Goal: Task Accomplishment & Management: Manage account settings

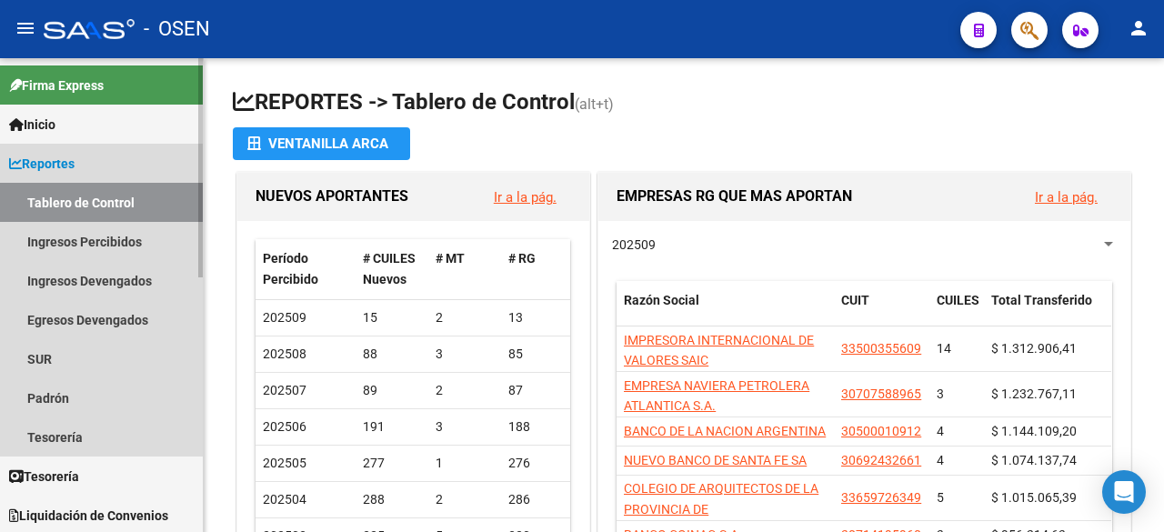
click at [107, 172] on link "Reportes" at bounding box center [101, 163] width 203 height 39
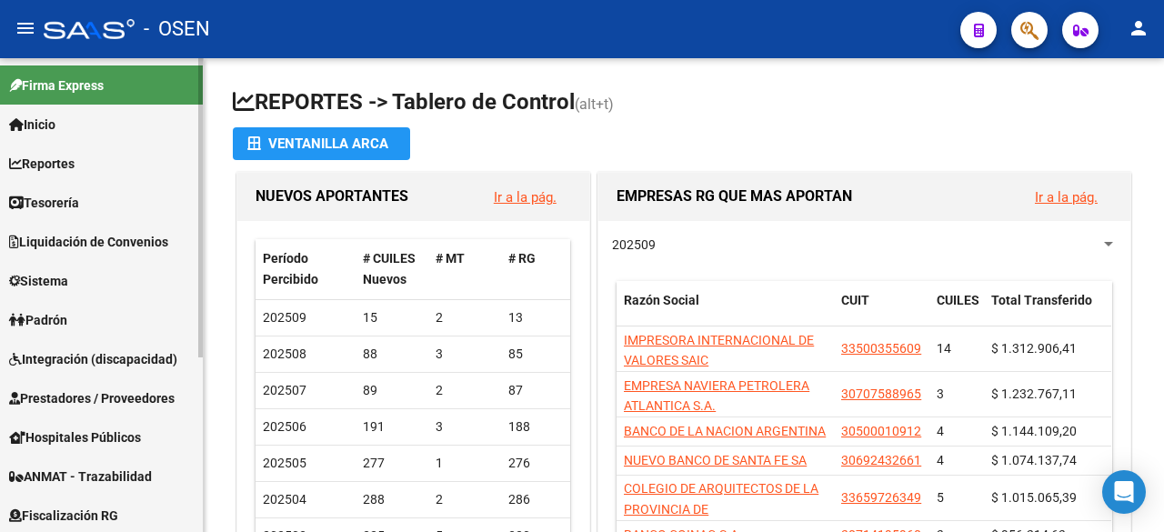
click at [79, 203] on span "Tesorería" at bounding box center [44, 203] width 70 height 20
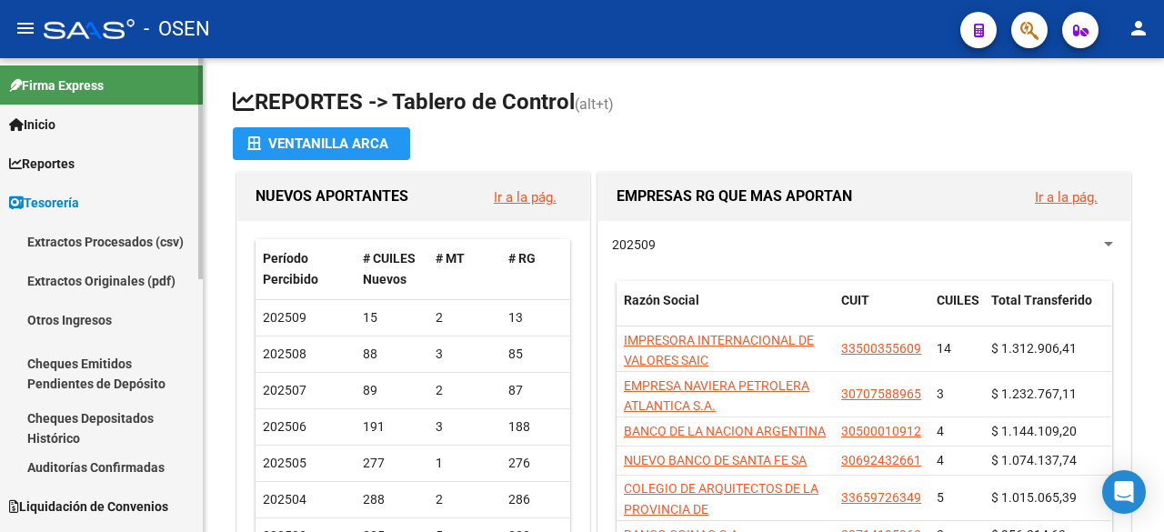
click at [27, 214] on link "Tesorería" at bounding box center [101, 202] width 203 height 39
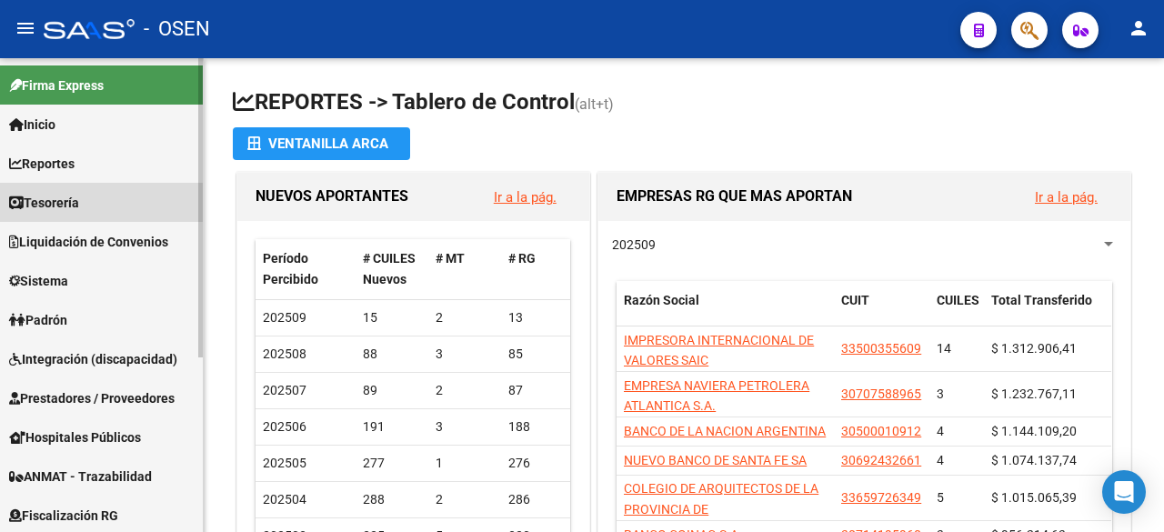
click at [45, 206] on span "Tesorería" at bounding box center [44, 203] width 70 height 20
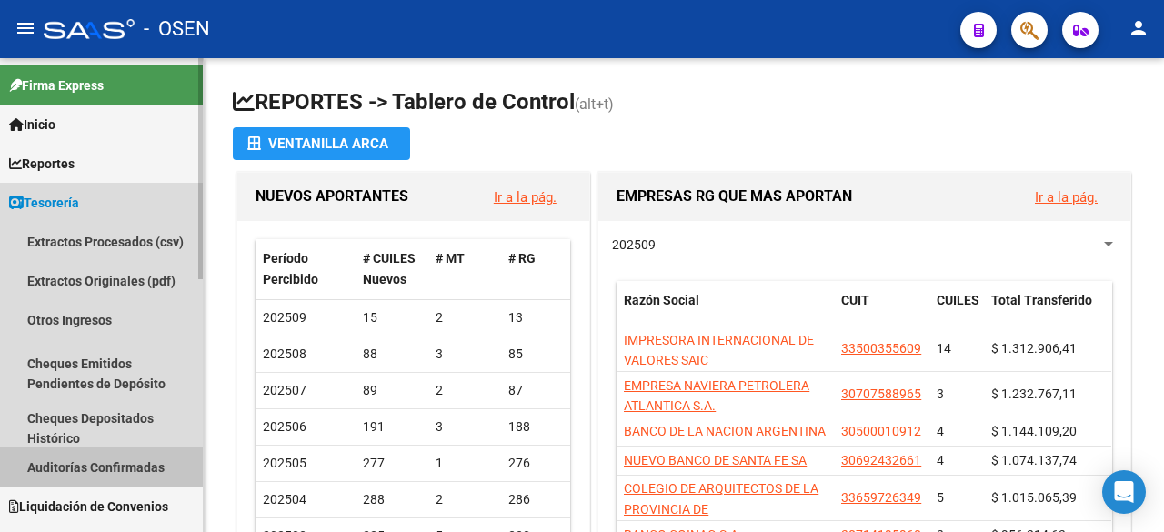
click at [136, 456] on link "Auditorías Confirmadas" at bounding box center [101, 467] width 203 height 39
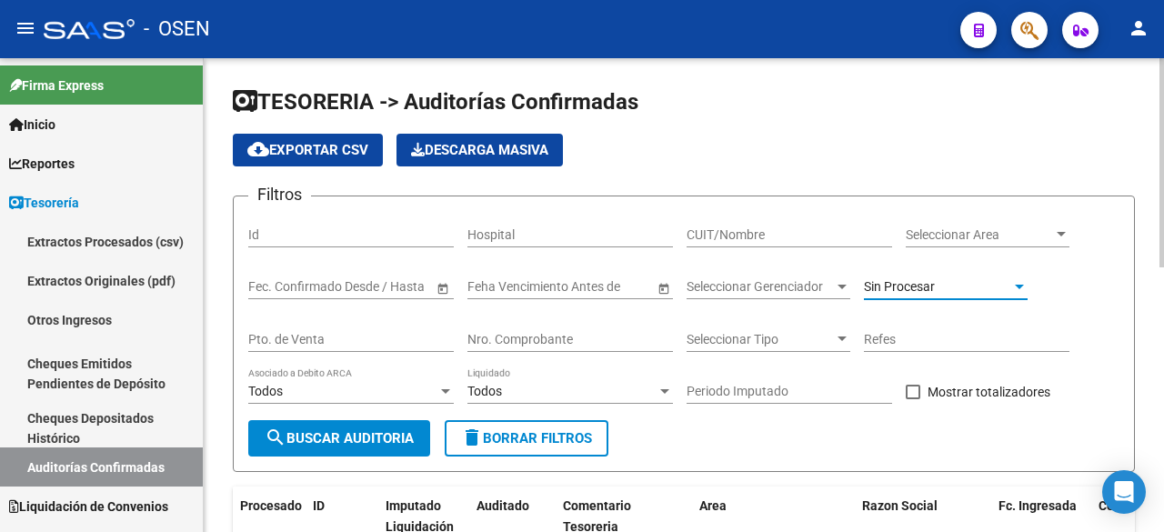
click at [918, 286] on span "Sin Procesar" at bounding box center [899, 286] width 71 height 15
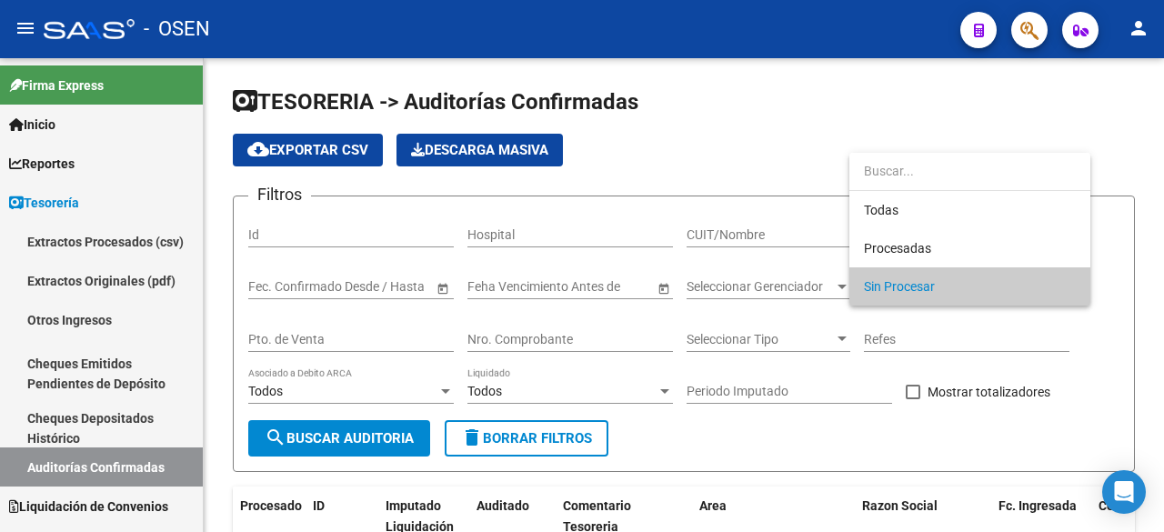
click at [167, 354] on div at bounding box center [582, 266] width 1164 height 532
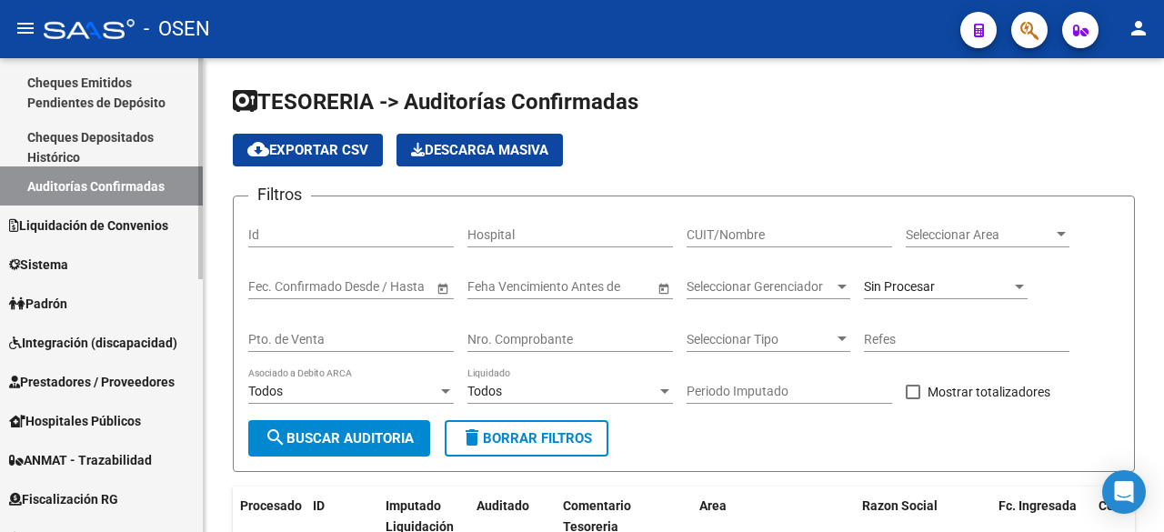
scroll to position [541, 0]
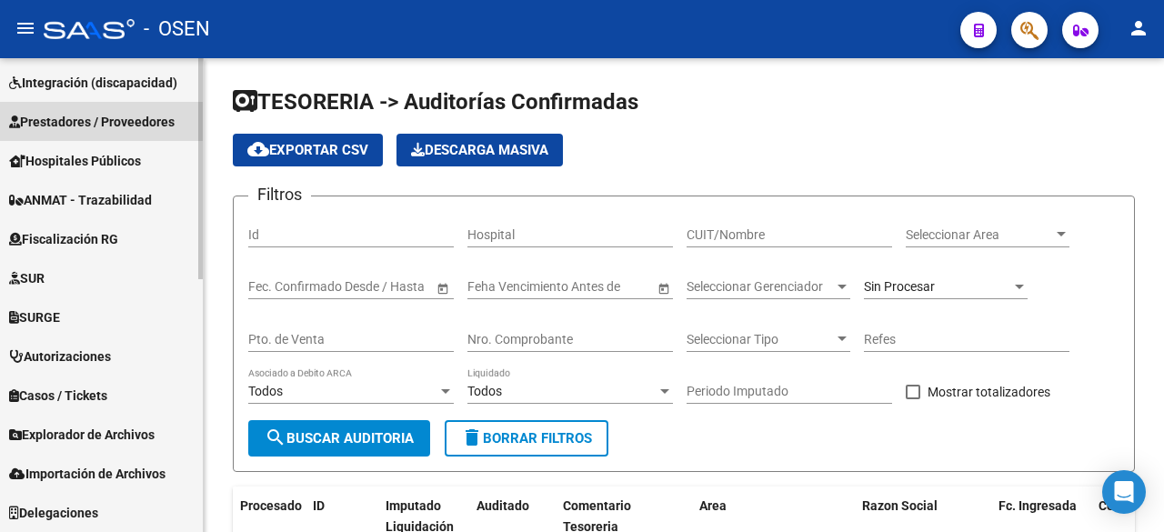
click at [114, 122] on span "Prestadores / Proveedores" at bounding box center [92, 122] width 166 height 20
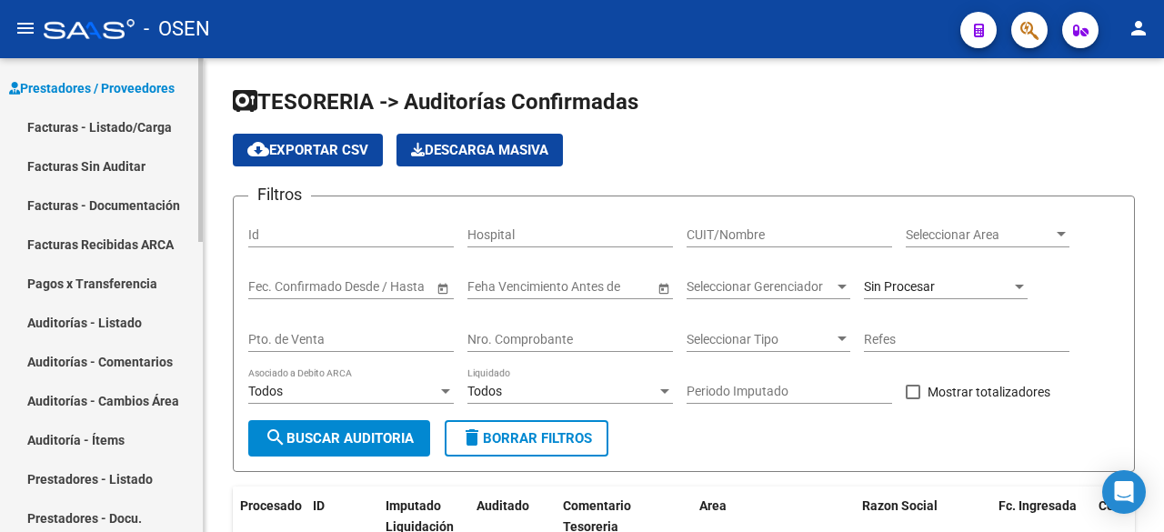
scroll to position [277, 0]
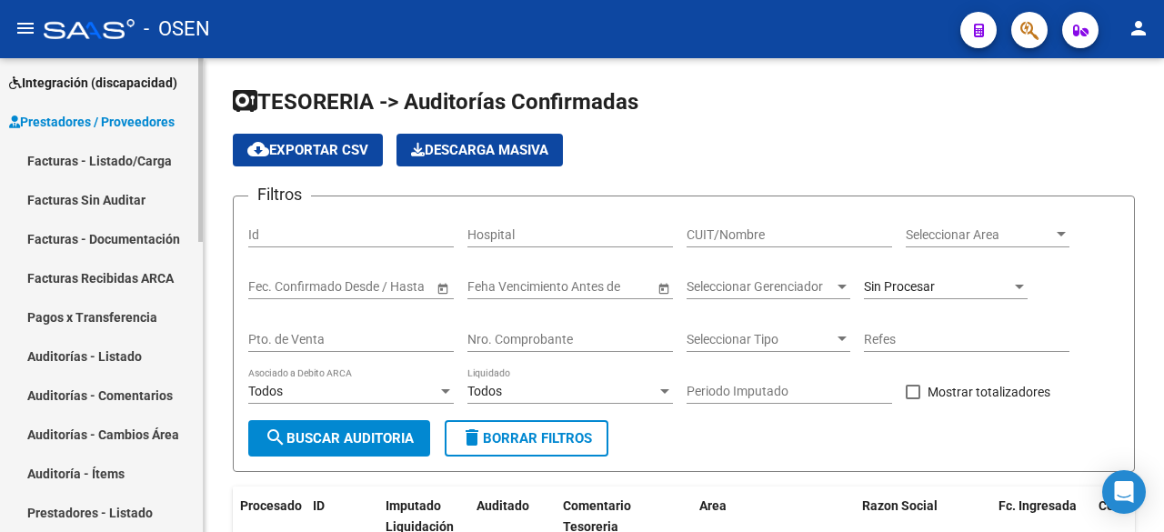
click at [99, 154] on link "Facturas - Listado/Carga" at bounding box center [101, 160] width 203 height 39
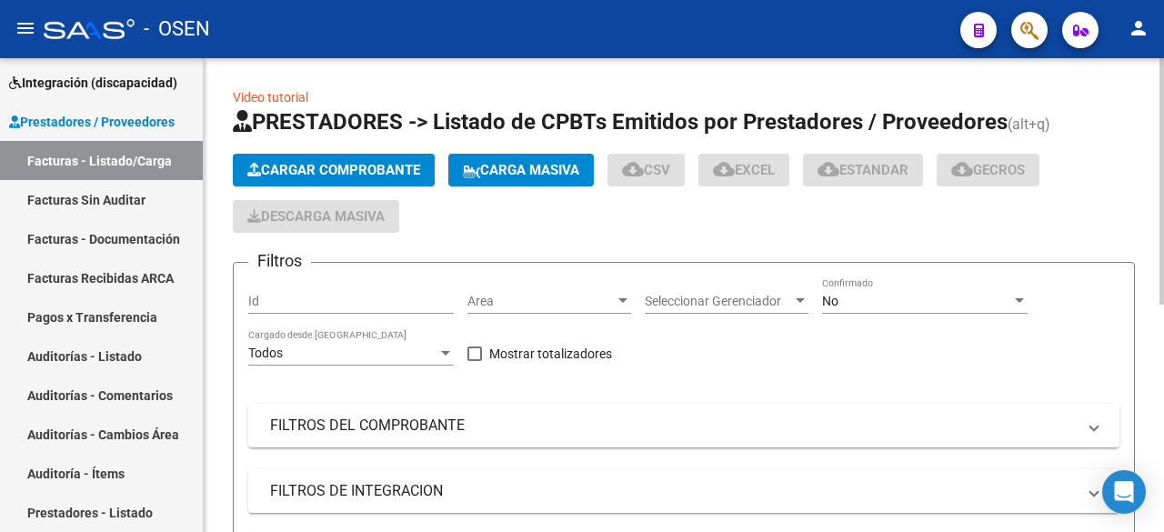
click at [514, 304] on span "Area" at bounding box center [541, 301] width 147 height 15
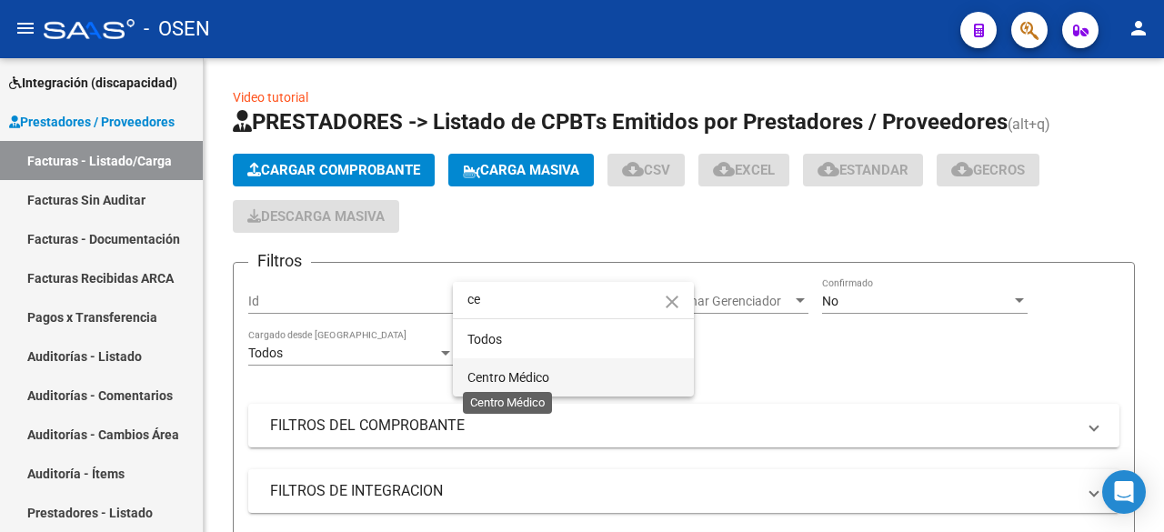
type input "ce"
click at [504, 375] on span "Centro Médico" at bounding box center [509, 377] width 82 height 15
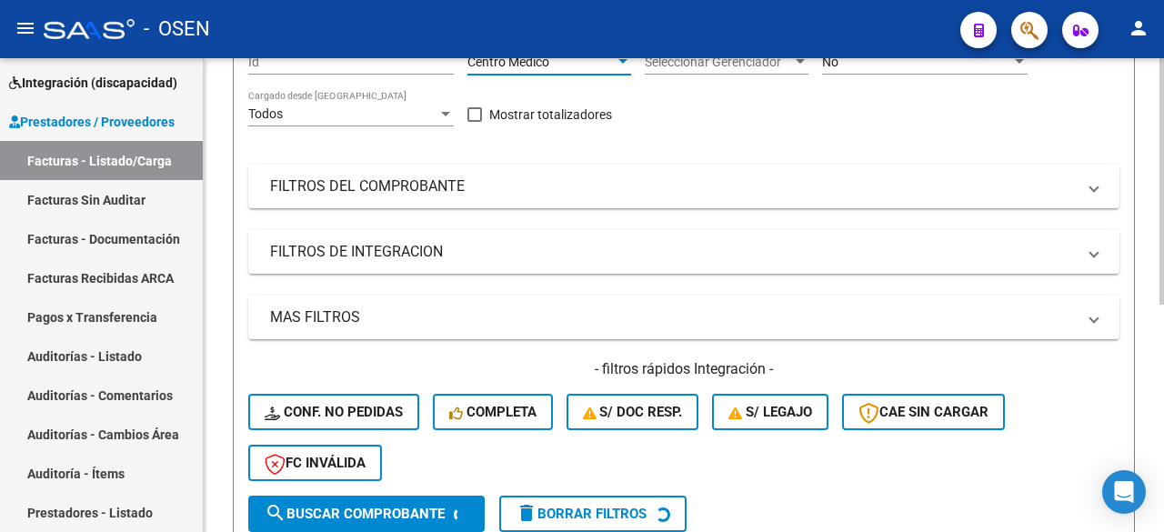
scroll to position [303, 0]
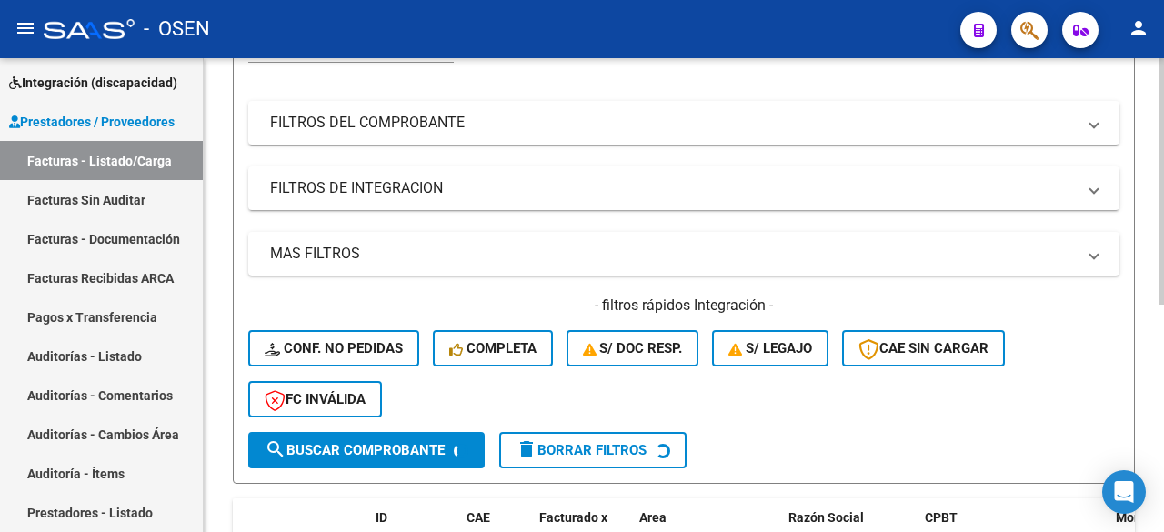
click at [373, 445] on span "search Buscar Comprobante" at bounding box center [355, 450] width 180 height 16
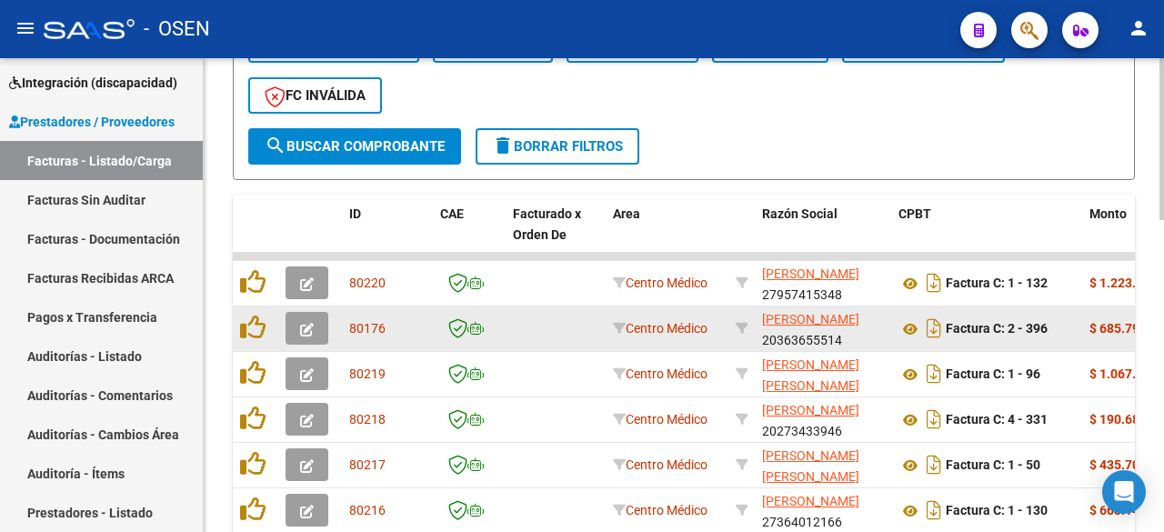
scroll to position [910, 0]
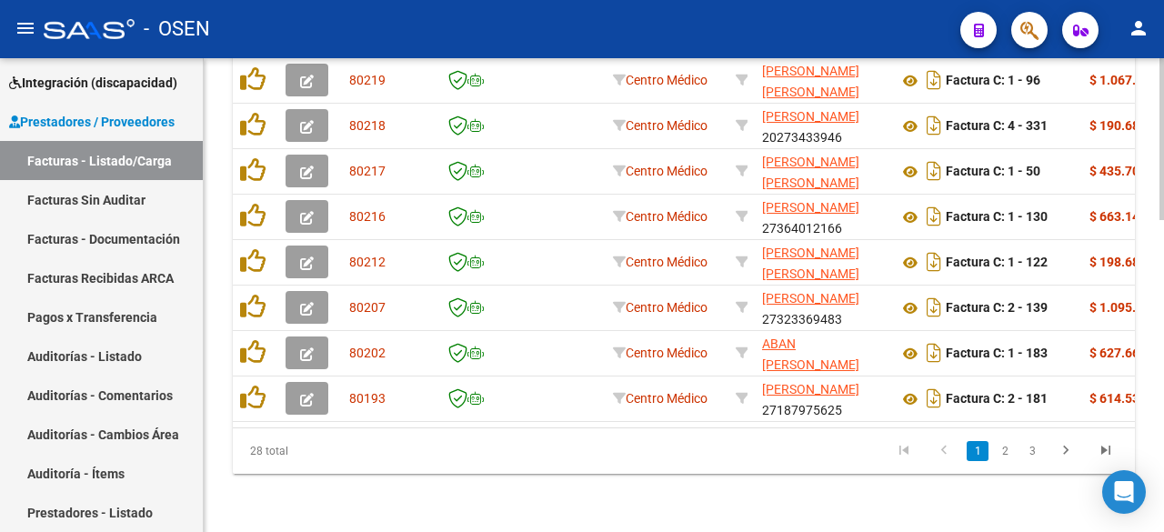
click at [1040, 459] on link "3" at bounding box center [1033, 451] width 22 height 20
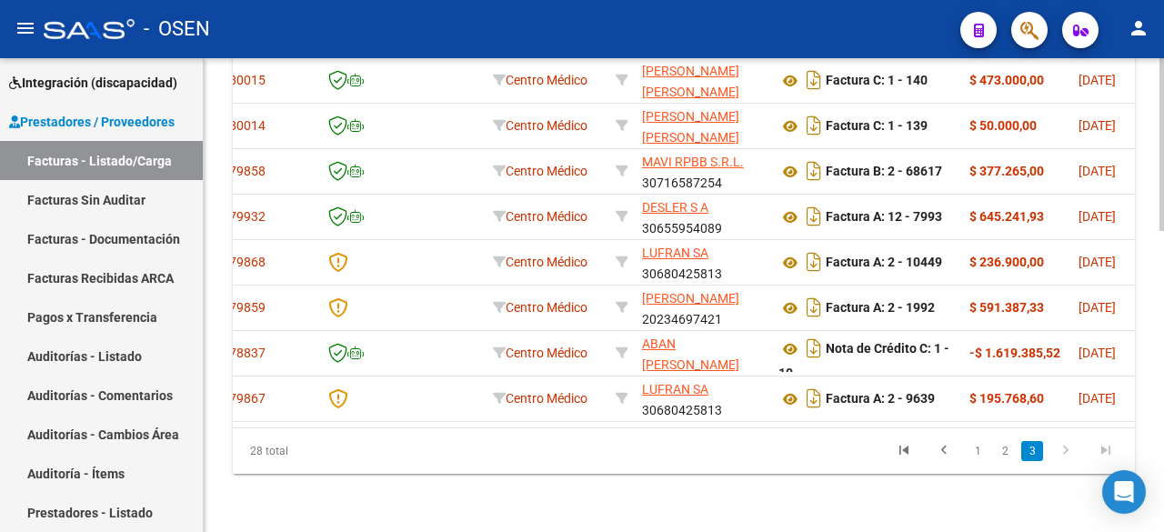
scroll to position [0, 0]
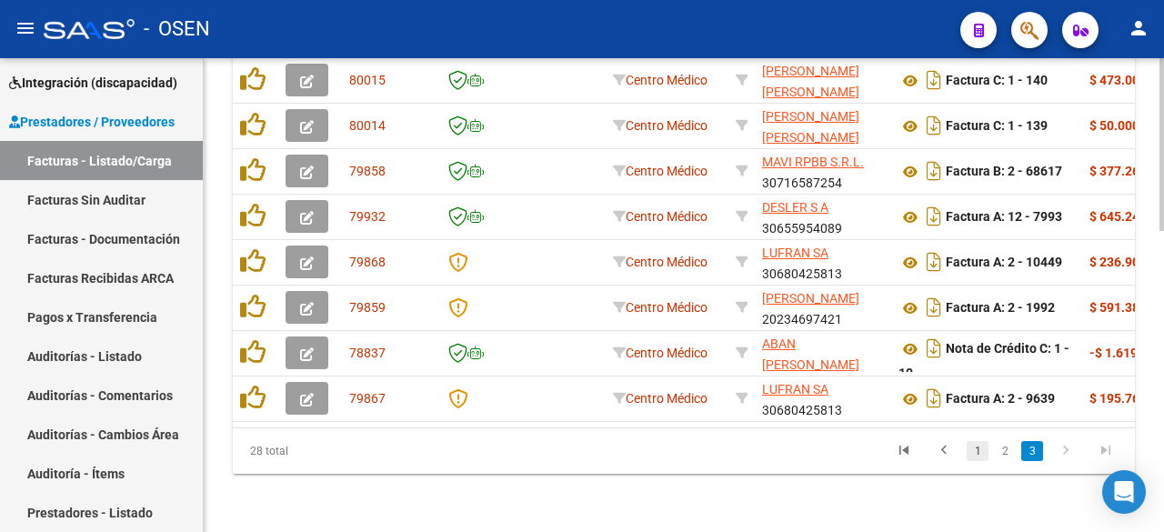
click at [982, 444] on link "1" at bounding box center [978, 451] width 22 height 20
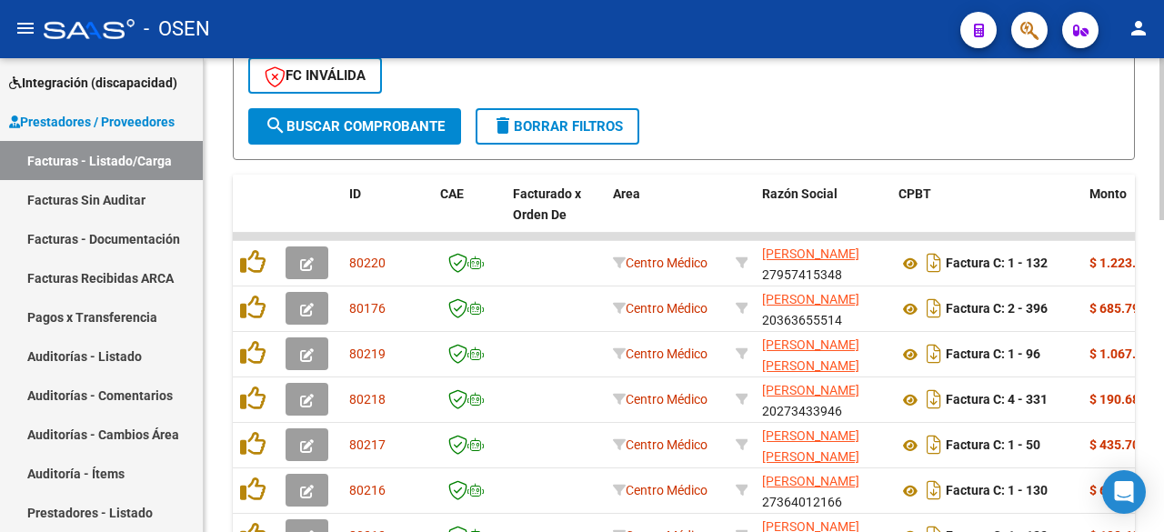
scroll to position [656, 0]
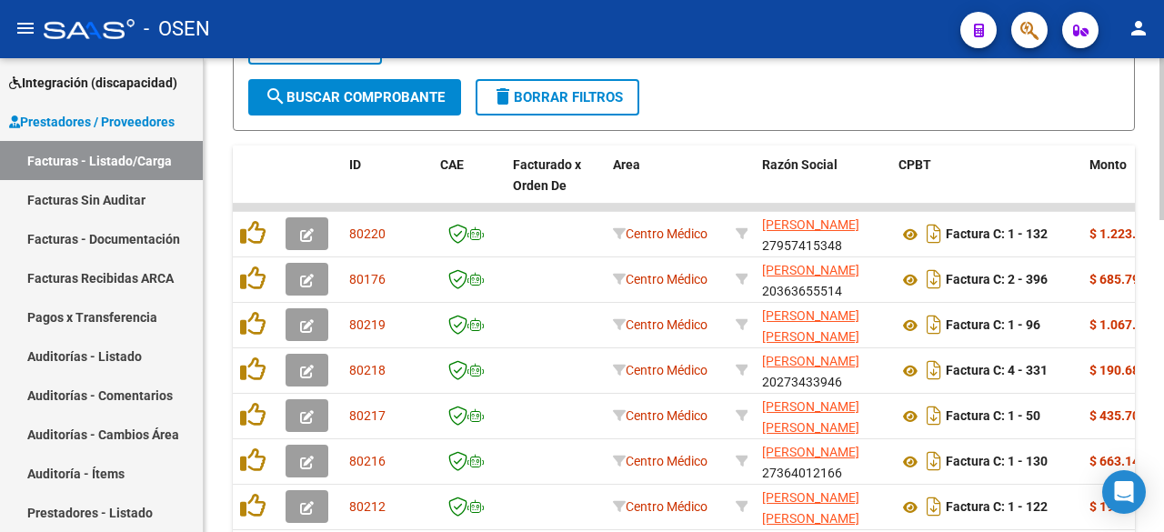
click at [1164, 352] on div at bounding box center [1162, 367] width 5 height 162
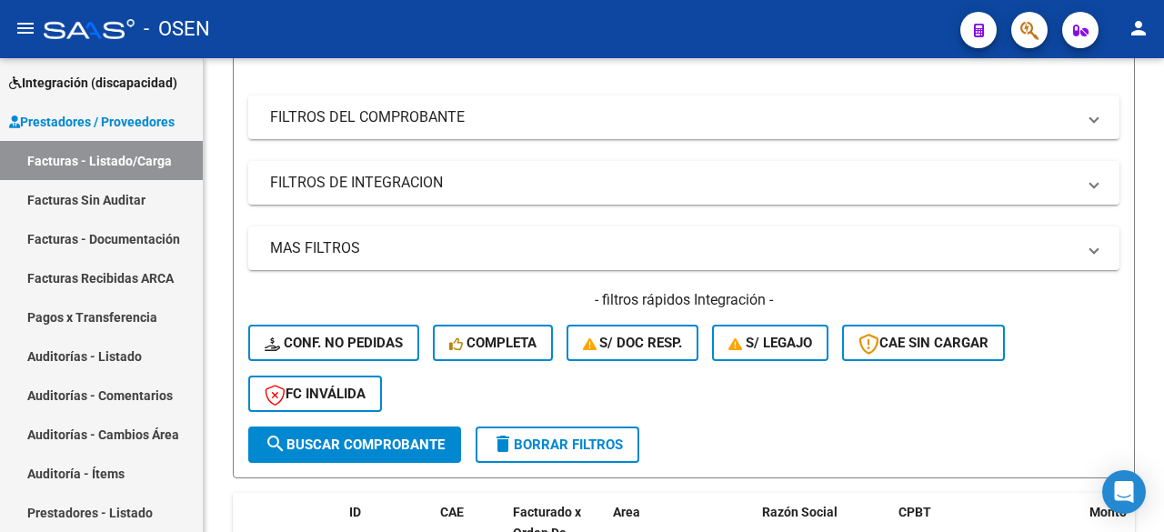
scroll to position [612, 0]
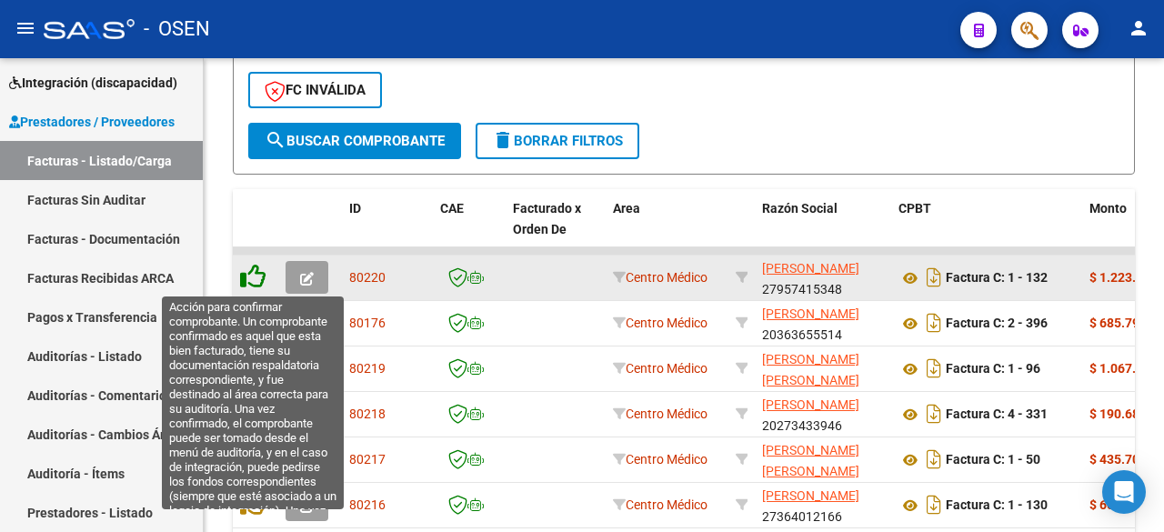
click at [263, 275] on icon at bounding box center [252, 276] width 25 height 25
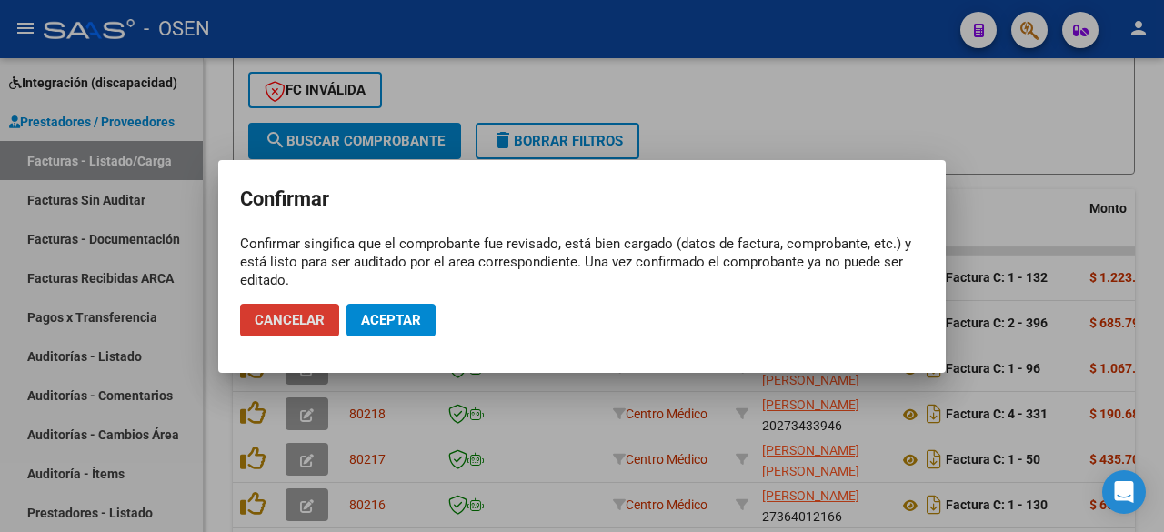
click at [407, 317] on span "Aceptar" at bounding box center [391, 320] width 60 height 16
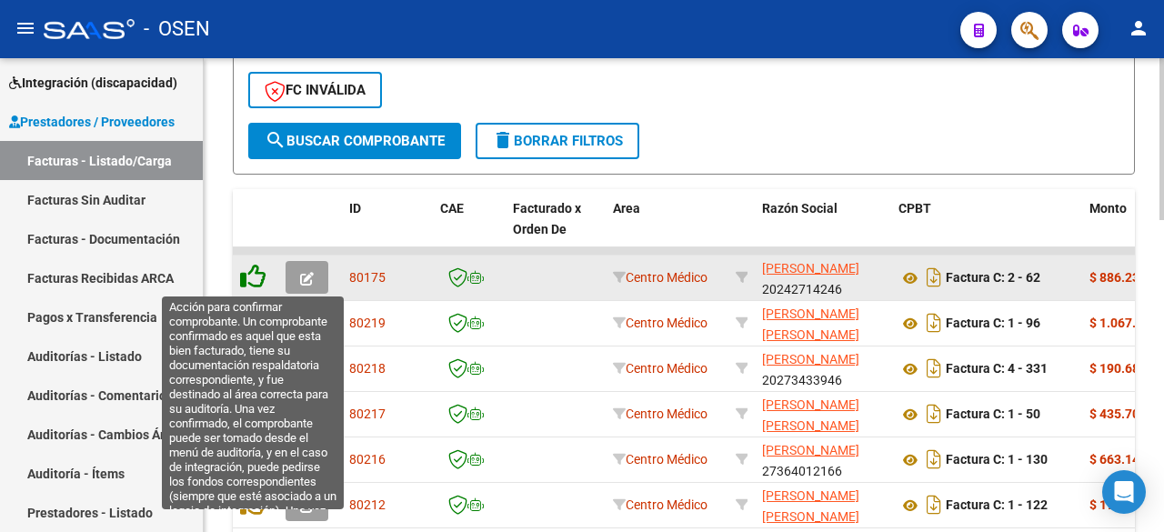
click at [250, 279] on icon at bounding box center [252, 276] width 25 height 25
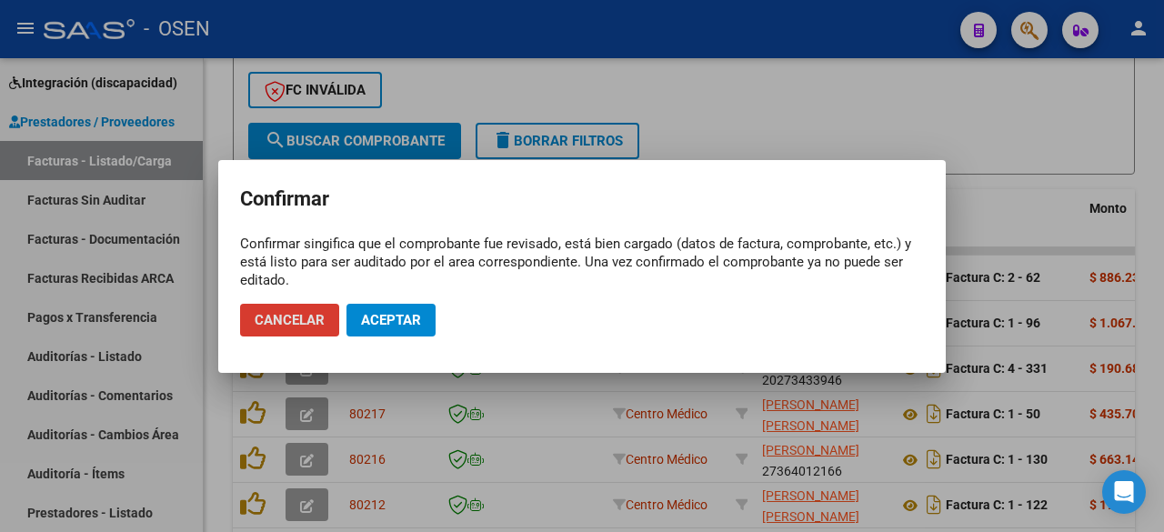
click at [411, 321] on span "Aceptar" at bounding box center [391, 320] width 60 height 16
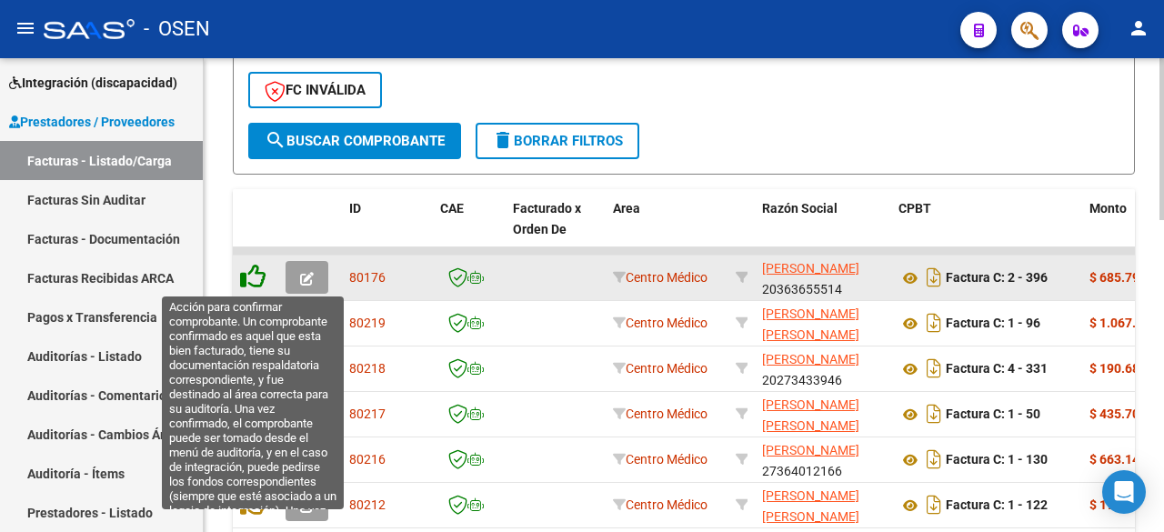
click at [243, 281] on icon at bounding box center [252, 276] width 25 height 25
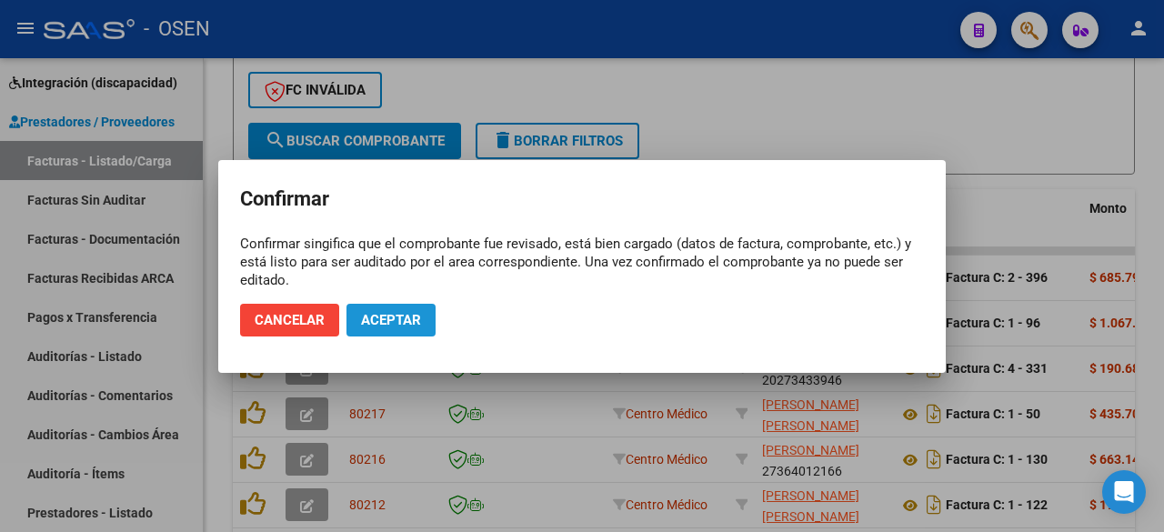
click at [396, 326] on span "Aceptar" at bounding box center [391, 320] width 60 height 16
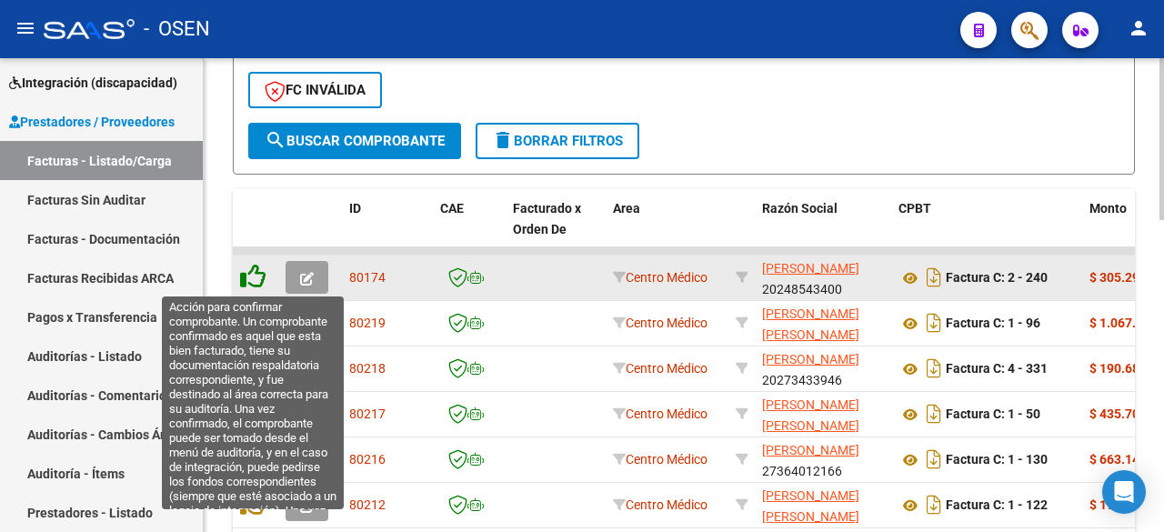
click at [257, 277] on icon at bounding box center [252, 276] width 25 height 25
click at [255, 287] on icon at bounding box center [252, 276] width 25 height 25
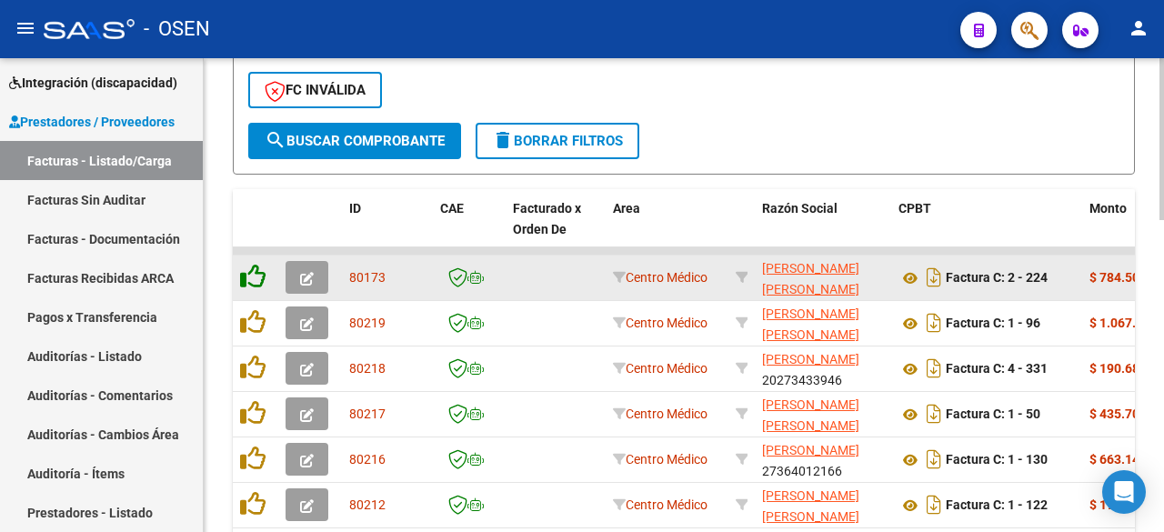
click at [256, 270] on icon at bounding box center [252, 276] width 25 height 25
click at [256, 283] on icon at bounding box center [252, 276] width 25 height 25
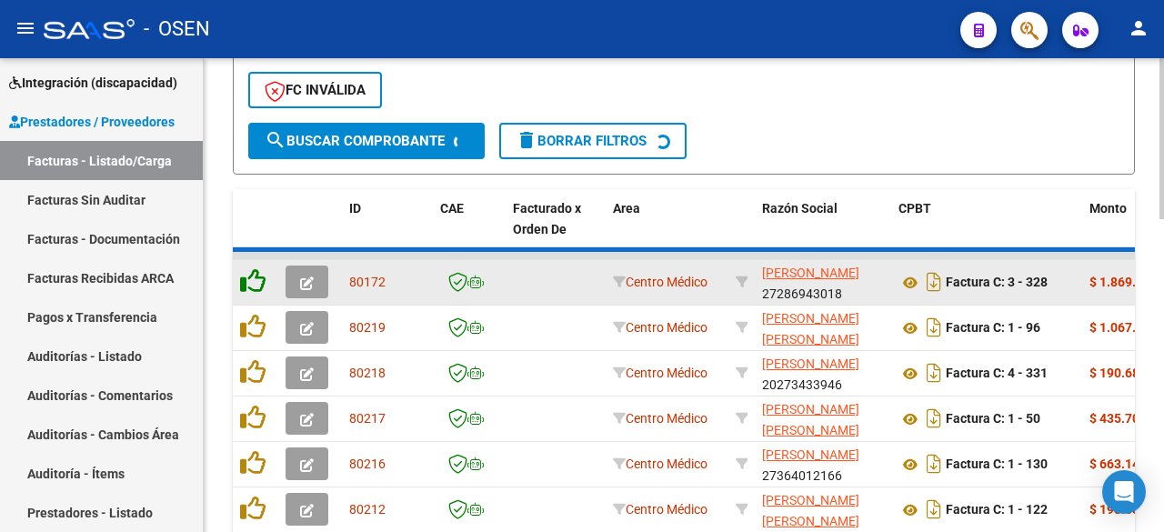
click at [256, 283] on icon at bounding box center [252, 280] width 25 height 25
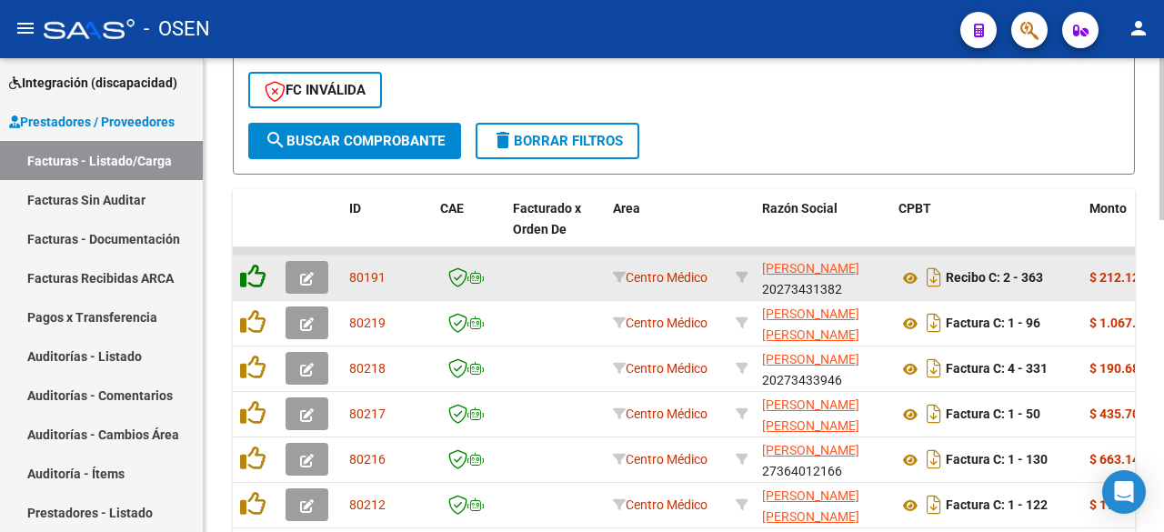
click at [256, 283] on icon at bounding box center [252, 276] width 25 height 25
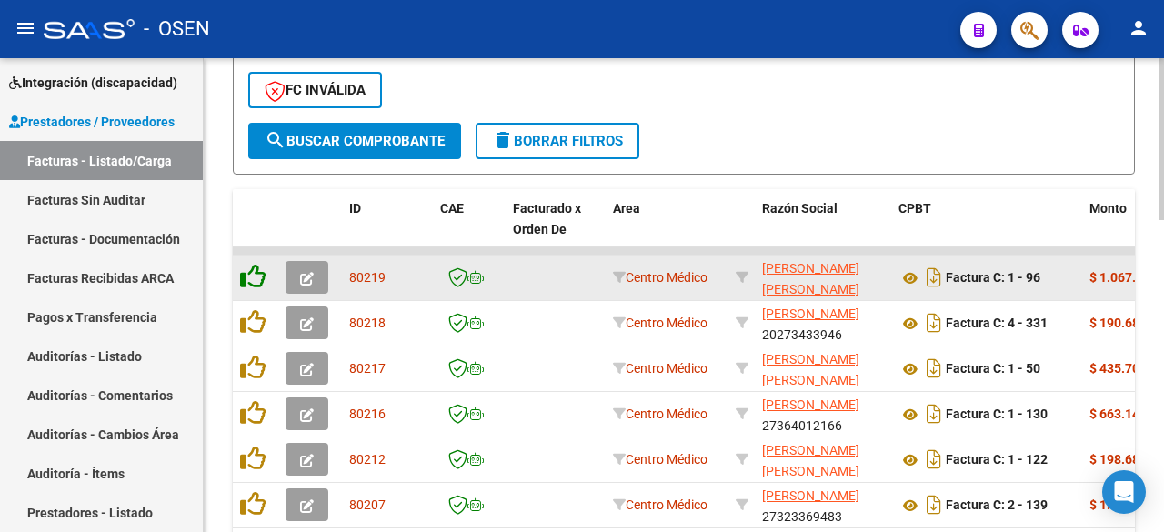
click at [256, 283] on icon at bounding box center [252, 276] width 25 height 25
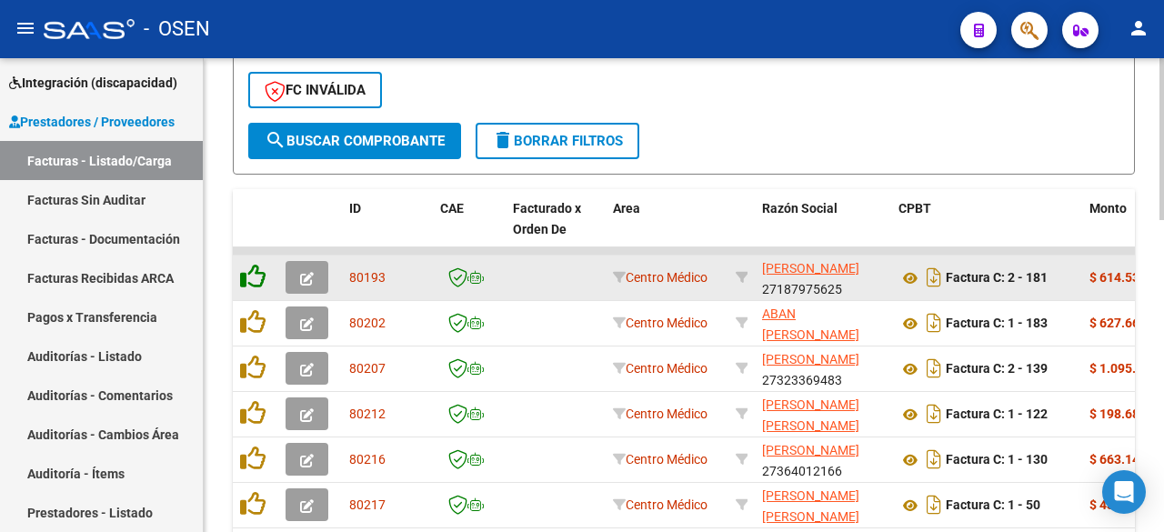
click at [256, 283] on icon at bounding box center [252, 276] width 25 height 25
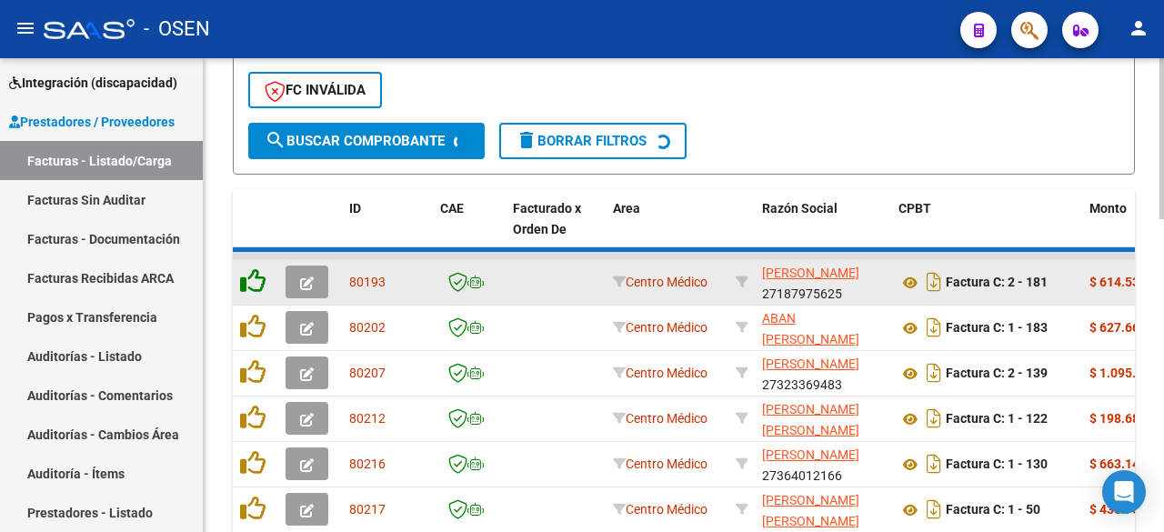
click at [256, 283] on icon at bounding box center [252, 280] width 25 height 25
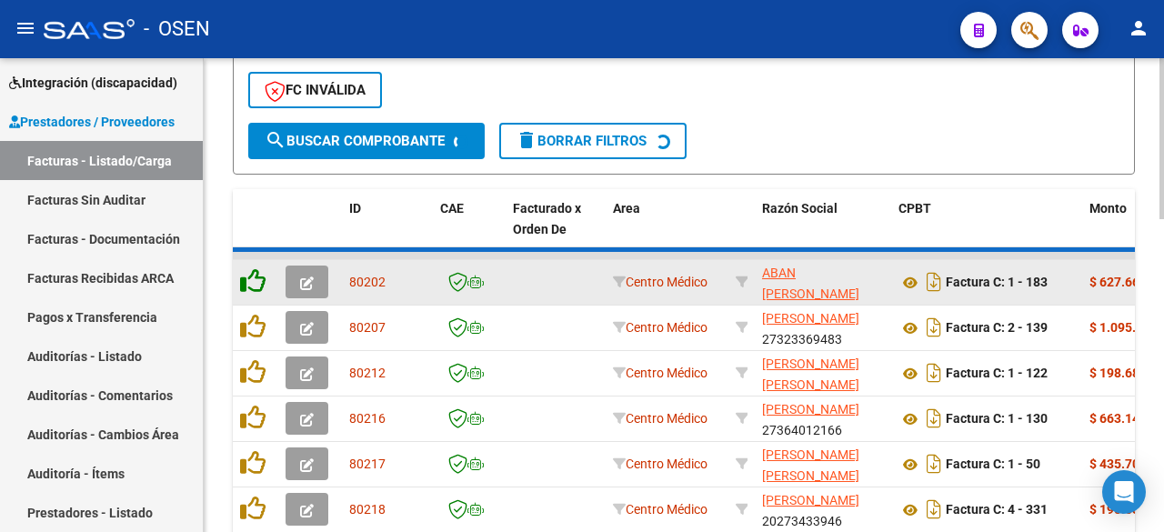
click at [256, 283] on icon at bounding box center [252, 280] width 25 height 25
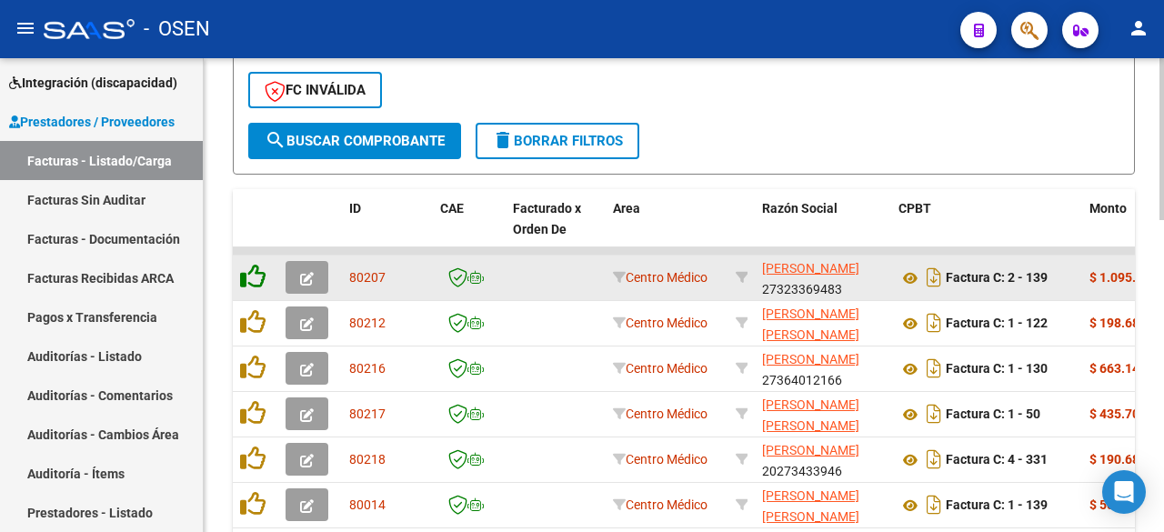
click at [256, 283] on icon at bounding box center [252, 276] width 25 height 25
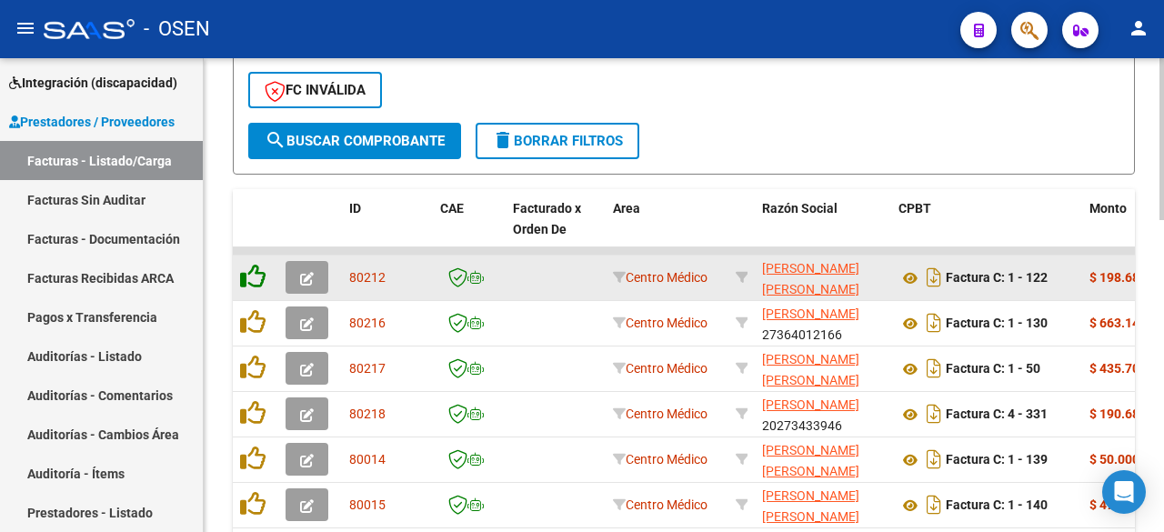
click at [256, 283] on icon at bounding box center [252, 276] width 25 height 25
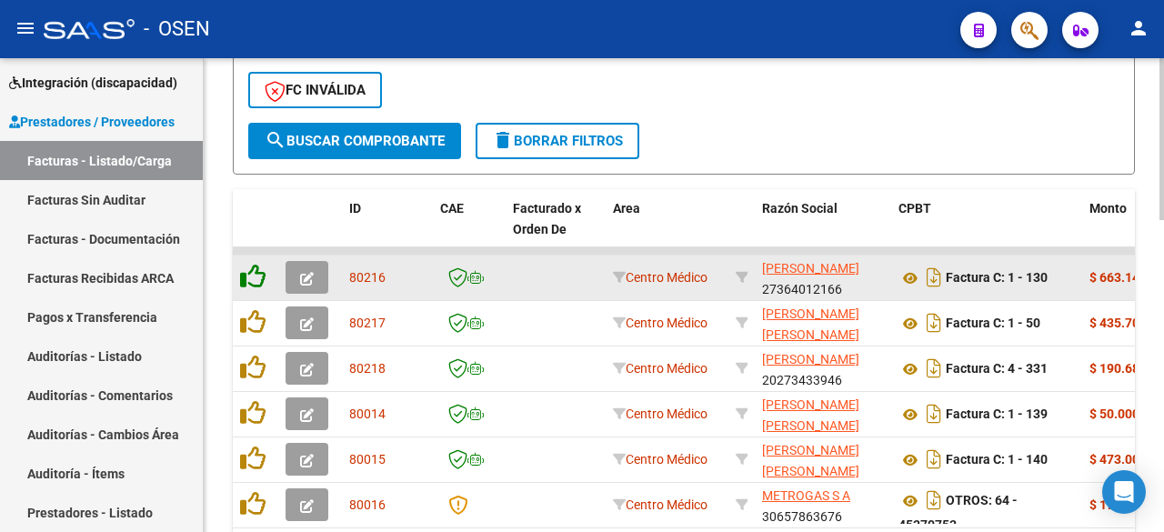
click at [257, 284] on icon at bounding box center [252, 276] width 25 height 25
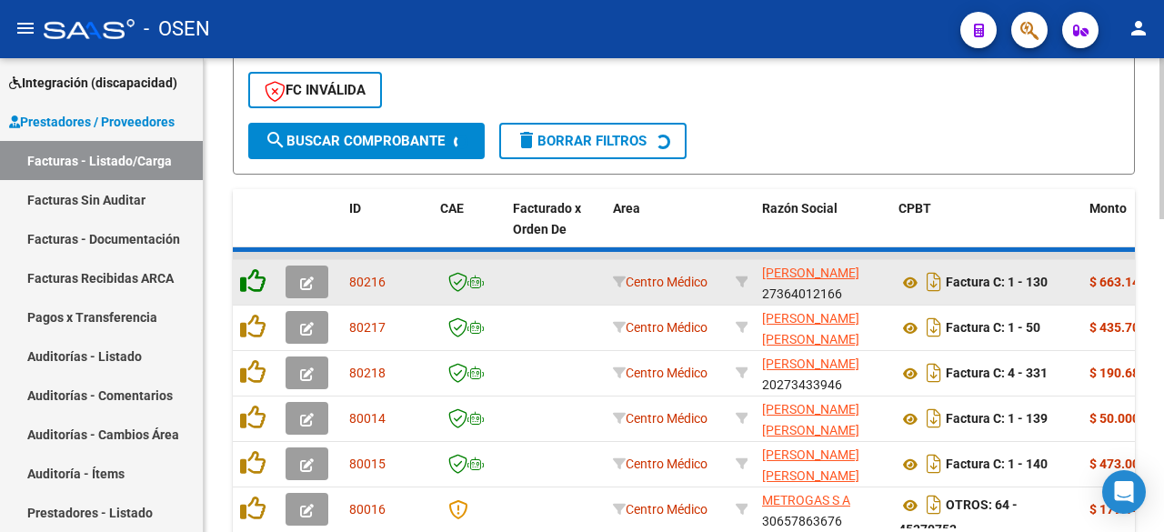
click at [257, 284] on icon at bounding box center [252, 280] width 25 height 25
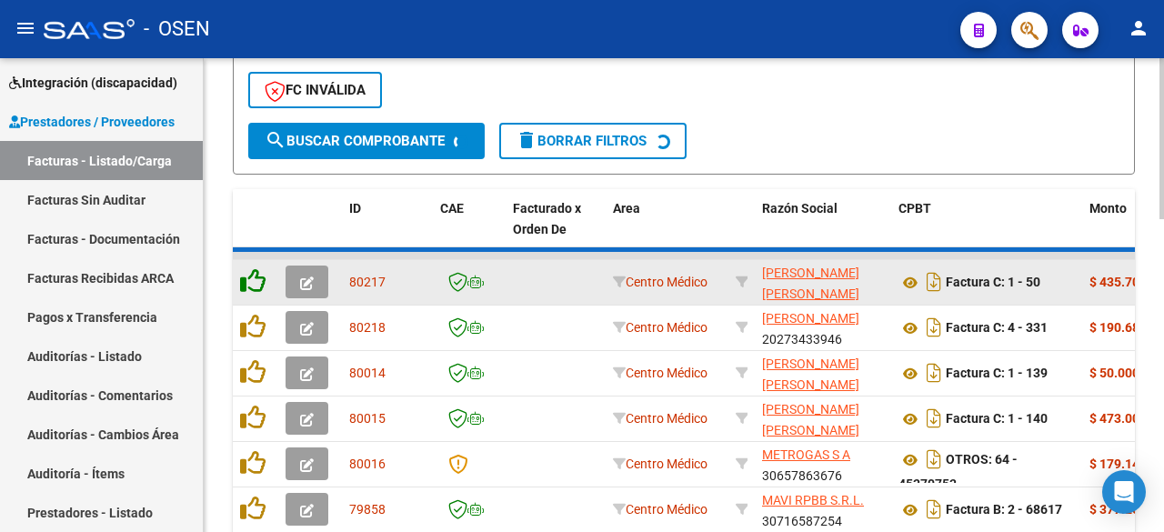
click at [257, 284] on icon at bounding box center [252, 280] width 25 height 25
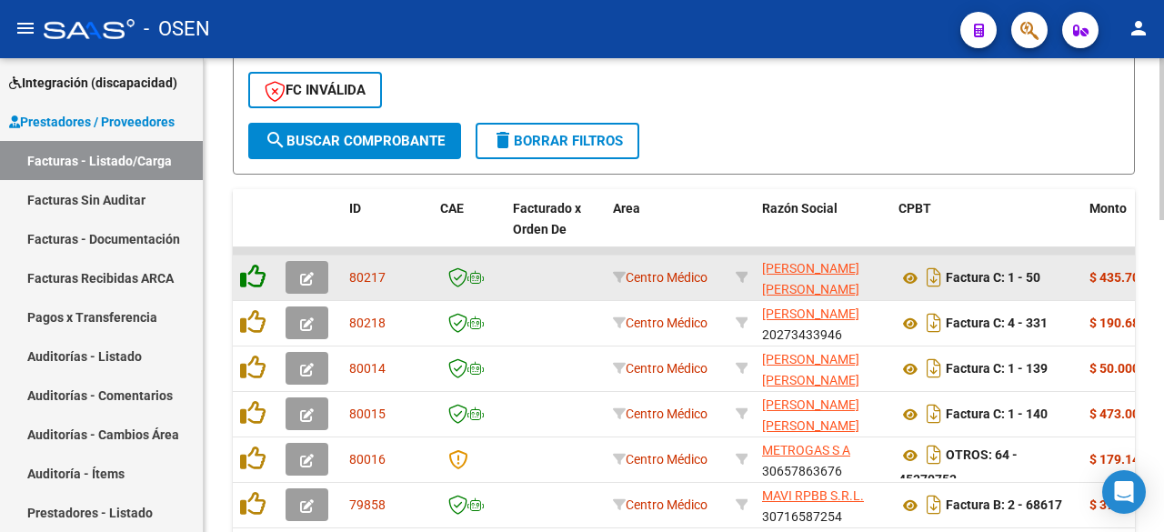
click at [257, 284] on icon at bounding box center [252, 276] width 25 height 25
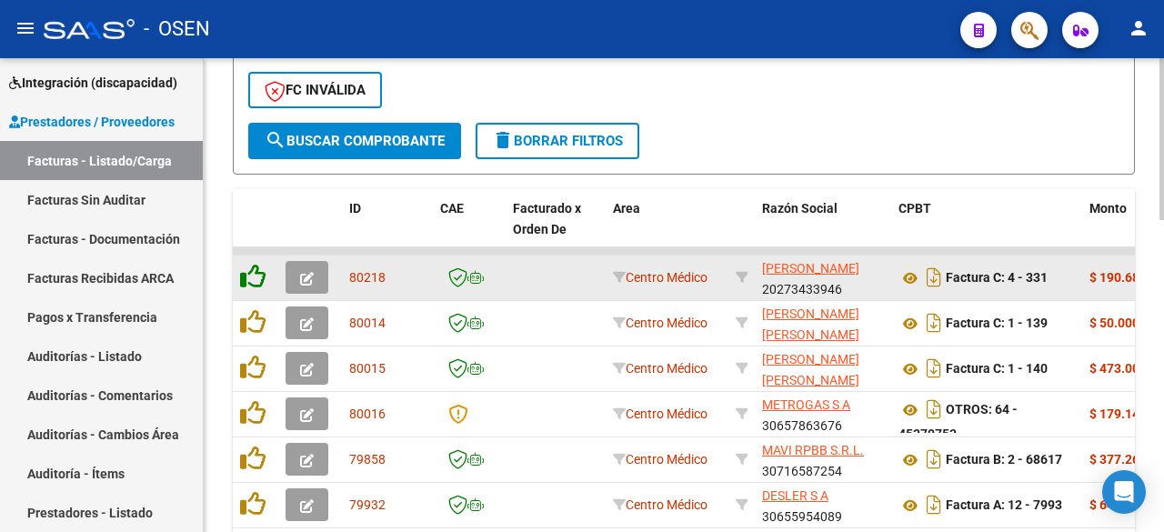
click at [257, 284] on icon at bounding box center [252, 276] width 25 height 25
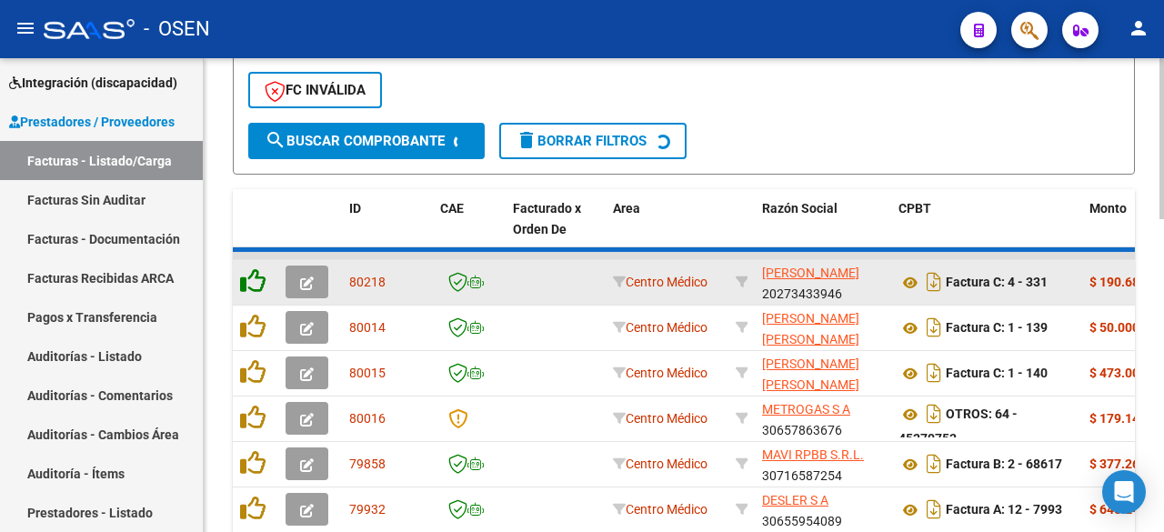
click at [257, 284] on icon at bounding box center [252, 280] width 25 height 25
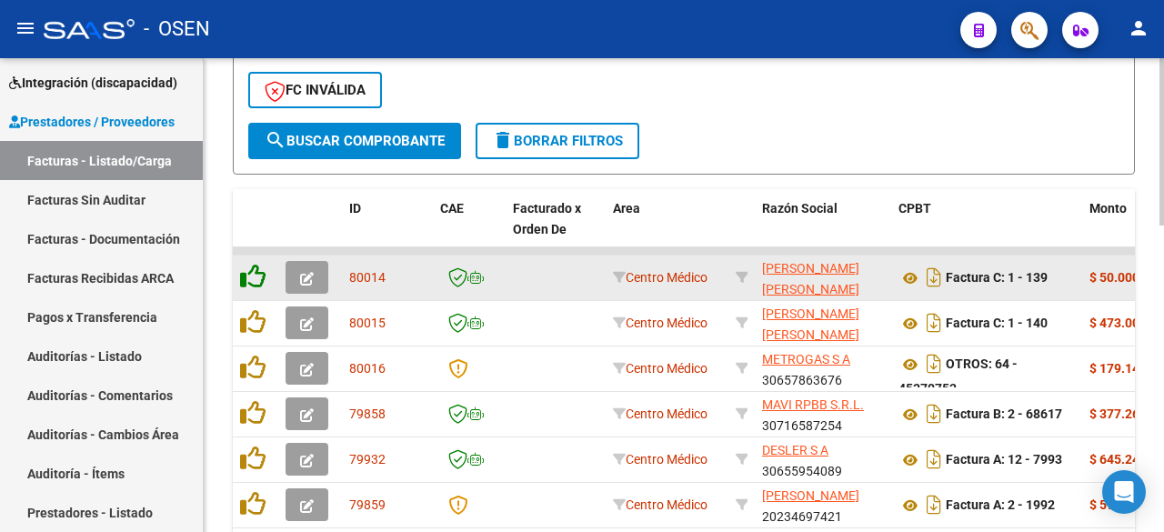
click at [257, 284] on icon at bounding box center [252, 276] width 25 height 25
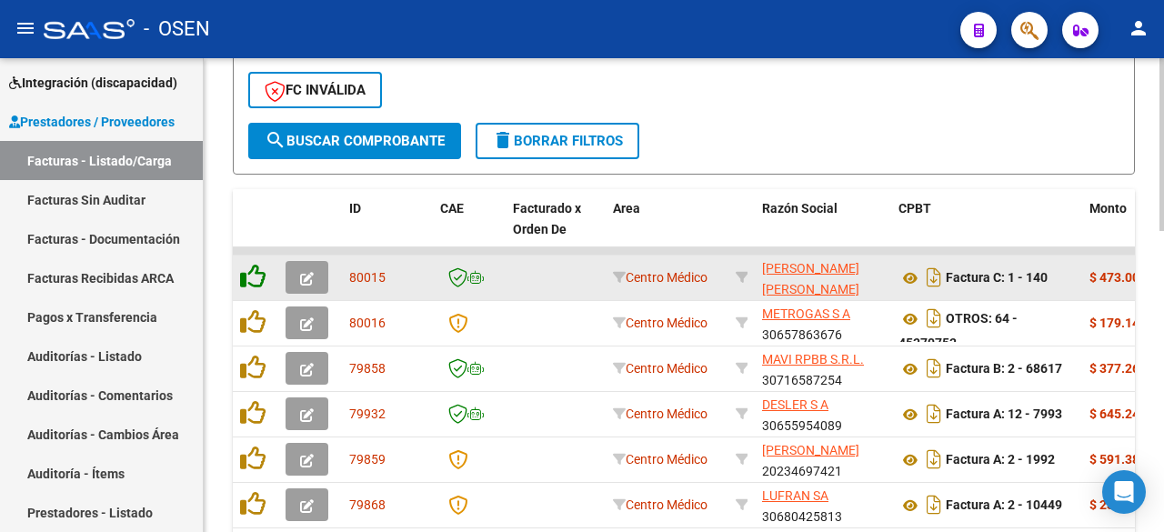
click at [257, 284] on icon at bounding box center [252, 276] width 25 height 25
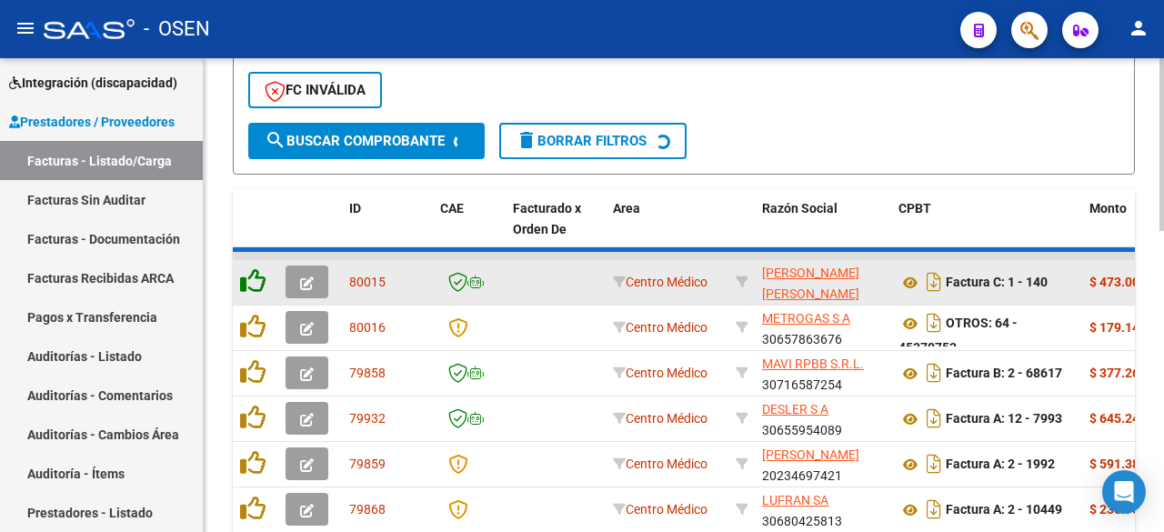
click at [257, 284] on icon at bounding box center [252, 280] width 25 height 25
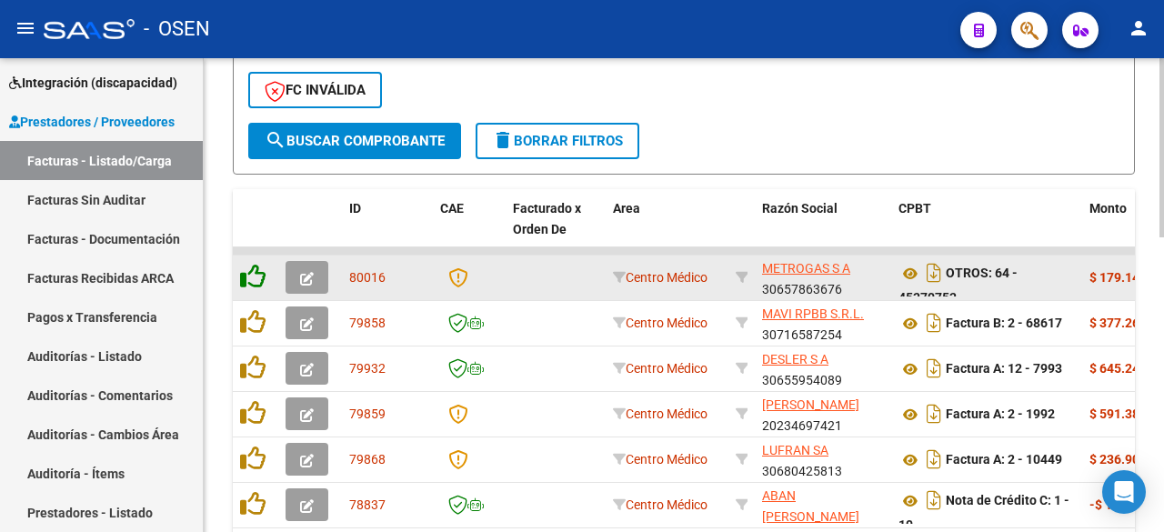
click at [257, 284] on icon at bounding box center [252, 276] width 25 height 25
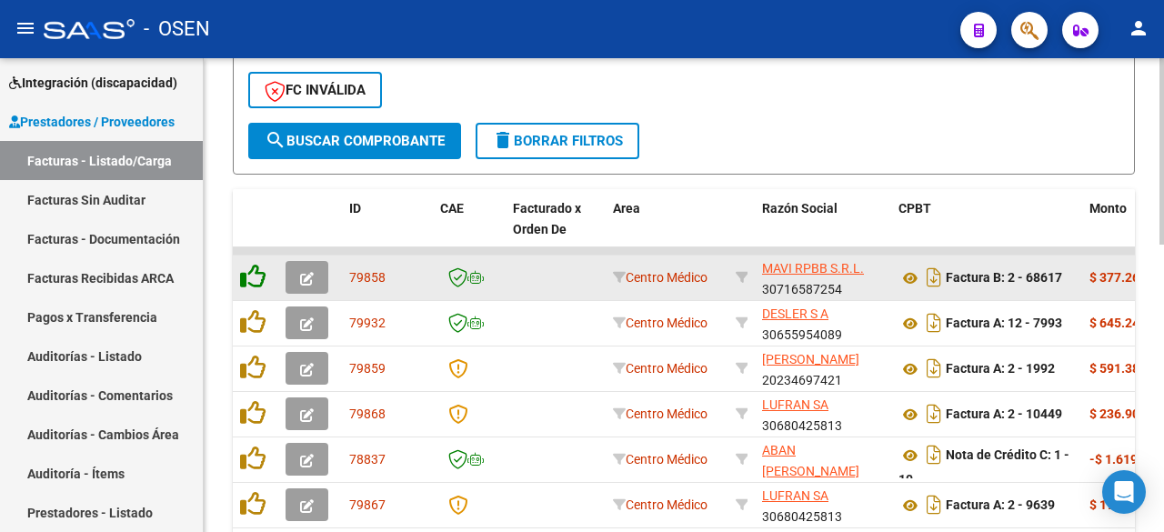
click at [257, 284] on icon at bounding box center [252, 276] width 25 height 25
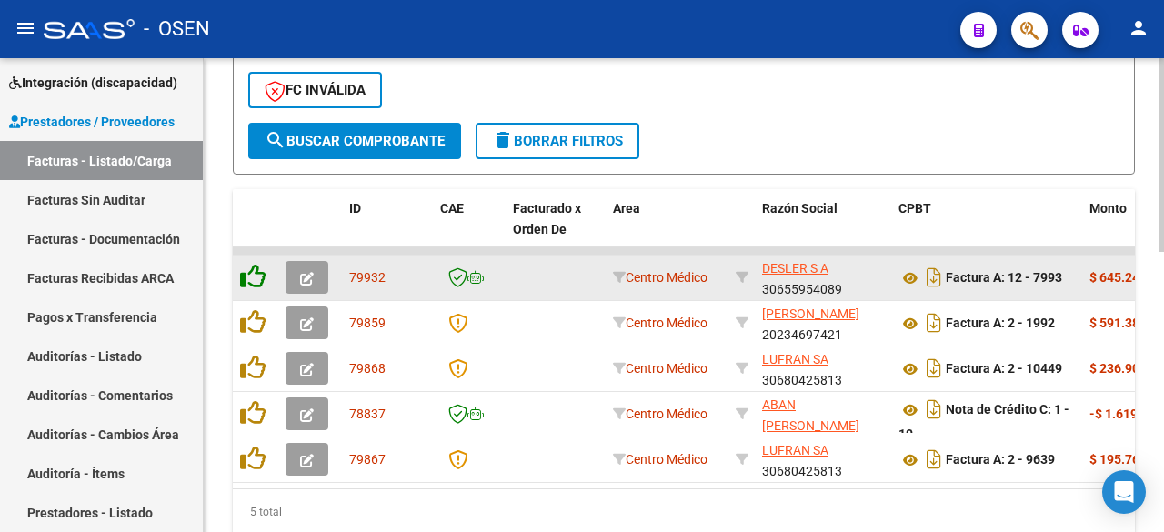
click at [257, 284] on icon at bounding box center [252, 276] width 25 height 25
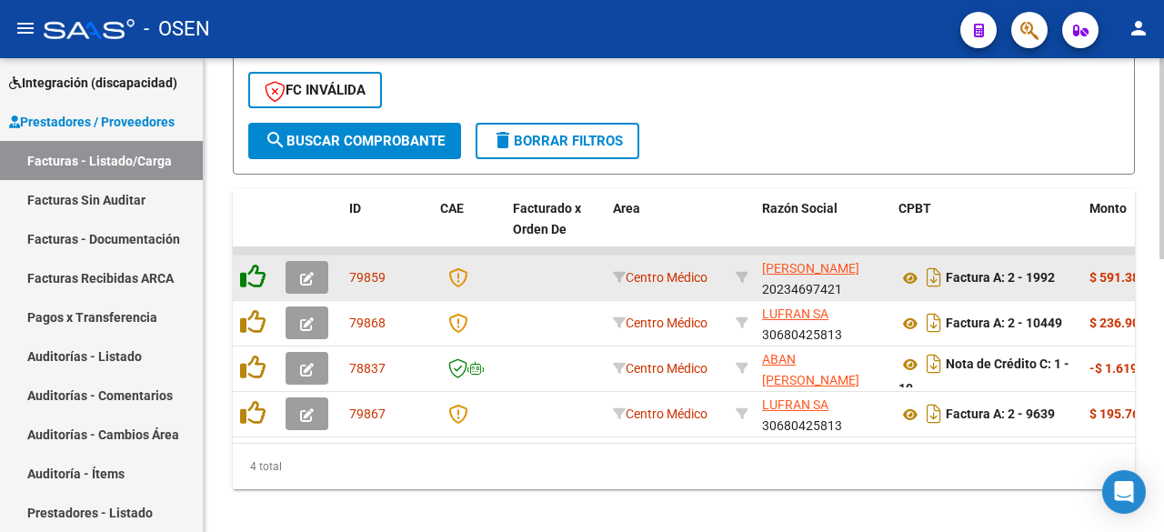
click at [257, 284] on icon at bounding box center [252, 276] width 25 height 25
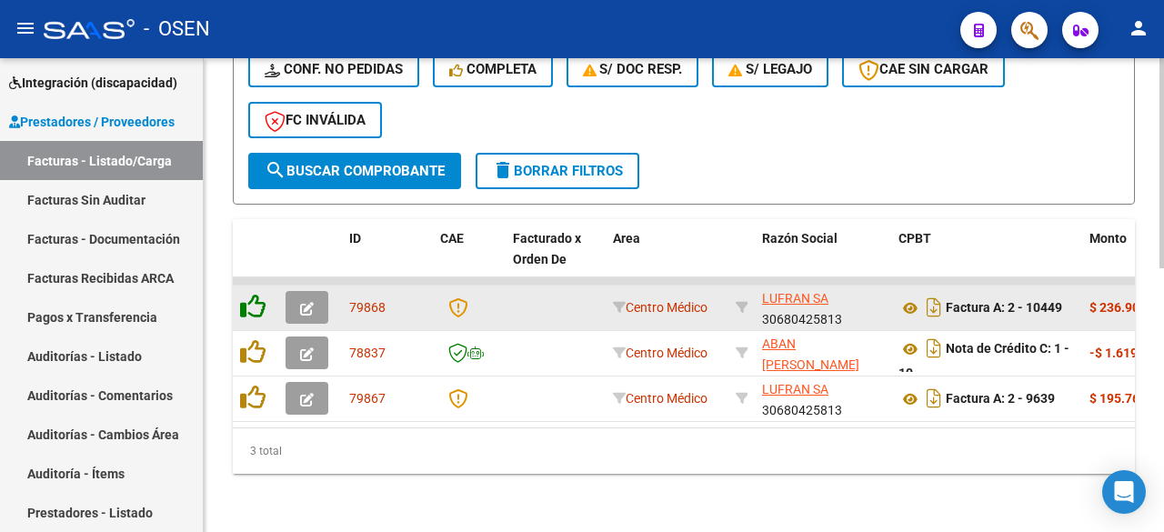
scroll to position [597, 0]
click at [260, 294] on icon at bounding box center [252, 306] width 25 height 25
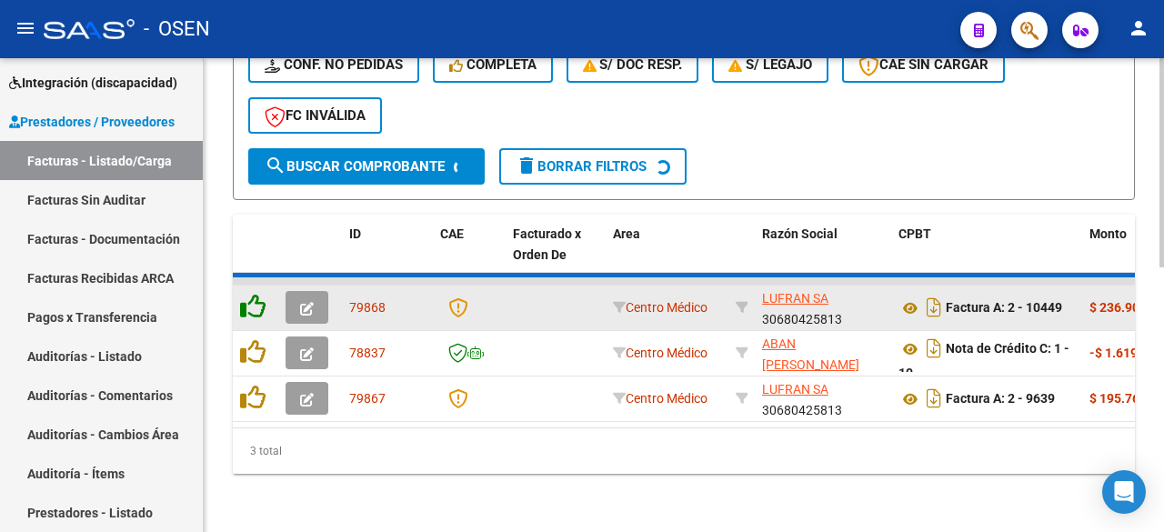
click at [260, 294] on icon at bounding box center [252, 306] width 25 height 25
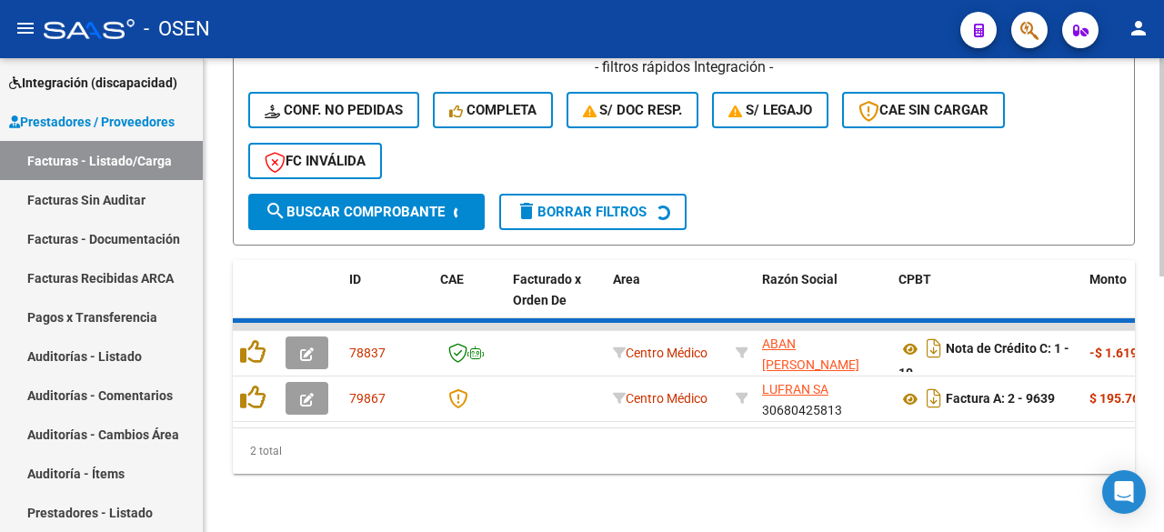
scroll to position [551, 0]
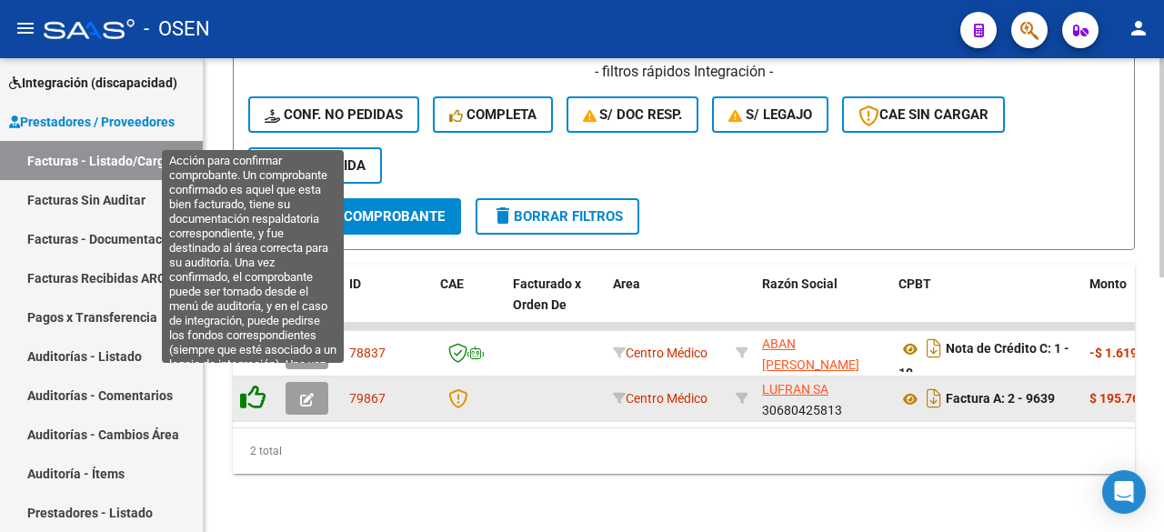
click at [250, 389] on icon at bounding box center [252, 397] width 25 height 25
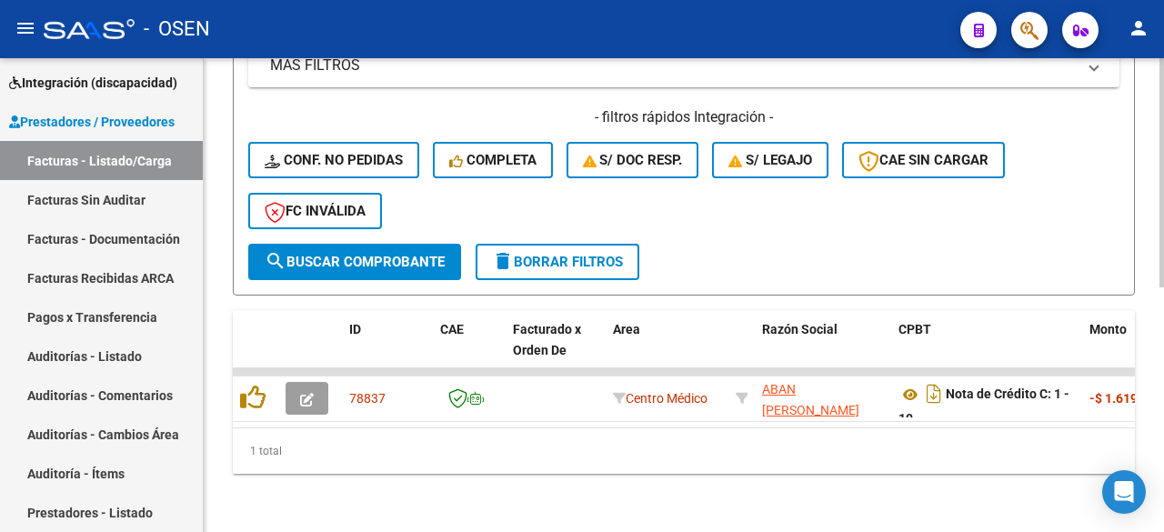
scroll to position [506, 0]
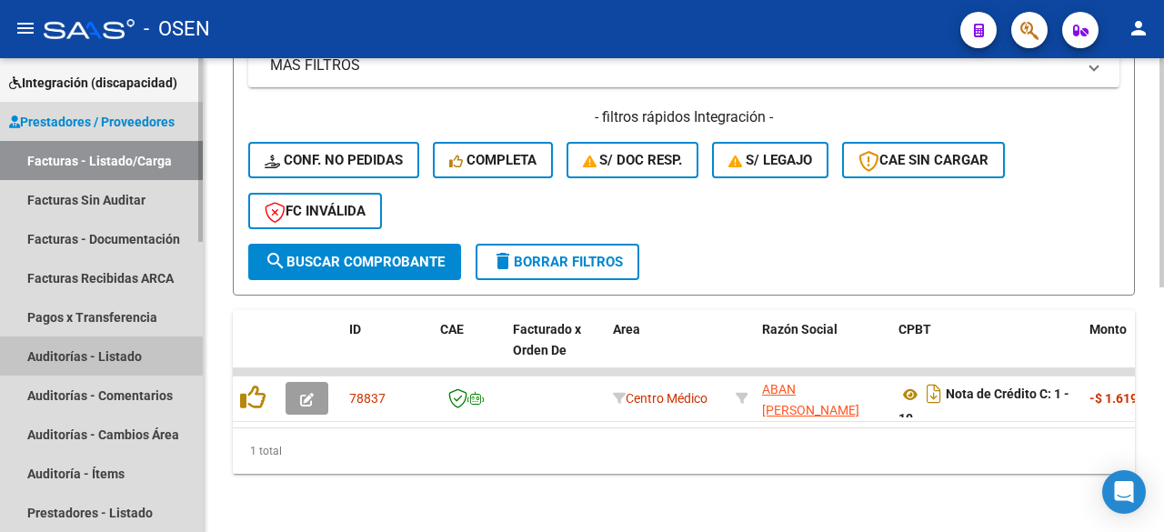
click at [118, 355] on link "Auditorías - Listado" at bounding box center [101, 356] width 203 height 39
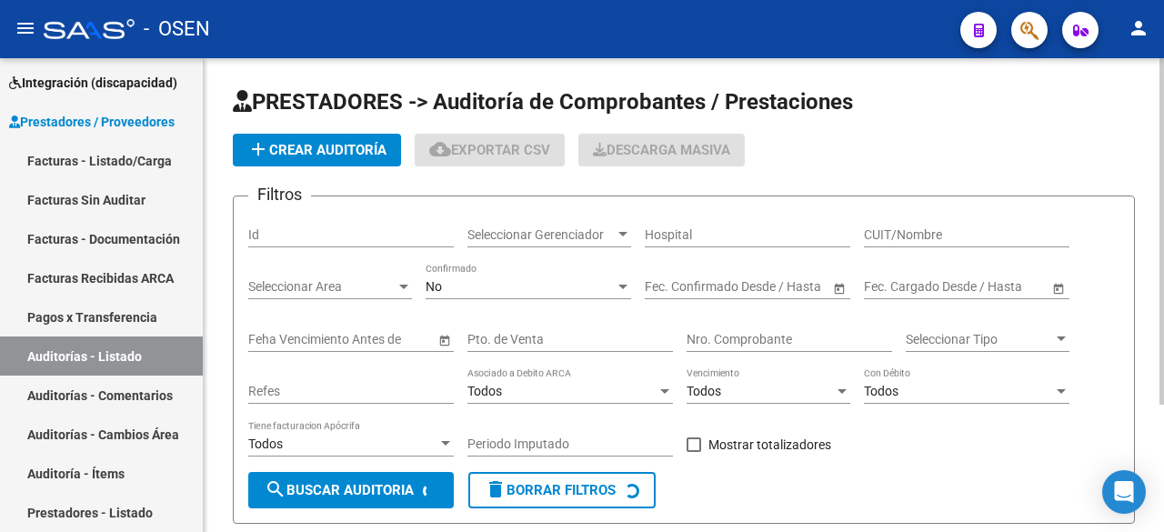
click at [311, 141] on button "add Crear Auditoría" at bounding box center [317, 150] width 168 height 33
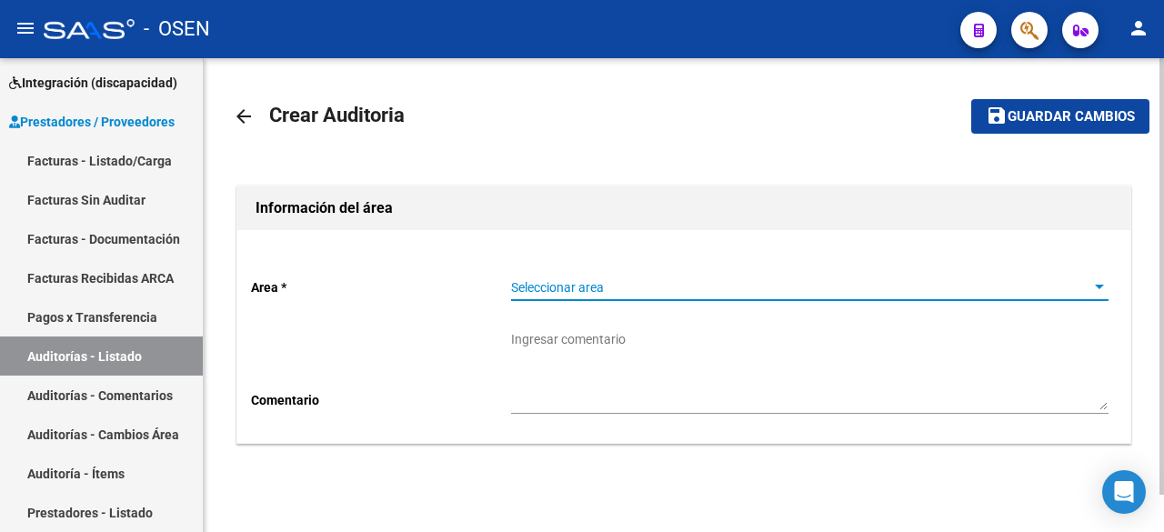
click at [810, 287] on span "Seleccionar area" at bounding box center [801, 287] width 581 height 15
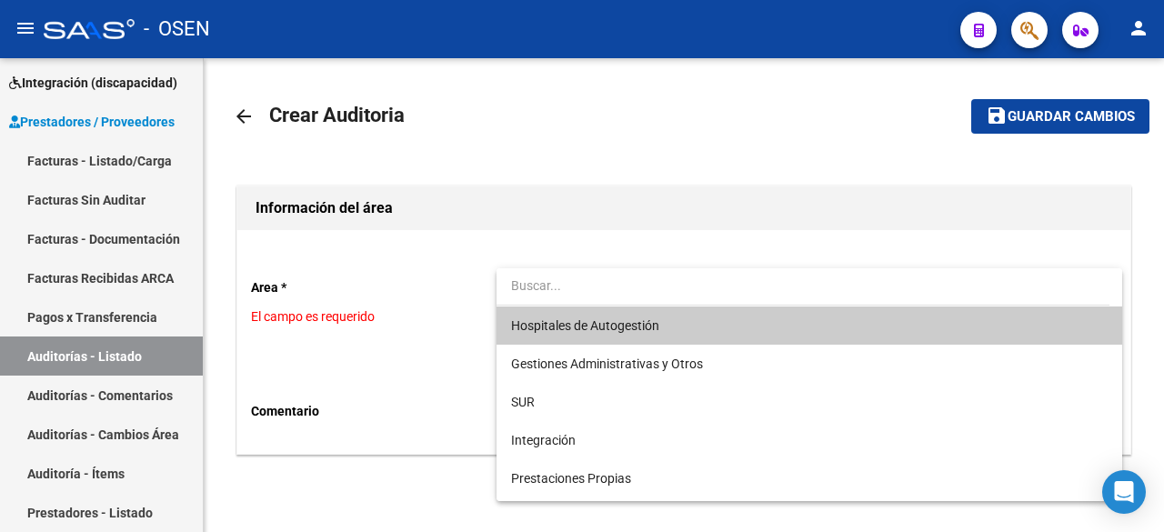
type input "f"
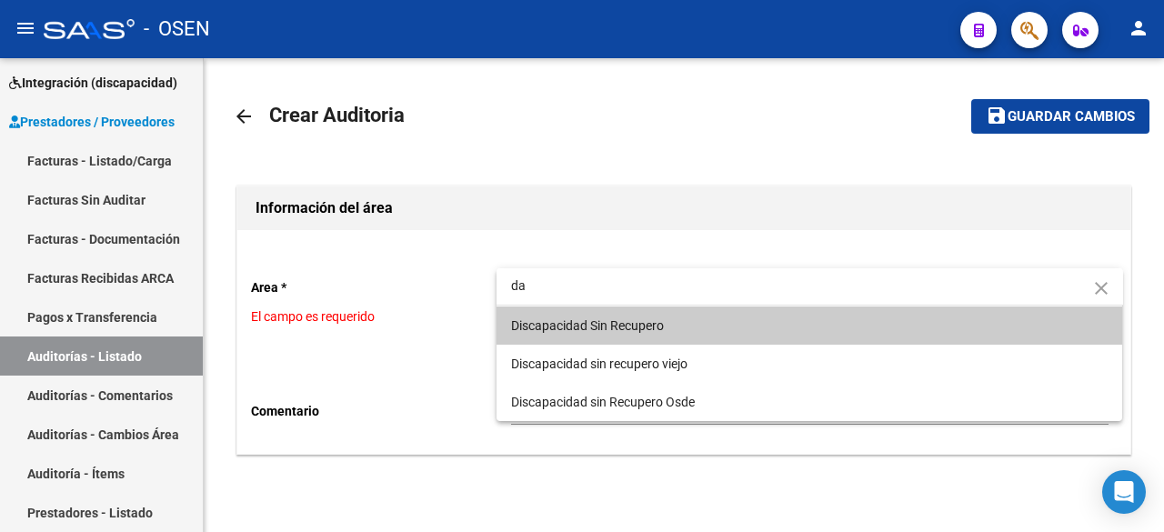
type input "d"
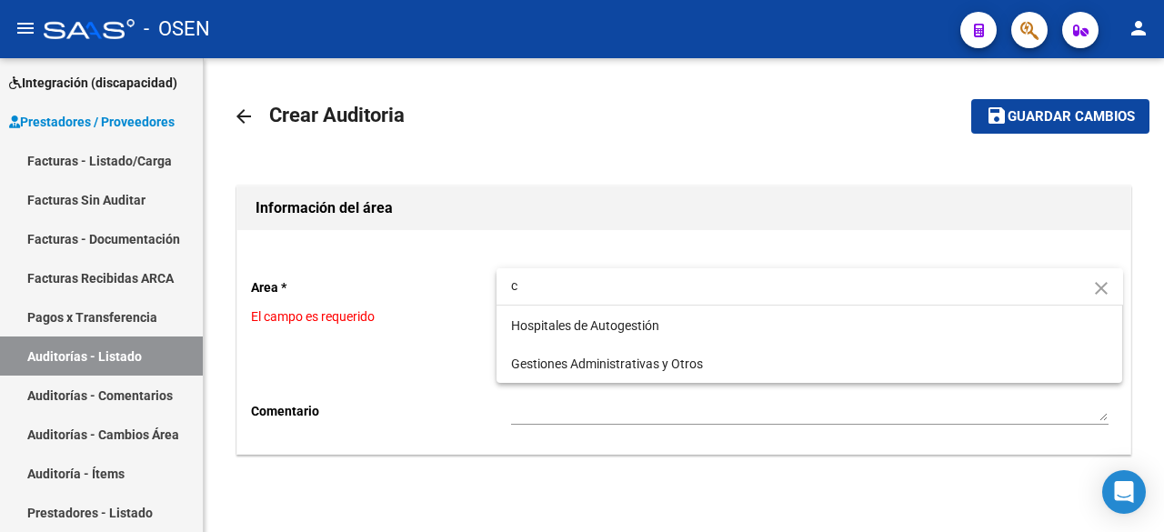
drag, startPoint x: 571, startPoint y: 276, endPoint x: 505, endPoint y: 285, distance: 67.0
click at [505, 285] on input "c" at bounding box center [810, 286] width 627 height 38
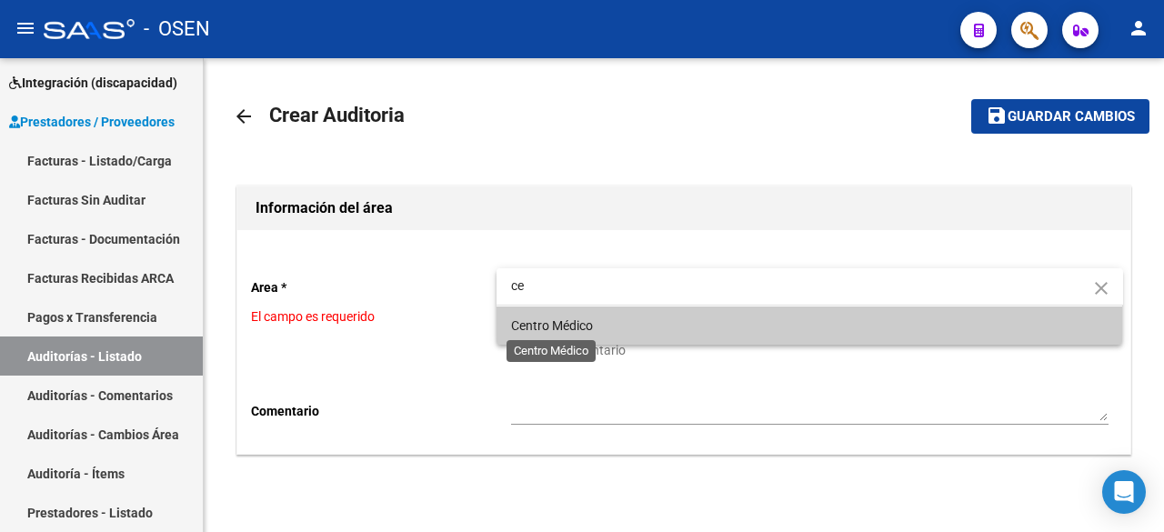
type input "ce"
click at [529, 320] on span "Centro Médico" at bounding box center [552, 325] width 82 height 15
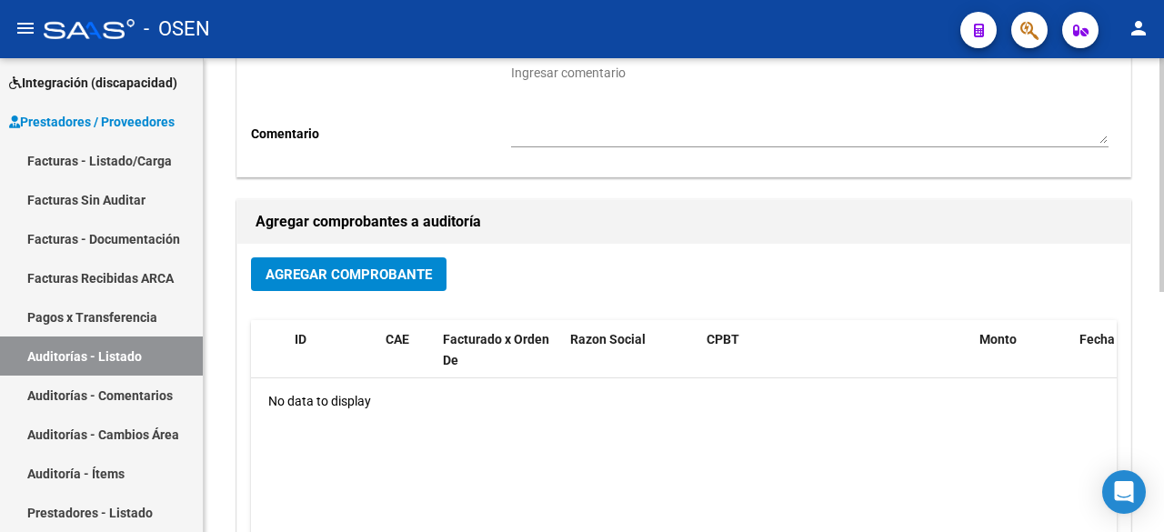
scroll to position [303, 0]
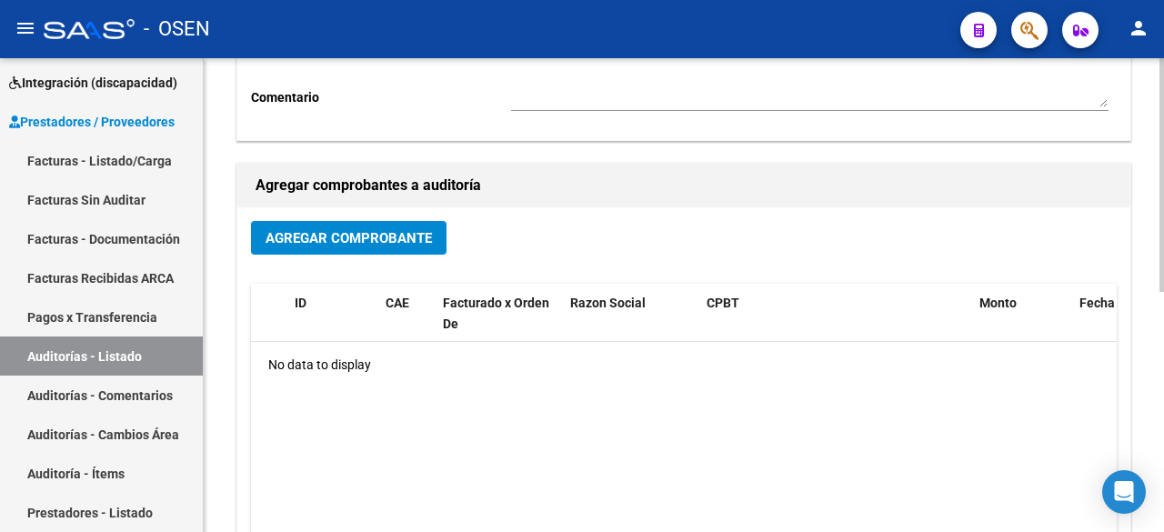
click at [372, 265] on div "Agregar Comprobante" at bounding box center [684, 245] width 866 height 48
click at [370, 251] on button "Agregar Comprobante" at bounding box center [349, 238] width 196 height 34
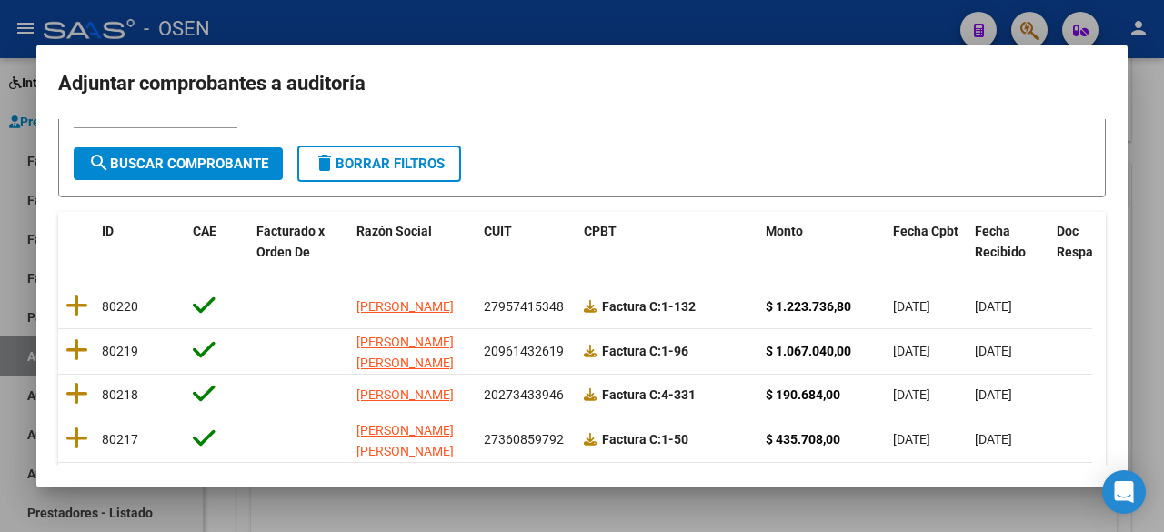
scroll to position [127, 0]
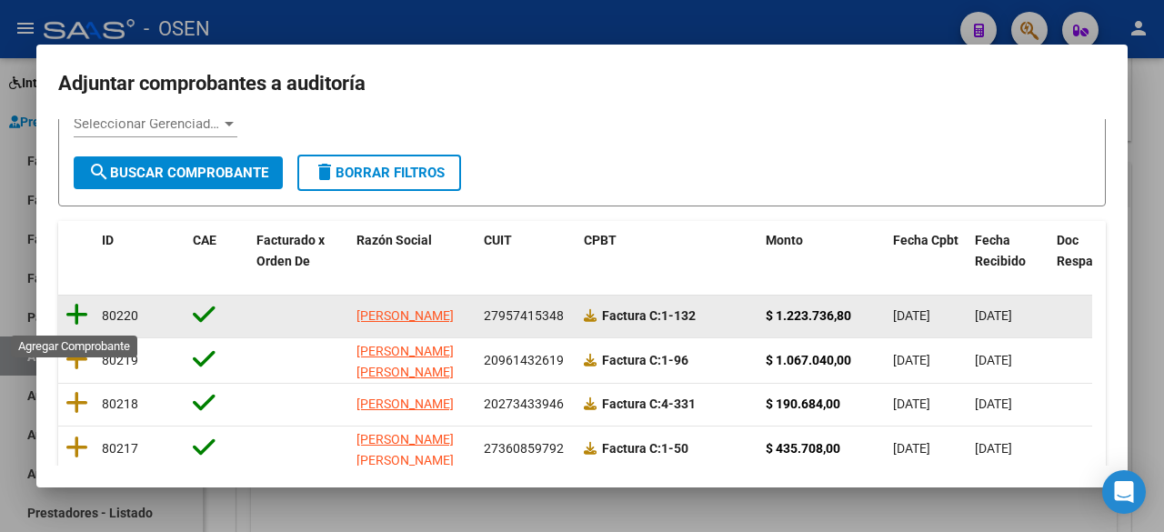
click at [77, 315] on icon at bounding box center [76, 314] width 23 height 25
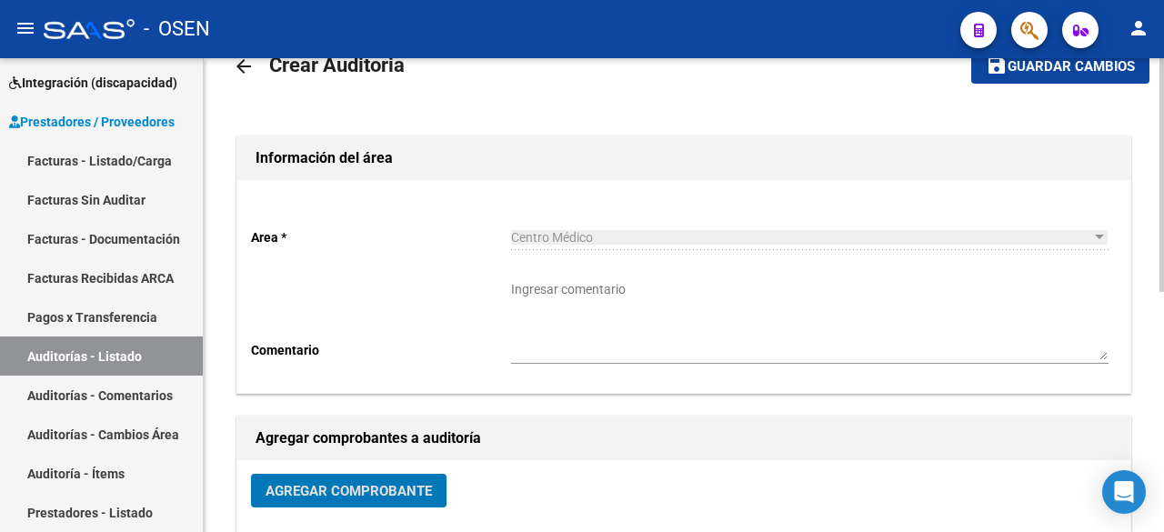
scroll to position [0, 0]
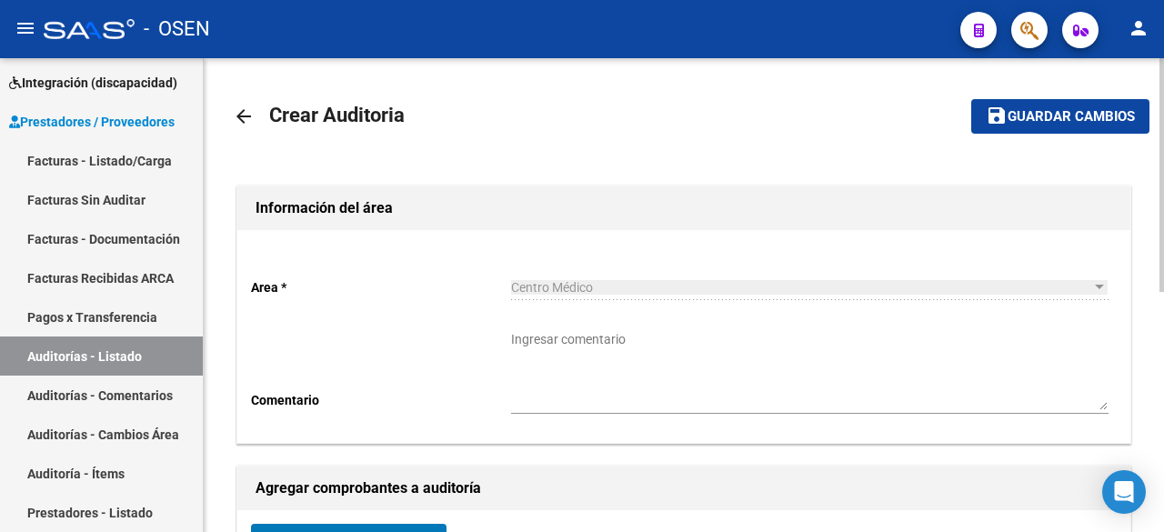
click at [1030, 123] on span "Guardar cambios" at bounding box center [1071, 117] width 127 height 16
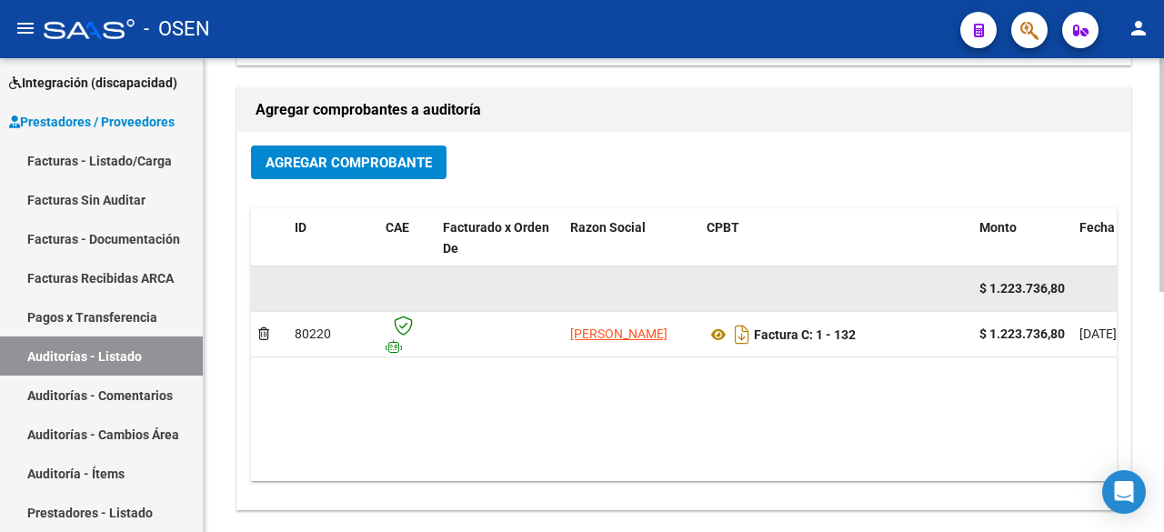
scroll to position [486, 0]
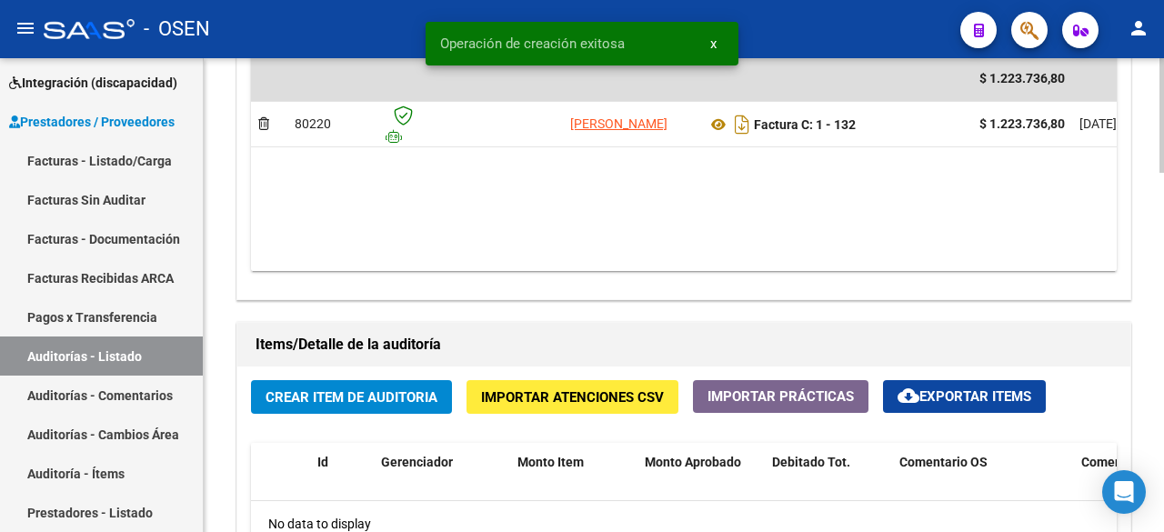
scroll to position [1213, 0]
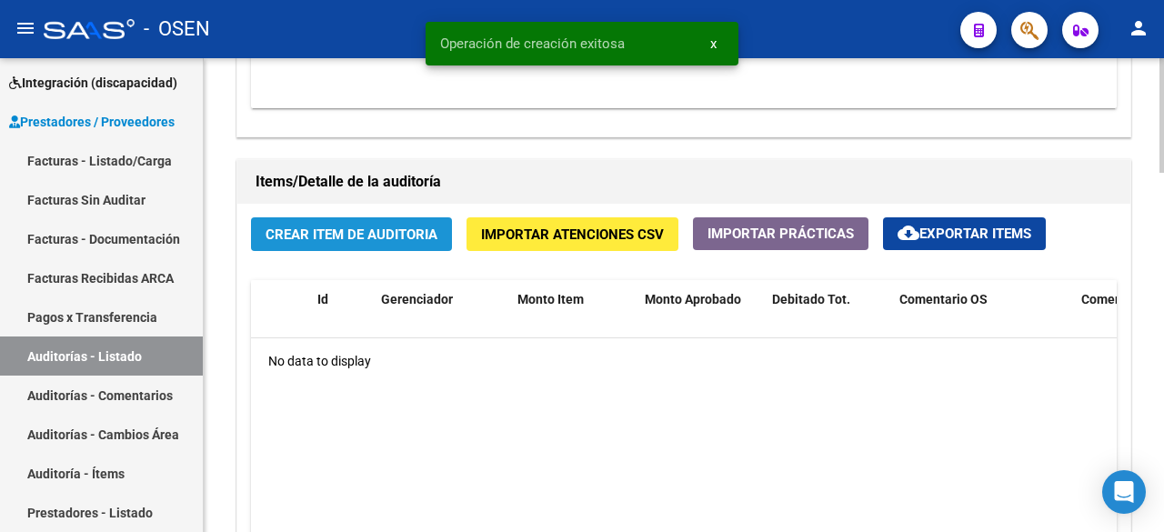
click at [388, 227] on span "Crear Item de Auditoria" at bounding box center [352, 235] width 172 height 16
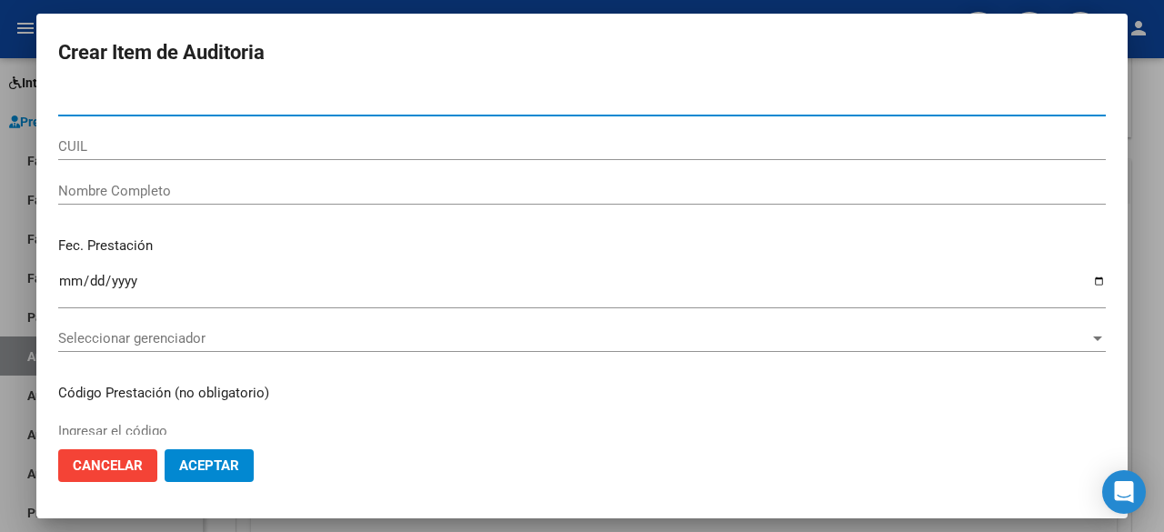
click at [392, 330] on span "Seleccionar gerenciador" at bounding box center [574, 338] width 1032 height 16
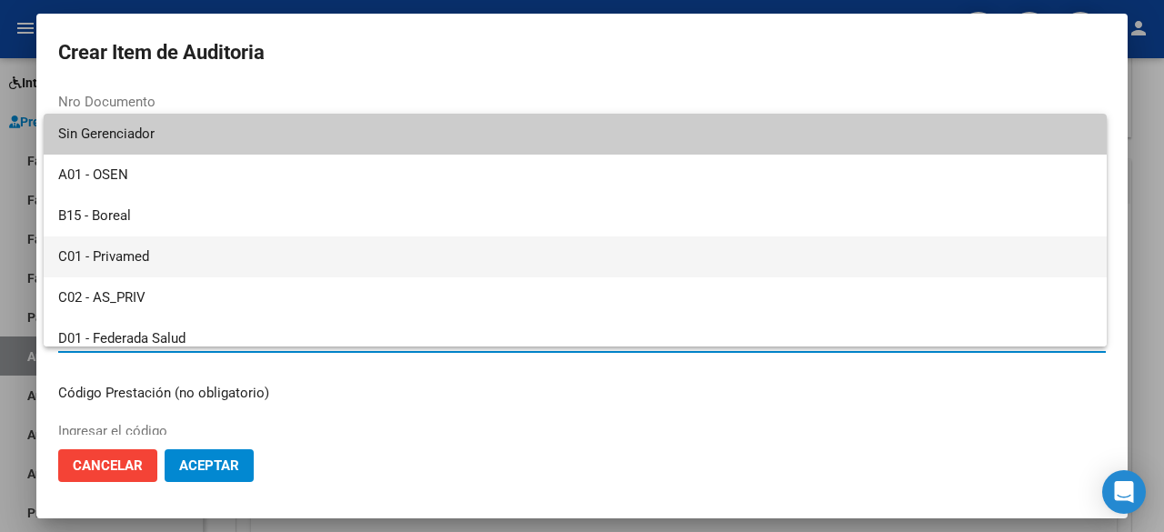
click at [128, 256] on span "C01 - Privamed" at bounding box center [575, 257] width 1034 height 41
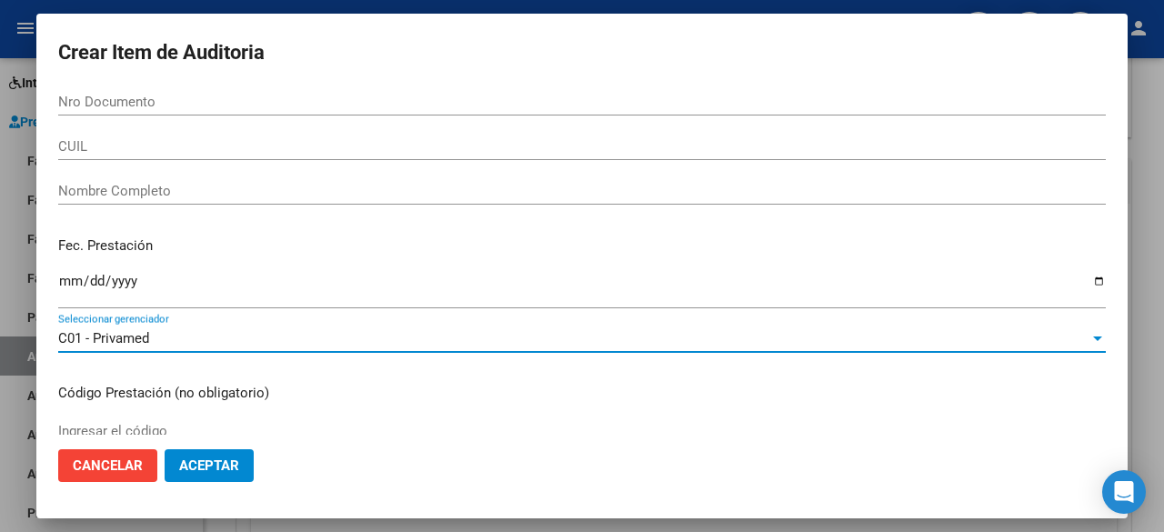
click at [251, 468] on button "Aceptar" at bounding box center [209, 465] width 89 height 33
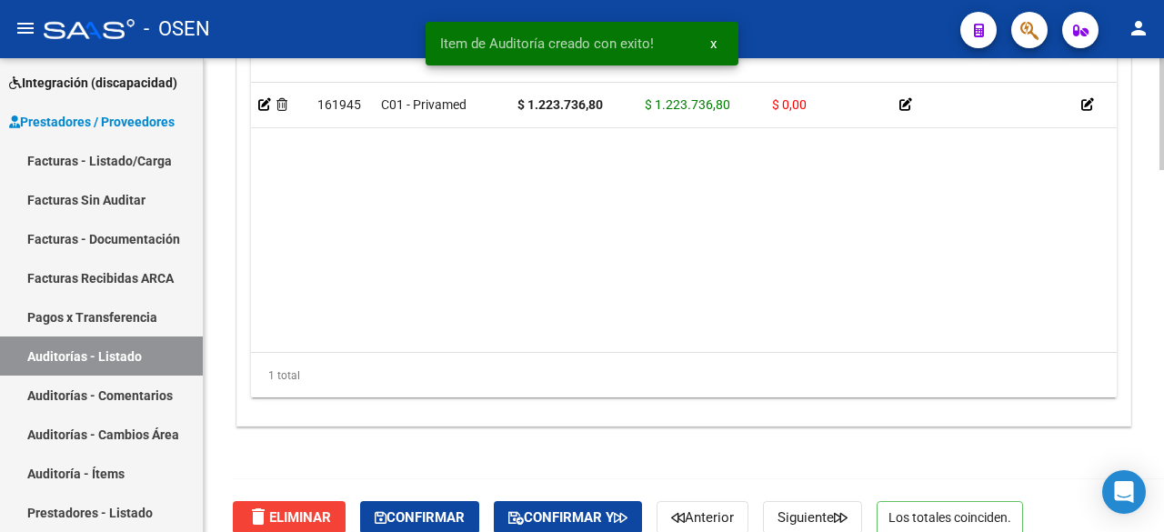
scroll to position [1541, 0]
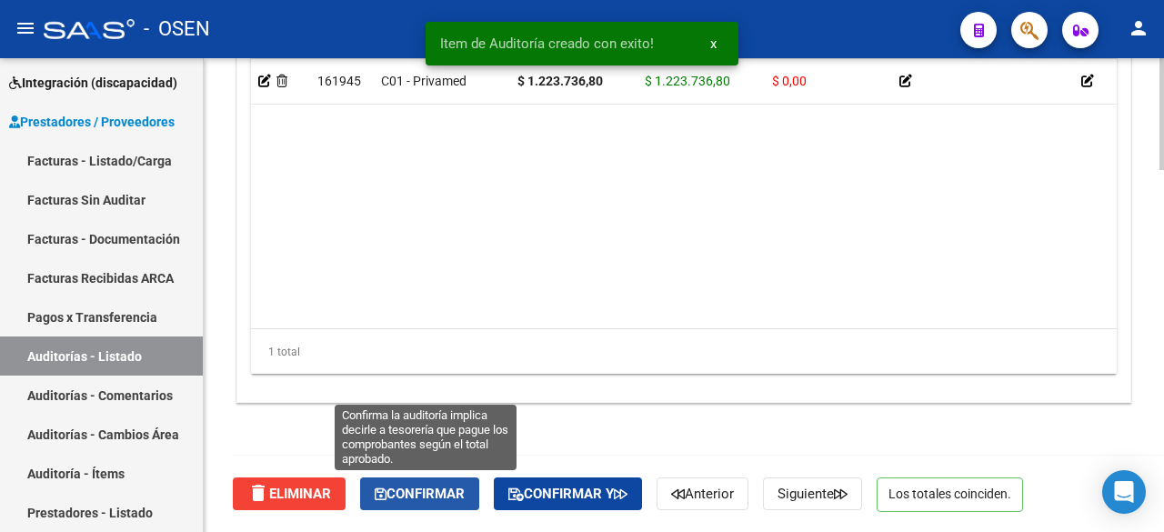
click at [443, 496] on span "Confirmar" at bounding box center [420, 494] width 90 height 16
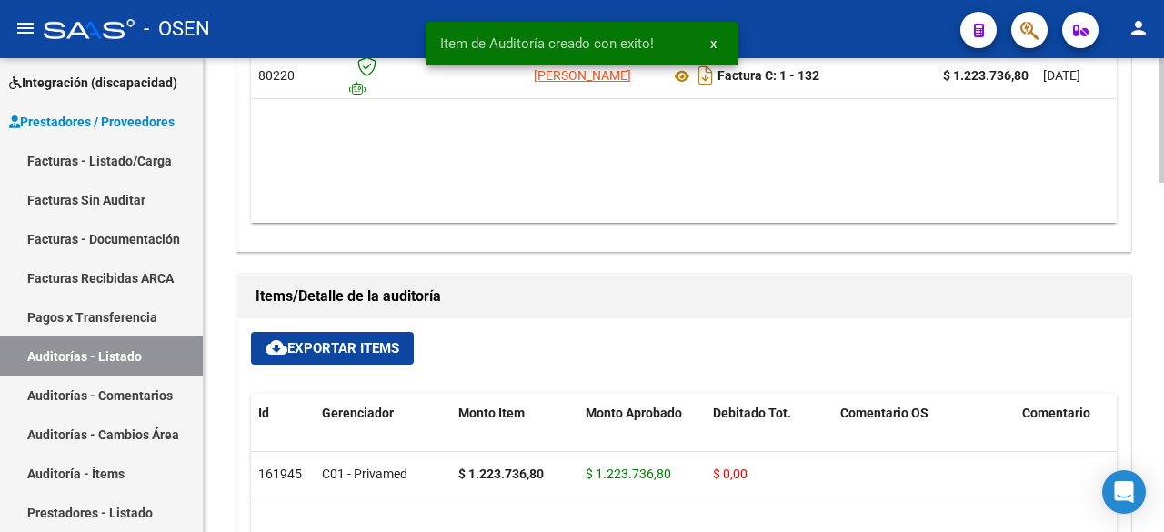
type input "202509"
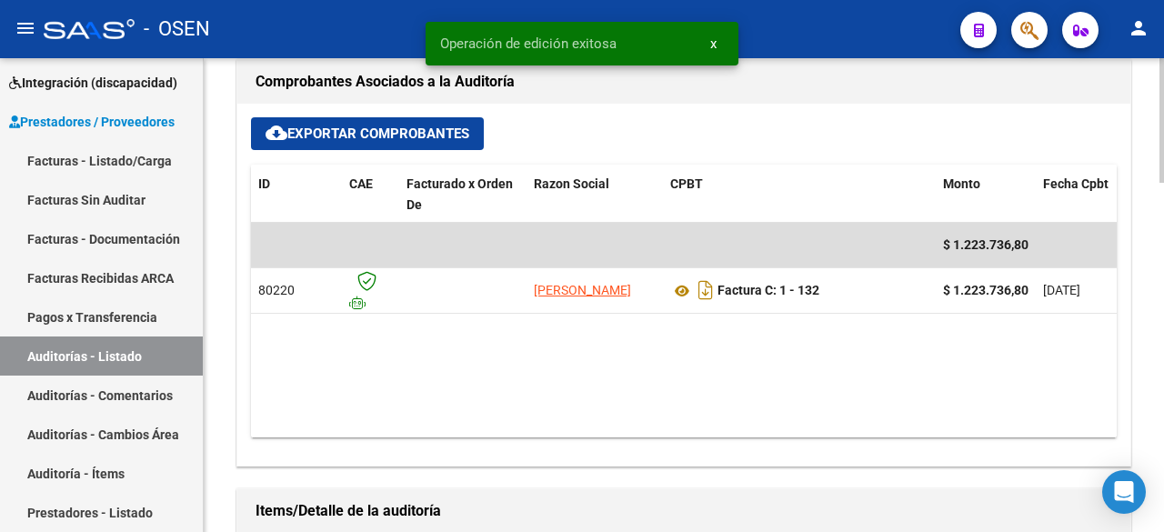
scroll to position [0, 0]
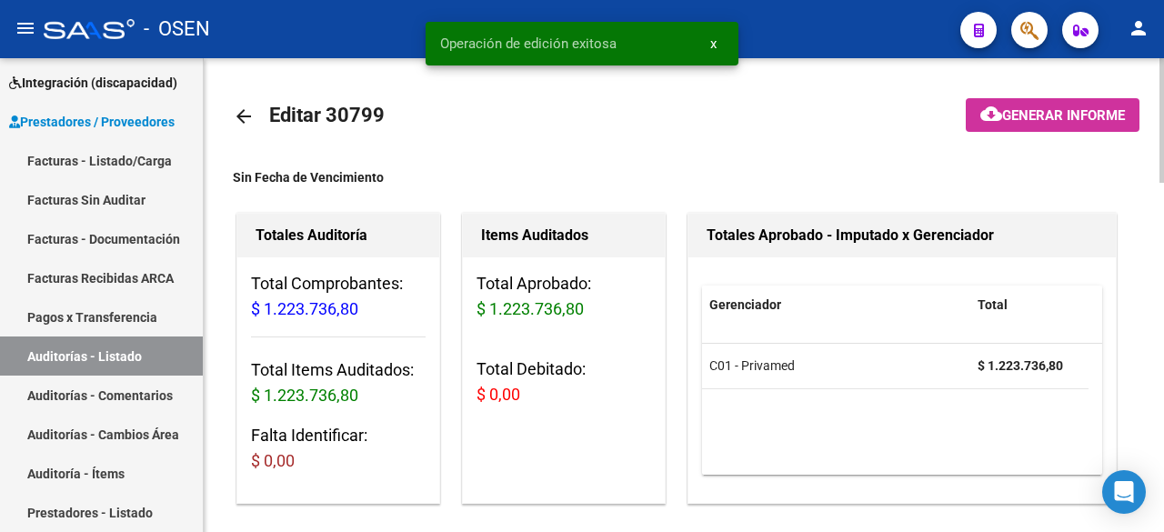
click at [250, 110] on mat-icon "arrow_back" at bounding box center [244, 117] width 22 height 22
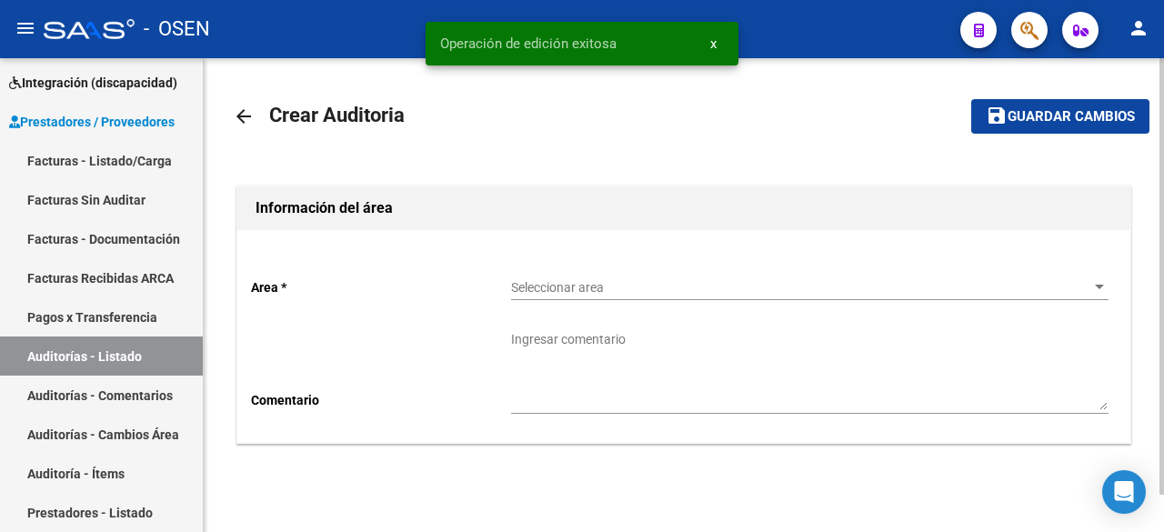
click at [684, 301] on div "Seleccionar area Seleccionar area" at bounding box center [810, 290] width 598 height 52
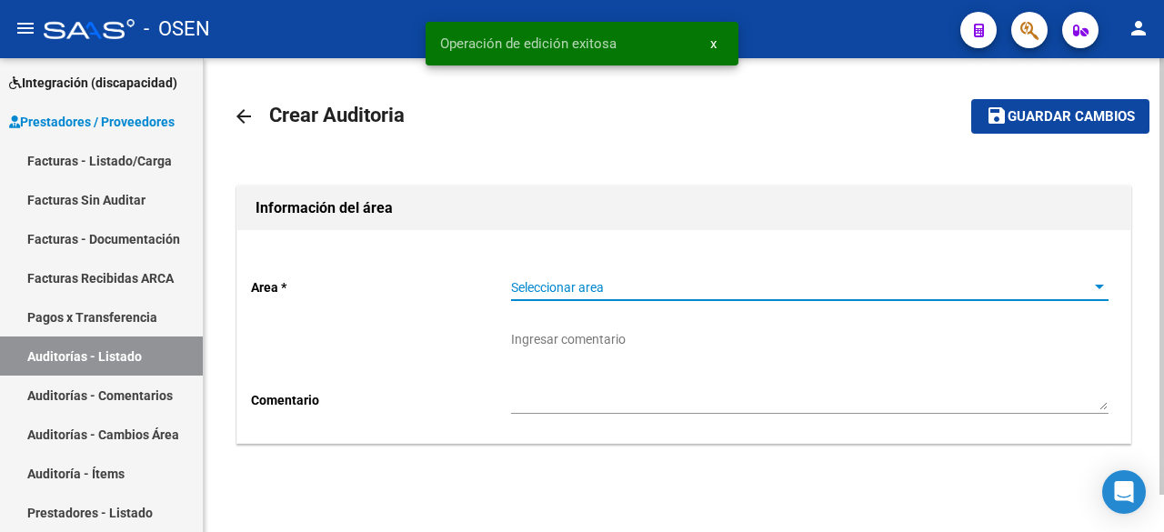
click at [686, 295] on span "Seleccionar area" at bounding box center [801, 287] width 581 height 15
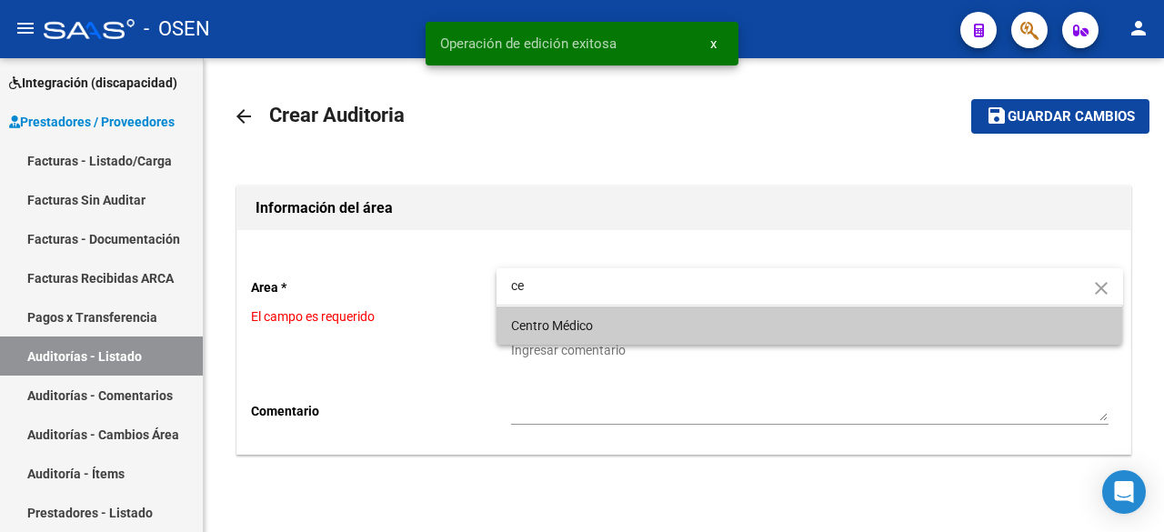
type input "ce"
click at [662, 324] on span "Centro Médico" at bounding box center [810, 326] width 598 height 38
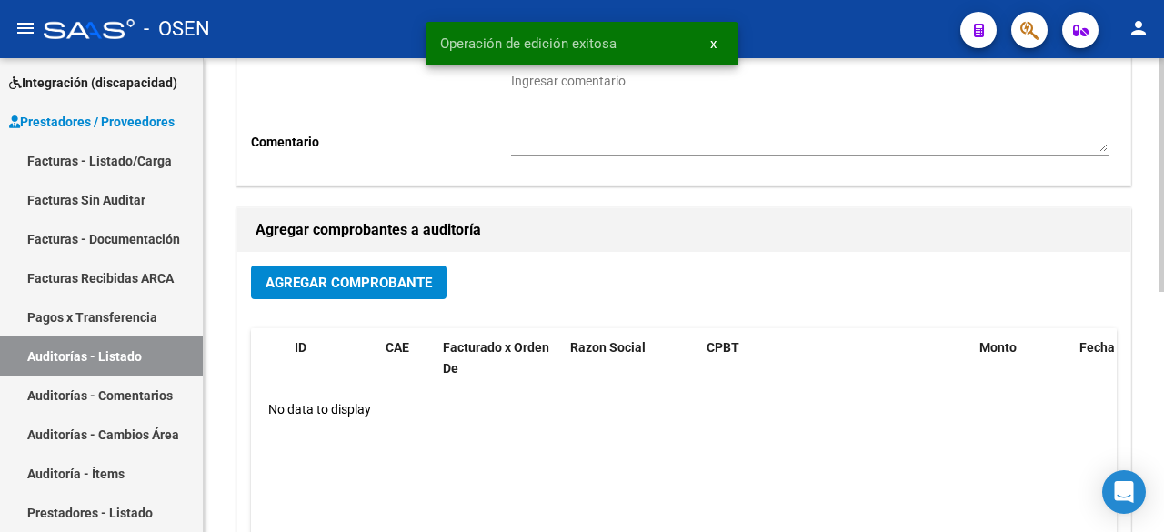
scroll to position [303, 0]
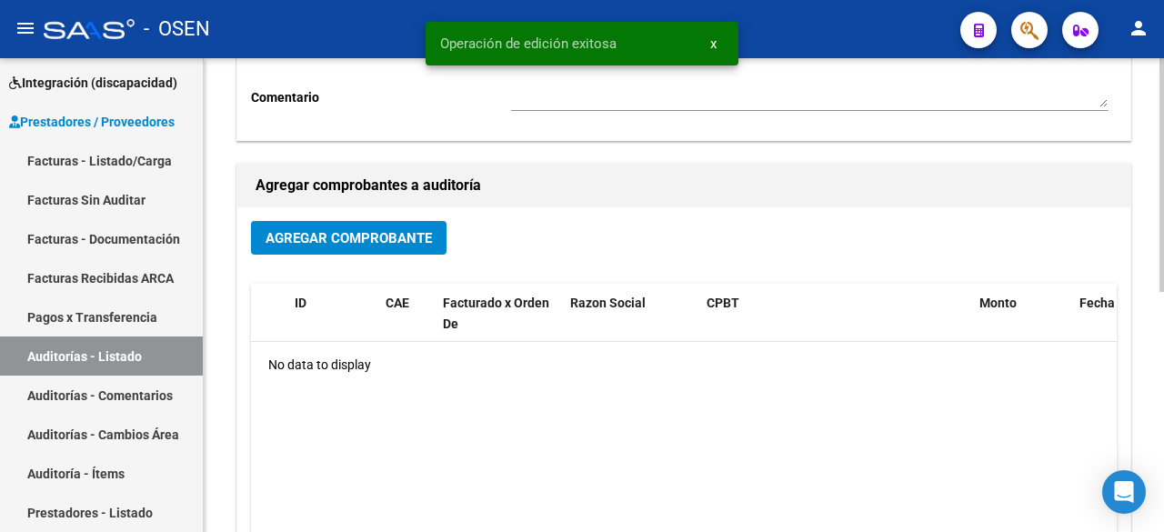
click at [374, 225] on button "Agregar Comprobante" at bounding box center [349, 238] width 196 height 34
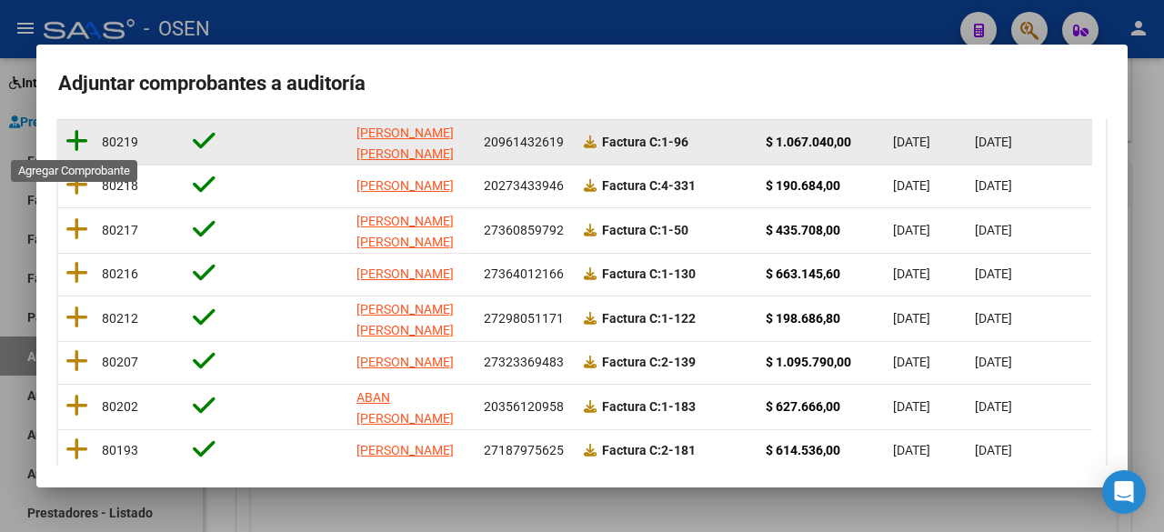
click at [76, 141] on icon at bounding box center [76, 140] width 23 height 25
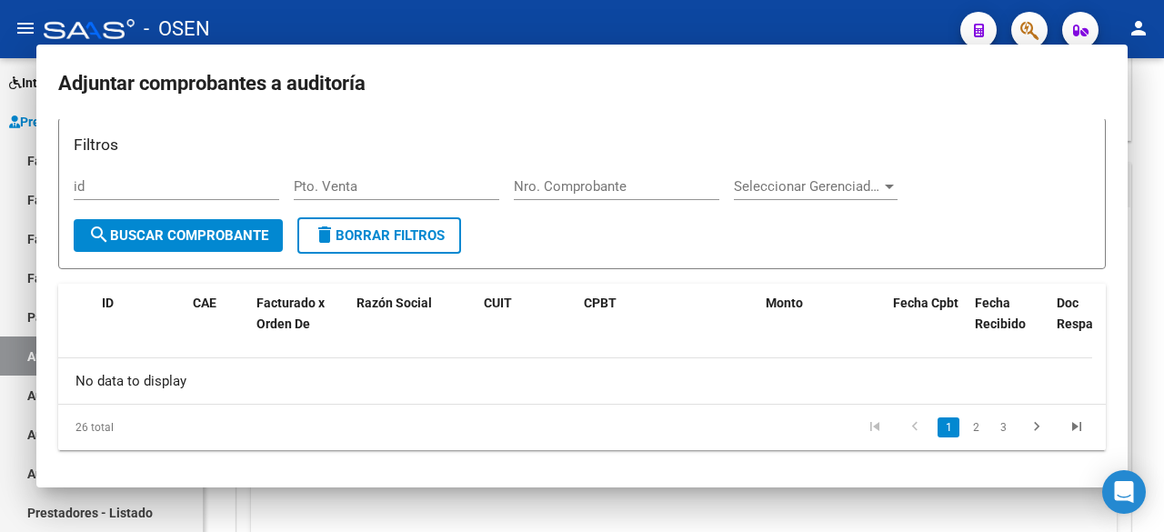
scroll to position [0, 0]
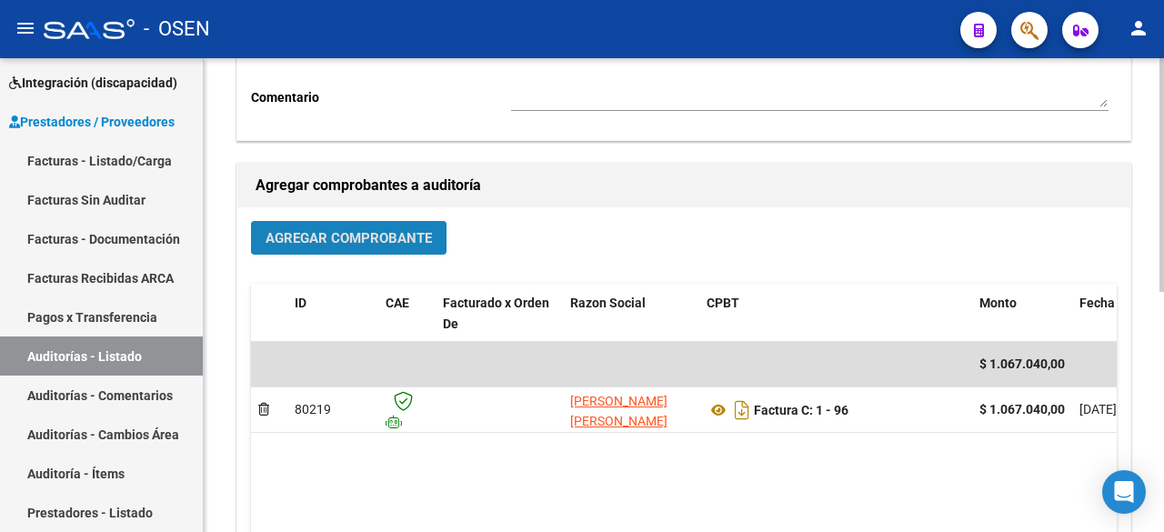
click at [433, 245] on button "Agregar Comprobante" at bounding box center [349, 238] width 196 height 34
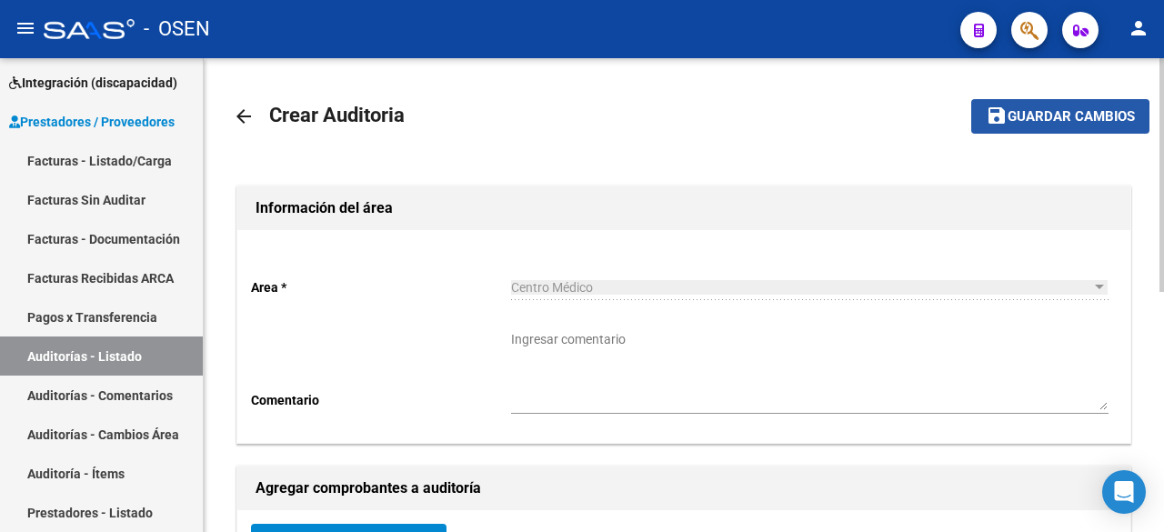
click at [1030, 121] on span "Guardar cambios" at bounding box center [1071, 117] width 127 height 16
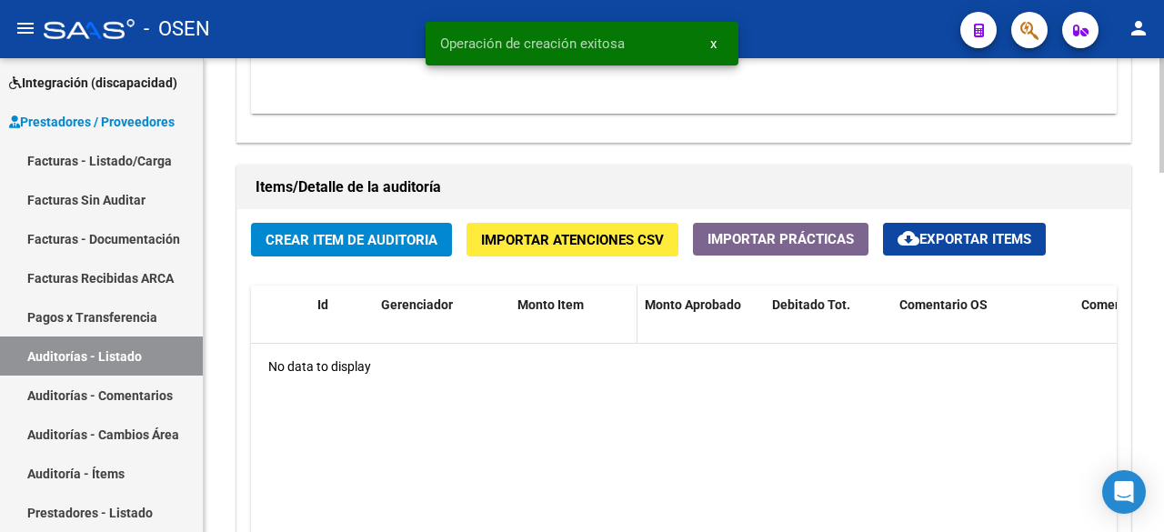
scroll to position [1213, 0]
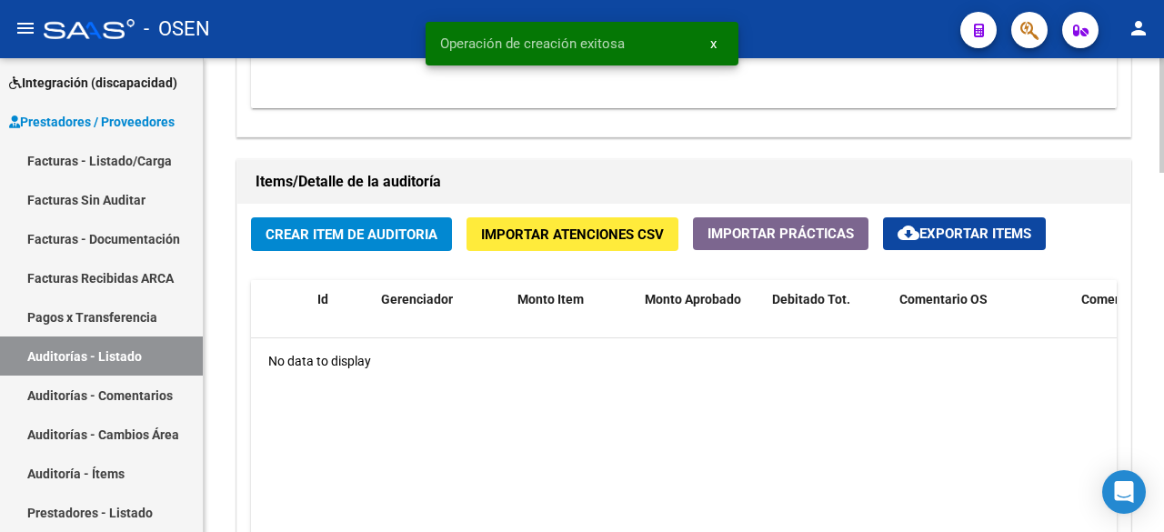
click at [412, 233] on span "Crear Item de Auditoria" at bounding box center [352, 235] width 172 height 16
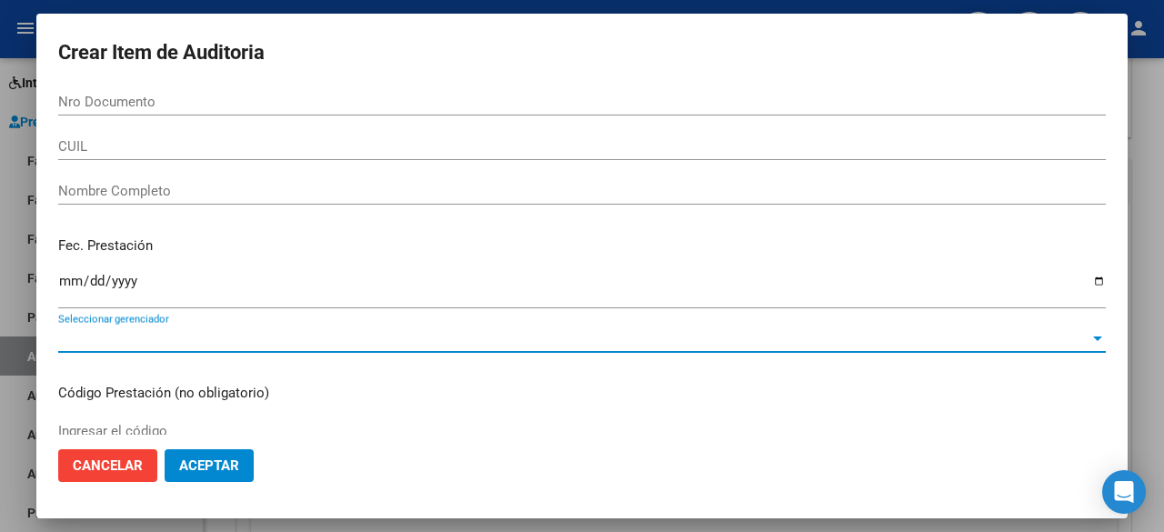
click at [262, 332] on span "Seleccionar gerenciador" at bounding box center [574, 338] width 1032 height 16
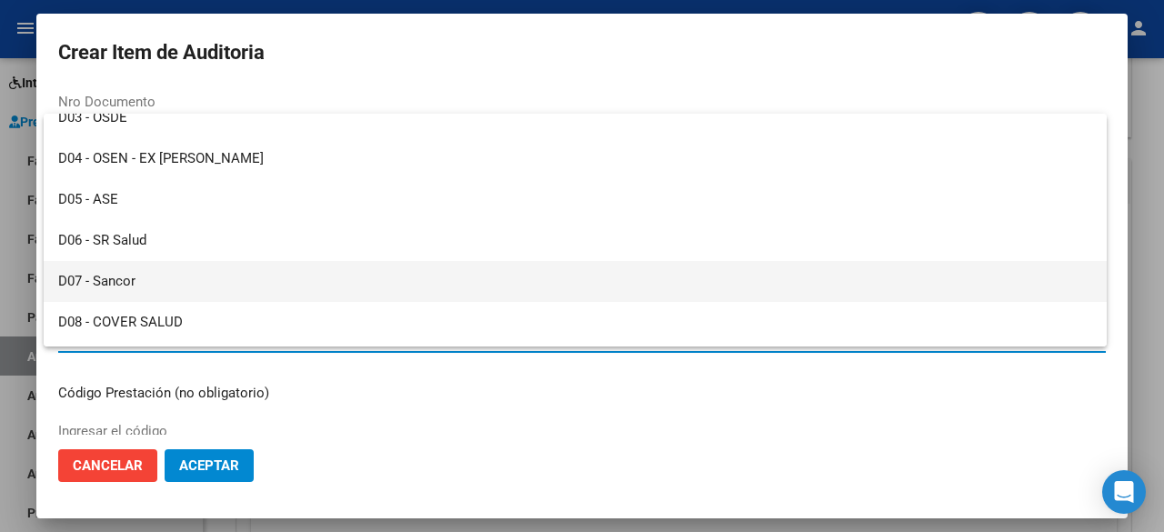
scroll to position [0, 0]
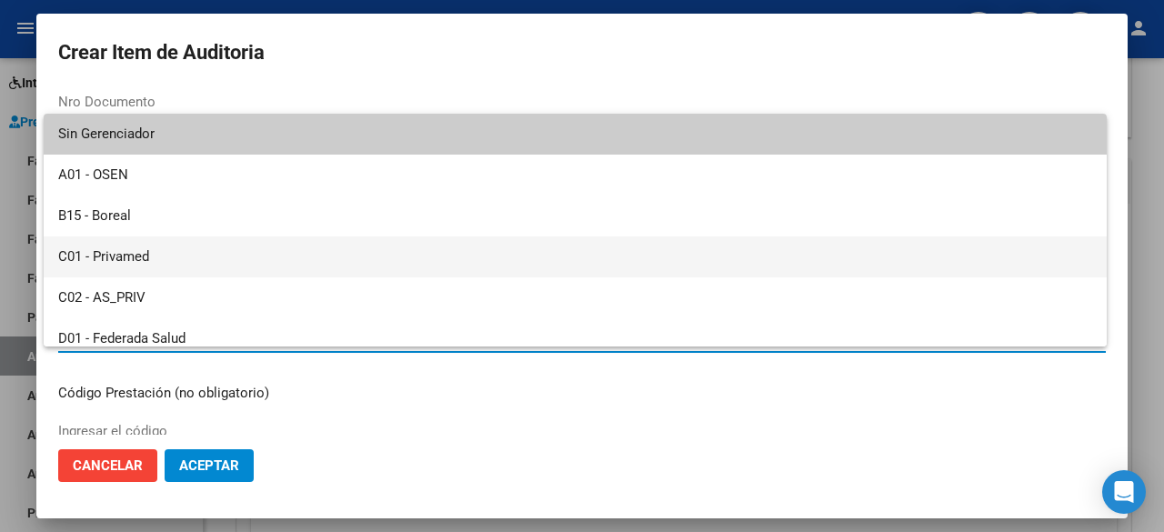
click at [178, 260] on span "C01 - Privamed" at bounding box center [575, 257] width 1034 height 41
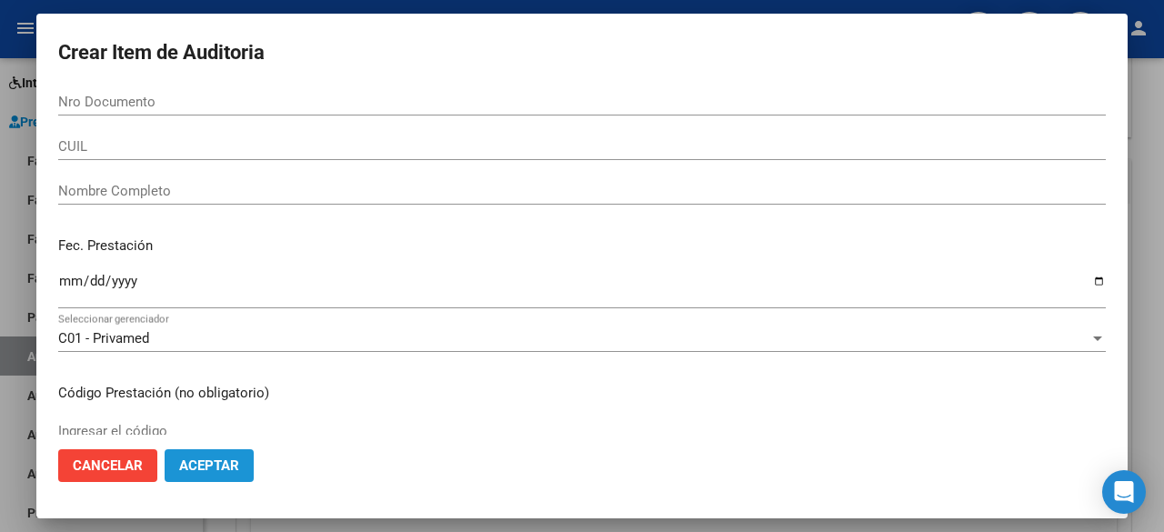
click at [222, 458] on span "Aceptar" at bounding box center [209, 466] width 60 height 16
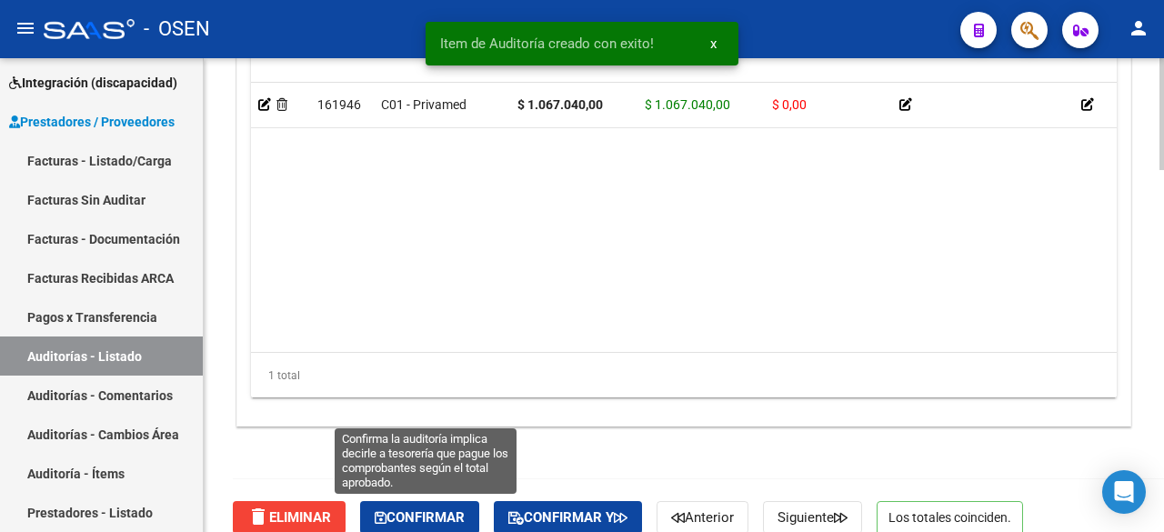
click at [448, 500] on span "Confirmar" at bounding box center [420, 517] width 90 height 16
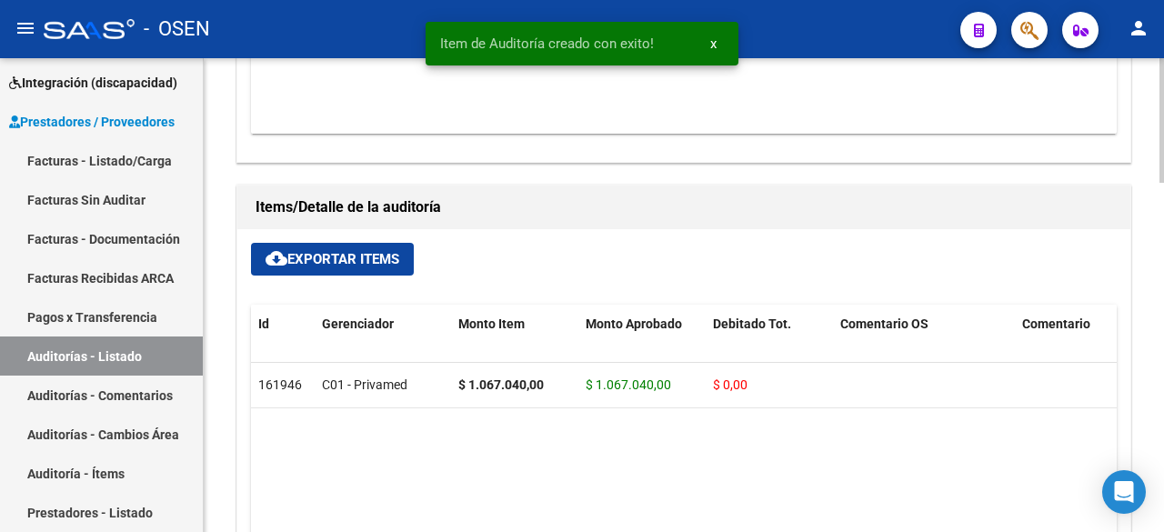
type input "202509"
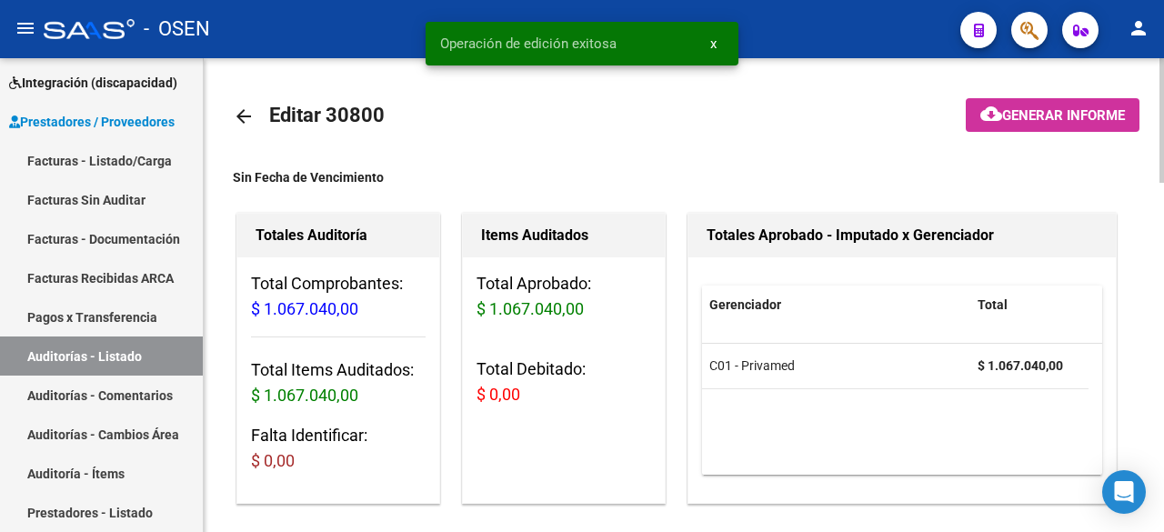
click at [246, 110] on mat-icon "arrow_back" at bounding box center [244, 117] width 22 height 22
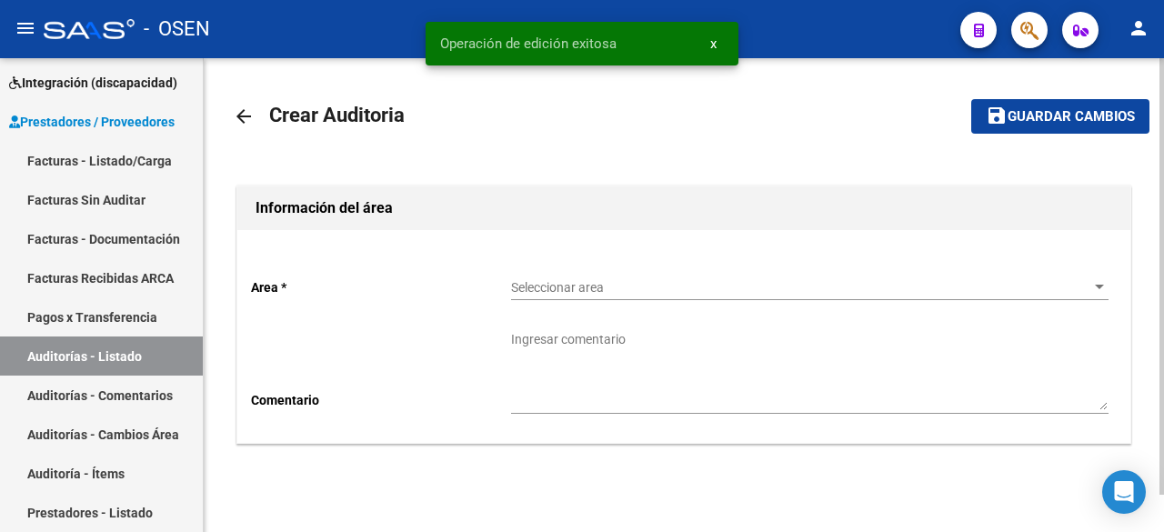
click at [615, 277] on div "Seleccionar area Seleccionar area" at bounding box center [810, 282] width 598 height 36
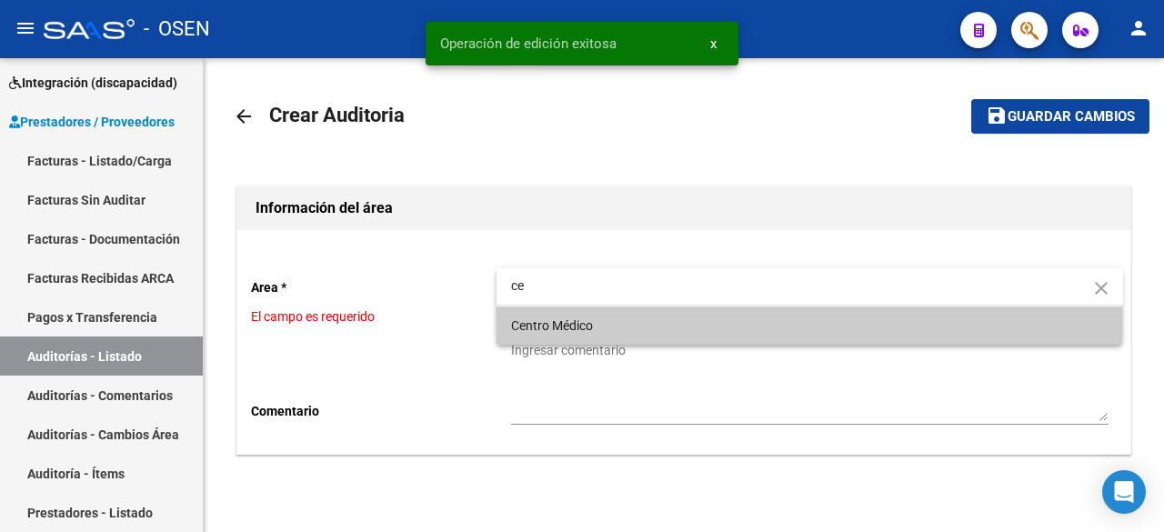
type input "ce"
click at [620, 317] on span "Centro Médico" at bounding box center [810, 326] width 598 height 38
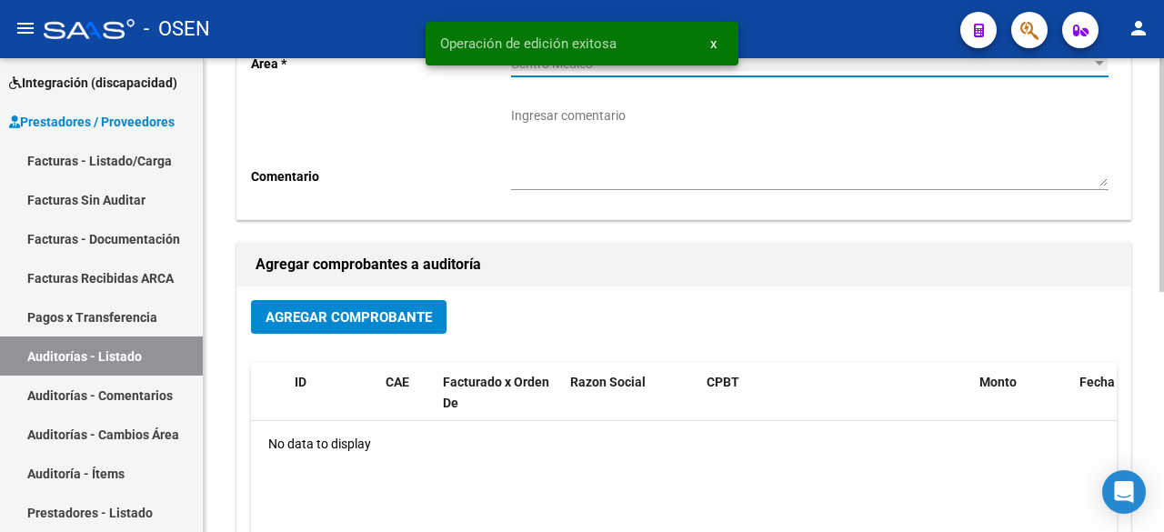
scroll to position [183, 0]
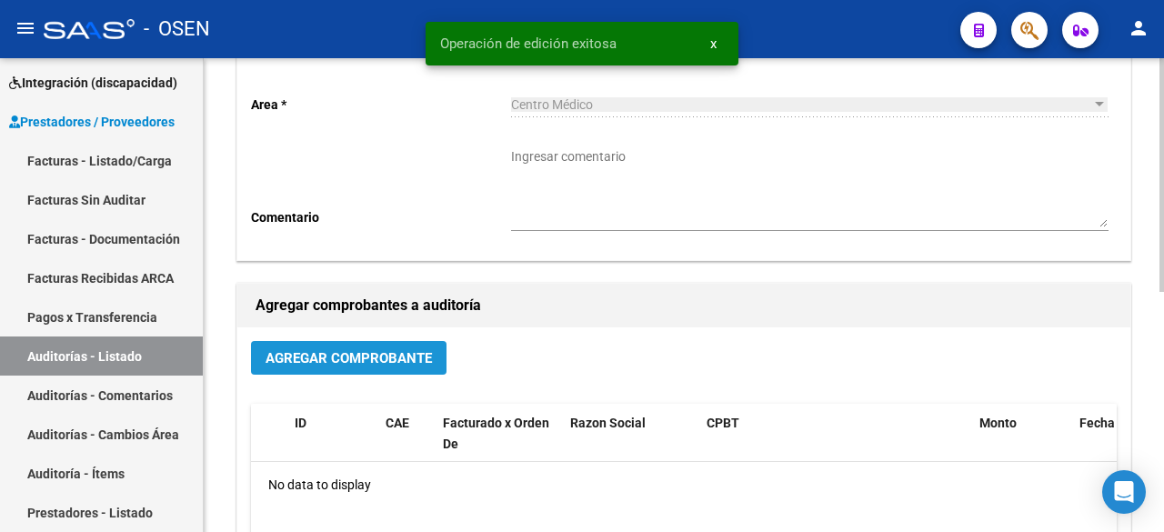
click at [388, 364] on span "Agregar Comprobante" at bounding box center [349, 358] width 166 height 16
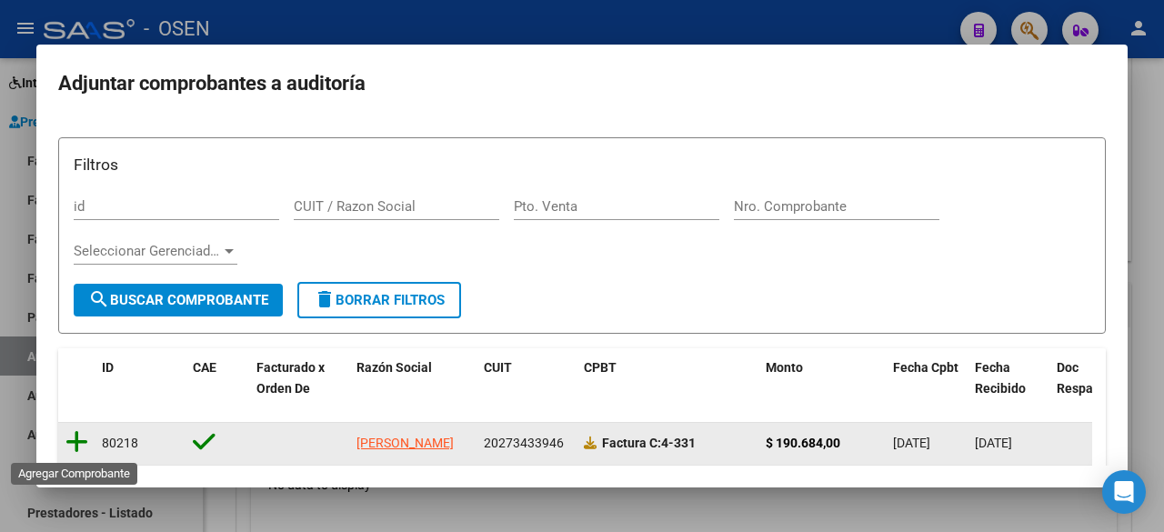
click at [71, 438] on icon at bounding box center [76, 441] width 23 height 25
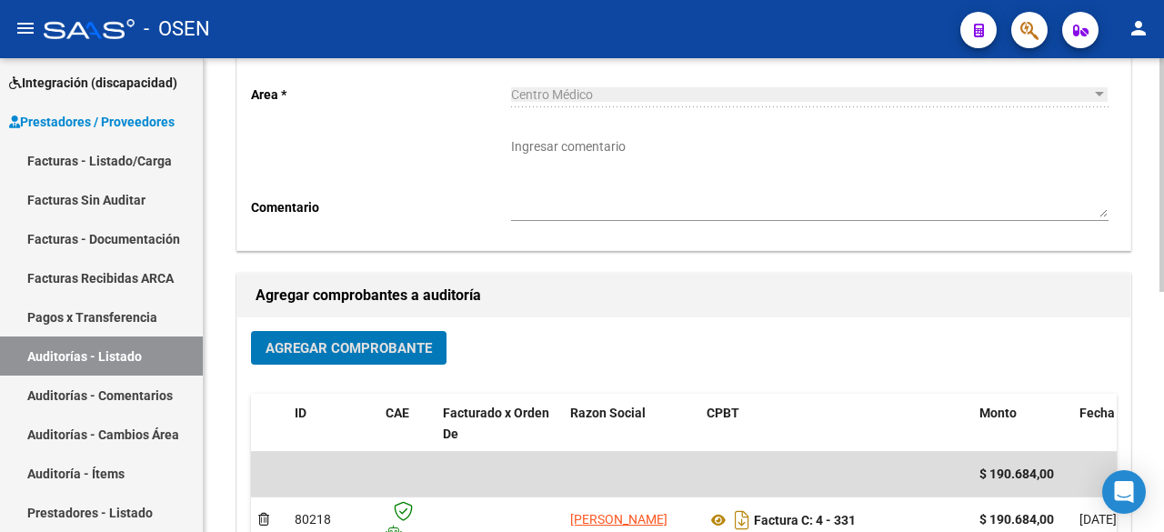
scroll to position [0, 0]
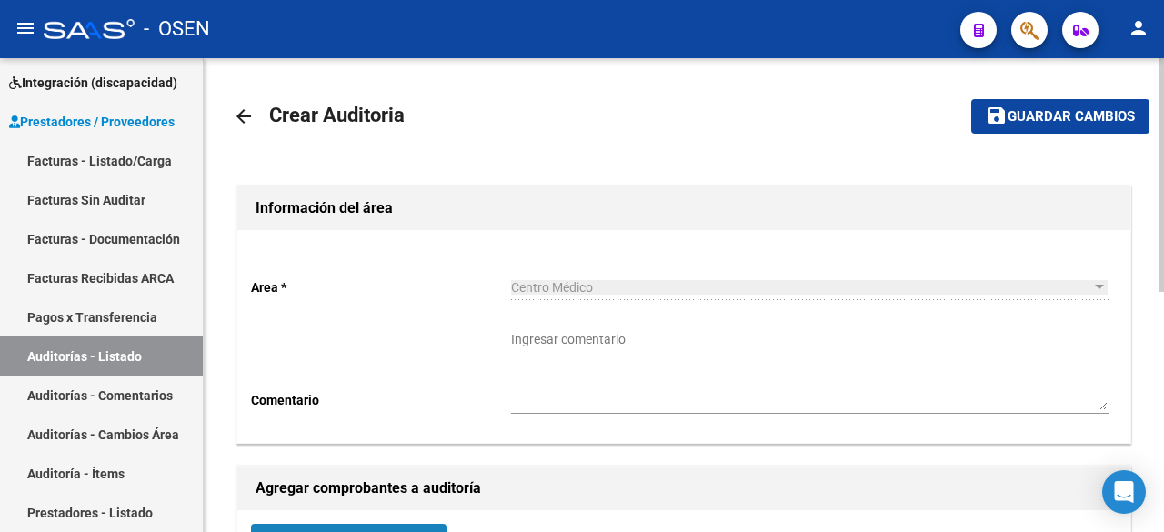
click at [401, 500] on button "Agregar Comprobante" at bounding box center [349, 541] width 196 height 34
click at [1024, 126] on button "save Guardar cambios" at bounding box center [1061, 116] width 178 height 34
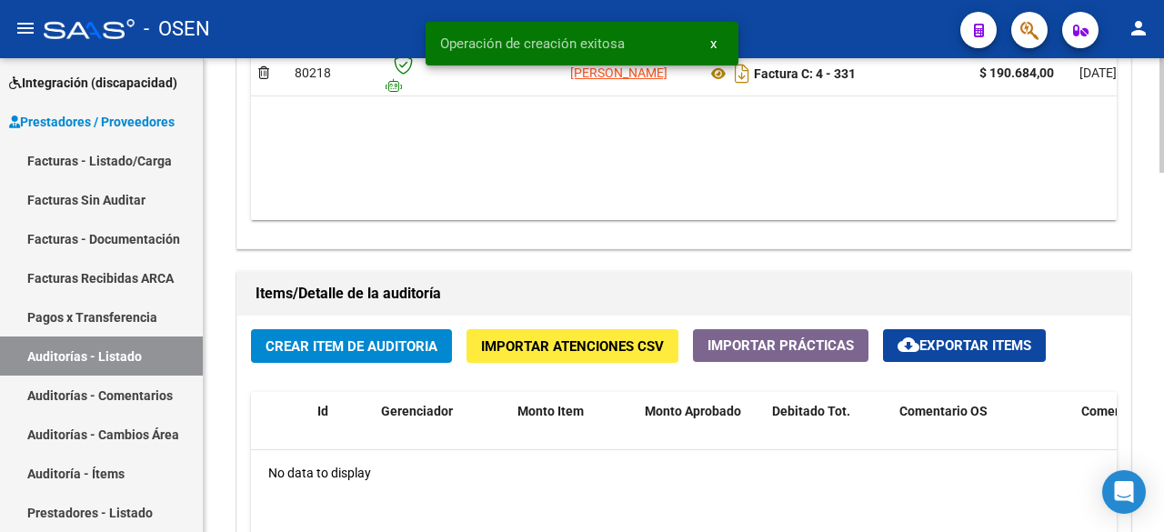
scroll to position [1213, 0]
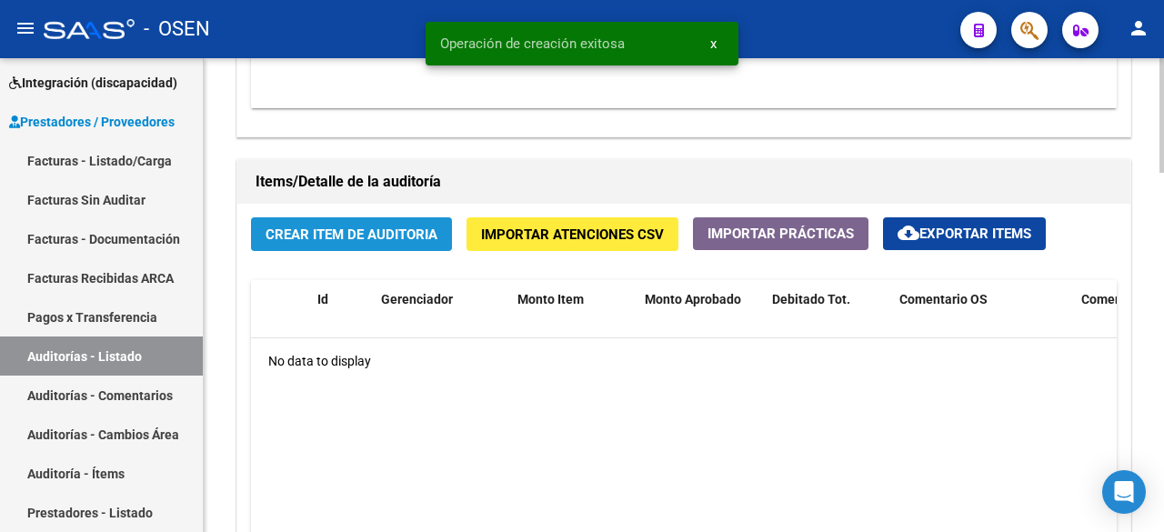
click at [408, 242] on span "Crear Item de Auditoria" at bounding box center [352, 235] width 172 height 16
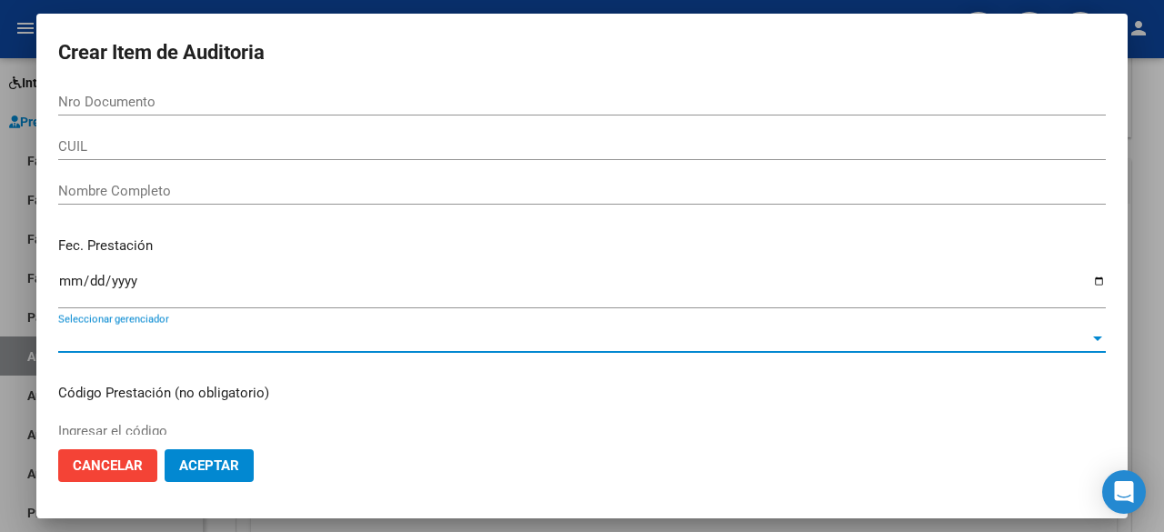
click at [263, 334] on span "Seleccionar gerenciador" at bounding box center [574, 338] width 1032 height 16
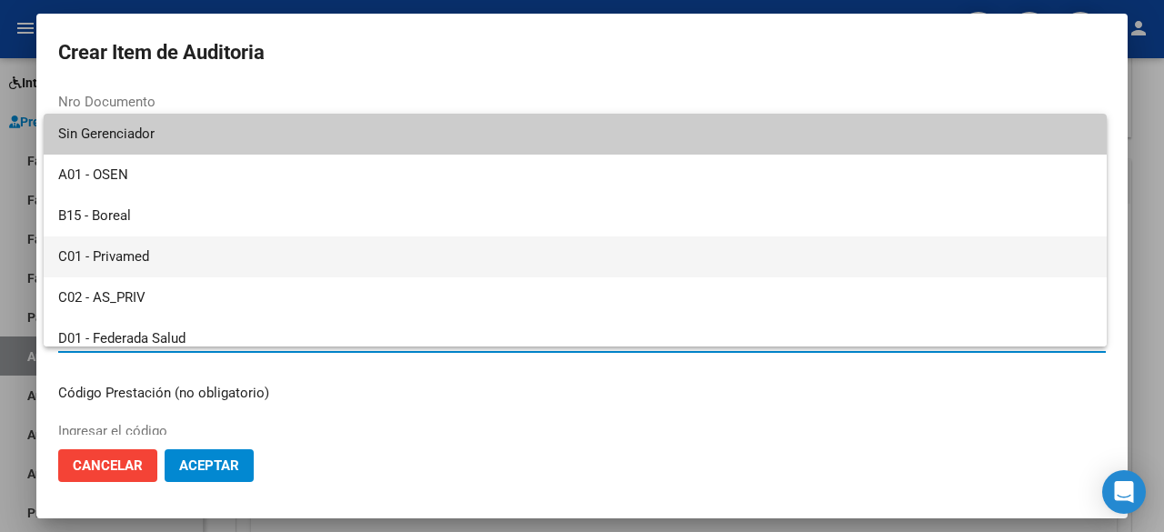
click at [201, 257] on span "C01 - Privamed" at bounding box center [575, 257] width 1034 height 41
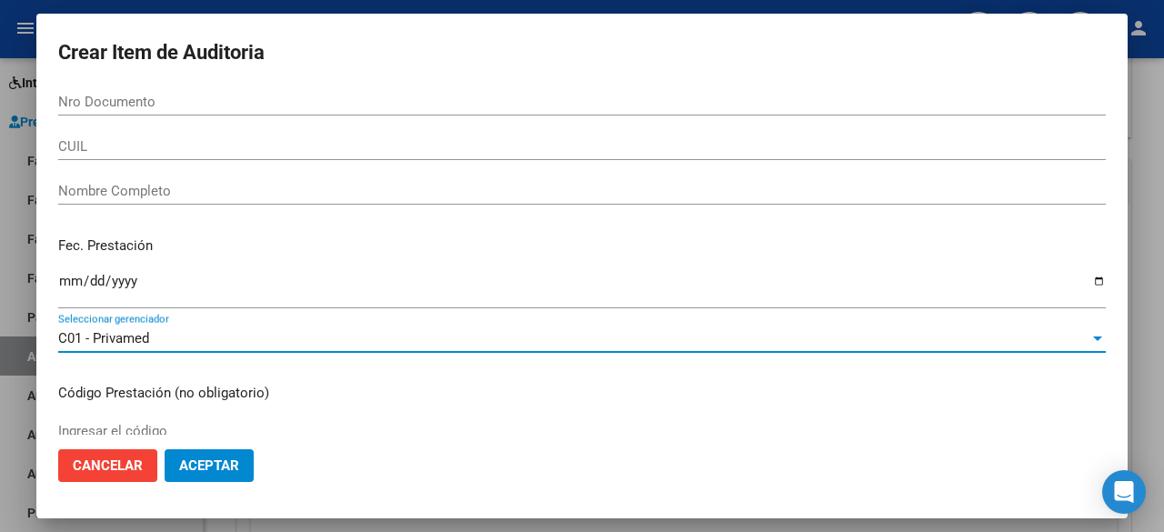
click at [202, 473] on span "Aceptar" at bounding box center [209, 466] width 60 height 16
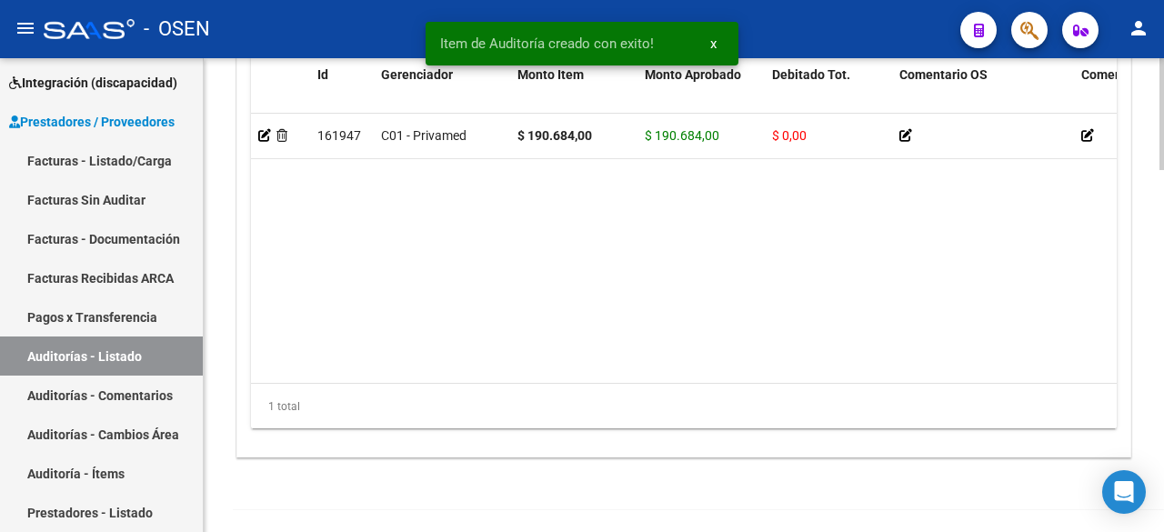
scroll to position [1541, 0]
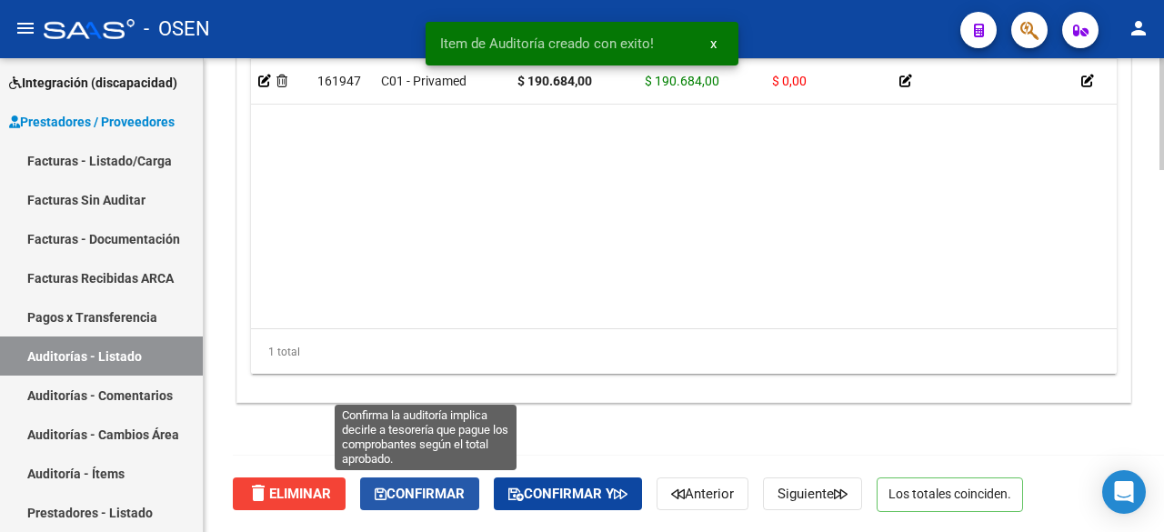
click at [405, 494] on span "Confirmar" at bounding box center [420, 494] width 90 height 16
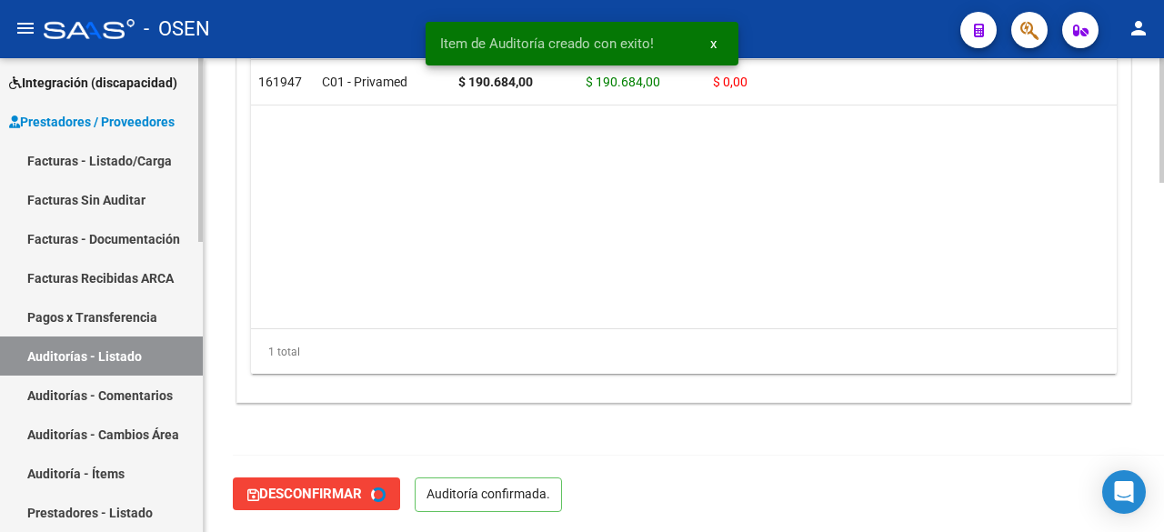
type input "202509"
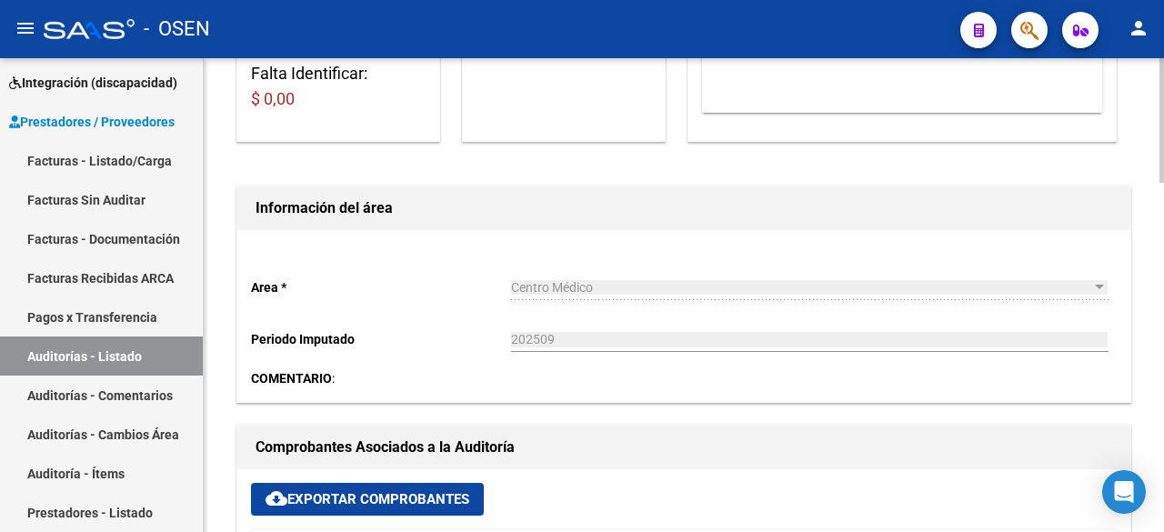
scroll to position [0, 0]
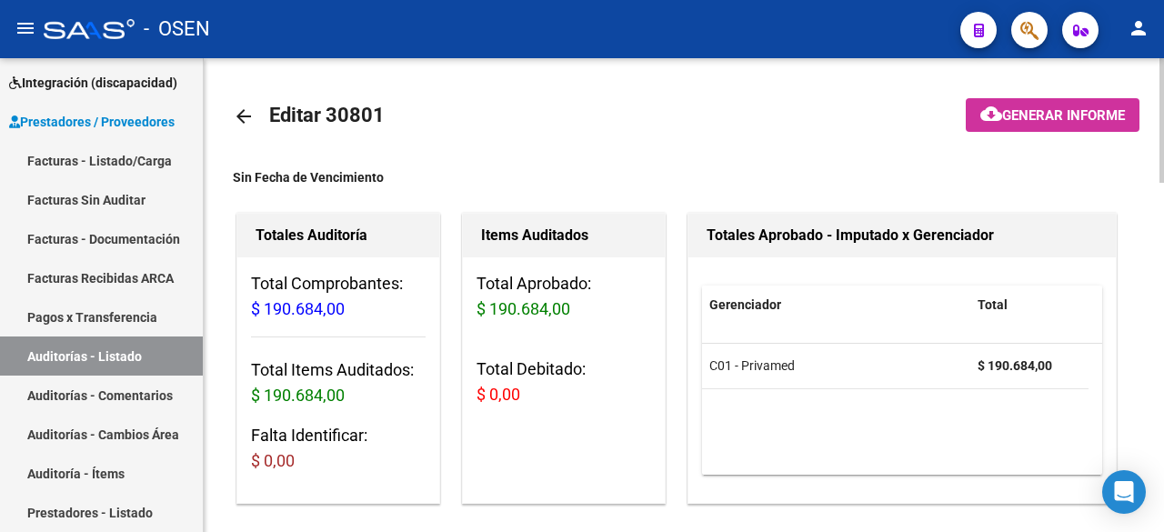
click at [242, 106] on mat-icon "arrow_back" at bounding box center [244, 117] width 22 height 22
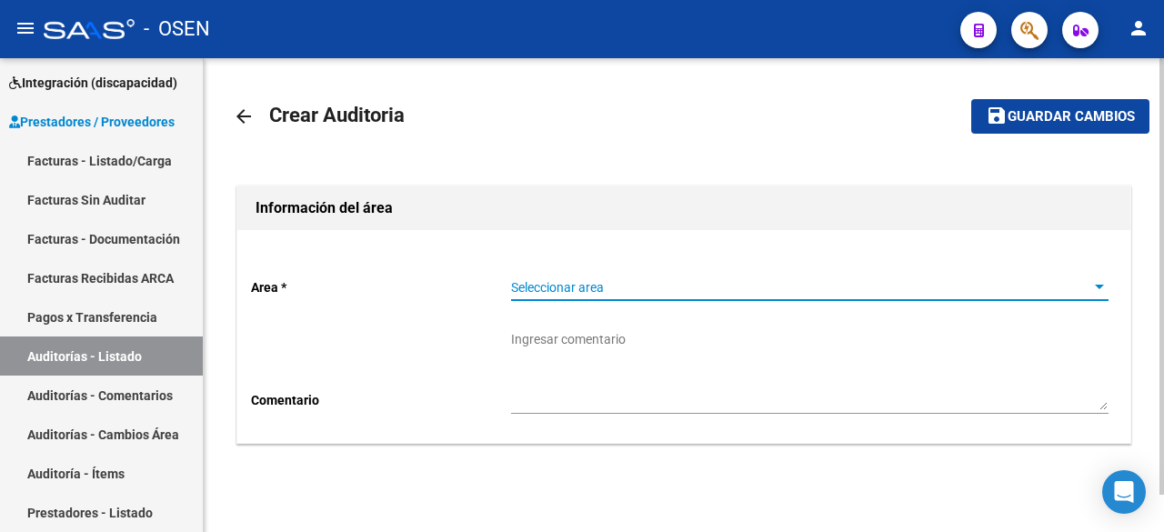
click at [704, 288] on span "Seleccionar area" at bounding box center [801, 287] width 581 height 15
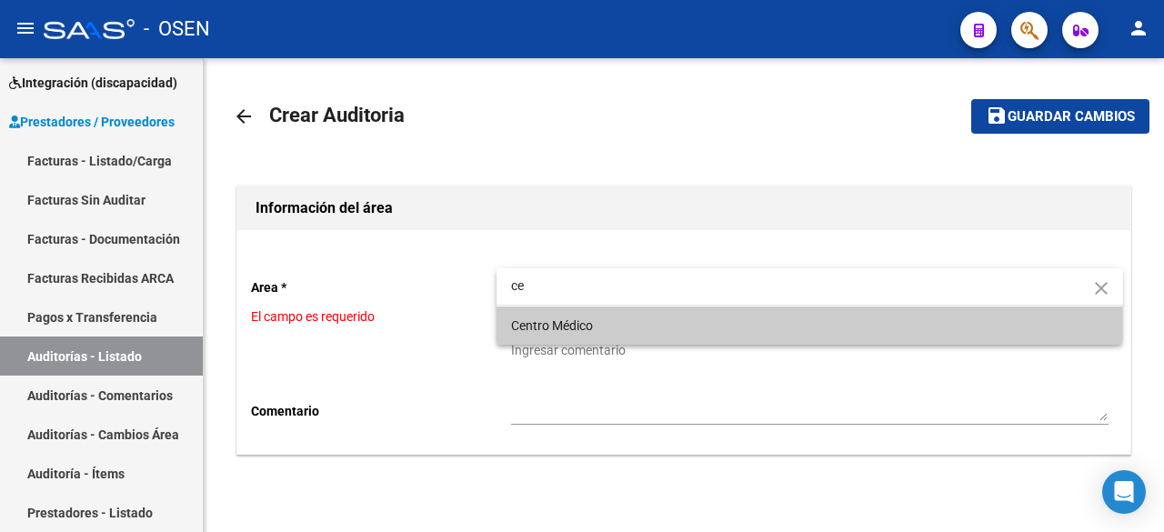
type input "ce"
click at [670, 322] on span "Centro Médico" at bounding box center [810, 326] width 598 height 38
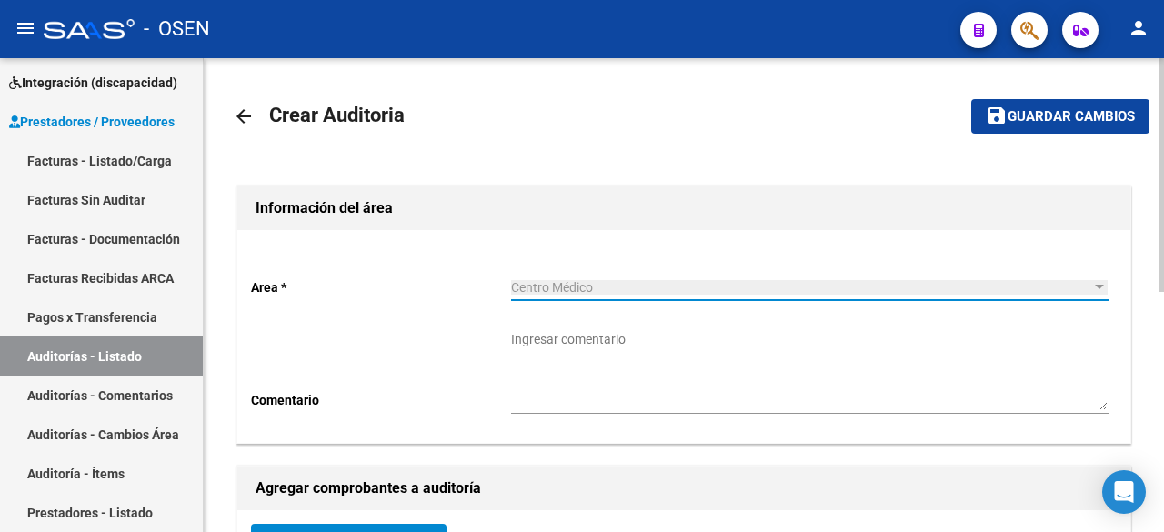
scroll to position [303, 0]
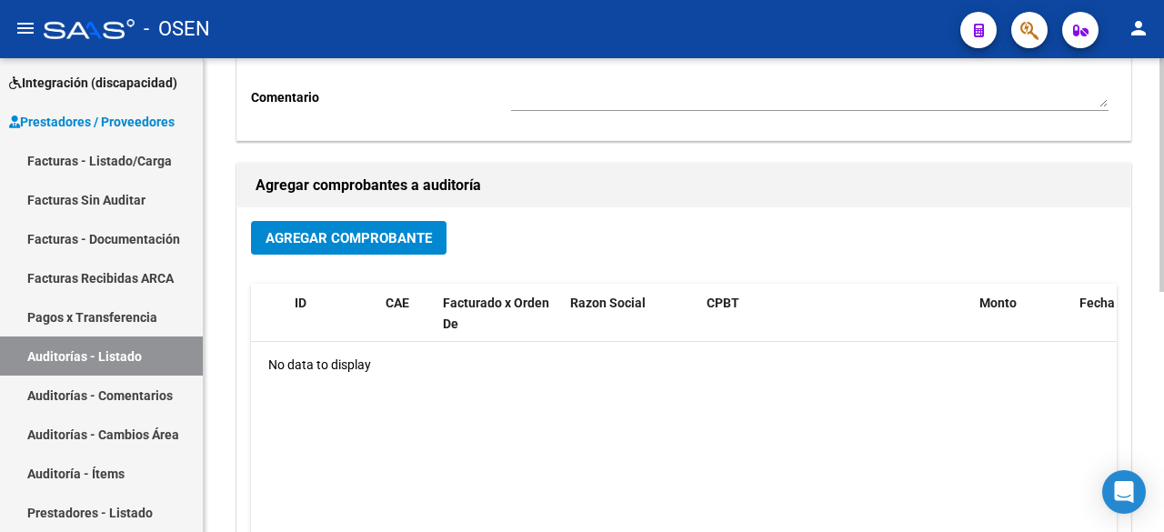
click at [387, 241] on span "Agregar Comprobante" at bounding box center [349, 238] width 166 height 16
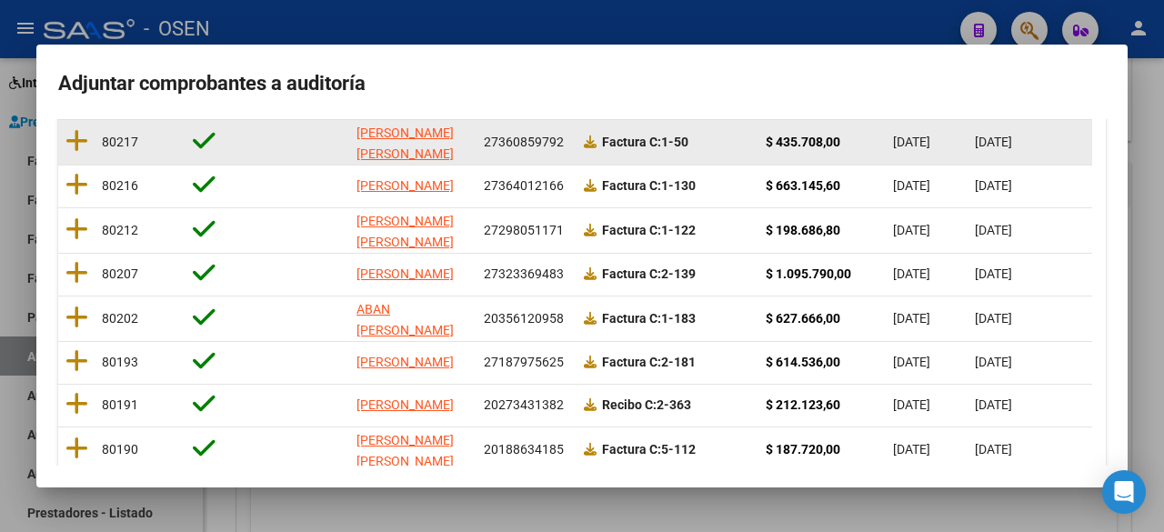
click at [62, 144] on datatable-body-cell at bounding box center [76, 142] width 36 height 45
click at [78, 139] on icon at bounding box center [76, 140] width 23 height 25
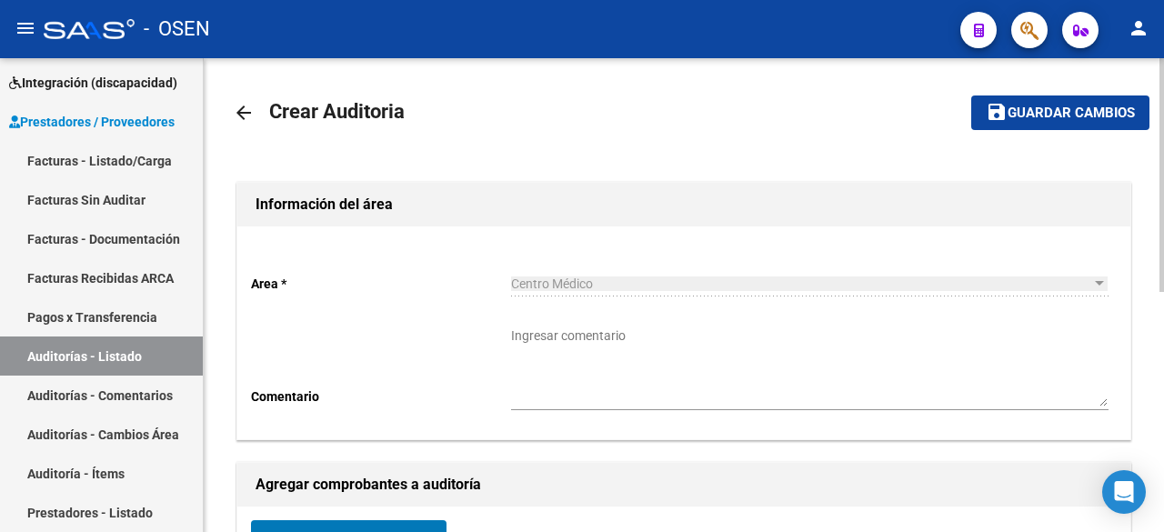
scroll to position [0, 0]
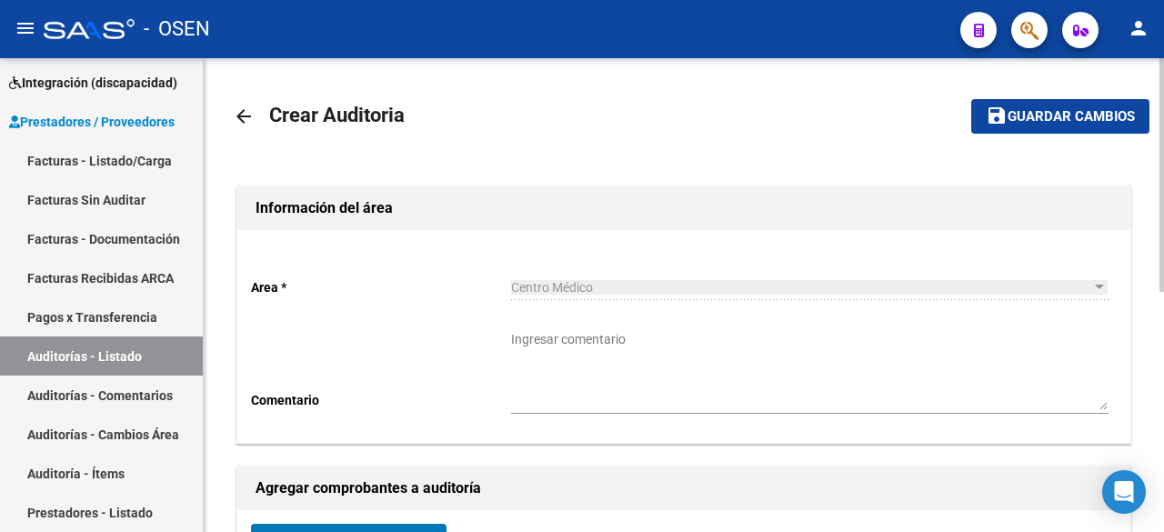
drag, startPoint x: 1036, startPoint y: 120, endPoint x: 991, endPoint y: 143, distance: 50.9
click at [1026, 126] on button "save Guardar cambios" at bounding box center [1061, 116] width 178 height 34
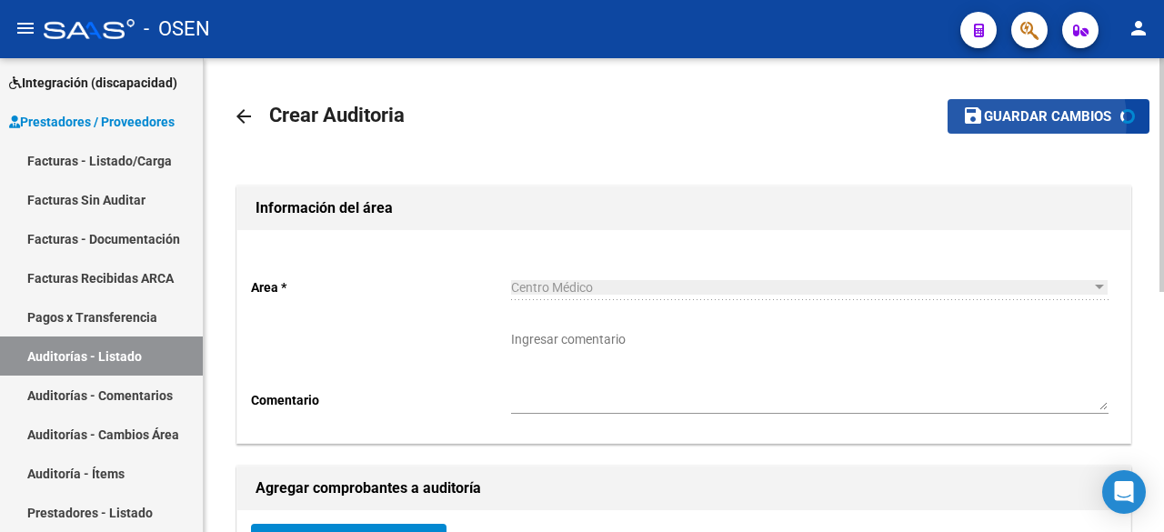
scroll to position [486, 0]
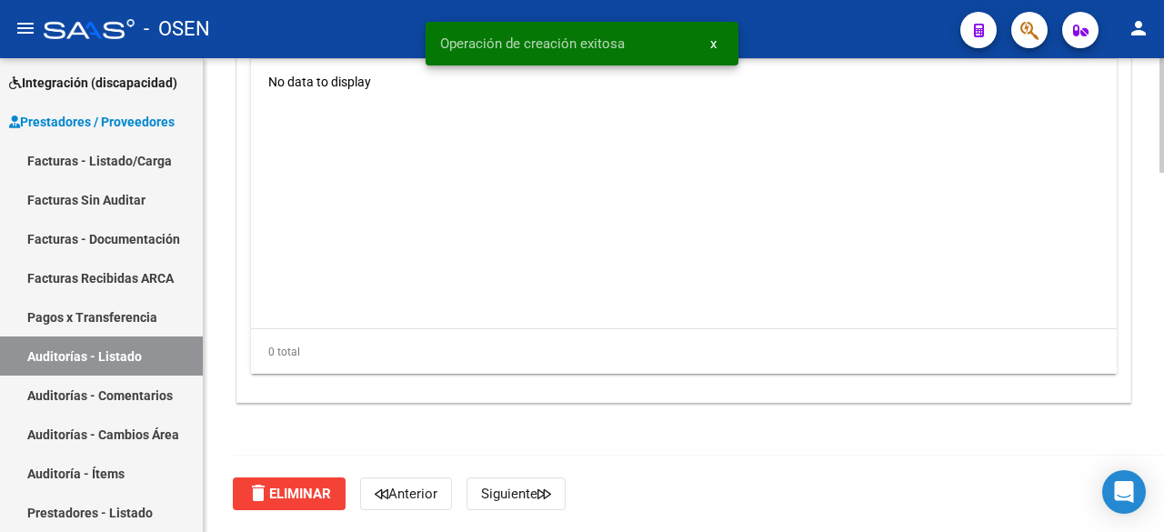
scroll to position [1189, 0]
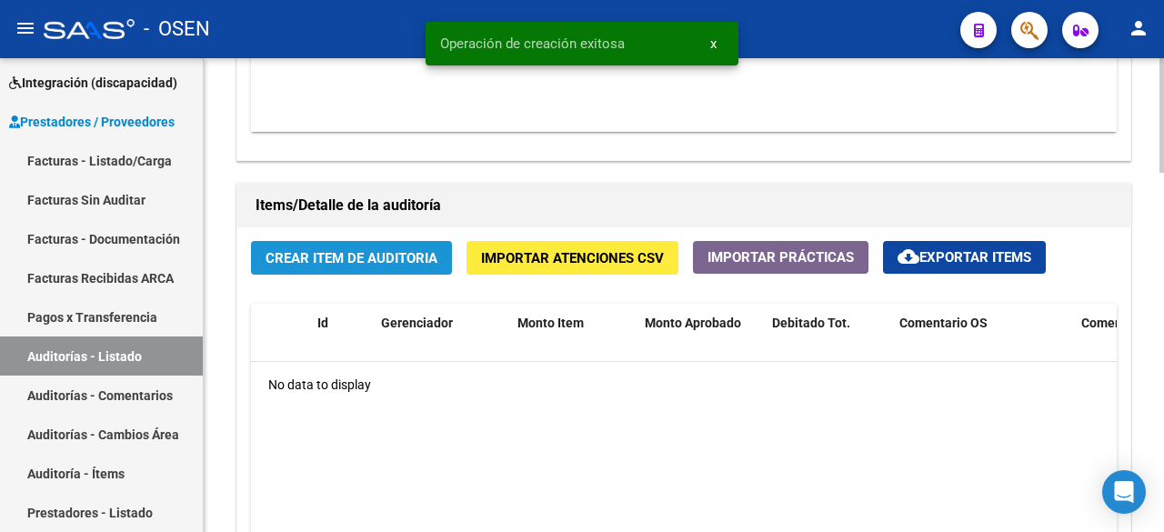
click at [358, 268] on button "Crear Item de Auditoria" at bounding box center [351, 258] width 201 height 34
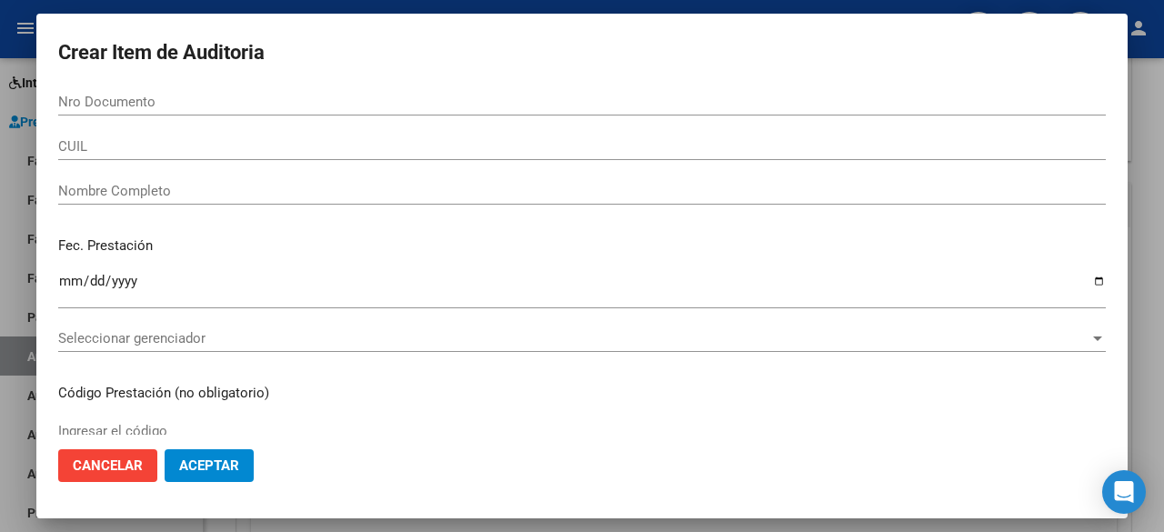
click at [337, 350] on div "Seleccionar gerenciador Seleccionar gerenciador" at bounding box center [582, 338] width 1048 height 27
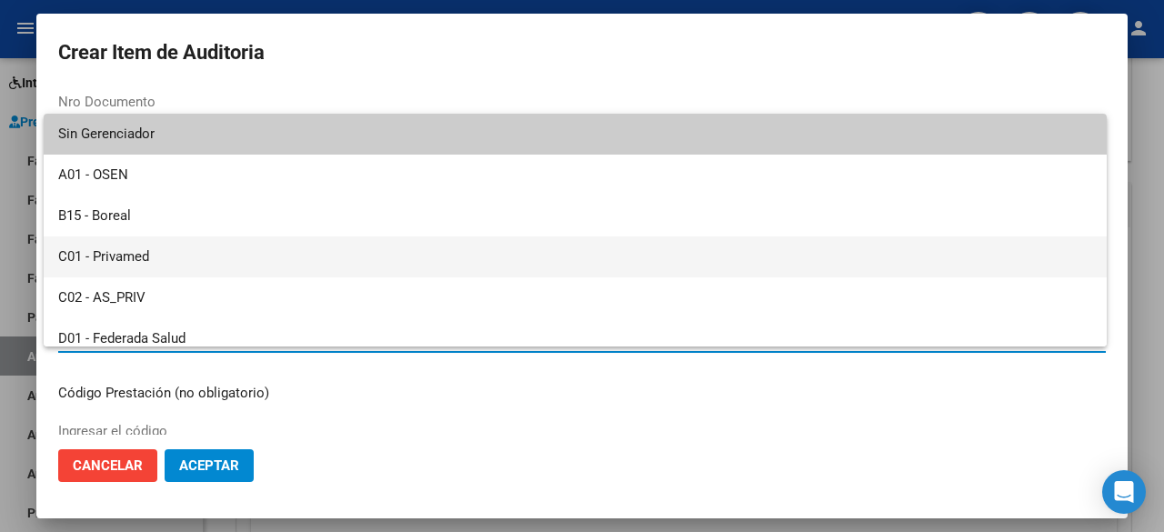
click at [172, 257] on span "C01 - Privamed" at bounding box center [575, 257] width 1034 height 41
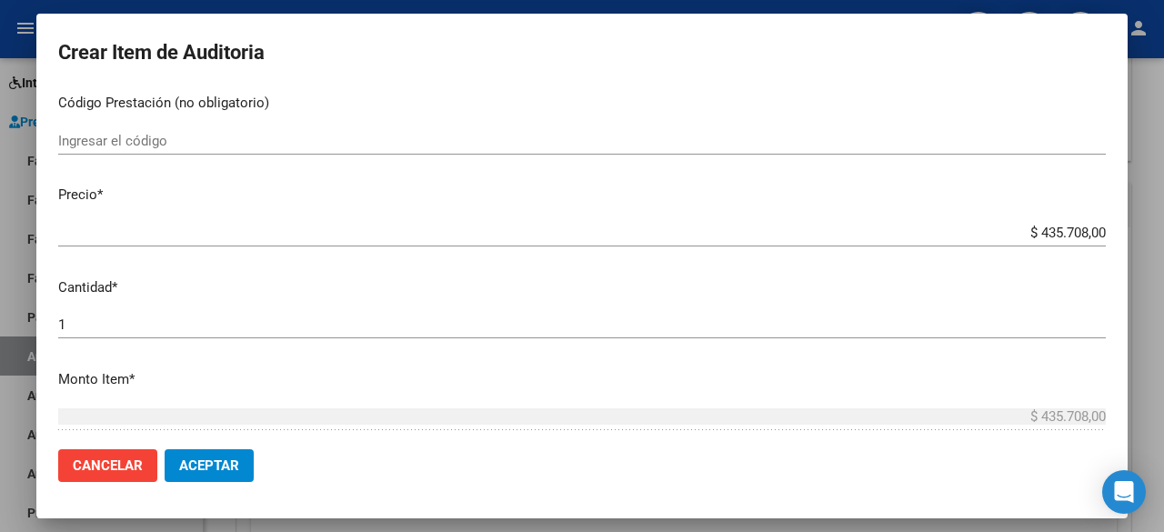
scroll to position [303, 0]
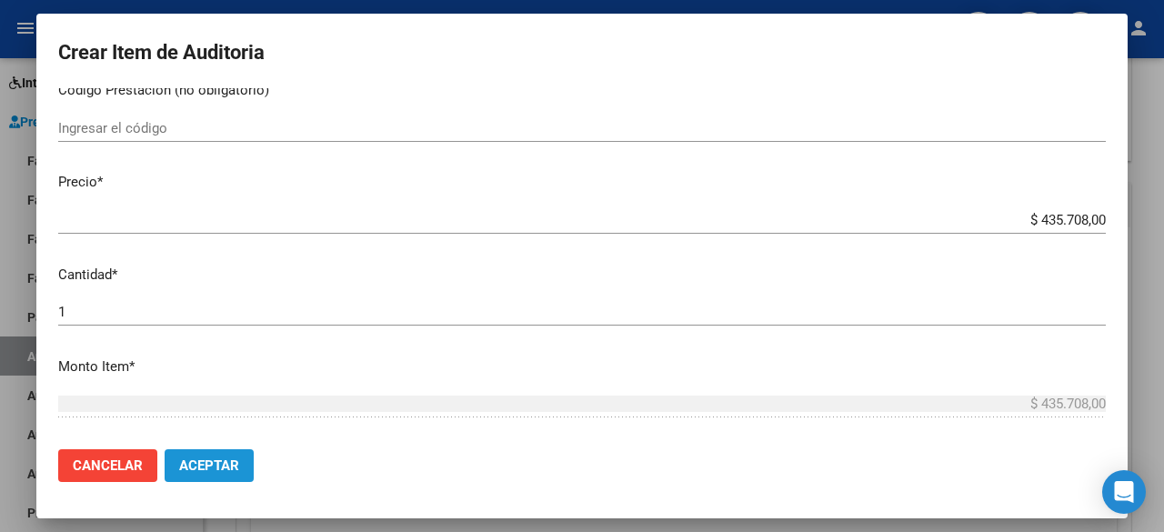
click at [219, 474] on button "Aceptar" at bounding box center [209, 465] width 89 height 33
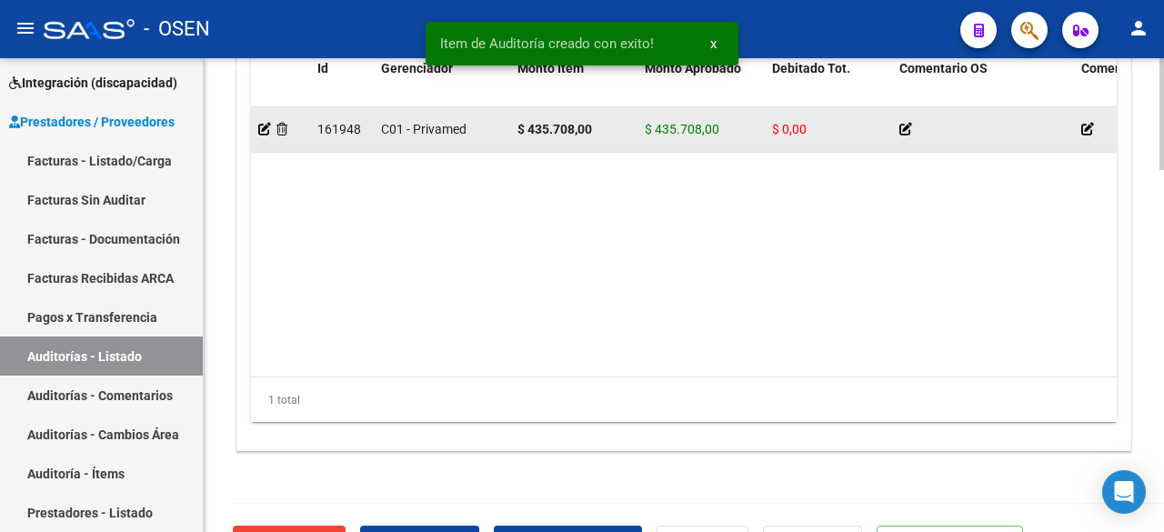
scroll to position [1541, 0]
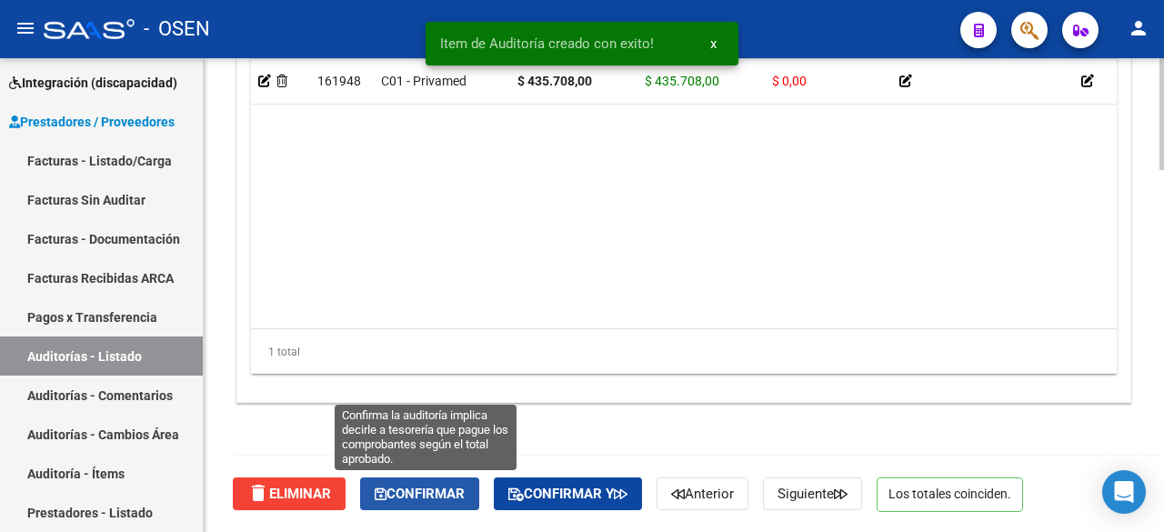
click at [368, 487] on button "Confirmar" at bounding box center [419, 494] width 119 height 33
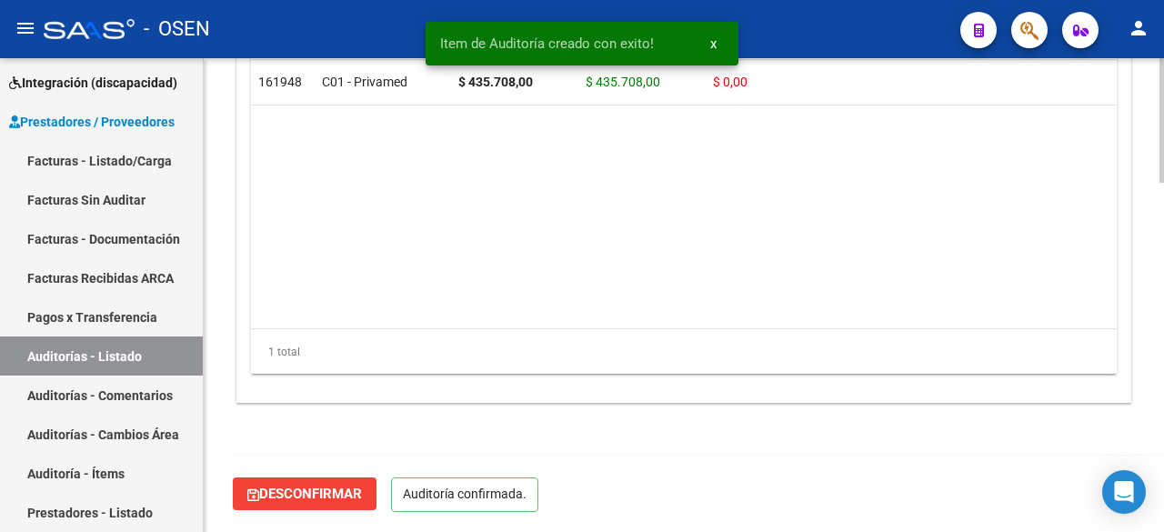
scroll to position [1335, 0]
type input "202509"
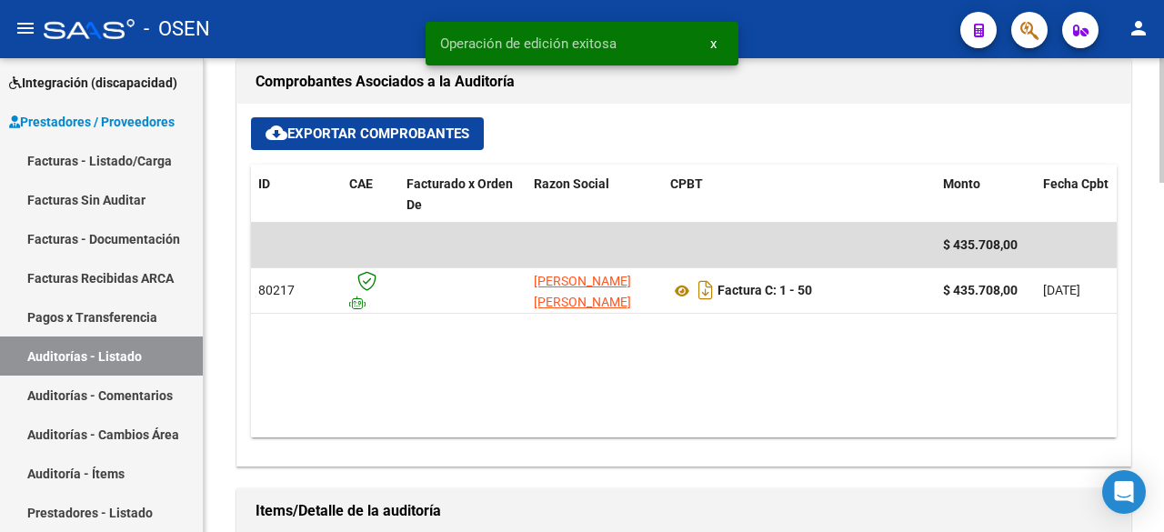
scroll to position [0, 0]
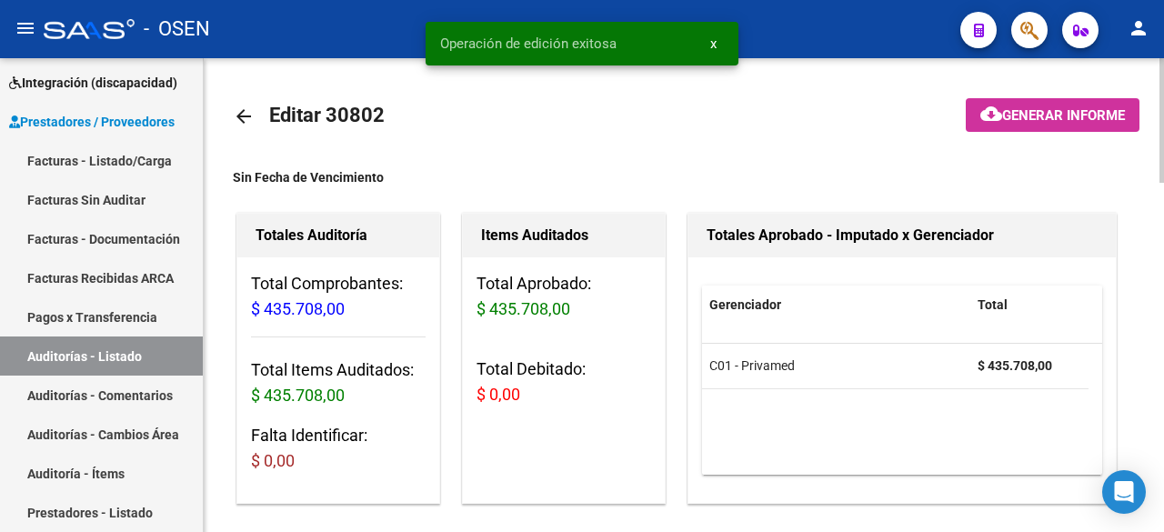
click at [248, 119] on mat-icon "arrow_back" at bounding box center [244, 117] width 22 height 22
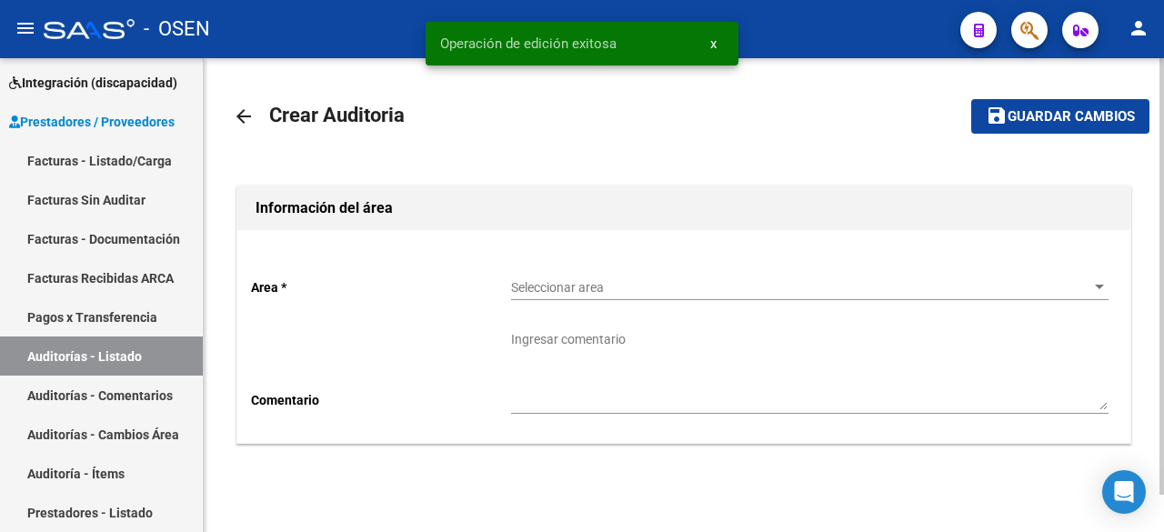
click at [624, 271] on div "Seleccionar area Seleccionar area" at bounding box center [810, 282] width 598 height 36
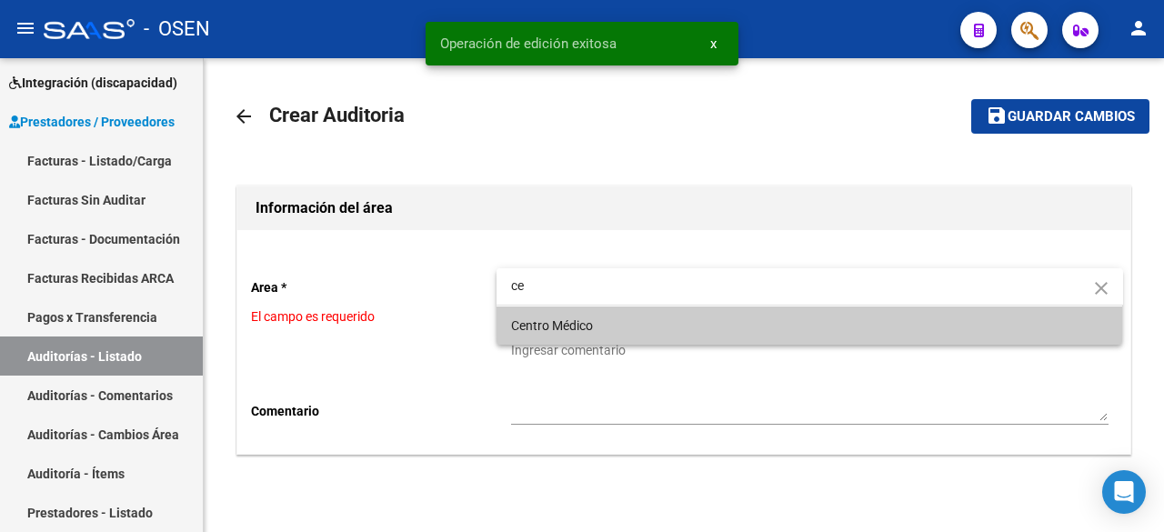
type input "ce"
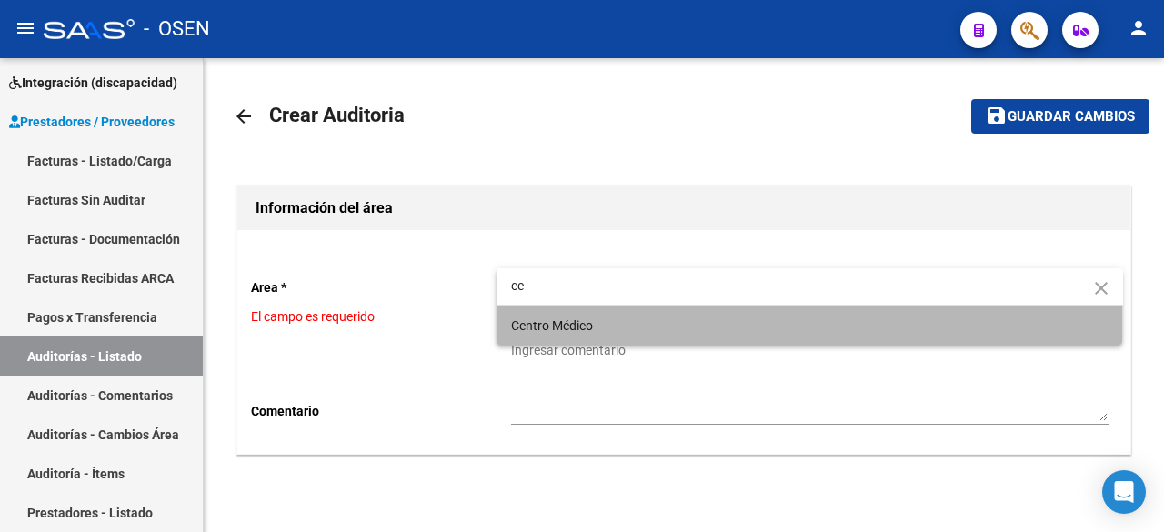
click at [617, 322] on span "Centro Médico" at bounding box center [810, 326] width 598 height 38
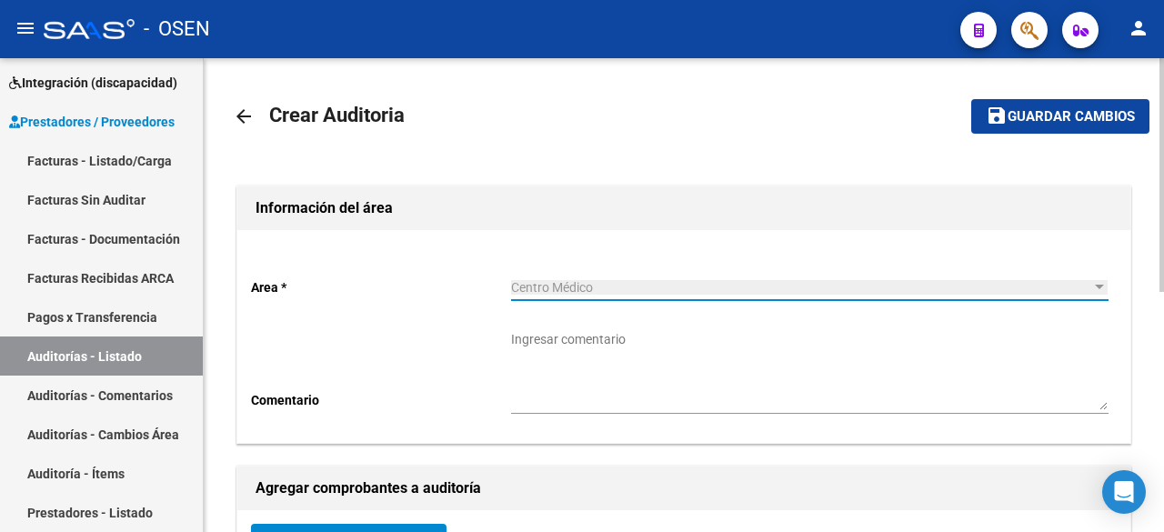
scroll to position [303, 0]
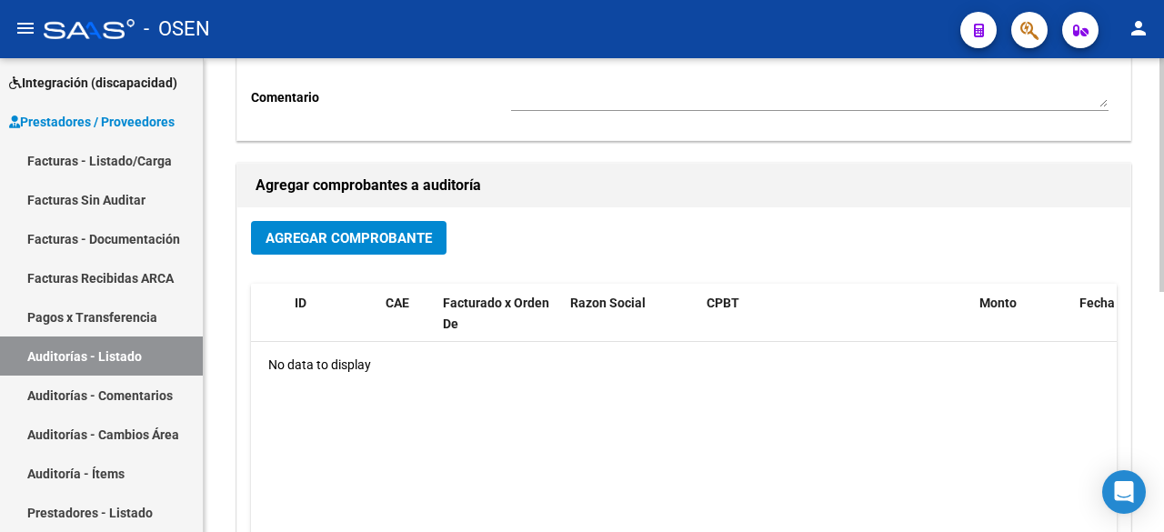
click at [380, 255] on button "Agregar Comprobante" at bounding box center [349, 238] width 196 height 34
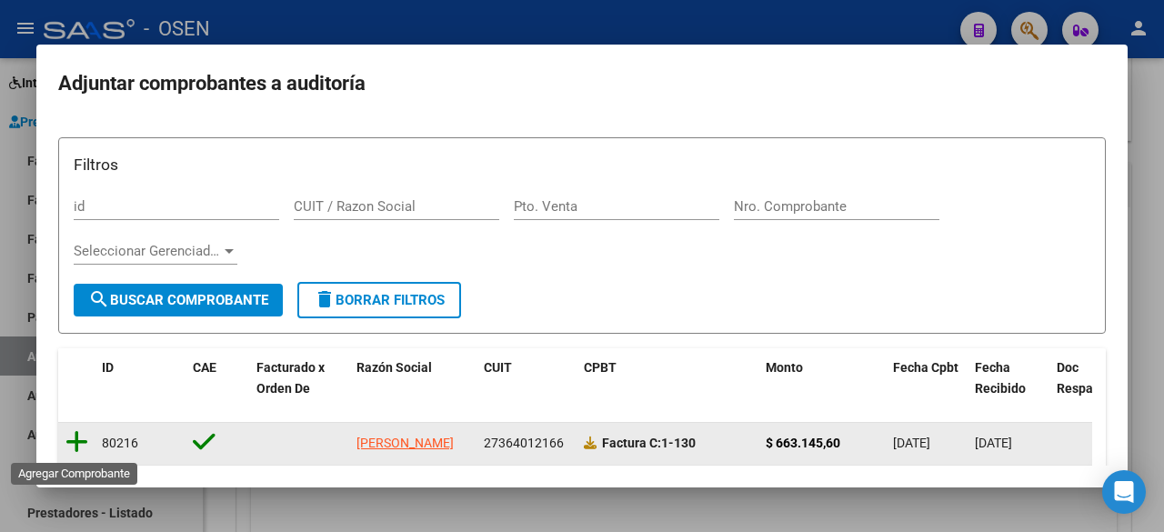
click at [73, 441] on icon at bounding box center [76, 441] width 23 height 25
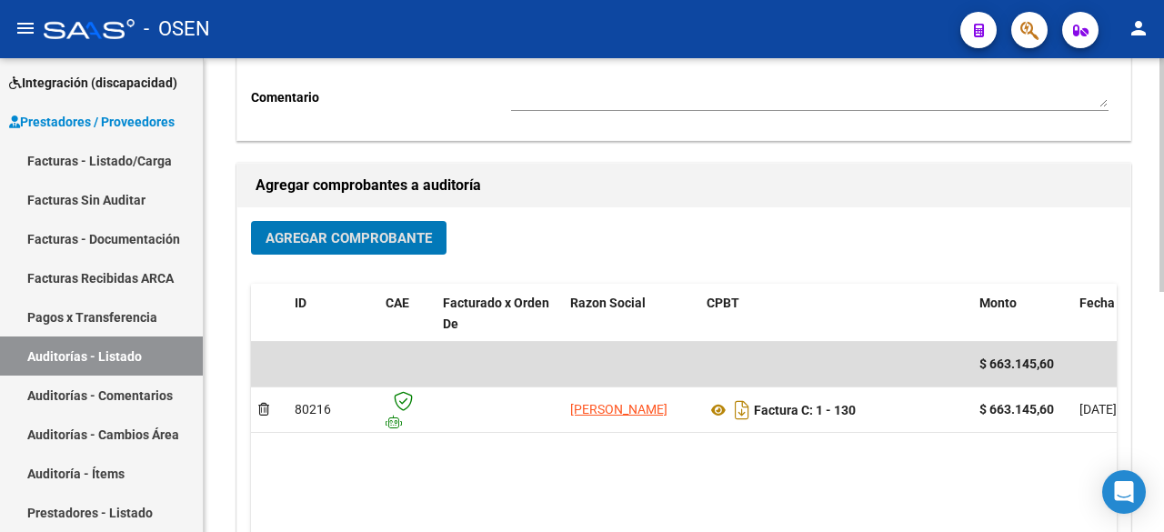
click at [354, 237] on span "Agregar Comprobante" at bounding box center [349, 238] width 166 height 16
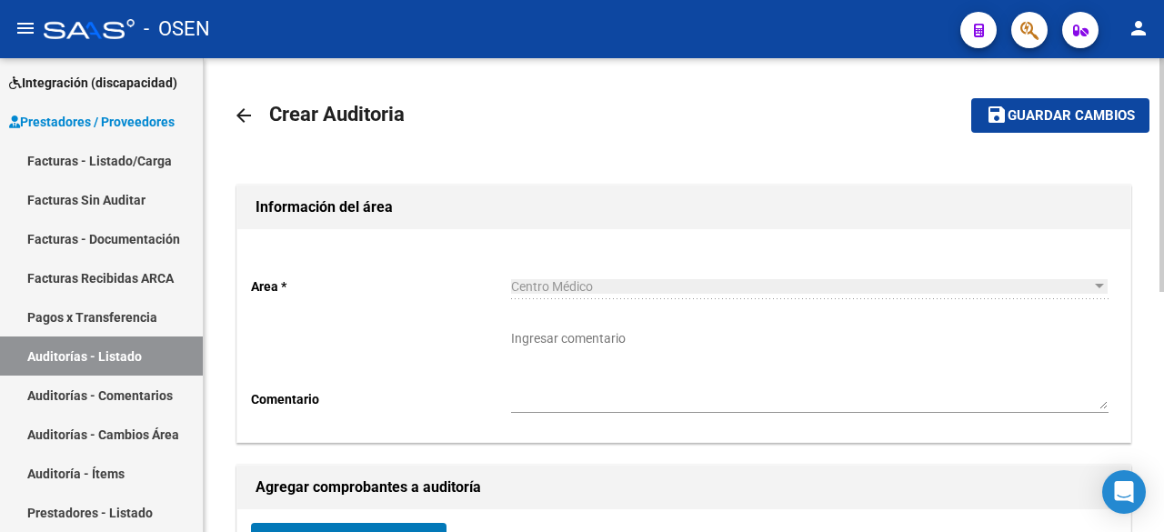
scroll to position [0, 0]
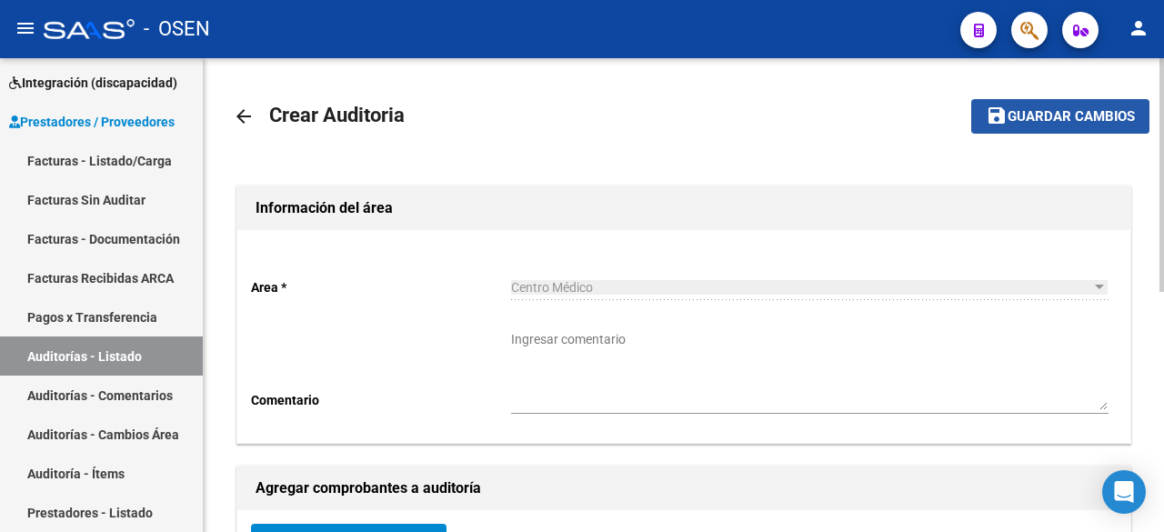
drag, startPoint x: 1081, startPoint y: 108, endPoint x: 1017, endPoint y: 166, distance: 86.3
click at [1080, 109] on span "Guardar cambios" at bounding box center [1071, 117] width 127 height 16
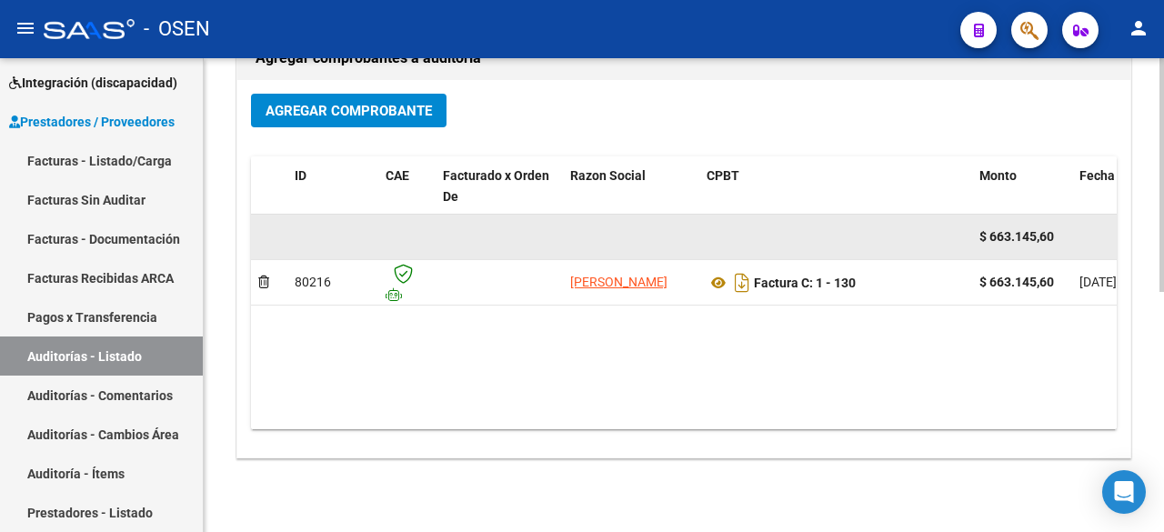
scroll to position [486, 0]
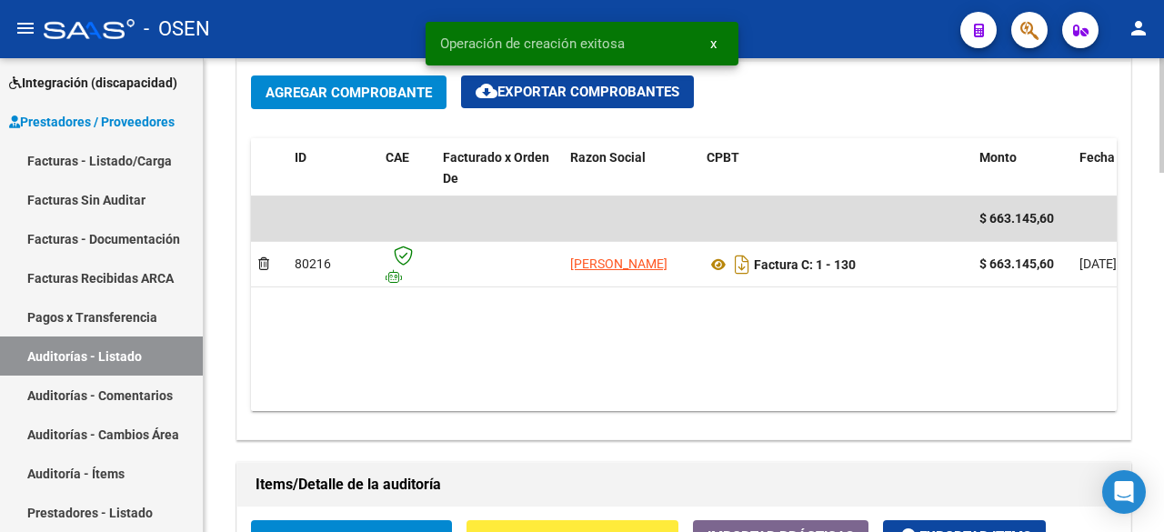
scroll to position [1213, 0]
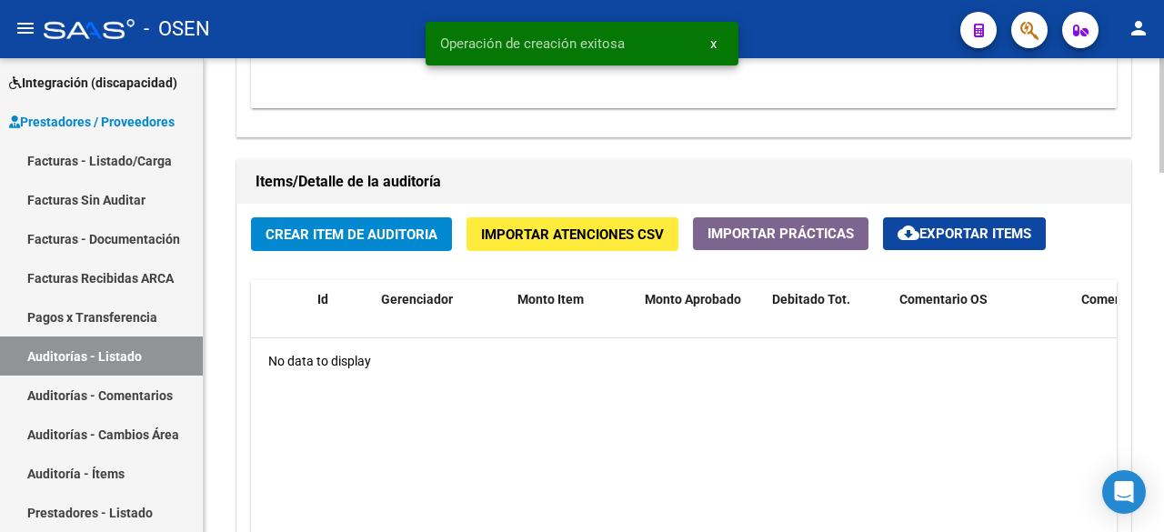
click at [380, 247] on button "Crear Item de Auditoria" at bounding box center [351, 234] width 201 height 34
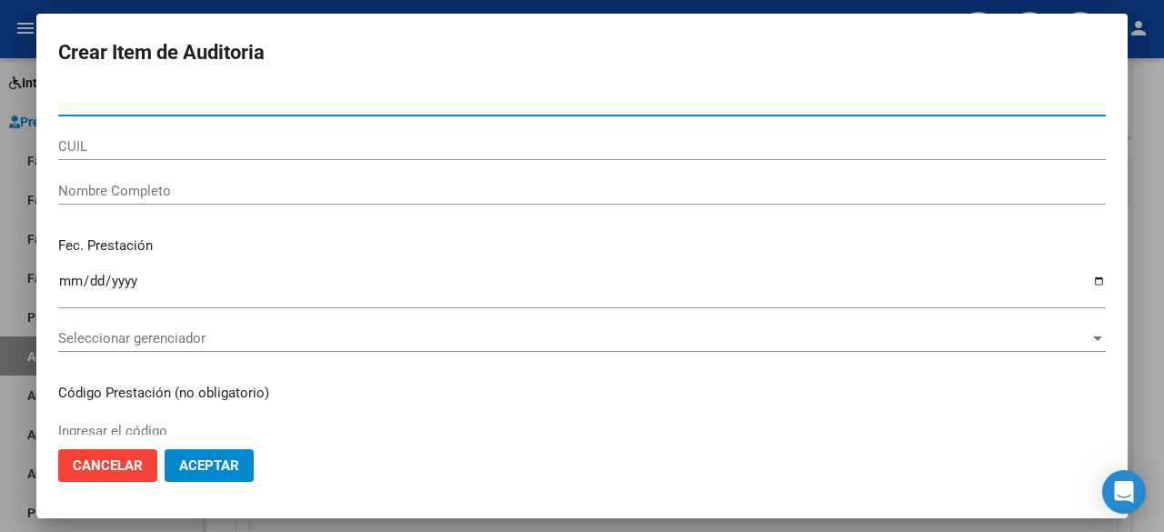
click at [237, 336] on span "Seleccionar gerenciador" at bounding box center [574, 338] width 1032 height 16
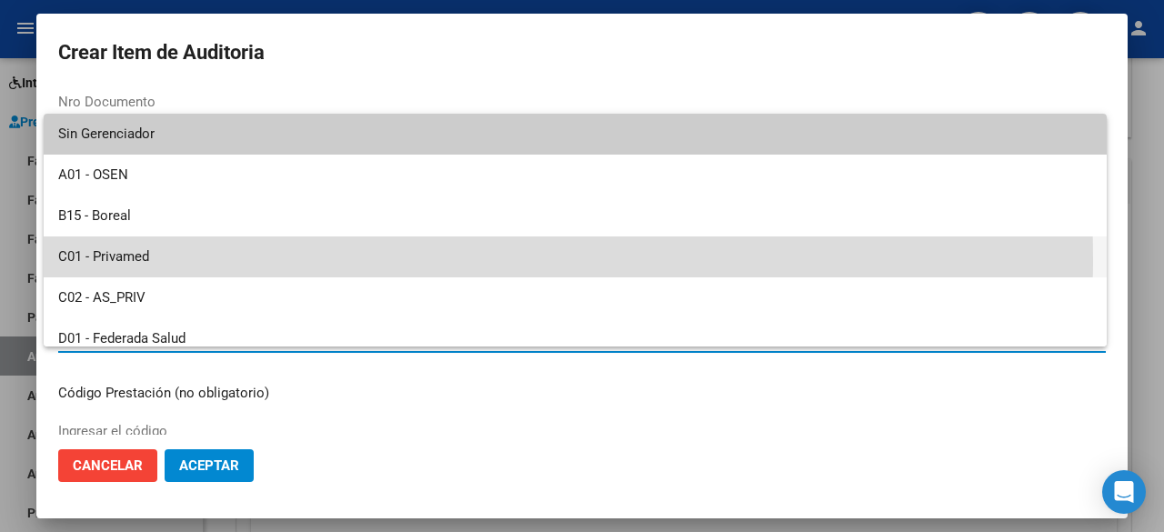
click at [181, 259] on span "C01 - Privamed" at bounding box center [575, 257] width 1034 height 41
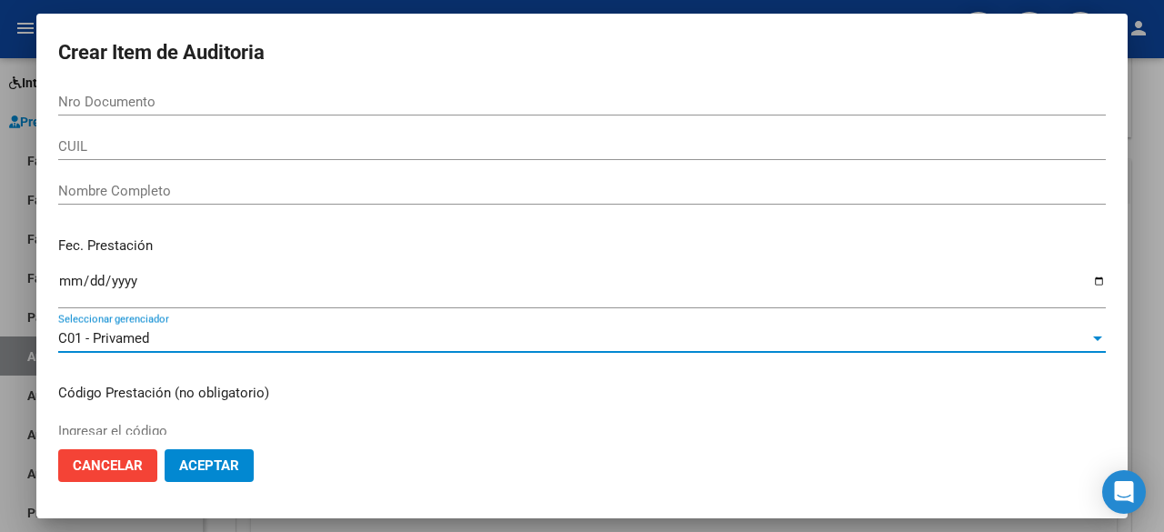
click at [207, 461] on span "Aceptar" at bounding box center [209, 466] width 60 height 16
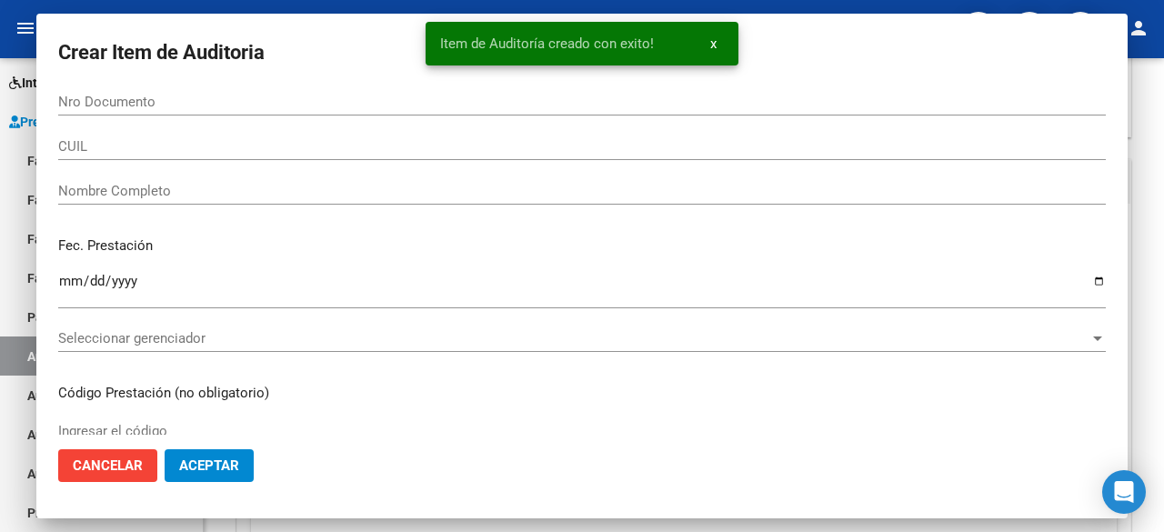
scroll to position [0, 0]
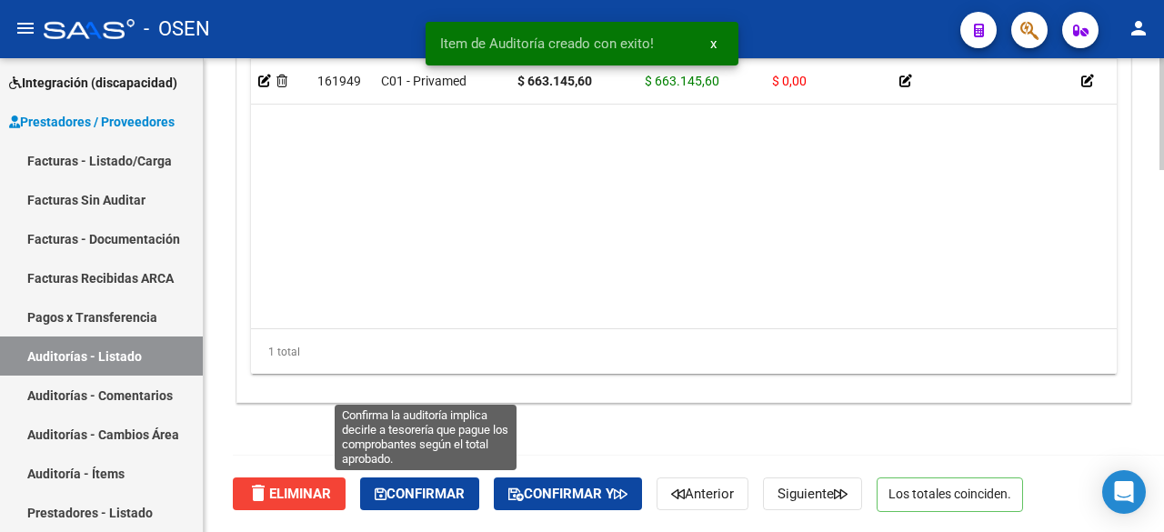
click at [452, 491] on span "Confirmar" at bounding box center [420, 494] width 90 height 16
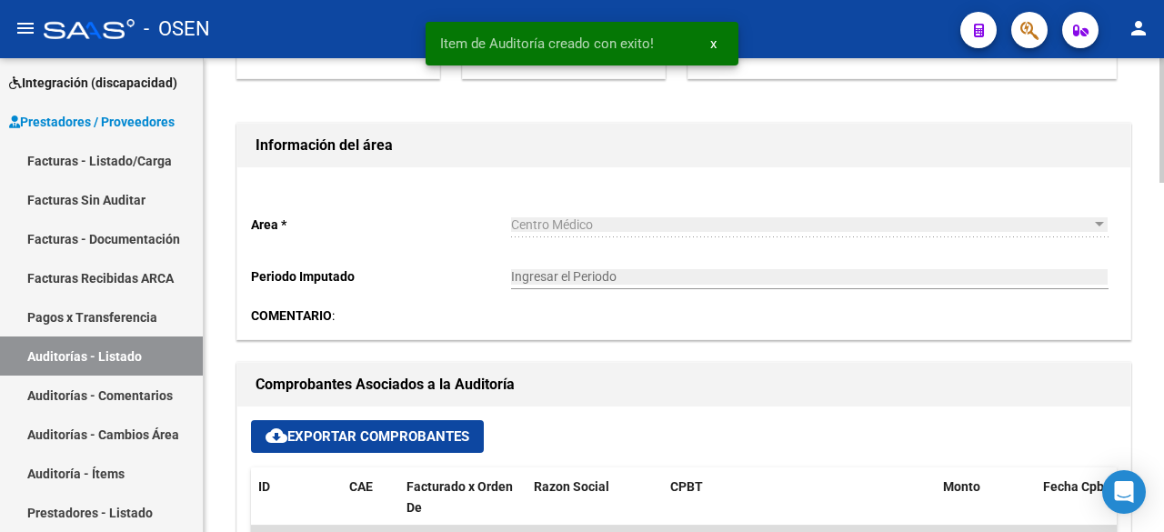
scroll to position [2, 0]
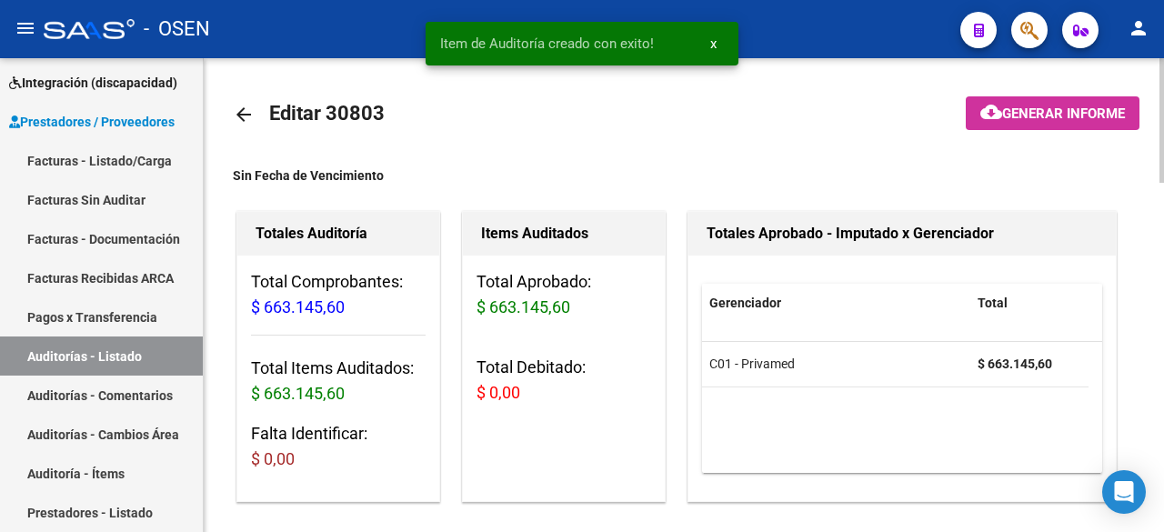
type input "202509"
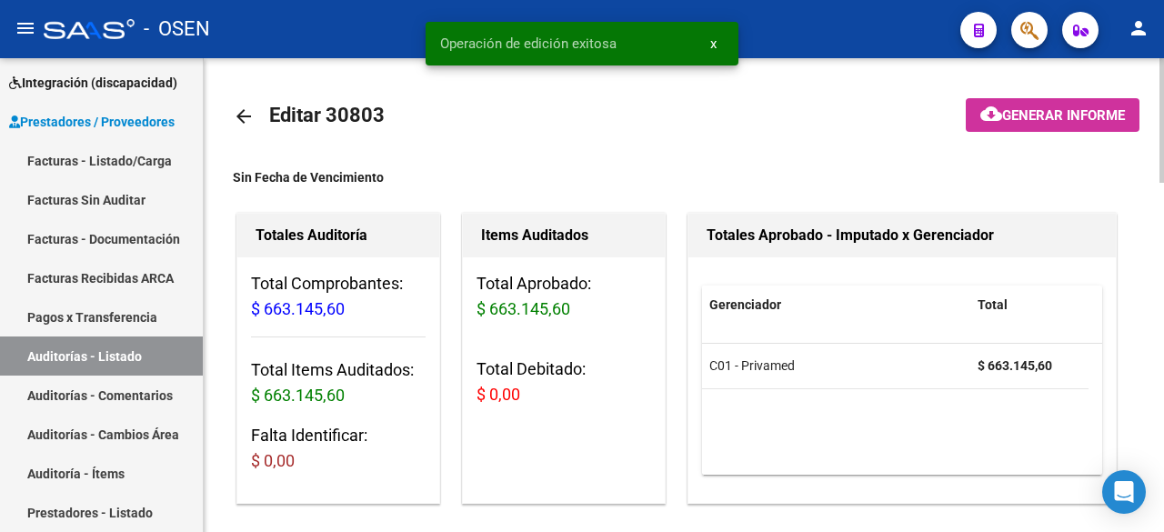
click at [247, 125] on mat-icon "arrow_back" at bounding box center [244, 117] width 22 height 22
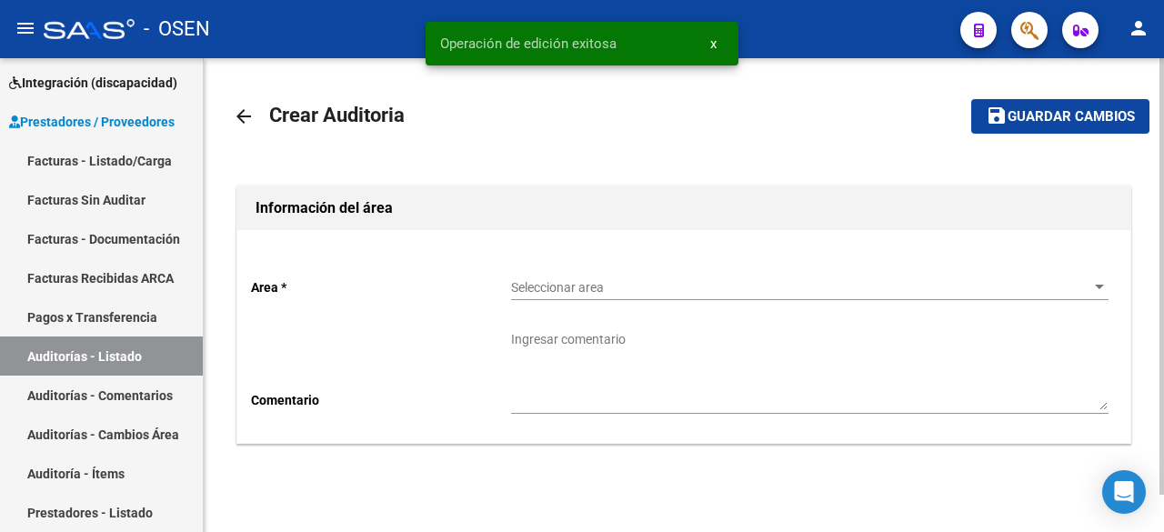
click at [596, 296] on div "Seleccionar area Seleccionar area" at bounding box center [810, 282] width 598 height 36
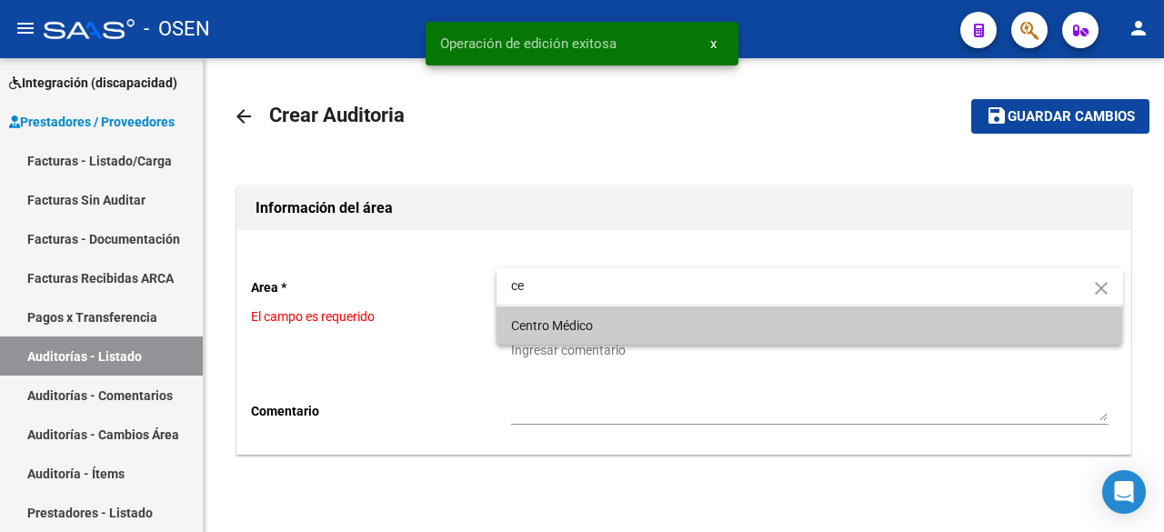
type input "ce"
click at [596, 329] on span "Centro Médico" at bounding box center [810, 326] width 598 height 38
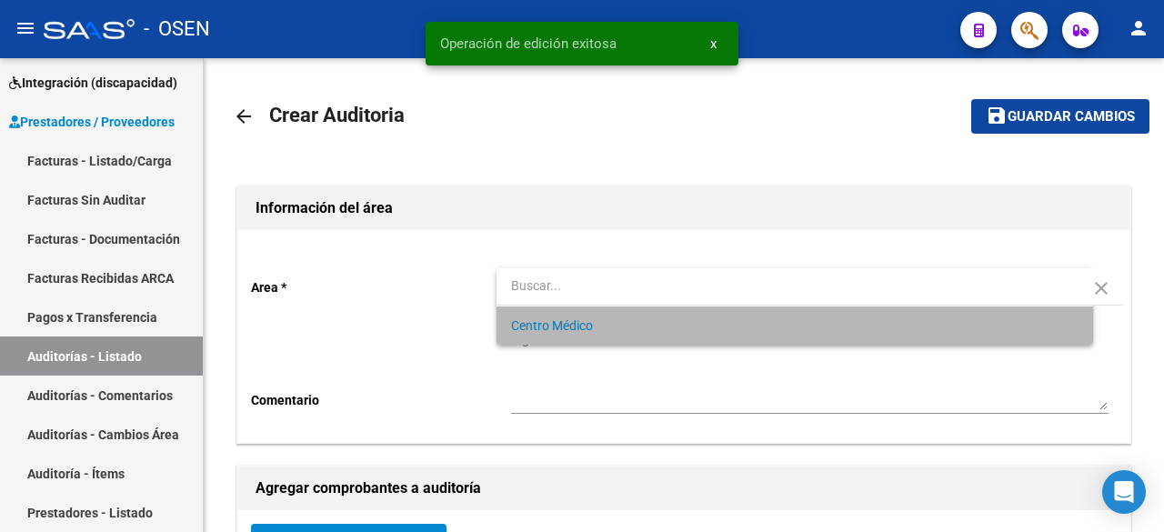
scroll to position [303, 0]
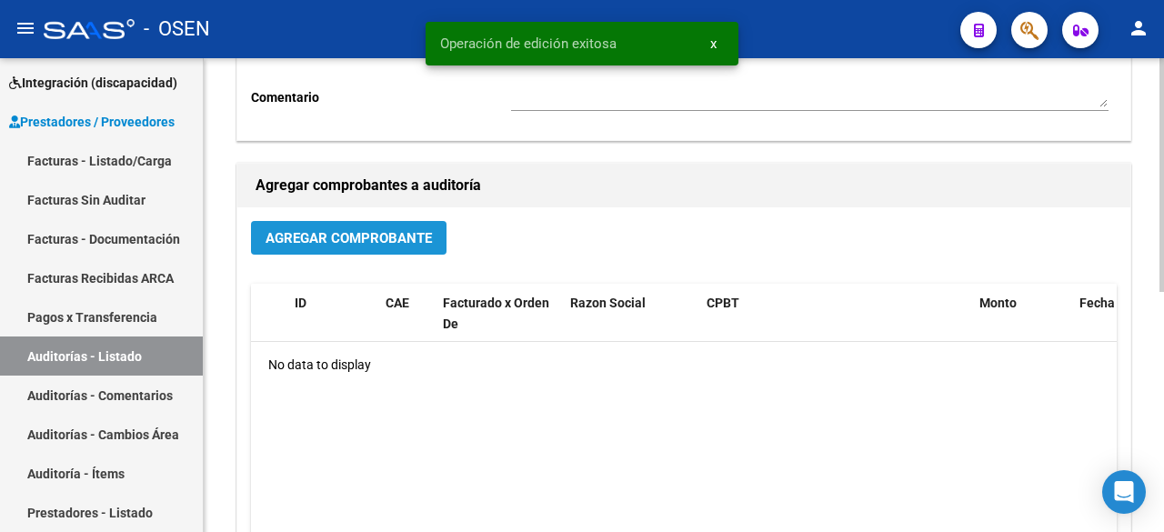
click at [330, 226] on button "Agregar Comprobante" at bounding box center [349, 238] width 196 height 34
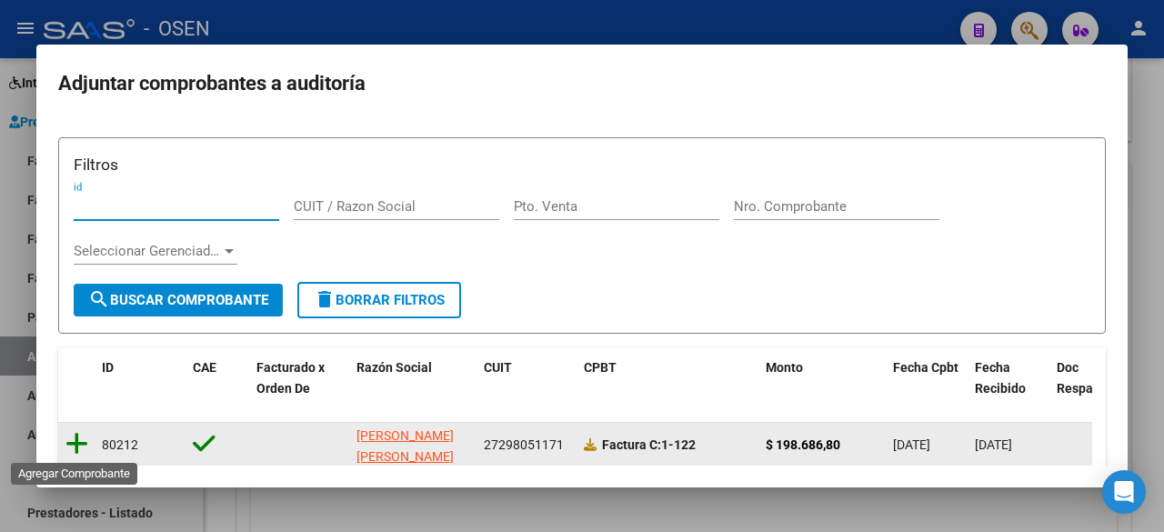
click at [71, 439] on icon at bounding box center [76, 443] width 23 height 25
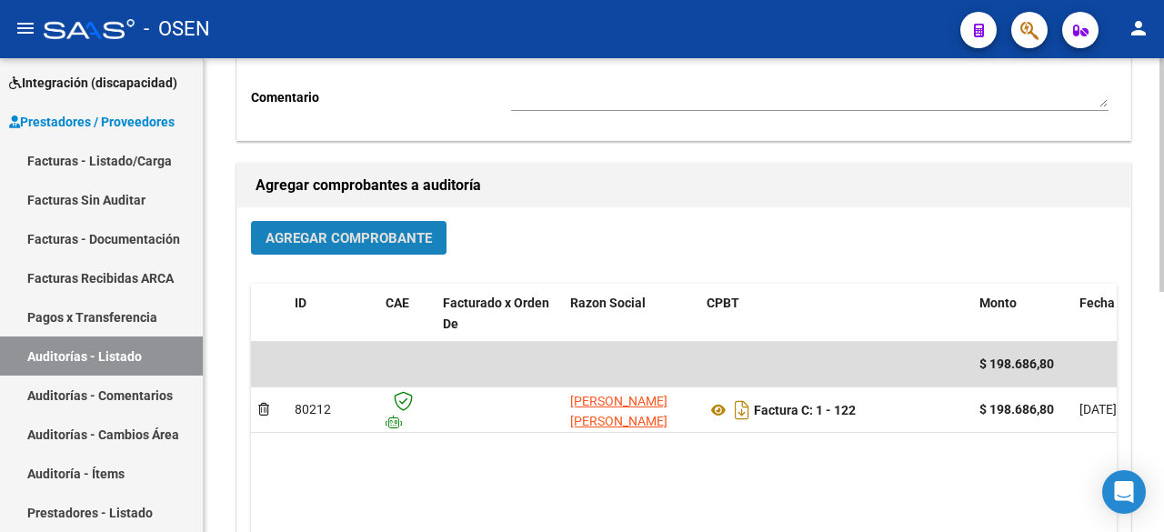
click at [374, 236] on span "Agregar Comprobante" at bounding box center [349, 238] width 166 height 16
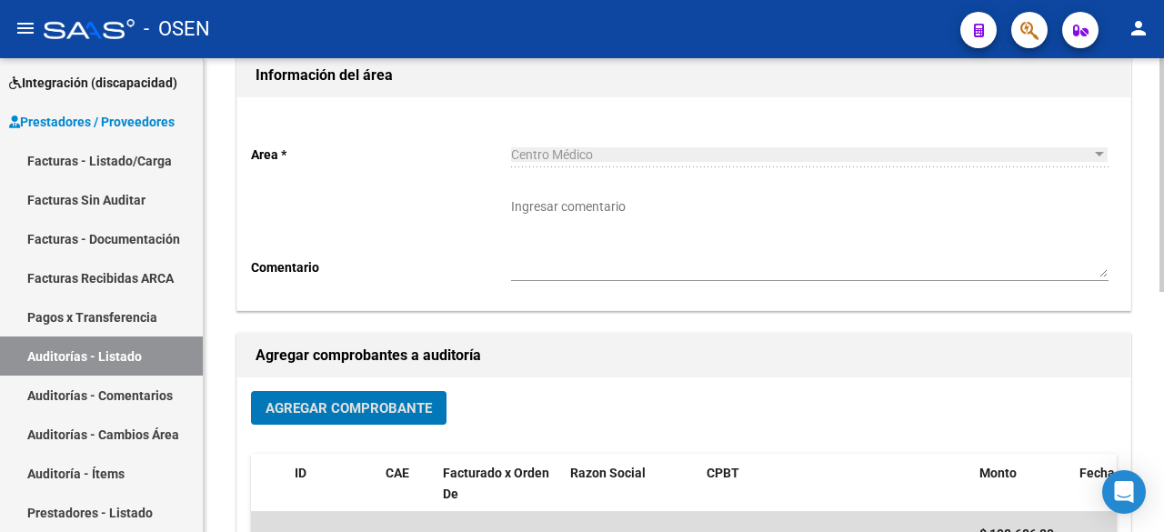
scroll to position [0, 0]
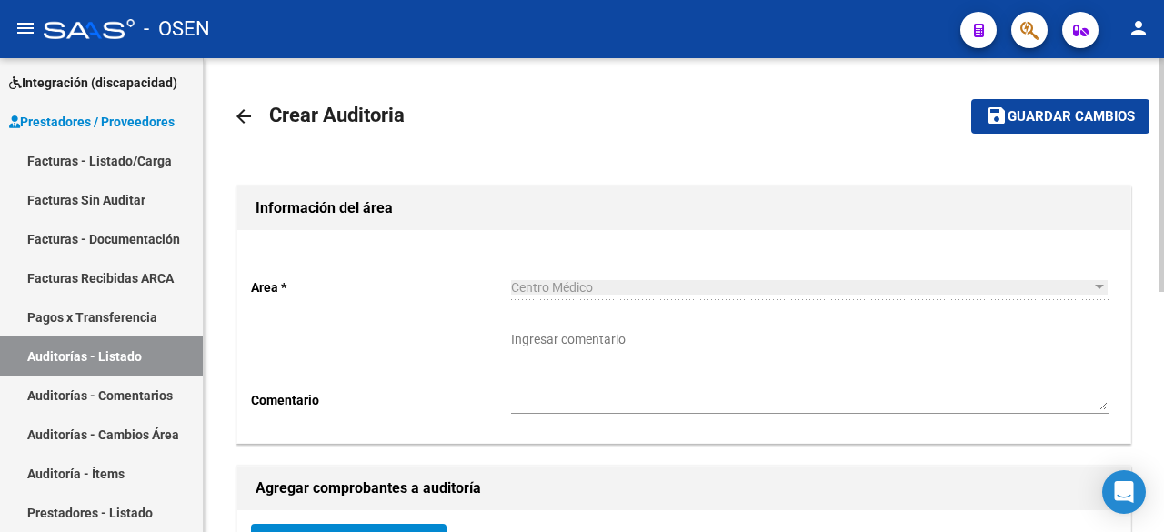
click at [1121, 135] on mat-toolbar-row "save Guardar cambios" at bounding box center [1024, 116] width 251 height 58
click at [1121, 114] on span "Guardar cambios" at bounding box center [1071, 117] width 127 height 16
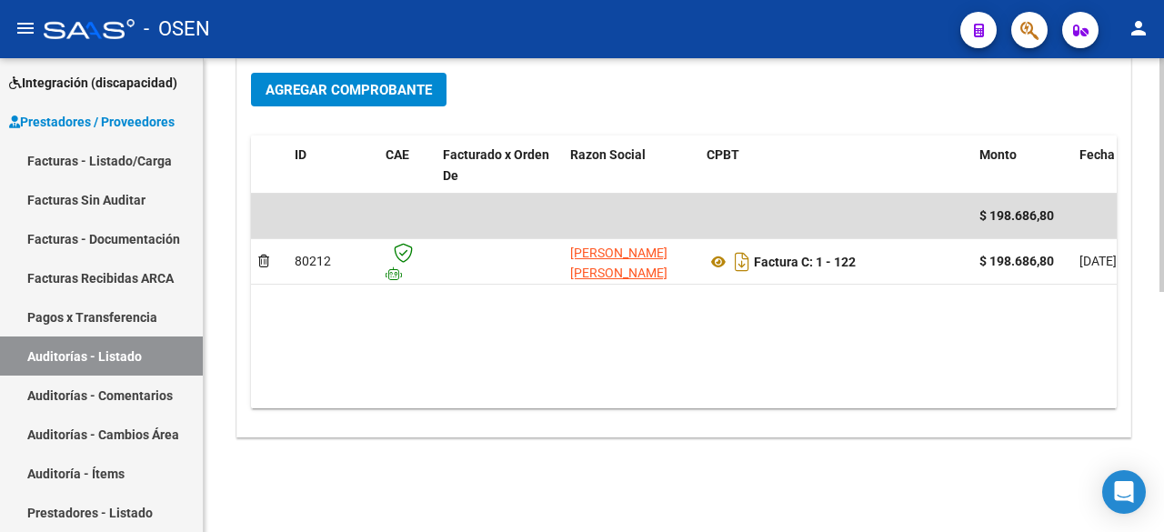
scroll to position [486, 0]
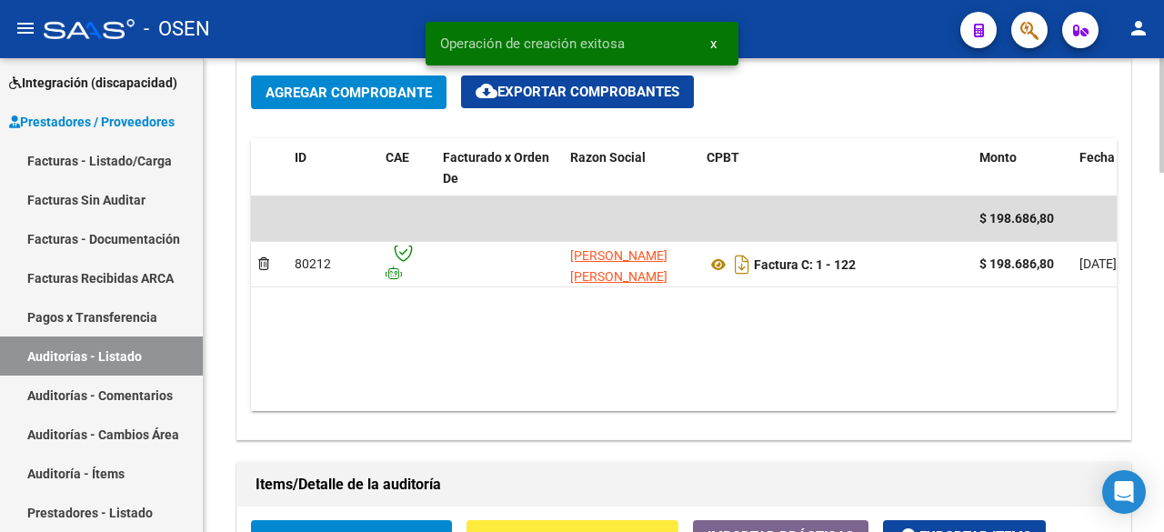
scroll to position [1, 0]
click at [417, 500] on button "Crear Item de Auditoria" at bounding box center [351, 537] width 201 height 34
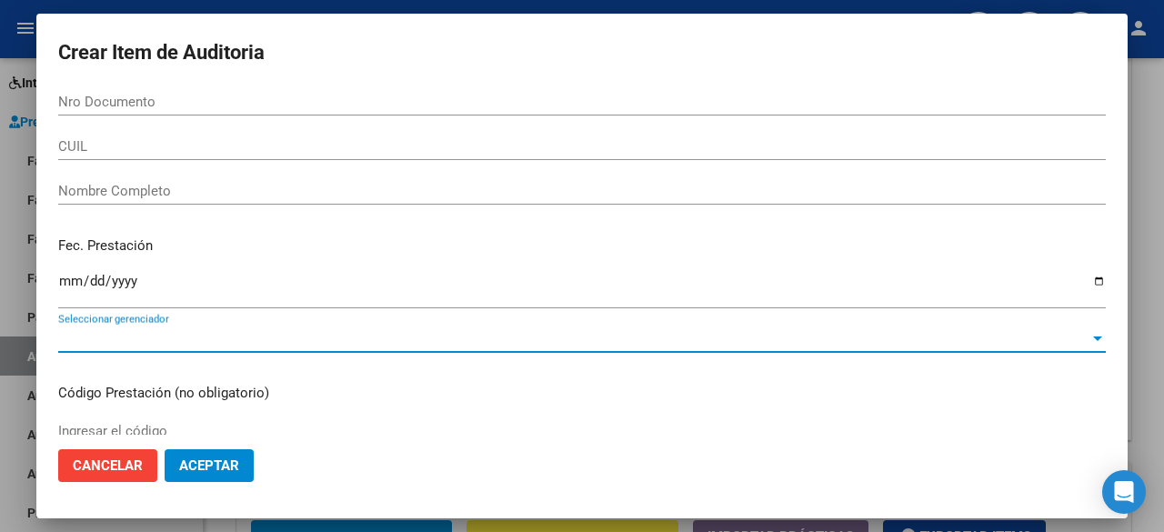
click at [183, 346] on span "Seleccionar gerenciador" at bounding box center [574, 338] width 1032 height 16
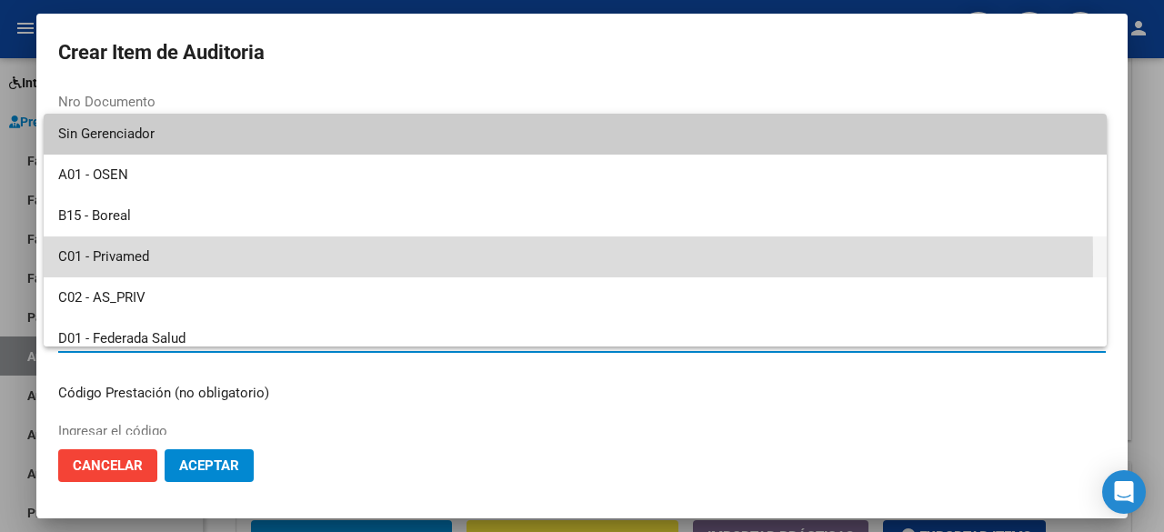
click at [204, 258] on span "C01 - Privamed" at bounding box center [575, 257] width 1034 height 41
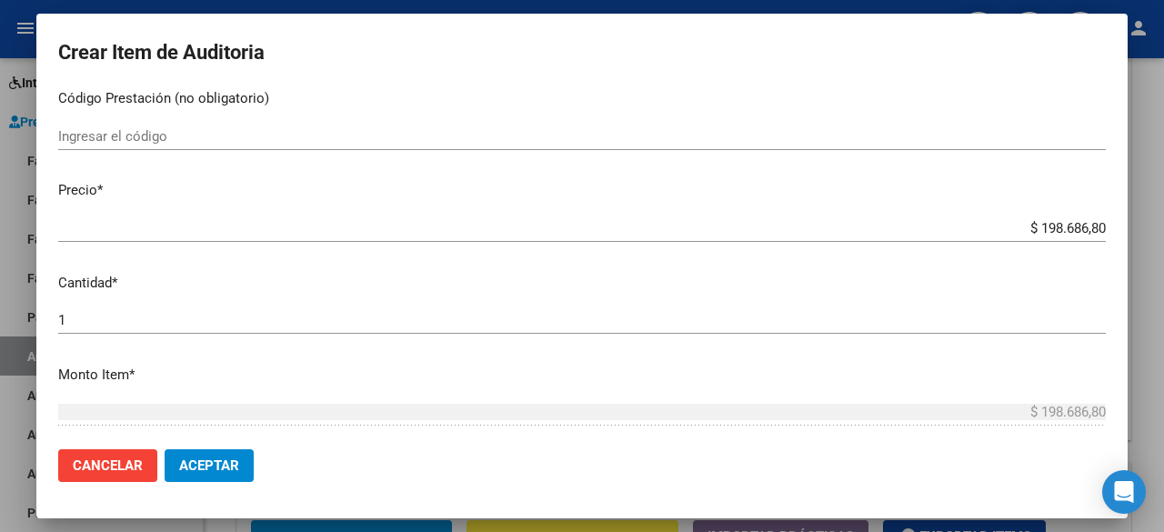
scroll to position [303, 0]
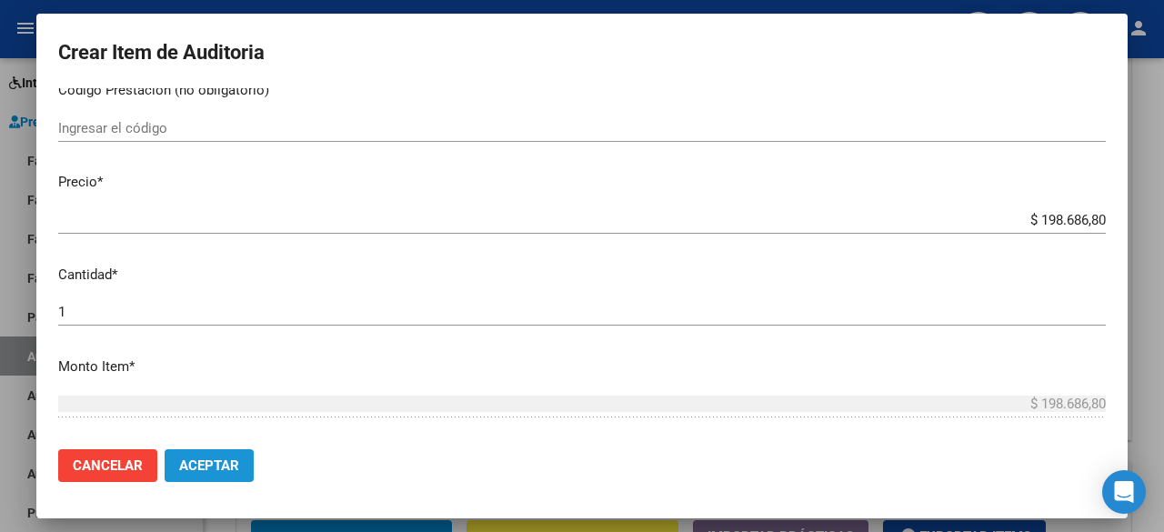
drag, startPoint x: 204, startPoint y: 458, endPoint x: 243, endPoint y: 434, distance: 45.7
click at [203, 458] on span "Aceptar" at bounding box center [209, 466] width 60 height 16
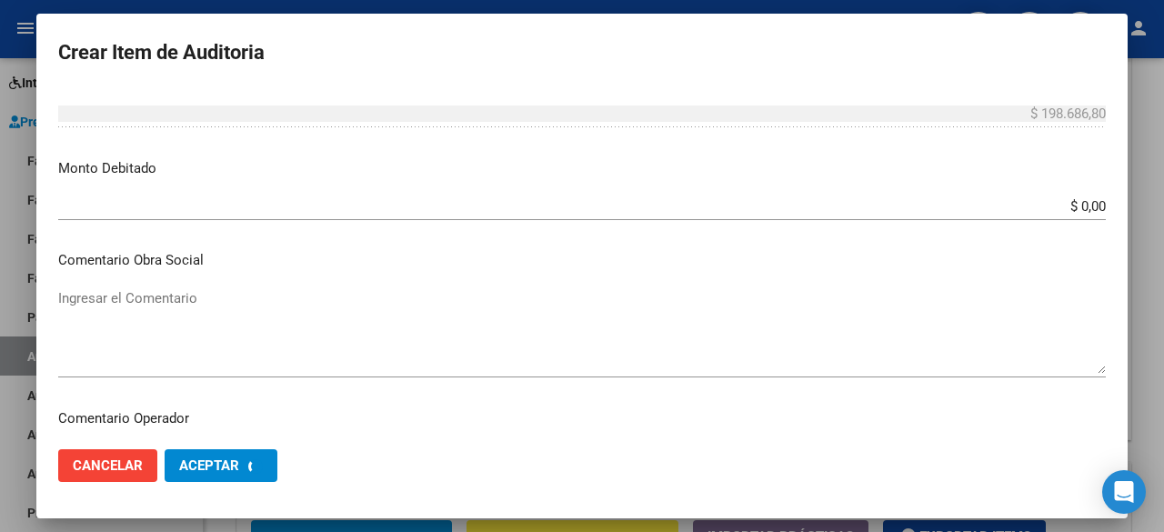
scroll to position [607, 0]
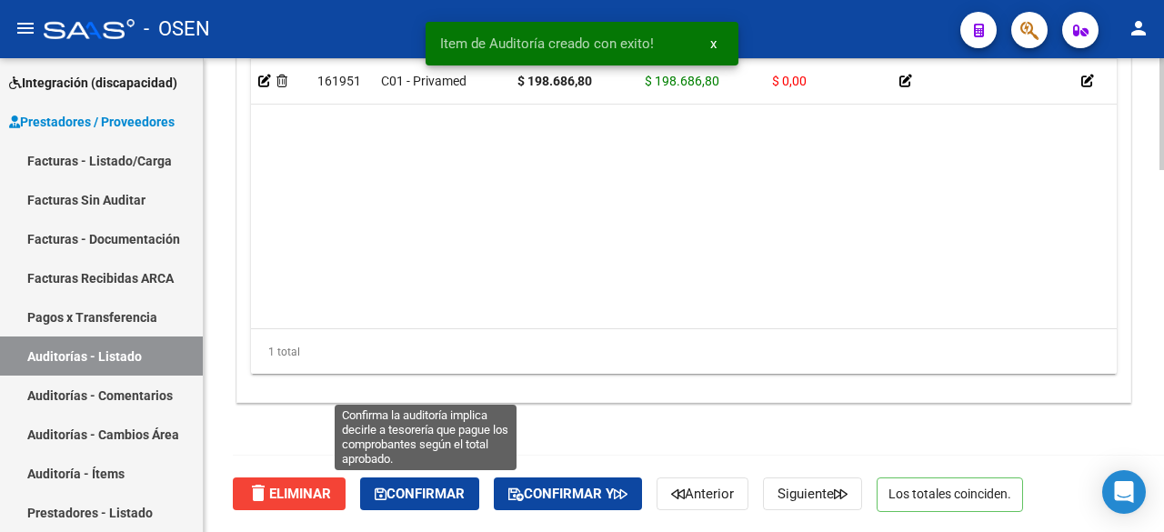
click at [410, 481] on button "Confirmar" at bounding box center [419, 494] width 119 height 33
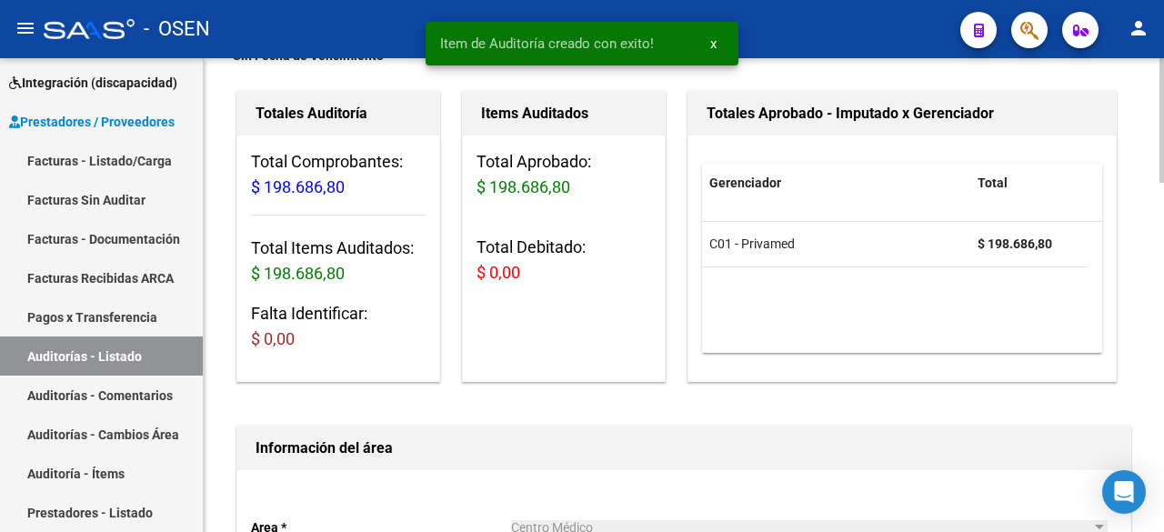
scroll to position [0, 0]
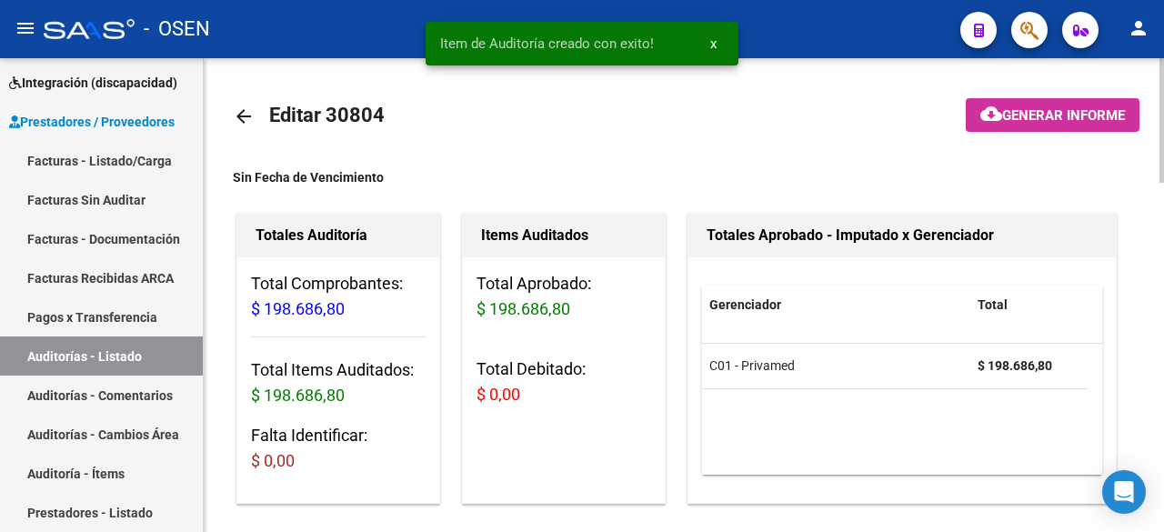
type input "202509"
click at [244, 113] on mat-icon "arrow_back" at bounding box center [244, 117] width 22 height 22
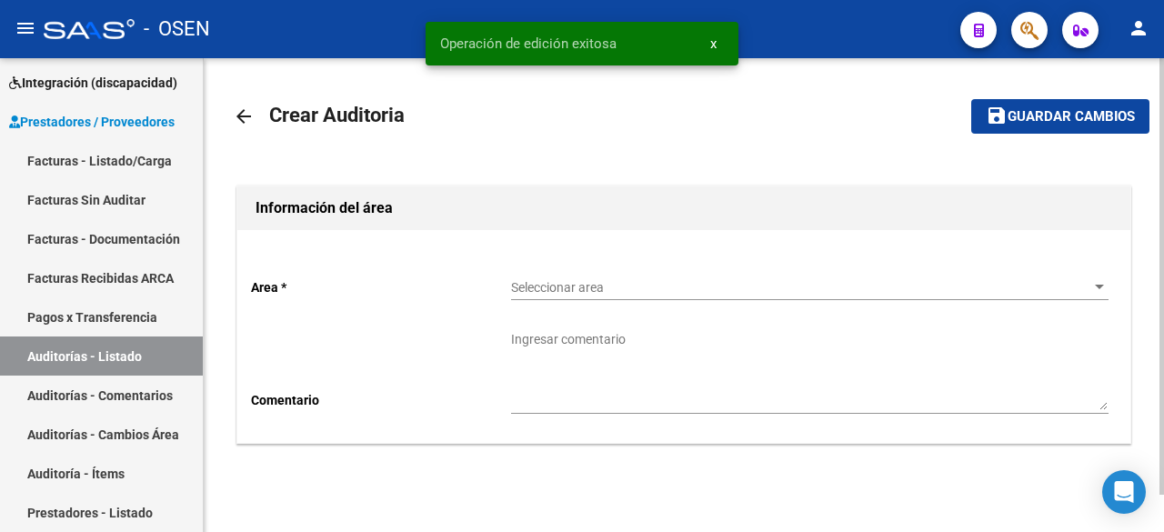
click at [565, 277] on div "Seleccionar area Seleccionar area" at bounding box center [810, 282] width 598 height 36
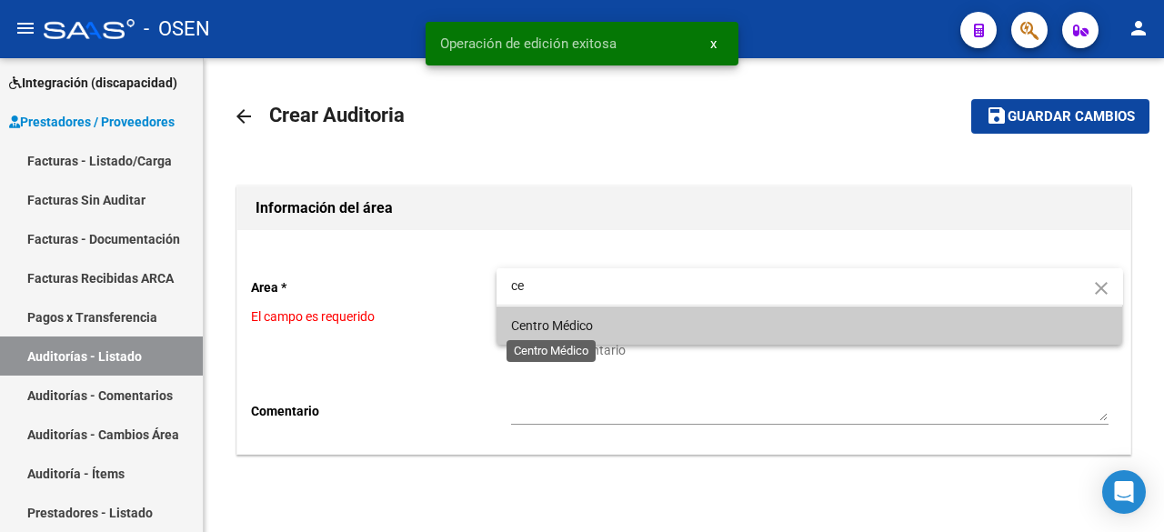
type input "ce"
click at [581, 332] on span "Centro Médico" at bounding box center [552, 325] width 82 height 15
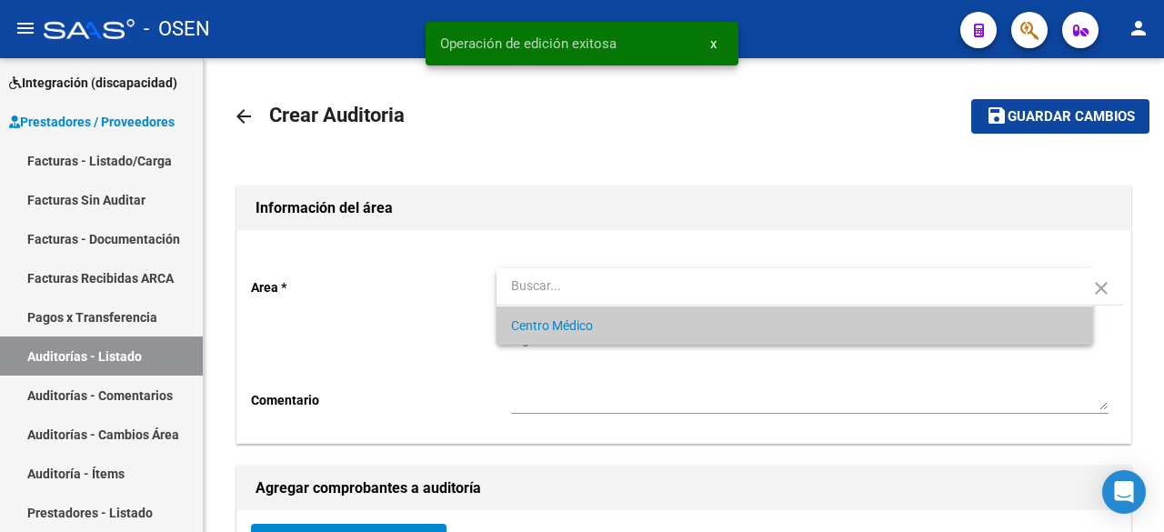
scroll to position [303, 0]
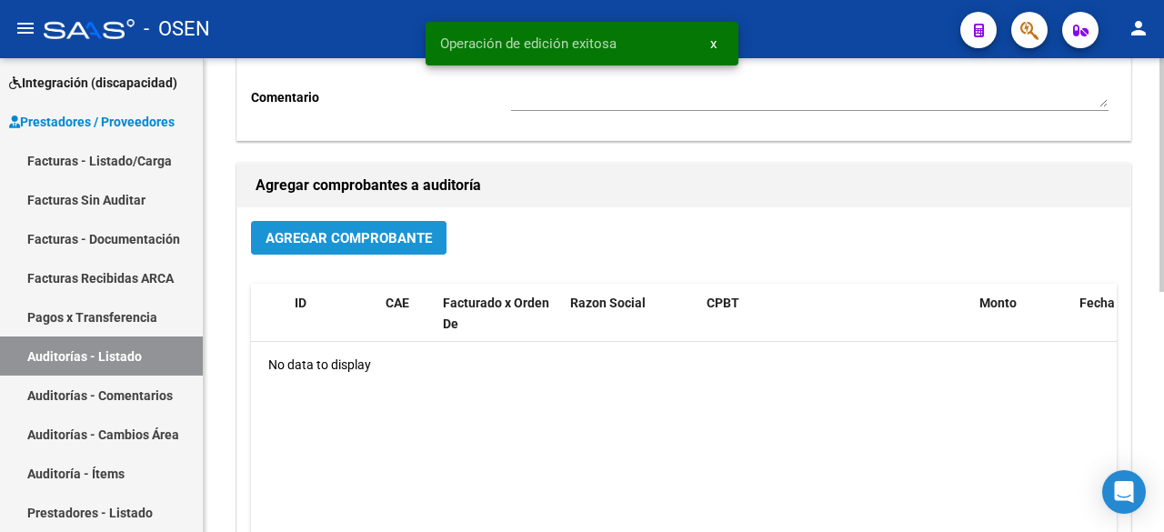
click at [308, 250] on button "Agregar Comprobante" at bounding box center [349, 238] width 196 height 34
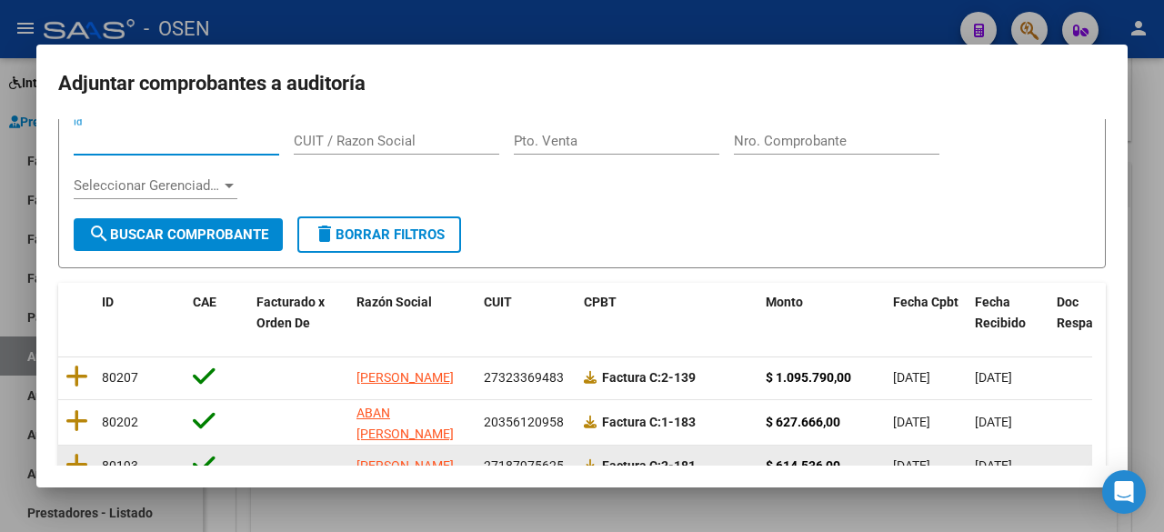
scroll to position [23, 0]
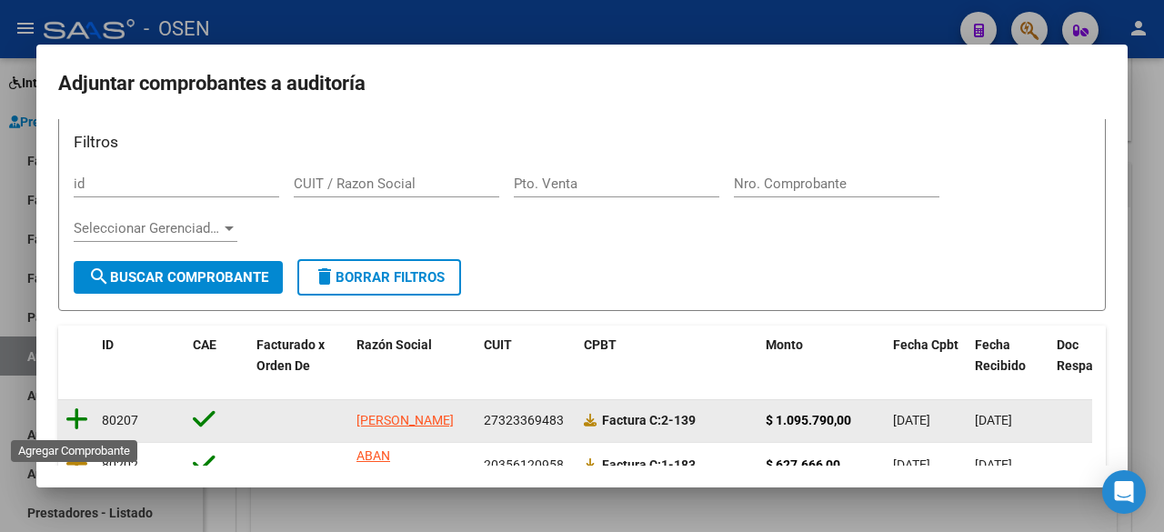
click at [78, 417] on icon at bounding box center [76, 419] width 23 height 25
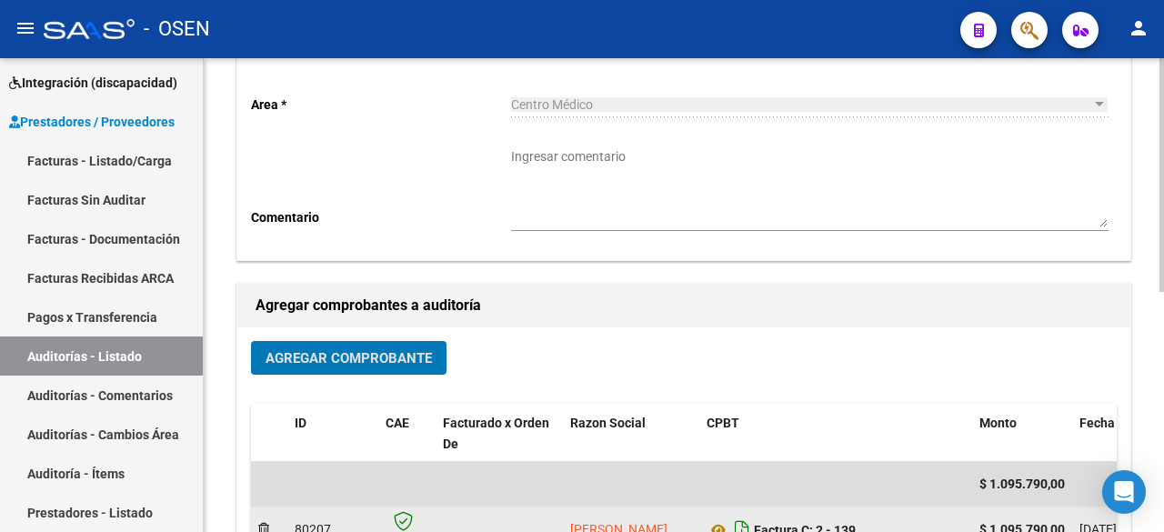
scroll to position [0, 0]
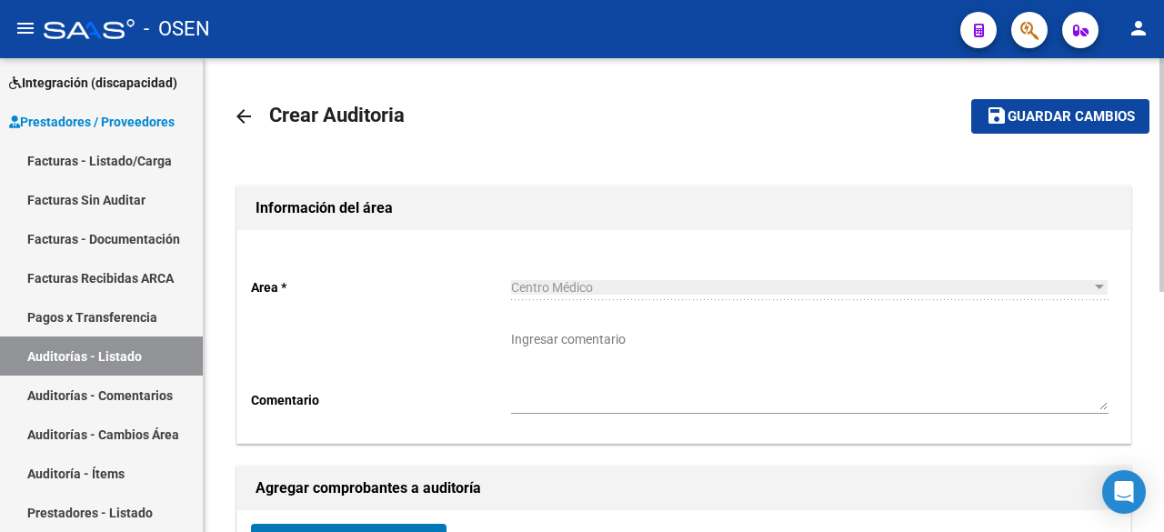
drag, startPoint x: 998, startPoint y: 116, endPoint x: 962, endPoint y: 146, distance: 46.5
click at [998, 116] on mat-icon "save" at bounding box center [997, 116] width 22 height 22
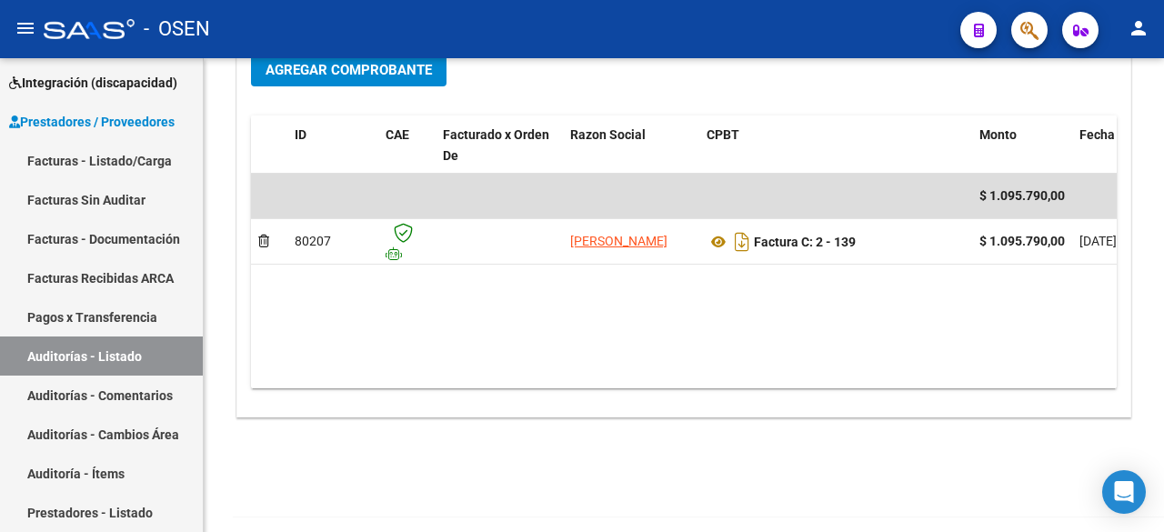
scroll to position [486, 0]
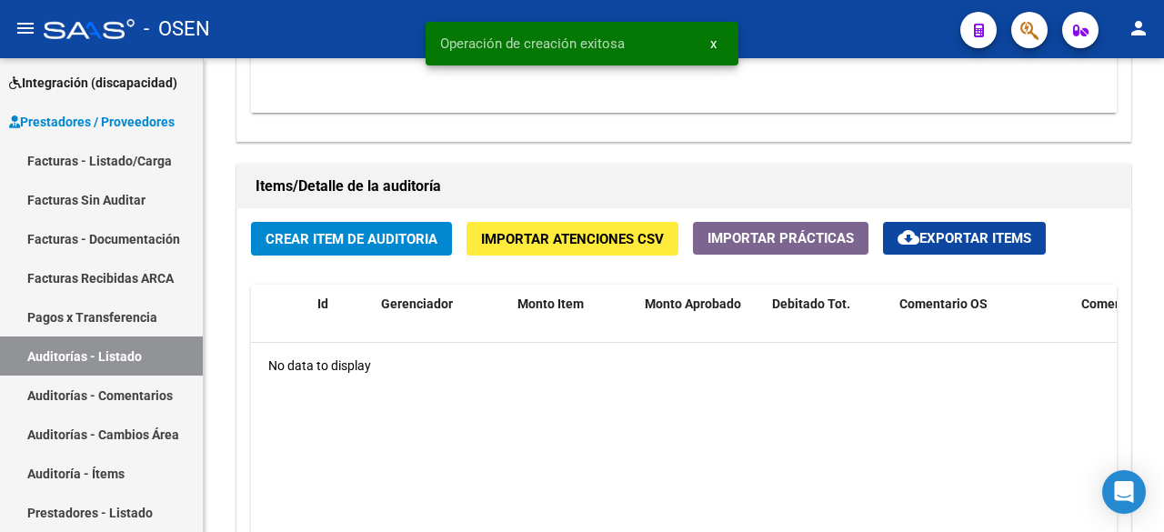
scroll to position [1213, 0]
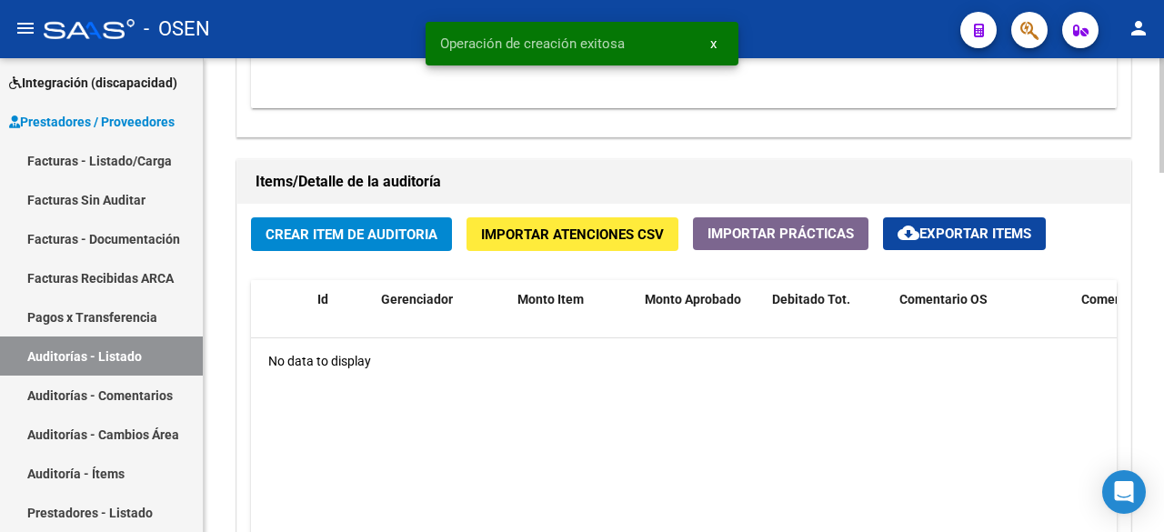
click at [334, 220] on button "Crear Item de Auditoria" at bounding box center [351, 234] width 201 height 34
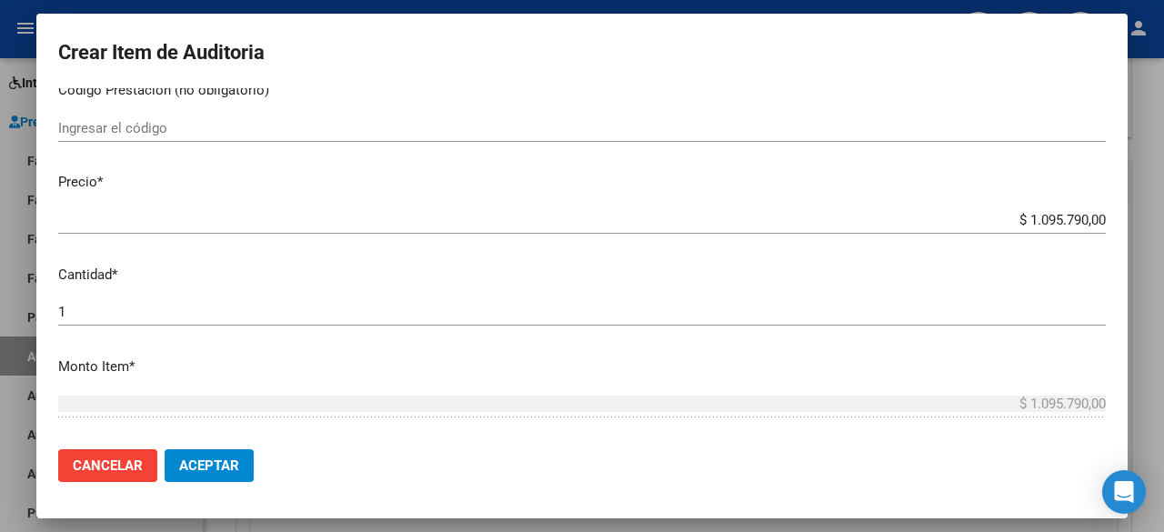
scroll to position [0, 0]
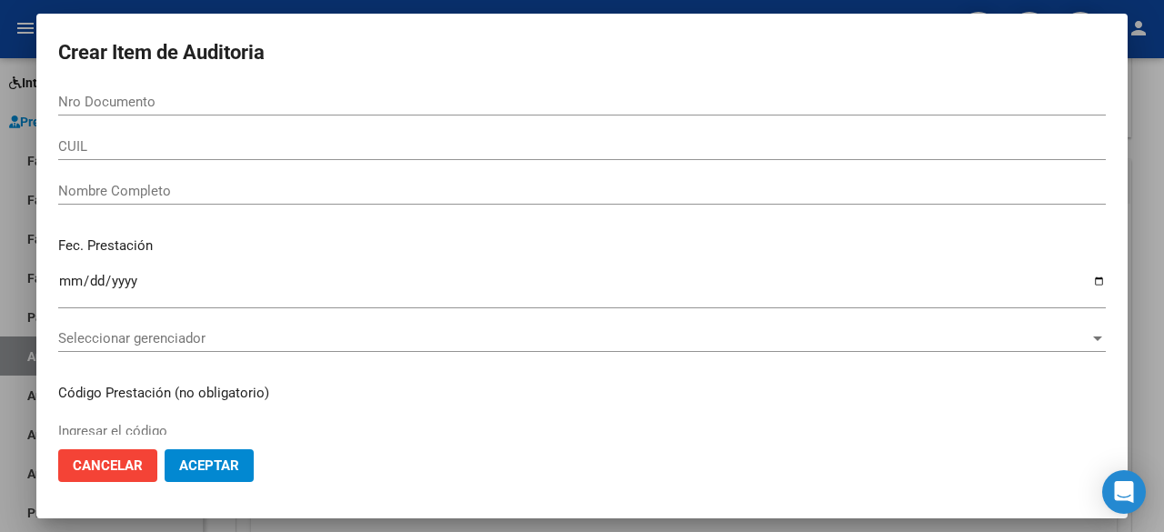
click at [235, 354] on div "Seleccionar gerenciador Seleccionar gerenciador" at bounding box center [582, 347] width 1048 height 45
click at [232, 337] on span "Seleccionar gerenciador" at bounding box center [574, 338] width 1032 height 16
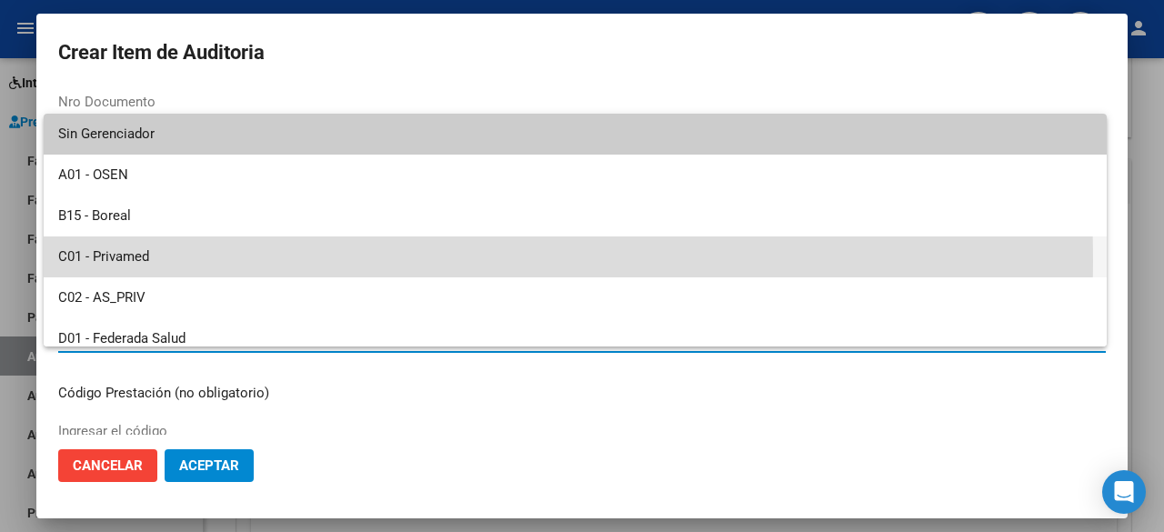
click at [170, 260] on span "C01 - Privamed" at bounding box center [575, 257] width 1034 height 41
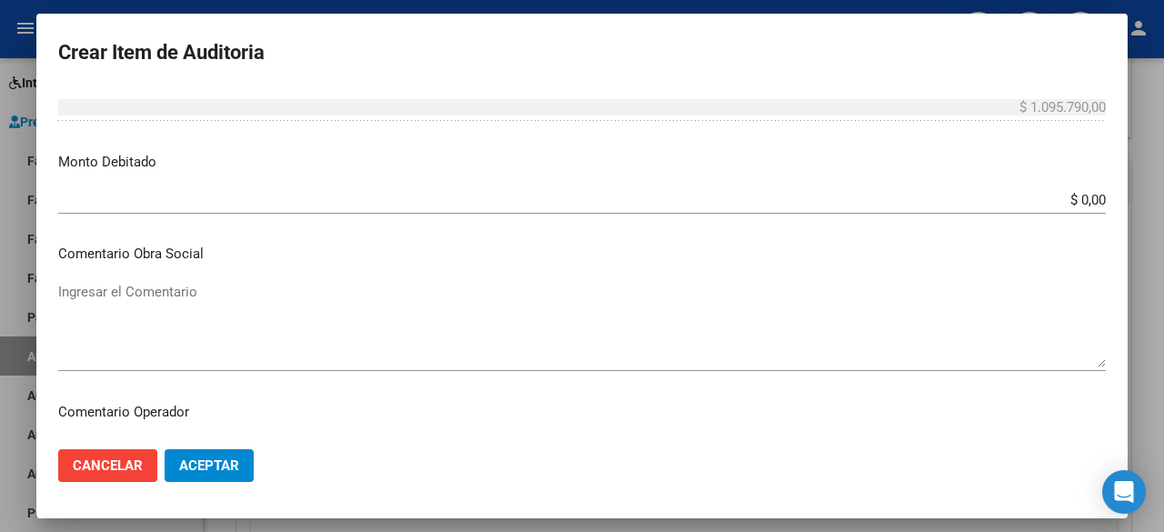
scroll to position [607, 0]
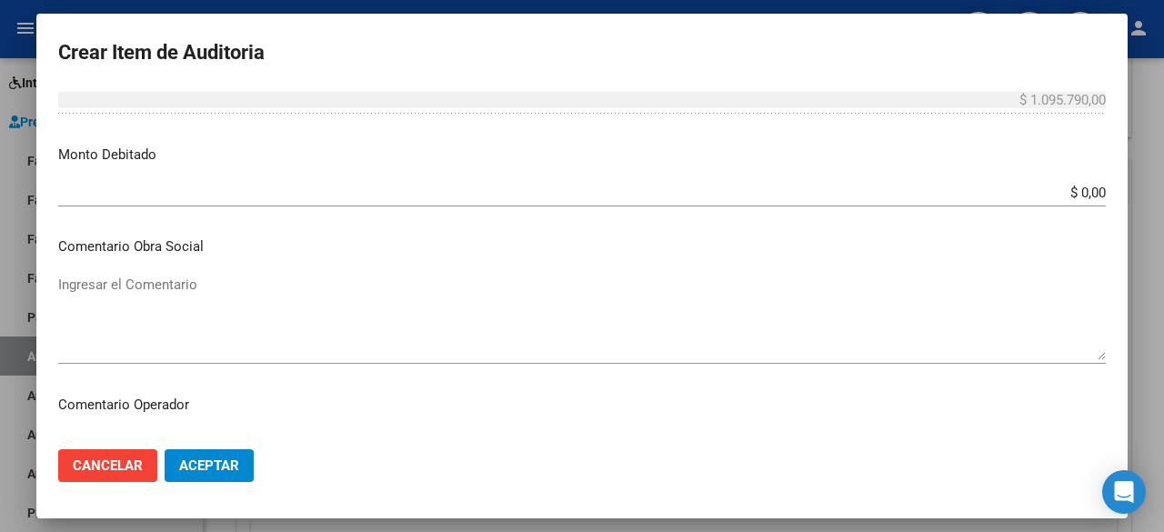
click at [217, 463] on span "Aceptar" at bounding box center [209, 466] width 60 height 16
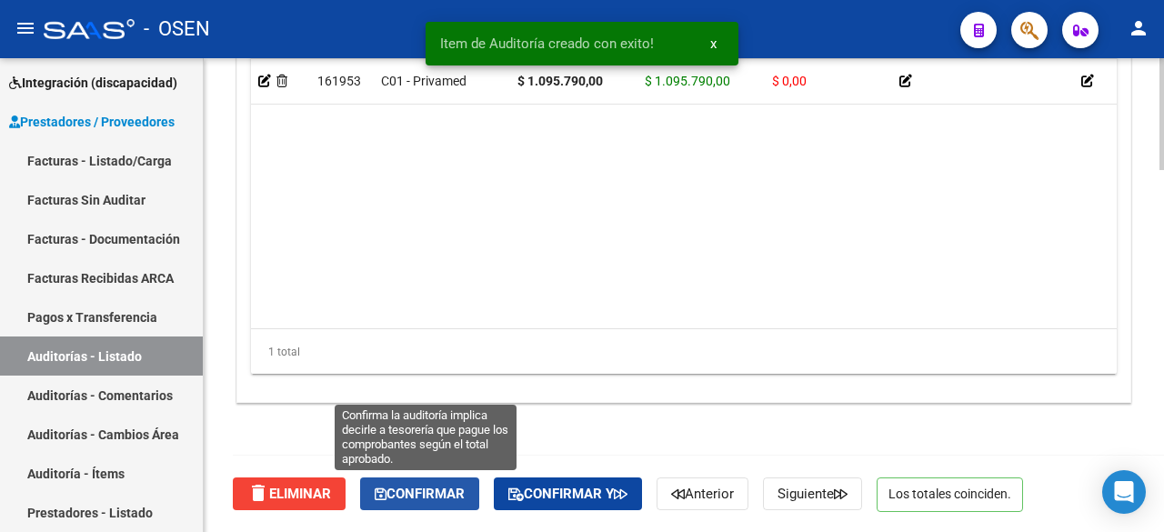
click at [448, 486] on span "Confirmar" at bounding box center [420, 494] width 90 height 16
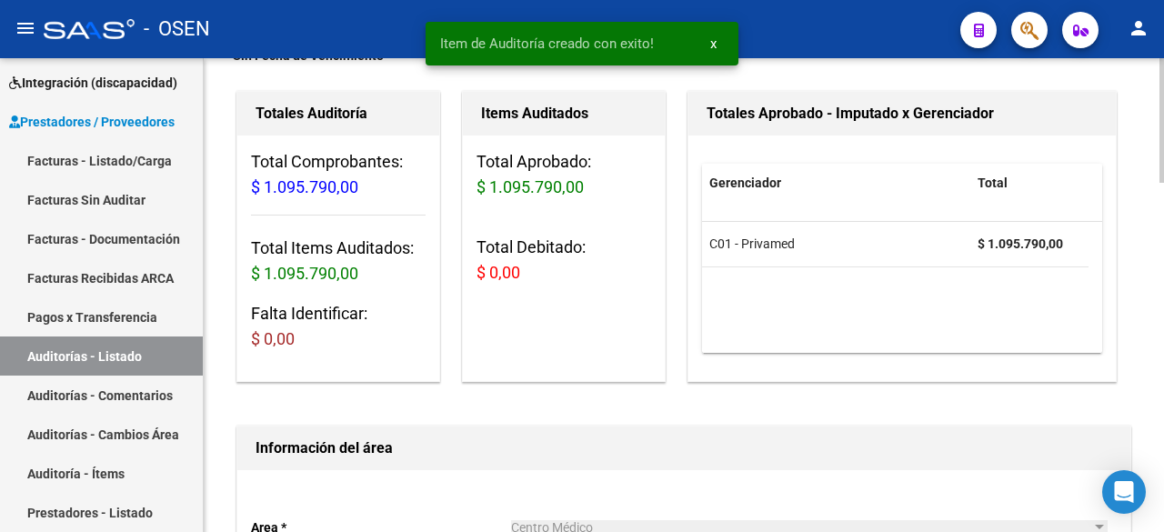
scroll to position [0, 0]
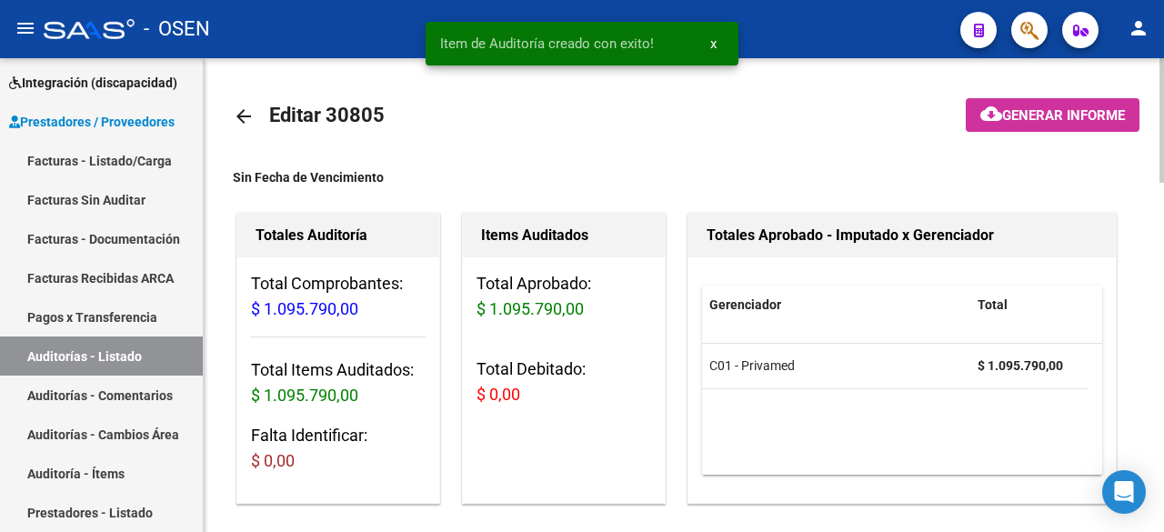
type input "202509"
click at [252, 106] on mat-icon "arrow_back" at bounding box center [244, 117] width 22 height 22
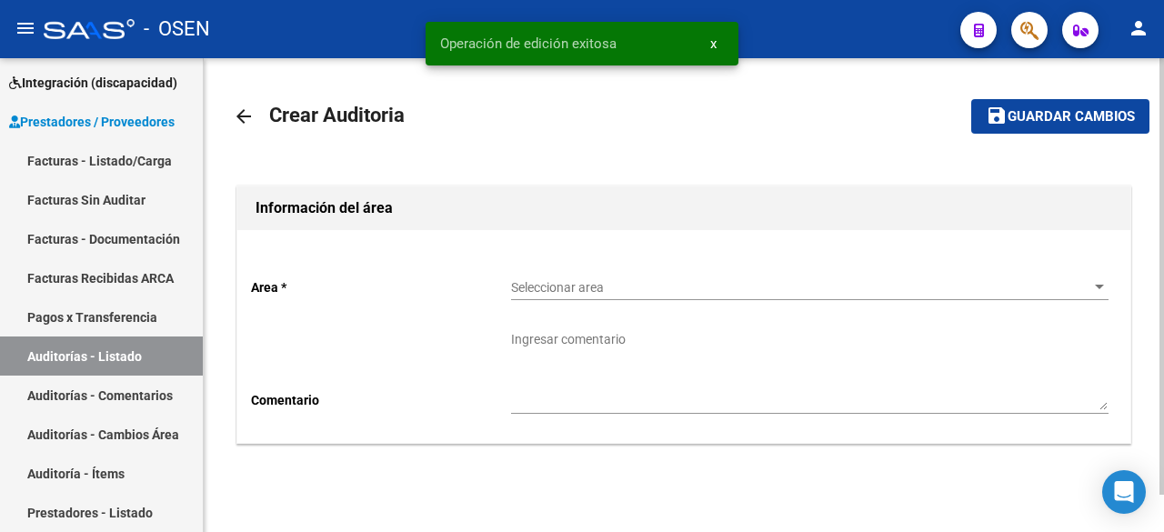
click at [614, 269] on div "Seleccionar area Seleccionar area" at bounding box center [810, 282] width 598 height 36
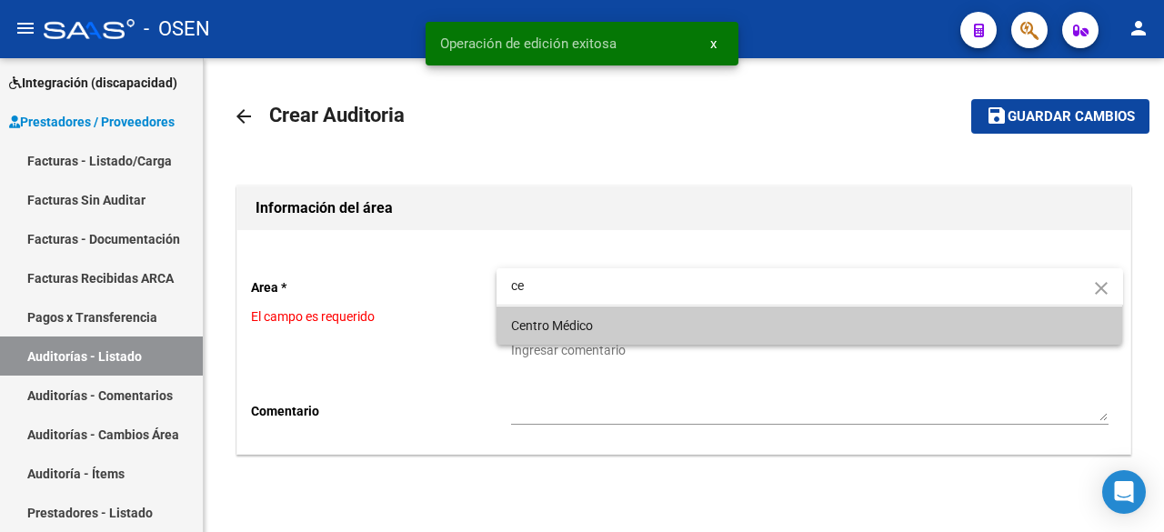
type input "ce"
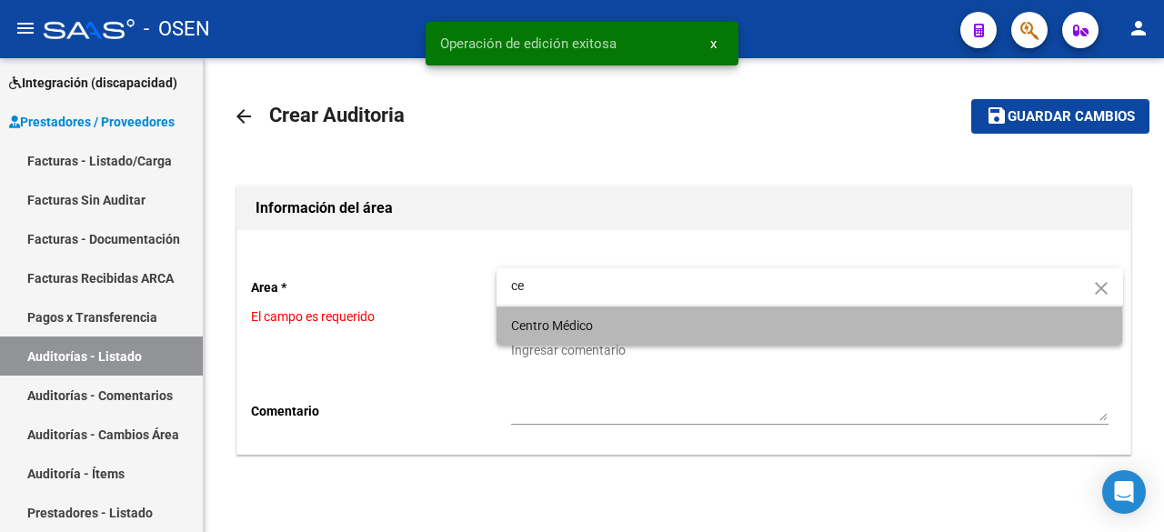
click at [614, 326] on span "Centro Médico" at bounding box center [810, 326] width 598 height 38
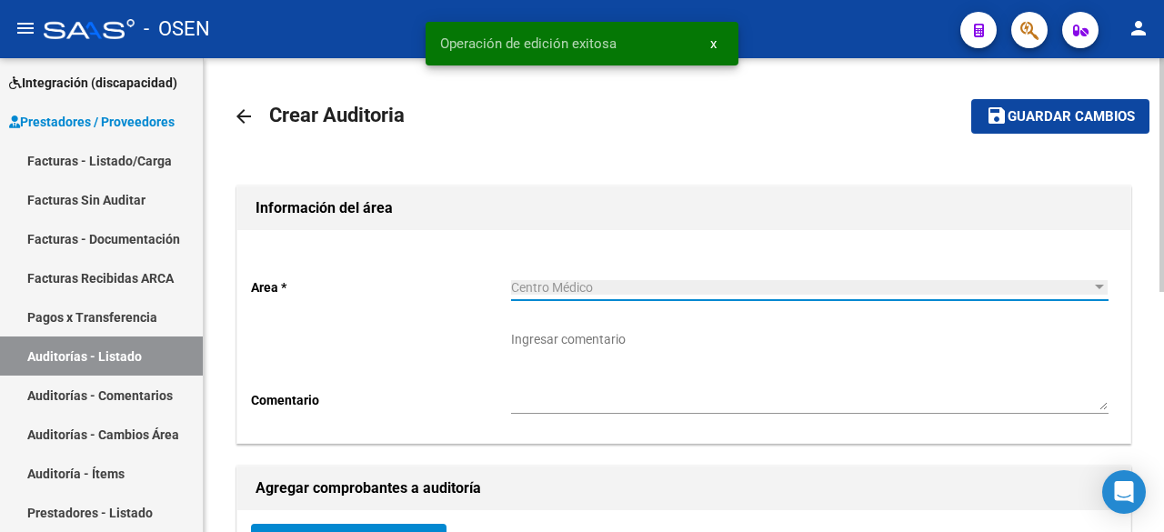
scroll to position [486, 0]
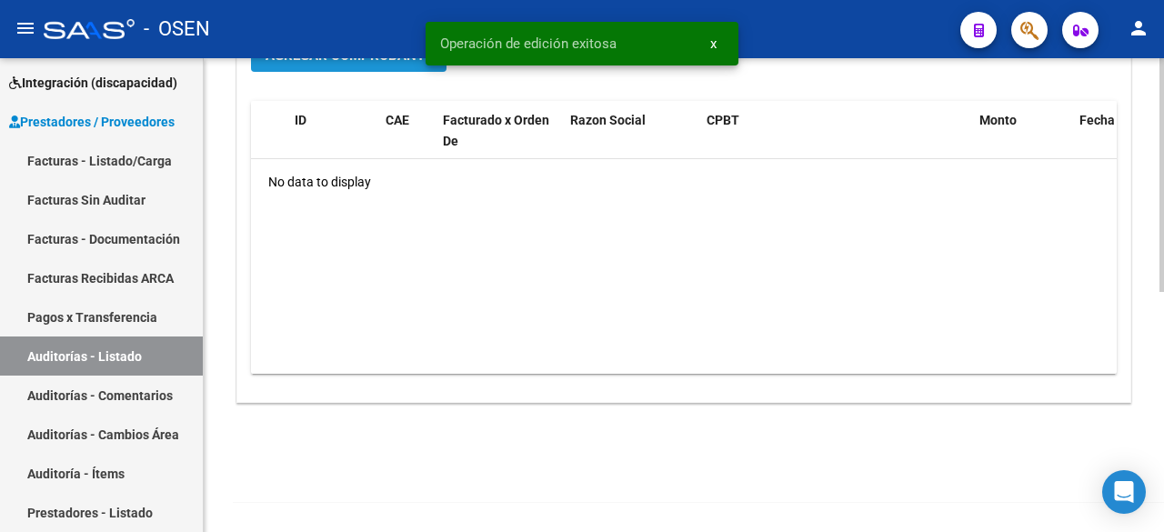
click at [376, 64] on span "Agregar Comprobante" at bounding box center [349, 55] width 166 height 16
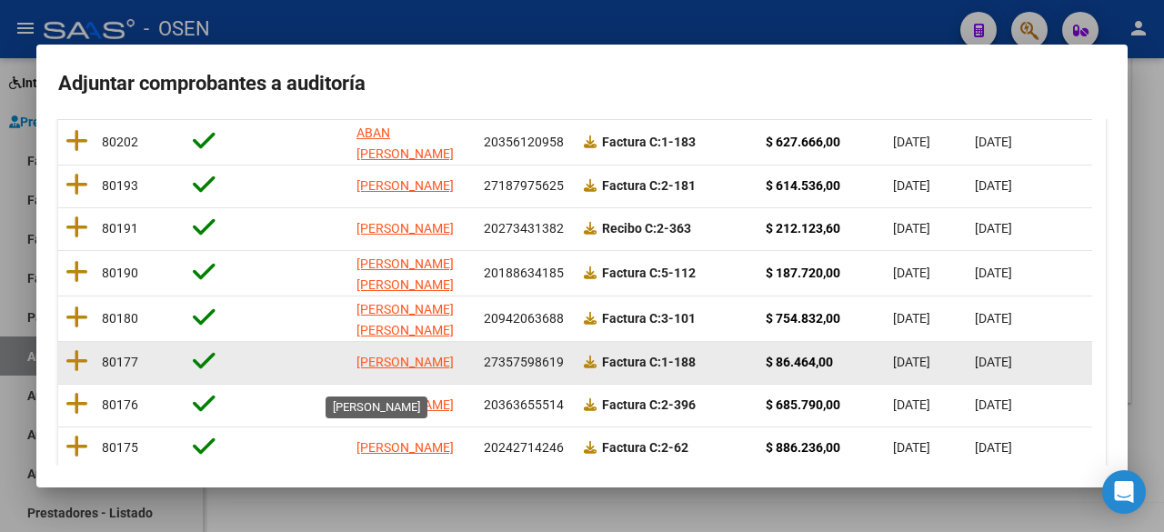
scroll to position [4, 0]
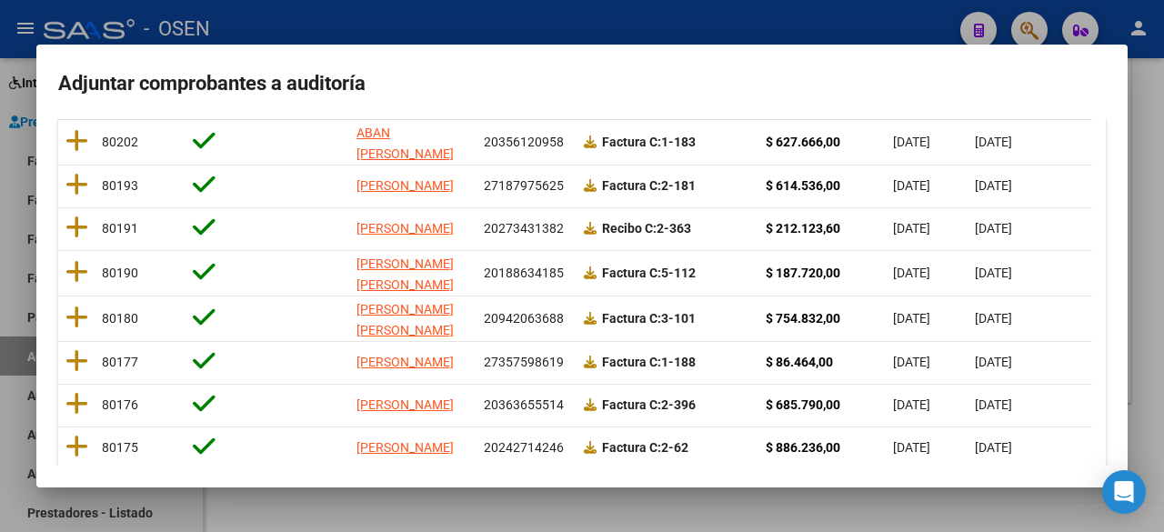
click at [29, 365] on div at bounding box center [582, 266] width 1164 height 532
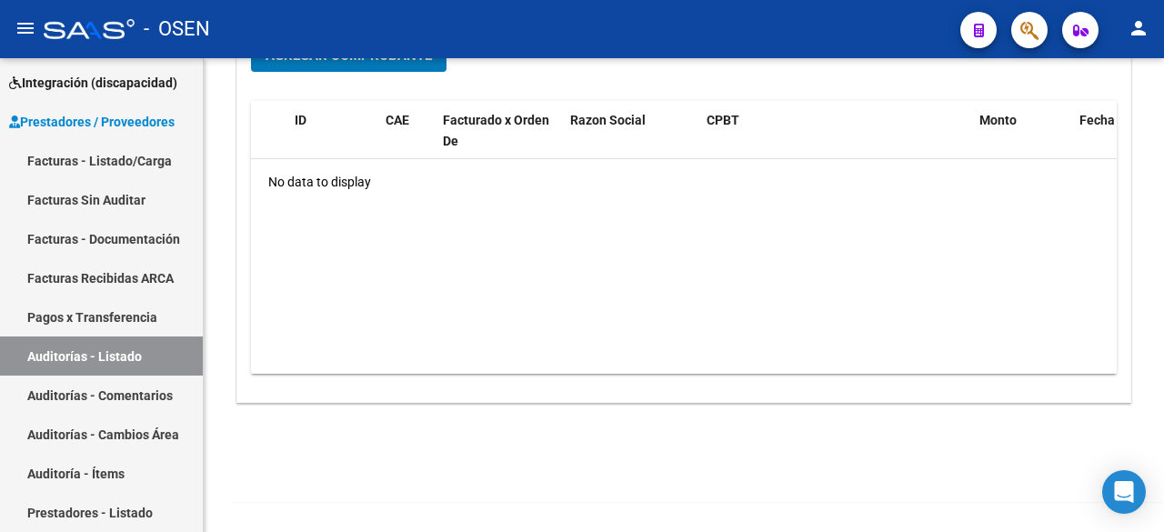
scroll to position [466, 0]
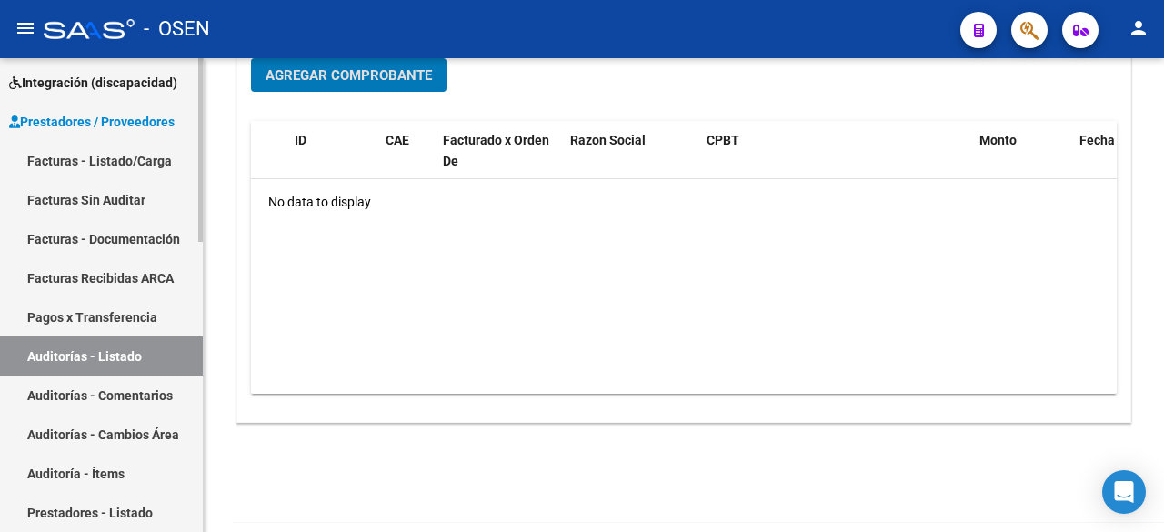
click at [156, 157] on link "Facturas - Listado/Carga" at bounding box center [101, 160] width 203 height 39
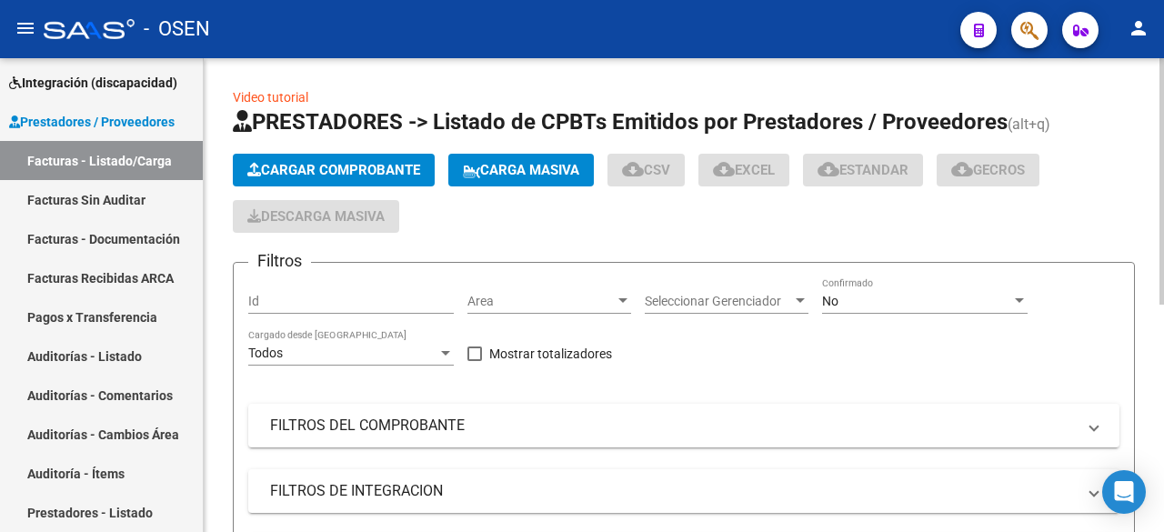
click at [605, 303] on span "Area" at bounding box center [541, 301] width 147 height 15
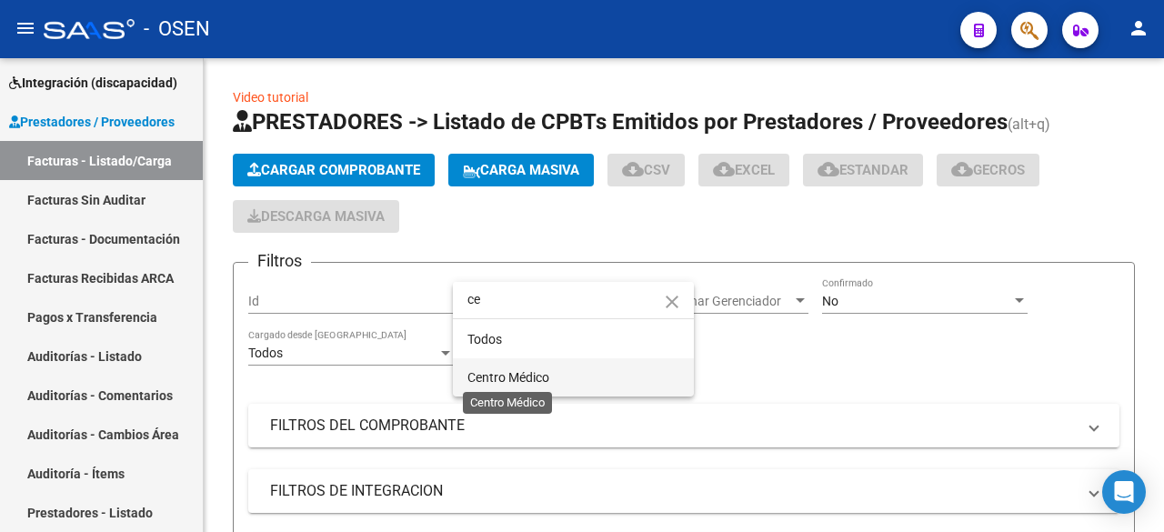
type input "ce"
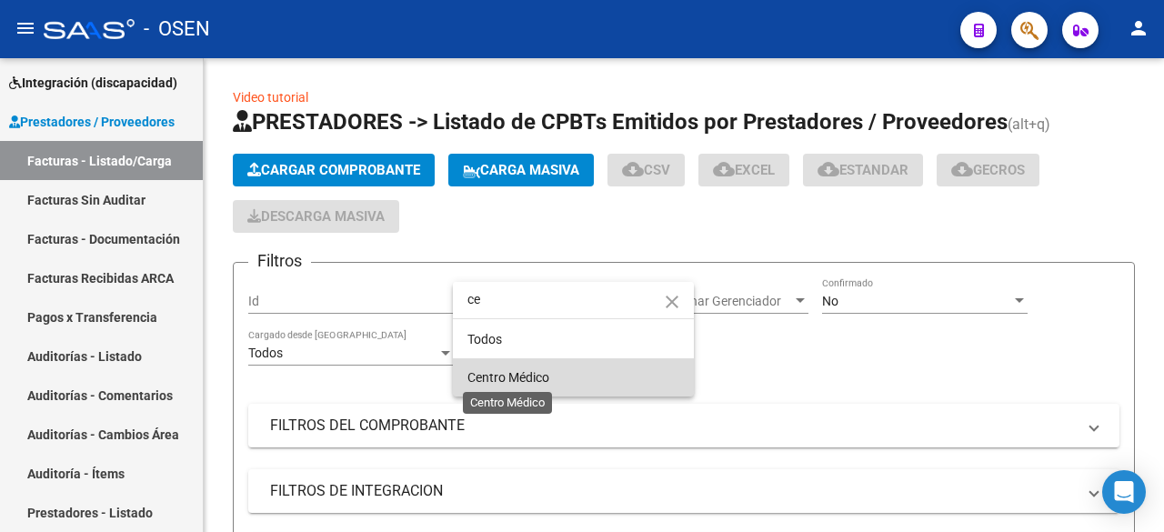
click at [536, 380] on span "Centro Médico" at bounding box center [509, 377] width 82 height 15
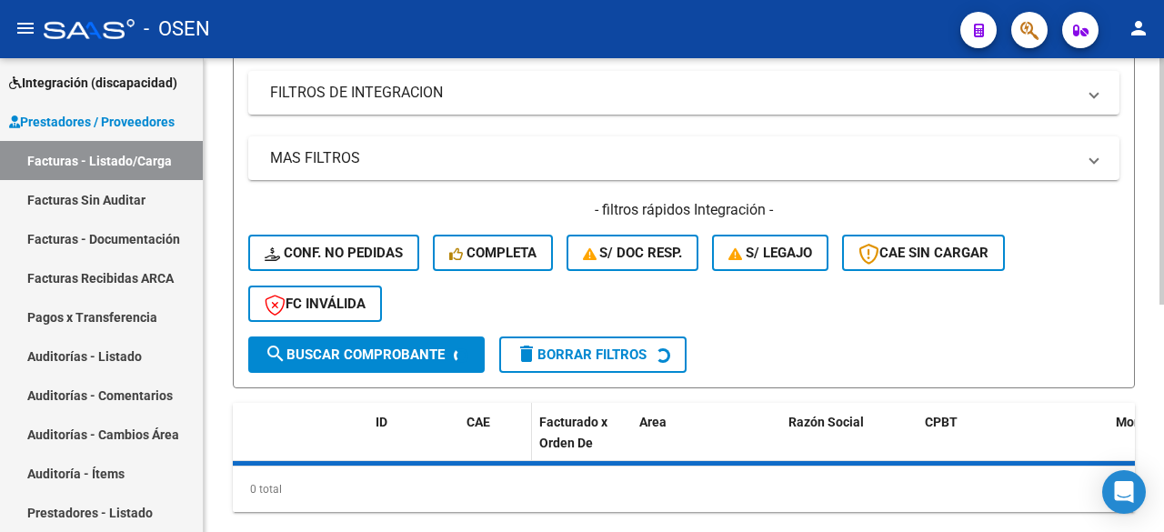
scroll to position [437, 0]
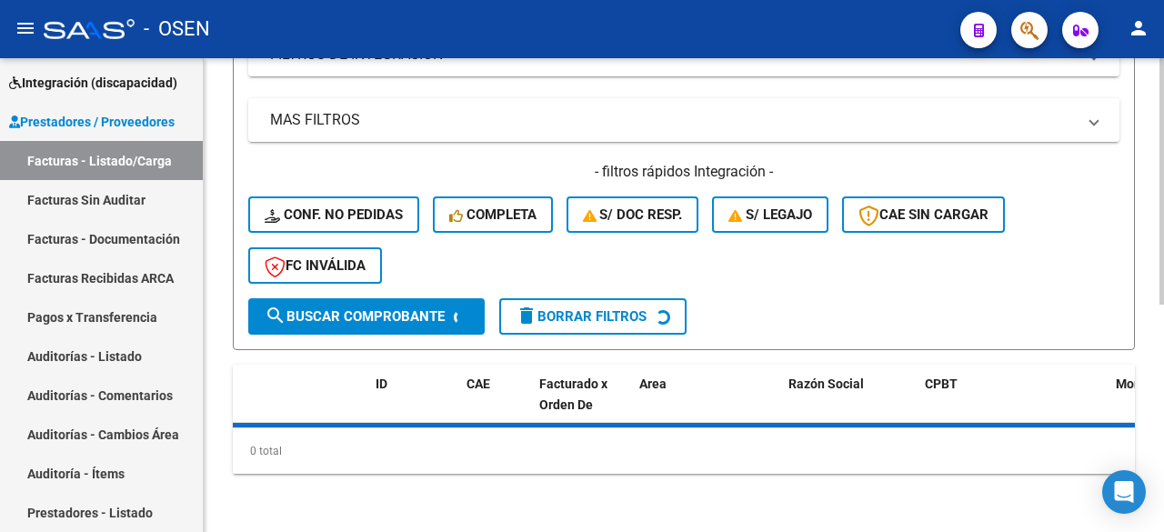
click at [430, 323] on span "search Buscar Comprobante" at bounding box center [355, 316] width 180 height 16
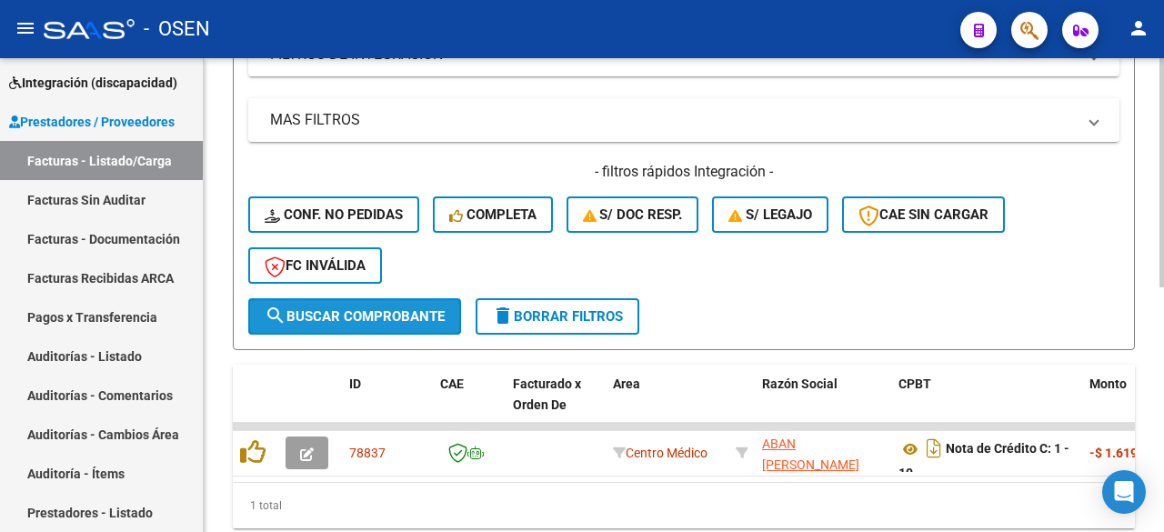
click at [430, 332] on button "search Buscar Comprobante" at bounding box center [354, 316] width 213 height 36
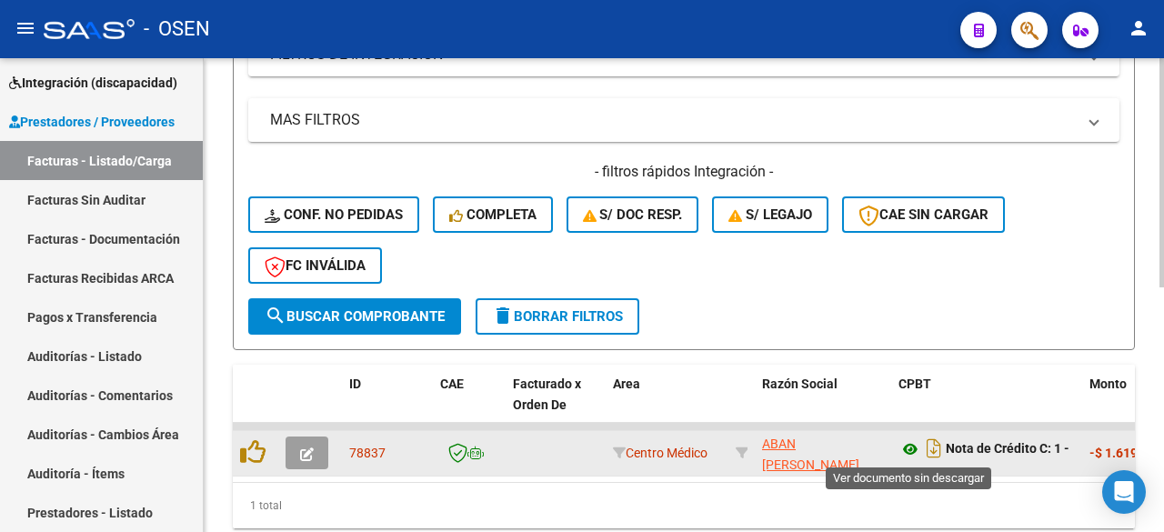
click at [914, 447] on icon at bounding box center [911, 449] width 24 height 22
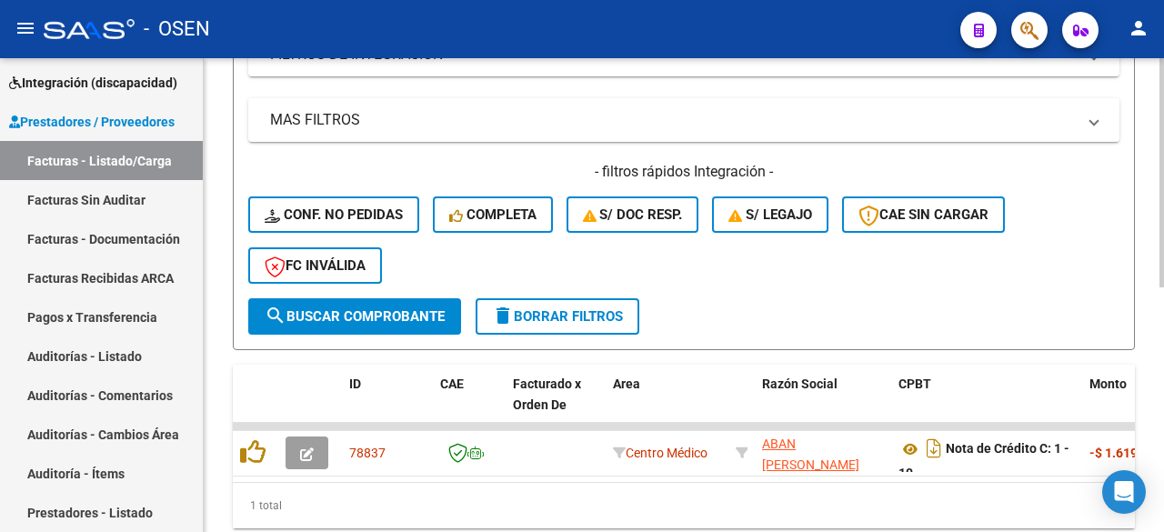
scroll to position [134, 0]
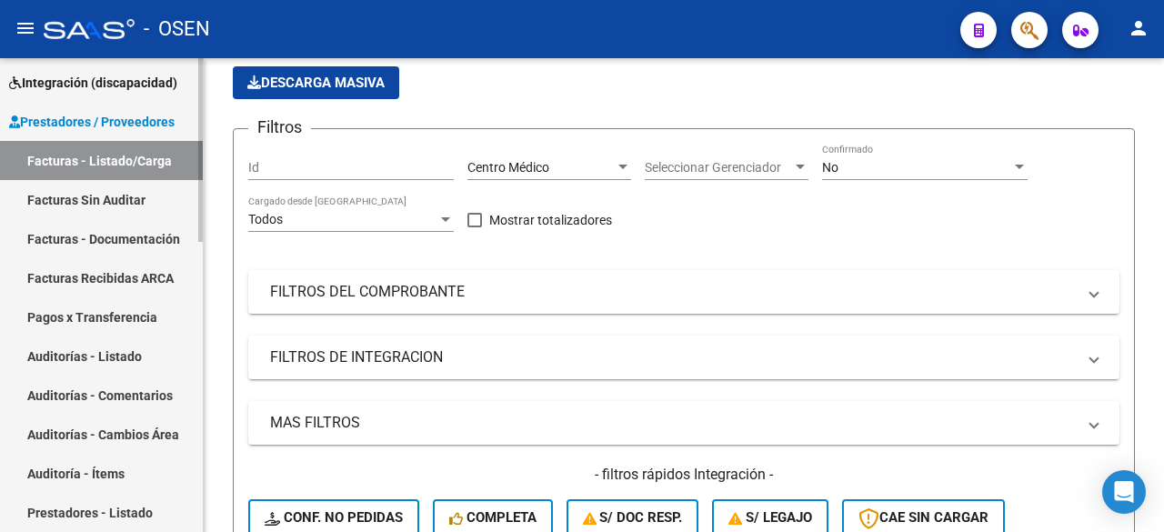
click at [117, 350] on link "Auditorías - Listado" at bounding box center [101, 356] width 203 height 39
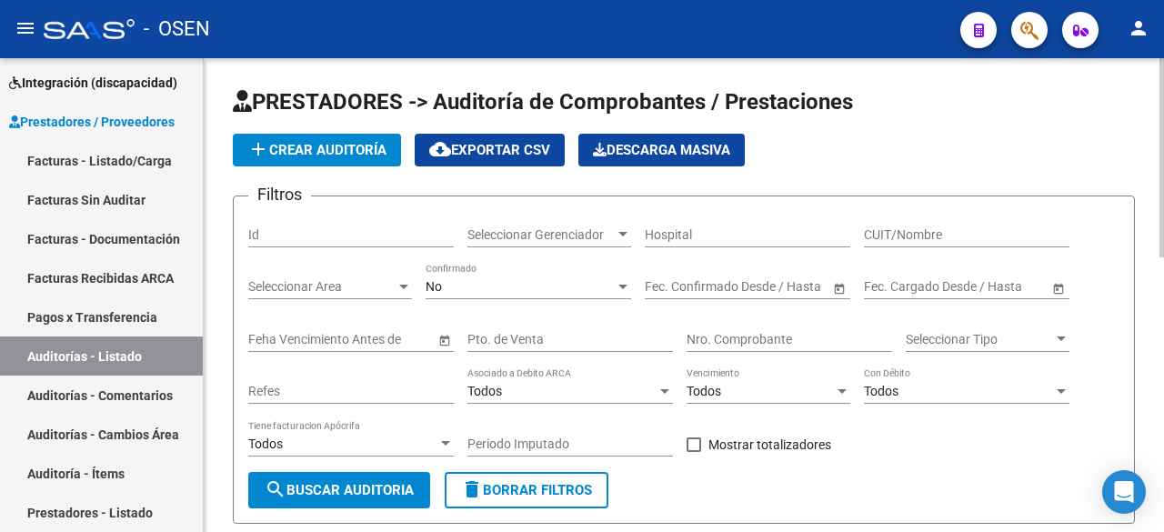
click at [352, 156] on span "add Crear Auditoría" at bounding box center [316, 150] width 139 height 16
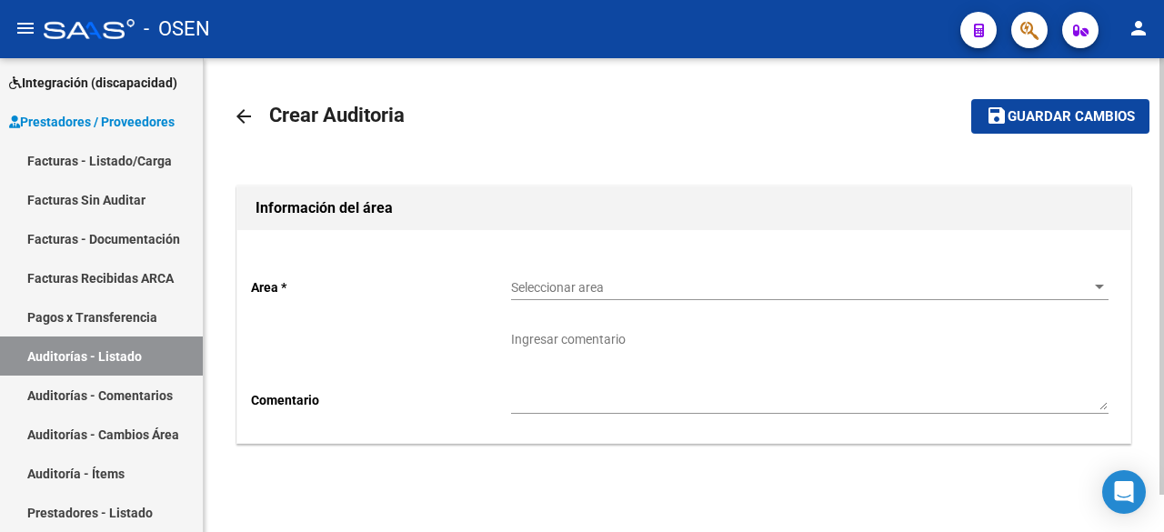
click at [625, 294] on span "Seleccionar area" at bounding box center [801, 287] width 581 height 15
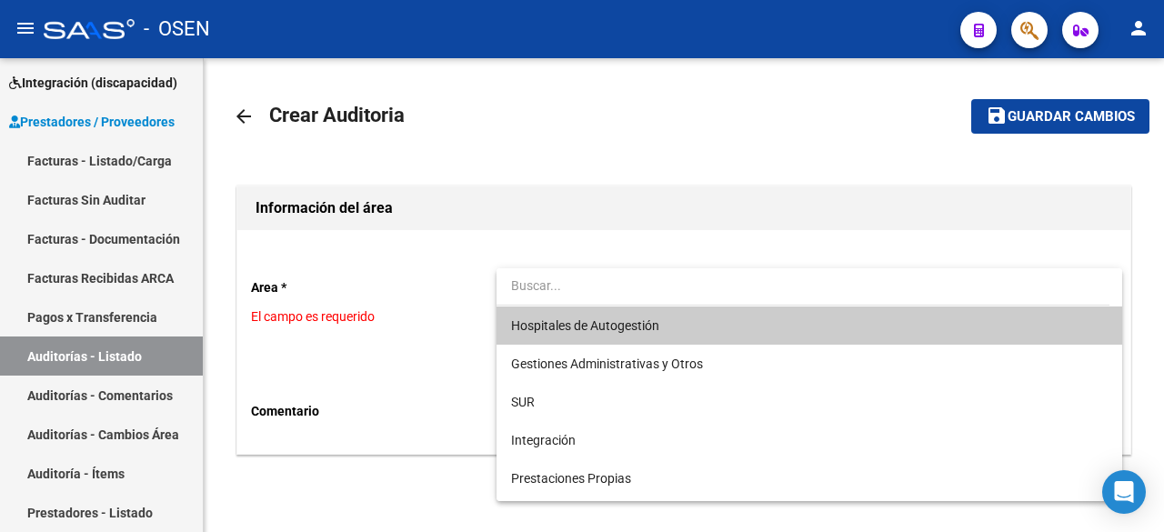
click at [707, 274] on input "dropdown search" at bounding box center [803, 286] width 613 height 38
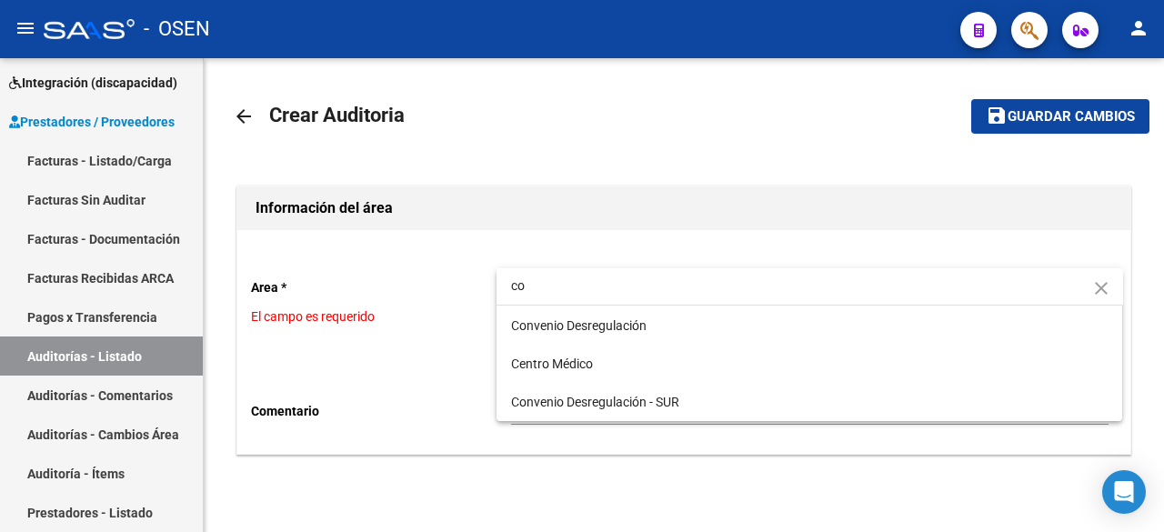
type input "c"
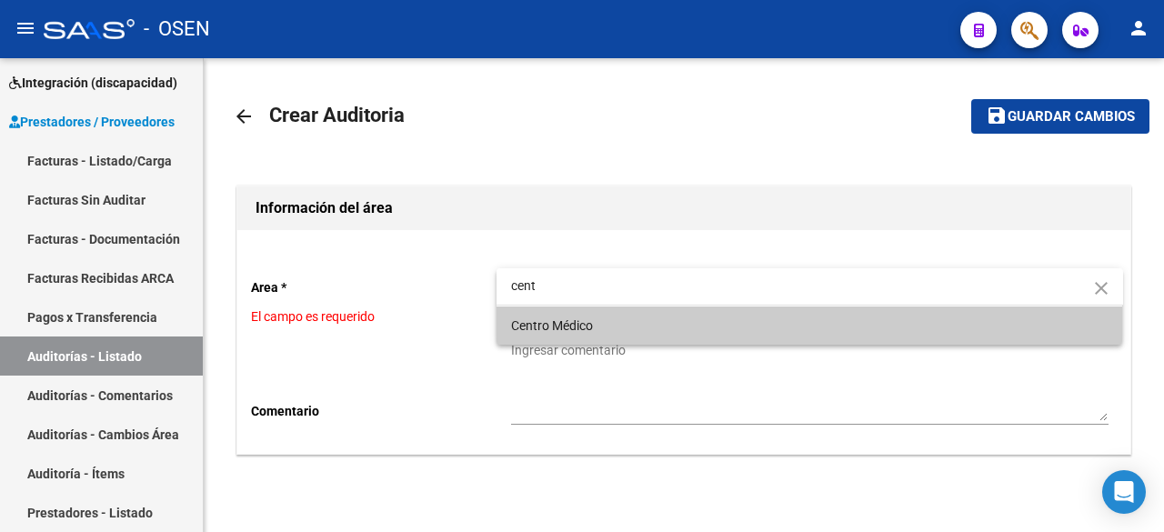
type input "cent"
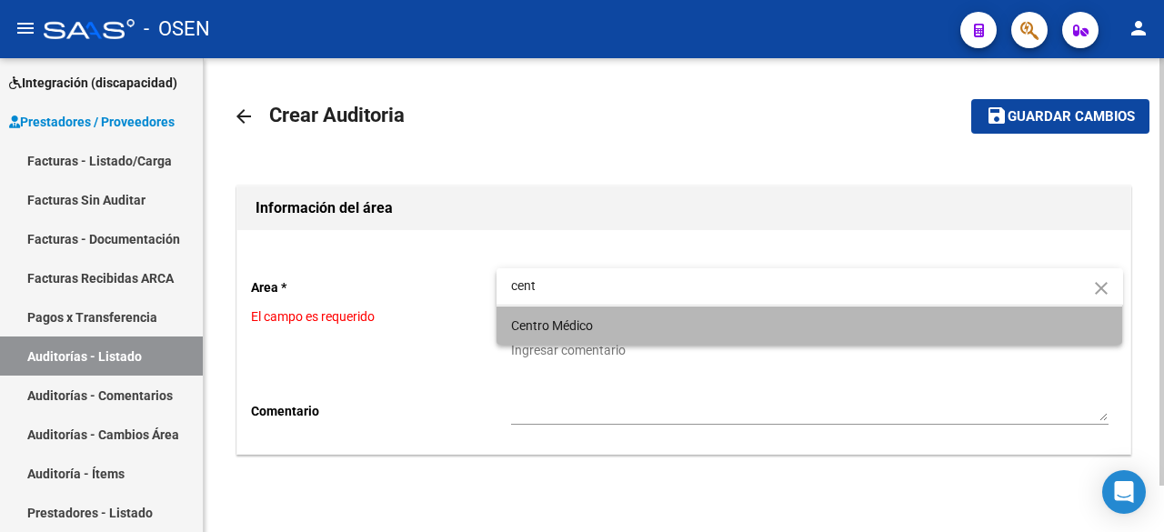
click at [608, 320] on span "Centro Médico" at bounding box center [810, 326] width 598 height 38
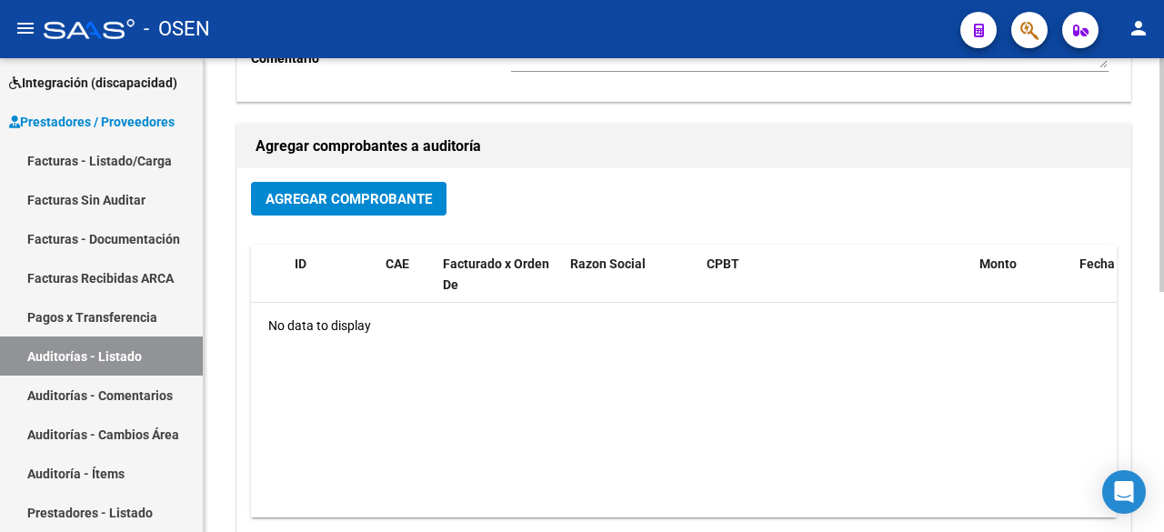
scroll to position [486, 0]
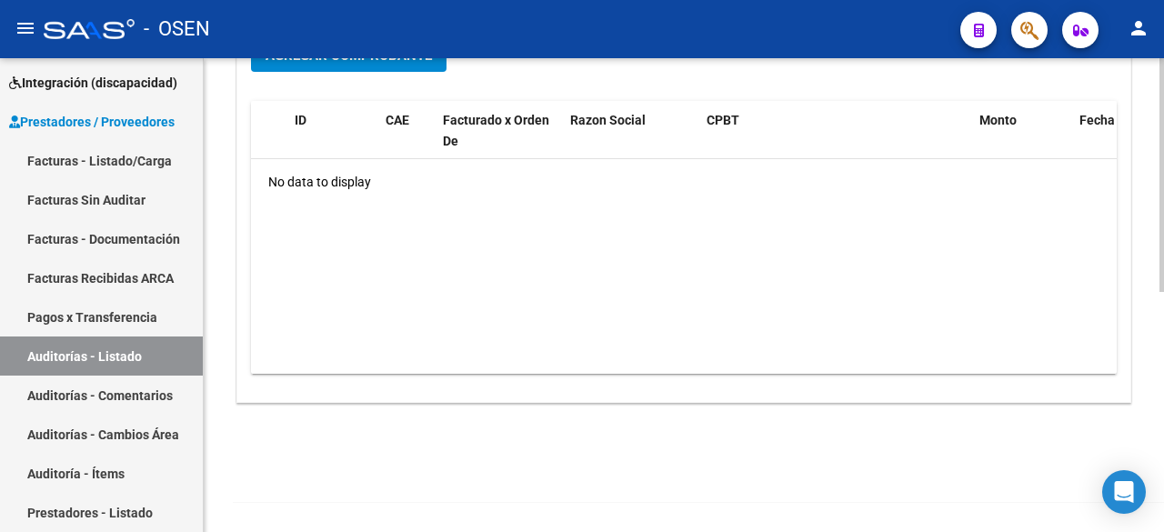
click at [379, 60] on span "Agregar Comprobante" at bounding box center [349, 55] width 166 height 16
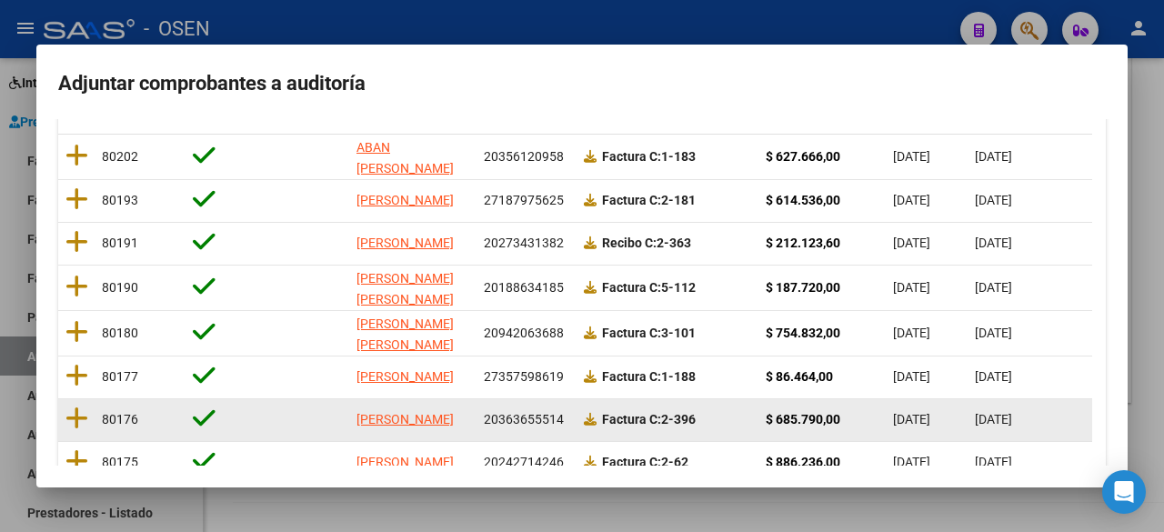
scroll to position [303, 0]
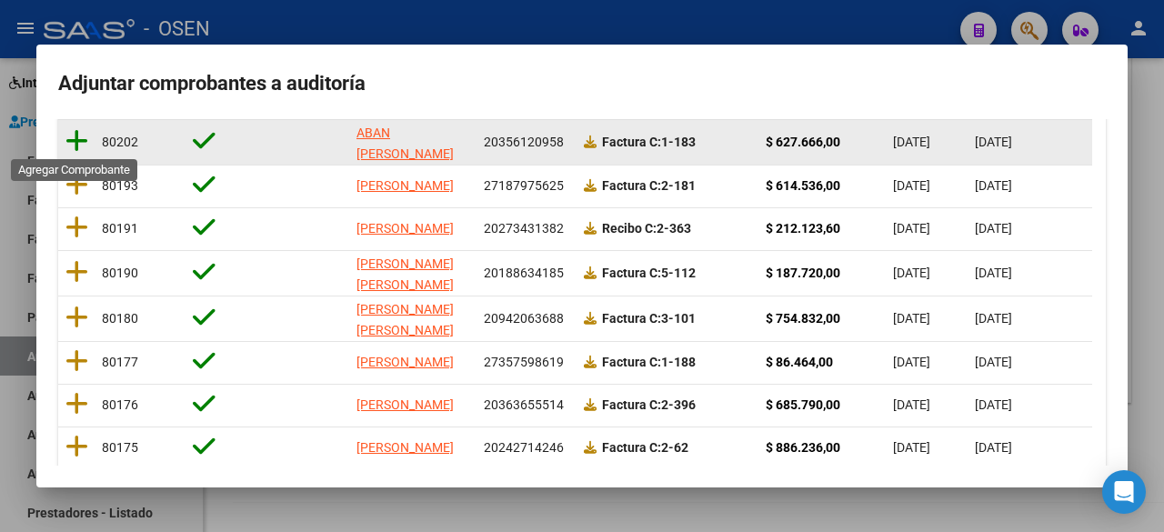
click at [78, 140] on icon at bounding box center [76, 140] width 23 height 25
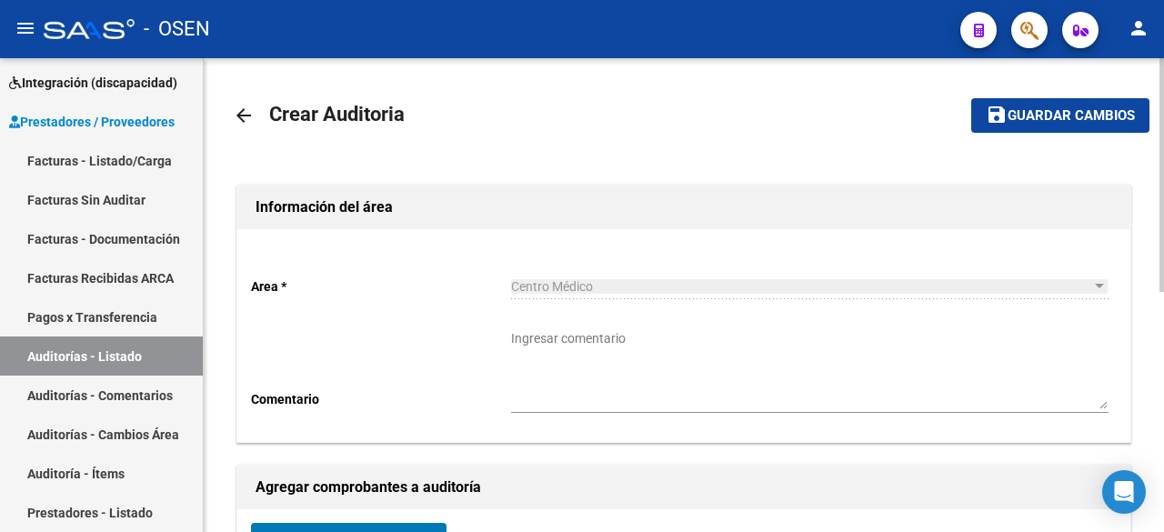
scroll to position [0, 0]
click at [1023, 116] on span "Guardar cambios" at bounding box center [1071, 117] width 127 height 16
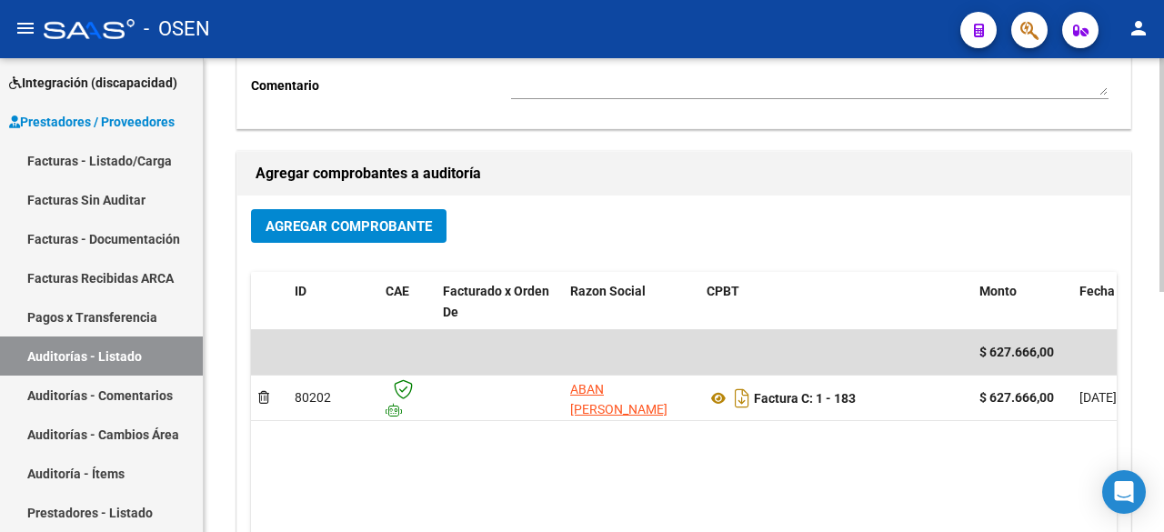
scroll to position [486, 0]
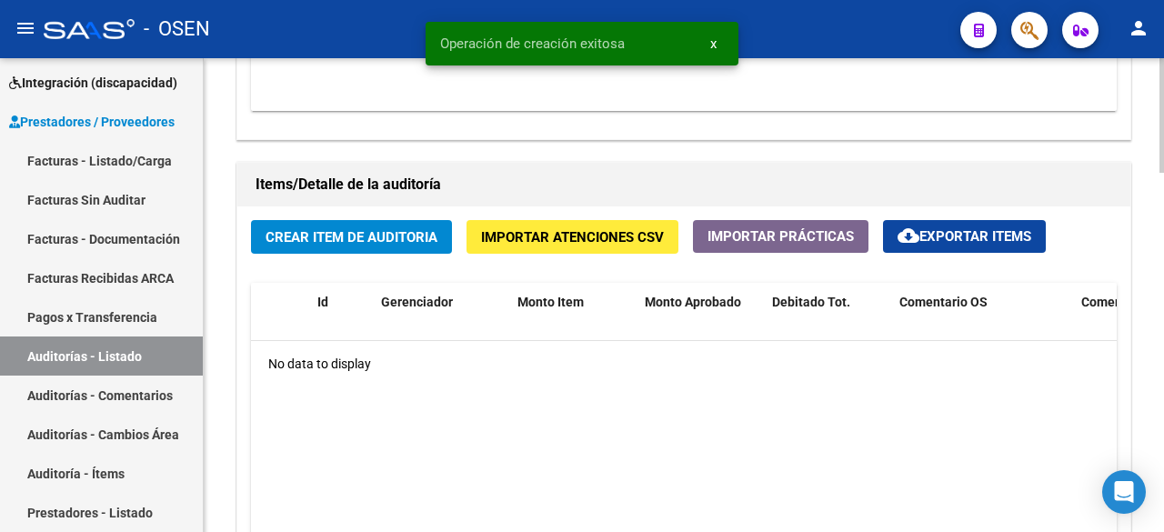
scroll to position [1213, 0]
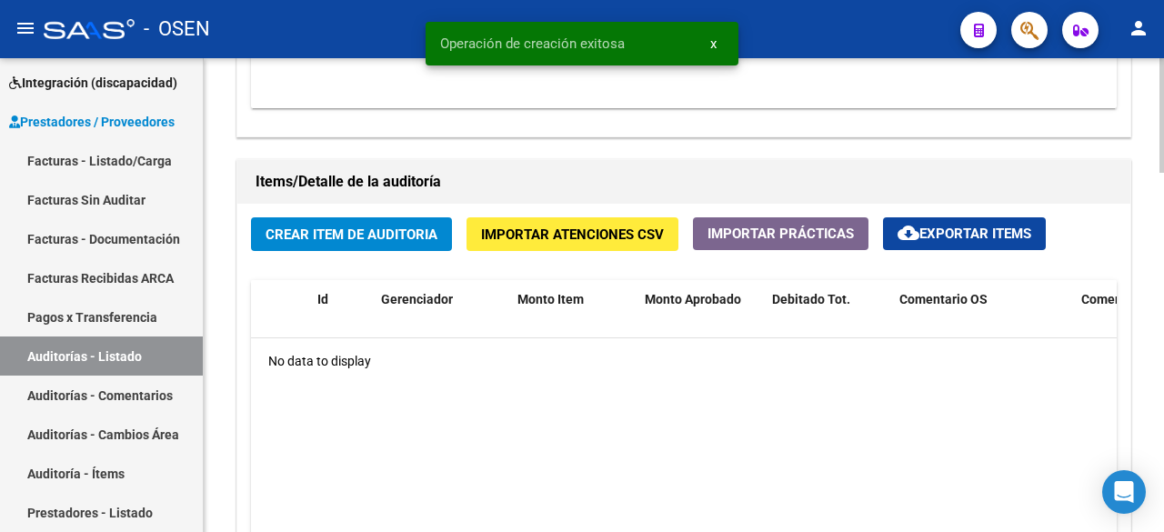
click at [332, 237] on span "Crear Item de Auditoria" at bounding box center [352, 235] width 172 height 16
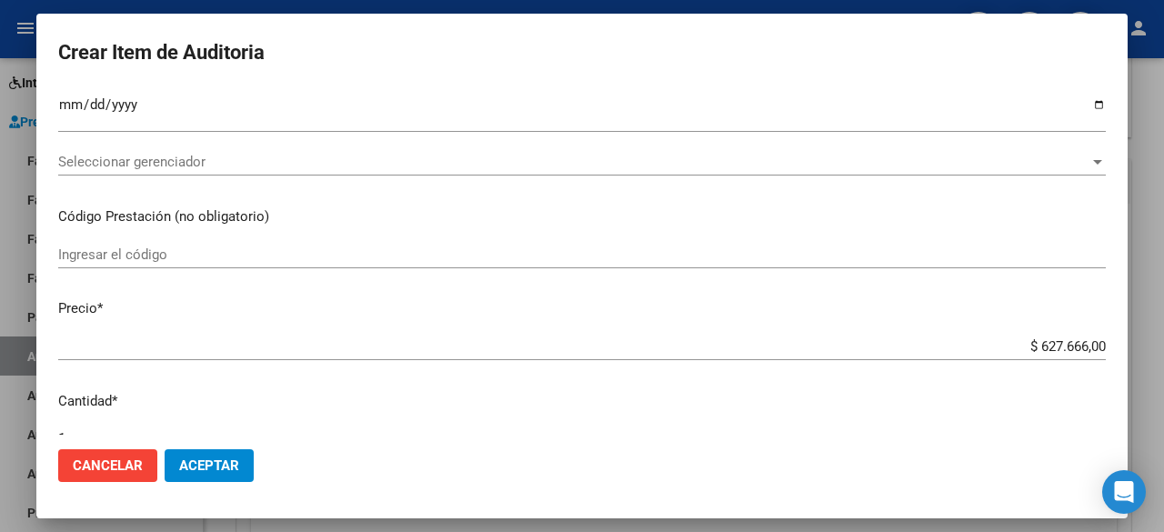
scroll to position [145, 0]
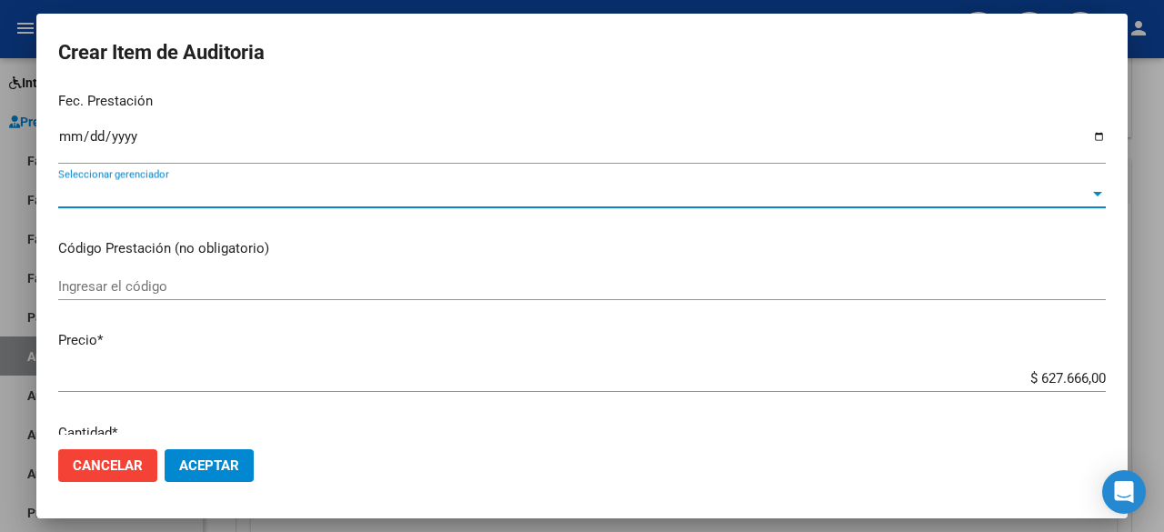
click at [1074, 190] on span "Seleccionar gerenciador" at bounding box center [574, 194] width 1032 height 16
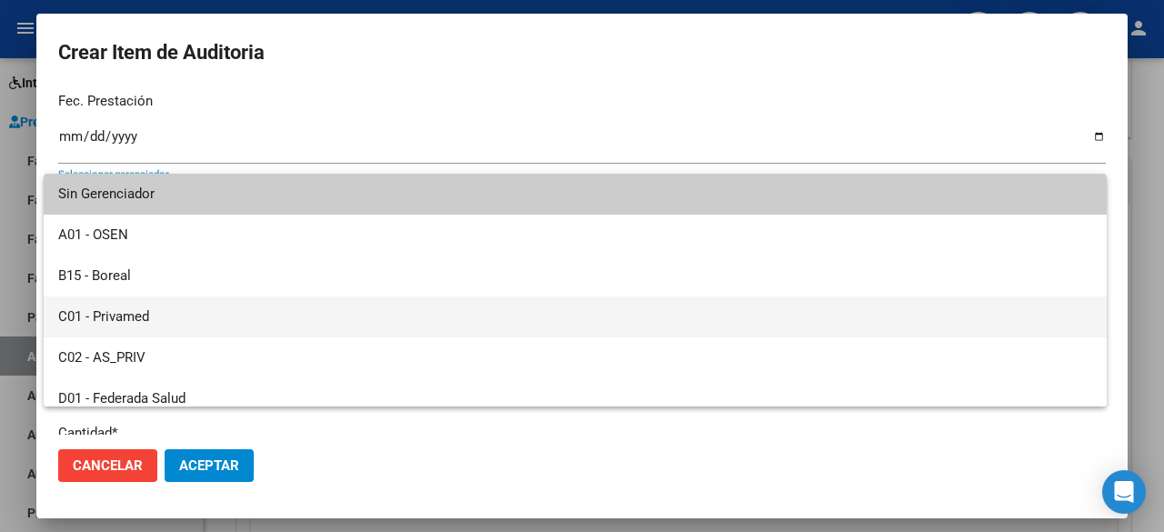
click at [243, 314] on span "C01 - Privamed" at bounding box center [575, 317] width 1034 height 41
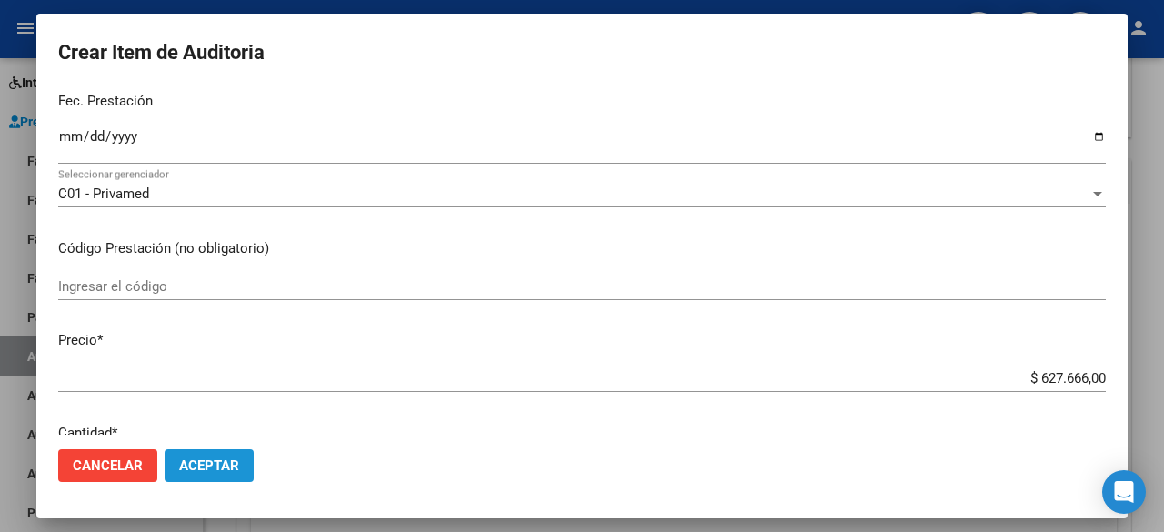
click at [223, 455] on button "Aceptar" at bounding box center [209, 465] width 89 height 33
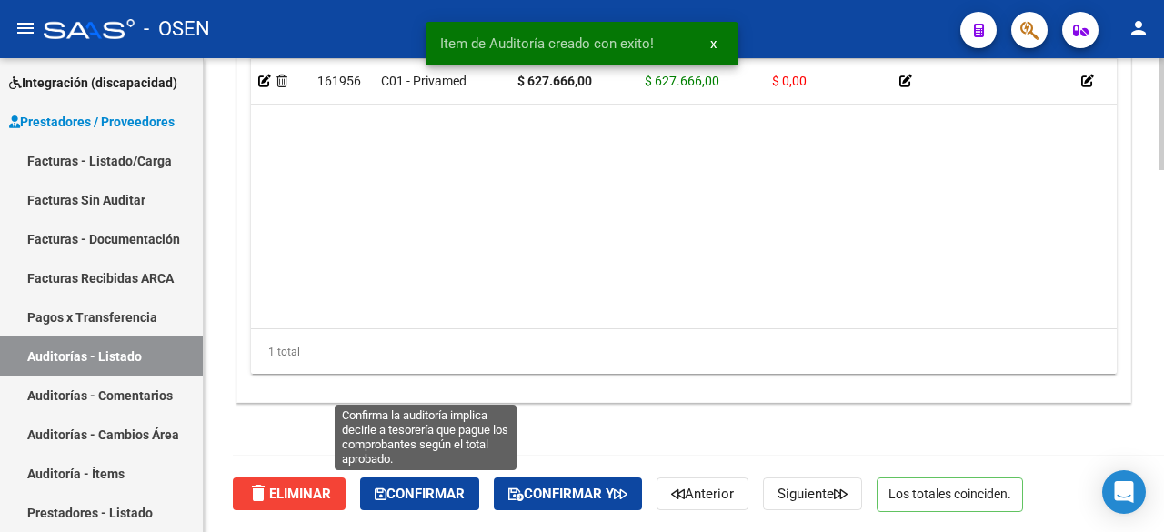
click at [426, 490] on span "Confirmar" at bounding box center [420, 494] width 90 height 16
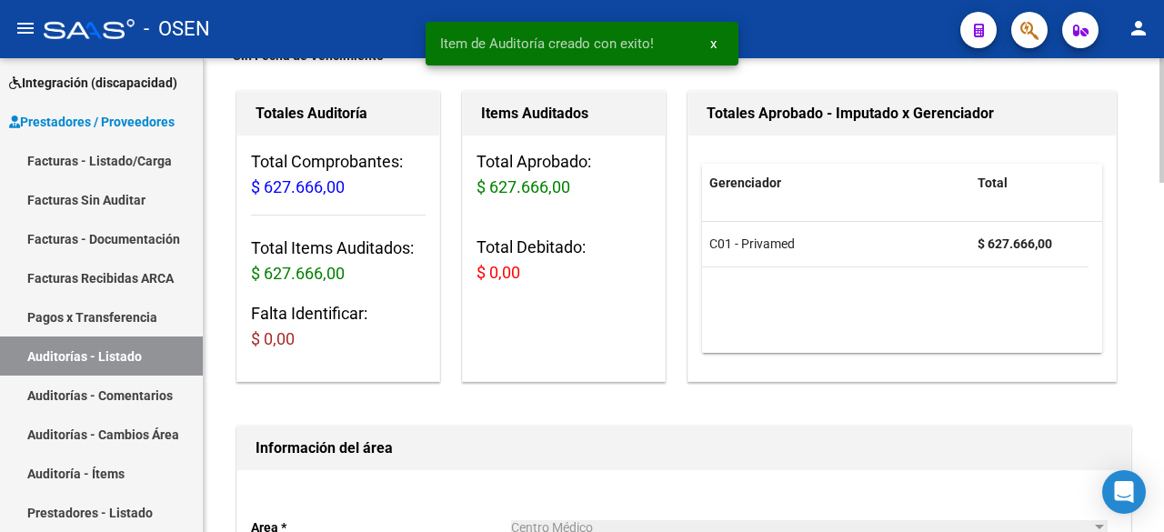
scroll to position [0, 0]
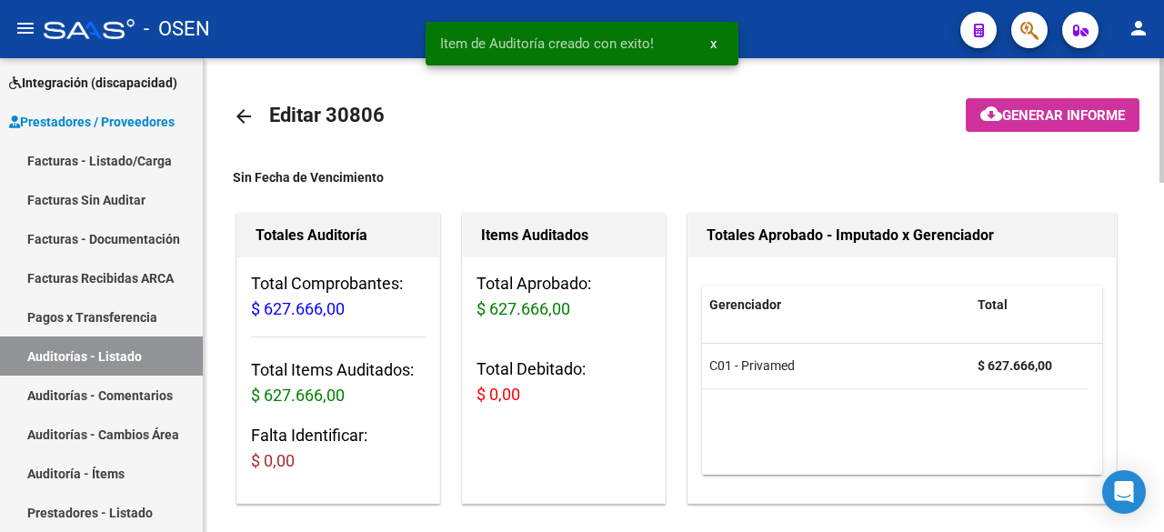
type input "202509"
click at [236, 106] on mat-icon "arrow_back" at bounding box center [244, 117] width 22 height 22
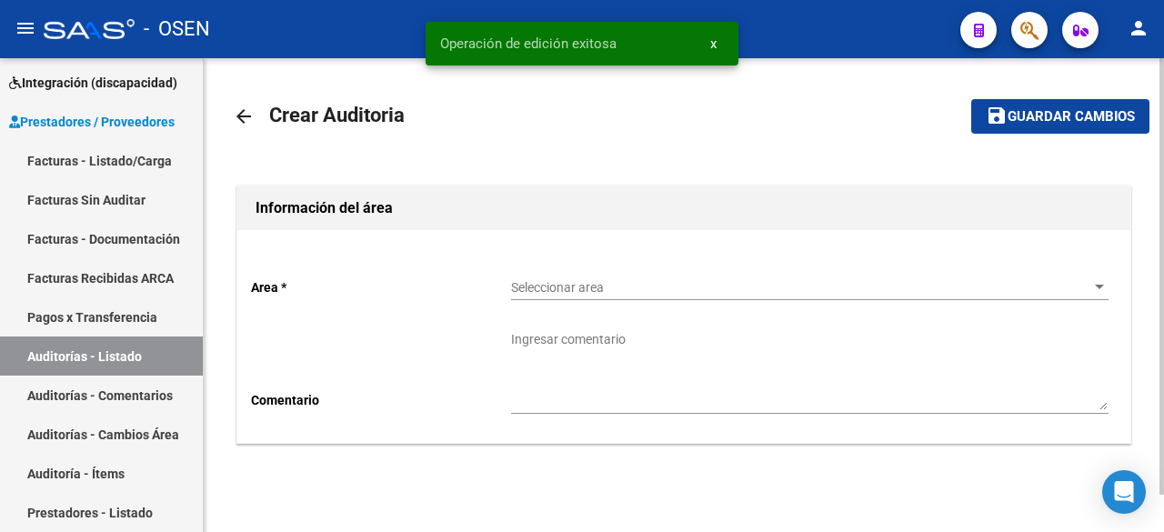
click at [644, 276] on div "Seleccionar area Seleccionar area" at bounding box center [810, 282] width 598 height 36
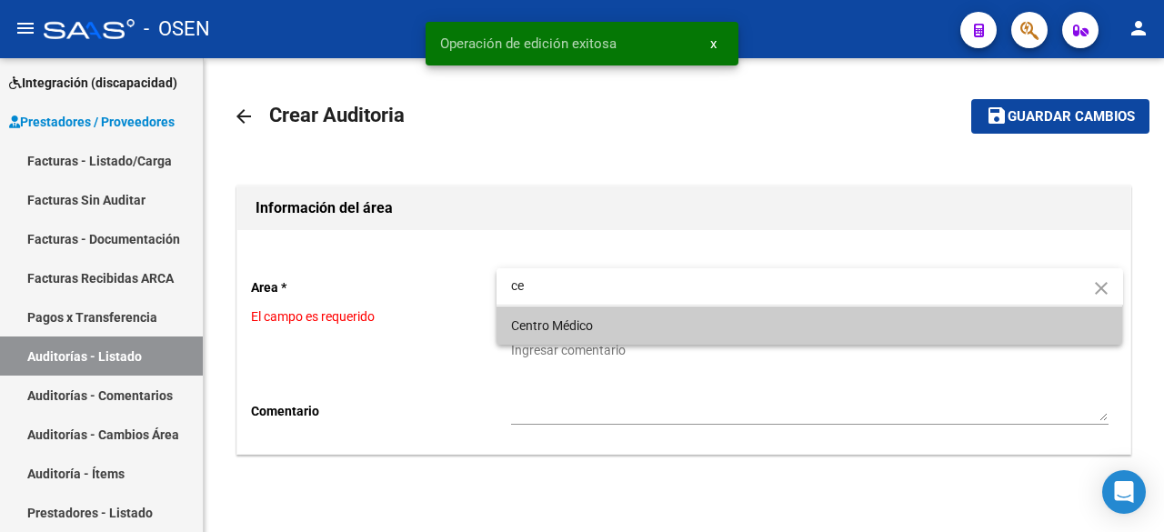
type input "ce"
click at [626, 321] on span "Centro Médico" at bounding box center [810, 326] width 598 height 38
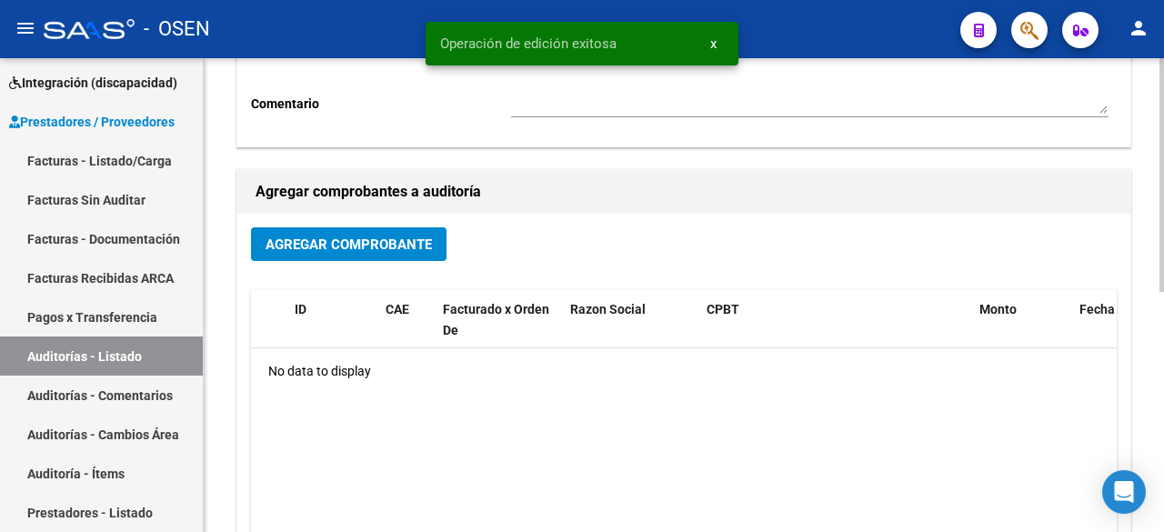
scroll to position [303, 0]
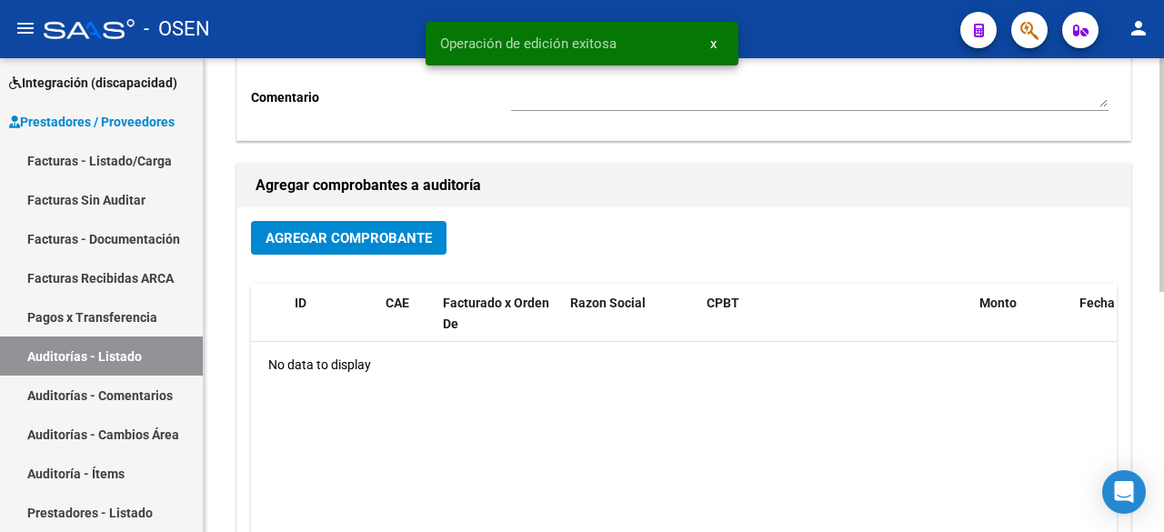
click at [352, 244] on span "Agregar Comprobante" at bounding box center [349, 238] width 166 height 16
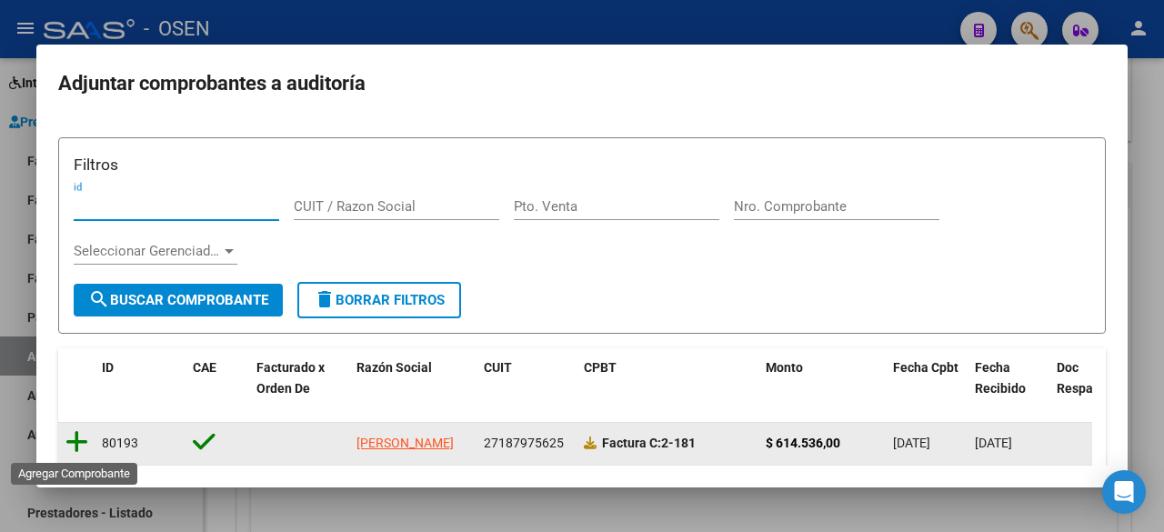
click at [70, 446] on icon at bounding box center [76, 441] width 23 height 25
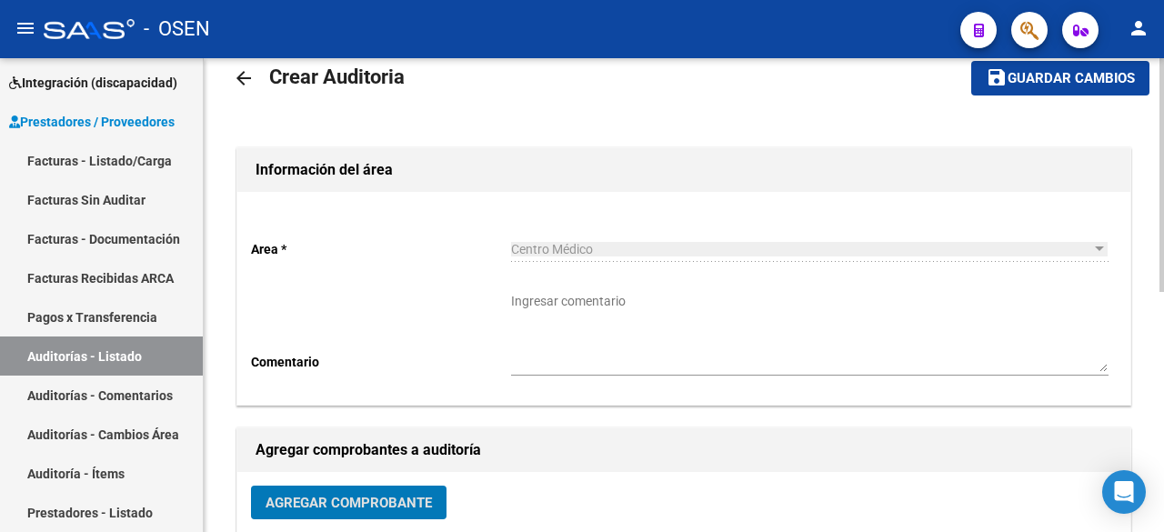
scroll to position [0, 0]
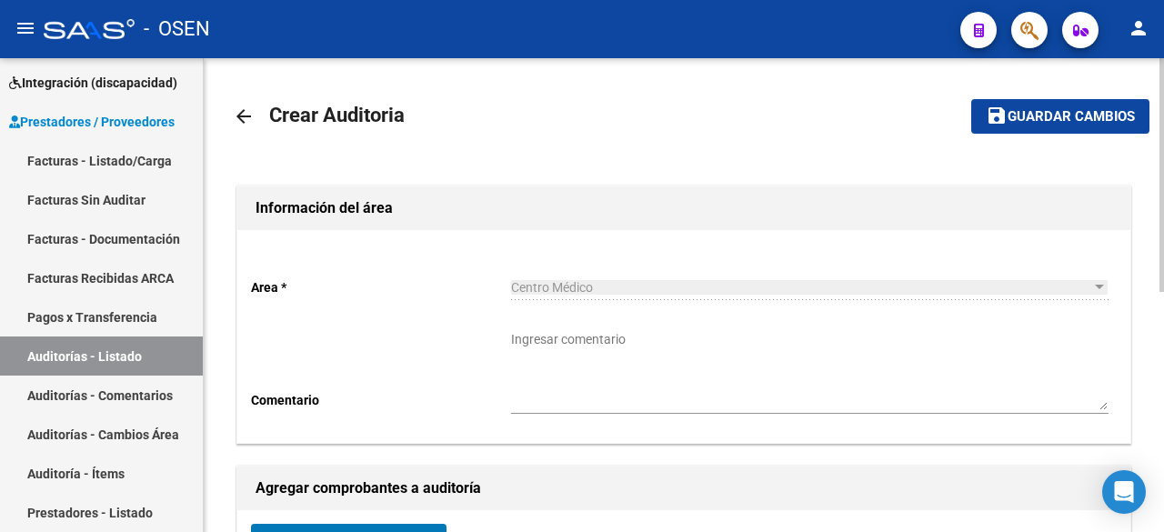
drag, startPoint x: 1083, startPoint y: 105, endPoint x: 912, endPoint y: 176, distance: 185.2
click at [1080, 105] on button "save Guardar cambios" at bounding box center [1061, 116] width 178 height 34
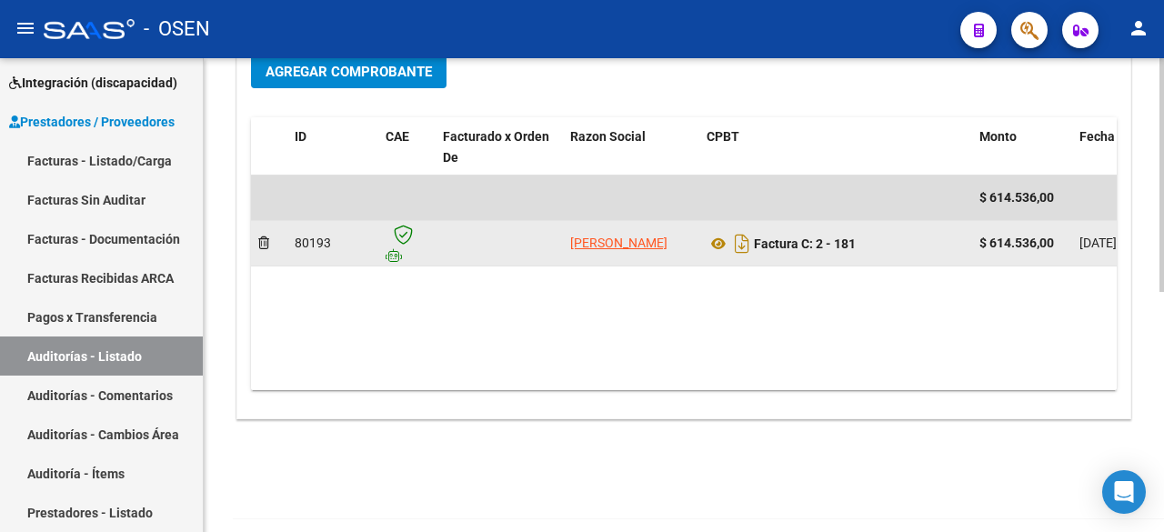
scroll to position [486, 0]
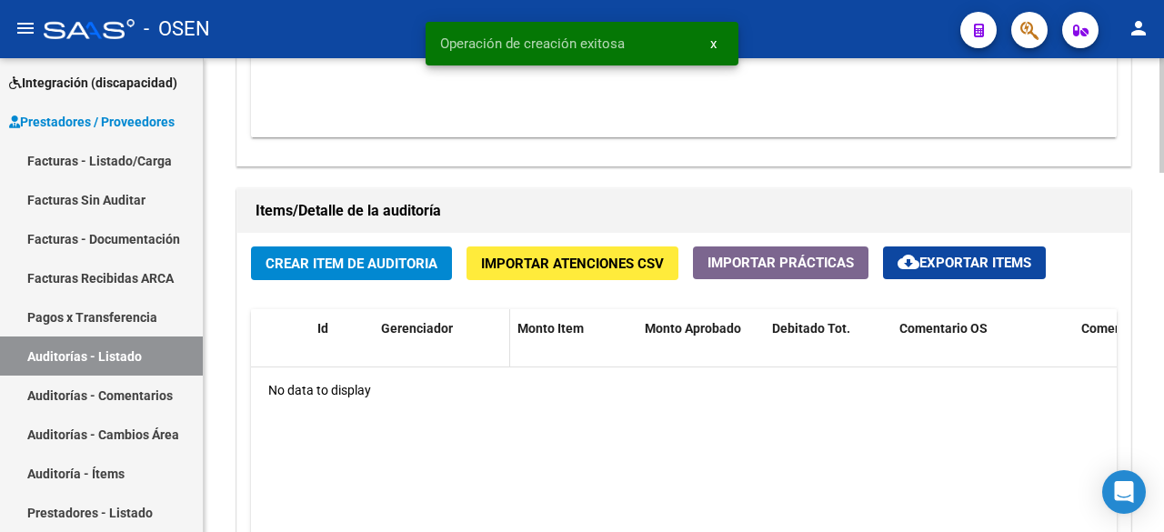
scroll to position [1213, 0]
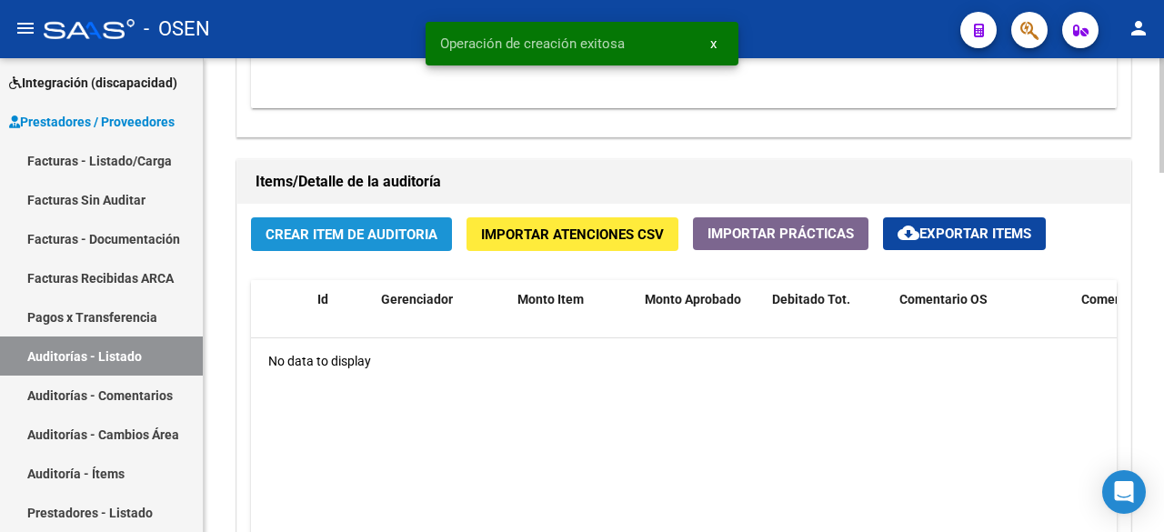
click at [370, 227] on span "Crear Item de Auditoria" at bounding box center [352, 235] width 172 height 16
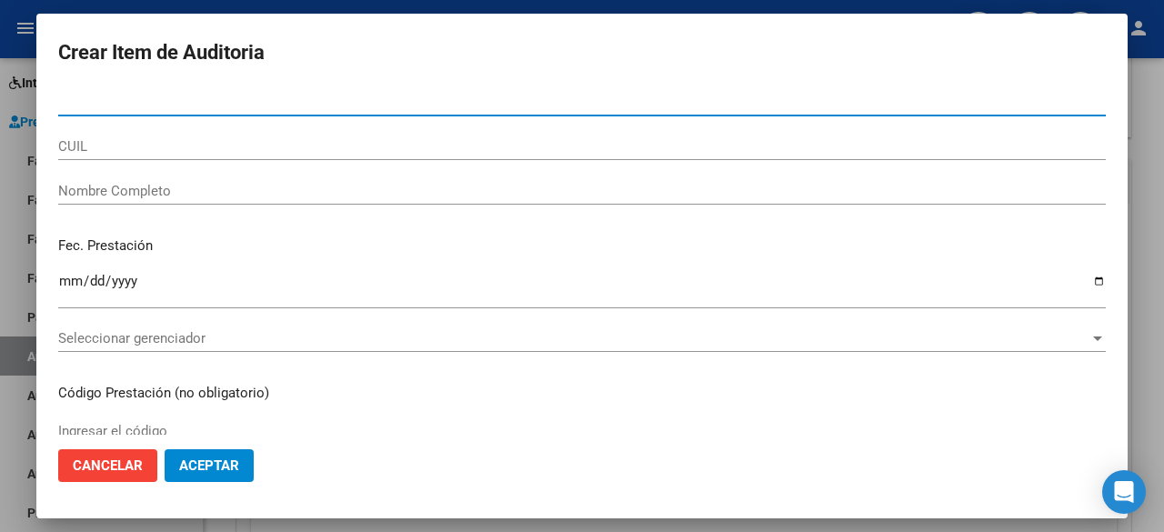
click at [258, 333] on span "Seleccionar gerenciador" at bounding box center [574, 338] width 1032 height 16
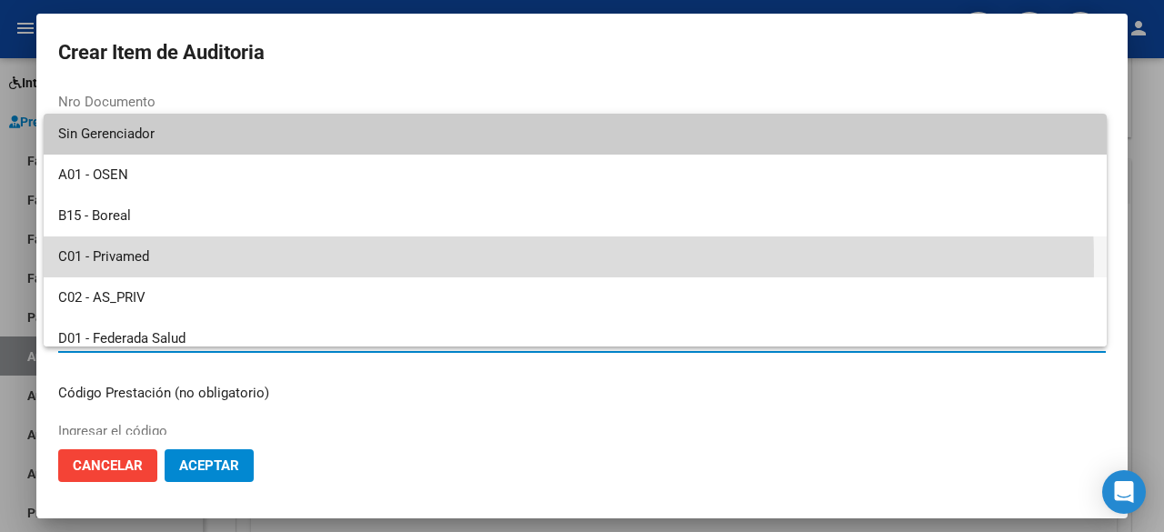
click at [225, 266] on span "C01 - Privamed" at bounding box center [575, 257] width 1034 height 41
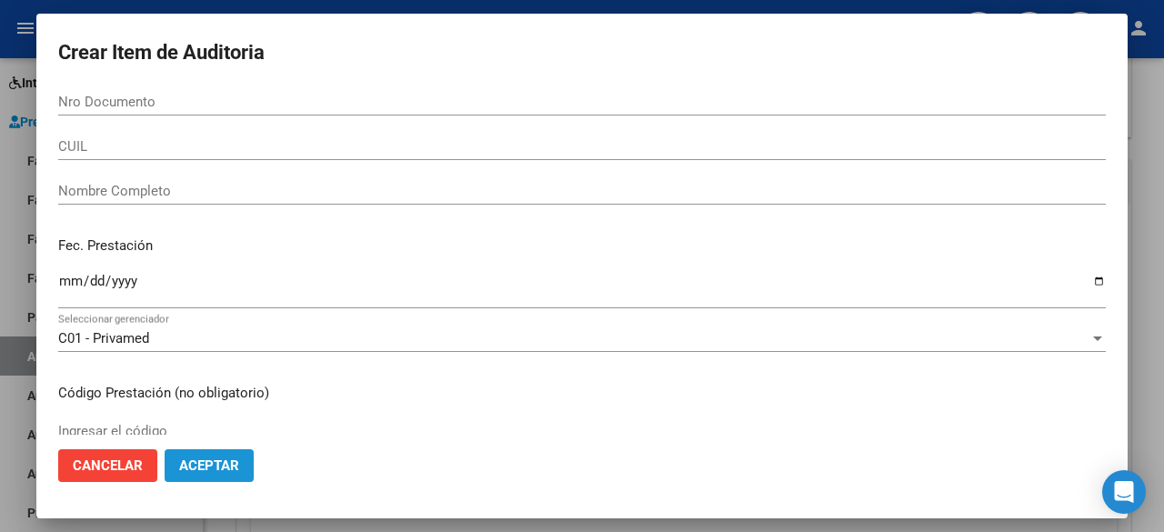
click at [218, 465] on span "Aceptar" at bounding box center [209, 466] width 60 height 16
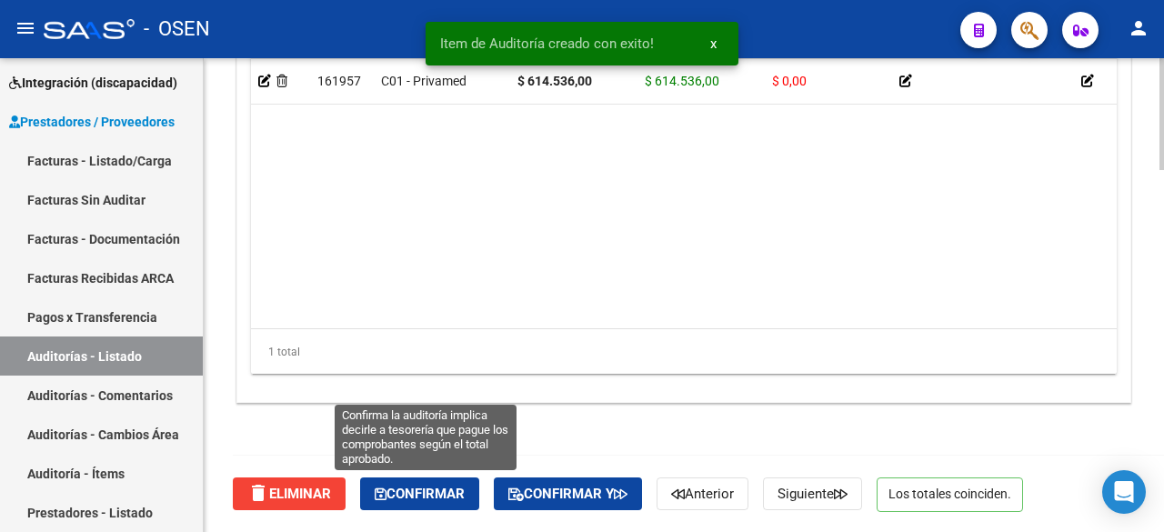
click at [479, 489] on button "Confirmar" at bounding box center [419, 494] width 119 height 33
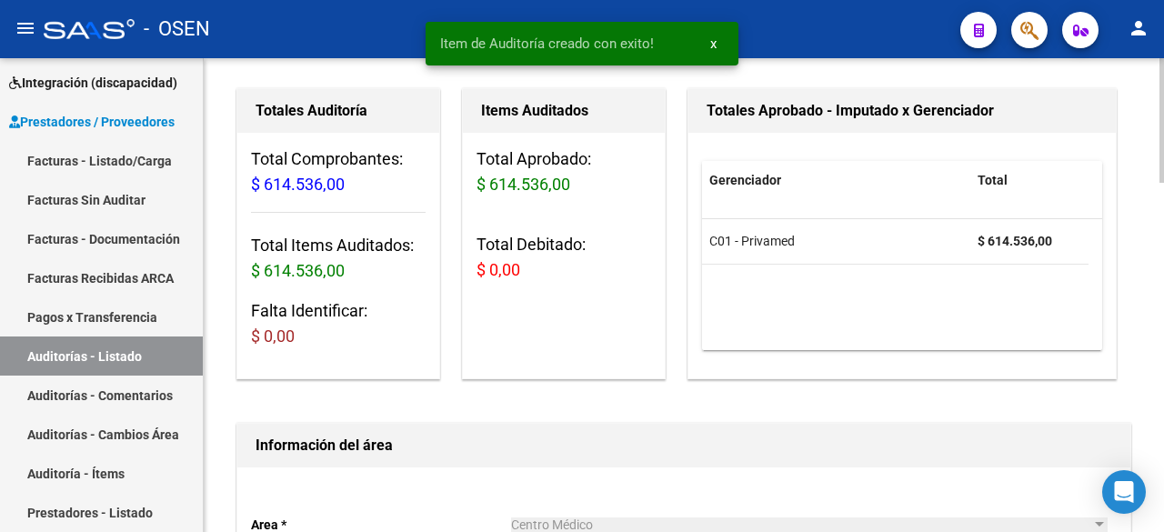
scroll to position [122, 0]
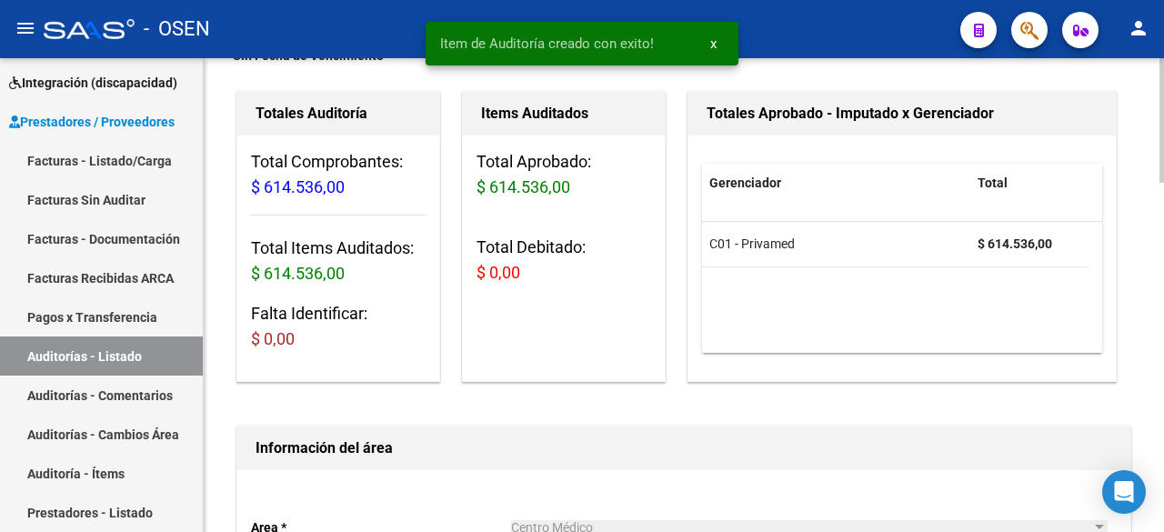
type input "202509"
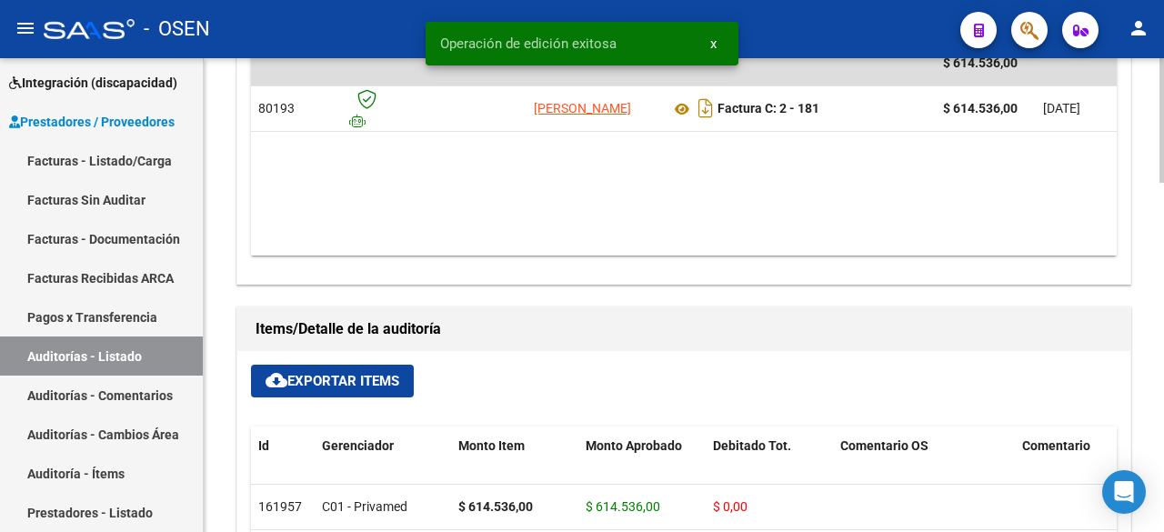
scroll to position [0, 0]
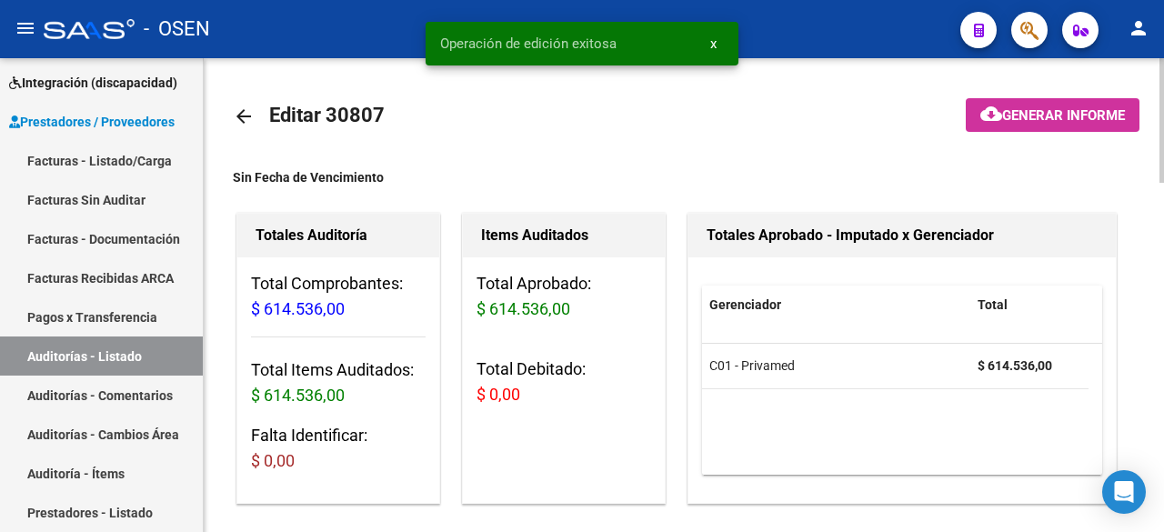
click at [247, 114] on mat-icon "arrow_back" at bounding box center [244, 117] width 22 height 22
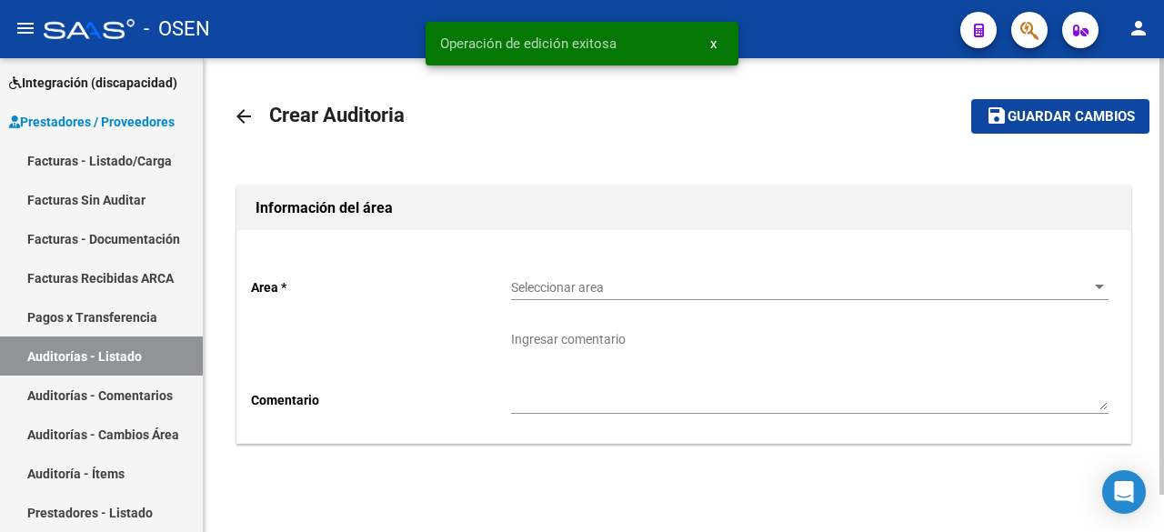
click at [670, 272] on div "Seleccionar area Seleccionar area" at bounding box center [810, 282] width 598 height 36
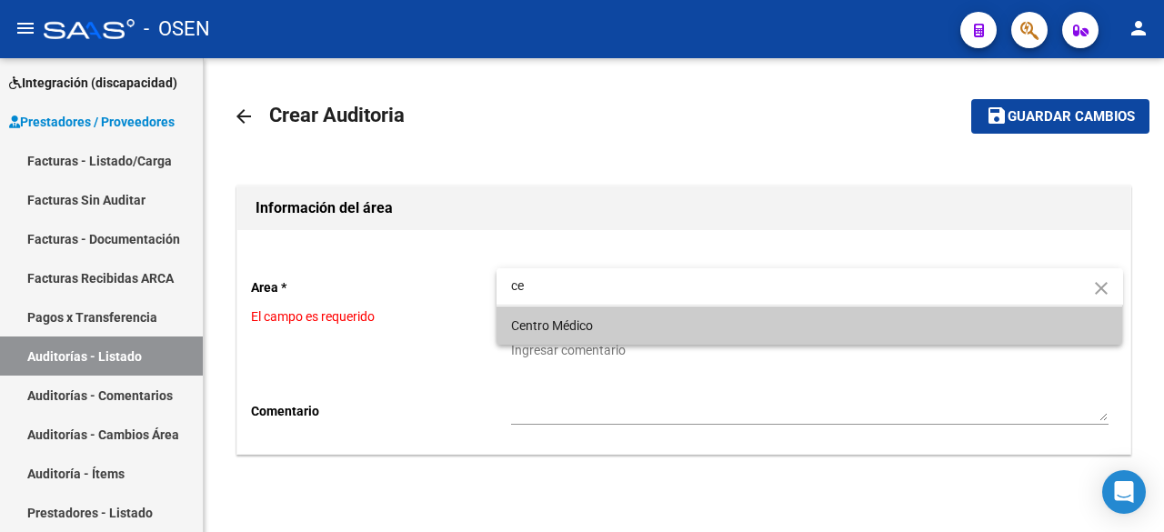
type input "ce"
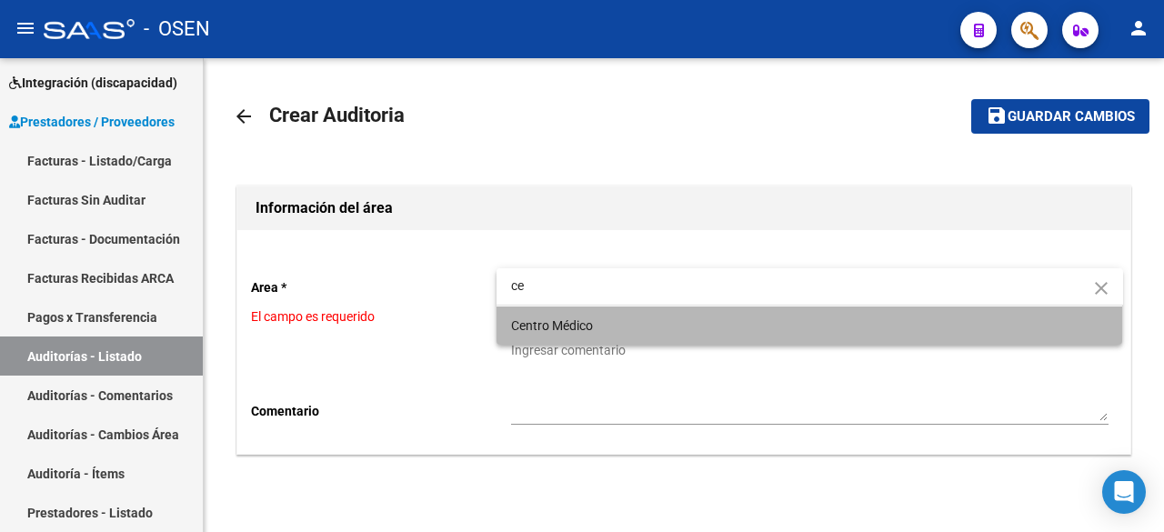
click at [650, 317] on span "Centro Médico" at bounding box center [810, 326] width 598 height 38
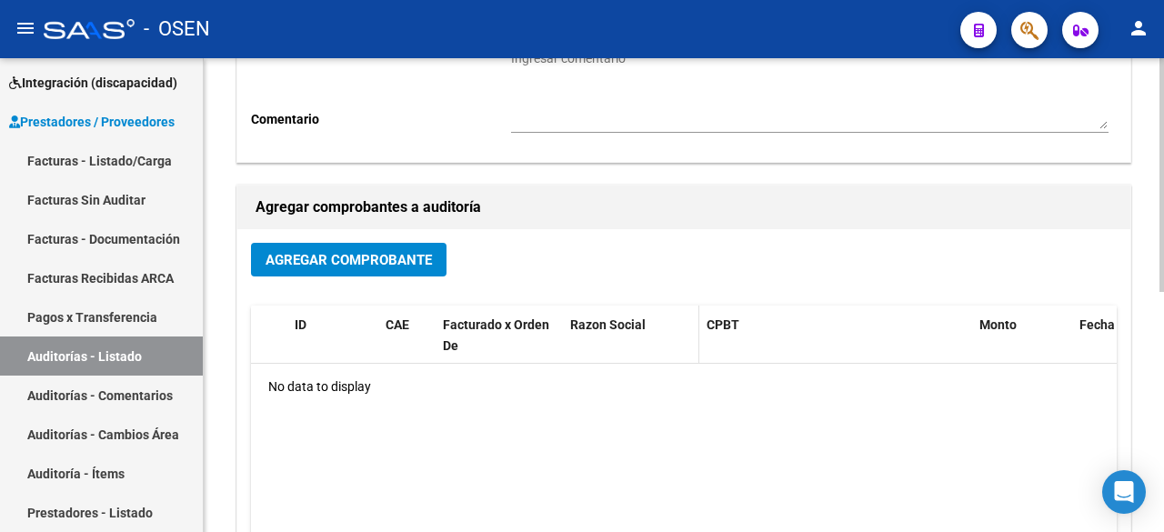
scroll to position [303, 0]
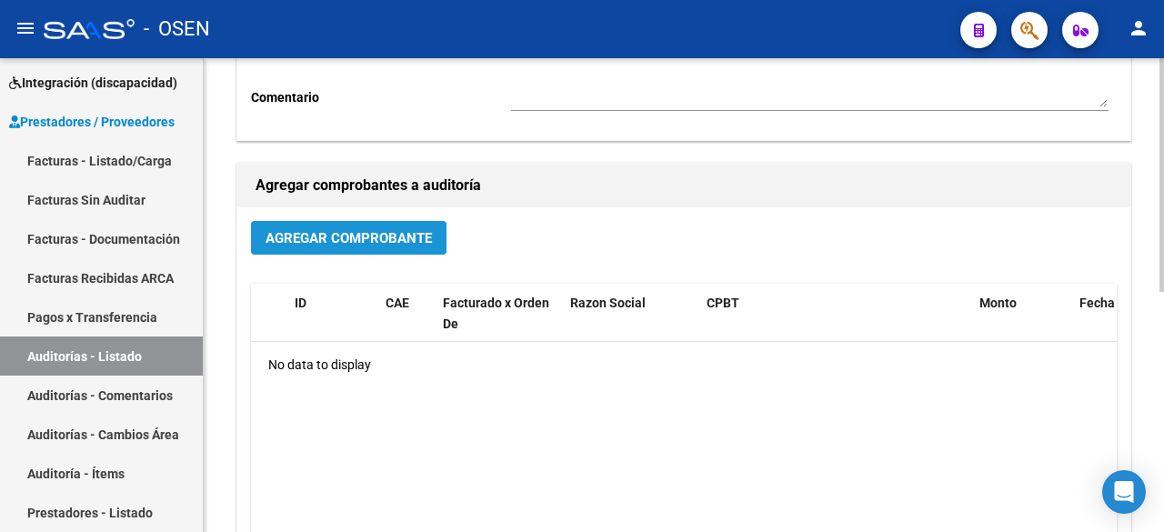
click at [326, 236] on span "Agregar Comprobante" at bounding box center [349, 238] width 166 height 16
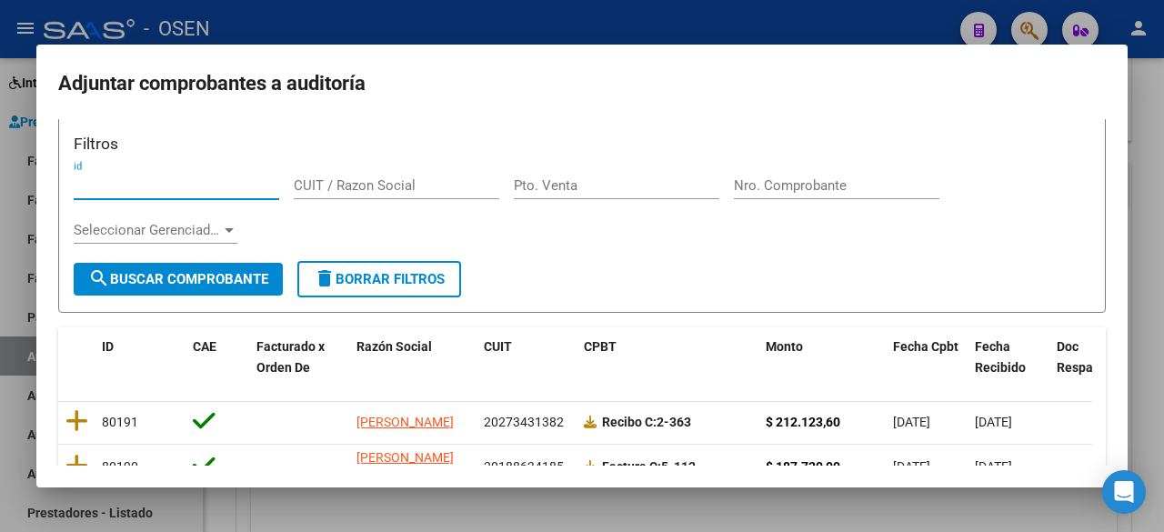
scroll to position [23, 0]
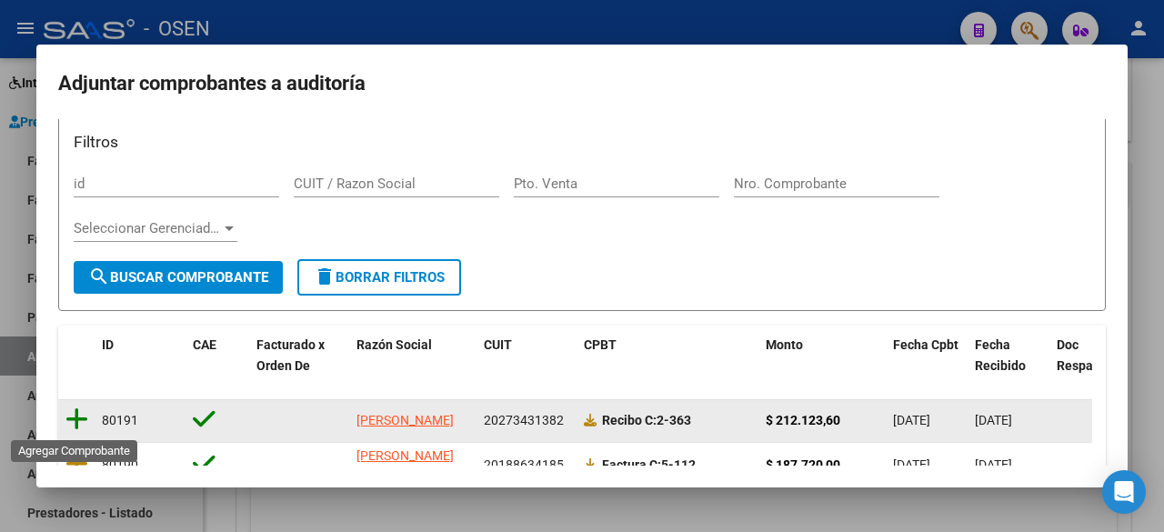
click at [79, 416] on icon at bounding box center [76, 419] width 23 height 25
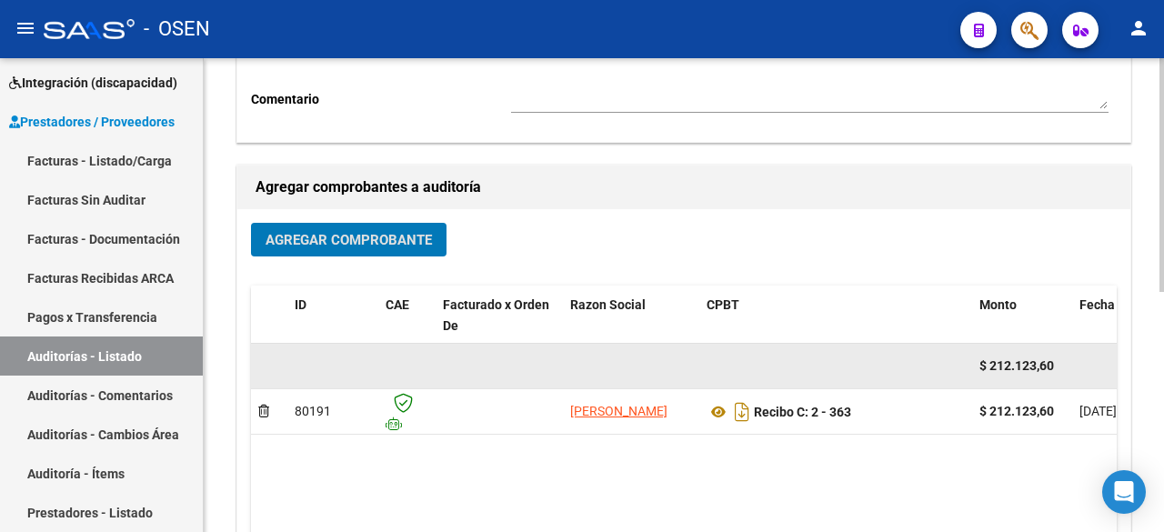
scroll to position [303, 0]
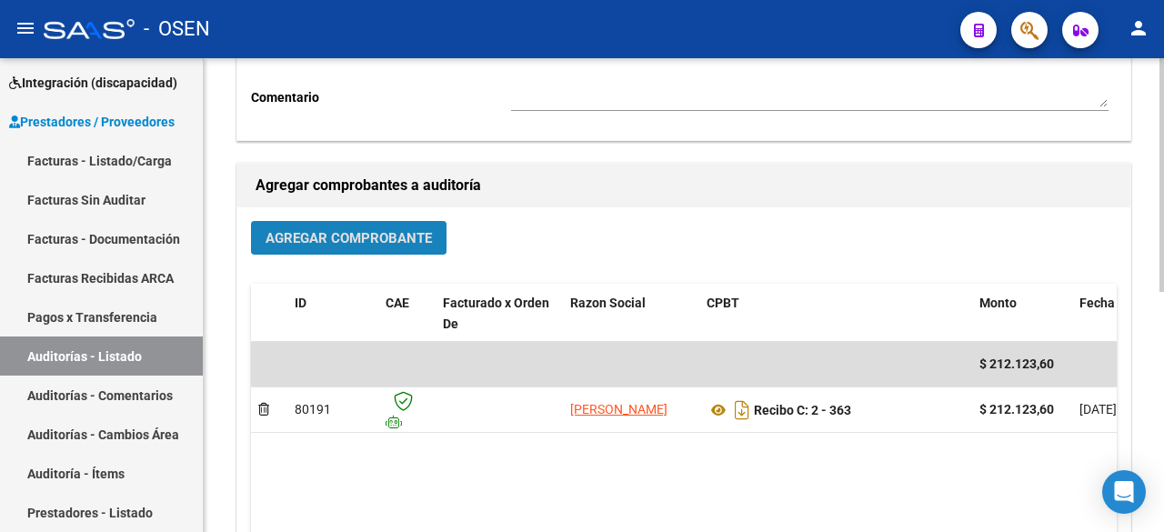
click at [377, 232] on span "Agregar Comprobante" at bounding box center [349, 238] width 166 height 16
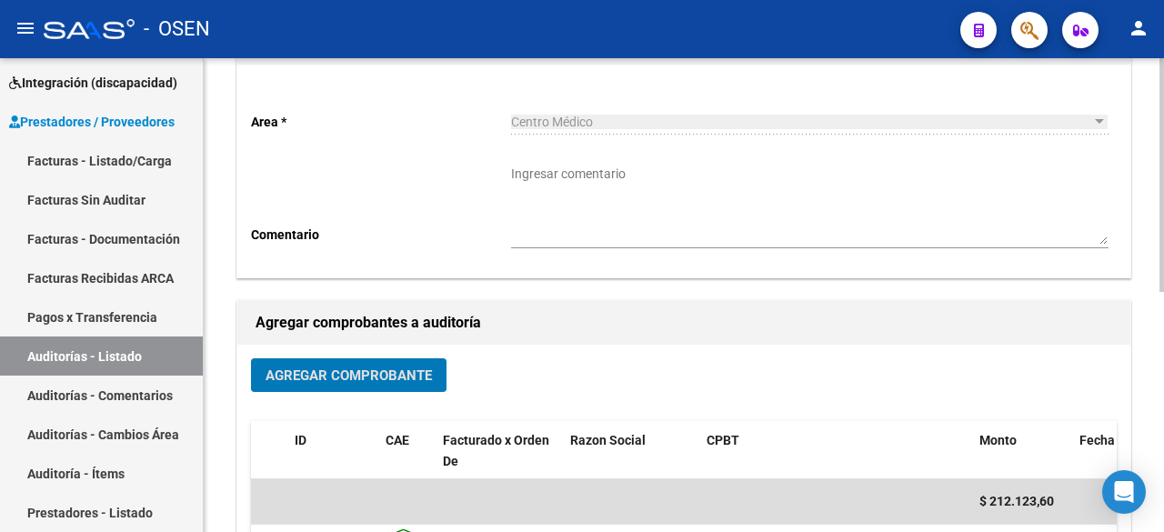
scroll to position [0, 0]
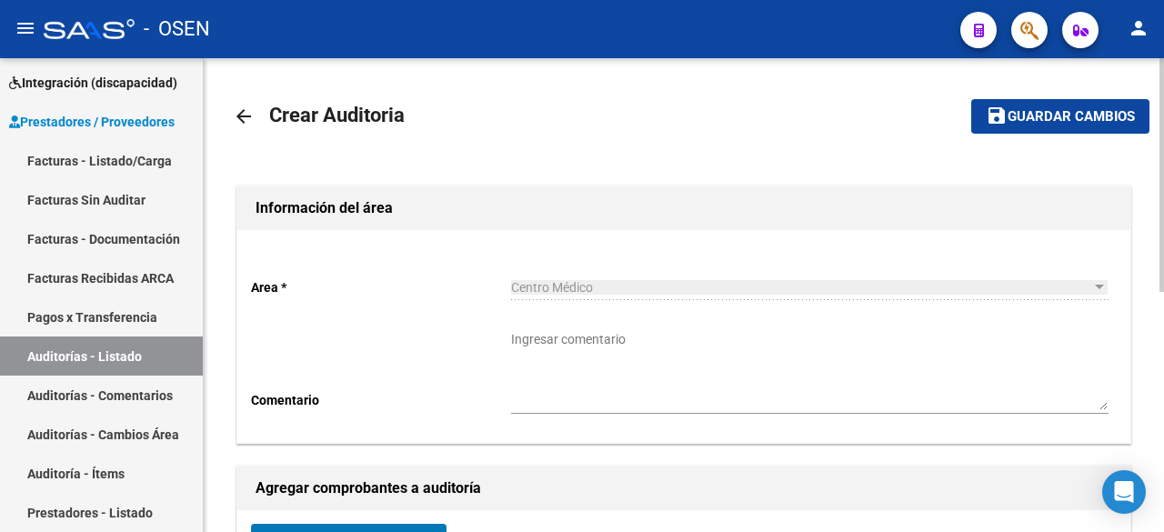
click at [1075, 119] on span "Guardar cambios" at bounding box center [1071, 117] width 127 height 16
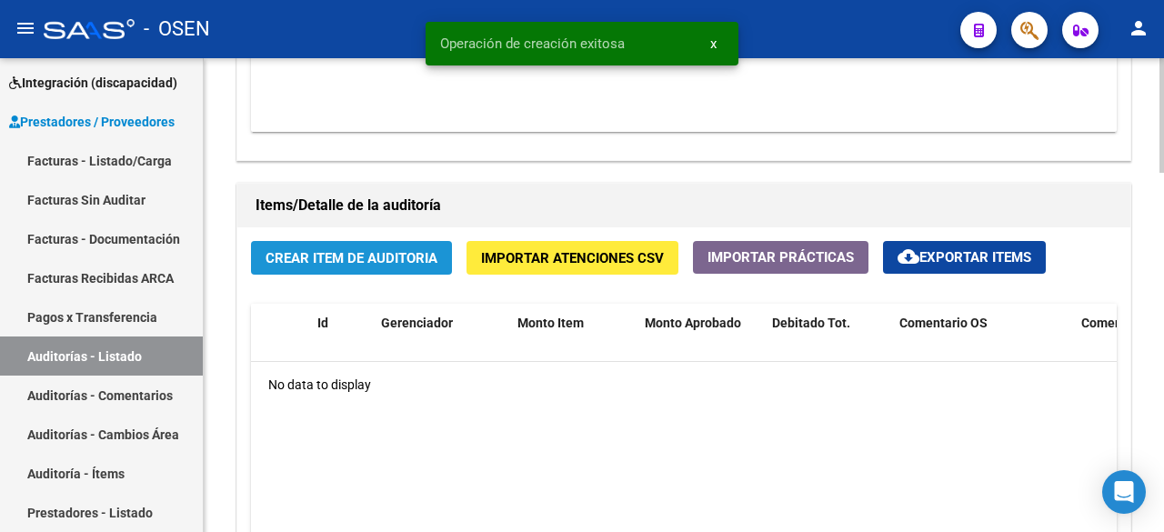
click at [375, 271] on button "Crear Item de Auditoria" at bounding box center [351, 258] width 201 height 34
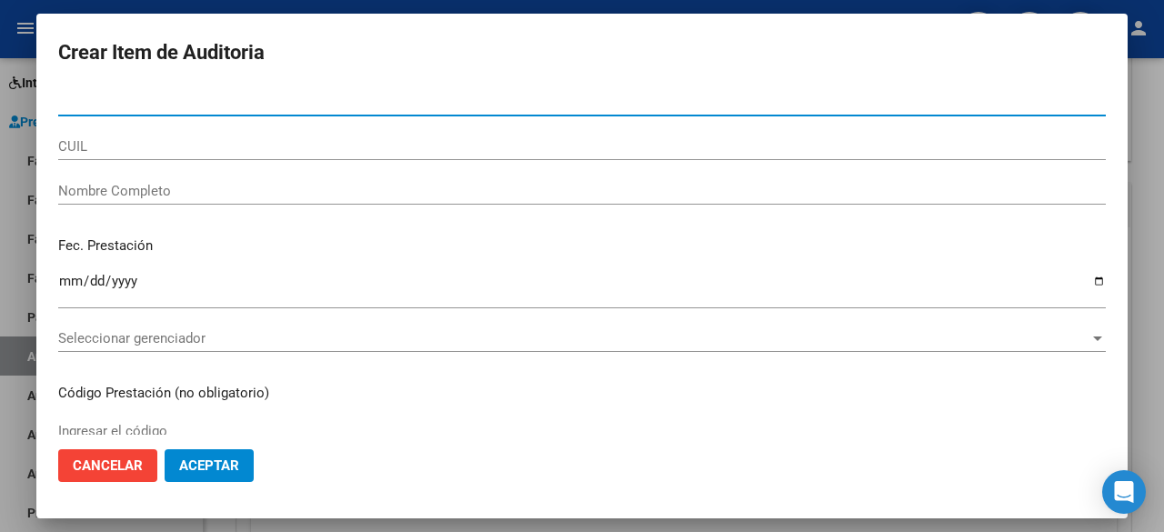
click at [257, 329] on div "Seleccionar gerenciador Seleccionar gerenciador" at bounding box center [582, 338] width 1048 height 27
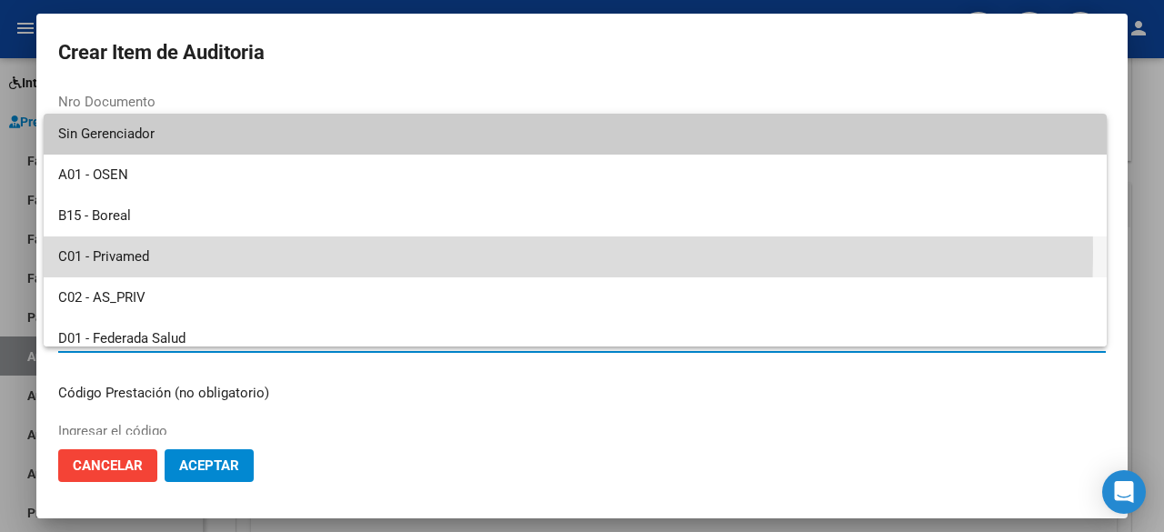
click at [228, 253] on span "C01 - Privamed" at bounding box center [575, 257] width 1034 height 41
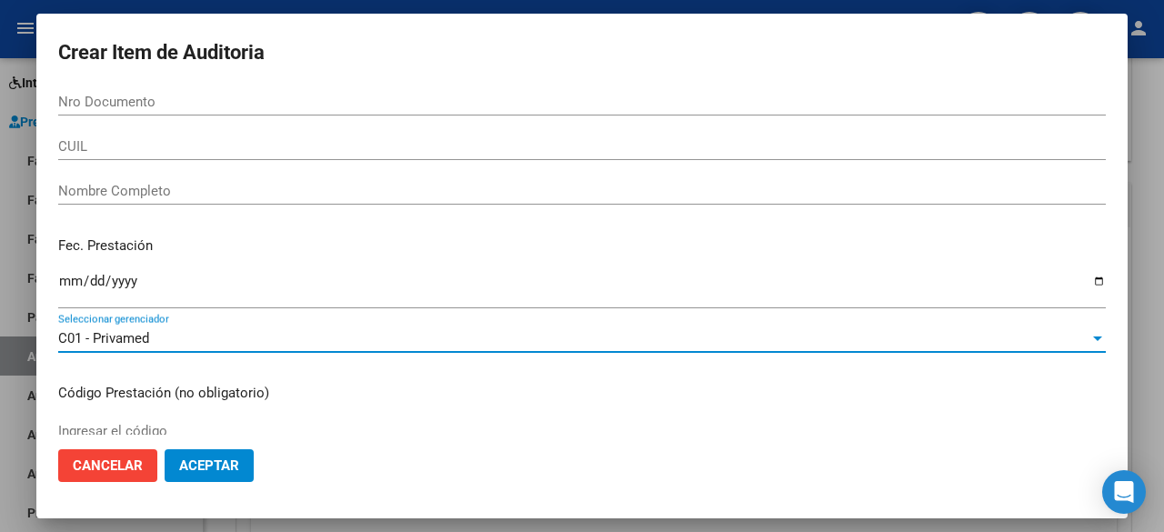
click at [227, 465] on span "Aceptar" at bounding box center [209, 466] width 60 height 16
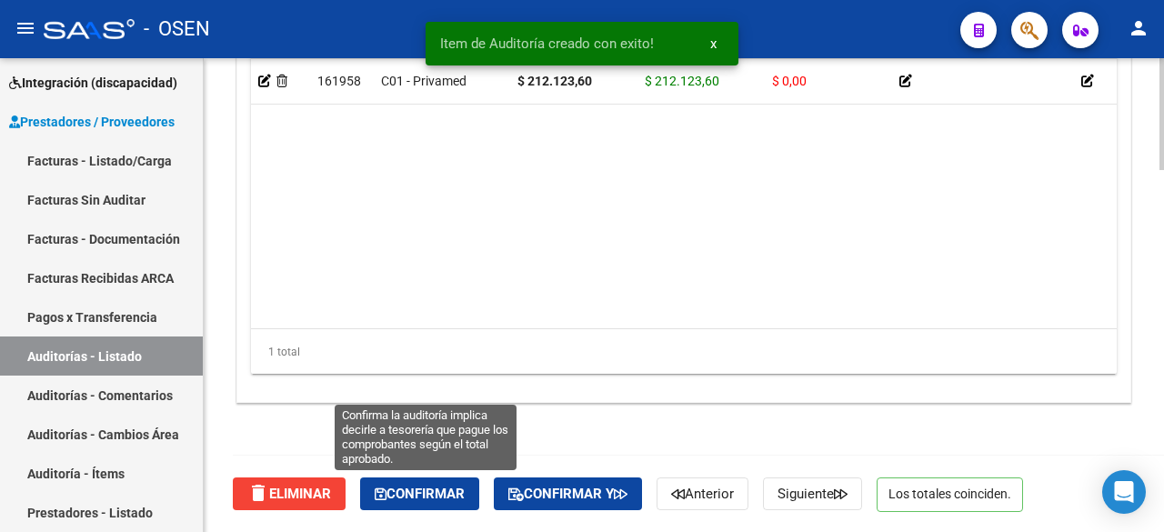
click at [427, 499] on span "Confirmar" at bounding box center [420, 494] width 90 height 16
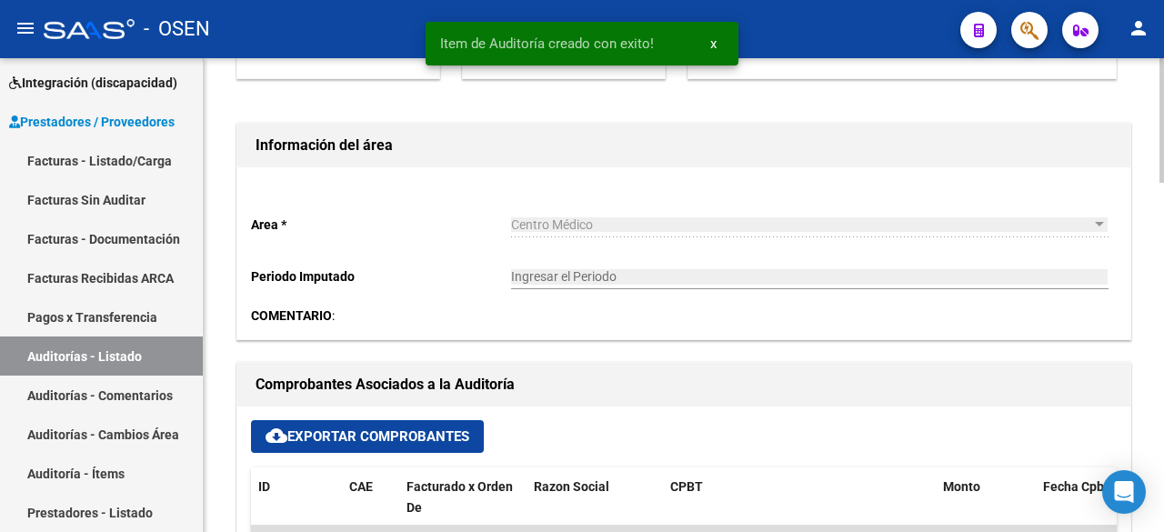
type input "202509"
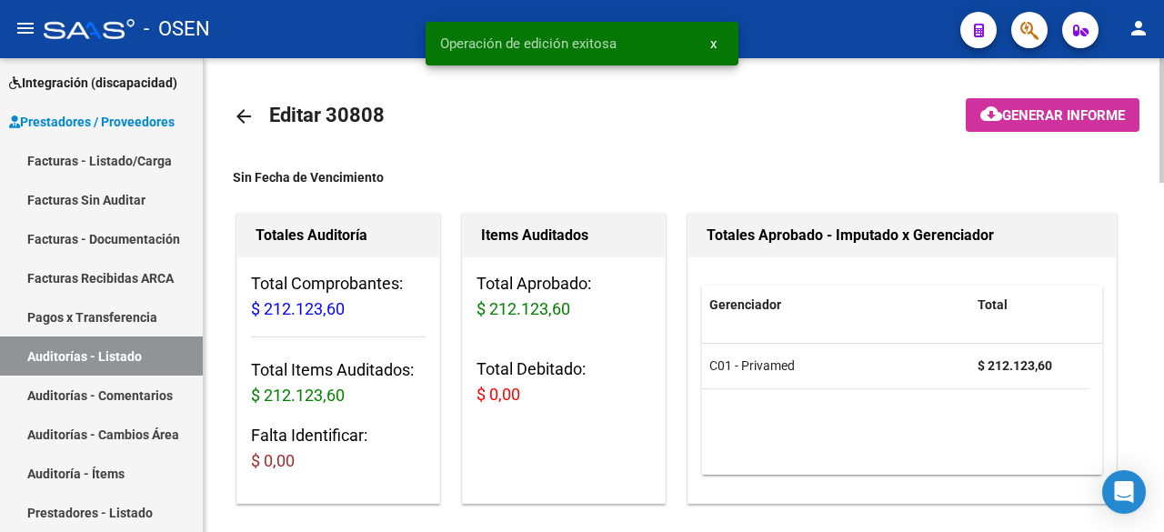
click at [247, 116] on mat-icon "arrow_back" at bounding box center [244, 117] width 22 height 22
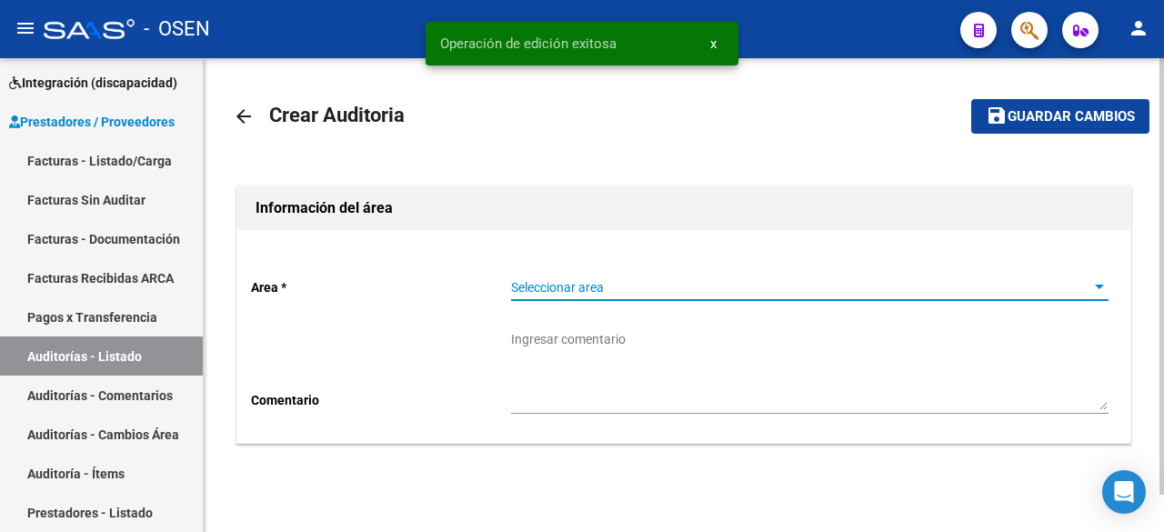
click at [660, 286] on span "Seleccionar area" at bounding box center [801, 287] width 581 height 15
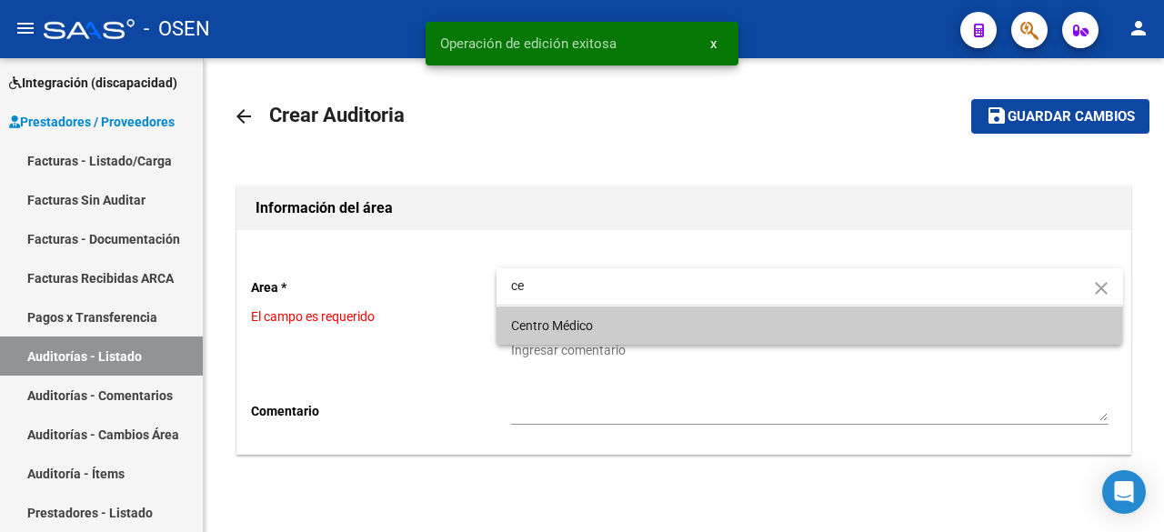
type input "ce"
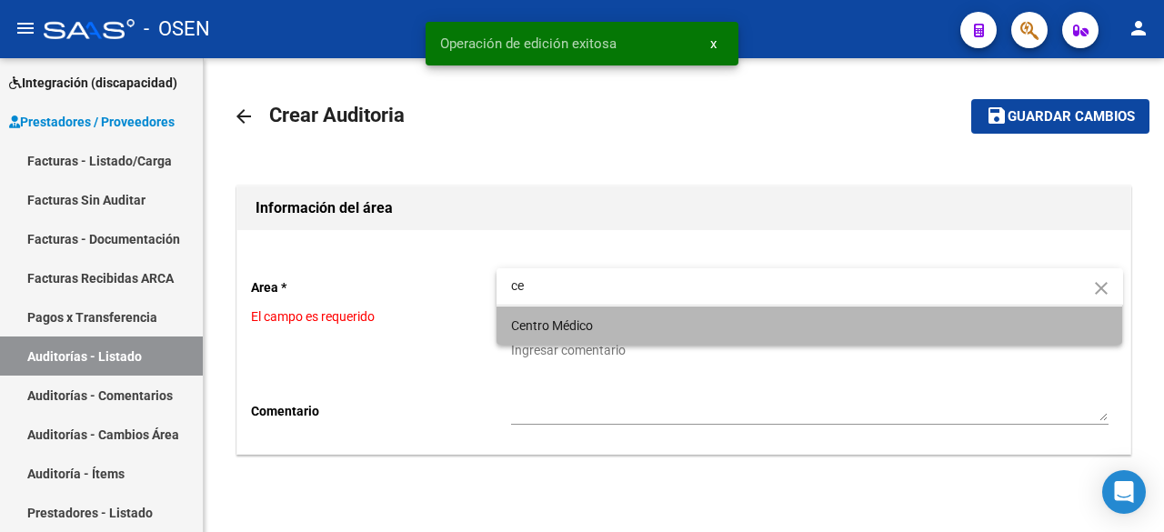
click at [650, 314] on span "Centro Médico" at bounding box center [810, 326] width 598 height 38
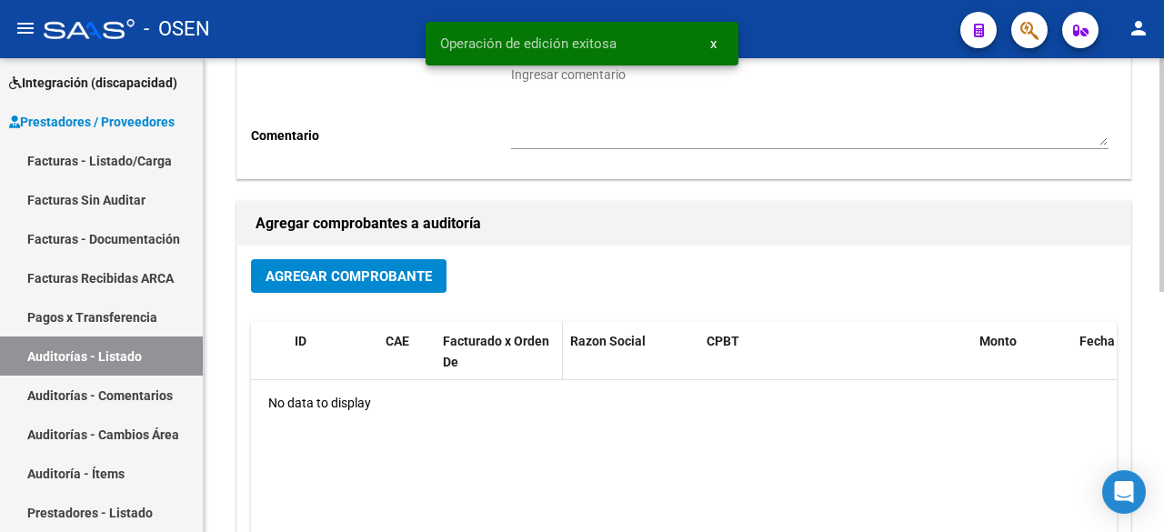
scroll to position [303, 0]
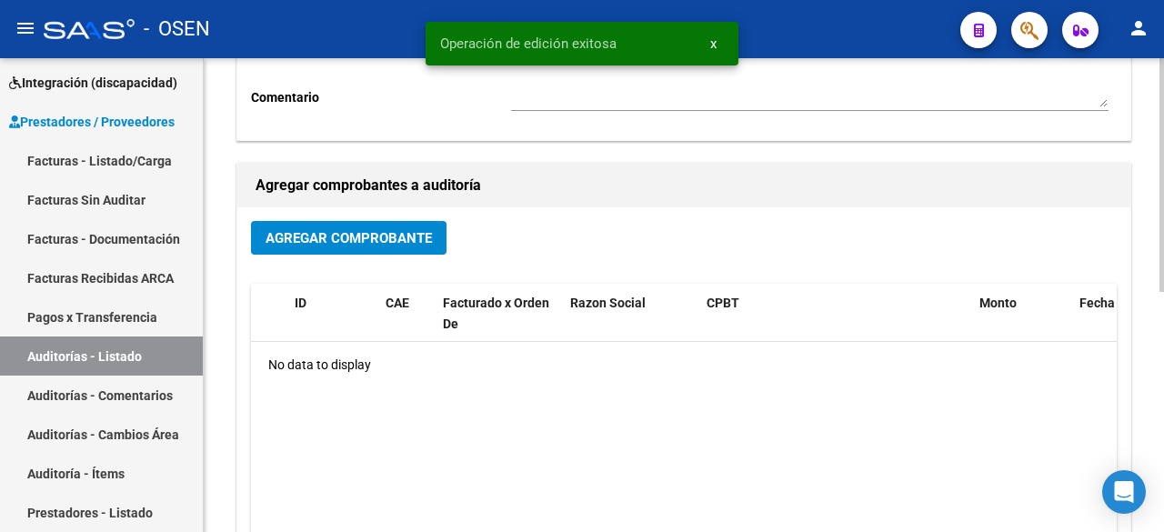
click at [360, 239] on span "Agregar Comprobante" at bounding box center [349, 238] width 166 height 16
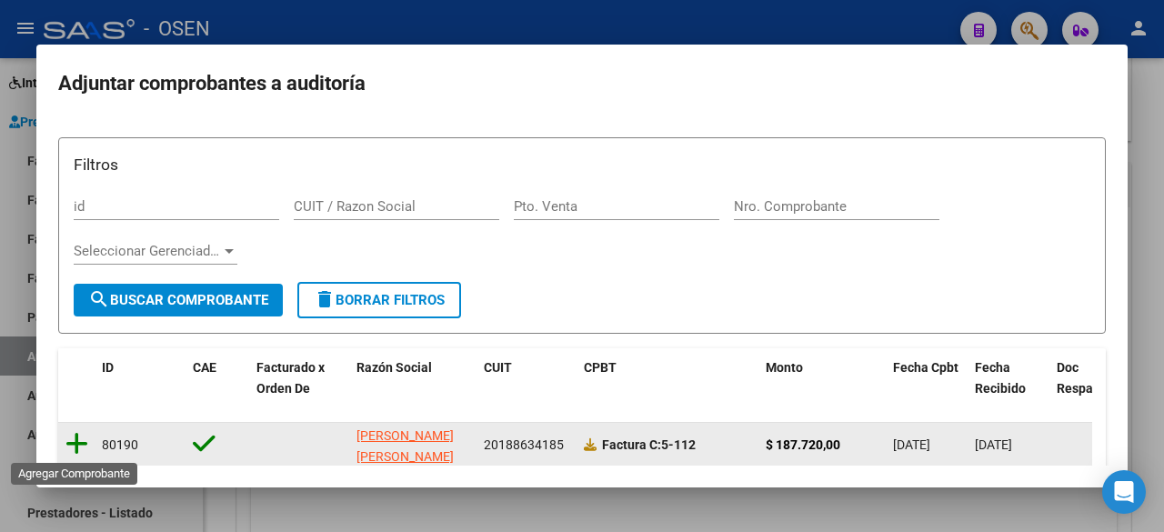
click at [84, 439] on icon at bounding box center [76, 443] width 23 height 25
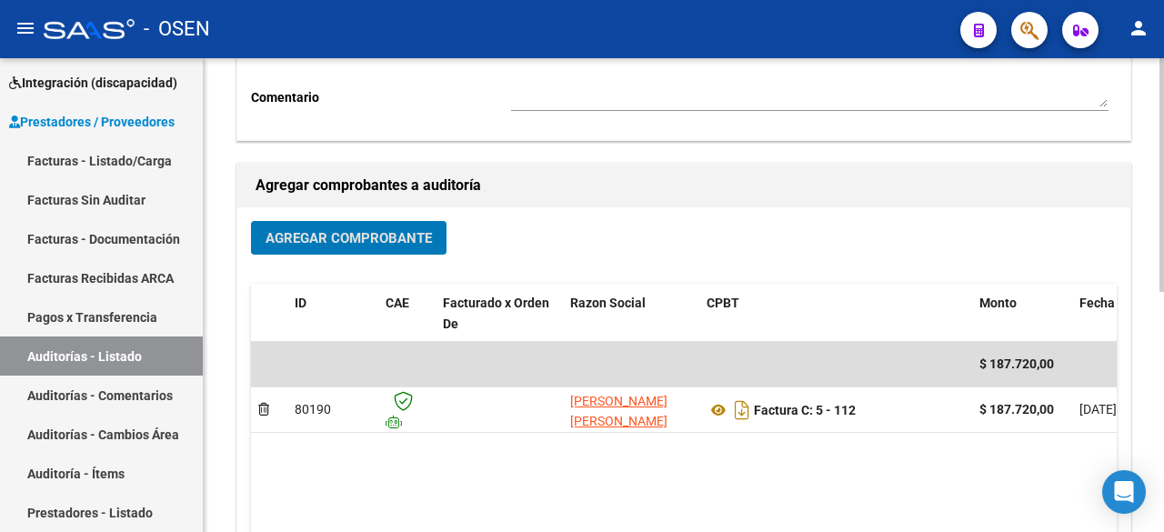
click at [387, 227] on button "Agregar Comprobante" at bounding box center [349, 238] width 196 height 34
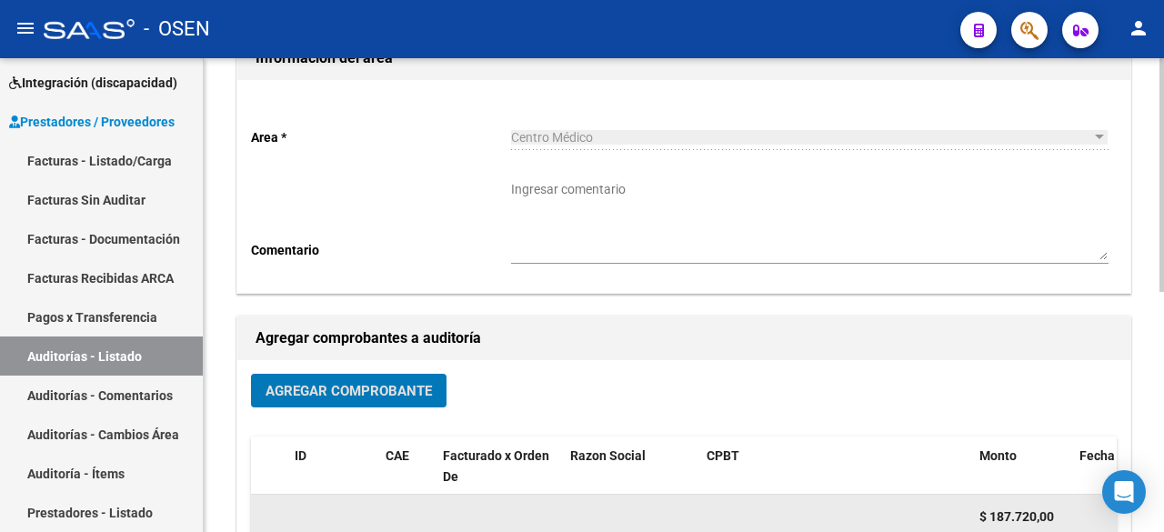
scroll to position [0, 0]
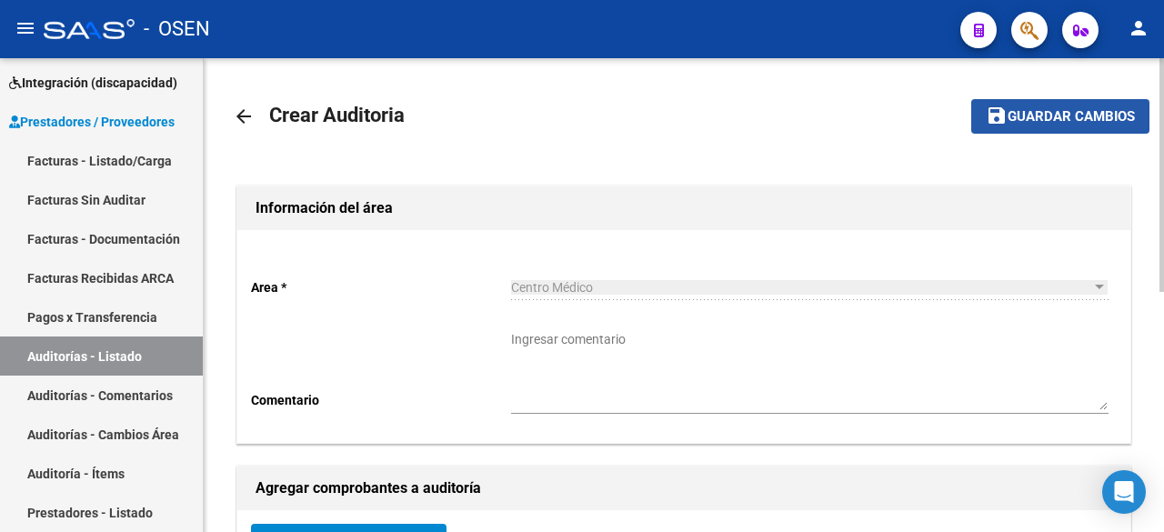
click at [1074, 110] on span "Guardar cambios" at bounding box center [1071, 117] width 127 height 16
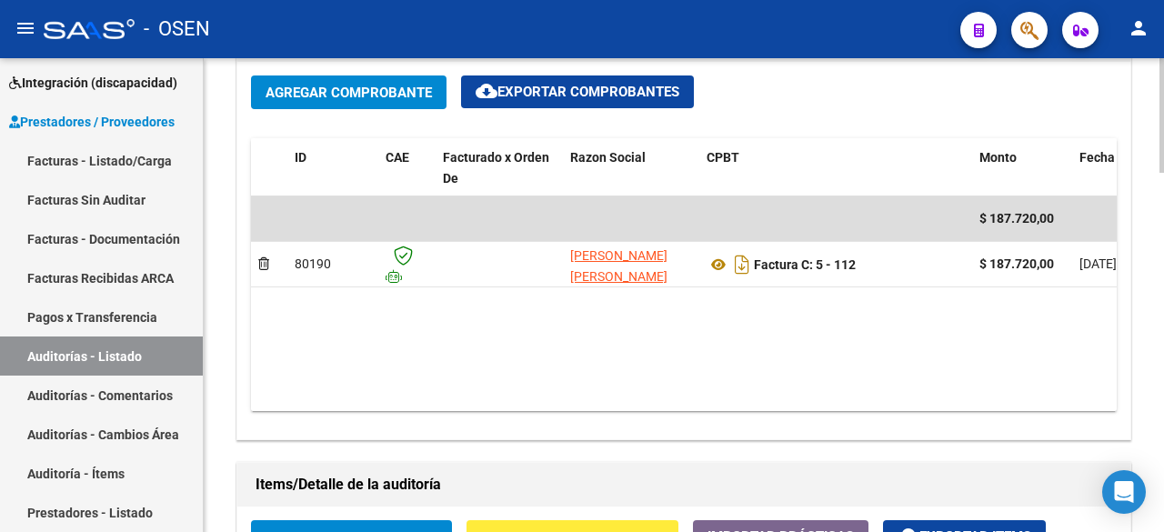
scroll to position [1213, 0]
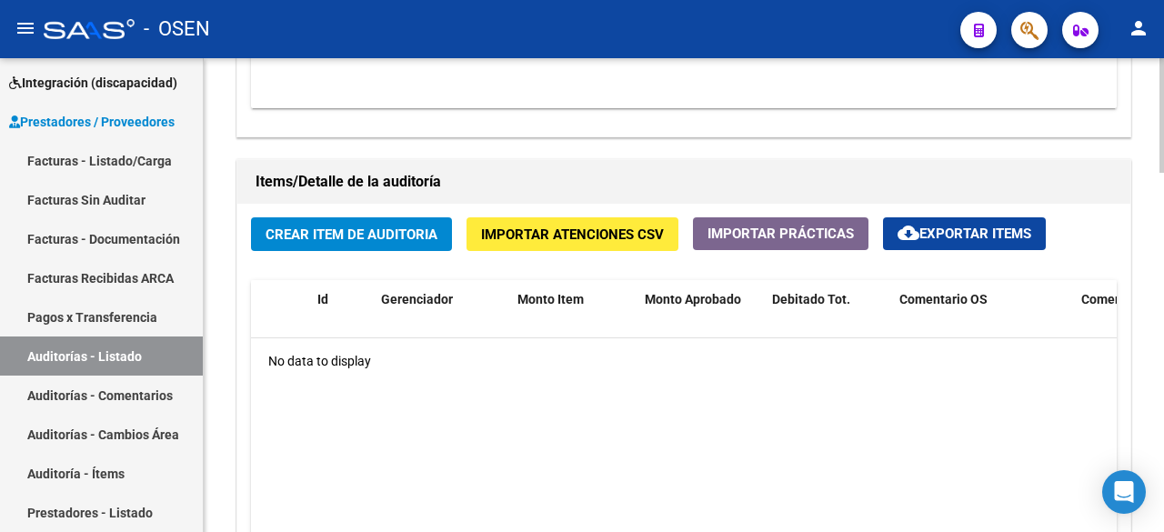
click at [398, 240] on span "Crear Item de Auditoria" at bounding box center [352, 235] width 172 height 16
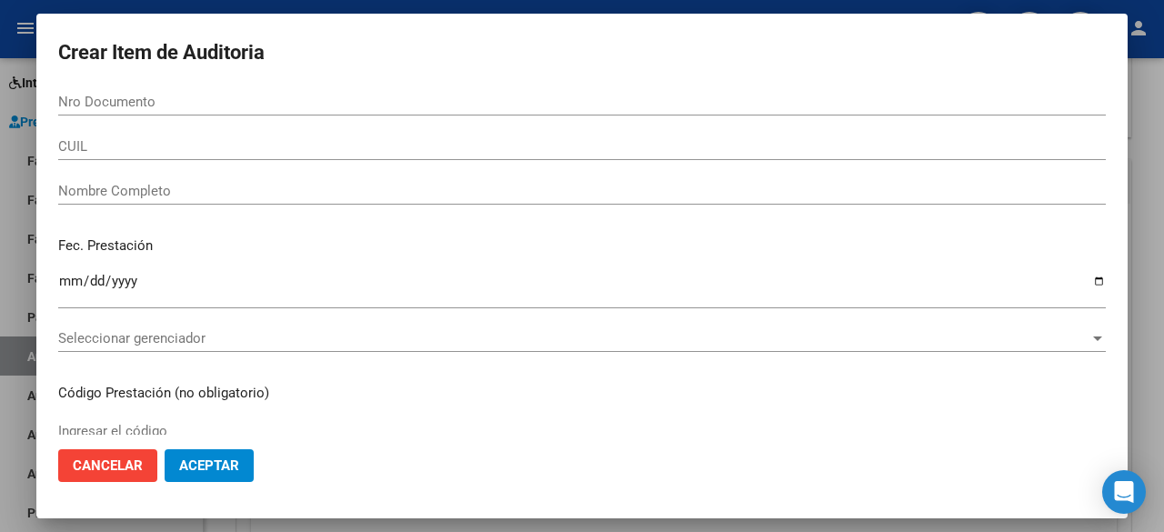
click at [323, 348] on div "Seleccionar gerenciador Seleccionar gerenciador" at bounding box center [582, 338] width 1048 height 27
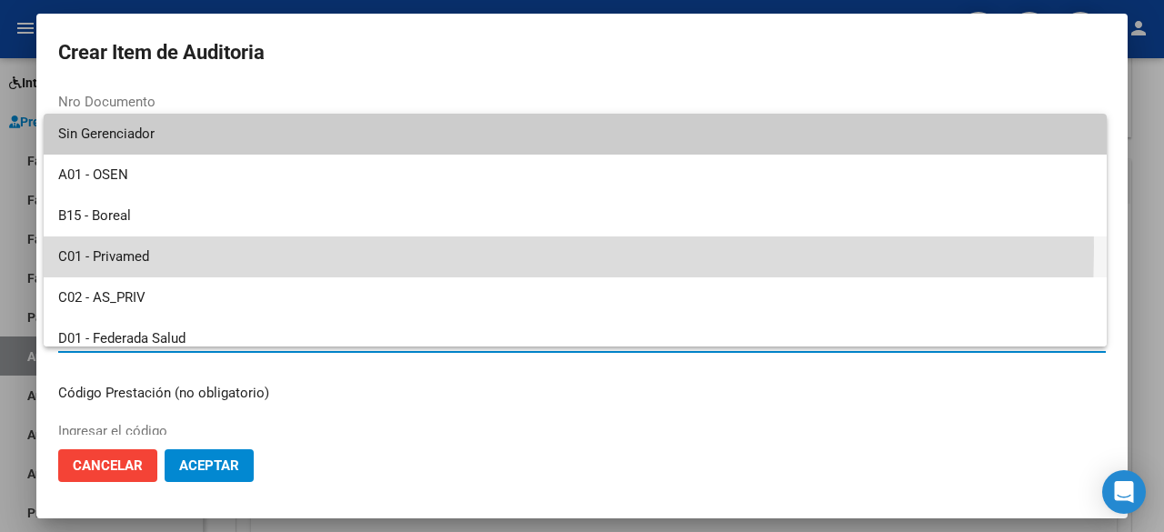
click at [228, 247] on span "C01 - Privamed" at bounding box center [575, 257] width 1034 height 41
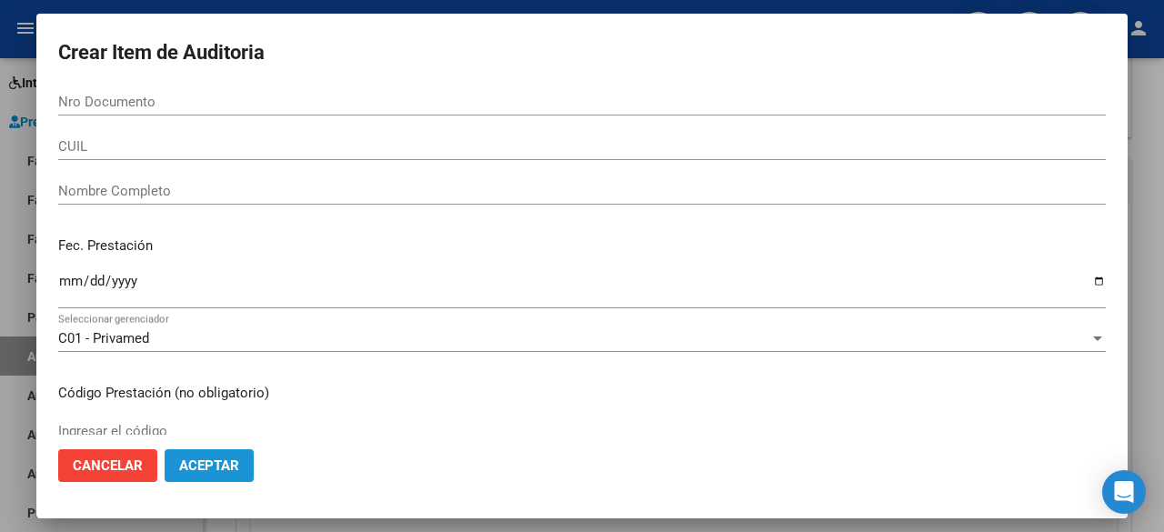
click at [200, 467] on span "Aceptar" at bounding box center [209, 466] width 60 height 16
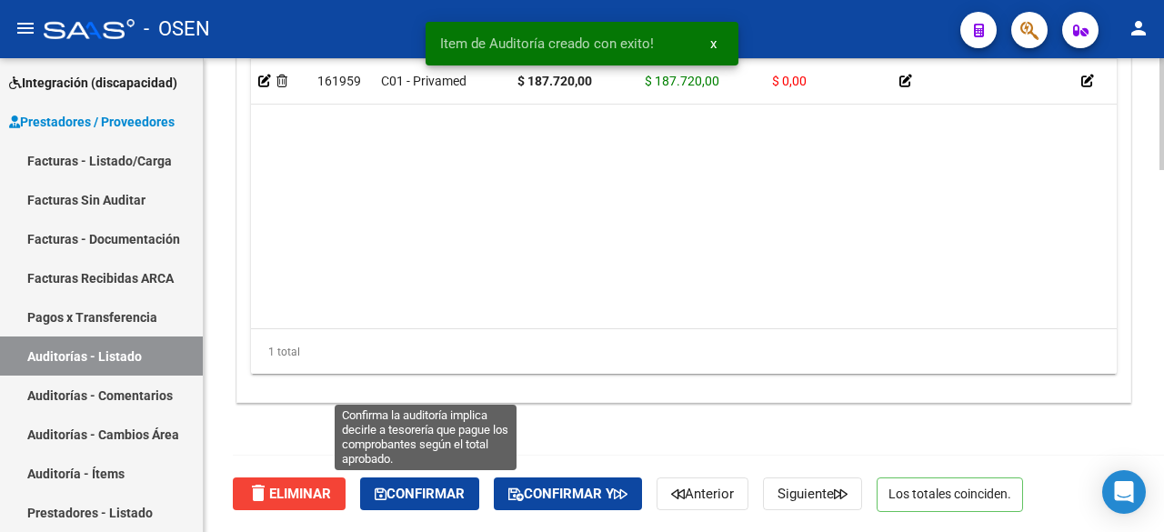
click at [442, 479] on button "Confirmar" at bounding box center [419, 494] width 119 height 33
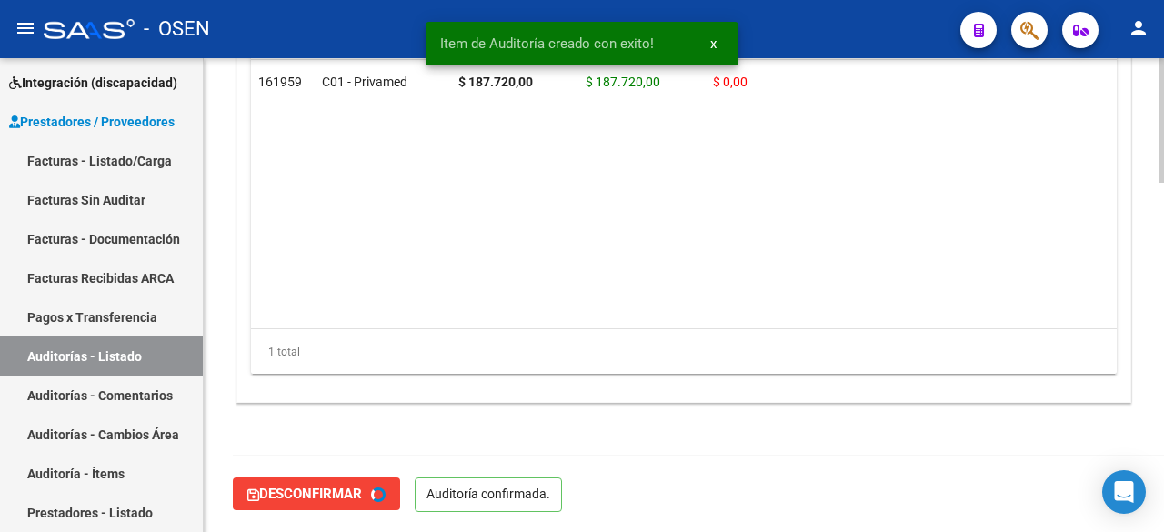
type input "202509"
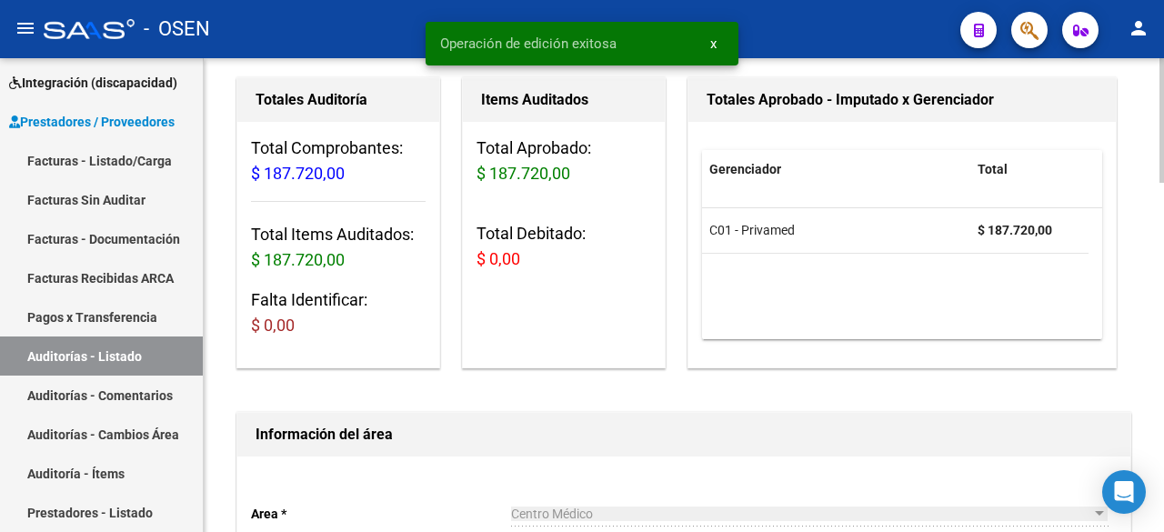
scroll to position [0, 0]
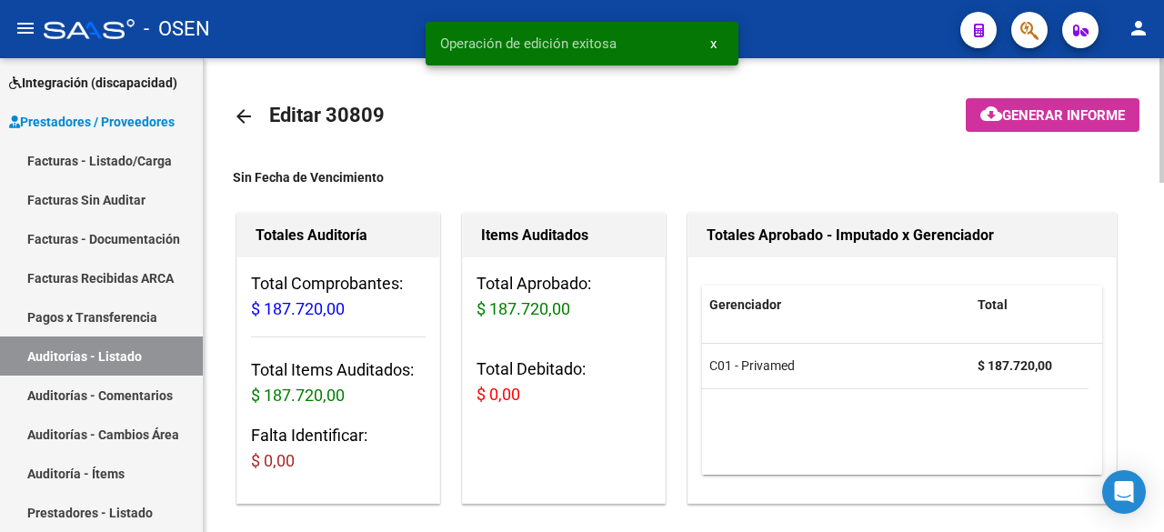
click at [257, 124] on link "arrow_back" at bounding box center [251, 116] width 36 height 43
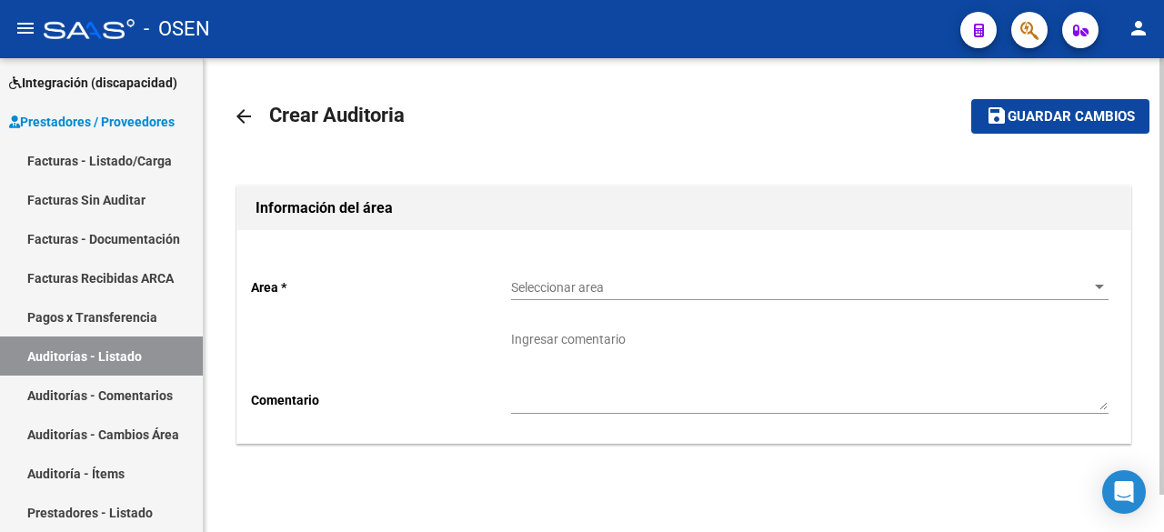
click at [612, 277] on div "Seleccionar area Seleccionar area" at bounding box center [810, 282] width 598 height 36
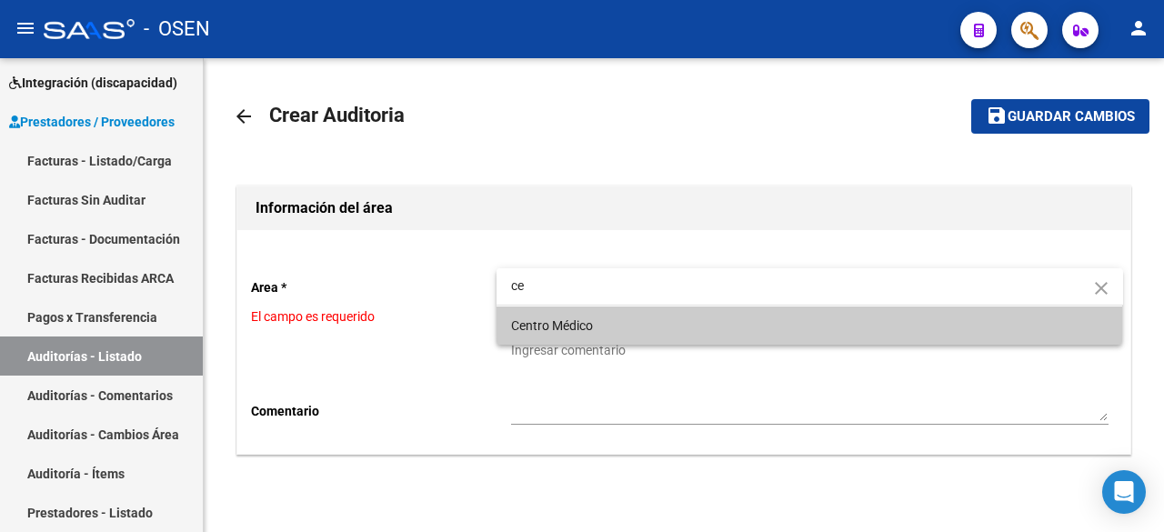
type input "ce"
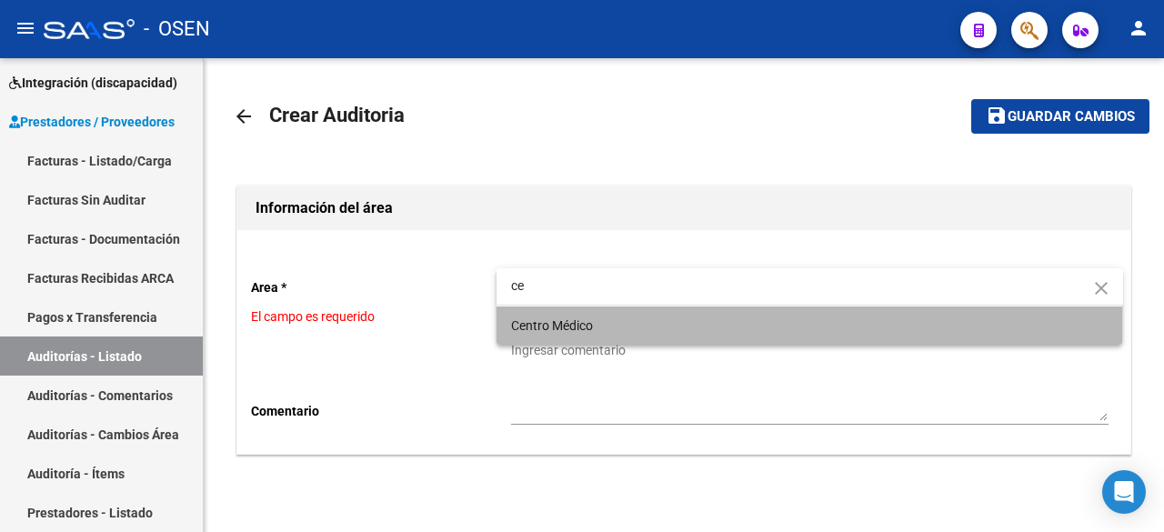
click at [632, 323] on span "Centro Médico" at bounding box center [810, 326] width 598 height 38
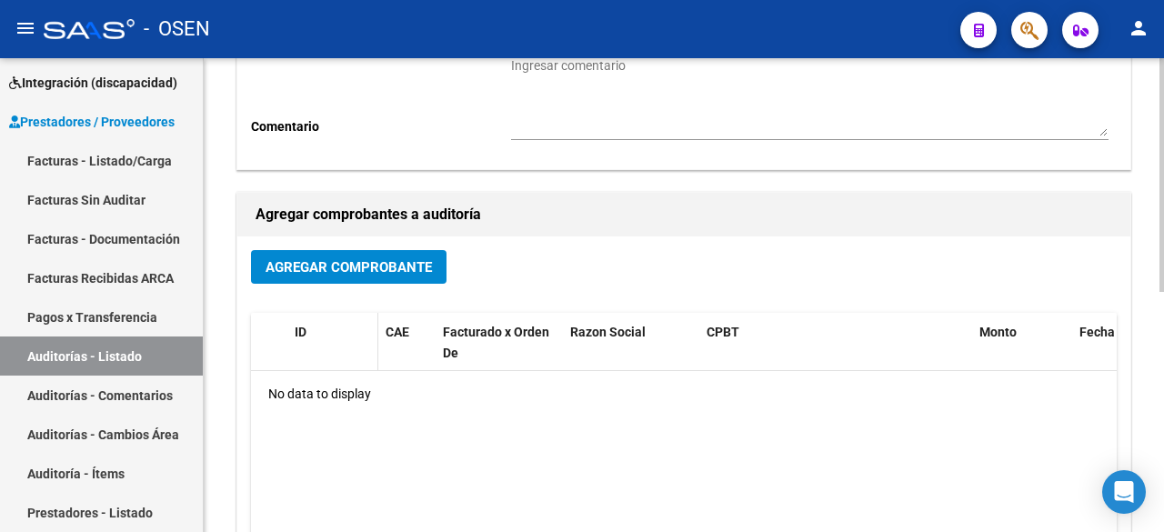
scroll to position [303, 0]
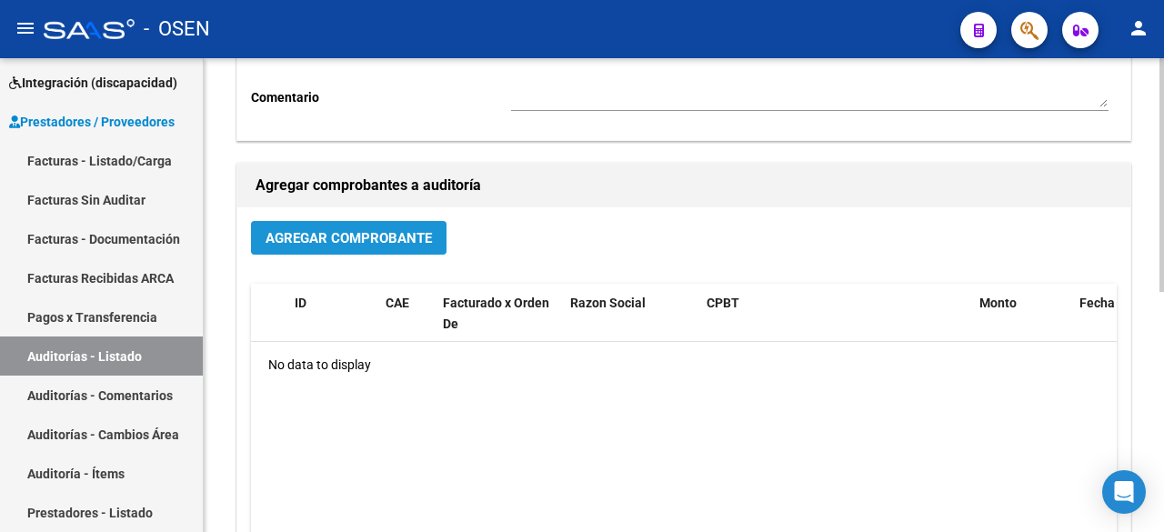
click at [334, 245] on span "Agregar Comprobante" at bounding box center [349, 238] width 166 height 16
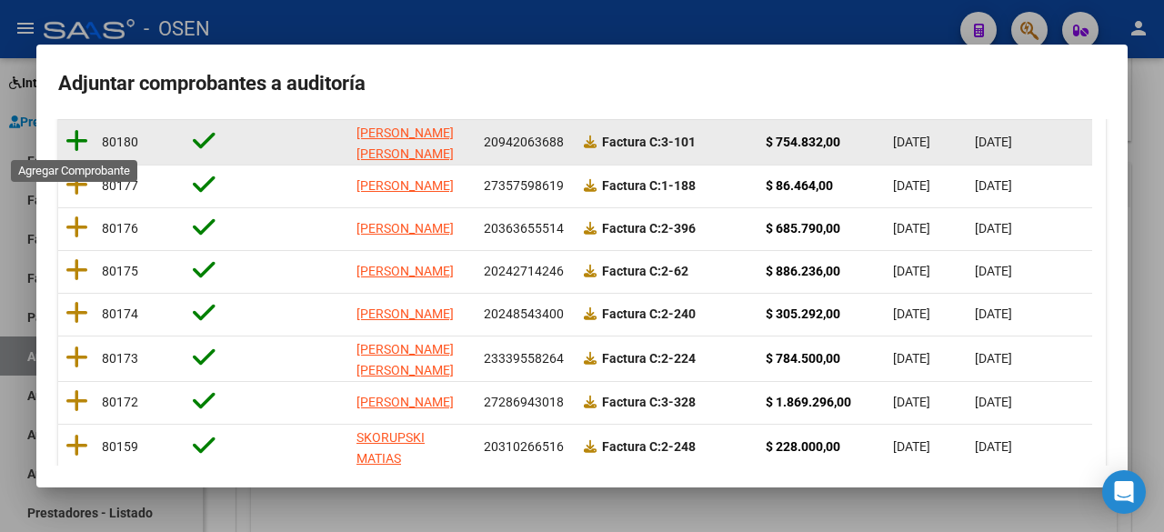
click at [76, 136] on icon at bounding box center [76, 140] width 23 height 25
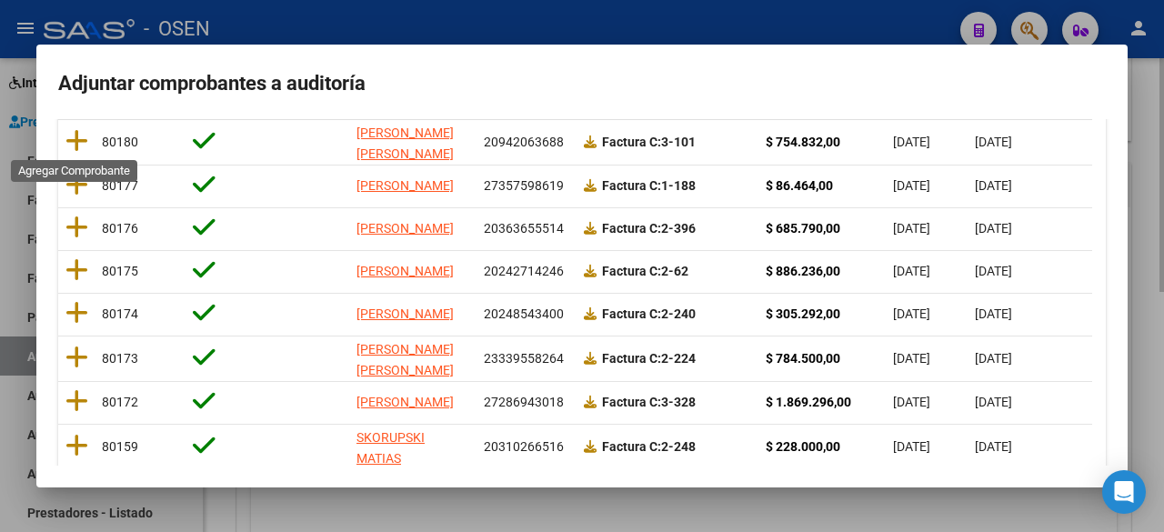
scroll to position [0, 0]
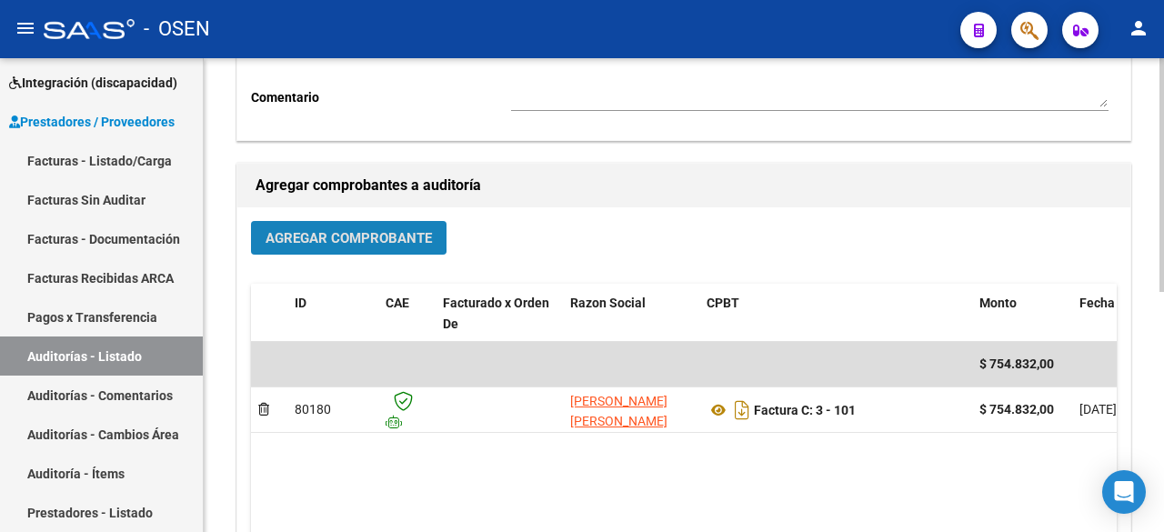
click at [311, 233] on span "Agregar Comprobante" at bounding box center [349, 238] width 166 height 16
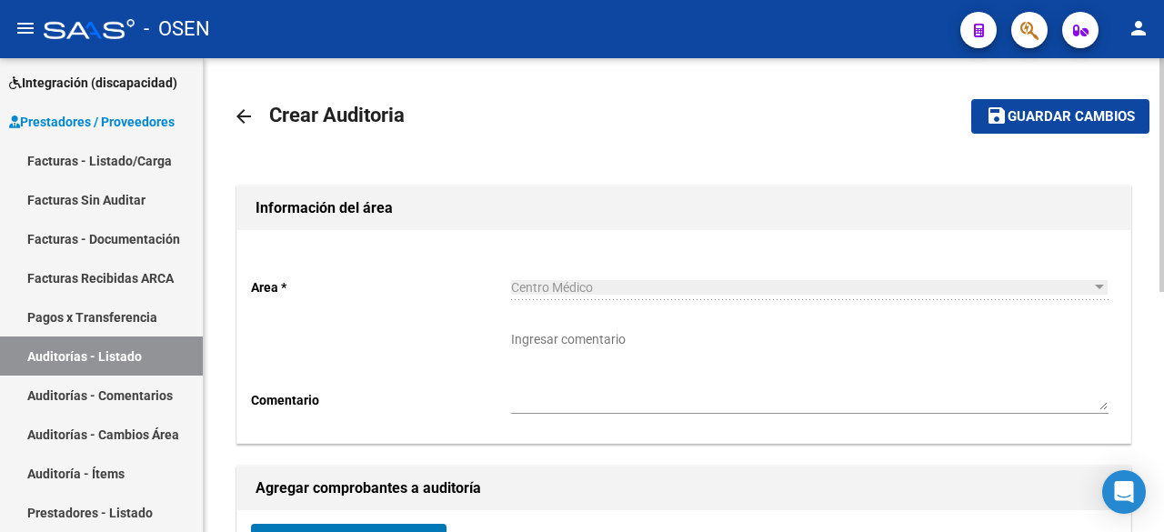
click at [1053, 116] on span "Guardar cambios" at bounding box center [1071, 117] width 127 height 16
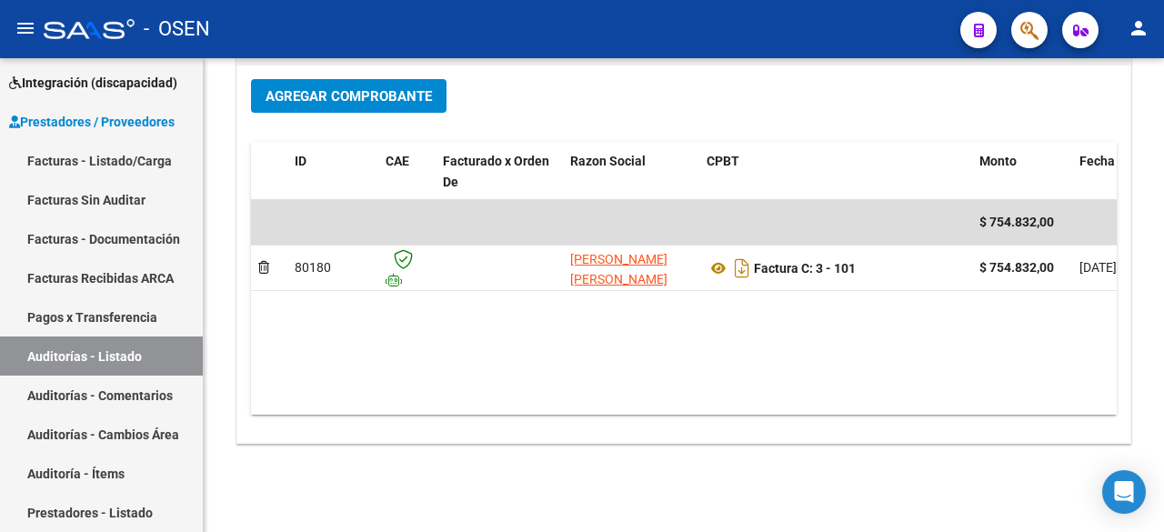
scroll to position [486, 0]
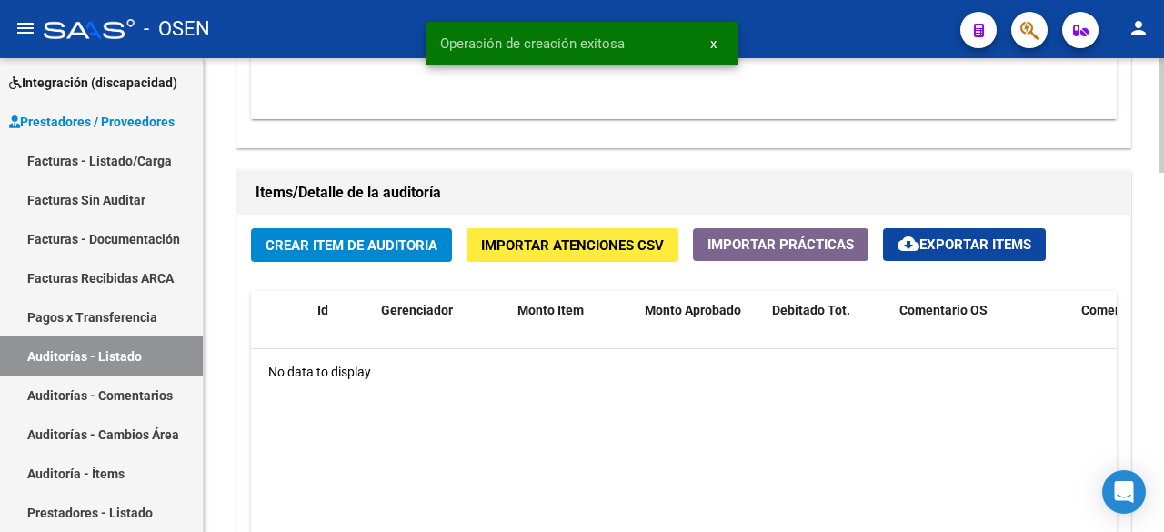
scroll to position [1213, 0]
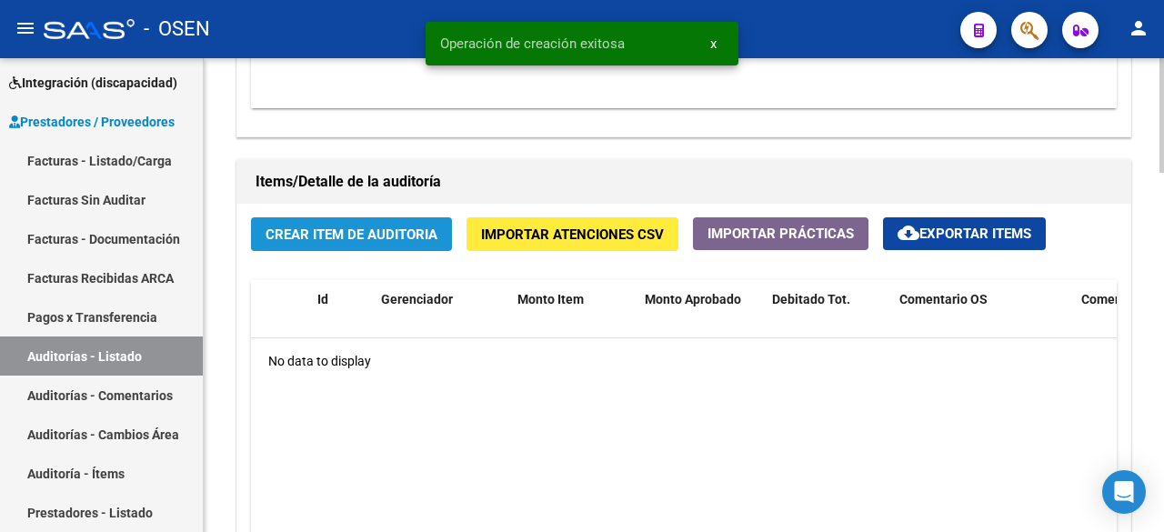
click at [393, 236] on span "Crear Item de Auditoria" at bounding box center [352, 235] width 172 height 16
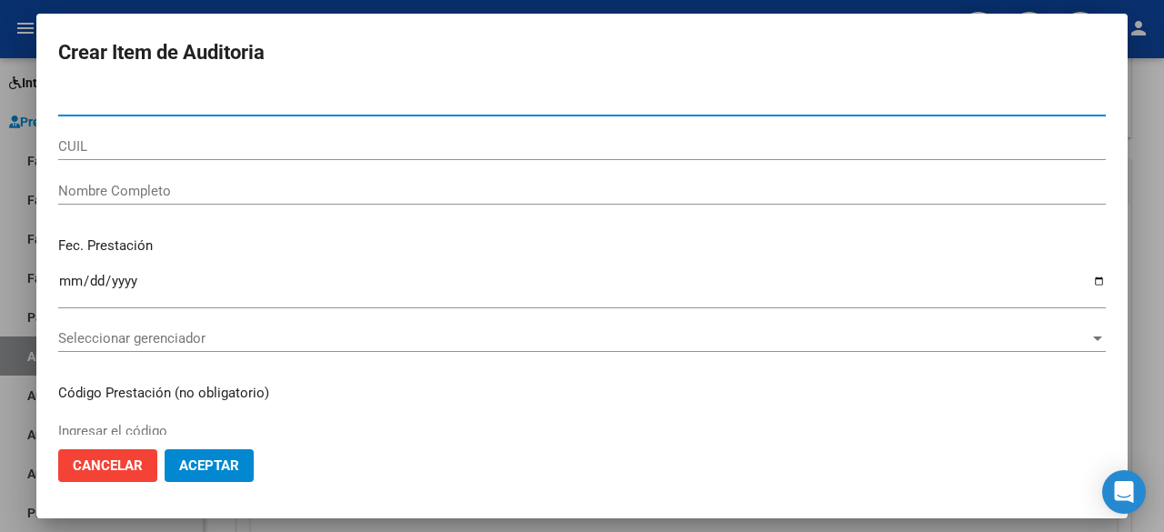
click at [331, 335] on span "Seleccionar gerenciador" at bounding box center [574, 338] width 1032 height 16
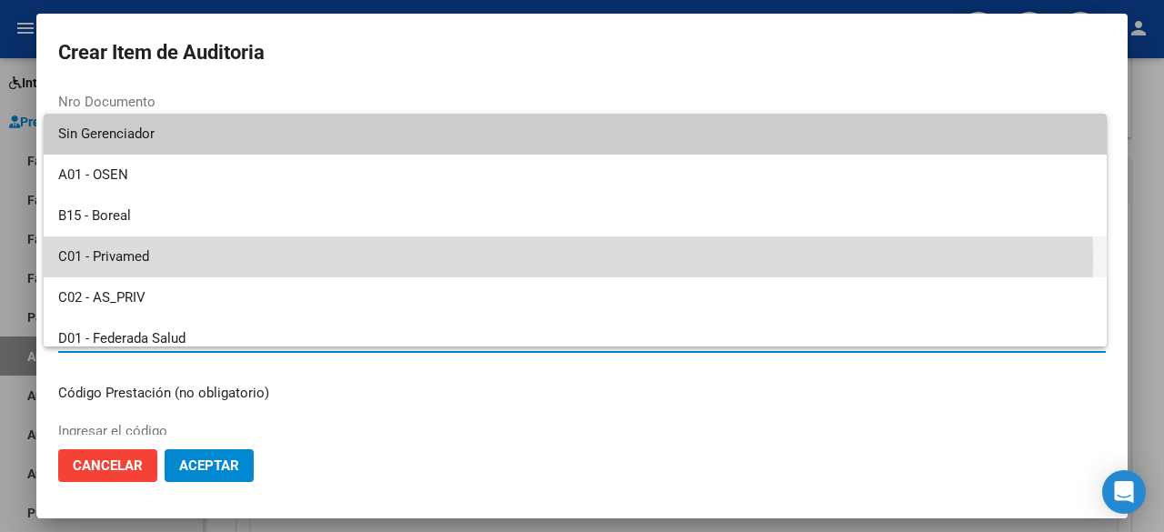
click at [212, 259] on span "C01 - Privamed" at bounding box center [575, 257] width 1034 height 41
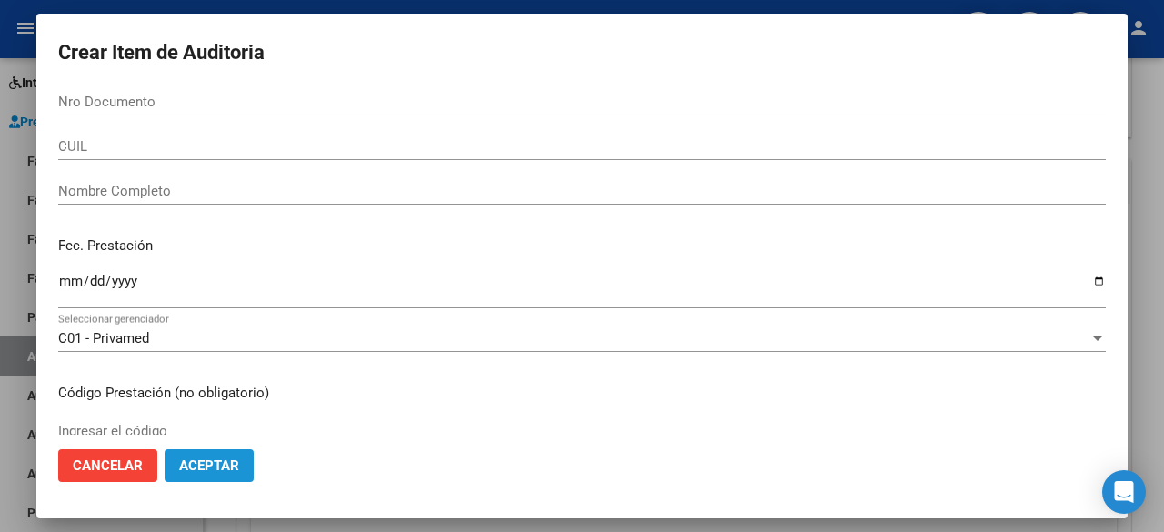
click at [234, 455] on button "Aceptar" at bounding box center [209, 465] width 89 height 33
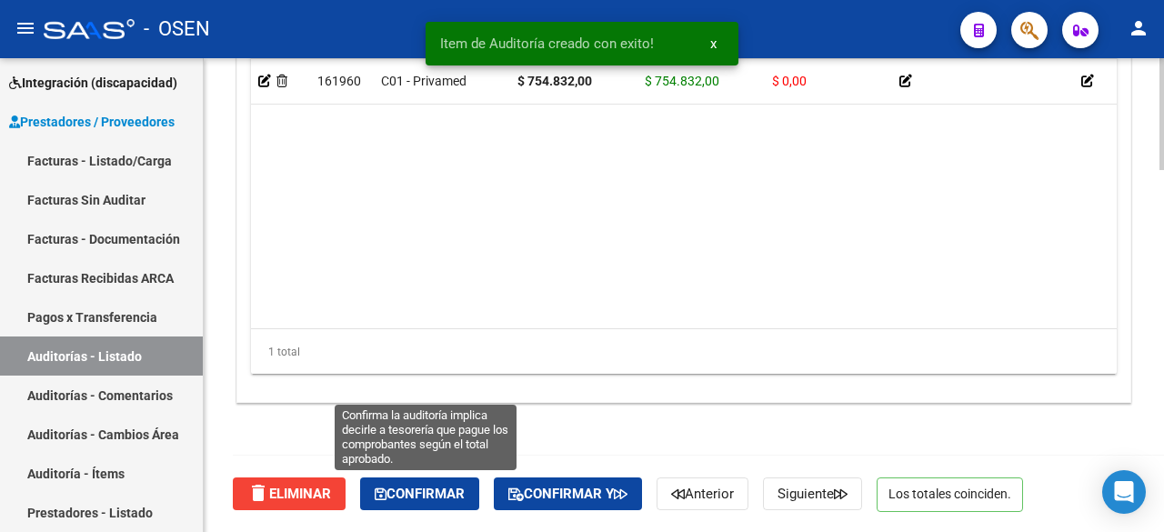
drag, startPoint x: 441, startPoint y: 488, endPoint x: 471, endPoint y: 464, distance: 38.2
click at [441, 486] on span "Confirmar" at bounding box center [420, 494] width 90 height 16
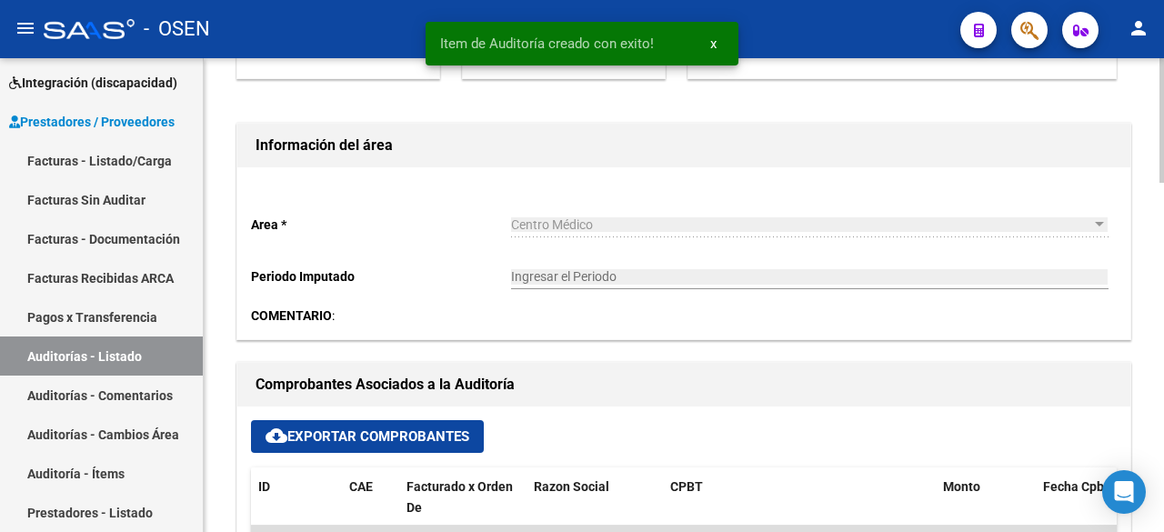
type input "202509"
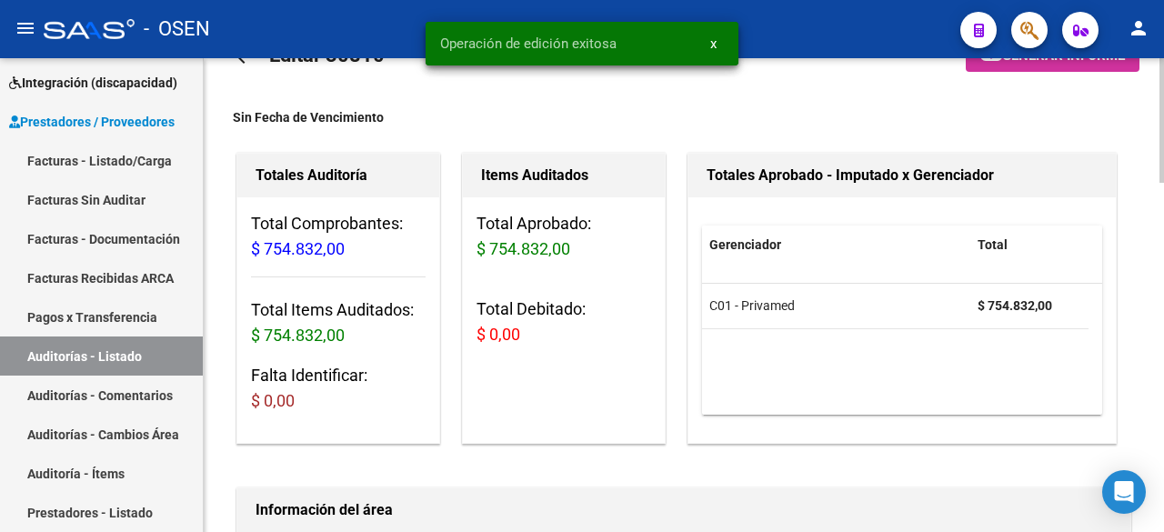
scroll to position [0, 0]
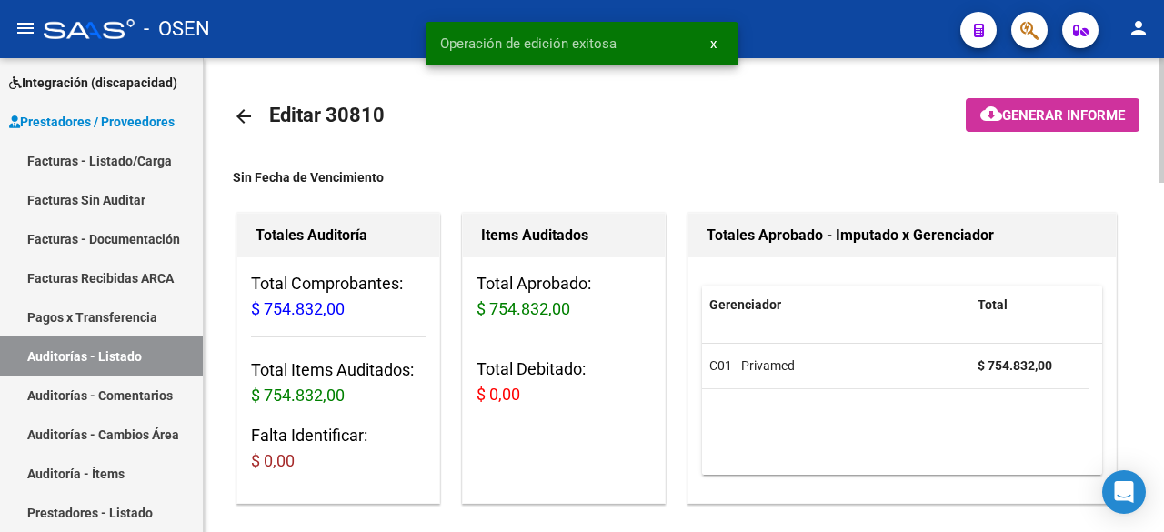
click at [240, 116] on mat-icon "arrow_back" at bounding box center [244, 117] width 22 height 22
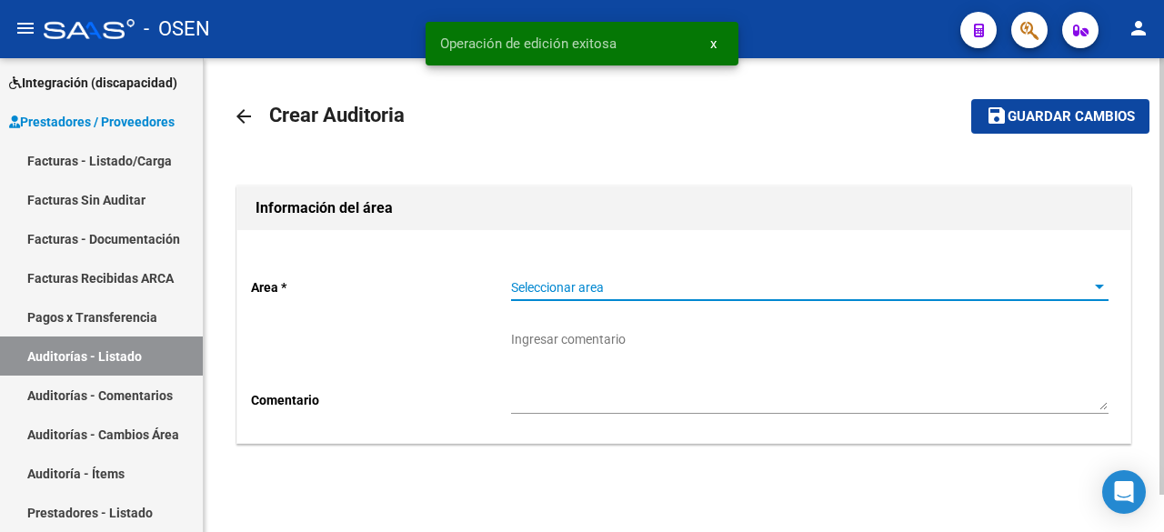
click at [617, 288] on span "Seleccionar area" at bounding box center [801, 287] width 581 height 15
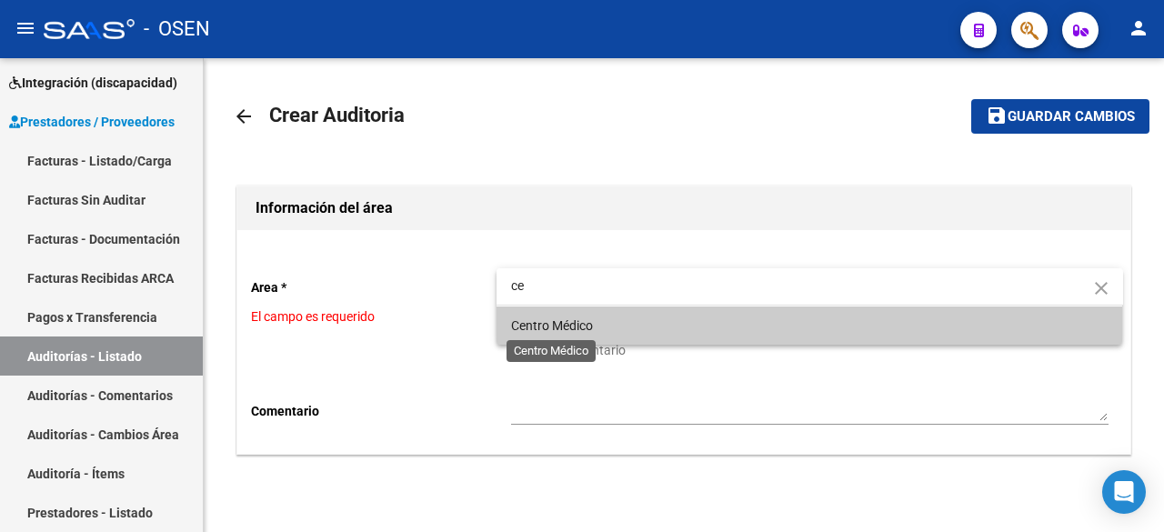
type input "ce"
click at [575, 325] on span "Centro Médico" at bounding box center [552, 325] width 82 height 15
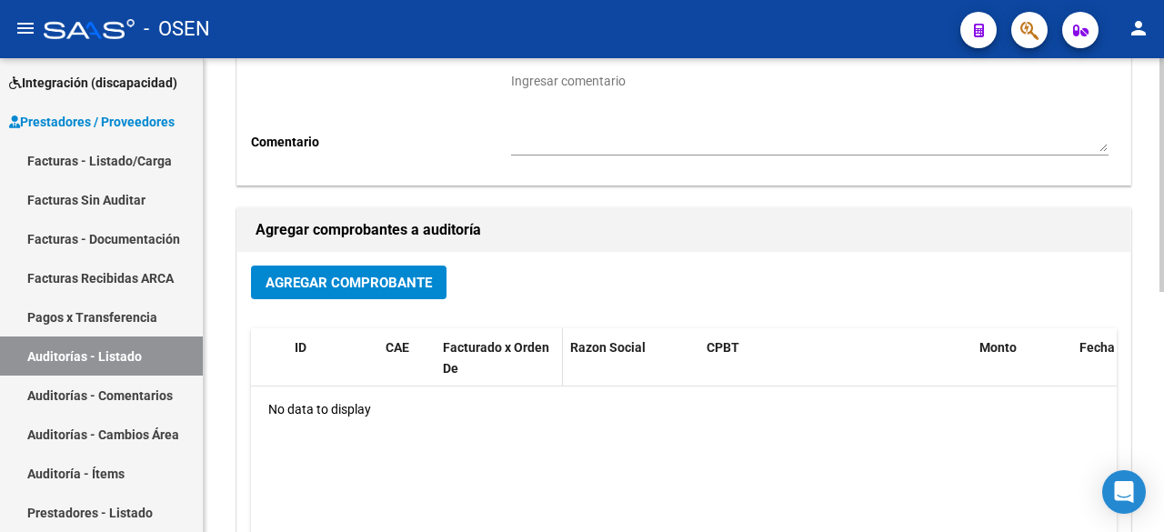
scroll to position [303, 0]
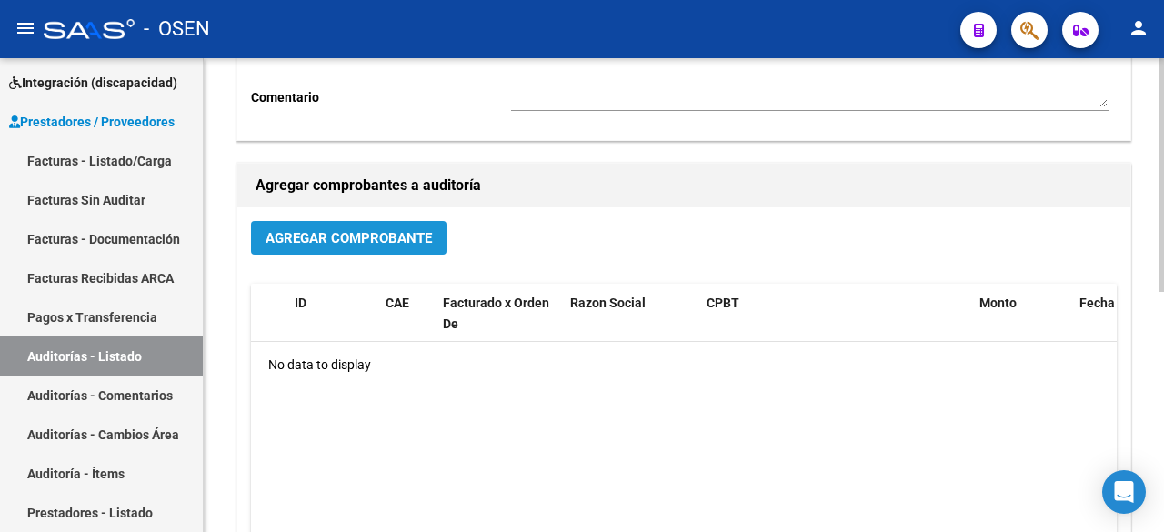
click at [433, 244] on button "Agregar Comprobante" at bounding box center [349, 238] width 196 height 34
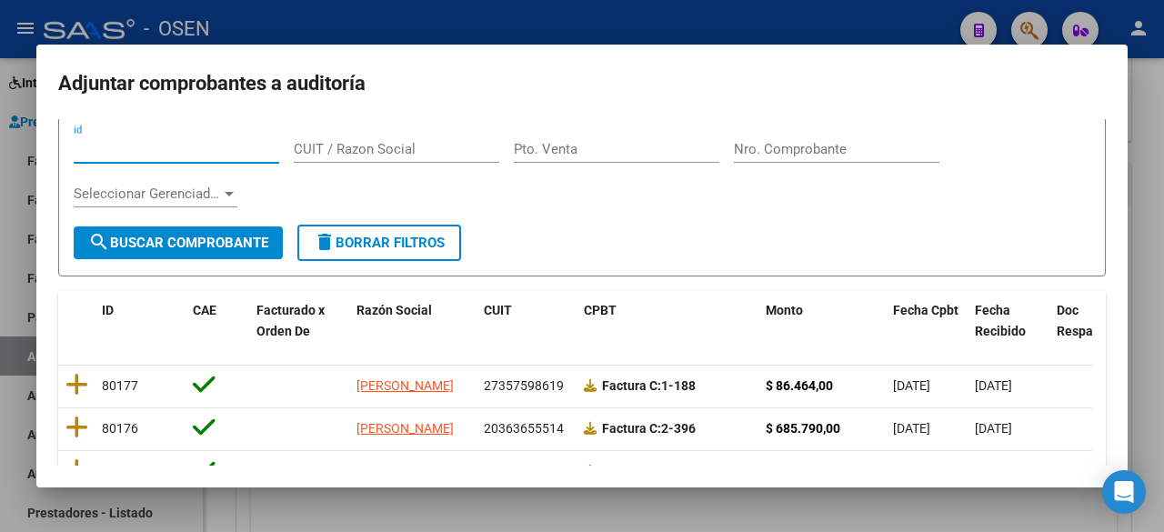
scroll to position [23, 0]
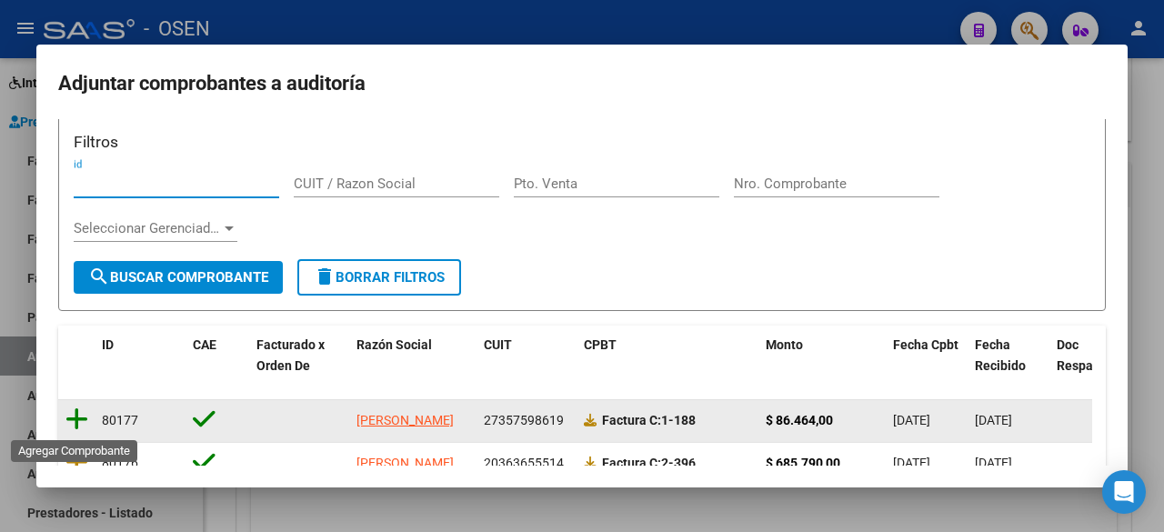
click at [86, 418] on icon at bounding box center [76, 419] width 23 height 25
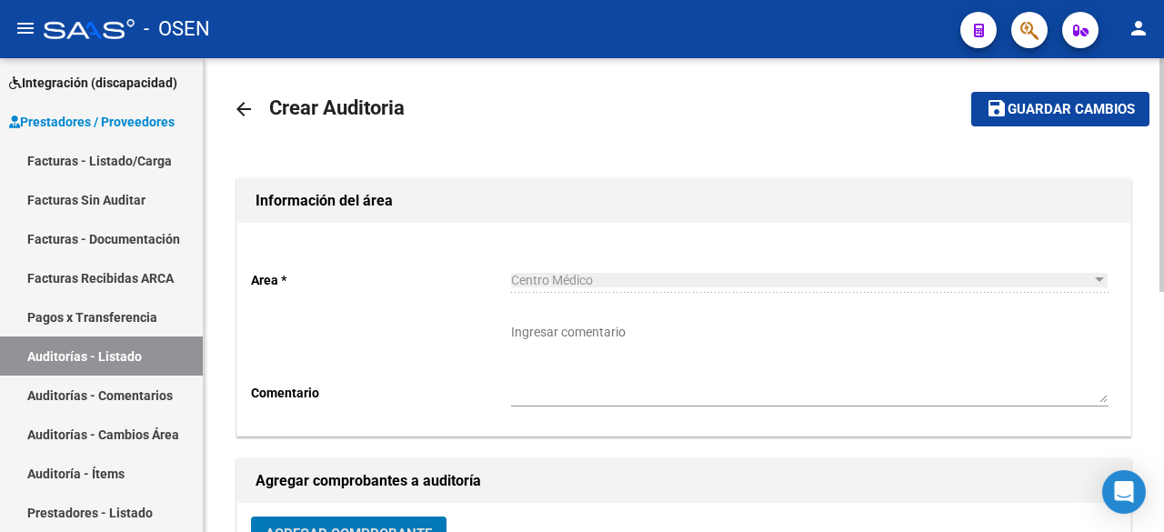
scroll to position [0, 0]
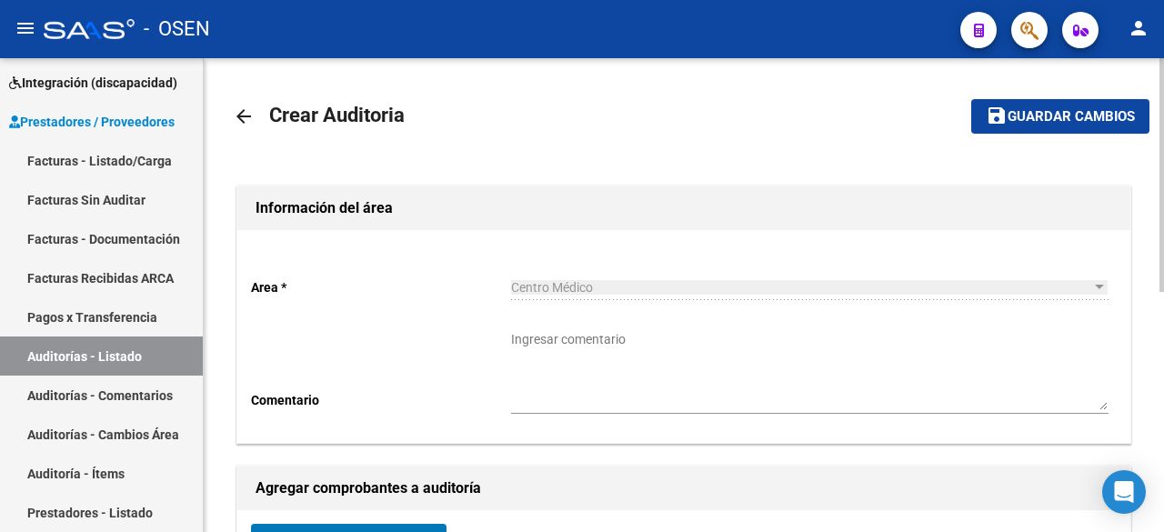
click at [1092, 103] on button "save Guardar cambios" at bounding box center [1061, 116] width 178 height 34
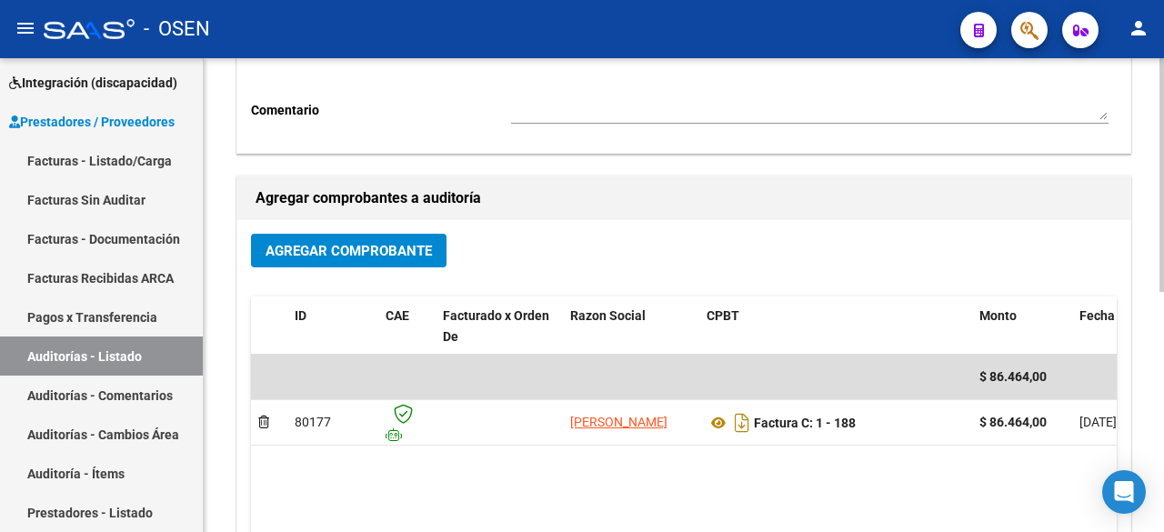
scroll to position [303, 0]
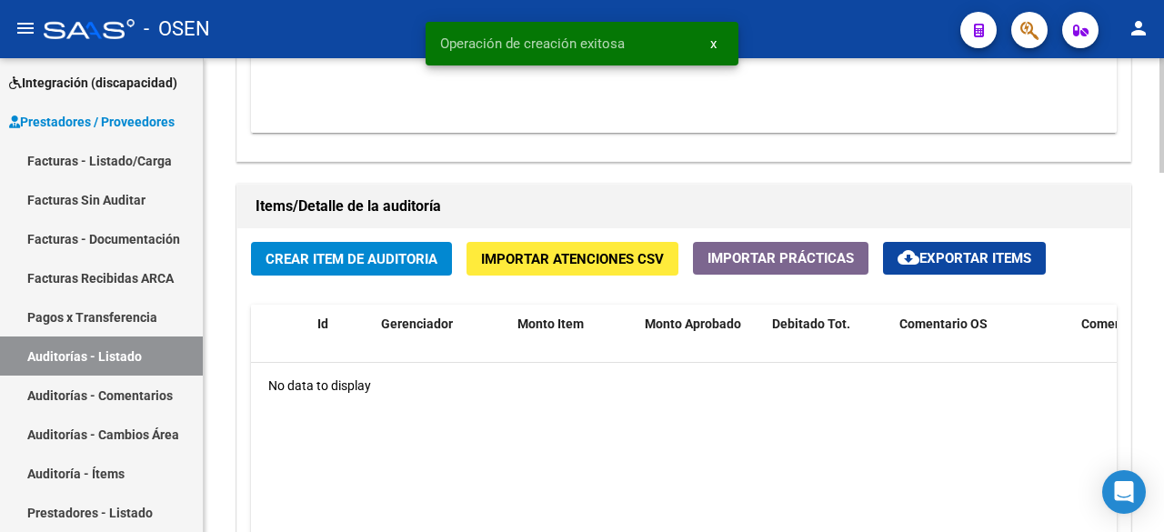
scroll to position [1213, 0]
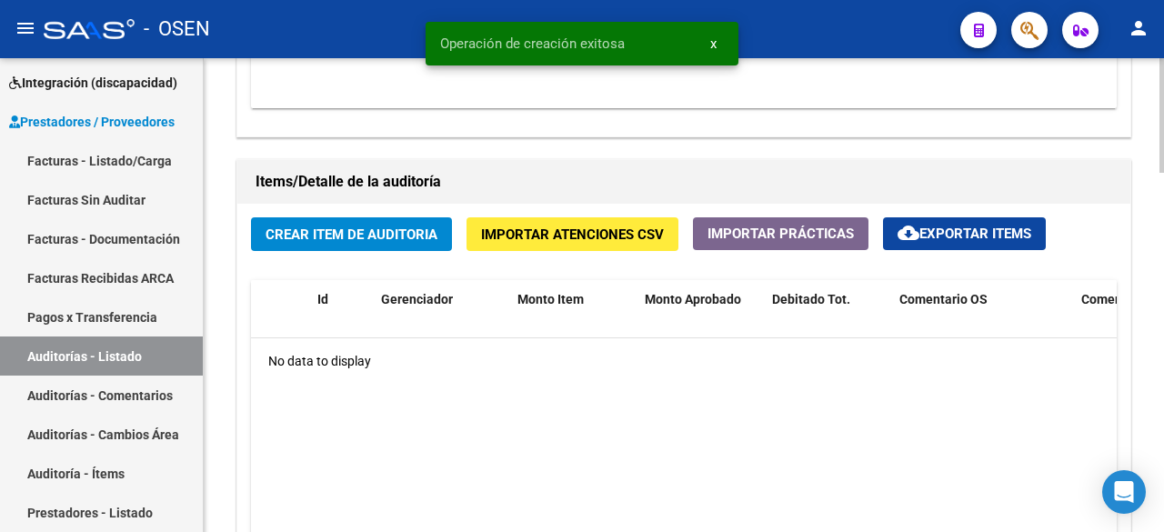
click at [372, 212] on div "Crear Item de Auditoria Importar Atenciones CSV Importar Prácticas cloud_downlo…" at bounding box center [683, 443] width 893 height 478
click at [374, 231] on span "Crear Item de Auditoria" at bounding box center [352, 235] width 172 height 16
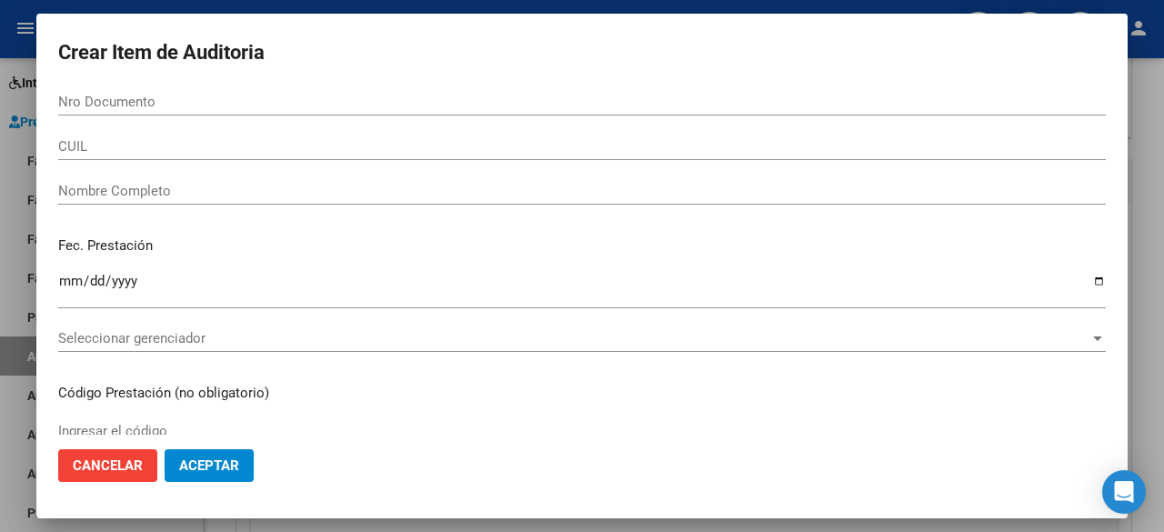
click at [520, 329] on div "Seleccionar gerenciador Seleccionar gerenciador" at bounding box center [582, 338] width 1048 height 27
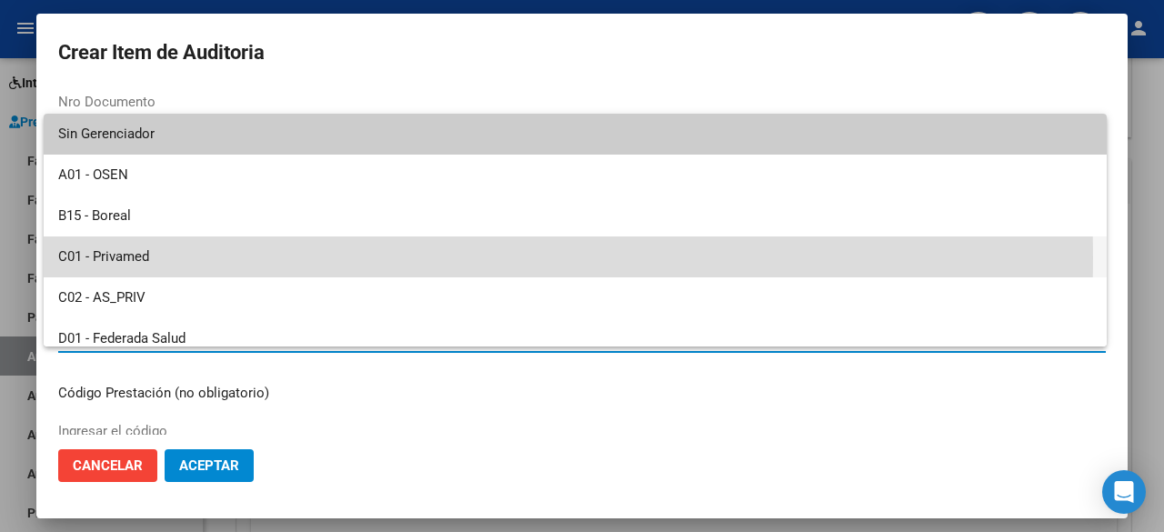
click at [114, 258] on span "C01 - Privamed" at bounding box center [575, 257] width 1034 height 41
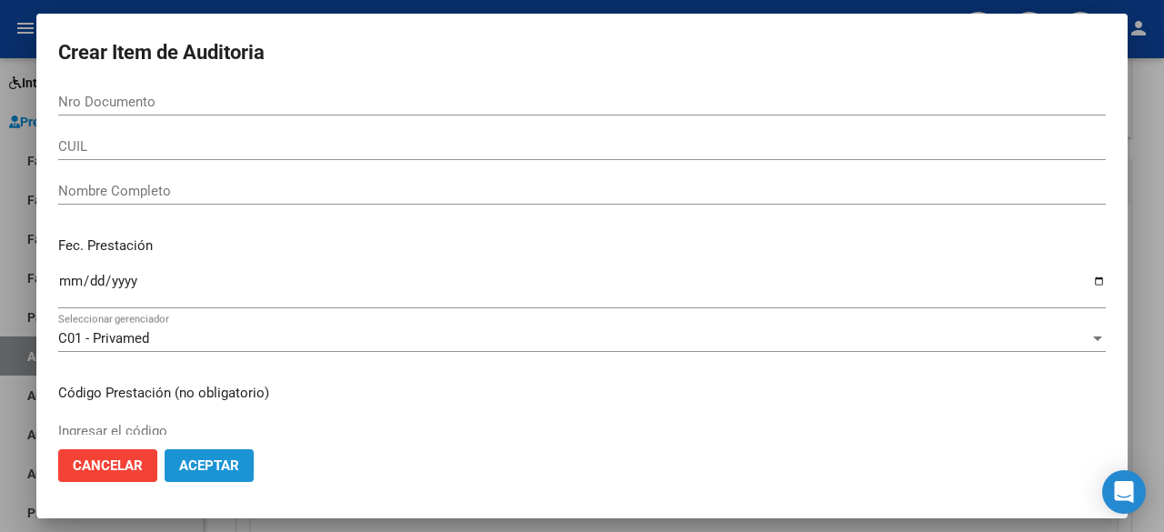
click at [247, 475] on button "Aceptar" at bounding box center [209, 465] width 89 height 33
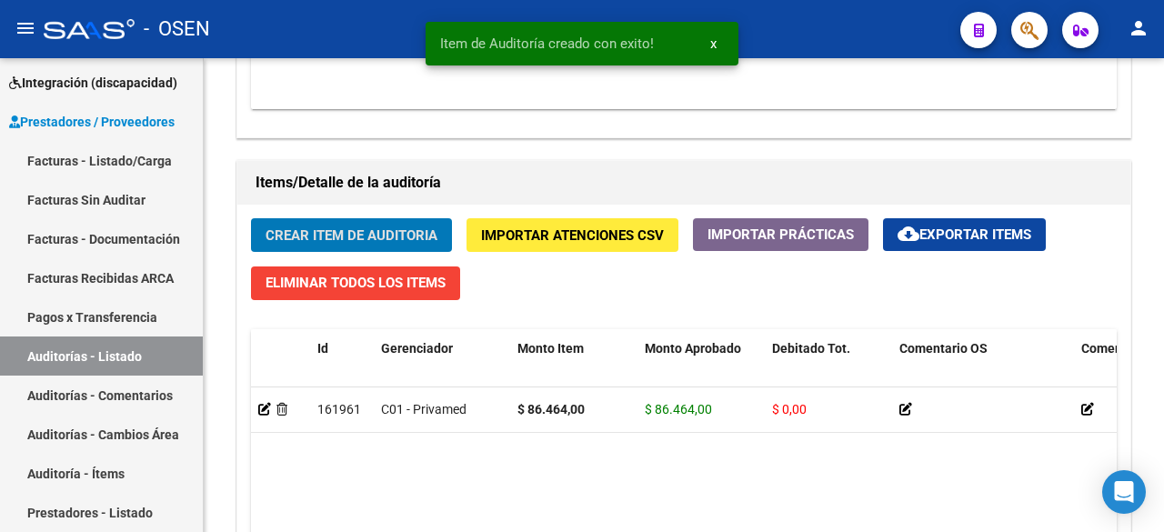
scroll to position [1214, 0]
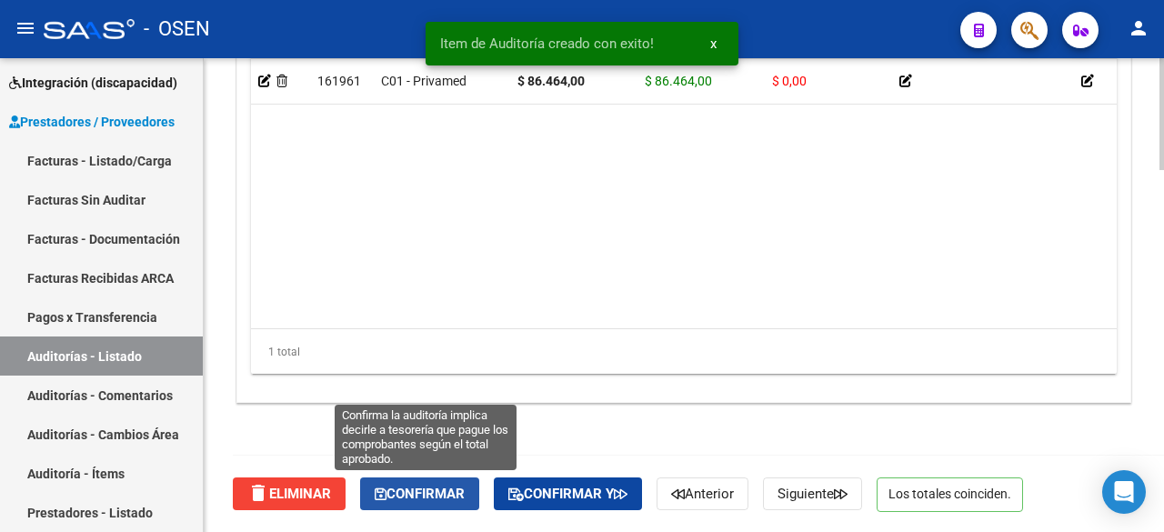
click at [465, 500] on span "Confirmar" at bounding box center [420, 494] width 90 height 16
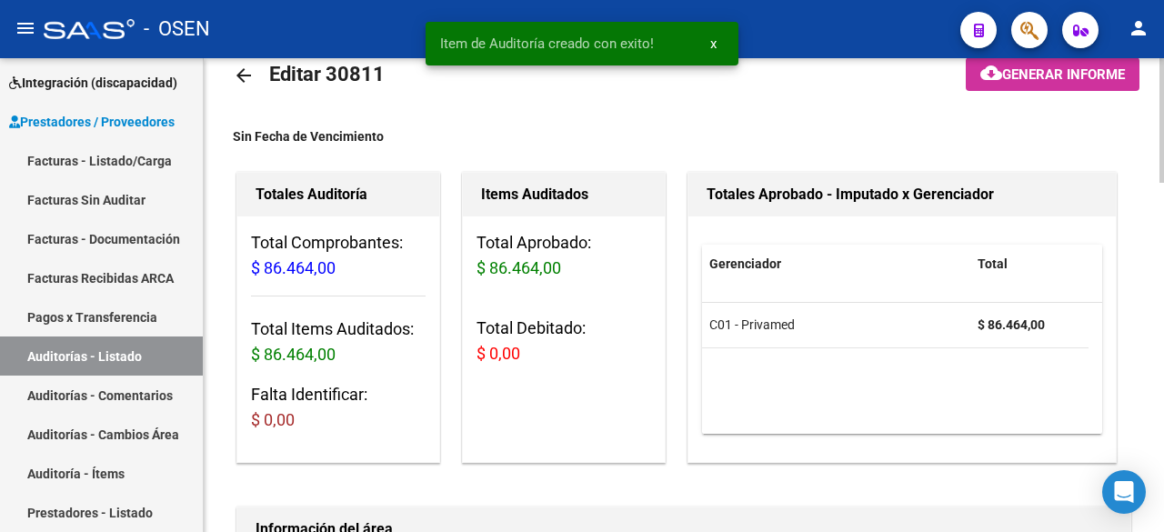
scroll to position [0, 0]
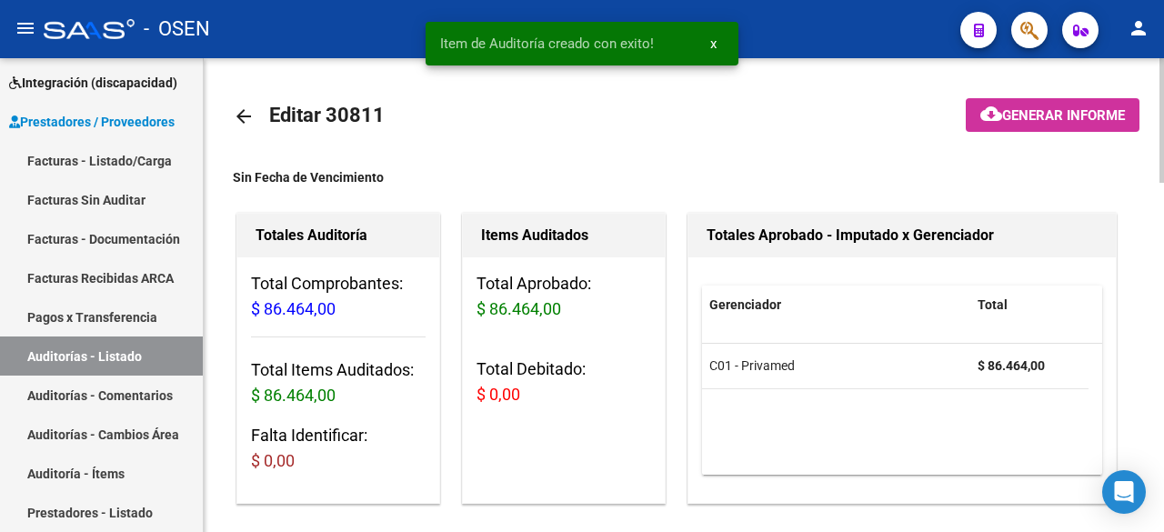
type input "202509"
click at [250, 116] on mat-icon "arrow_back" at bounding box center [244, 117] width 22 height 22
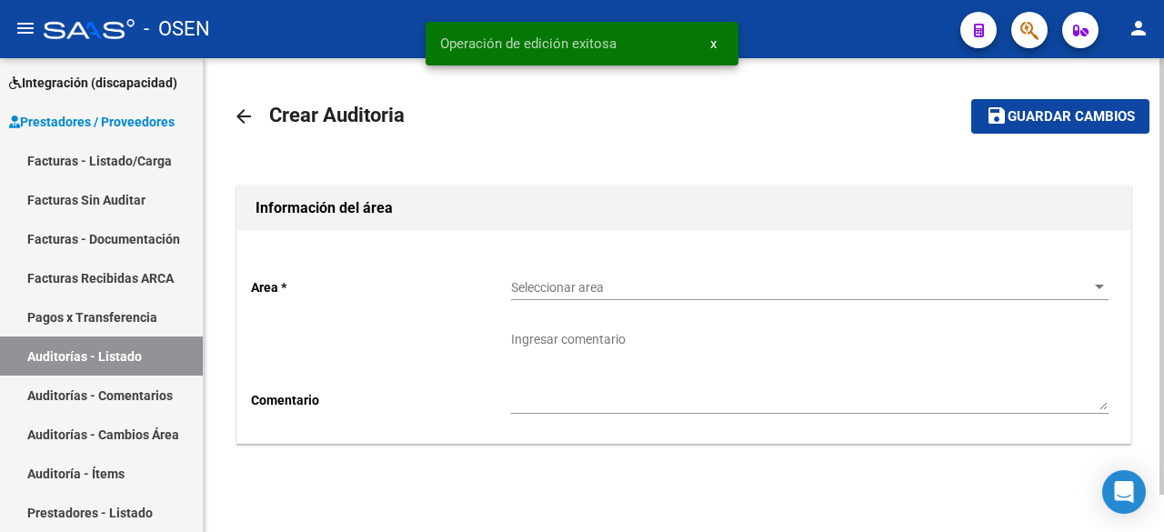
click at [662, 287] on span "Seleccionar area" at bounding box center [801, 287] width 581 height 15
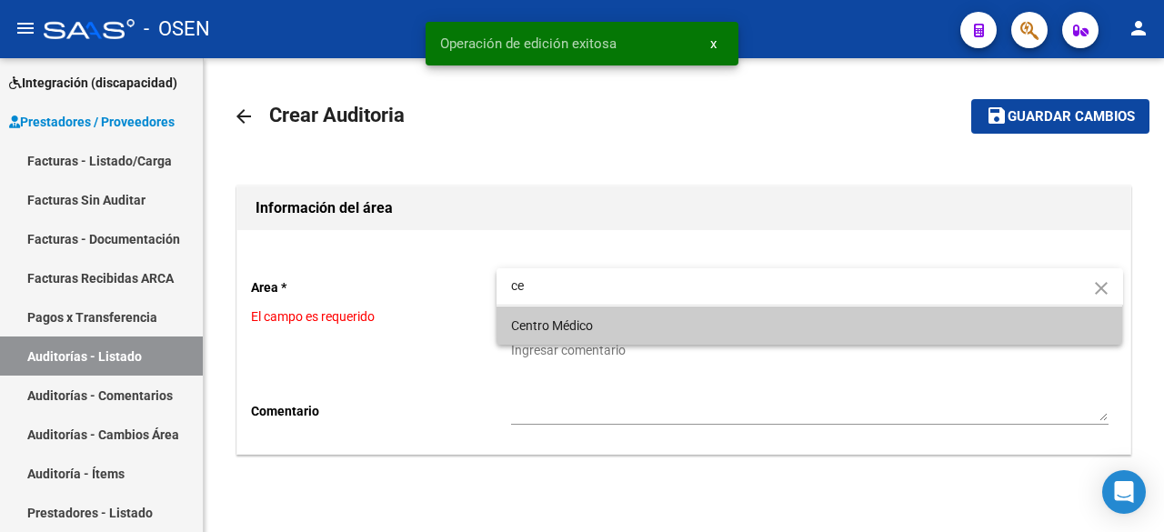
type input "ce"
click at [635, 337] on span "Centro Médico" at bounding box center [810, 326] width 598 height 38
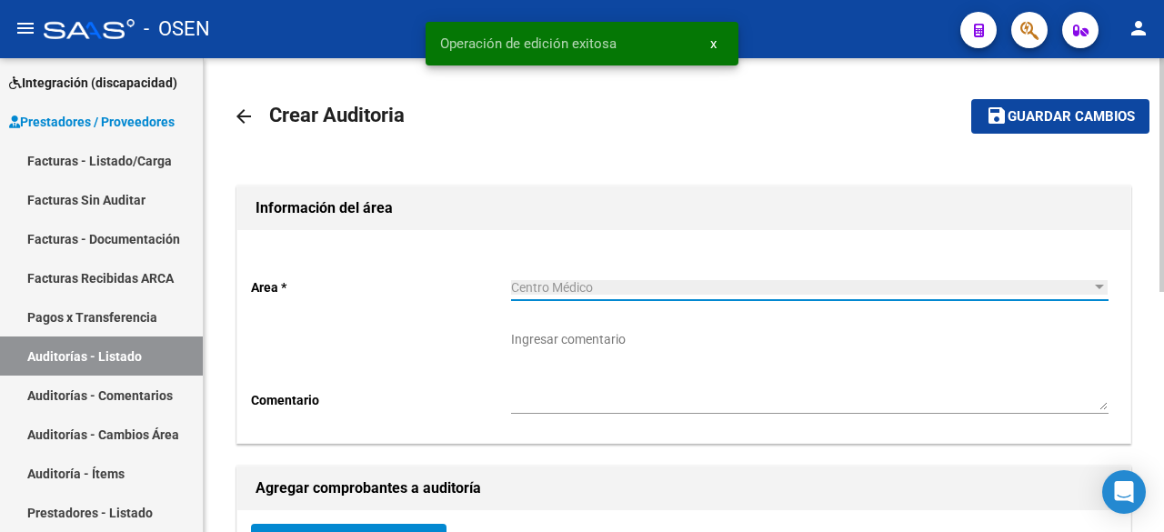
scroll to position [303, 0]
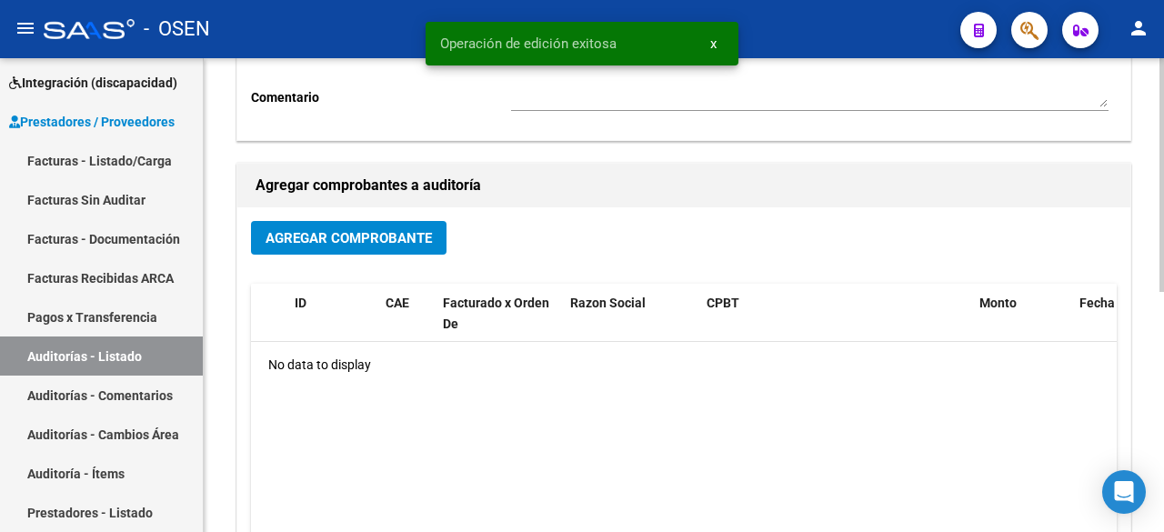
click at [370, 248] on button "Agregar Comprobante" at bounding box center [349, 238] width 196 height 34
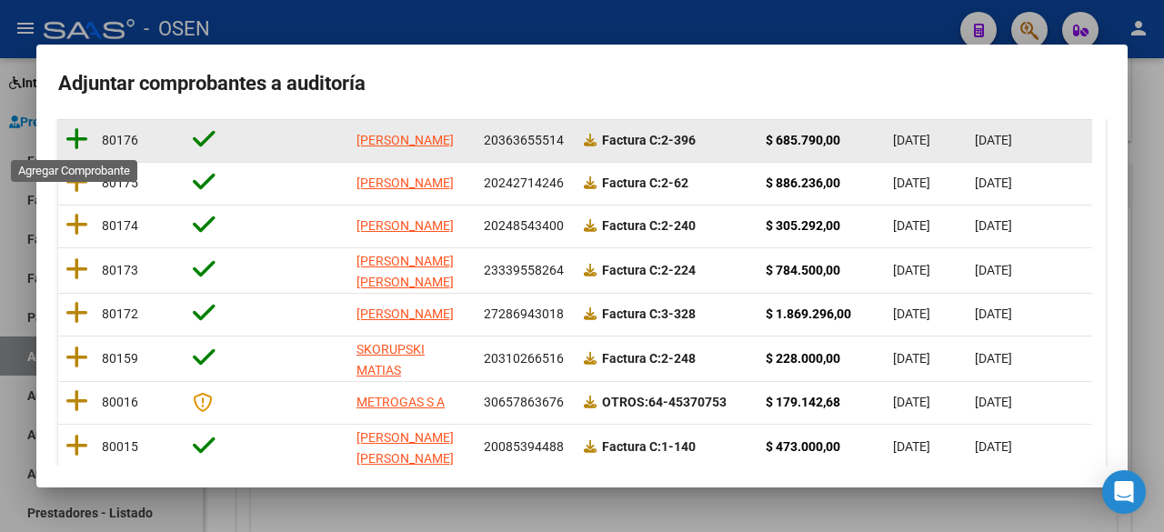
click at [73, 138] on icon at bounding box center [76, 138] width 23 height 25
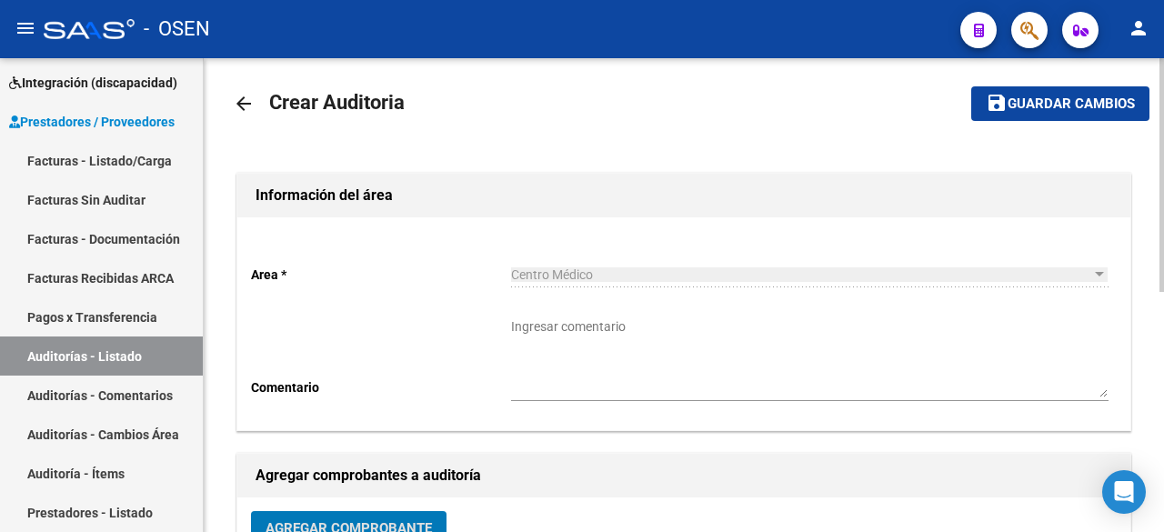
scroll to position [0, 0]
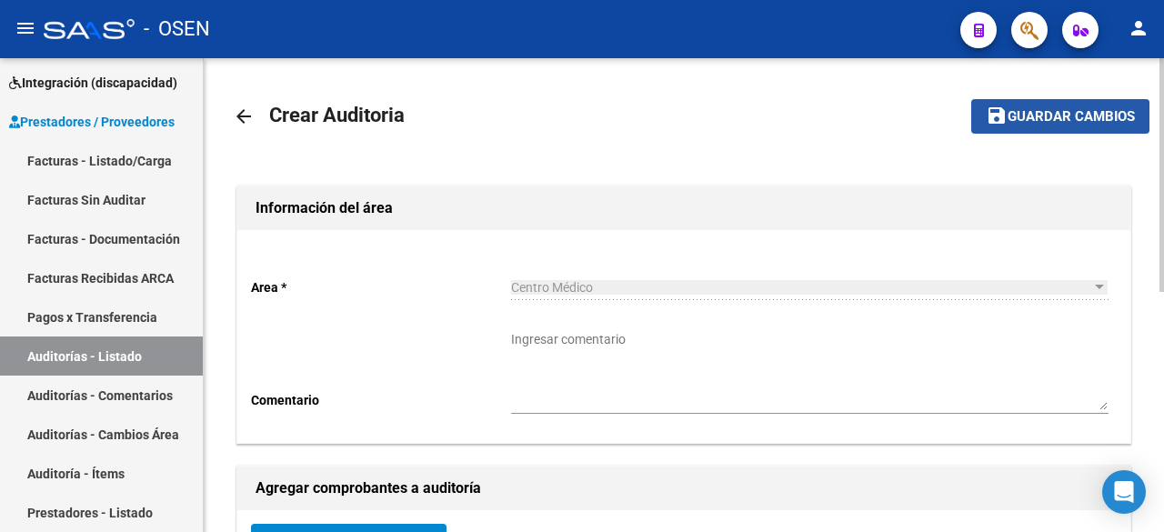
click at [1039, 126] on button "save Guardar cambios" at bounding box center [1061, 116] width 178 height 34
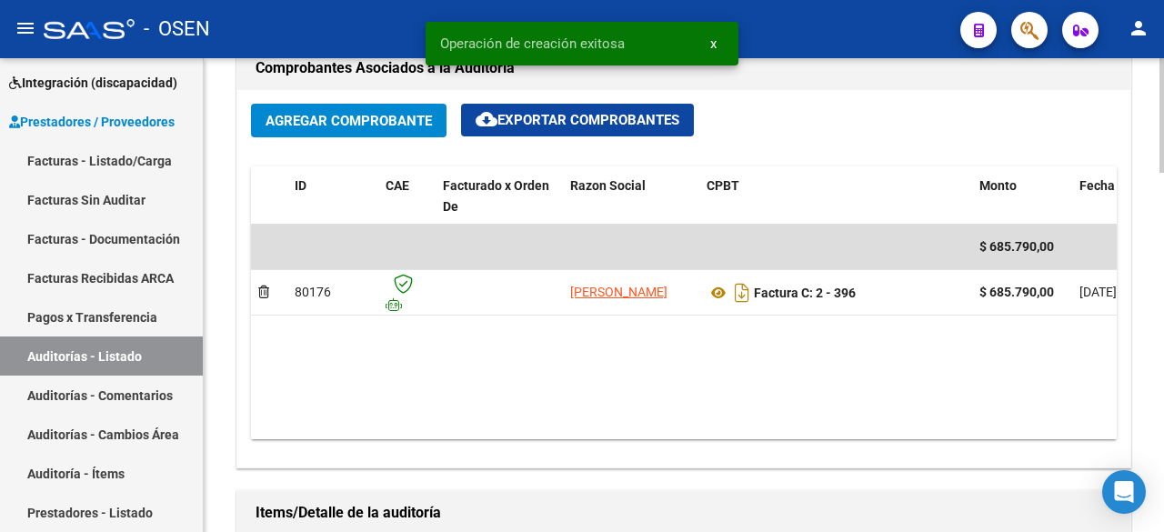
scroll to position [910, 0]
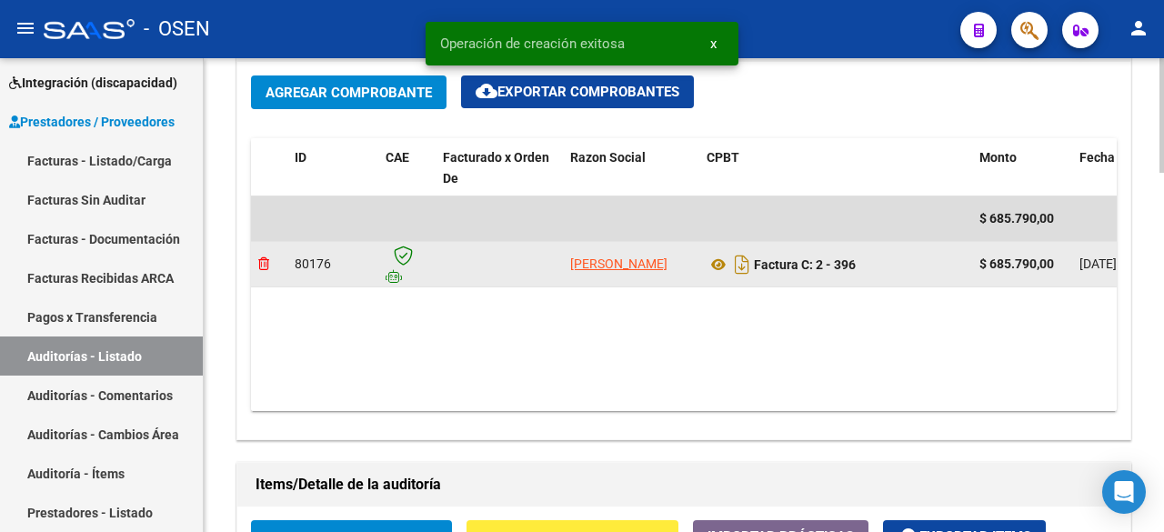
click at [267, 264] on icon at bounding box center [263, 263] width 11 height 13
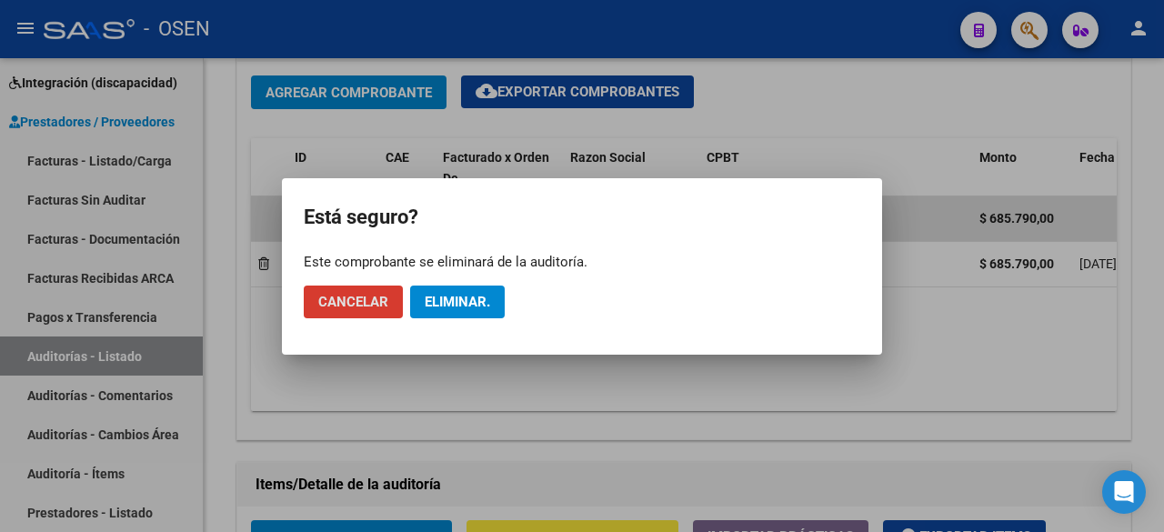
click at [469, 304] on span "Eliminar." at bounding box center [457, 302] width 65 height 16
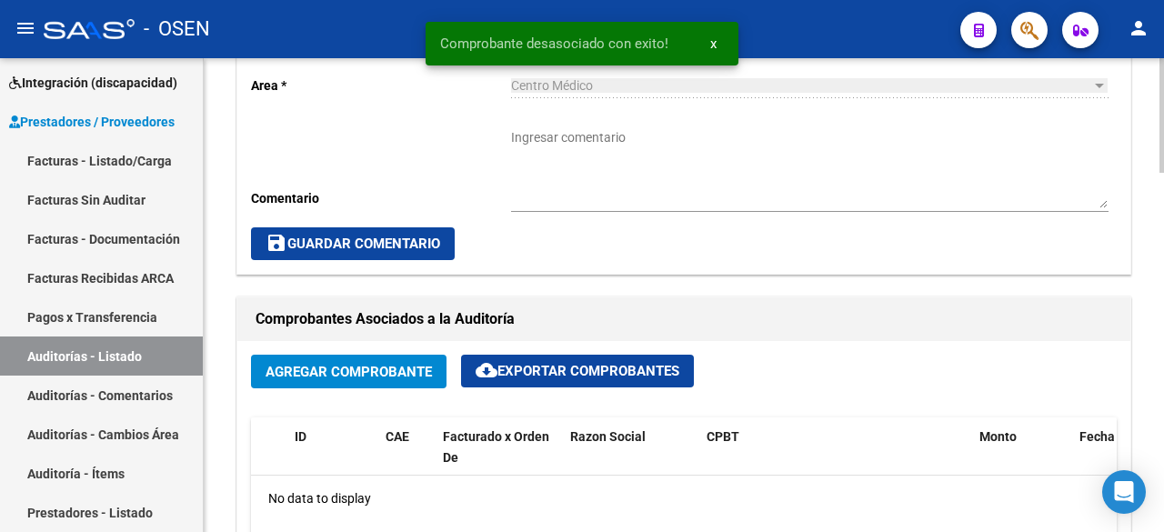
scroll to position [607, 0]
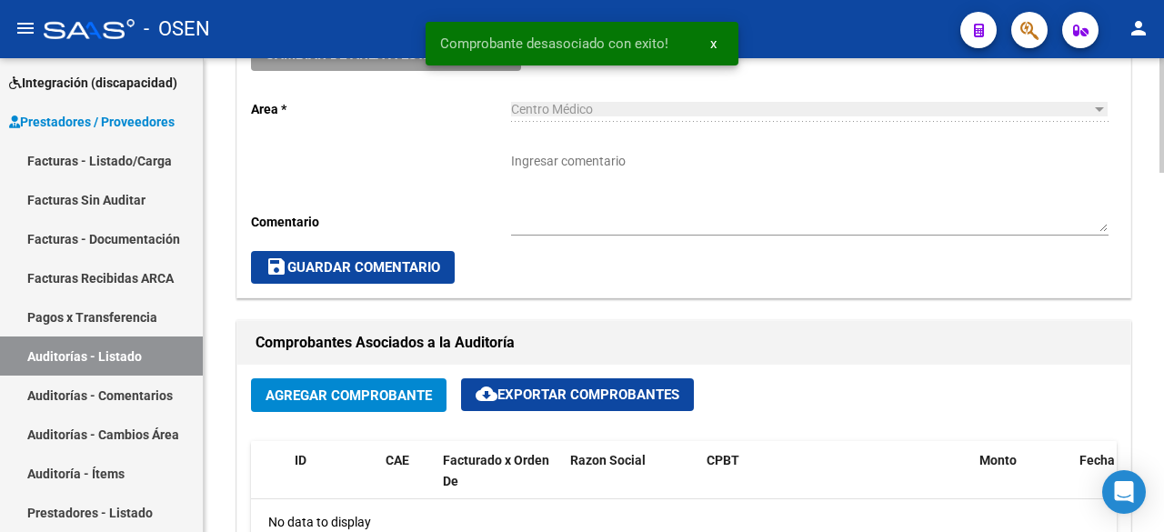
click at [413, 398] on span "Agregar Comprobante" at bounding box center [349, 396] width 166 height 16
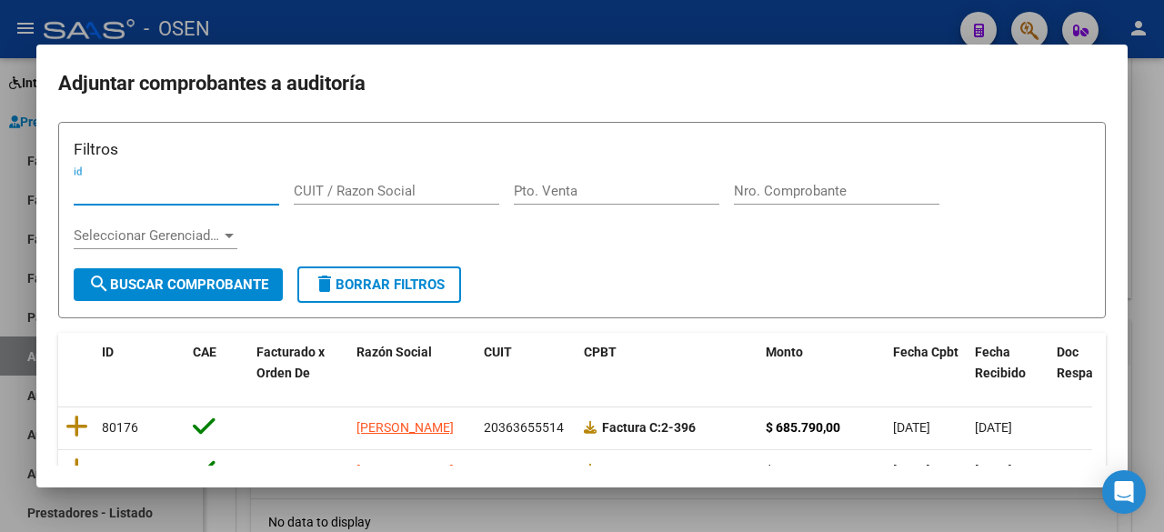
scroll to position [0, 0]
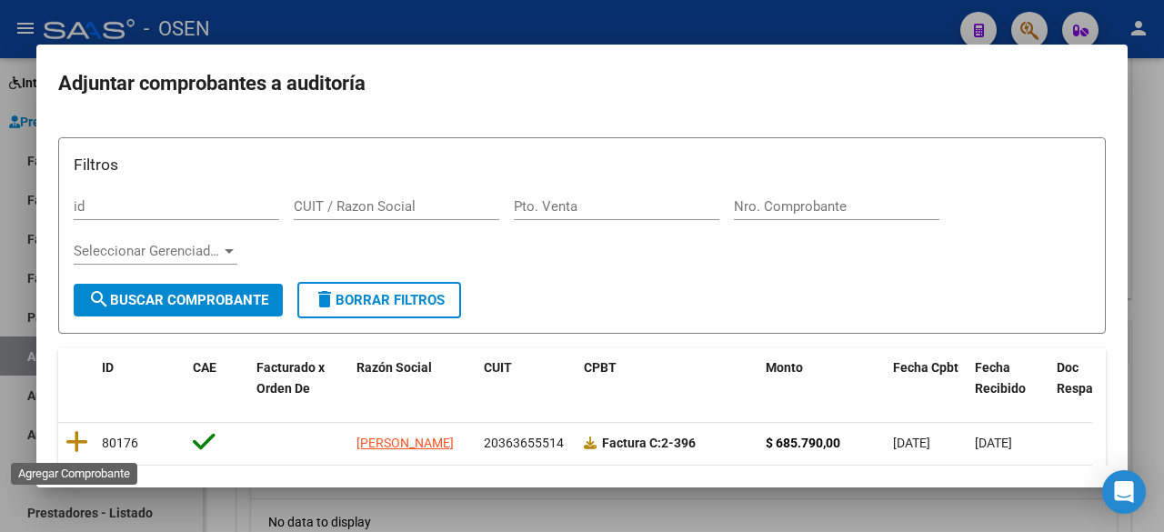
click at [81, 437] on icon at bounding box center [76, 441] width 23 height 25
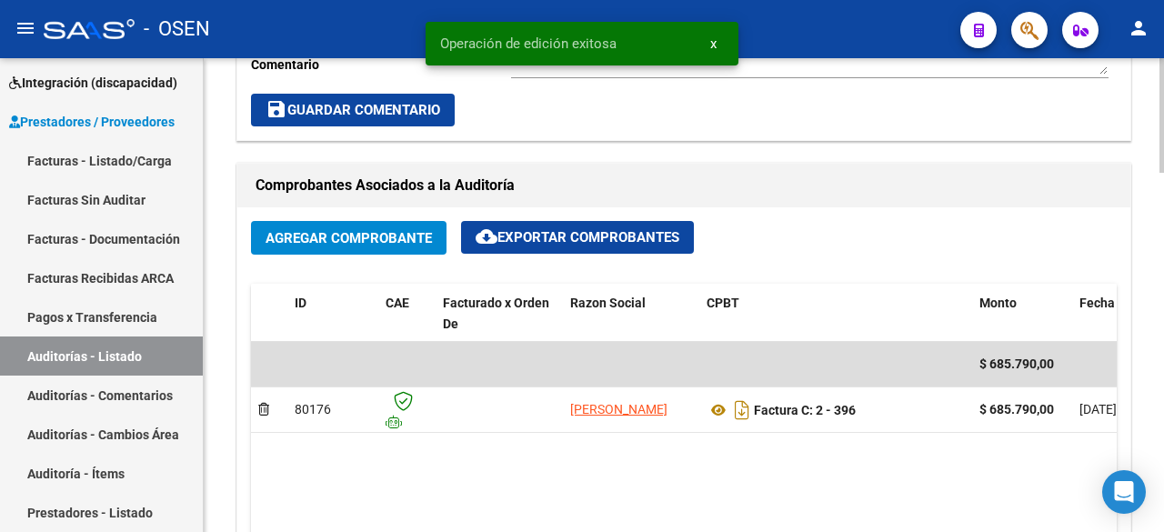
scroll to position [910, 0]
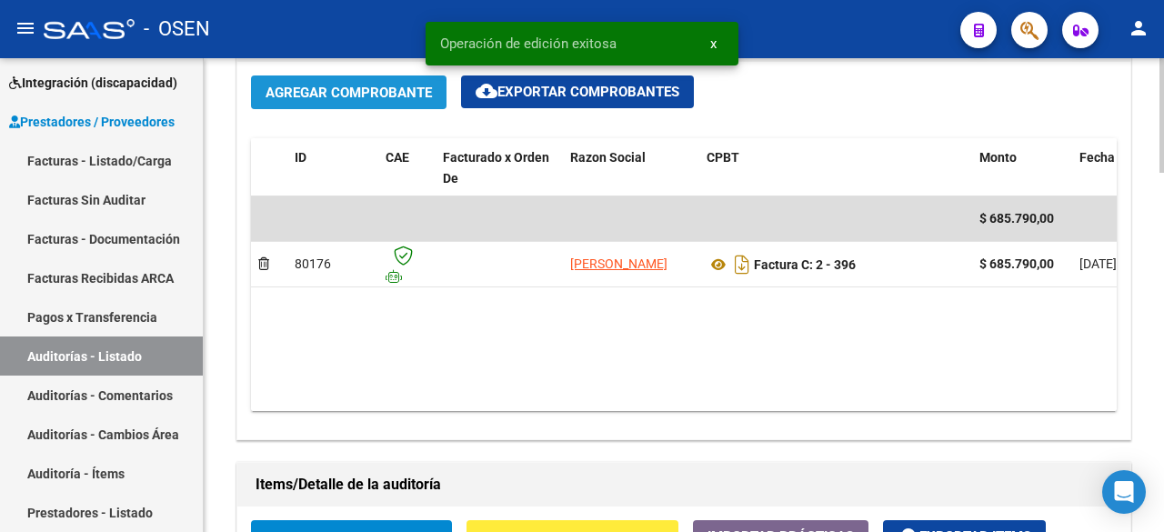
click at [379, 99] on span "Agregar Comprobante" at bounding box center [349, 93] width 166 height 16
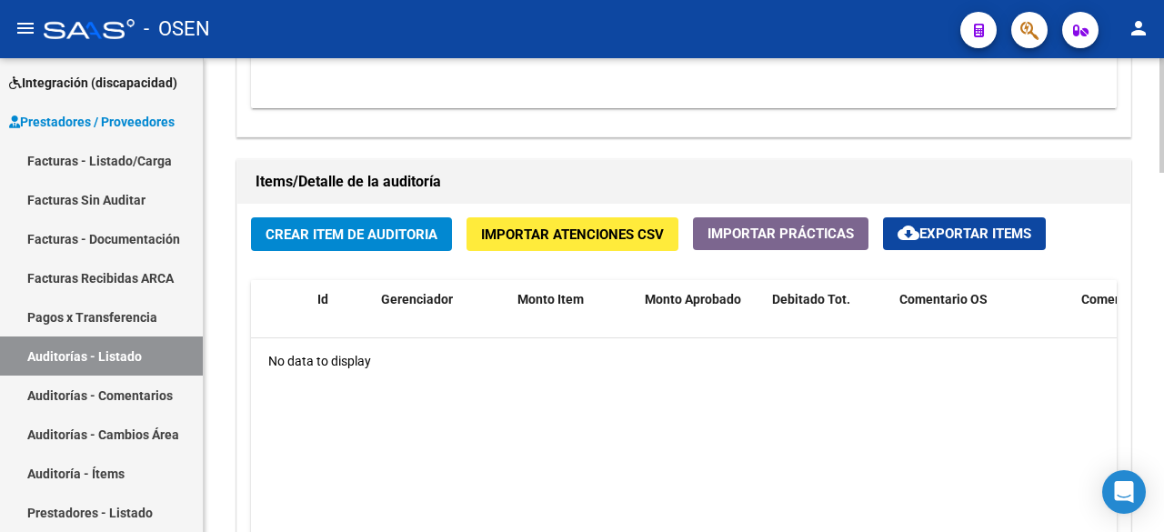
drag, startPoint x: 409, startPoint y: 246, endPoint x: 411, endPoint y: 261, distance: 15.6
click at [411, 261] on div "Crear Item de Auditoria Importar Atenciones CSV Importar Prácticas cloud_downlo…" at bounding box center [683, 443] width 893 height 478
click at [428, 243] on span "Crear Item de Auditoria" at bounding box center [352, 235] width 172 height 16
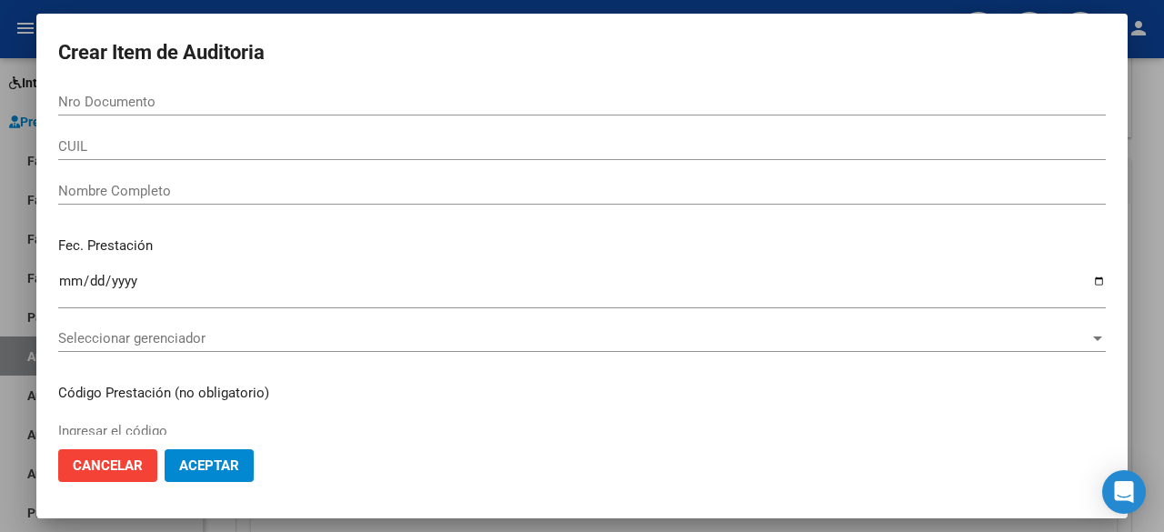
click at [325, 330] on div "Seleccionar gerenciador Seleccionar gerenciador" at bounding box center [582, 338] width 1048 height 27
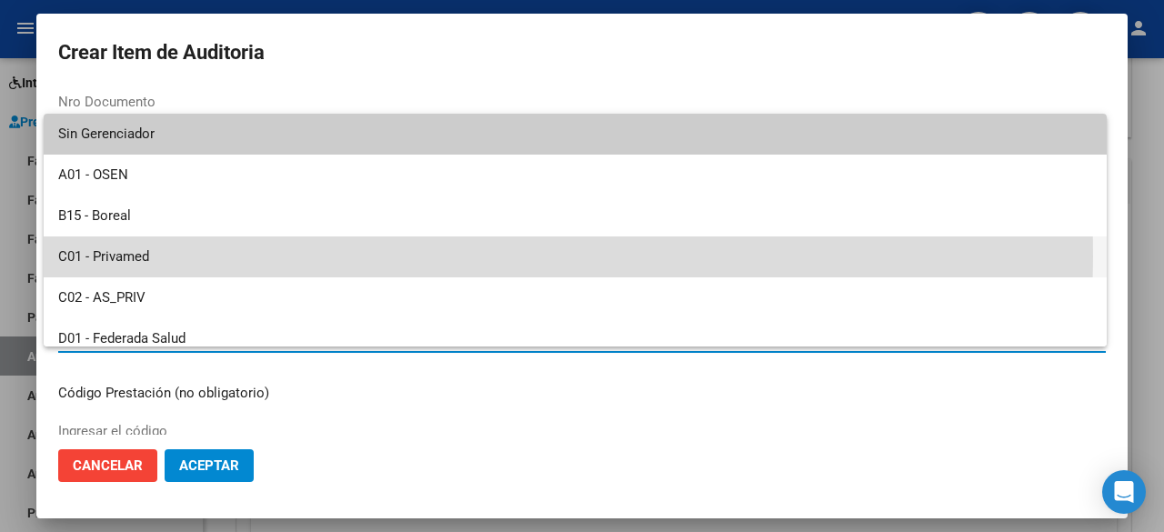
click at [227, 257] on span "C01 - Privamed" at bounding box center [575, 257] width 1034 height 41
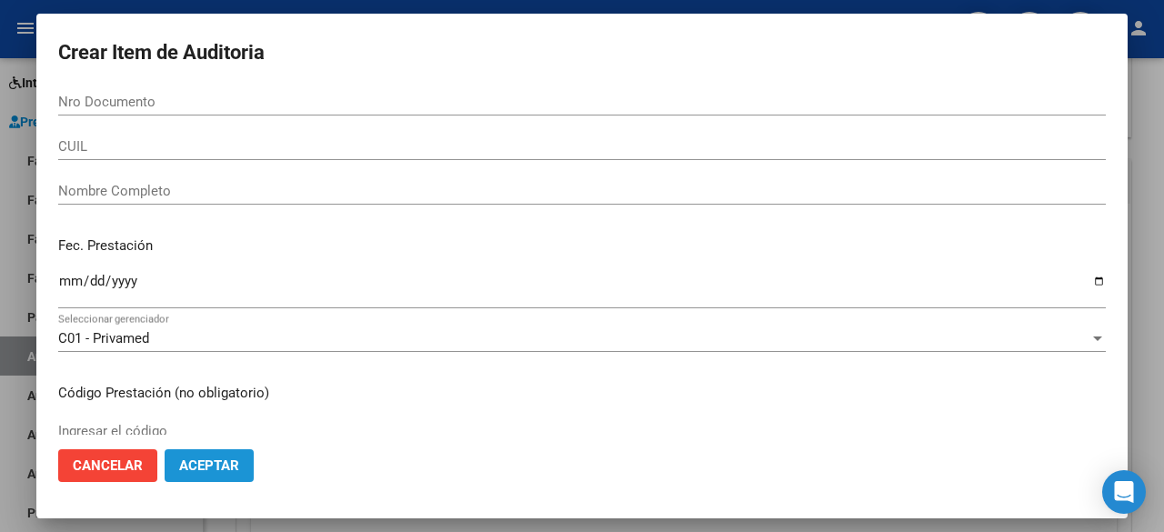
click at [240, 464] on button "Aceptar" at bounding box center [209, 465] width 89 height 33
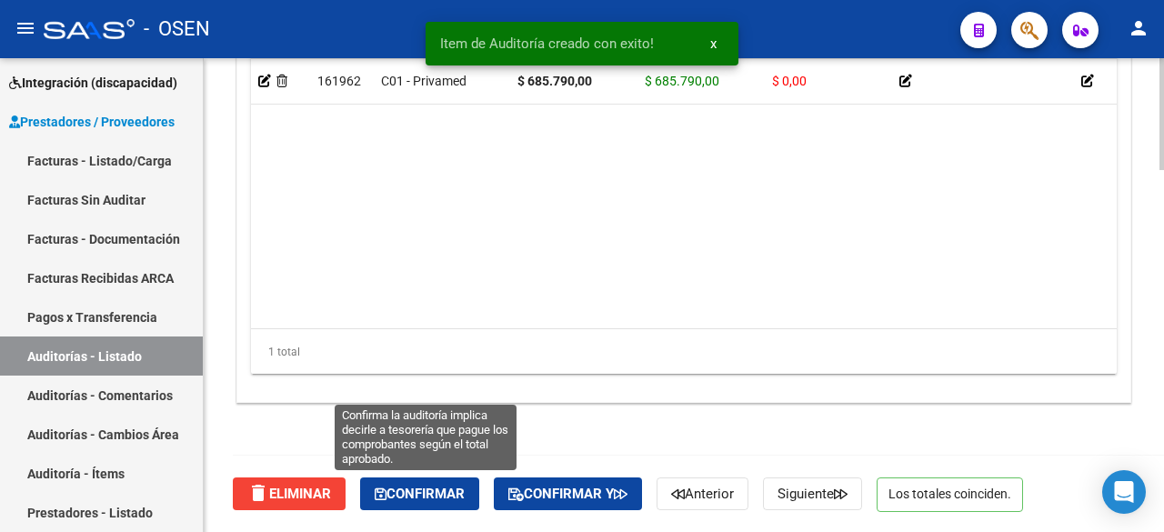
click at [466, 483] on button "Confirmar" at bounding box center [419, 494] width 119 height 33
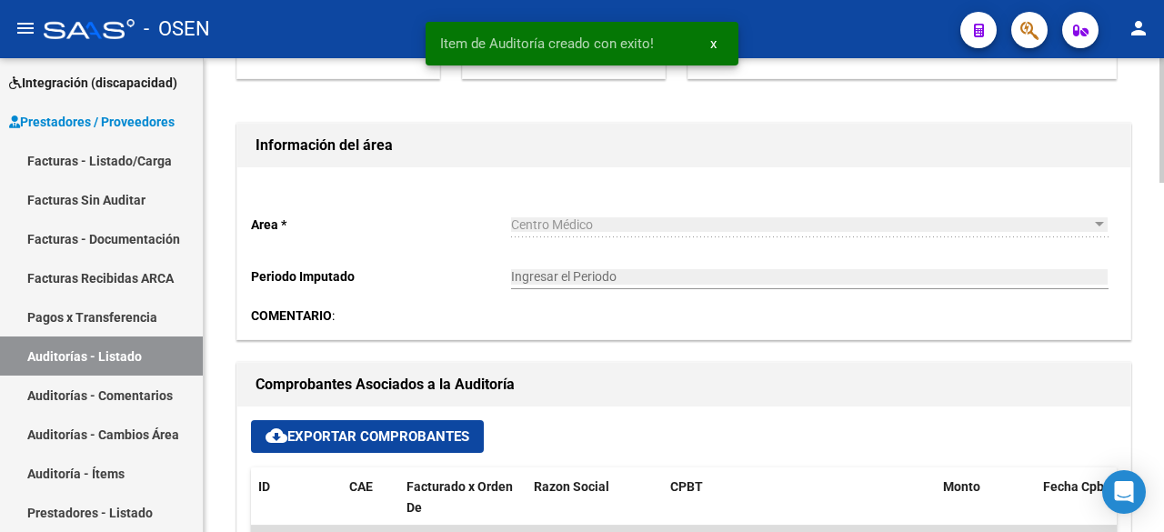
scroll to position [0, 0]
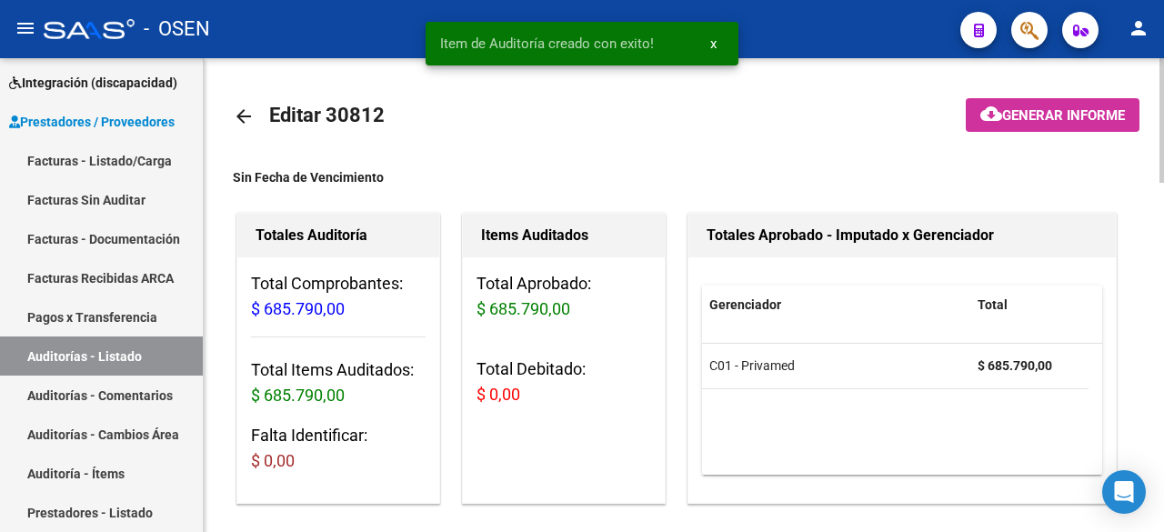
type input "202509"
click at [247, 116] on mat-icon "arrow_back" at bounding box center [244, 117] width 22 height 22
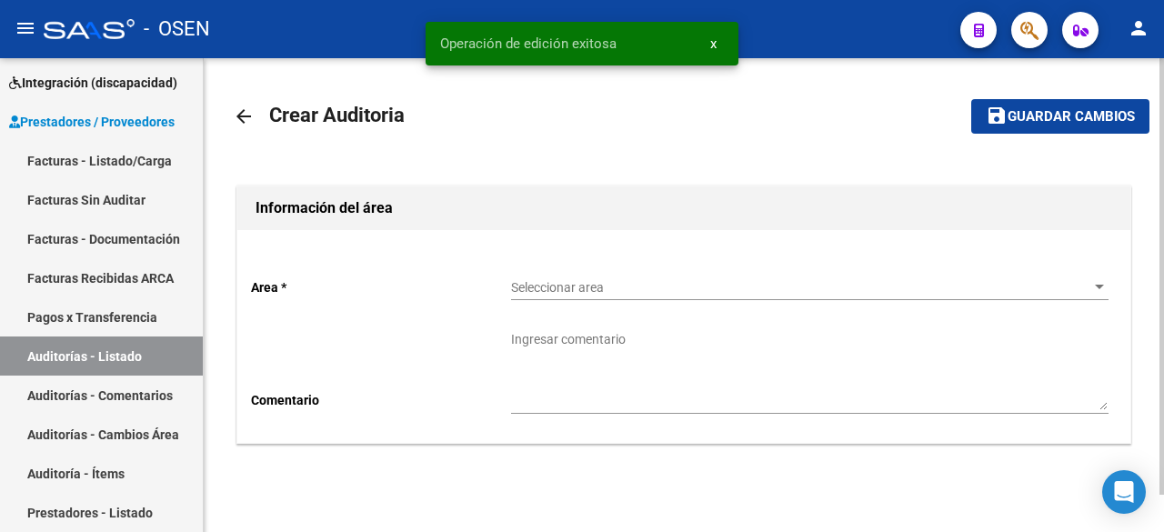
click at [650, 304] on div "Seleccionar area Seleccionar area" at bounding box center [810, 290] width 598 height 52
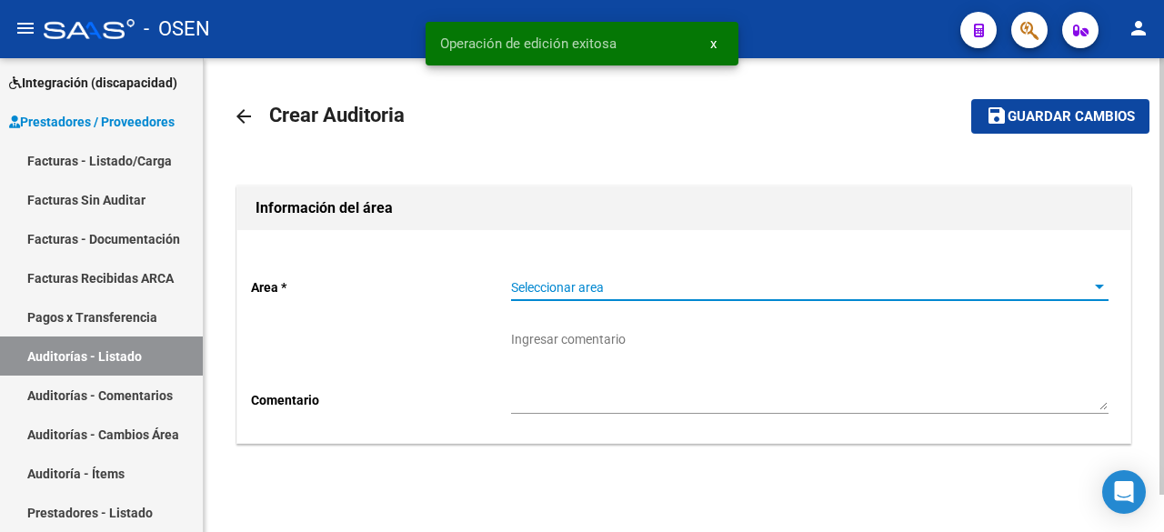
click at [665, 281] on span "Seleccionar area" at bounding box center [801, 287] width 581 height 15
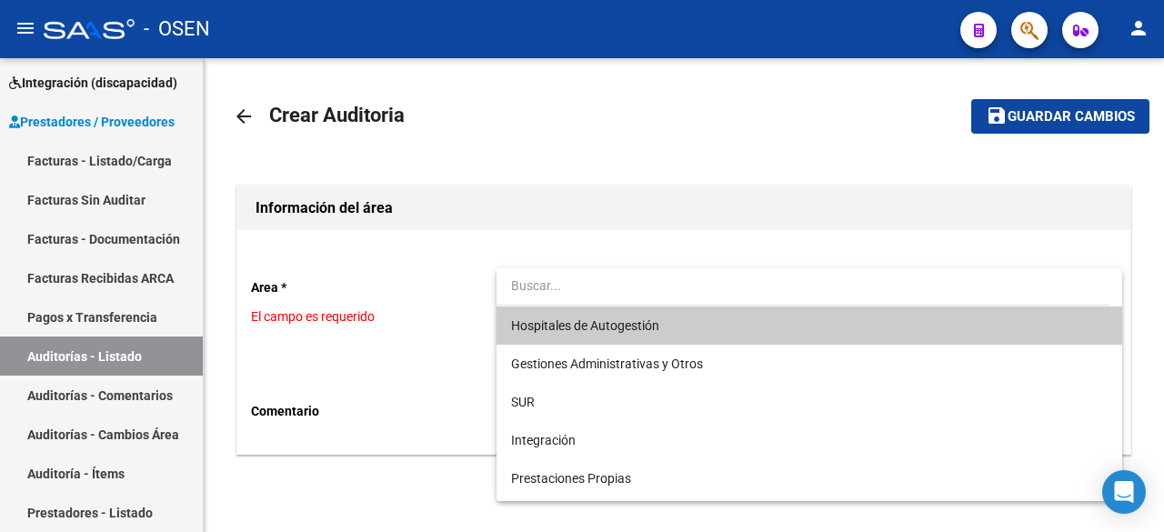
type input "c"
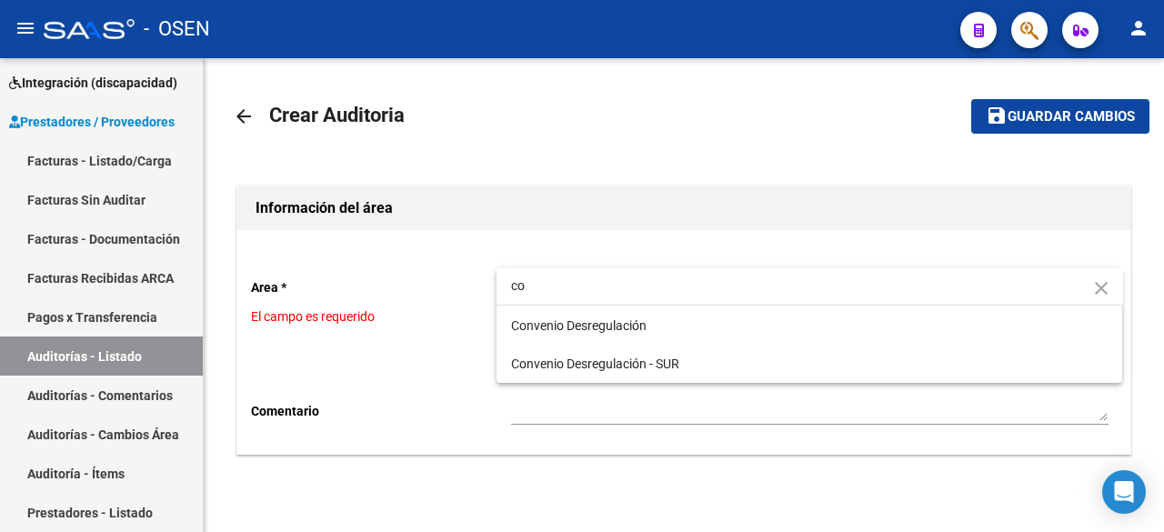
type input "c"
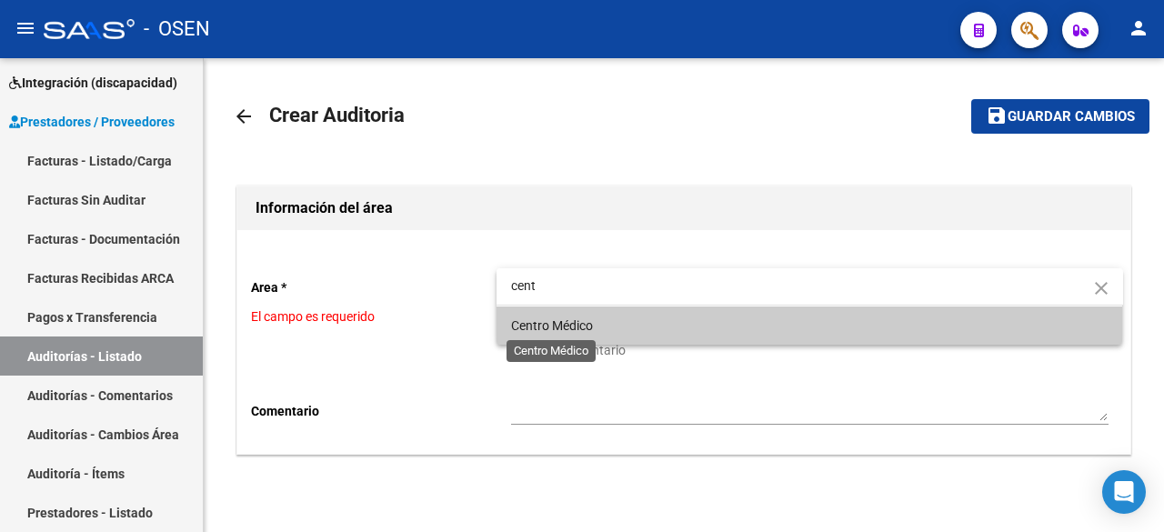
type input "cent"
click at [529, 320] on span "Centro Médico" at bounding box center [552, 325] width 82 height 15
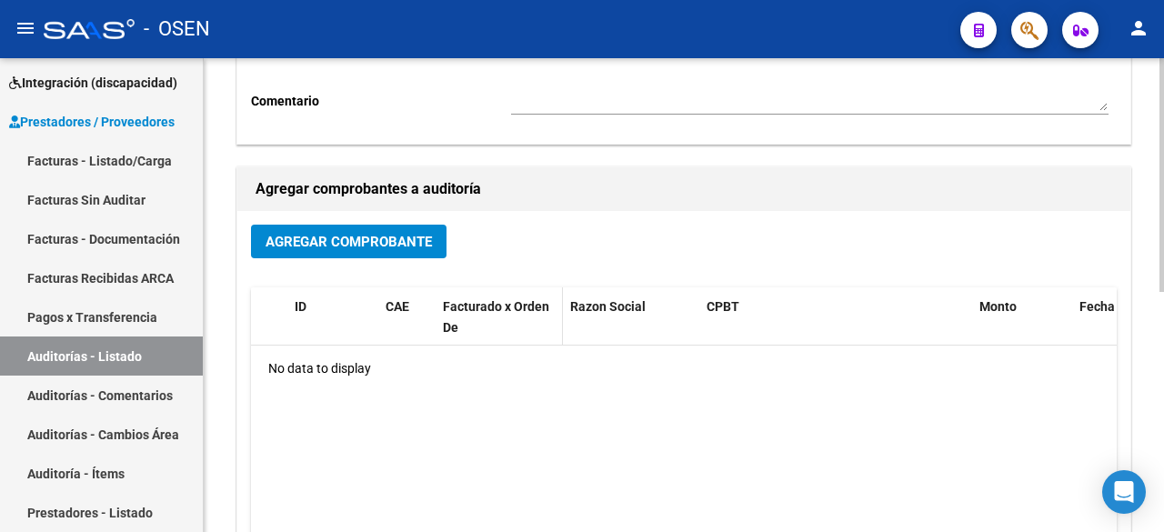
scroll to position [303, 0]
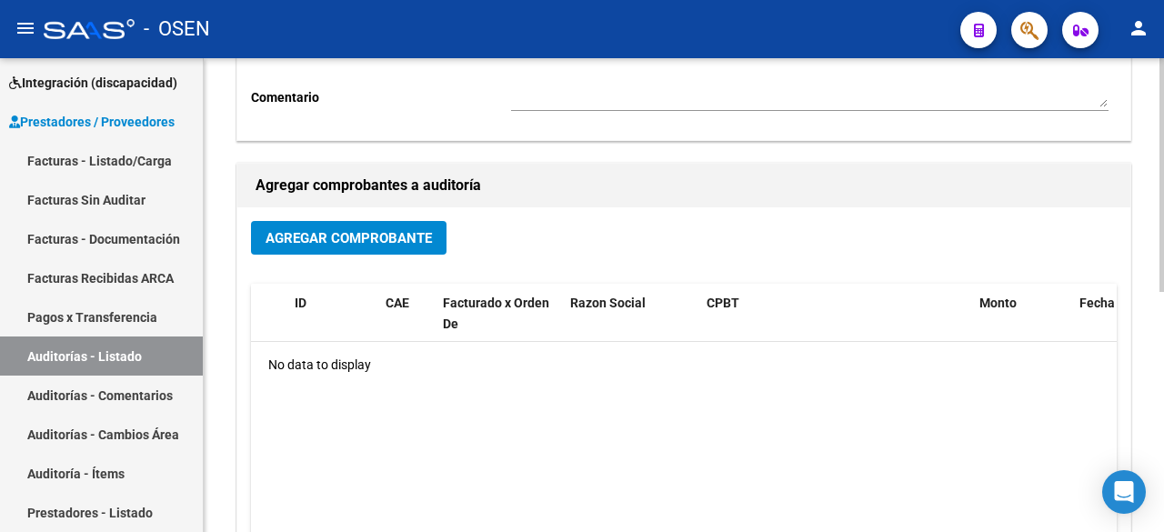
drag, startPoint x: 383, startPoint y: 217, endPoint x: 373, endPoint y: 228, distance: 15.5
click at [382, 218] on div "Agregar Comprobante ID CAE Facturado x Orden De Razon Social CPBT Monto Fecha C…" at bounding box center [683, 396] width 893 height 378
click at [369, 238] on span "Agregar Comprobante" at bounding box center [349, 238] width 166 height 16
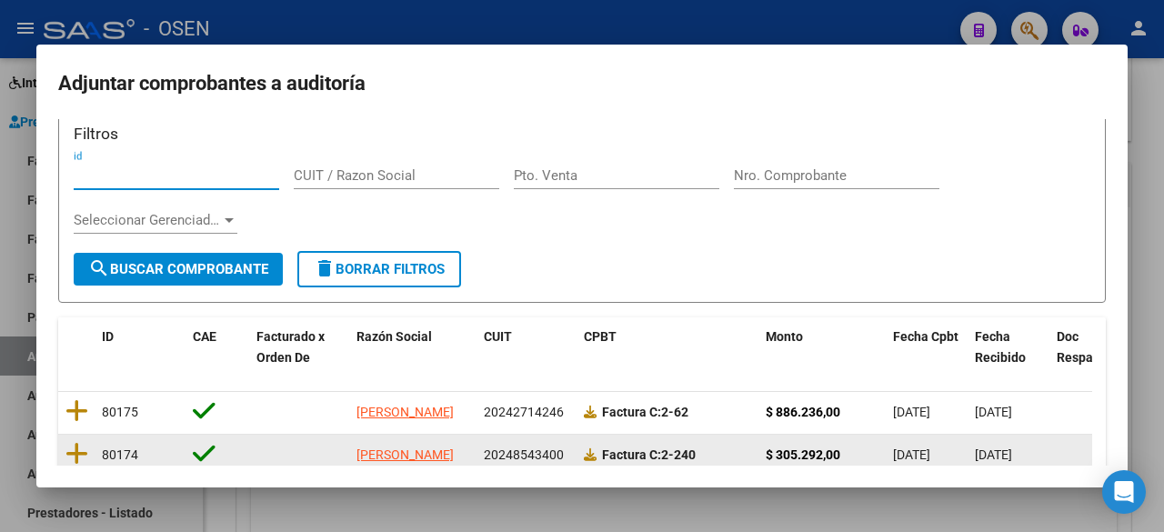
scroll to position [23, 0]
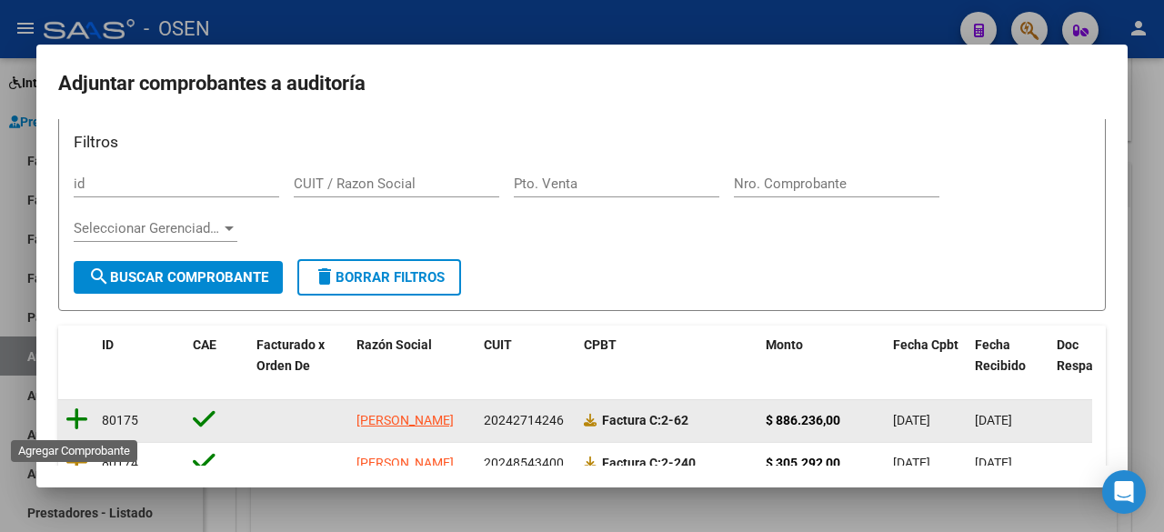
click at [80, 416] on icon at bounding box center [76, 419] width 23 height 25
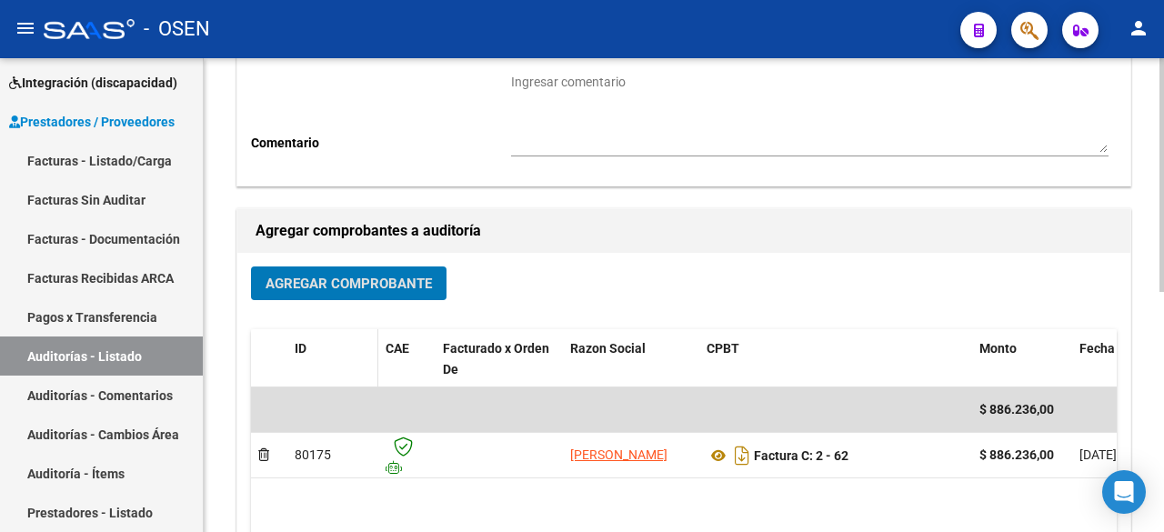
scroll to position [303, 0]
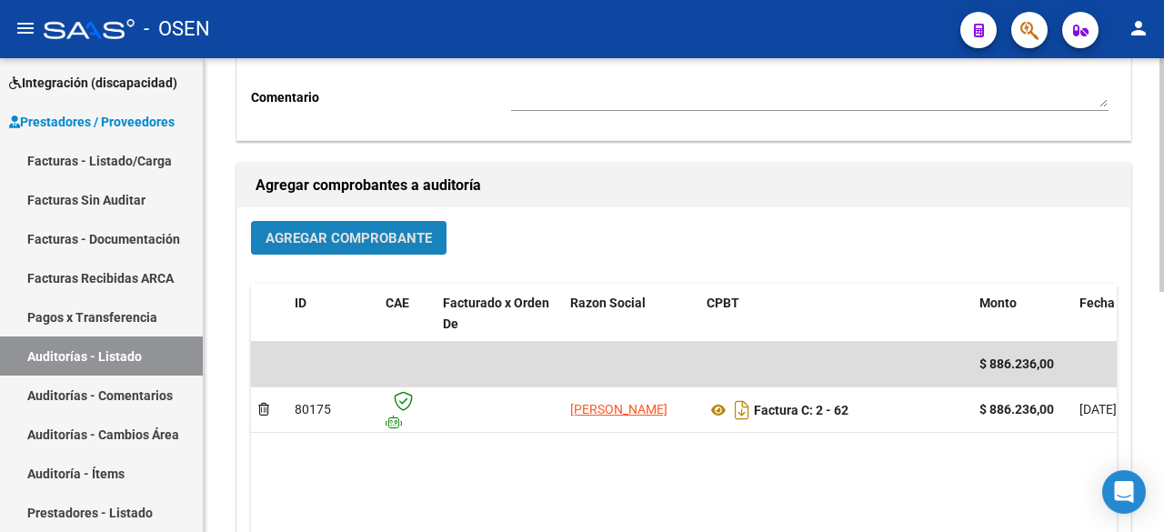
click at [366, 252] on button "Agregar Comprobante" at bounding box center [349, 238] width 196 height 34
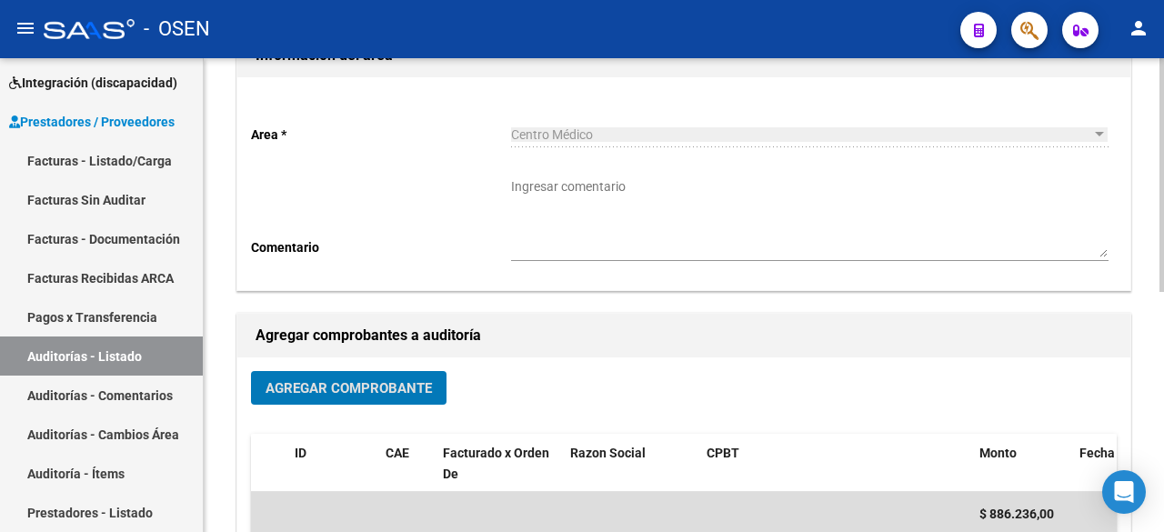
scroll to position [0, 0]
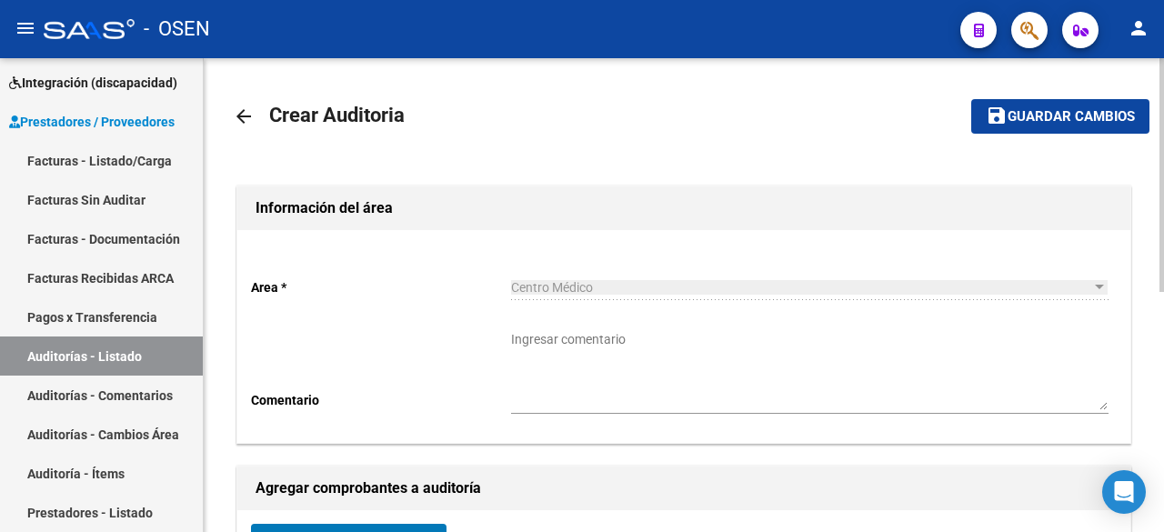
drag, startPoint x: 1085, startPoint y: 130, endPoint x: 1073, endPoint y: 141, distance: 16.8
click at [1084, 130] on button "save Guardar cambios" at bounding box center [1061, 116] width 178 height 34
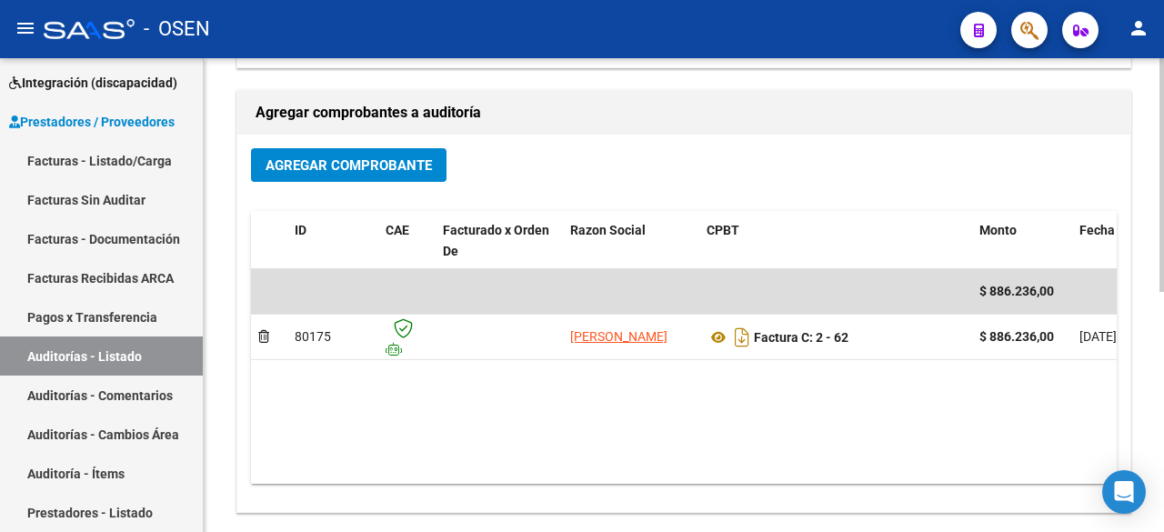
scroll to position [486, 0]
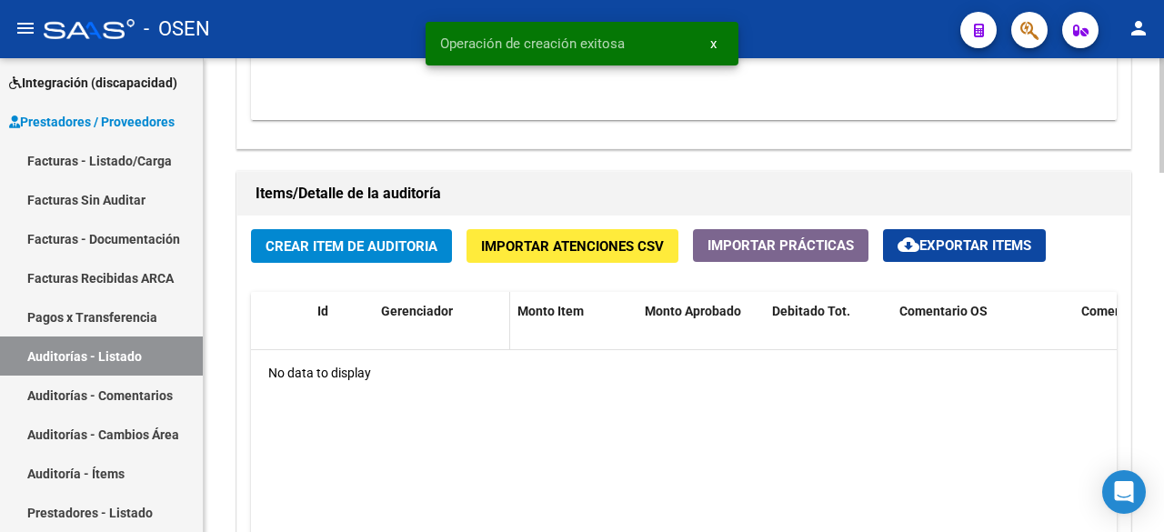
scroll to position [1213, 0]
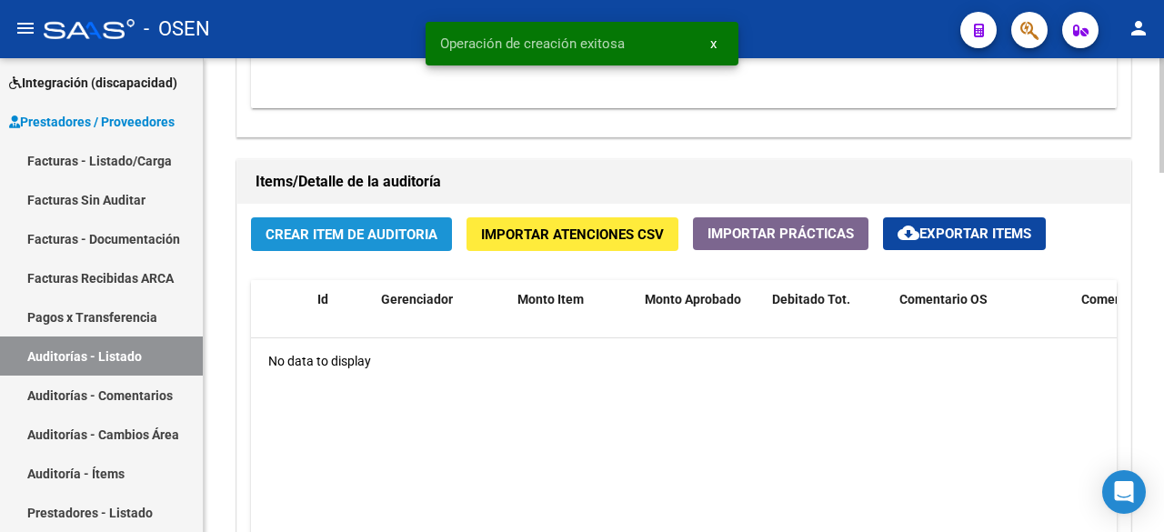
click at [403, 237] on span "Crear Item de Auditoria" at bounding box center [352, 235] width 172 height 16
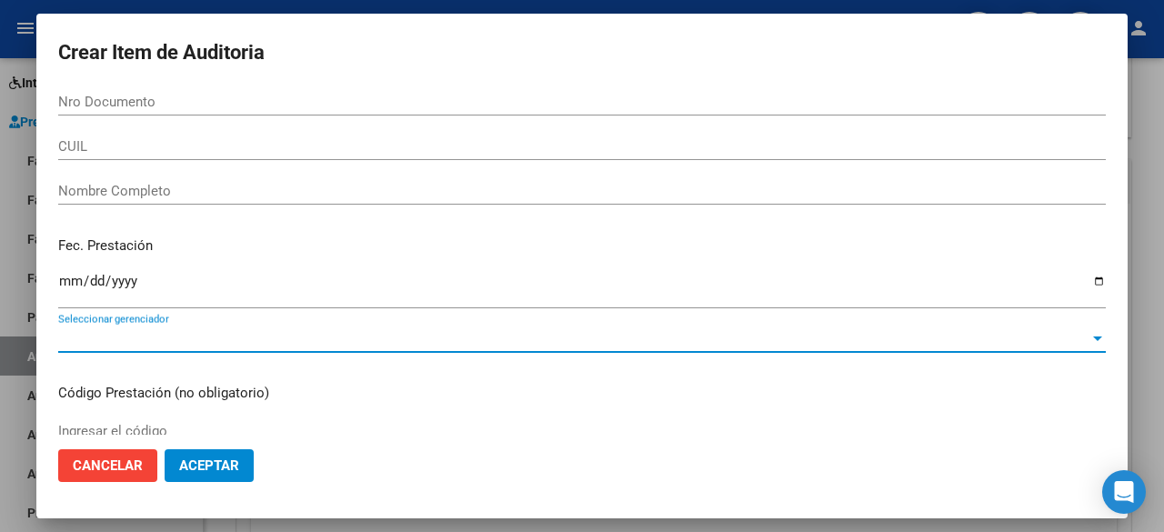
click at [365, 334] on span "Seleccionar gerenciador" at bounding box center [574, 338] width 1032 height 16
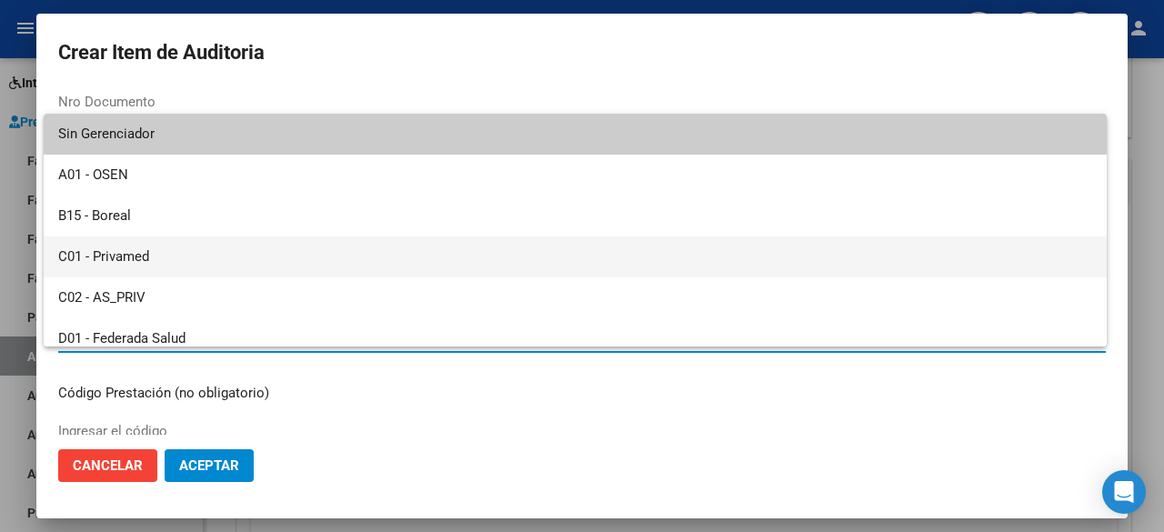
click at [202, 263] on span "C01 - Privamed" at bounding box center [575, 257] width 1034 height 41
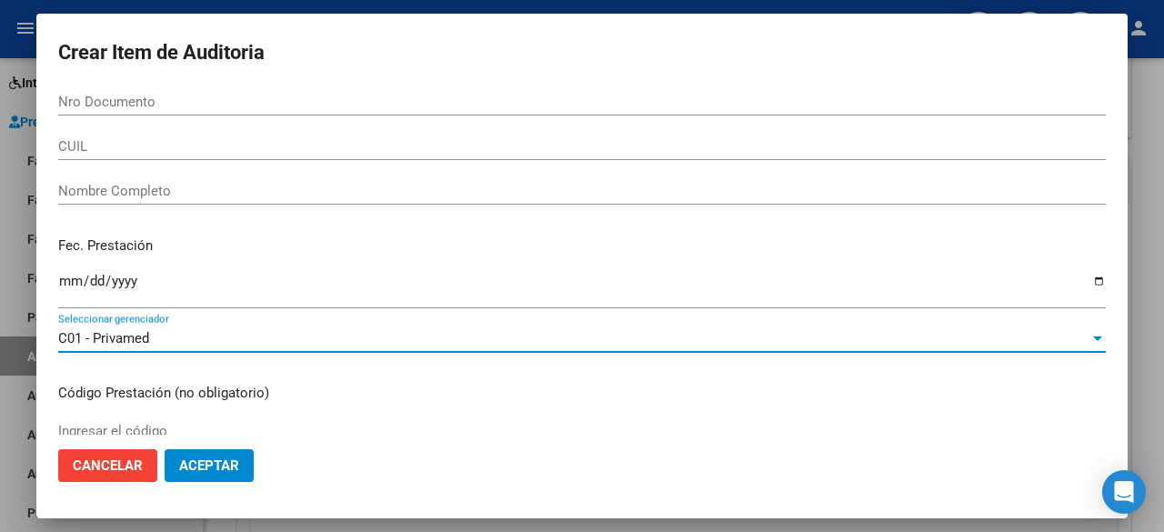
click at [202, 464] on span "Aceptar" at bounding box center [209, 466] width 60 height 16
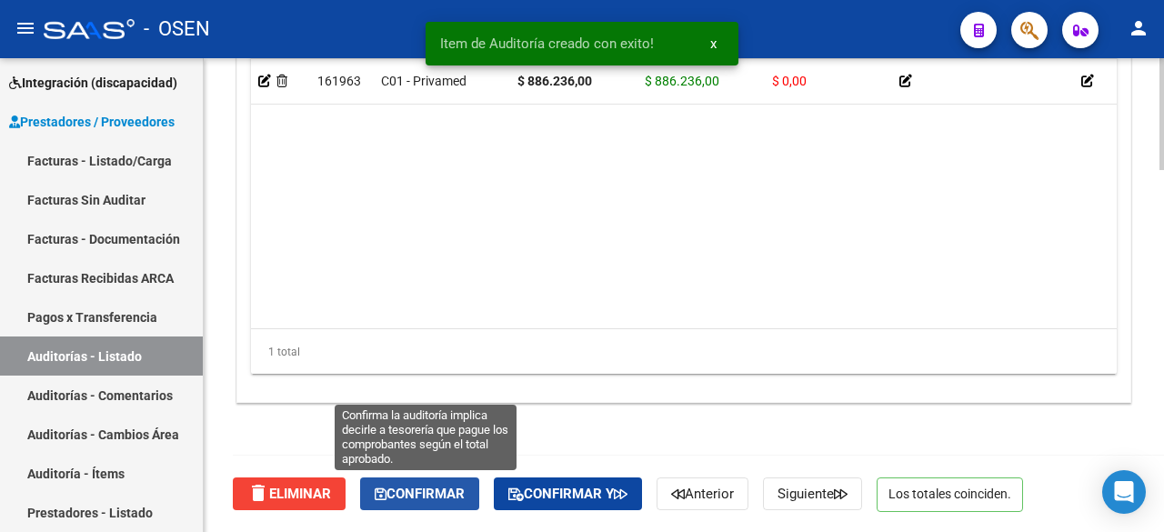
drag, startPoint x: 415, startPoint y: 482, endPoint x: 446, endPoint y: 456, distance: 40.7
click at [417, 481] on button "Confirmar" at bounding box center [419, 494] width 119 height 33
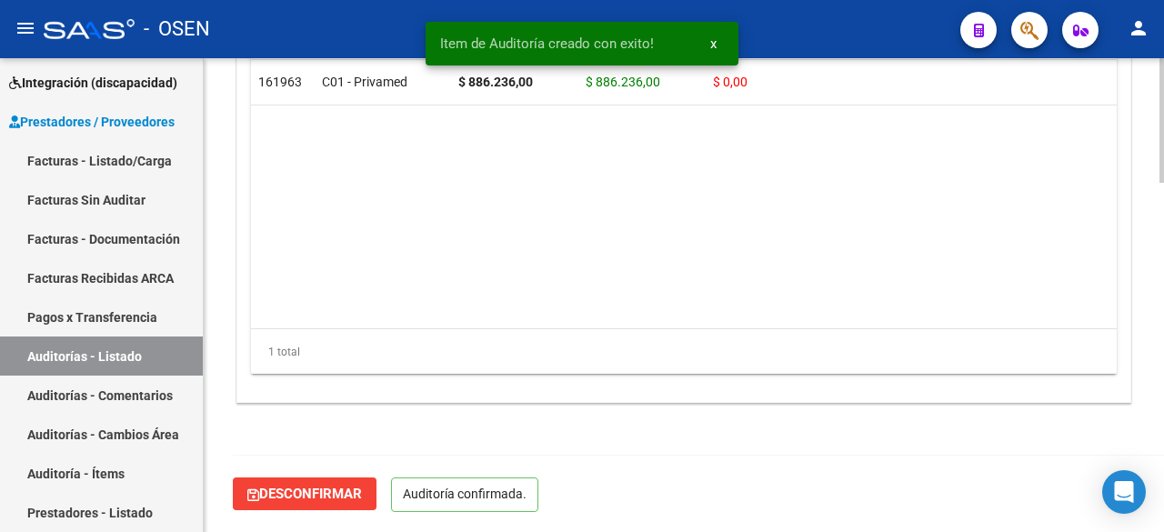
scroll to position [1334, 0]
type input "202509"
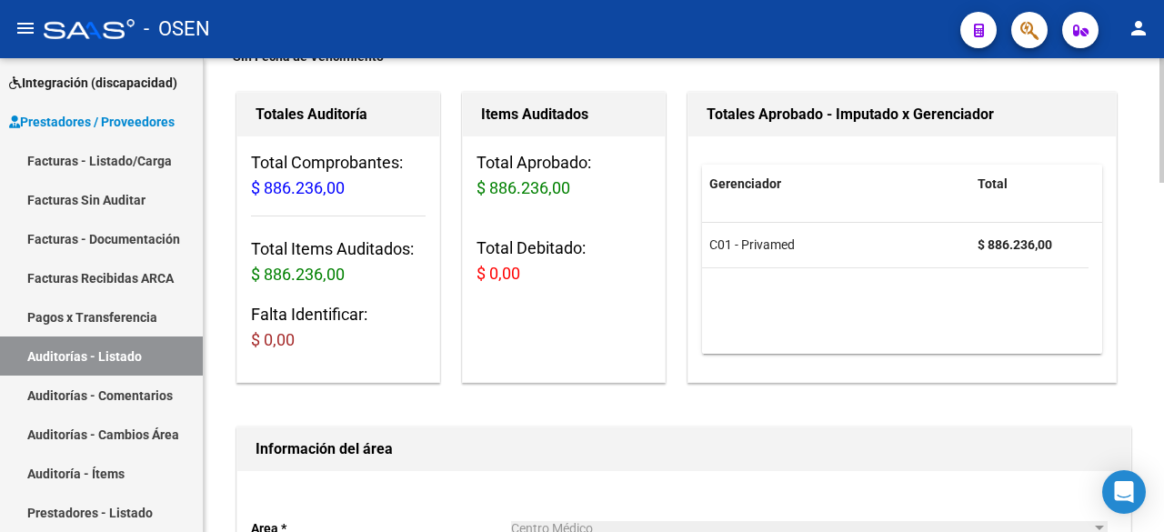
scroll to position [0, 0]
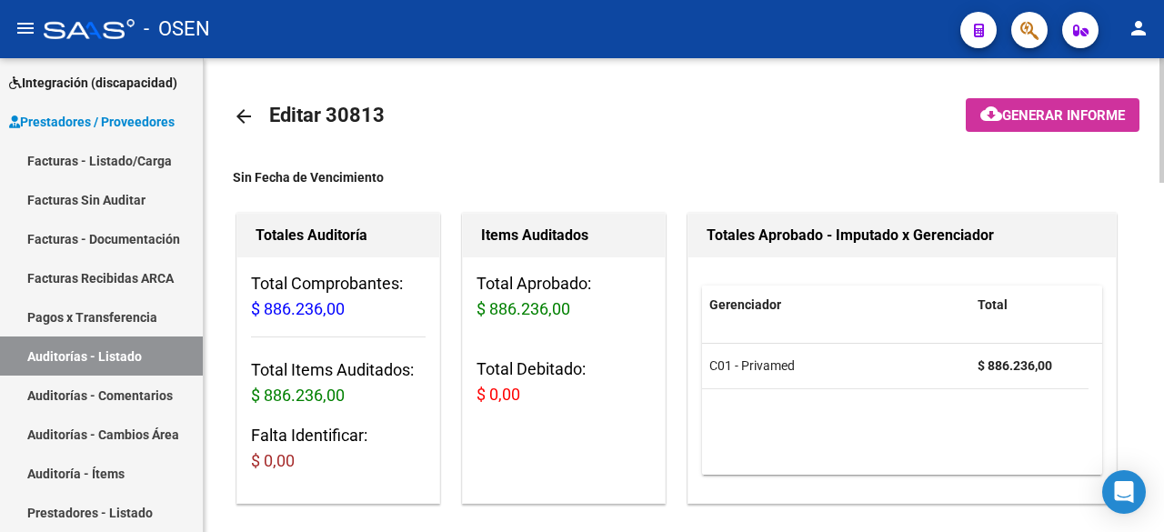
click at [247, 116] on mat-icon "arrow_back" at bounding box center [244, 117] width 22 height 22
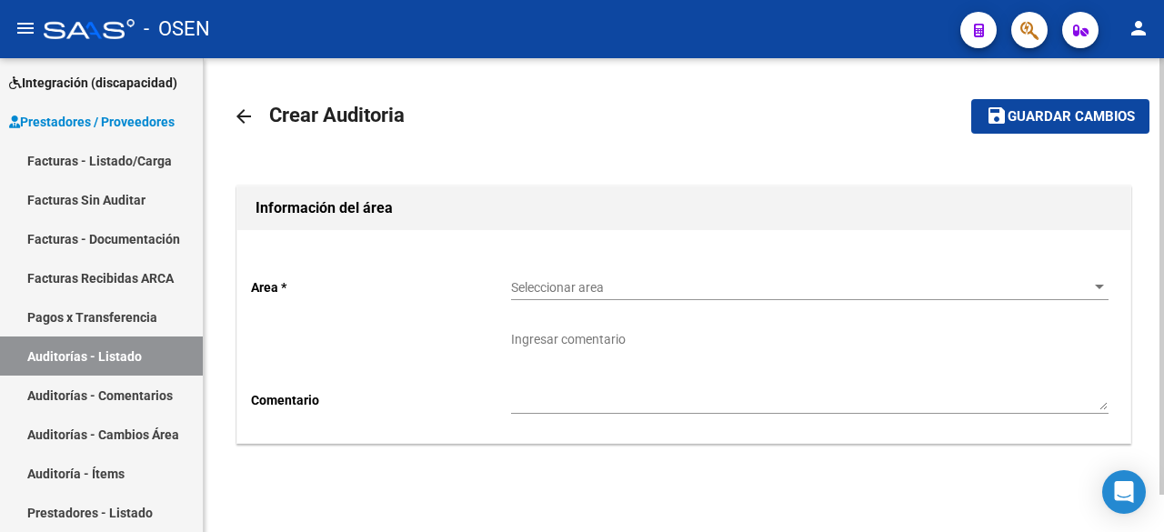
click at [634, 272] on div "Seleccionar area Seleccionar area" at bounding box center [810, 282] width 598 height 36
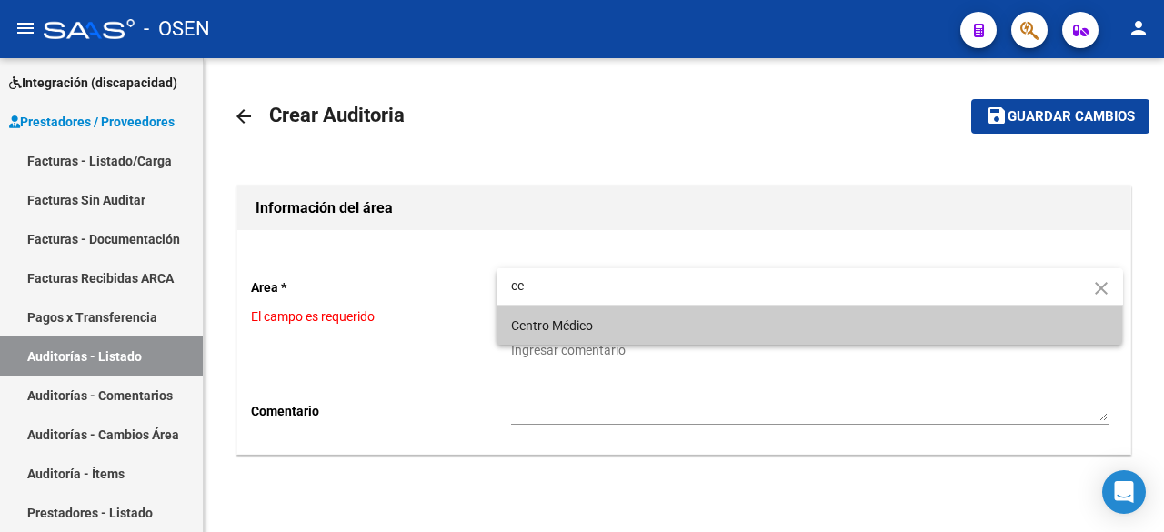
type input "ce"
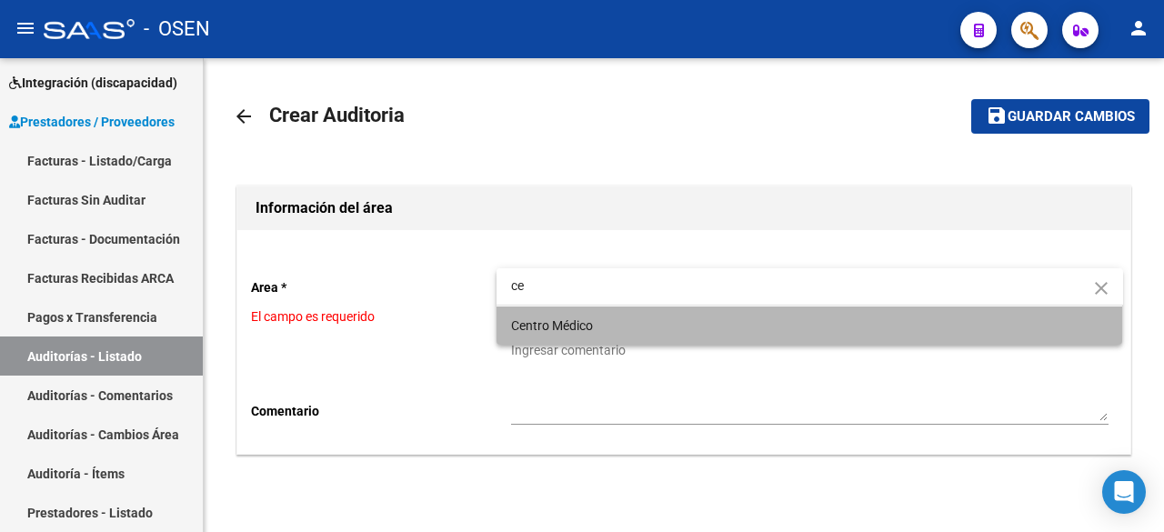
click at [623, 333] on span "Centro Médico" at bounding box center [810, 326] width 598 height 38
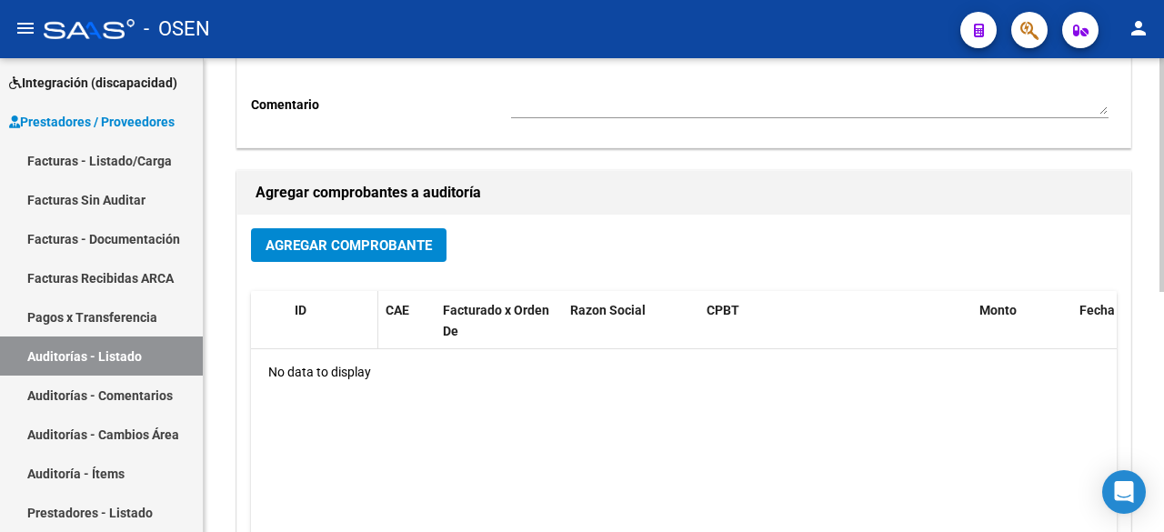
scroll to position [303, 0]
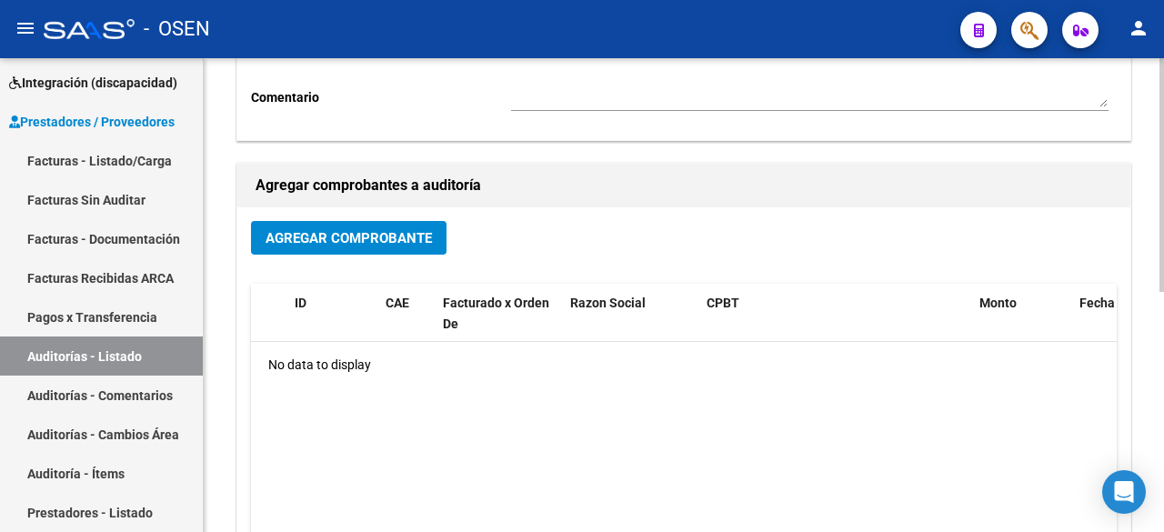
click at [301, 261] on div "Agregar Comprobante" at bounding box center [684, 245] width 866 height 48
click at [302, 248] on button "Agregar Comprobante" at bounding box center [349, 238] width 196 height 34
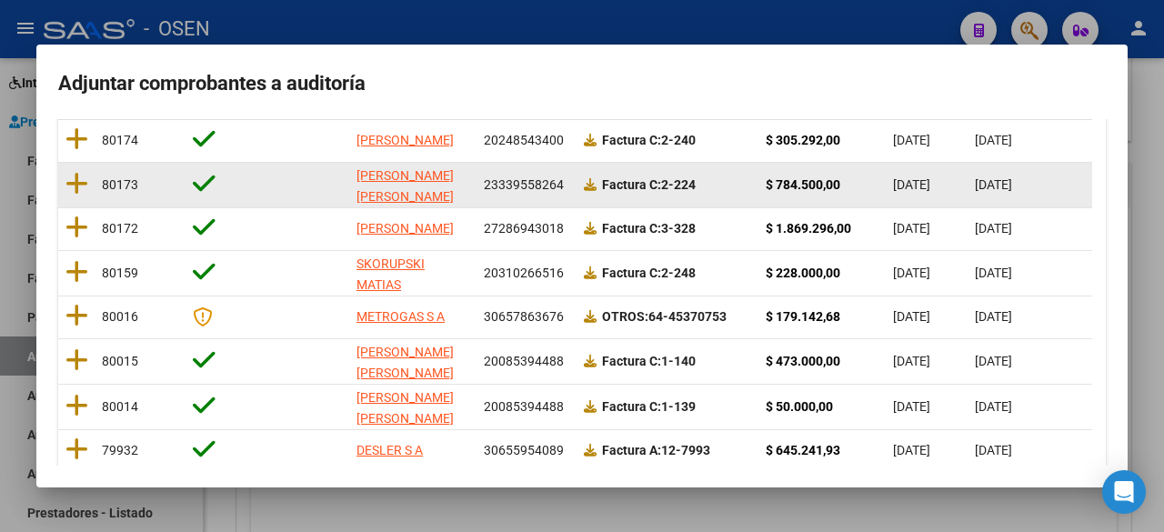
scroll to position [0, 0]
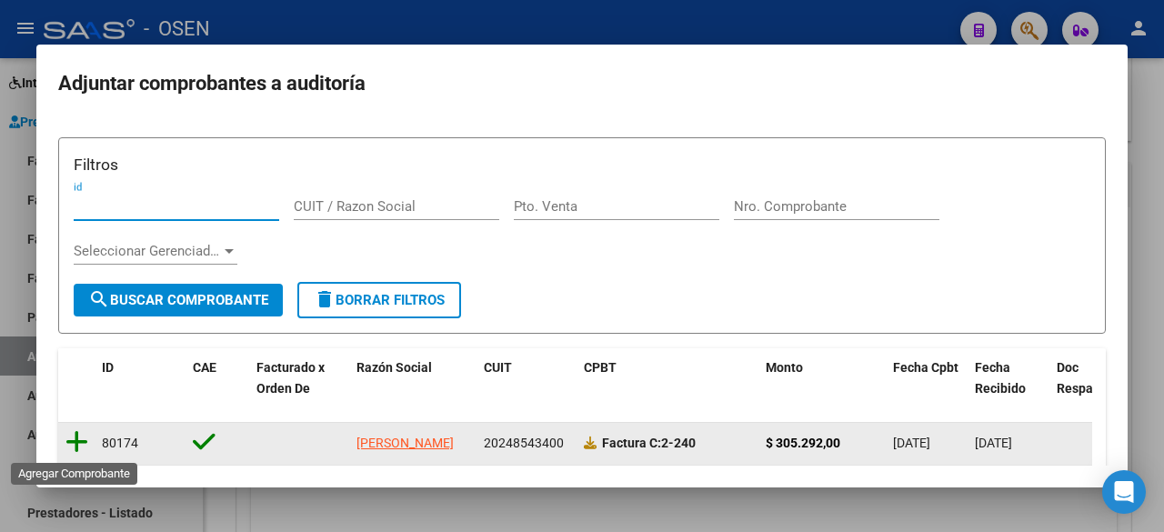
click at [84, 442] on icon at bounding box center [76, 441] width 23 height 25
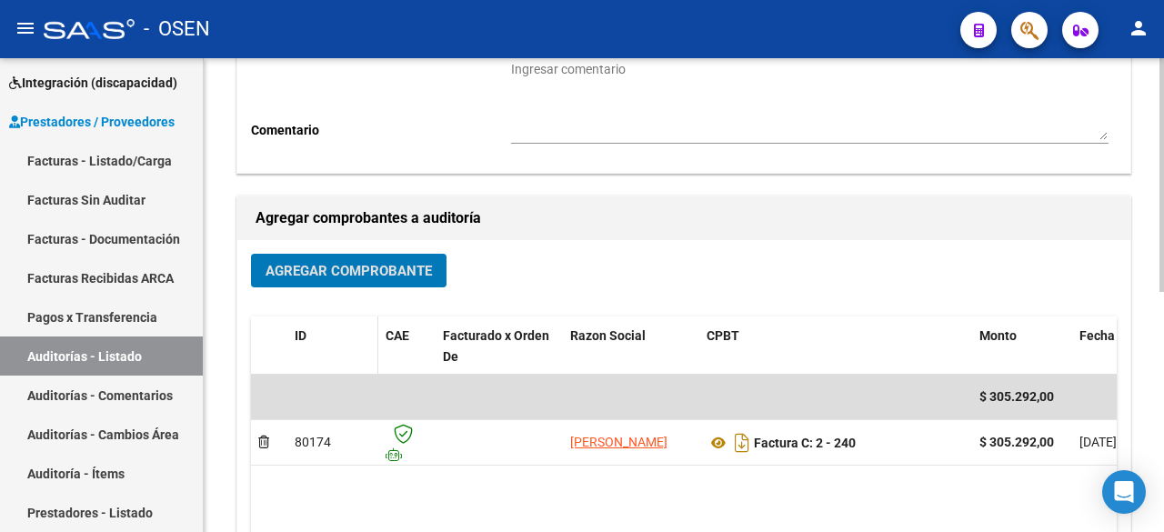
scroll to position [303, 0]
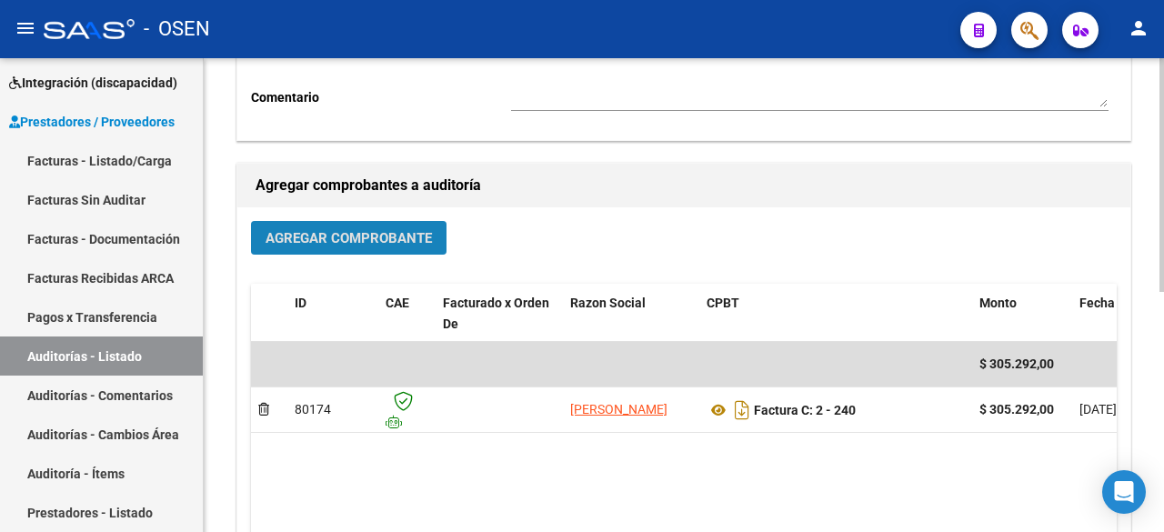
click at [392, 253] on button "Agregar Comprobante" at bounding box center [349, 238] width 196 height 34
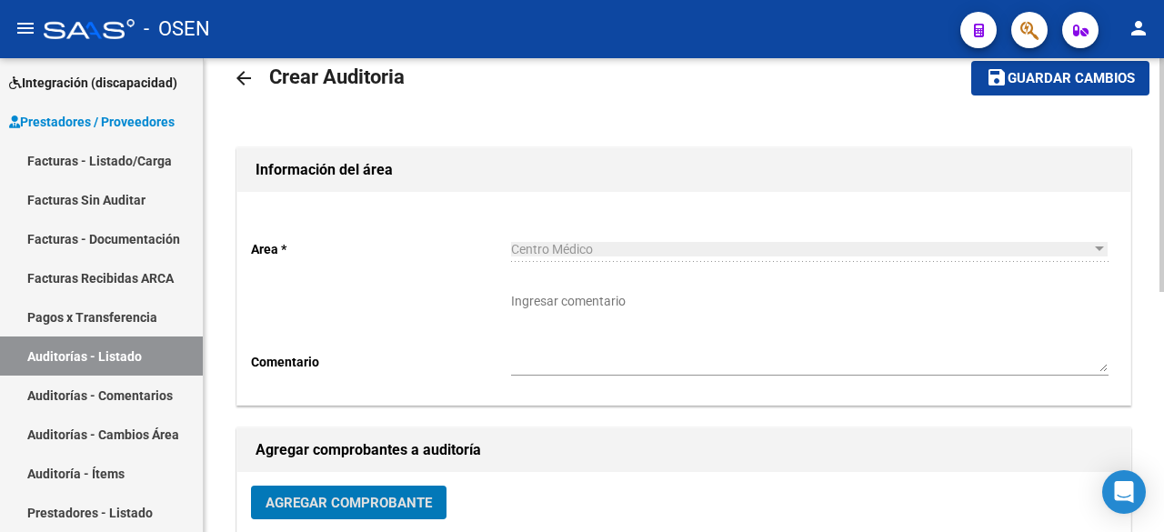
scroll to position [0, 0]
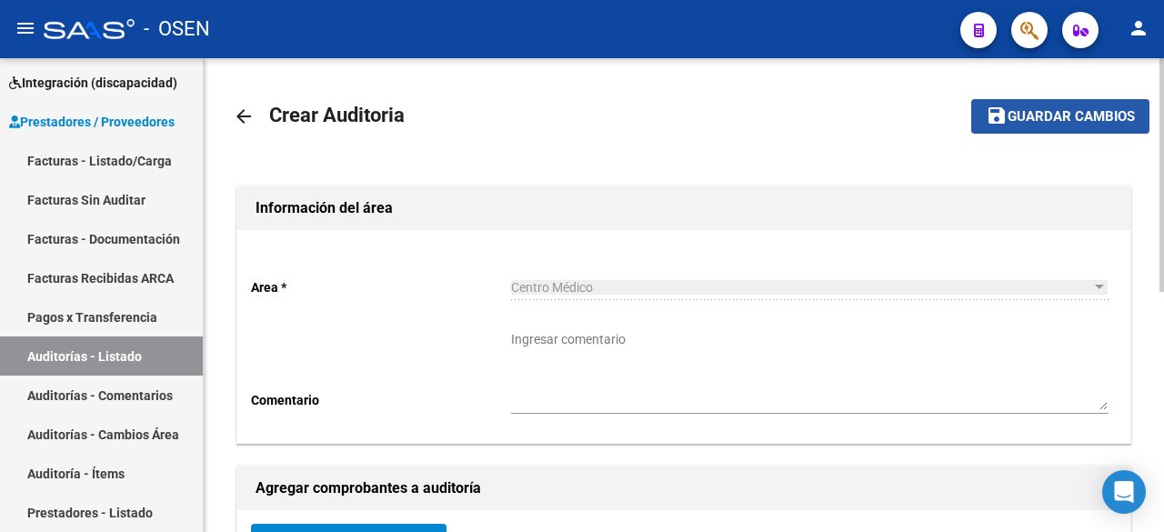
click at [1062, 129] on button "save Guardar cambios" at bounding box center [1061, 116] width 178 height 34
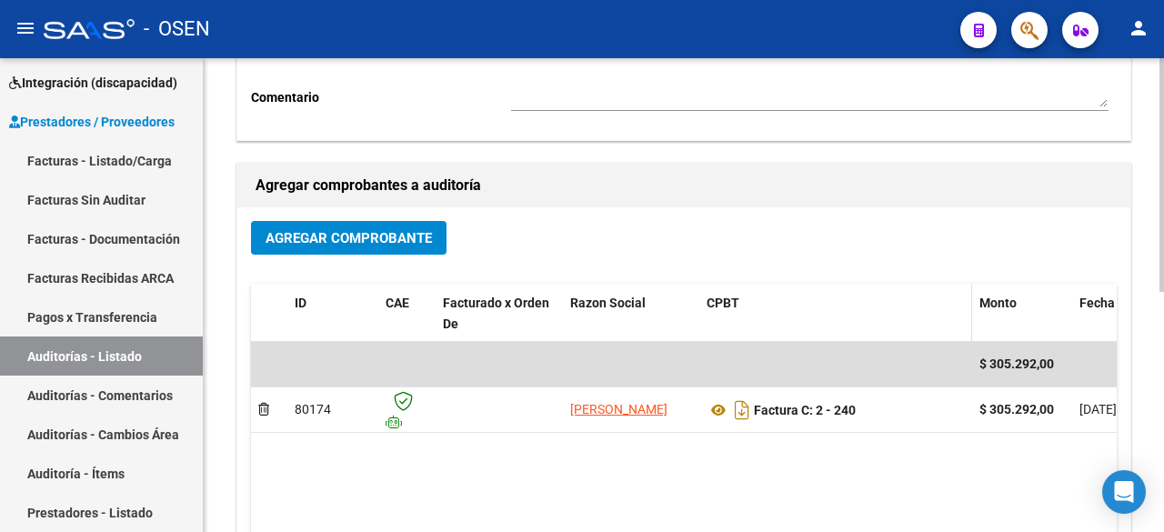
scroll to position [451, 0]
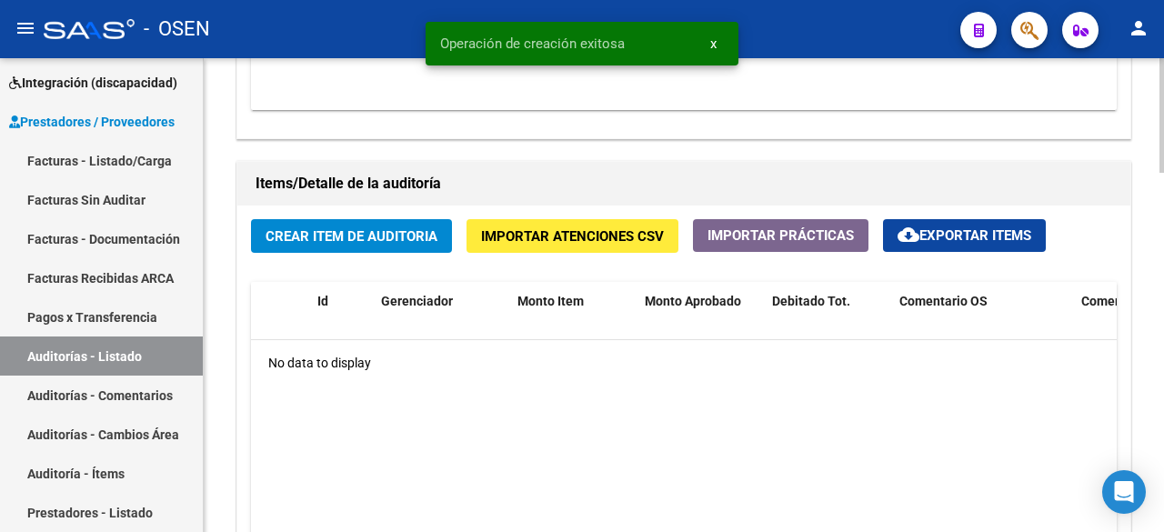
scroll to position [1213, 0]
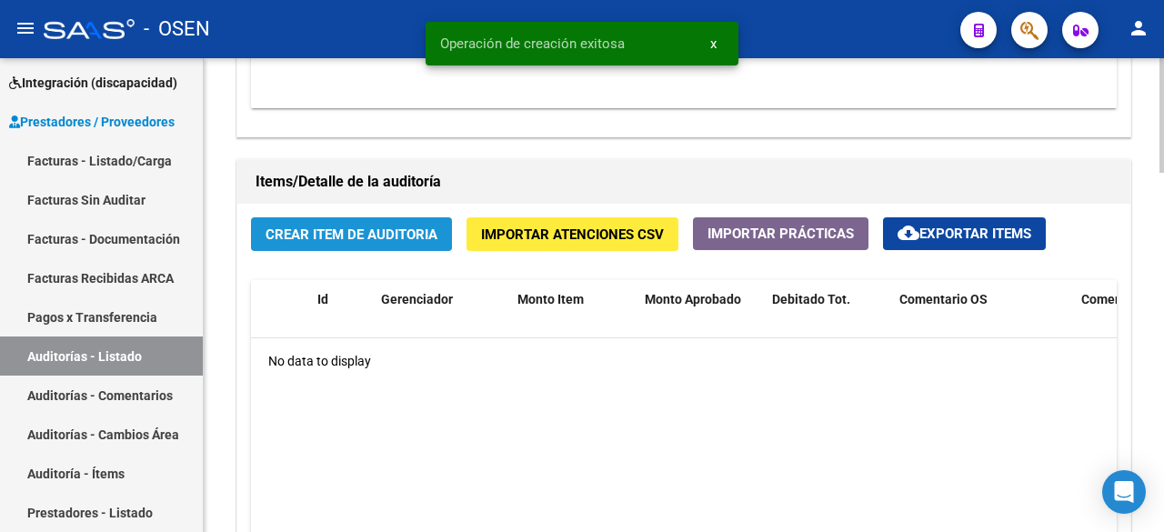
click at [358, 250] on button "Crear Item de Auditoria" at bounding box center [351, 234] width 201 height 34
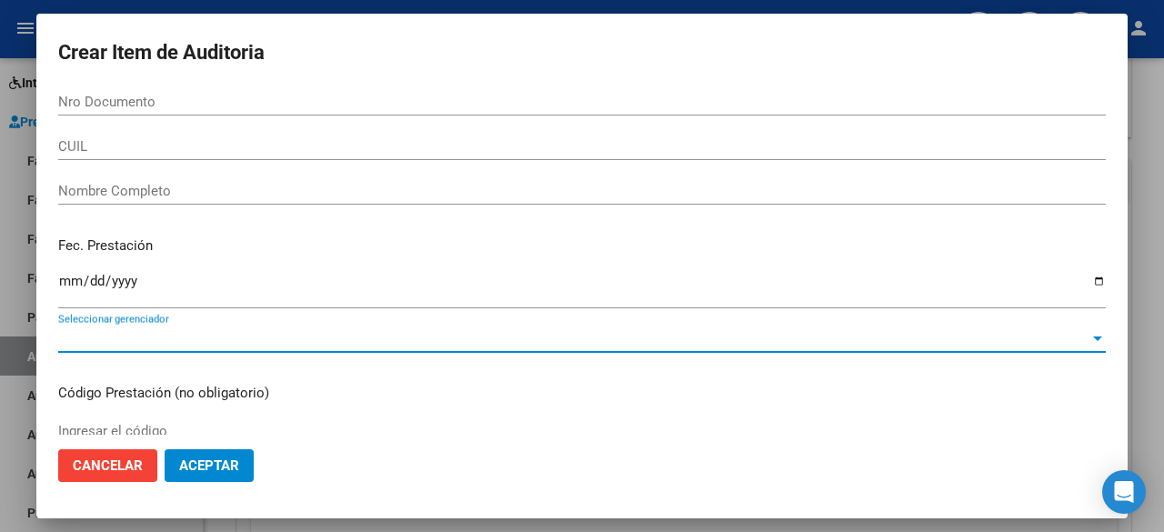
click at [296, 340] on span "Seleccionar gerenciador" at bounding box center [574, 338] width 1032 height 16
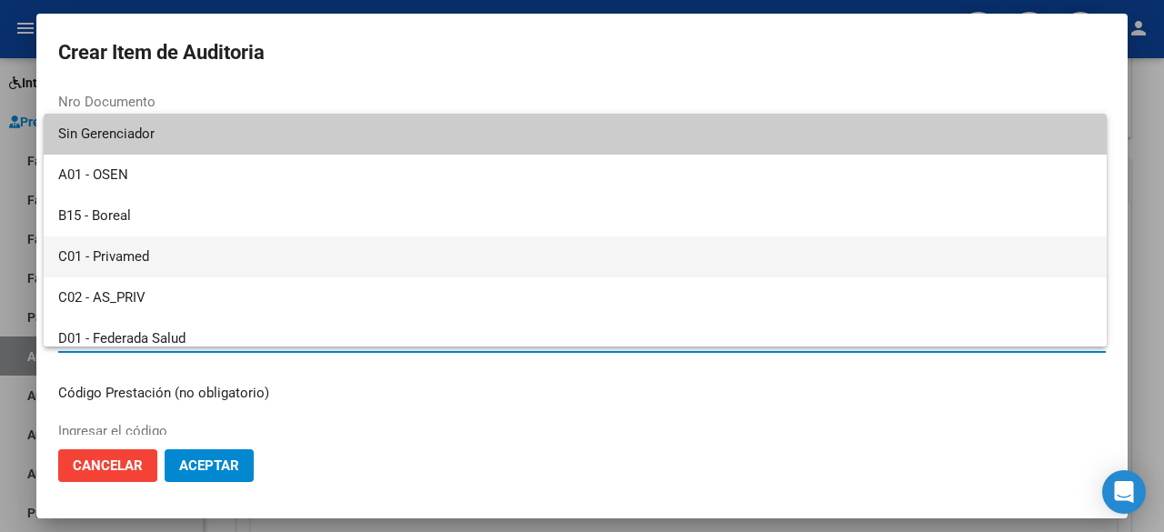
click at [227, 247] on span "C01 - Privamed" at bounding box center [575, 257] width 1034 height 41
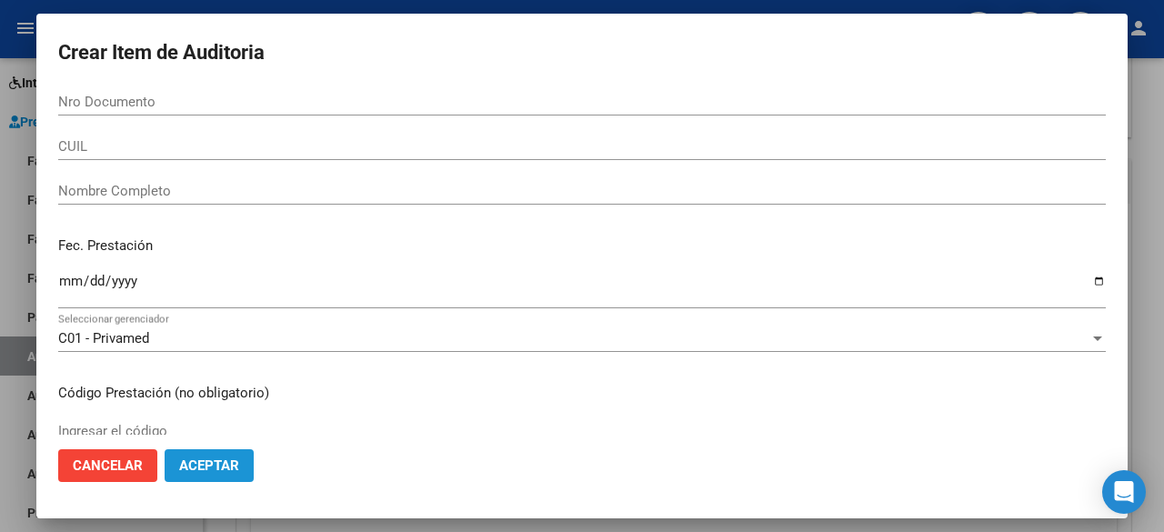
click at [231, 458] on span "Aceptar" at bounding box center [209, 466] width 60 height 16
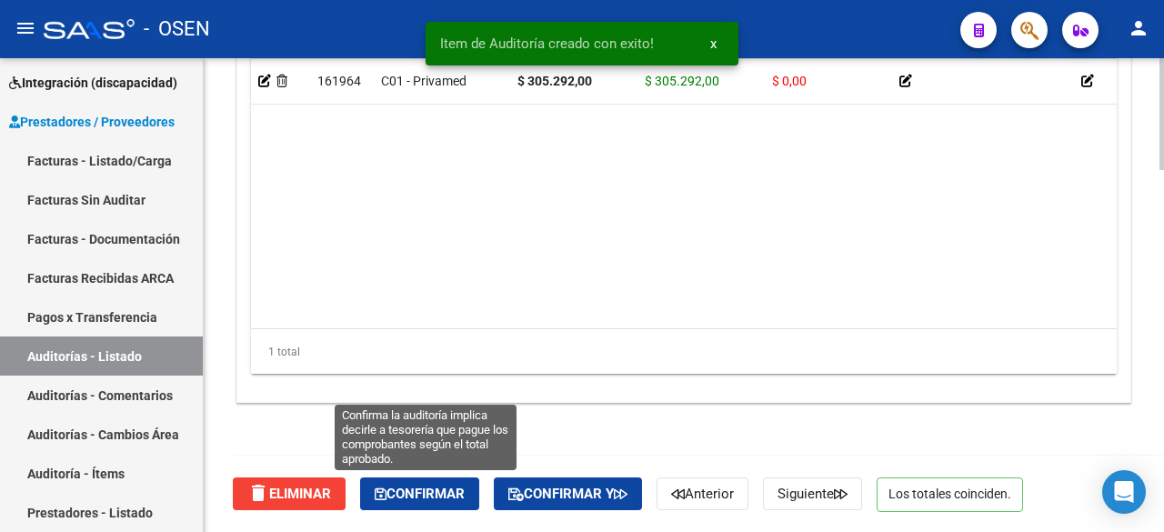
click at [419, 482] on button "Confirmar" at bounding box center [419, 494] width 119 height 33
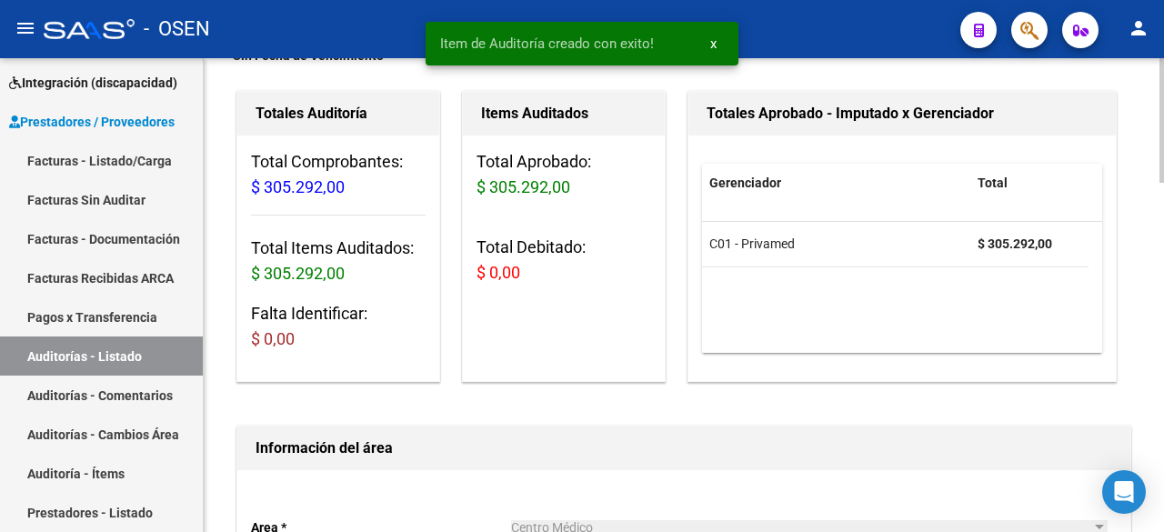
type input "202509"
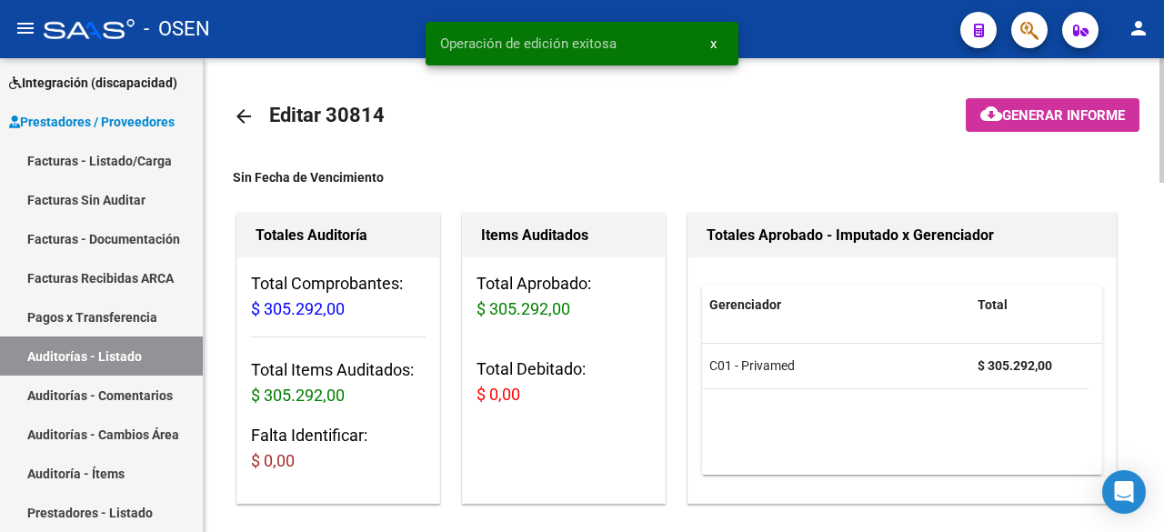
click at [240, 126] on mat-icon "arrow_back" at bounding box center [244, 117] width 22 height 22
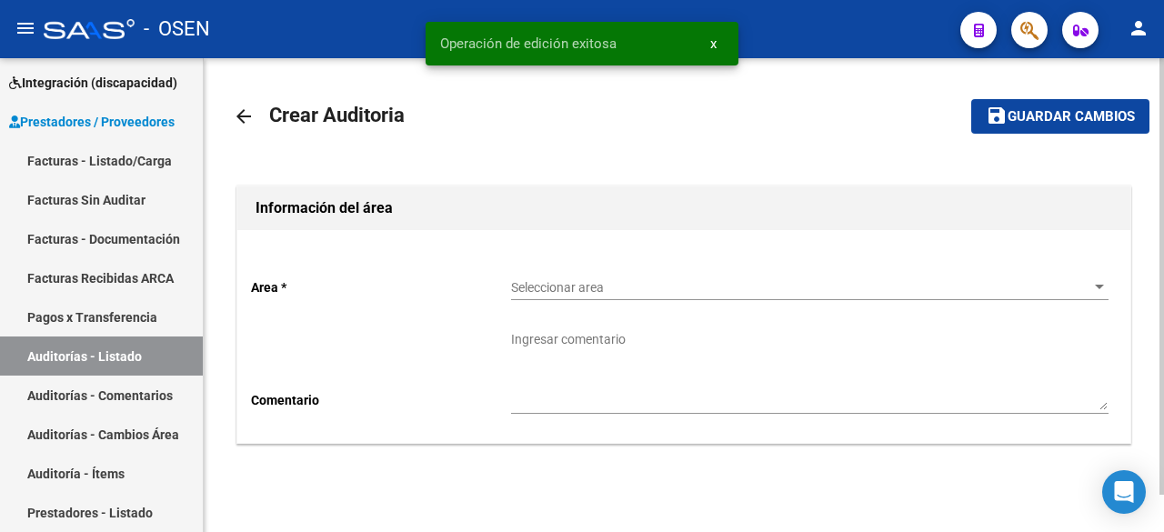
click at [715, 277] on div "Seleccionar area Seleccionar area" at bounding box center [810, 282] width 598 height 36
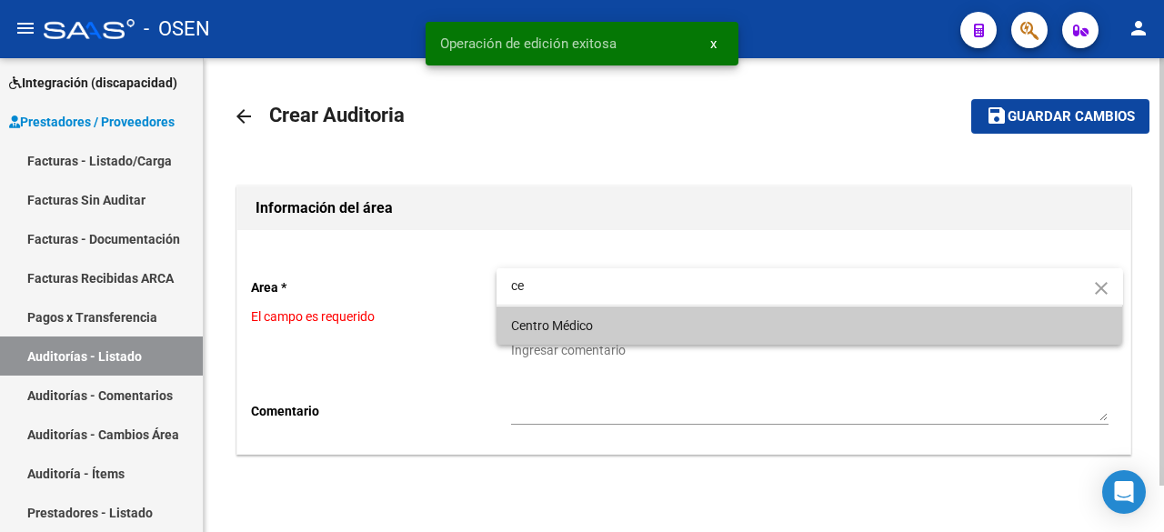
type input "ce"
click at [617, 327] on span "Centro Médico" at bounding box center [810, 326] width 598 height 38
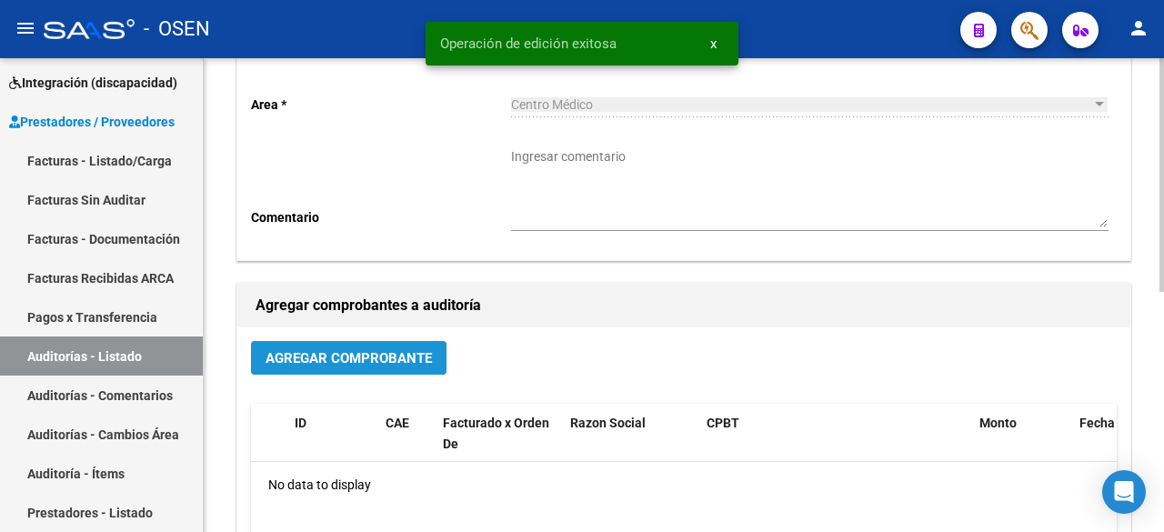
click at [399, 354] on span "Agregar Comprobante" at bounding box center [349, 358] width 166 height 16
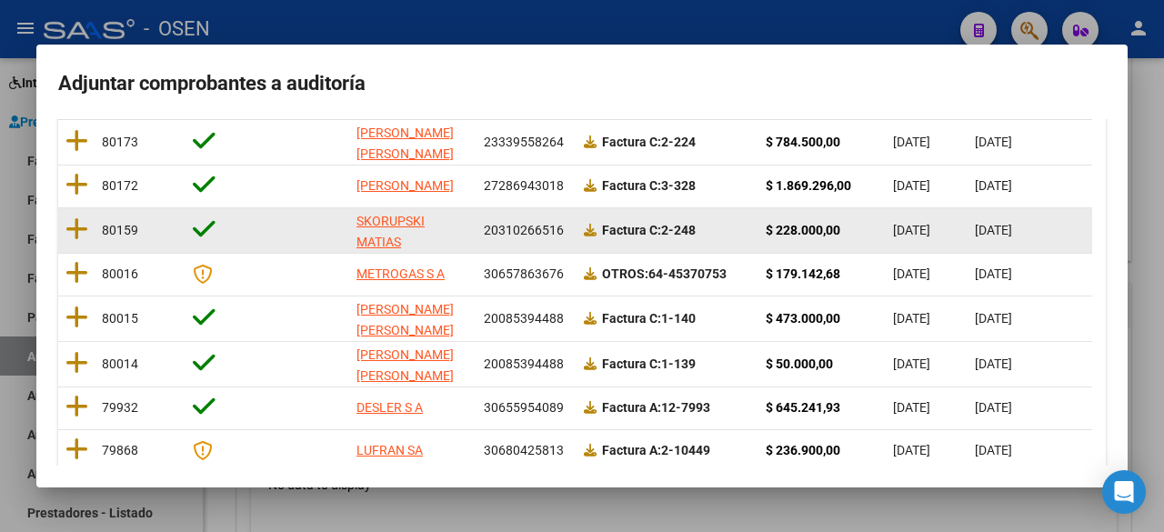
scroll to position [49, 0]
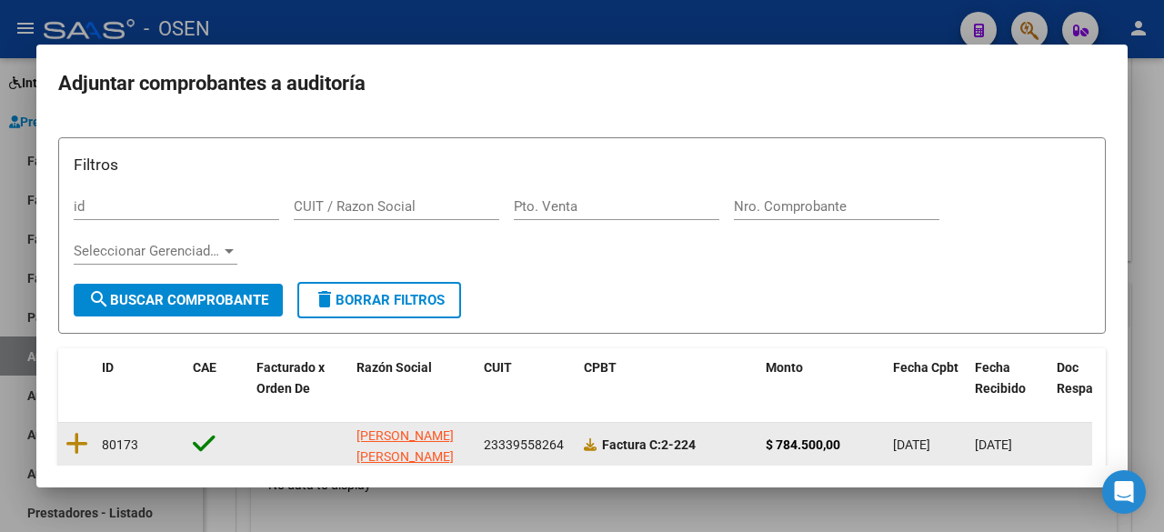
click at [88, 440] on datatable-body-cell at bounding box center [76, 445] width 36 height 45
click at [82, 443] on icon at bounding box center [76, 443] width 23 height 25
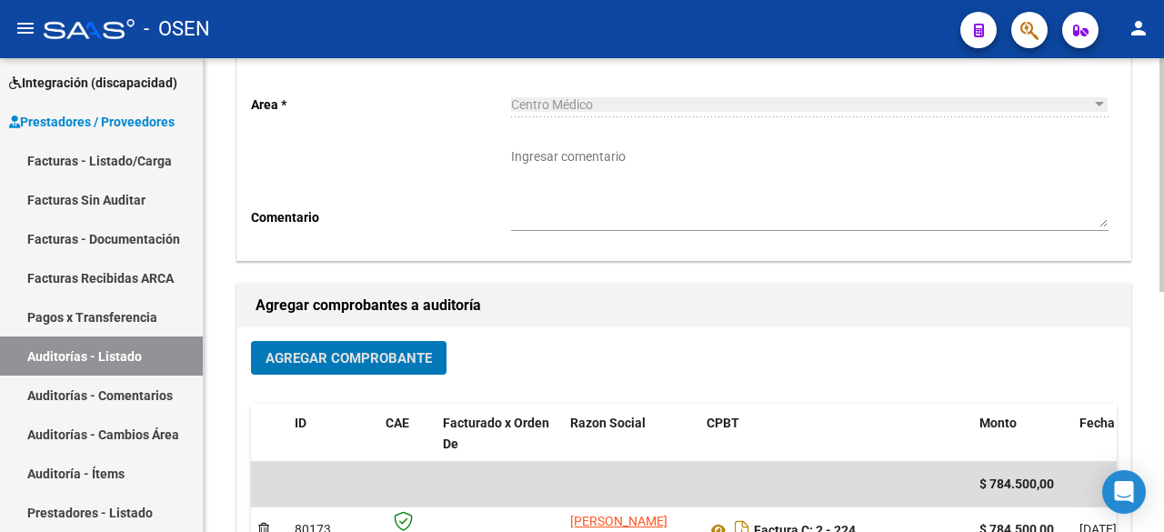
scroll to position [62, 0]
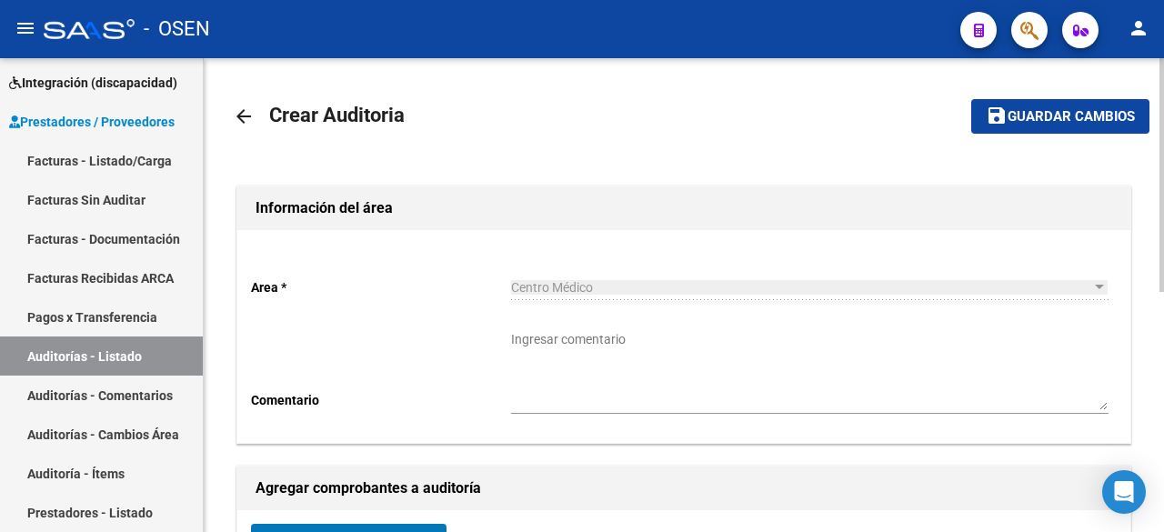
click at [1061, 109] on span "Guardar cambios" at bounding box center [1071, 117] width 127 height 16
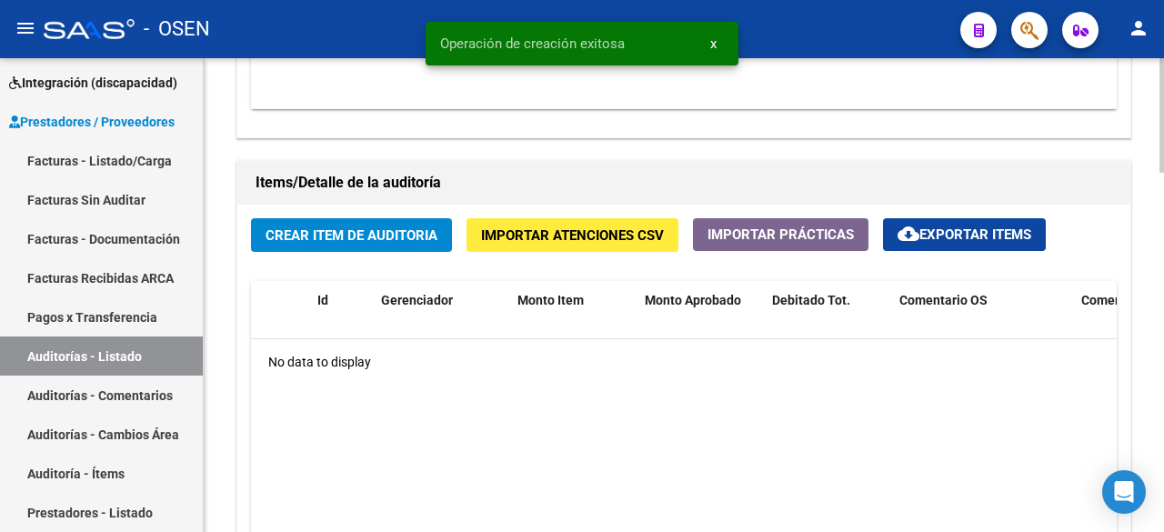
scroll to position [1213, 0]
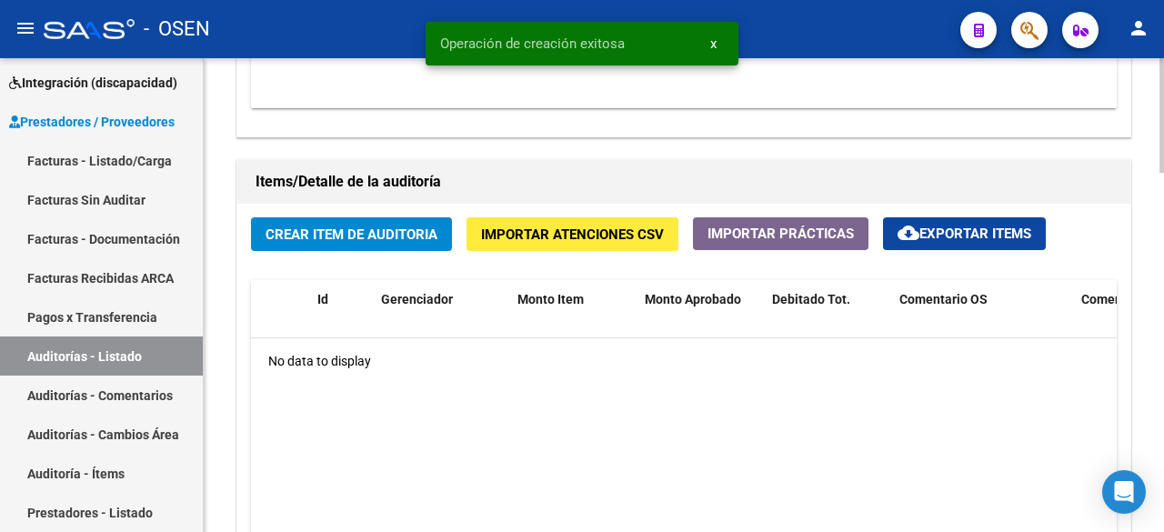
click at [376, 216] on div "Crear Item de Auditoria Importar Atenciones CSV Importar Prácticas cloud_downlo…" at bounding box center [683, 443] width 893 height 478
click at [371, 236] on span "Crear Item de Auditoria" at bounding box center [352, 235] width 172 height 16
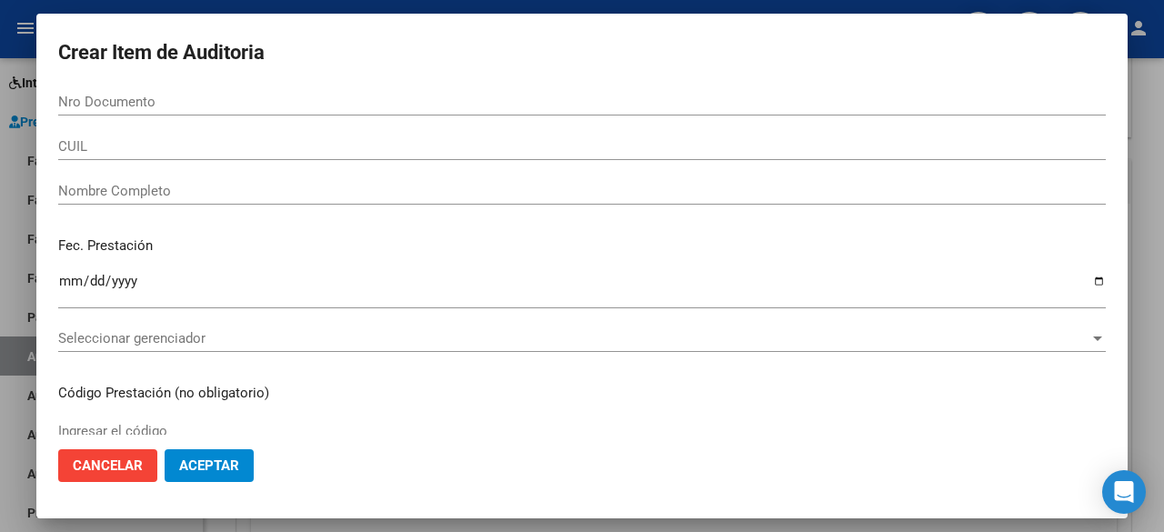
click at [224, 328] on div "Seleccionar gerenciador Seleccionar gerenciador" at bounding box center [582, 338] width 1048 height 27
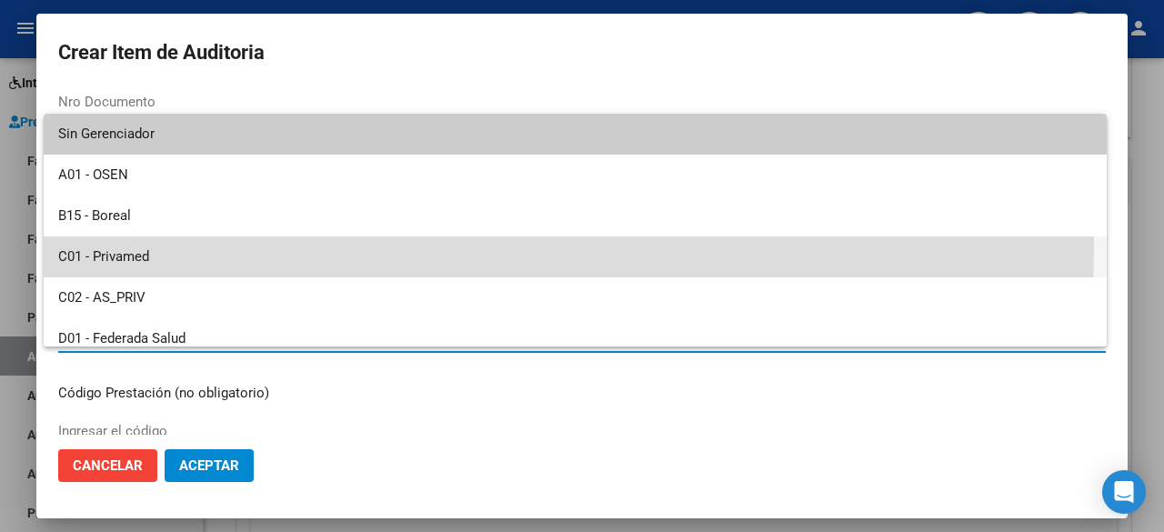
click at [237, 247] on span "C01 - Privamed" at bounding box center [575, 257] width 1034 height 41
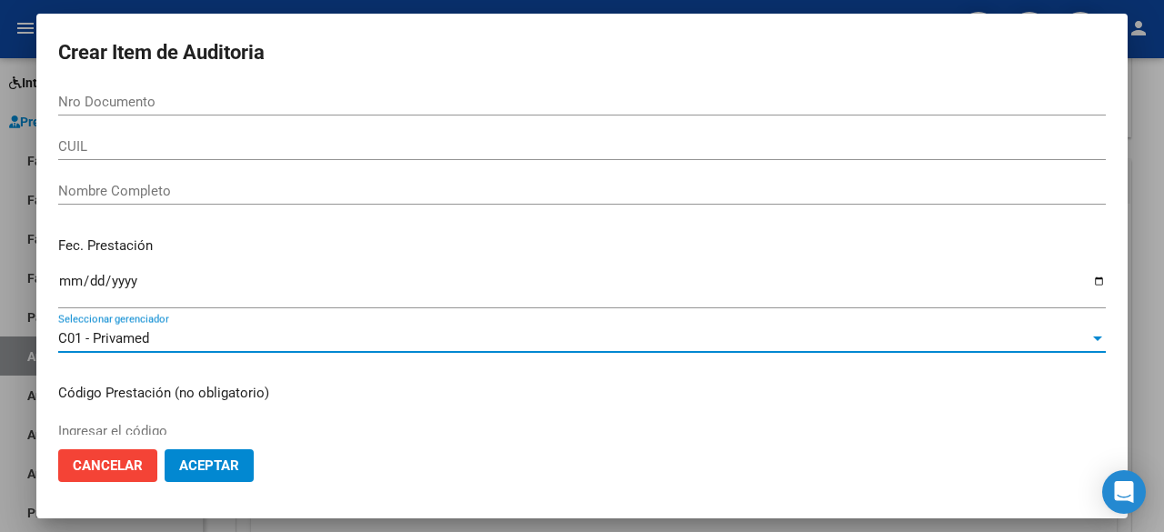
click at [243, 444] on mat-dialog-actions "Cancelar Aceptar" at bounding box center [582, 466] width 1048 height 62
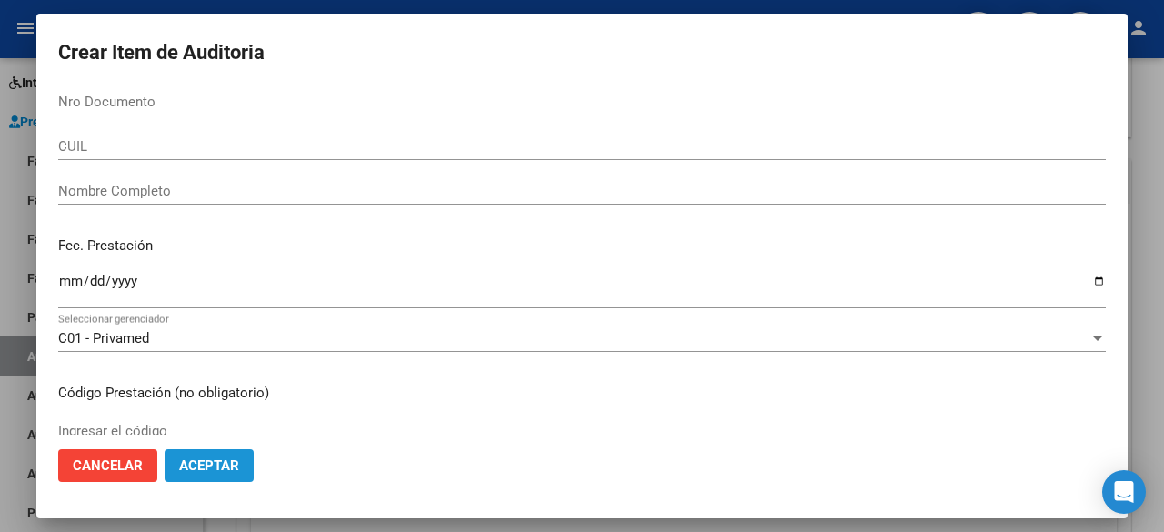
click at [239, 458] on button "Aceptar" at bounding box center [209, 465] width 89 height 33
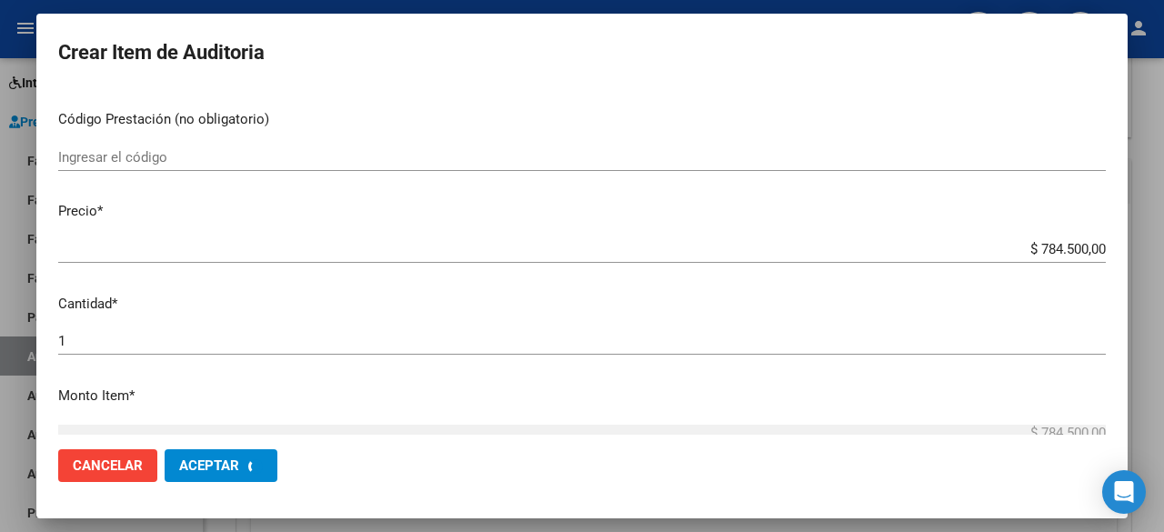
scroll to position [303, 0]
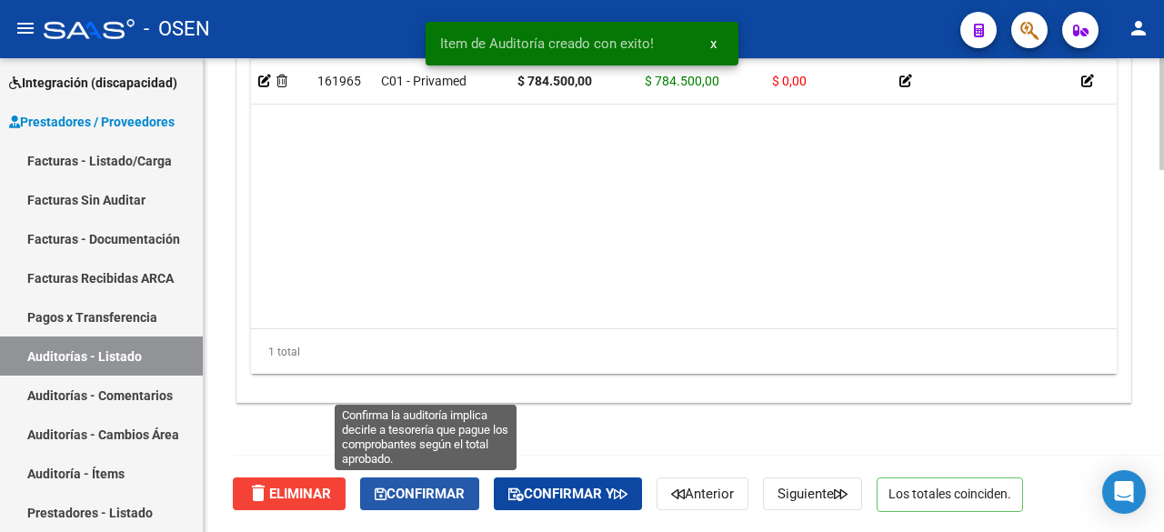
click at [447, 490] on span "Confirmar" at bounding box center [420, 494] width 90 height 16
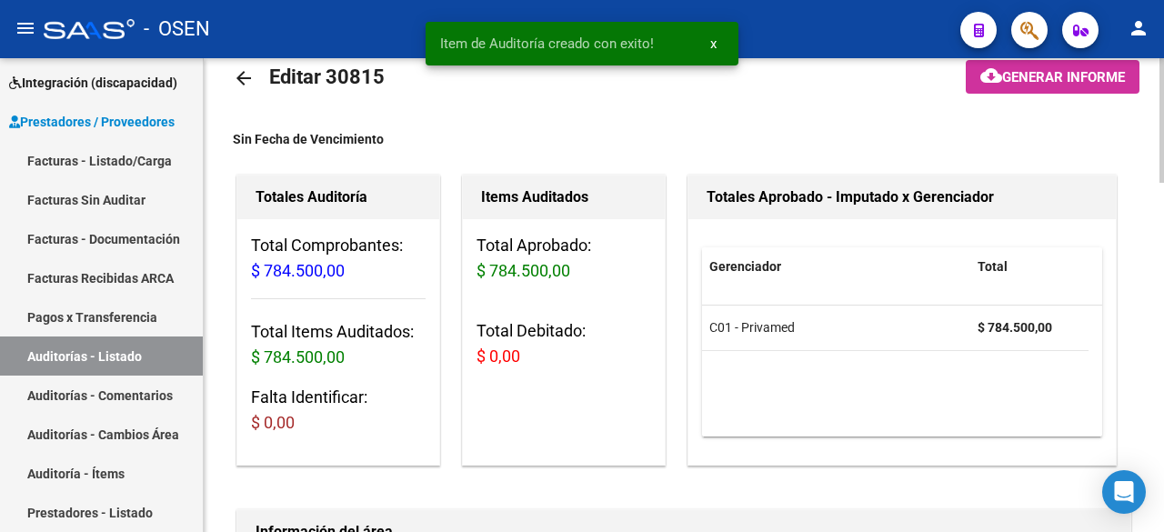
scroll to position [0, 0]
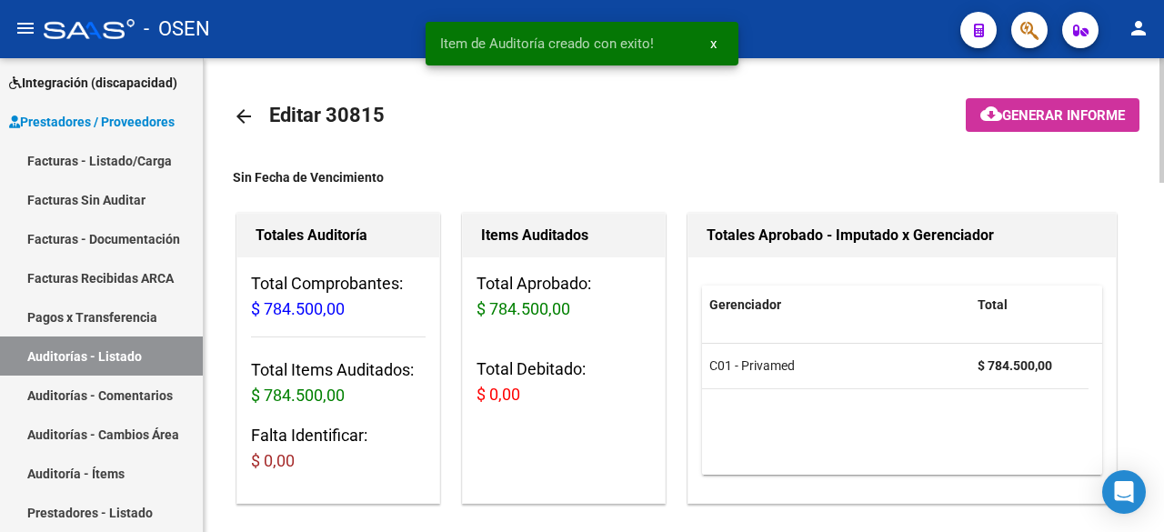
click at [250, 120] on mat-icon "arrow_back" at bounding box center [244, 117] width 22 height 22
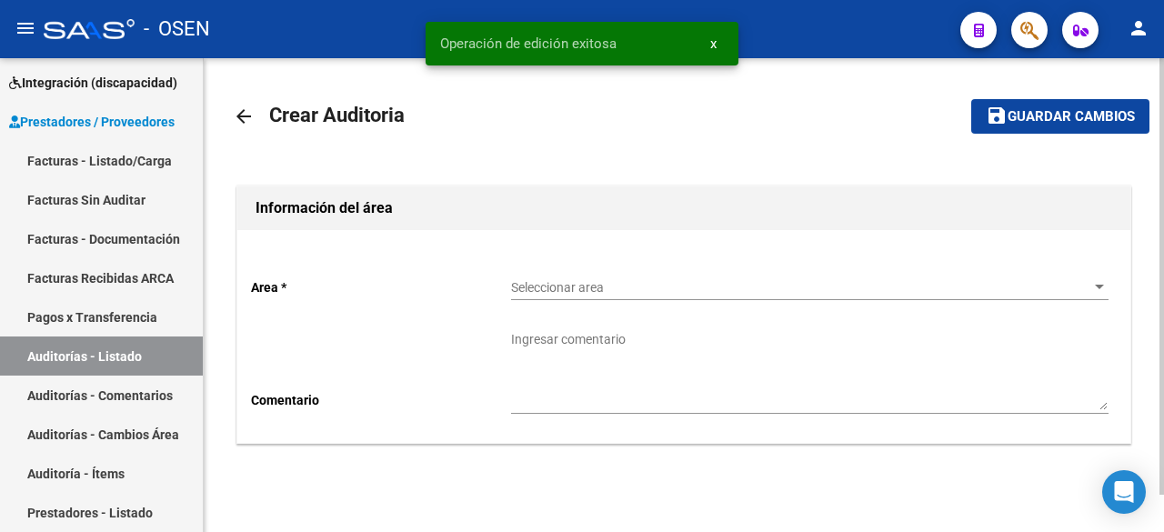
click at [686, 263] on div "Area * Seleccionar area Seleccionar area Comentario Ingresar comentario" at bounding box center [683, 336] width 893 height 213
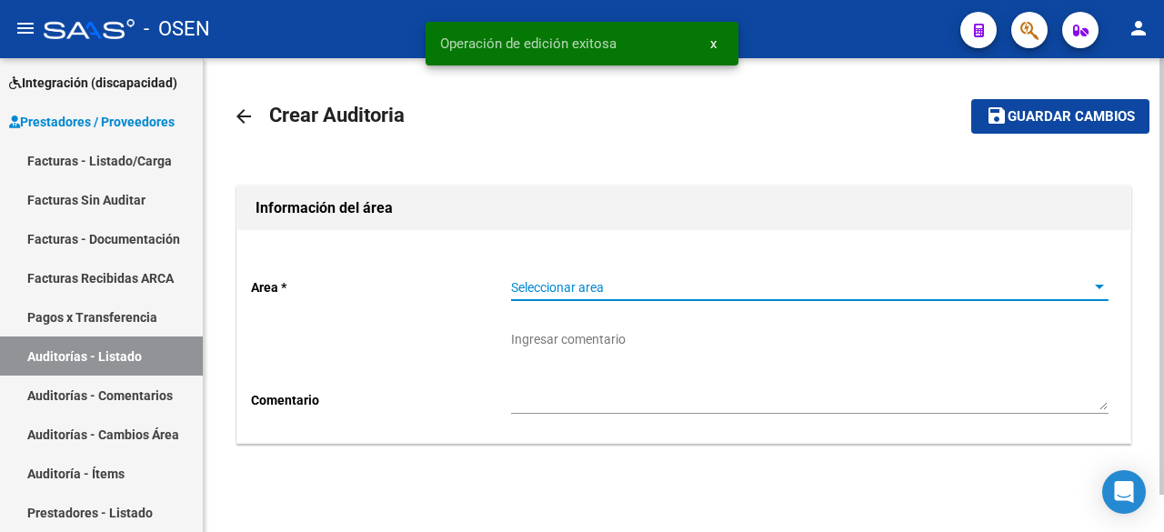
click at [699, 289] on span "Seleccionar area" at bounding box center [801, 287] width 581 height 15
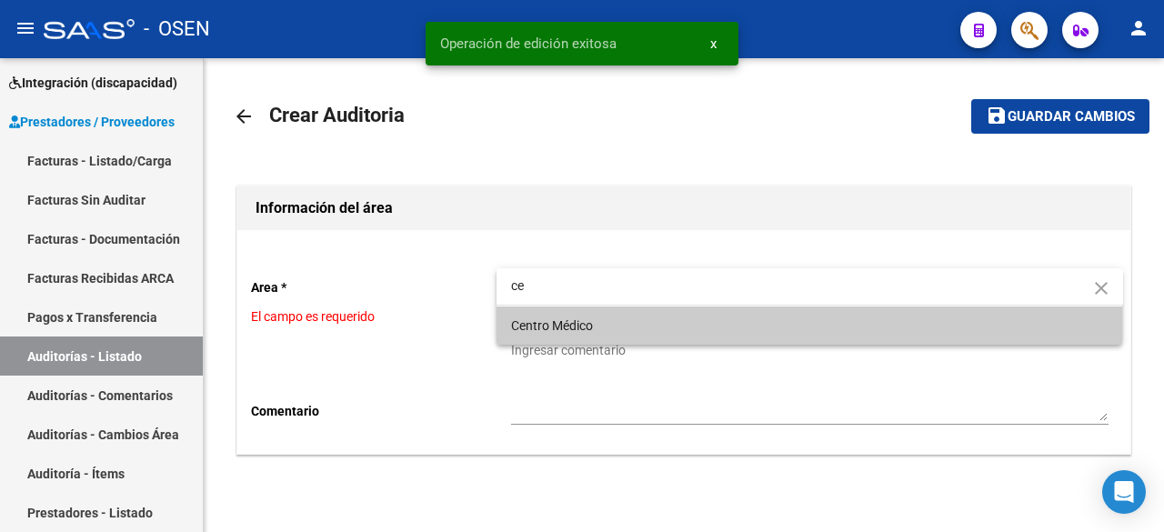
type input "ce"
click at [602, 314] on span "Centro Médico" at bounding box center [810, 326] width 598 height 38
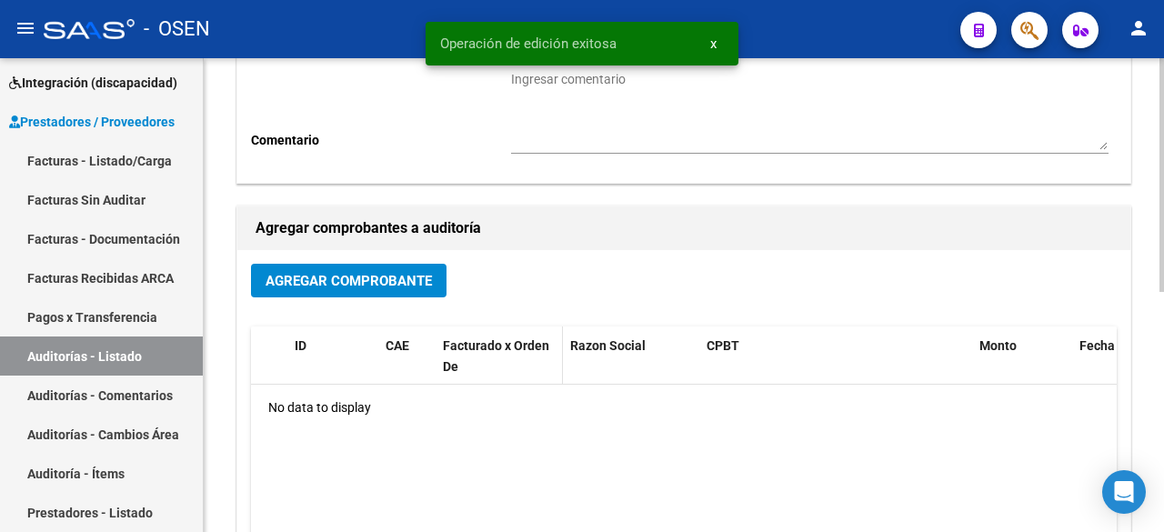
scroll to position [303, 0]
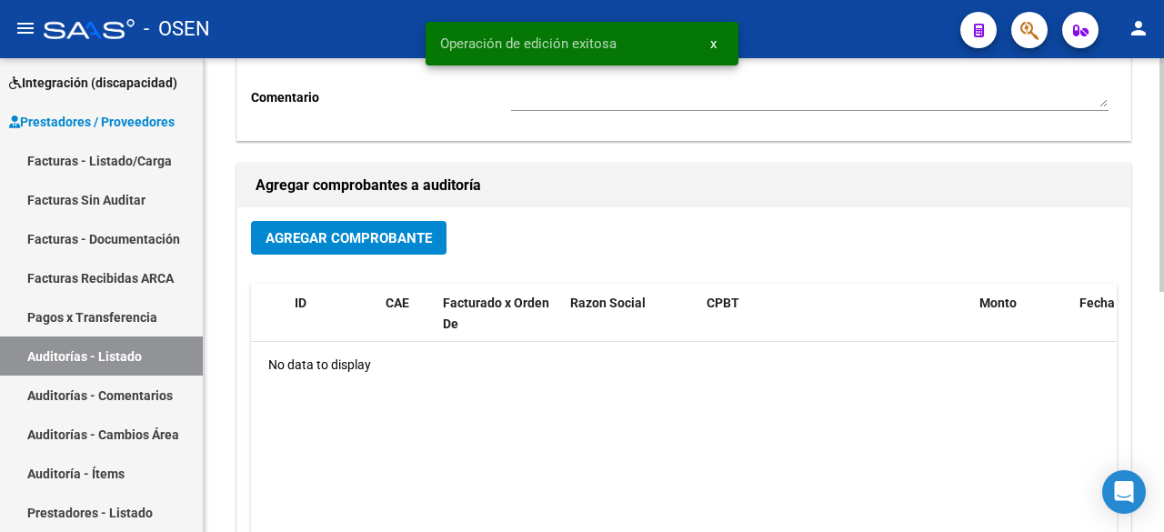
click at [411, 231] on span "Agregar Comprobante" at bounding box center [349, 238] width 166 height 16
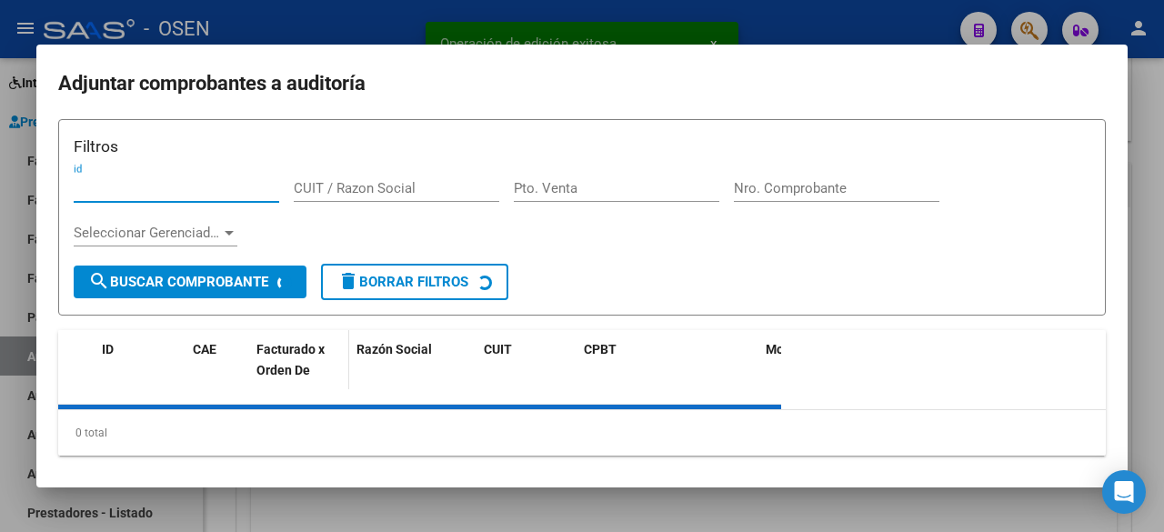
scroll to position [23, 0]
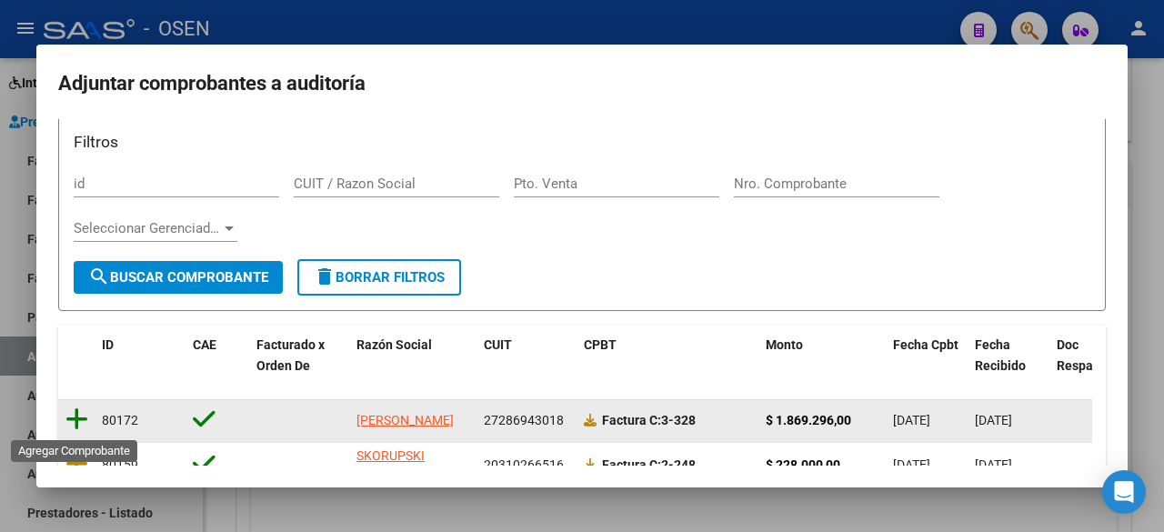
click at [67, 423] on icon at bounding box center [76, 419] width 23 height 25
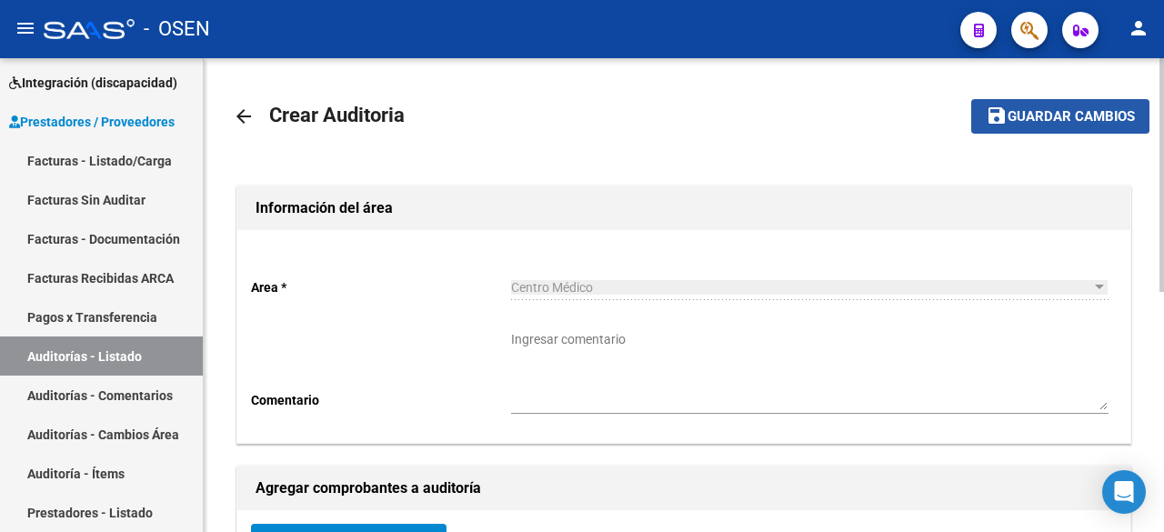
click at [1033, 104] on button "save Guardar cambios" at bounding box center [1061, 116] width 178 height 34
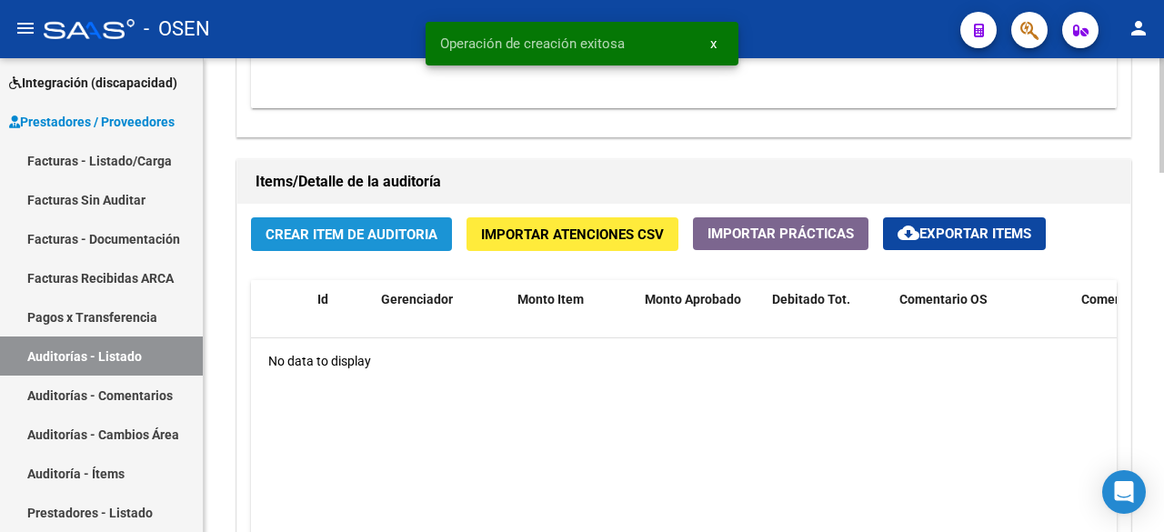
click at [413, 231] on span "Crear Item de Auditoria" at bounding box center [352, 235] width 172 height 16
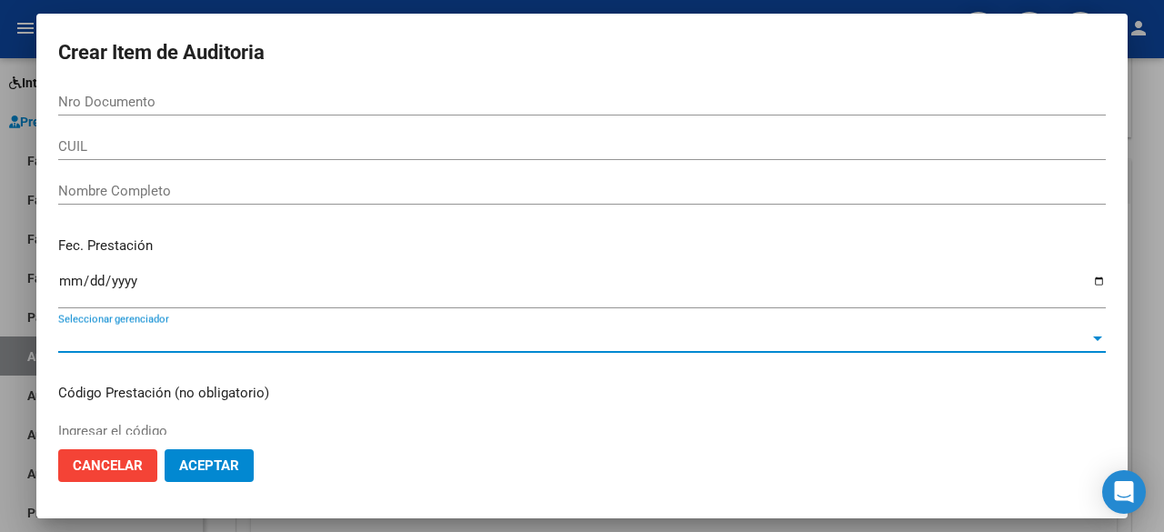
click at [197, 344] on span "Seleccionar gerenciador" at bounding box center [574, 338] width 1032 height 16
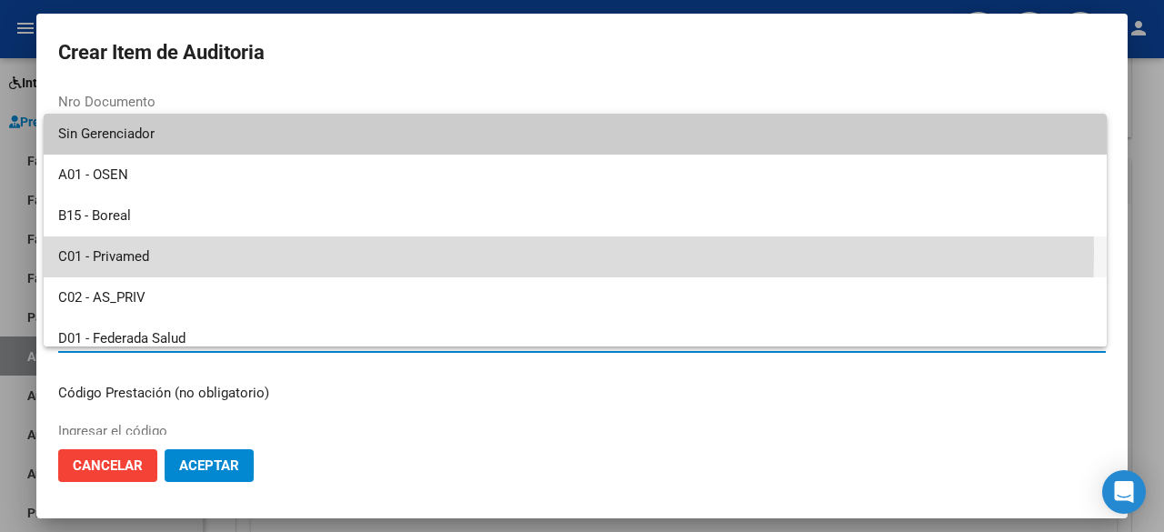
click at [200, 250] on span "C01 - Privamed" at bounding box center [575, 257] width 1034 height 41
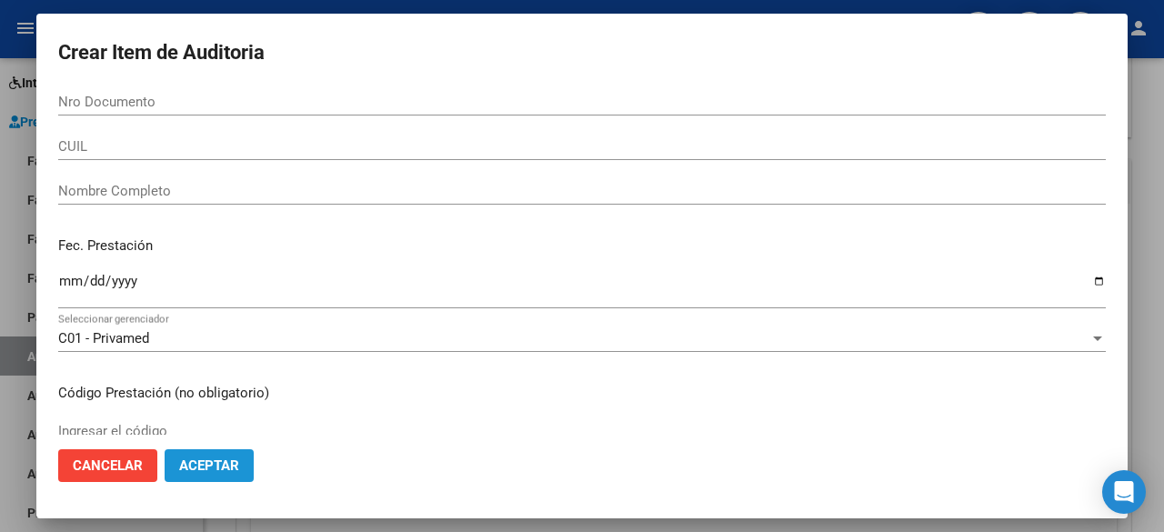
click at [234, 458] on span "Aceptar" at bounding box center [209, 466] width 60 height 16
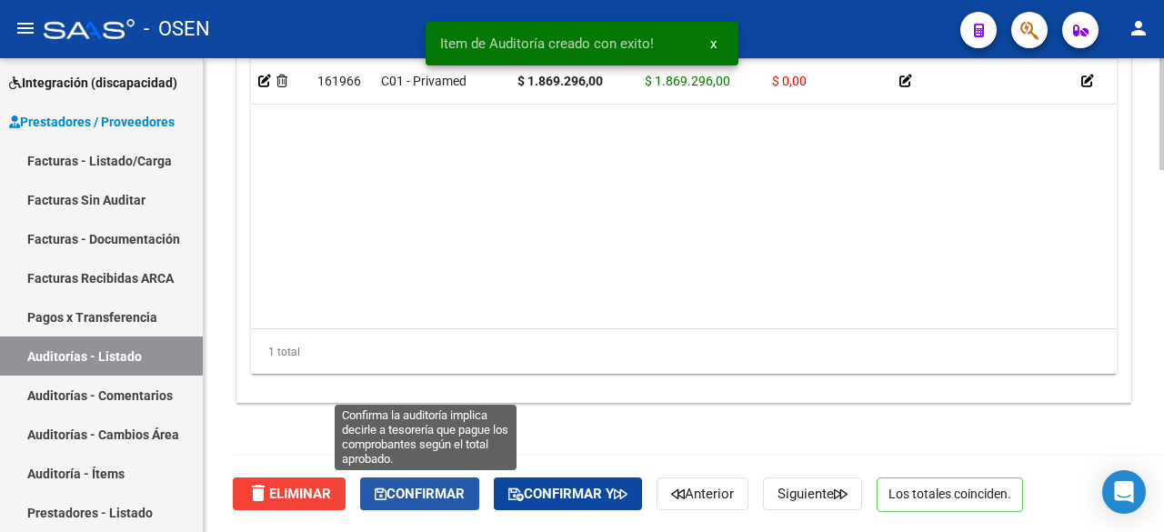
click at [454, 486] on span "Confirmar" at bounding box center [420, 494] width 90 height 16
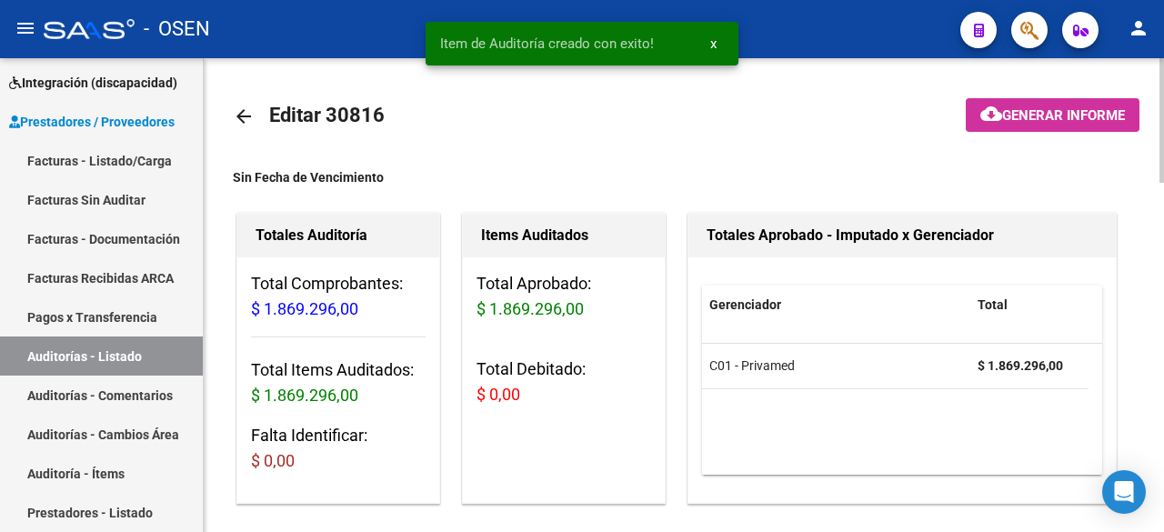
type input "202509"
click at [235, 125] on mat-icon "arrow_back" at bounding box center [244, 117] width 22 height 22
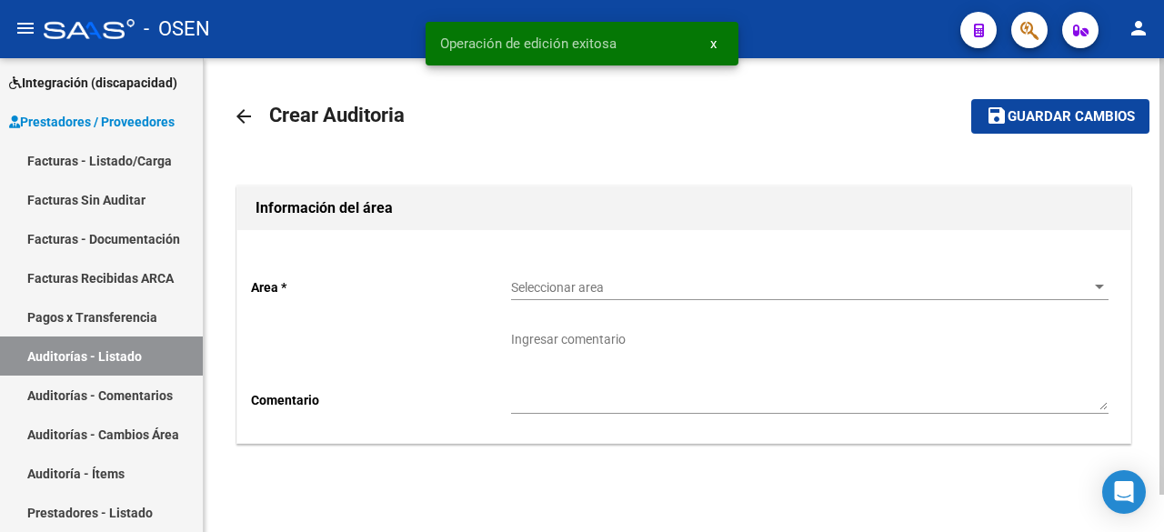
click at [793, 258] on div "Area * Seleccionar area Seleccionar area Comentario Ingresar comentario" at bounding box center [683, 336] width 893 height 213
click at [761, 296] on div "Seleccionar area Seleccionar area" at bounding box center [810, 282] width 598 height 36
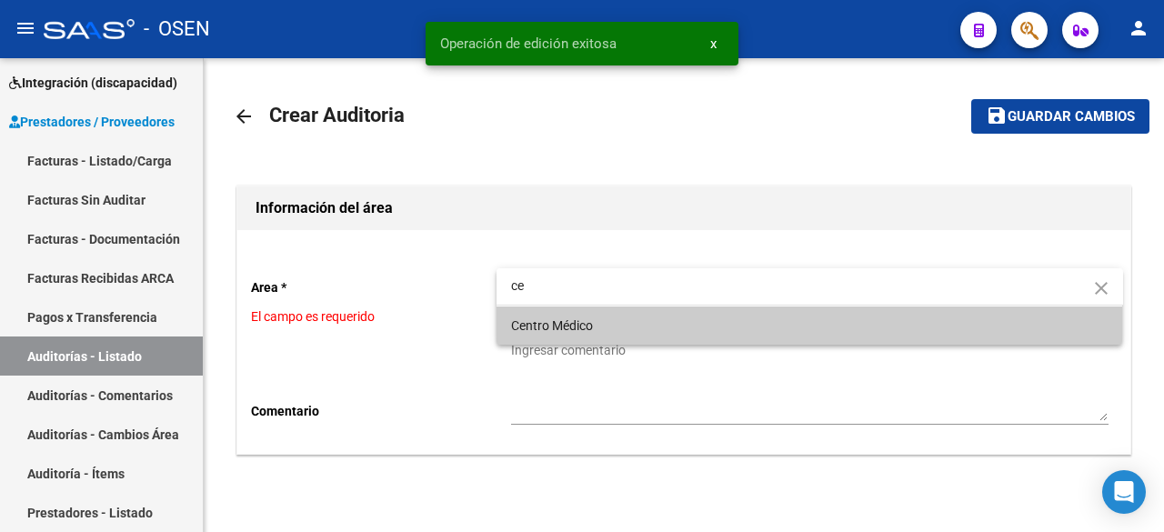
type input "ce"
click at [645, 316] on span "Centro Médico" at bounding box center [810, 326] width 598 height 38
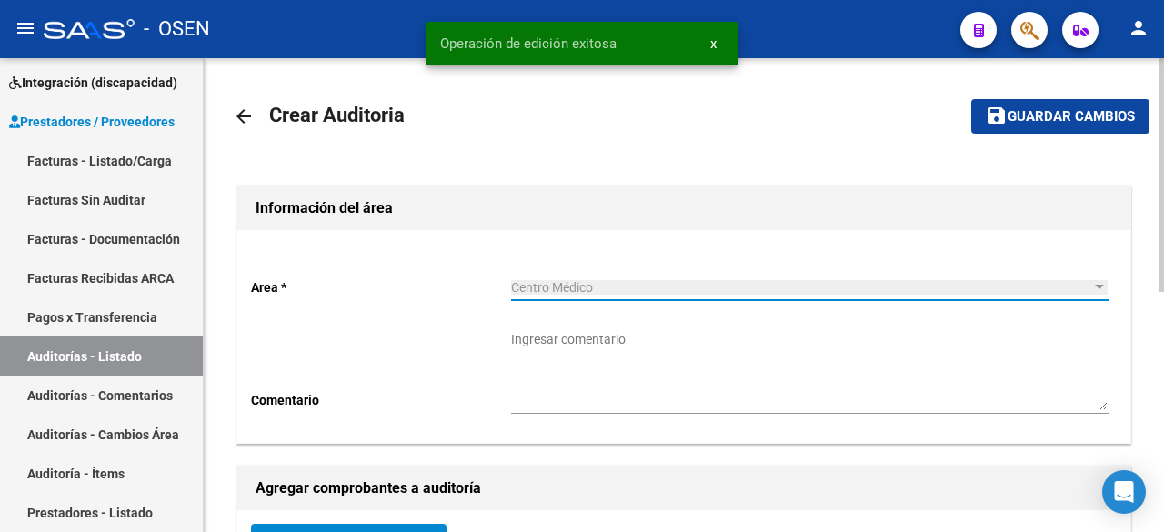
scroll to position [303, 0]
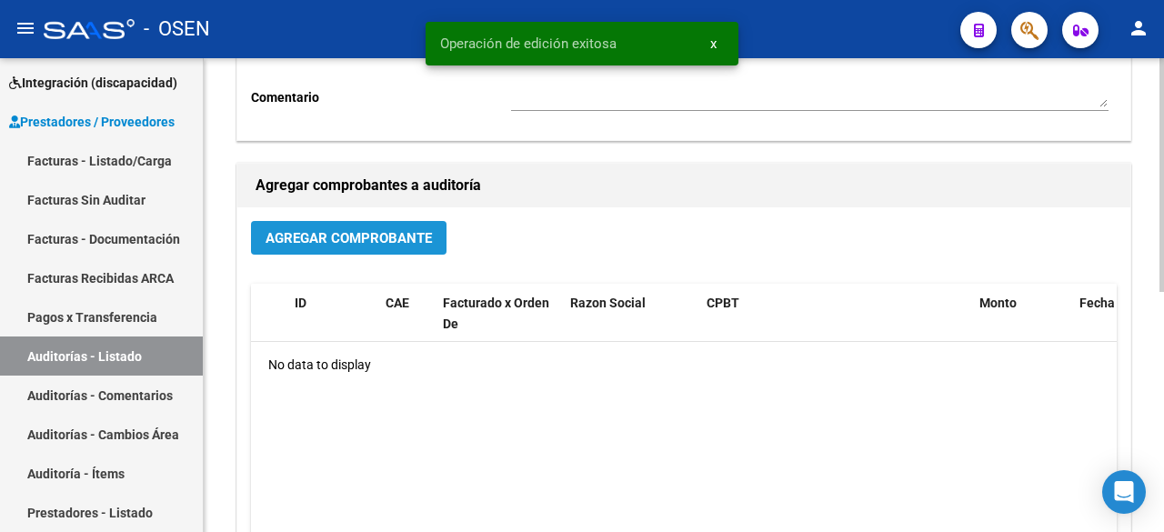
click at [406, 254] on button "Agregar Comprobante" at bounding box center [349, 238] width 196 height 34
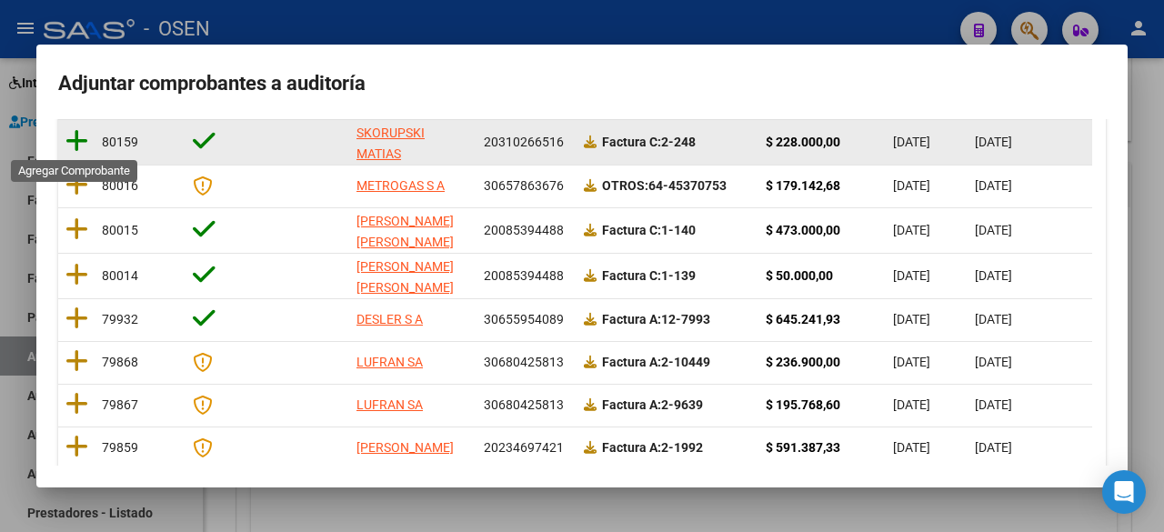
click at [83, 144] on icon at bounding box center [76, 140] width 23 height 25
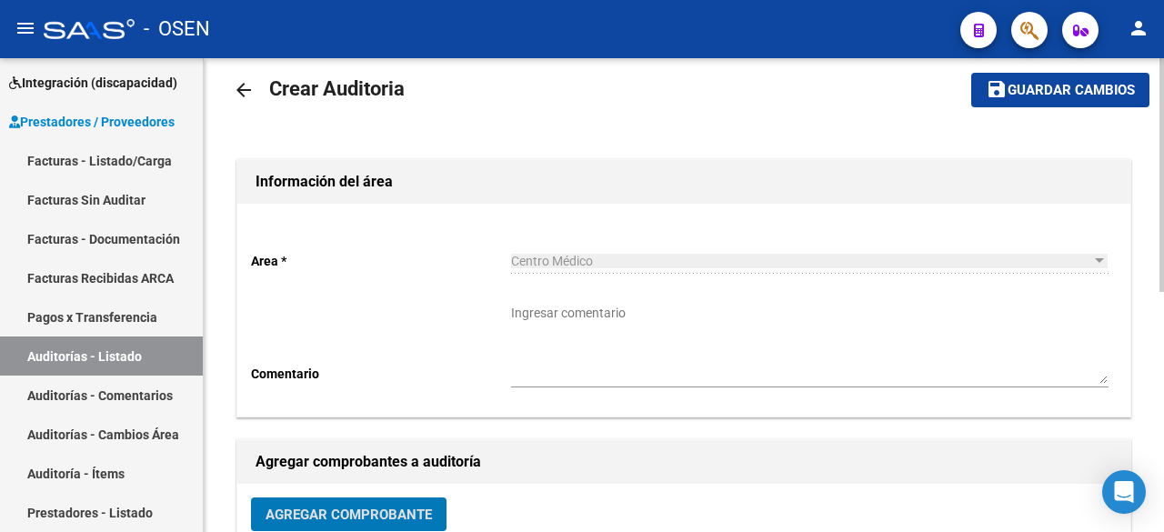
scroll to position [0, 0]
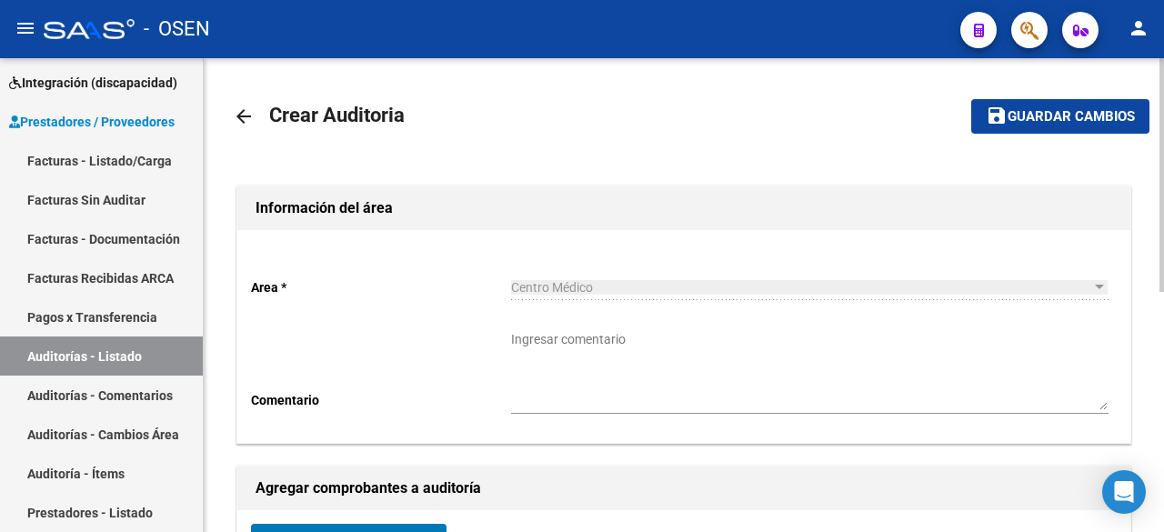
click at [1063, 102] on button "save Guardar cambios" at bounding box center [1061, 116] width 178 height 34
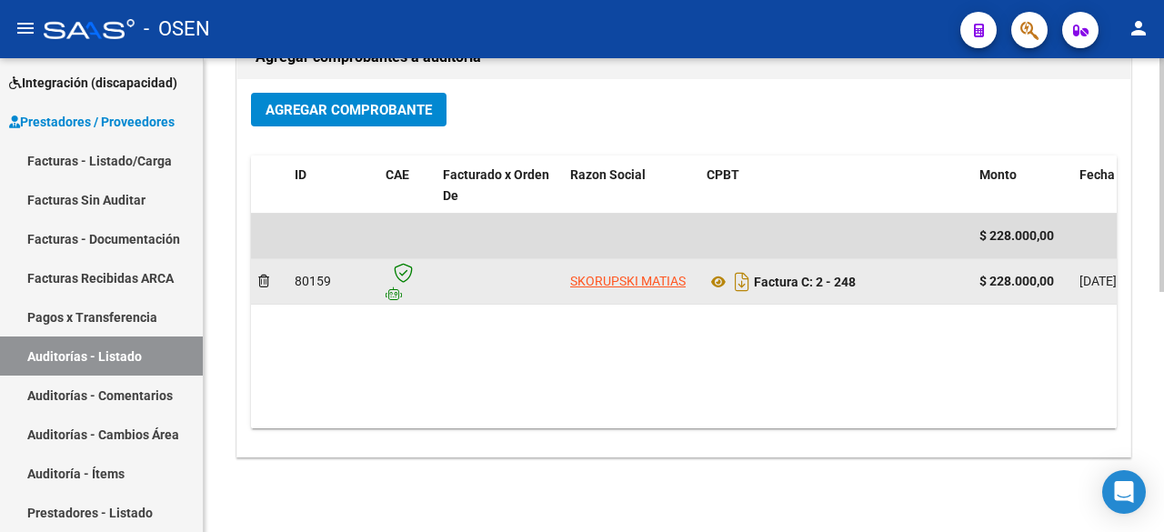
scroll to position [486, 0]
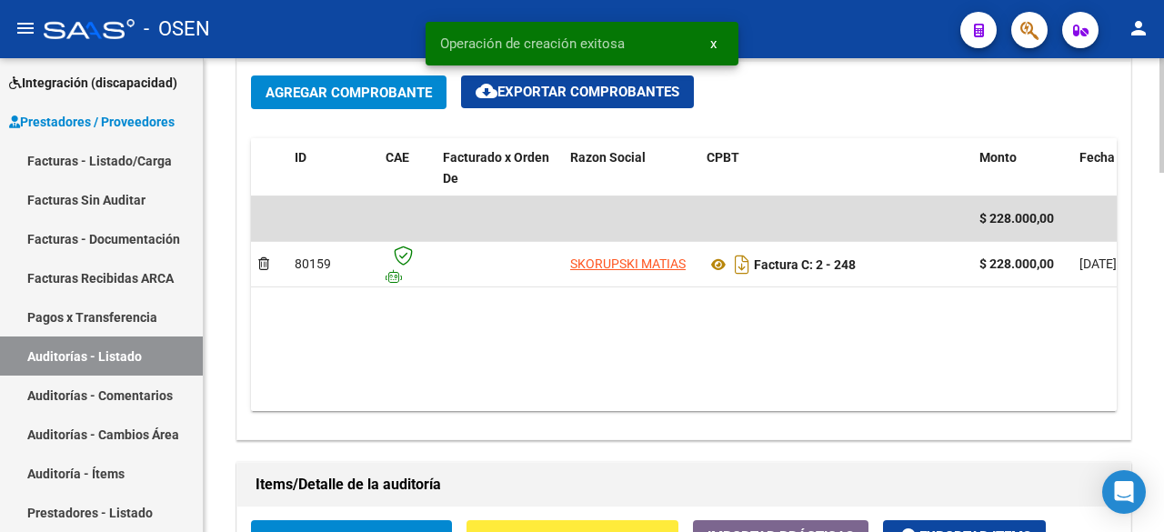
scroll to position [1213, 0]
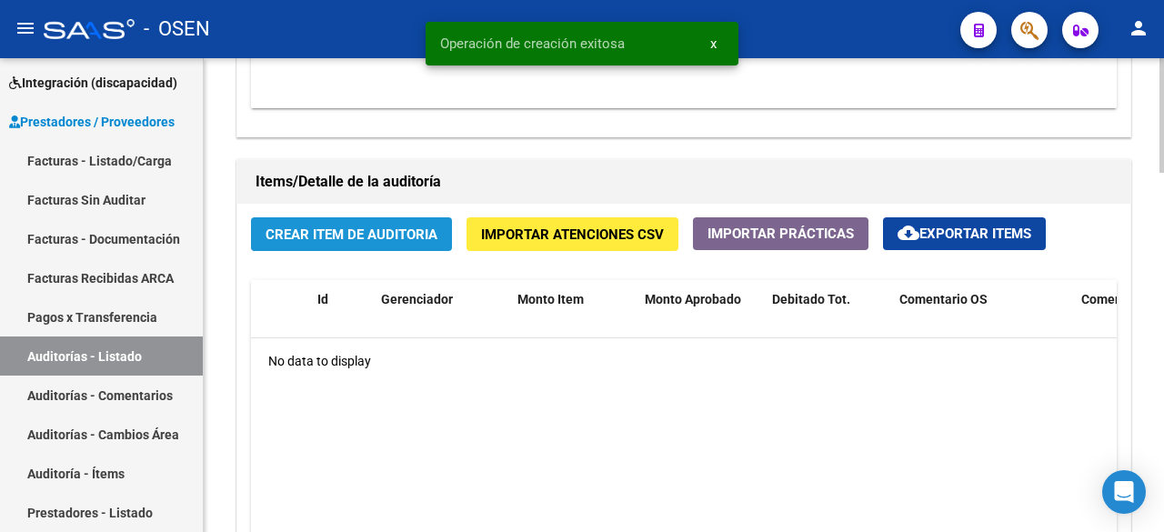
click at [436, 249] on button "Crear Item de Auditoria" at bounding box center [351, 234] width 201 height 34
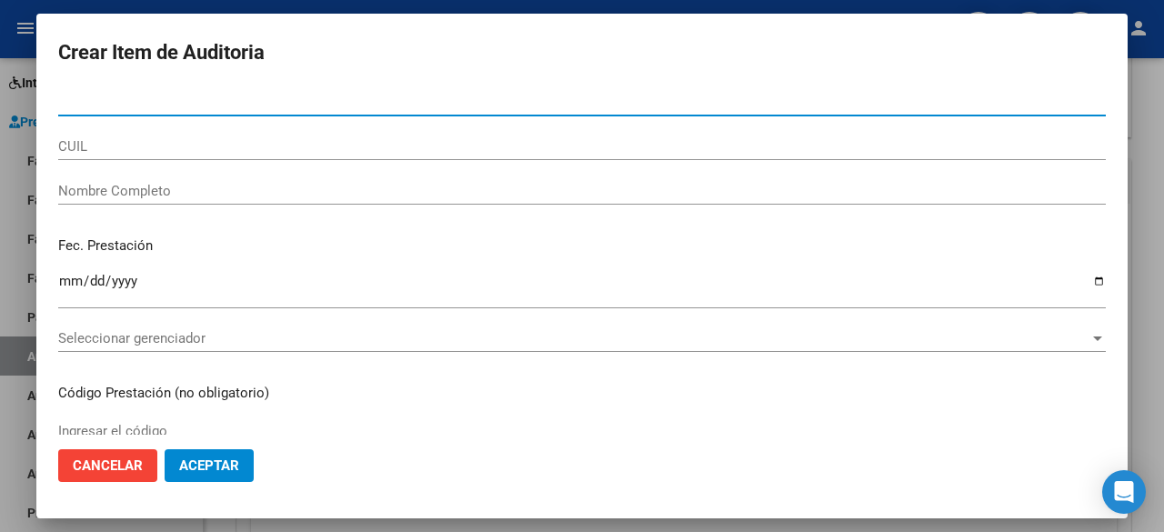
click at [357, 328] on div "Seleccionar gerenciador Seleccionar gerenciador" at bounding box center [582, 338] width 1048 height 27
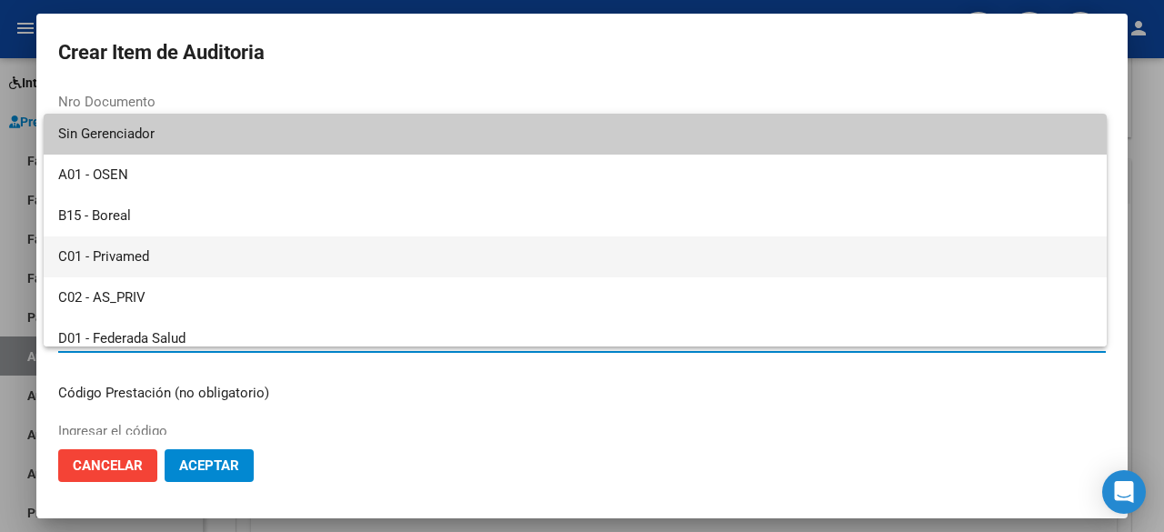
click at [280, 264] on span "C01 - Privamed" at bounding box center [575, 257] width 1034 height 41
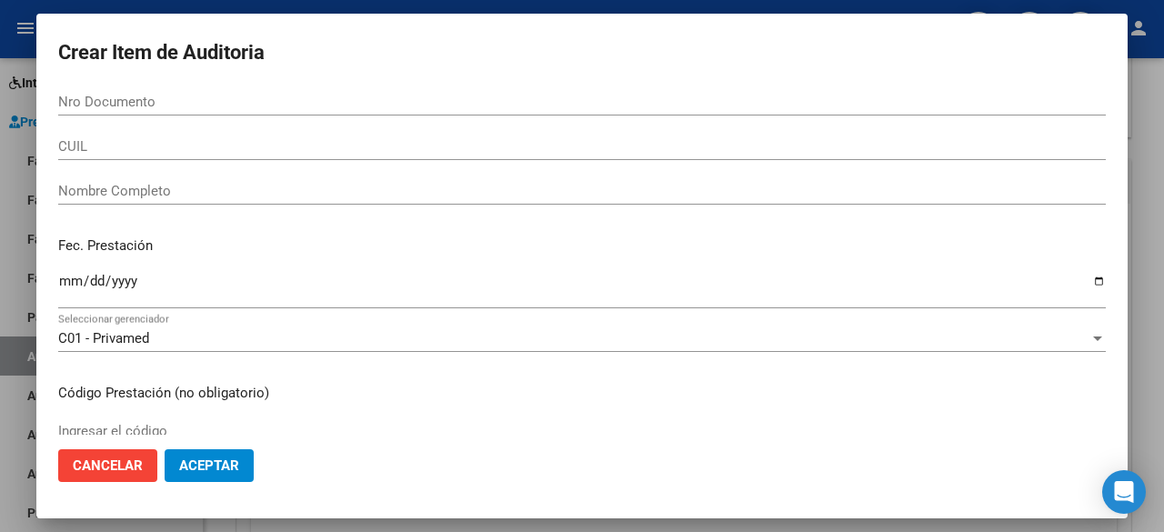
click at [233, 444] on mat-dialog-actions "Cancelar Aceptar" at bounding box center [582, 466] width 1048 height 62
click at [237, 468] on span "Aceptar" at bounding box center [209, 466] width 60 height 16
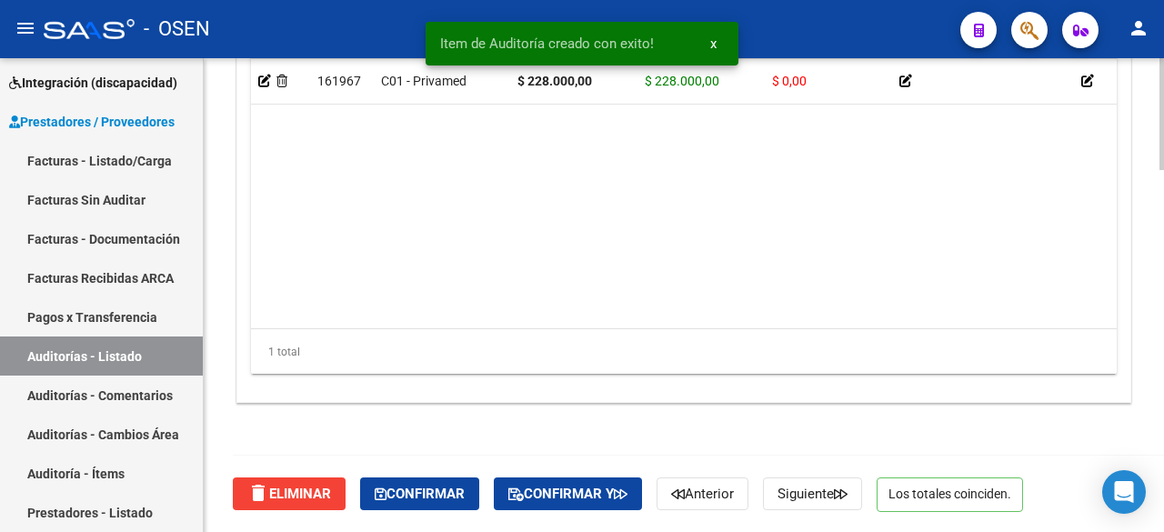
click at [467, 477] on div "delete Eliminar Confirmar Confirmar y Anterior Siguiente Los totales coinciden." at bounding box center [692, 494] width 918 height 76
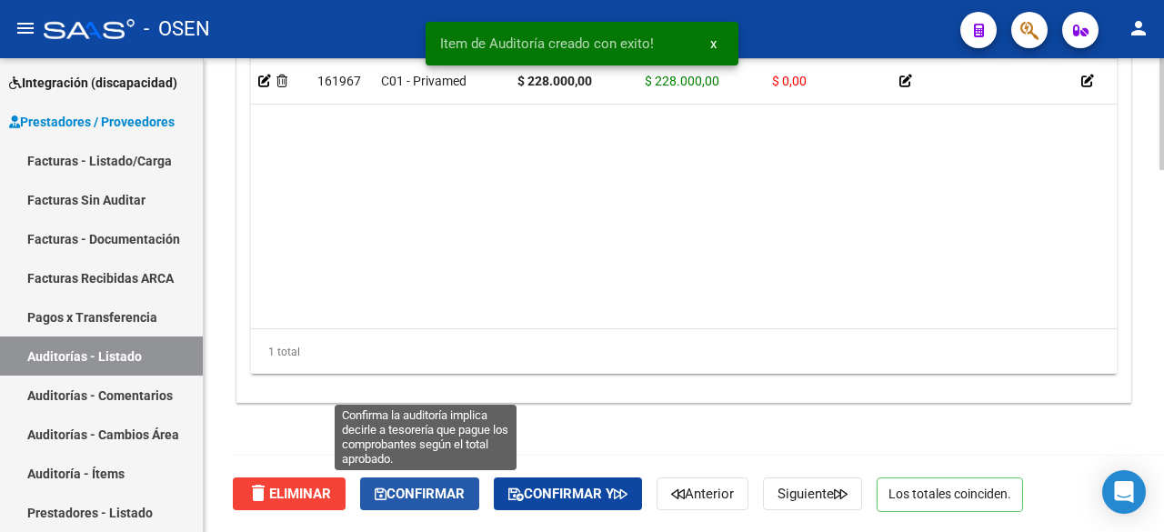
click at [465, 489] on span "Confirmar" at bounding box center [420, 494] width 90 height 16
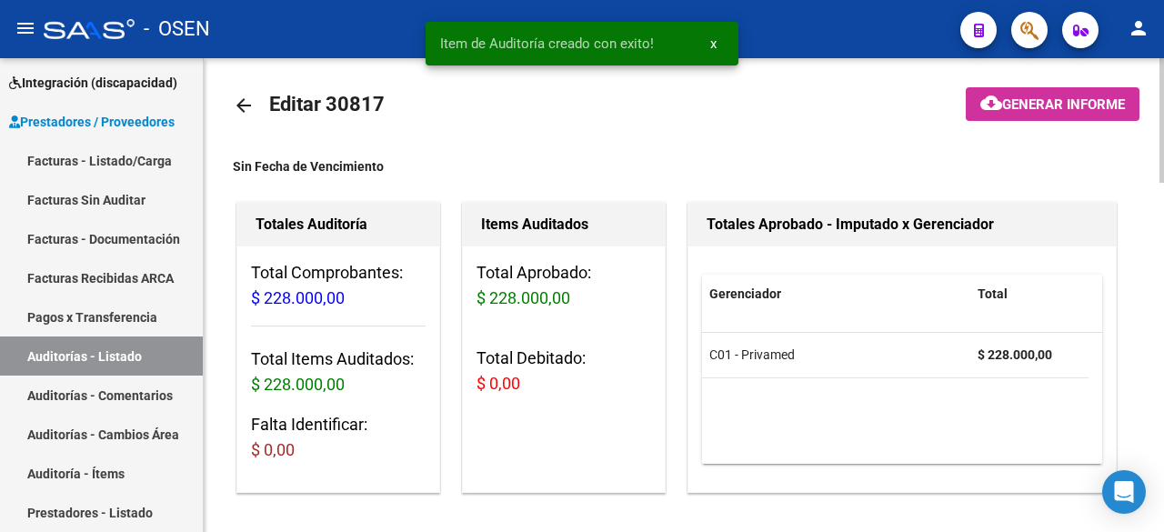
scroll to position [0, 0]
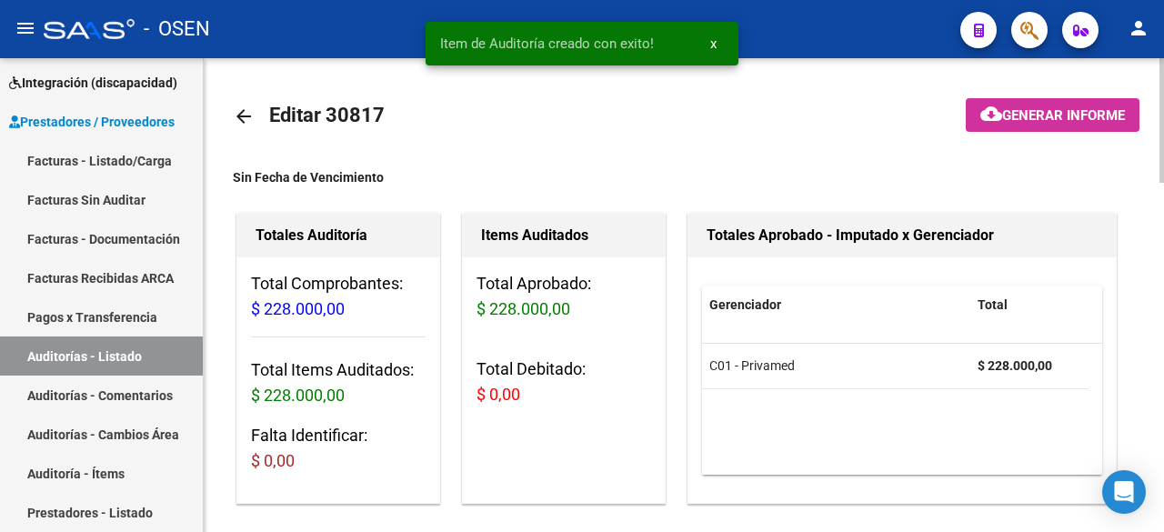
click at [237, 112] on mat-icon "arrow_back" at bounding box center [244, 117] width 22 height 22
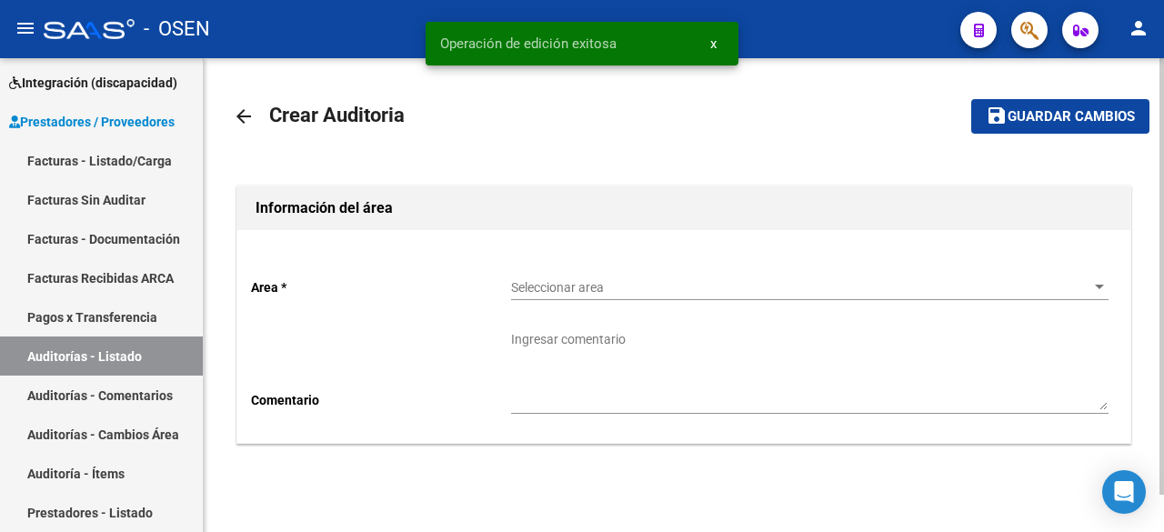
click at [650, 262] on div "Area * Seleccionar area Seleccionar area Comentario Ingresar comentario" at bounding box center [683, 336] width 893 height 213
click at [658, 290] on span "Seleccionar area" at bounding box center [801, 287] width 581 height 15
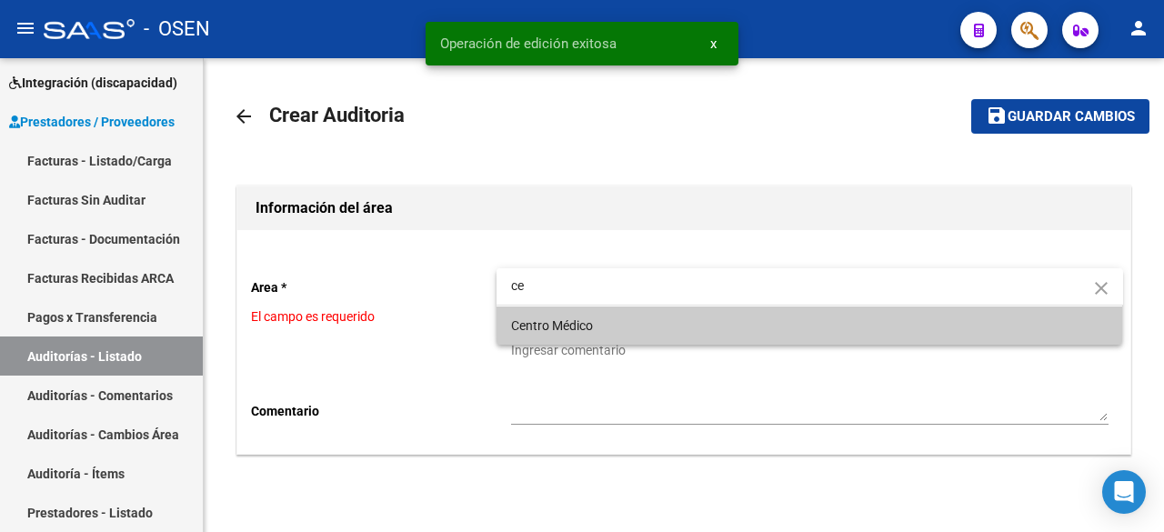
type input "ce"
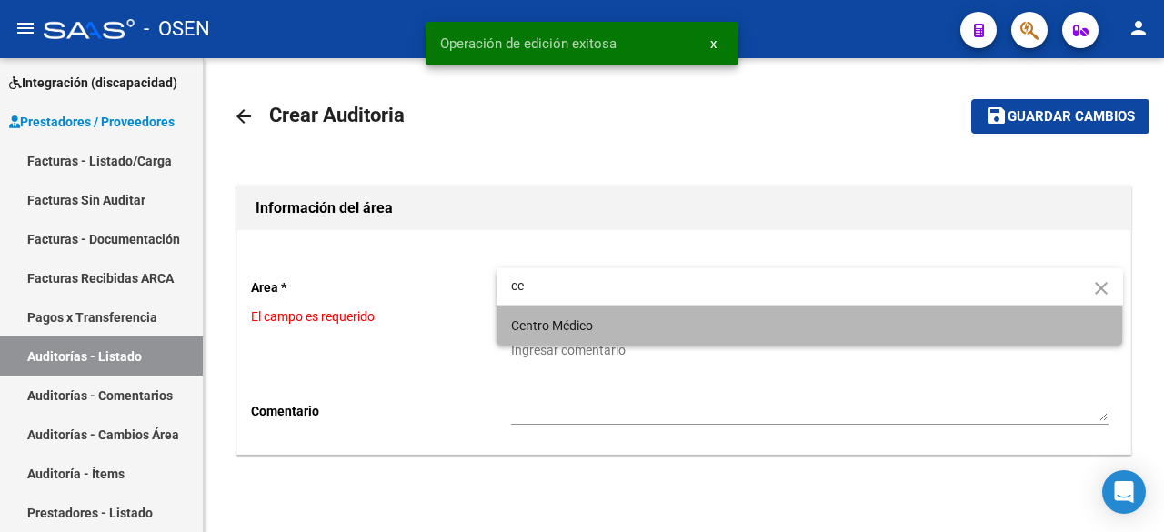
click at [617, 323] on span "Centro Médico" at bounding box center [810, 326] width 598 height 38
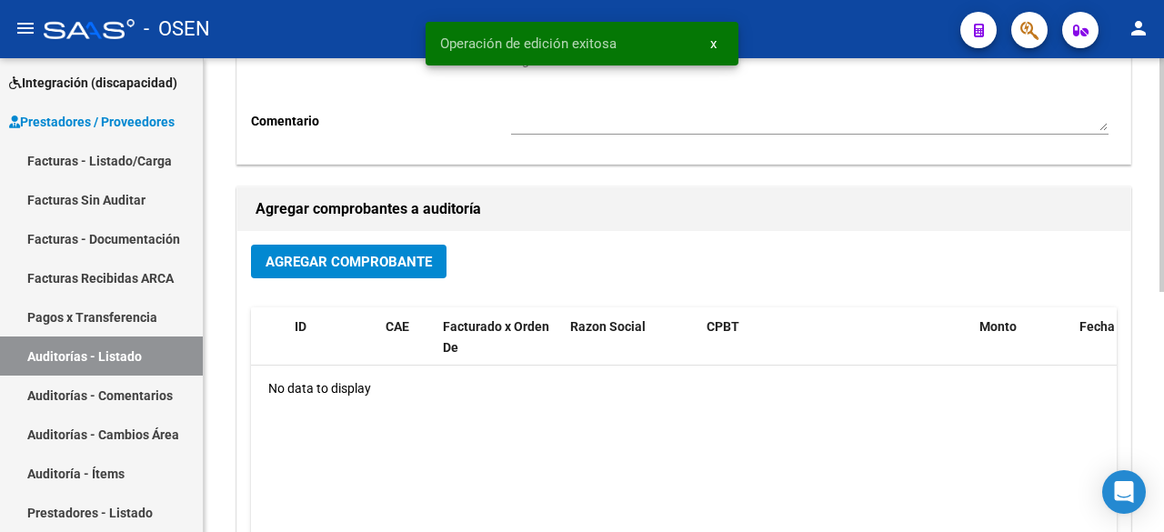
scroll to position [303, 0]
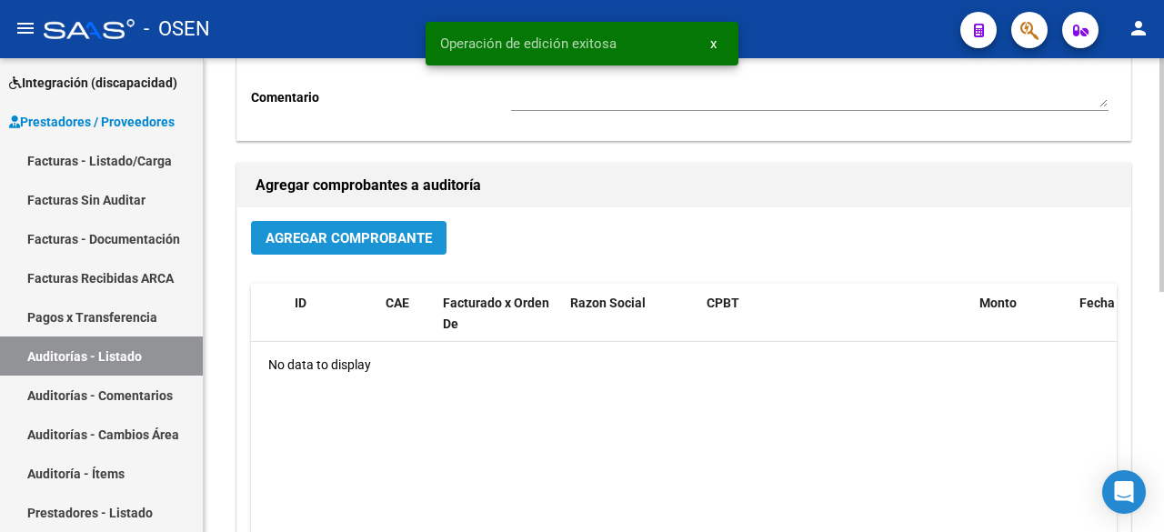
click at [382, 259] on div "Agregar Comprobante" at bounding box center [684, 245] width 866 height 48
click at [381, 247] on button "Agregar Comprobante" at bounding box center [349, 238] width 196 height 34
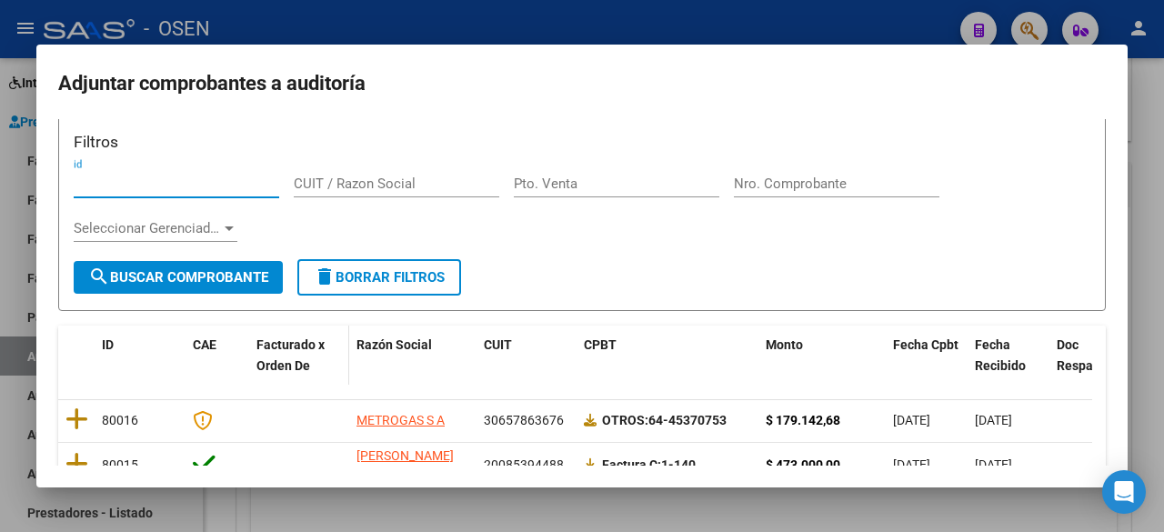
scroll to position [326, 0]
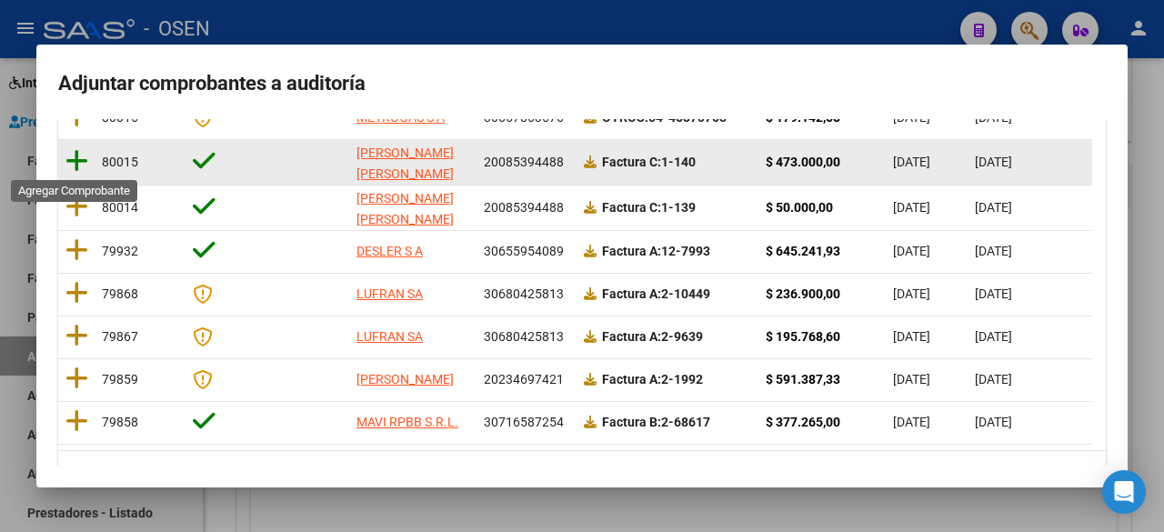
click at [77, 163] on icon at bounding box center [76, 160] width 23 height 25
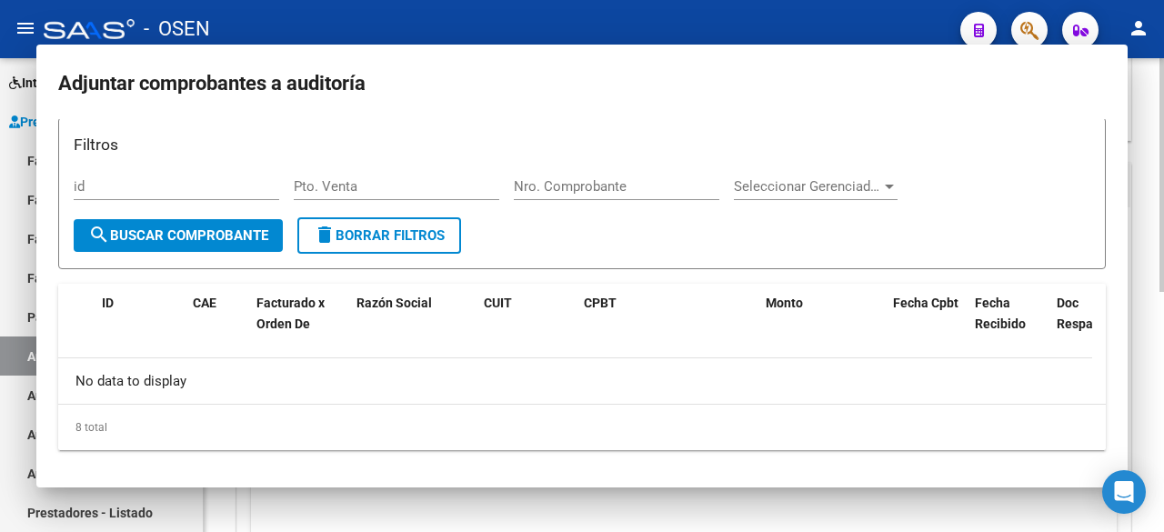
scroll to position [20, 0]
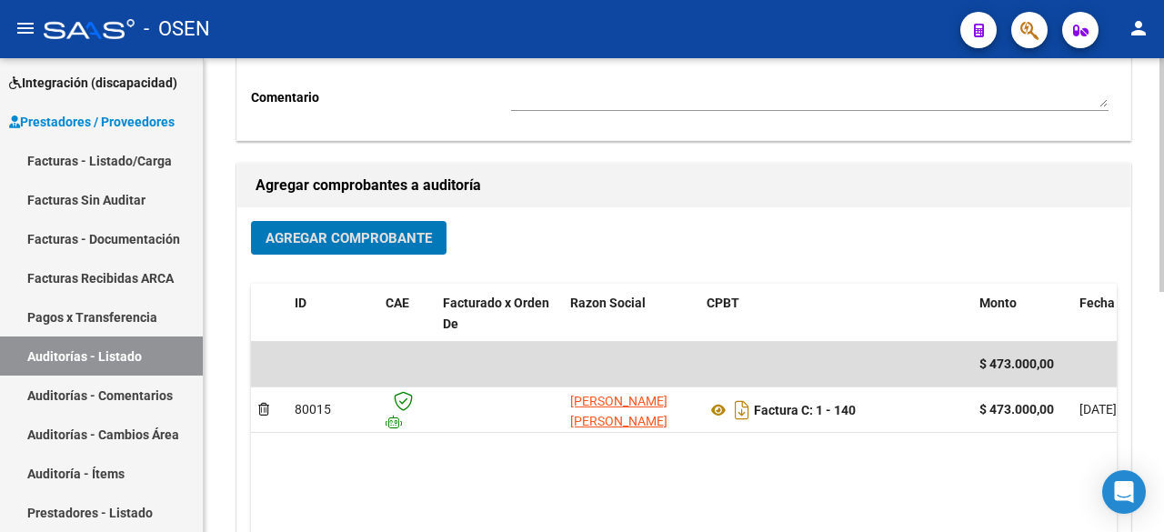
click at [333, 221] on button "Agregar Comprobante" at bounding box center [349, 238] width 196 height 34
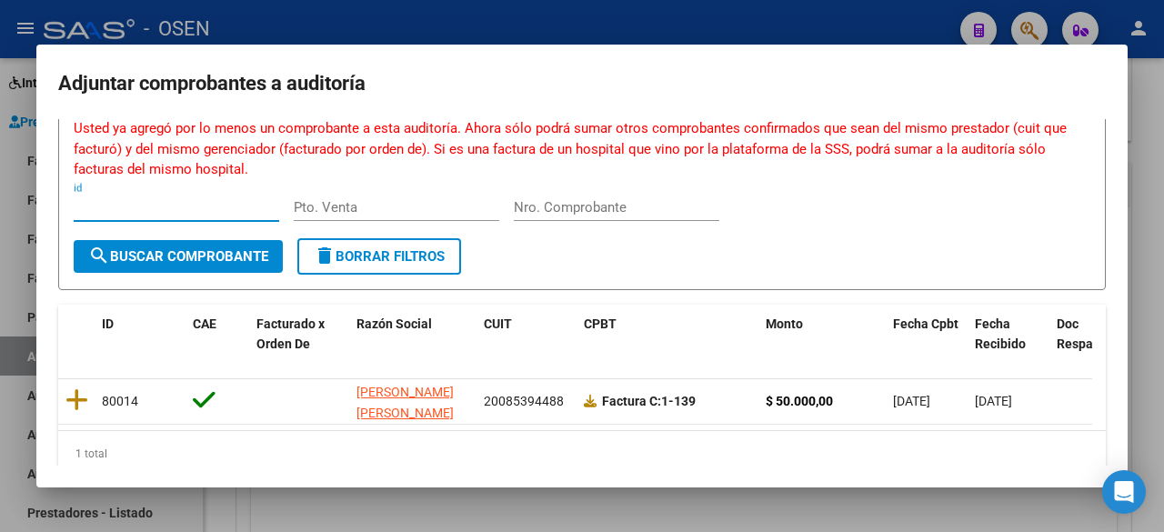
scroll to position [114, 0]
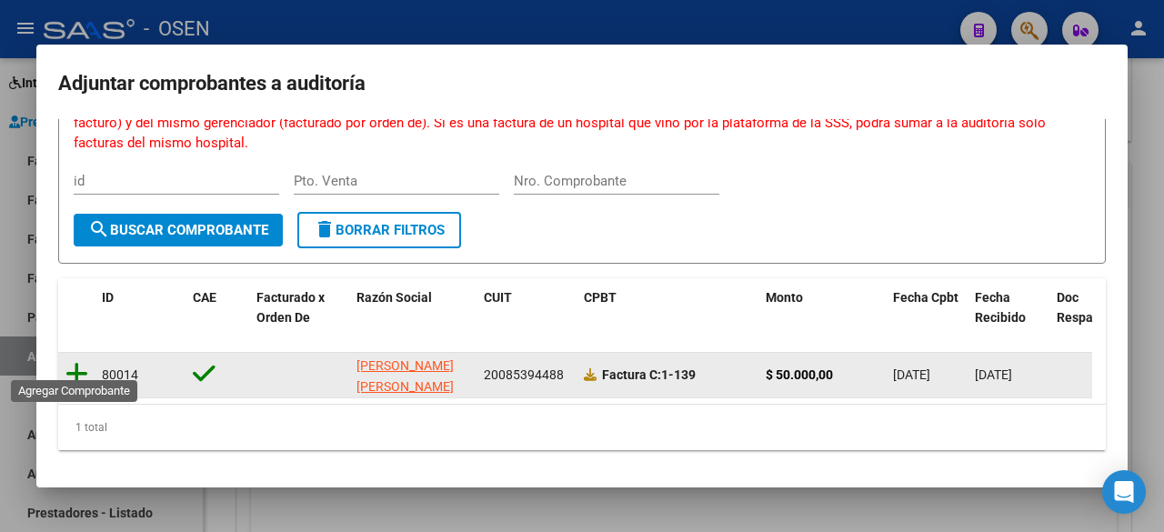
click at [85, 361] on icon at bounding box center [76, 373] width 23 height 25
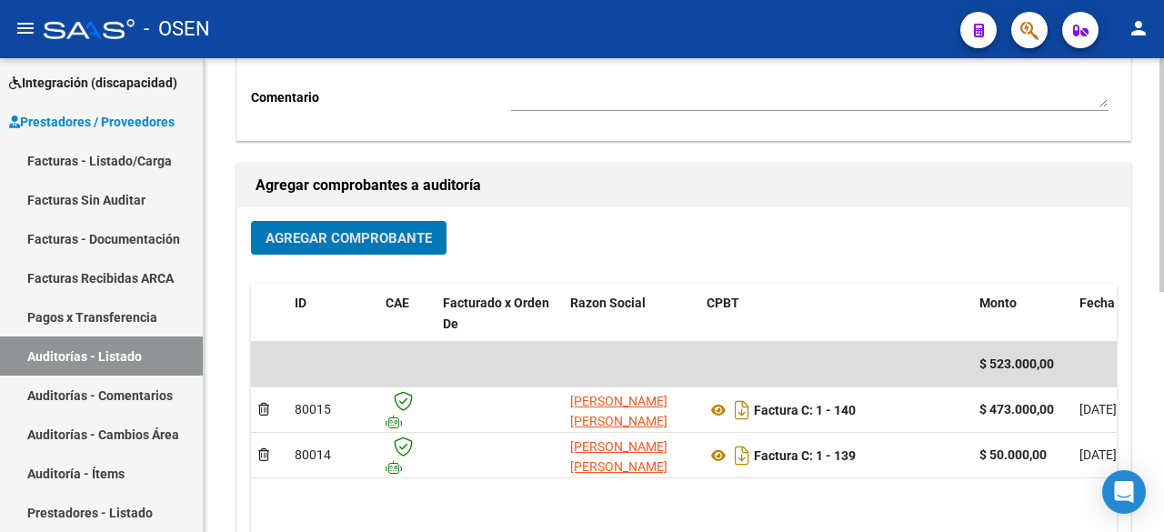
scroll to position [0, 0]
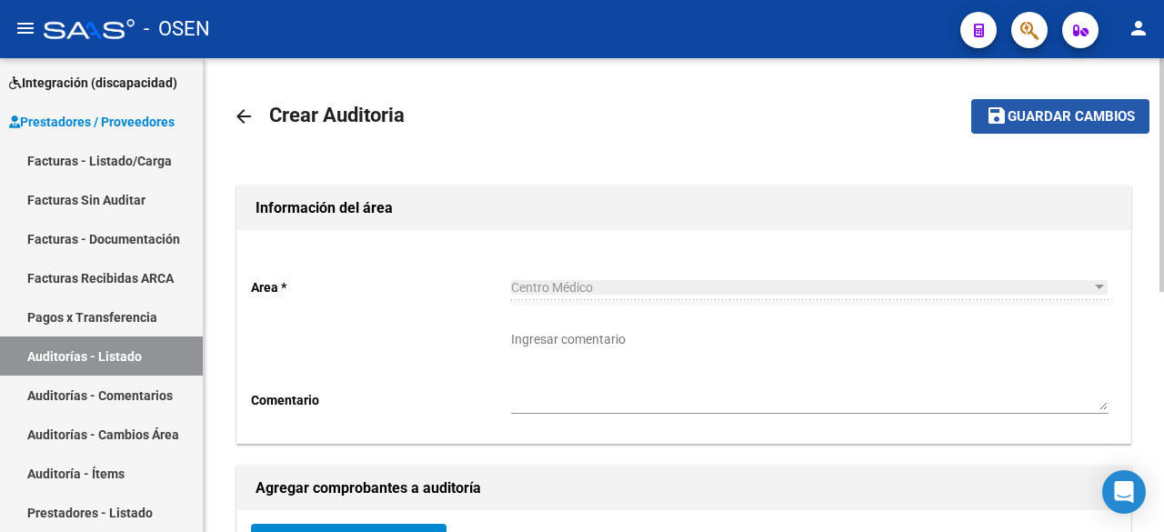
click at [1025, 115] on span "Guardar cambios" at bounding box center [1071, 117] width 127 height 16
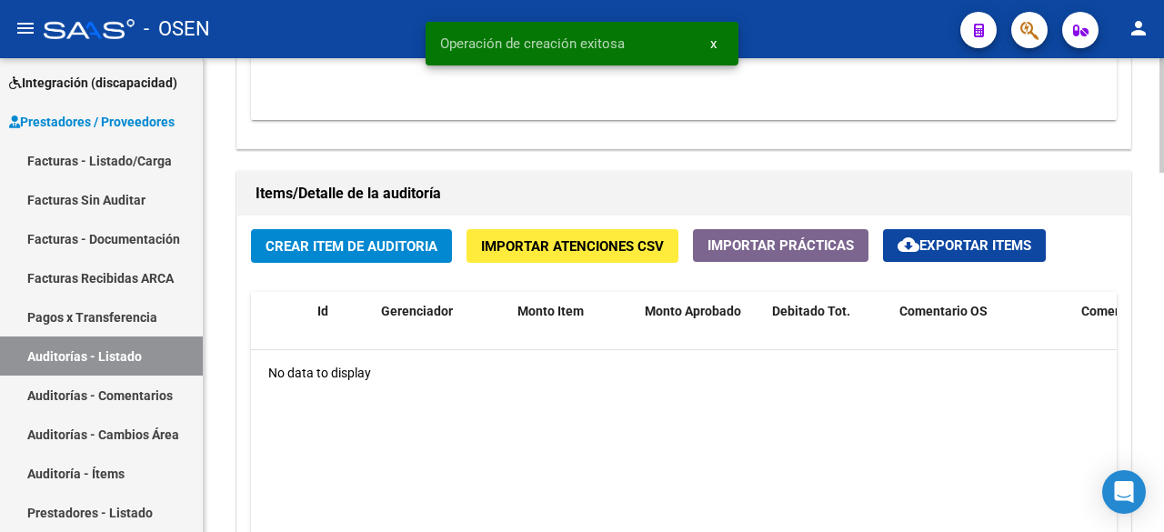
scroll to position [1213, 0]
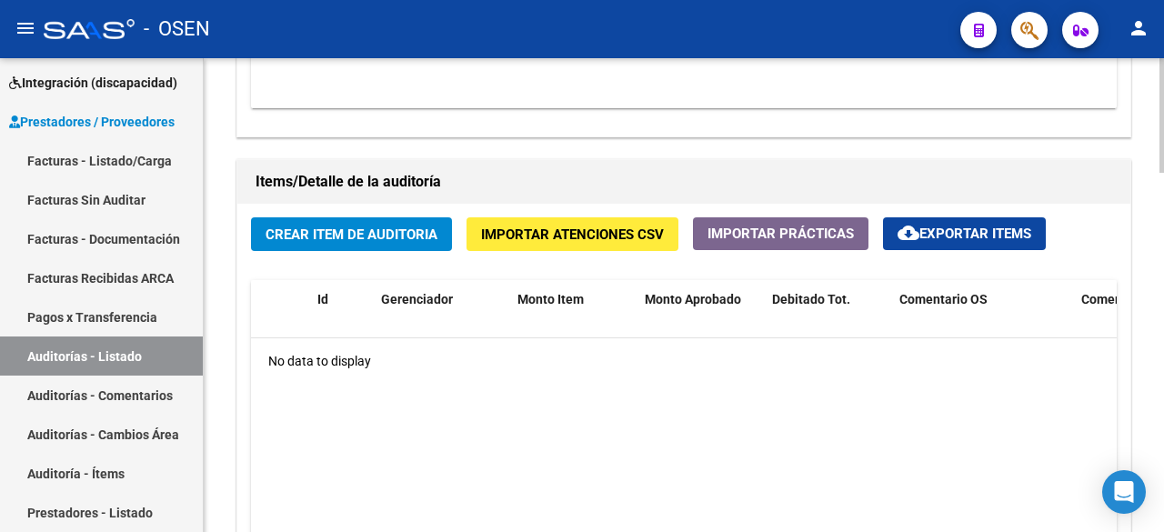
click at [414, 214] on div "Crear Item de Auditoria Importar Atenciones CSV Importar Prácticas cloud_downlo…" at bounding box center [683, 443] width 893 height 478
click at [412, 223] on button "Crear Item de Auditoria" at bounding box center [351, 234] width 201 height 34
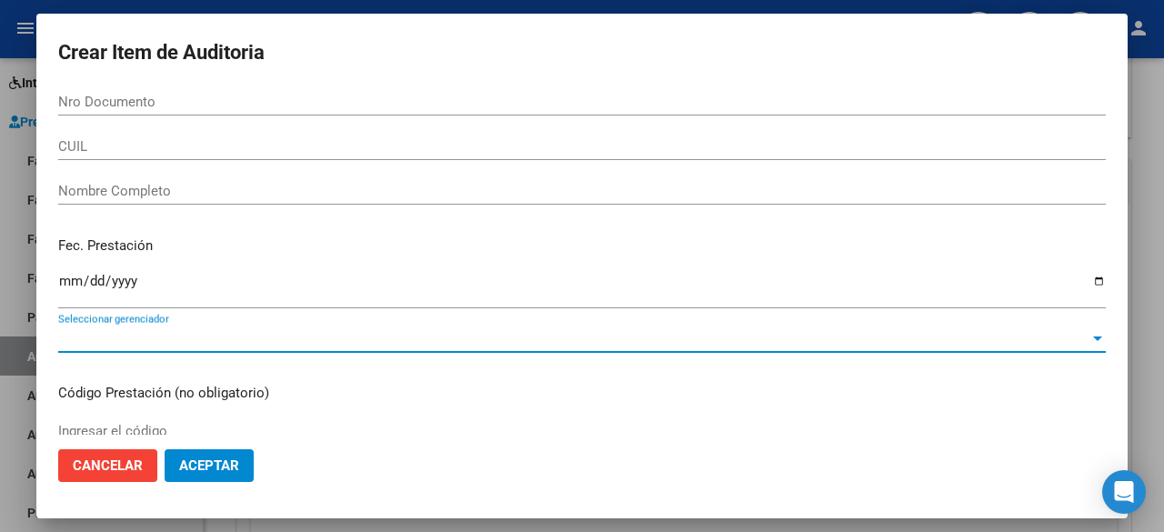
click at [316, 341] on span "Seleccionar gerenciador" at bounding box center [574, 338] width 1032 height 16
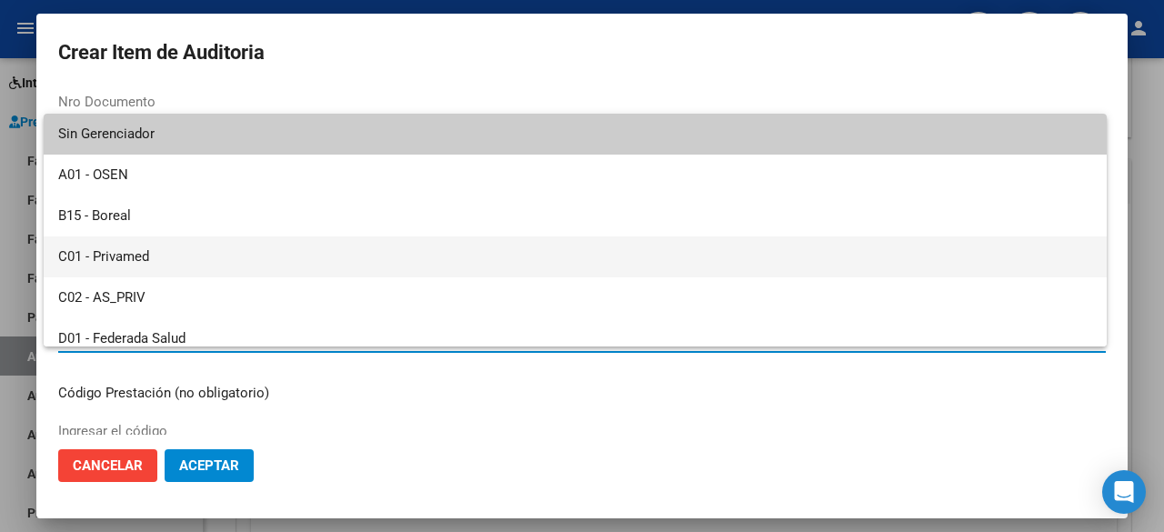
click at [257, 271] on span "C01 - Privamed" at bounding box center [575, 257] width 1034 height 41
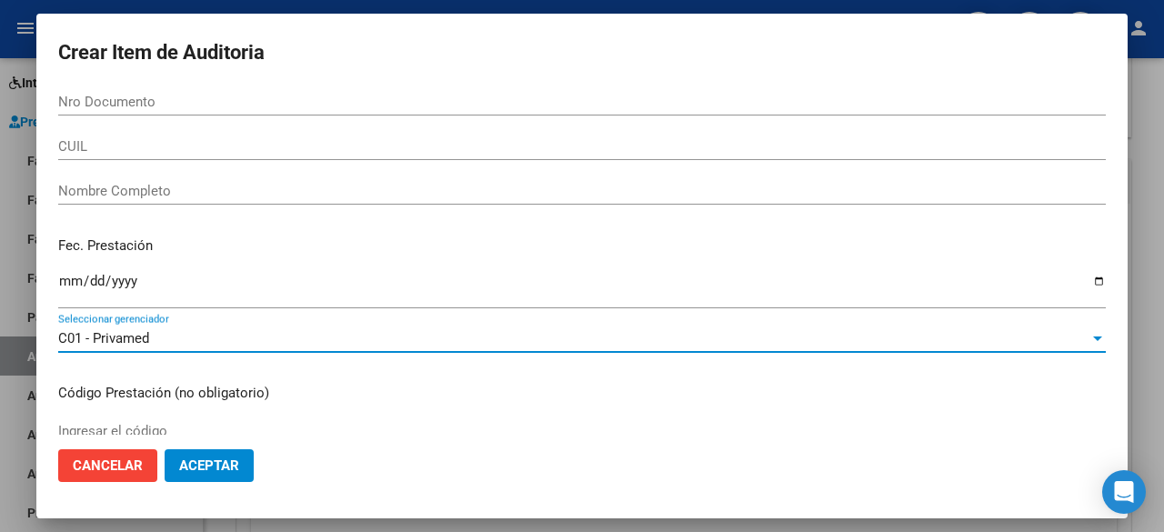
click at [230, 455] on button "Aceptar" at bounding box center [209, 465] width 89 height 33
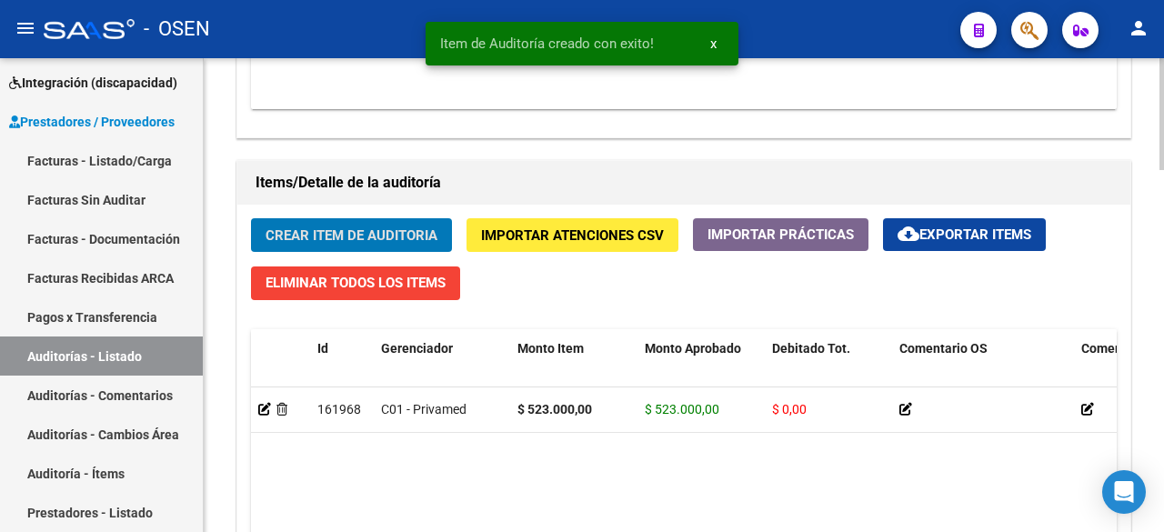
scroll to position [1541, 0]
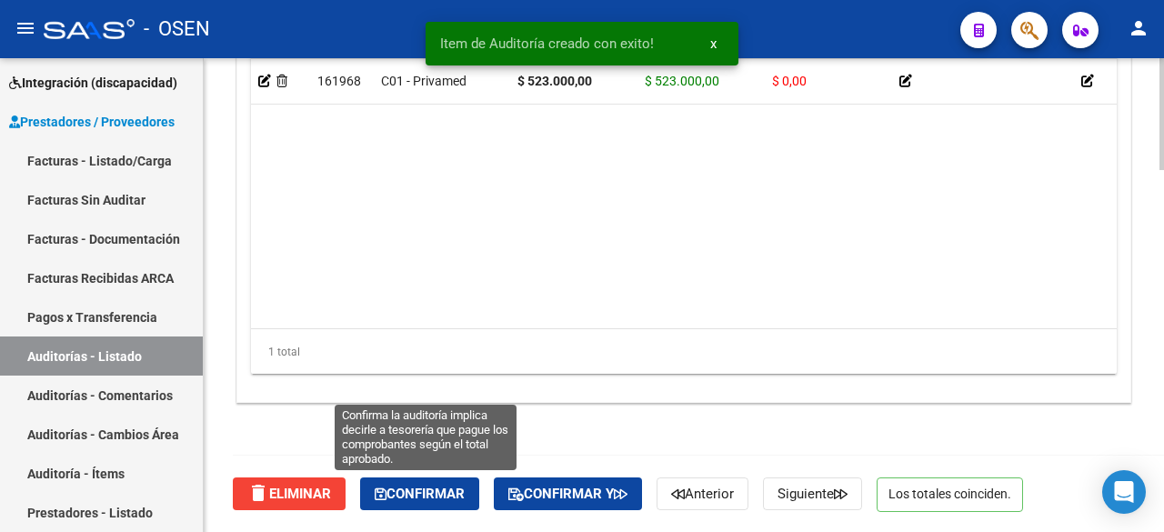
drag, startPoint x: 408, startPoint y: 479, endPoint x: 471, endPoint y: 466, distance: 64.2
click at [408, 479] on button "Confirmar" at bounding box center [419, 494] width 119 height 33
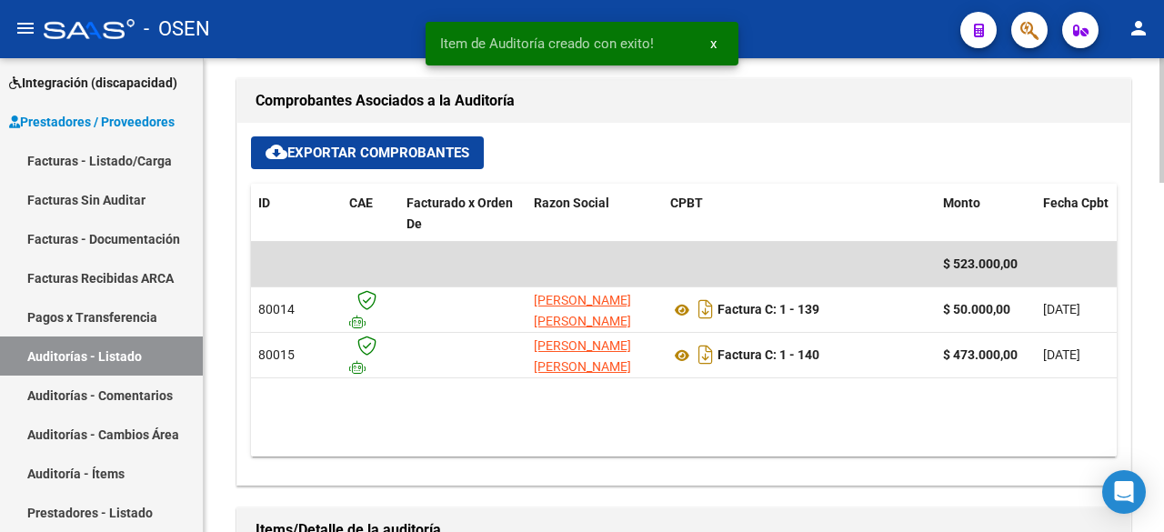
type input "202509"
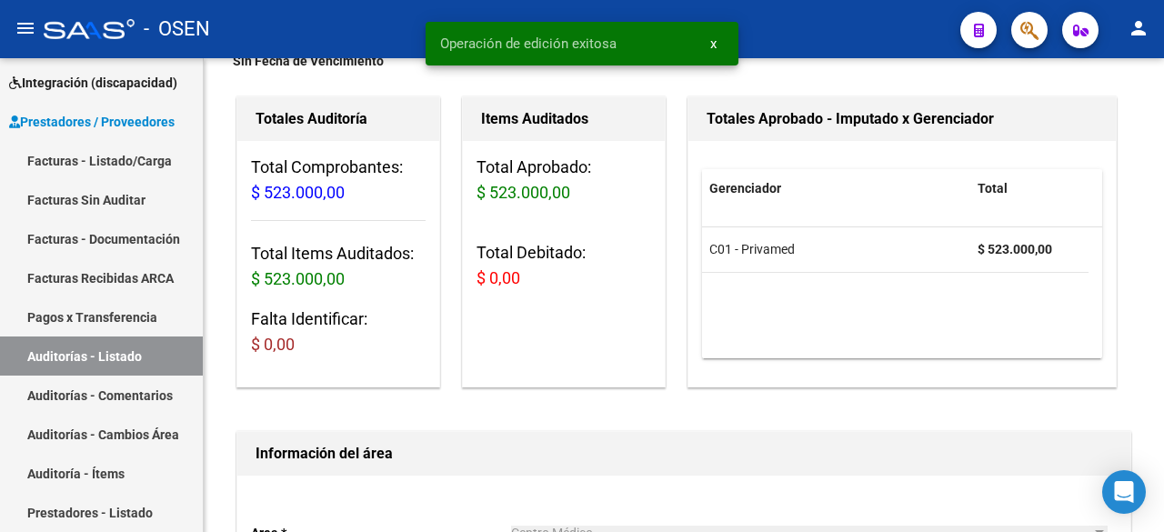
scroll to position [0, 0]
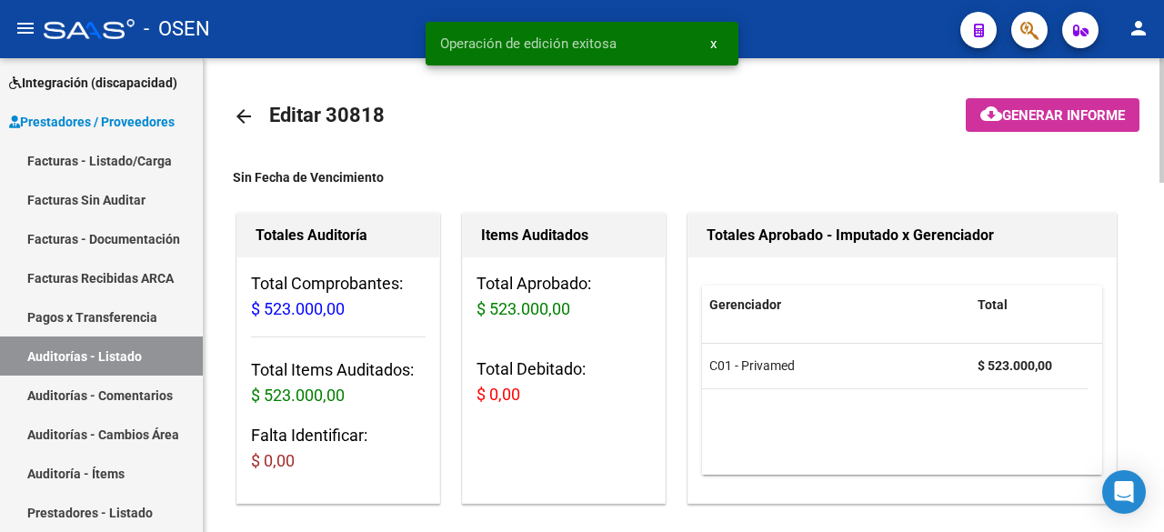
click at [234, 110] on mat-icon "arrow_back" at bounding box center [244, 117] width 22 height 22
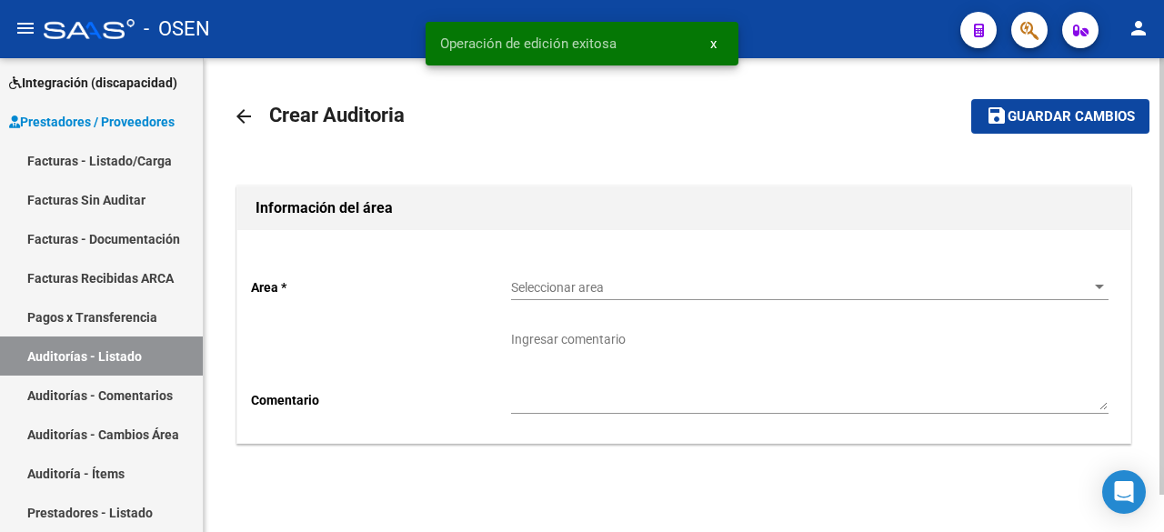
click at [791, 306] on div "Seleccionar area Seleccionar area" at bounding box center [810, 290] width 598 height 52
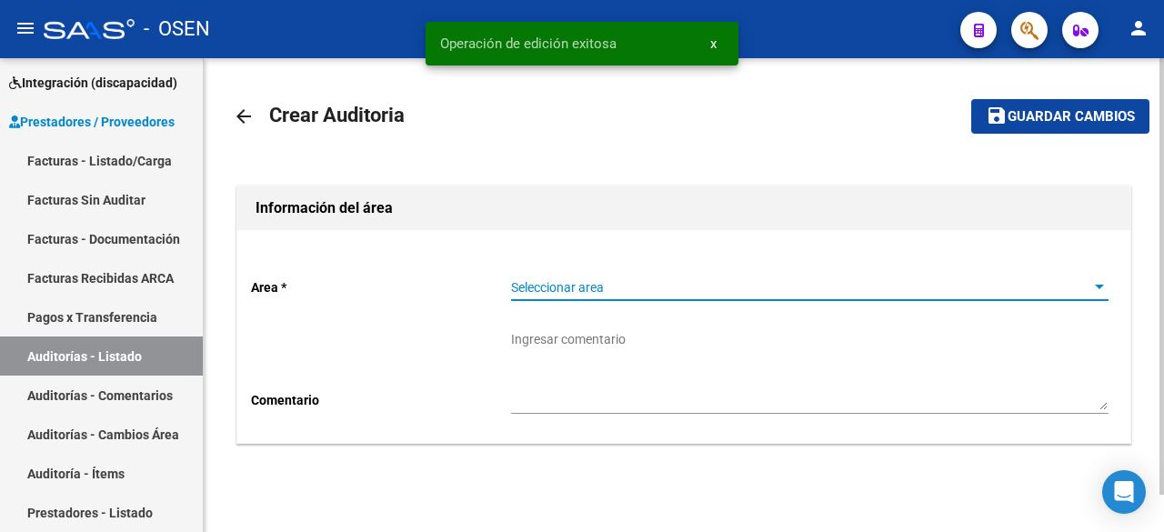
click at [791, 280] on span "Seleccionar area" at bounding box center [801, 287] width 581 height 15
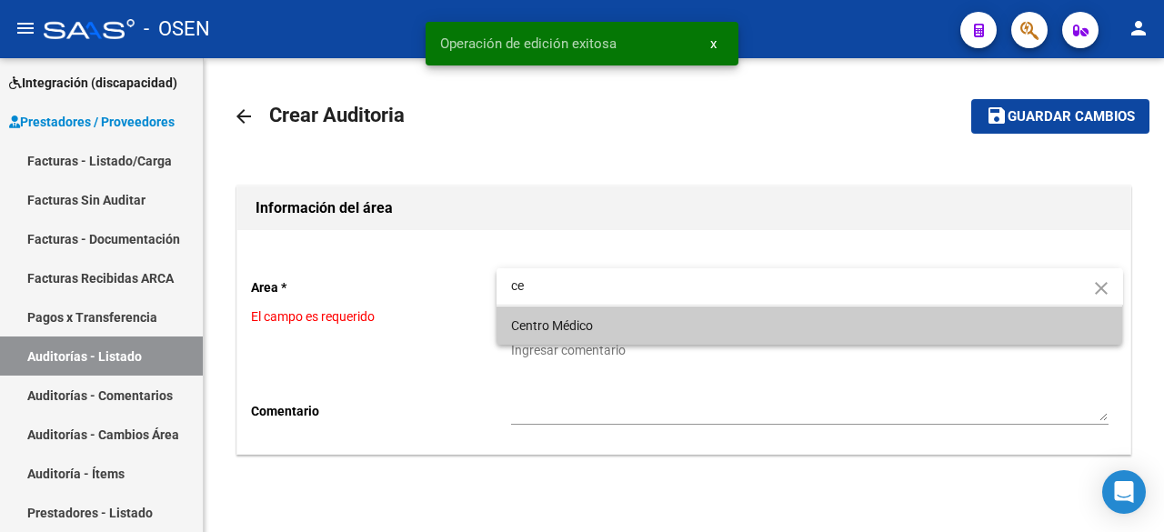
type input "ce"
click at [690, 321] on span "Centro Médico" at bounding box center [810, 326] width 598 height 38
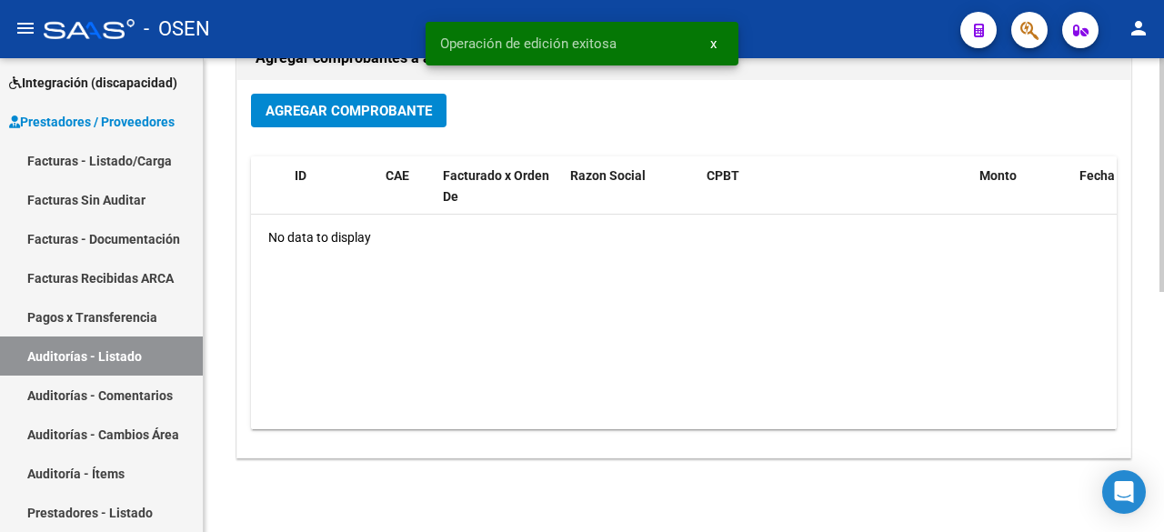
scroll to position [486, 0]
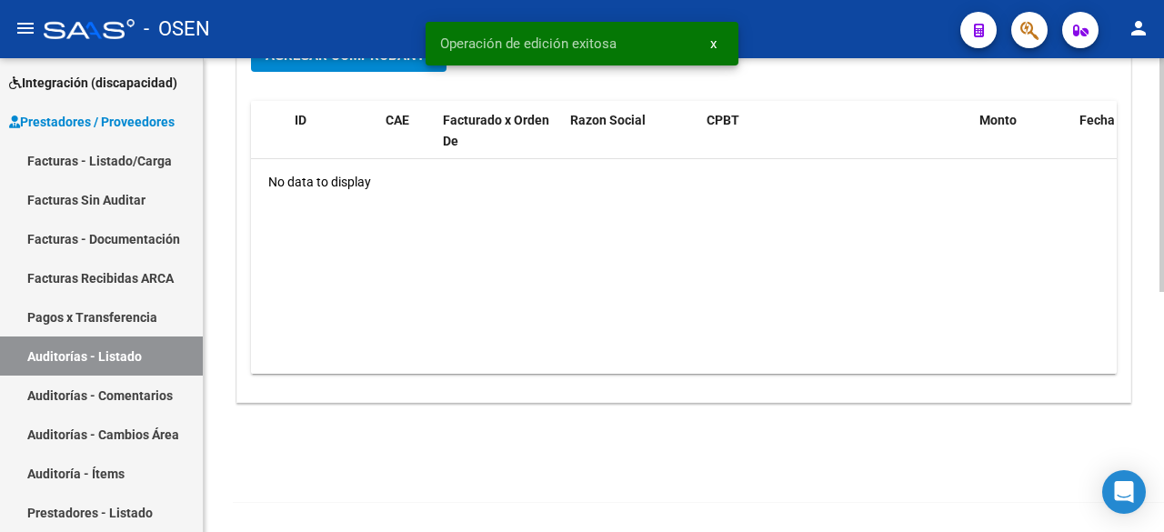
click at [360, 74] on div "Agregar Comprobante" at bounding box center [684, 62] width 866 height 48
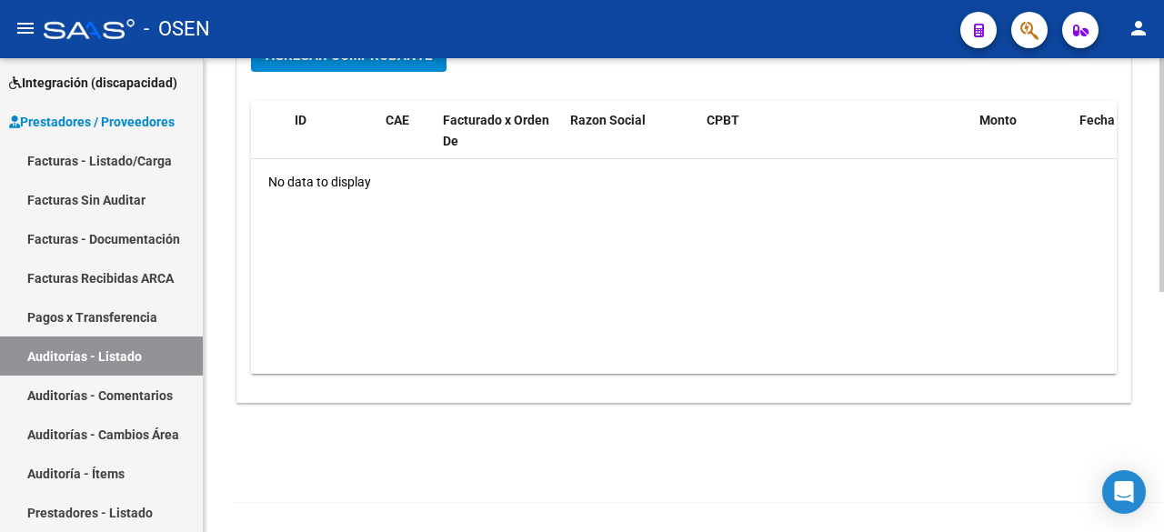
click at [367, 71] on button "Agregar Comprobante" at bounding box center [349, 55] width 196 height 34
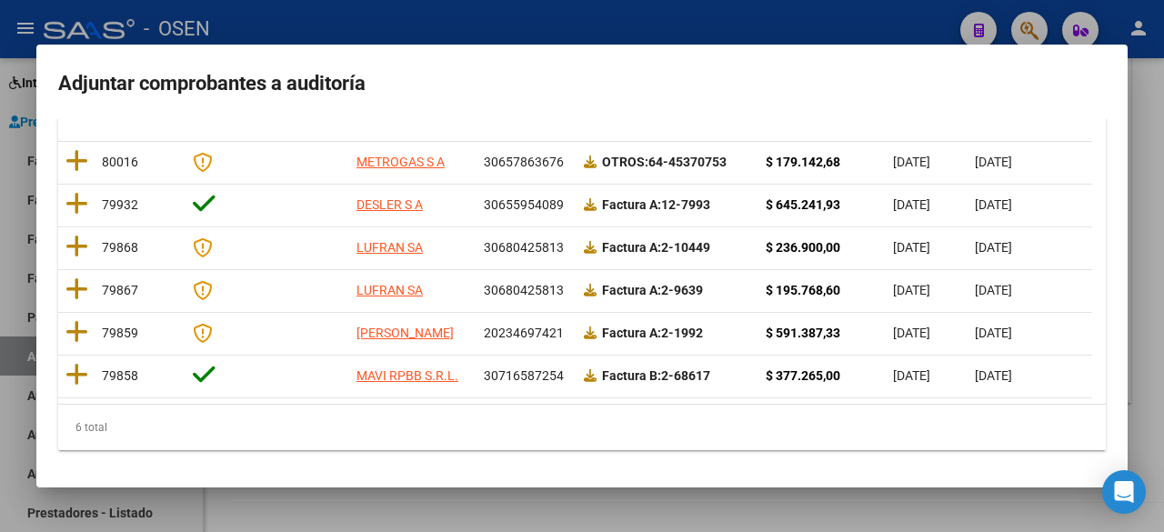
scroll to position [297, 0]
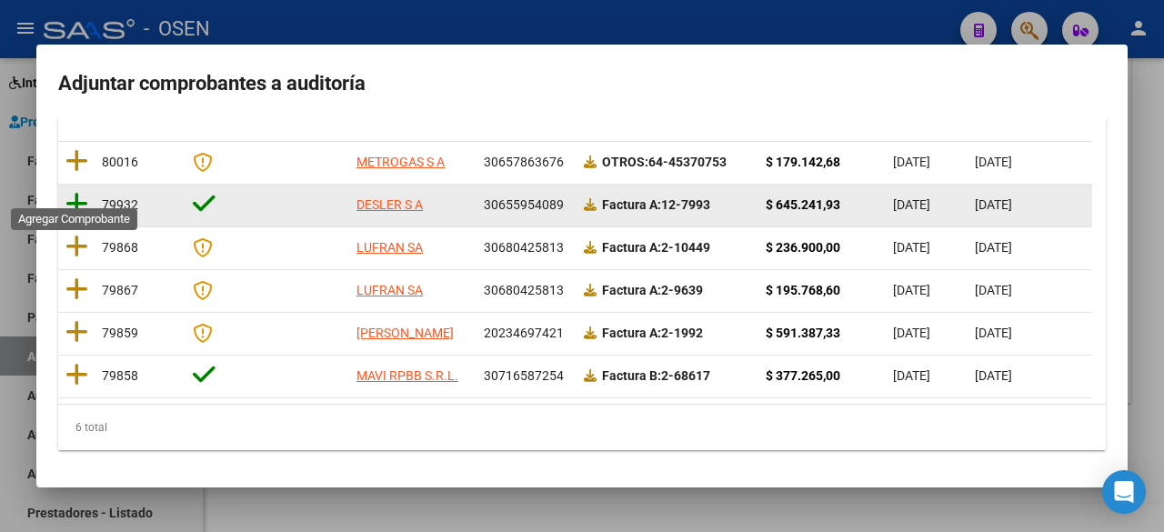
click at [81, 191] on icon at bounding box center [76, 203] width 23 height 25
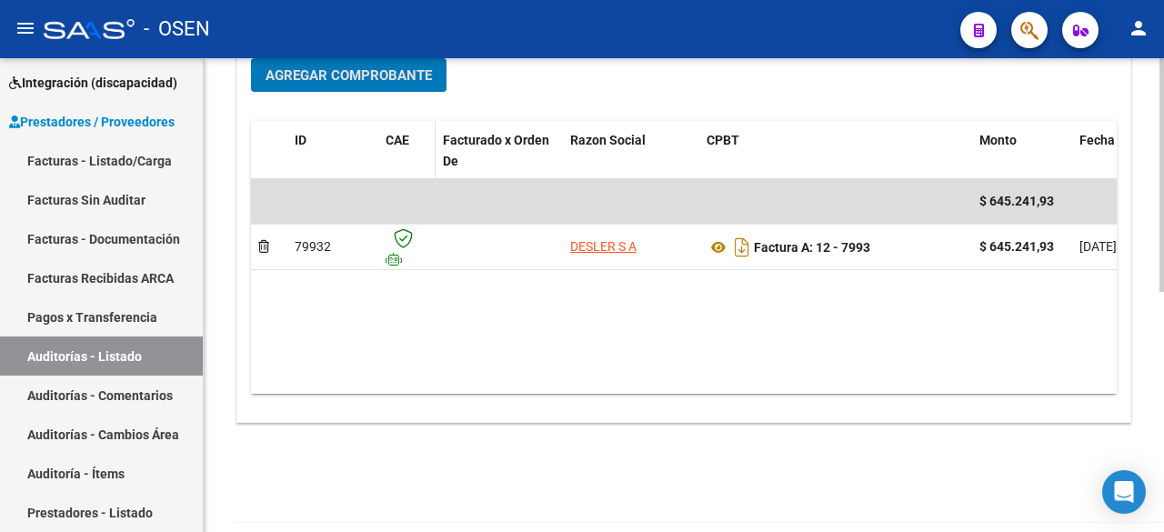
scroll to position [0, 0]
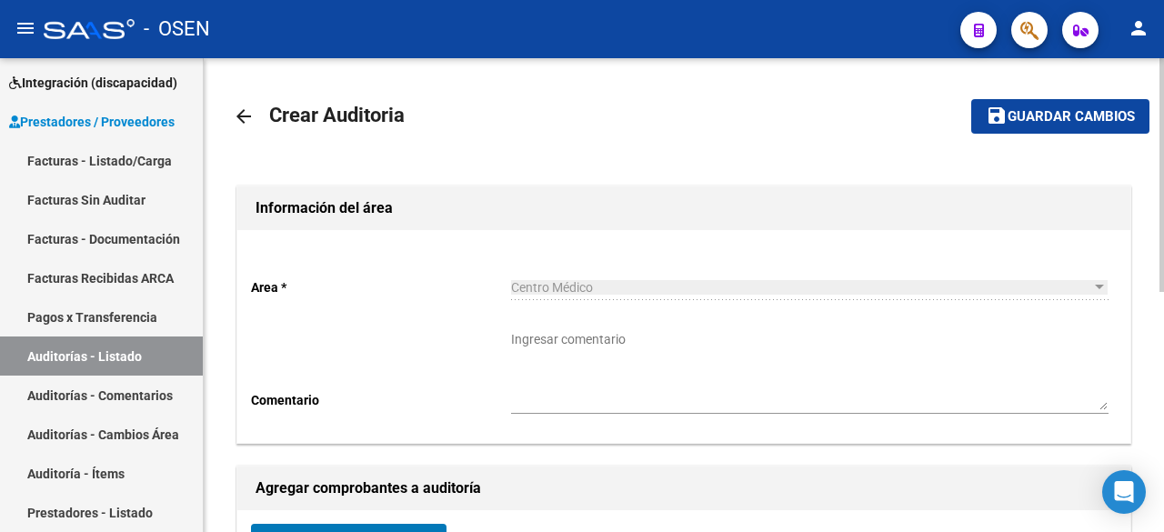
drag, startPoint x: 1021, startPoint y: 123, endPoint x: 1012, endPoint y: 130, distance: 11.0
click at [1018, 123] on span "Guardar cambios" at bounding box center [1071, 117] width 127 height 16
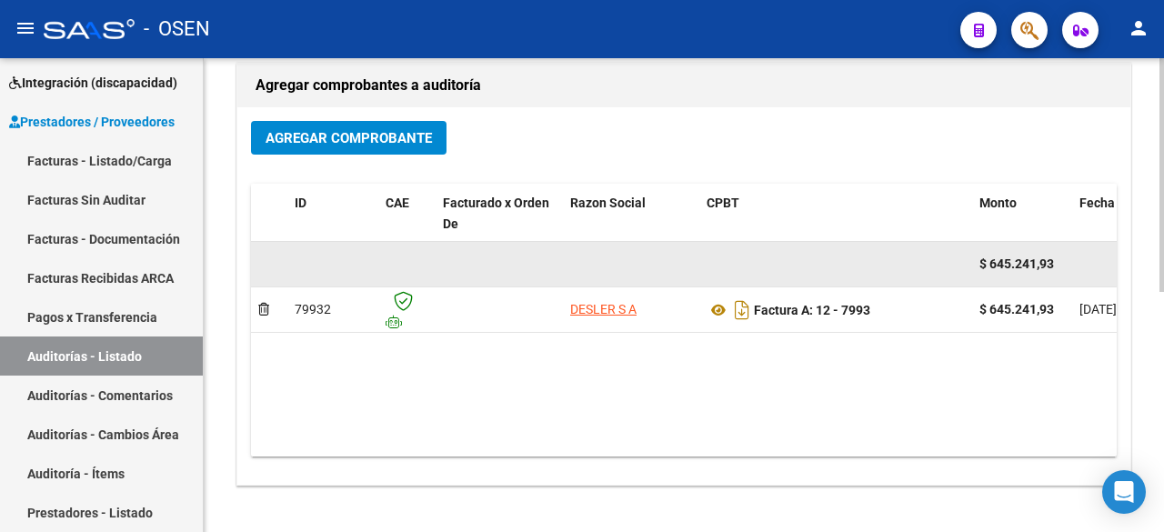
scroll to position [486, 0]
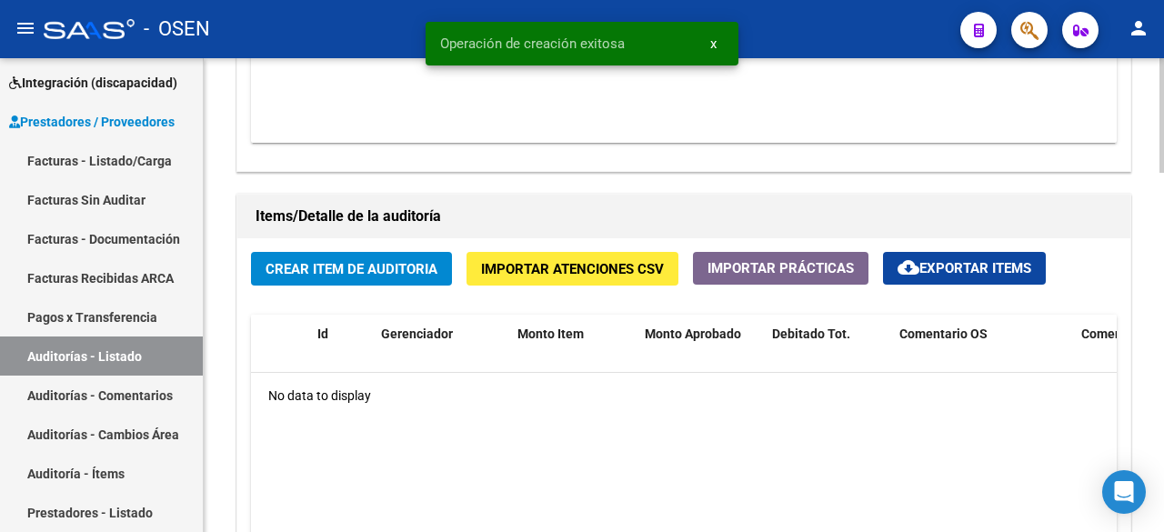
scroll to position [1213, 0]
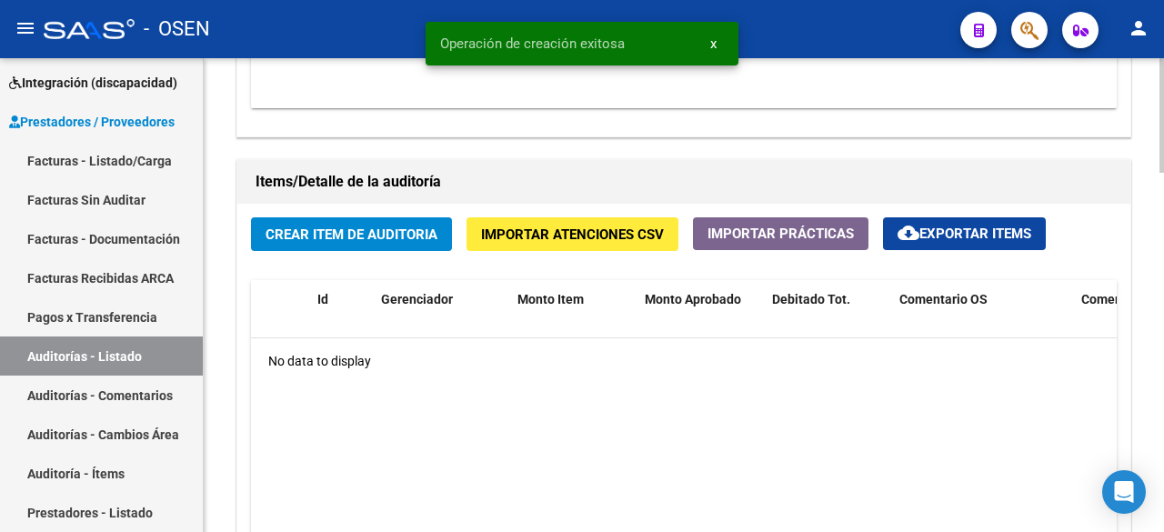
click at [373, 237] on span "Crear Item de Auditoria" at bounding box center [352, 235] width 172 height 16
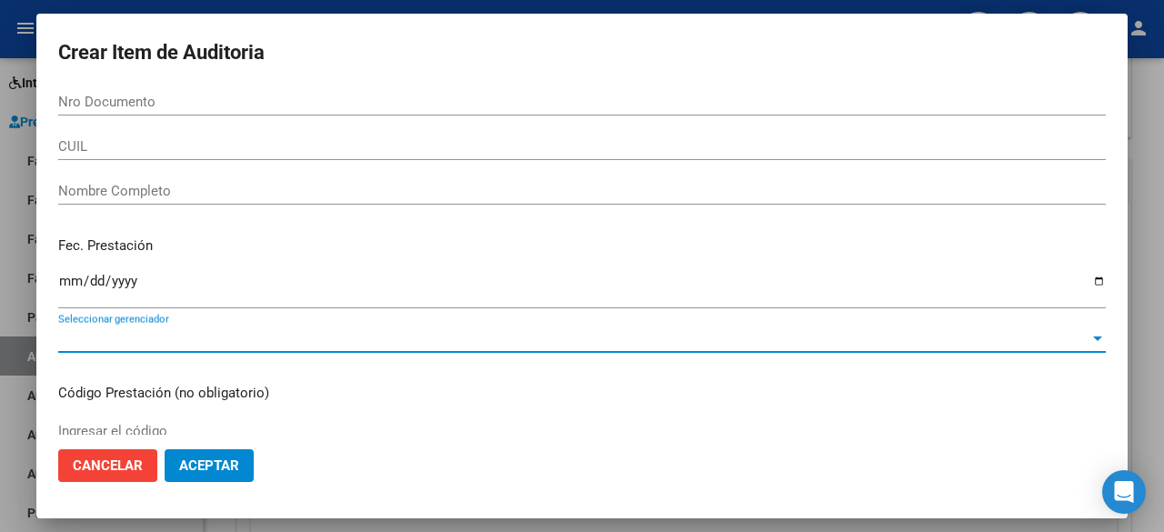
click at [305, 342] on span "Seleccionar gerenciador" at bounding box center [574, 338] width 1032 height 16
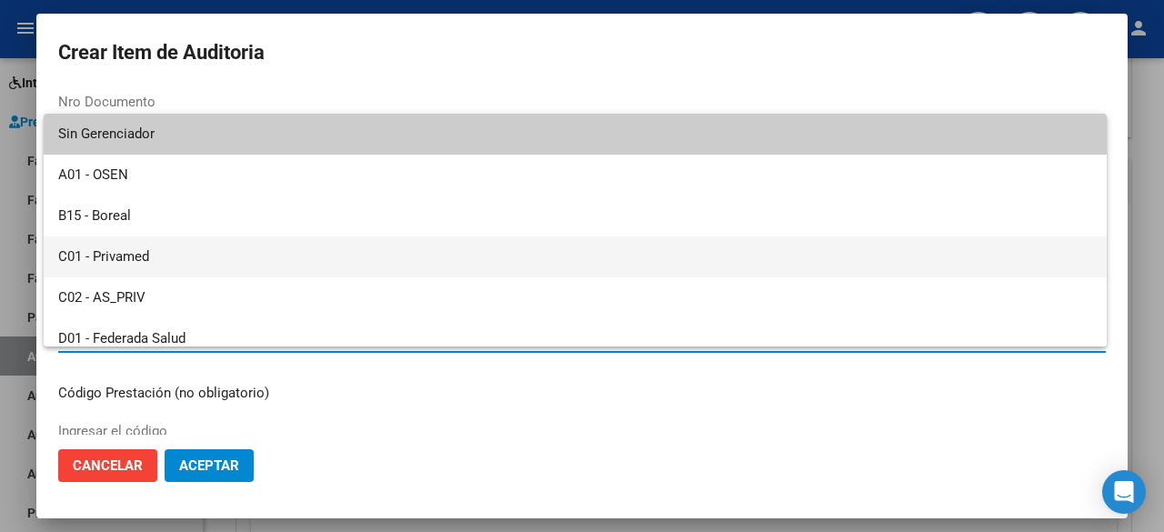
click at [217, 248] on span "C01 - Privamed" at bounding box center [575, 257] width 1034 height 41
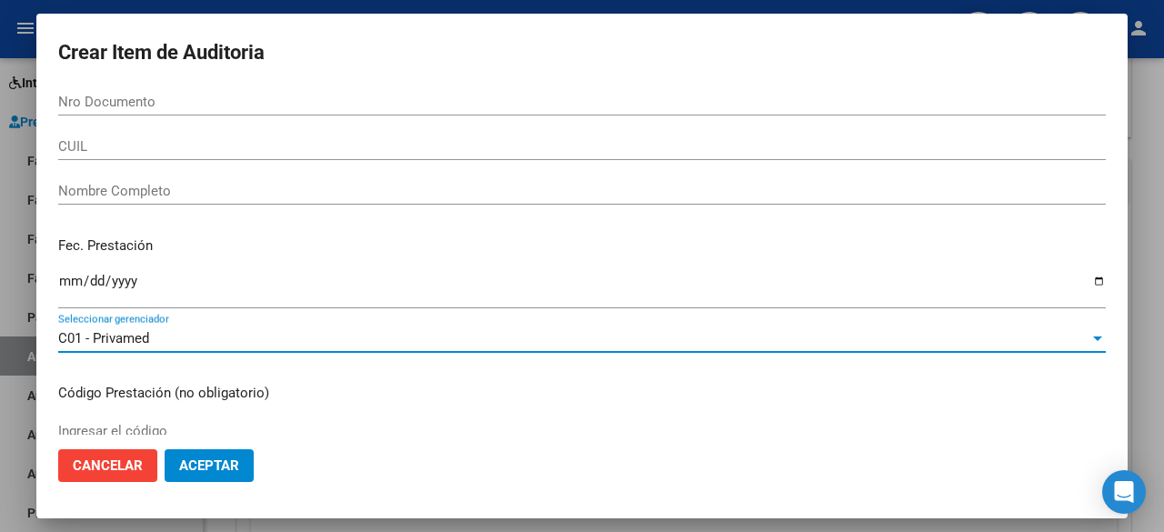
click at [239, 471] on button "Aceptar" at bounding box center [209, 465] width 89 height 33
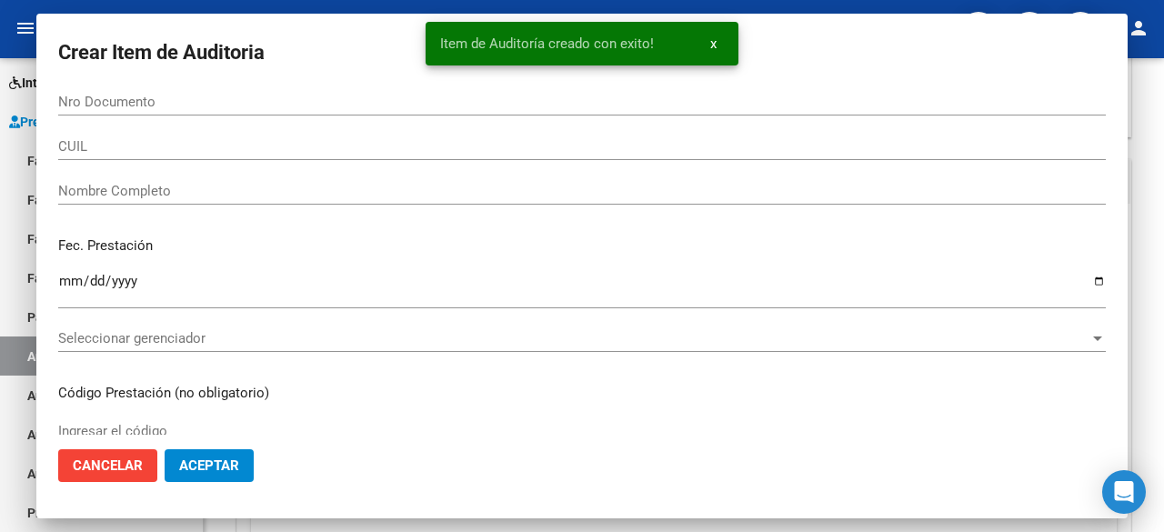
scroll to position [607, 0]
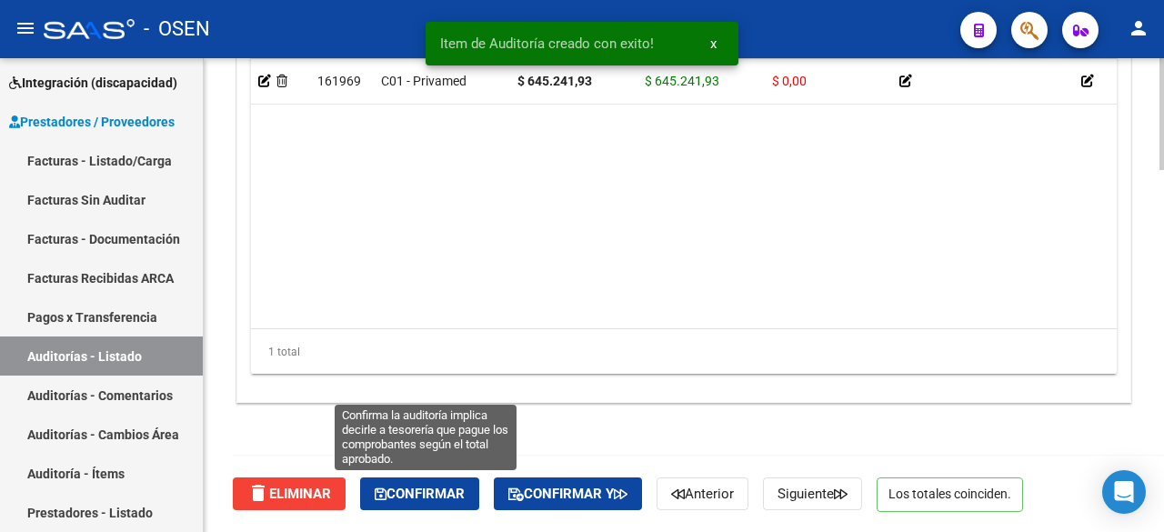
click at [443, 496] on span "Confirmar" at bounding box center [420, 494] width 90 height 16
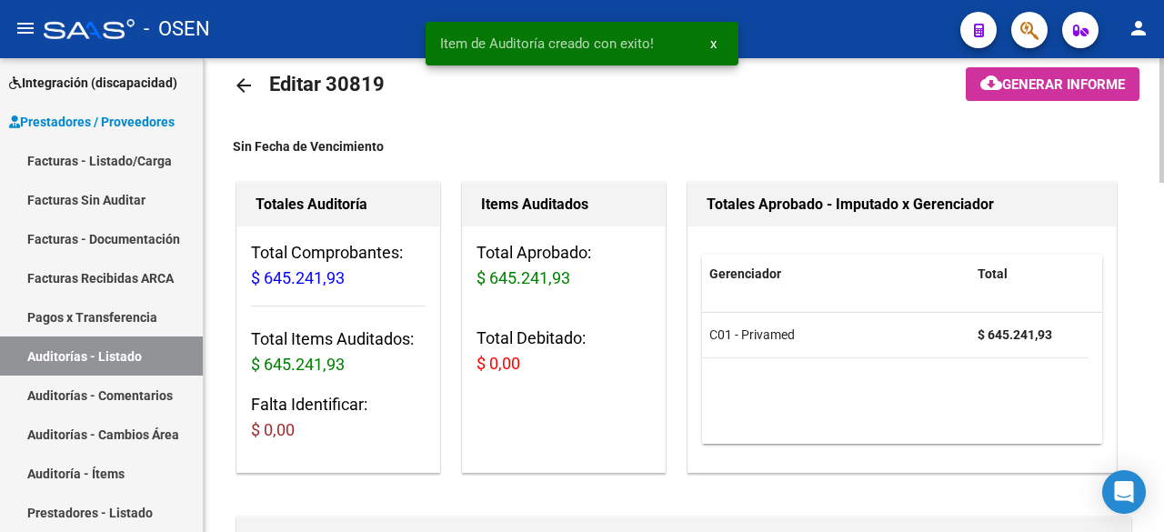
scroll to position [0, 0]
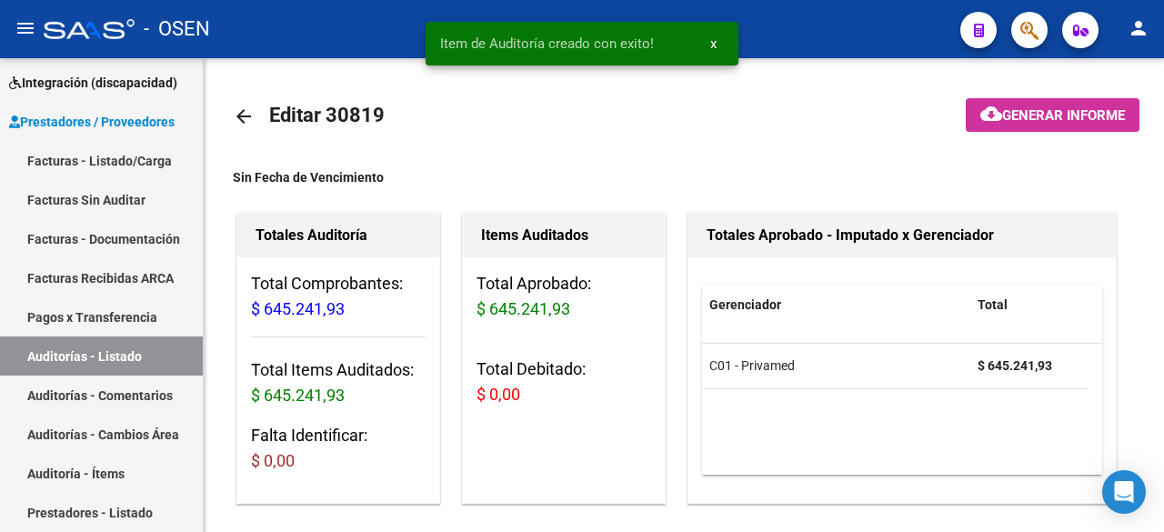
click at [247, 117] on mat-icon "arrow_back" at bounding box center [244, 117] width 22 height 22
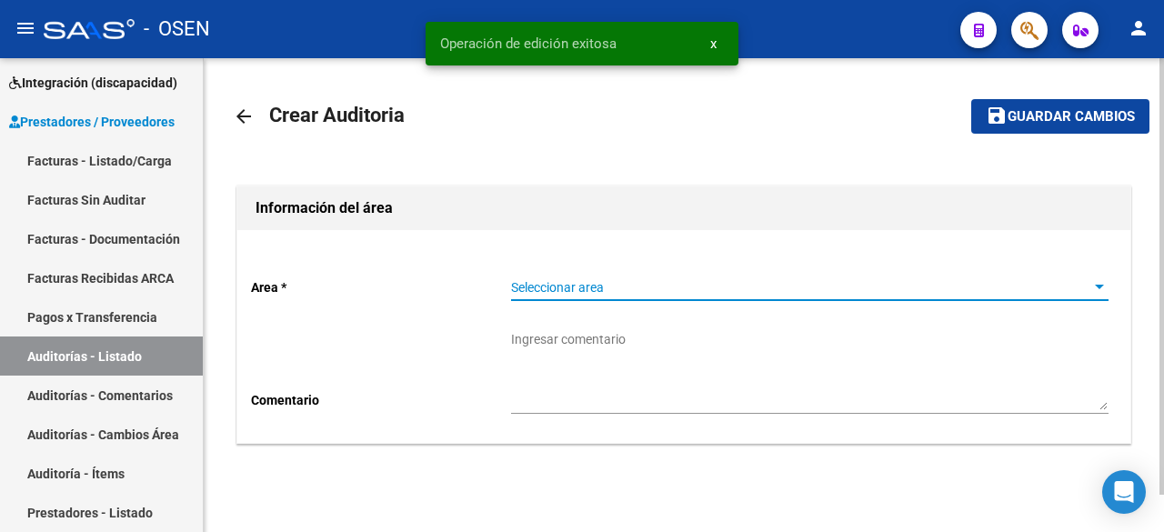
click at [633, 286] on span "Seleccionar area" at bounding box center [801, 287] width 581 height 15
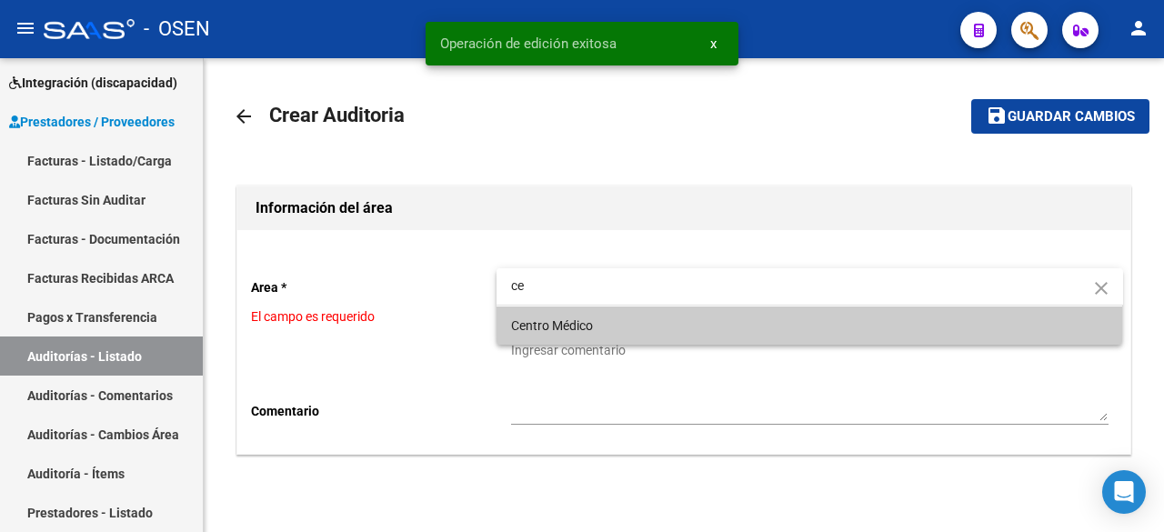
type input "ce"
click at [611, 315] on span "Centro Médico" at bounding box center [810, 326] width 598 height 38
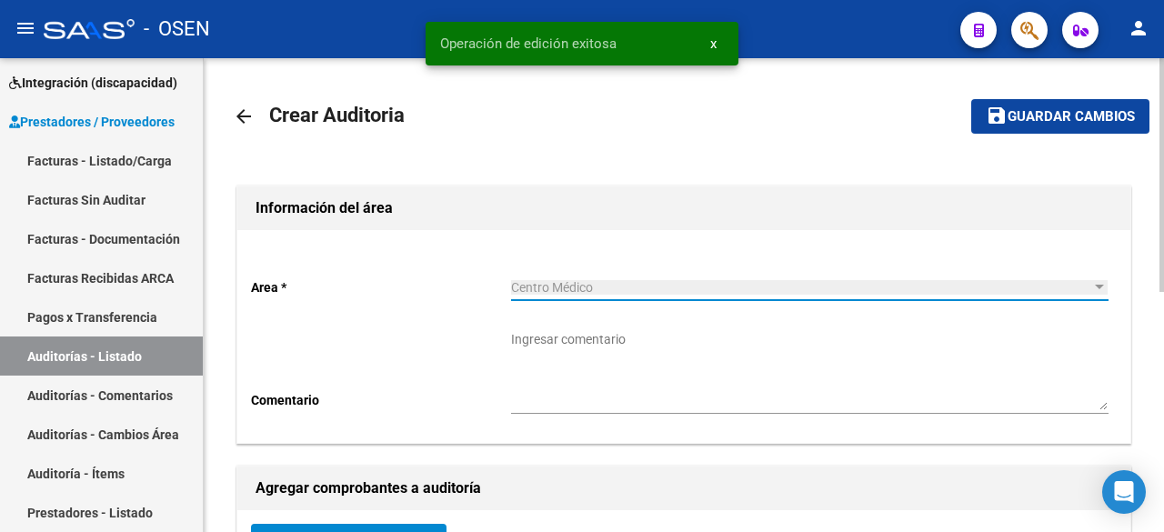
scroll to position [303, 0]
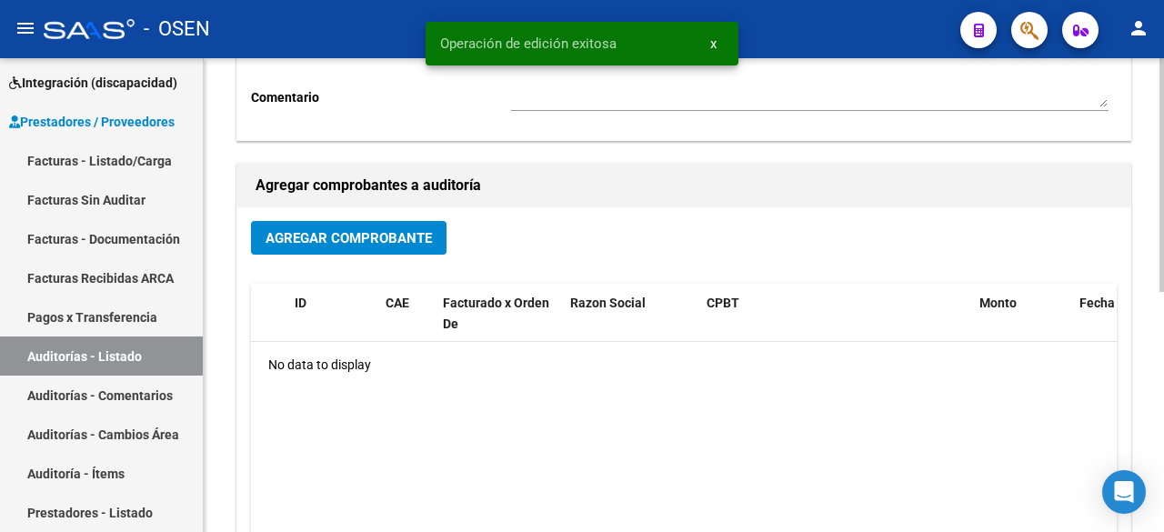
click at [421, 221] on button "Agregar Comprobante" at bounding box center [349, 238] width 196 height 34
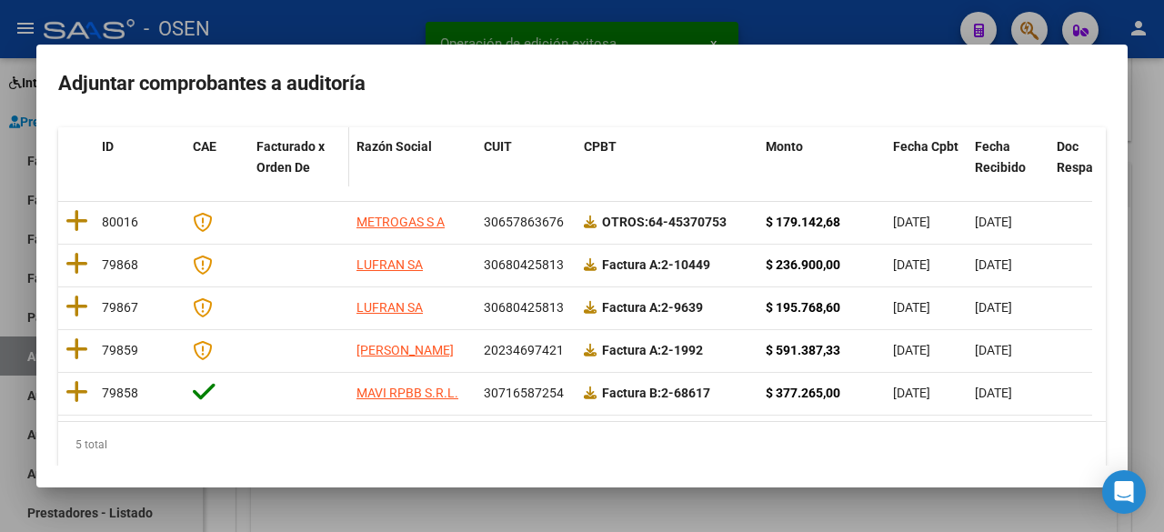
scroll to position [254, 0]
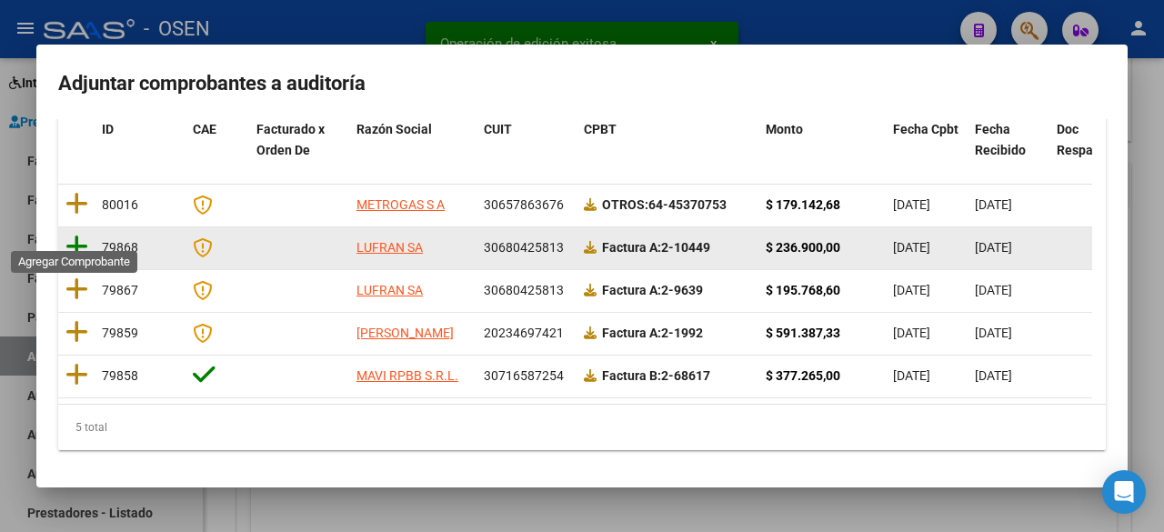
click at [83, 237] on icon at bounding box center [76, 246] width 23 height 25
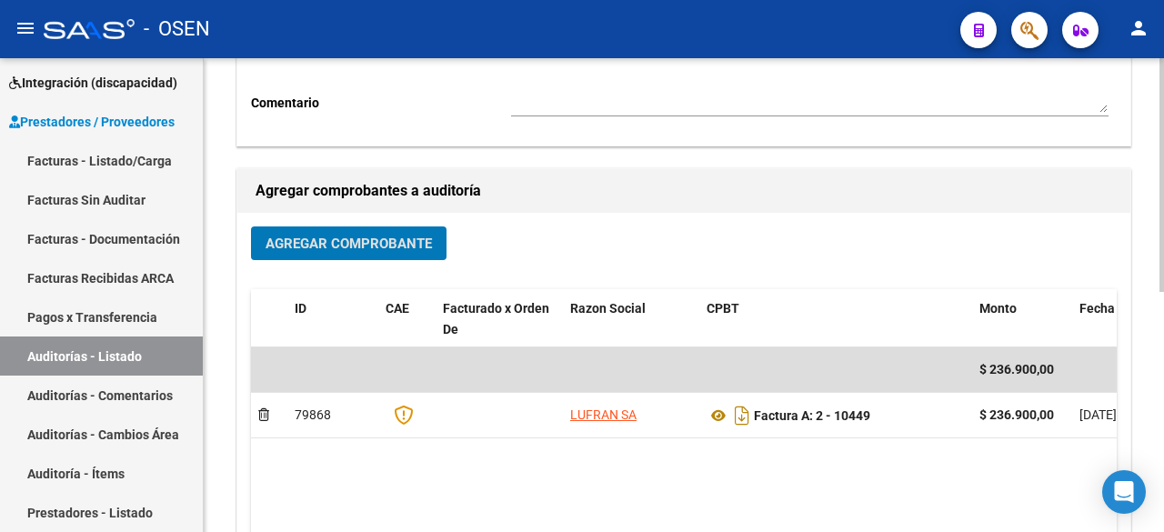
scroll to position [303, 0]
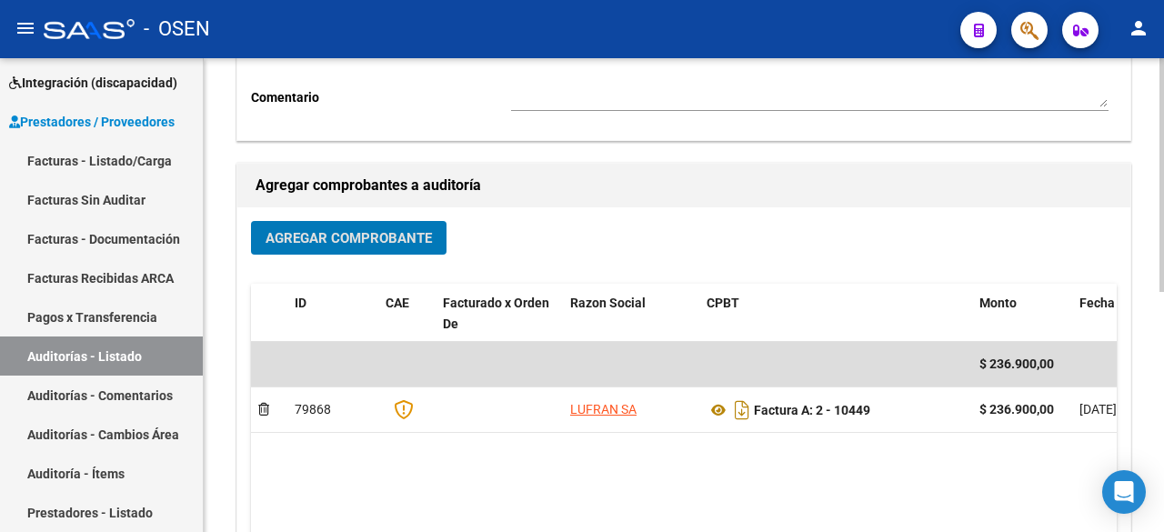
click at [397, 239] on span "Agregar Comprobante" at bounding box center [349, 238] width 166 height 16
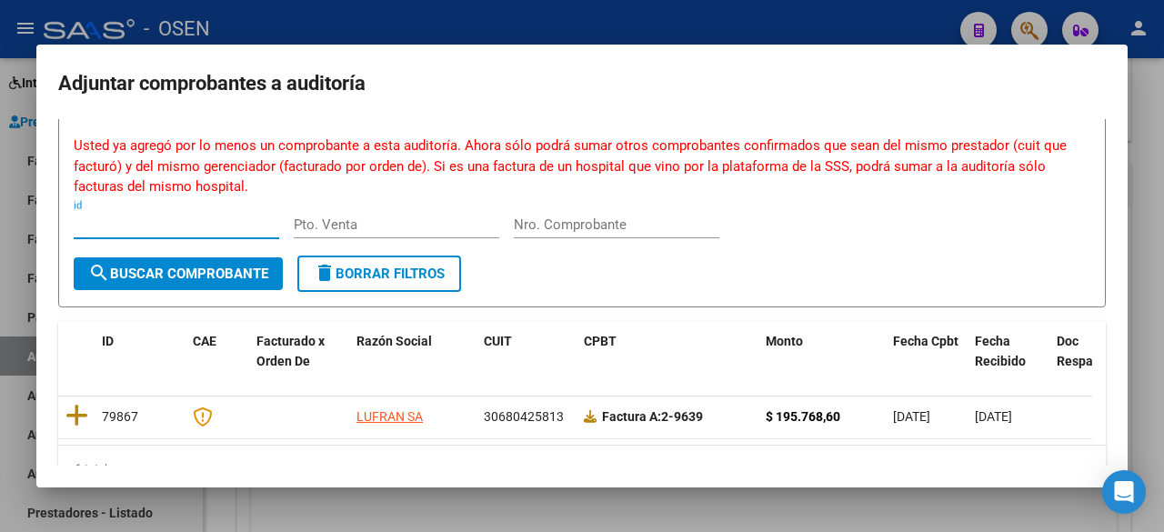
scroll to position [111, 0]
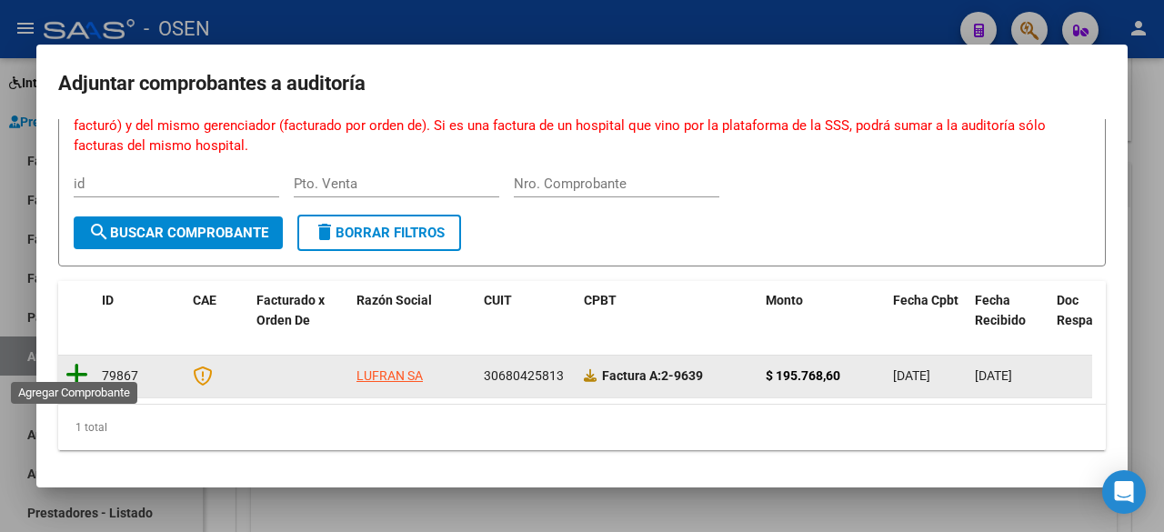
click at [86, 362] on icon at bounding box center [76, 374] width 23 height 25
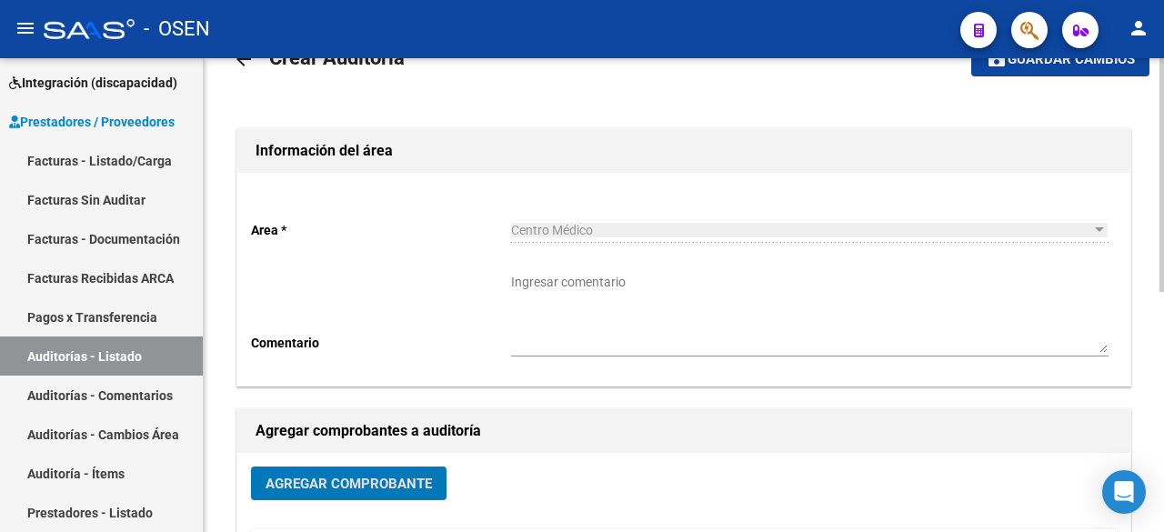
scroll to position [0, 0]
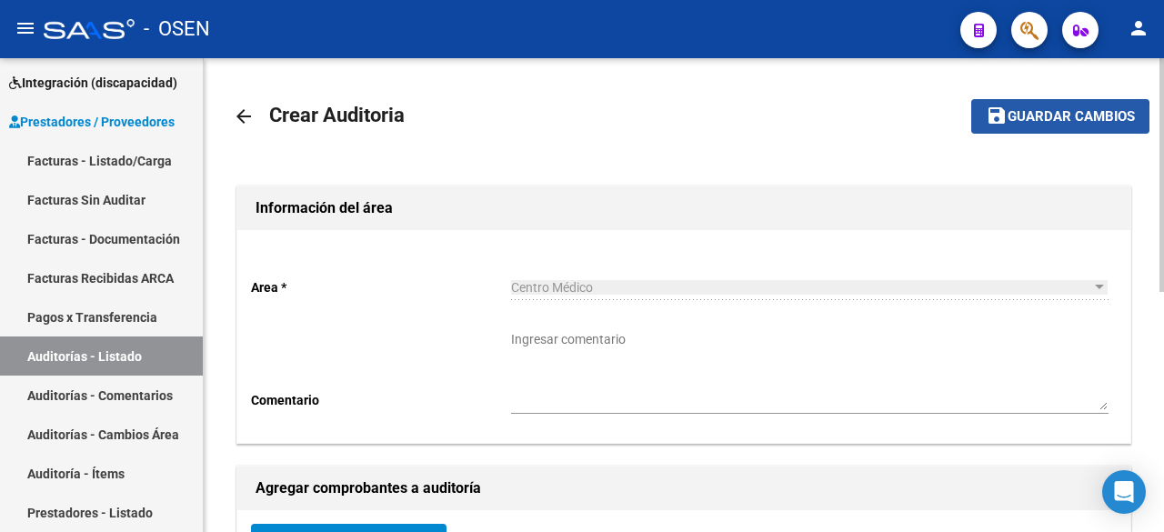
drag, startPoint x: 1061, startPoint y: 118, endPoint x: 891, endPoint y: 225, distance: 200.7
click at [1061, 119] on span "Guardar cambios" at bounding box center [1071, 117] width 127 height 16
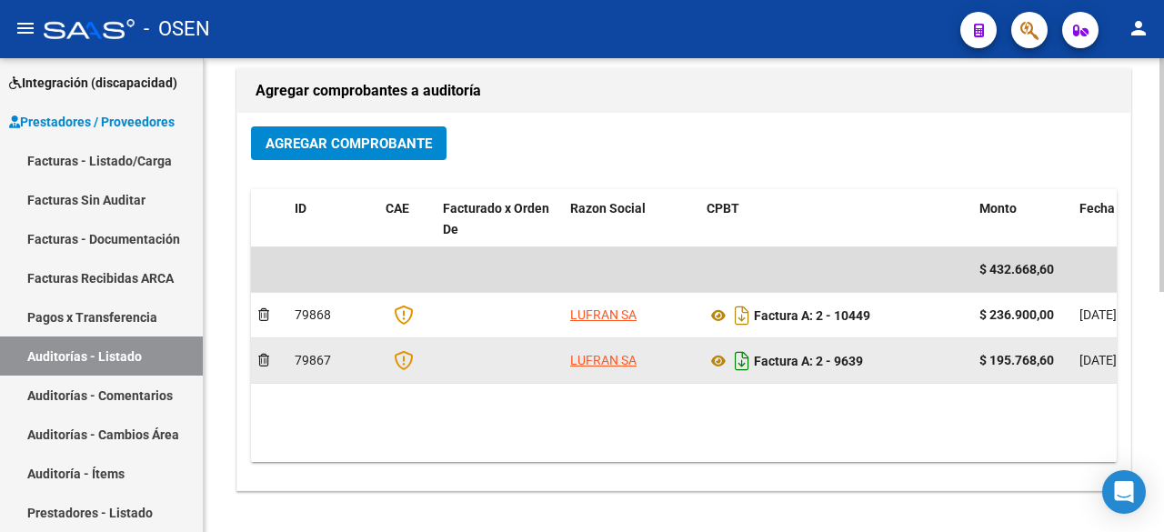
scroll to position [486, 0]
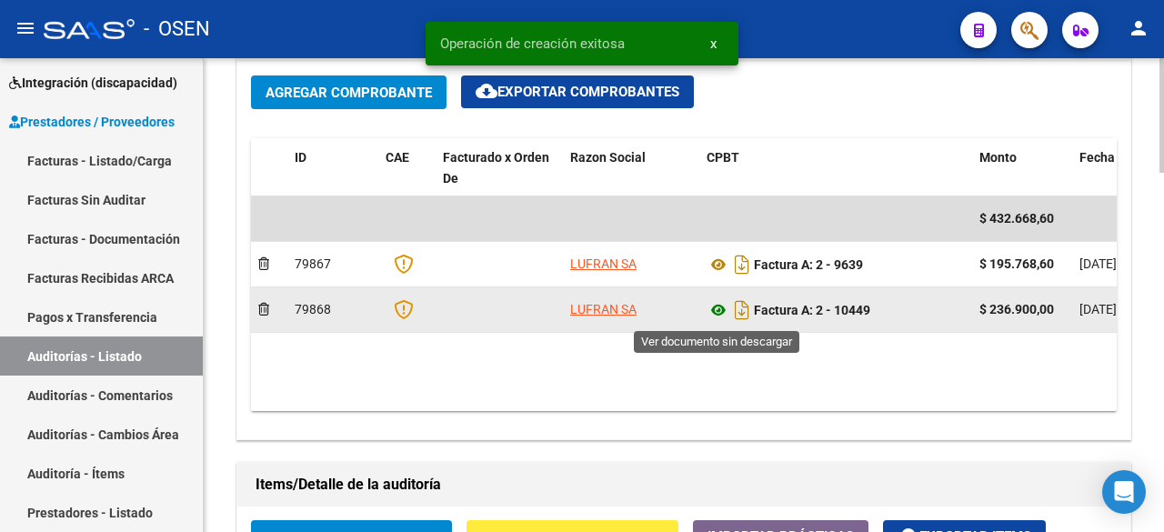
scroll to position [1213, 0]
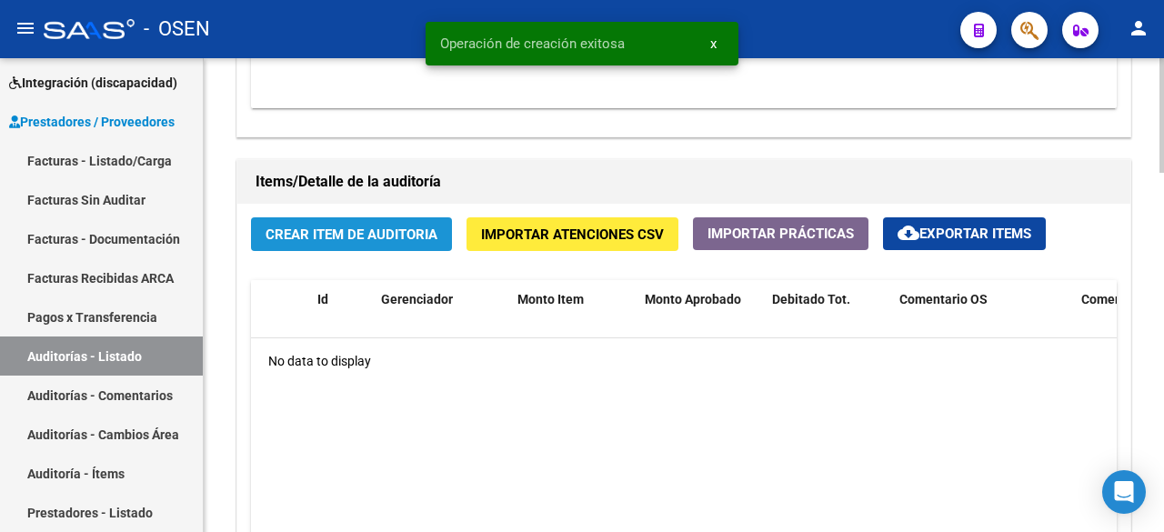
click at [393, 234] on span "Crear Item de Auditoria" at bounding box center [352, 235] width 172 height 16
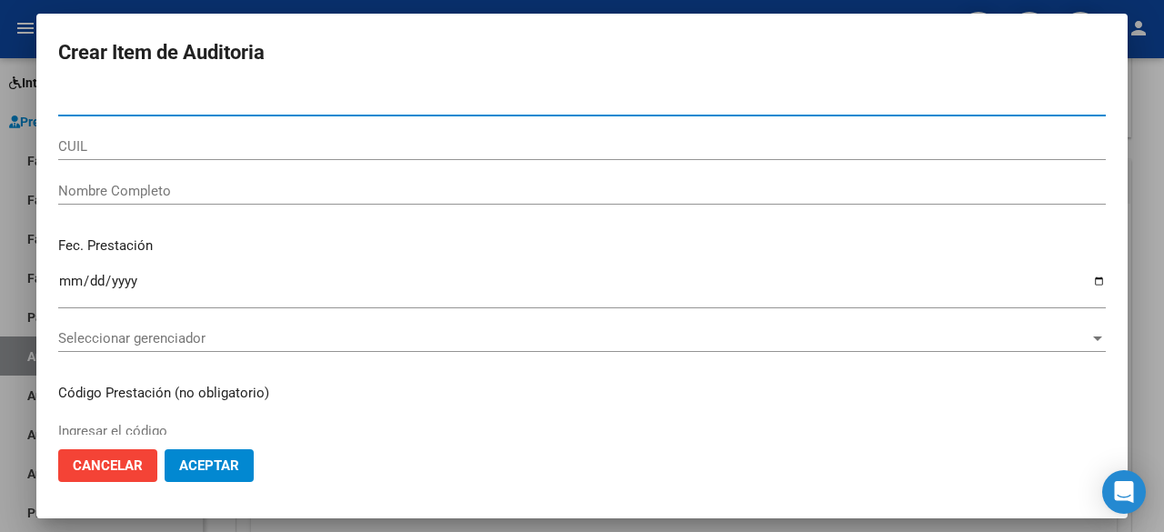
click at [338, 332] on span "Seleccionar gerenciador" at bounding box center [574, 338] width 1032 height 16
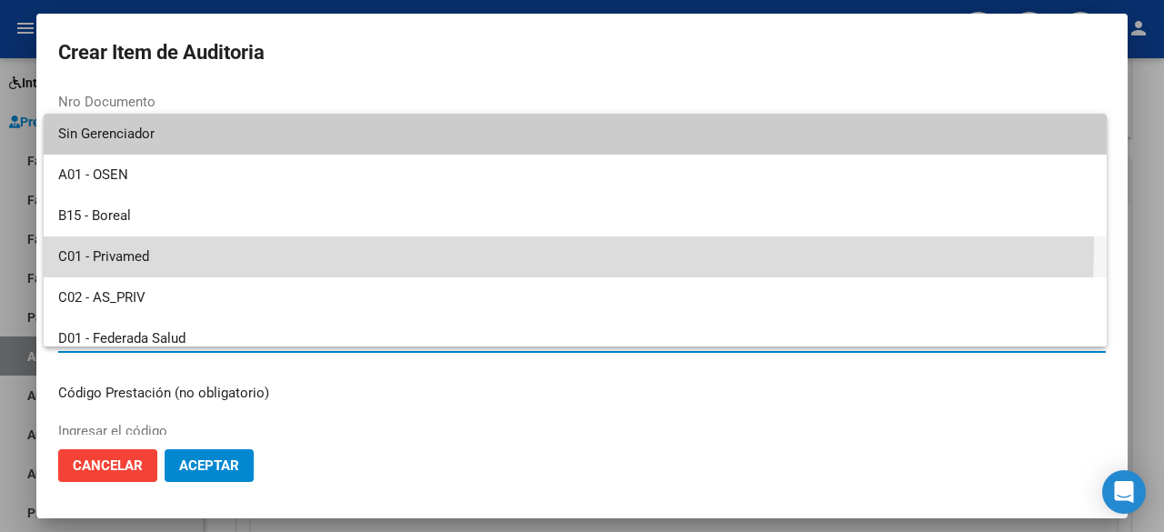
drag, startPoint x: 165, startPoint y: 241, endPoint x: 163, endPoint y: 260, distance: 19.2
click at [165, 255] on span "C01 - Privamed" at bounding box center [575, 257] width 1034 height 41
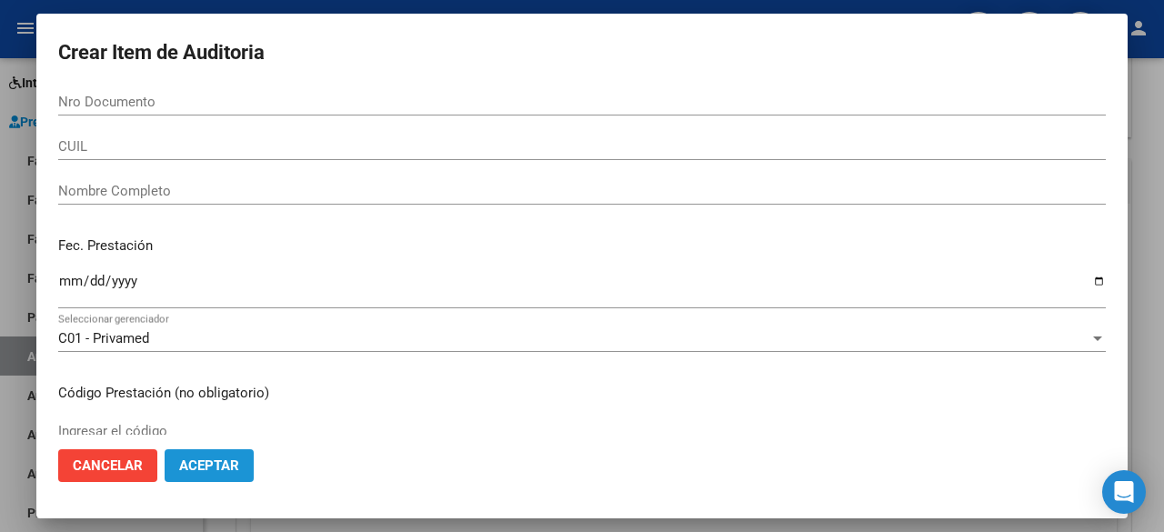
click at [213, 468] on span "Aceptar" at bounding box center [209, 466] width 60 height 16
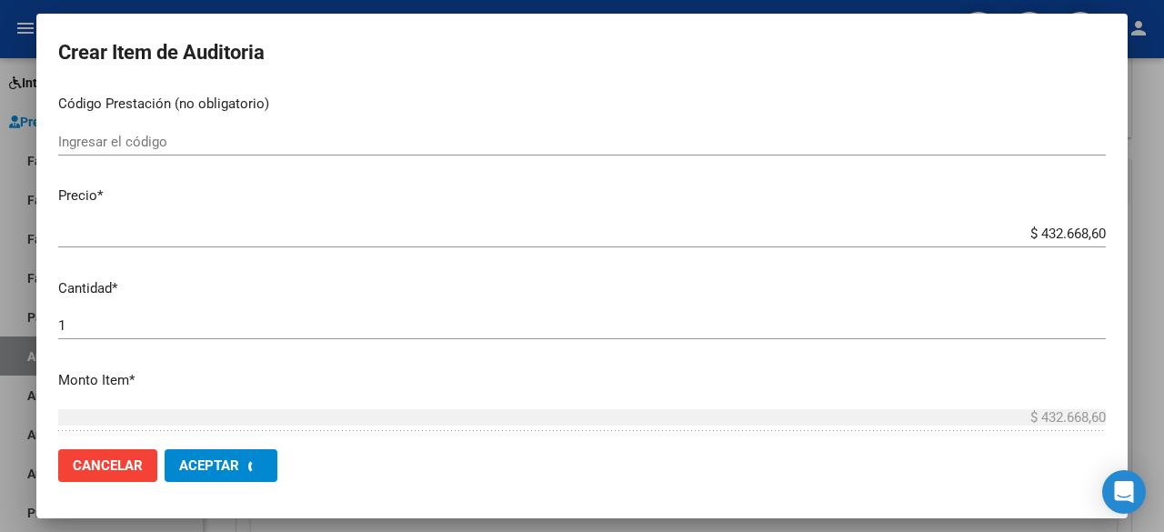
scroll to position [303, 0]
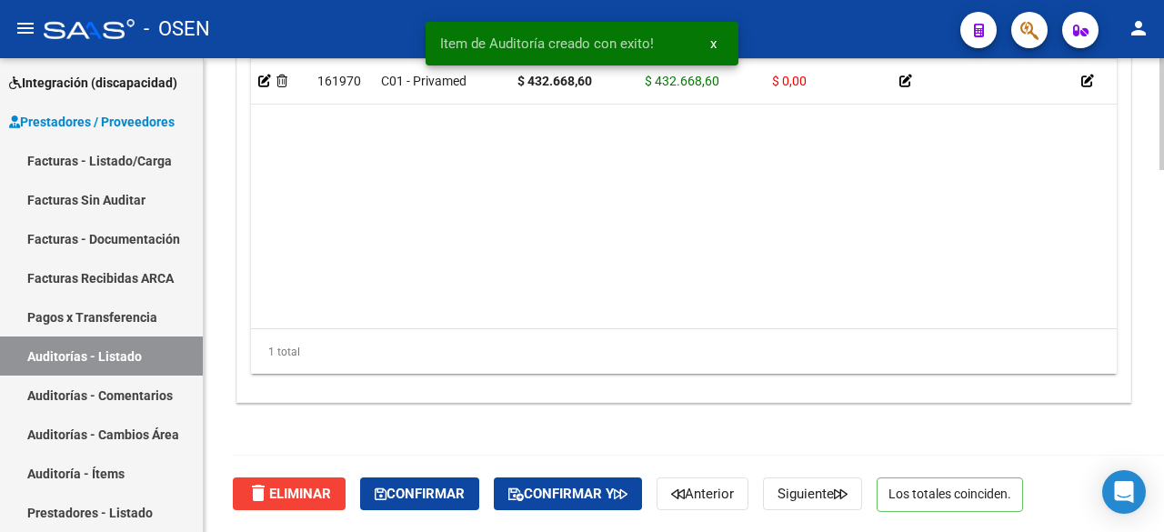
click at [453, 476] on div "delete Eliminar Confirmar Confirmar y Anterior Siguiente Los totales coinciden." at bounding box center [692, 494] width 918 height 76
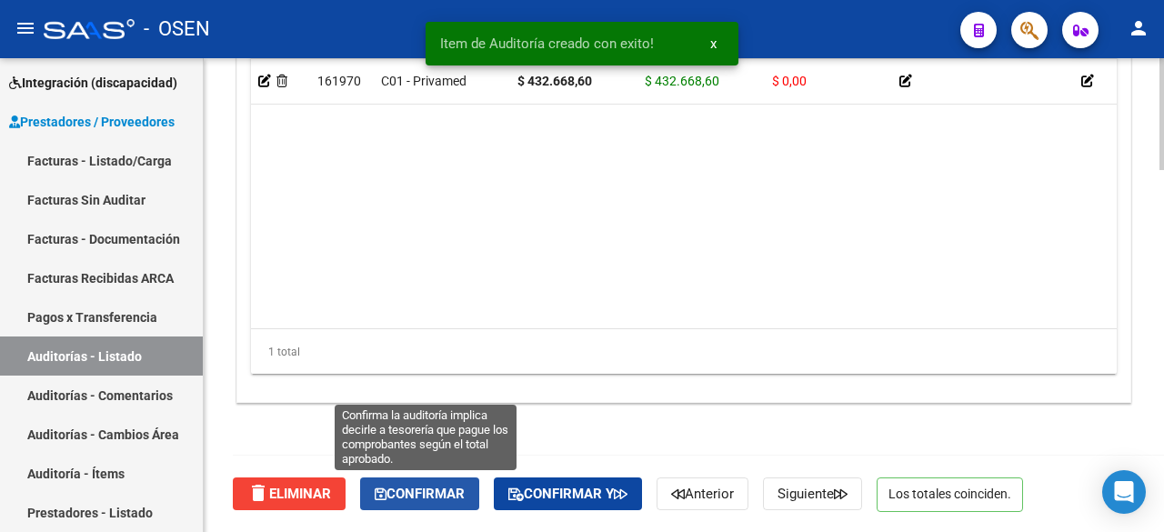
click at [448, 483] on button "Confirmar" at bounding box center [419, 494] width 119 height 33
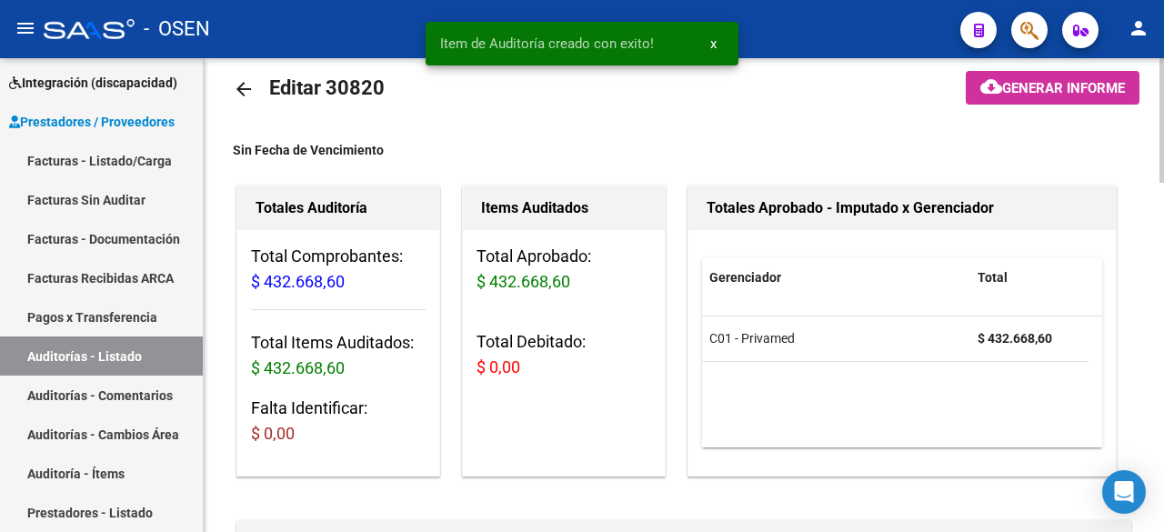
scroll to position [0, 0]
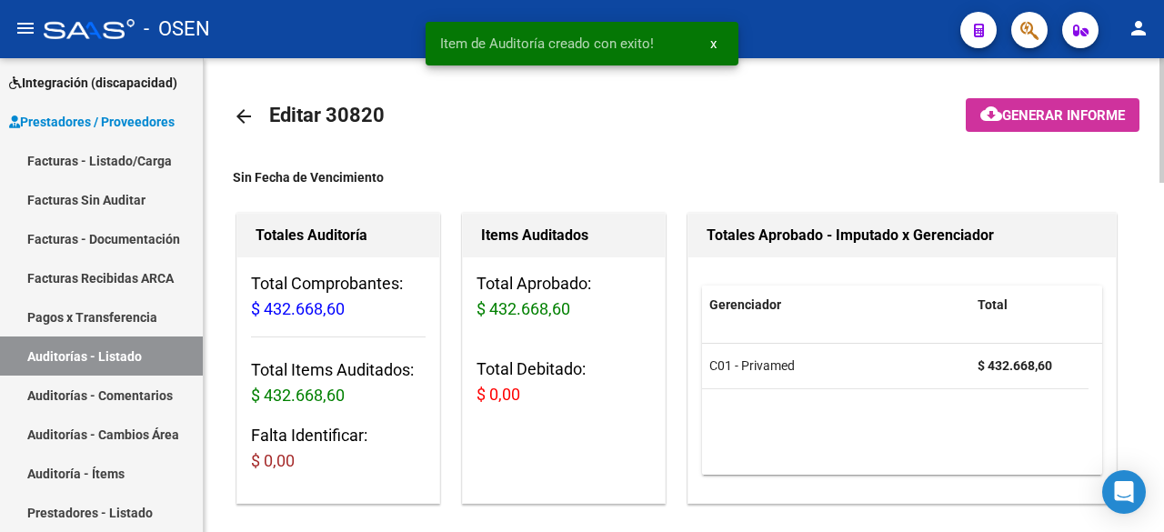
type input "202509"
click at [266, 126] on link "arrow_back" at bounding box center [251, 116] width 36 height 43
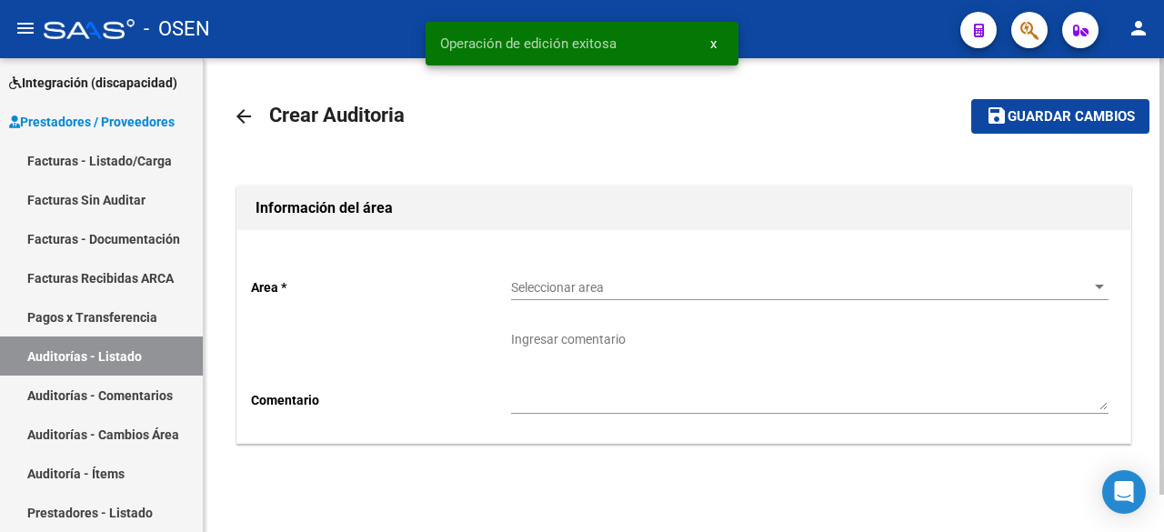
click at [681, 267] on div "Seleccionar area Seleccionar area" at bounding box center [810, 282] width 598 height 36
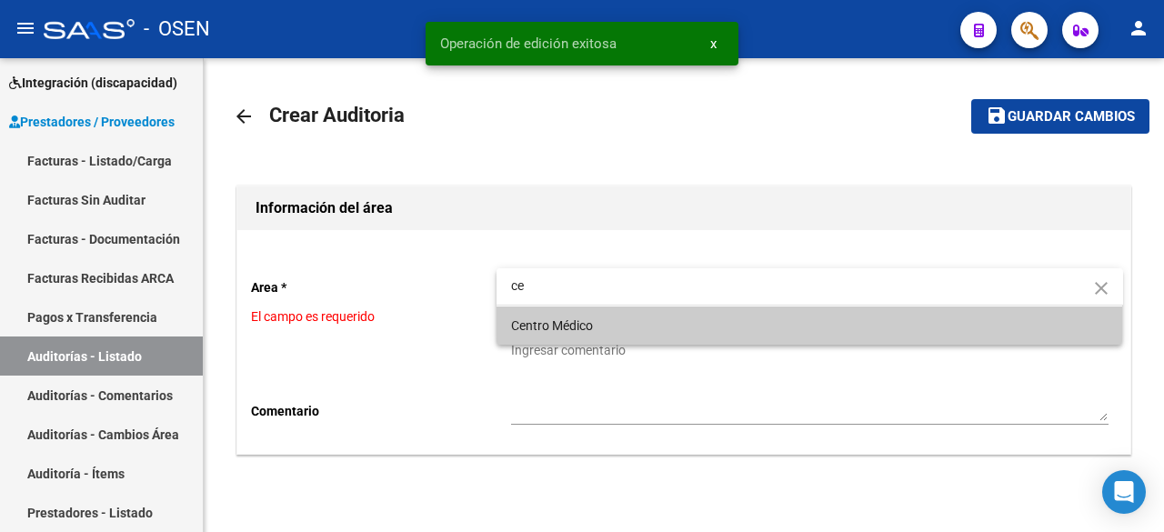
type input "ce"
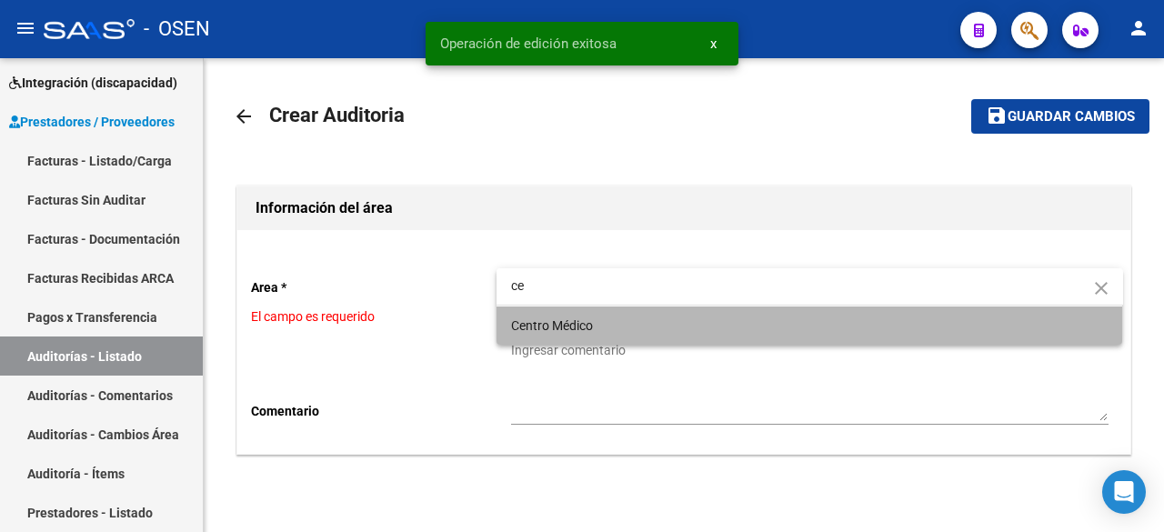
click at [669, 317] on span "Centro Médico" at bounding box center [810, 326] width 598 height 38
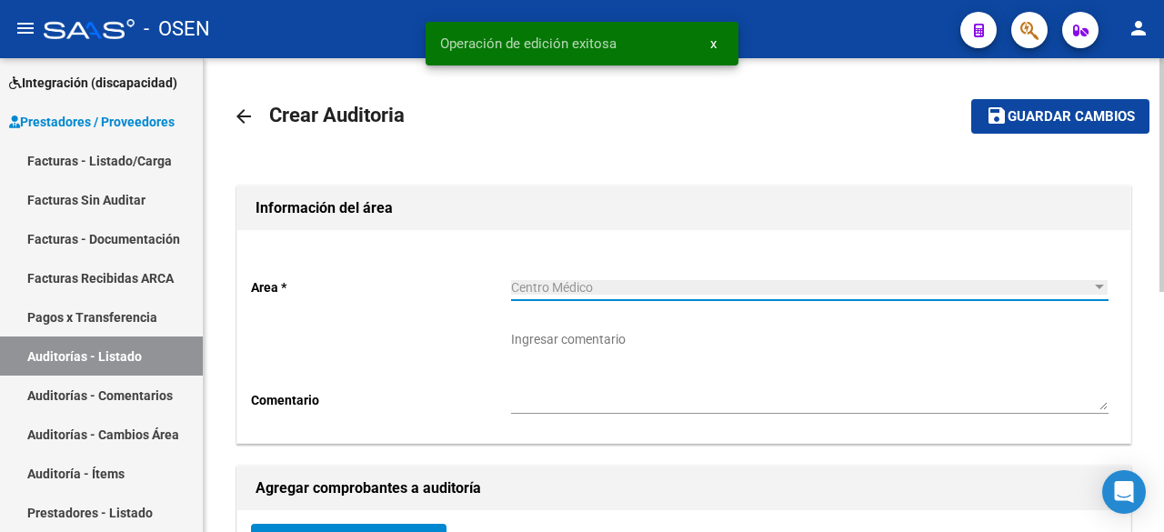
scroll to position [303, 0]
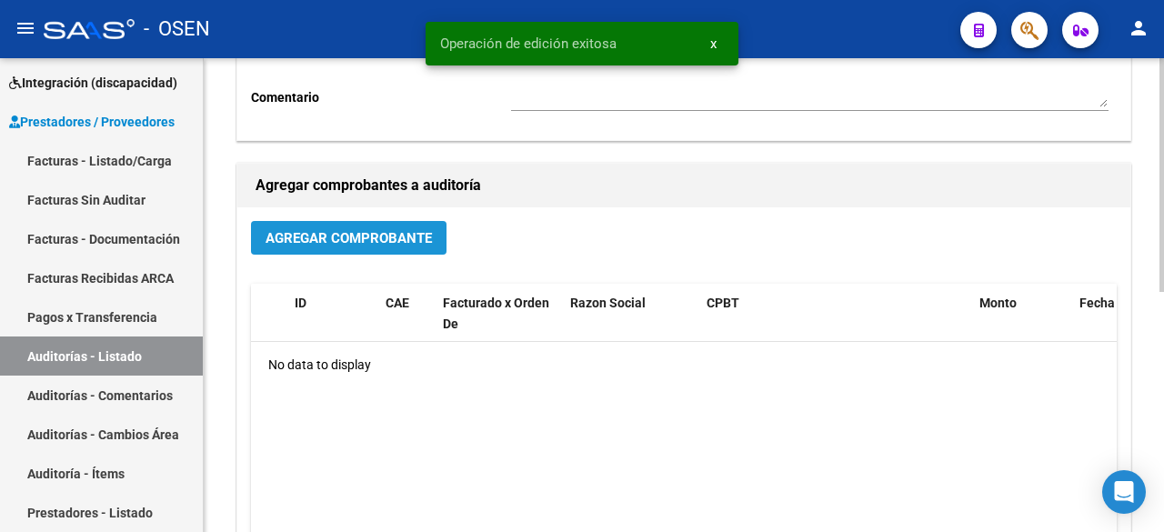
click at [381, 247] on button "Agregar Comprobante" at bounding box center [349, 238] width 196 height 34
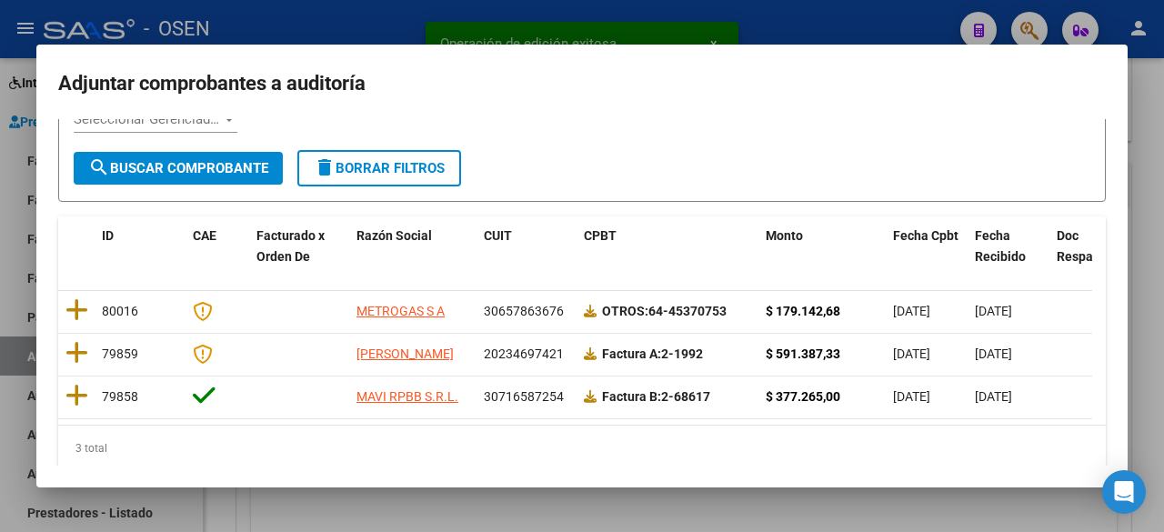
scroll to position [168, 0]
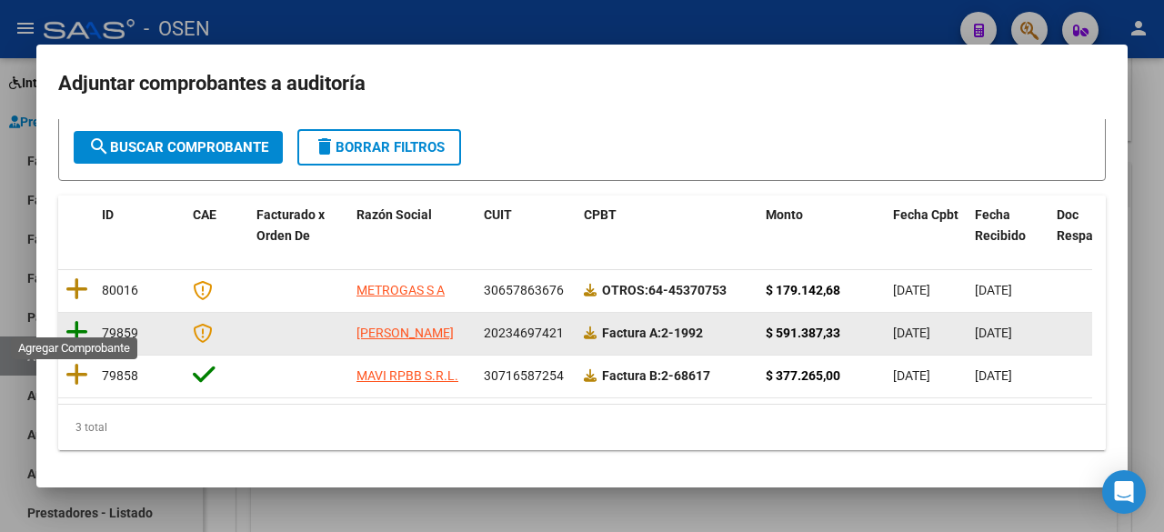
click at [75, 321] on icon at bounding box center [76, 331] width 23 height 25
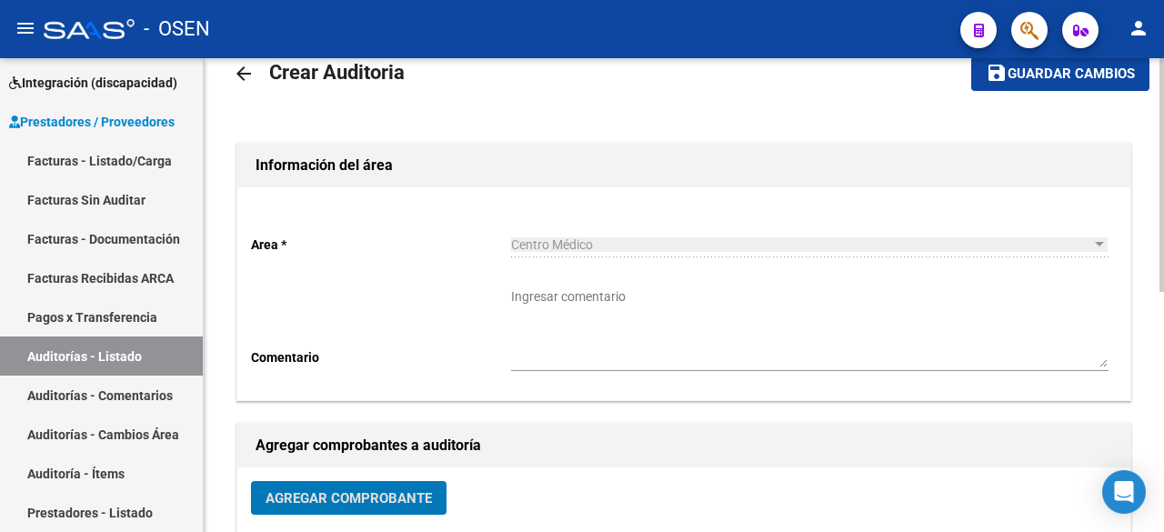
scroll to position [0, 0]
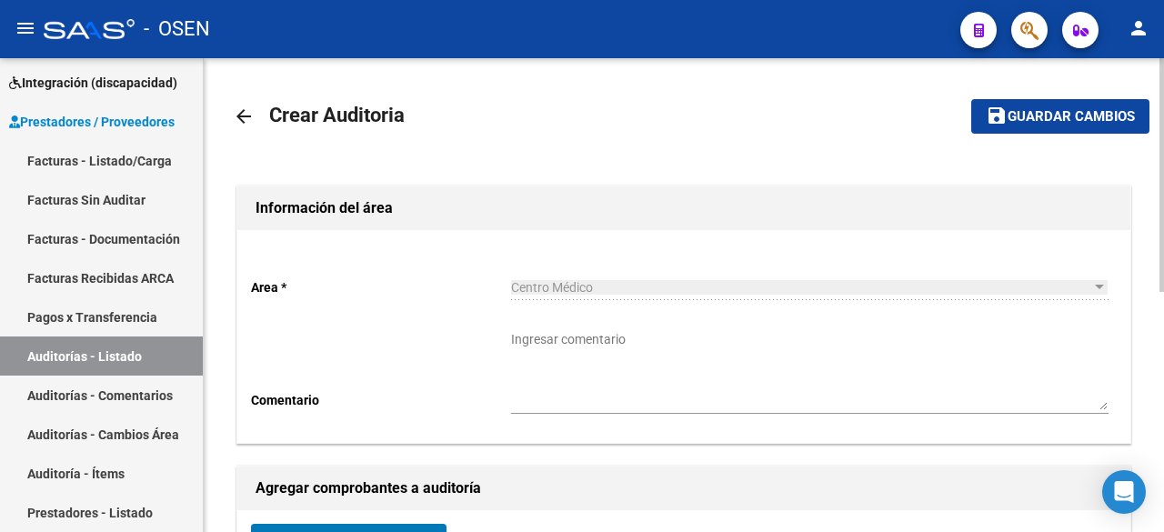
drag, startPoint x: 1087, startPoint y: 127, endPoint x: 1024, endPoint y: 160, distance: 70.8
click at [1086, 127] on button "save Guardar cambios" at bounding box center [1061, 116] width 178 height 34
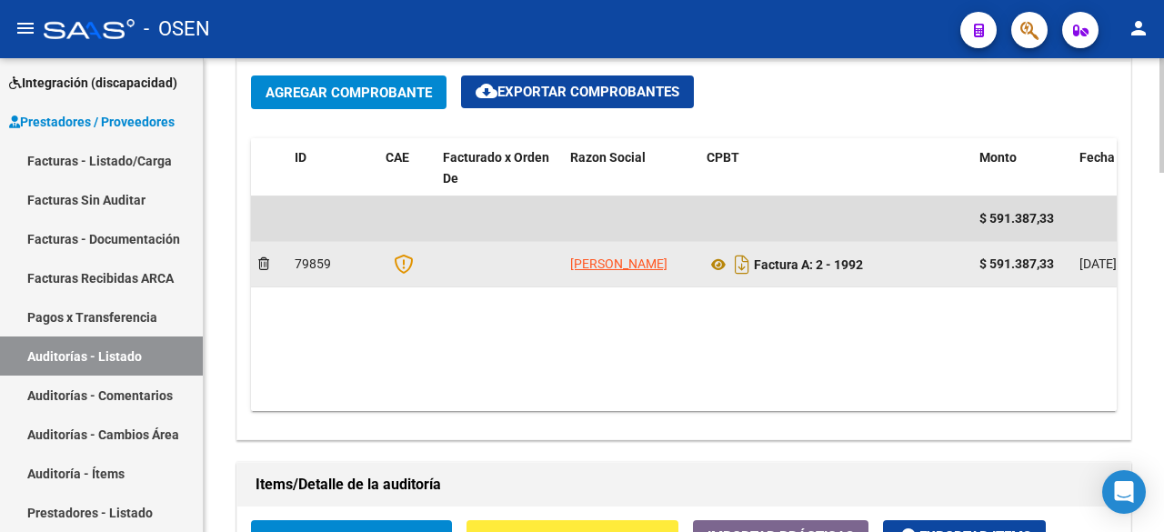
scroll to position [1, 0]
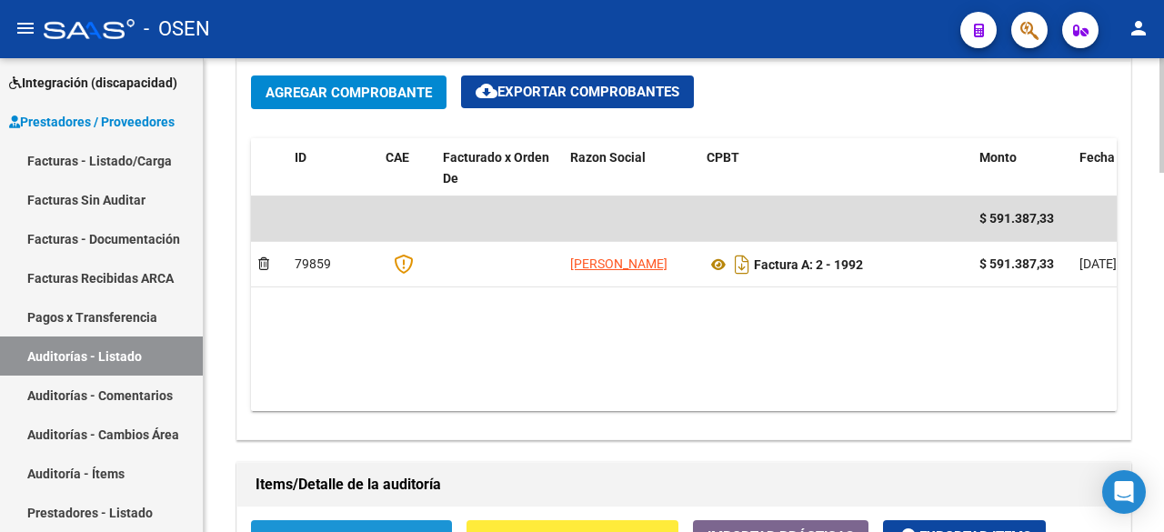
click at [383, 500] on span "Crear Item de Auditoria" at bounding box center [352, 537] width 172 height 16
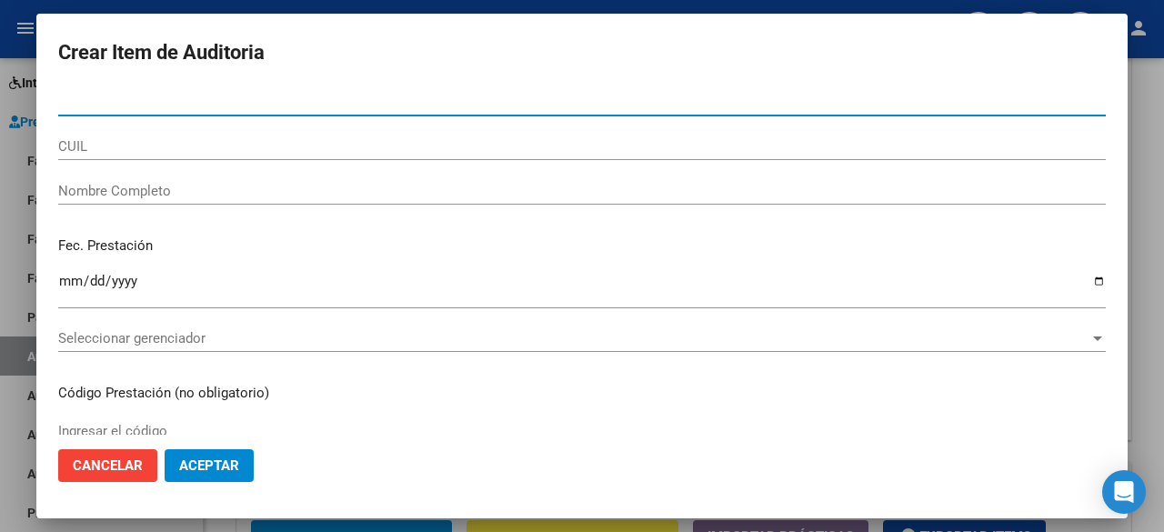
click at [290, 347] on span "Seleccionar gerenciador" at bounding box center [574, 338] width 1032 height 16
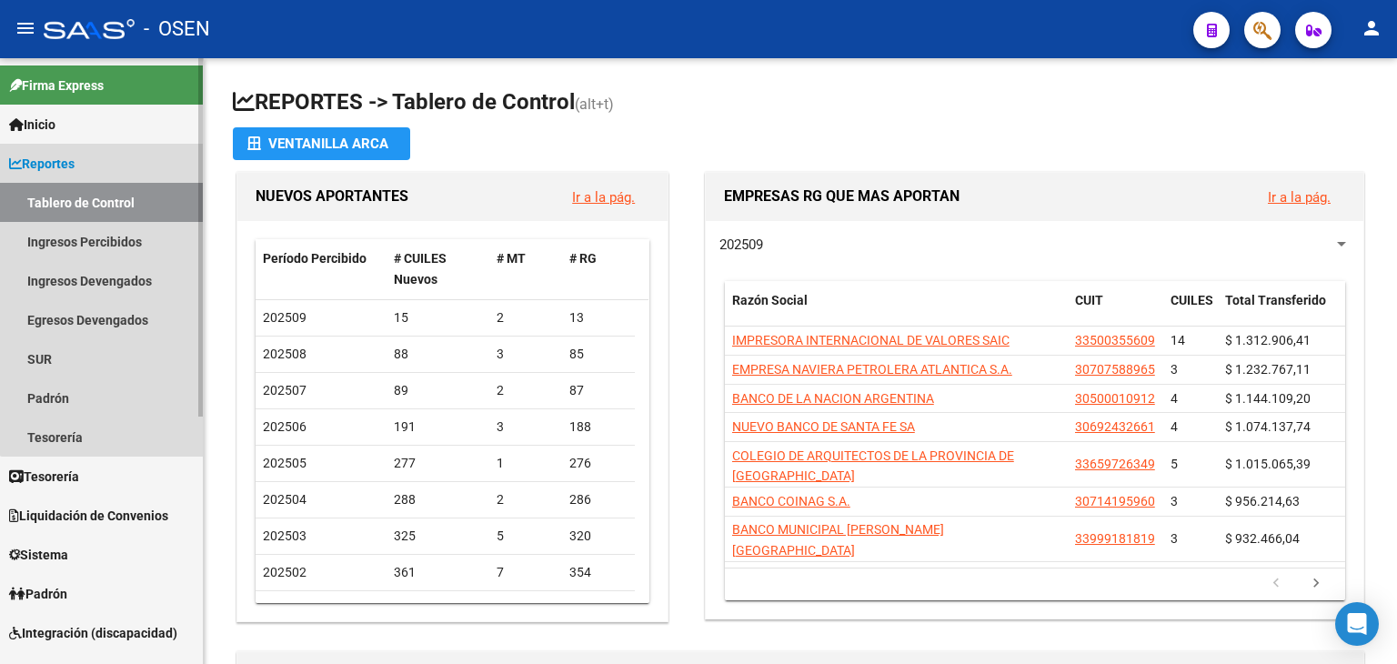
click at [103, 167] on link "Reportes" at bounding box center [101, 163] width 203 height 39
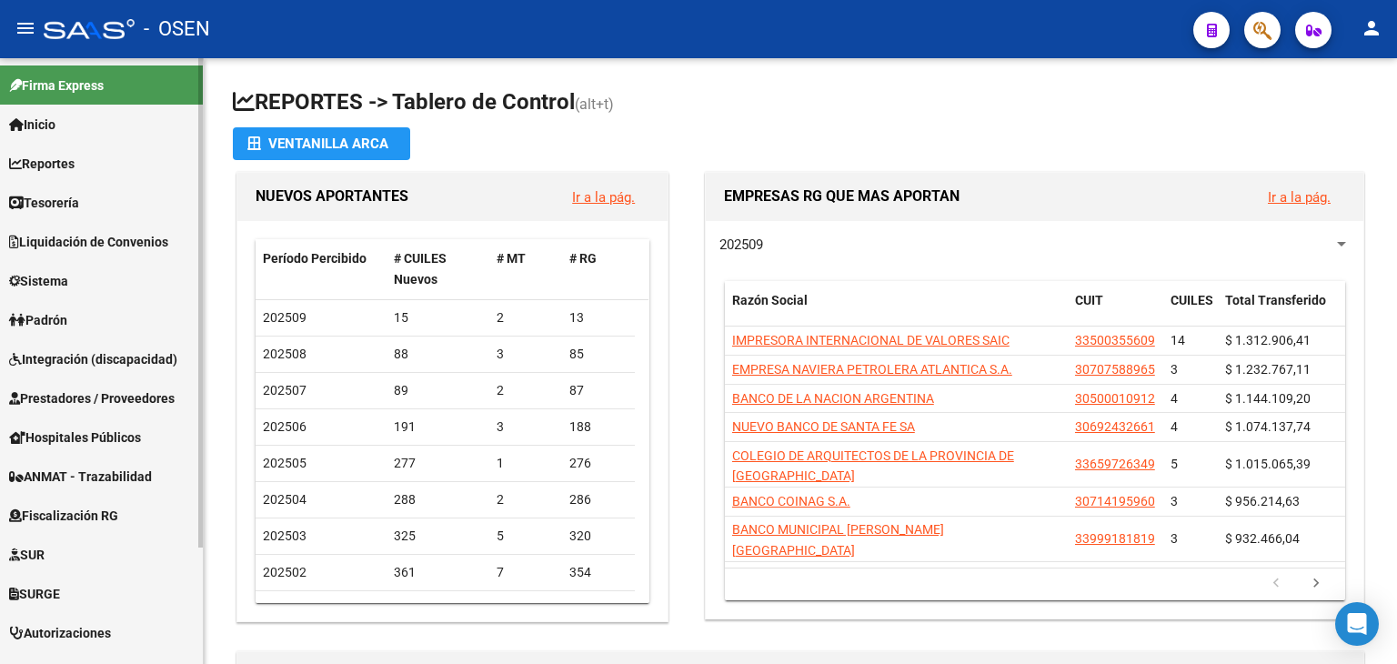
click at [88, 195] on link "Tesorería" at bounding box center [101, 202] width 203 height 39
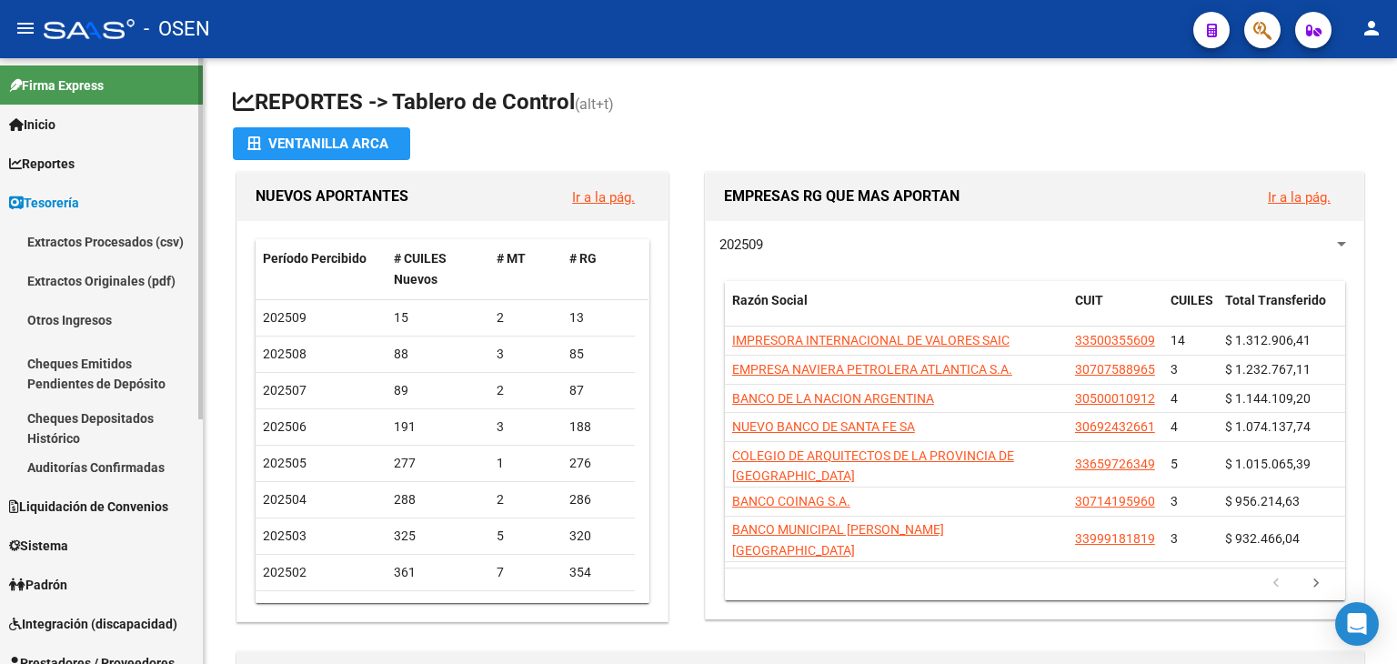
click at [84, 169] on link "Reportes" at bounding box center [101, 163] width 203 height 39
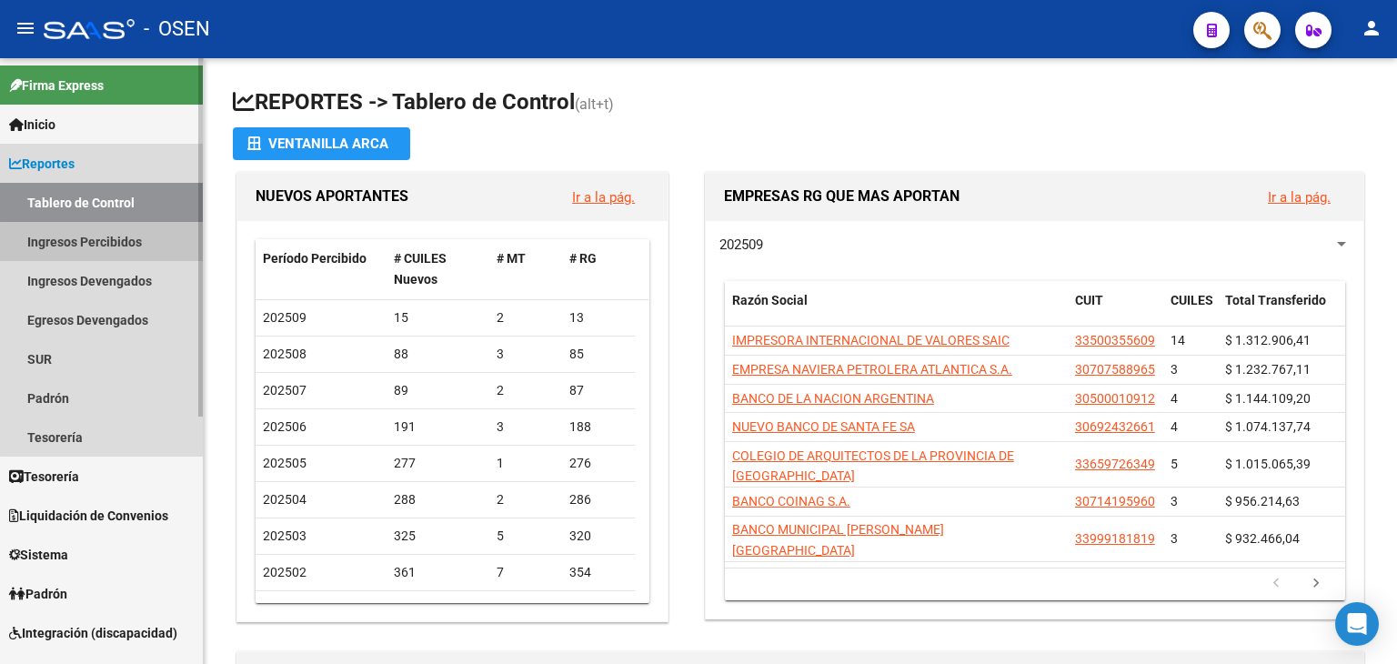
click at [138, 245] on link "Ingresos Percibidos" at bounding box center [101, 241] width 203 height 39
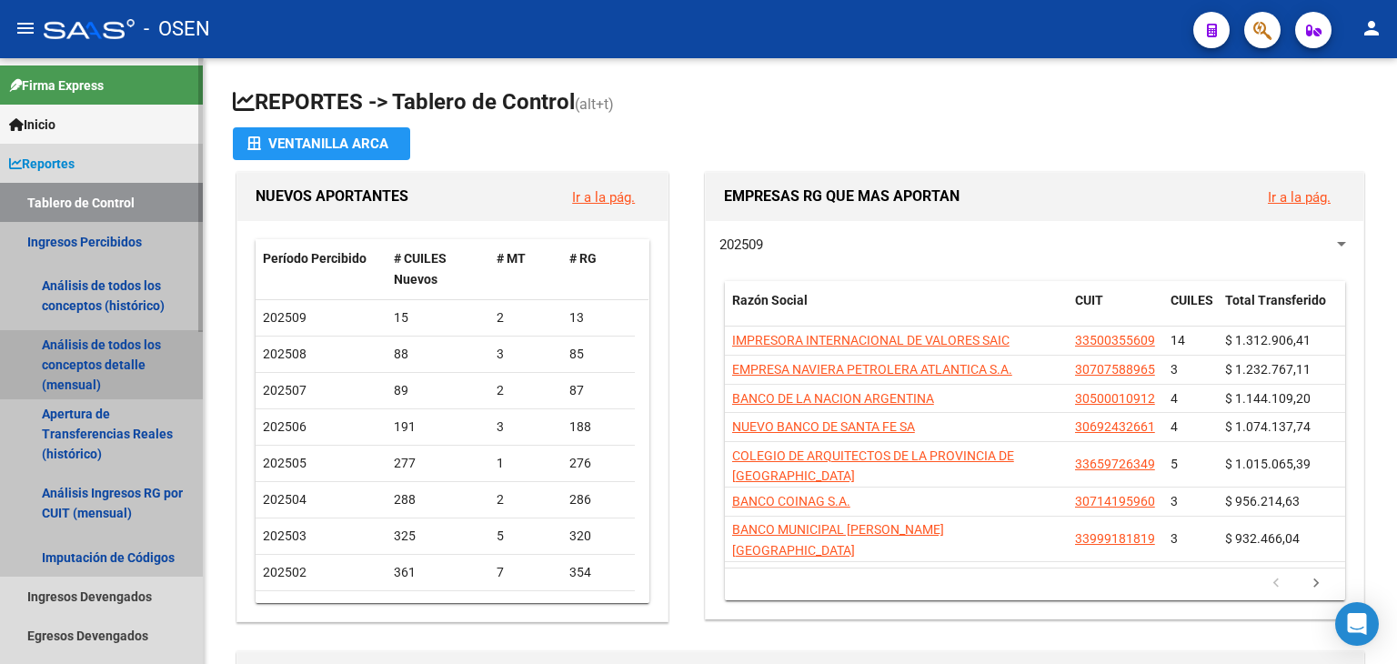
click at [104, 358] on link "Análisis de todos los conceptos detalle (mensual)" at bounding box center [101, 364] width 203 height 69
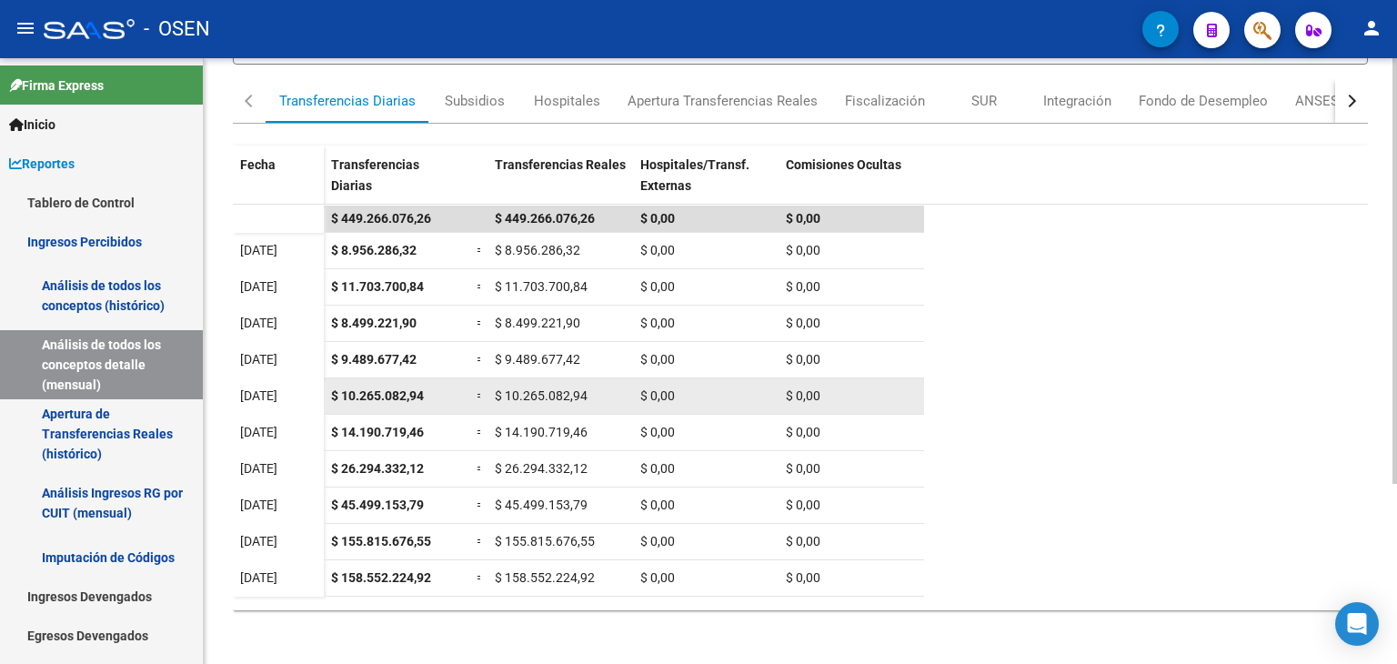
scroll to position [257, 0]
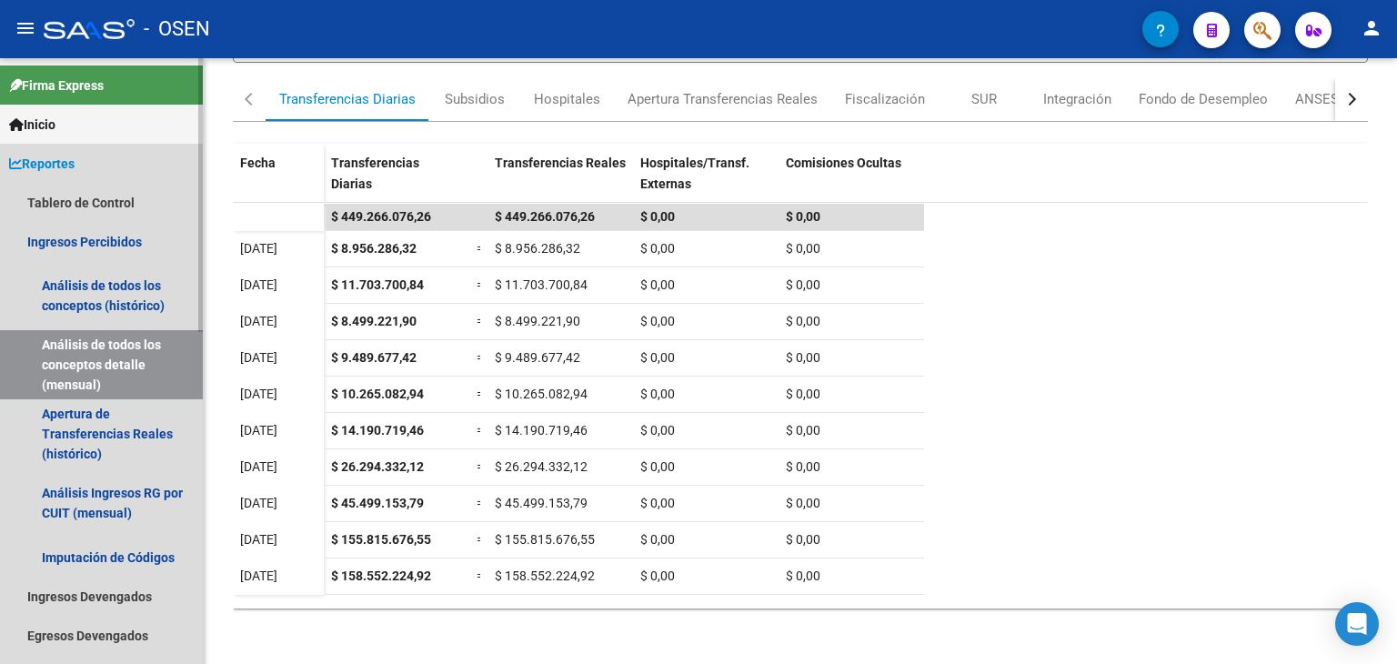
click at [61, 176] on link "Reportes" at bounding box center [101, 163] width 203 height 39
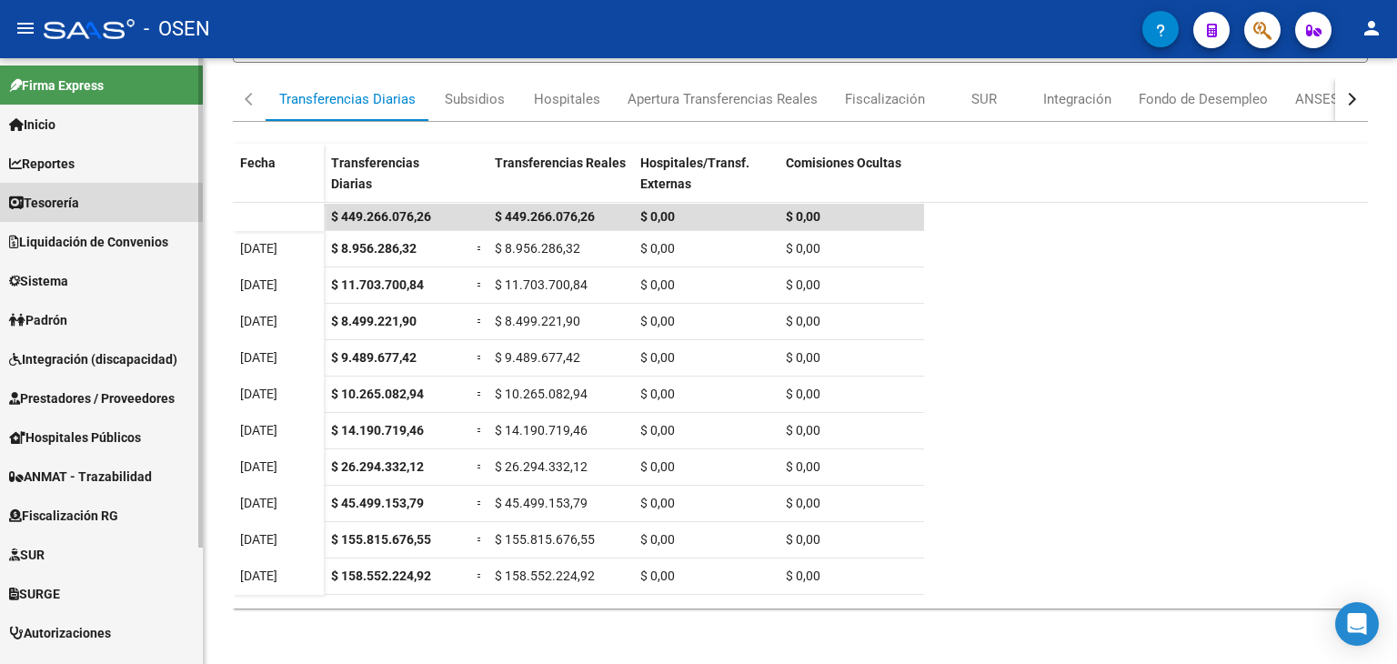
click at [62, 203] on span "Tesorería" at bounding box center [44, 203] width 70 height 20
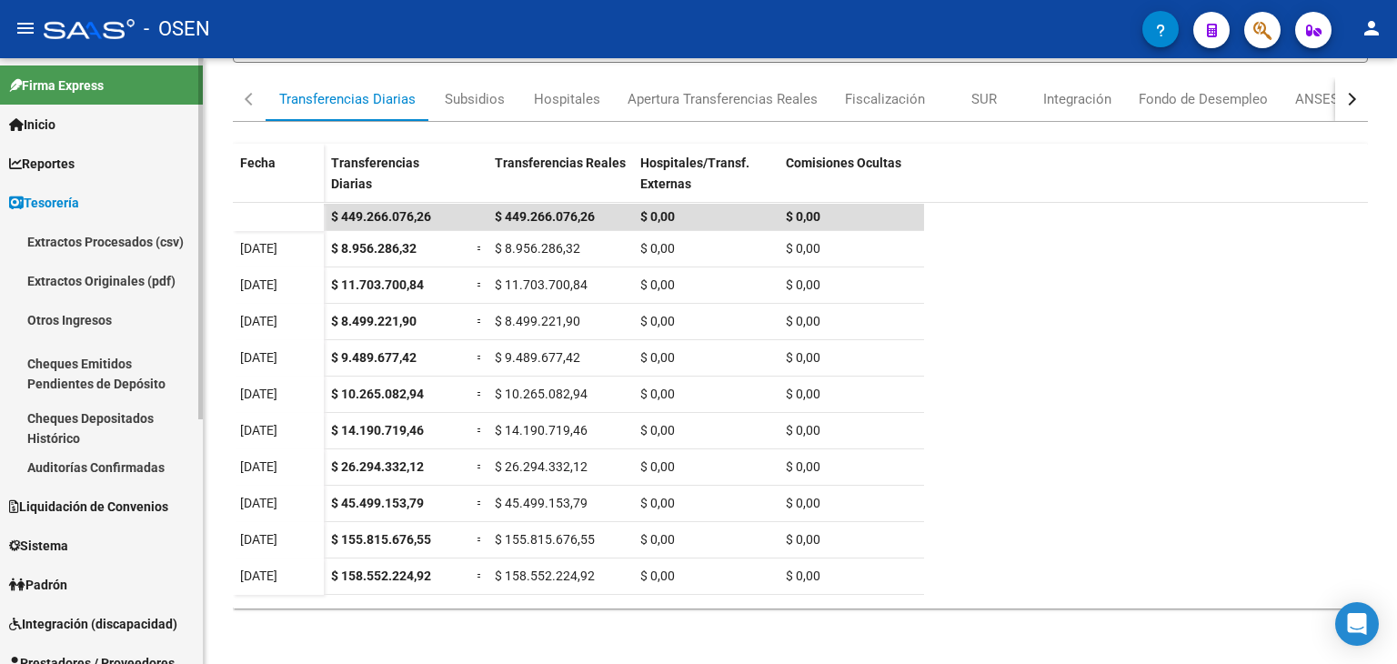
click at [142, 479] on link "Auditorías Confirmadas" at bounding box center [101, 467] width 203 height 39
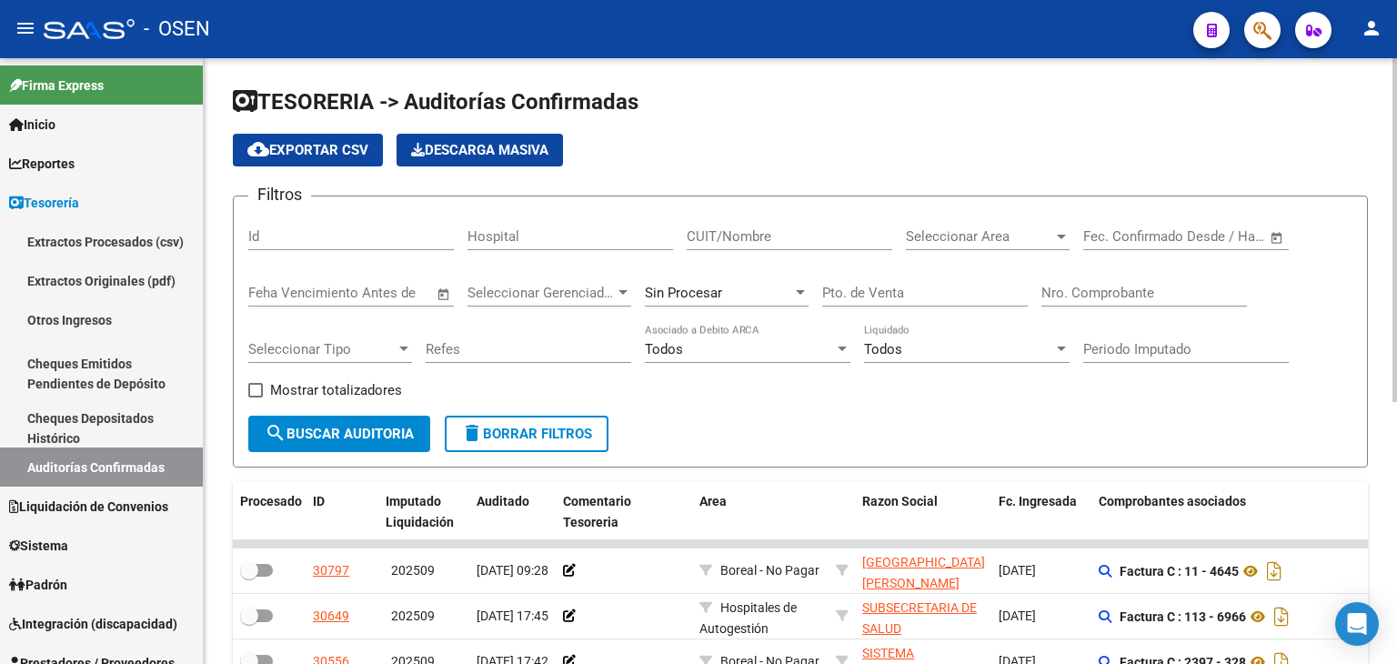
click at [924, 211] on div "Seleccionar Area Seleccionar Area" at bounding box center [988, 230] width 164 height 39
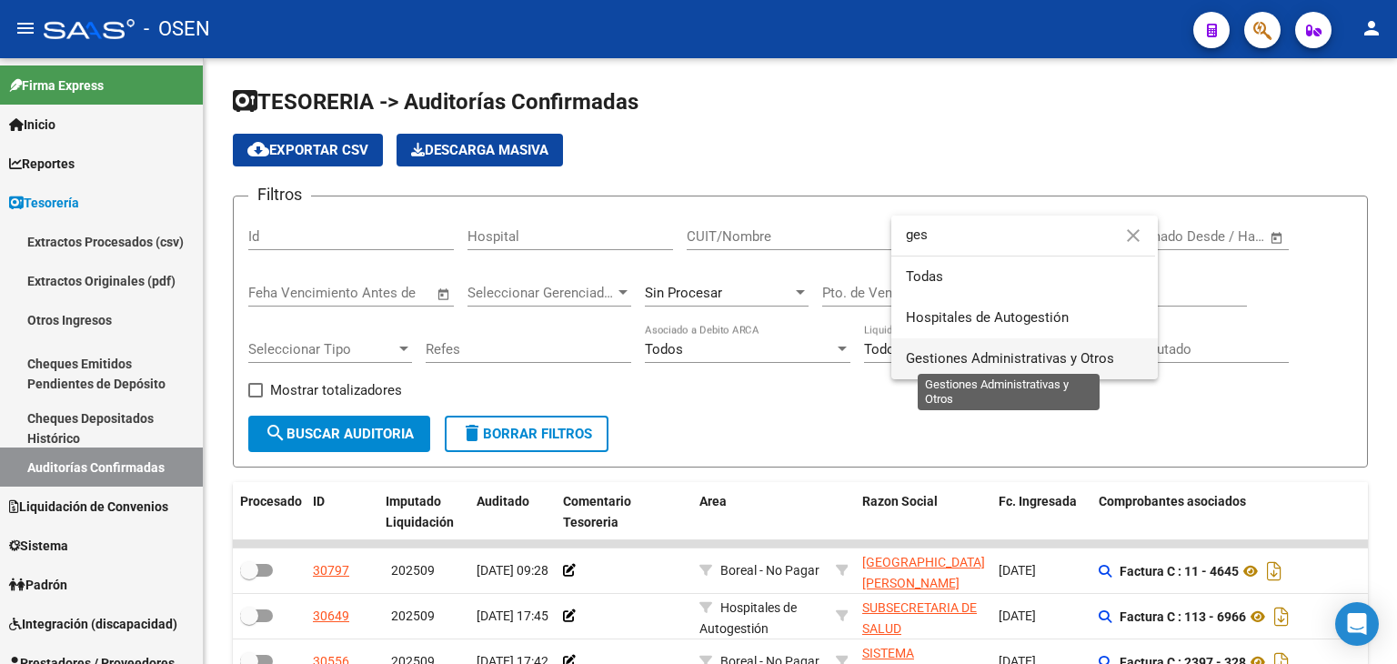
type input "ges"
drag, startPoint x: 985, startPoint y: 351, endPoint x: 773, endPoint y: 363, distance: 212.3
click at [984, 351] on span "Gestiones Administrativas y Otros" at bounding box center [1010, 358] width 208 height 16
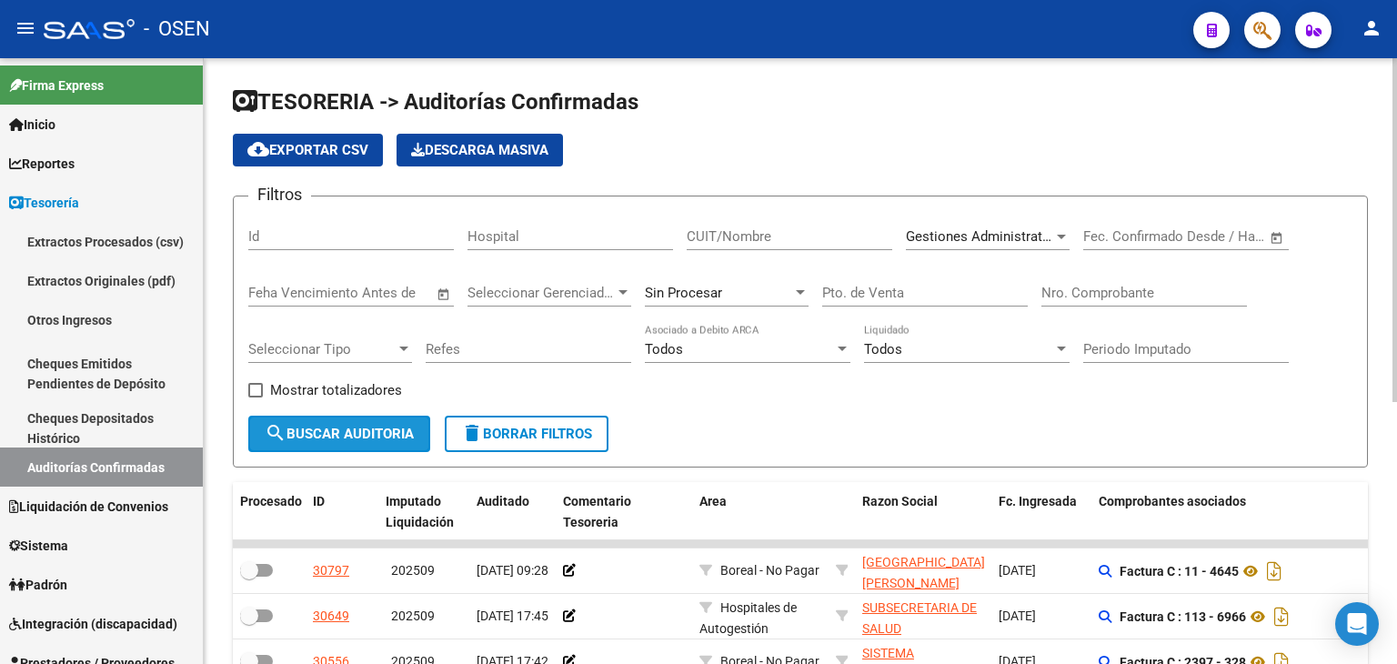
click at [389, 427] on span "search Buscar Auditoria" at bounding box center [339, 434] width 149 height 16
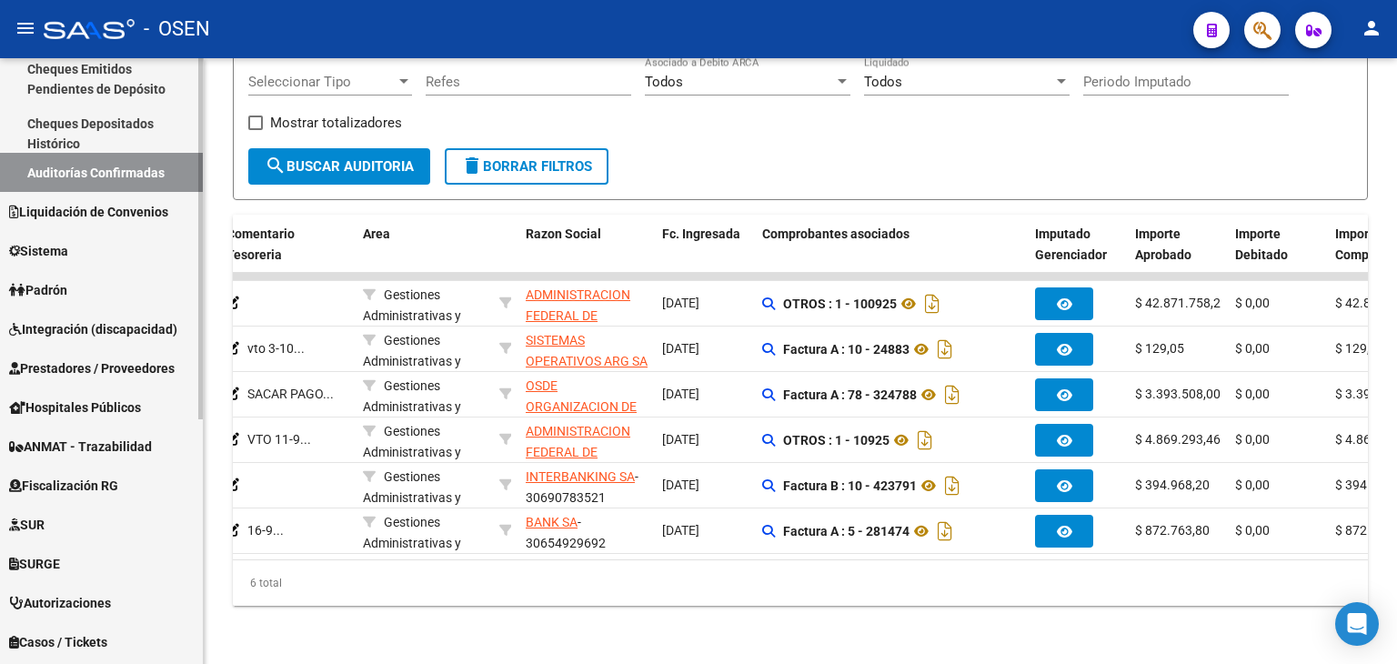
scroll to position [303, 0]
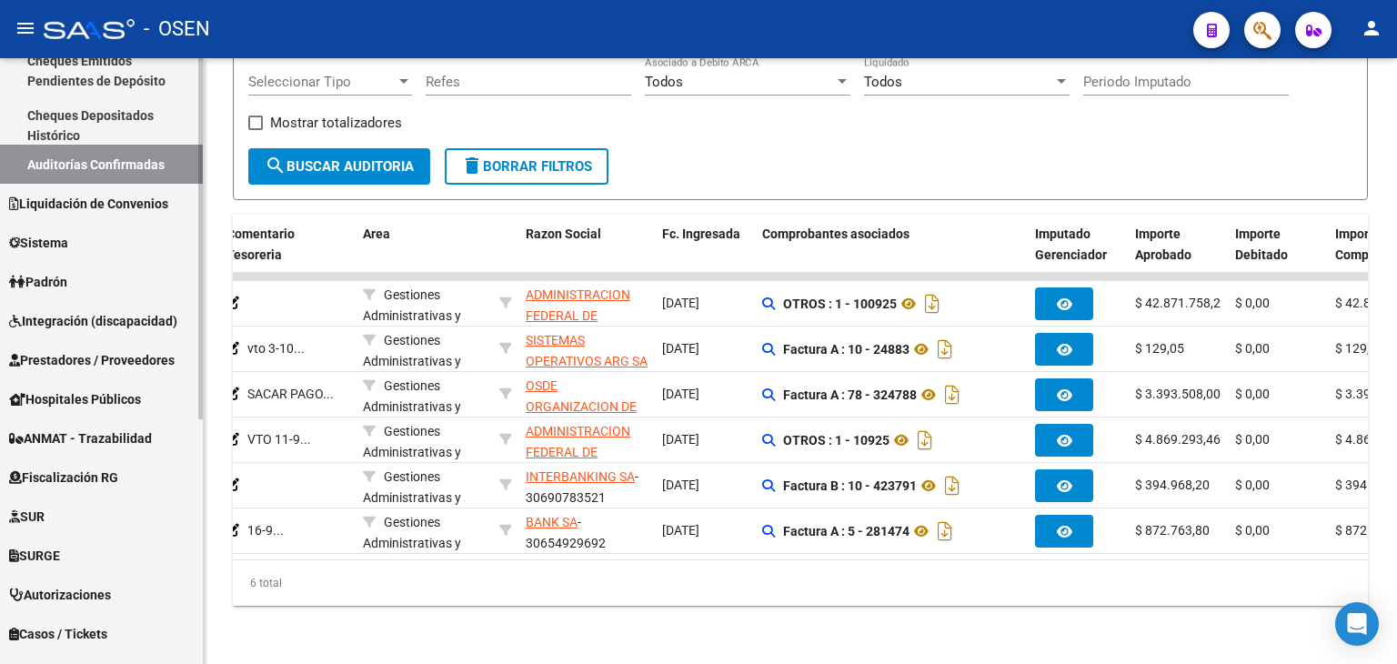
click at [98, 356] on span "Prestadores / Proveedores" at bounding box center [92, 360] width 166 height 20
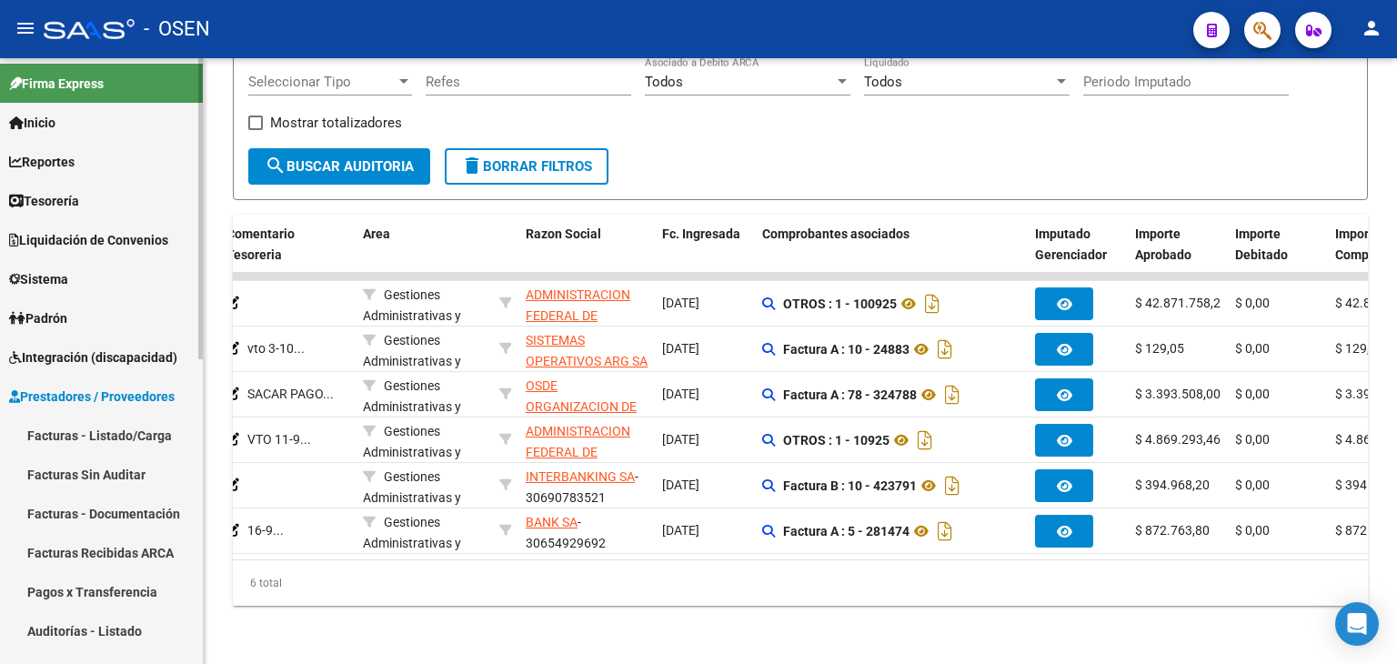
scroll to position [0, 0]
click at [116, 434] on link "Facturas - Listado/Carga" at bounding box center [101, 437] width 203 height 39
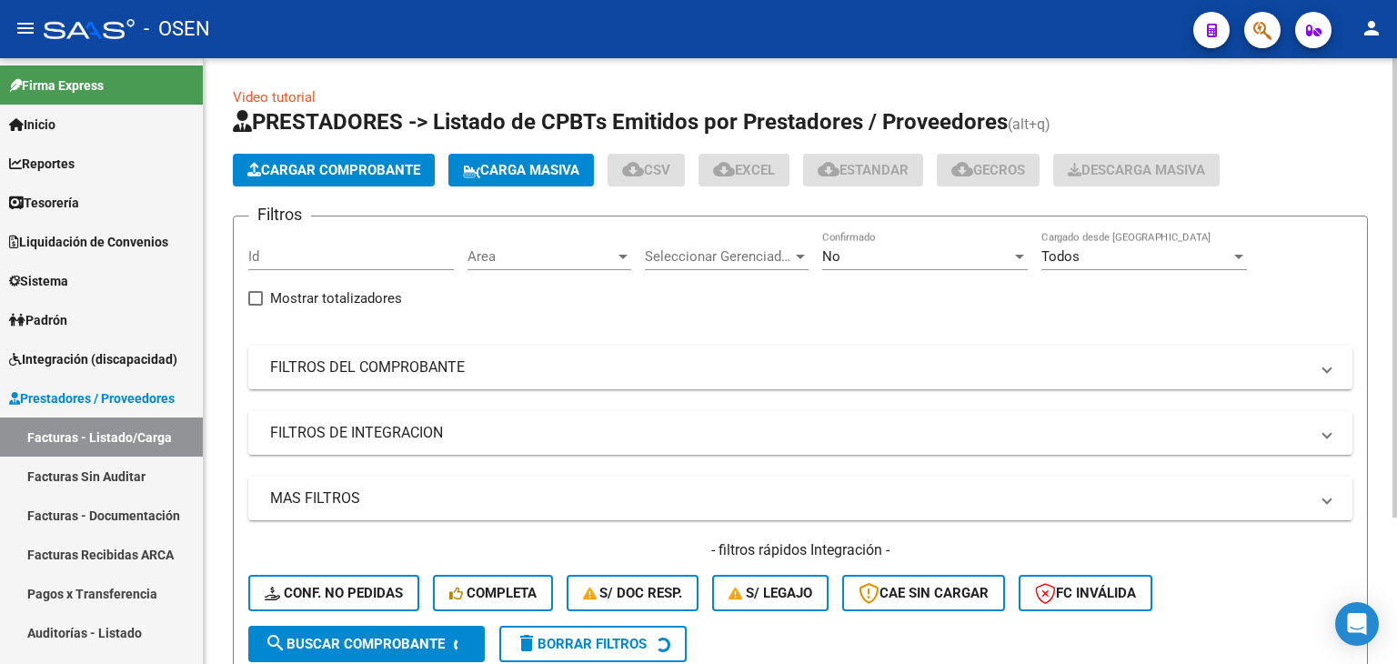
click at [611, 253] on span "Area" at bounding box center [541, 256] width 147 height 16
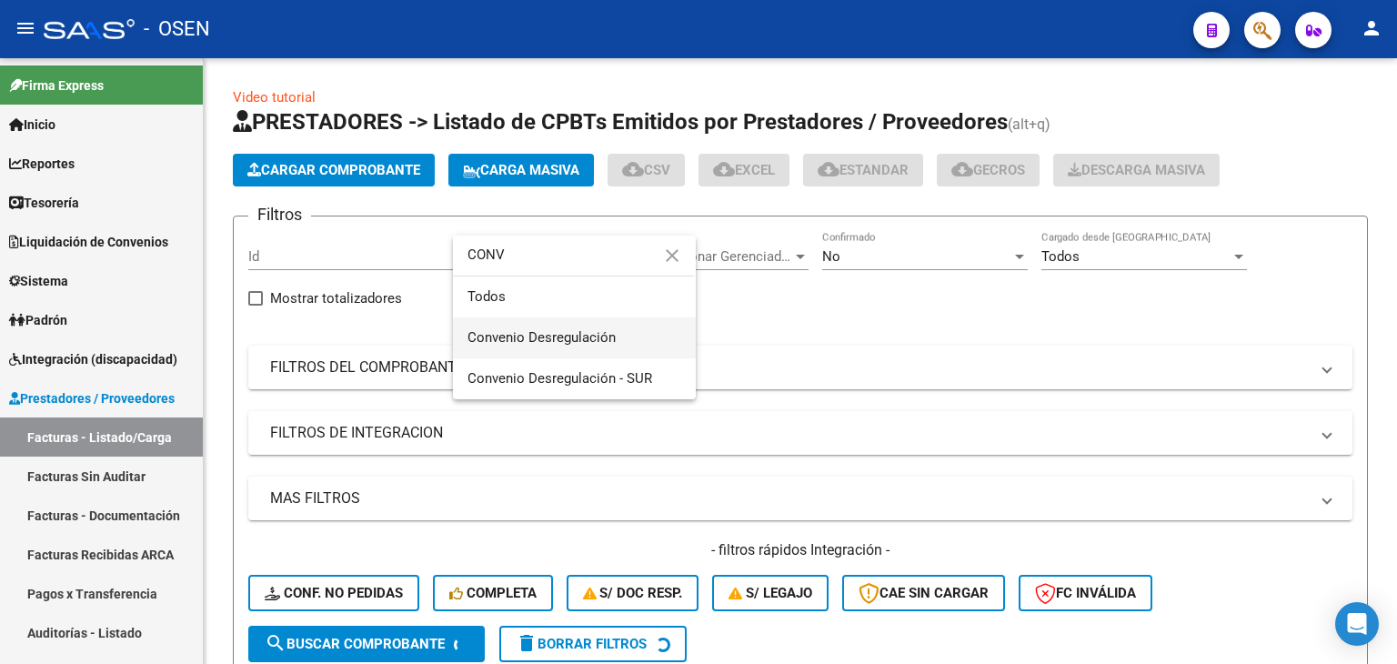
type input "CONV"
click at [482, 325] on span "Convenio Desregulación" at bounding box center [575, 337] width 214 height 41
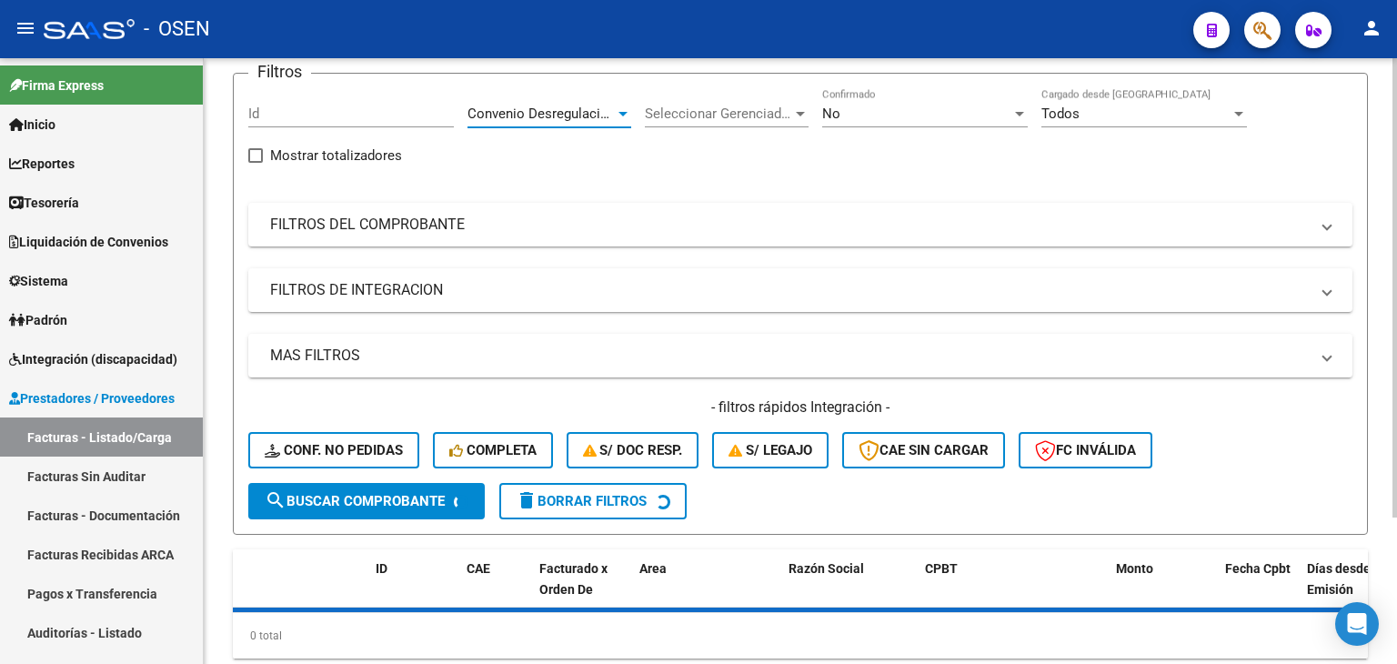
scroll to position [193, 0]
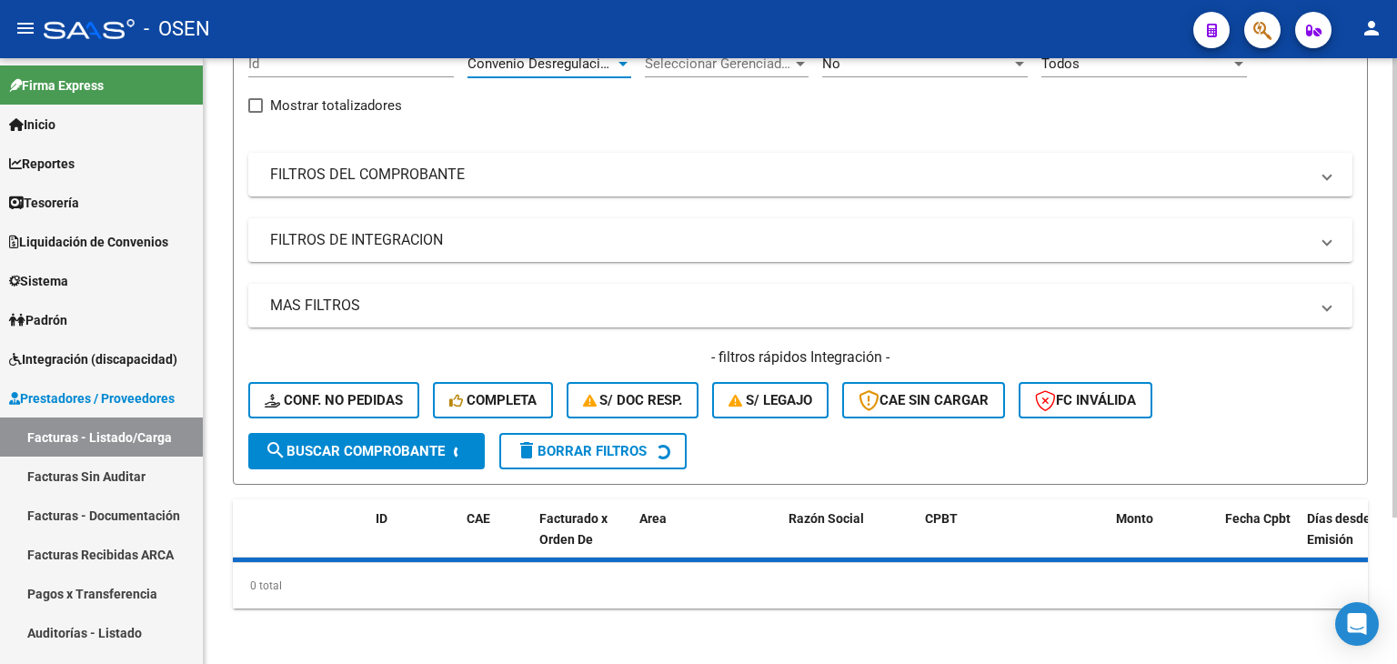
click at [414, 443] on span "search Buscar Comprobante" at bounding box center [355, 451] width 180 height 16
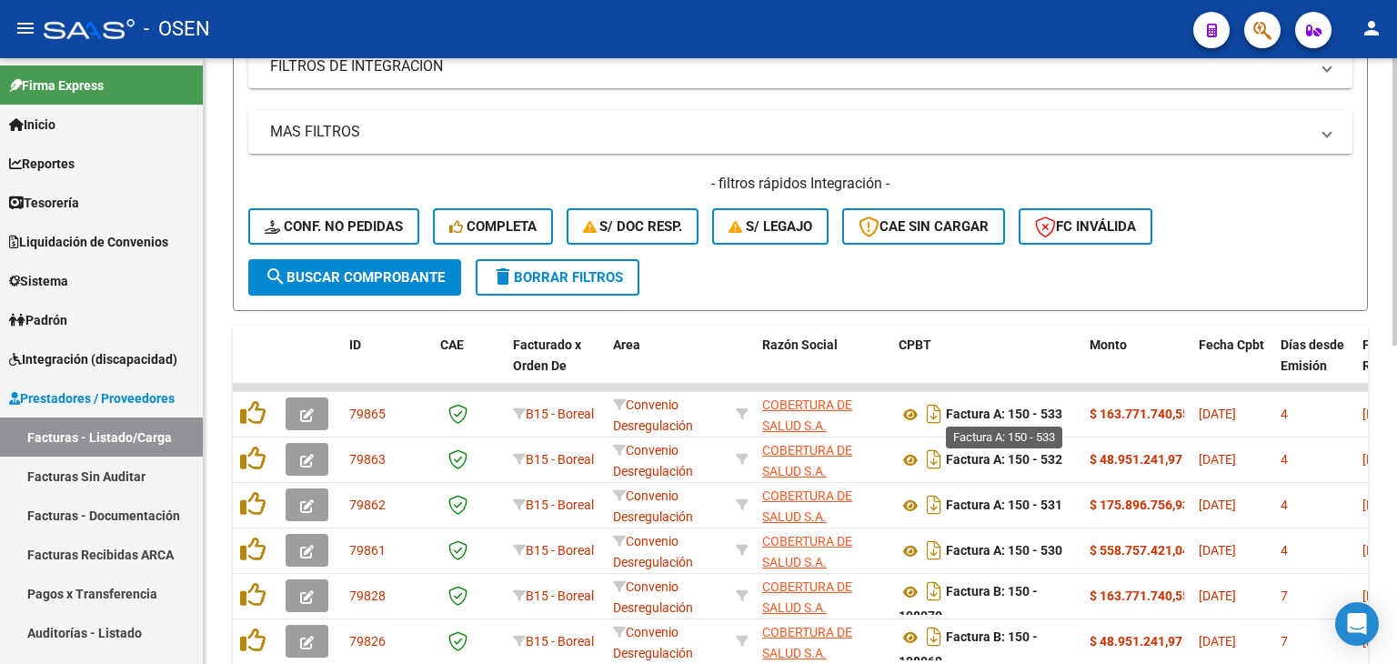
scroll to position [670, 0]
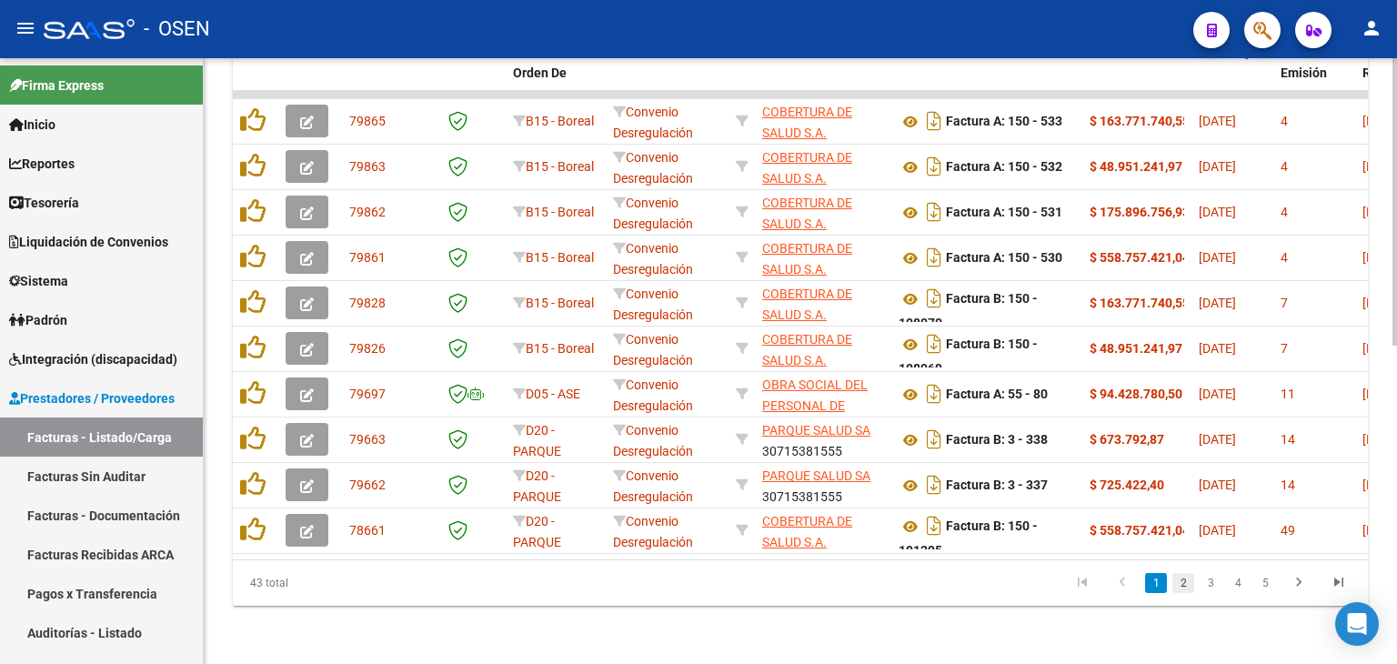
click at [1182, 592] on link "2" at bounding box center [1184, 583] width 22 height 20
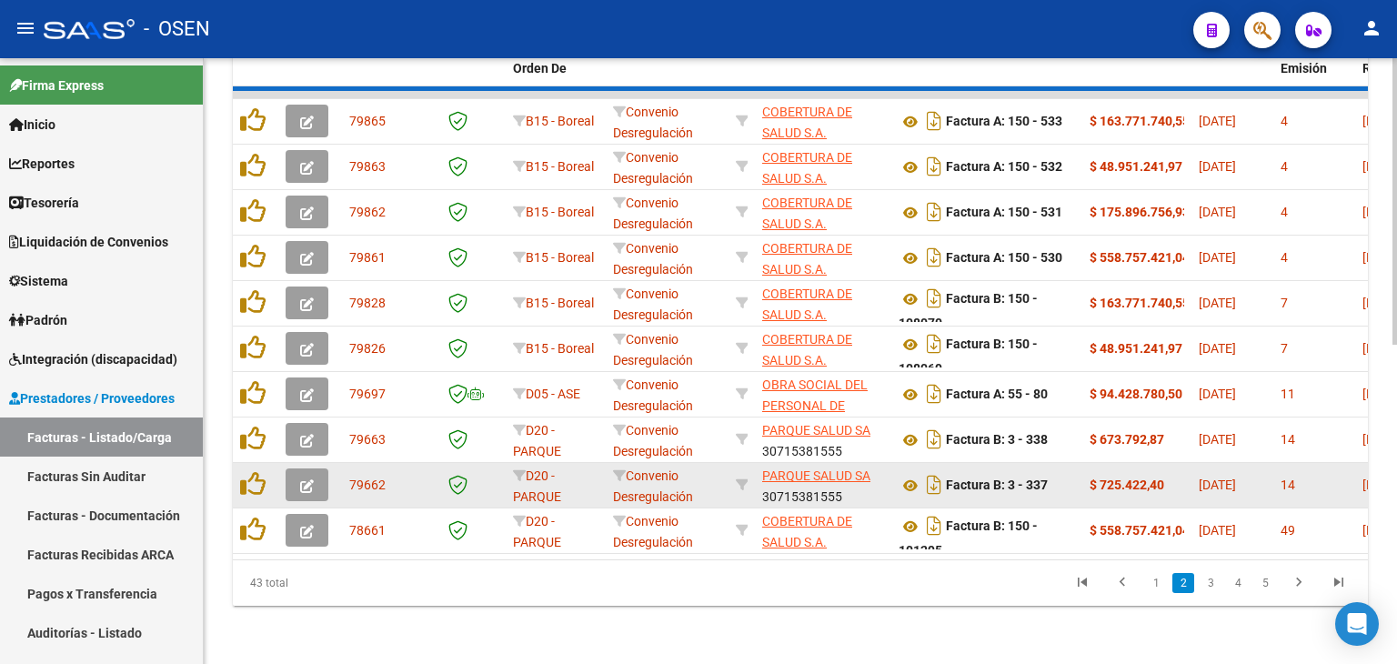
scroll to position [0, 0]
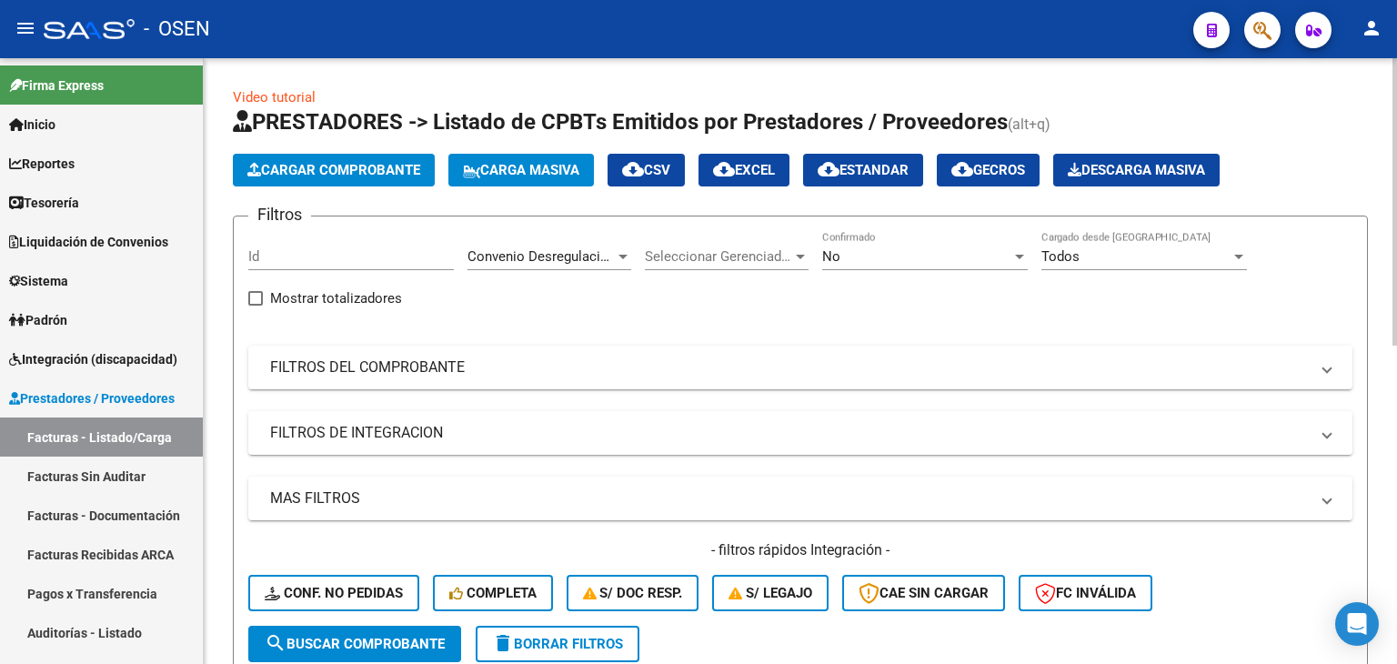
click at [922, 270] on div "No Confirmado" at bounding box center [925, 259] width 206 height 56
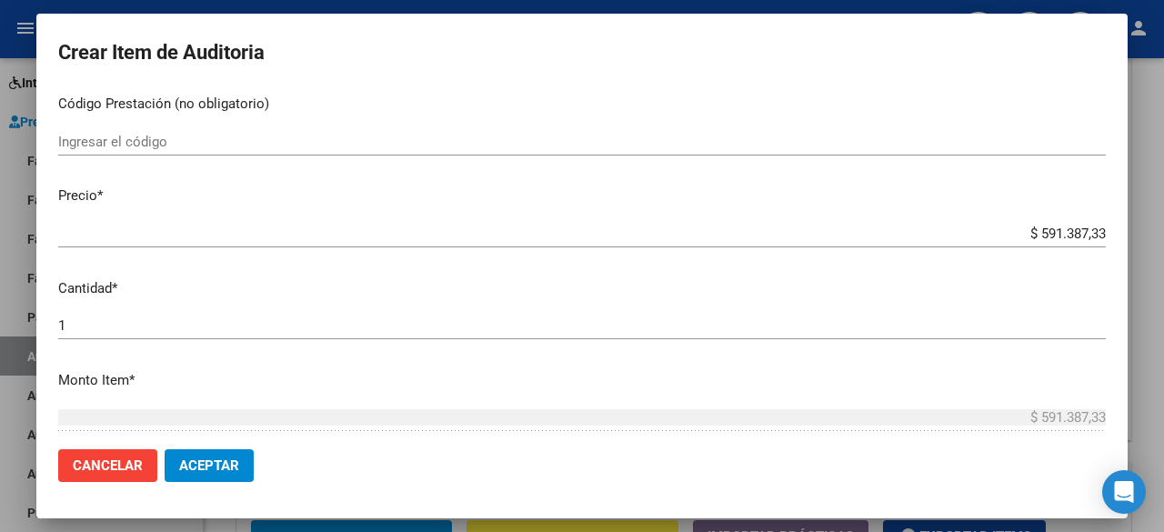
scroll to position [303, 0]
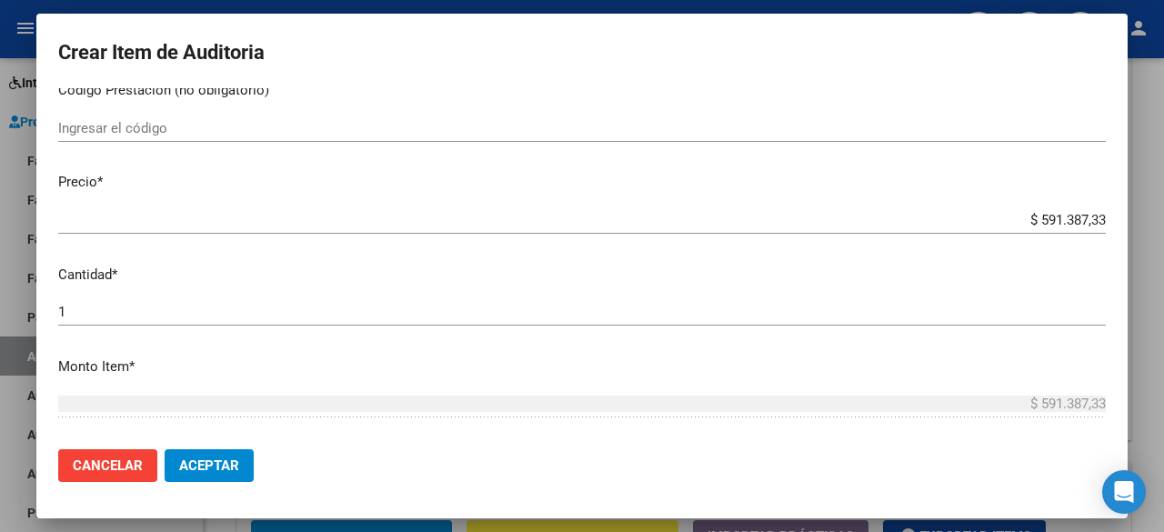
click at [236, 469] on span "Aceptar" at bounding box center [209, 466] width 60 height 16
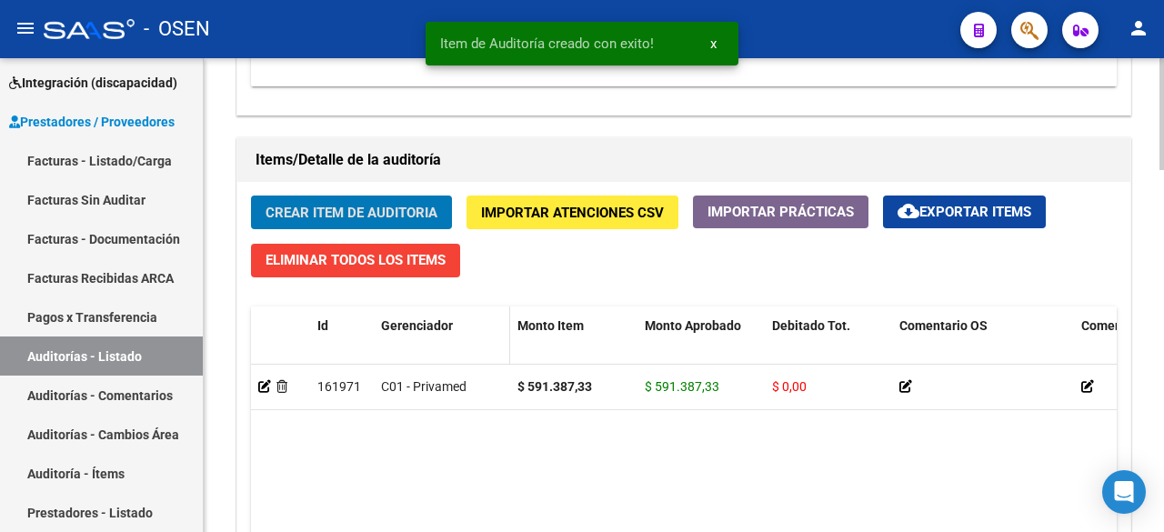
scroll to position [1539, 0]
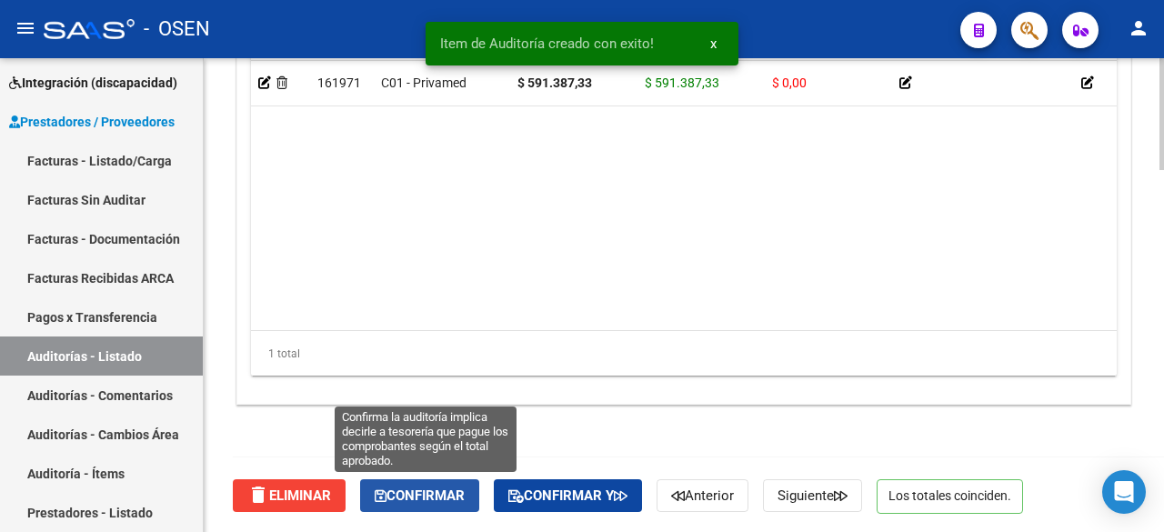
click at [448, 490] on span "Confirmar" at bounding box center [420, 496] width 90 height 16
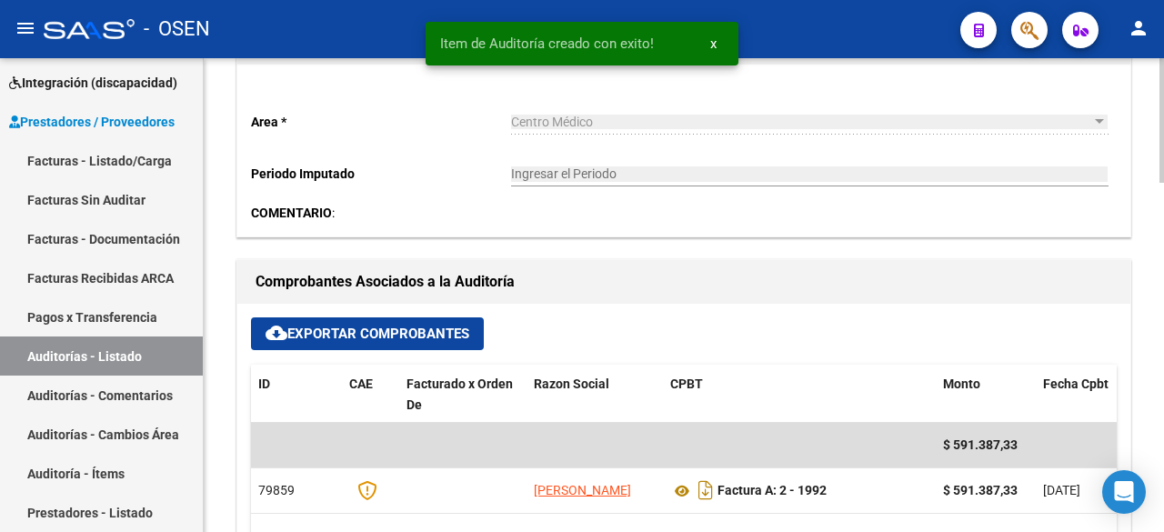
type input "202509"
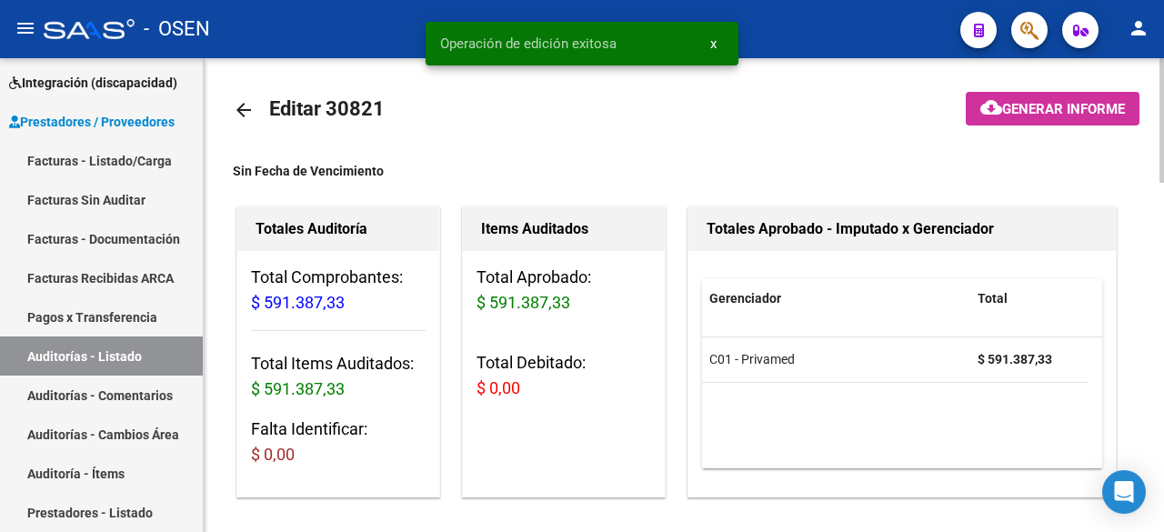
scroll to position [0, 0]
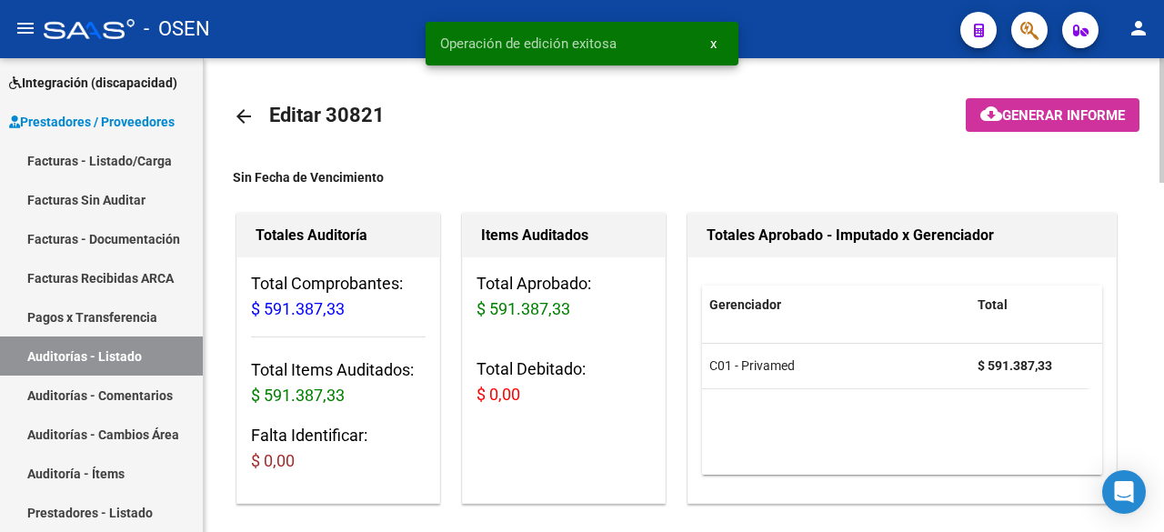
click at [249, 115] on mat-icon "arrow_back" at bounding box center [244, 117] width 22 height 22
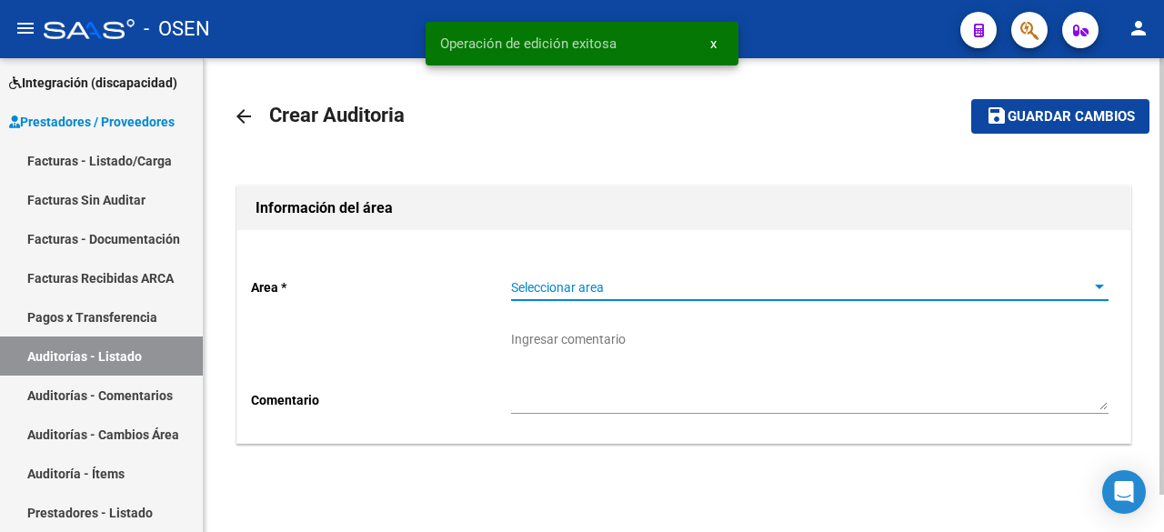
click at [640, 295] on span "Seleccionar area" at bounding box center [801, 287] width 581 height 15
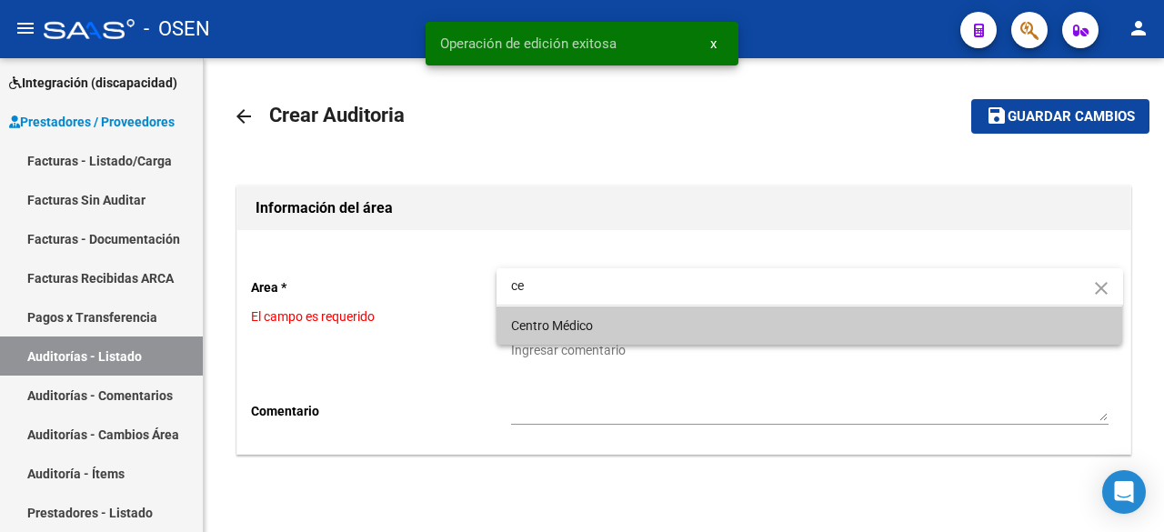
type input "ce"
click at [645, 313] on span "Centro Médico" at bounding box center [810, 326] width 598 height 38
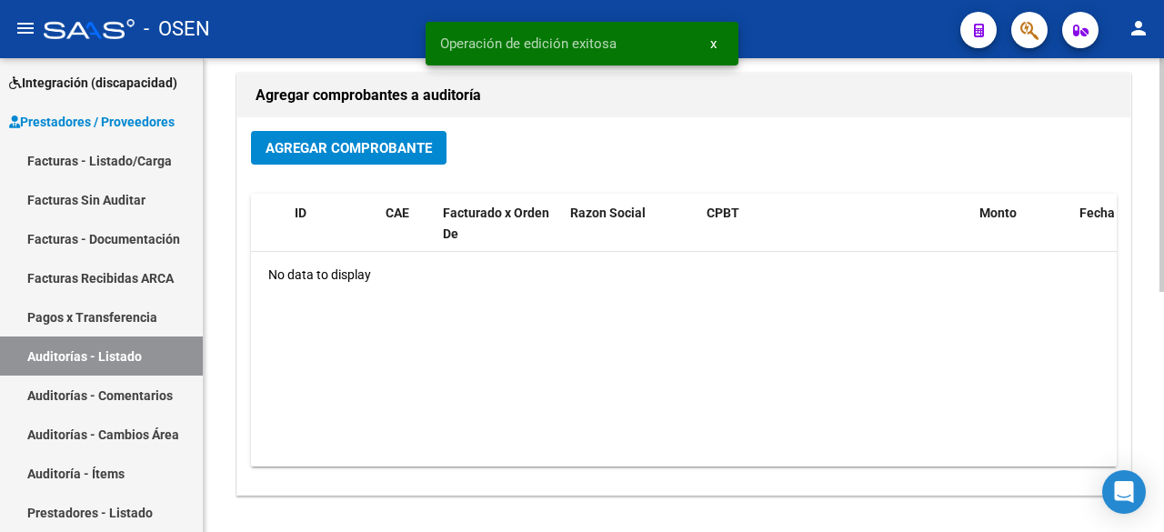
scroll to position [486, 0]
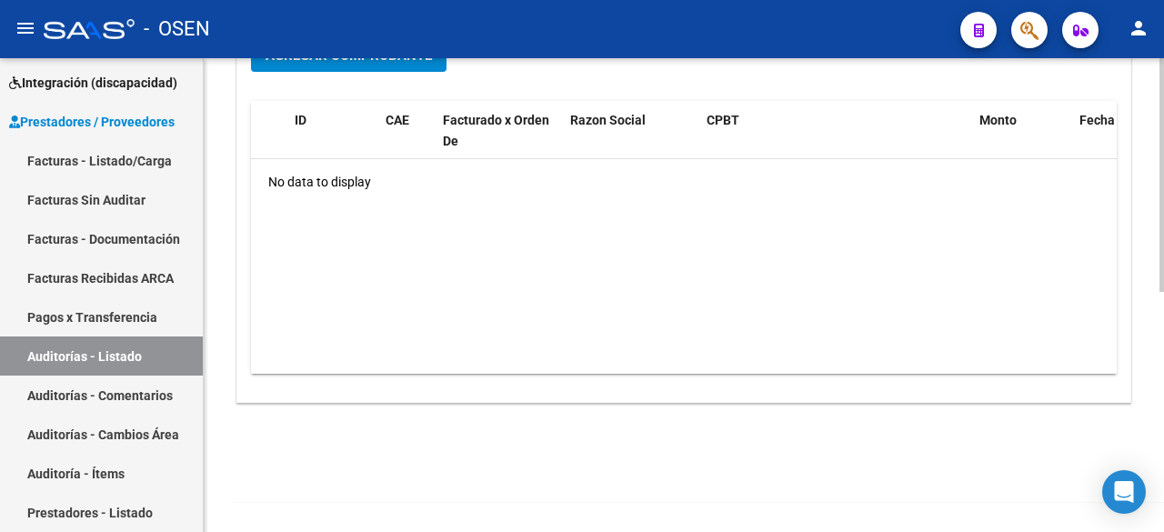
click at [378, 61] on span "Agregar Comprobante" at bounding box center [349, 55] width 166 height 16
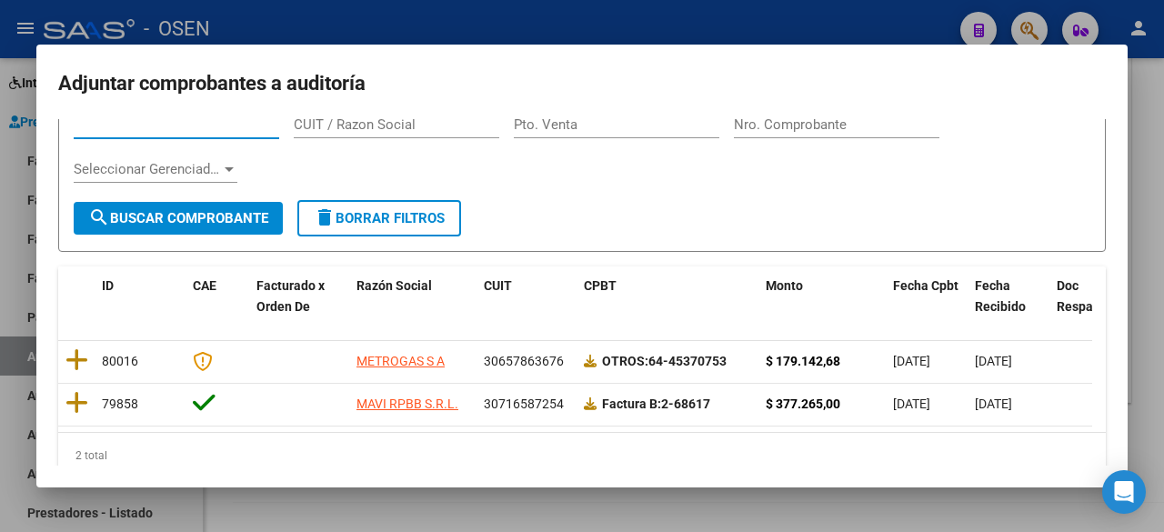
scroll to position [123, 0]
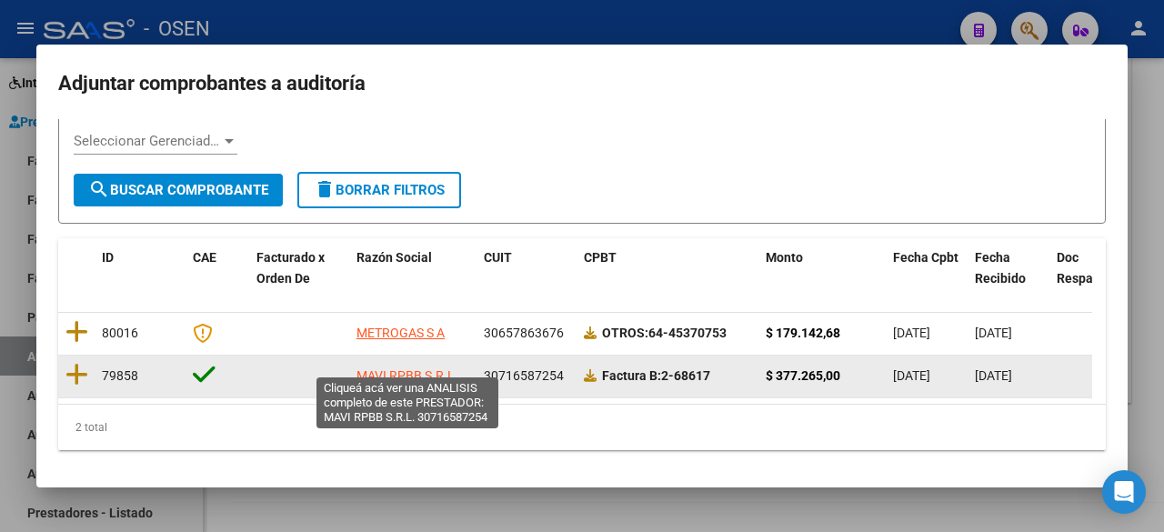
click at [387, 368] on span "MAVI RPBB S.R.L." at bounding box center [408, 375] width 102 height 15
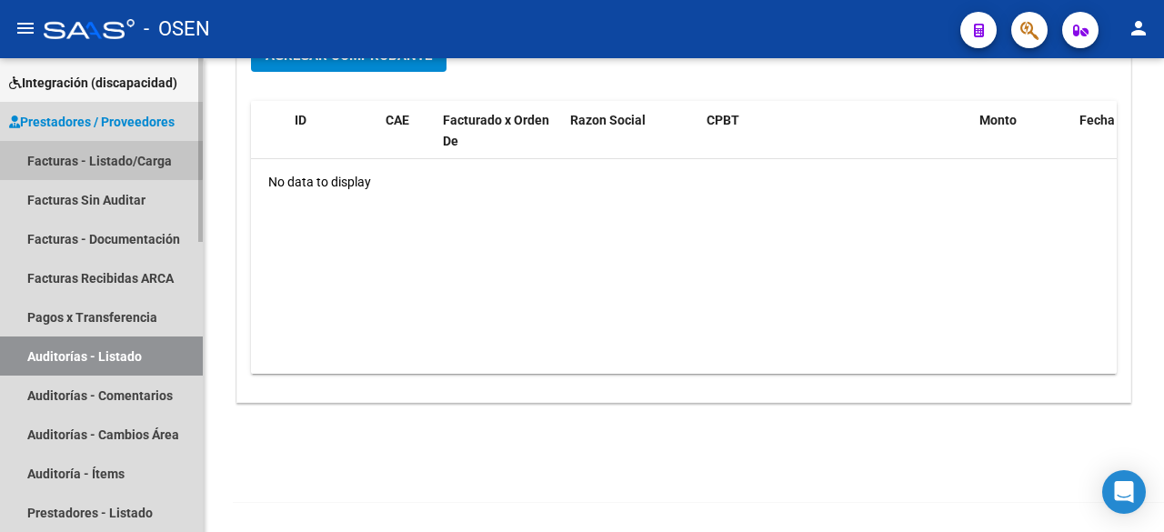
click at [89, 159] on link "Facturas - Listado/Carga" at bounding box center [101, 160] width 203 height 39
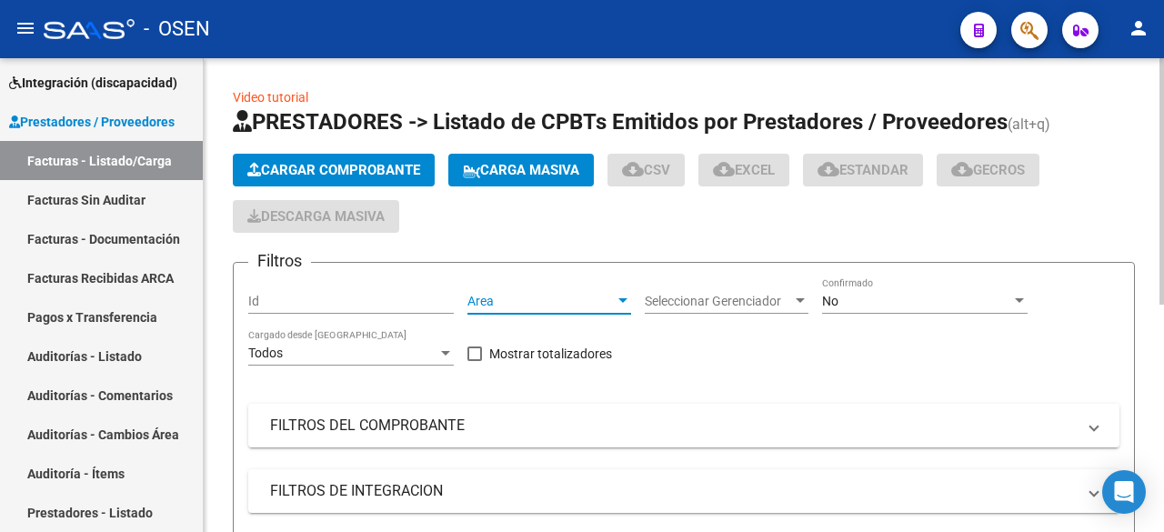
click at [502, 302] on span "Area" at bounding box center [541, 301] width 147 height 15
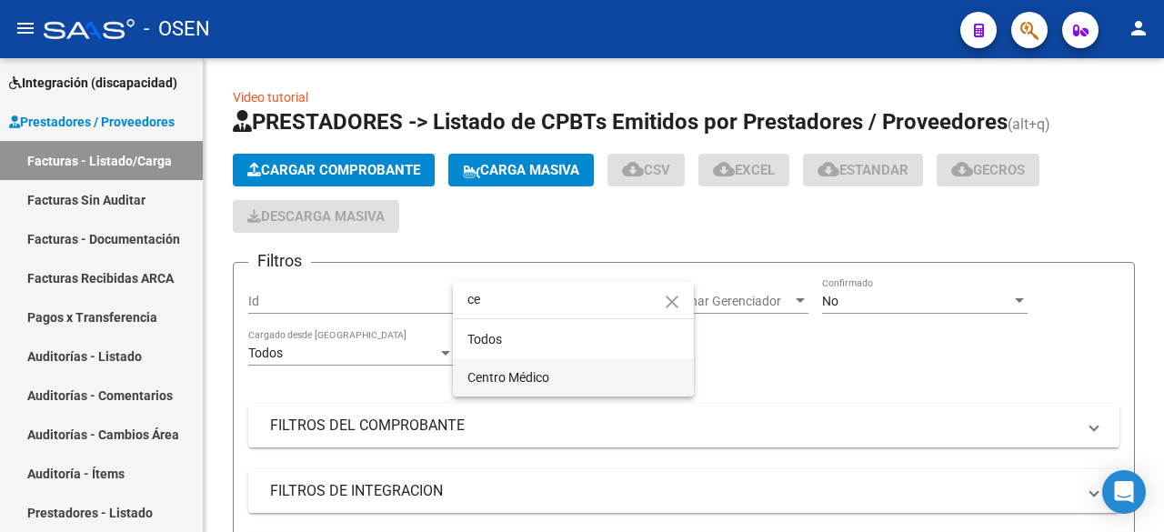
type input "ce"
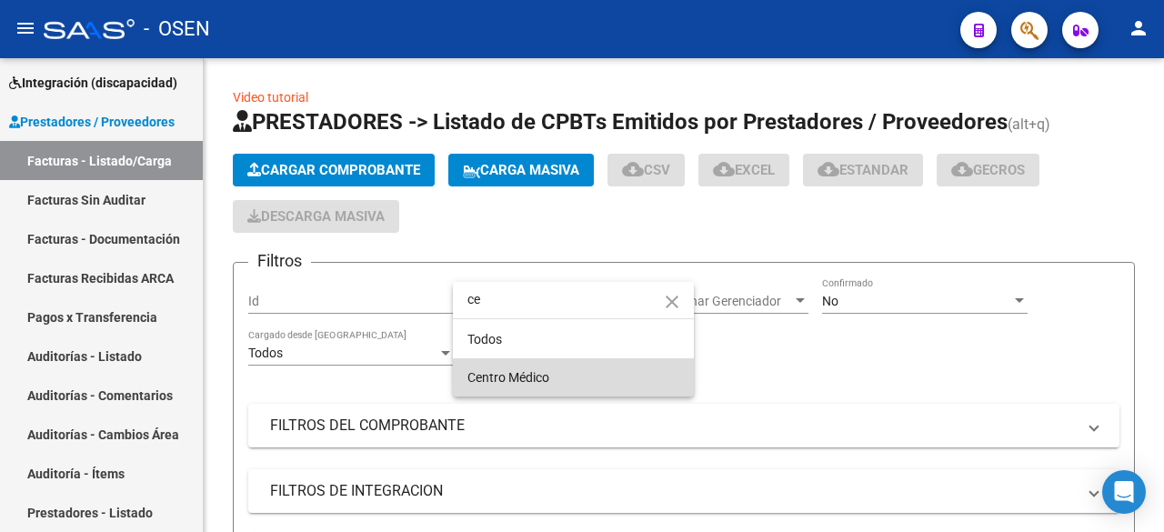
click at [514, 368] on span "Centro Médico" at bounding box center [574, 377] width 212 height 38
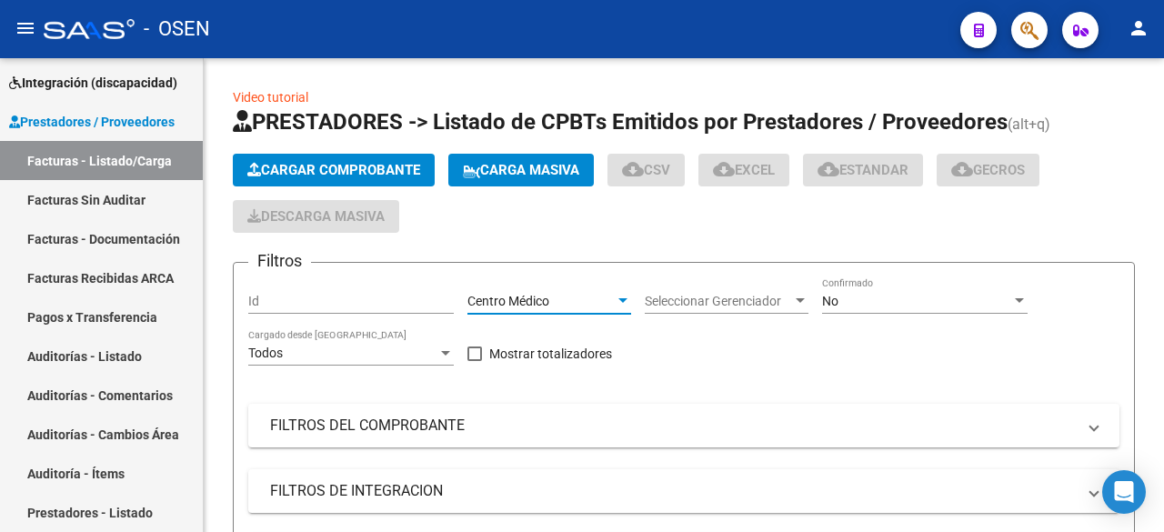
scroll to position [303, 0]
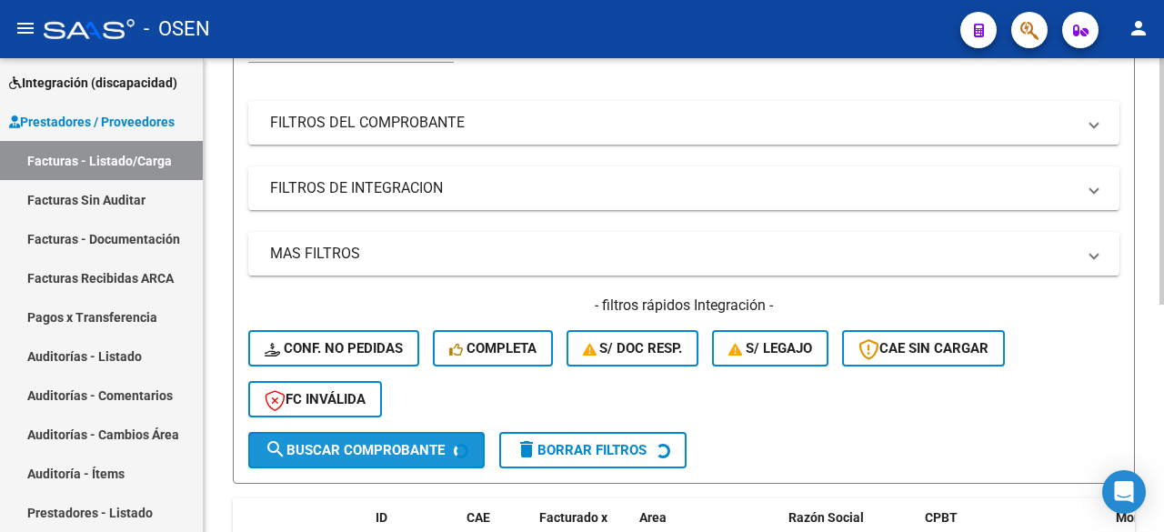
click at [354, 451] on span "search Buscar Comprobante" at bounding box center [355, 450] width 180 height 16
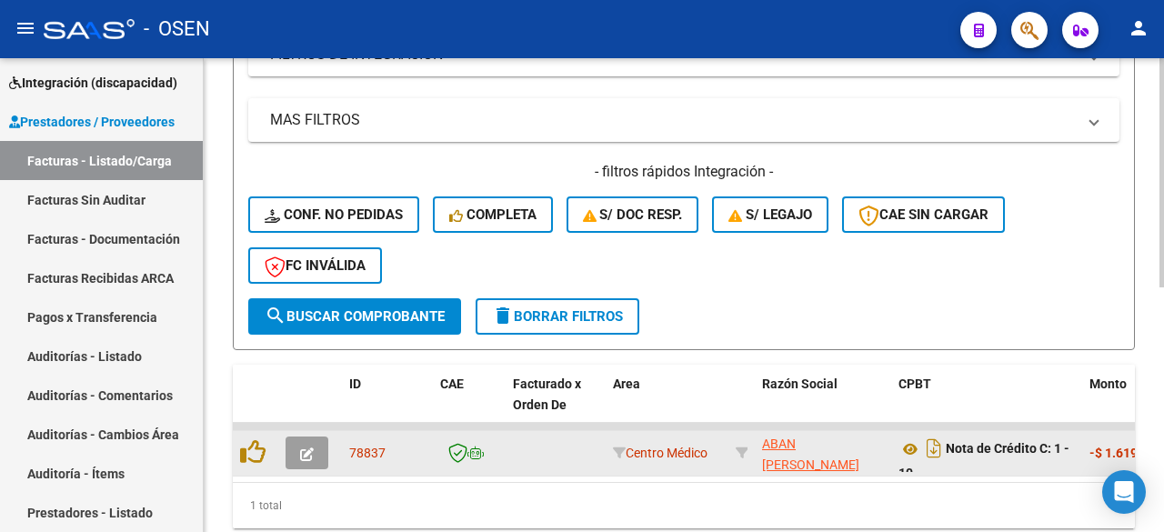
scroll to position [0, 0]
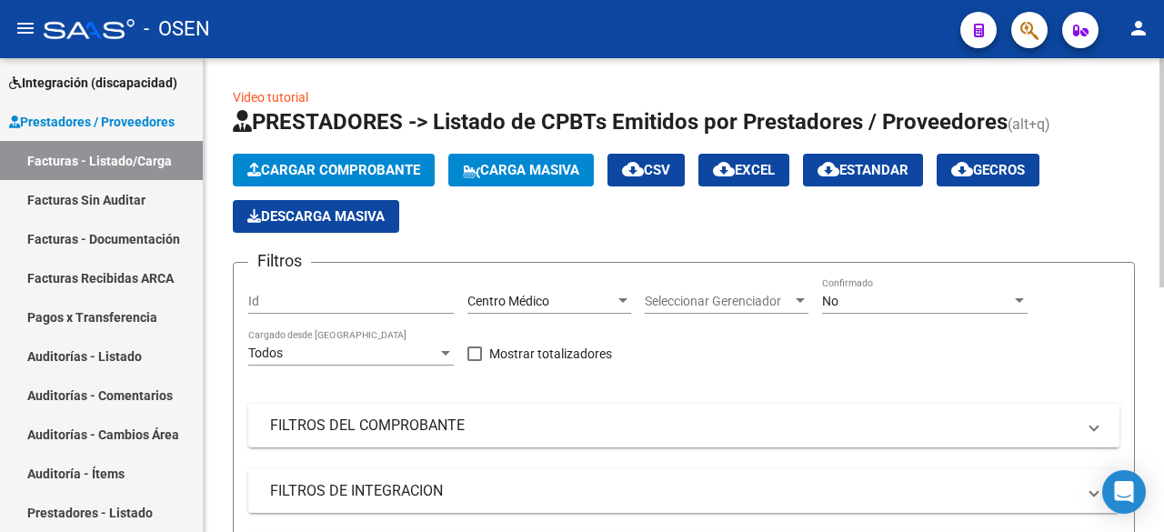
click at [879, 290] on div "No Confirmado" at bounding box center [925, 295] width 206 height 36
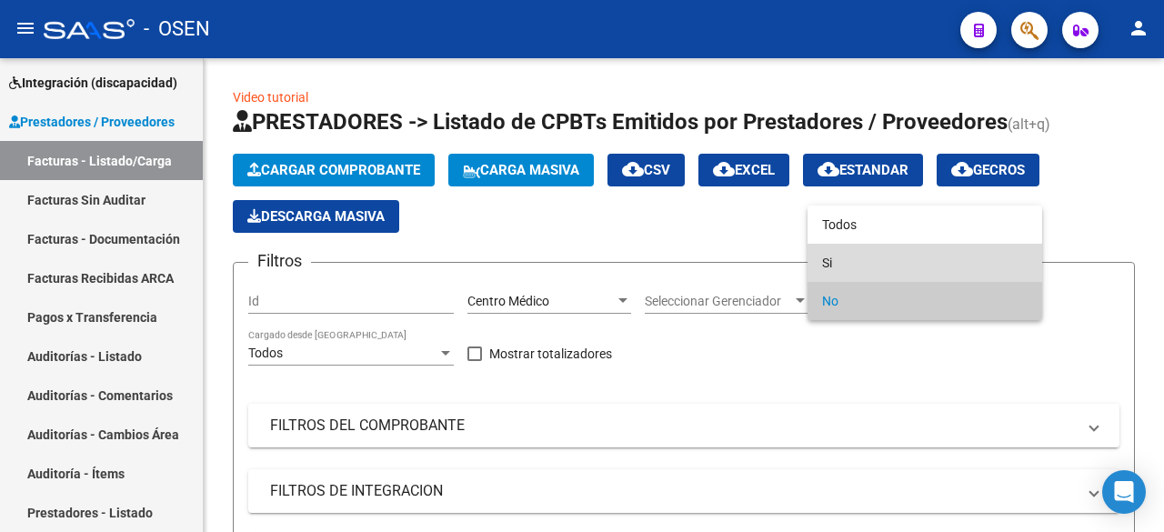
click at [890, 257] on span "Si" at bounding box center [925, 263] width 206 height 38
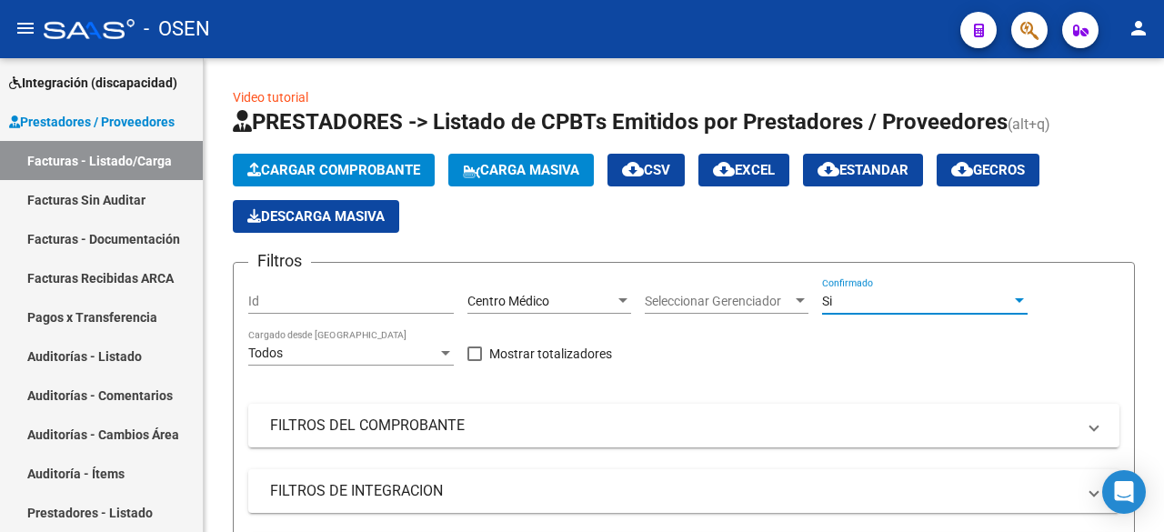
scroll to position [303, 0]
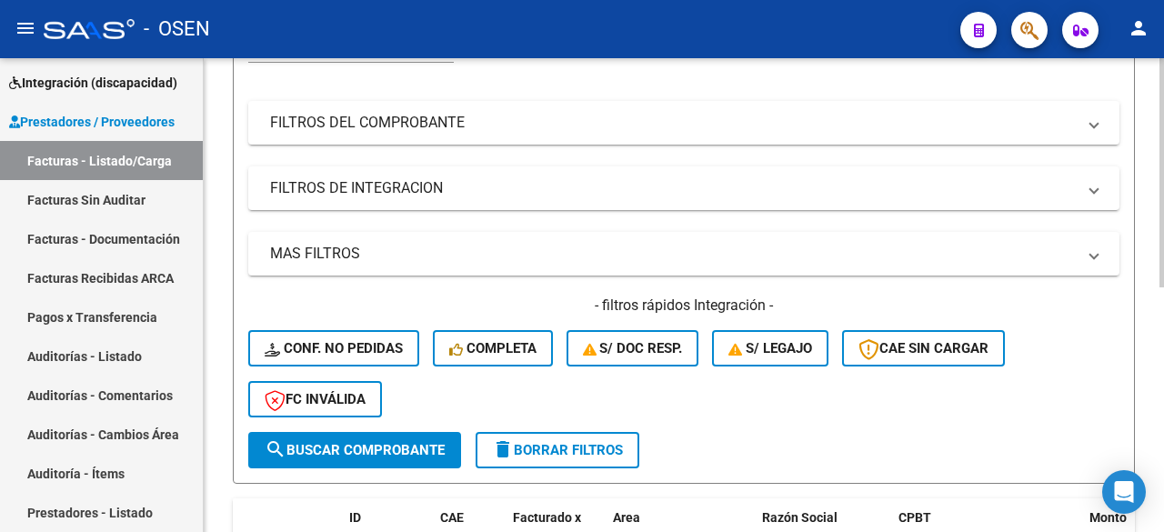
click at [408, 456] on span "search Buscar Comprobante" at bounding box center [355, 450] width 180 height 16
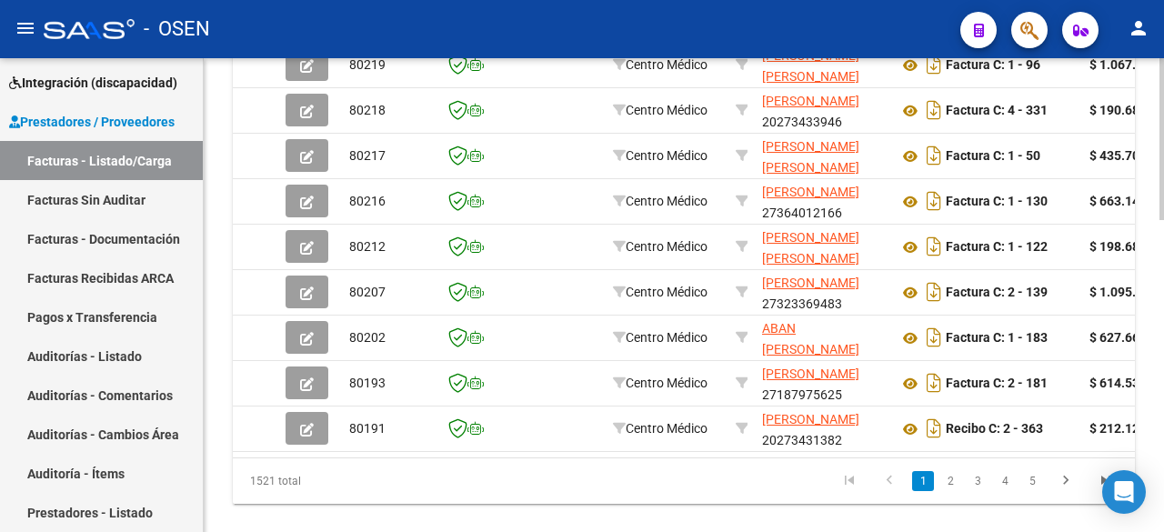
scroll to position [915, 0]
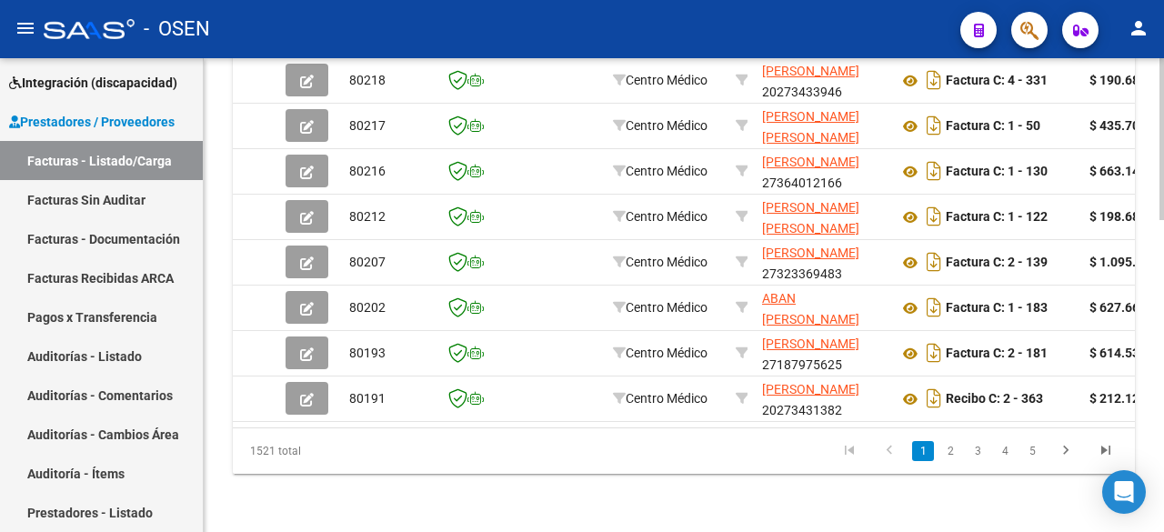
click at [943, 456] on link "2" at bounding box center [951, 451] width 22 height 20
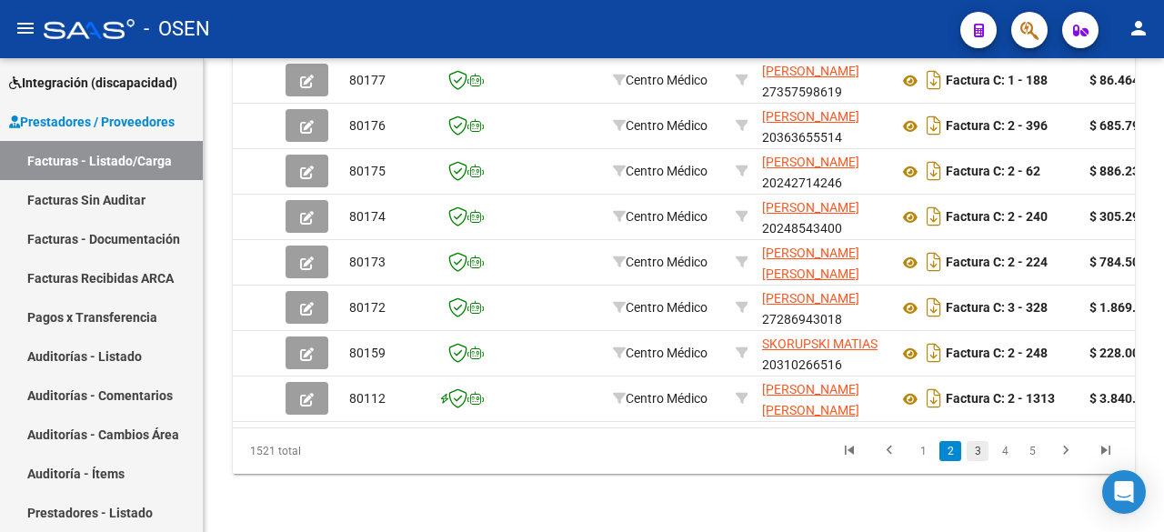
click at [970, 448] on link "3" at bounding box center [978, 451] width 22 height 20
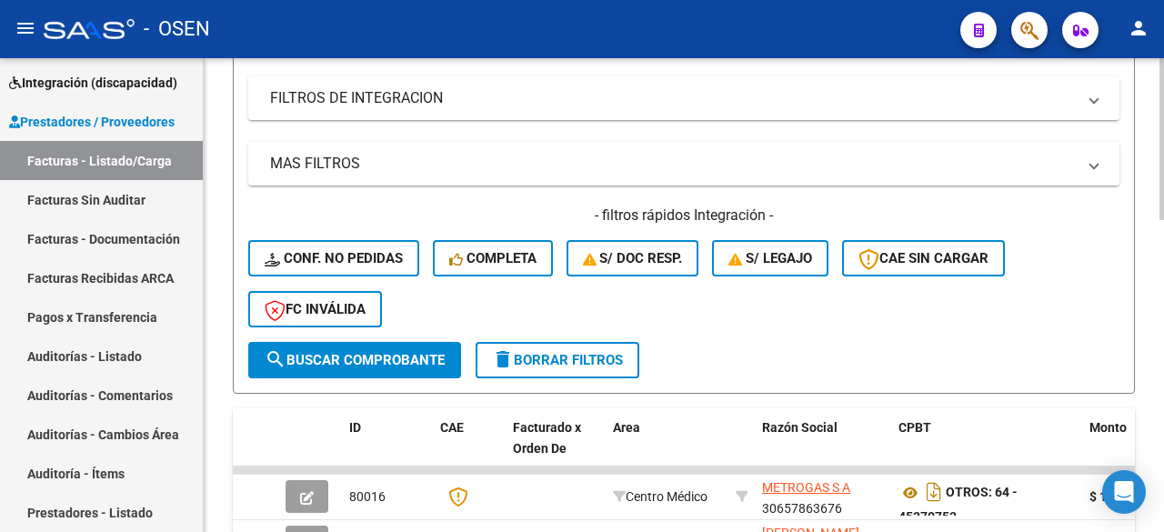
scroll to position [308, 0]
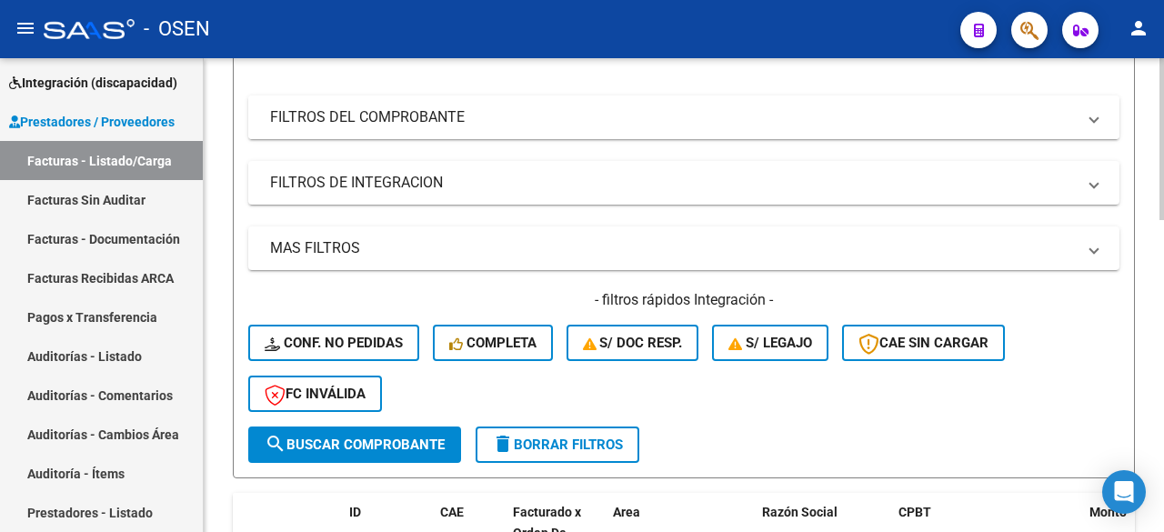
click at [656, 133] on mat-expansion-panel-header "FILTROS DEL COMPROBANTE" at bounding box center [683, 118] width 871 height 44
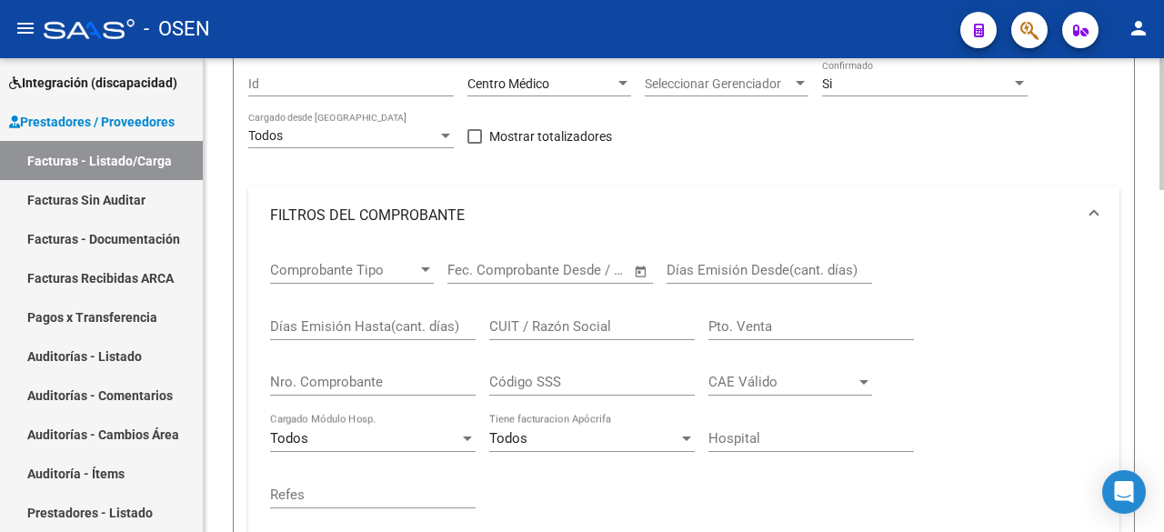
scroll to position [303, 0]
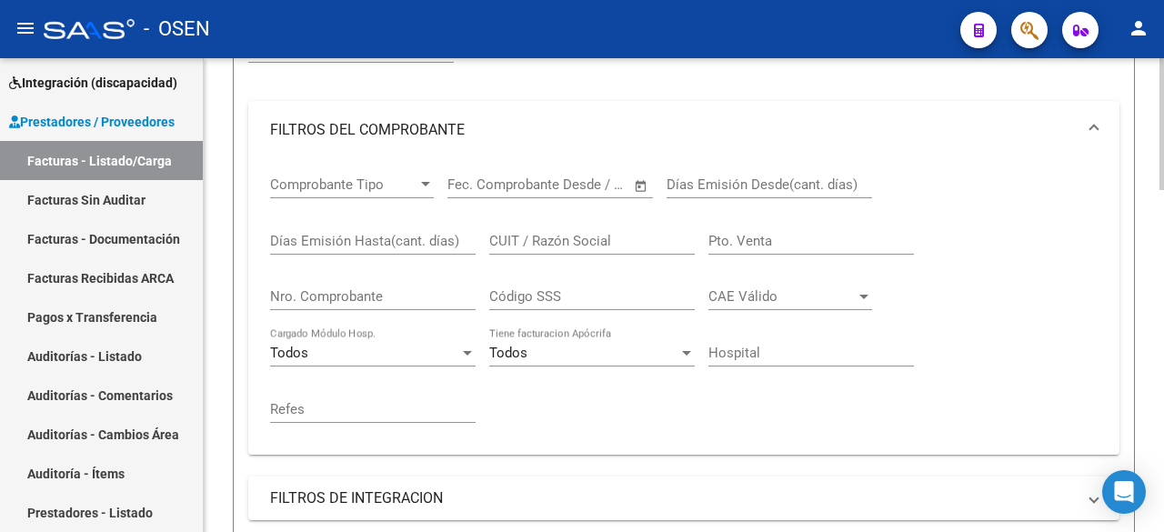
click at [566, 250] on div "CUIT / Razón Social" at bounding box center [592, 235] width 206 height 39
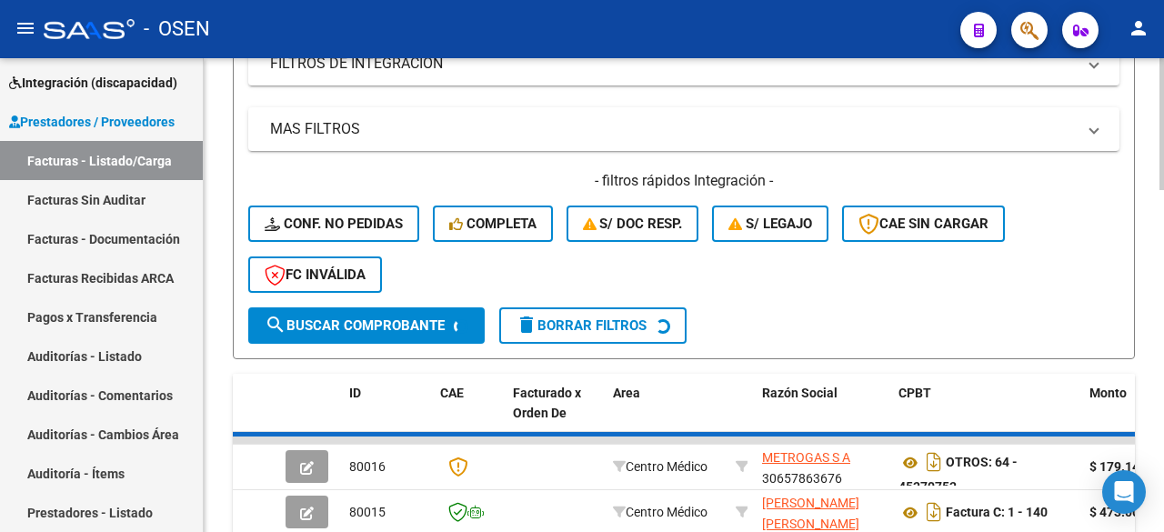
scroll to position [910, 0]
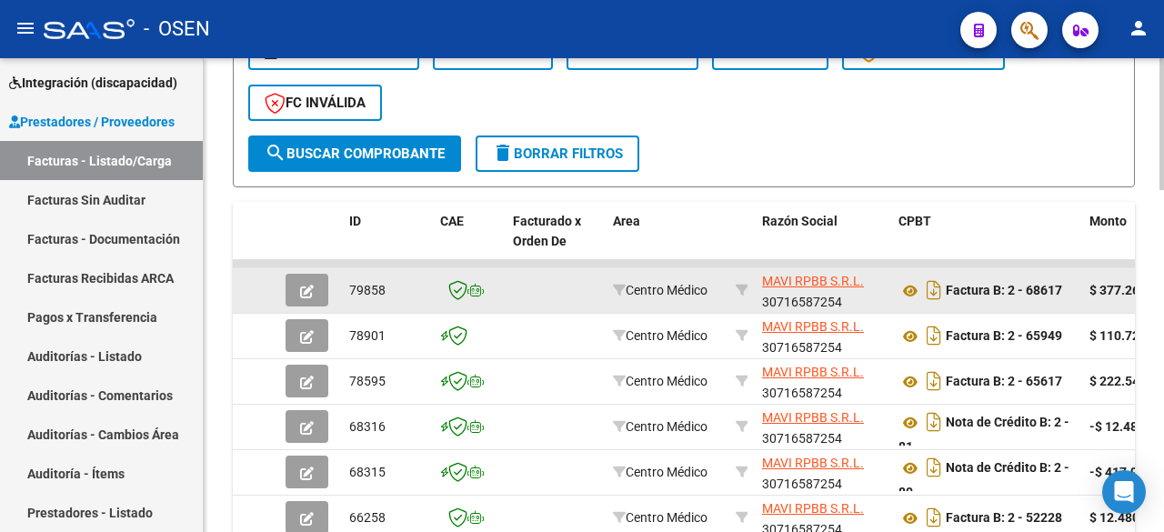
type input "mavi"
click at [308, 293] on icon "button" at bounding box center [307, 292] width 14 height 14
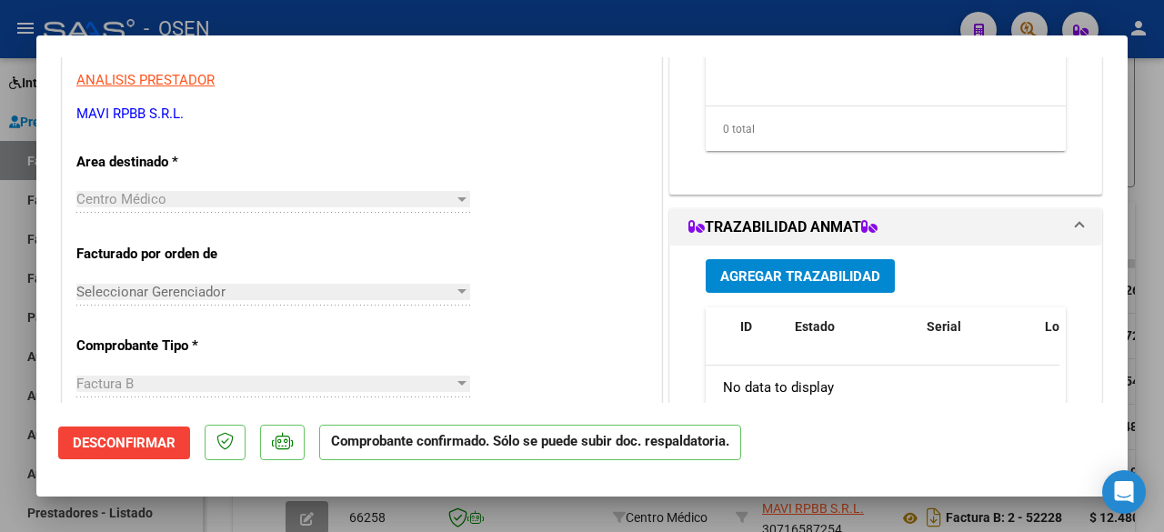
scroll to position [607, 0]
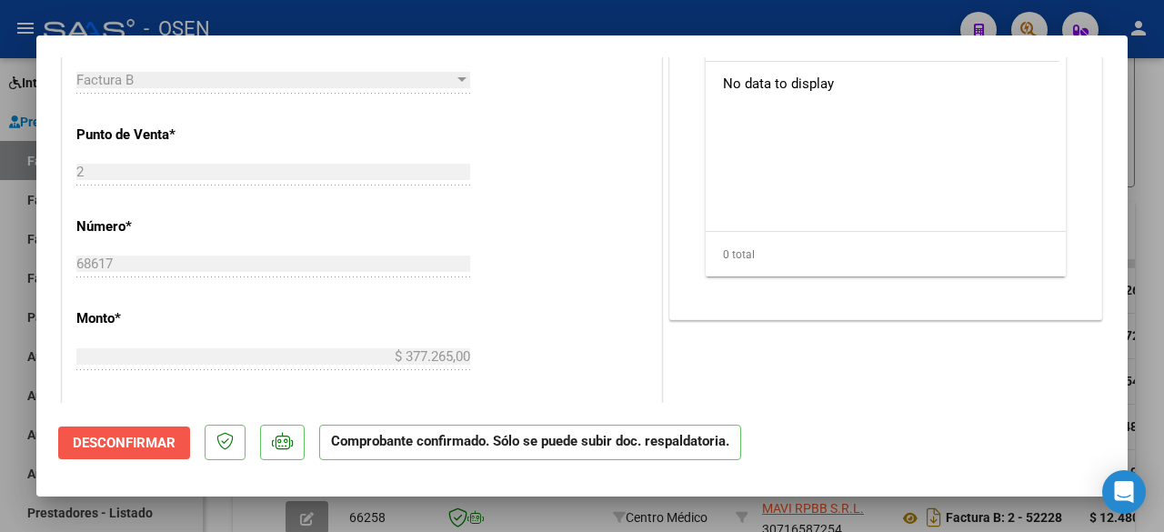
click at [154, 441] on span "Desconfirmar" at bounding box center [124, 443] width 103 height 16
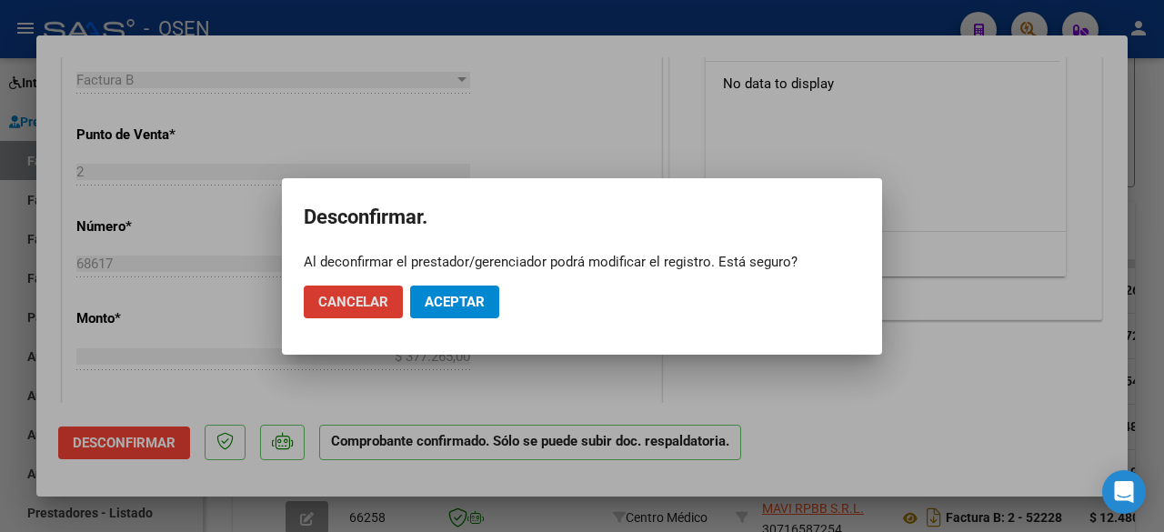
click at [498, 284] on mat-dialog-actions "Cancelar Aceptar" at bounding box center [582, 302] width 557 height 62
click at [488, 306] on button "Aceptar" at bounding box center [454, 302] width 89 height 33
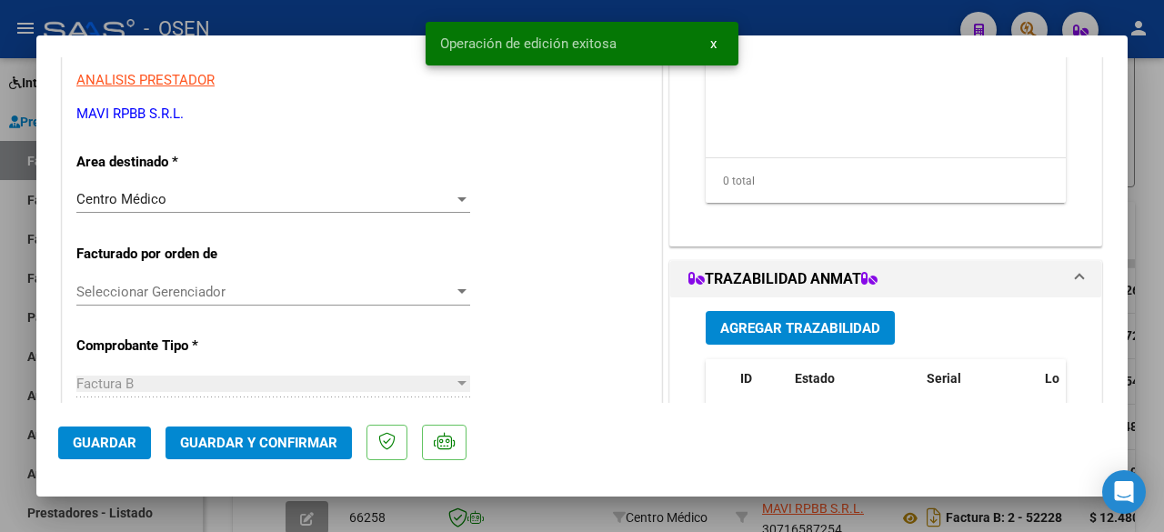
scroll to position [0, 0]
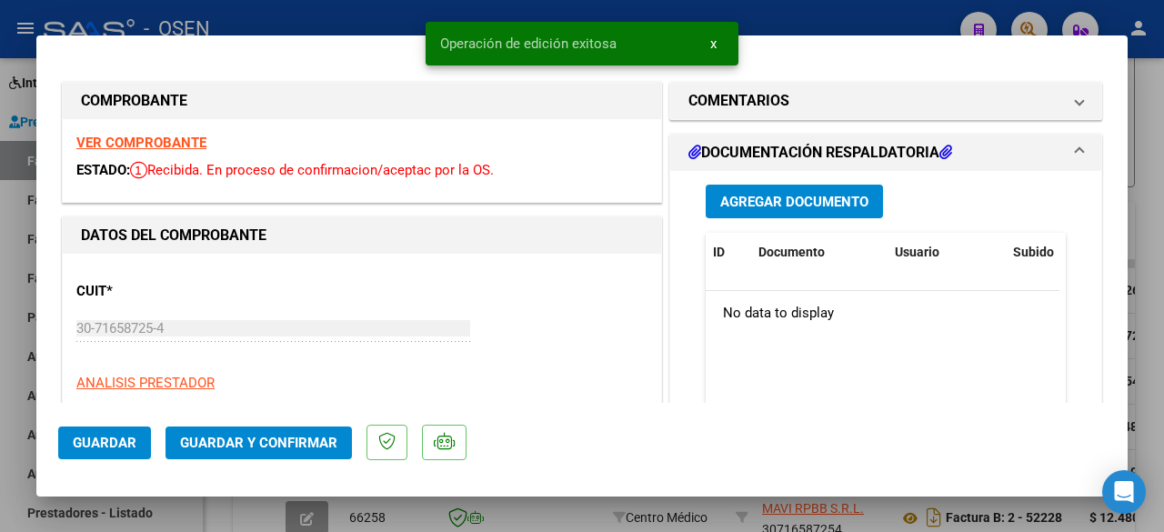
click at [170, 139] on strong "VER COMPROBANTE" at bounding box center [141, 143] width 130 height 16
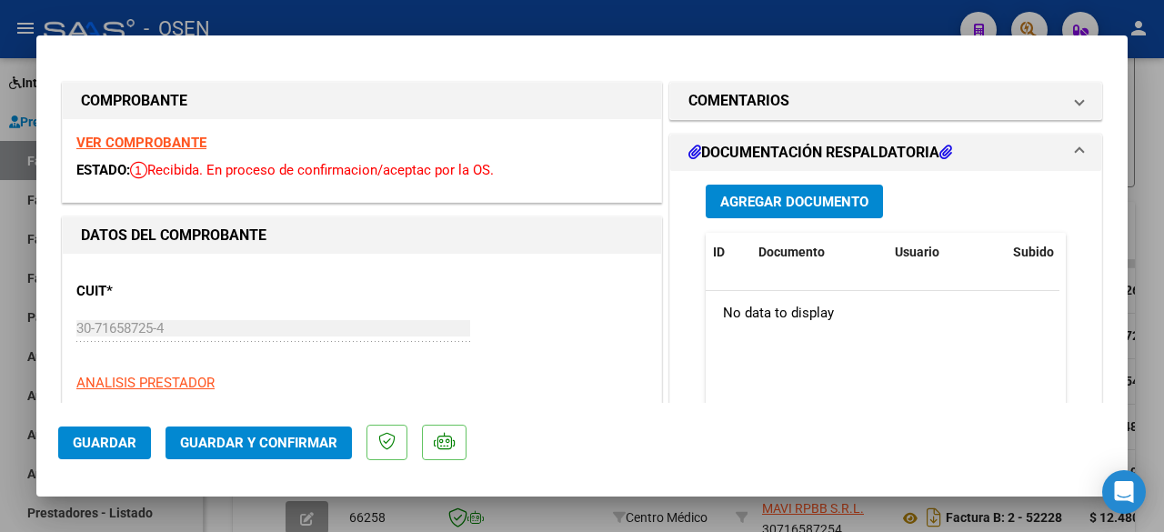
click at [524, 186] on div "VER COMPROBANTE ESTADO: Recibida. En proceso de confirmacion/aceptac por la OS." at bounding box center [362, 160] width 599 height 83
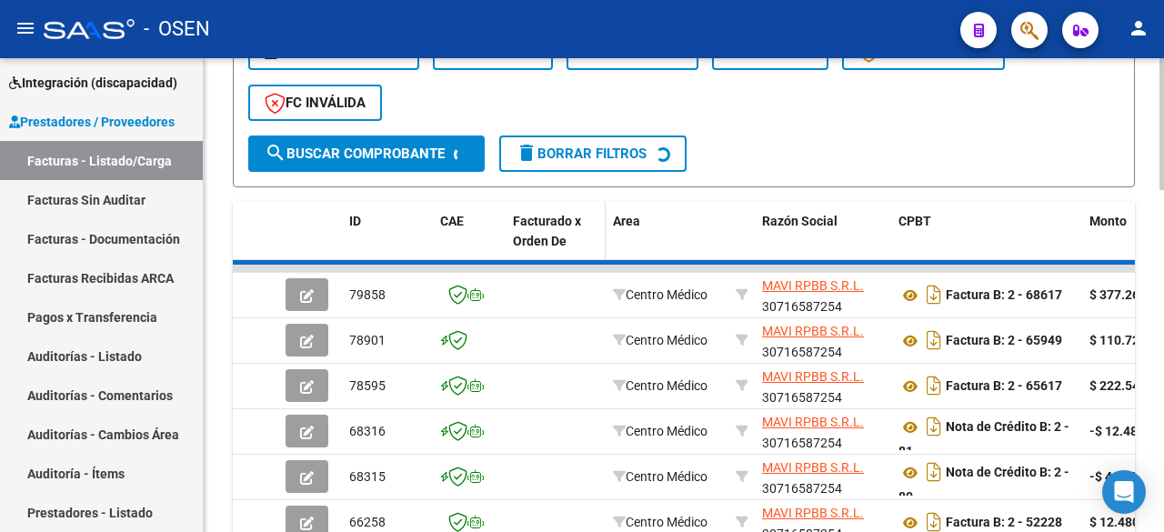
scroll to position [910, 0]
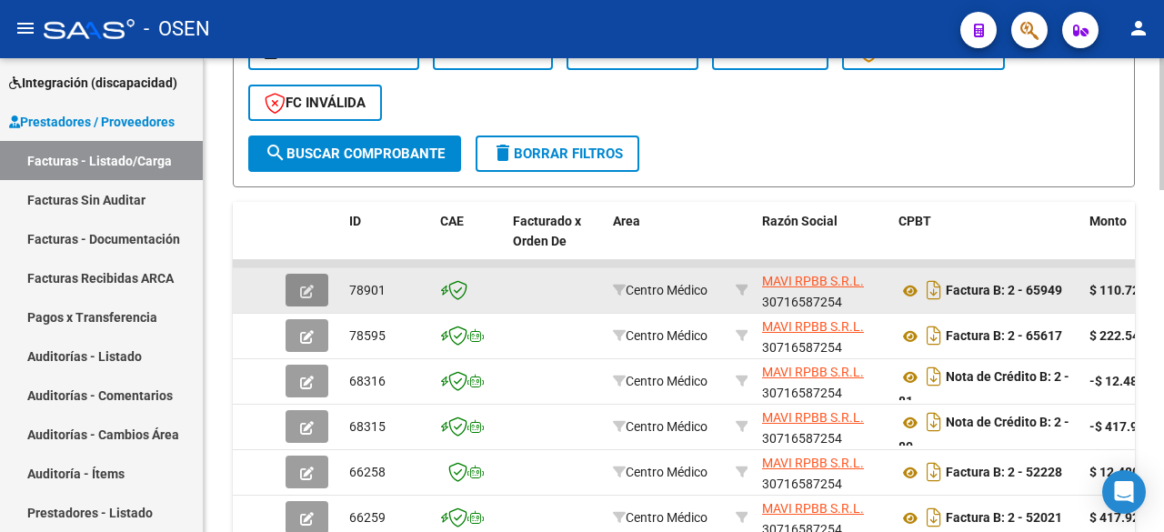
click at [305, 290] on icon "button" at bounding box center [307, 292] width 14 height 14
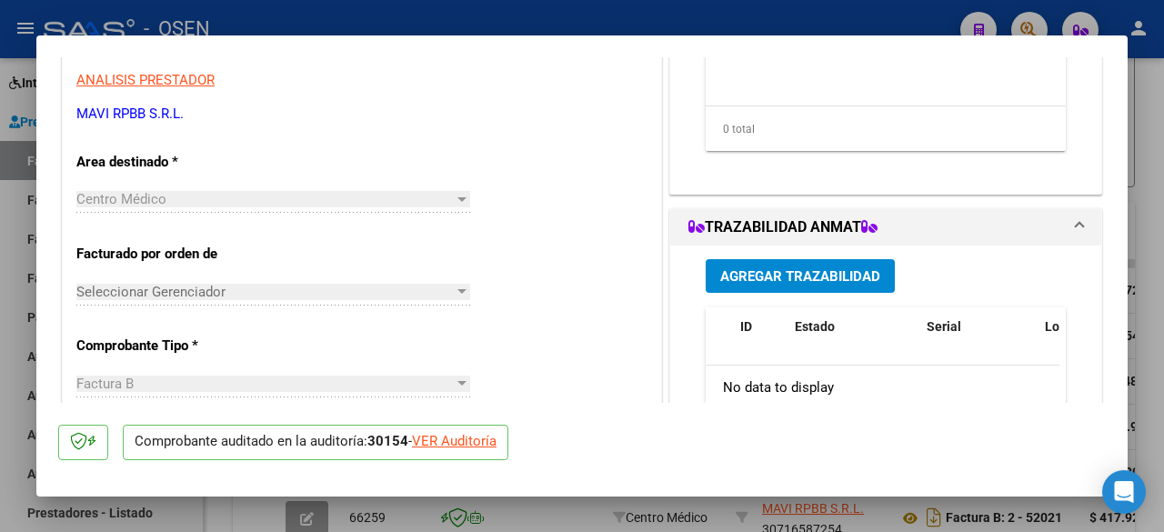
scroll to position [0, 0]
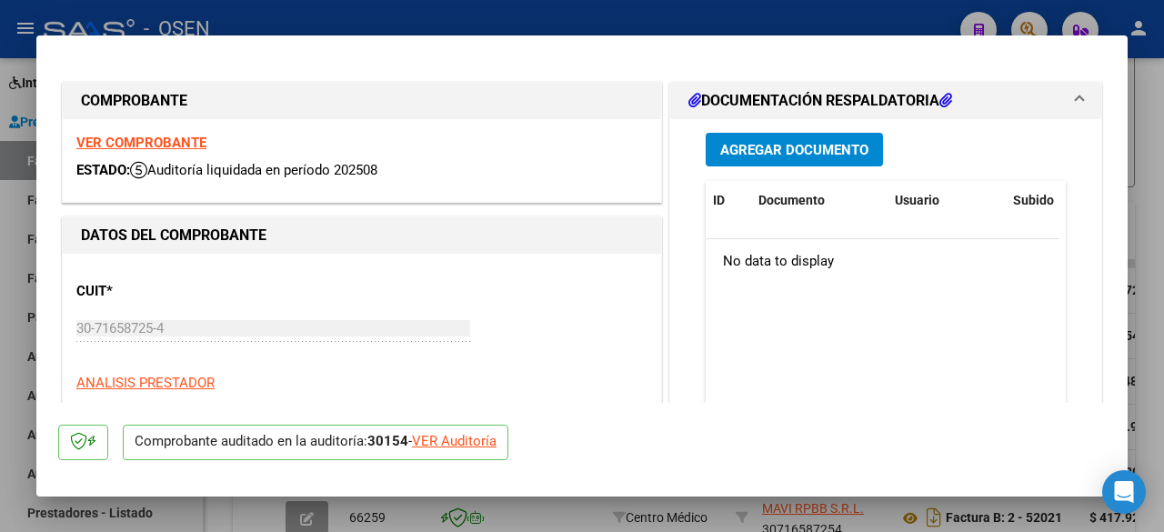
click at [180, 135] on strong "VER COMPROBANTE" at bounding box center [141, 143] width 130 height 16
click at [183, 139] on strong "VER COMPROBANTE" at bounding box center [141, 143] width 130 height 16
type input "$ 0,00"
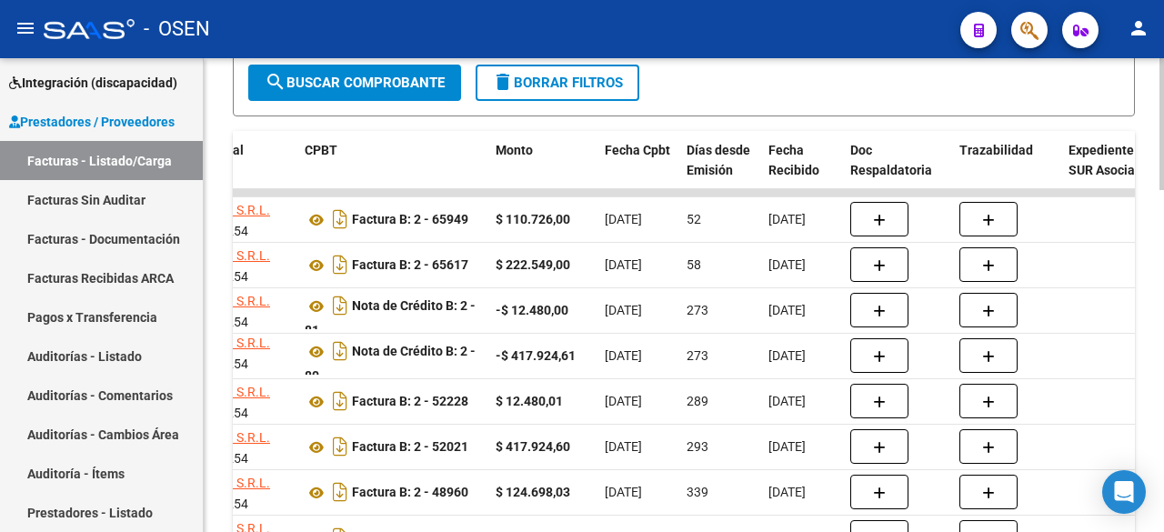
scroll to position [935, 0]
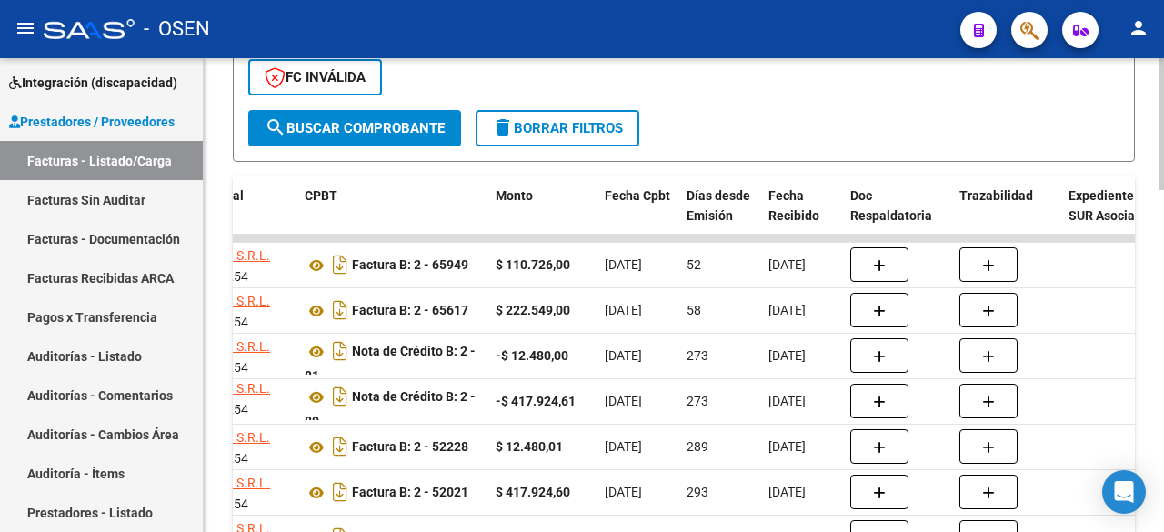
click at [1163, 331] on div at bounding box center [1162, 388] width 5 height 132
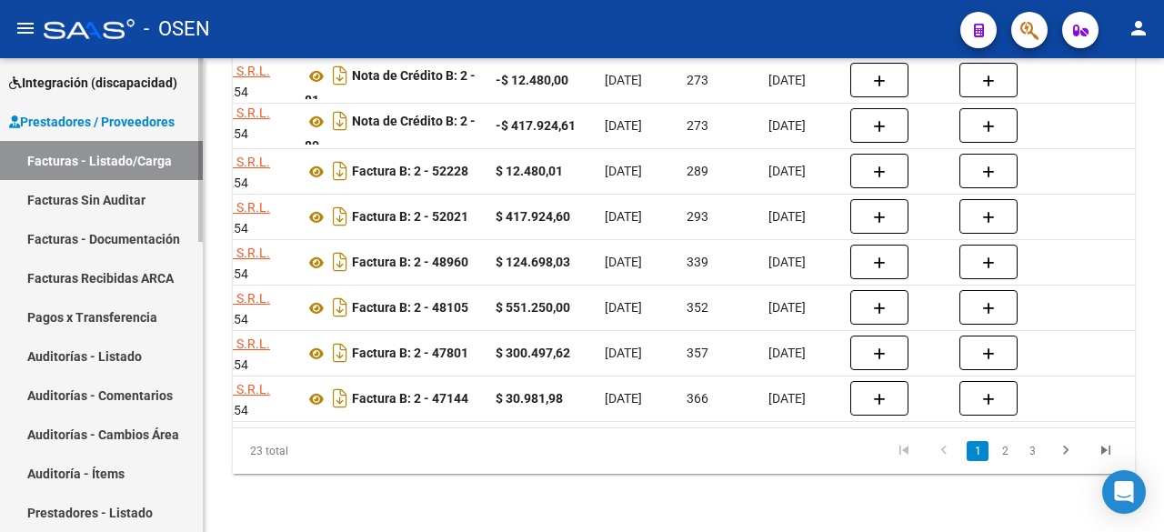
scroll to position [0, 0]
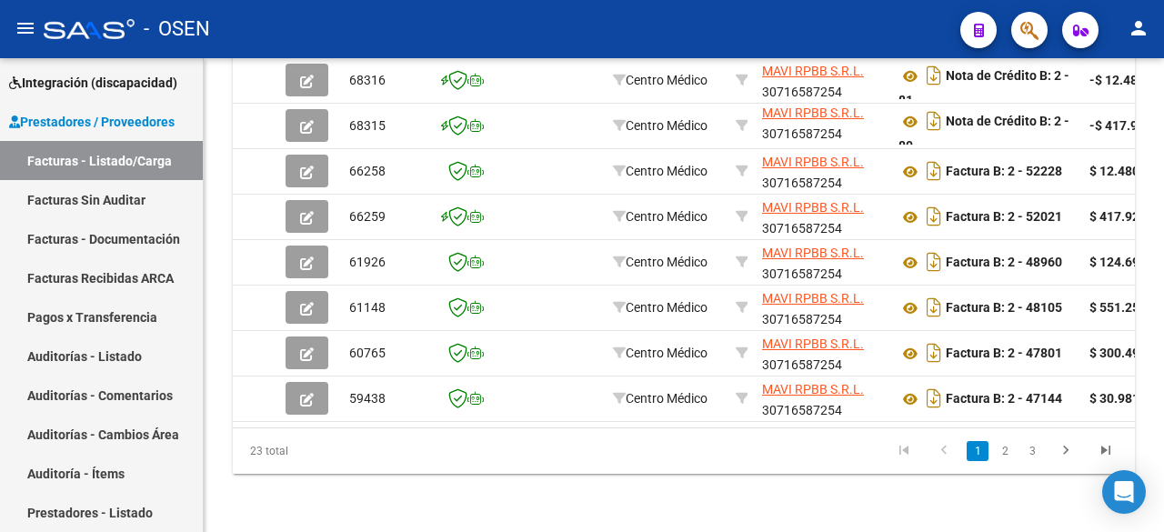
drag, startPoint x: 133, startPoint y: 348, endPoint x: 345, endPoint y: 39, distance: 374.2
click at [133, 348] on link "Auditorías - Listado" at bounding box center [101, 356] width 203 height 39
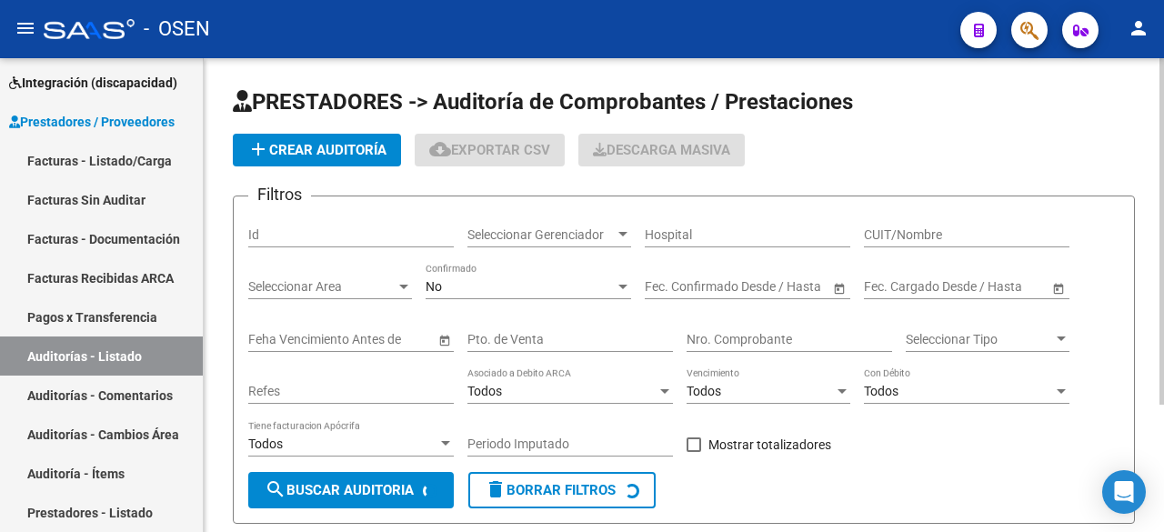
click at [305, 132] on app-list-header "PRESTADORES -> Auditoría de Comprobantes / Prestaciones add Crear Auditoría clo…" at bounding box center [684, 305] width 902 height 437
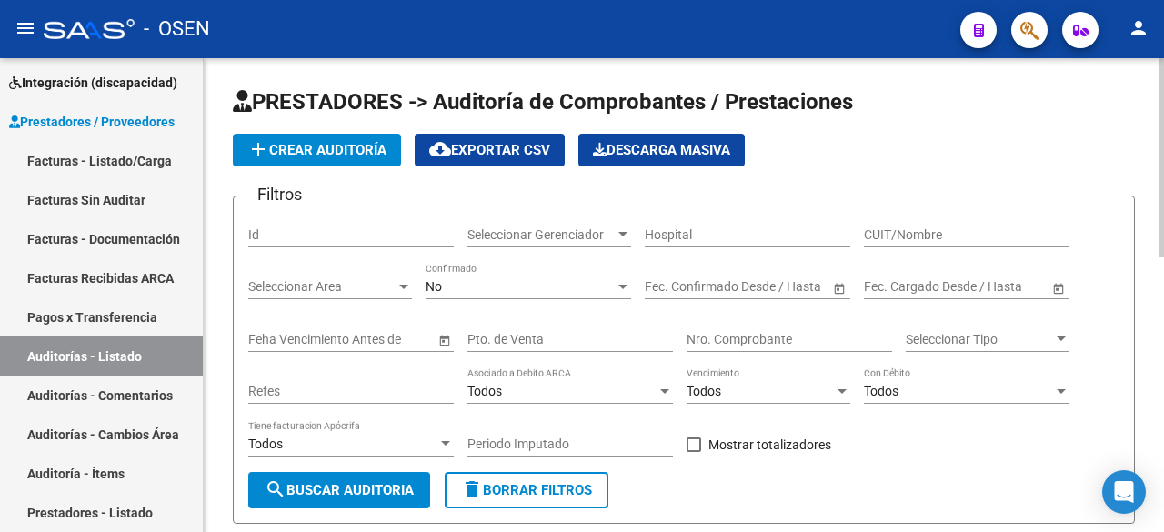
click at [314, 146] on span "add Crear Auditoría" at bounding box center [316, 150] width 139 height 16
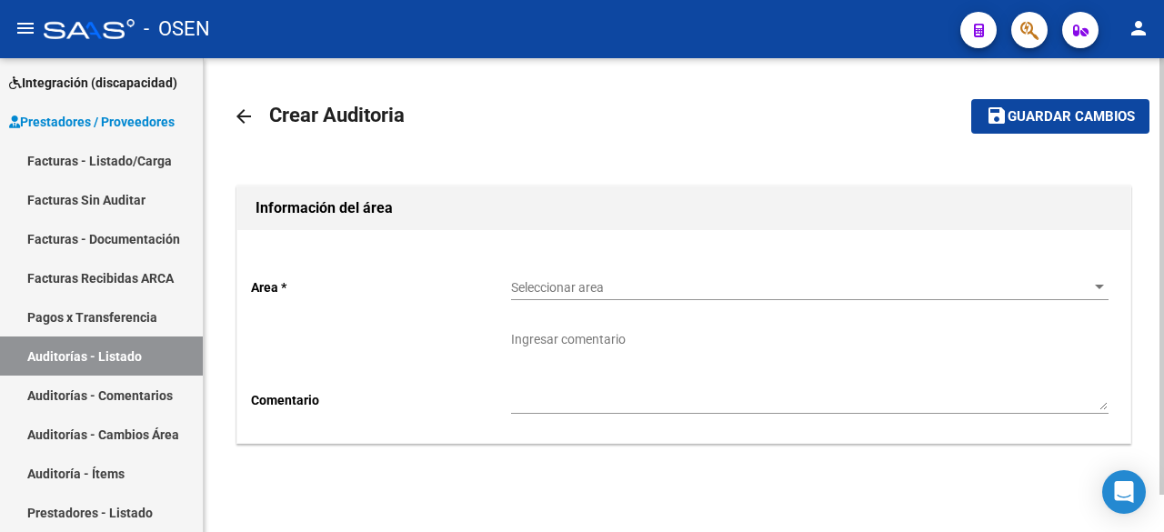
click at [599, 270] on div "Seleccionar area Seleccionar area" at bounding box center [810, 282] width 598 height 36
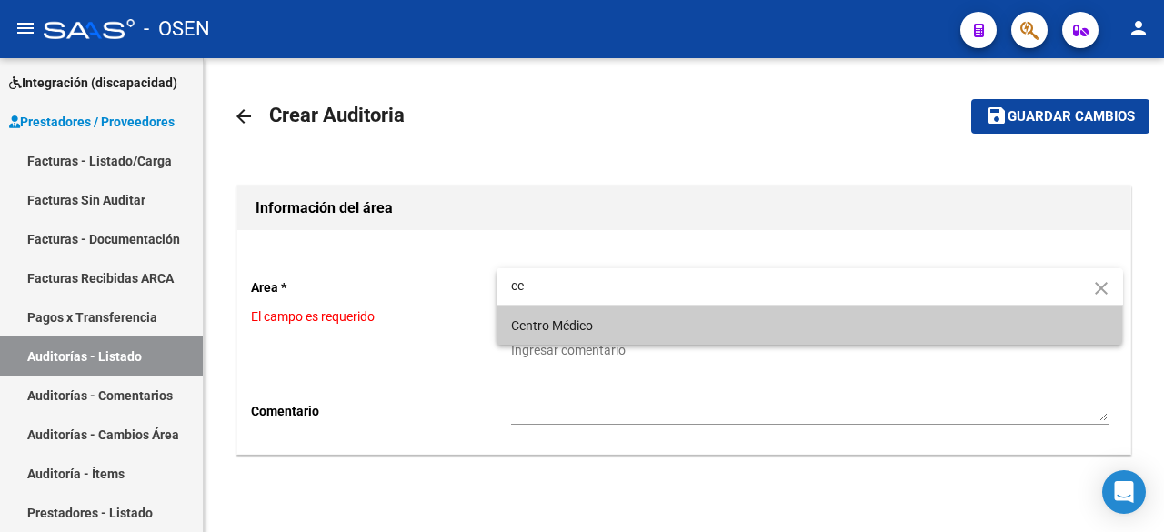
type input "ce"
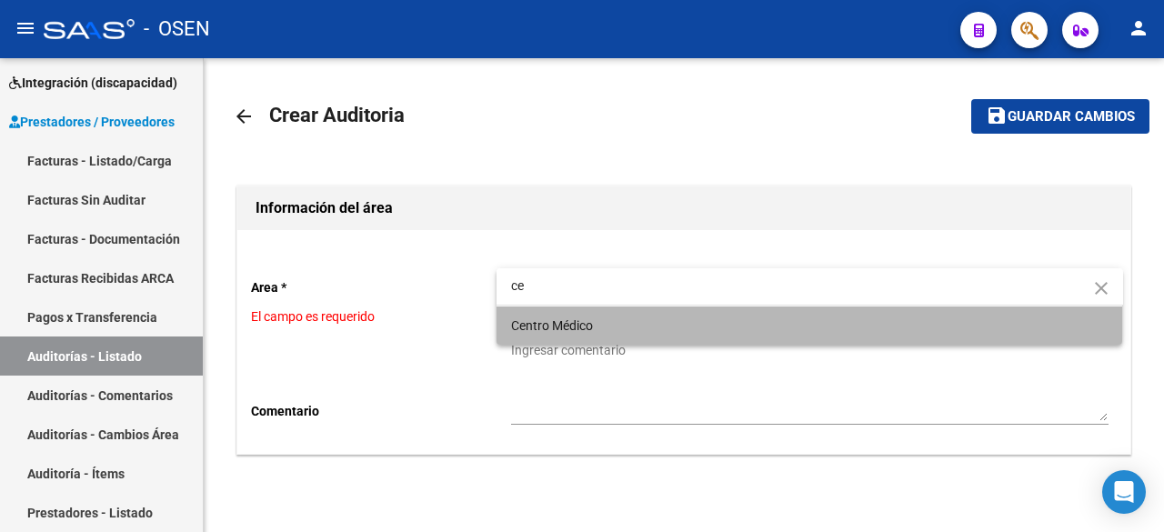
click at [595, 322] on span "Centro Médico" at bounding box center [810, 326] width 598 height 38
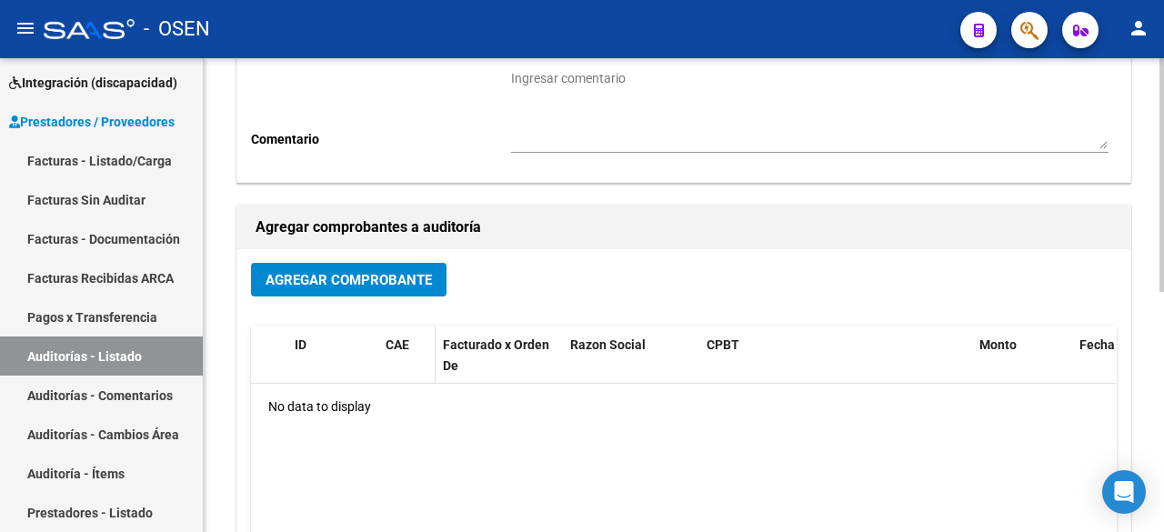
scroll to position [303, 0]
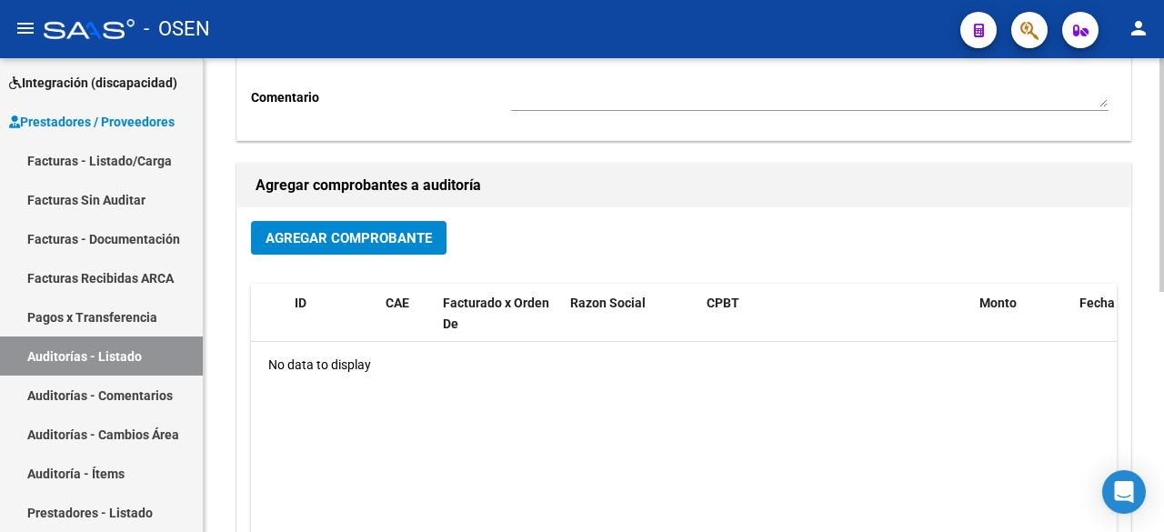
click at [367, 237] on span "Agregar Comprobante" at bounding box center [349, 238] width 166 height 16
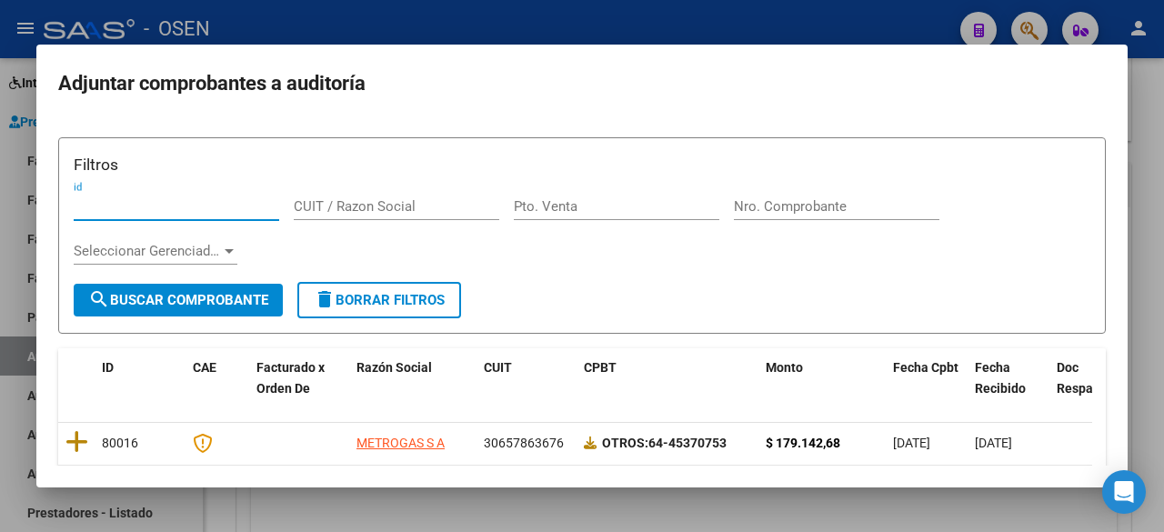
scroll to position [80, 0]
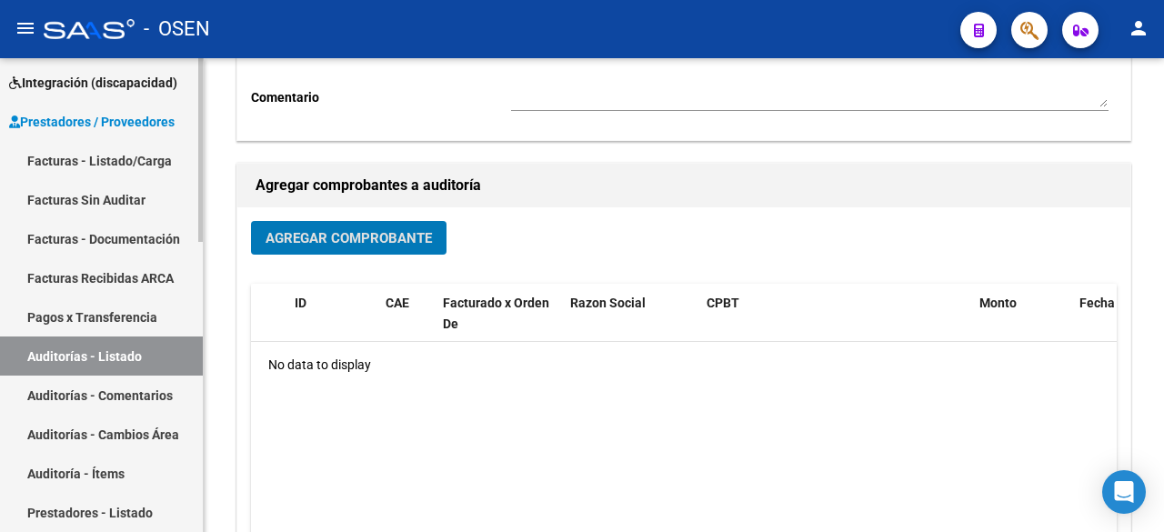
click at [156, 169] on link "Facturas - Listado/Carga" at bounding box center [101, 160] width 203 height 39
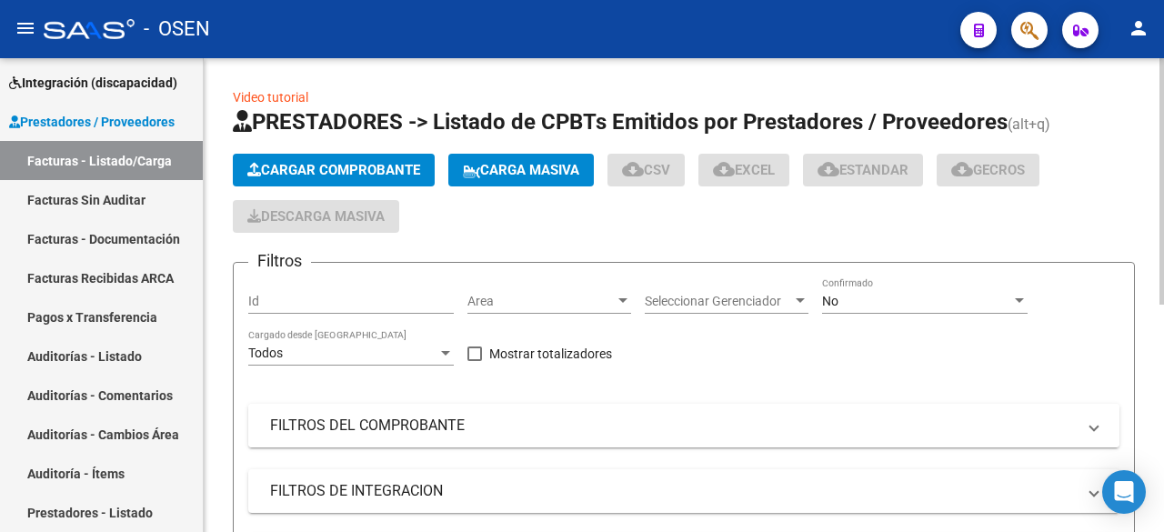
click at [523, 425] on mat-panel-title "FILTROS DEL COMPROBANTE" at bounding box center [673, 426] width 806 height 20
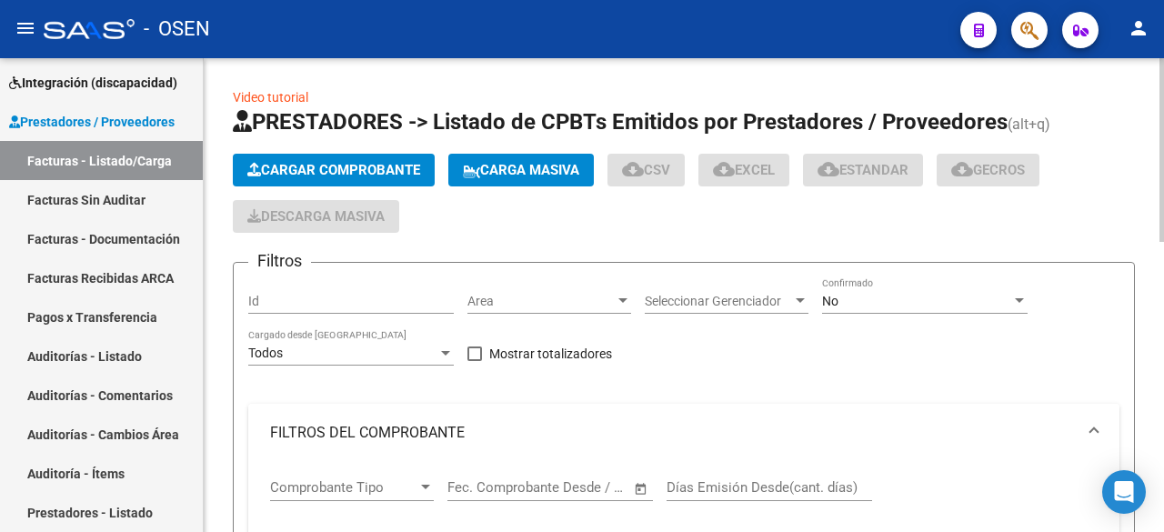
scroll to position [303, 0]
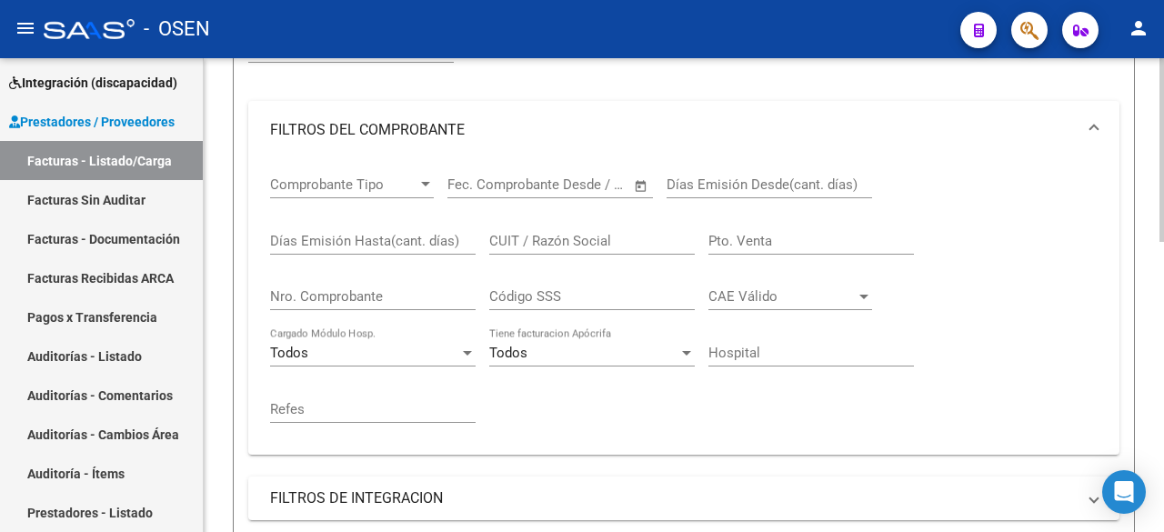
click at [647, 229] on div "CUIT / Razón Social" at bounding box center [592, 235] width 206 height 39
click at [642, 236] on input "CUIT / Razón Social" at bounding box center [592, 241] width 206 height 16
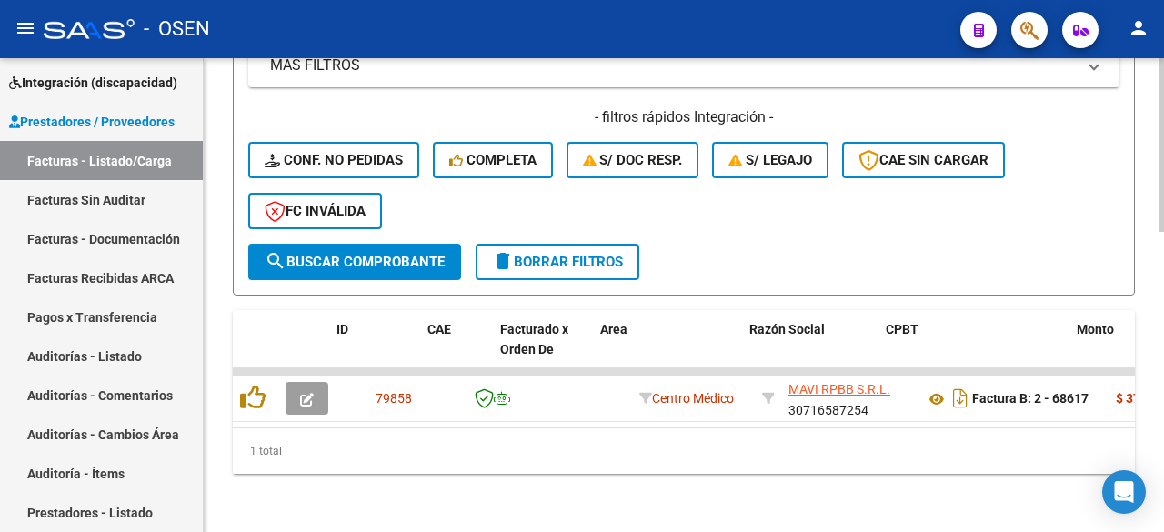
scroll to position [0, 402]
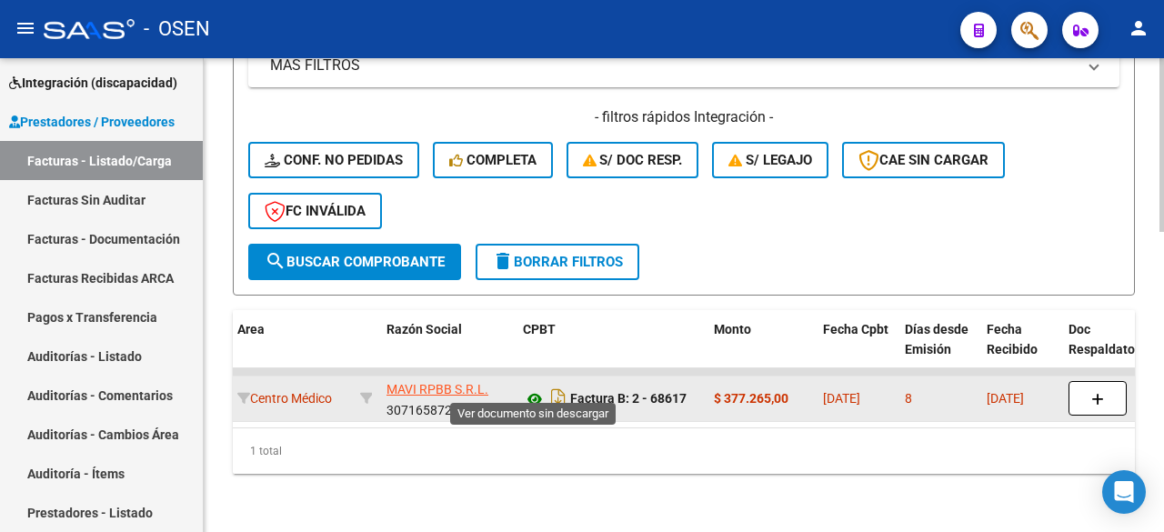
type input "mavi"
click at [537, 388] on icon at bounding box center [535, 399] width 24 height 22
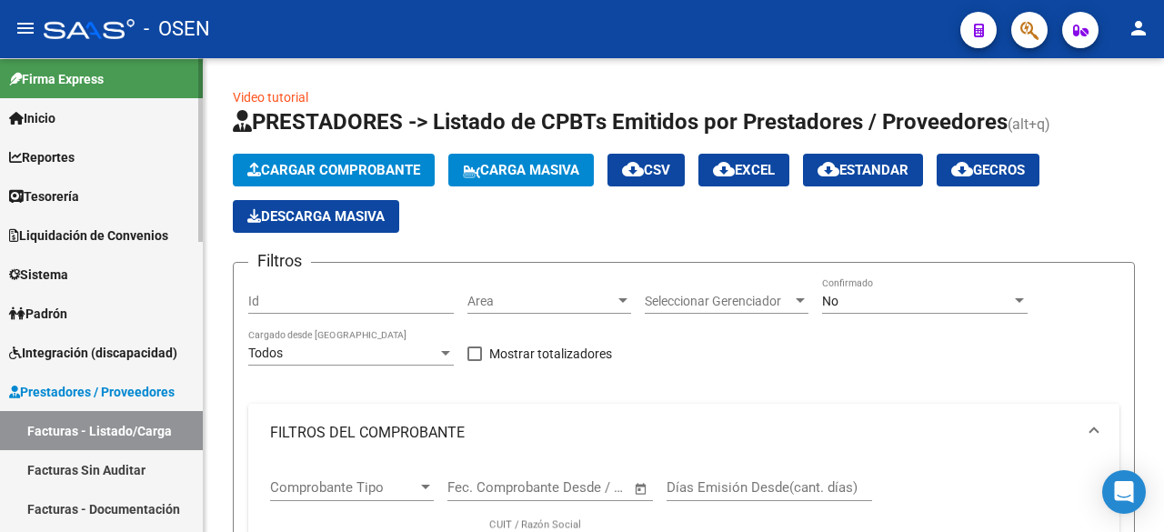
scroll to position [0, 0]
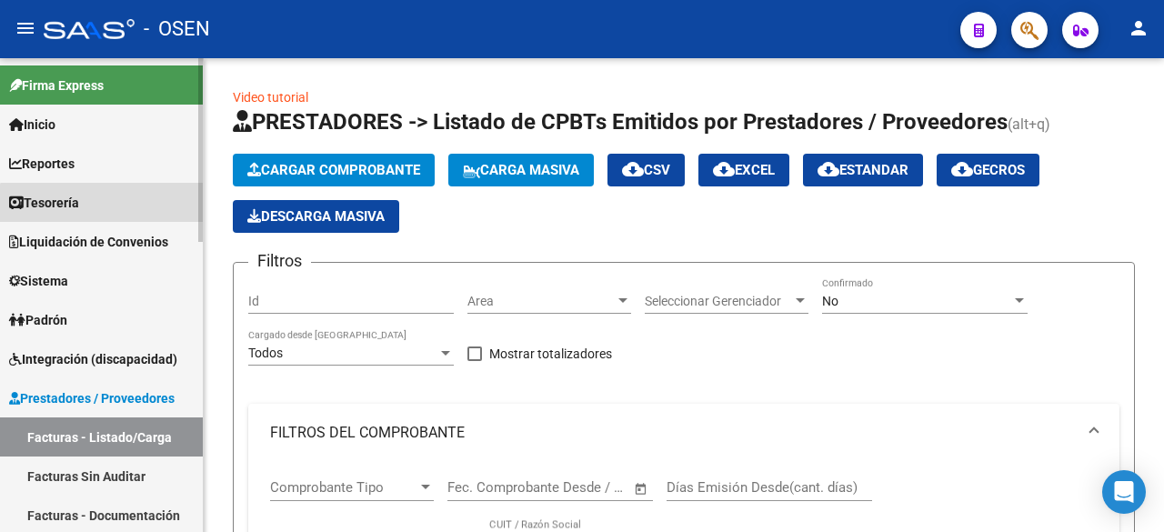
click at [111, 210] on link "Tesorería" at bounding box center [101, 202] width 203 height 39
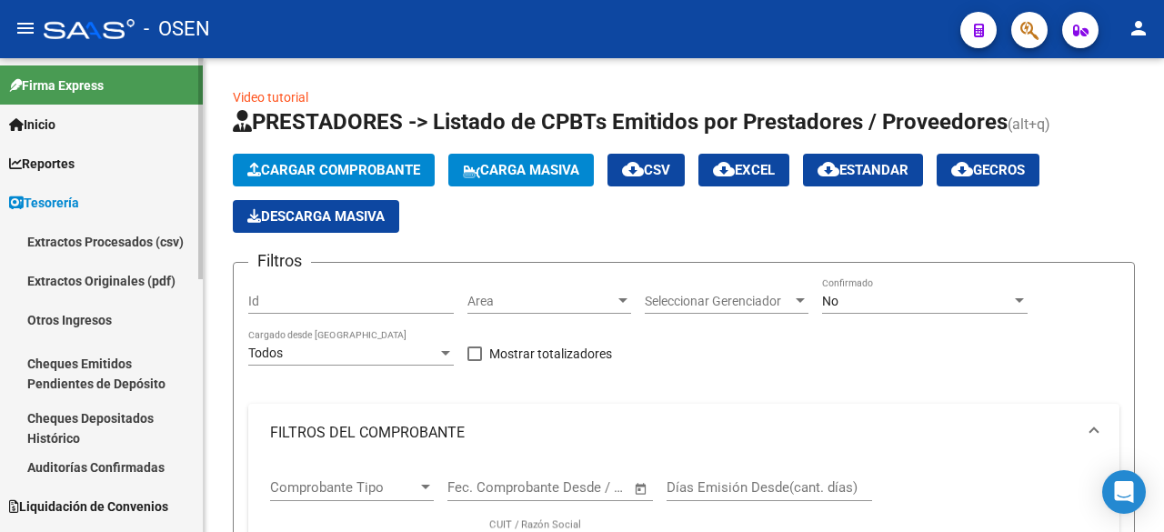
click at [163, 461] on link "Auditorías Confirmadas" at bounding box center [101, 467] width 203 height 39
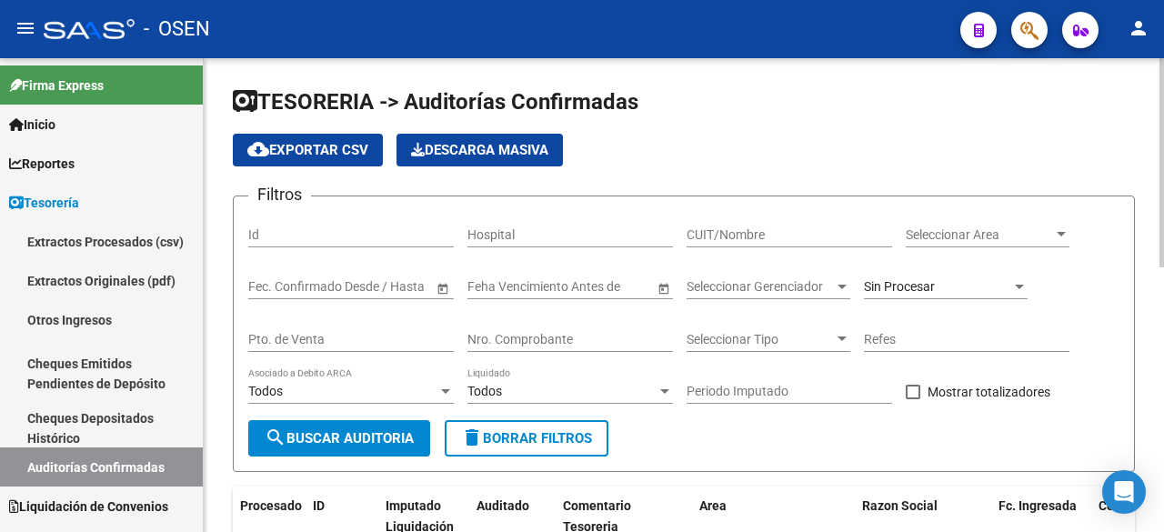
click at [979, 237] on span "Seleccionar Area" at bounding box center [979, 234] width 147 height 15
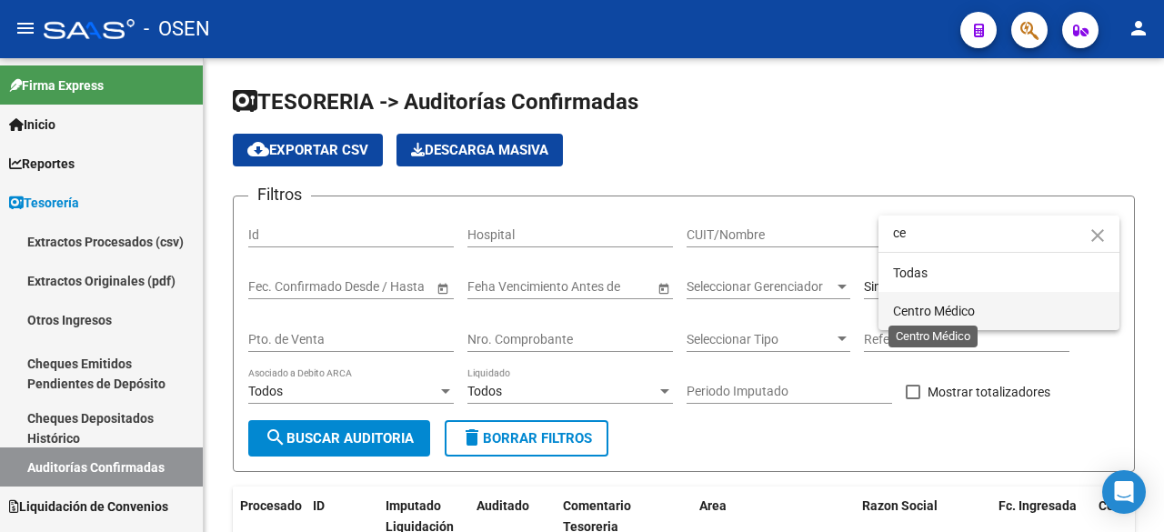
type input "ce"
click at [972, 317] on span "Centro Médico" at bounding box center [934, 311] width 82 height 15
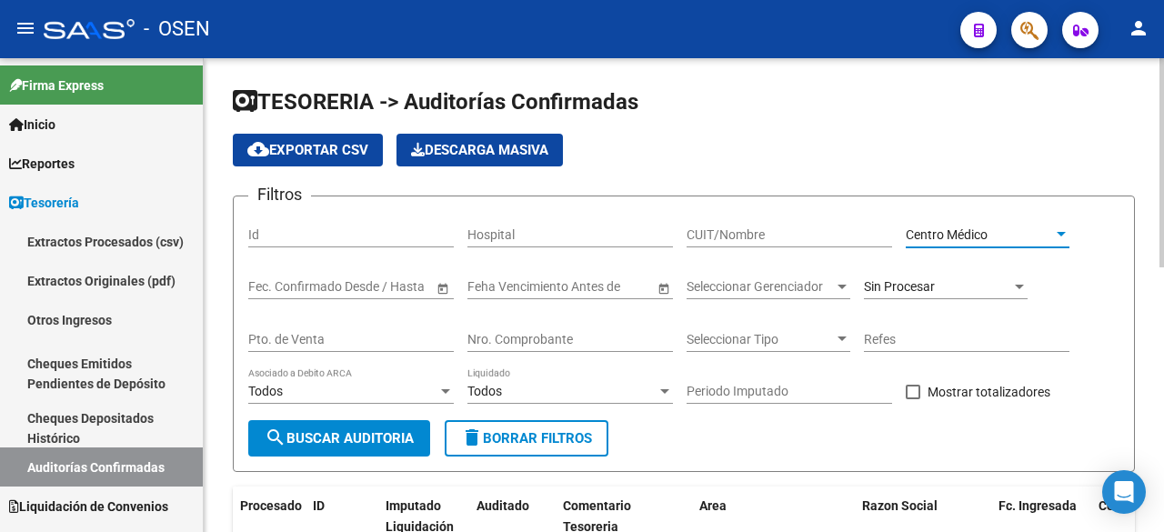
click at [406, 449] on button "search Buscar Auditoria" at bounding box center [339, 438] width 182 height 36
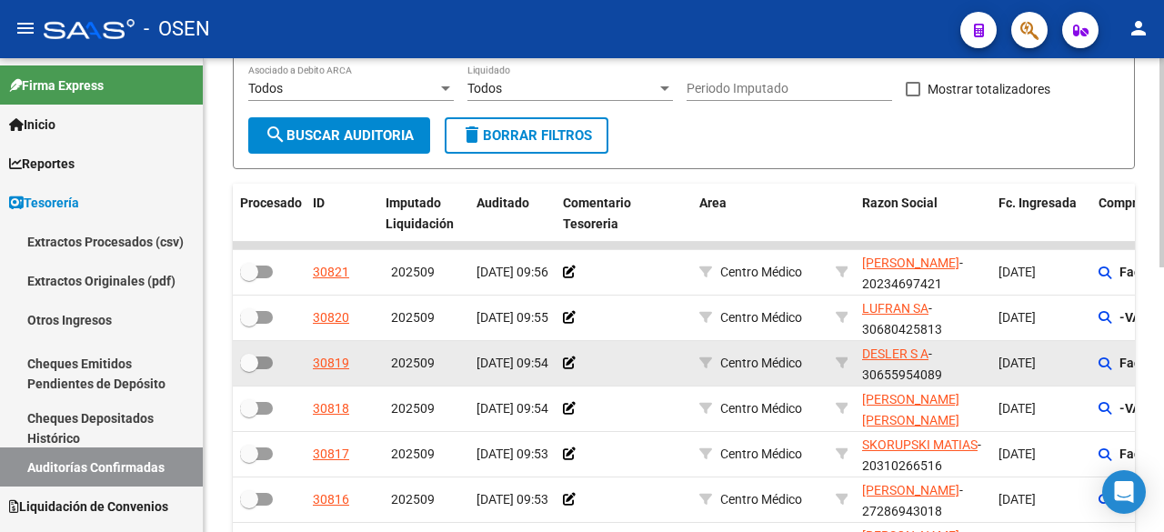
scroll to position [600, 0]
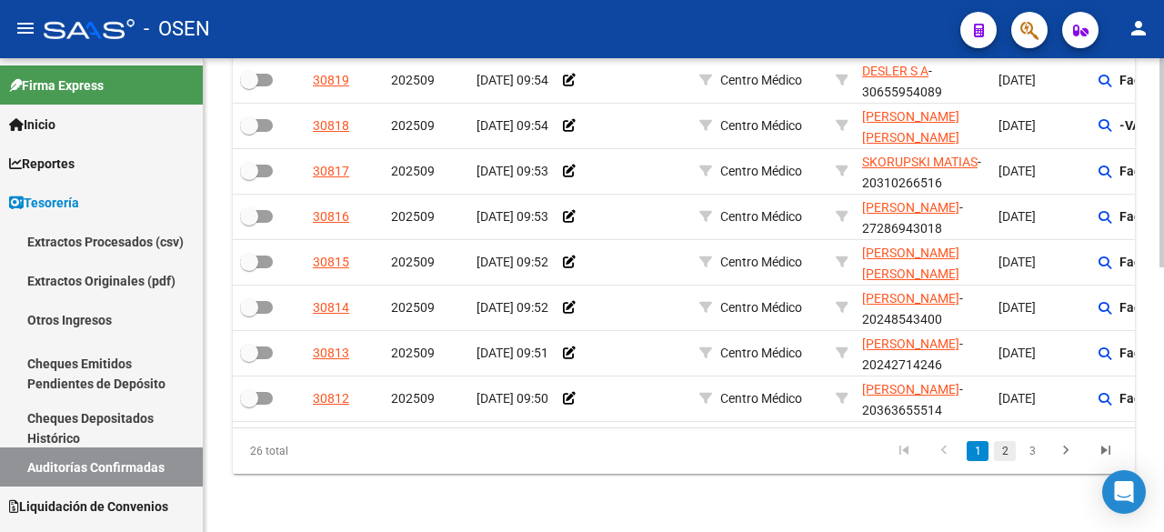
click at [1004, 452] on link "2" at bounding box center [1005, 451] width 22 height 20
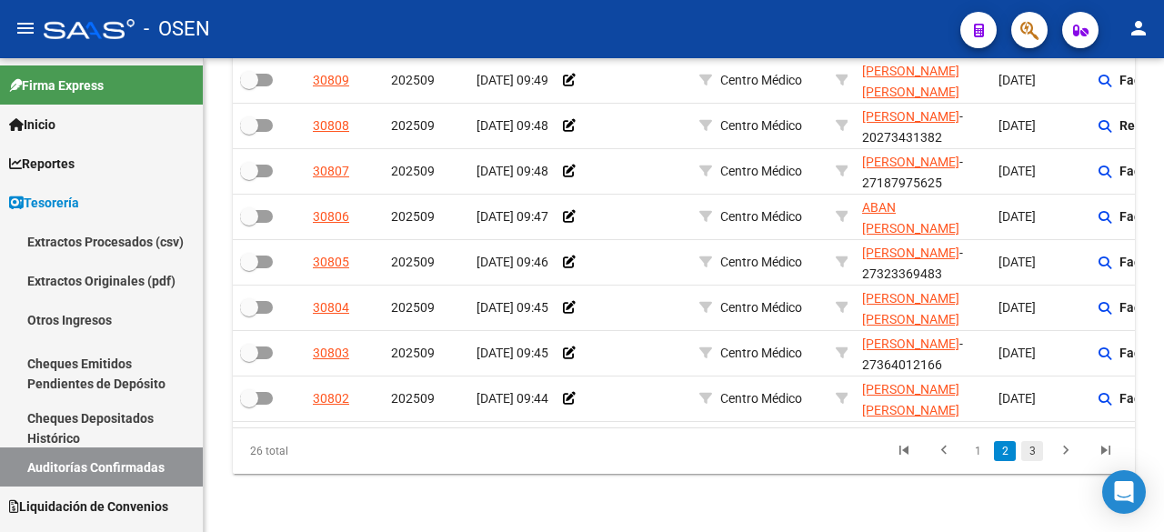
click at [1033, 451] on link "3" at bounding box center [1033, 451] width 22 height 20
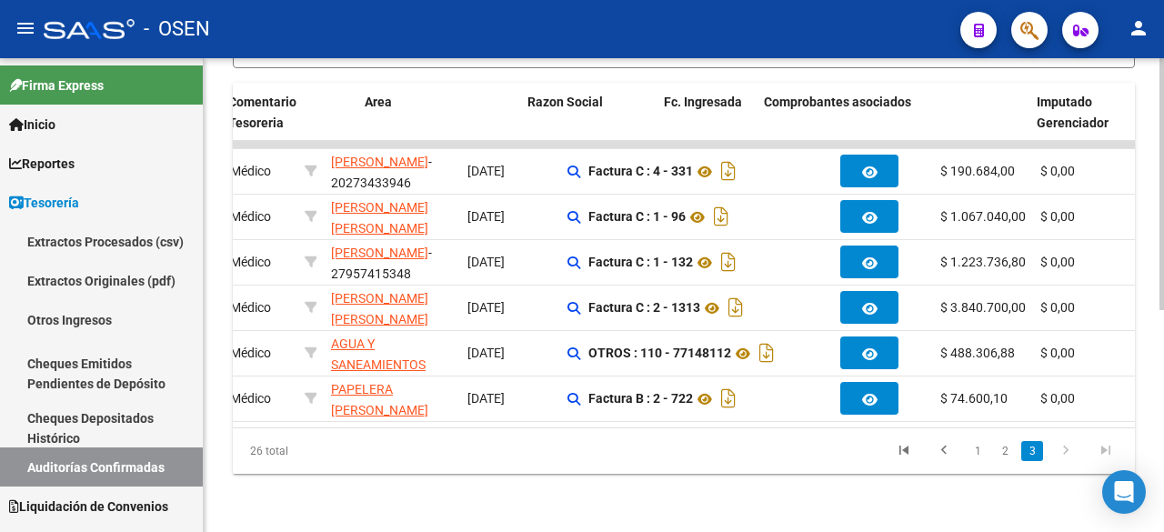
scroll to position [0, 0]
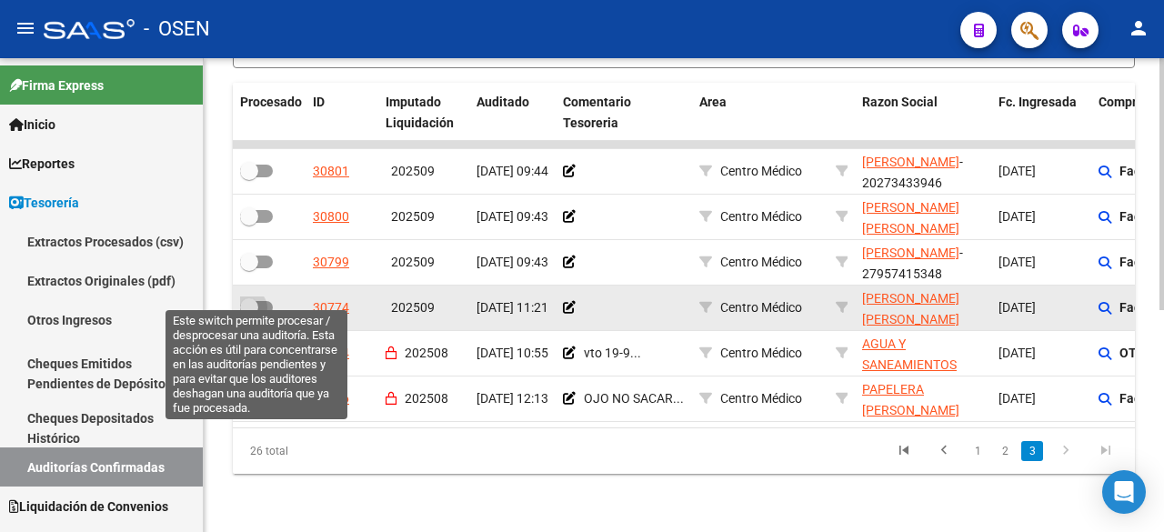
click at [242, 298] on span at bounding box center [249, 307] width 18 height 18
click at [248, 314] on input "checkbox" at bounding box center [248, 314] width 1 height 1
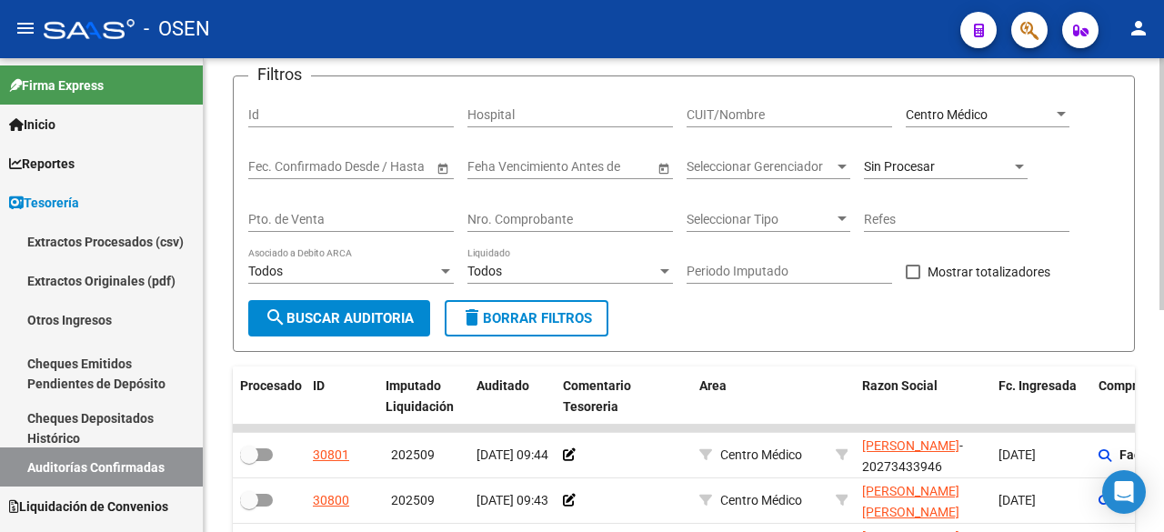
scroll to position [116, 0]
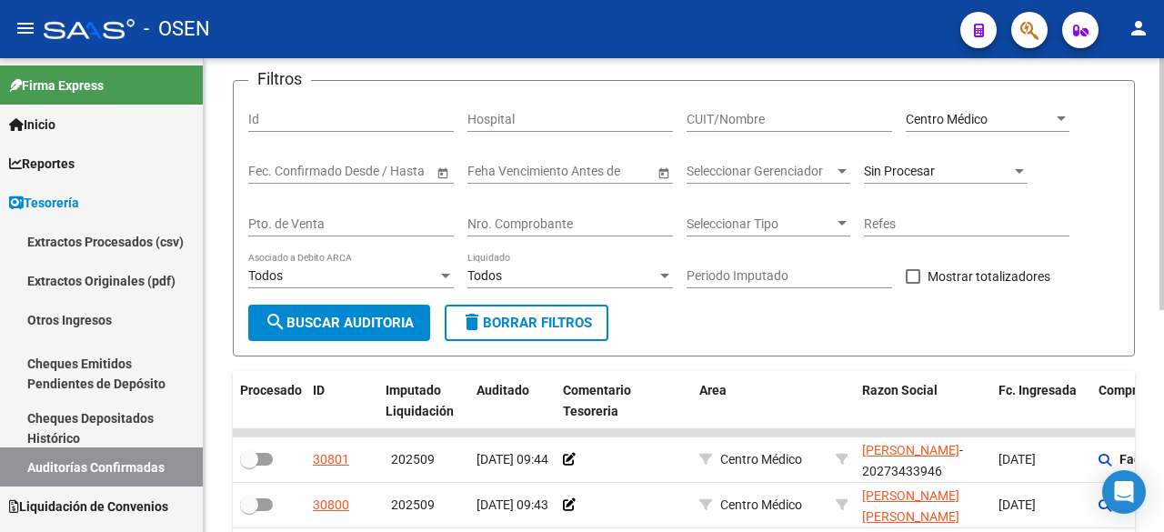
click at [405, 312] on button "search Buscar Auditoria" at bounding box center [339, 323] width 182 height 36
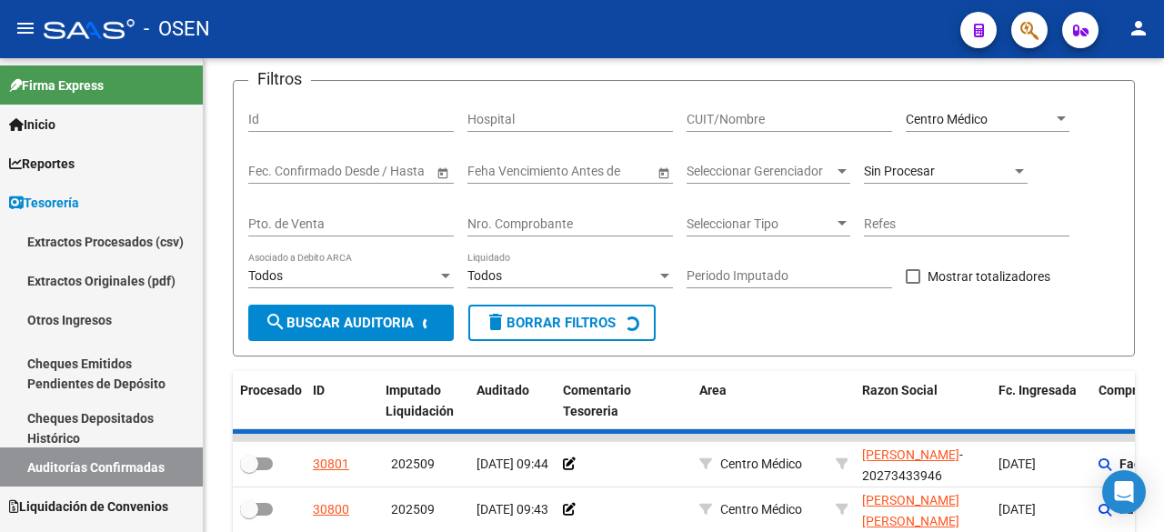
checkbox input "false"
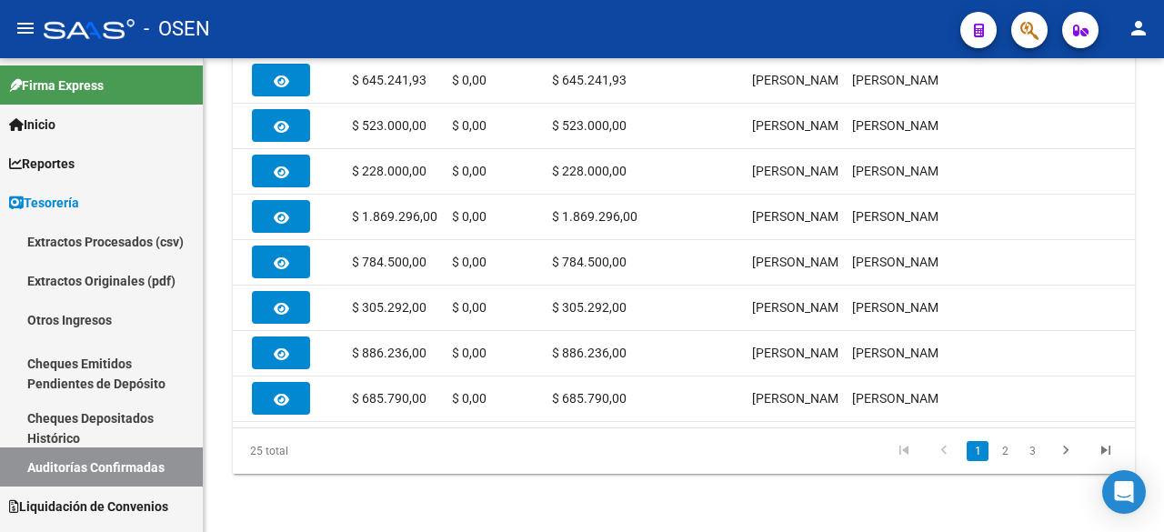
scroll to position [0, 1123]
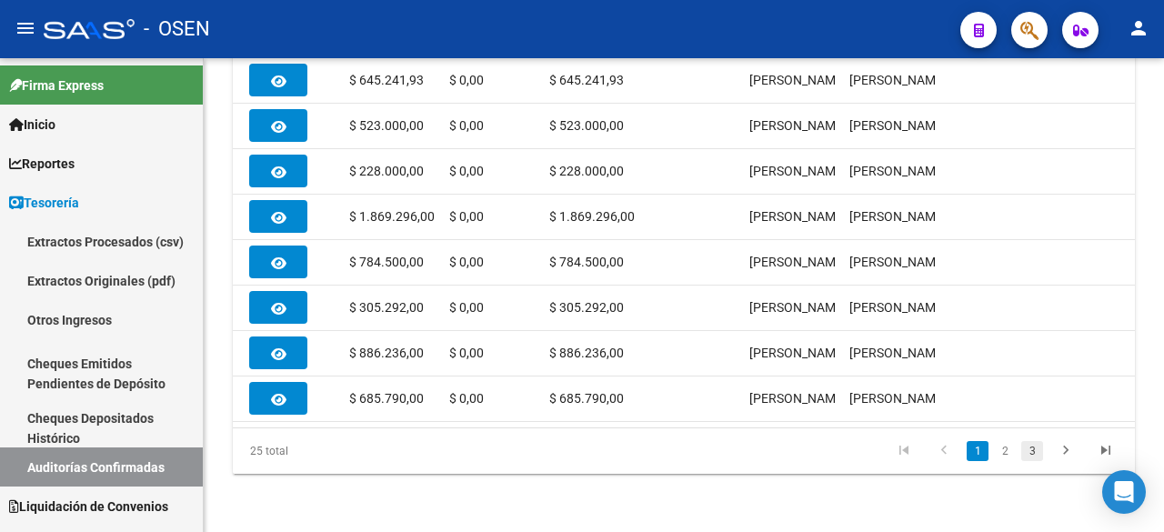
click at [1028, 449] on link "3" at bounding box center [1033, 451] width 22 height 20
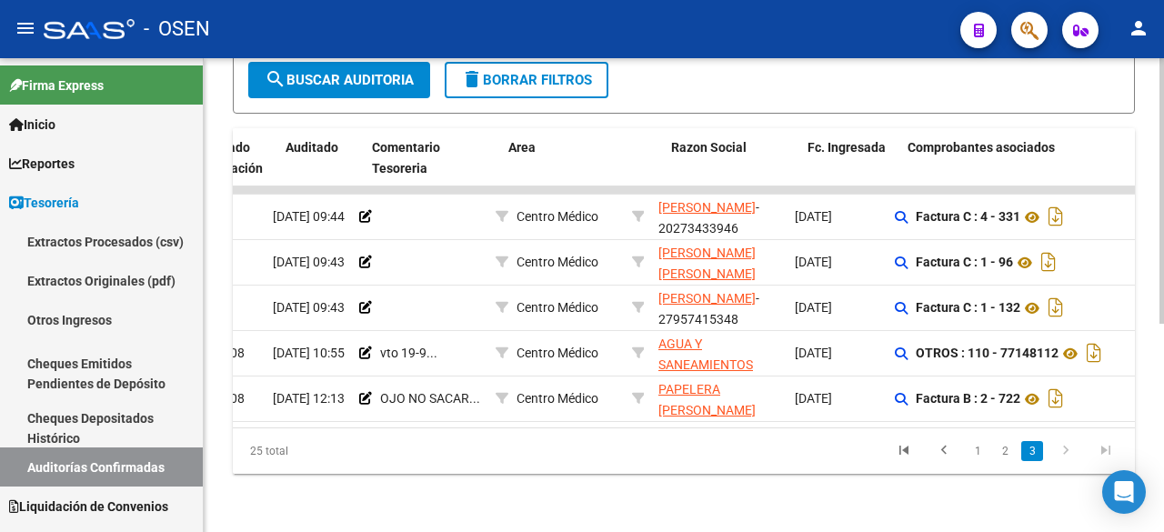
scroll to position [0, 0]
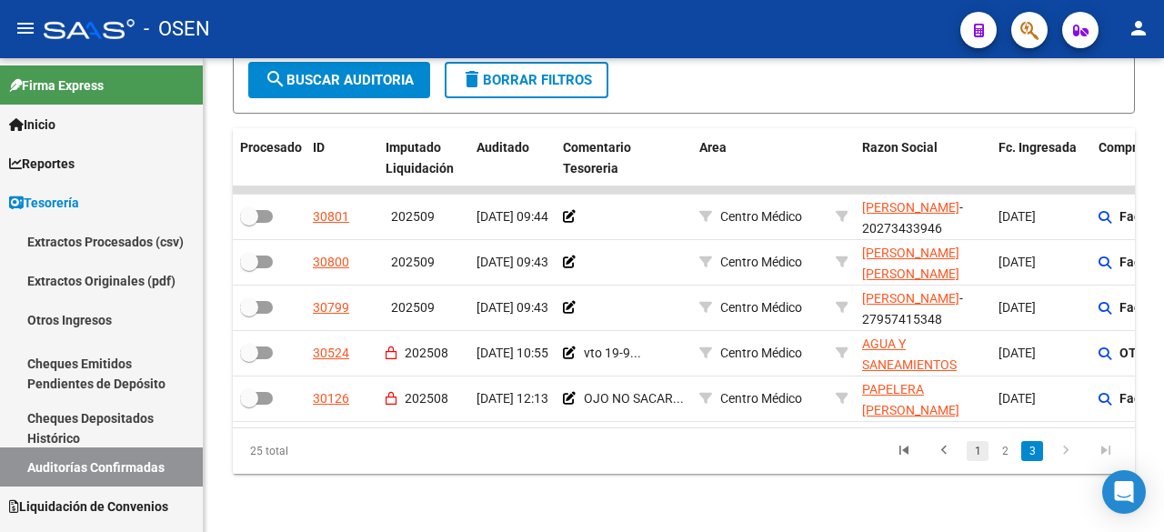
click at [980, 443] on link "1" at bounding box center [978, 451] width 22 height 20
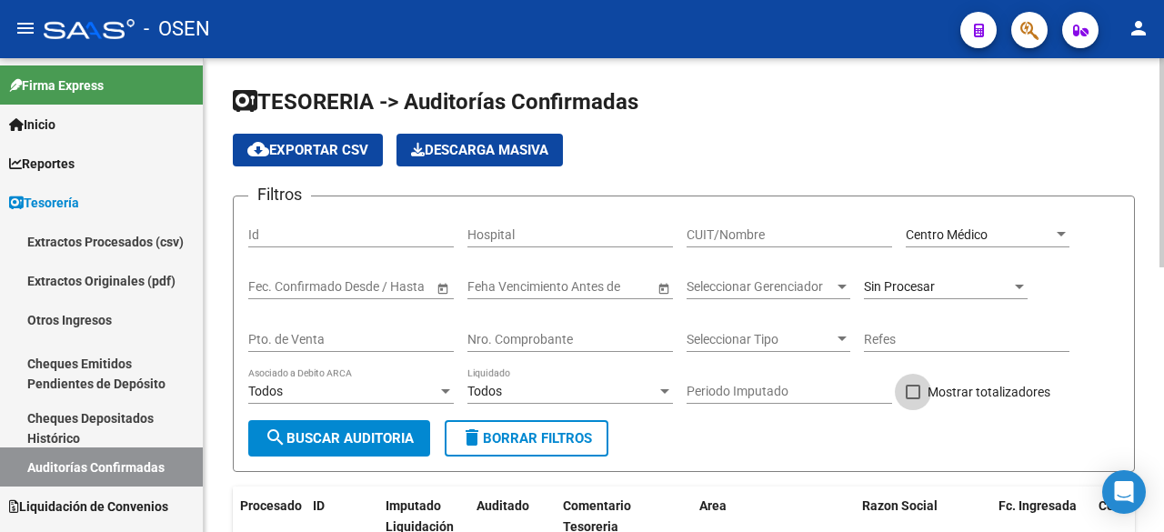
click at [948, 381] on span "Mostrar totalizadores" at bounding box center [989, 392] width 123 height 22
click at [913, 399] on input "Mostrar totalizadores" at bounding box center [912, 399] width 1 height 1
checkbox input "true"
click at [332, 450] on button "search Buscar Auditoria" at bounding box center [339, 438] width 182 height 36
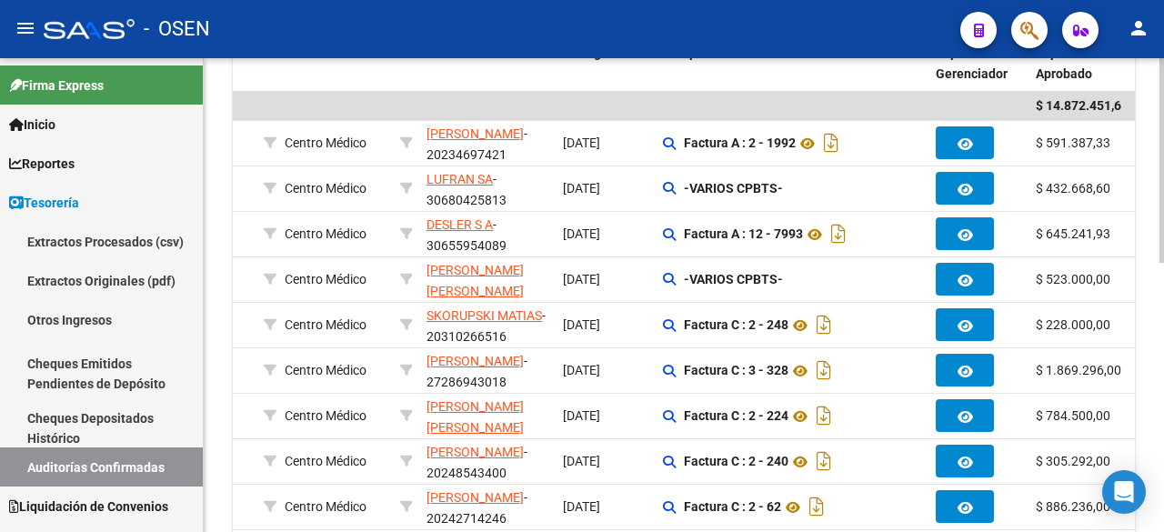
scroll to position [432, 0]
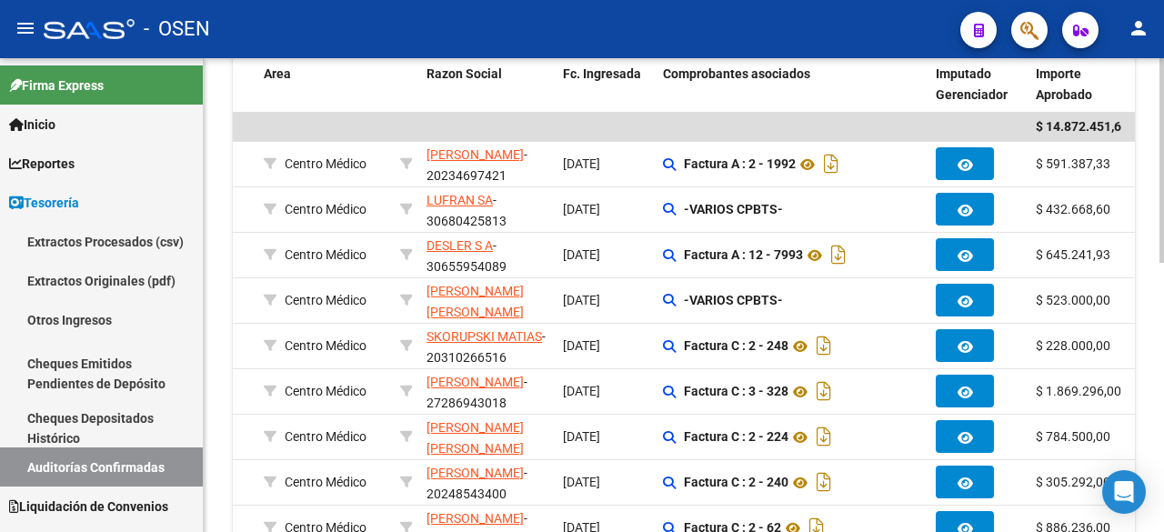
click at [1156, 376] on div "TESORERIA -> Auditorías Confirmadas cloud_download Exportar CSV Descarga Masiva…" at bounding box center [686, 166] width 965 height 1081
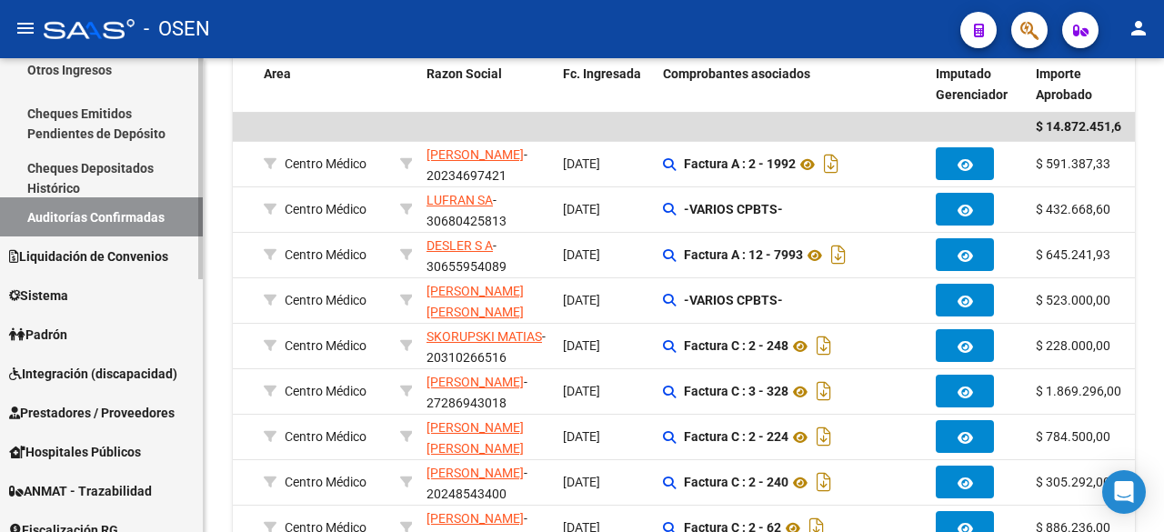
scroll to position [238, 0]
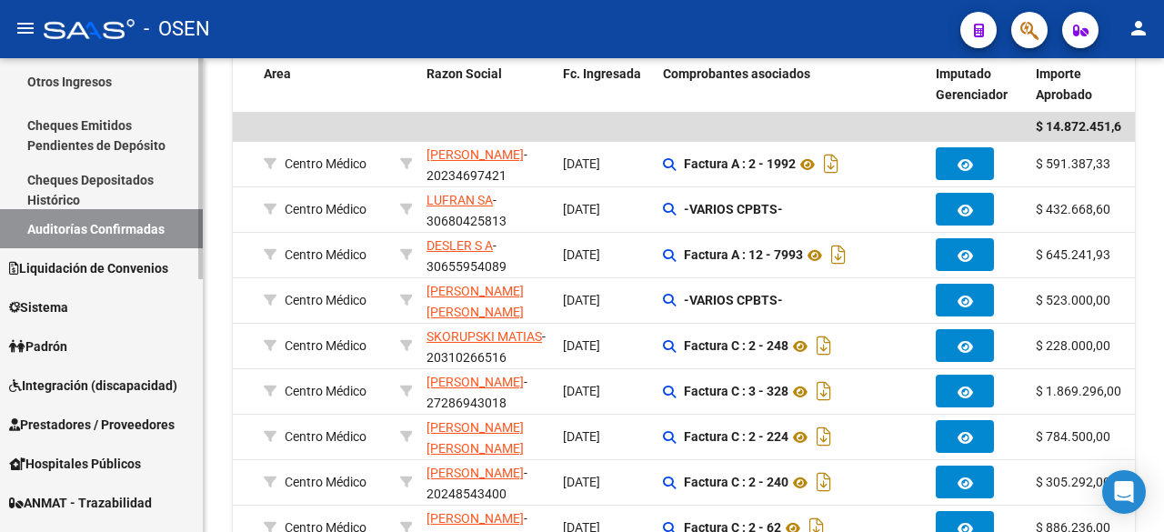
click at [128, 428] on span "Prestadores / Proveedores" at bounding box center [92, 425] width 166 height 20
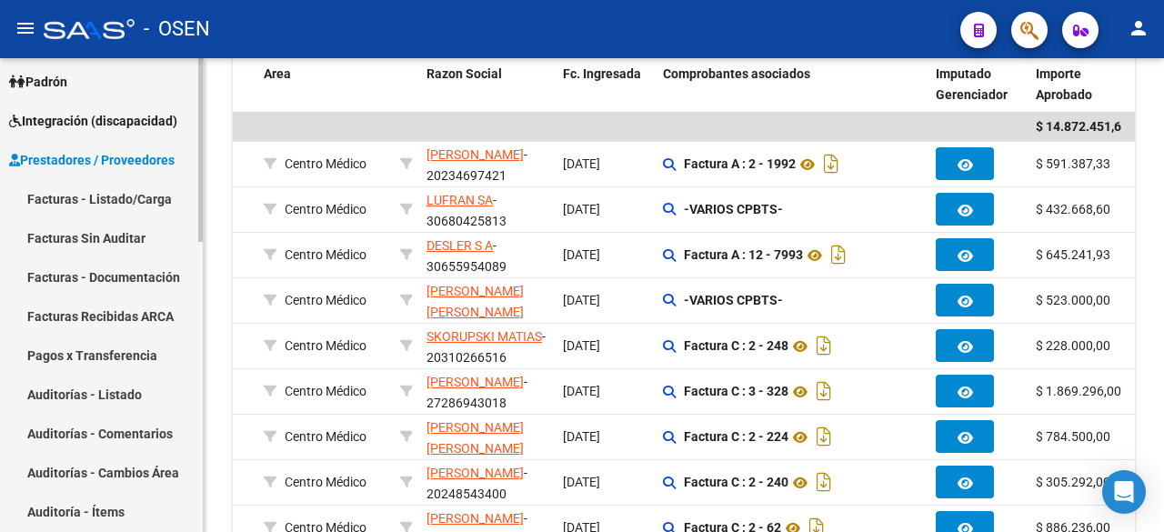
click at [128, 397] on link "Auditorías - Listado" at bounding box center [101, 394] width 203 height 39
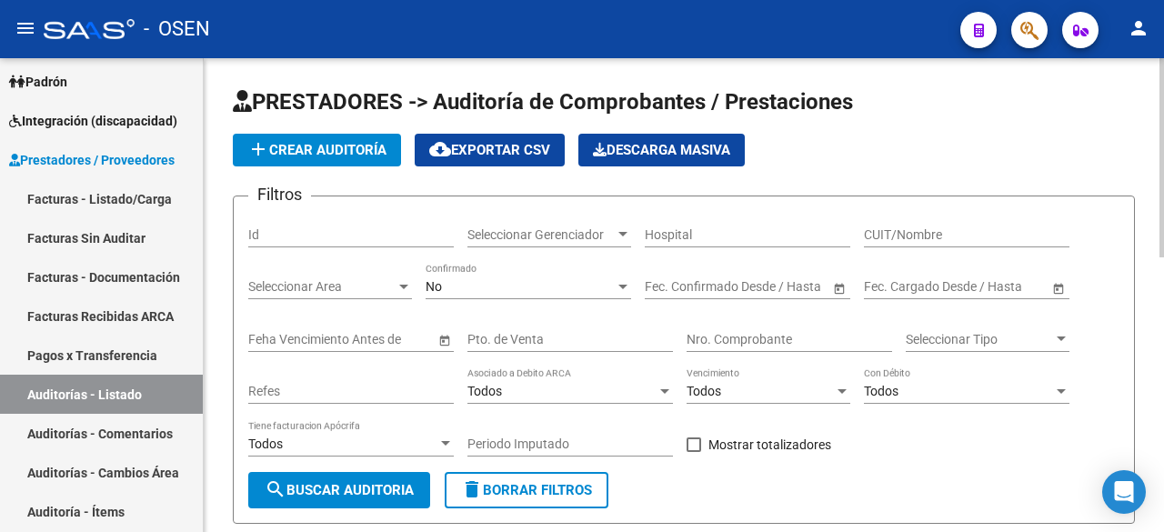
click at [333, 148] on span "add Crear Auditoría" at bounding box center [316, 150] width 139 height 16
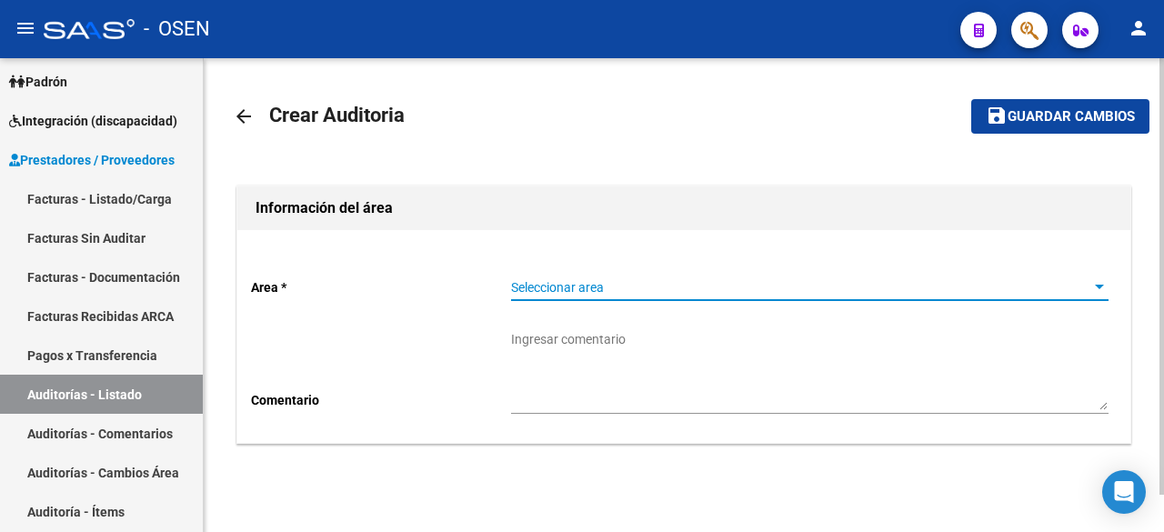
click at [818, 290] on span "Seleccionar area" at bounding box center [801, 287] width 581 height 15
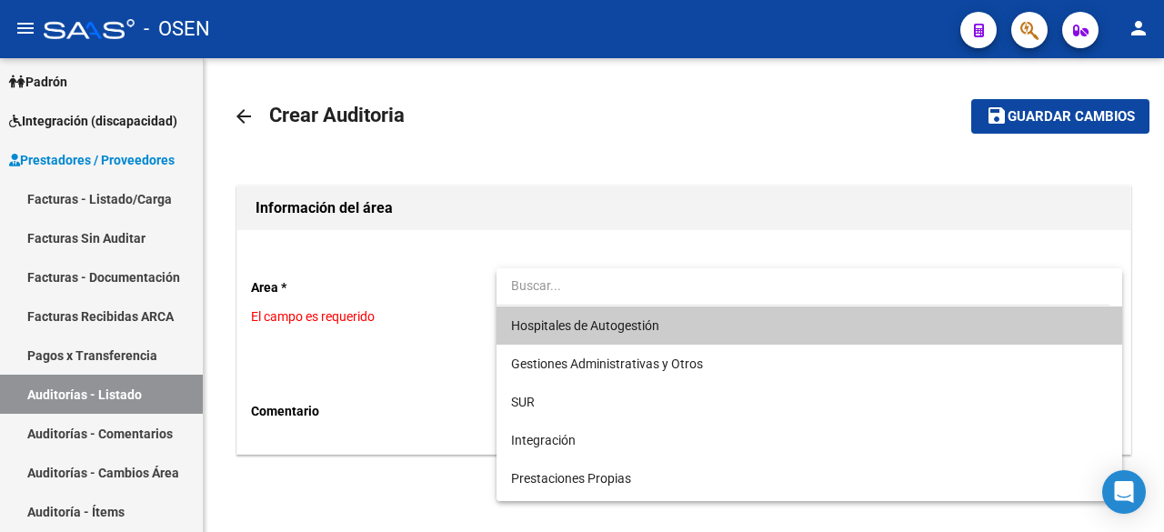
type input "e"
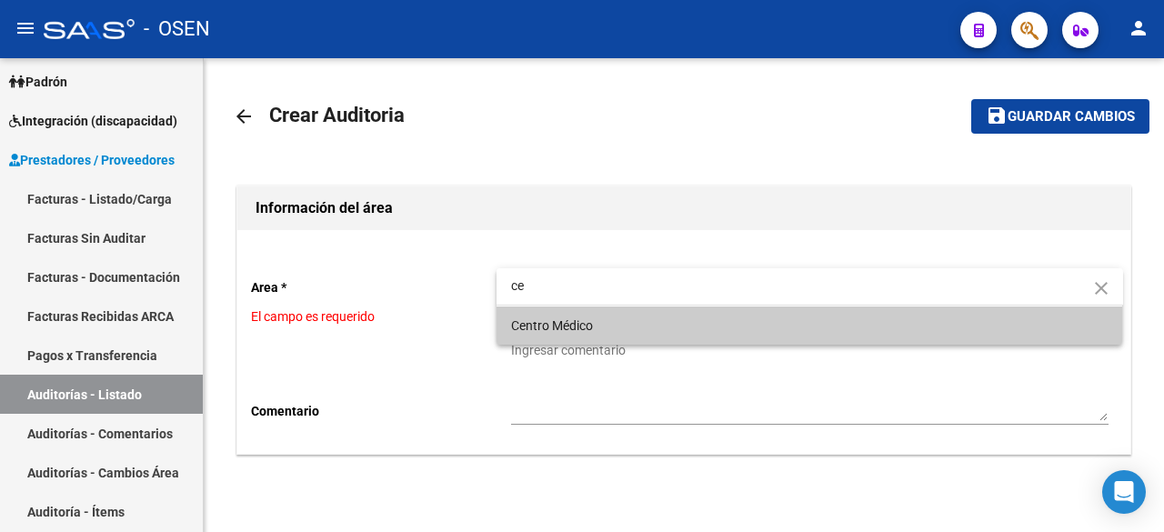
type input "ce"
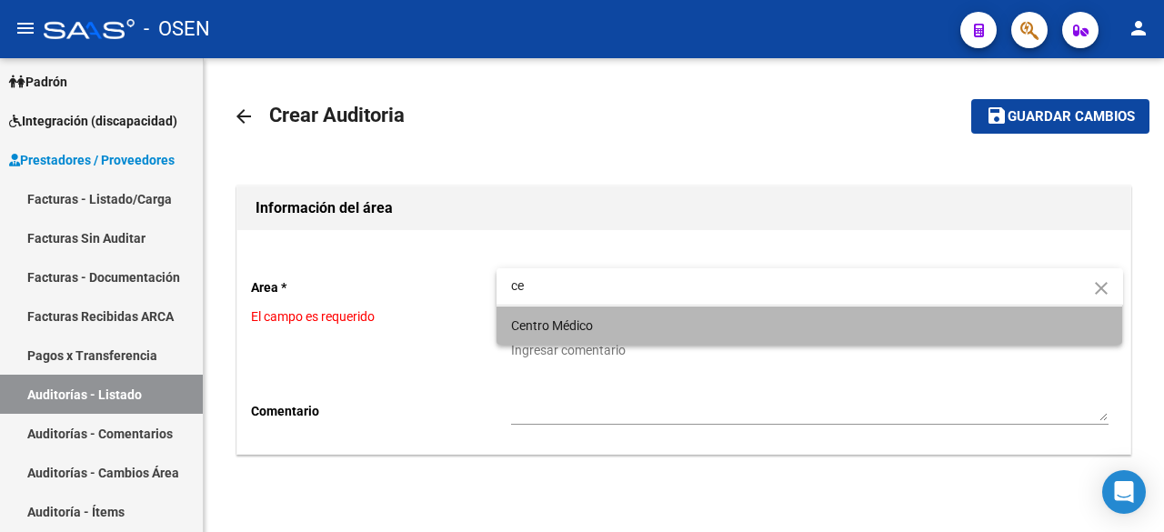
click at [672, 316] on span "Centro Médico" at bounding box center [810, 326] width 598 height 38
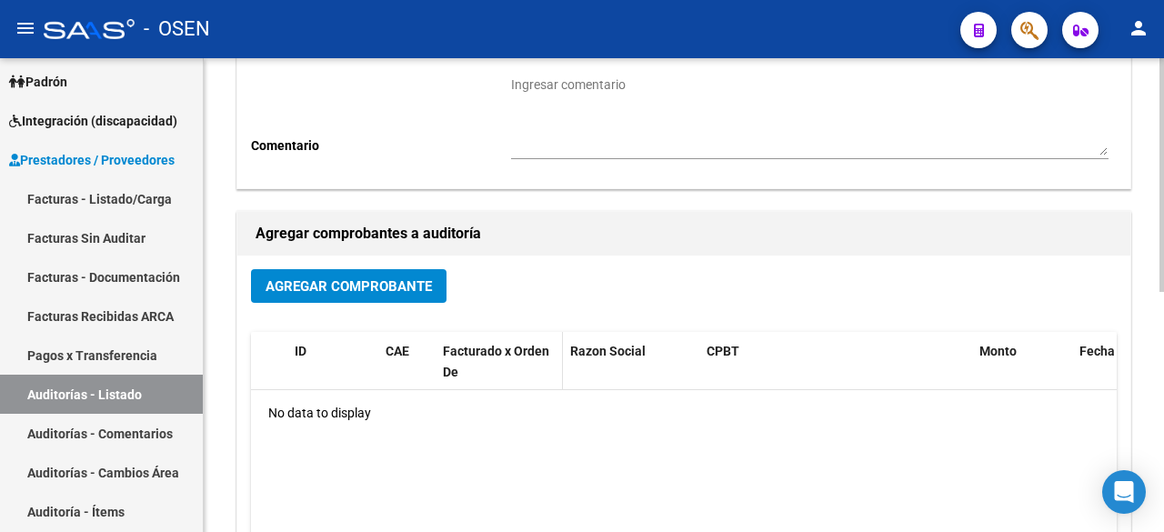
scroll to position [303, 0]
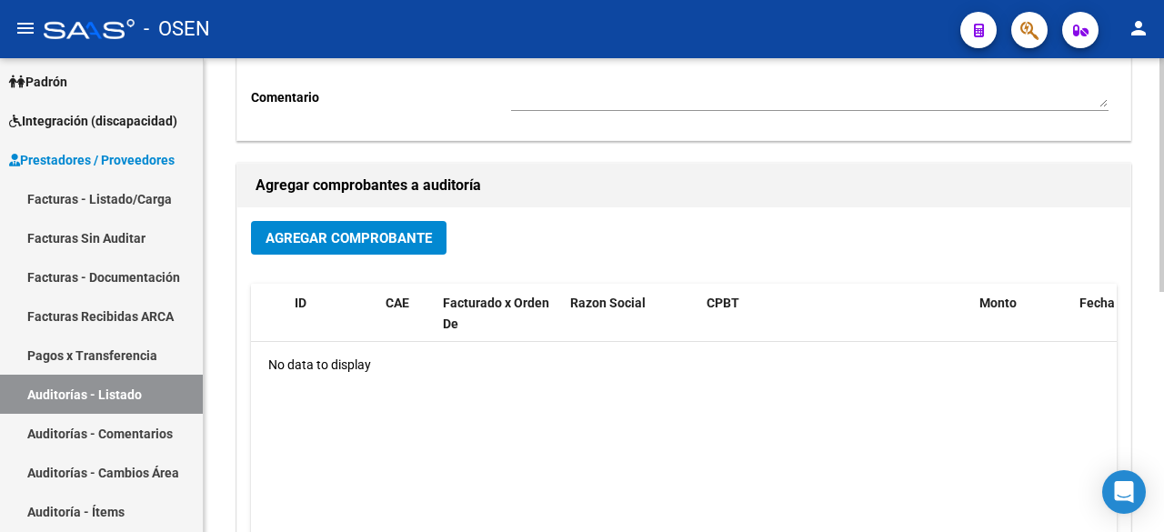
click at [397, 237] on span "Agregar Comprobante" at bounding box center [349, 238] width 166 height 16
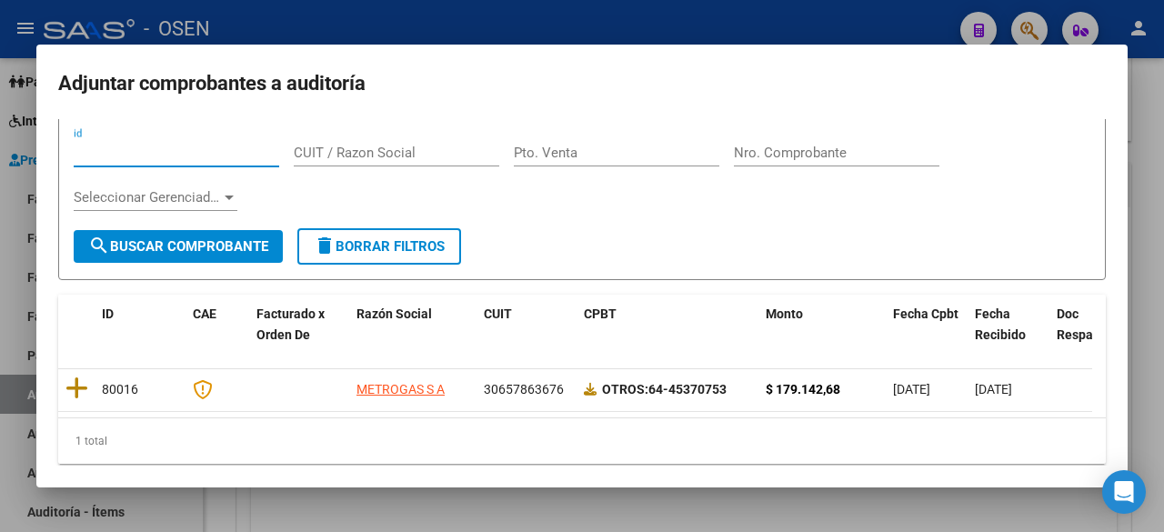
scroll to position [80, 0]
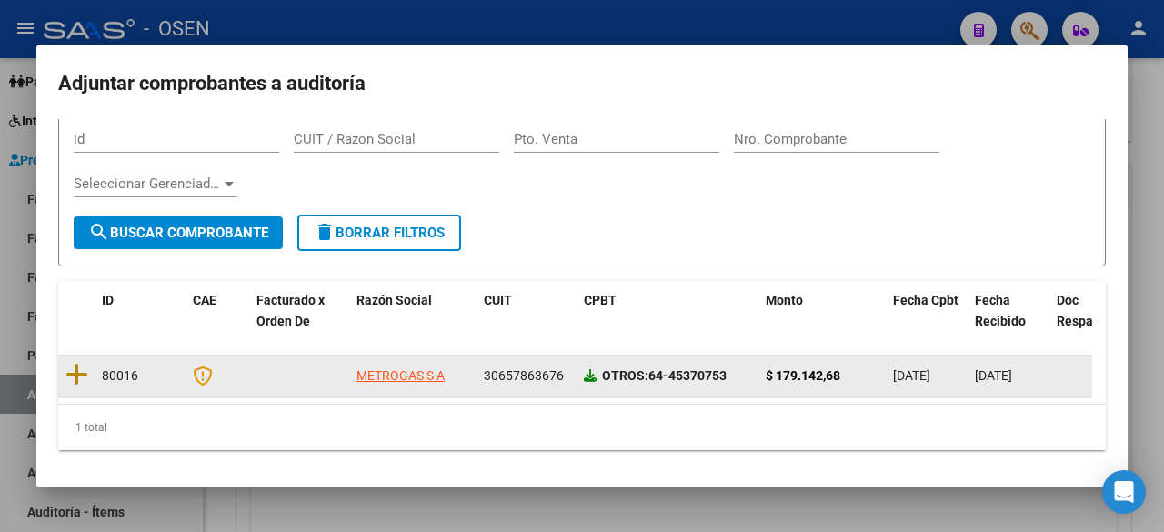
click at [590, 369] on icon at bounding box center [590, 375] width 13 height 13
click at [80, 362] on icon at bounding box center [76, 374] width 23 height 25
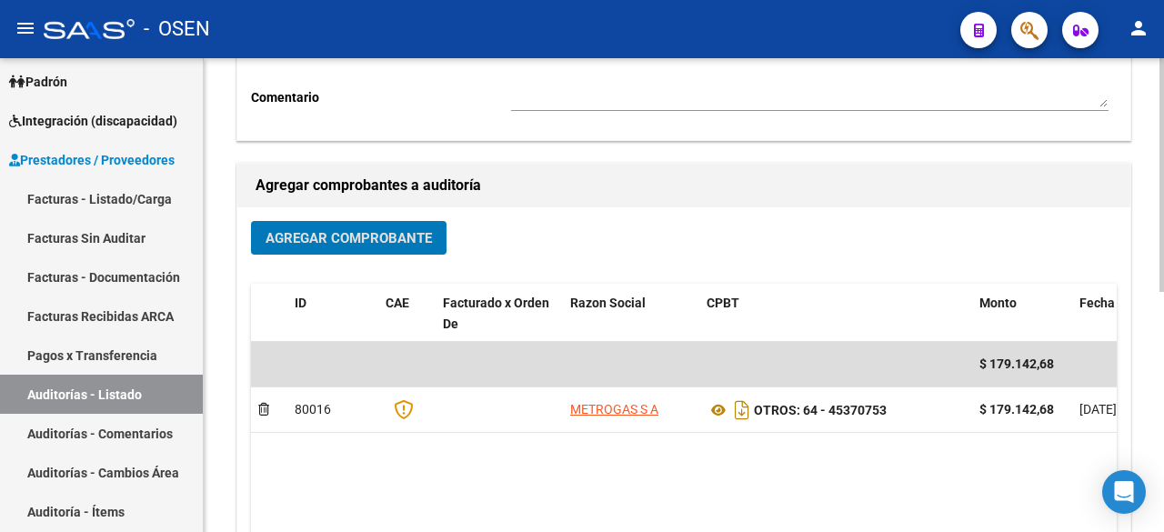
scroll to position [0, 0]
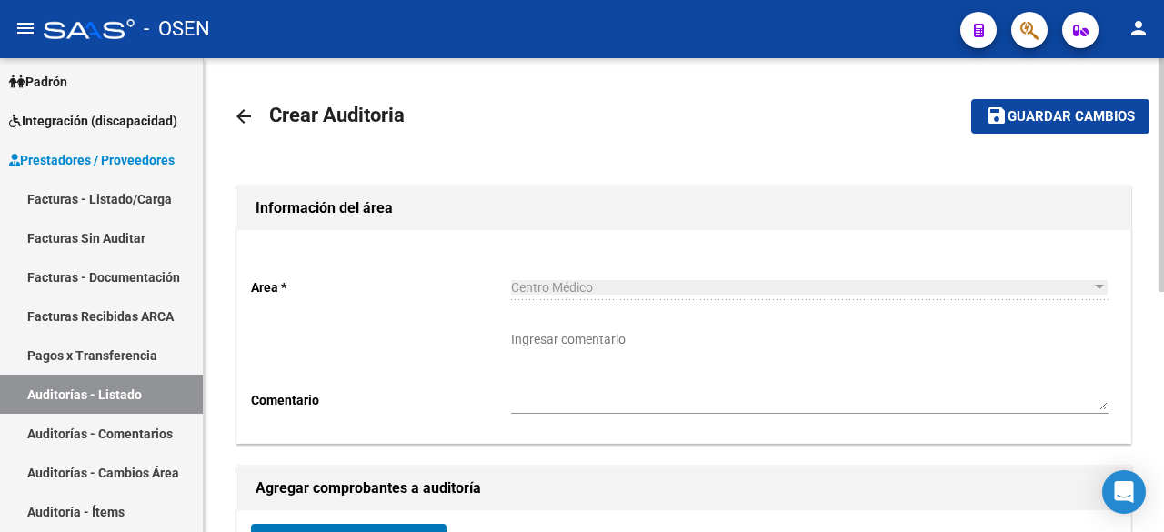
click at [1023, 109] on span "Guardar cambios" at bounding box center [1071, 117] width 127 height 16
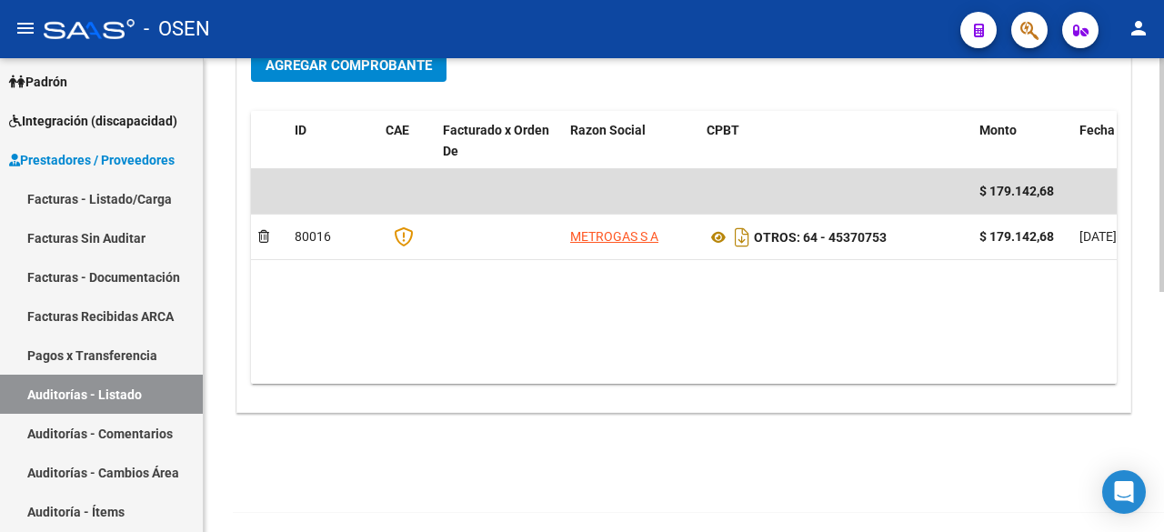
scroll to position [486, 0]
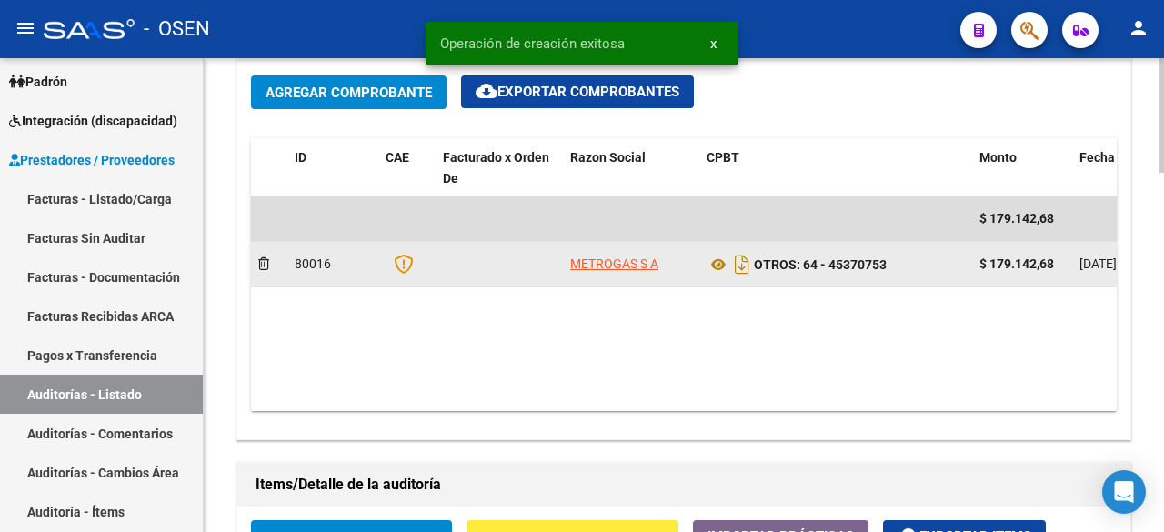
scroll to position [1213, 0]
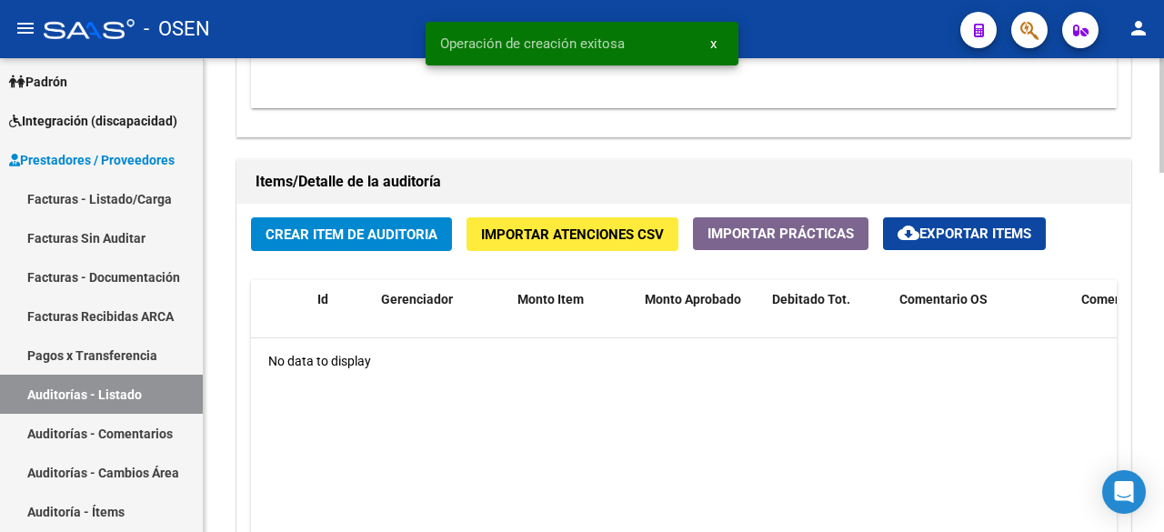
click at [362, 245] on button "Crear Item de Auditoria" at bounding box center [351, 234] width 201 height 34
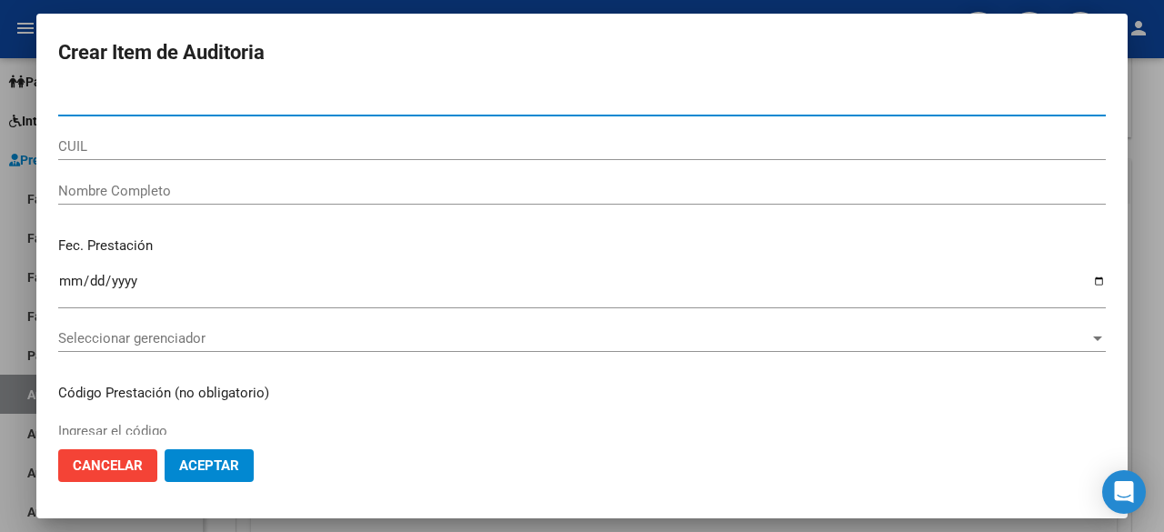
drag, startPoint x: 237, startPoint y: 473, endPoint x: 301, endPoint y: 479, distance: 64.9
click at [239, 474] on button "Aceptar" at bounding box center [209, 465] width 89 height 33
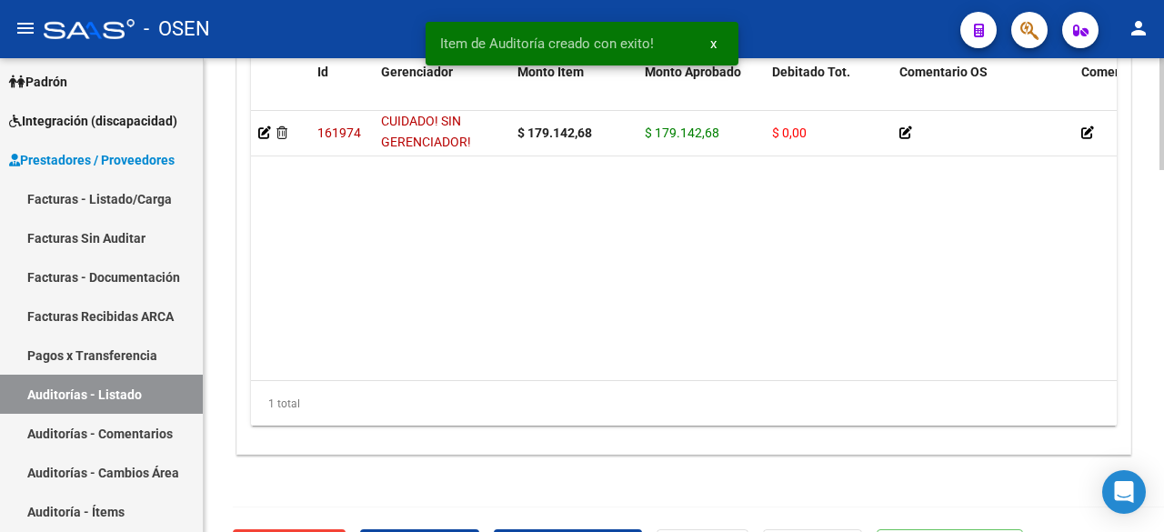
scroll to position [1541, 0]
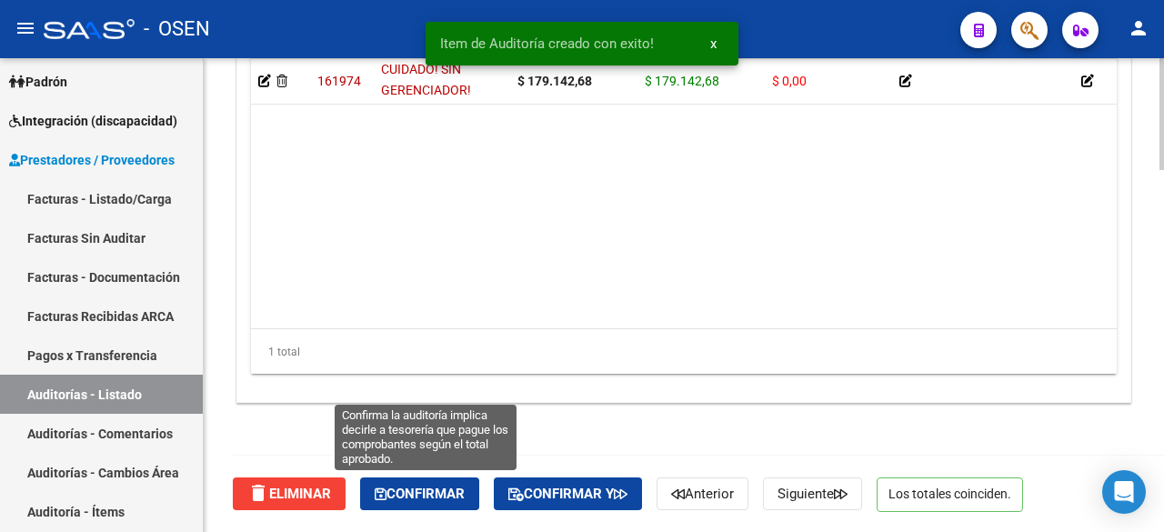
drag, startPoint x: 467, startPoint y: 482, endPoint x: 479, endPoint y: 458, distance: 26.4
click at [466, 484] on button "Confirmar" at bounding box center [419, 494] width 119 height 33
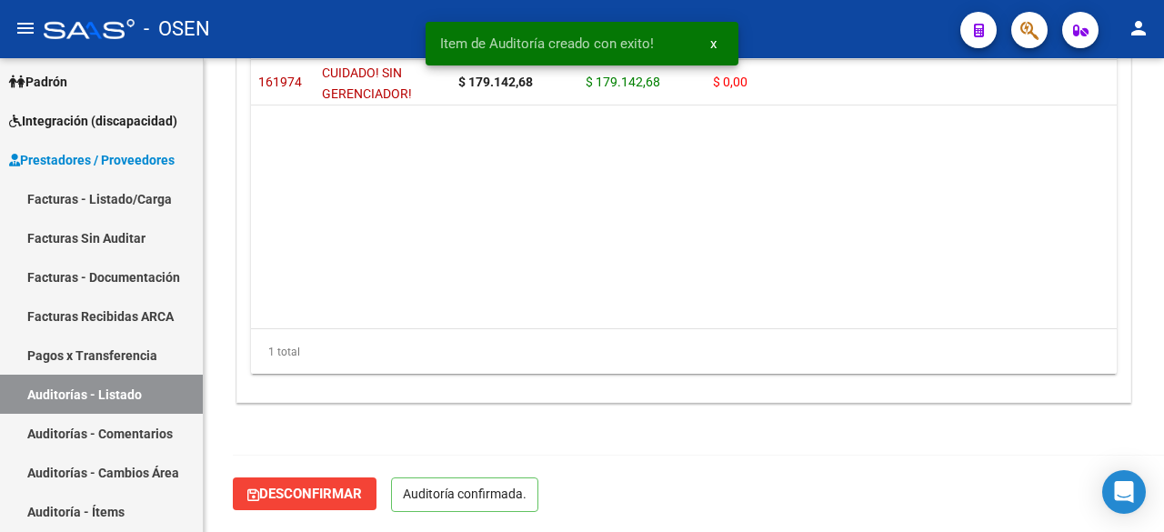
scroll to position [1335, 0]
type input "202509"
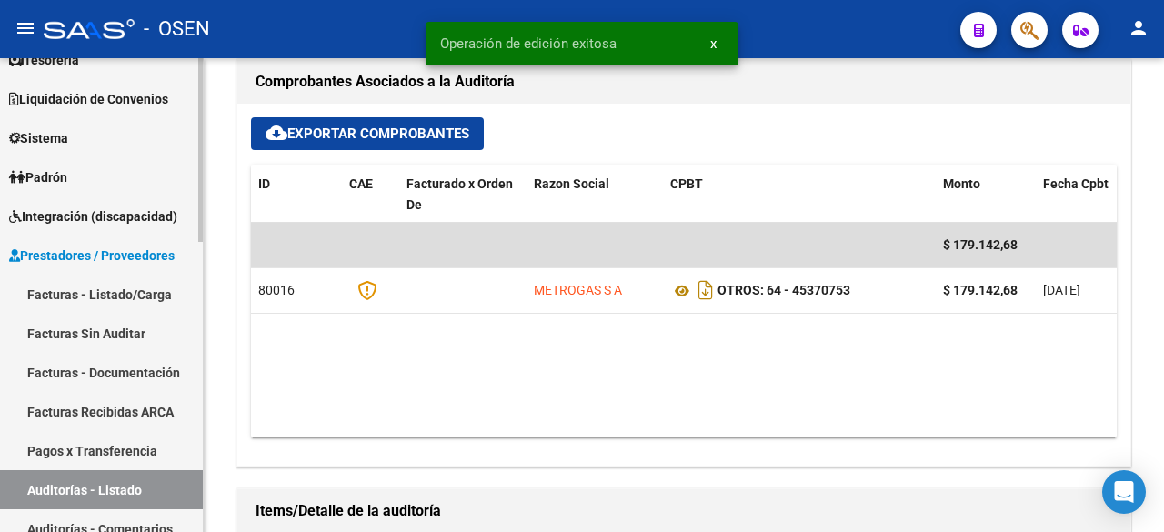
scroll to position [0, 0]
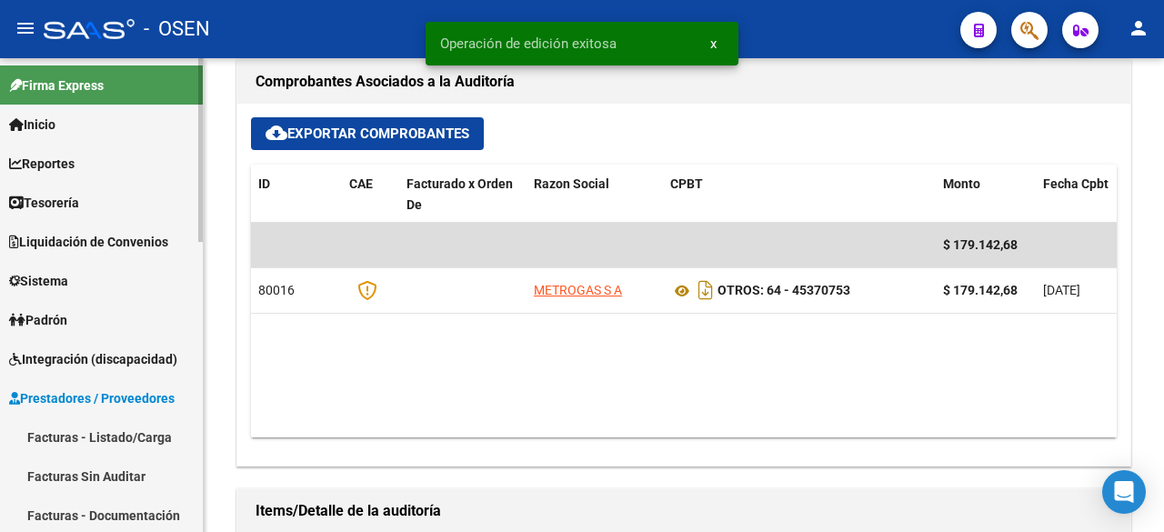
click at [116, 188] on link "Tesorería" at bounding box center [101, 202] width 203 height 39
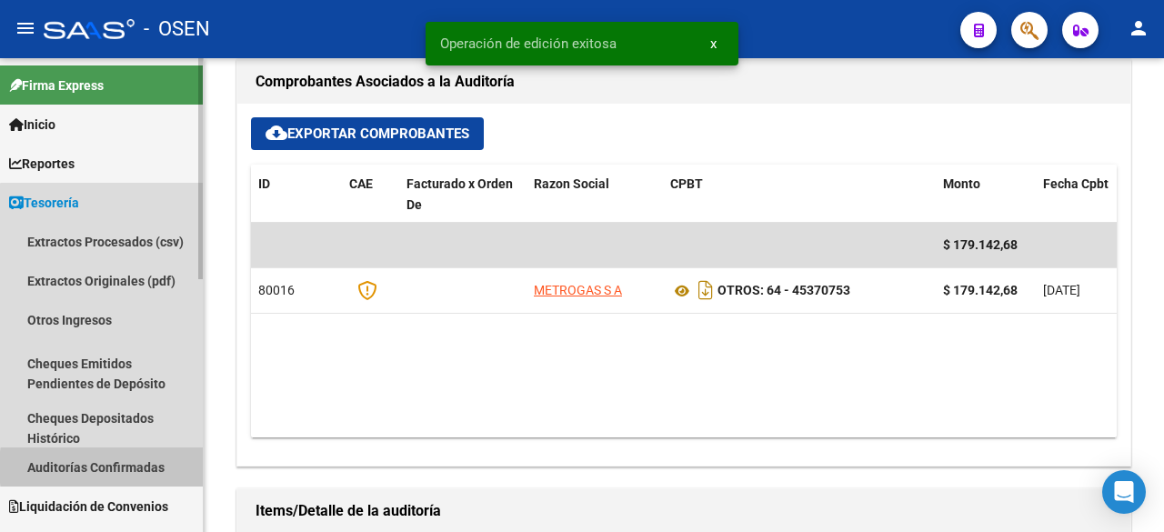
click at [147, 468] on link "Auditorías Confirmadas" at bounding box center [101, 467] width 203 height 39
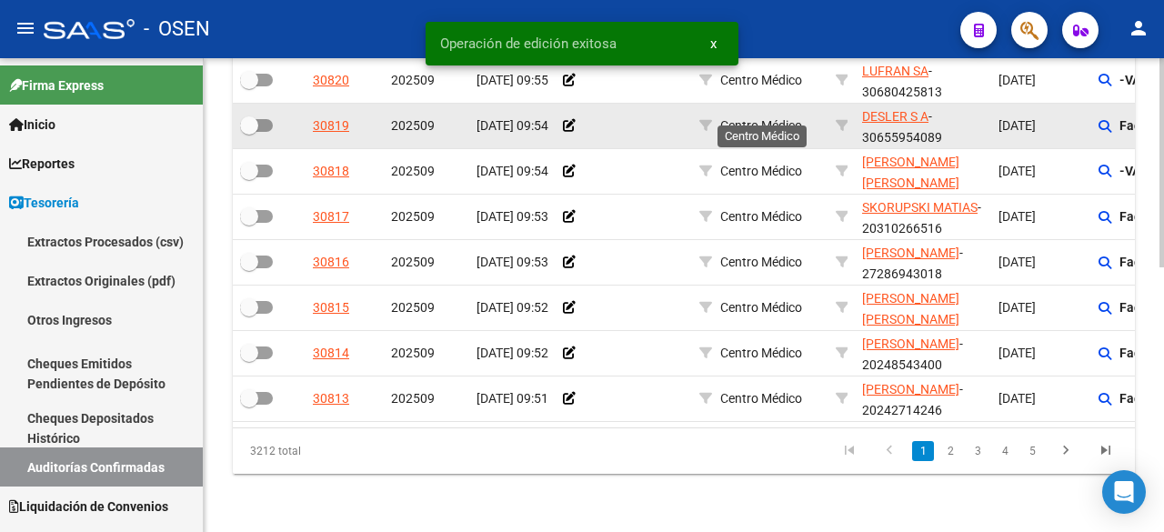
click at [796, 118] on span "Centro Médico" at bounding box center [761, 125] width 82 height 15
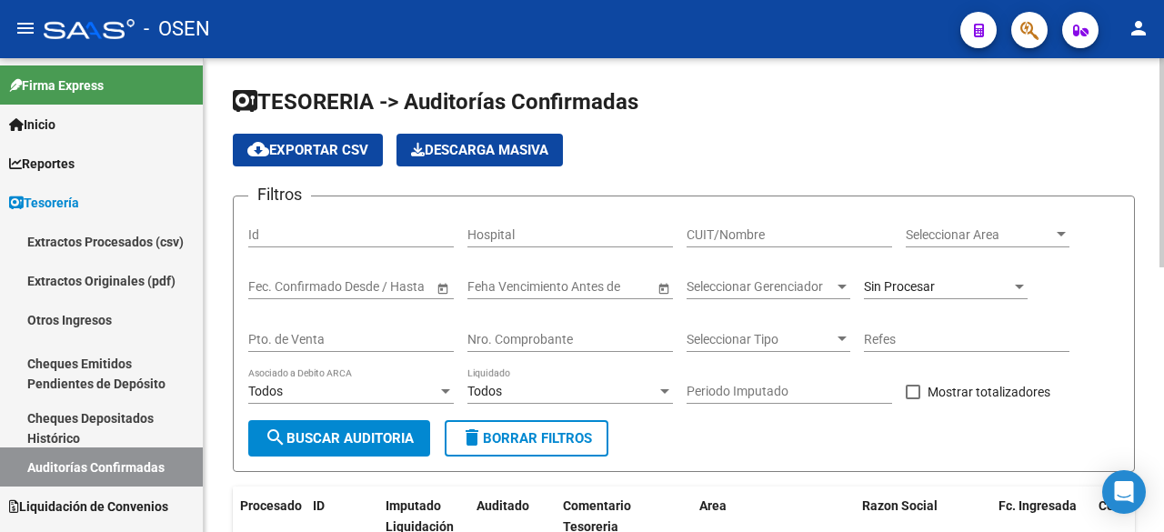
click at [794, 228] on input "CUIT/Nombre" at bounding box center [790, 234] width 206 height 15
click at [970, 242] on span "Seleccionar Area" at bounding box center [979, 234] width 147 height 15
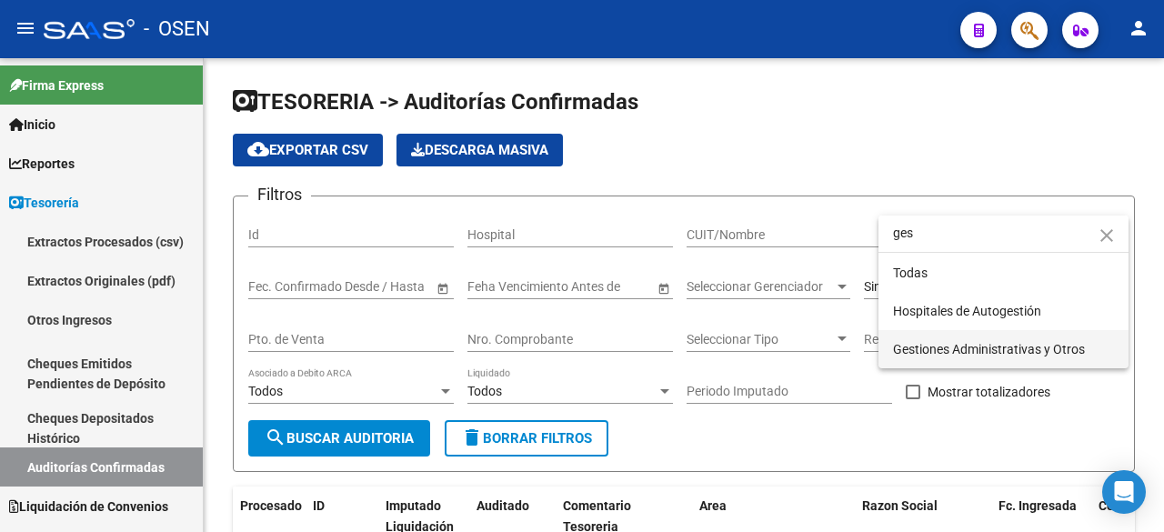
type input "ges"
click at [958, 336] on span "Gestiones Administrativas y Otros" at bounding box center [1003, 349] width 221 height 38
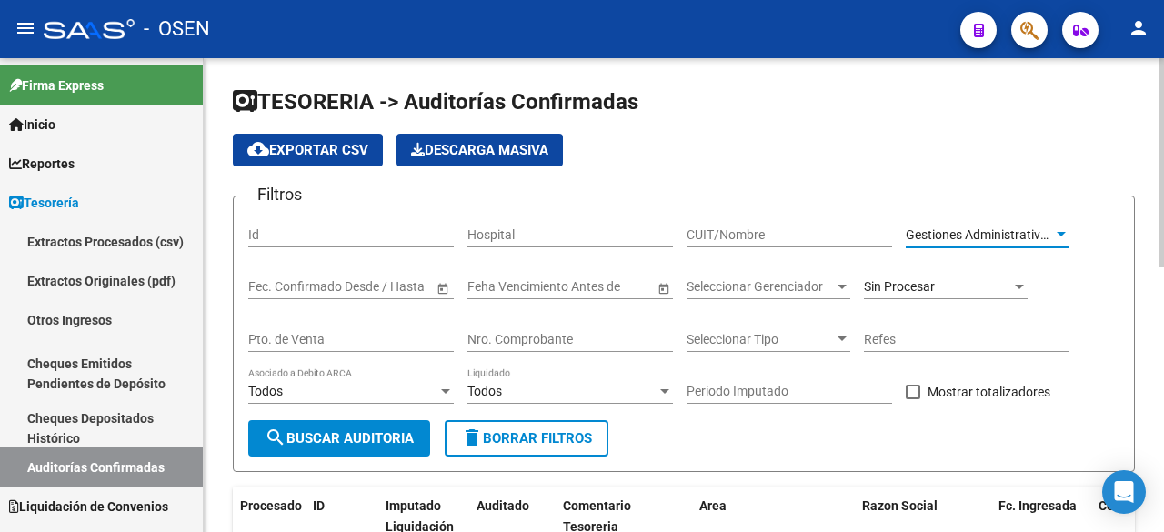
click at [387, 430] on span "search Buscar Auditoria" at bounding box center [339, 438] width 149 height 16
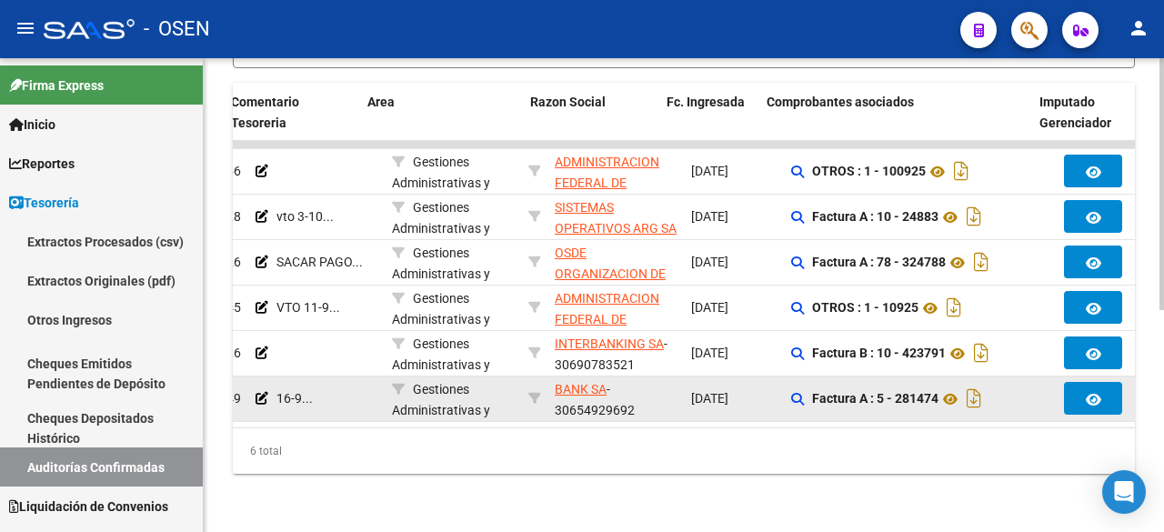
scroll to position [0, 332]
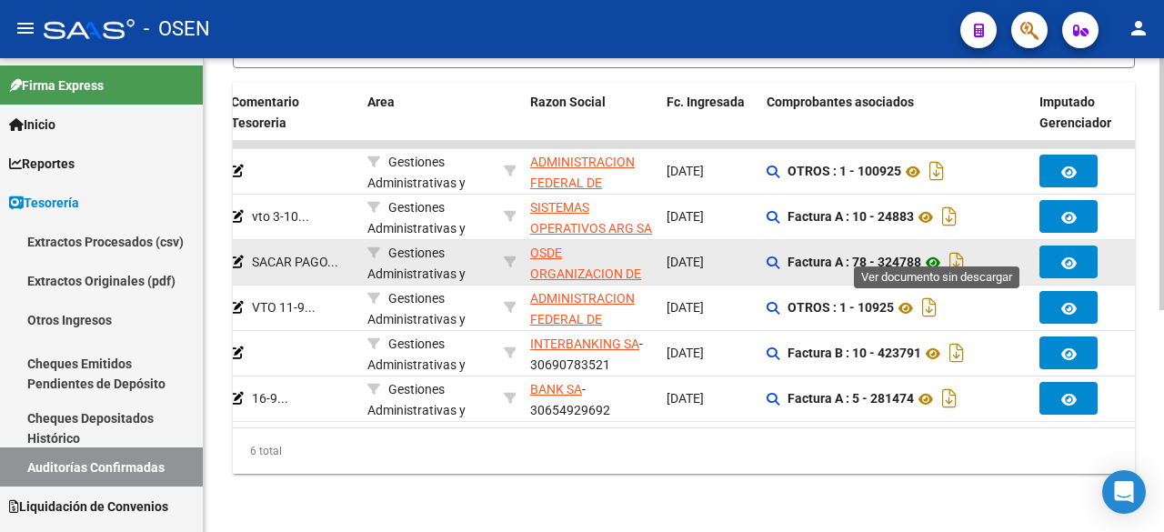
click at [942, 252] on icon at bounding box center [934, 263] width 24 height 22
click at [933, 252] on icon at bounding box center [934, 263] width 24 height 22
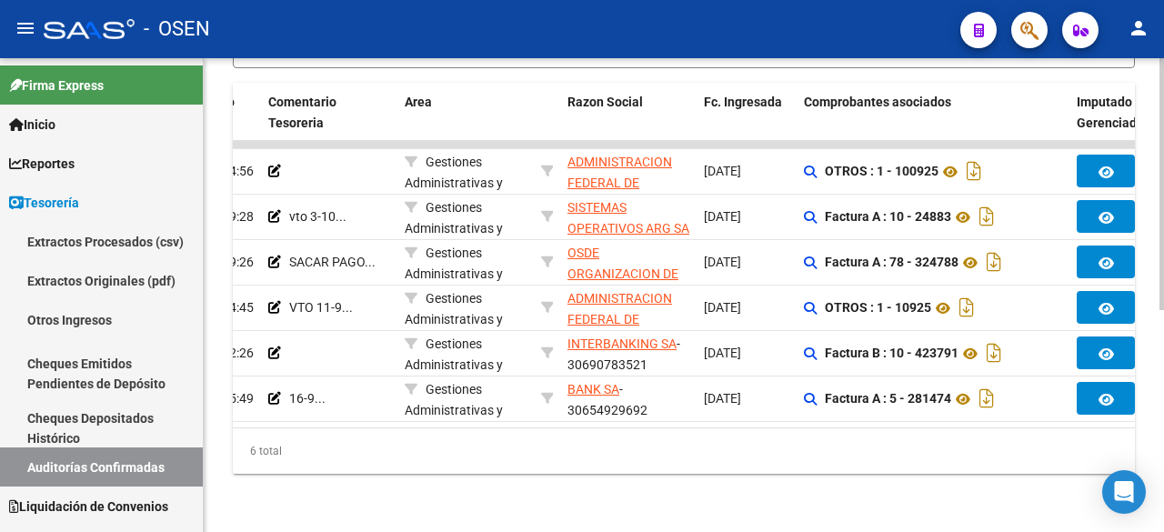
scroll to position [116, 0]
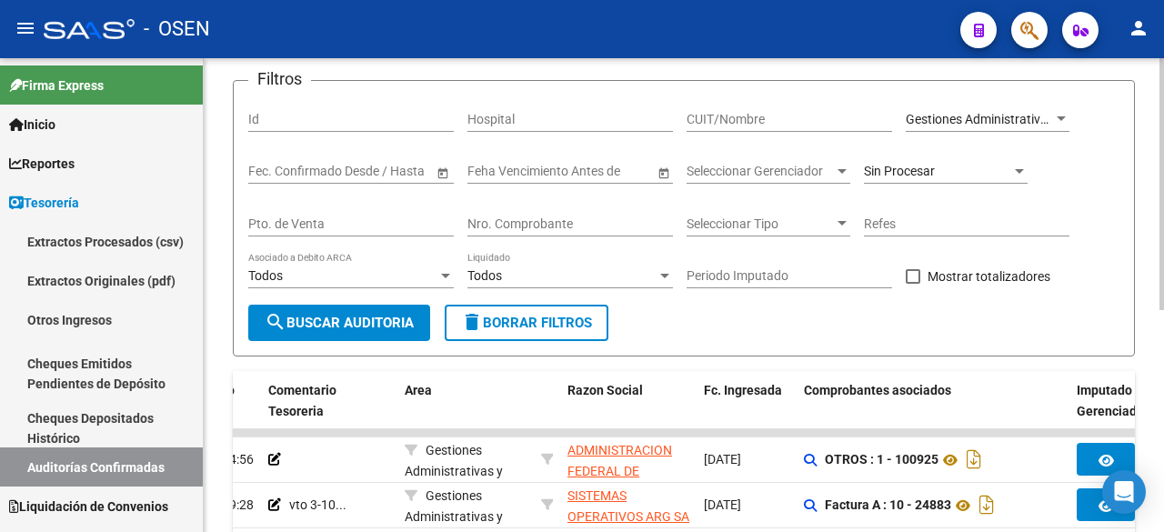
click at [1002, 116] on span "Gestiones Administrativas y Otros" at bounding box center [1002, 119] width 192 height 15
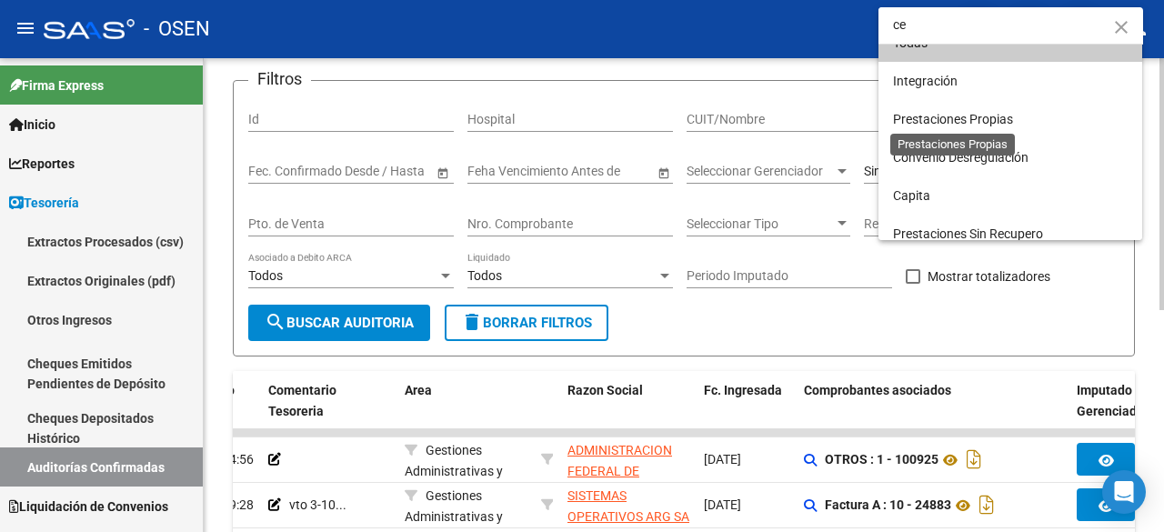
scroll to position [0, 0]
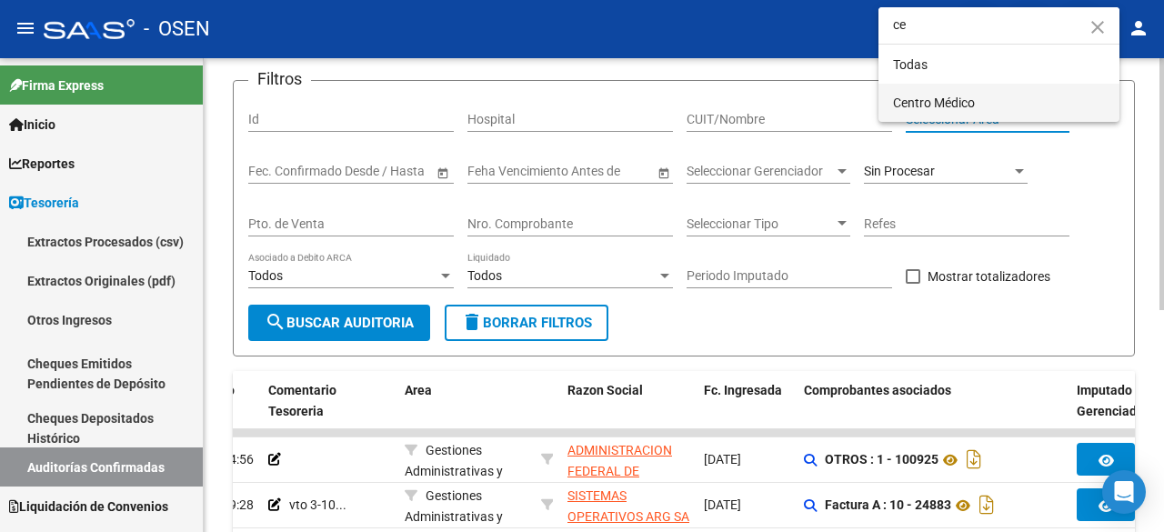
type input "ce"
click at [969, 112] on span "Centro Médico" at bounding box center [999, 103] width 212 height 38
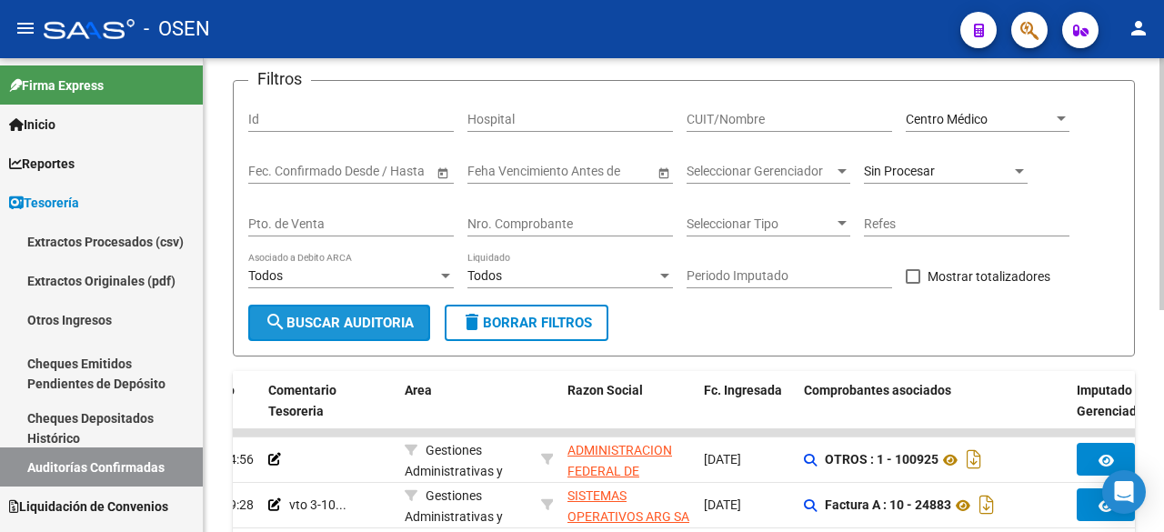
click at [394, 327] on span "search Buscar Auditoria" at bounding box center [339, 323] width 149 height 16
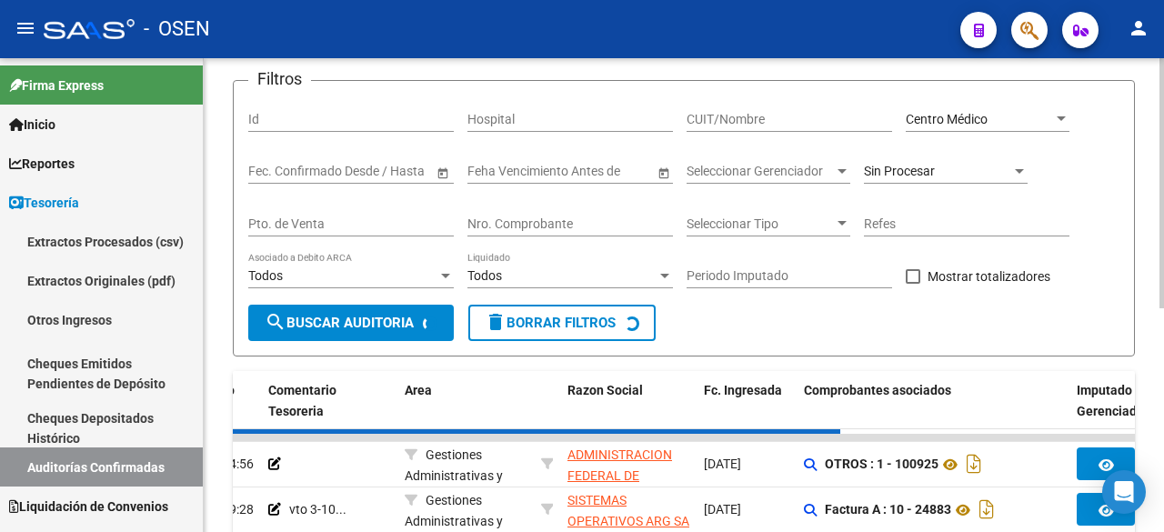
scroll to position [423, 0]
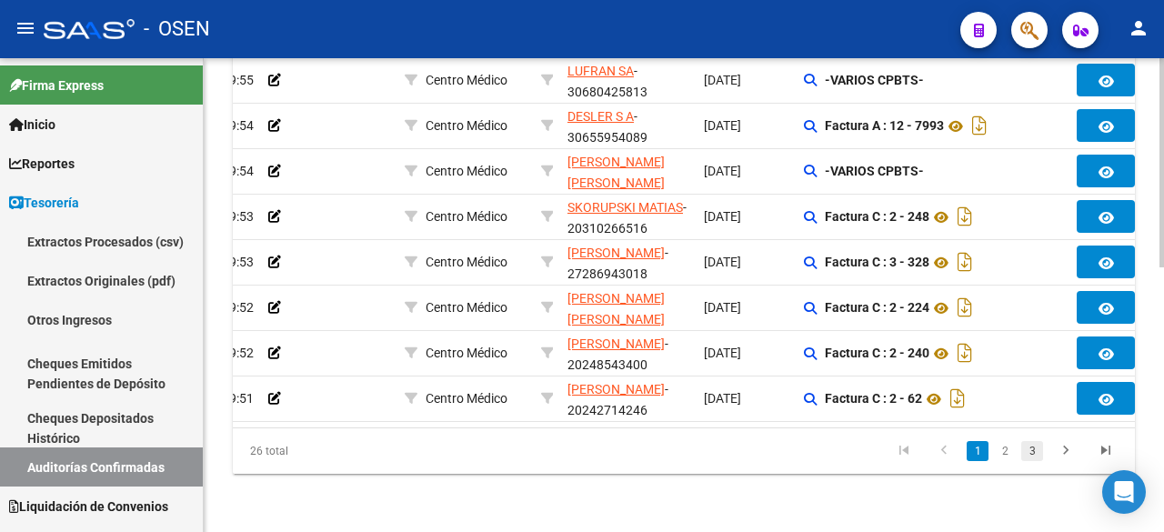
click at [1036, 449] on link "3" at bounding box center [1033, 451] width 22 height 20
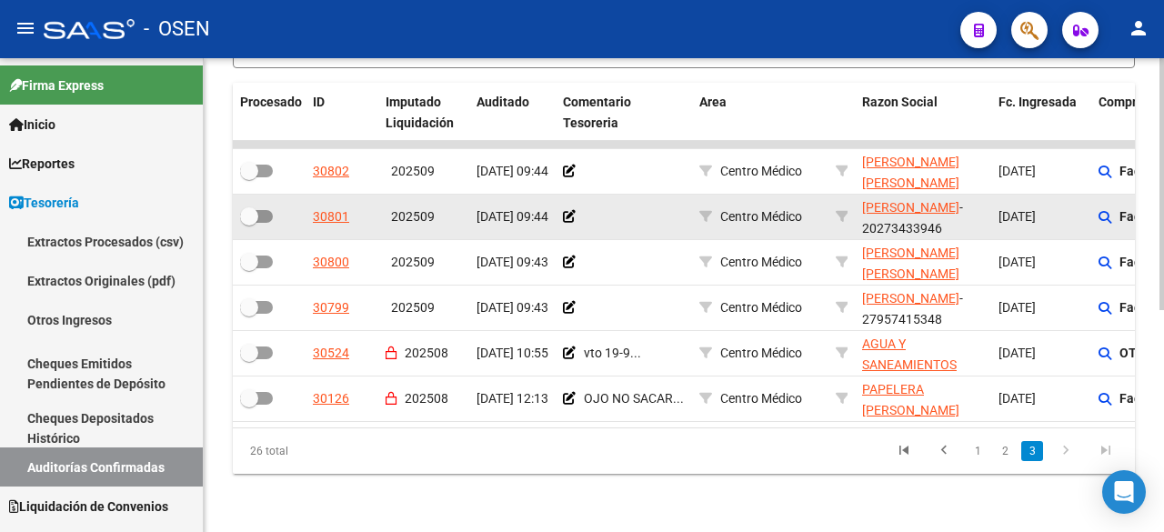
scroll to position [116, 0]
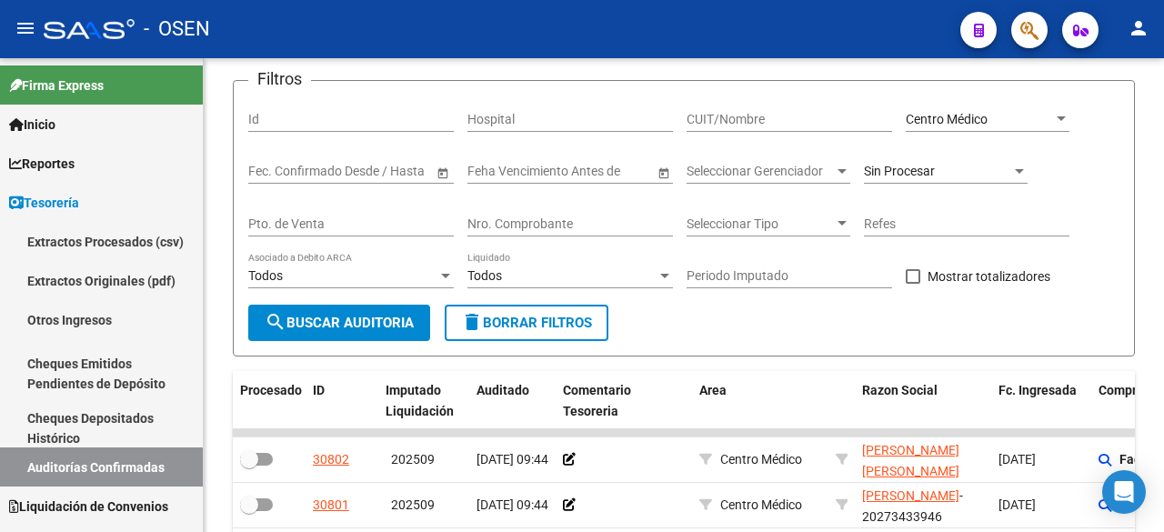
click at [1005, 120] on div "Centro Médico" at bounding box center [979, 119] width 147 height 15
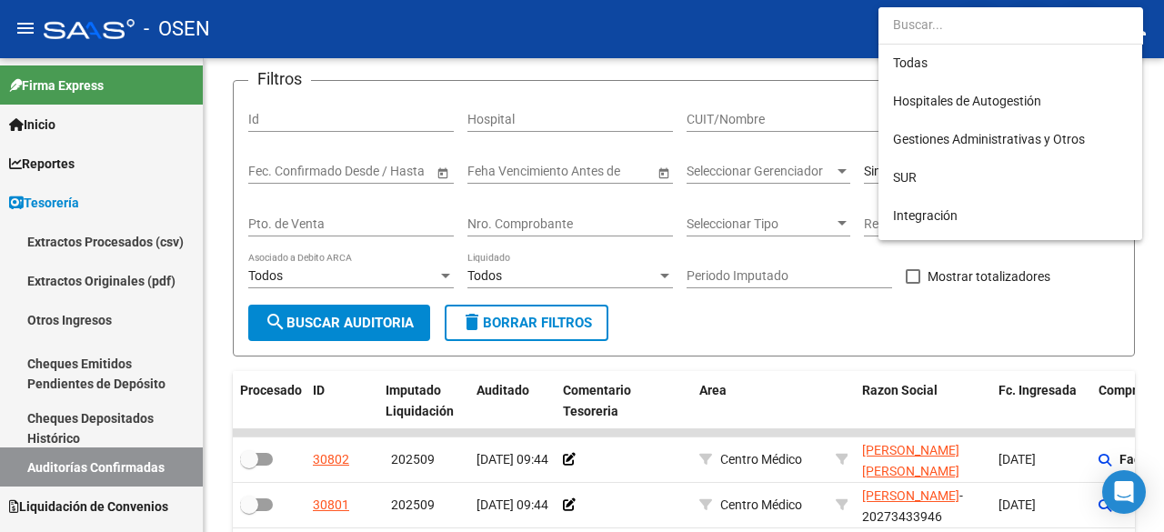
scroll to position [0, 0]
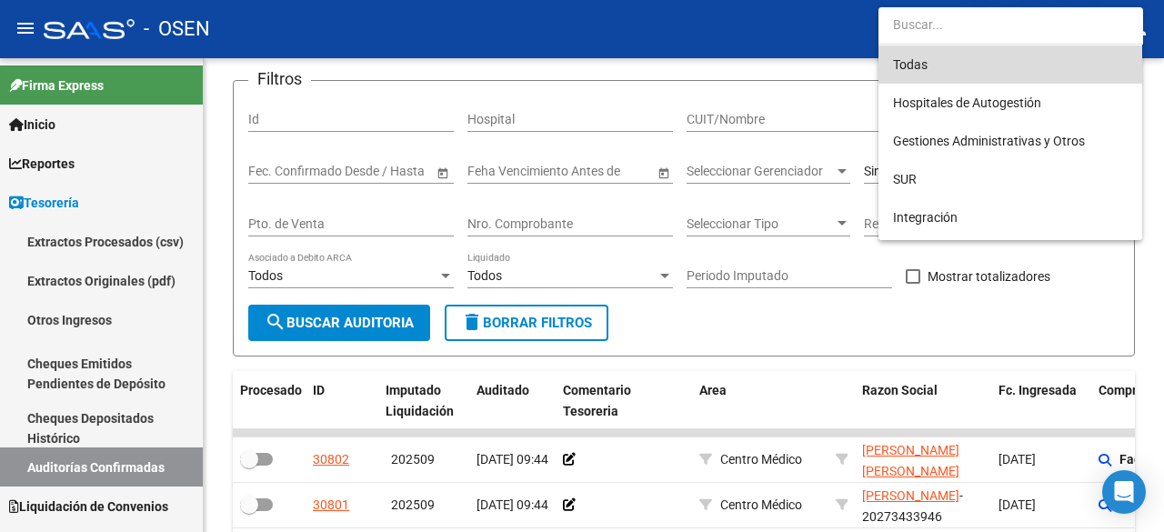
click at [994, 65] on span "Todas" at bounding box center [1010, 64] width 235 height 38
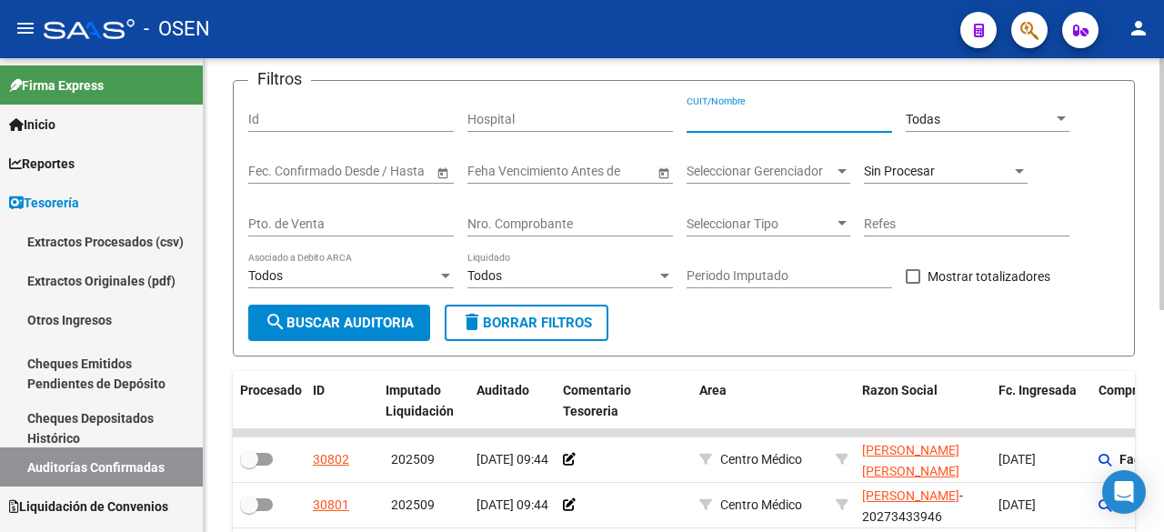
click at [777, 112] on input "CUIT/Nombre" at bounding box center [790, 119] width 206 height 15
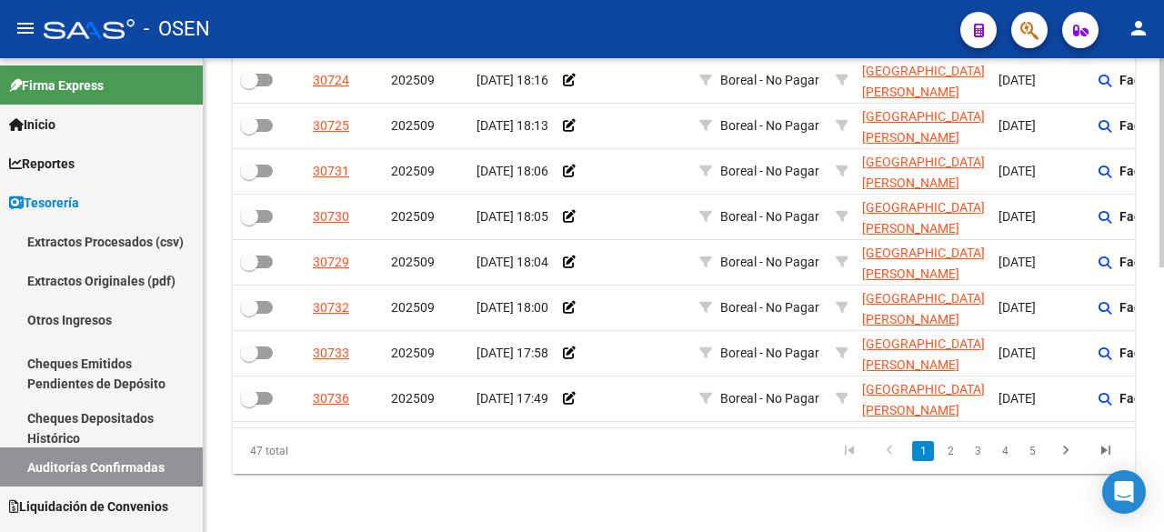
scroll to position [0, 166]
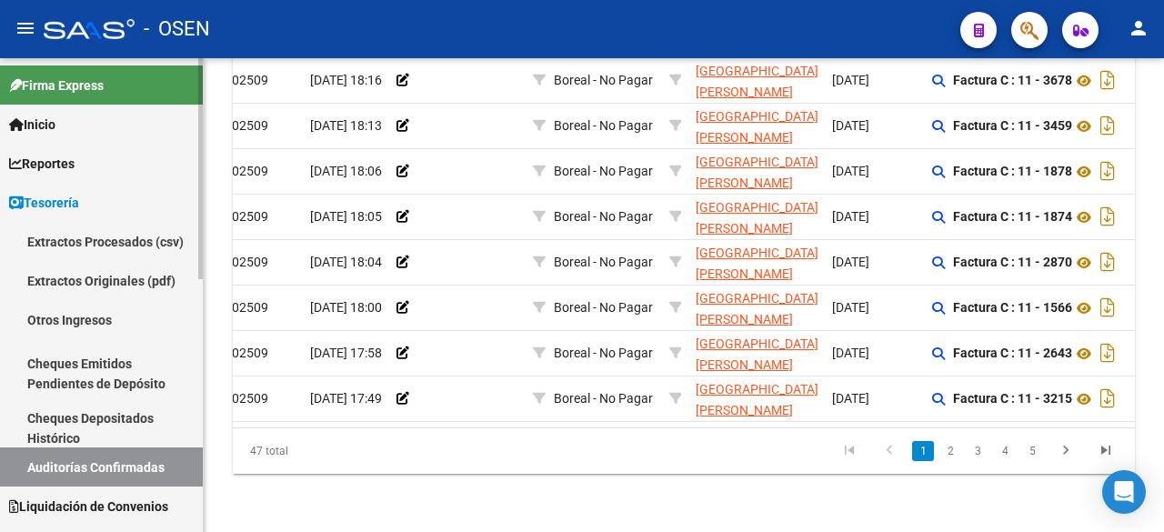
type input "san bernardo"
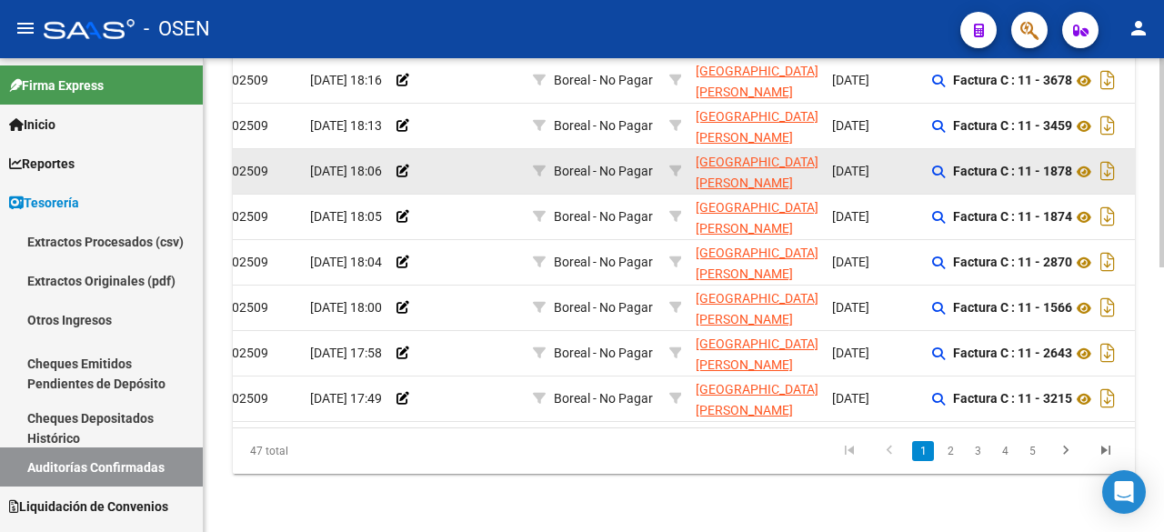
scroll to position [0, 0]
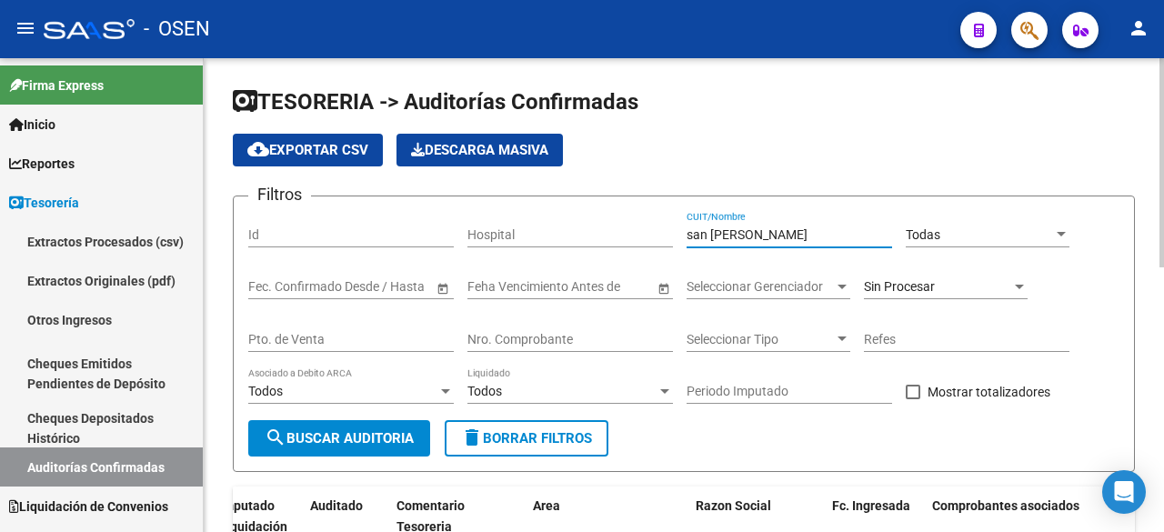
click at [626, 339] on input "Nro. Comprobante" at bounding box center [571, 339] width 206 height 15
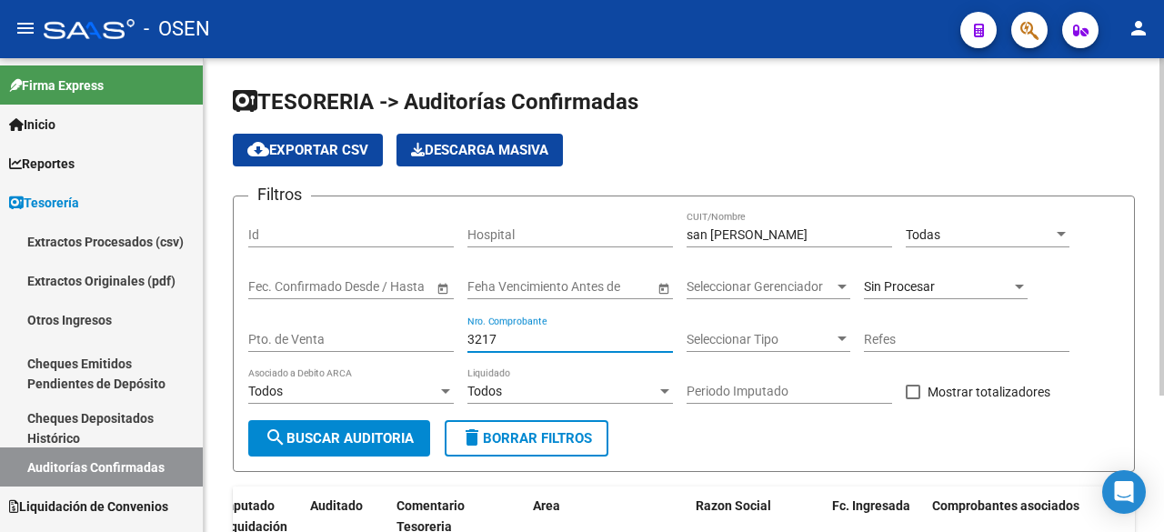
scroll to position [191, 0]
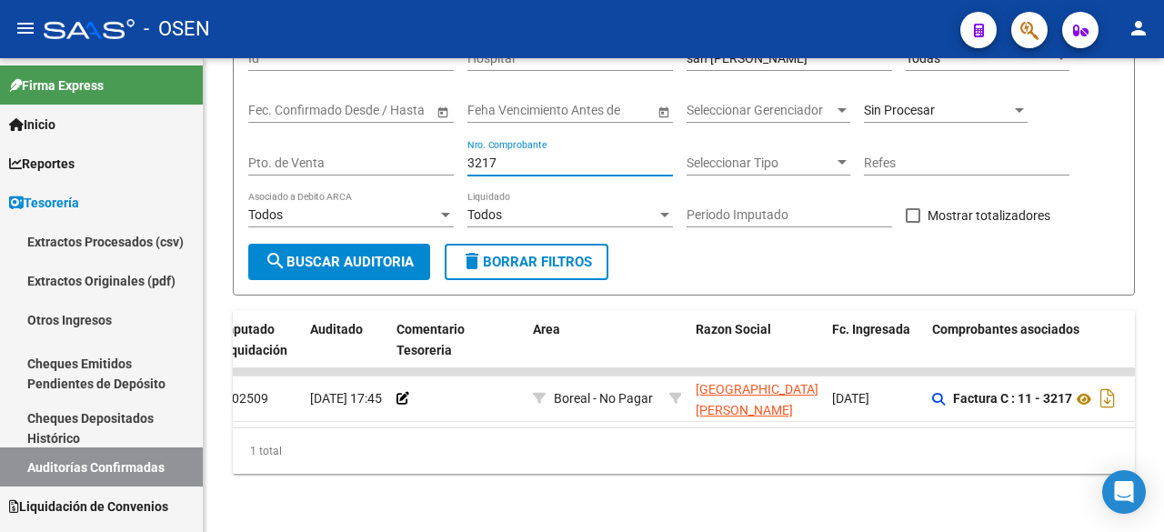
type input "3217"
drag, startPoint x: 596, startPoint y: 428, endPoint x: 652, endPoint y: 420, distance: 56.9
click at [652, 420] on div "Procesado ID Imputado Liquidación Auditado Comentario Tesoreria Area Razon Soci…" at bounding box center [684, 392] width 902 height 164
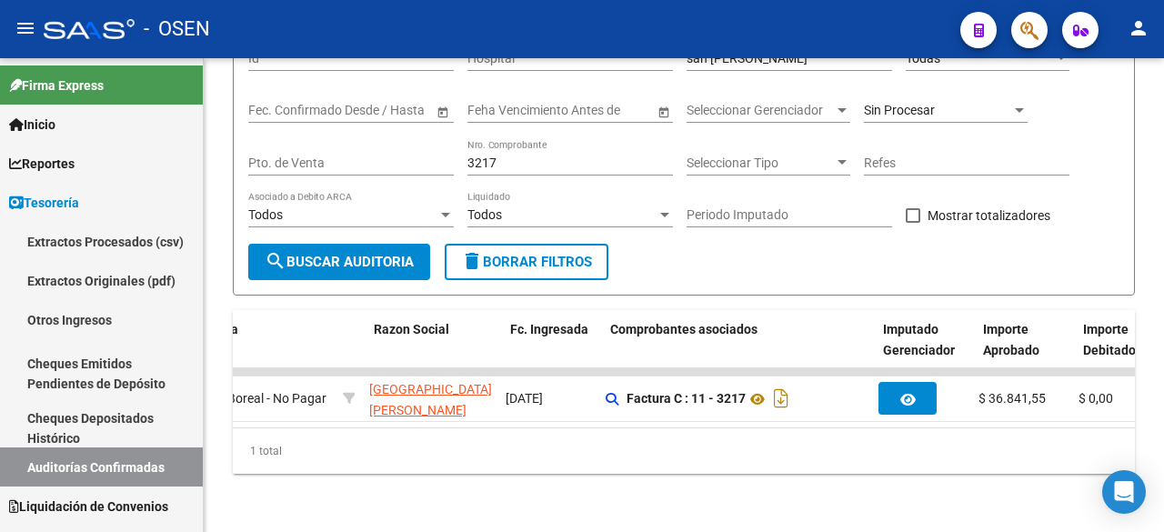
scroll to position [0, 0]
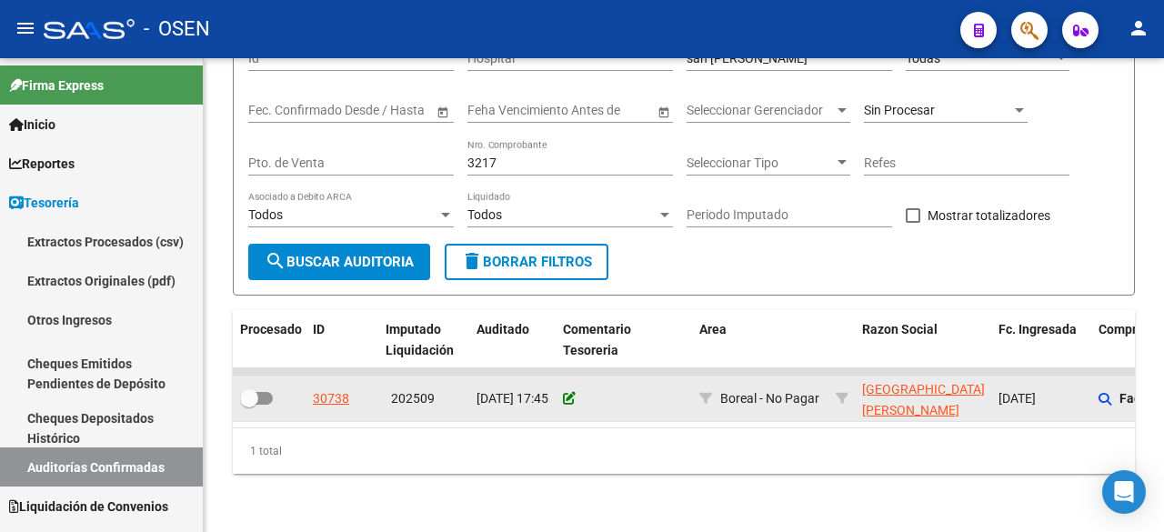
click at [563, 392] on icon at bounding box center [569, 398] width 13 height 13
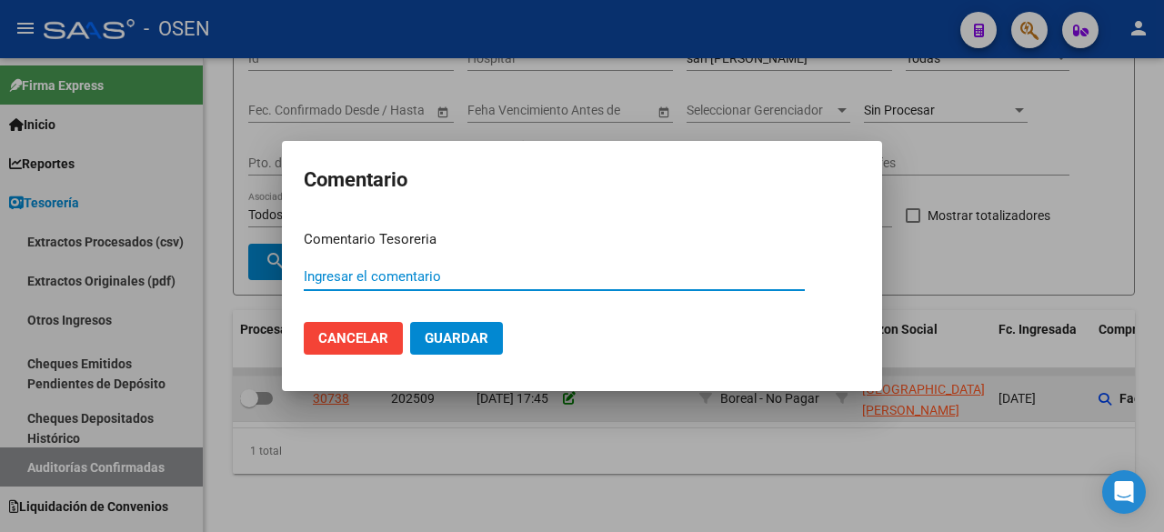
type input "s"
type input "N"
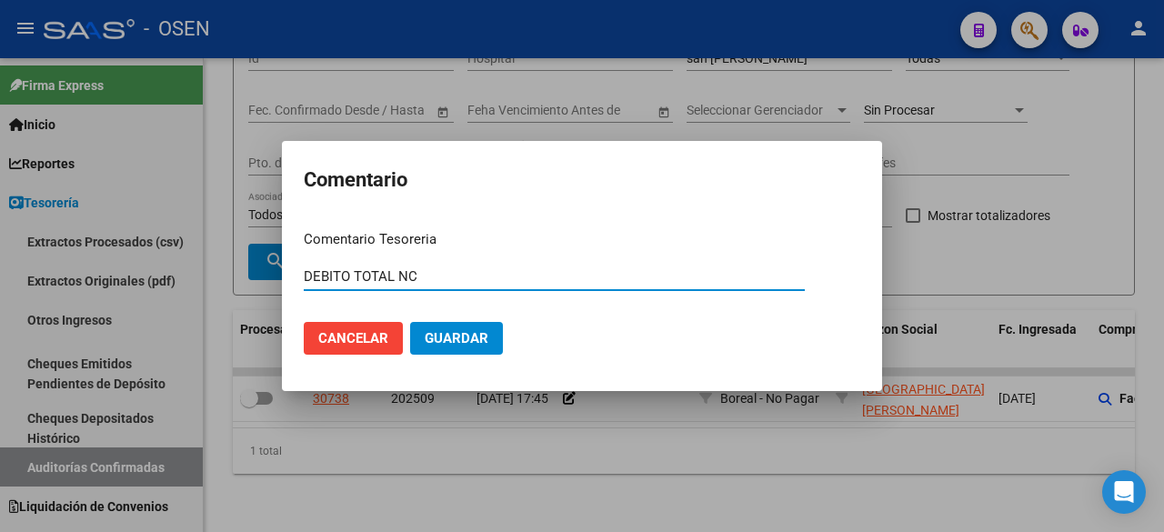
type input "DEBITO TOTAL NC"
click at [393, 276] on input "DEBITO TOTAL NC" at bounding box center [554, 276] width 501 height 16
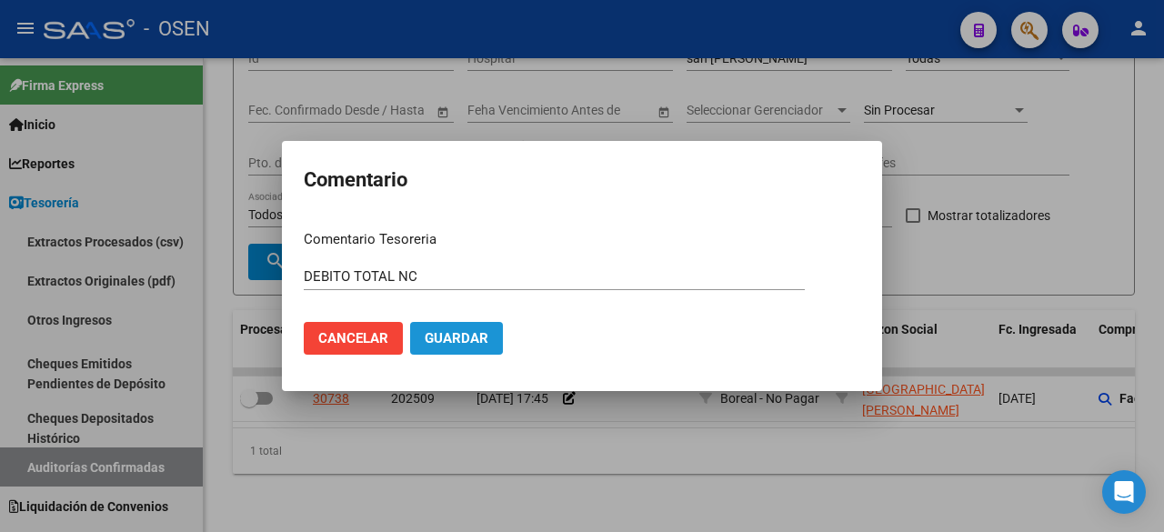
click at [435, 328] on button "Guardar" at bounding box center [456, 338] width 93 height 33
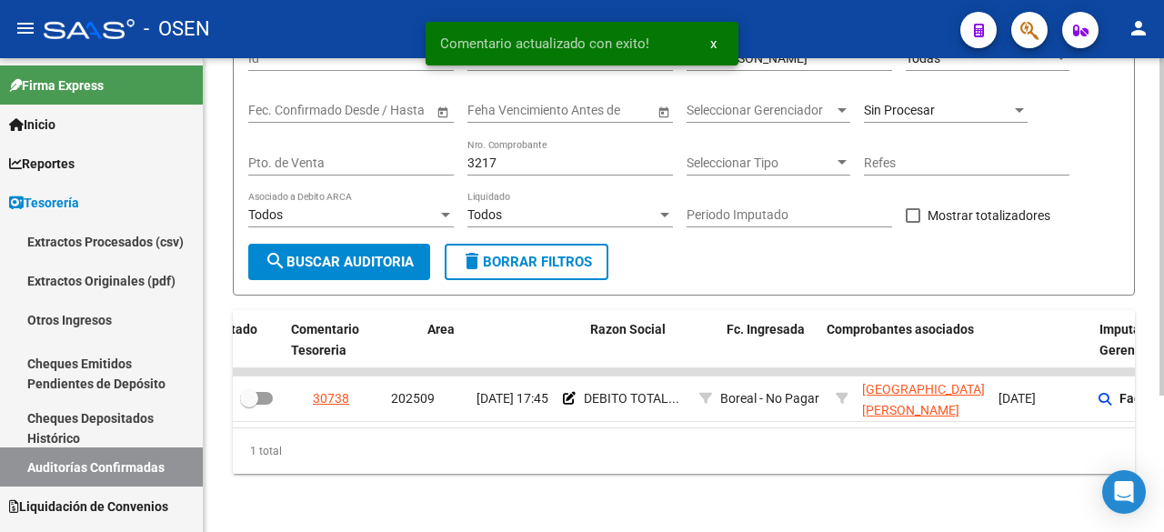
scroll to position [0, 349]
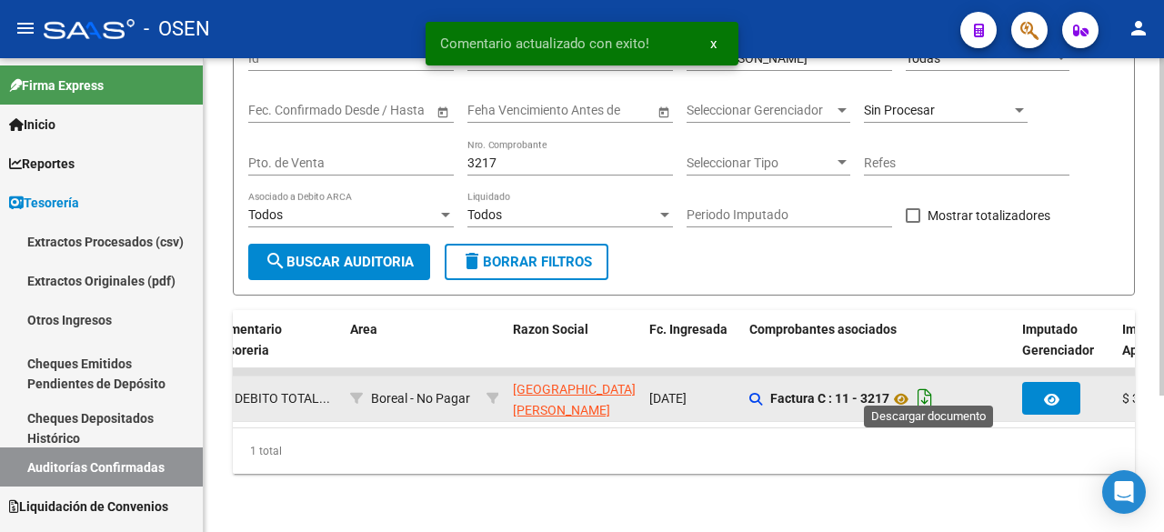
click at [927, 388] on icon "Descargar documento" at bounding box center [925, 398] width 24 height 29
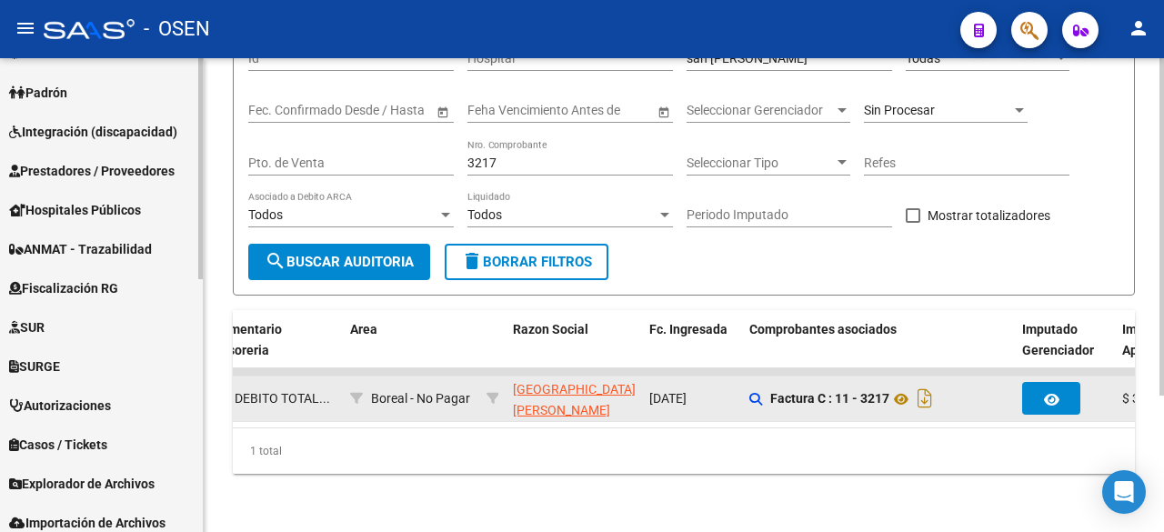
scroll to position [541, 0]
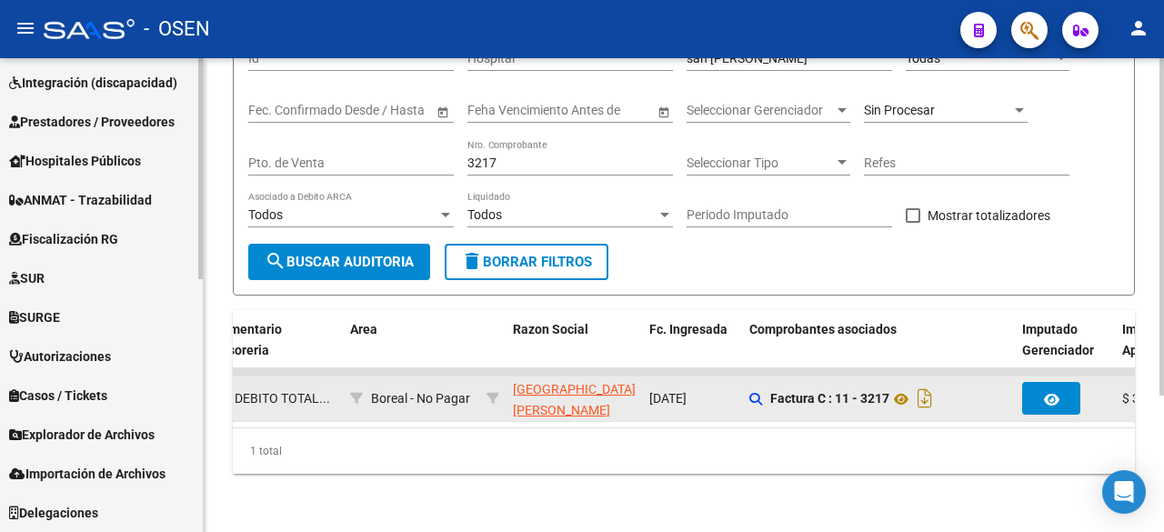
click at [104, 120] on span "Prestadores / Proveedores" at bounding box center [92, 122] width 166 height 20
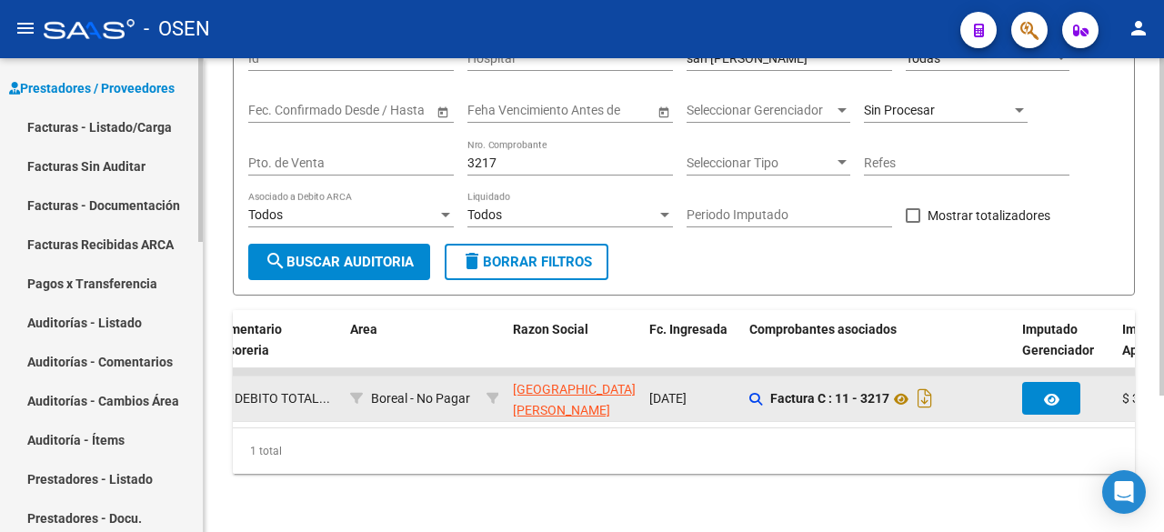
scroll to position [277, 0]
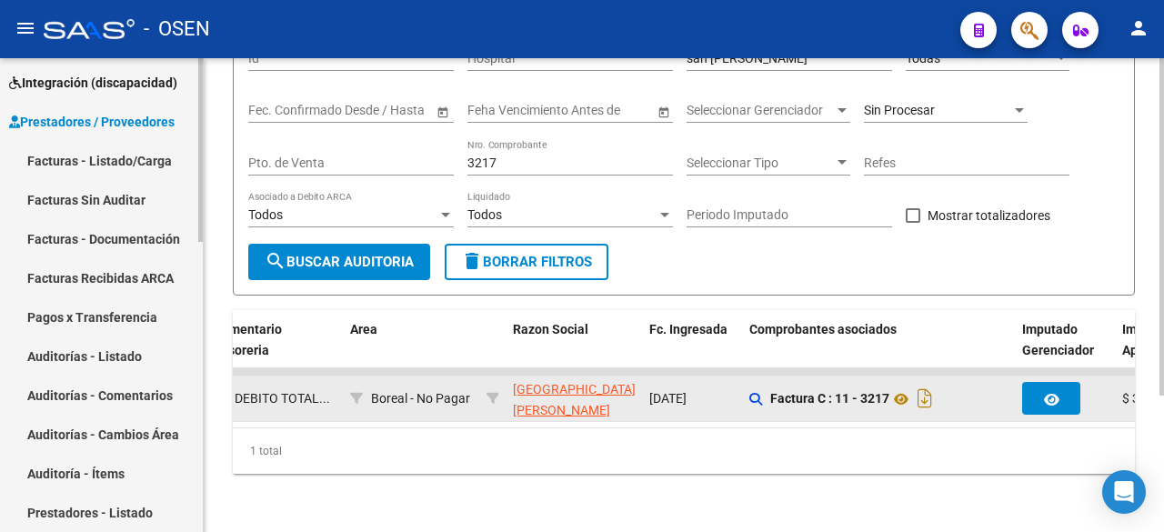
click at [99, 148] on link "Facturas - Listado/Carga" at bounding box center [101, 160] width 203 height 39
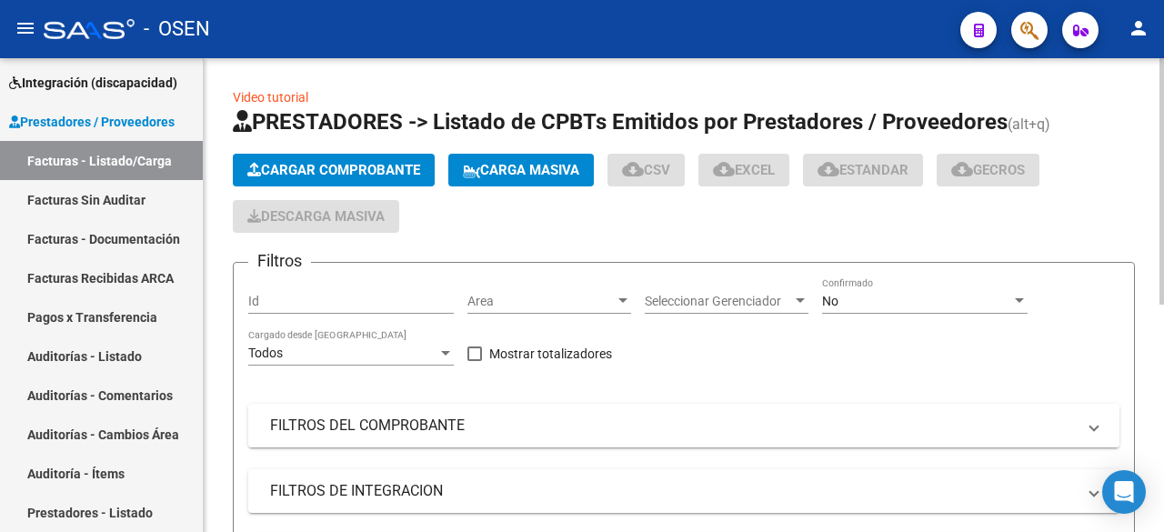
click at [367, 433] on mat-panel-title "FILTROS DEL COMPROBANTE" at bounding box center [673, 426] width 806 height 20
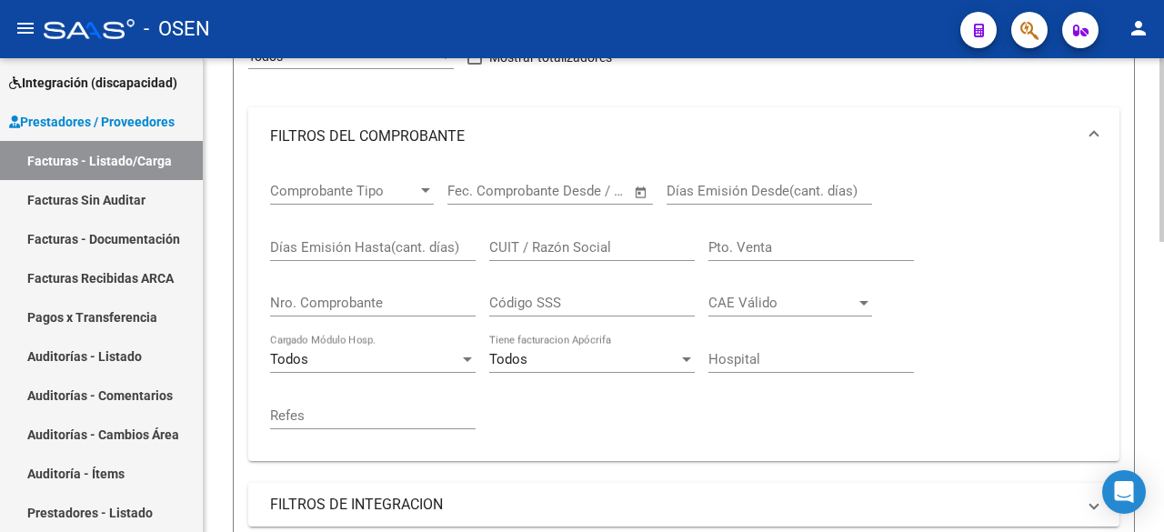
scroll to position [303, 0]
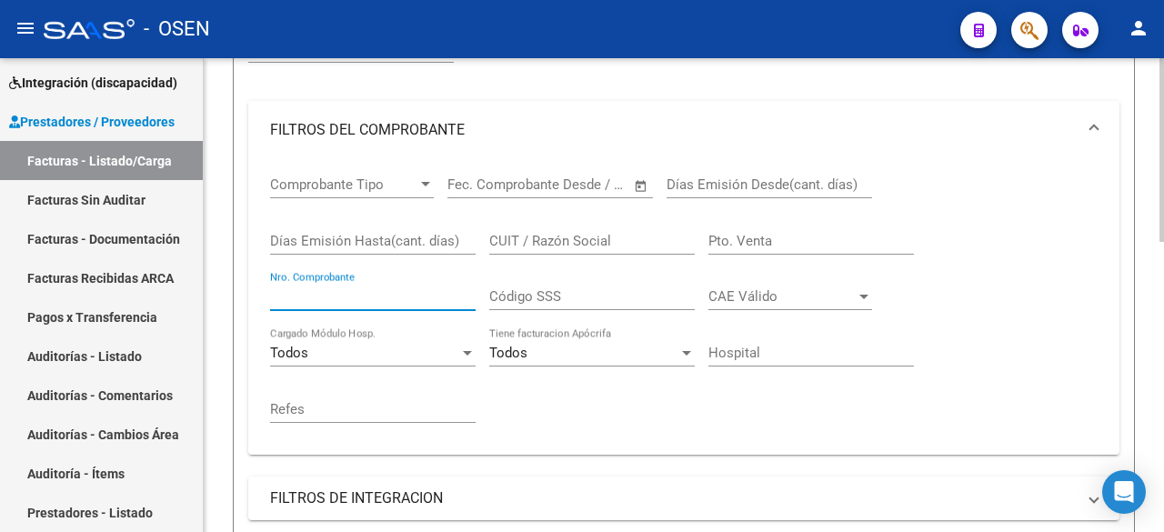
click at [387, 289] on input "Nro. Comprobante" at bounding box center [373, 296] width 206 height 16
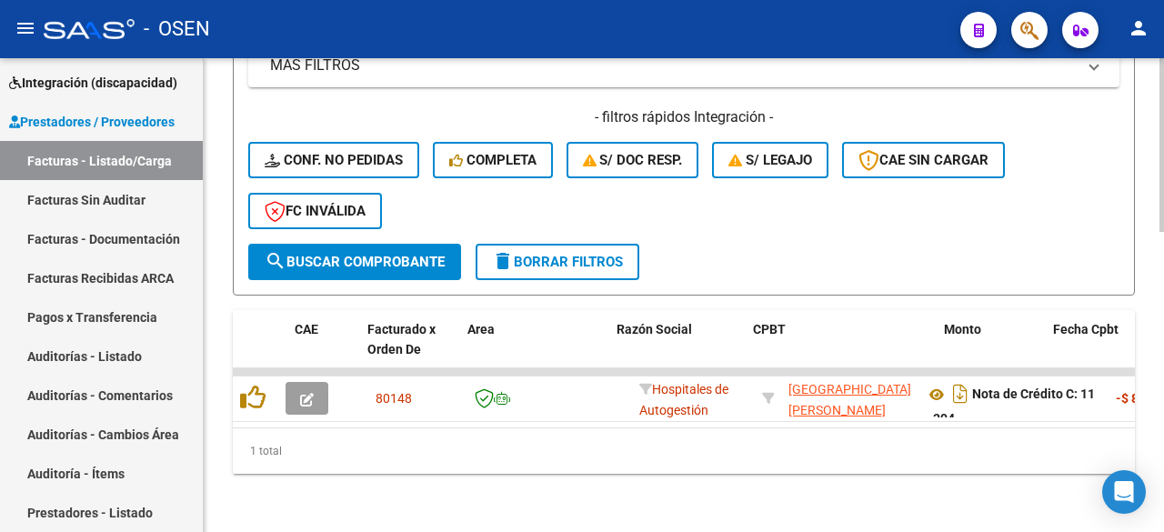
scroll to position [0, 427]
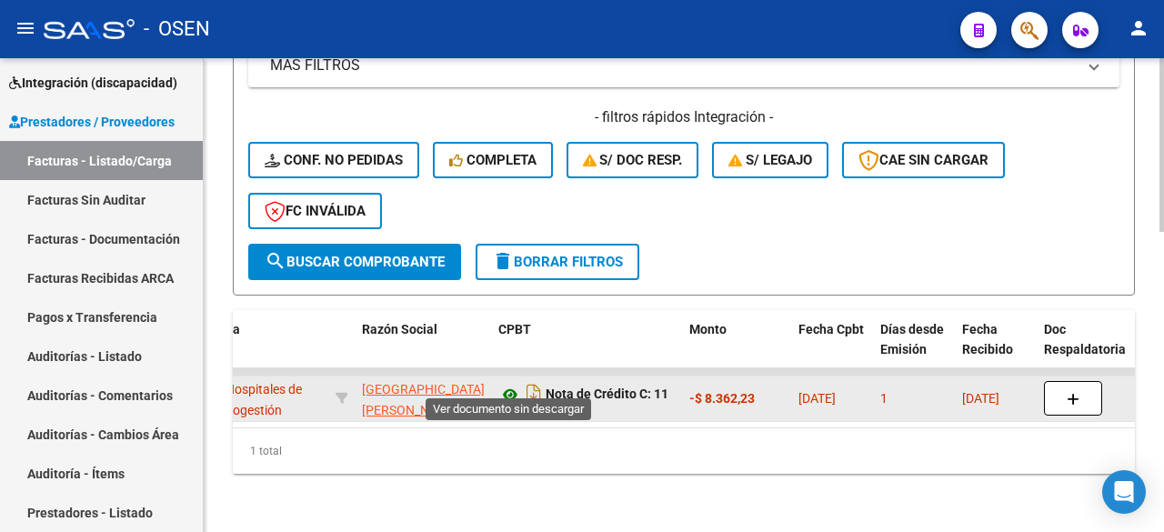
type input "394"
click at [504, 384] on icon at bounding box center [511, 395] width 24 height 22
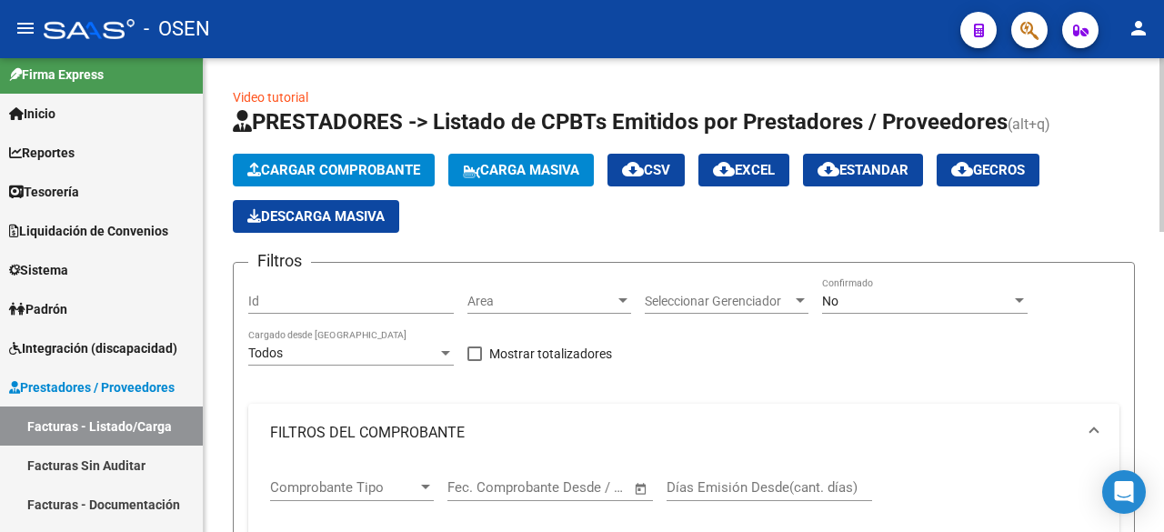
scroll to position [0, 0]
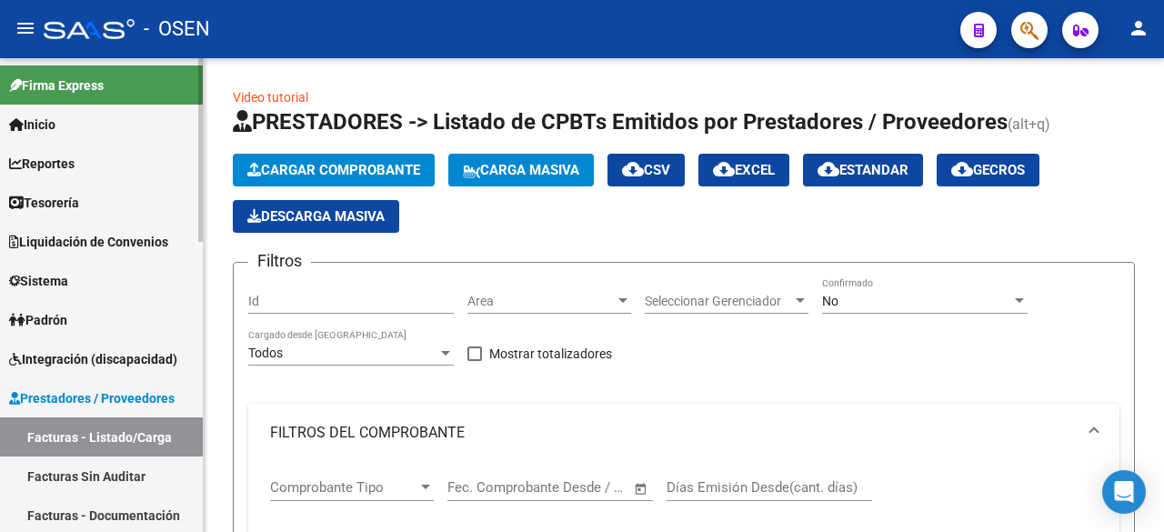
click at [96, 207] on link "Tesorería" at bounding box center [101, 202] width 203 height 39
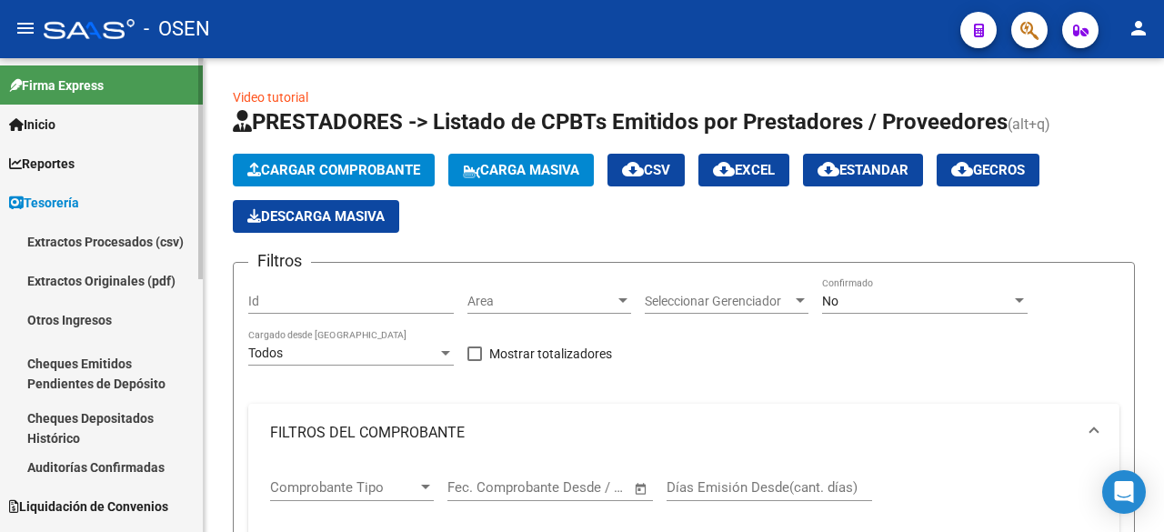
click at [149, 469] on link "Auditorías Confirmadas" at bounding box center [101, 467] width 203 height 39
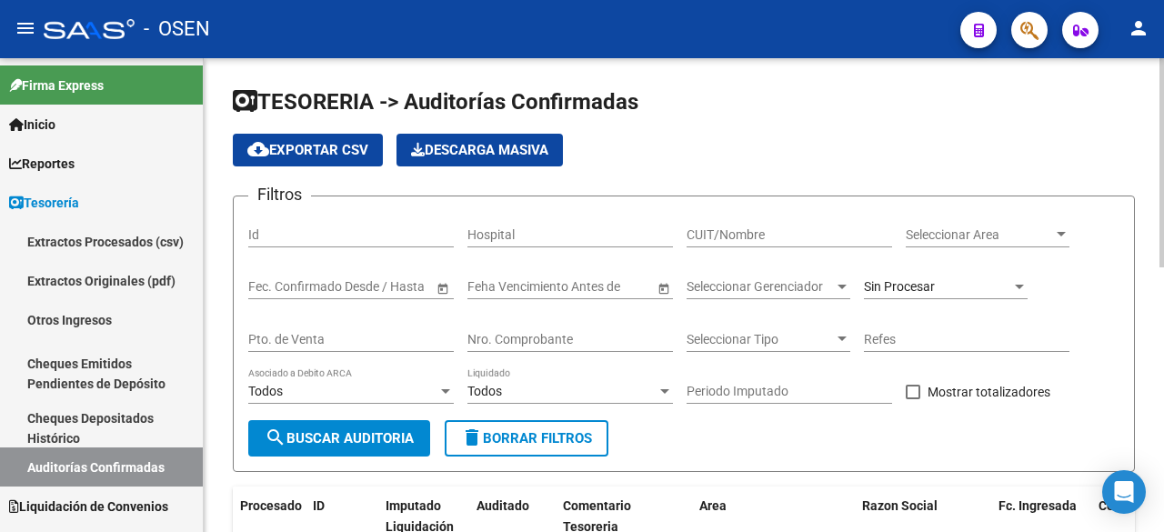
click at [580, 336] on input "Nro. Comprobante" at bounding box center [571, 339] width 206 height 15
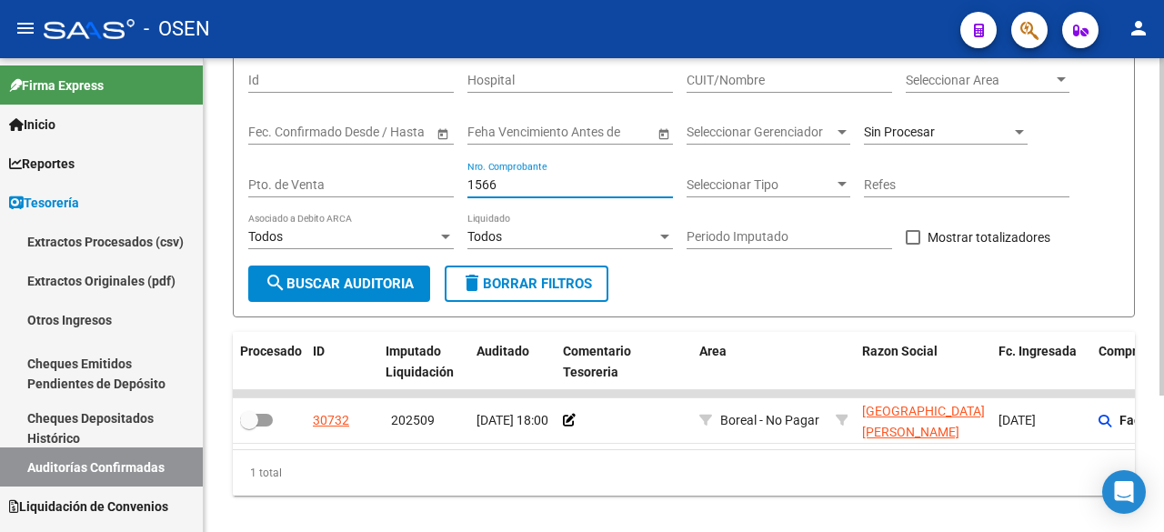
scroll to position [191, 0]
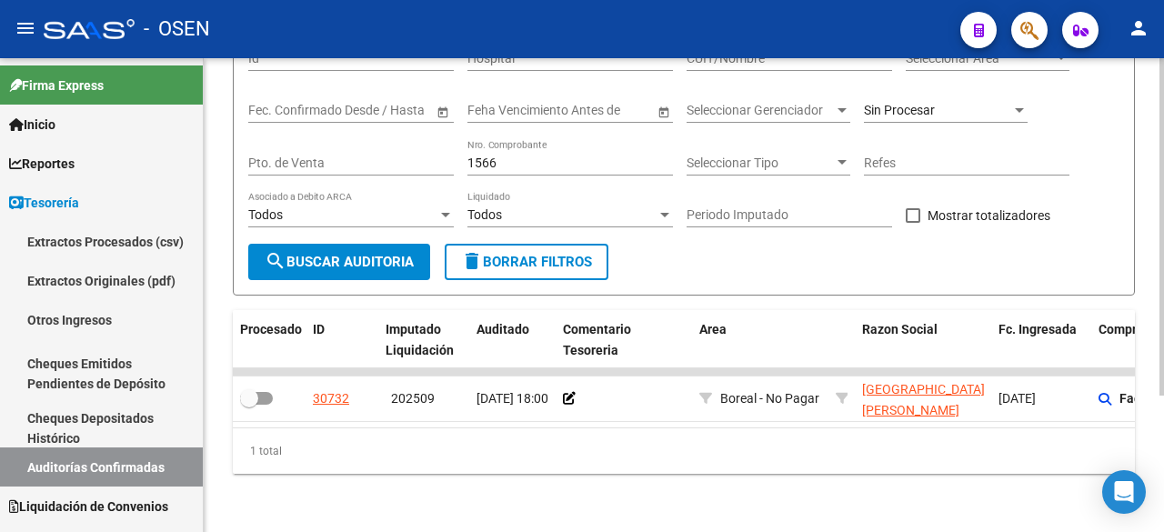
drag, startPoint x: 562, startPoint y: 428, endPoint x: 598, endPoint y: 428, distance: 35.5
click at [598, 428] on div "1 total" at bounding box center [684, 450] width 902 height 45
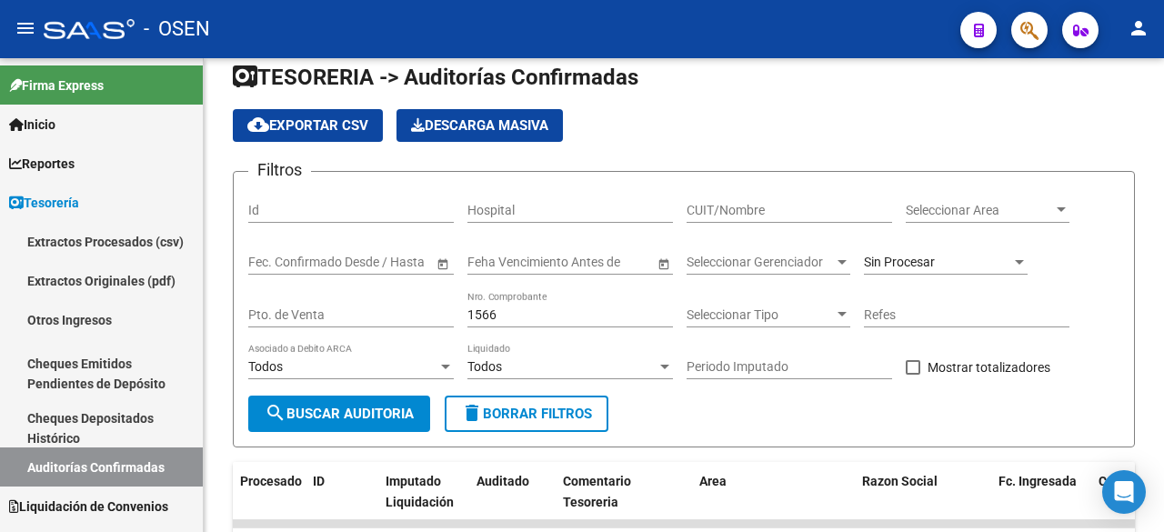
scroll to position [0, 0]
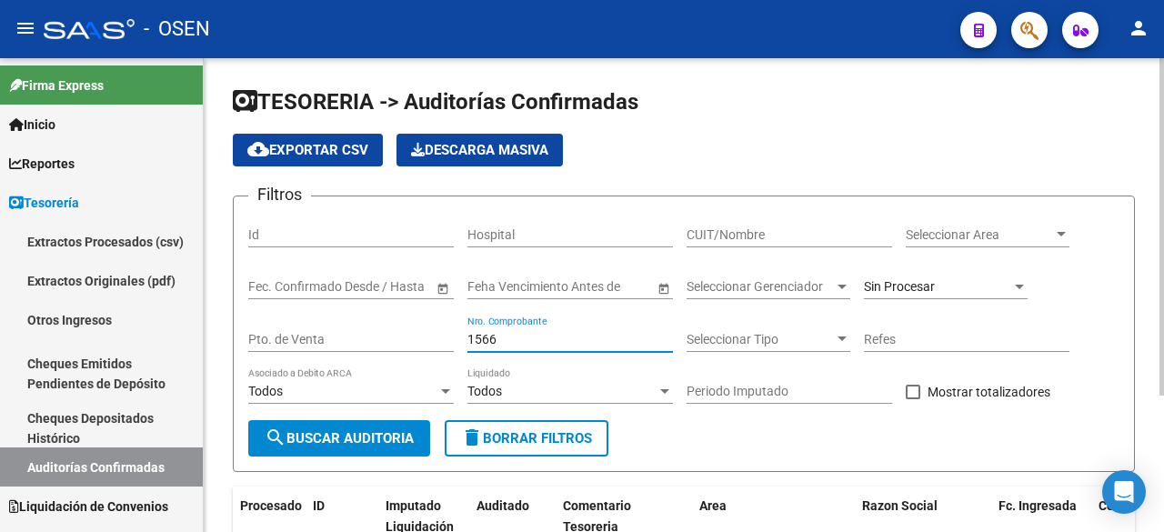
drag, startPoint x: 547, startPoint y: 343, endPoint x: 381, endPoint y: 356, distance: 166.1
click at [381, 356] on div "Filtros Id Hospital CUIT/Nombre Seleccionar Area Seleccionar Area Fecha inicio …" at bounding box center [683, 315] width 871 height 209
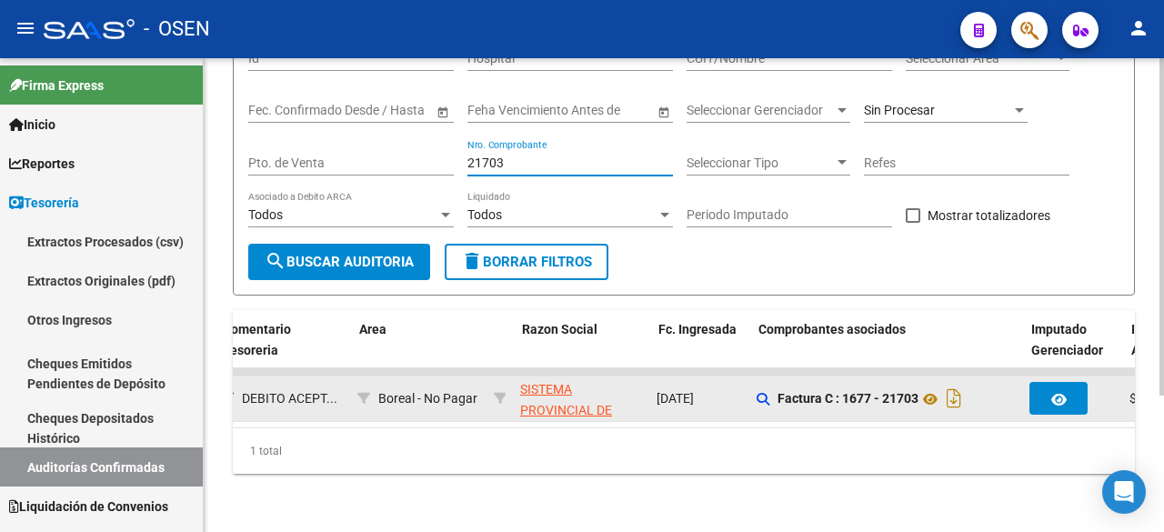
scroll to position [0, 340]
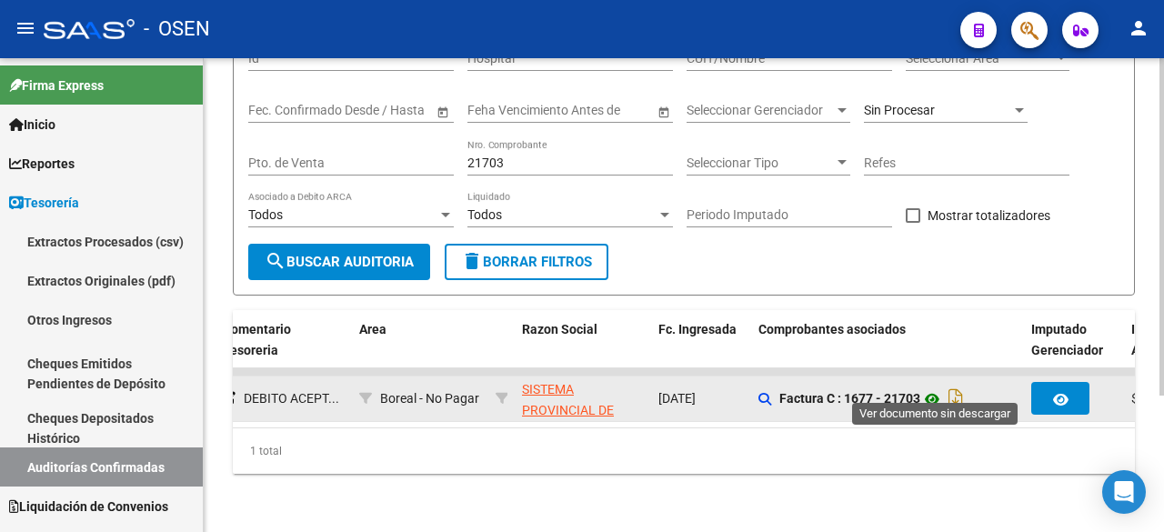
click at [938, 388] on icon at bounding box center [933, 399] width 24 height 22
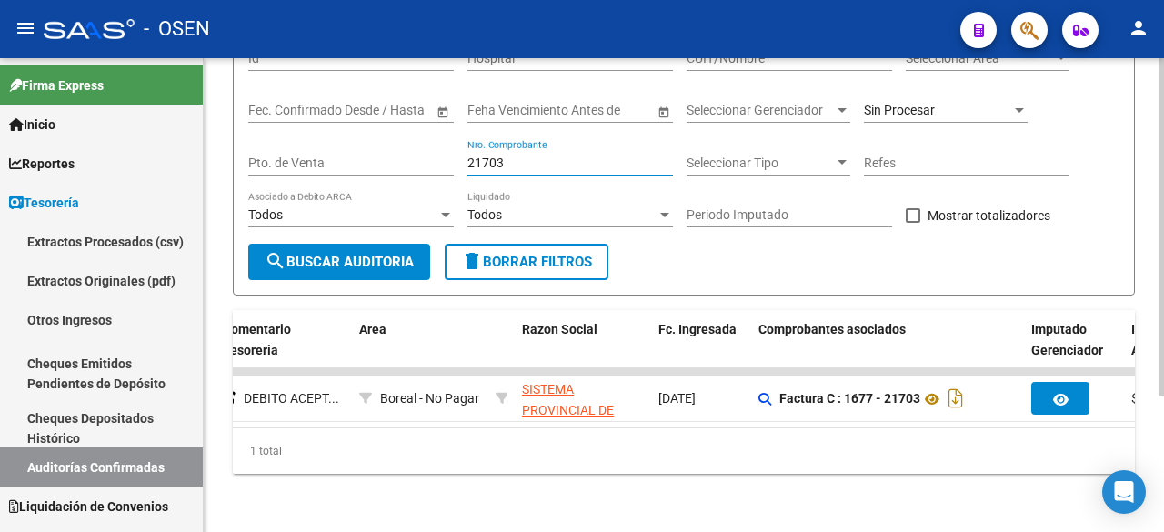
drag, startPoint x: 523, startPoint y: 152, endPoint x: 361, endPoint y: 147, distance: 162.0
click at [361, 147] on div "Filtros Id Hospital CUIT/Nombre Seleccionar Area Seleccionar Area Fecha inicio …" at bounding box center [683, 139] width 871 height 209
drag, startPoint x: 620, startPoint y: 429, endPoint x: 582, endPoint y: 429, distance: 37.3
click at [582, 429] on div "1 total" at bounding box center [684, 450] width 902 height 45
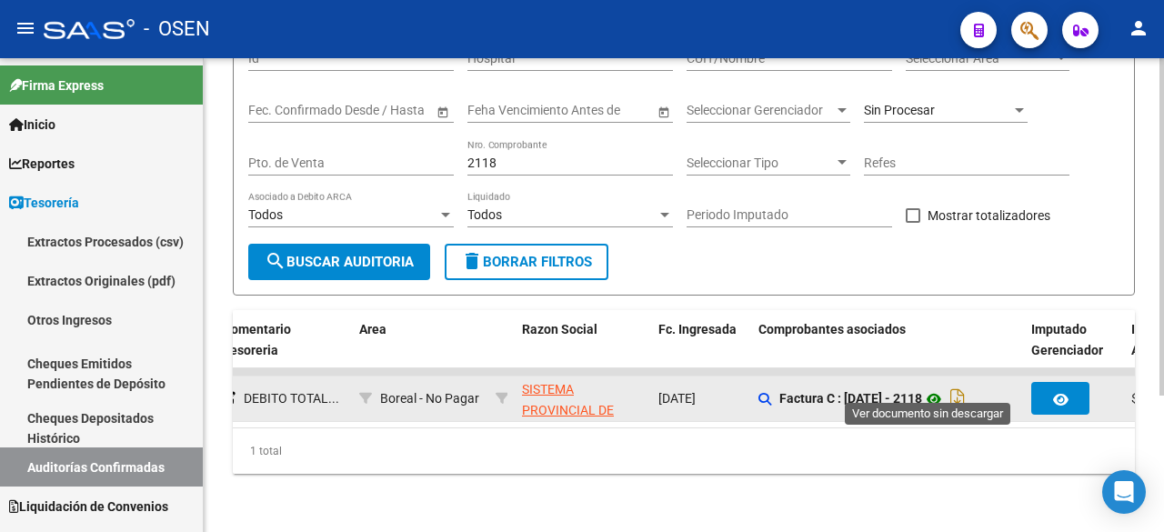
click at [932, 388] on icon at bounding box center [934, 399] width 24 height 22
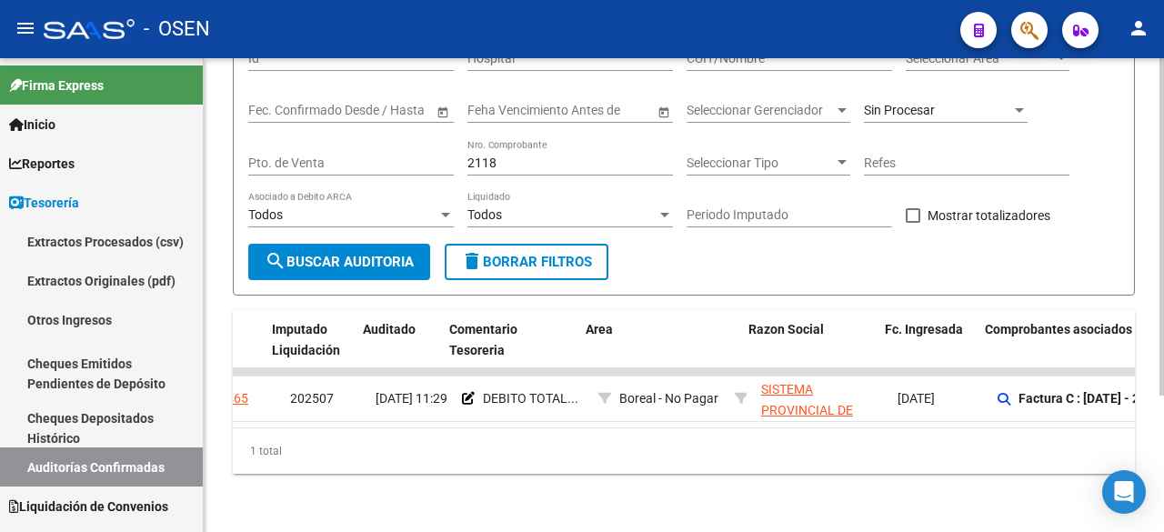
scroll to position [0, 315]
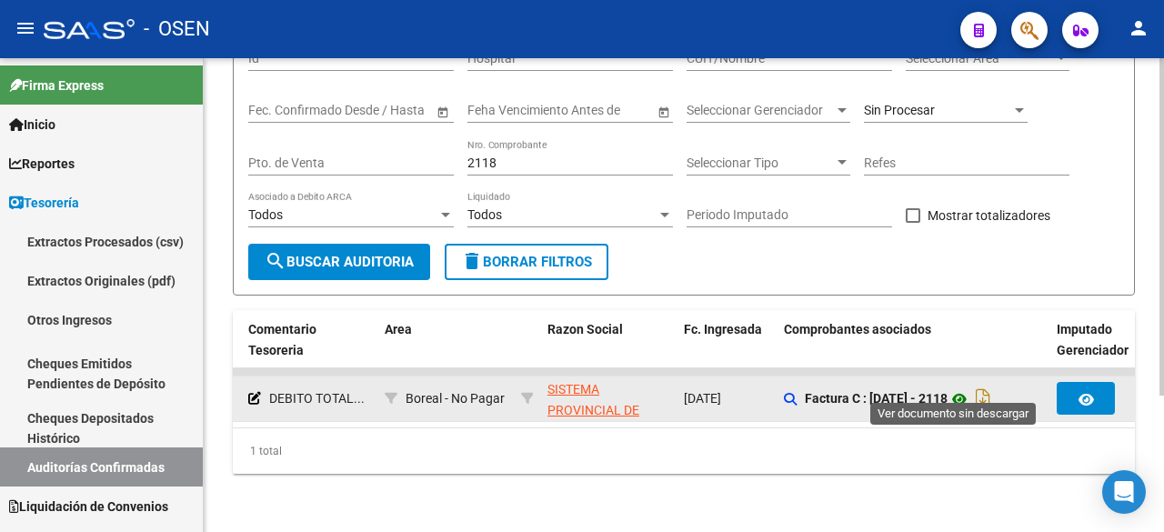
click at [957, 388] on icon at bounding box center [960, 399] width 24 height 22
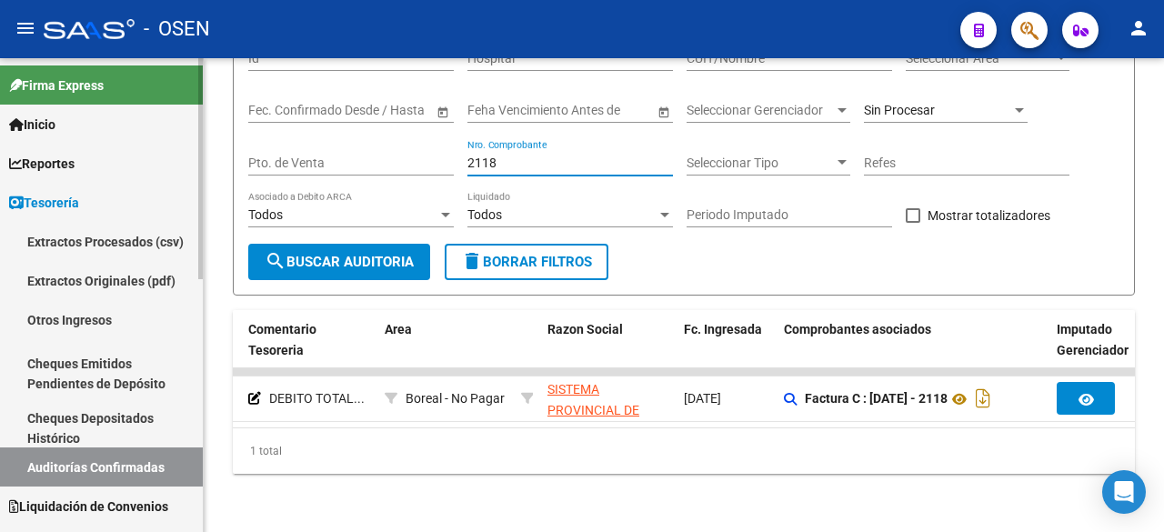
drag, startPoint x: 570, startPoint y: 151, endPoint x: 82, endPoint y: 136, distance: 488.7
click at [82, 136] on mat-sidenav-container "Firma Express Inicio Calendario SSS Instructivos Contacto OS Reportes Tablero d…" at bounding box center [582, 295] width 1164 height 474
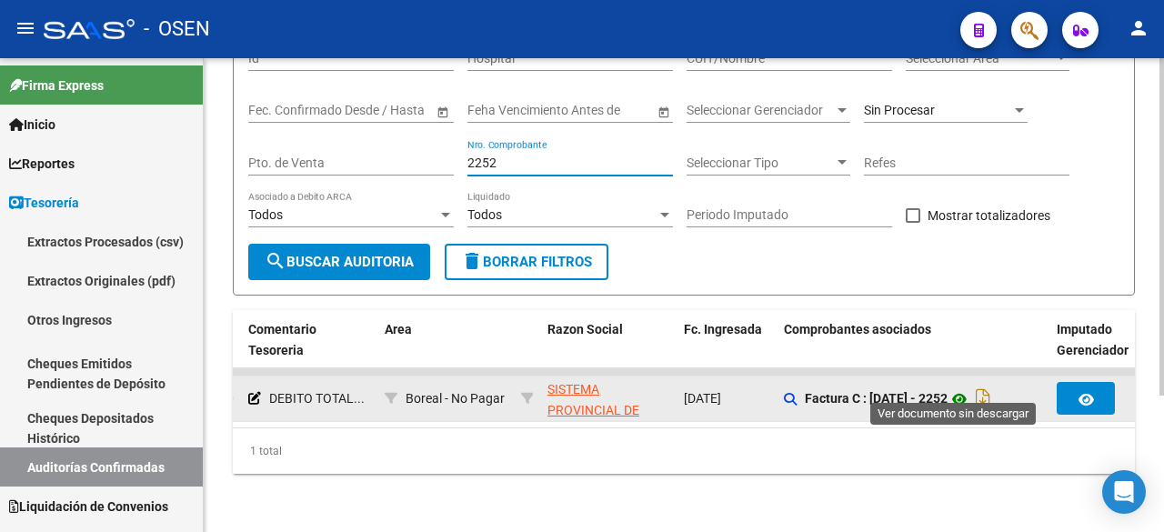
type input "2252"
click at [955, 388] on icon at bounding box center [960, 399] width 24 height 22
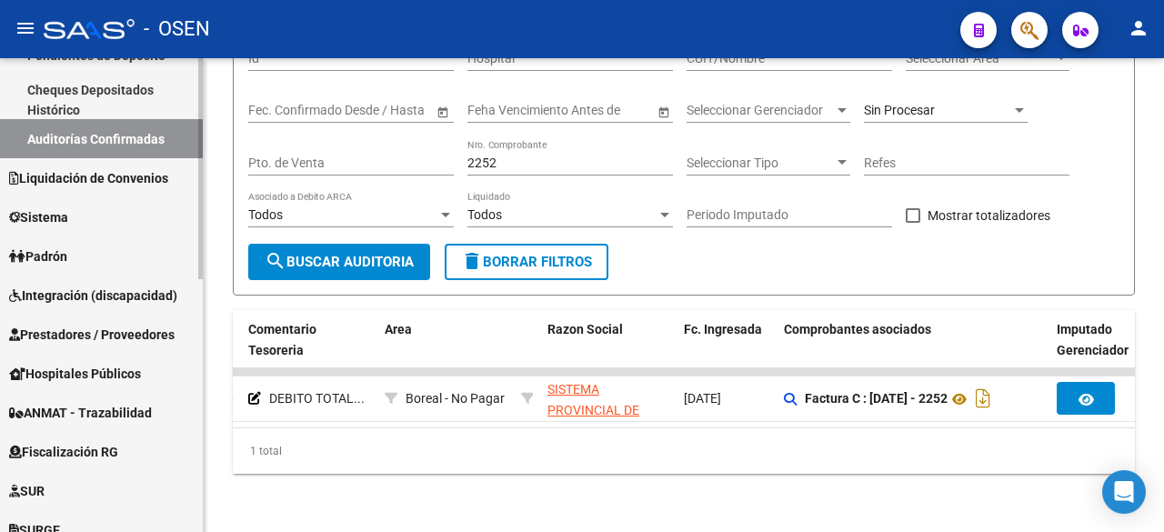
scroll to position [541, 0]
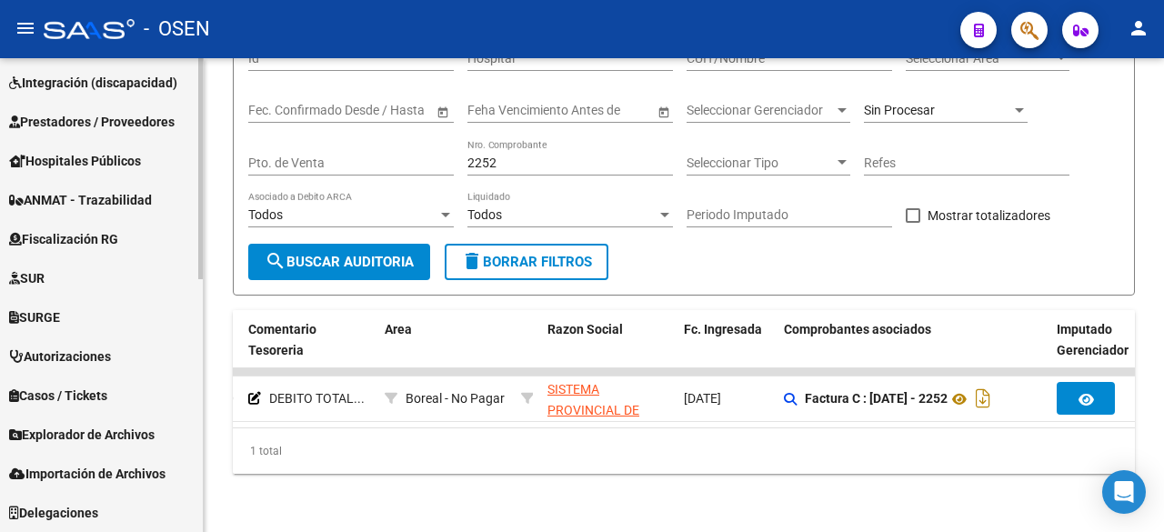
click at [134, 164] on span "Hospitales Públicos" at bounding box center [75, 161] width 132 height 20
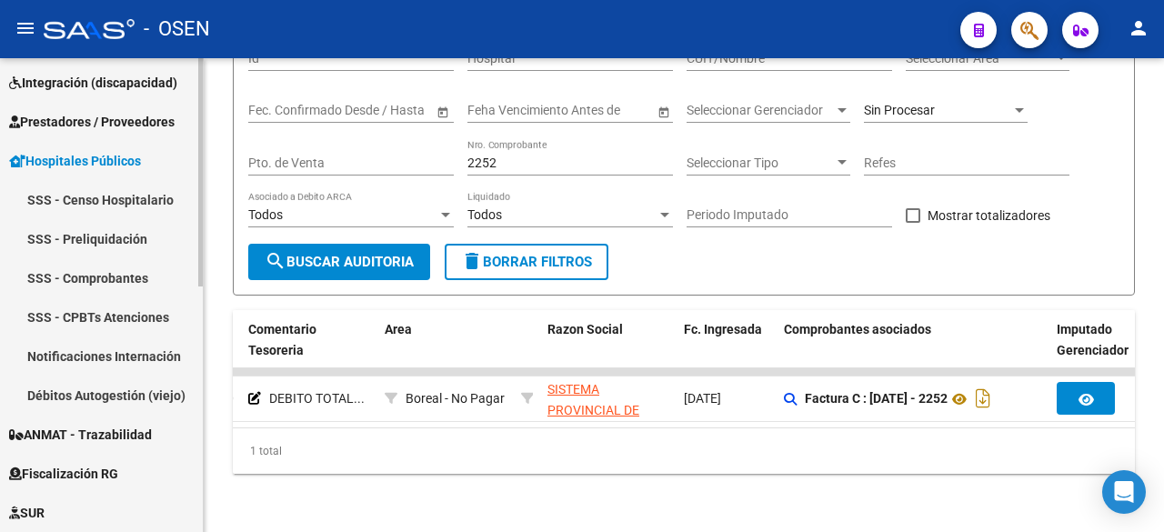
scroll to position [0, 0]
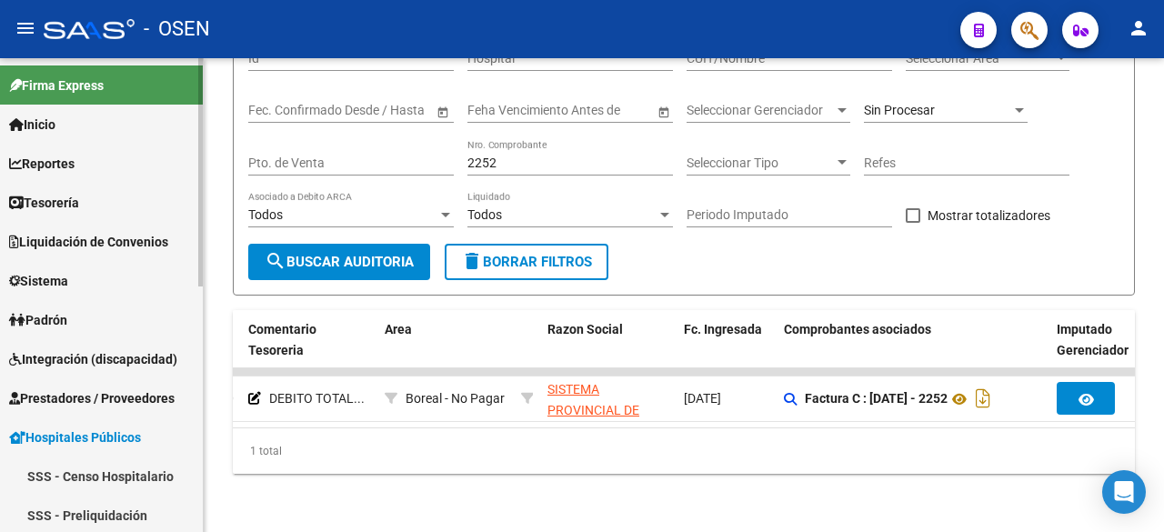
click at [140, 397] on span "Prestadores / Proveedores" at bounding box center [92, 398] width 166 height 20
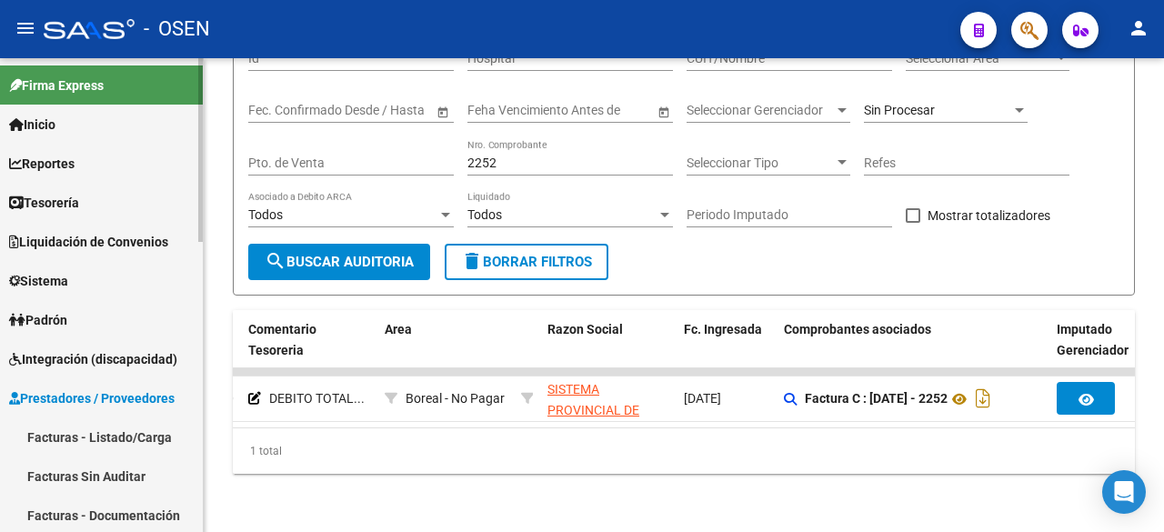
click at [133, 428] on link "Facturas - Listado/Carga" at bounding box center [101, 437] width 203 height 39
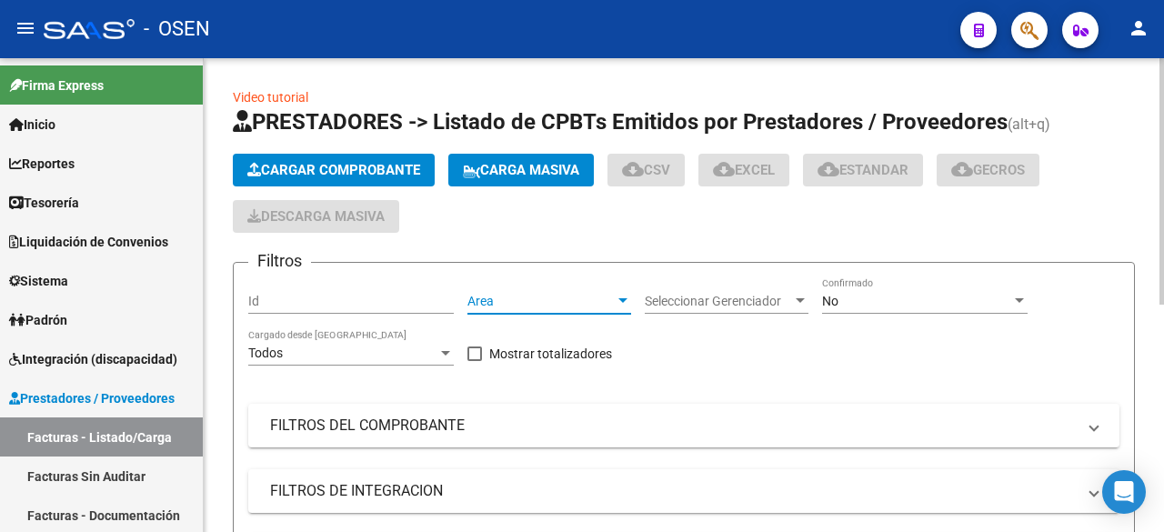
click at [592, 295] on span "Area" at bounding box center [541, 301] width 147 height 15
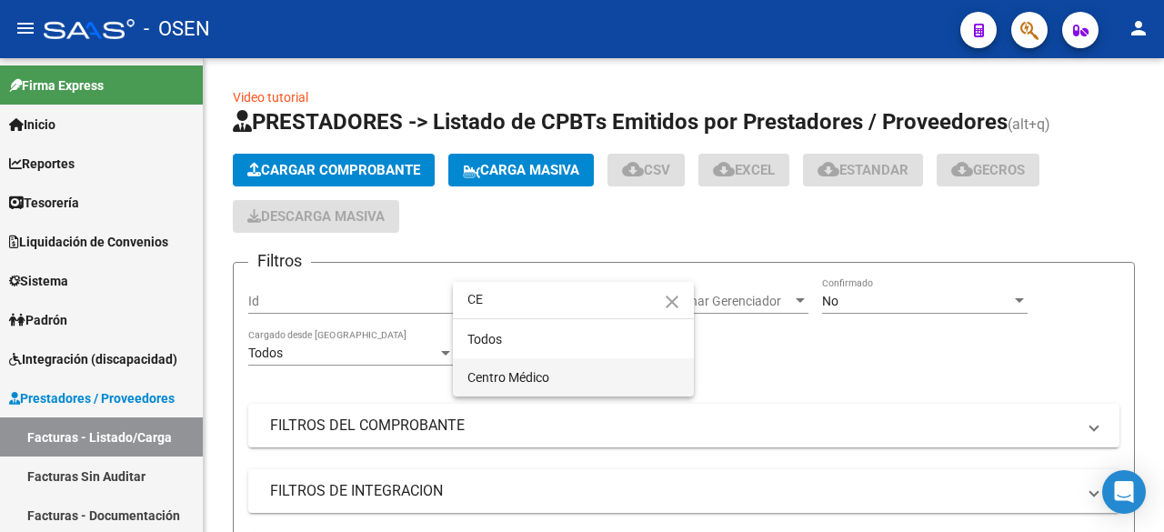
type input "CE"
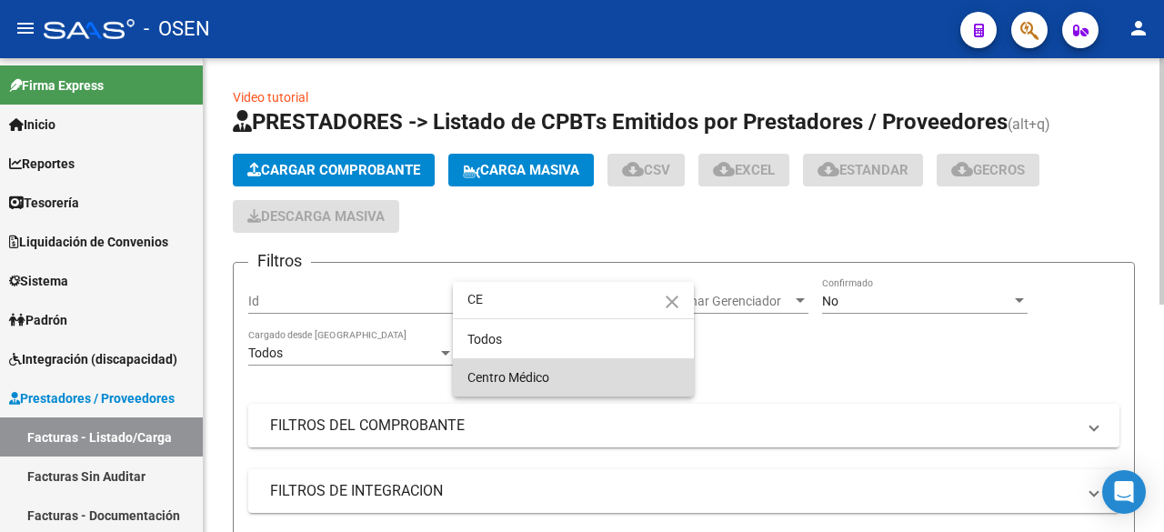
click at [579, 380] on span "Centro Médico" at bounding box center [574, 377] width 212 height 38
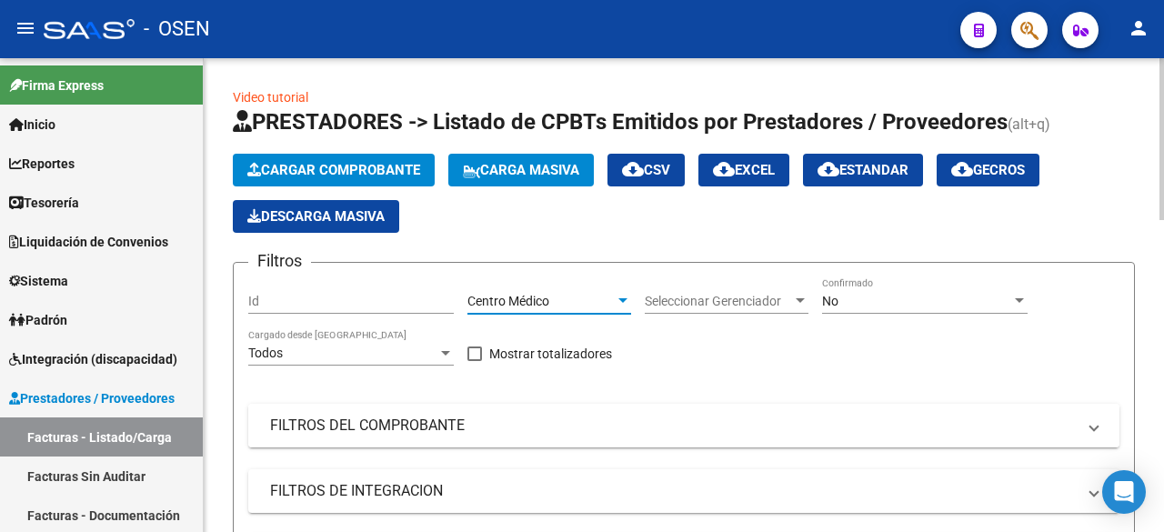
click at [533, 427] on mat-panel-title "FILTROS DEL COMPROBANTE" at bounding box center [673, 426] width 806 height 20
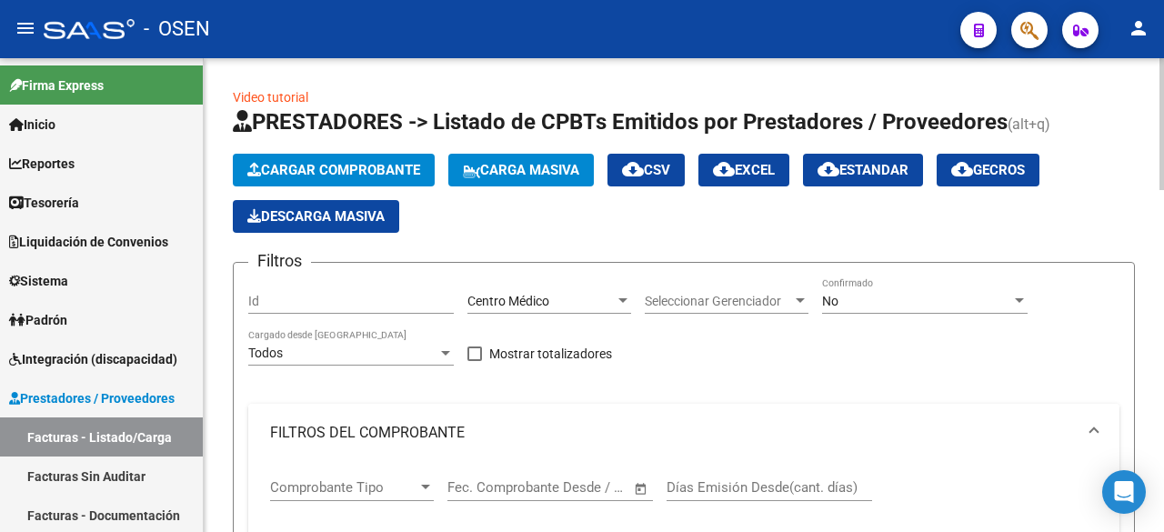
scroll to position [303, 0]
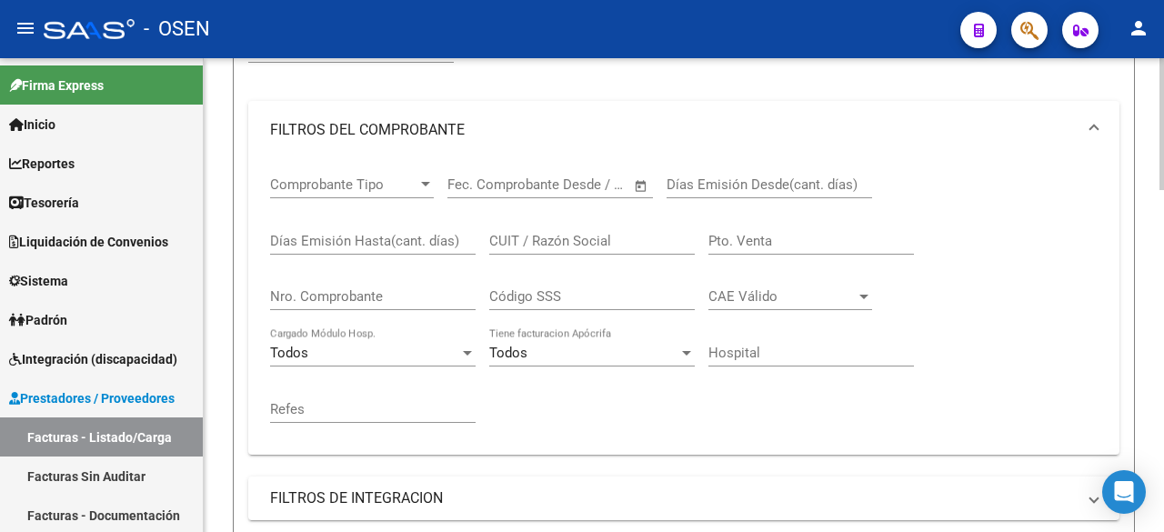
click at [613, 251] on div "CUIT / Razón Social" at bounding box center [592, 235] width 206 height 39
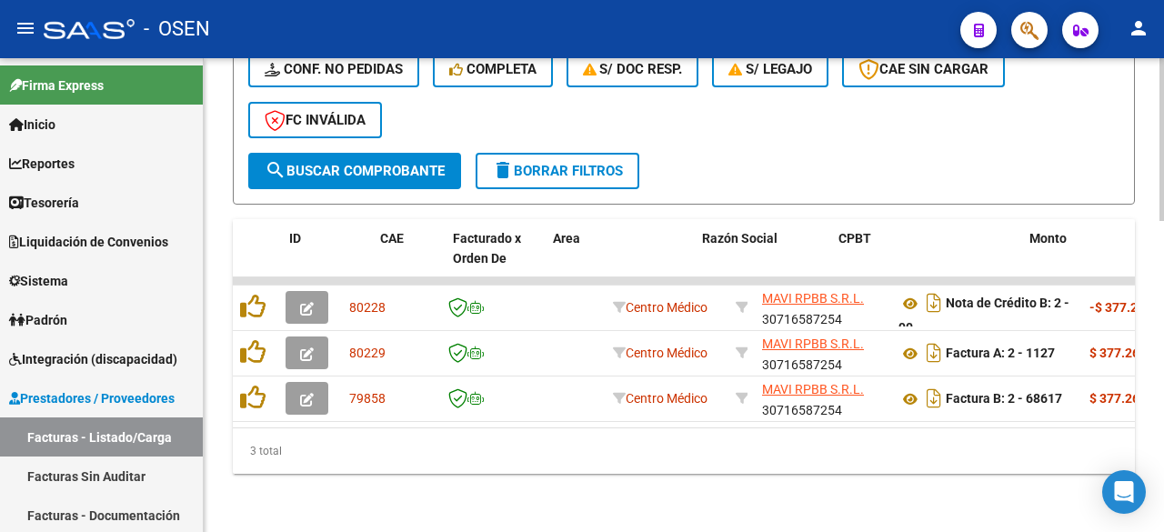
scroll to position [0, 312]
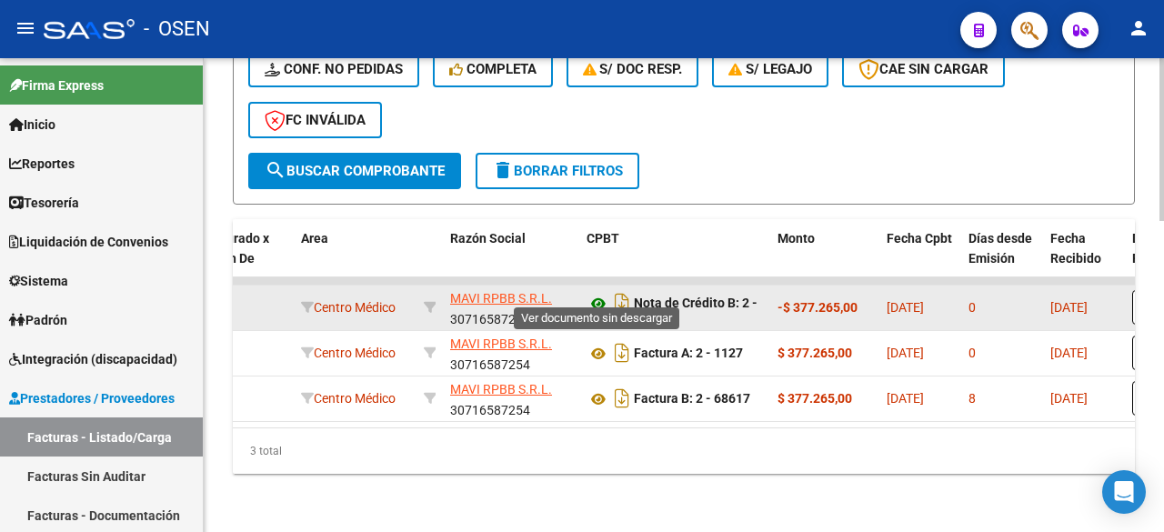
type input "MAVI"
click at [597, 293] on icon at bounding box center [599, 304] width 24 height 22
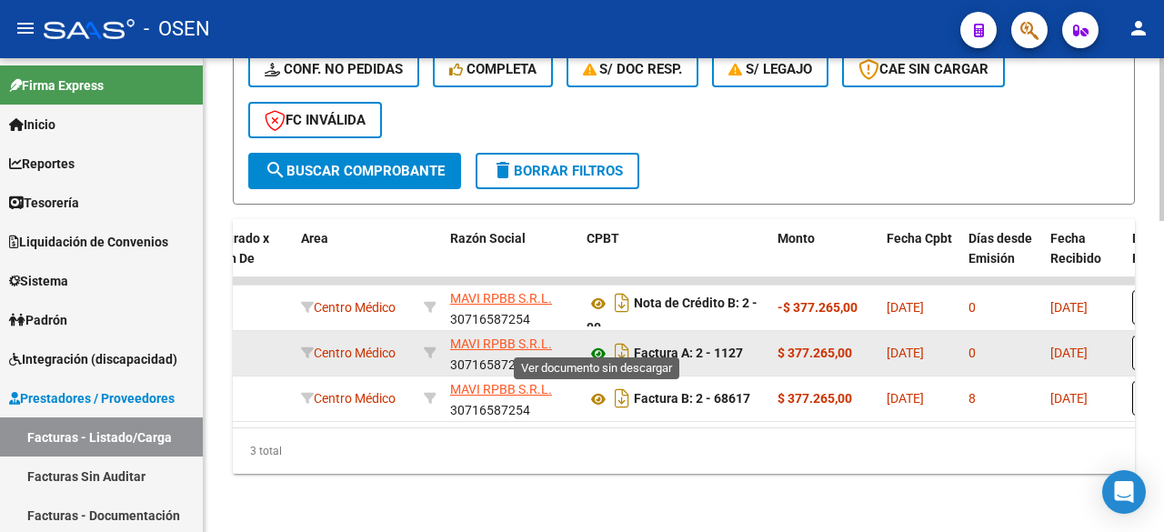
click at [592, 343] on icon at bounding box center [599, 354] width 24 height 22
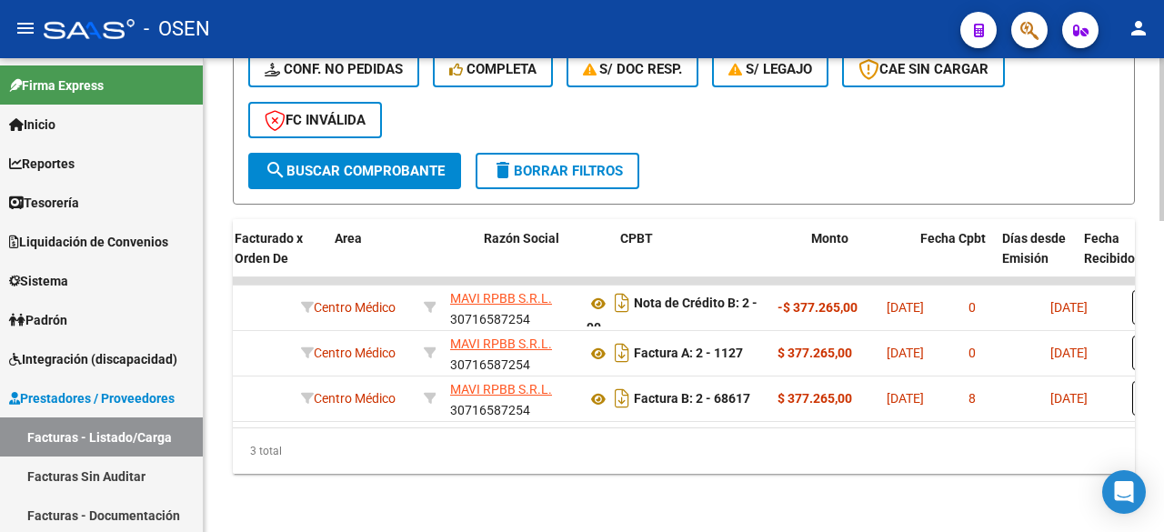
scroll to position [0, 0]
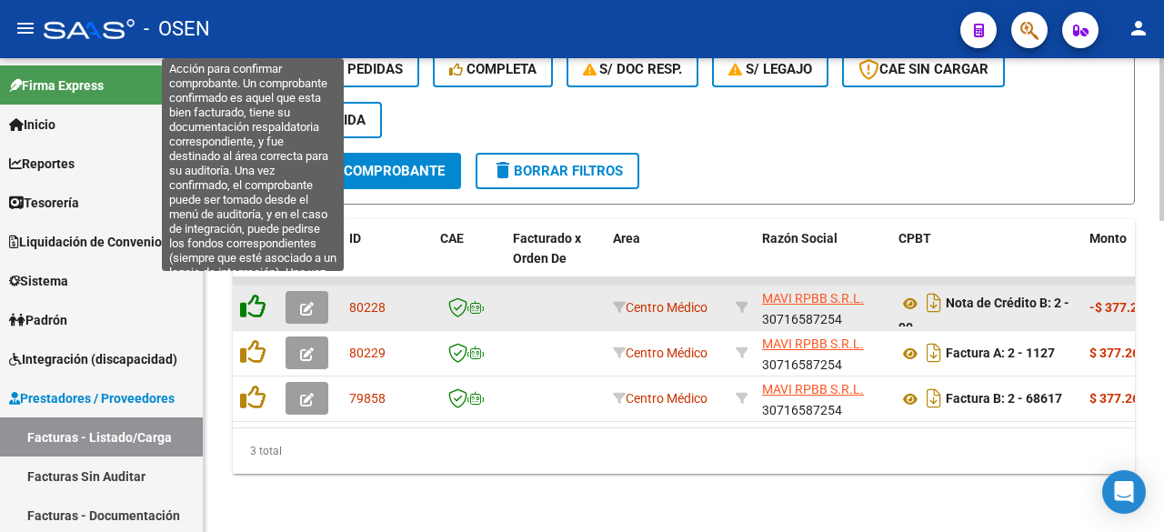
click at [254, 299] on icon at bounding box center [252, 306] width 25 height 25
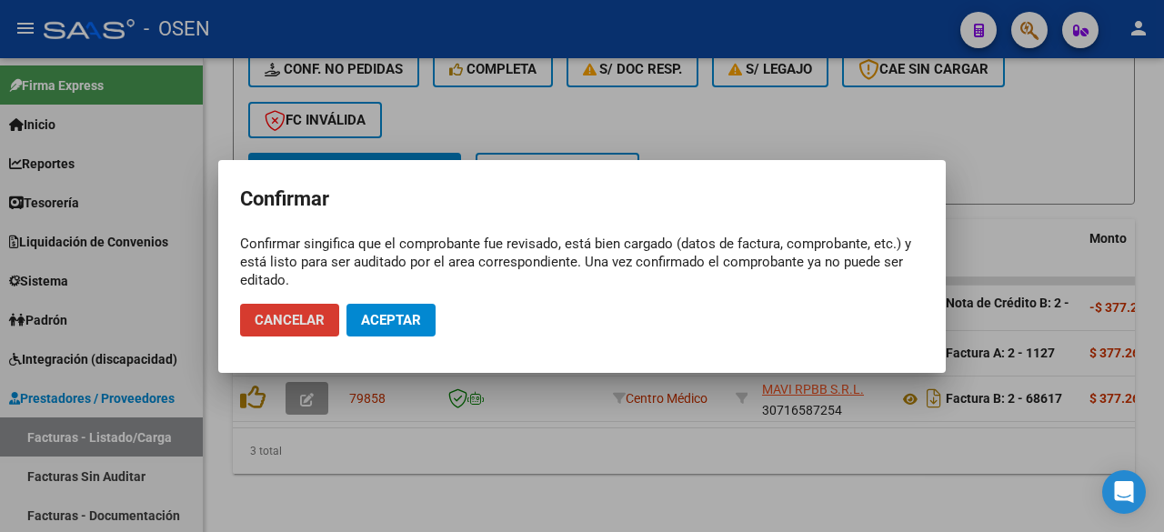
click at [389, 320] on span "Aceptar" at bounding box center [391, 320] width 60 height 16
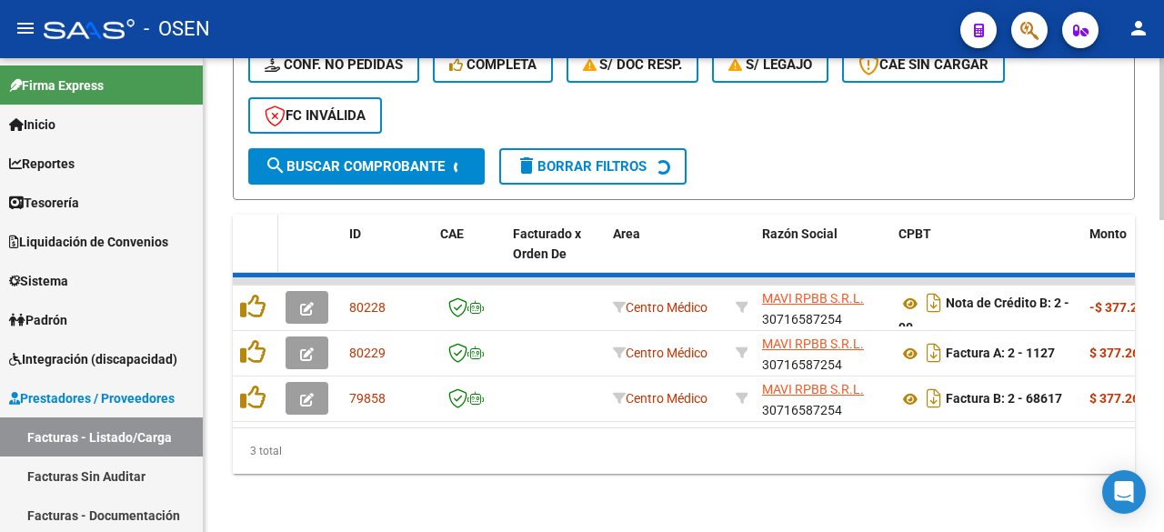
scroll to position [861, 0]
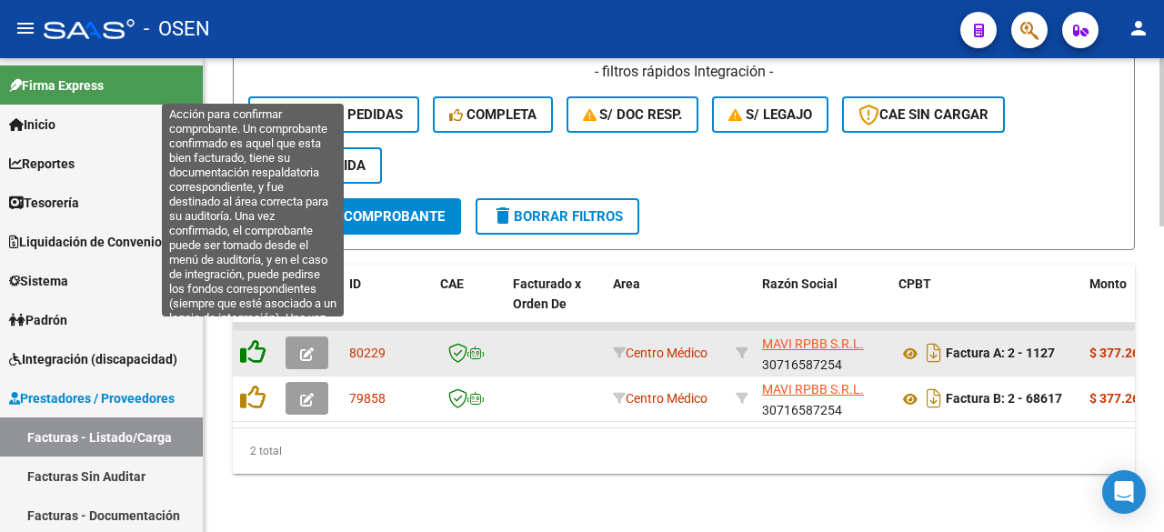
click at [253, 339] on icon at bounding box center [252, 351] width 25 height 25
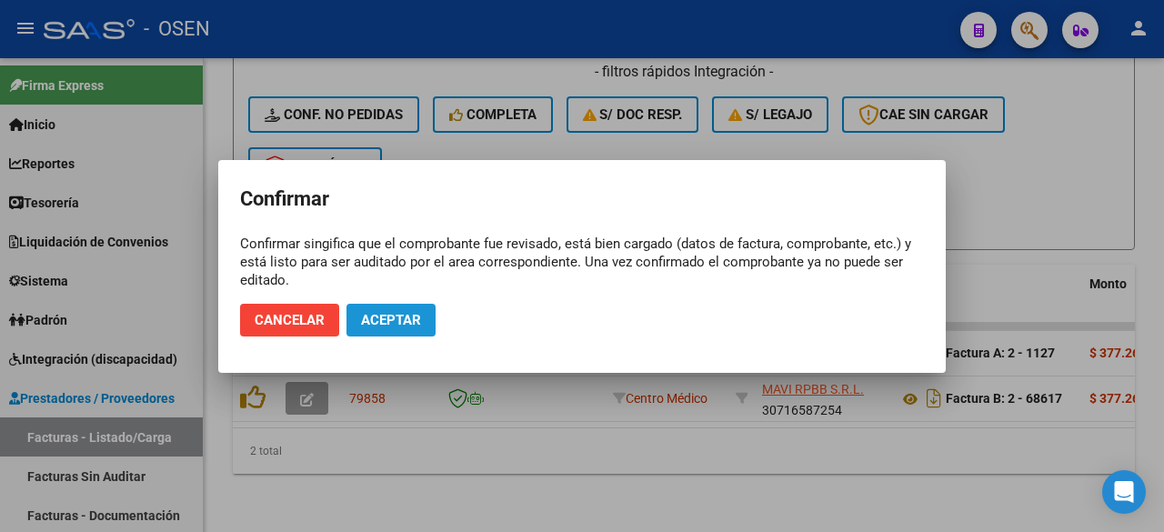
click at [392, 309] on button "Aceptar" at bounding box center [391, 320] width 89 height 33
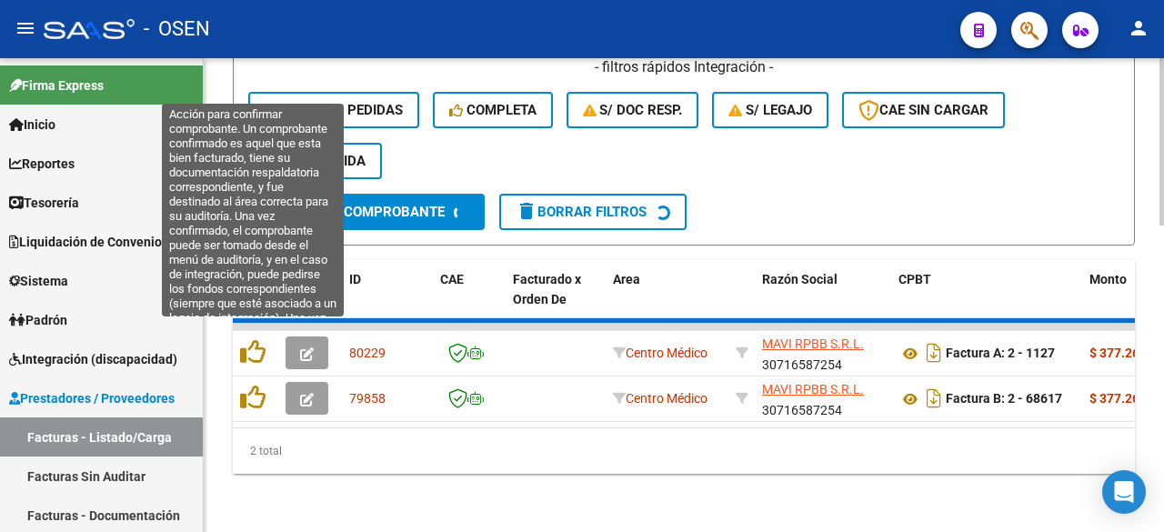
scroll to position [816, 0]
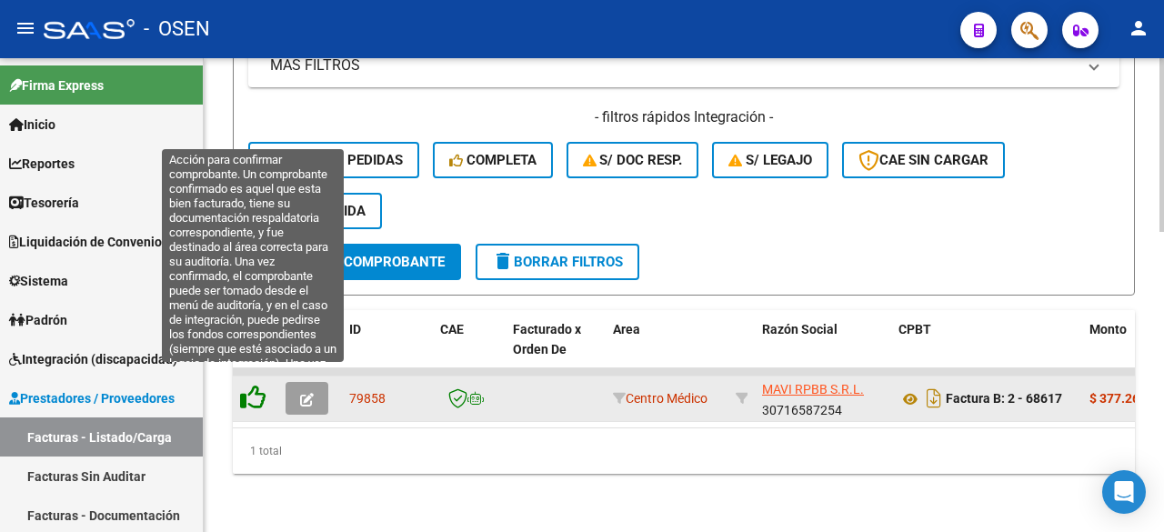
click at [252, 385] on icon at bounding box center [252, 397] width 25 height 25
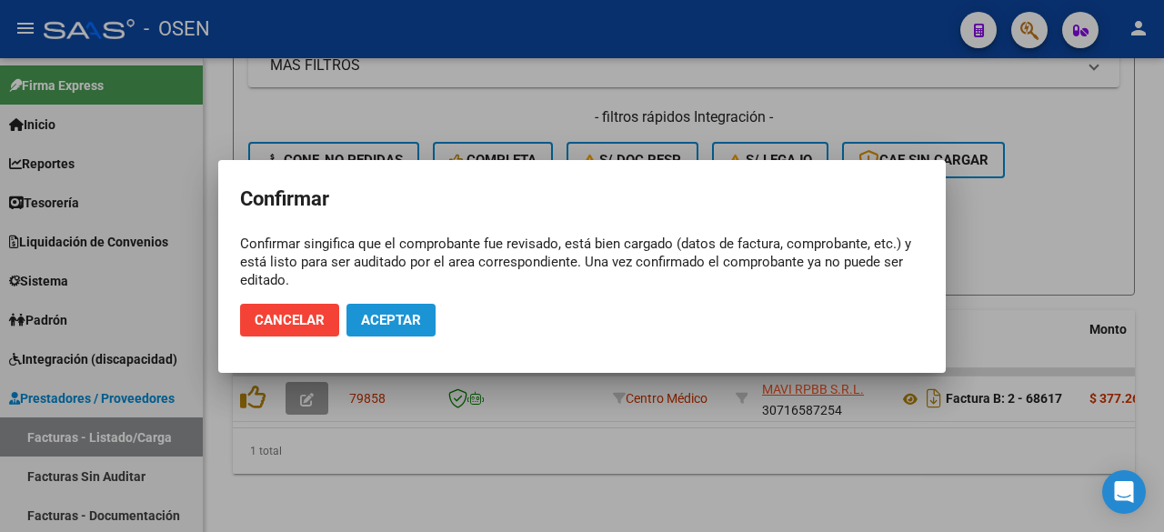
click at [349, 314] on button "Aceptar" at bounding box center [391, 320] width 89 height 33
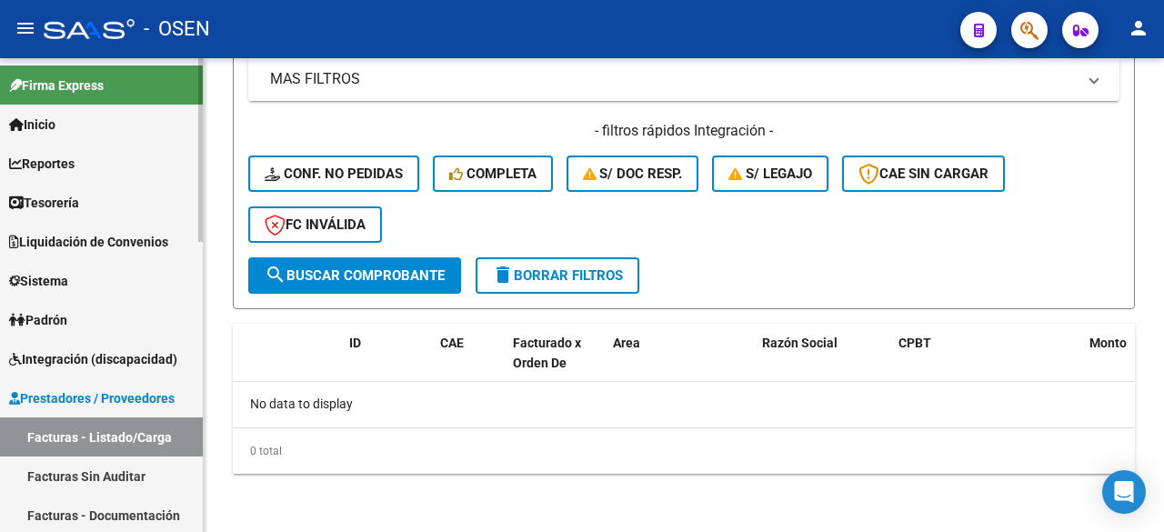
scroll to position [788, 0]
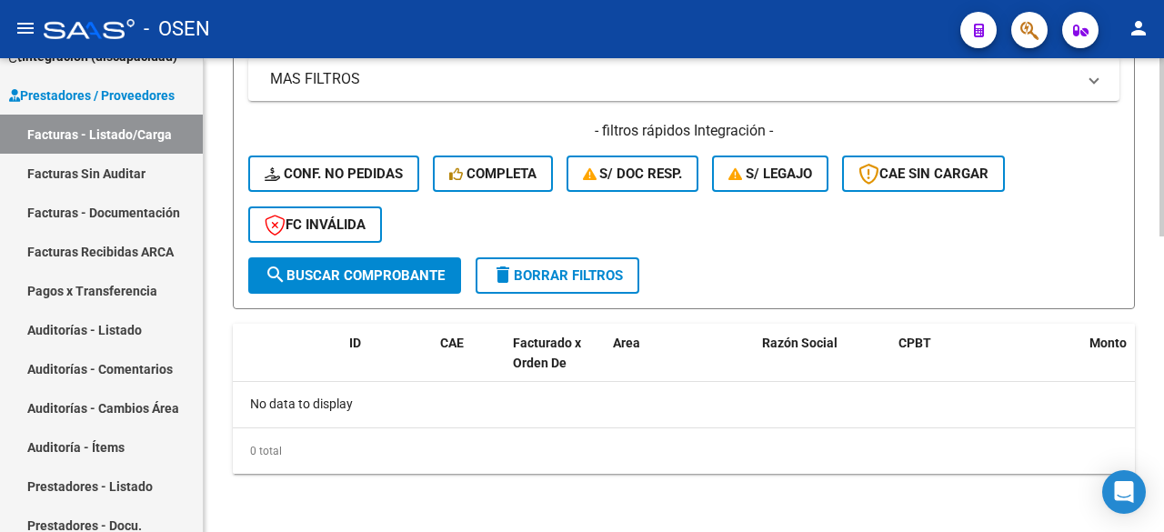
drag, startPoint x: 126, startPoint y: 334, endPoint x: 226, endPoint y: 296, distance: 107.1
click at [126, 334] on link "Auditorías - Listado" at bounding box center [101, 329] width 203 height 39
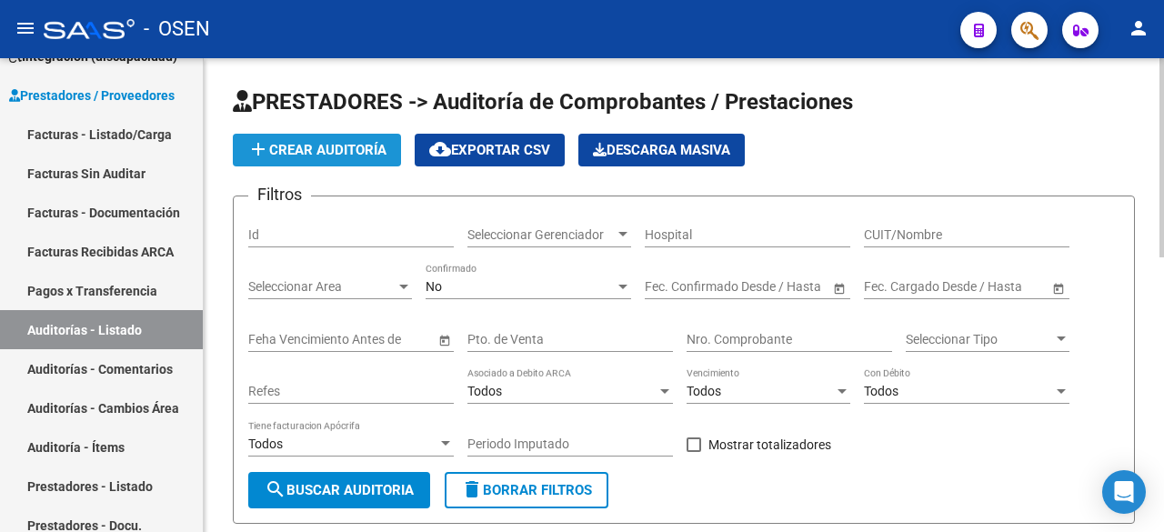
click at [342, 147] on span "add Crear Auditoría" at bounding box center [316, 150] width 139 height 16
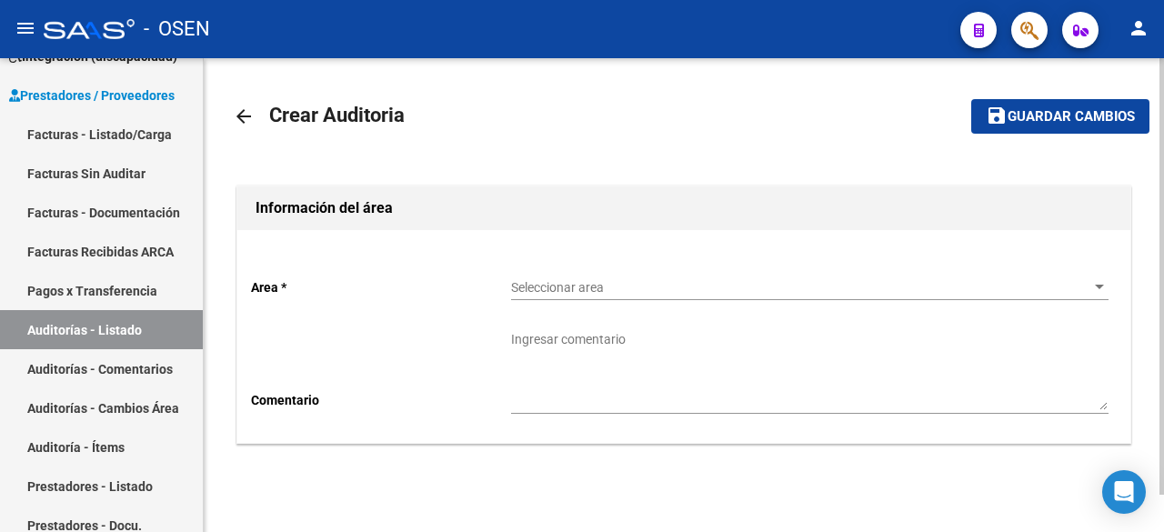
click at [836, 298] on div "Seleccionar area Seleccionar area" at bounding box center [810, 282] width 598 height 36
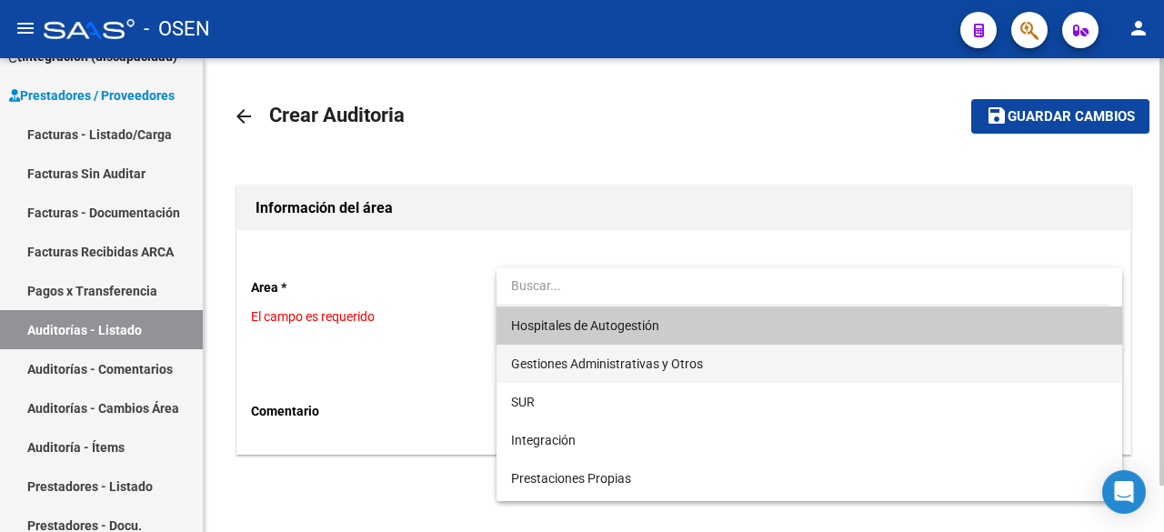
click at [723, 349] on span "Gestiones Administrativas y Otros" at bounding box center [810, 364] width 598 height 38
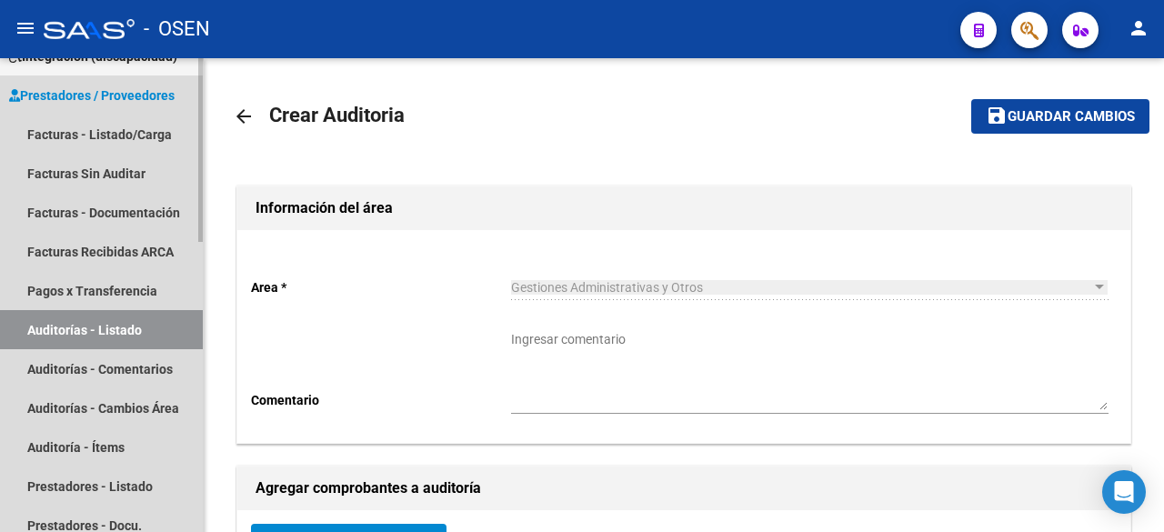
drag, startPoint x: 79, startPoint y: 331, endPoint x: 102, endPoint y: 324, distance: 23.9
click at [80, 331] on link "Auditorías - Listado" at bounding box center [101, 329] width 203 height 39
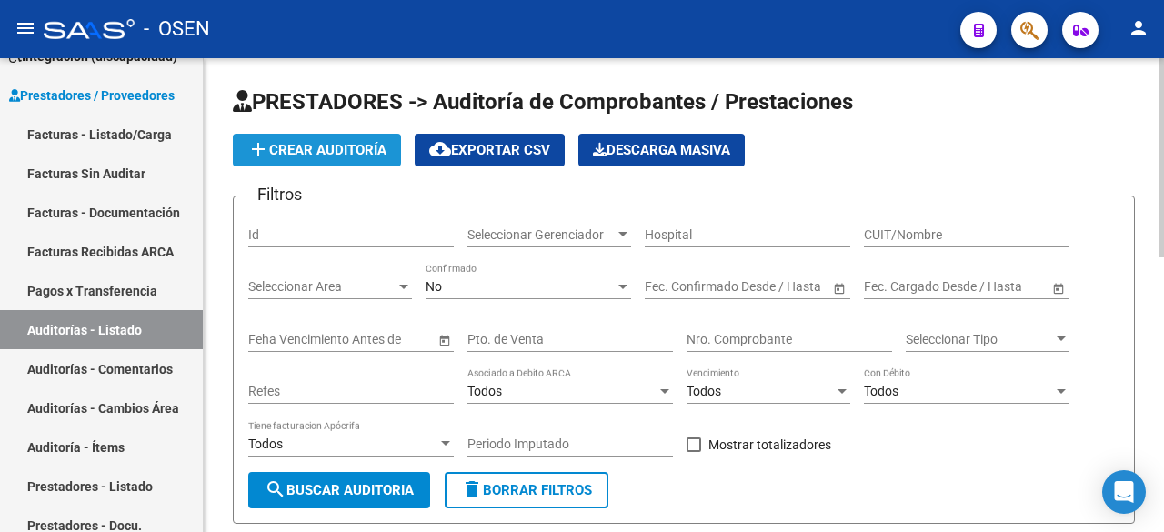
click at [307, 146] on span "add Crear Auditoría" at bounding box center [316, 150] width 139 height 16
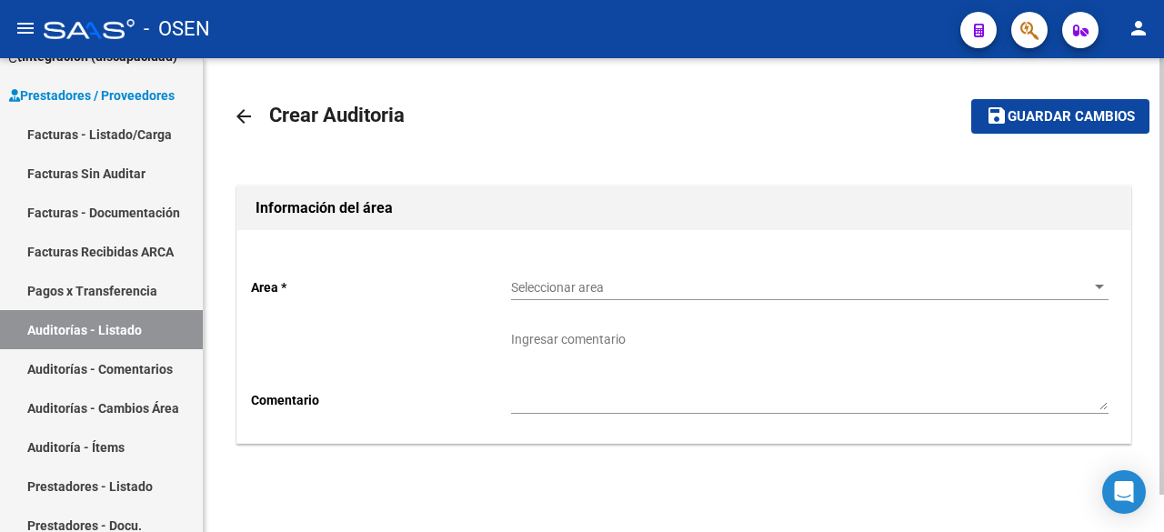
click at [668, 290] on span "Seleccionar area" at bounding box center [801, 287] width 581 height 15
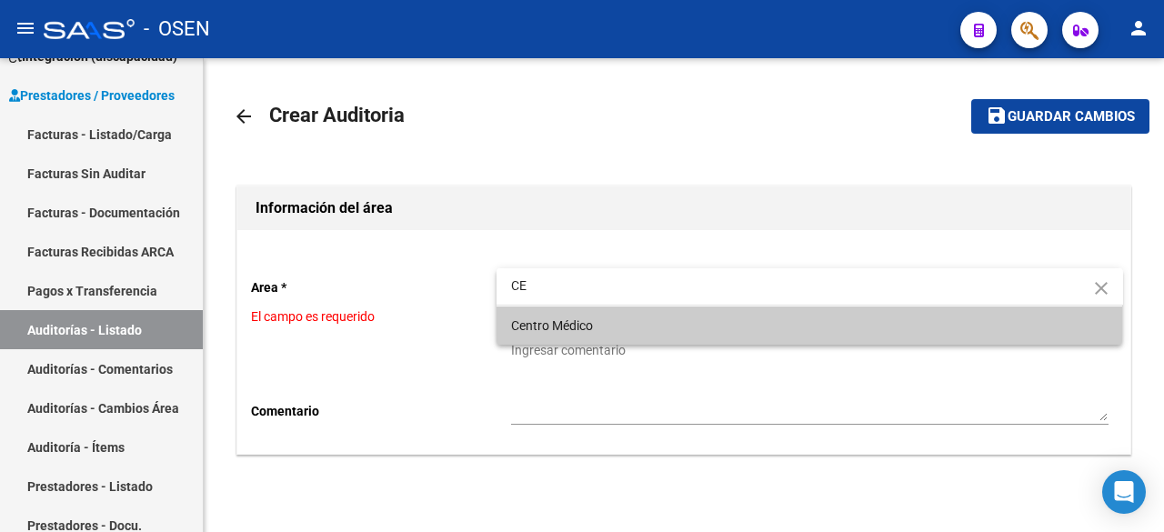
type input "CE"
click at [650, 323] on span "Centro Médico" at bounding box center [810, 326] width 598 height 38
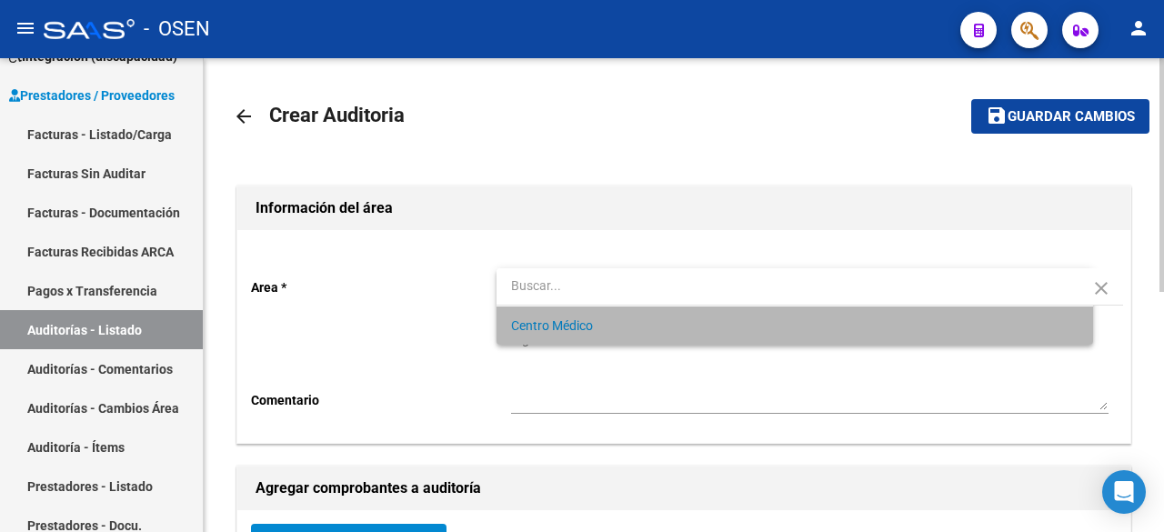
scroll to position [303, 0]
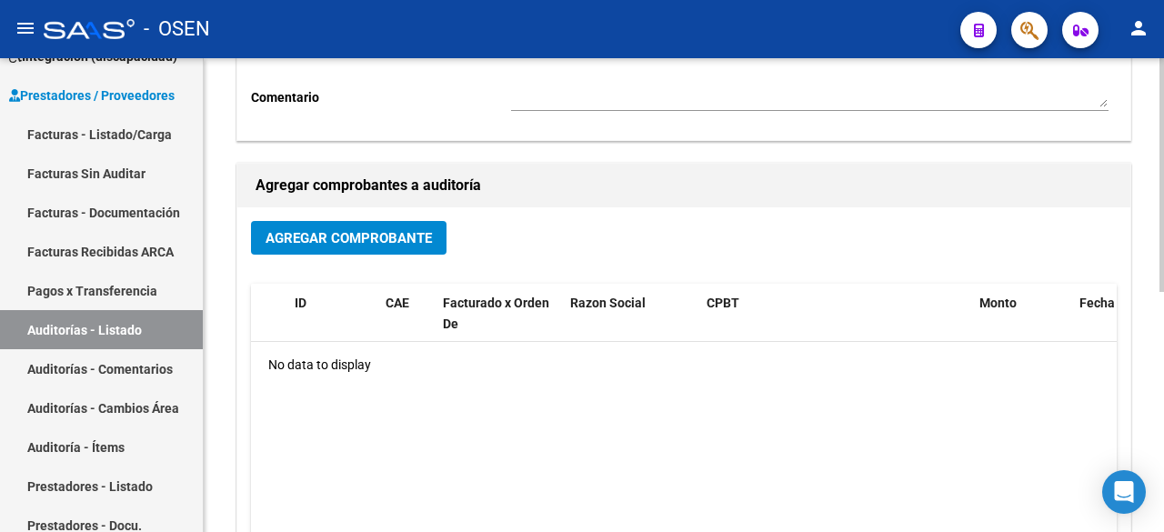
click at [397, 230] on span "Agregar Comprobante" at bounding box center [349, 238] width 166 height 16
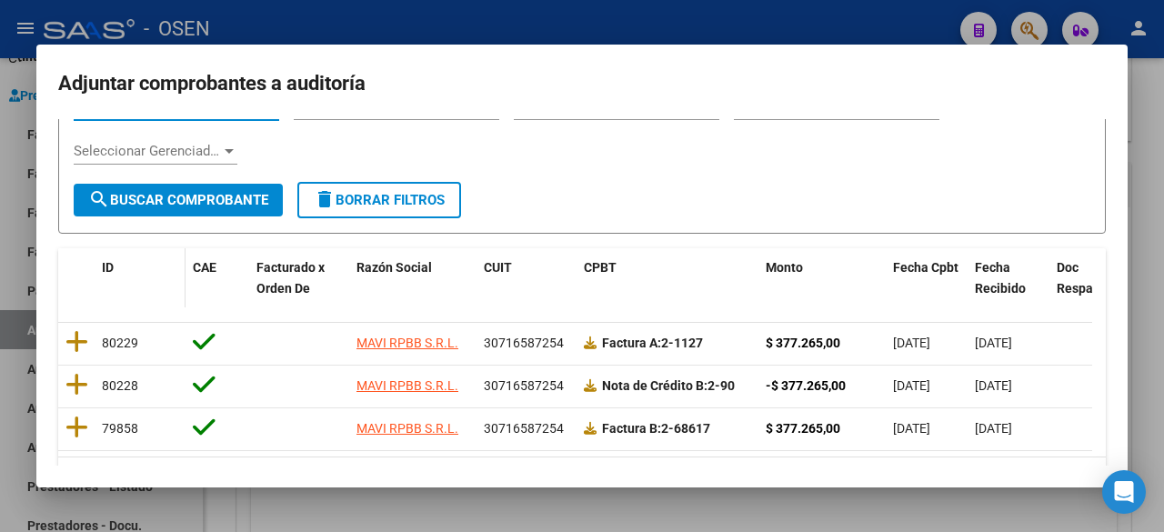
scroll to position [166, 0]
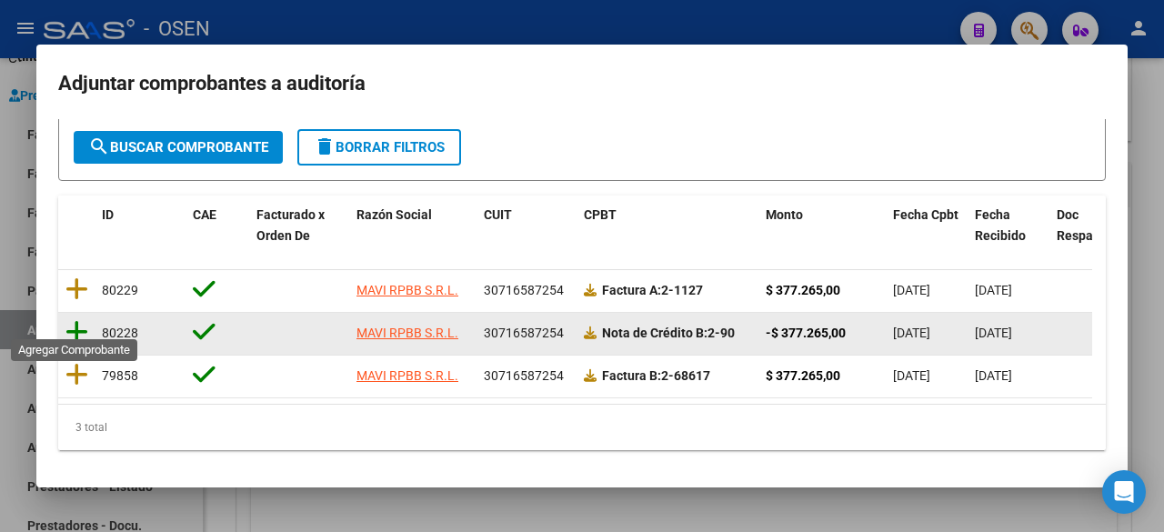
click at [80, 324] on icon at bounding box center [76, 331] width 23 height 25
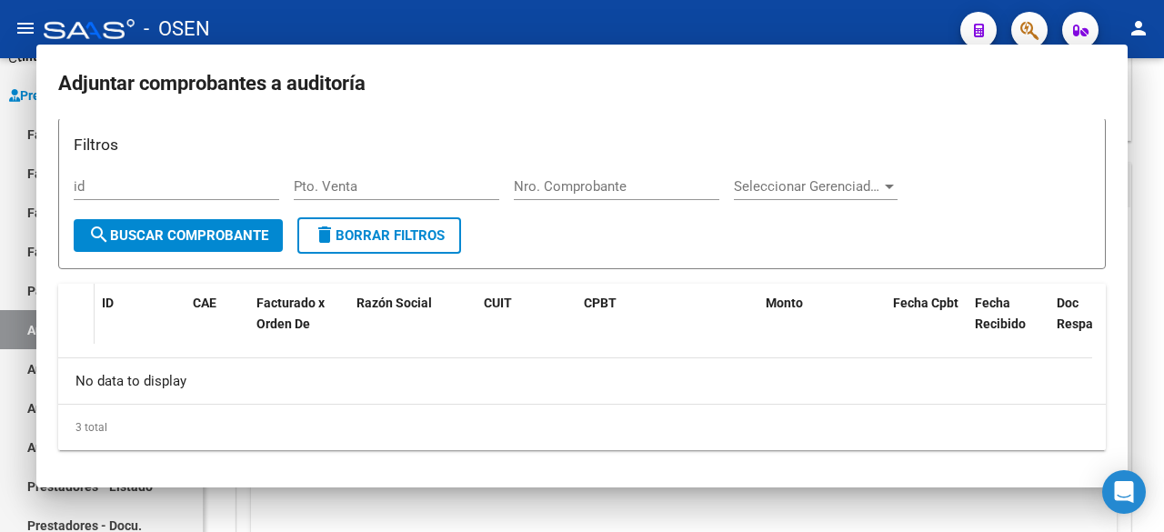
scroll to position [20, 0]
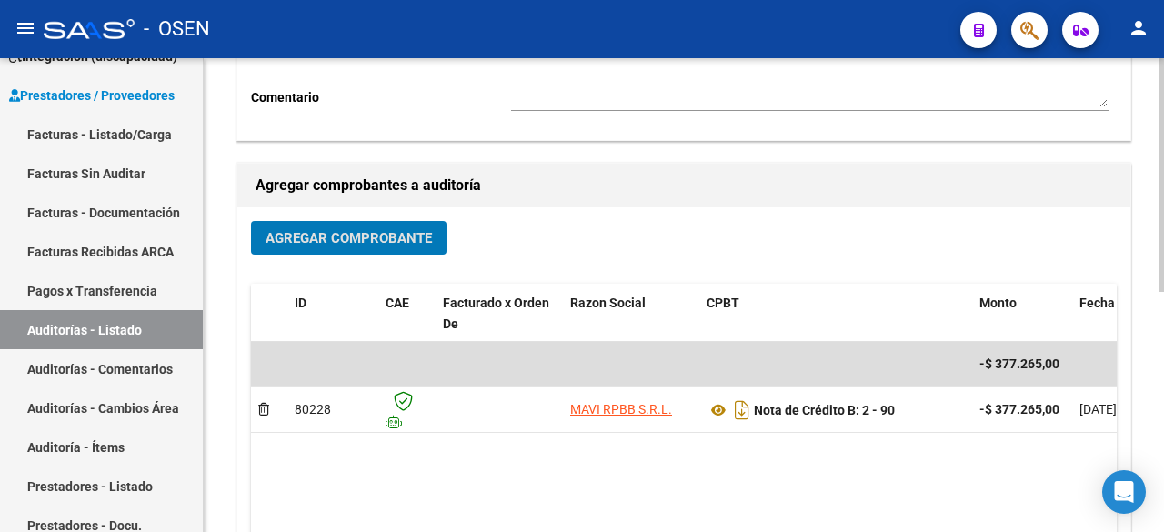
click at [343, 230] on span "Agregar Comprobante" at bounding box center [349, 238] width 166 height 16
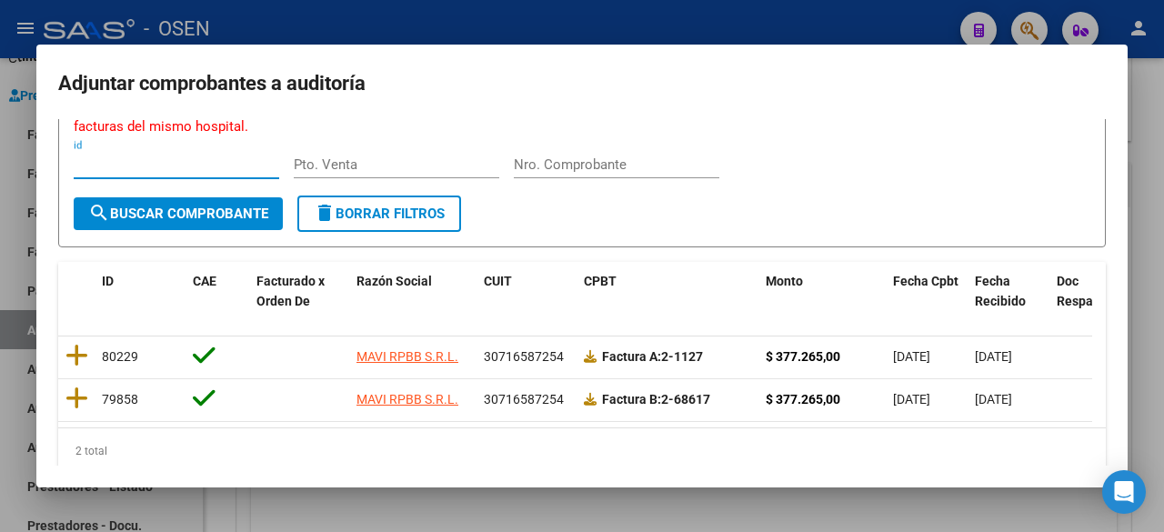
scroll to position [154, 0]
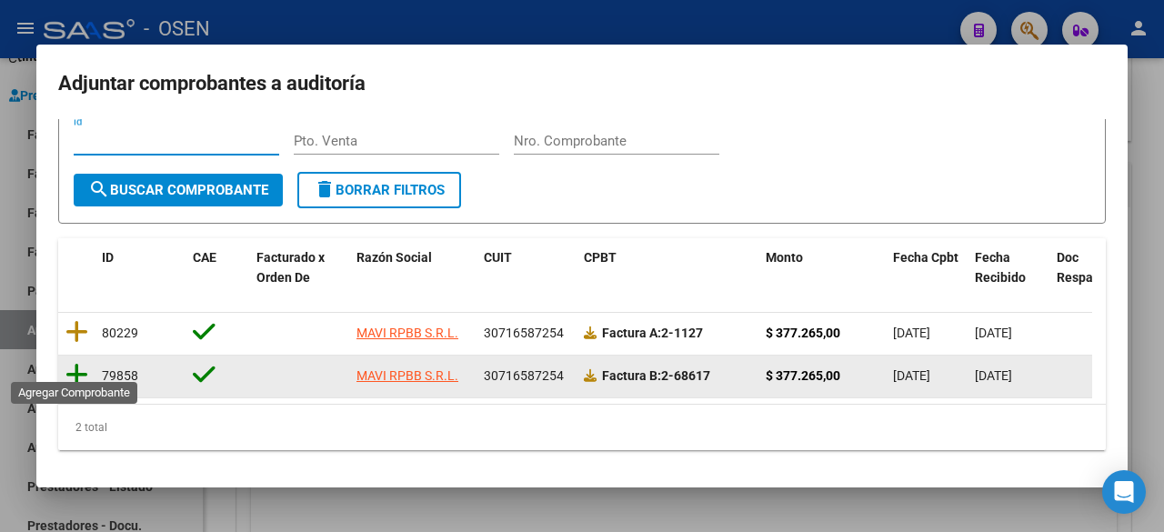
click at [77, 362] on icon at bounding box center [76, 374] width 23 height 25
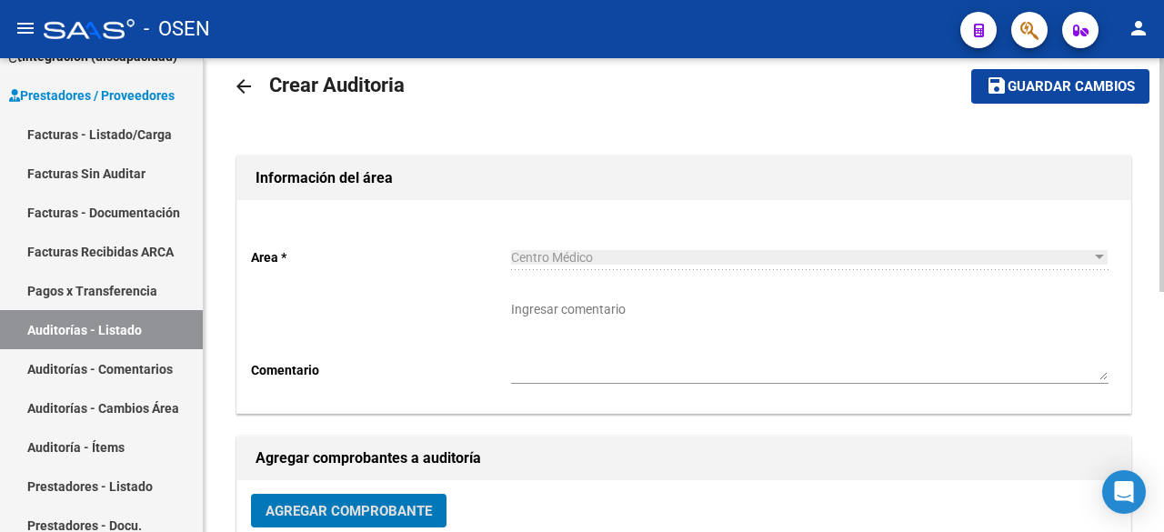
scroll to position [0, 0]
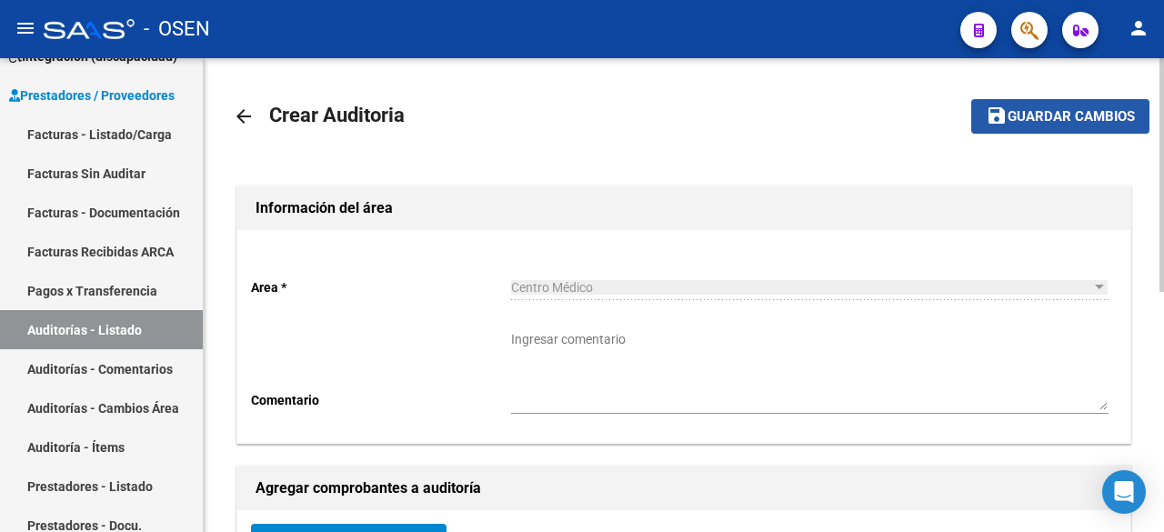
click at [1043, 126] on button "save Guardar cambios" at bounding box center [1061, 116] width 178 height 34
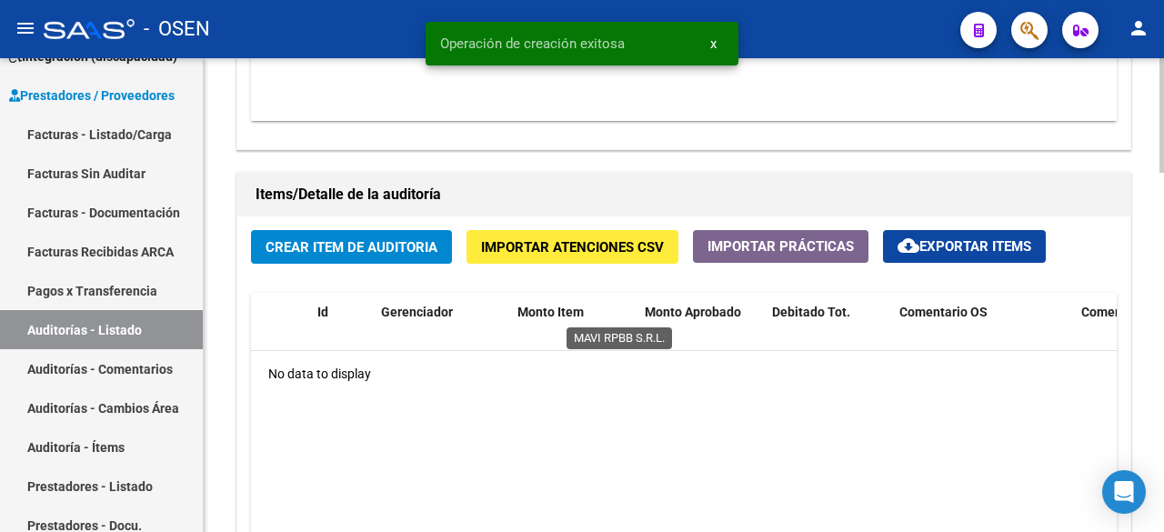
scroll to position [1213, 0]
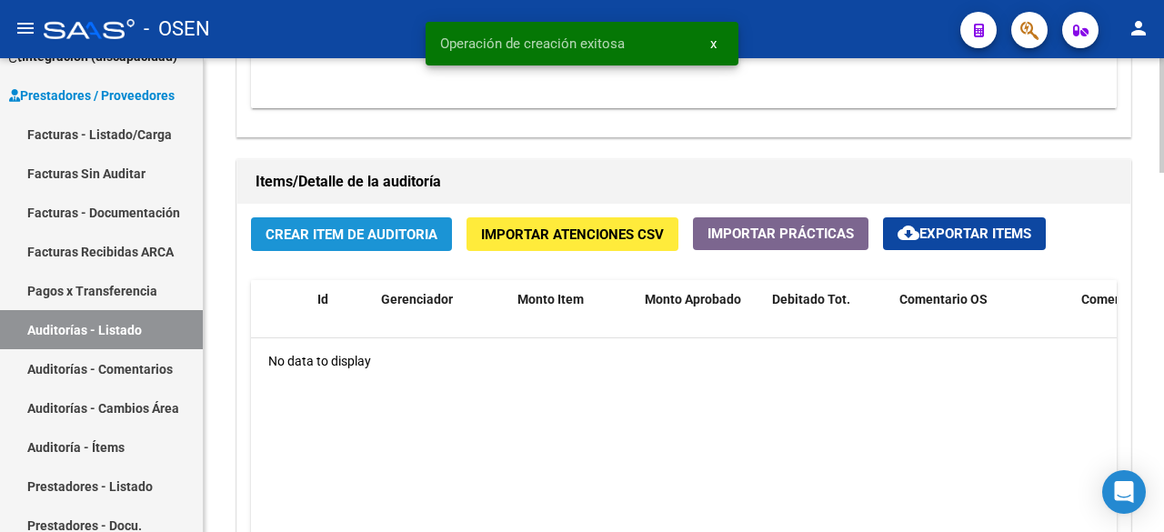
click at [368, 234] on span "Crear Item de Auditoria" at bounding box center [352, 235] width 172 height 16
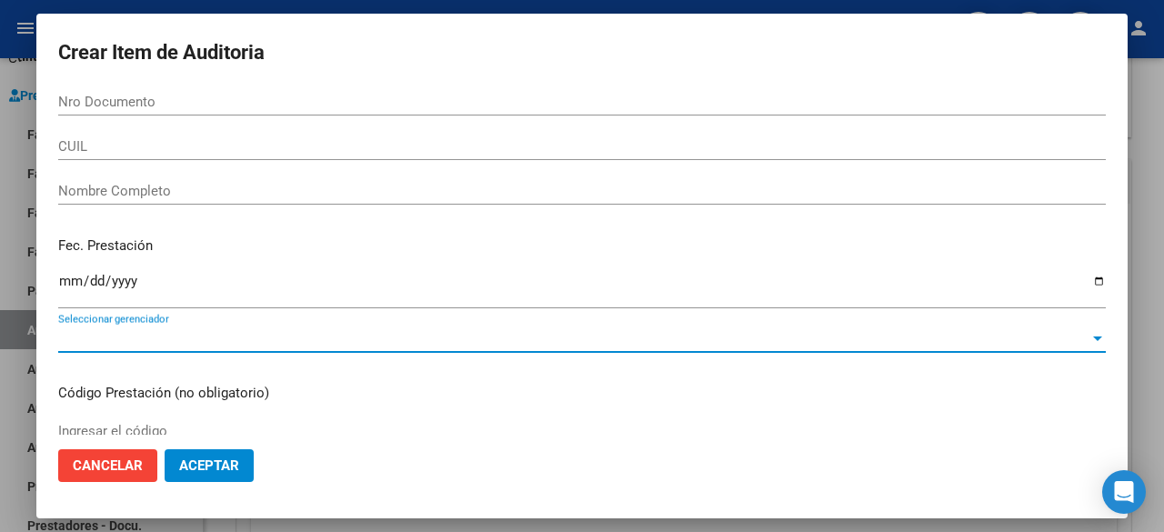
click at [333, 335] on span "Seleccionar gerenciador" at bounding box center [574, 338] width 1032 height 16
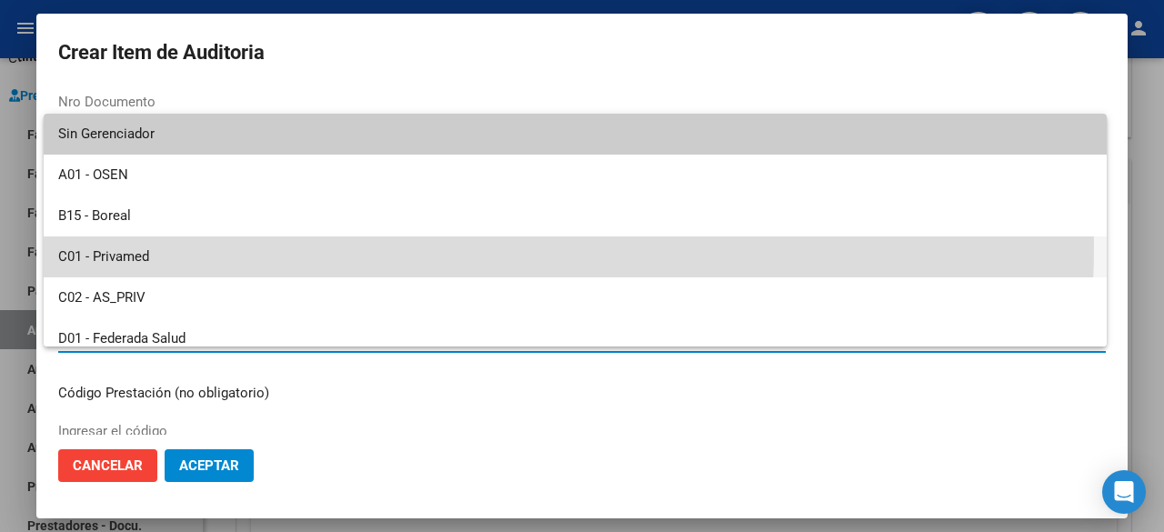
click at [289, 246] on span "C01 - Privamed" at bounding box center [575, 257] width 1034 height 41
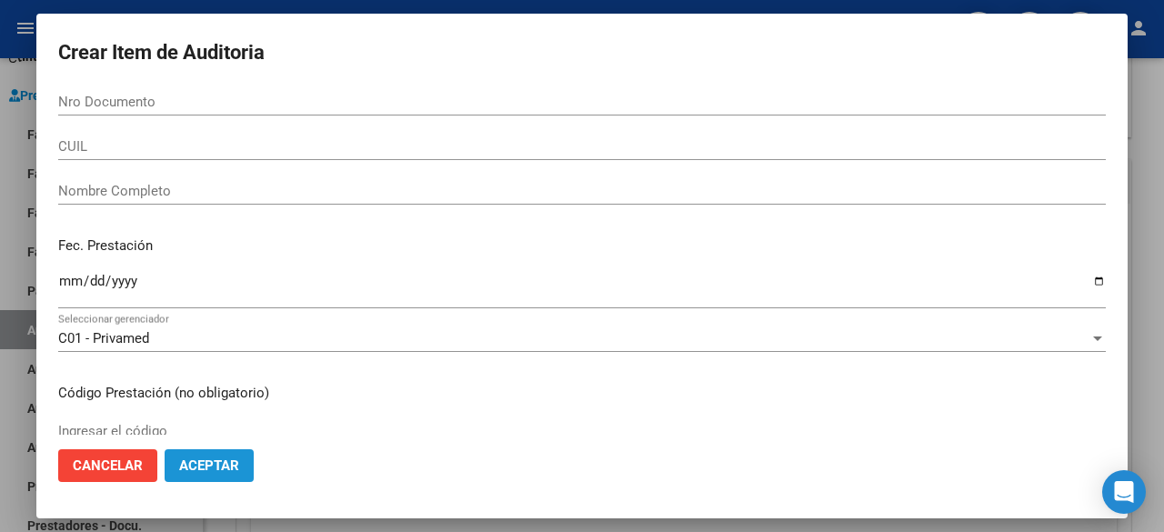
click at [190, 464] on span "Aceptar" at bounding box center [209, 466] width 60 height 16
click at [238, 460] on span "Aceptar" at bounding box center [209, 466] width 60 height 16
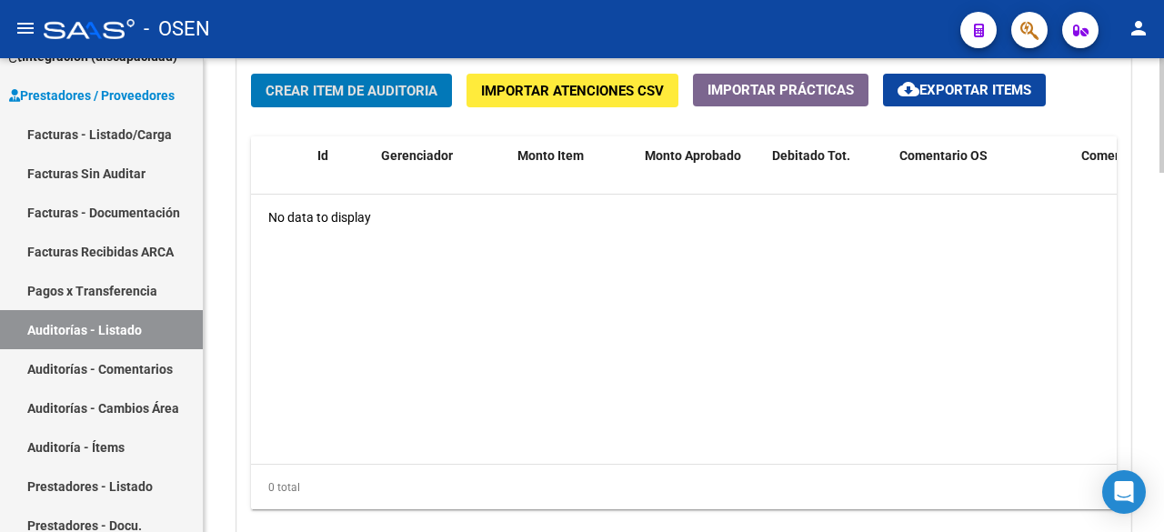
scroll to position [1492, 0]
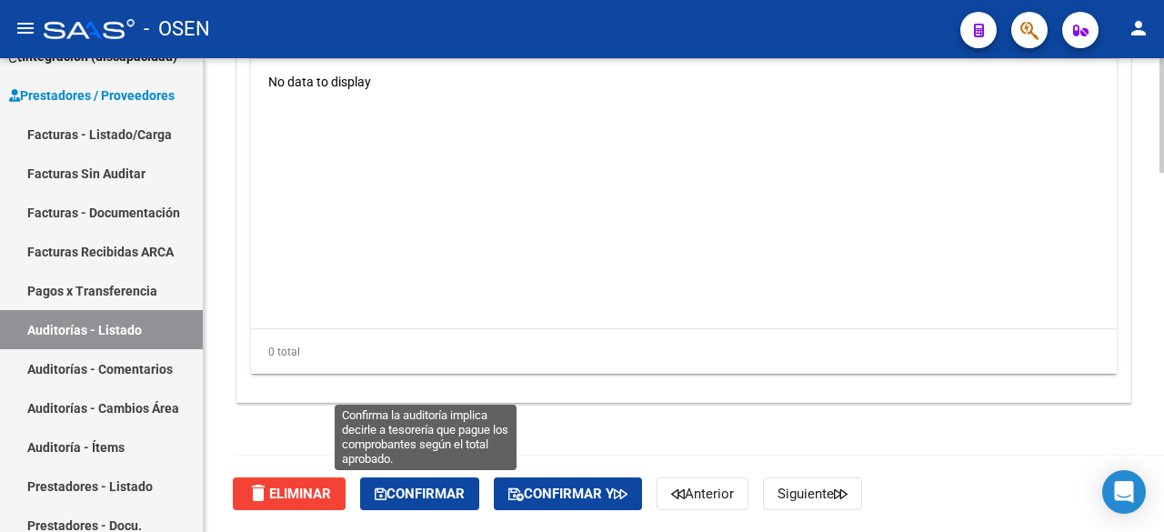
click at [423, 484] on button "Confirmar" at bounding box center [419, 494] width 119 height 33
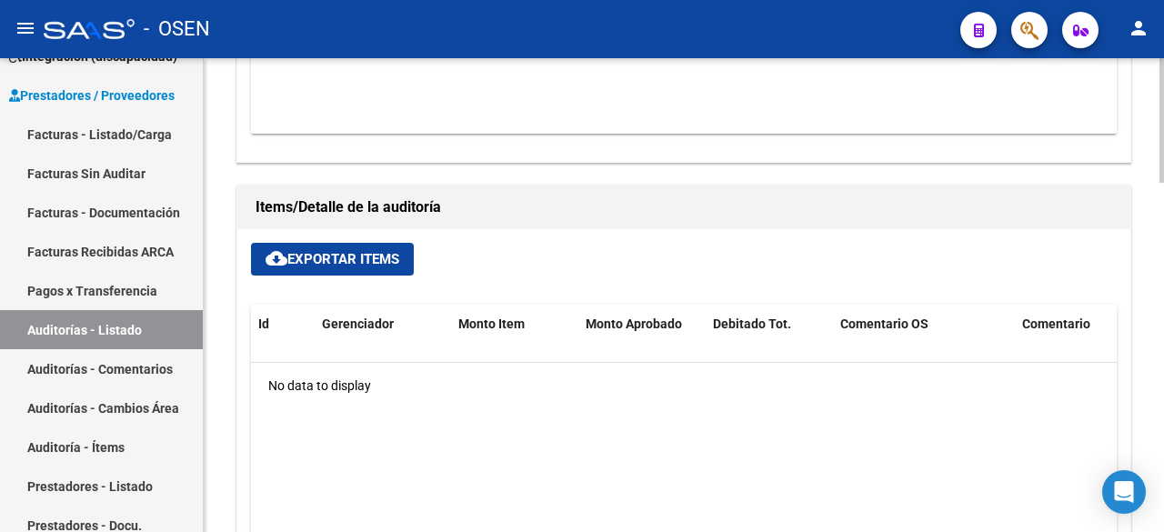
type input "202509"
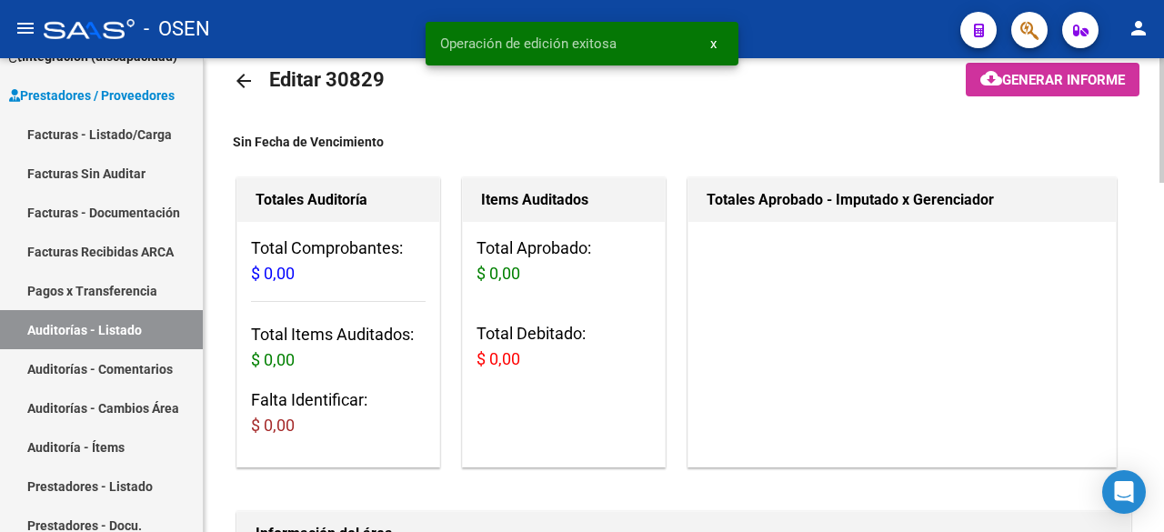
scroll to position [0, 0]
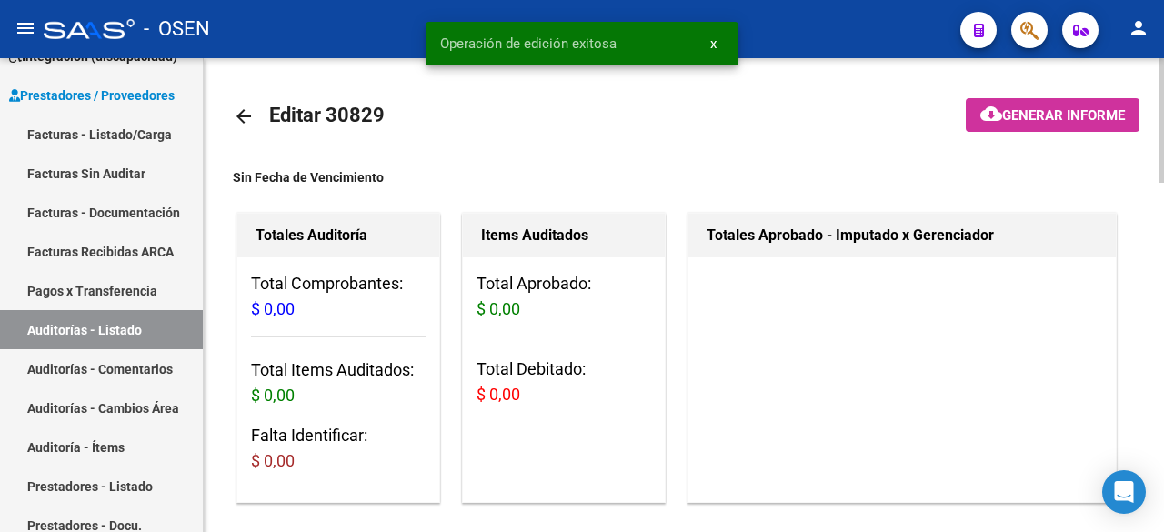
click at [258, 114] on link "arrow_back" at bounding box center [251, 116] width 36 height 43
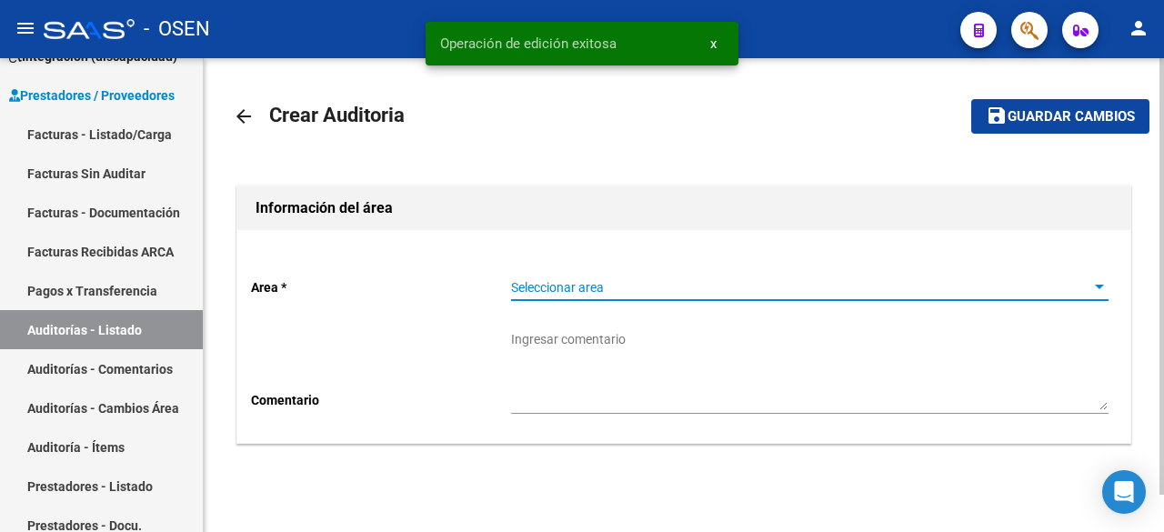
click at [602, 280] on span "Seleccionar area" at bounding box center [801, 287] width 581 height 15
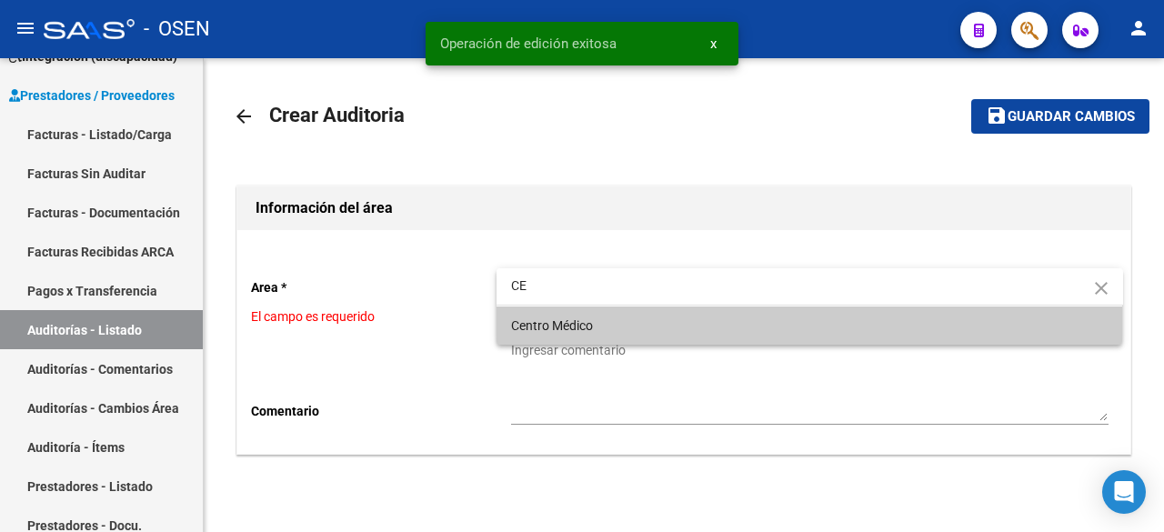
type input "CE"
click at [605, 327] on span "Centro Médico" at bounding box center [810, 326] width 598 height 38
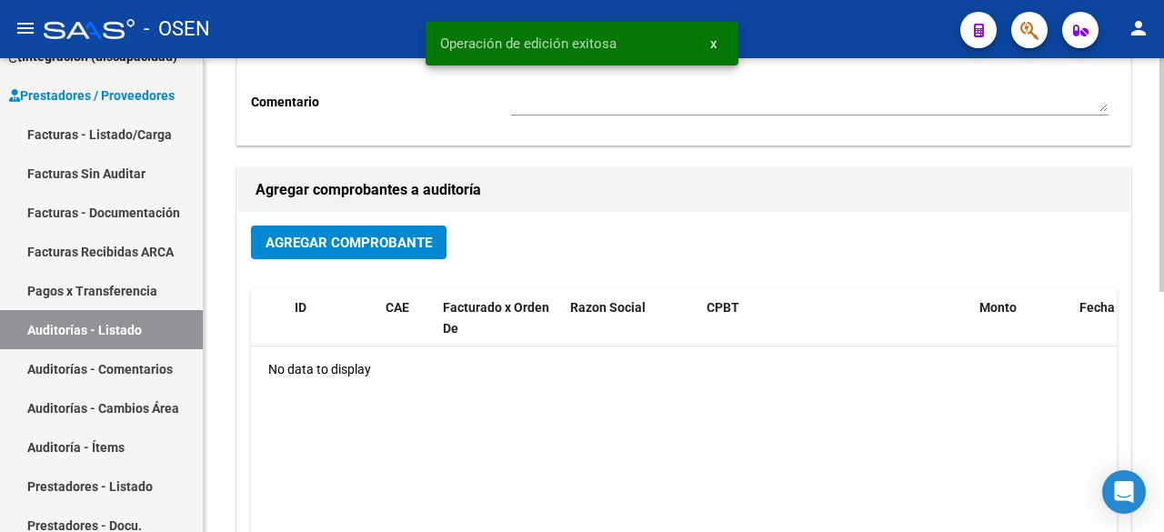
scroll to position [303, 0]
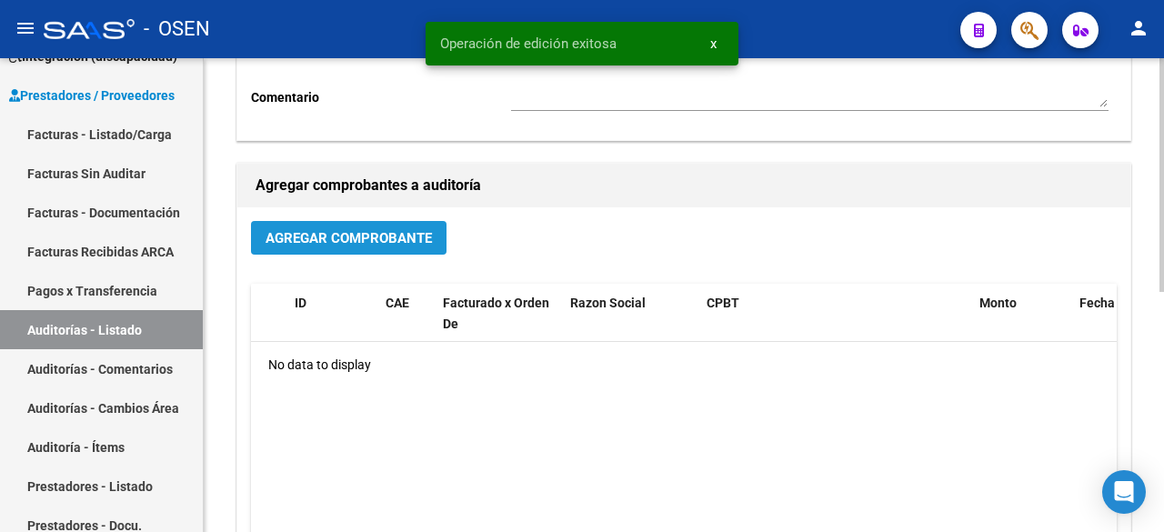
click at [400, 254] on button "Agregar Comprobante" at bounding box center [349, 238] width 196 height 34
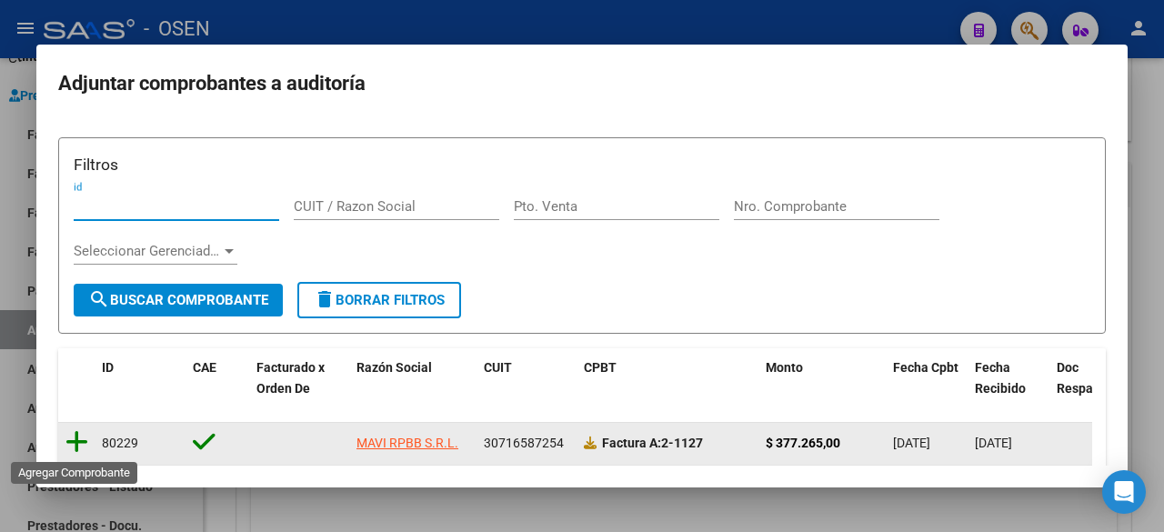
click at [71, 438] on icon at bounding box center [76, 441] width 23 height 25
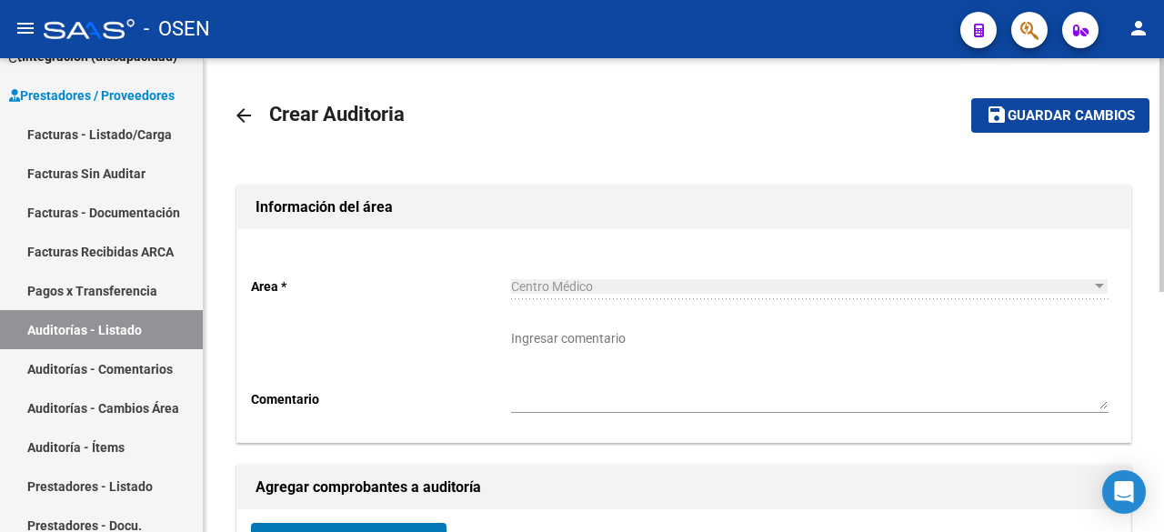
scroll to position [0, 0]
click at [1066, 112] on span "Guardar cambios" at bounding box center [1071, 117] width 127 height 16
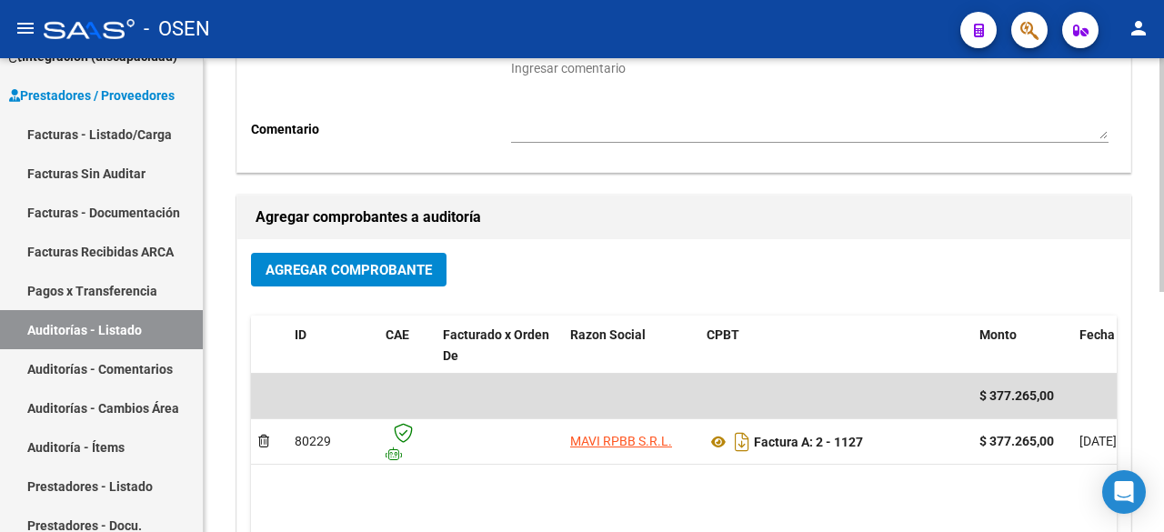
scroll to position [486, 0]
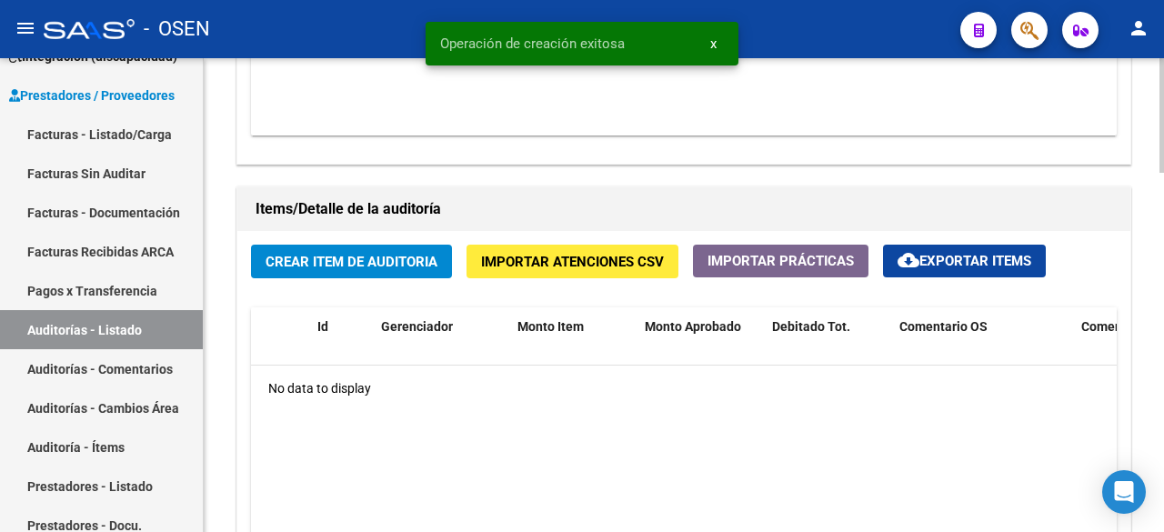
scroll to position [1213, 0]
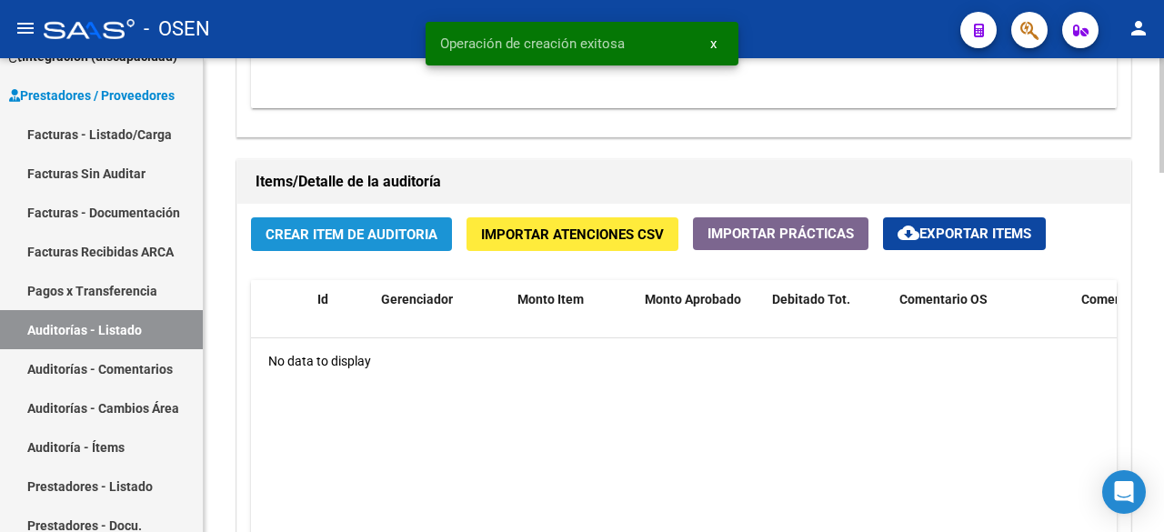
click at [365, 236] on span "Crear Item de Auditoria" at bounding box center [352, 235] width 172 height 16
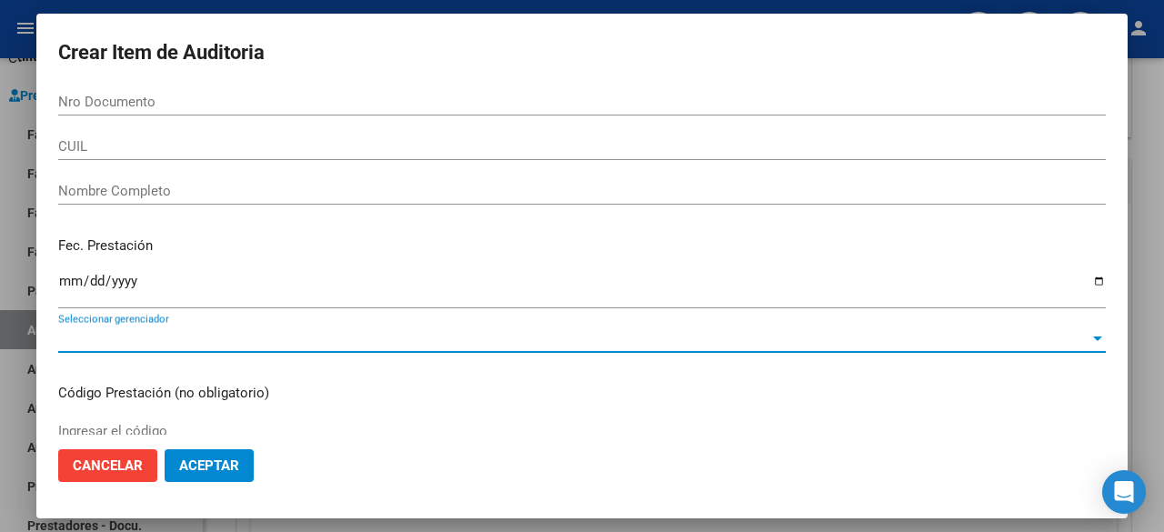
click at [300, 334] on span "Seleccionar gerenciador" at bounding box center [574, 338] width 1032 height 16
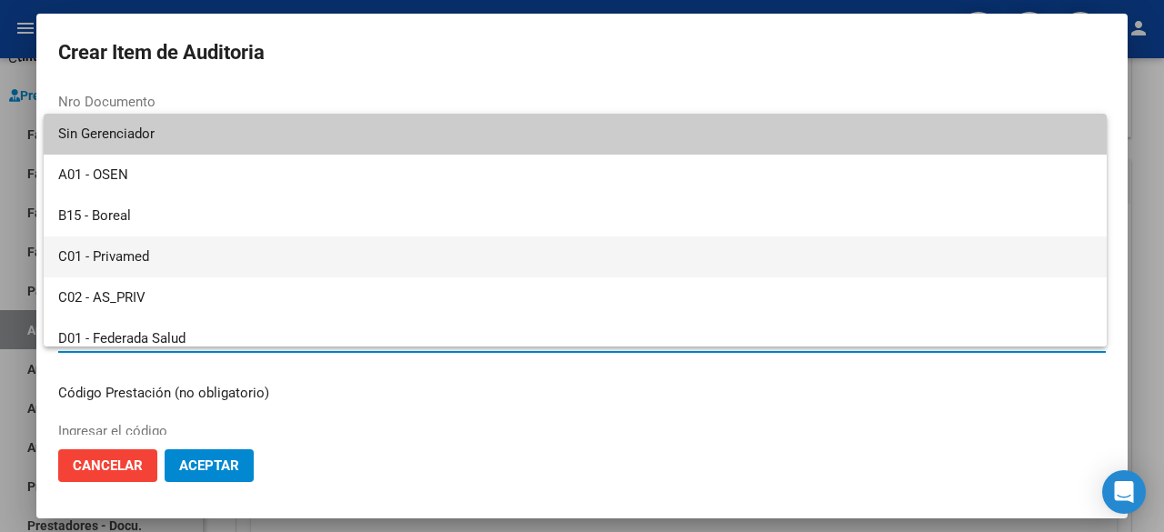
click at [243, 263] on span "C01 - Privamed" at bounding box center [575, 257] width 1034 height 41
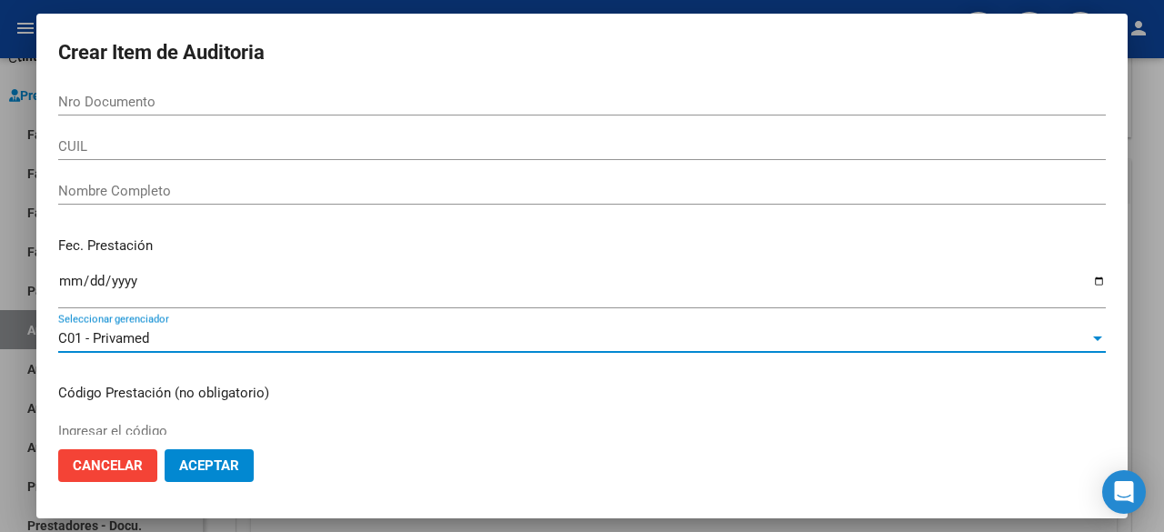
drag, startPoint x: 206, startPoint y: 458, endPoint x: 220, endPoint y: 452, distance: 15.9
click at [207, 458] on span "Aceptar" at bounding box center [209, 466] width 60 height 16
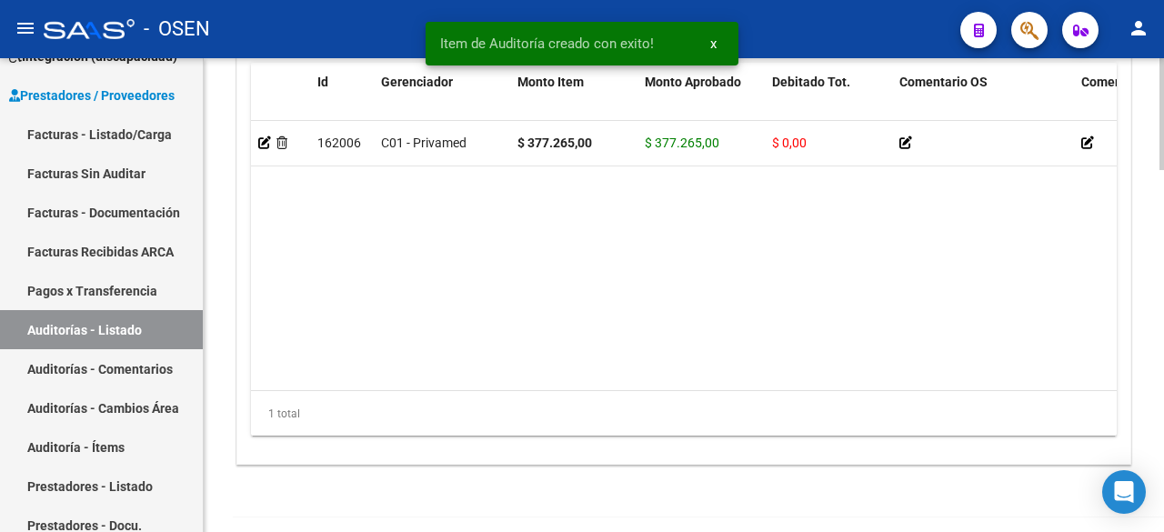
scroll to position [1541, 0]
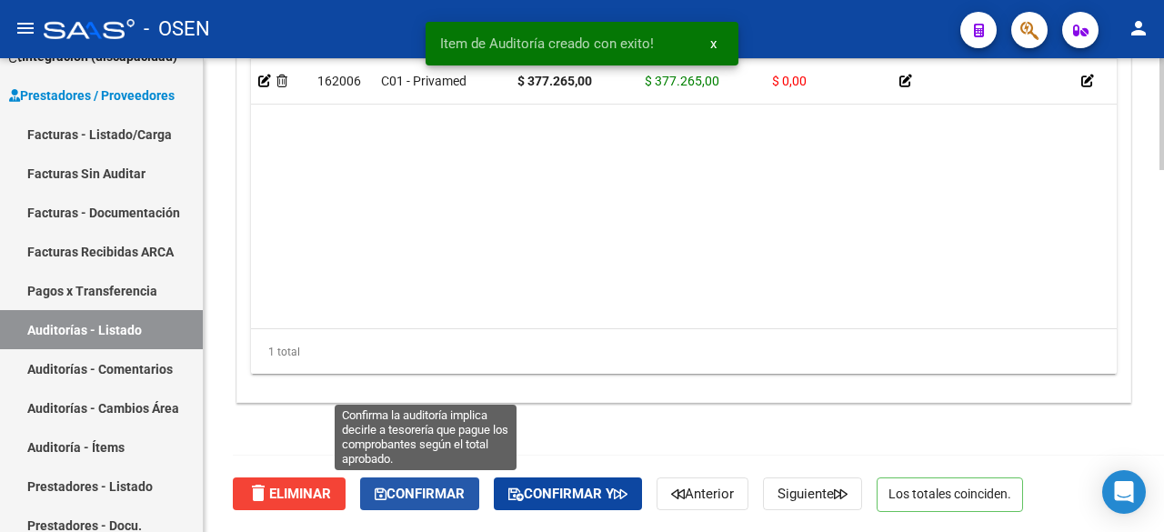
drag, startPoint x: 432, startPoint y: 494, endPoint x: 332, endPoint y: 439, distance: 114.0
click at [431, 491] on span "Confirmar" at bounding box center [420, 494] width 90 height 16
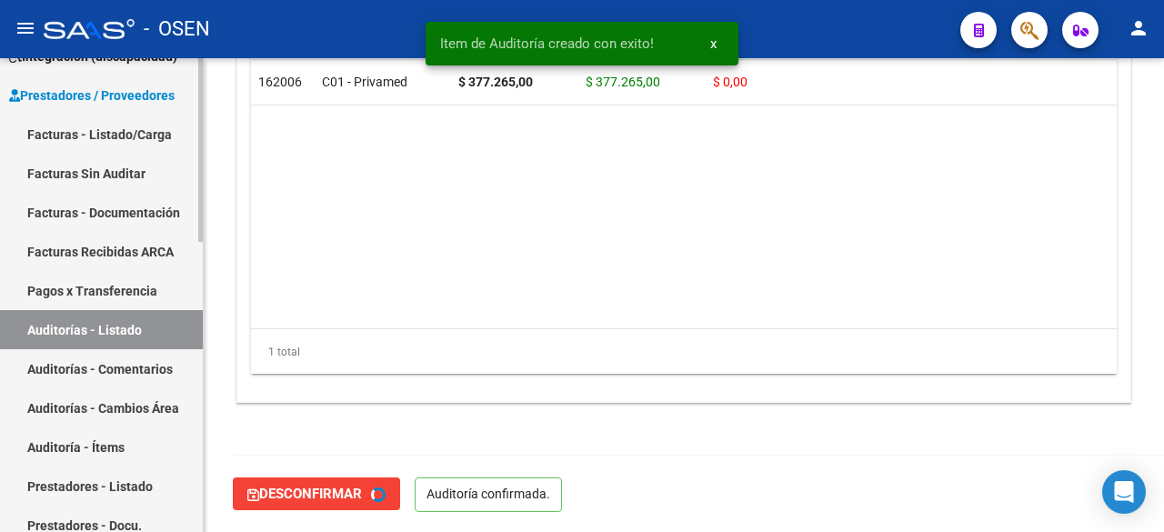
scroll to position [0, 0]
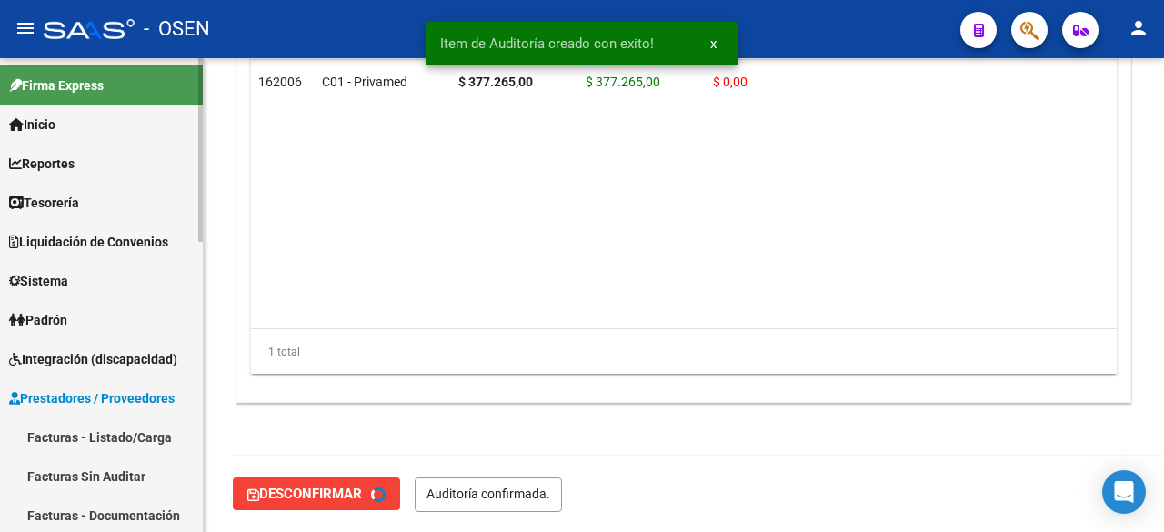
type input "202509"
click at [128, 438] on link "Facturas - Listado/Carga" at bounding box center [101, 437] width 203 height 39
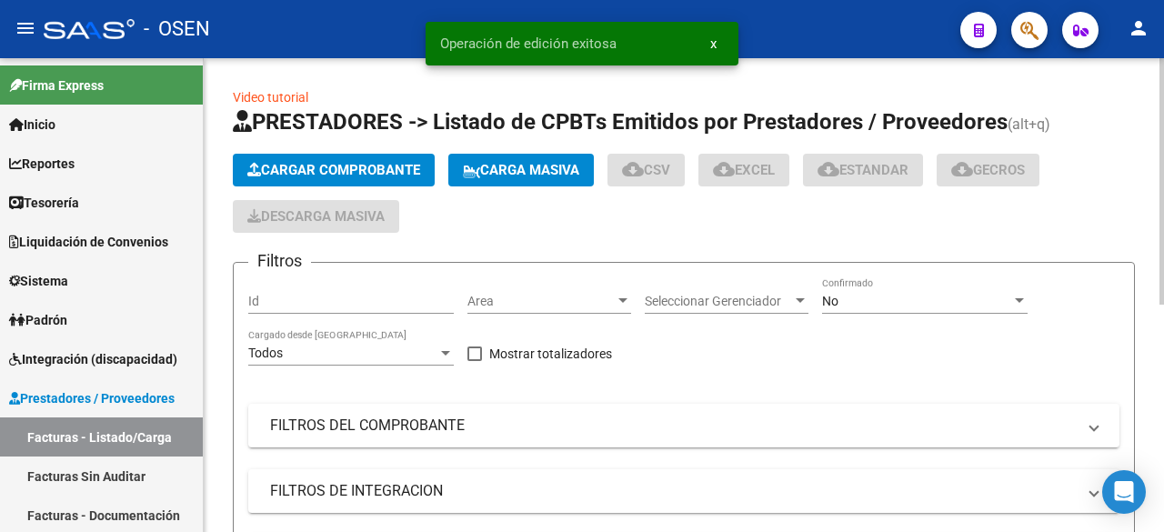
click at [525, 303] on span "Area" at bounding box center [541, 301] width 147 height 15
type input "P"
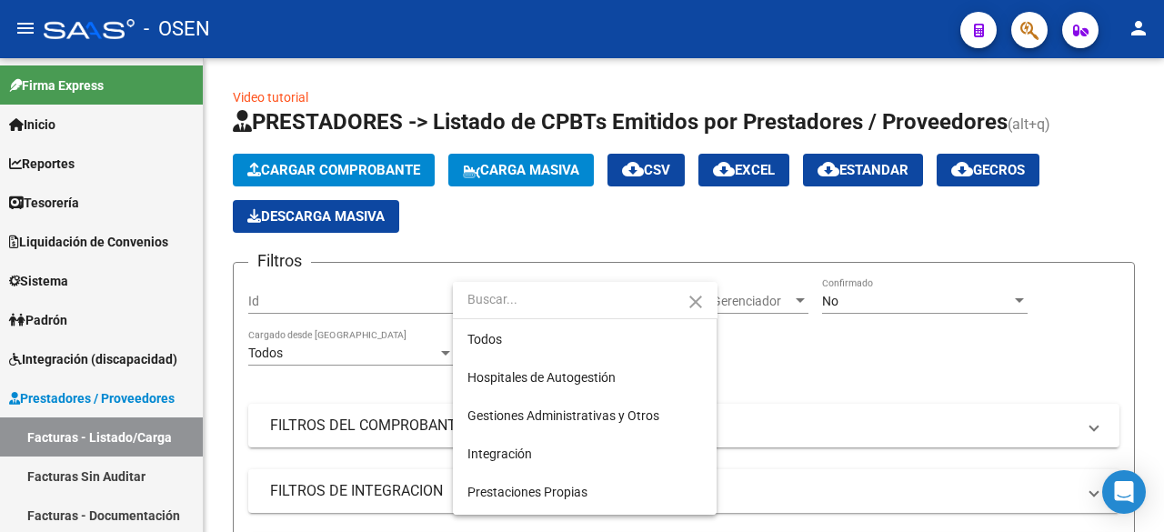
type input "T"
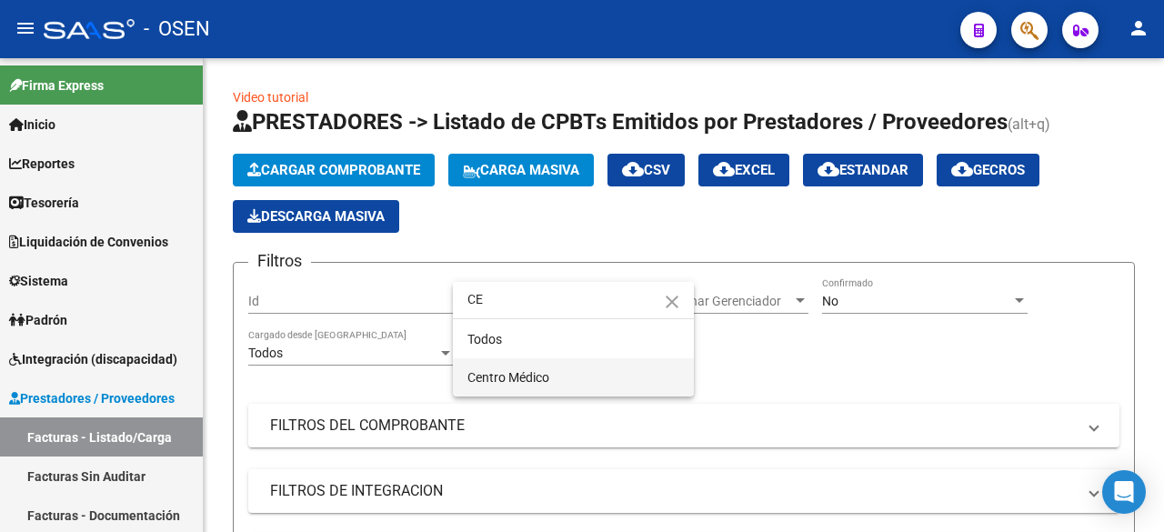
type input "CE"
drag, startPoint x: 560, startPoint y: 382, endPoint x: 961, endPoint y: 280, distance: 413.0
click at [561, 382] on span "Centro Médico" at bounding box center [574, 377] width 212 height 38
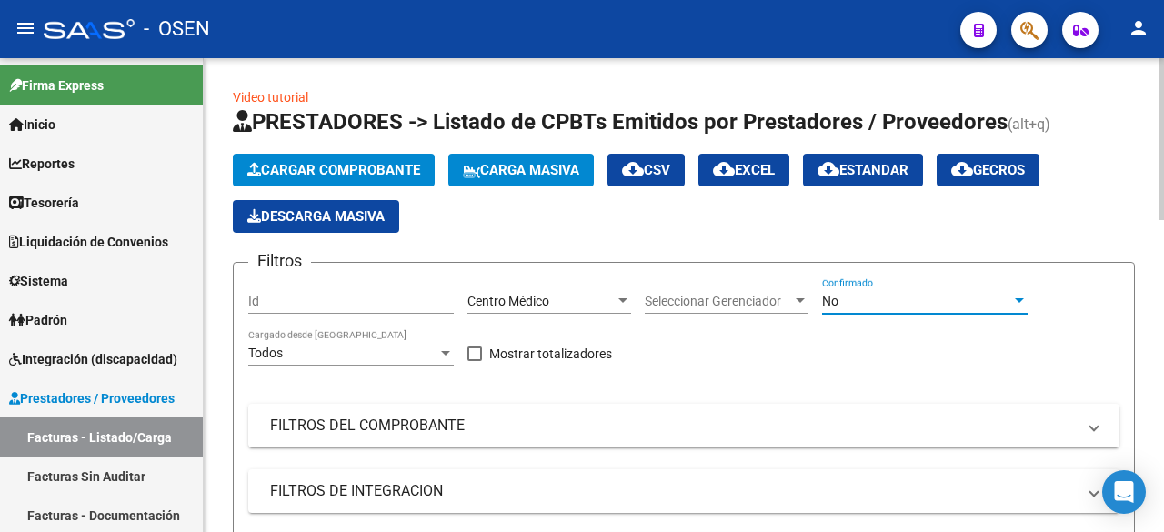
click at [956, 294] on div "No" at bounding box center [916, 301] width 189 height 15
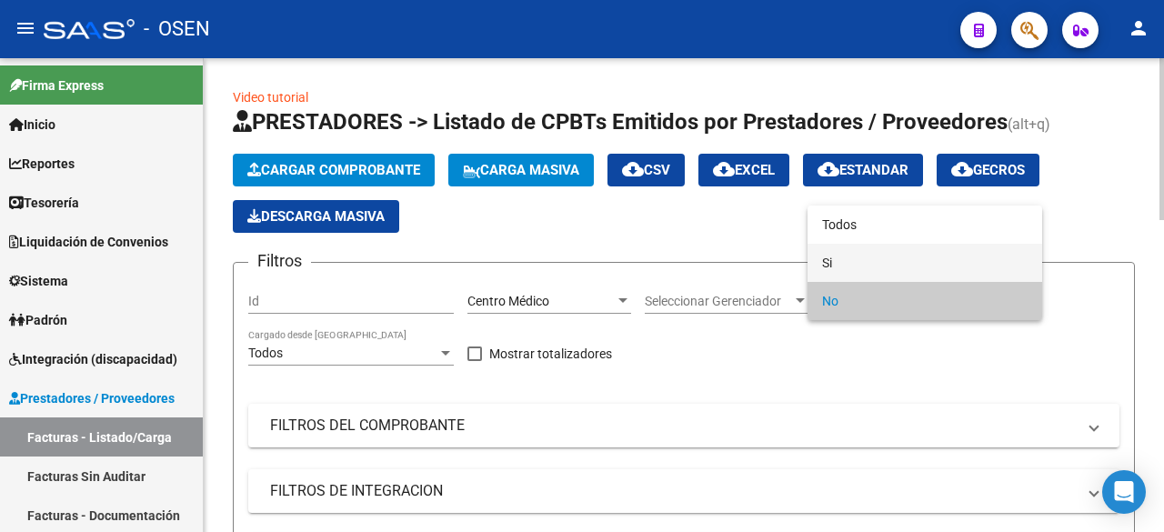
click at [938, 247] on span "Si" at bounding box center [925, 263] width 206 height 38
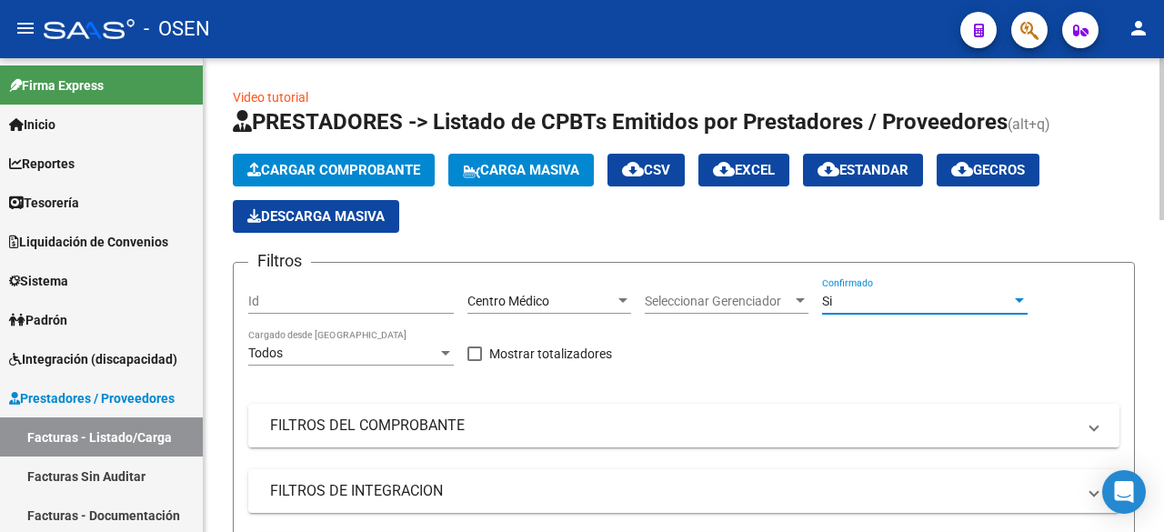
scroll to position [303, 0]
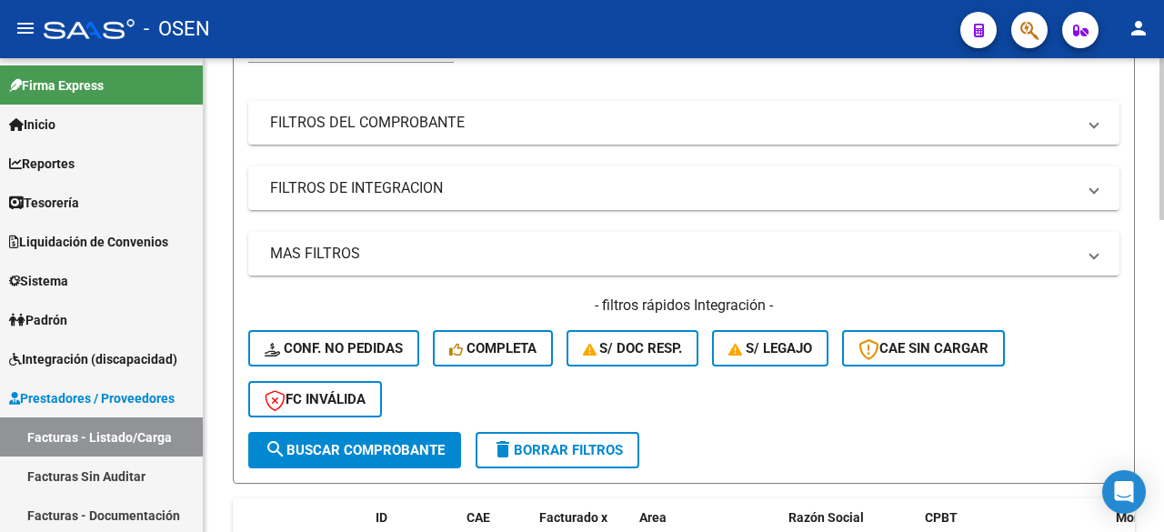
click at [559, 134] on mat-expansion-panel-header "FILTROS DEL COMPROBANTE" at bounding box center [683, 123] width 871 height 44
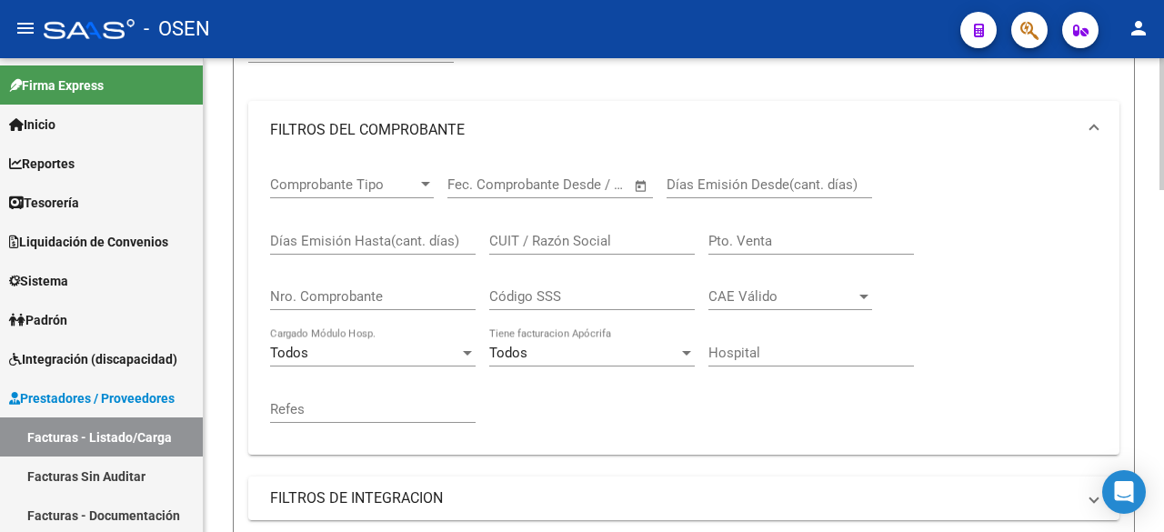
click at [769, 249] on div "Pto. Venta" at bounding box center [812, 235] width 206 height 39
drag, startPoint x: 528, startPoint y: 252, endPoint x: 552, endPoint y: 247, distance: 25.2
click at [530, 251] on div "CUIT / Razón Social" at bounding box center [592, 235] width 206 height 39
click at [552, 247] on input "CUIT / Razón Social" at bounding box center [592, 241] width 206 height 16
type input "A"
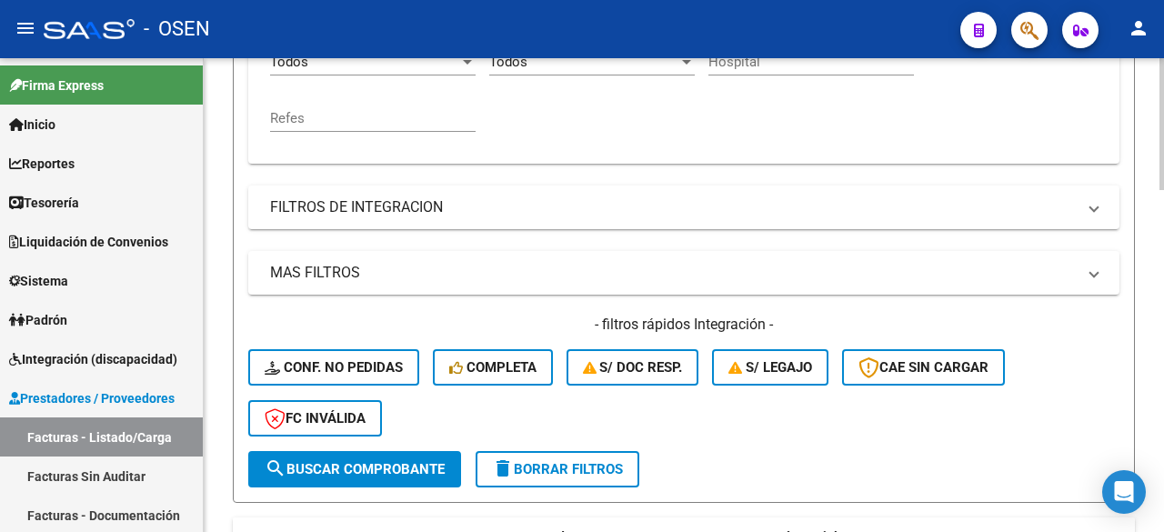
scroll to position [607, 0]
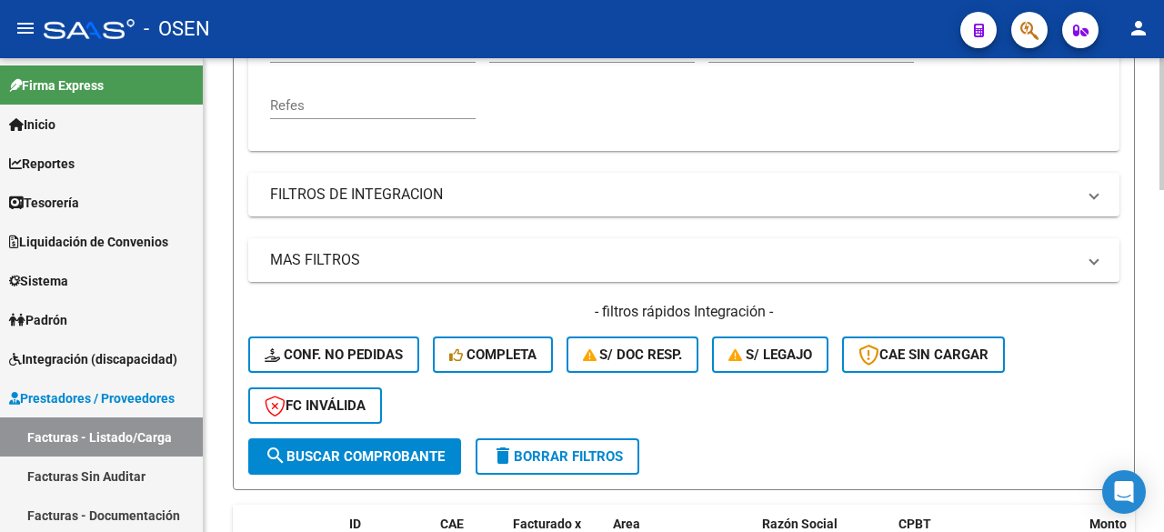
type input "MAVI"
click at [596, 255] on mat-panel-title "MAS FILTROS" at bounding box center [673, 260] width 806 height 20
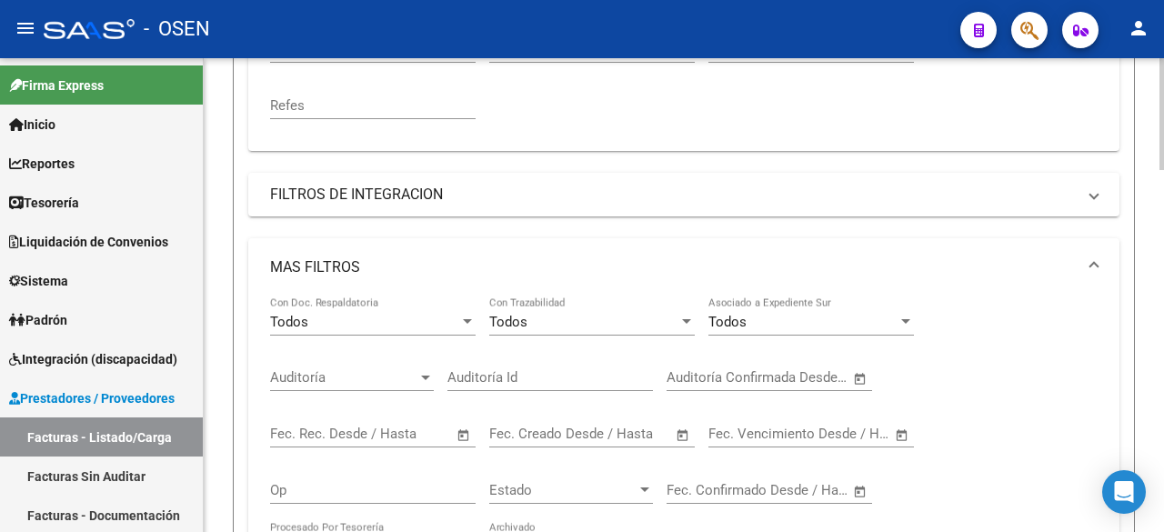
click at [858, 377] on span "Open calendar" at bounding box center [861, 380] width 44 height 44
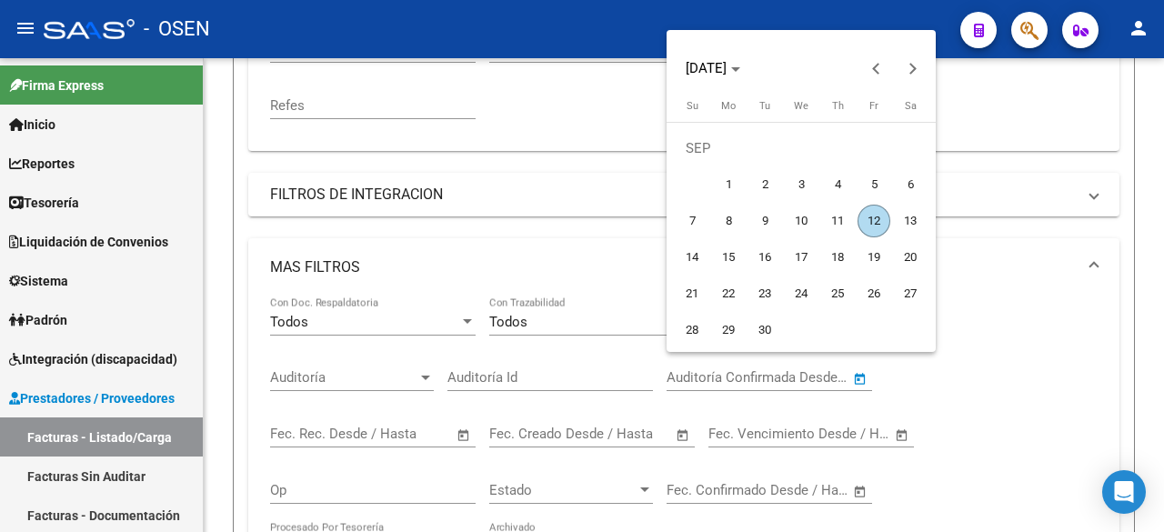
click at [864, 228] on span "12" at bounding box center [874, 221] width 33 height 33
type input "[DATE]"
click at [864, 228] on span "12" at bounding box center [874, 221] width 33 height 33
type input "[DATE]"
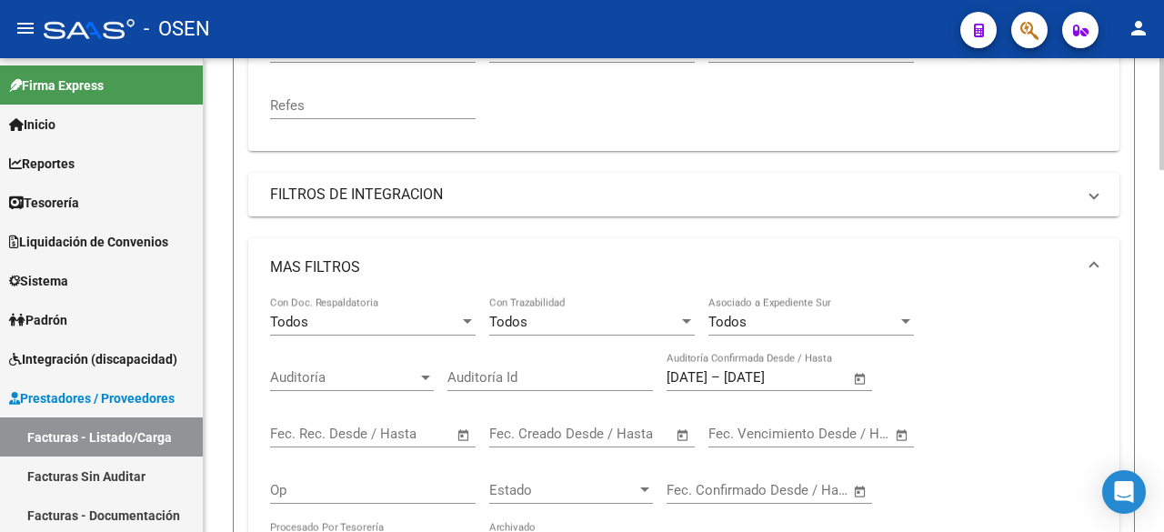
scroll to position [910, 0]
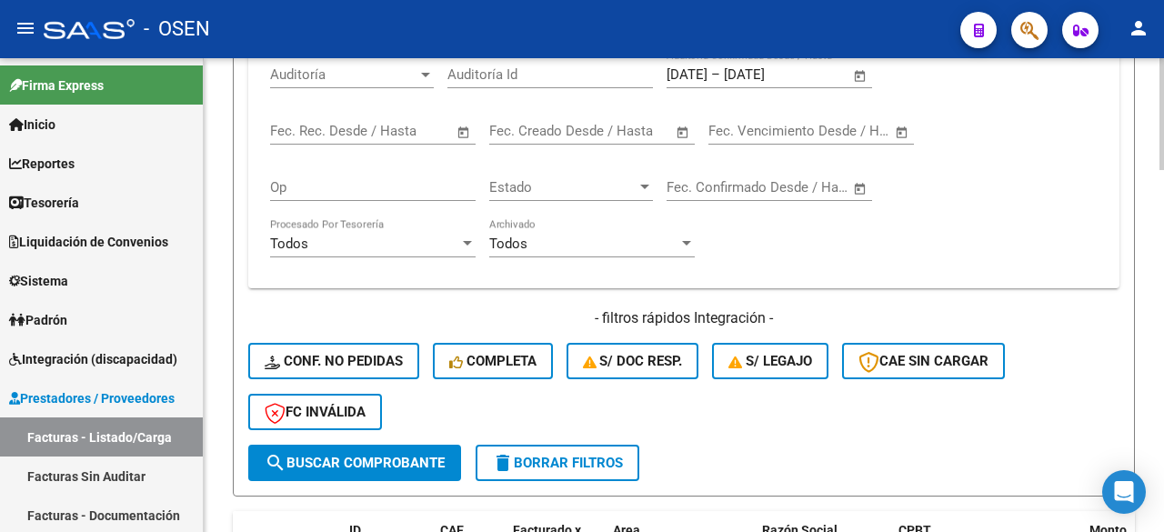
click at [396, 464] on span "search Buscar Comprobante" at bounding box center [355, 463] width 180 height 16
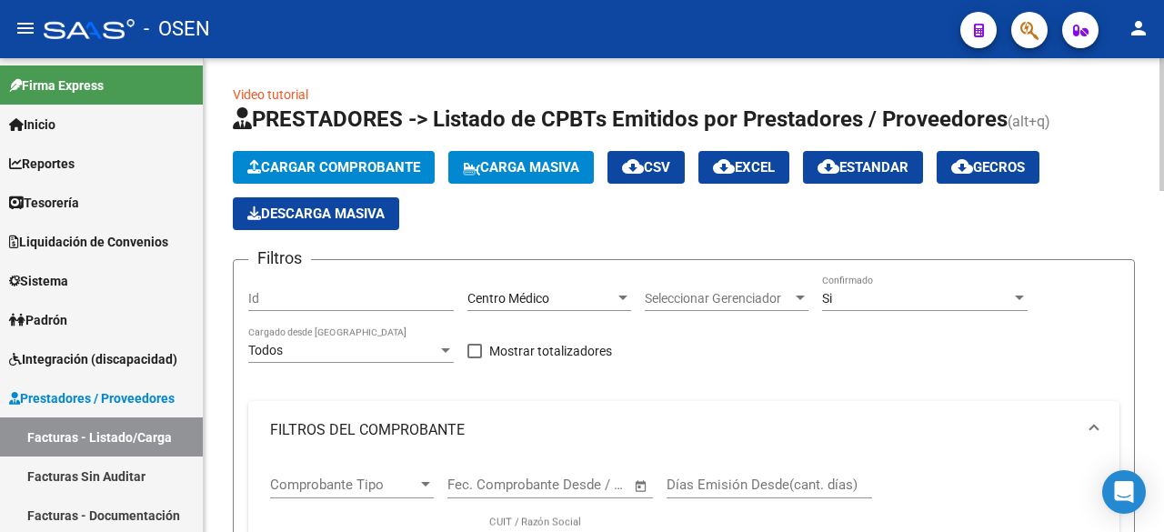
scroll to position [0, 0]
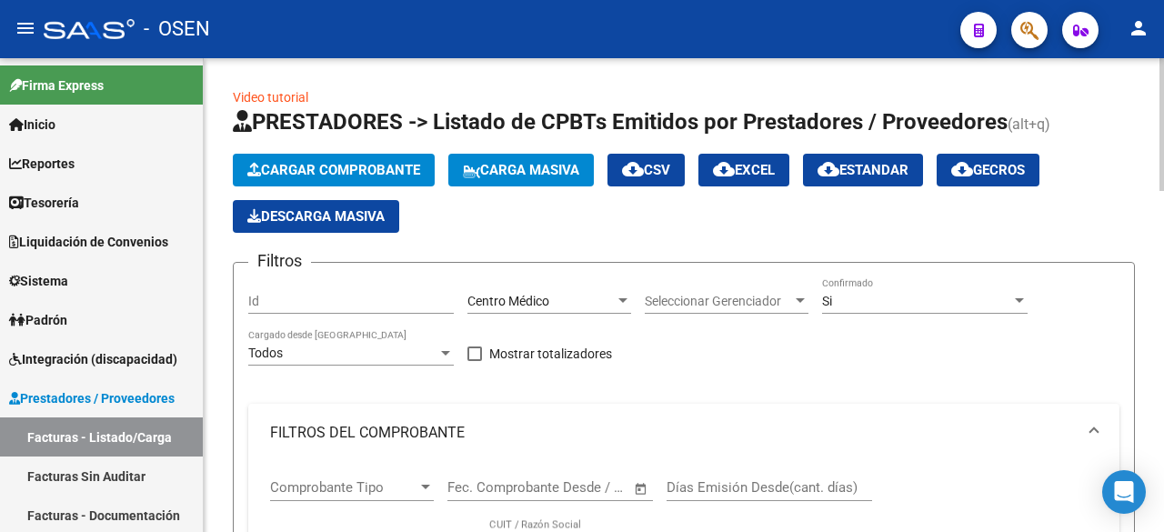
click at [670, 168] on span "cloud_download CSV" at bounding box center [646, 170] width 48 height 16
click at [96, 196] on link "Tesorería" at bounding box center [101, 202] width 203 height 39
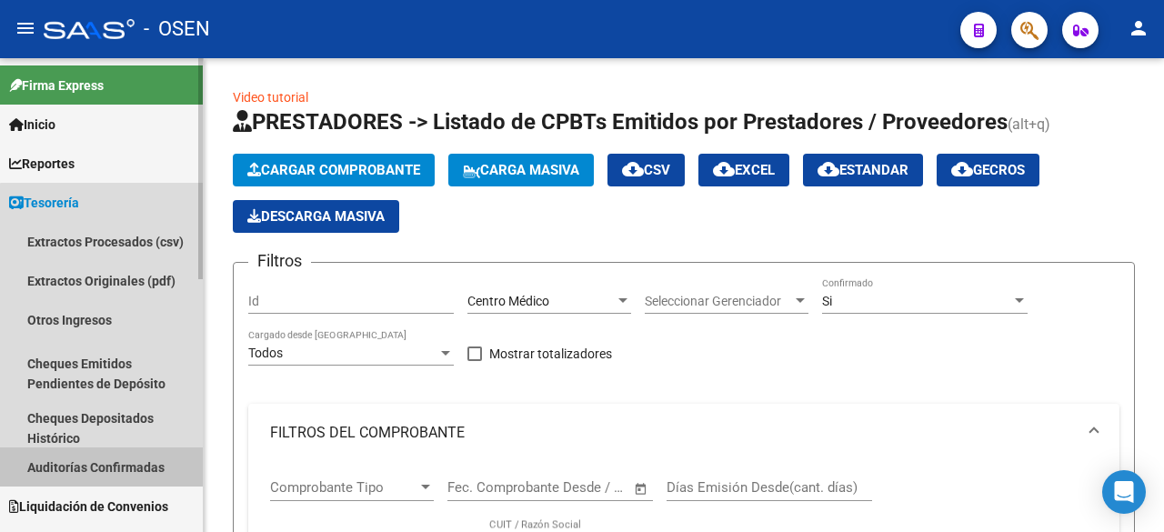
click at [156, 458] on link "Auditorías Confirmadas" at bounding box center [101, 467] width 203 height 39
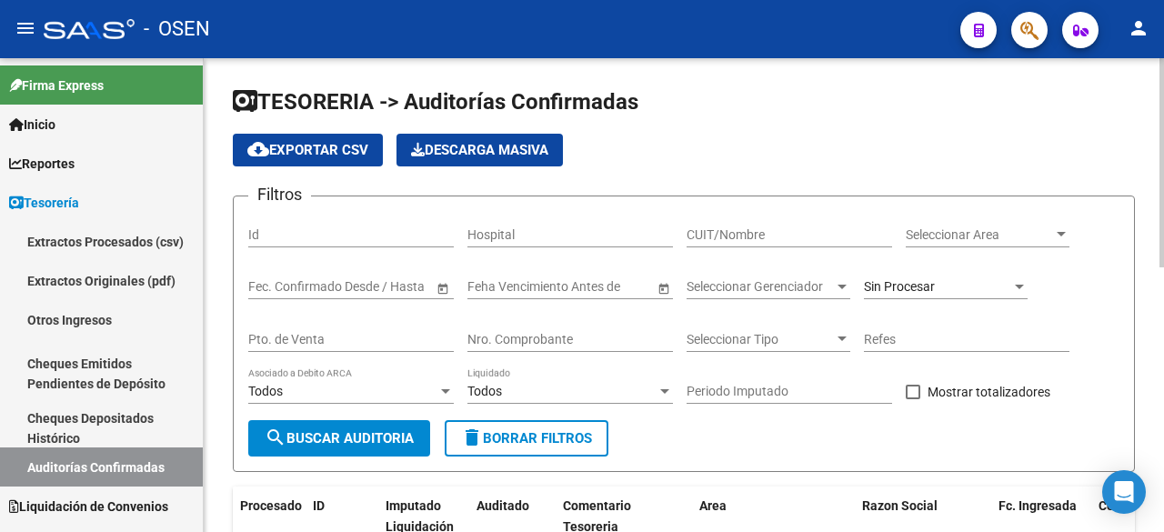
click at [1009, 219] on div "Seleccionar Area Seleccionar Area" at bounding box center [988, 229] width 164 height 36
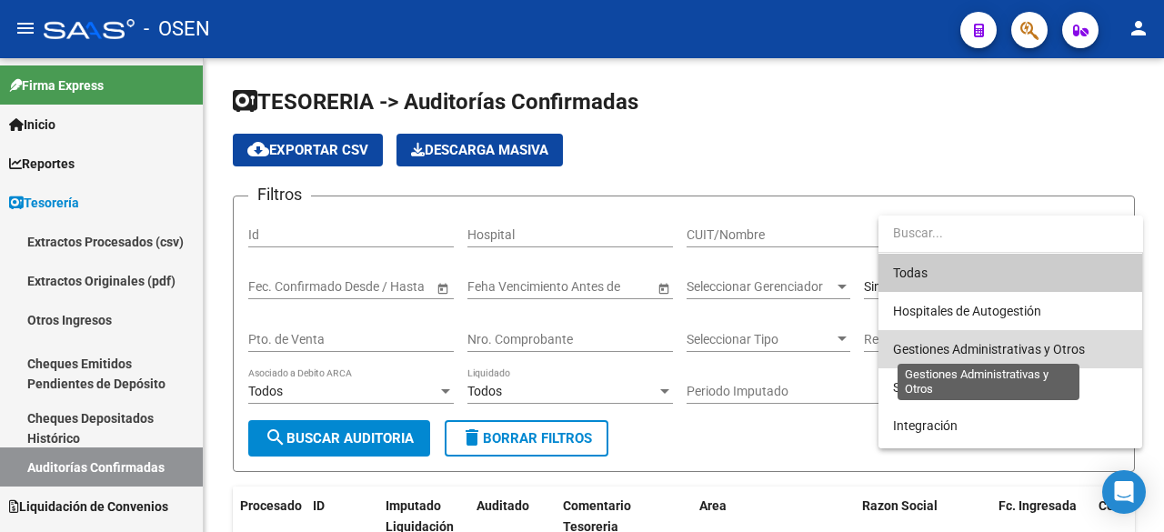
click at [992, 342] on span "Gestiones Administrativas y Otros" at bounding box center [989, 349] width 192 height 15
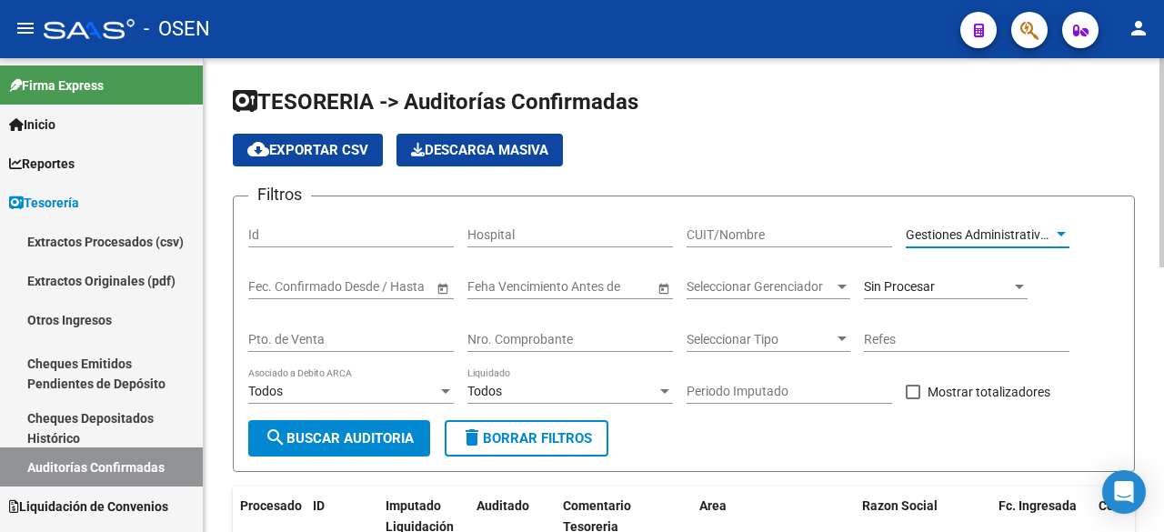
click at [306, 455] on button "search Buscar Auditoria" at bounding box center [339, 438] width 182 height 36
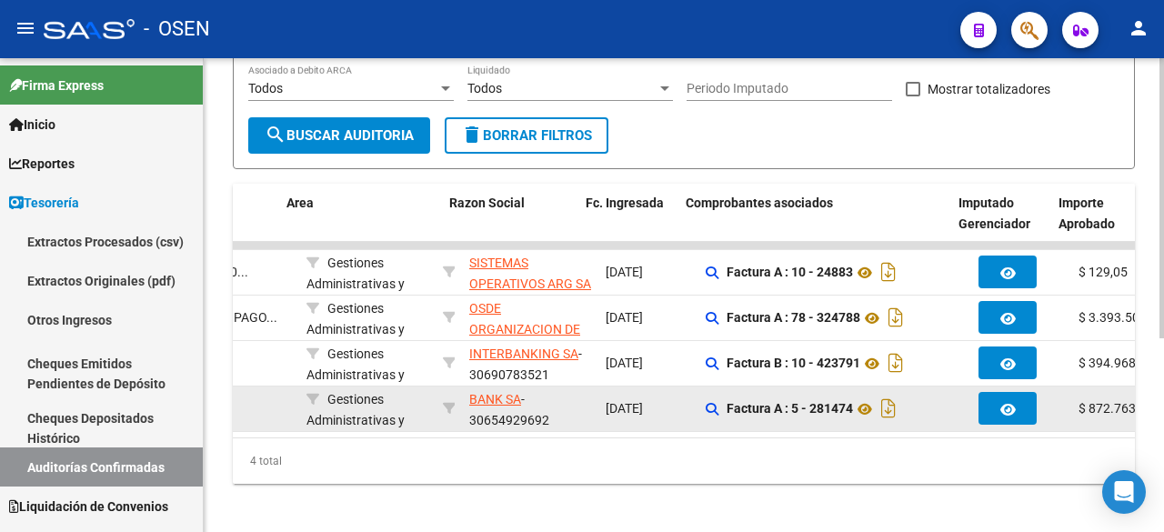
scroll to position [0, 413]
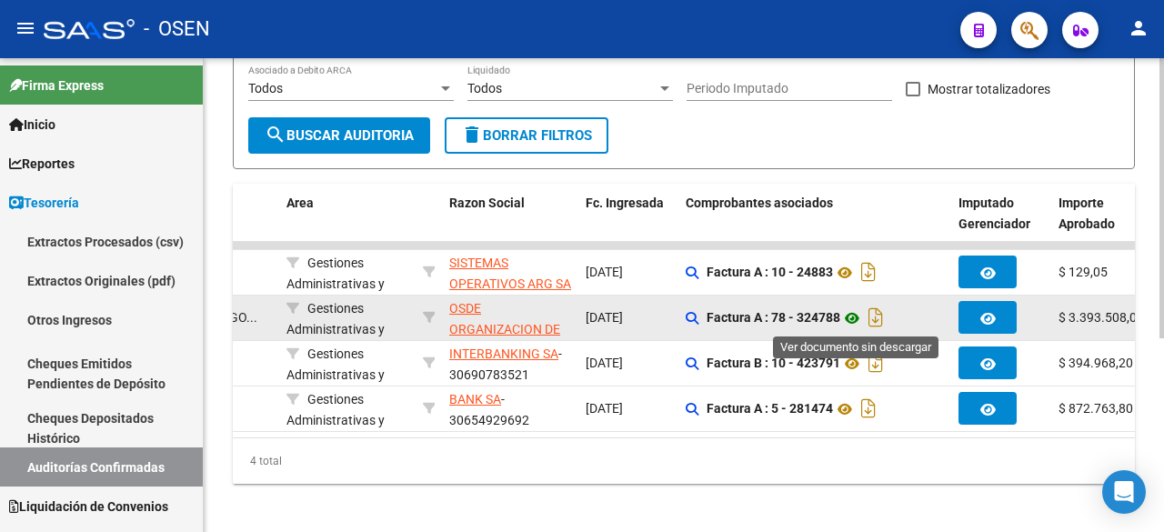
click at [849, 317] on icon at bounding box center [853, 318] width 24 height 22
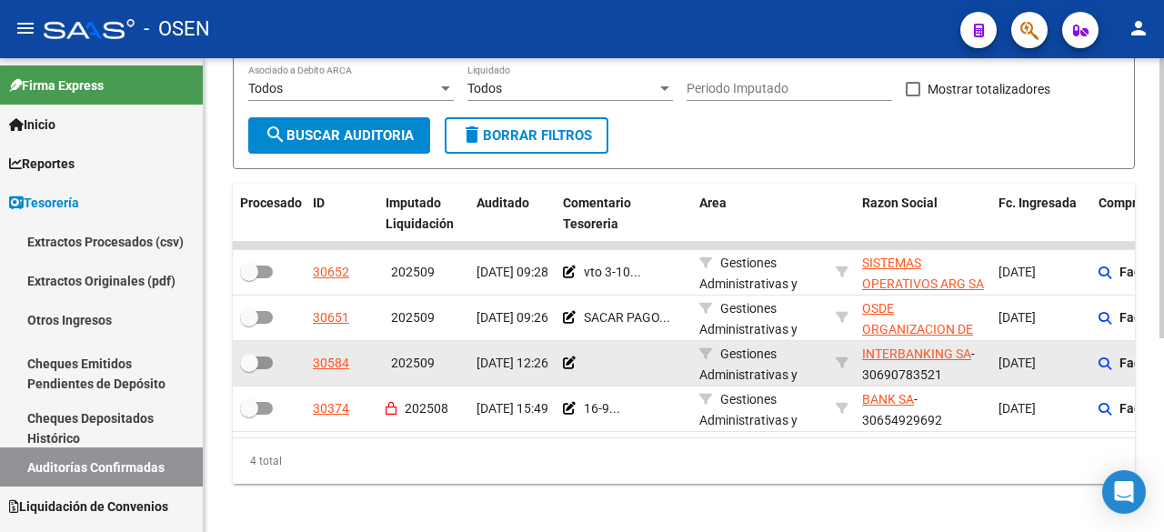
scroll to position [0, 0]
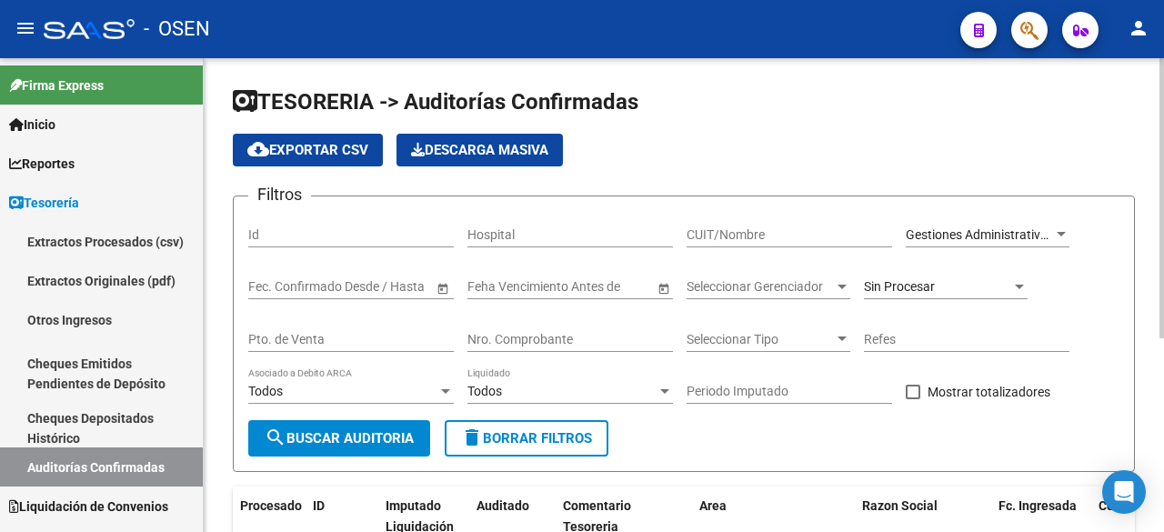
click at [973, 243] on div "Gestiones Administrativas y Otros Seleccionar Area" at bounding box center [988, 229] width 164 height 36
type input "CE"
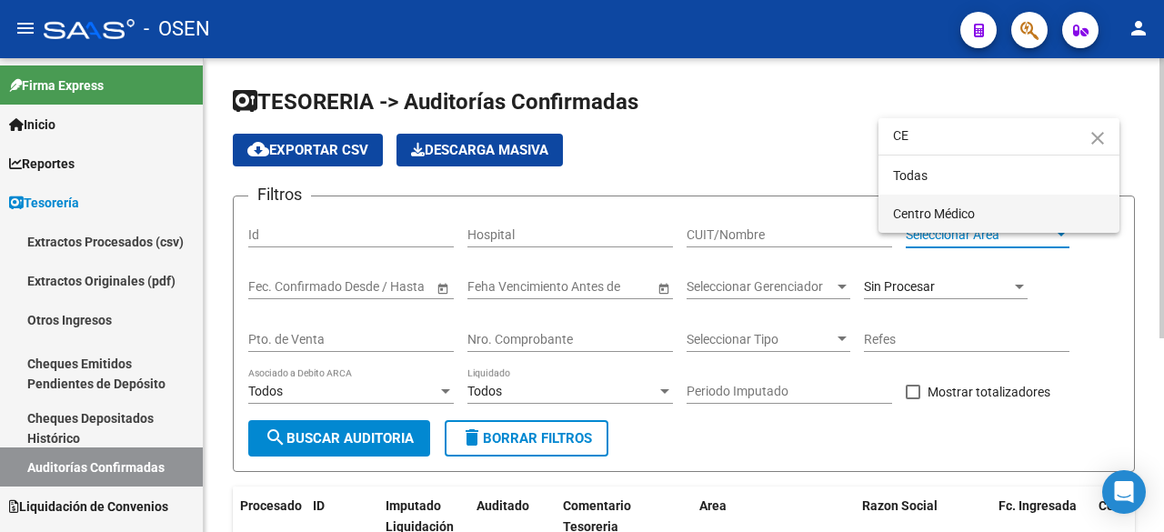
click at [984, 203] on span "Centro Médico" at bounding box center [999, 214] width 212 height 38
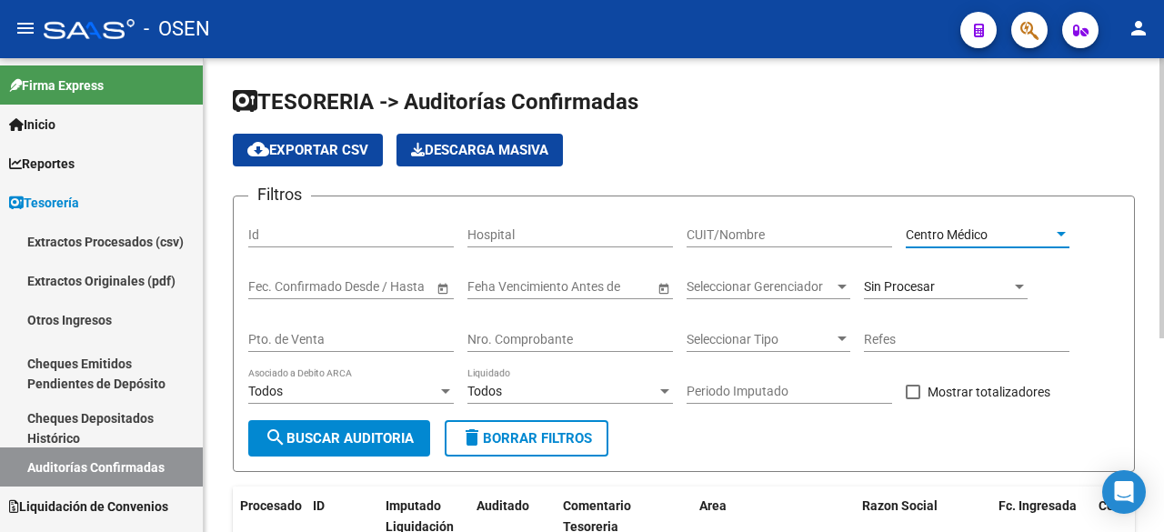
drag, startPoint x: 416, startPoint y: 426, endPoint x: 495, endPoint y: 415, distance: 79.9
click at [417, 426] on button "search Buscar Auditoria" at bounding box center [339, 438] width 182 height 36
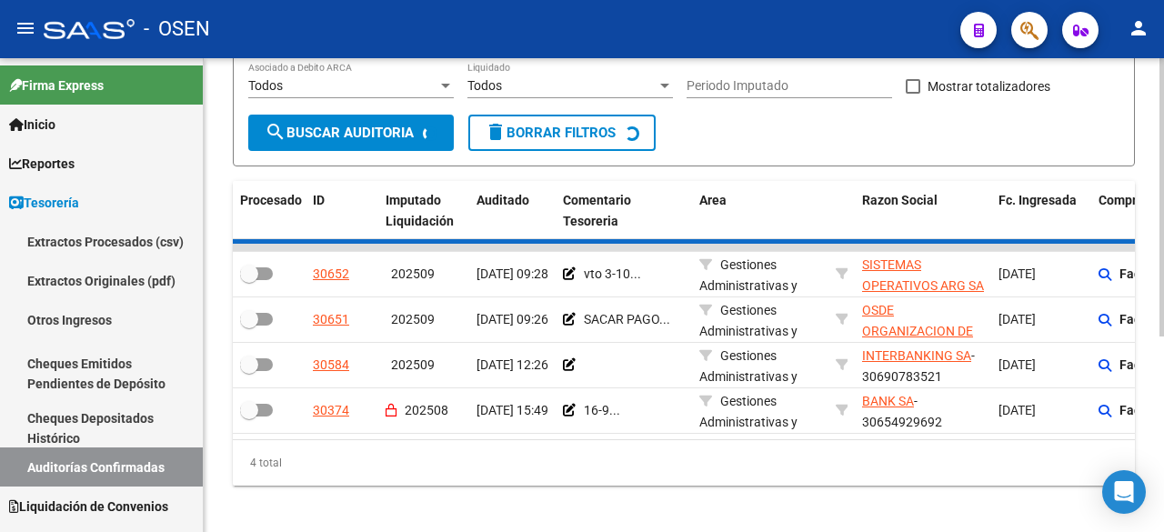
scroll to position [332, 0]
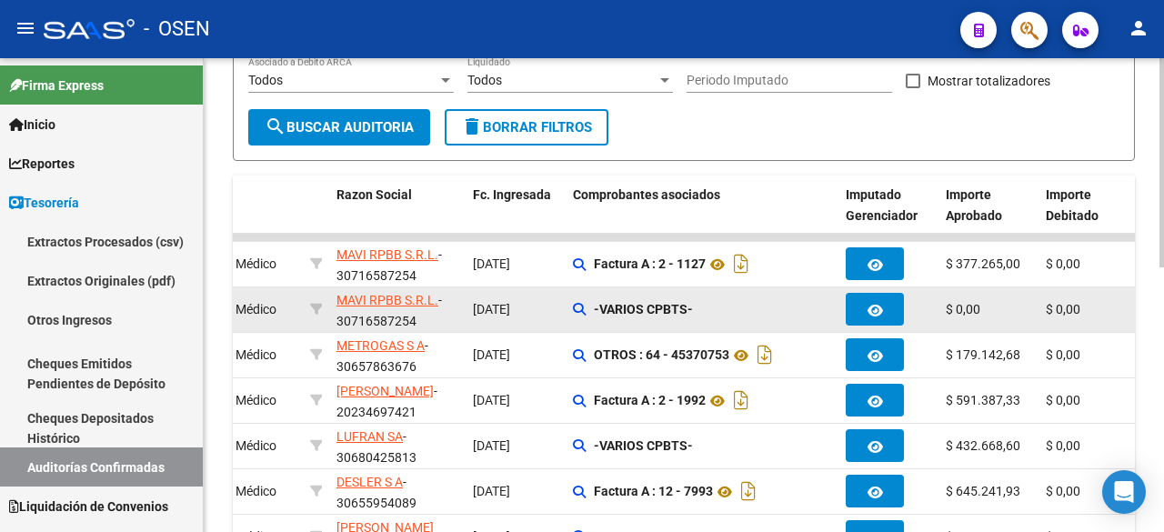
scroll to position [297, 0]
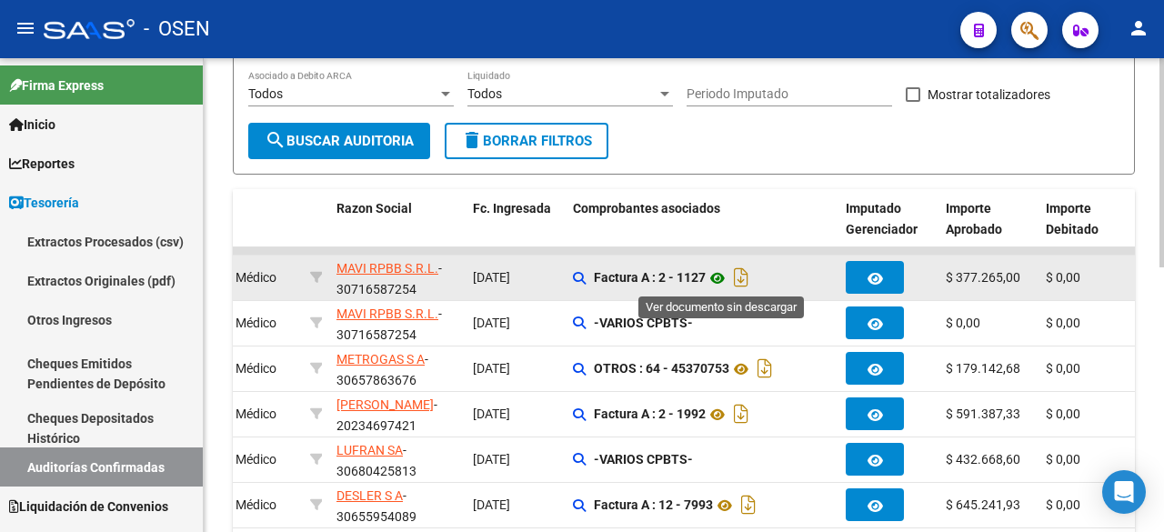
click at [719, 277] on icon at bounding box center [718, 278] width 24 height 22
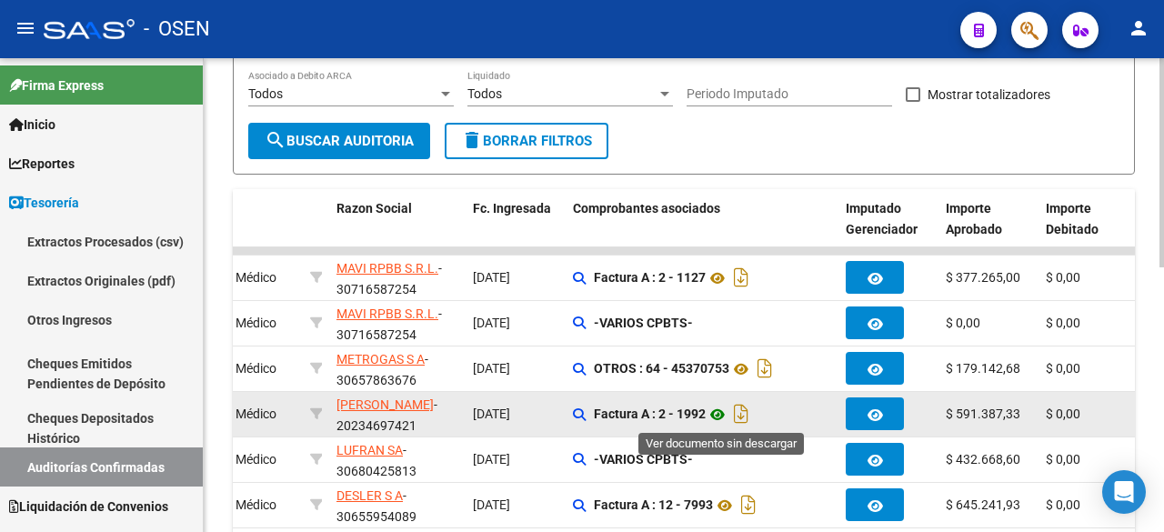
click at [714, 413] on icon at bounding box center [718, 415] width 24 height 22
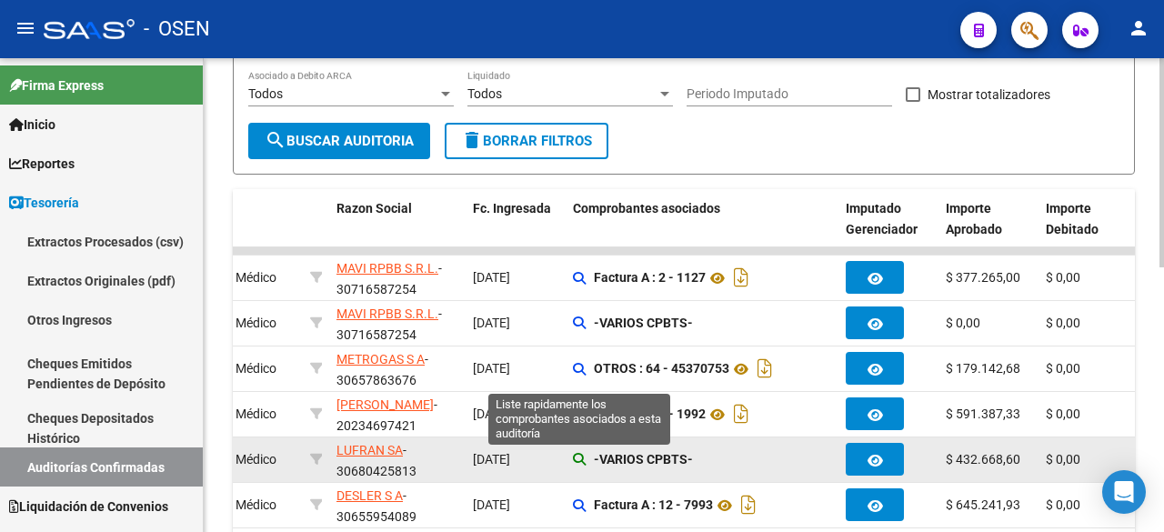
click at [580, 456] on icon at bounding box center [579, 459] width 13 height 13
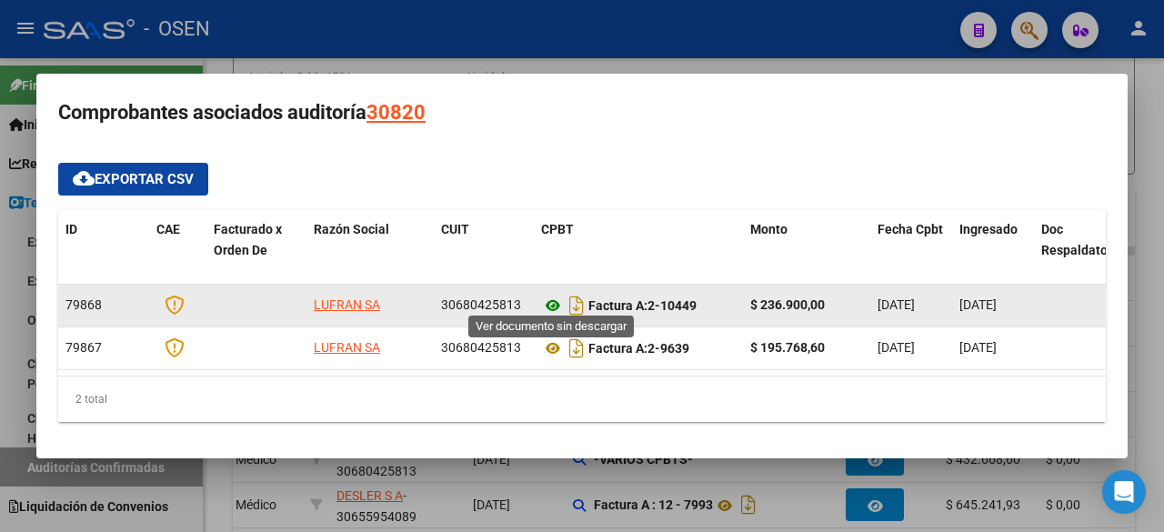
click at [549, 299] on icon at bounding box center [553, 306] width 24 height 22
click at [556, 303] on icon at bounding box center [553, 306] width 24 height 22
click at [555, 301] on icon at bounding box center [553, 306] width 24 height 22
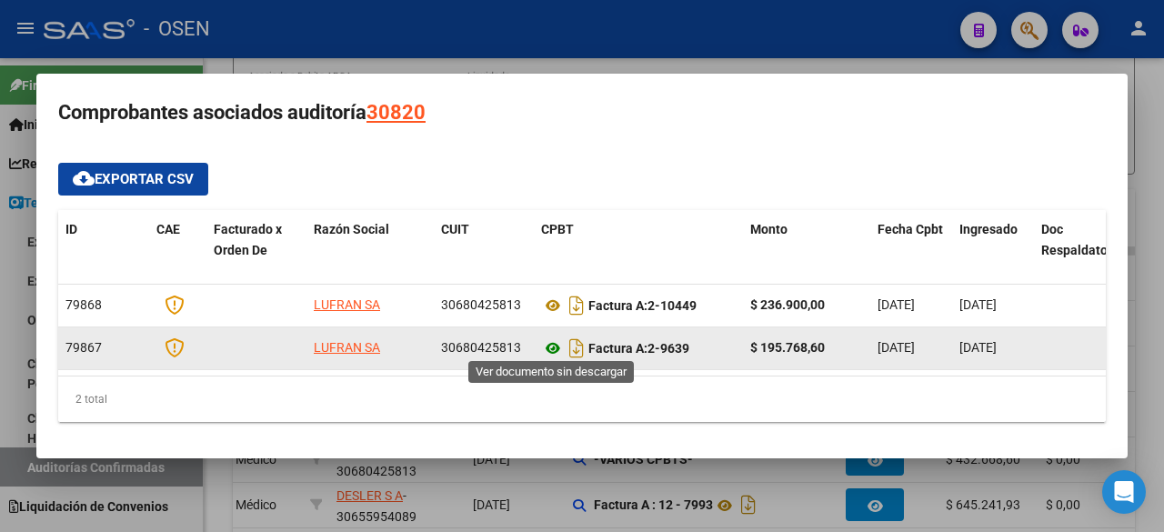
click at [553, 343] on icon at bounding box center [553, 348] width 24 height 22
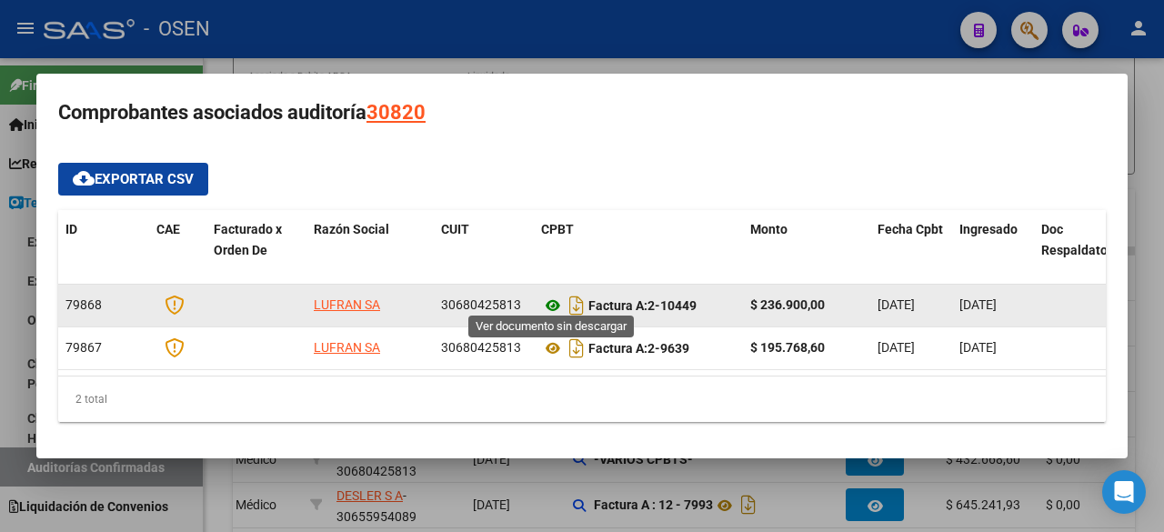
click at [553, 295] on icon at bounding box center [553, 306] width 24 height 22
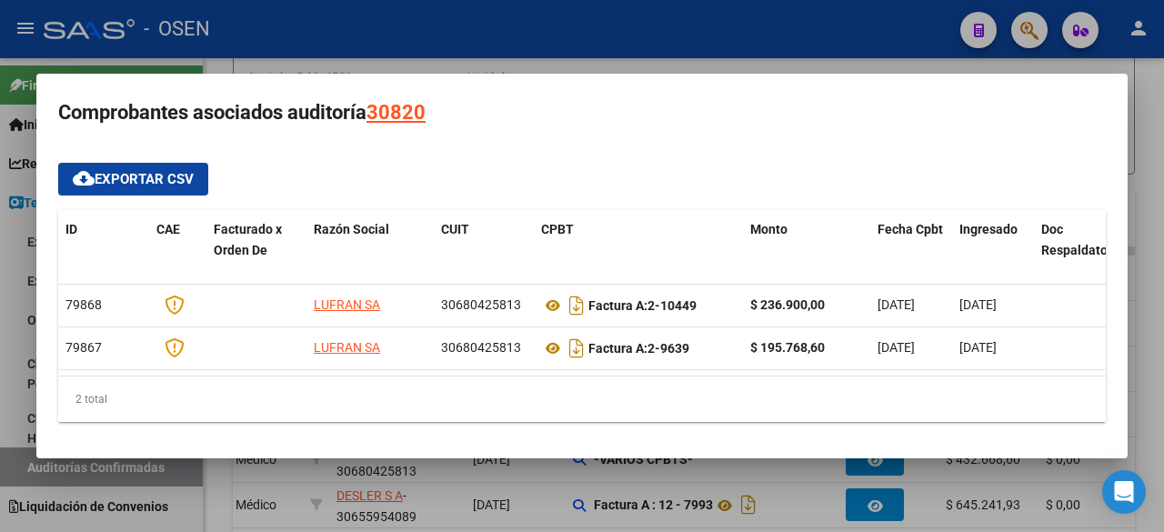
click at [759, 184] on div "cloud_download Exportar CSV ID CAE Facturado x Orden De Razón Social CUIT CPBT …" at bounding box center [582, 293] width 1048 height 260
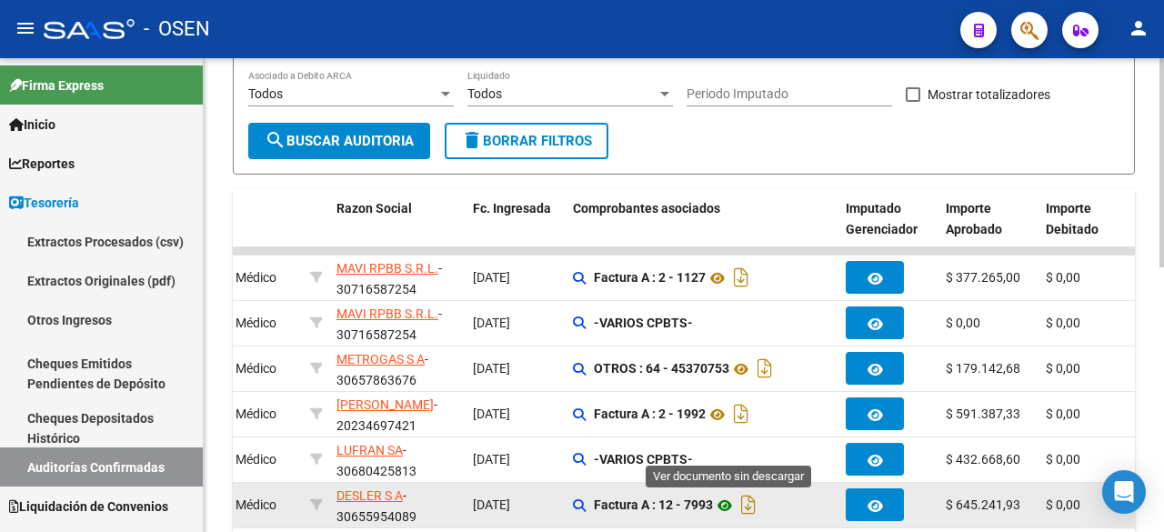
click at [732, 509] on icon at bounding box center [725, 506] width 24 height 22
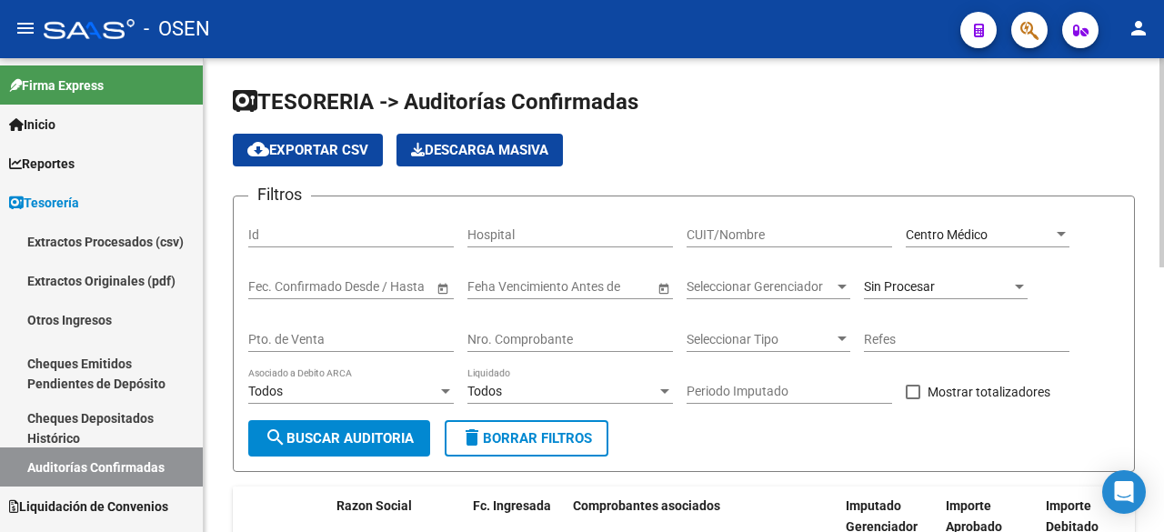
scroll to position [303, 0]
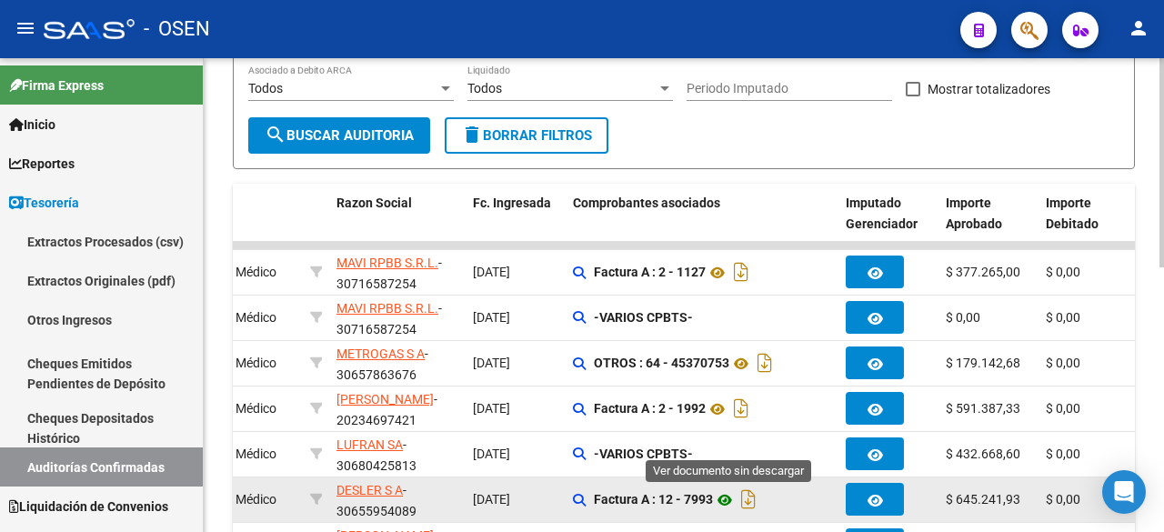
click at [725, 501] on icon at bounding box center [725, 500] width 24 height 22
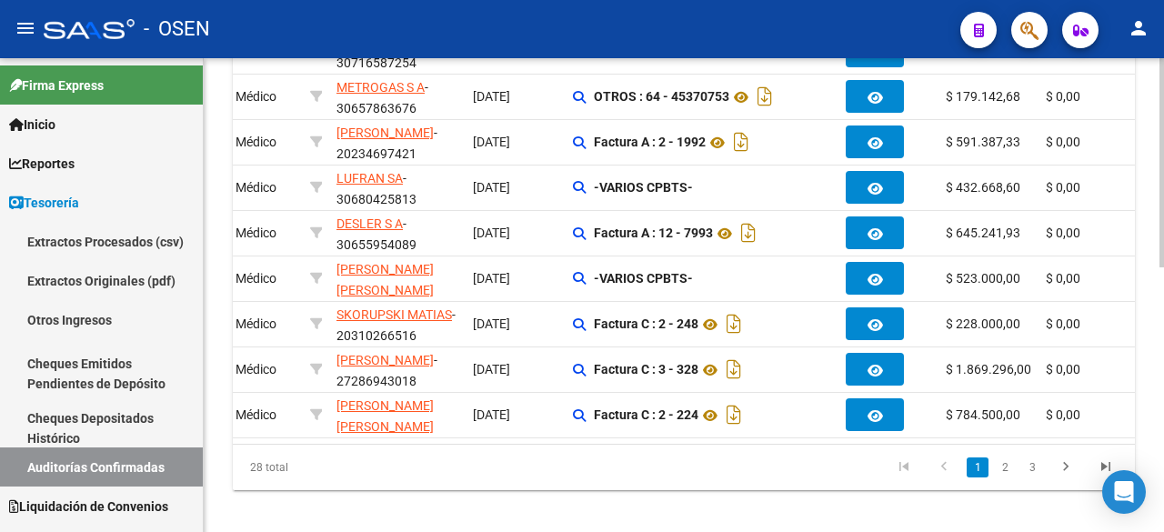
scroll to position [600, 0]
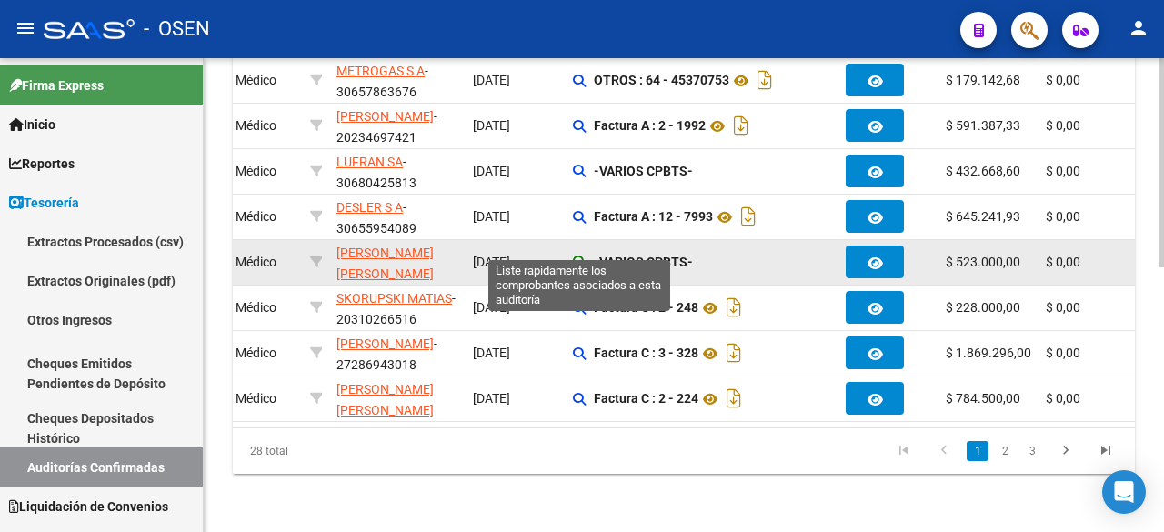
click at [576, 256] on icon at bounding box center [579, 262] width 13 height 13
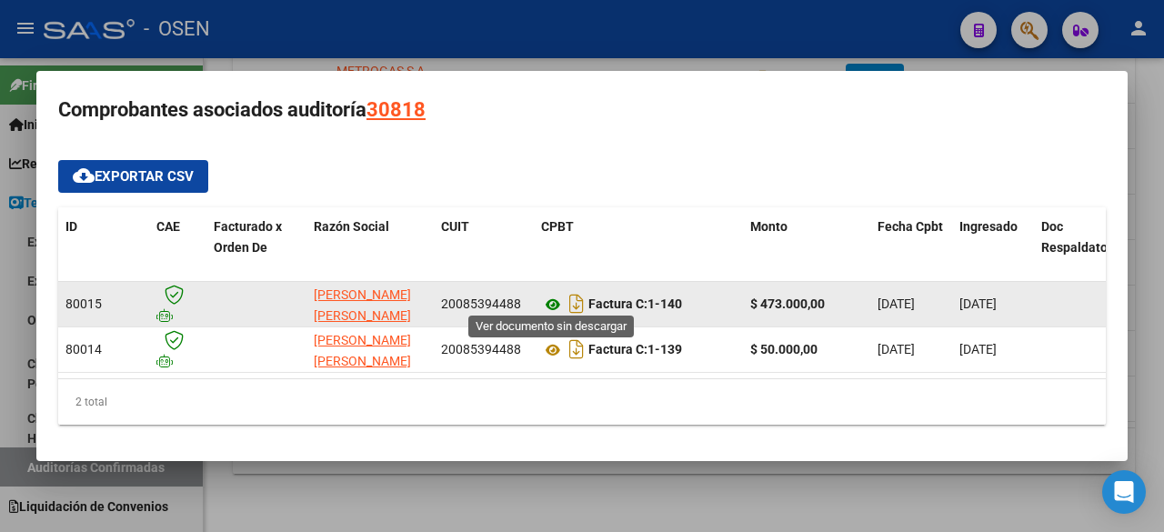
click at [555, 297] on icon at bounding box center [553, 305] width 24 height 22
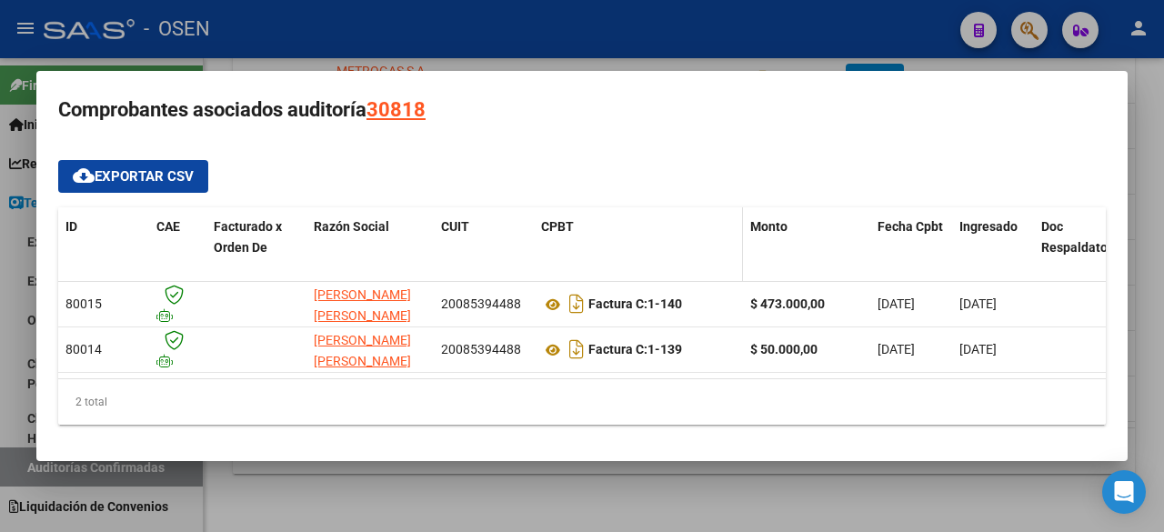
click at [632, 207] on datatable-header-cell "CPBT" at bounding box center [638, 247] width 209 height 80
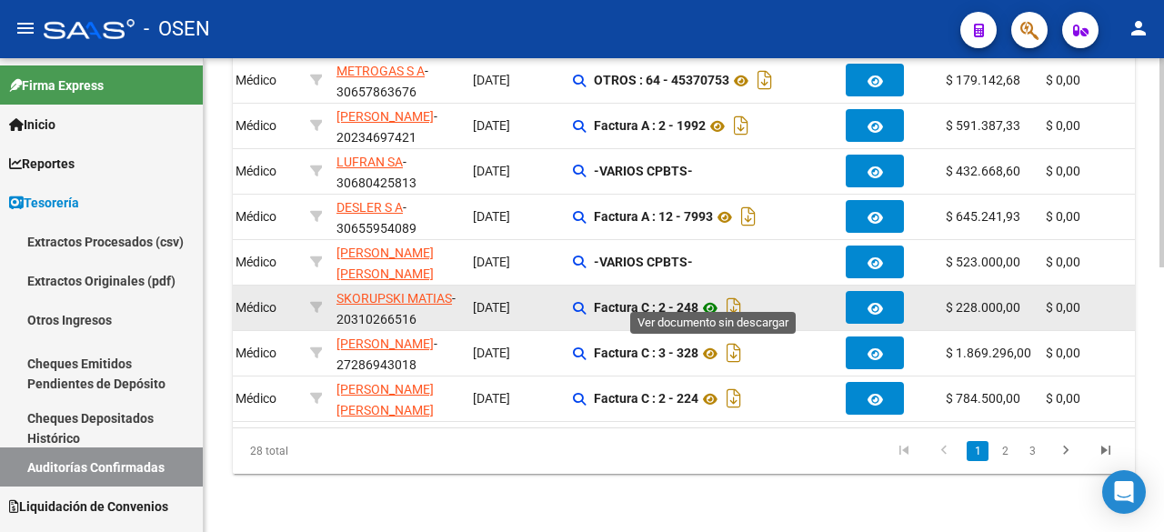
click at [711, 297] on icon at bounding box center [711, 308] width 24 height 22
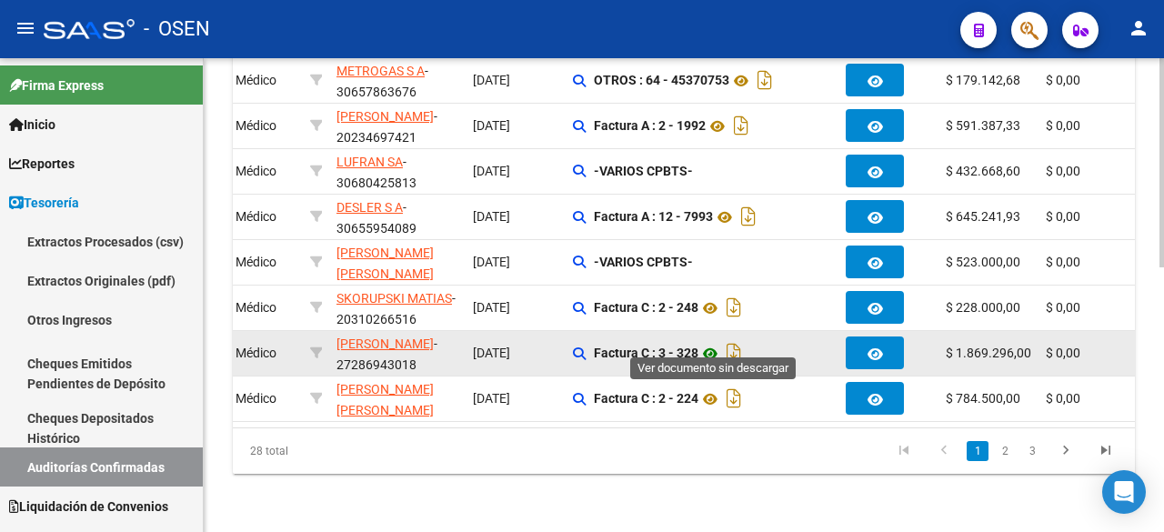
click at [712, 343] on icon at bounding box center [711, 354] width 24 height 22
click at [710, 343] on icon at bounding box center [711, 354] width 24 height 22
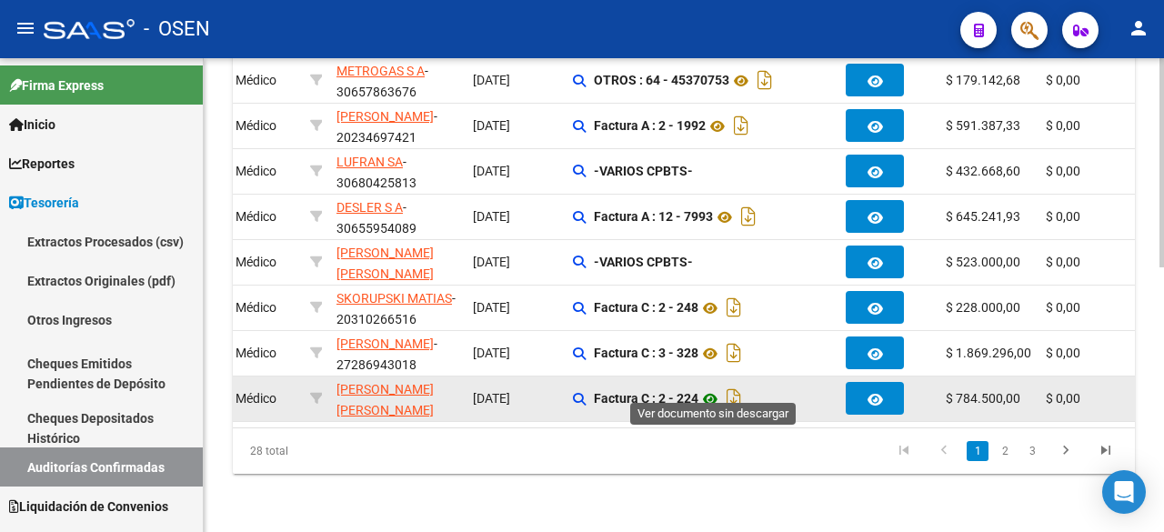
click at [714, 388] on icon at bounding box center [711, 399] width 24 height 22
click at [712, 388] on icon at bounding box center [711, 399] width 24 height 22
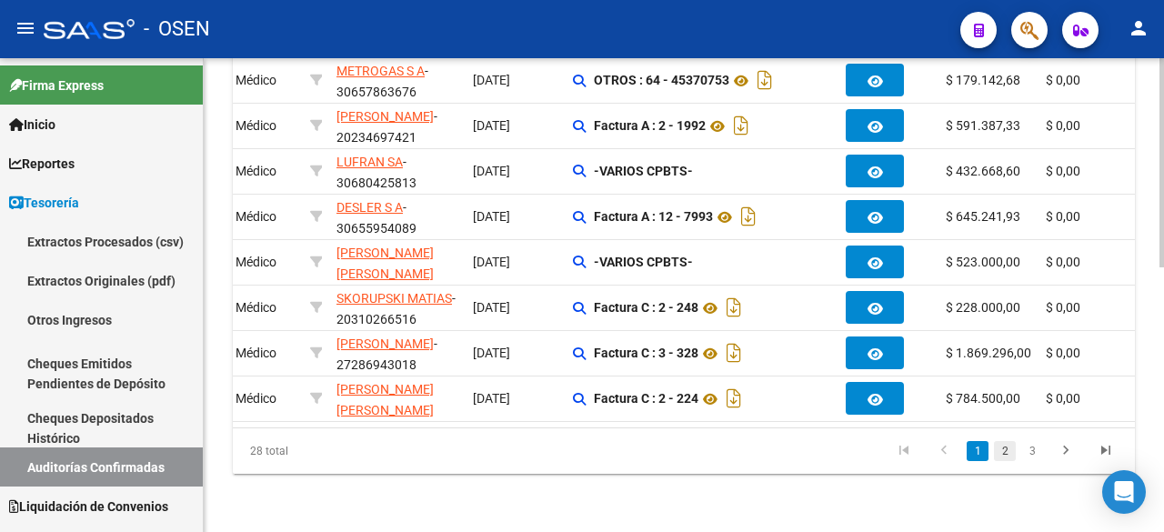
click at [1011, 451] on link "2" at bounding box center [1005, 451] width 22 height 20
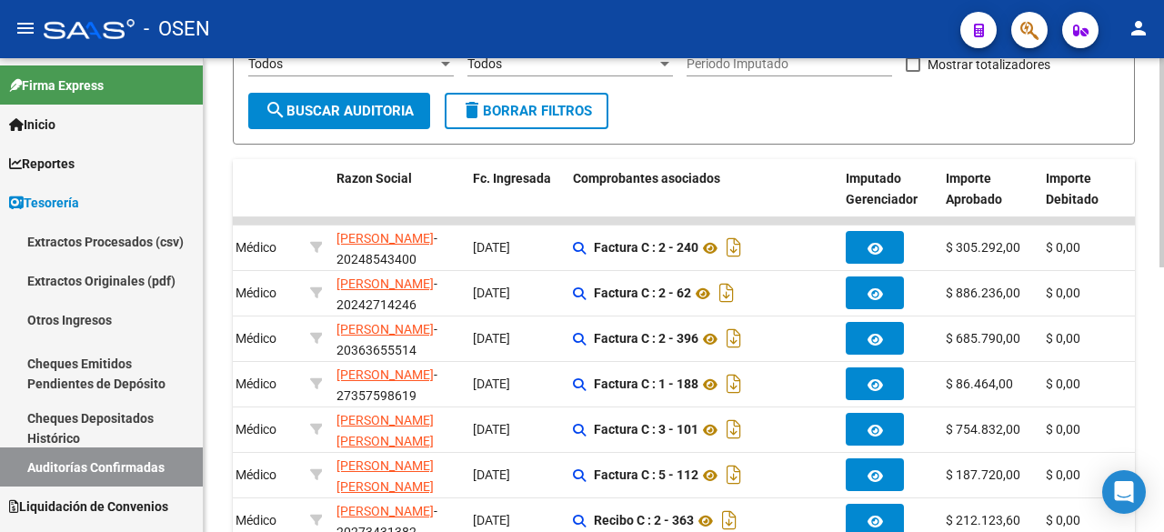
scroll to position [297, 0]
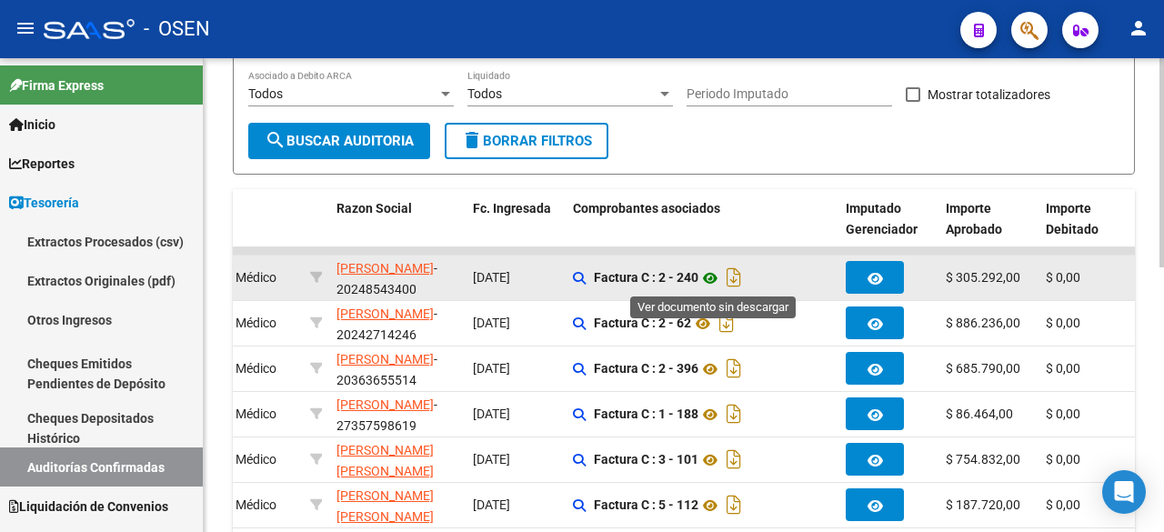
click at [713, 280] on icon at bounding box center [711, 278] width 24 height 22
click at [710, 278] on icon at bounding box center [711, 278] width 24 height 22
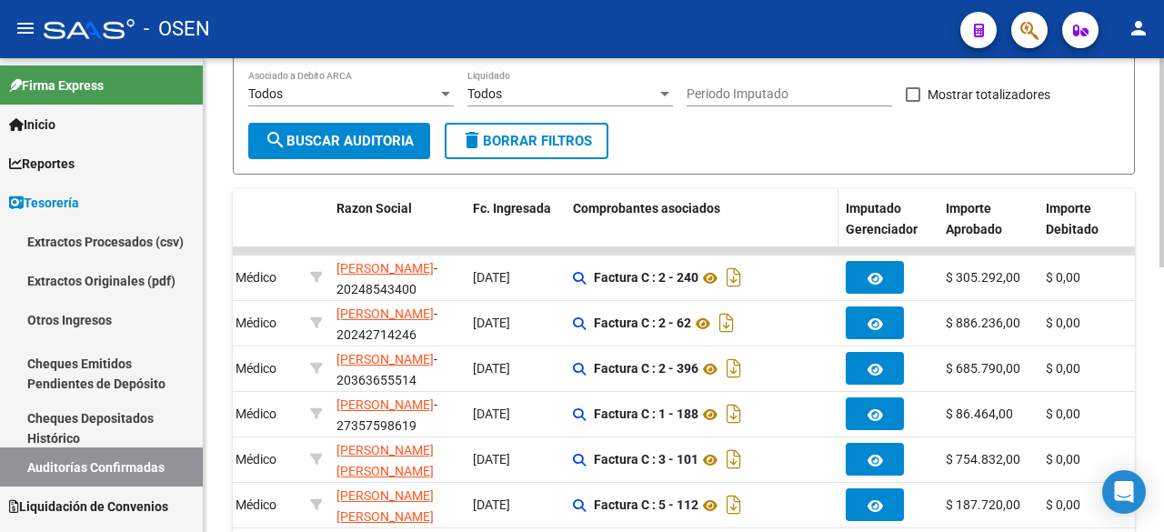
scroll to position [0, 0]
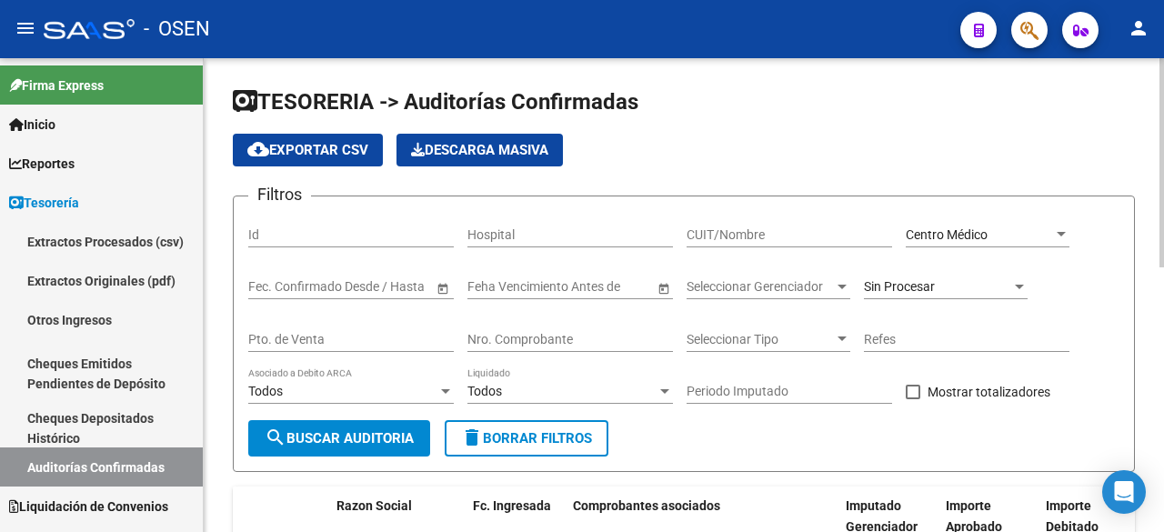
click at [941, 221] on div "Centro Médico Seleccionar Area" at bounding box center [988, 229] width 164 height 36
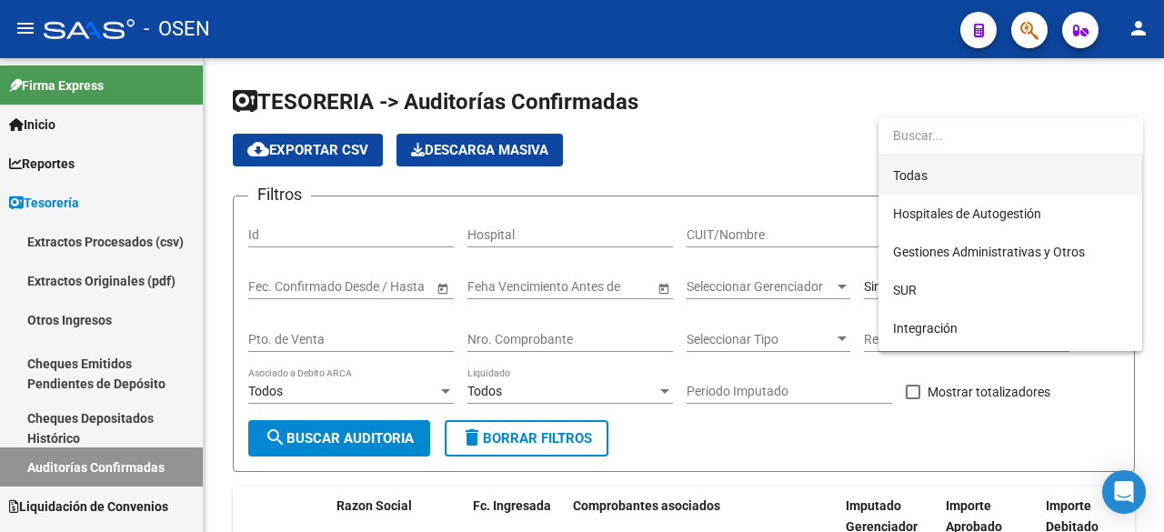
click at [966, 173] on span "Todas" at bounding box center [1010, 175] width 235 height 38
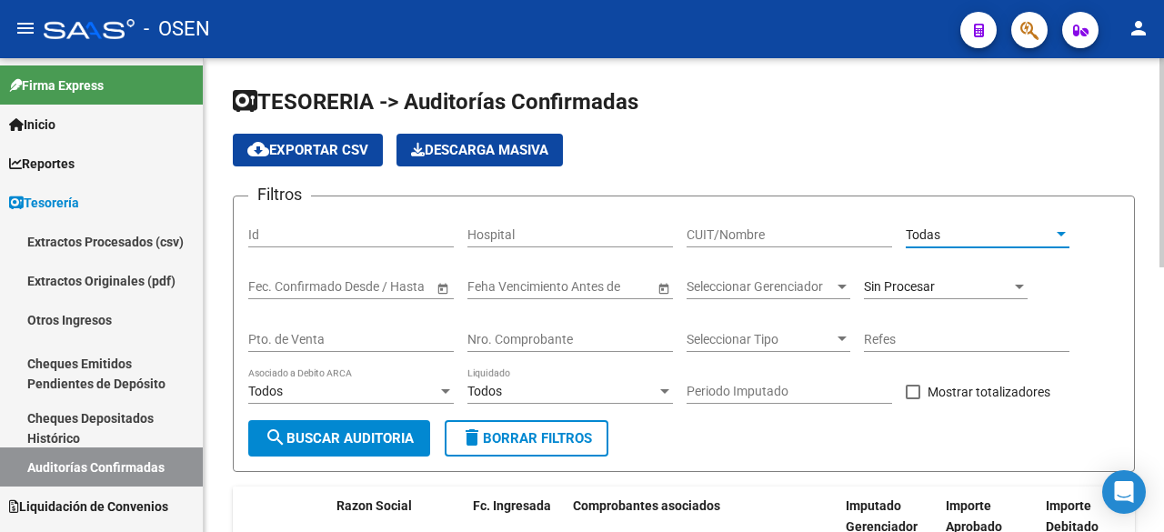
click at [584, 337] on input "Nro. Comprobante" at bounding box center [571, 339] width 206 height 15
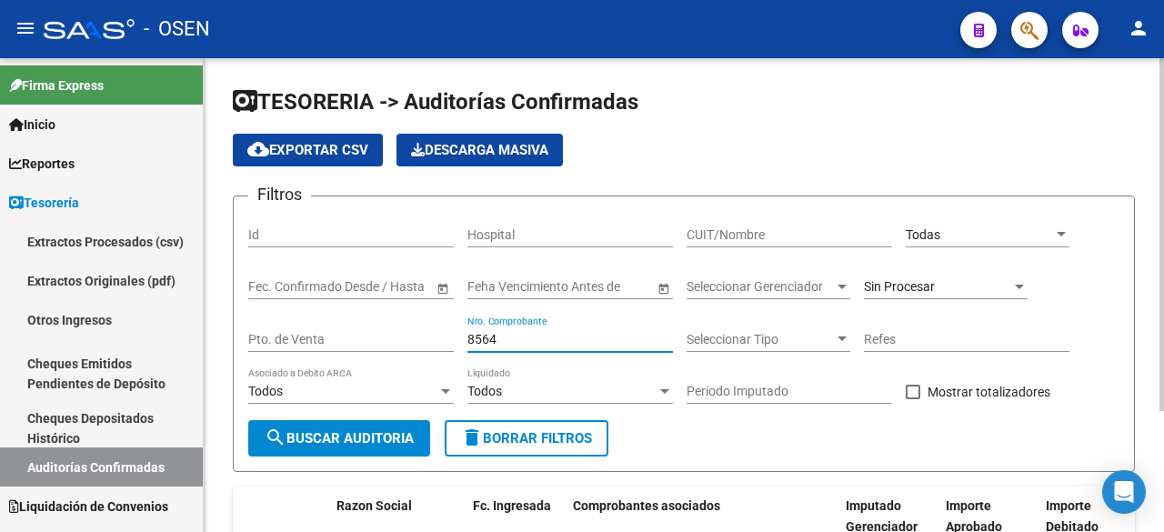
type input "8564"
click at [936, 281] on div "Sin Procesar" at bounding box center [937, 286] width 147 height 15
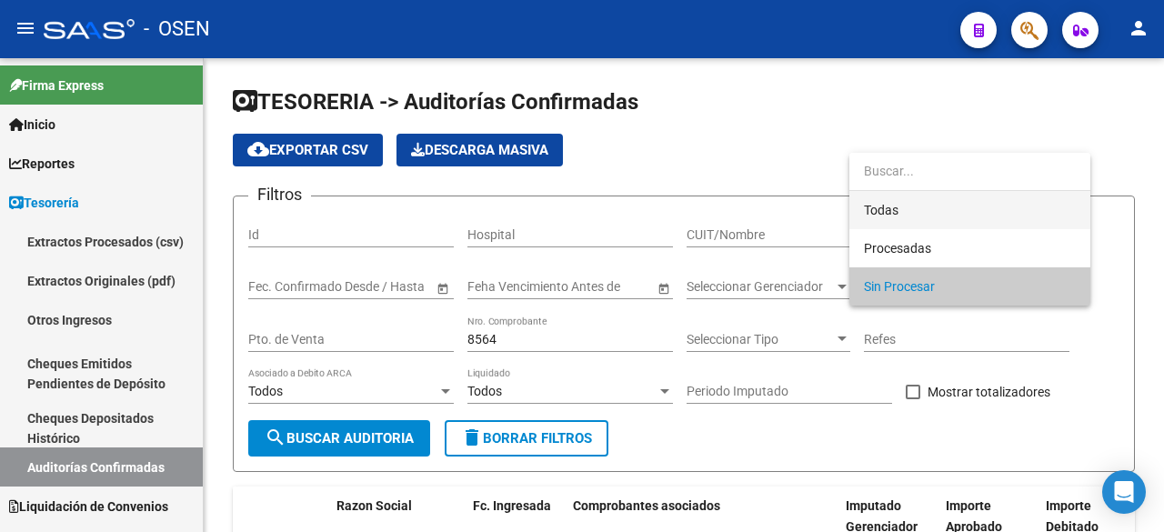
click at [914, 197] on span "Todas" at bounding box center [970, 210] width 212 height 38
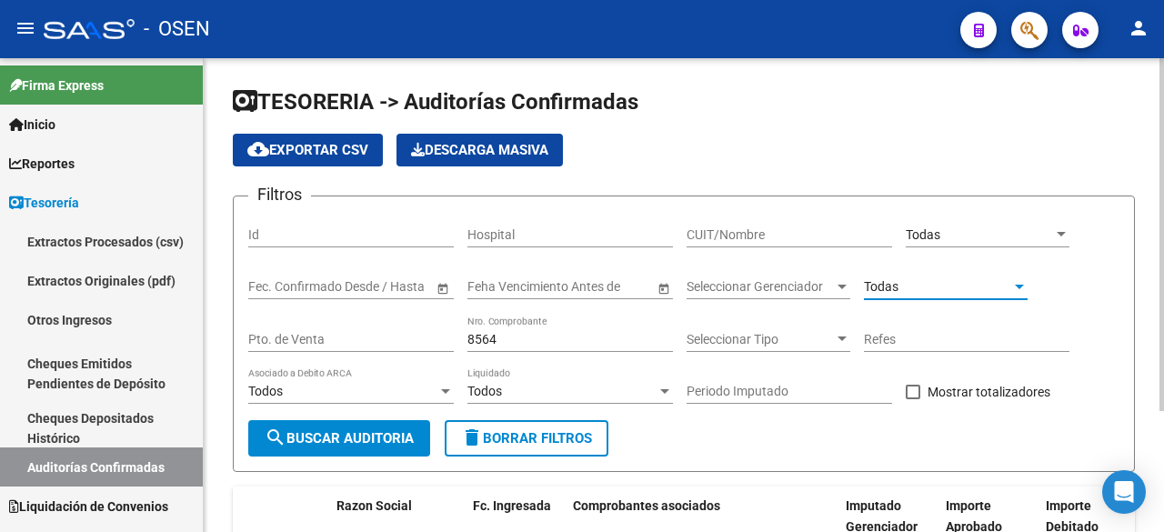
click at [332, 430] on span "search Buscar Auditoria" at bounding box center [339, 438] width 149 height 16
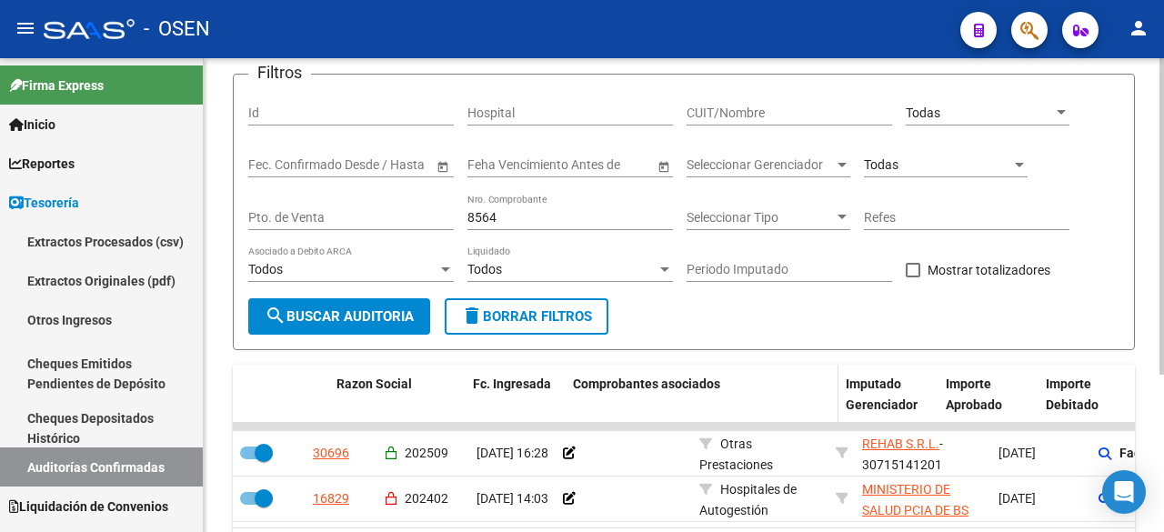
scroll to position [237, 0]
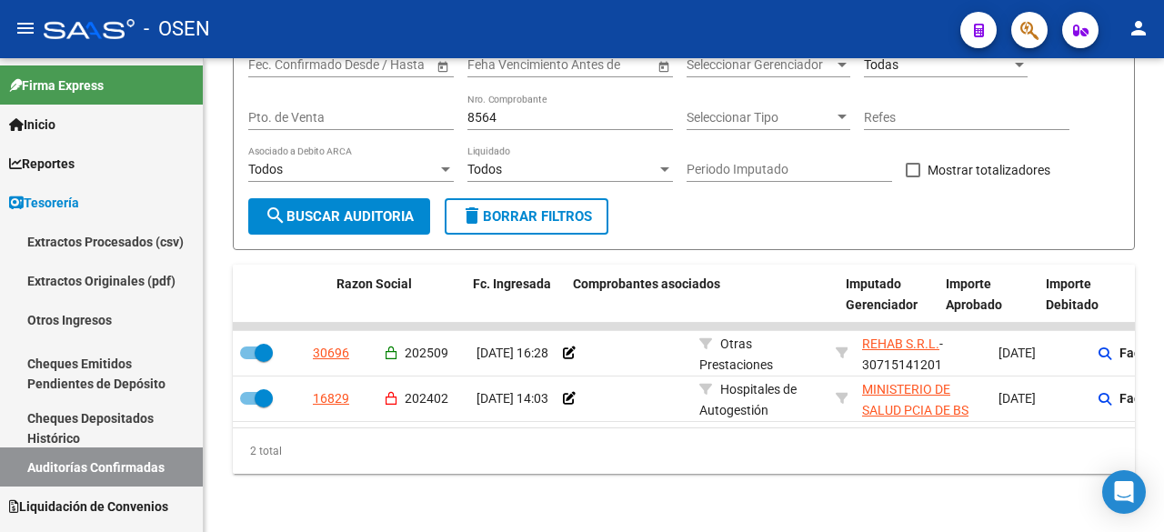
drag, startPoint x: 550, startPoint y: 428, endPoint x: 579, endPoint y: 428, distance: 28.2
click at [662, 428] on div "2 total" at bounding box center [684, 450] width 902 height 45
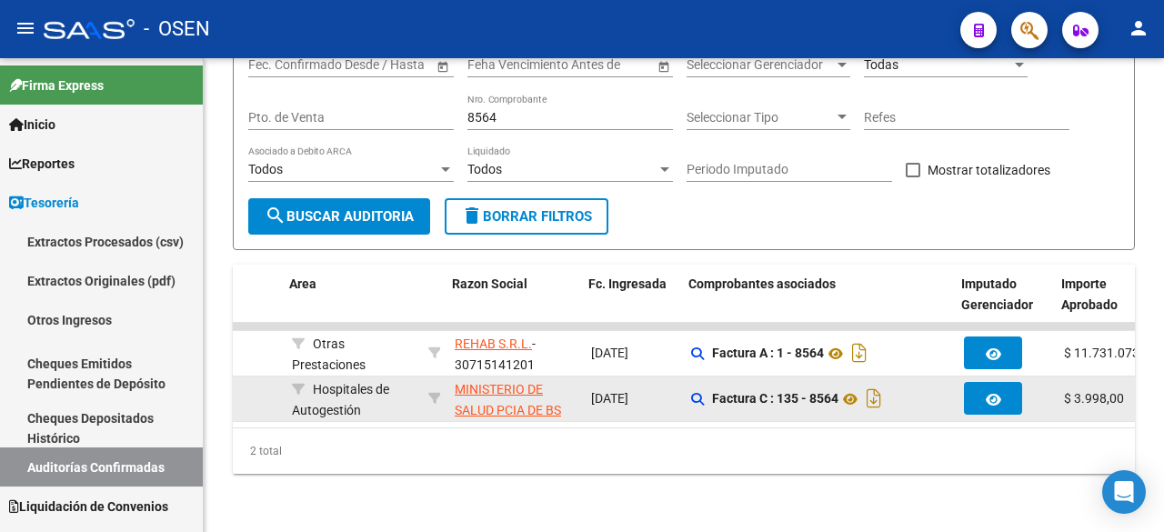
scroll to position [0, 413]
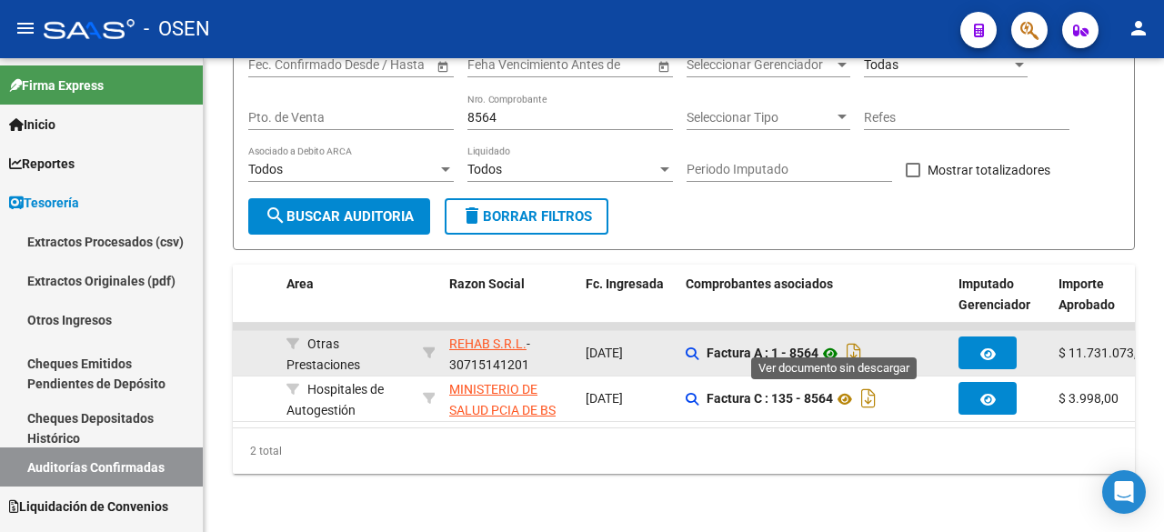
click at [837, 343] on icon at bounding box center [831, 354] width 24 height 22
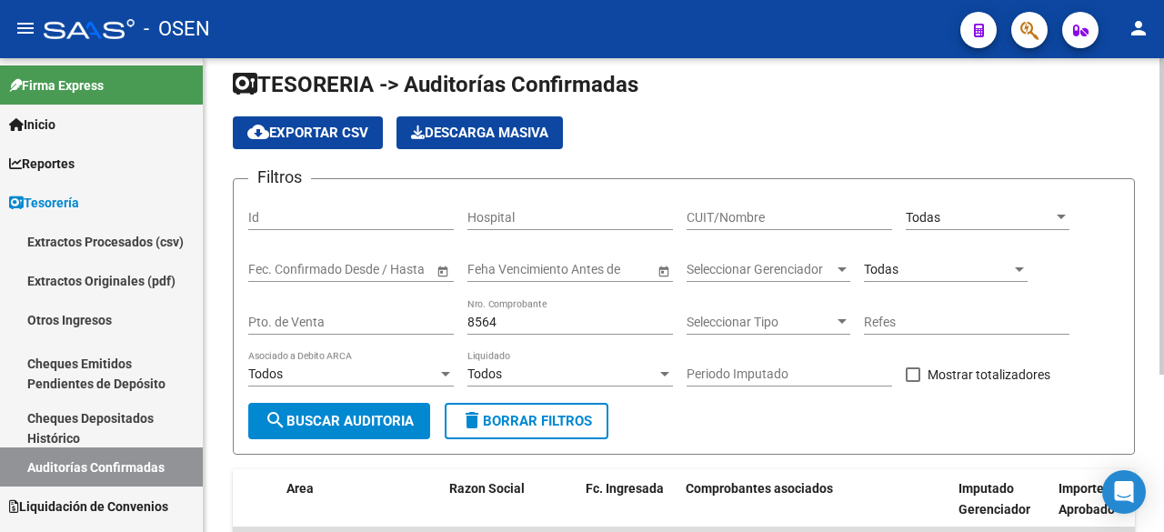
scroll to position [0, 0]
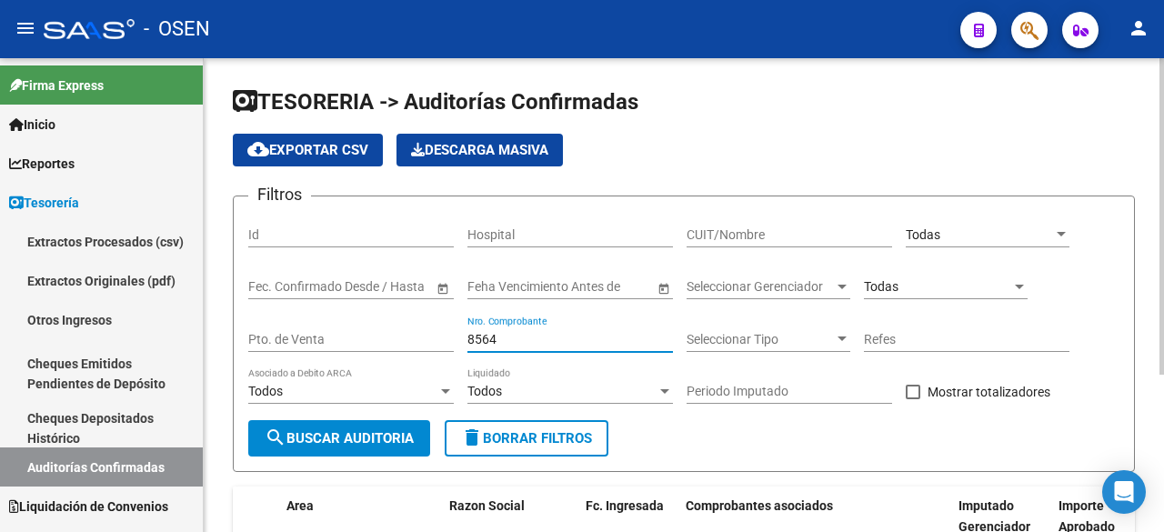
drag, startPoint x: 569, startPoint y: 344, endPoint x: 286, endPoint y: 336, distance: 283.9
click at [286, 336] on div "Filtros Id Hospital CUIT/Nombre Todas Seleccionar Area Fecha inicio – Fecha fin…" at bounding box center [683, 315] width 871 height 209
click at [912, 244] on div "Todas Seleccionar Area" at bounding box center [988, 229] width 164 height 36
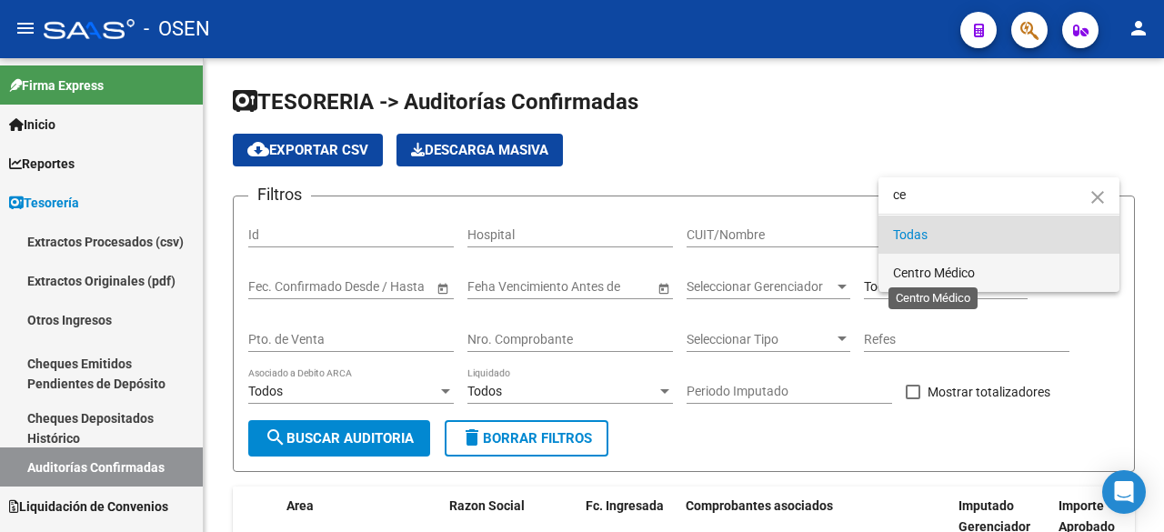
type input "ce"
drag, startPoint x: 920, startPoint y: 265, endPoint x: 705, endPoint y: 326, distance: 223.2
click at [919, 267] on span "Centro Médico" at bounding box center [934, 273] width 82 height 15
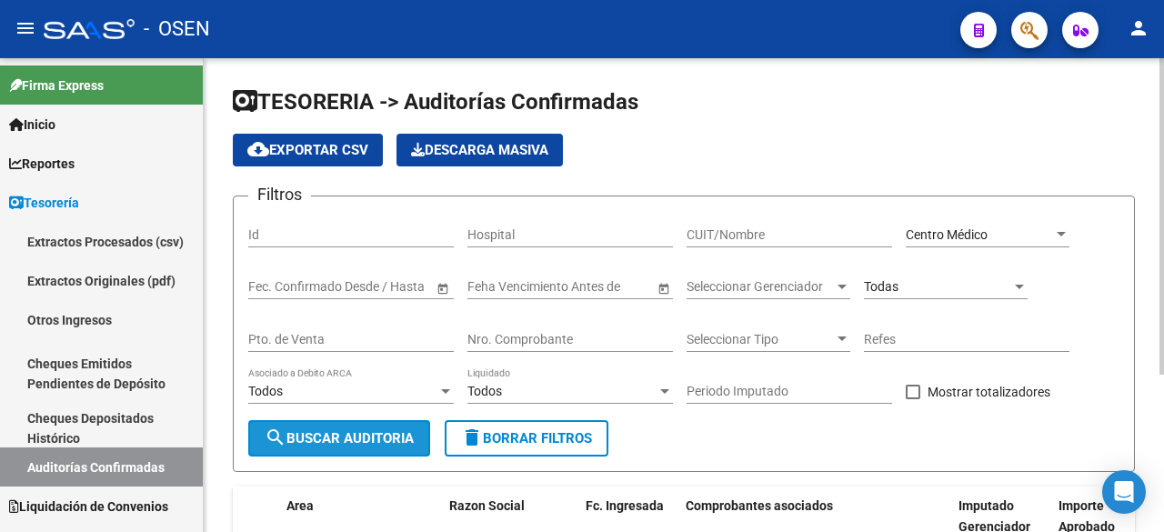
click at [394, 423] on button "search Buscar Auditoria" at bounding box center [339, 438] width 182 height 36
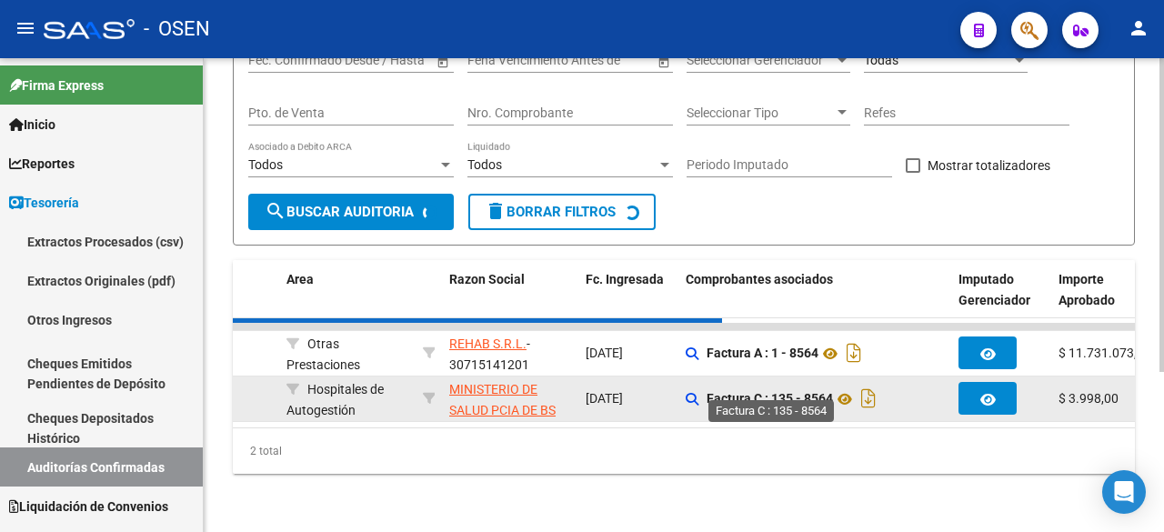
checkbox input "false"
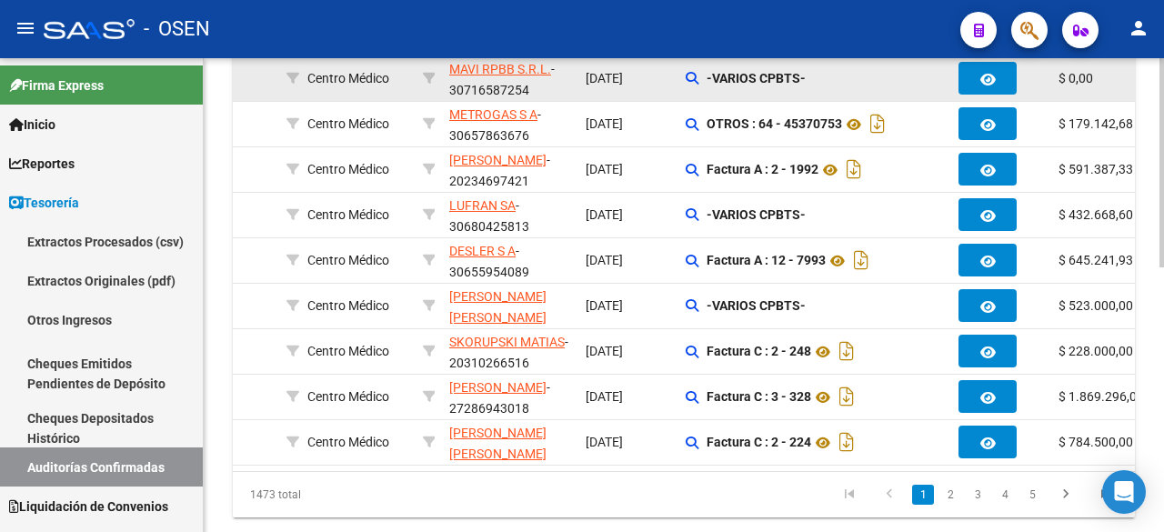
scroll to position [544, 0]
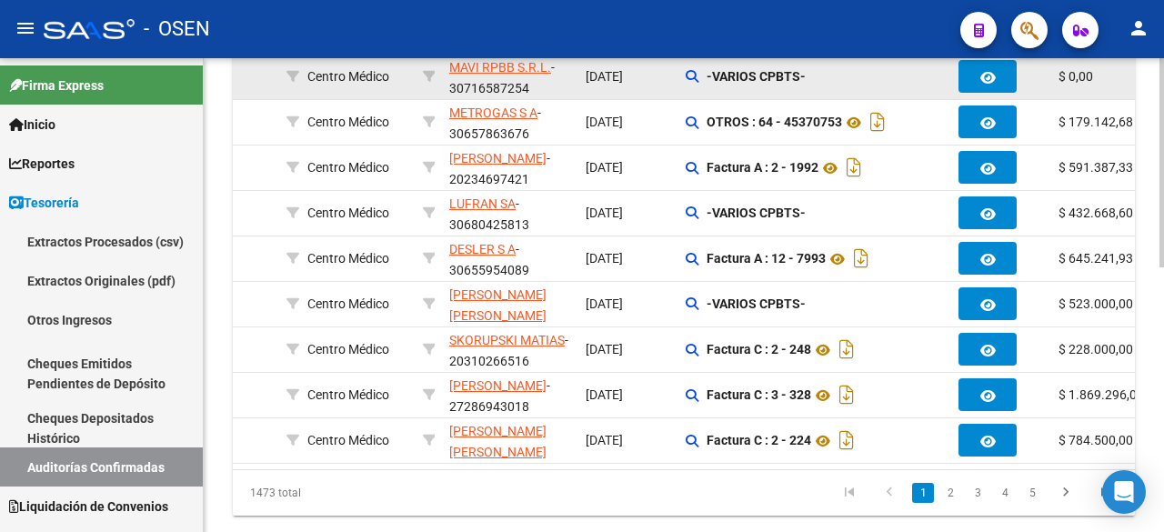
click at [954, 503] on link "2" at bounding box center [951, 493] width 22 height 20
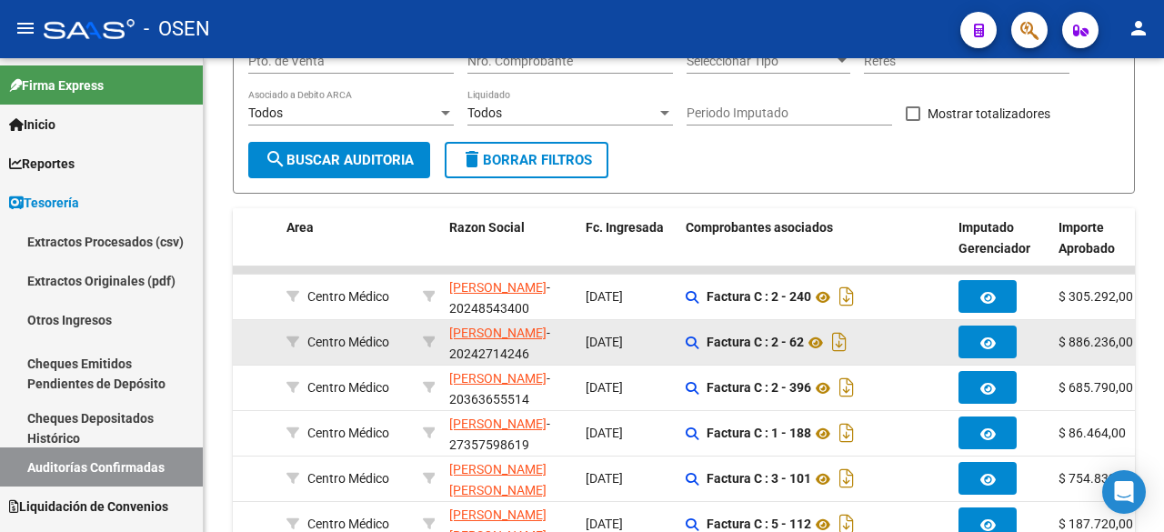
scroll to position [241, 0]
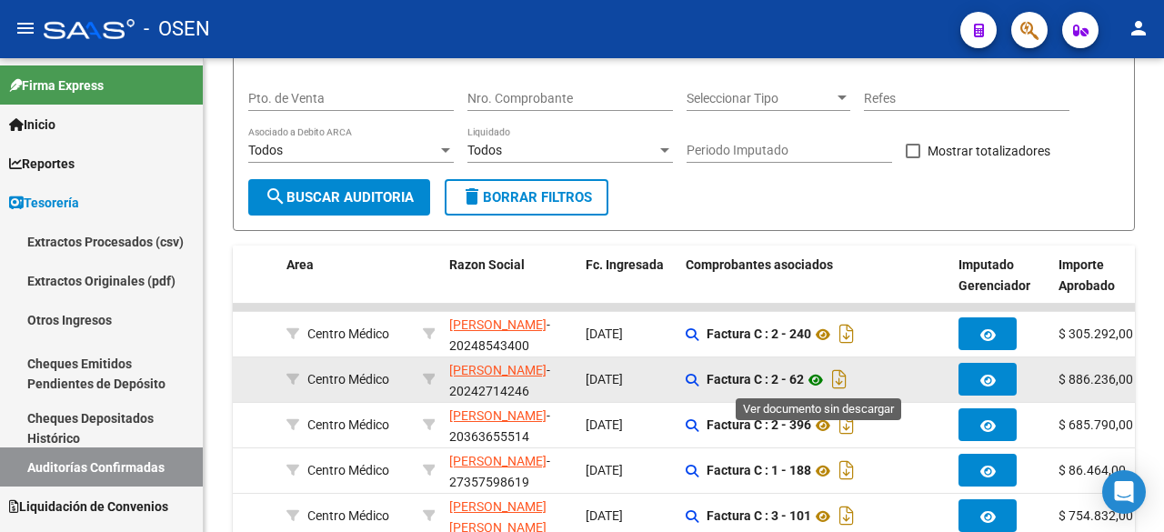
click at [820, 378] on icon at bounding box center [816, 380] width 24 height 22
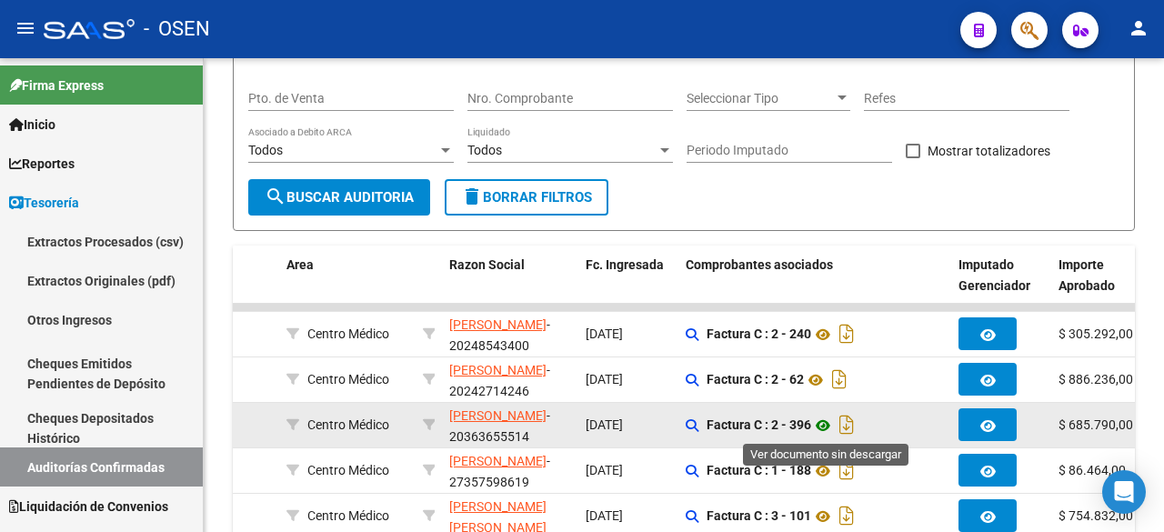
click at [826, 424] on icon at bounding box center [823, 426] width 24 height 22
click at [822, 418] on icon at bounding box center [823, 426] width 24 height 22
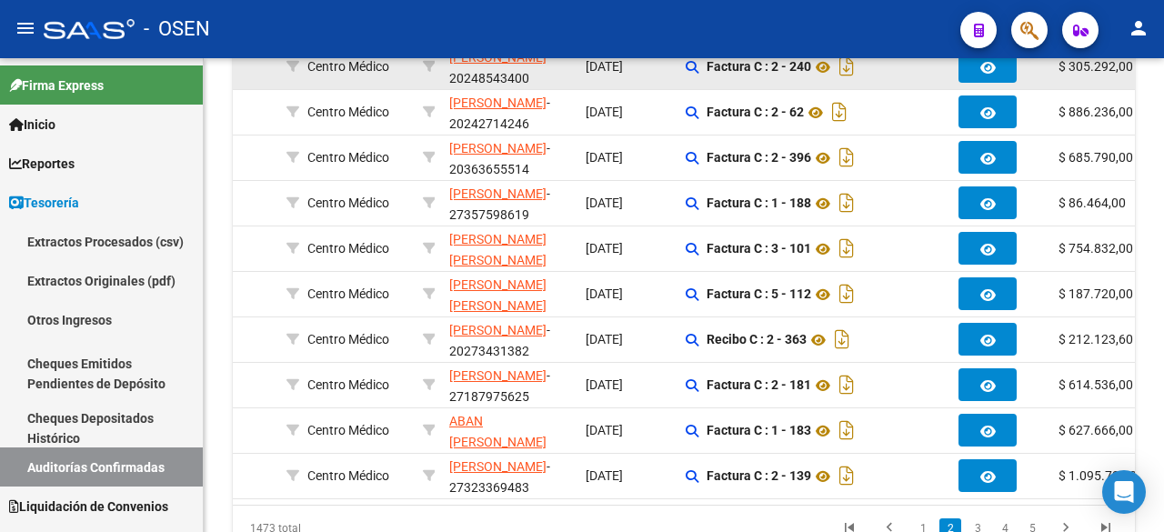
scroll to position [544, 0]
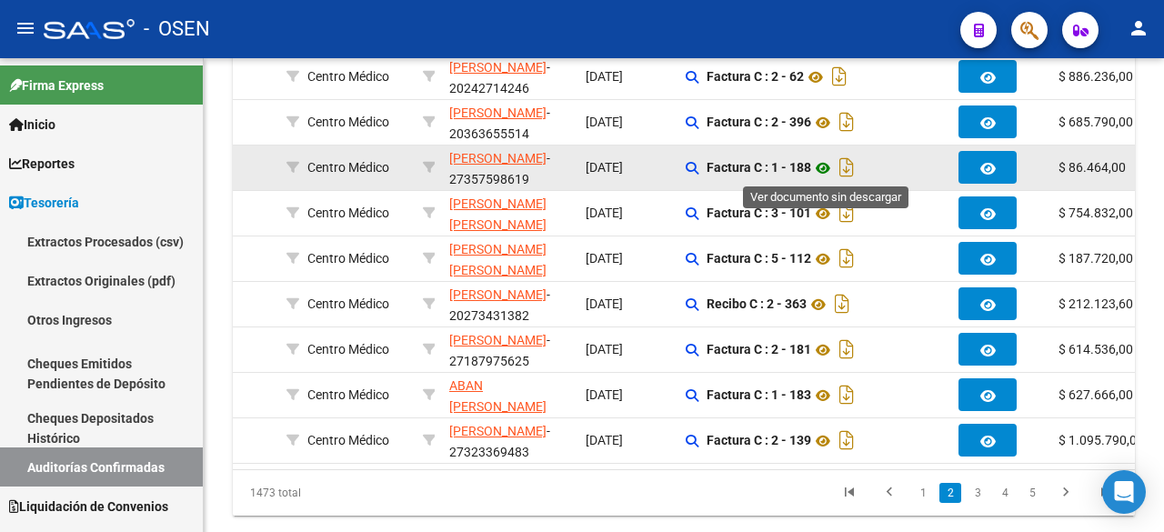
click at [823, 157] on icon at bounding box center [823, 168] width 24 height 22
click at [821, 166] on icon at bounding box center [823, 168] width 24 height 22
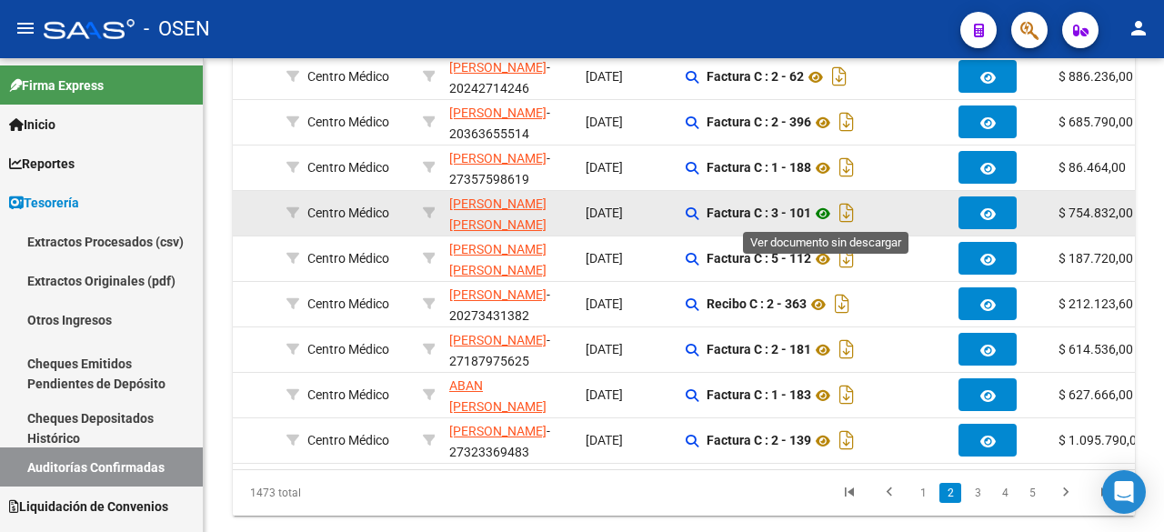
click at [826, 214] on icon at bounding box center [823, 214] width 24 height 22
click at [820, 214] on icon at bounding box center [823, 214] width 24 height 22
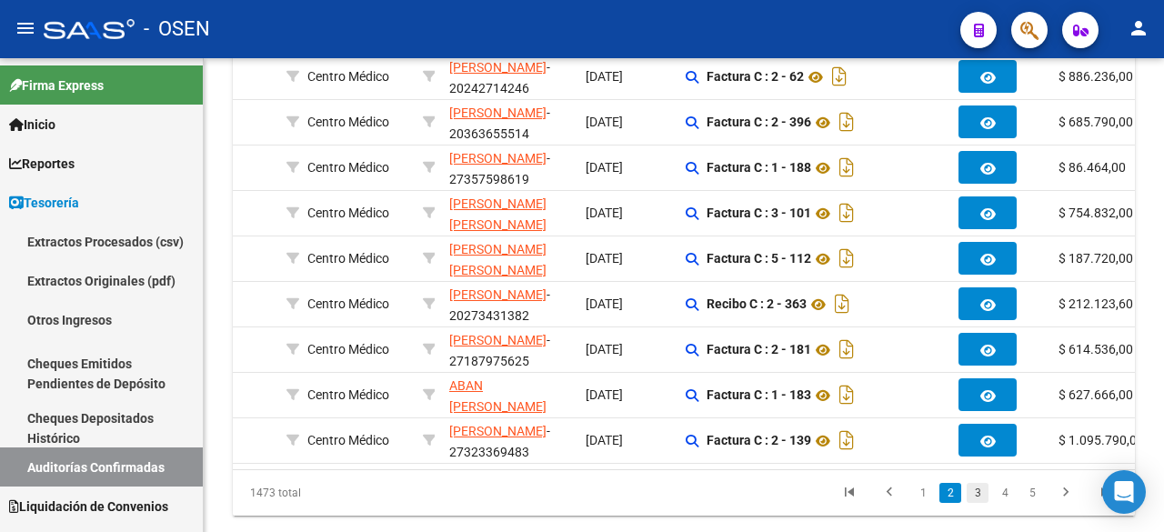
click at [977, 503] on link "3" at bounding box center [978, 493] width 22 height 20
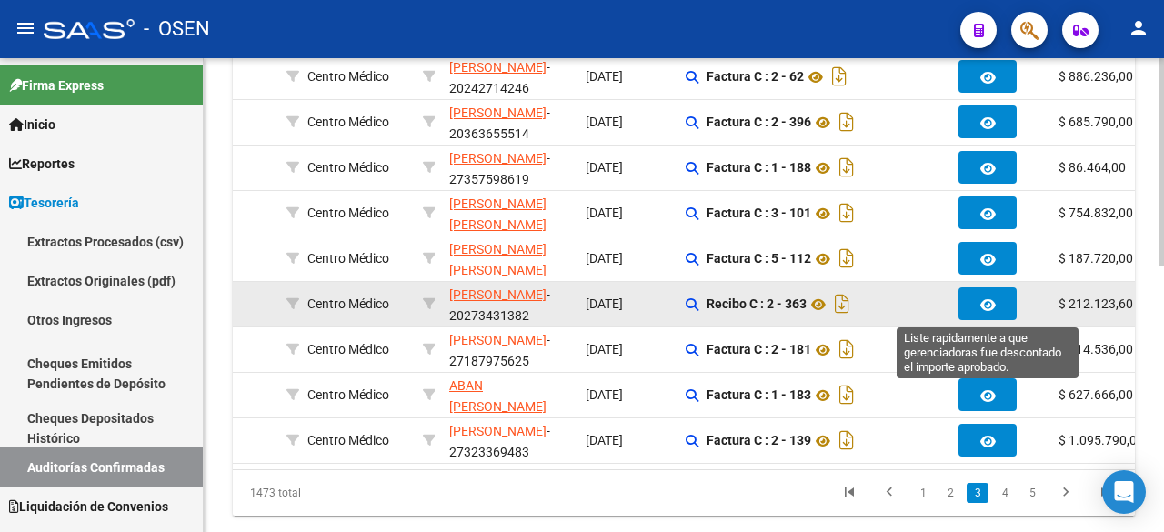
checkbox input "true"
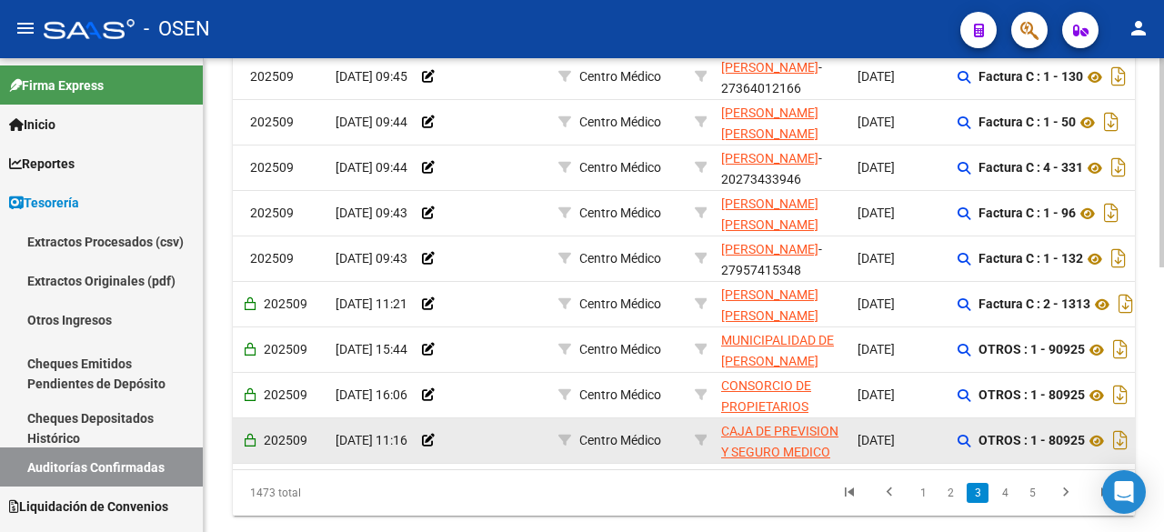
scroll to position [0, 166]
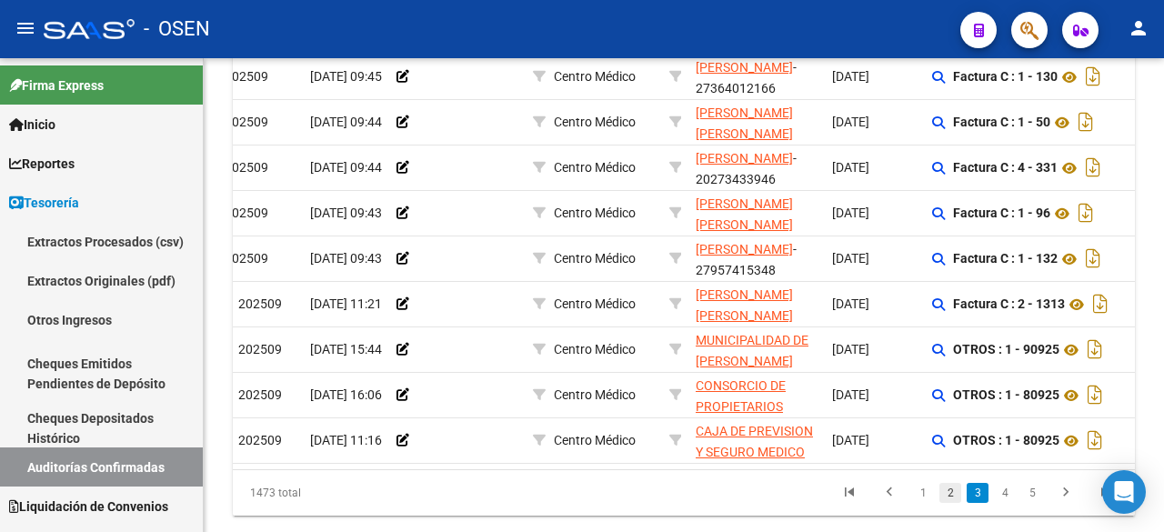
click at [959, 503] on link "2" at bounding box center [951, 493] width 22 height 20
checkbox input "false"
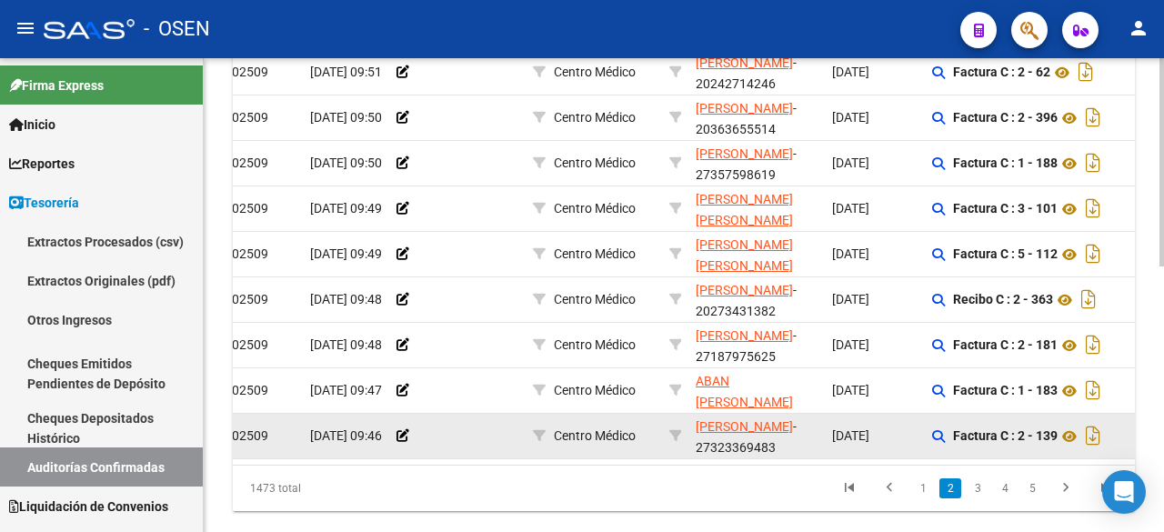
scroll to position [544, 0]
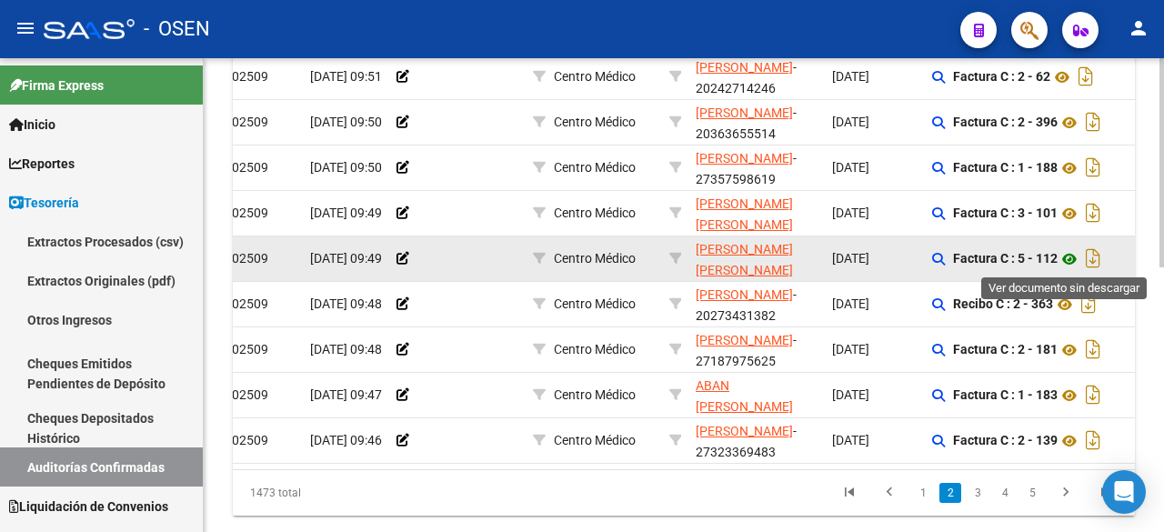
click at [1066, 257] on icon at bounding box center [1070, 259] width 24 height 22
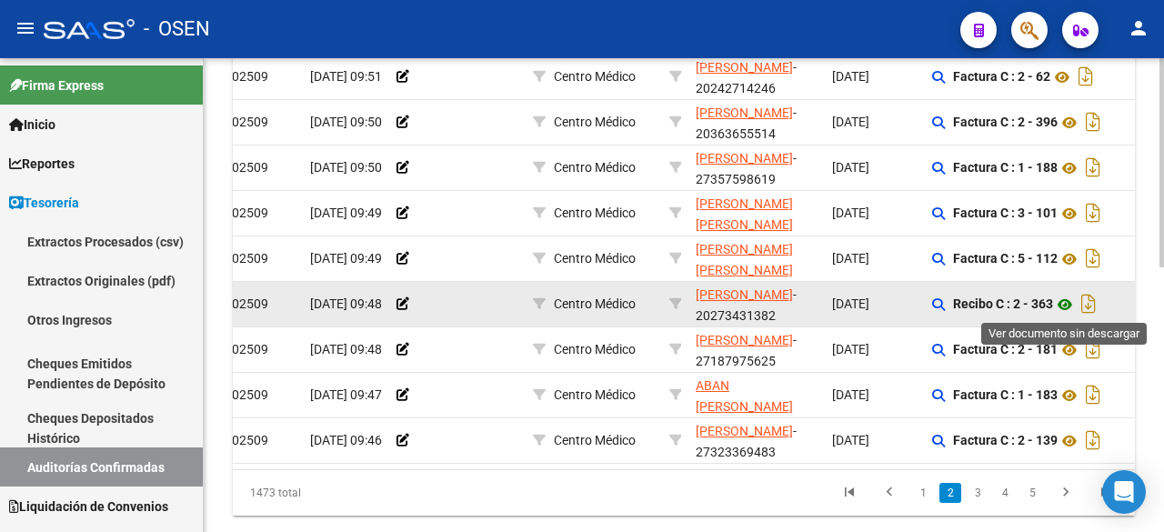
click at [1063, 298] on icon at bounding box center [1065, 305] width 24 height 22
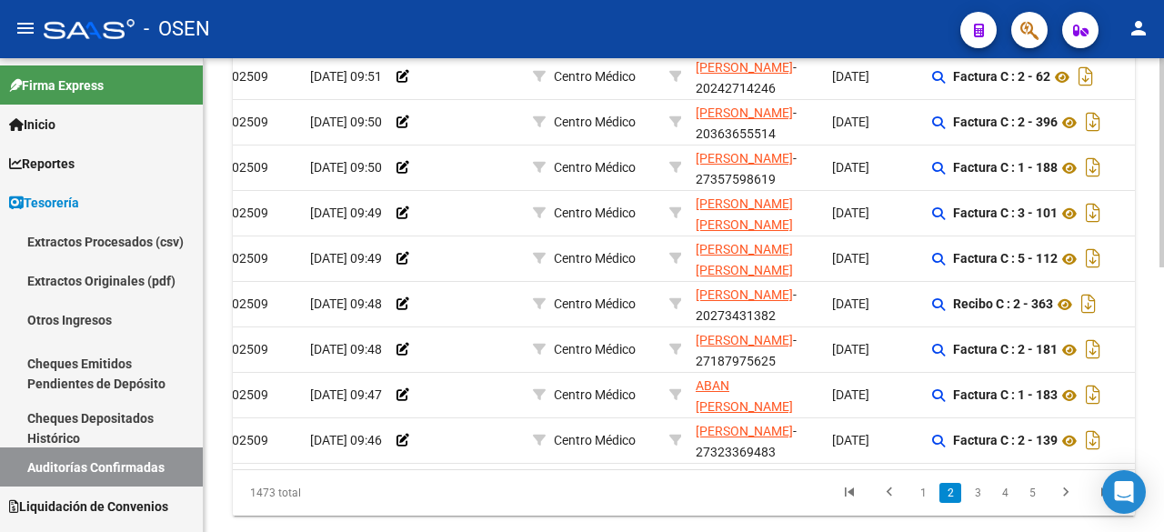
scroll to position [0, 0]
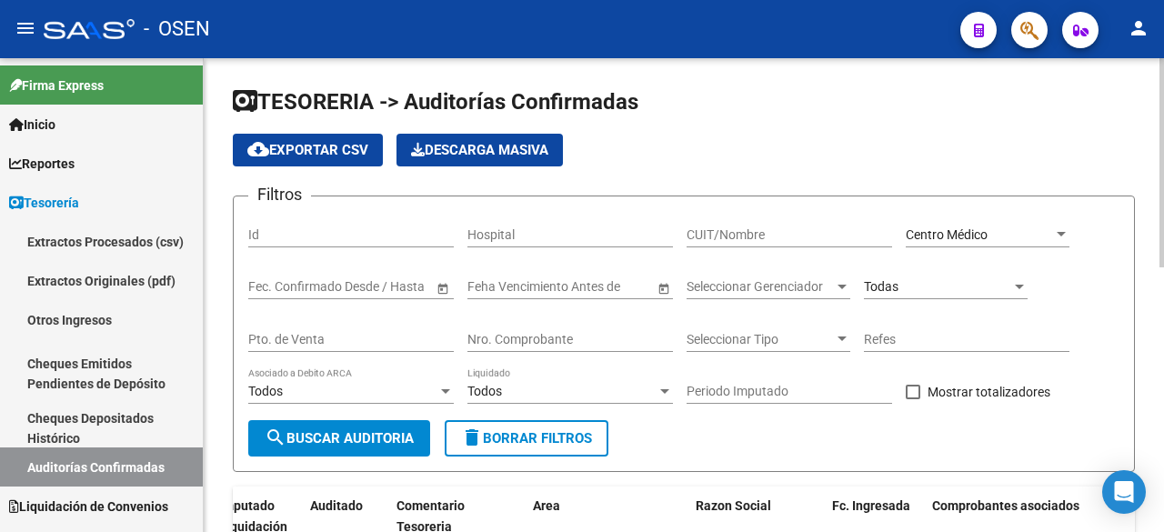
drag, startPoint x: 730, startPoint y: 188, endPoint x: 788, endPoint y: 211, distance: 61.7
click at [782, 207] on app-list-header "TESORERIA -> Auditorías Confirmadas cloud_download Exportar CSV Descarga Masiva…" at bounding box center [684, 279] width 902 height 385
click at [892, 287] on span "Todas" at bounding box center [881, 286] width 35 height 15
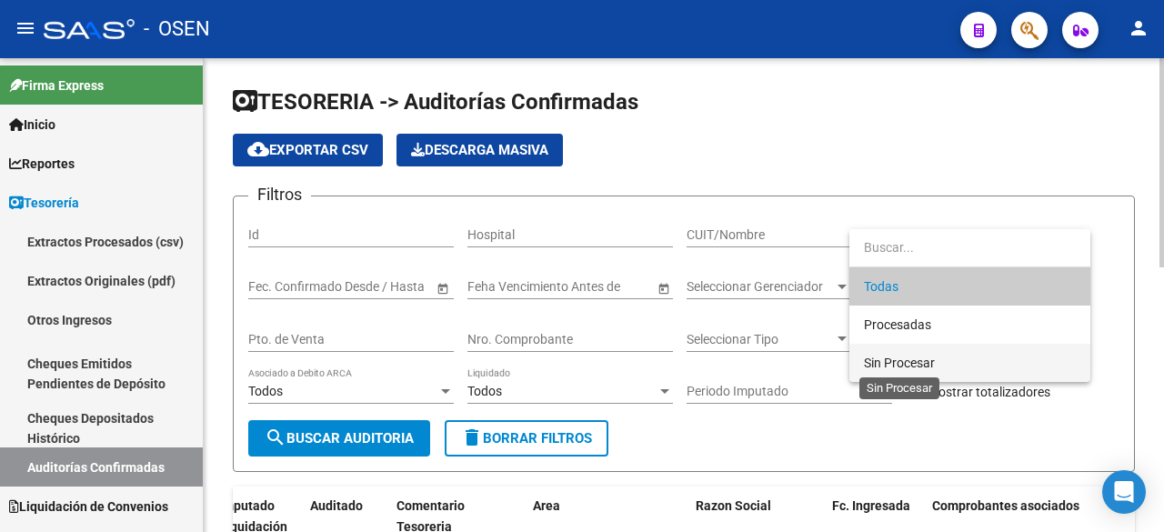
drag, startPoint x: 921, startPoint y: 365, endPoint x: 866, endPoint y: 372, distance: 55.1
click at [919, 365] on span "Sin Procesar" at bounding box center [899, 363] width 71 height 15
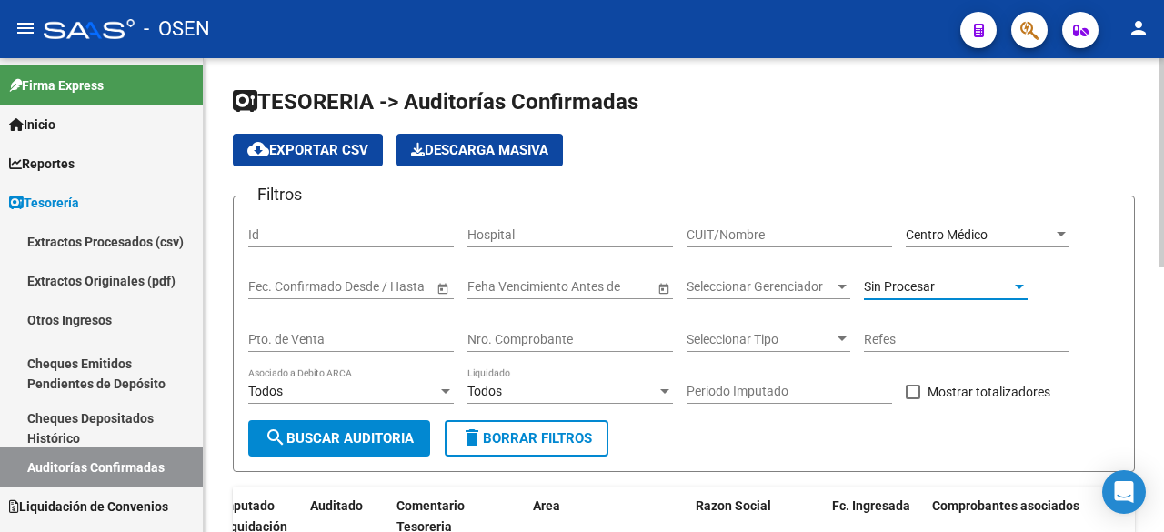
drag, startPoint x: 348, startPoint y: 446, endPoint x: 543, endPoint y: 434, distance: 195.9
click at [352, 439] on span "search Buscar Auditoria" at bounding box center [339, 438] width 149 height 16
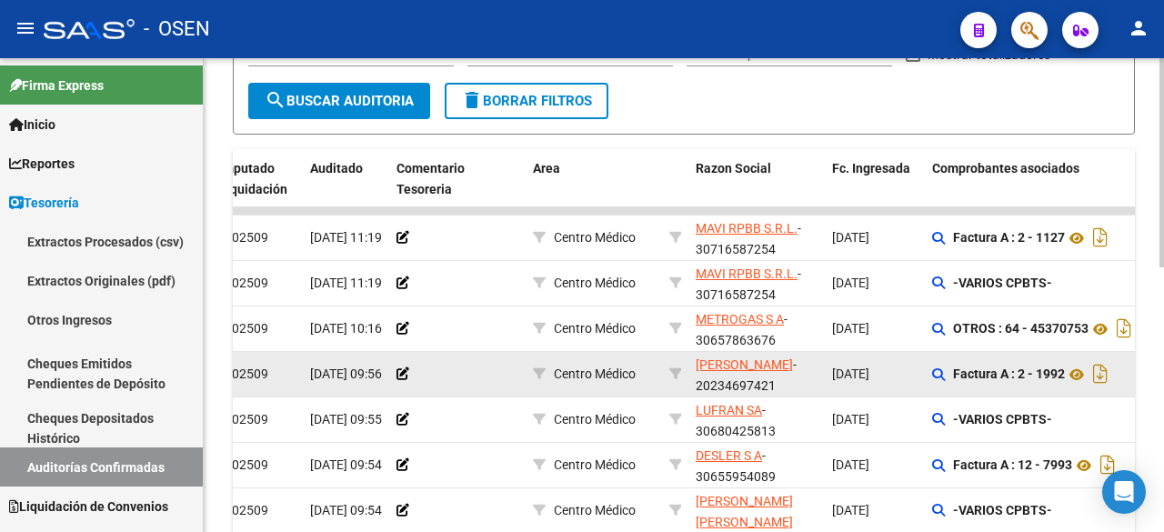
scroll to position [600, 0]
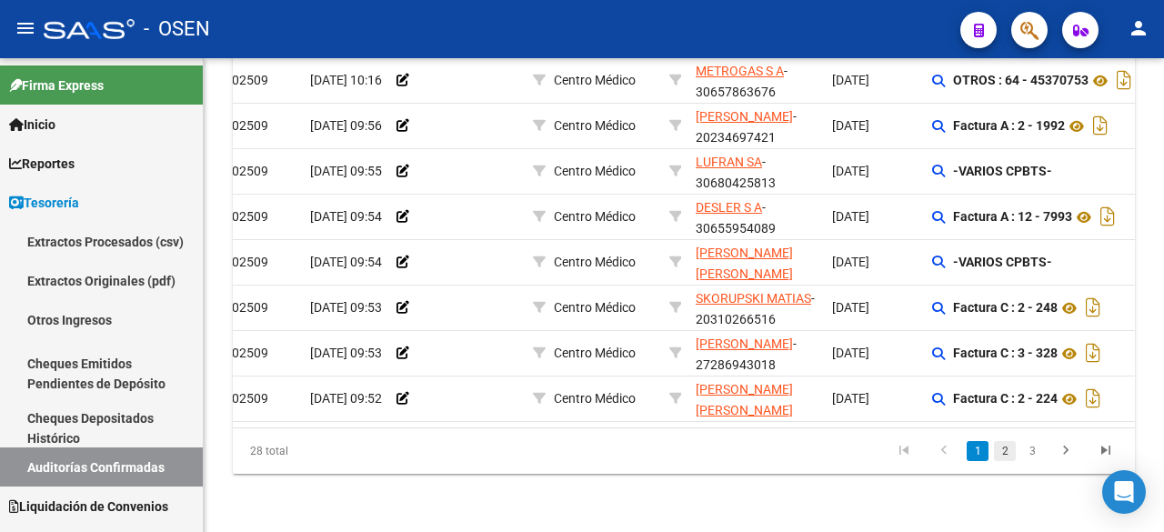
click at [1015, 450] on link "2" at bounding box center [1005, 451] width 22 height 20
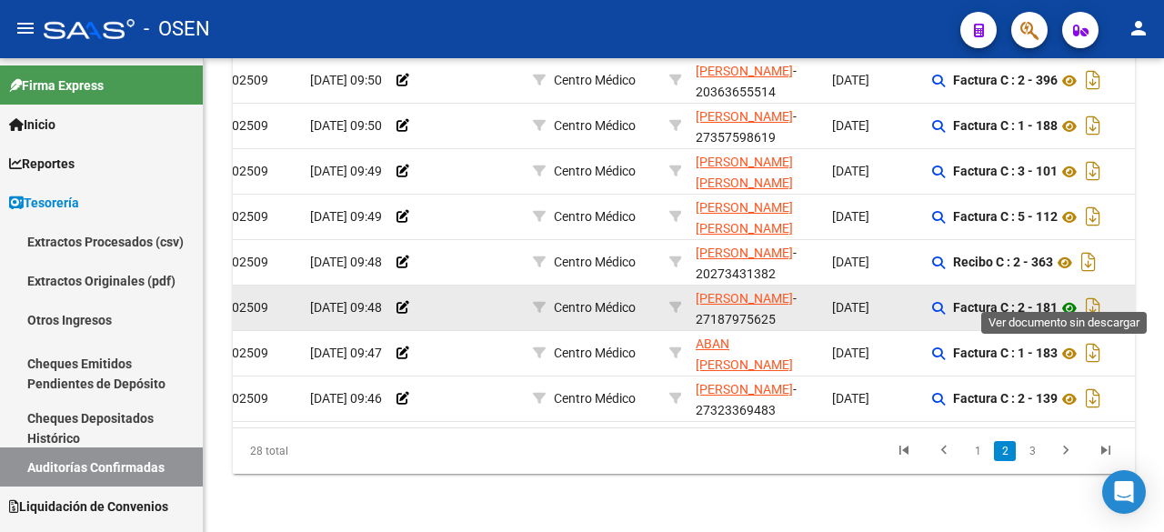
click at [1078, 297] on icon at bounding box center [1070, 308] width 24 height 22
click at [1081, 297] on icon at bounding box center [1070, 308] width 24 height 22
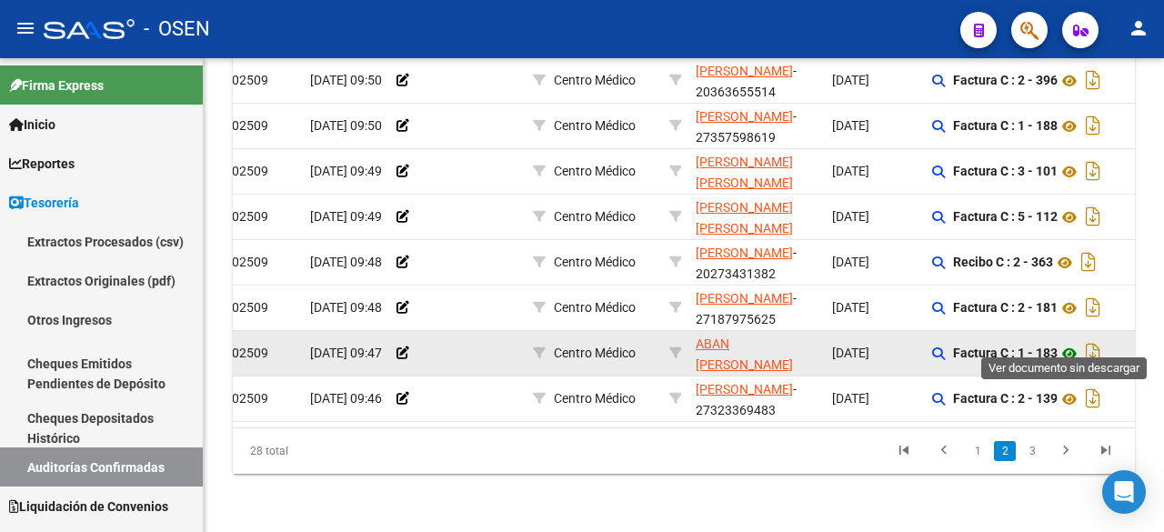
click at [1074, 343] on icon at bounding box center [1070, 354] width 24 height 22
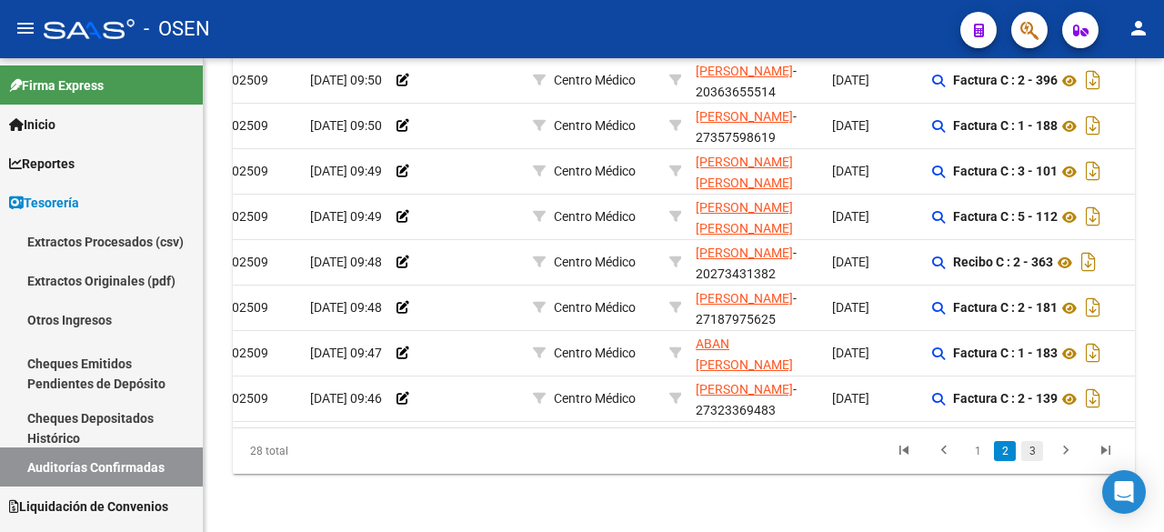
click at [1028, 448] on link "3" at bounding box center [1033, 451] width 22 height 20
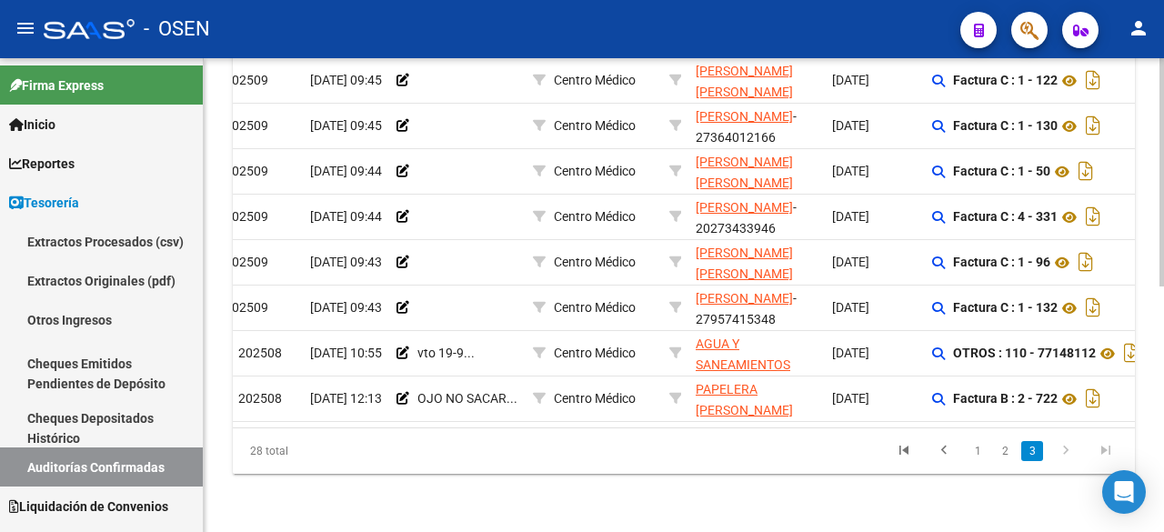
scroll to position [0, 0]
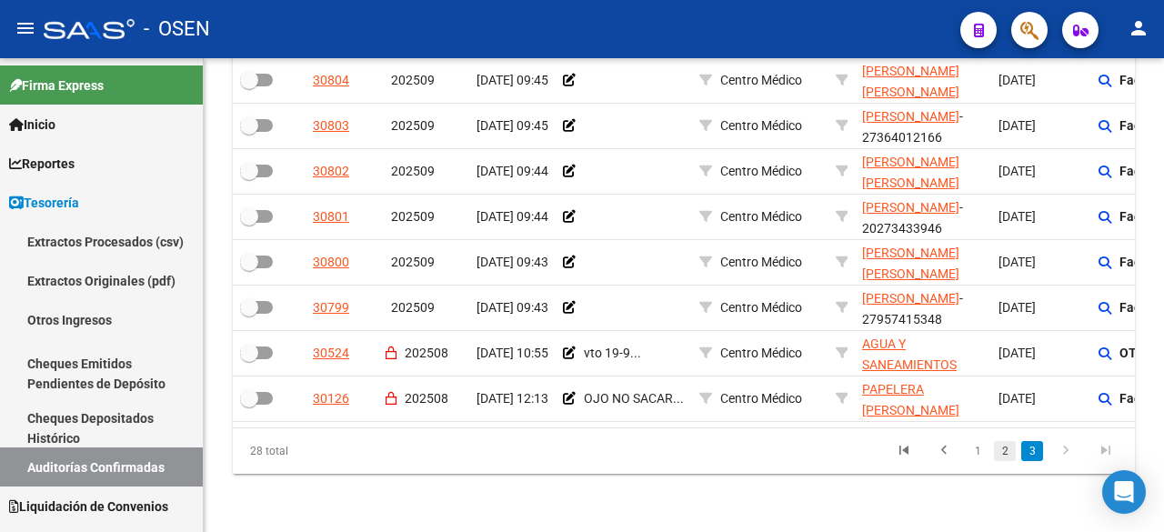
click at [1003, 441] on link "2" at bounding box center [1005, 451] width 22 height 20
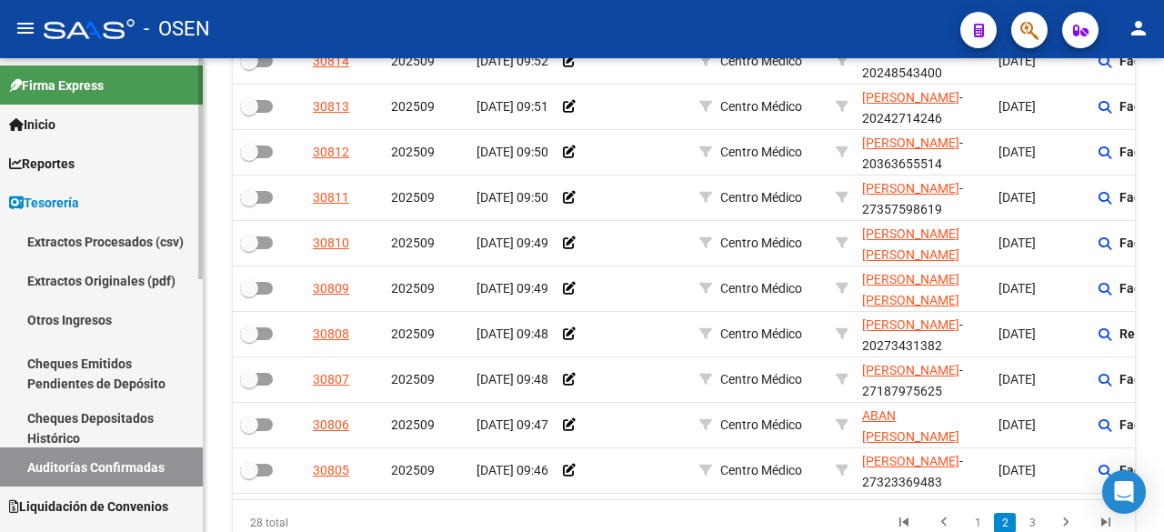
scroll to position [509, 0]
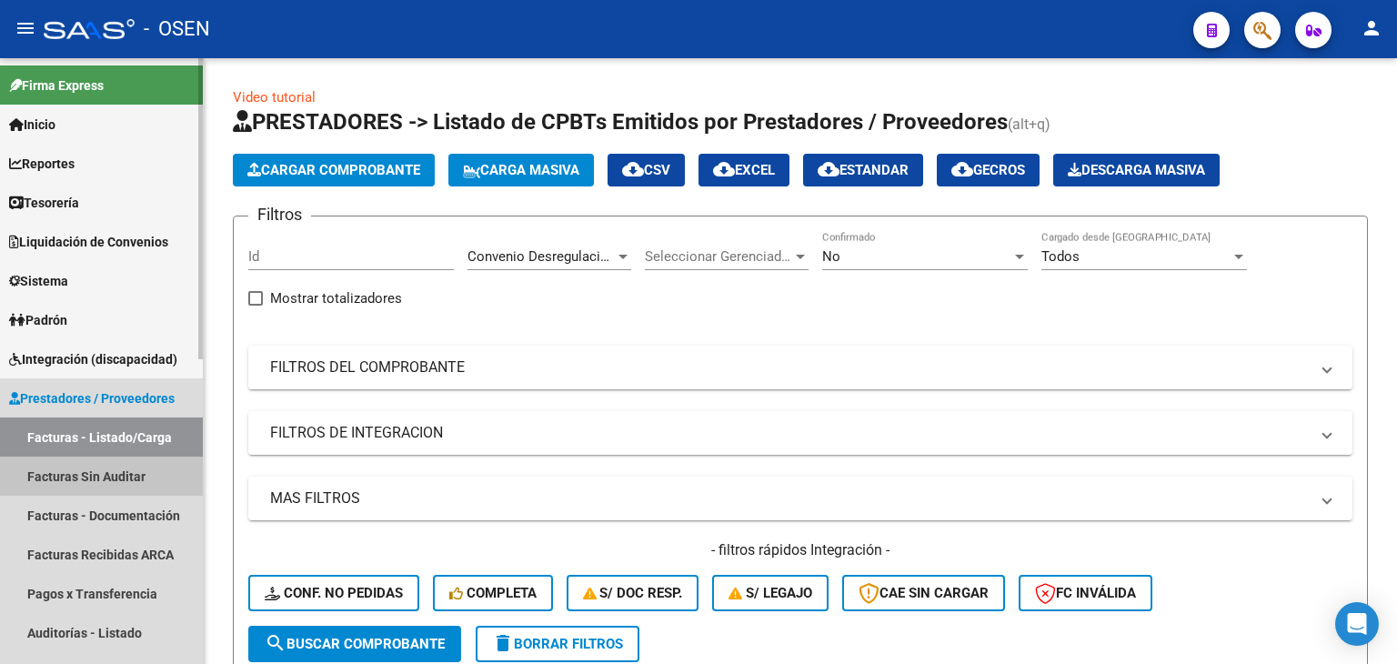
click at [96, 473] on link "Facturas Sin Auditar" at bounding box center [101, 476] width 203 height 39
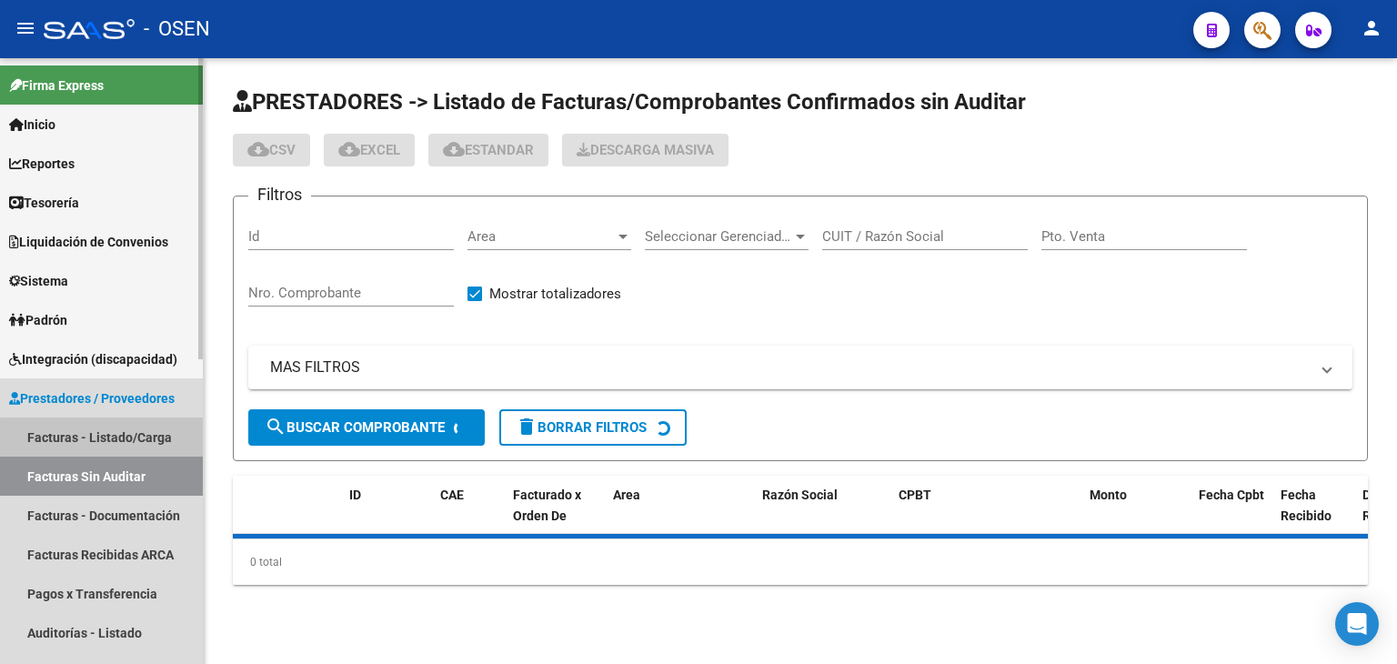
click at [134, 441] on link "Facturas - Listado/Carga" at bounding box center [101, 437] width 203 height 39
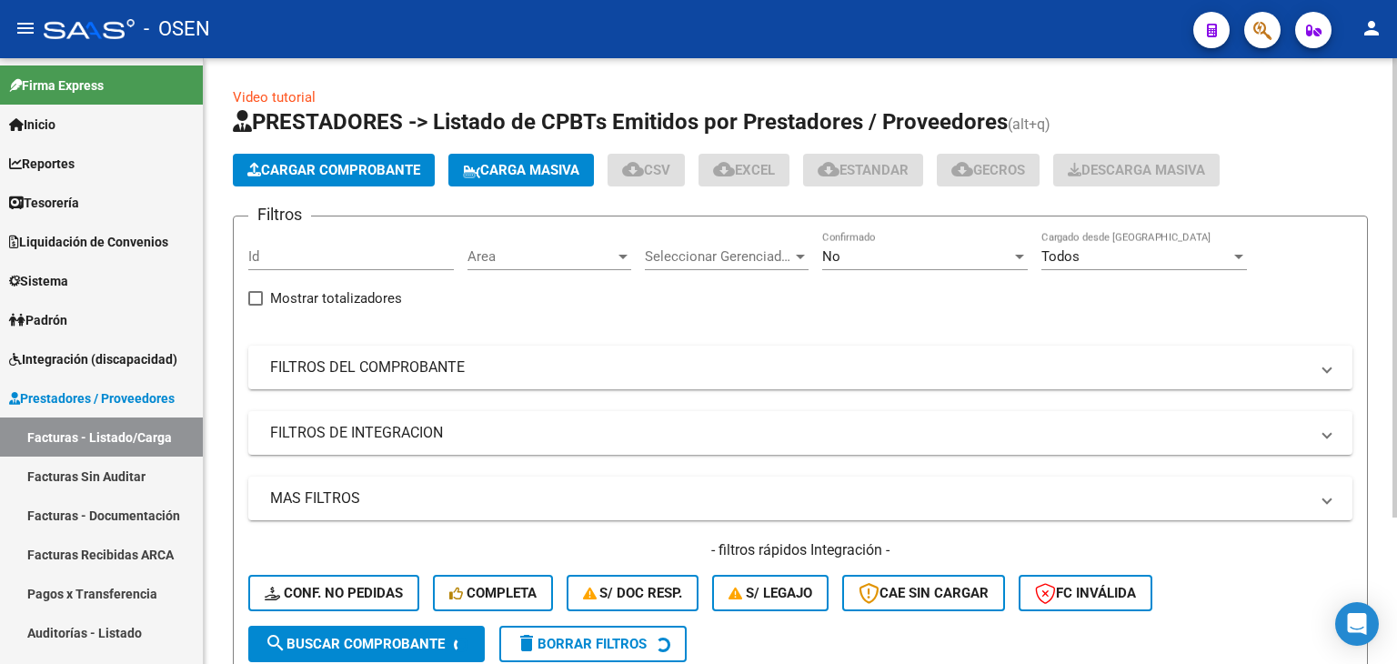
click at [913, 248] on div "No" at bounding box center [916, 256] width 189 height 16
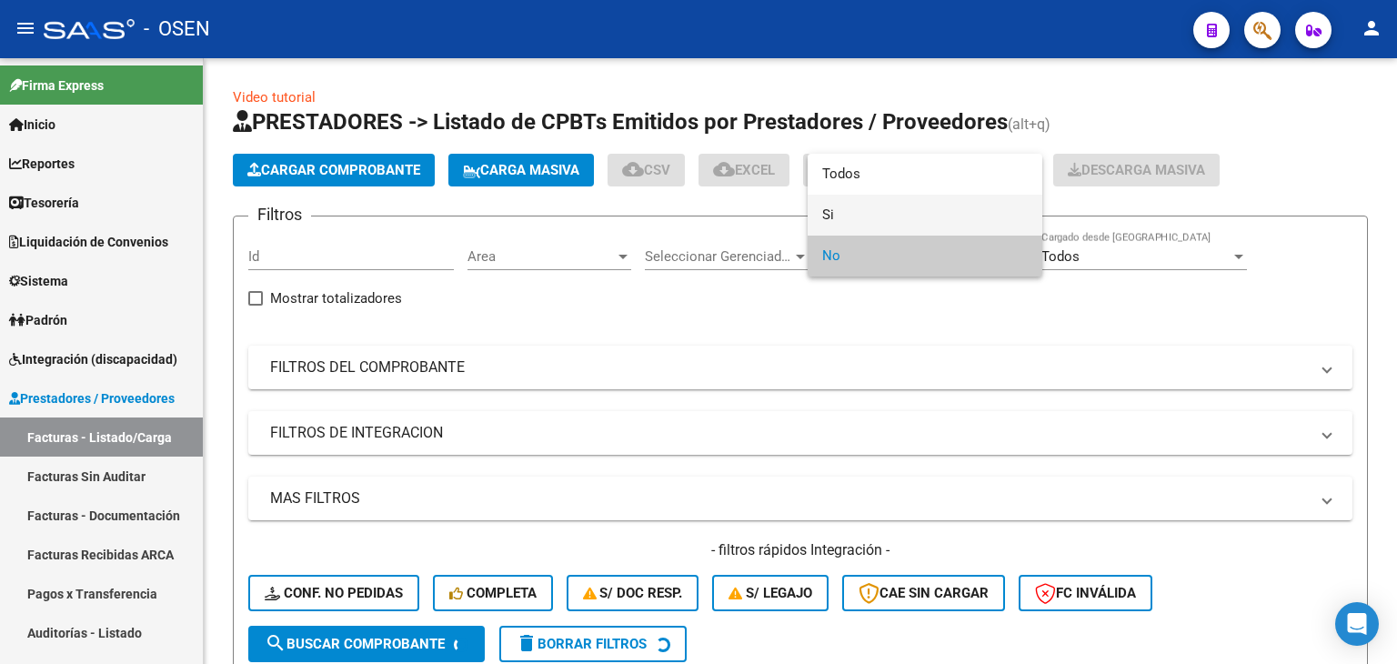
click at [913, 226] on span "Si" at bounding box center [925, 215] width 206 height 41
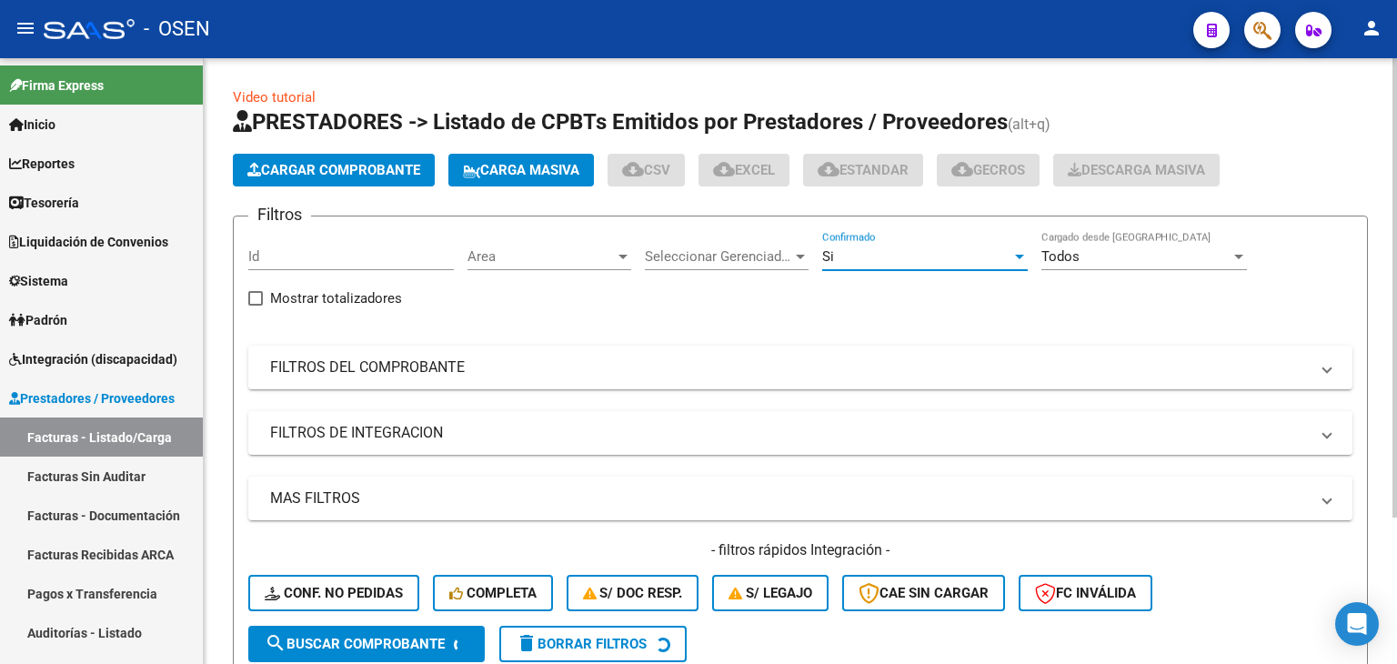
click at [584, 276] on div "Area Area" at bounding box center [550, 259] width 164 height 56
click at [595, 258] on span "Area" at bounding box center [541, 256] width 147 height 16
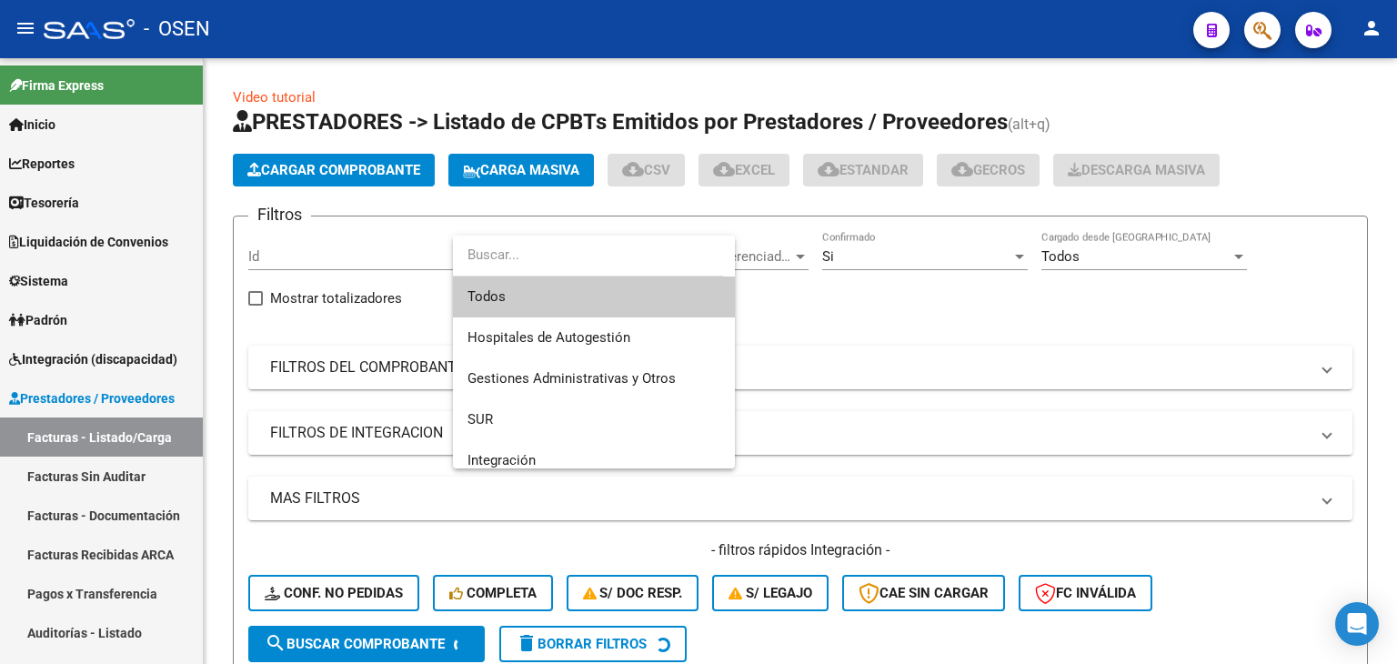
click at [969, 321] on div at bounding box center [698, 332] width 1397 height 664
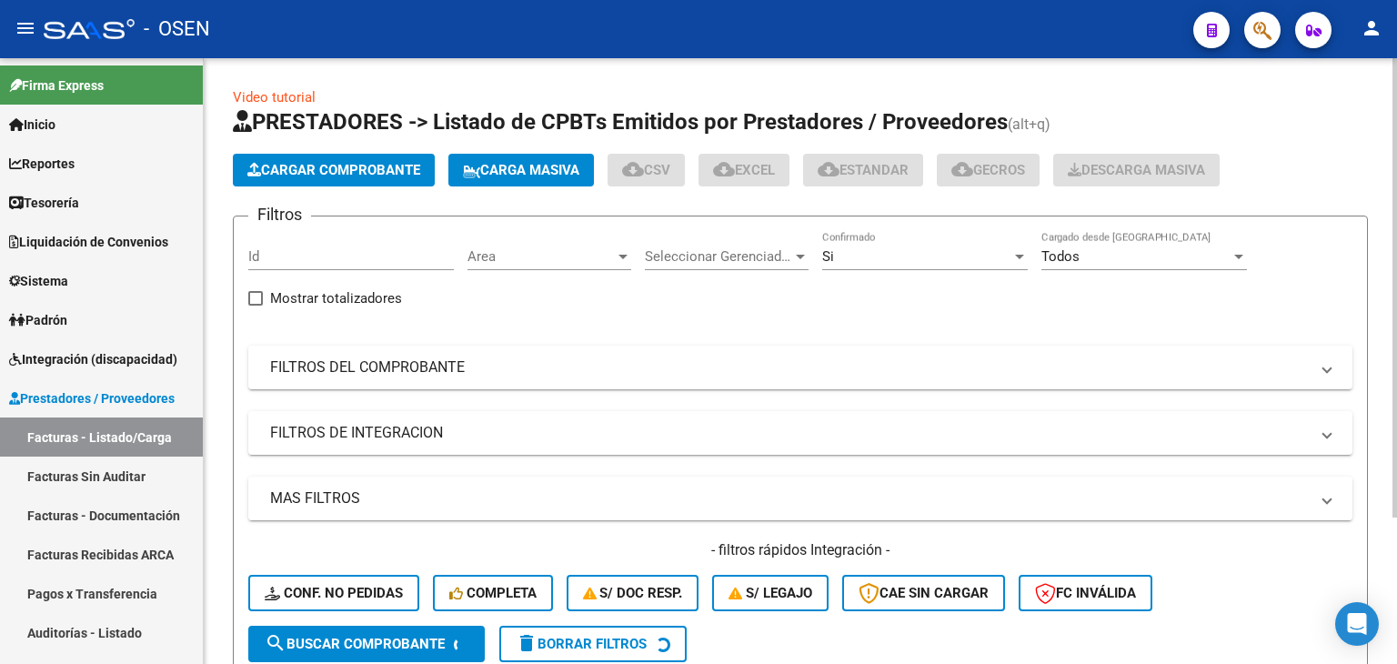
click at [518, 496] on mat-panel-title "MAS FILTROS" at bounding box center [789, 499] width 1039 height 20
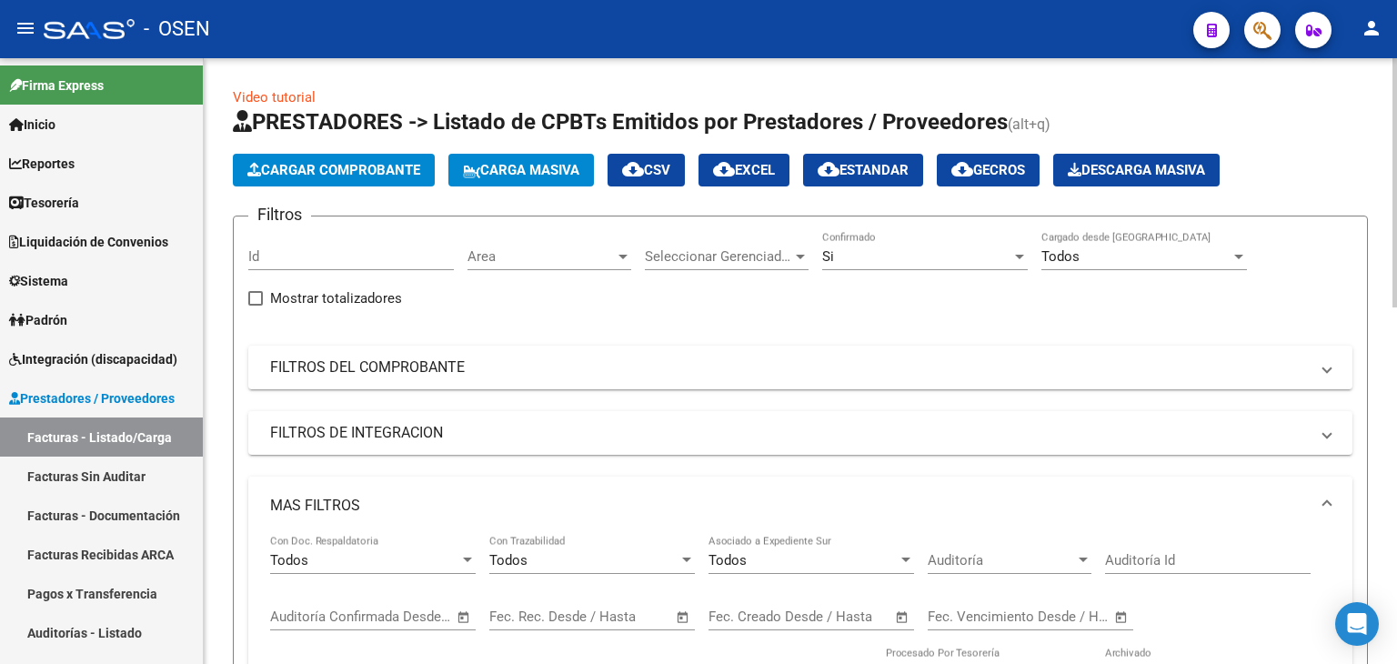
scroll to position [303, 0]
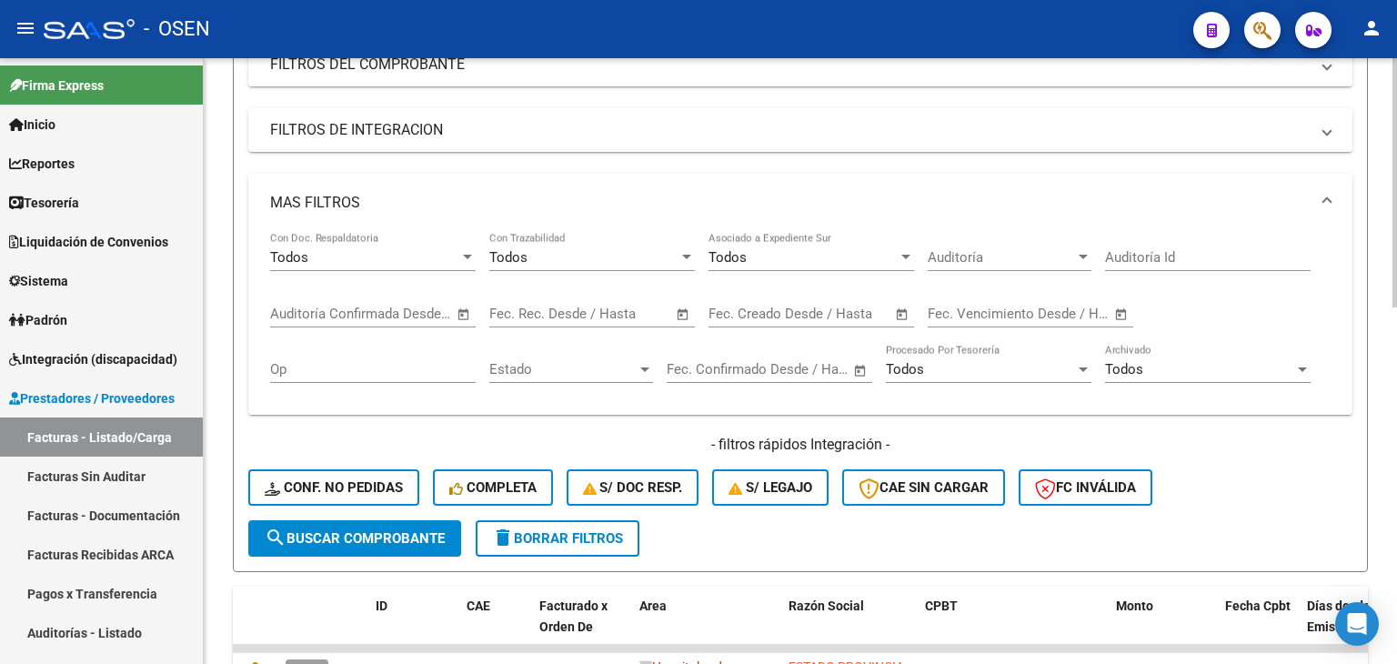
click at [466, 317] on span "Open calendar" at bounding box center [464, 315] width 44 height 44
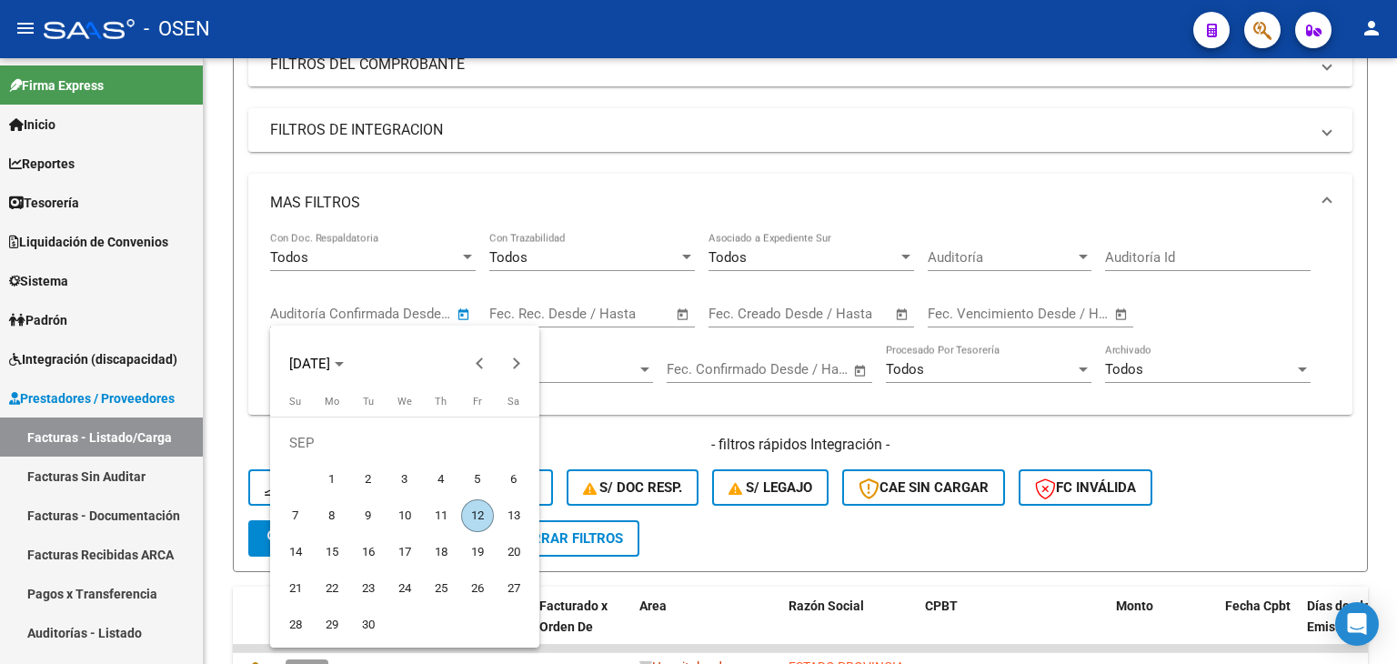
click at [480, 512] on span "12" at bounding box center [477, 515] width 33 height 33
click at [445, 509] on span "11" at bounding box center [441, 515] width 33 height 33
type input "[DATE]"
click at [466, 511] on span "12" at bounding box center [477, 515] width 33 height 33
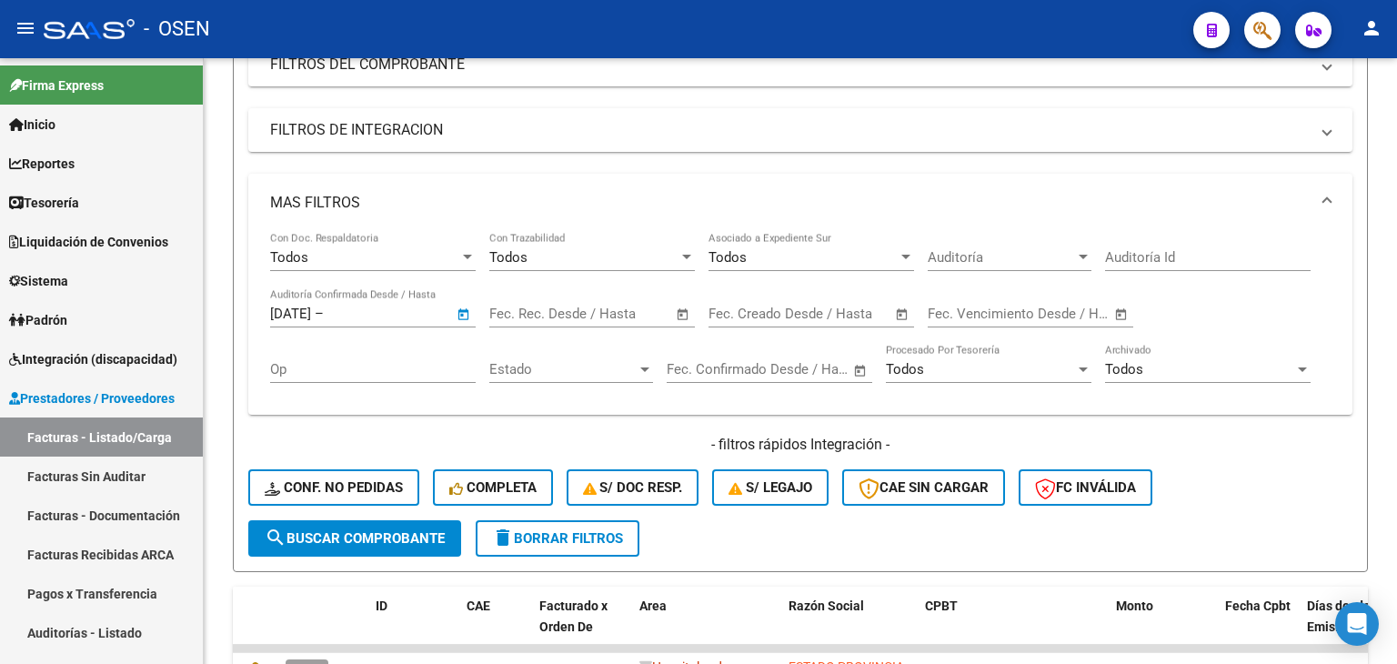
type input "[DATE]"
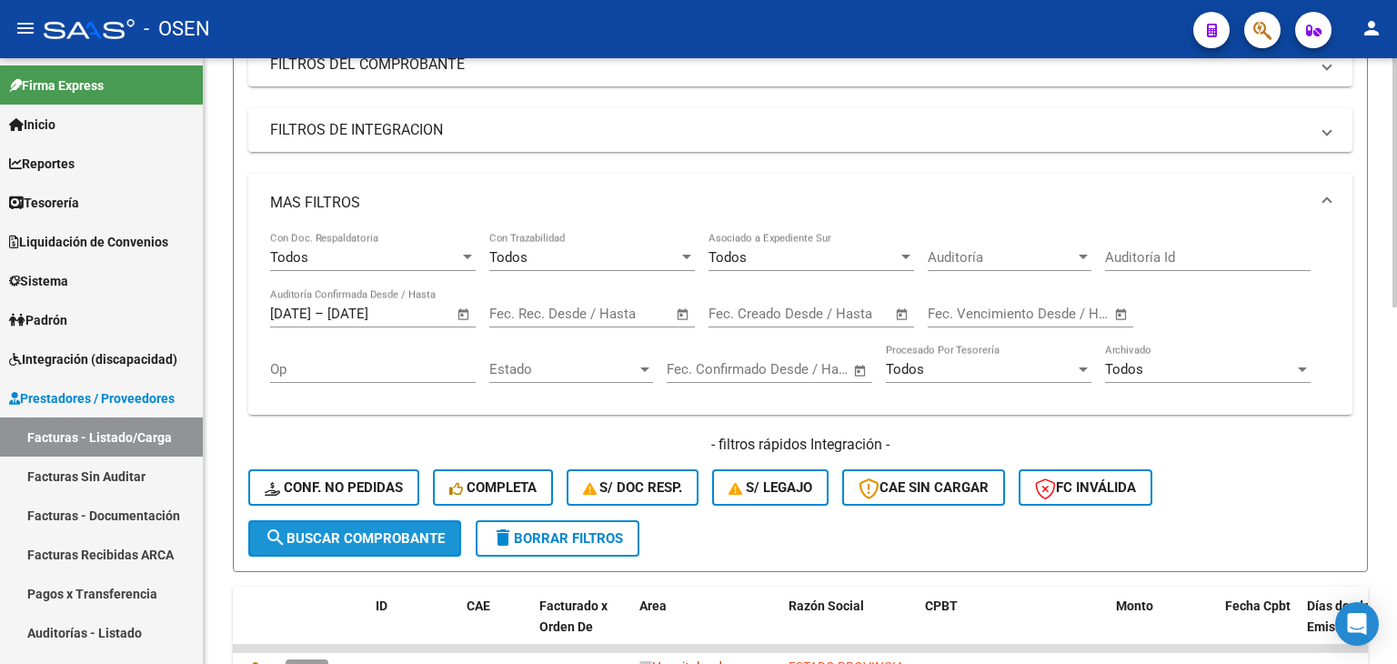
click at [396, 533] on span "search Buscar Comprobante" at bounding box center [355, 538] width 180 height 16
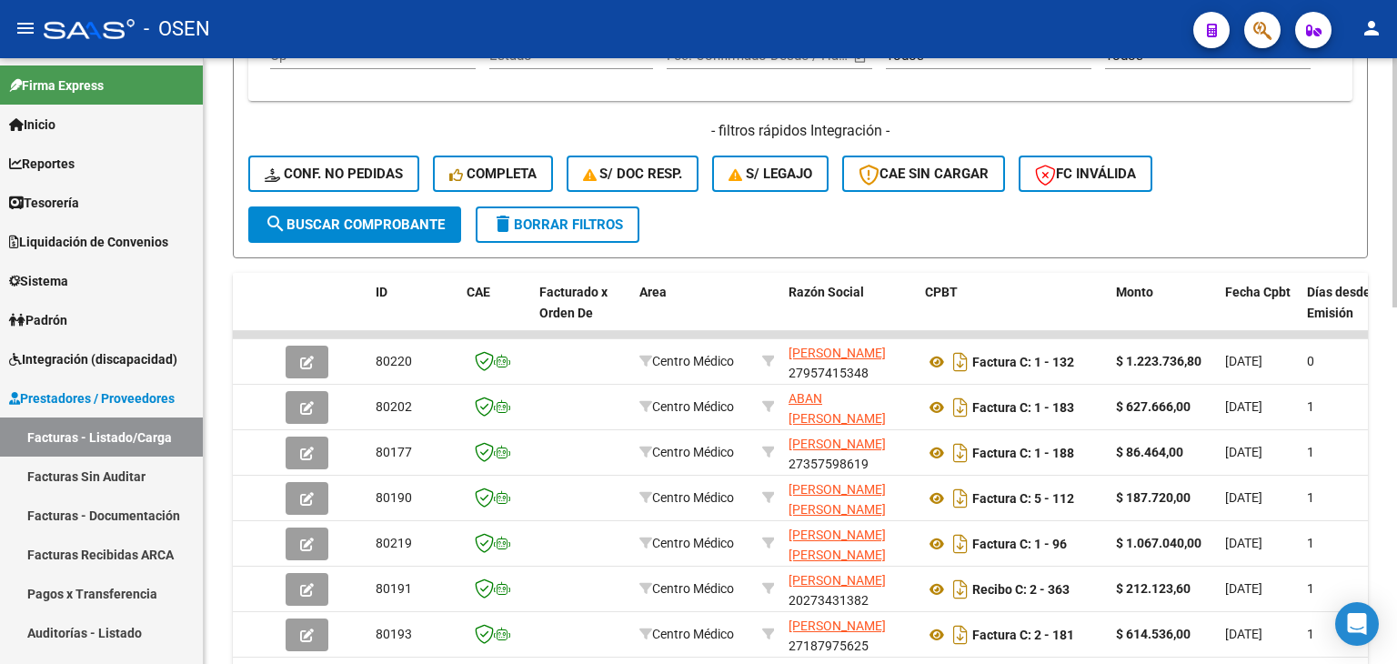
scroll to position [867, 0]
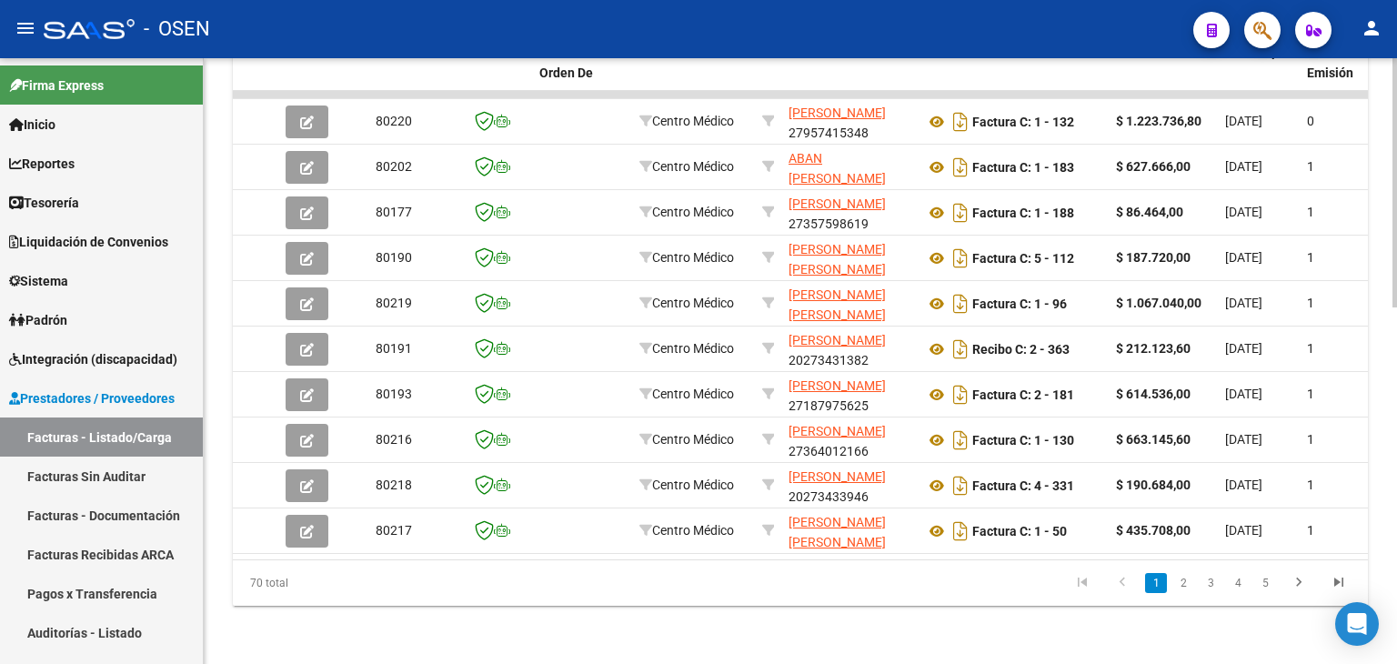
click at [1277, 587] on li "5" at bounding box center [1265, 583] width 27 height 31
click at [1270, 581] on link "5" at bounding box center [1265, 583] width 22 height 20
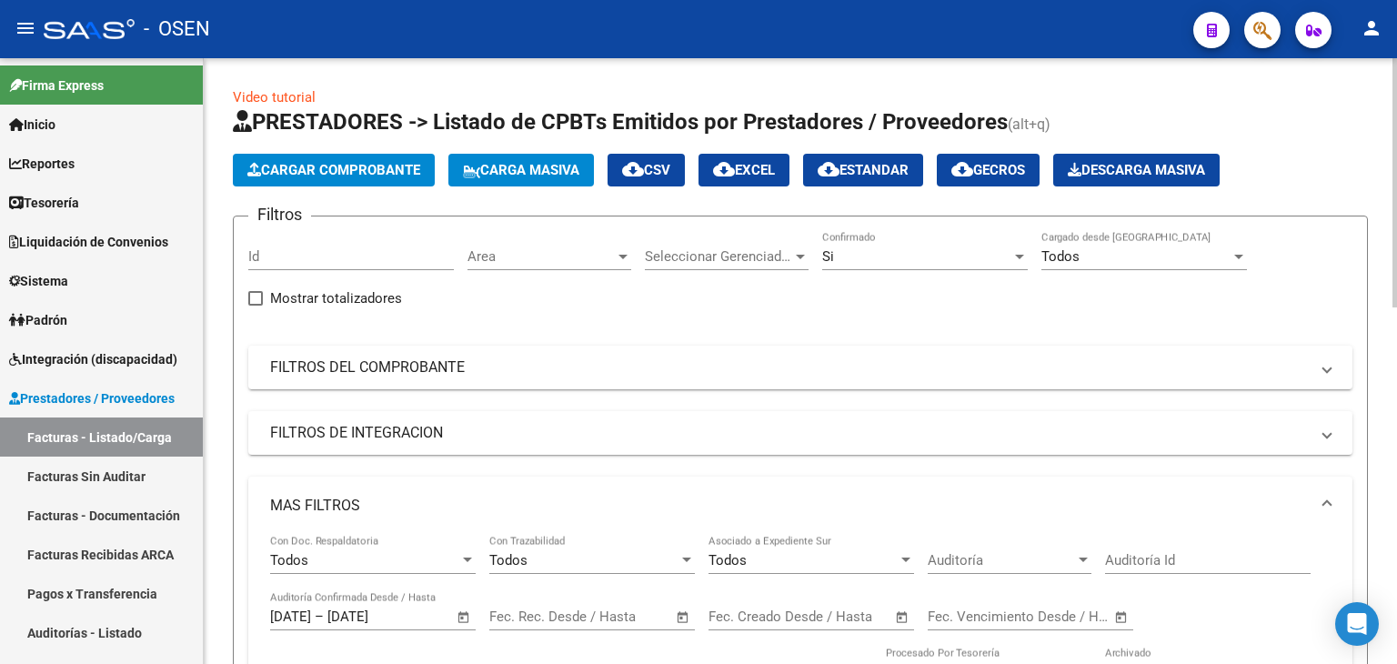
scroll to position [606, 0]
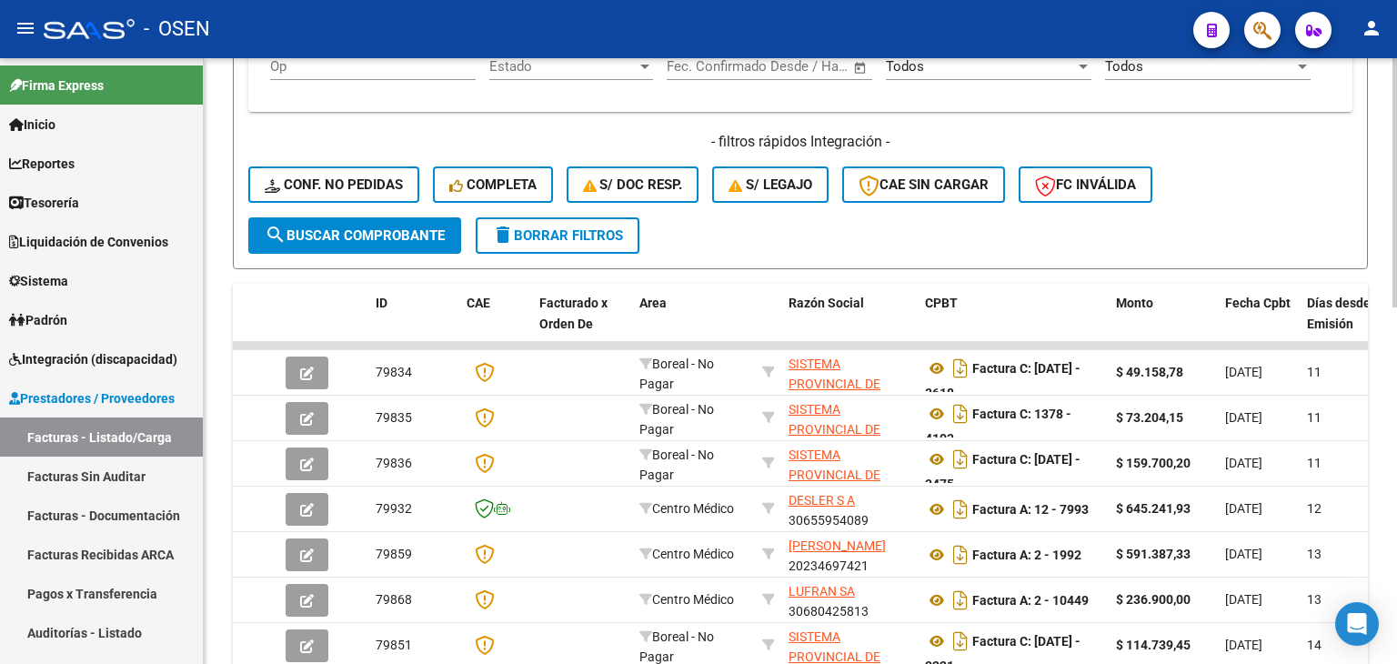
click at [433, 221] on button "search Buscar Comprobante" at bounding box center [354, 235] width 213 height 36
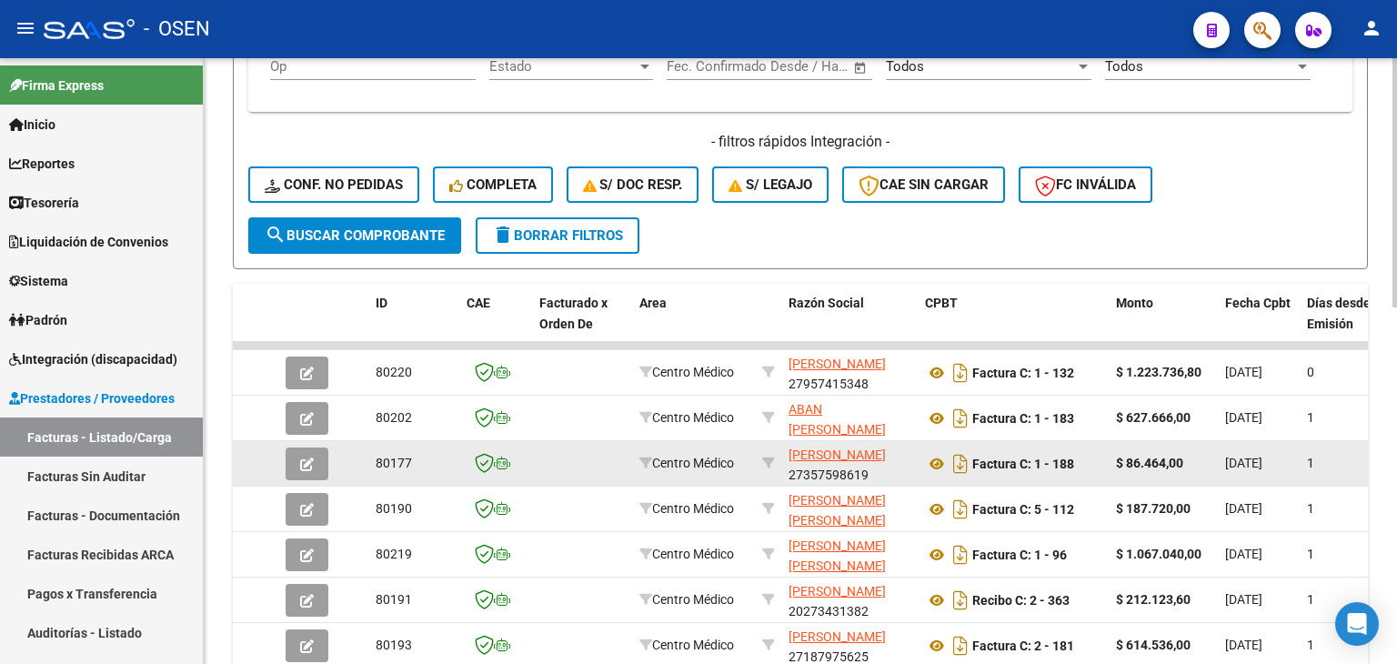
scroll to position [867, 0]
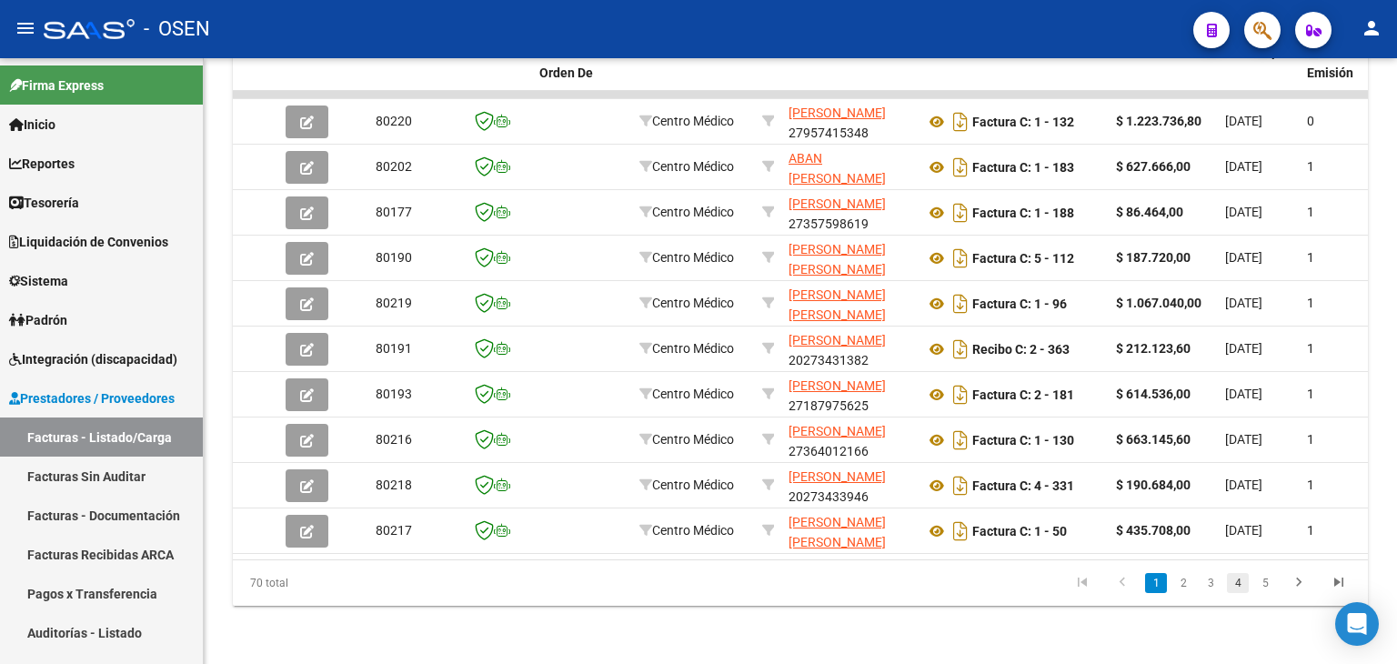
click at [1246, 578] on link "4" at bounding box center [1238, 583] width 22 height 20
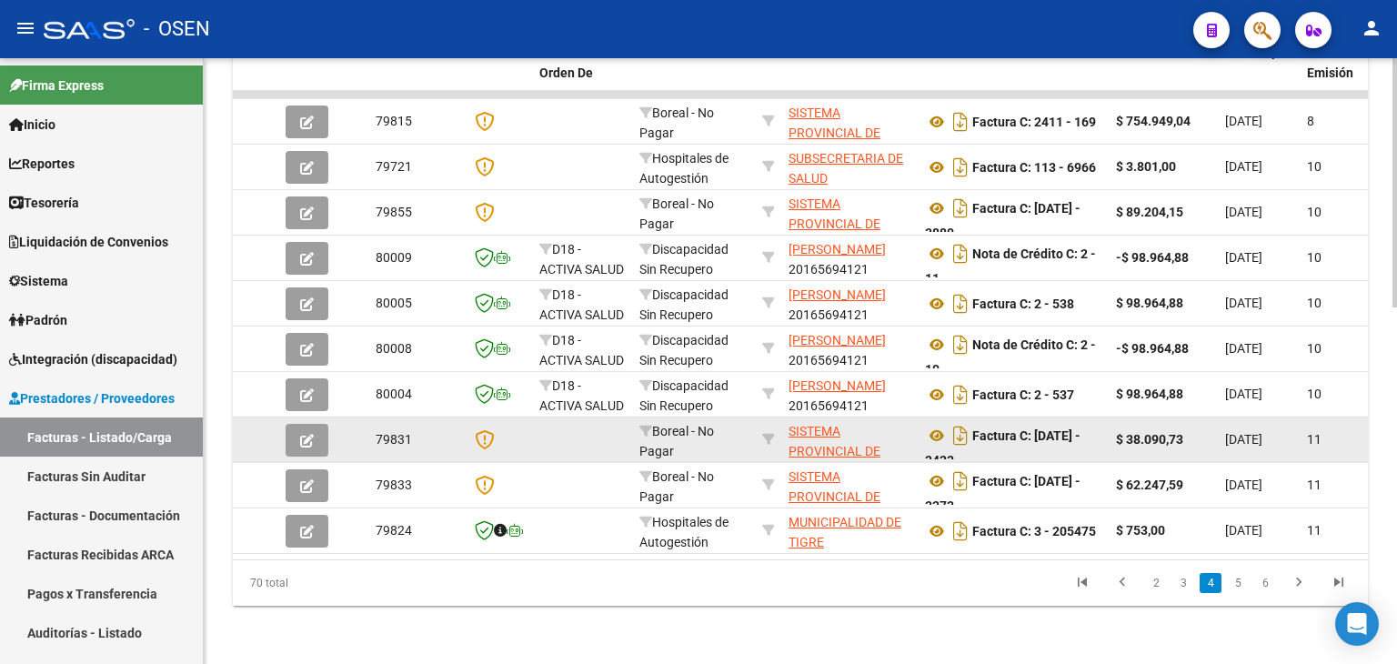
scroll to position [261, 0]
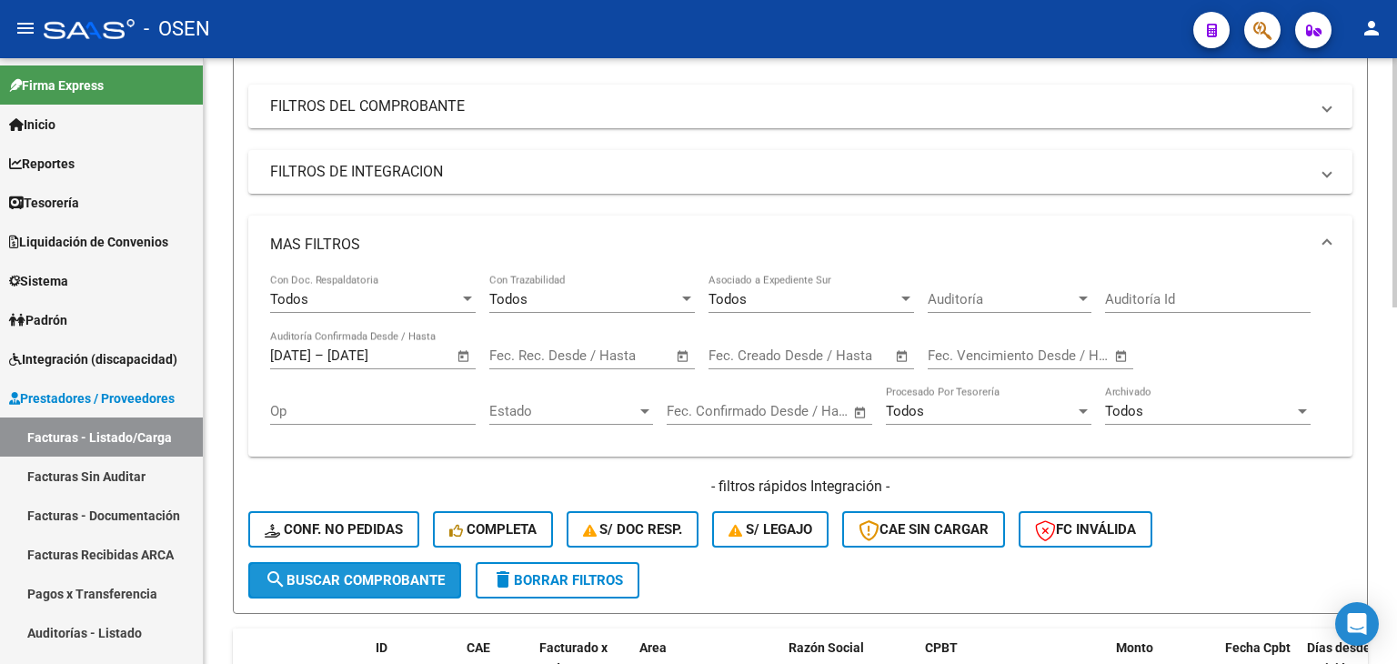
click at [388, 576] on span "search Buscar Comprobante" at bounding box center [355, 580] width 180 height 16
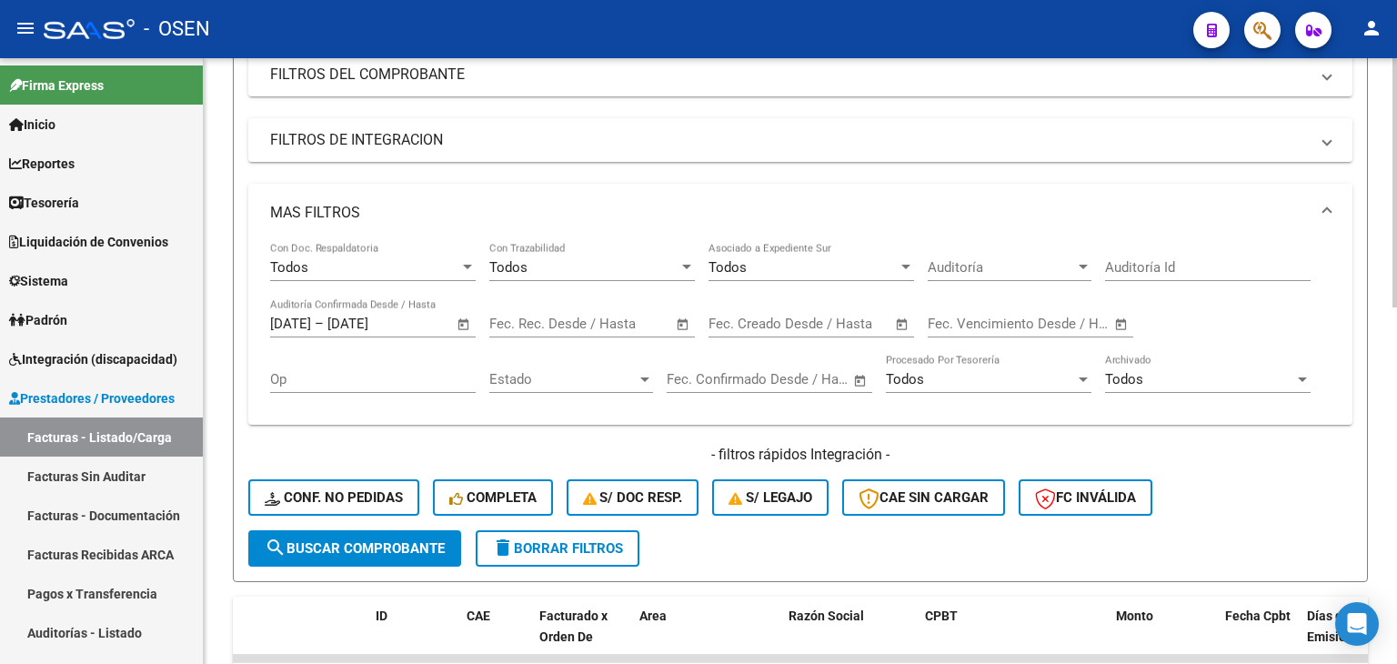
scroll to position [303, 0]
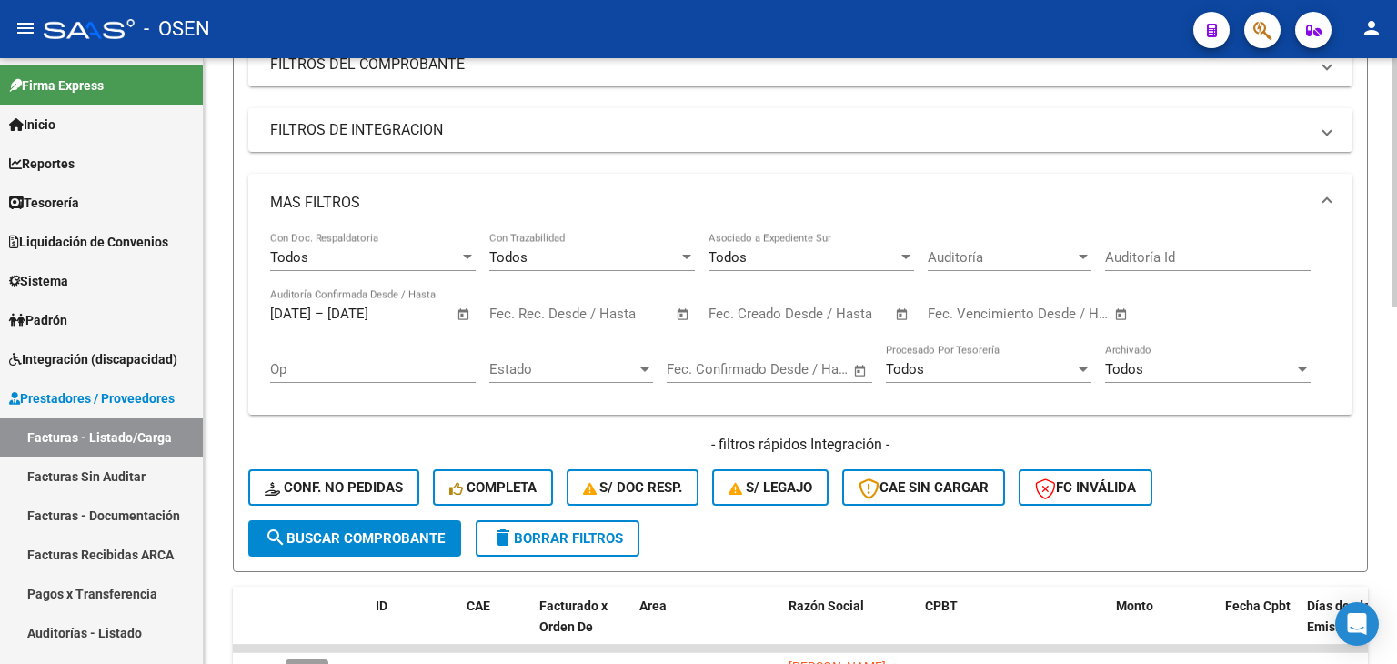
click at [302, 530] on span "search Buscar Comprobante" at bounding box center [355, 538] width 180 height 16
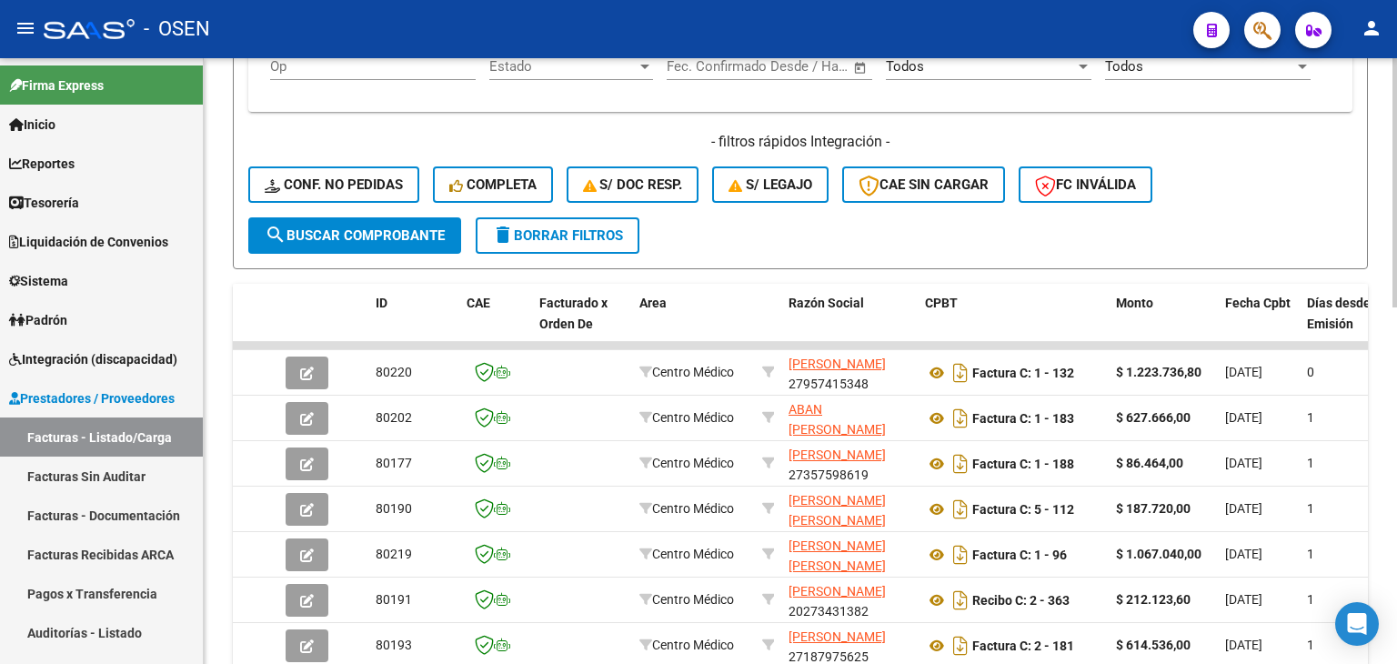
scroll to position [0, 0]
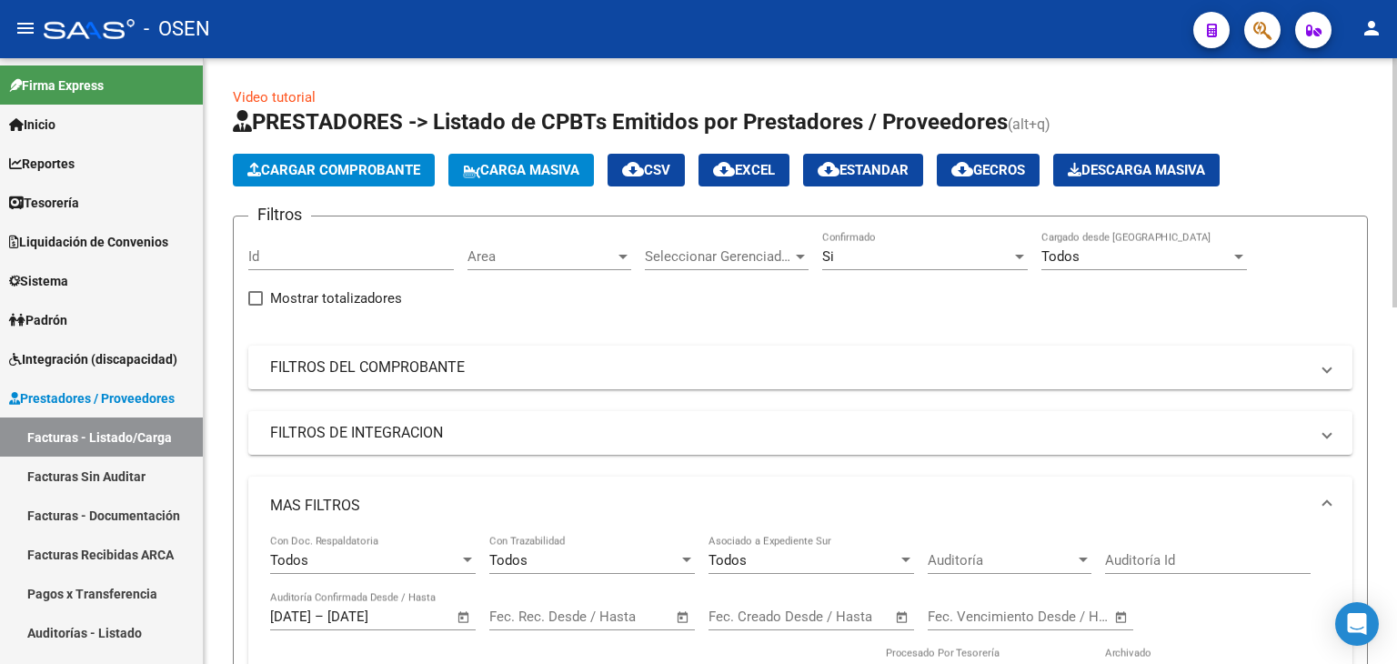
click at [662, 168] on span "cloud_download CSV" at bounding box center [646, 170] width 48 height 16
drag, startPoint x: 580, startPoint y: 68, endPoint x: 172, endPoint y: 378, distance: 512.3
click at [112, 499] on link "Facturas - Documentación" at bounding box center [101, 515] width 203 height 39
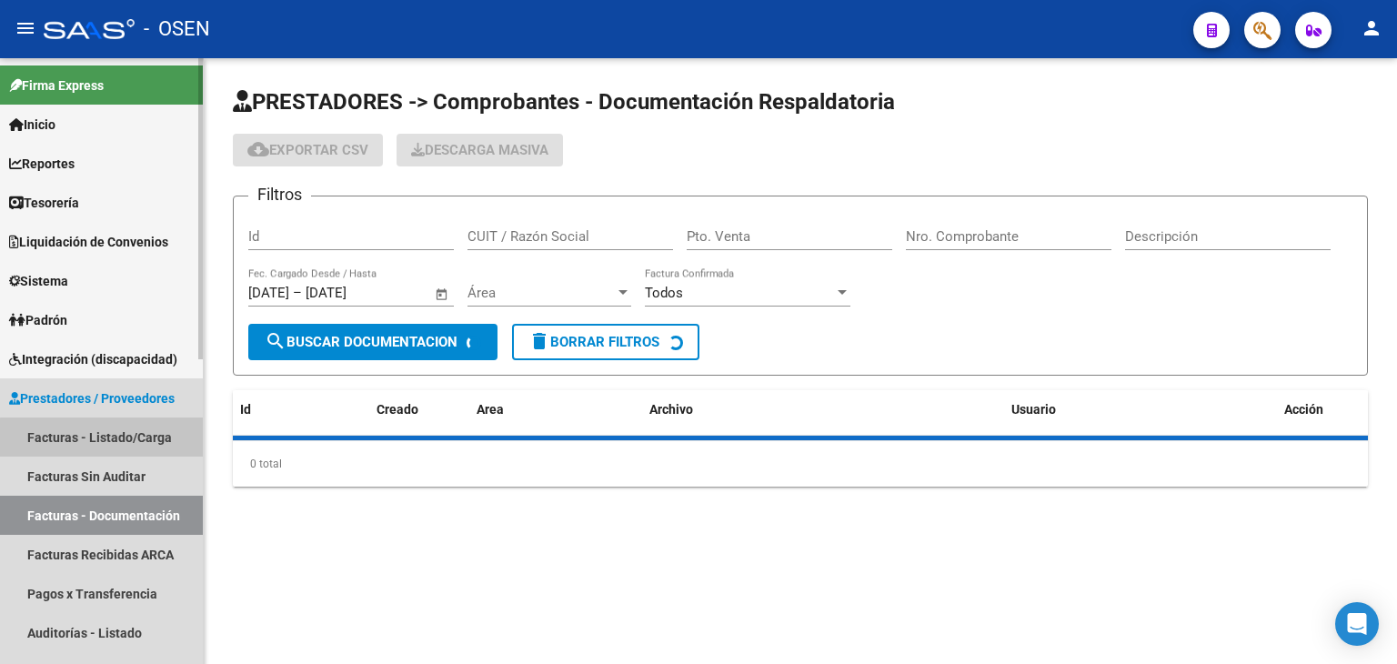
click at [114, 443] on link "Facturas - Listado/Carga" at bounding box center [101, 437] width 203 height 39
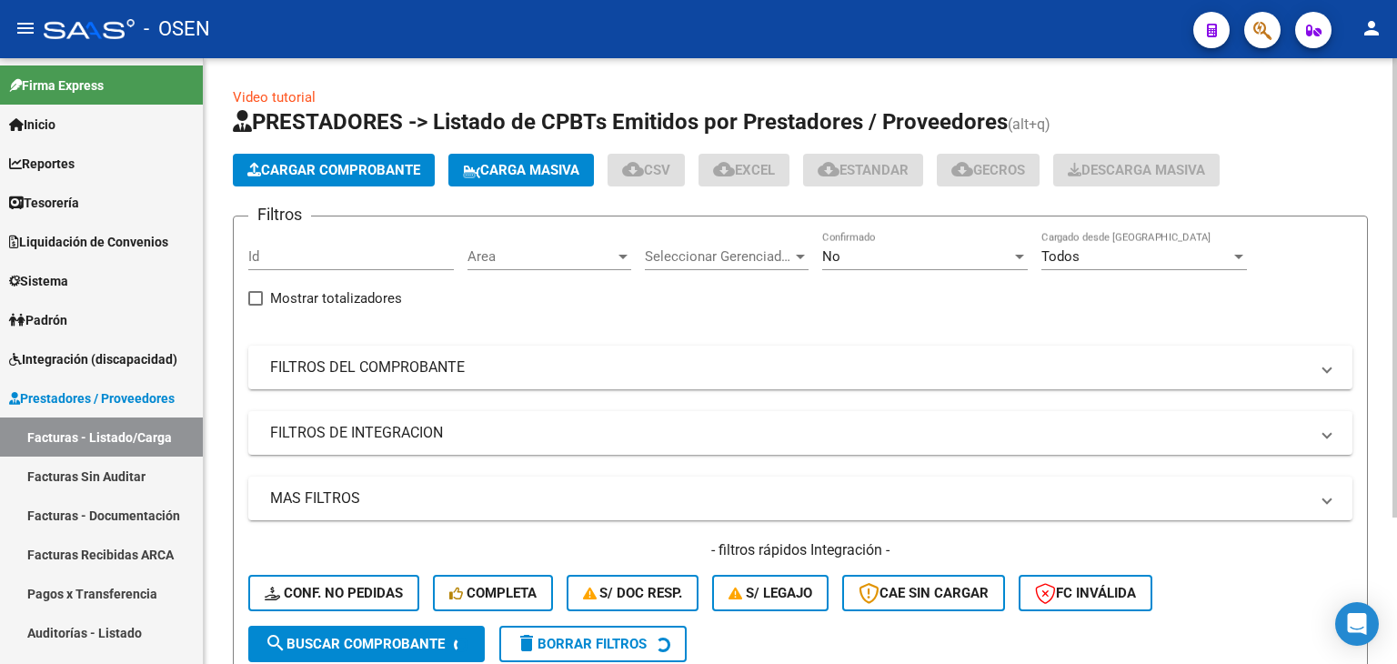
click at [523, 248] on span "Area" at bounding box center [541, 256] width 147 height 16
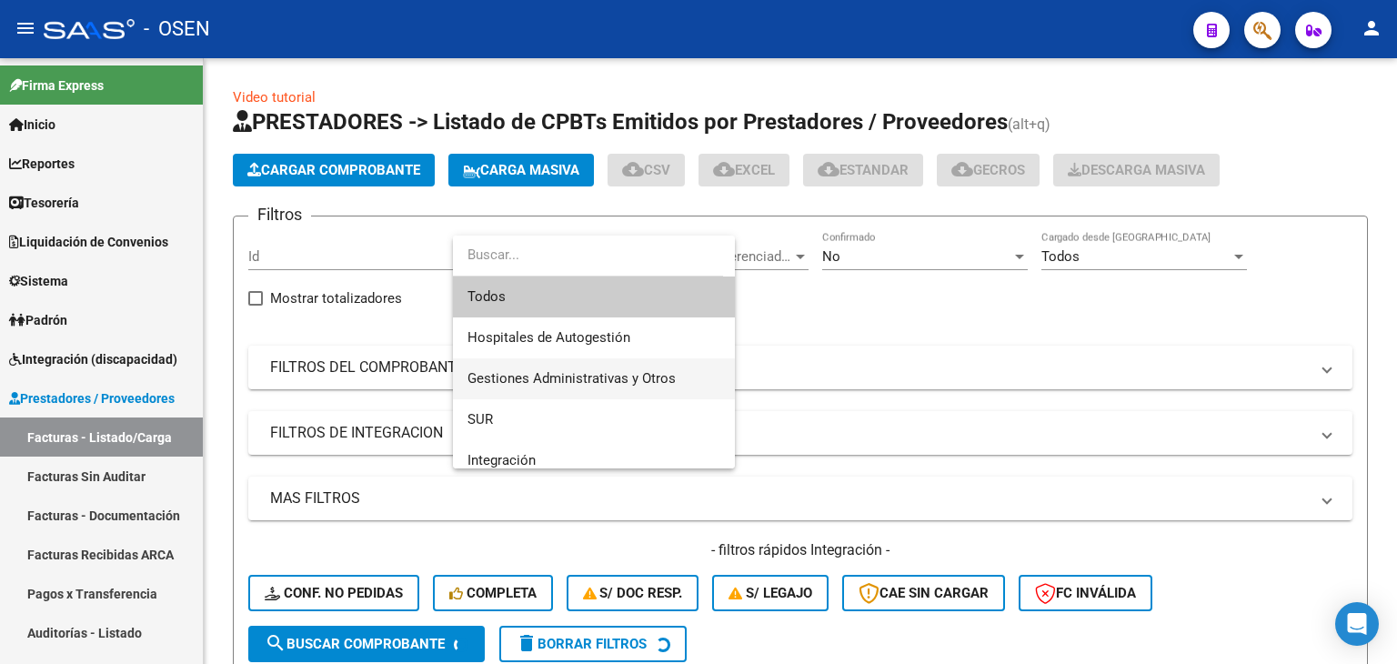
click at [652, 368] on span "Gestiones Administrativas y Otros" at bounding box center [594, 378] width 253 height 41
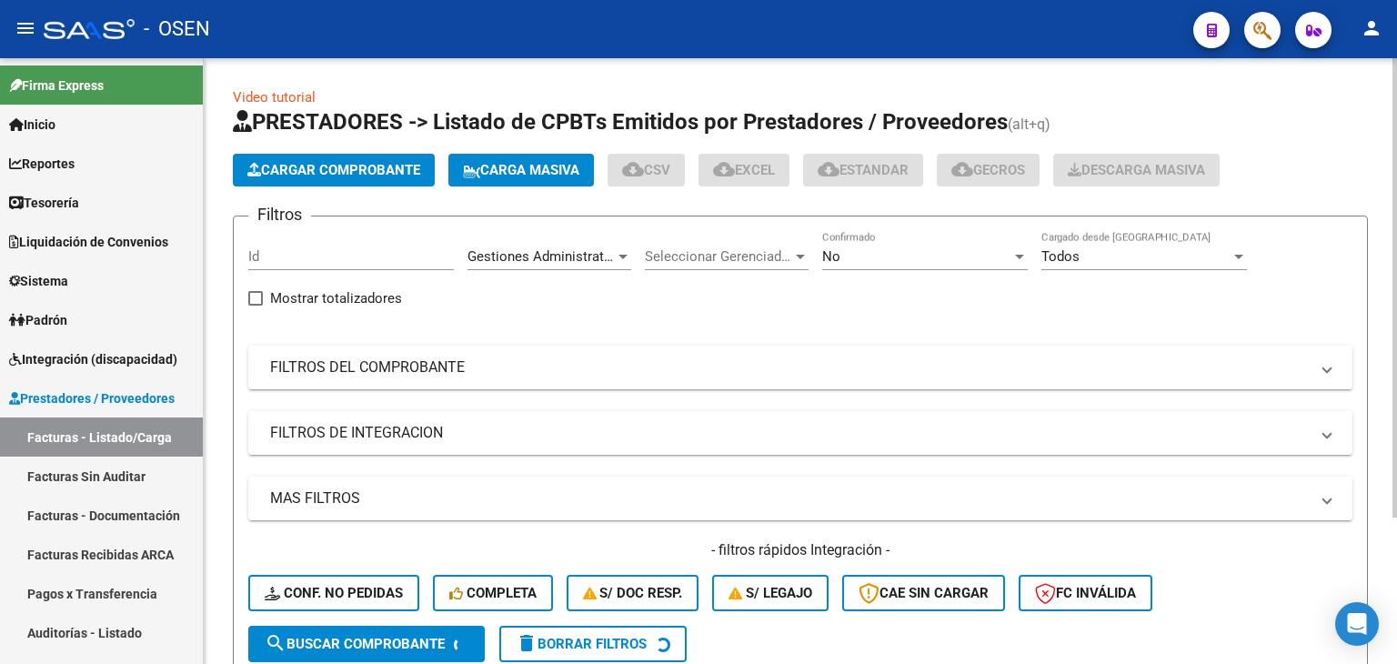
click at [847, 269] on div "No Confirmado" at bounding box center [925, 259] width 206 height 56
click at [862, 252] on div "No" at bounding box center [916, 256] width 189 height 16
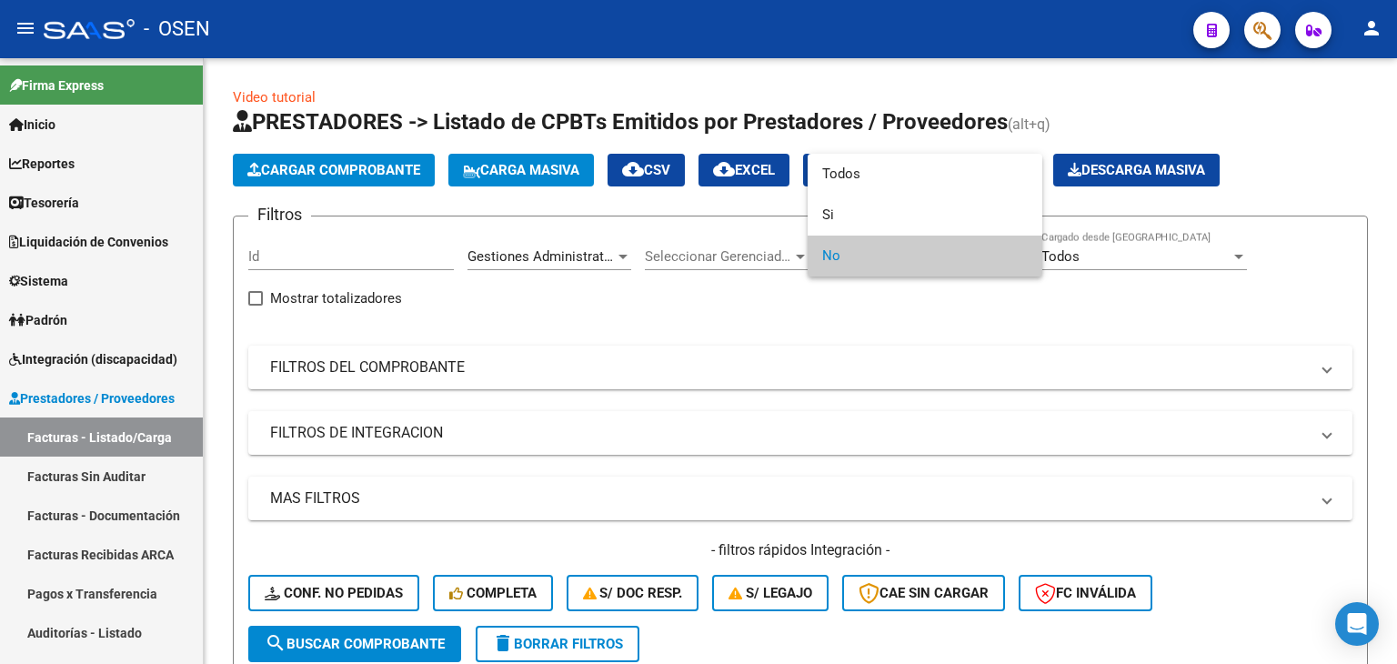
click at [588, 343] on div at bounding box center [698, 332] width 1397 height 664
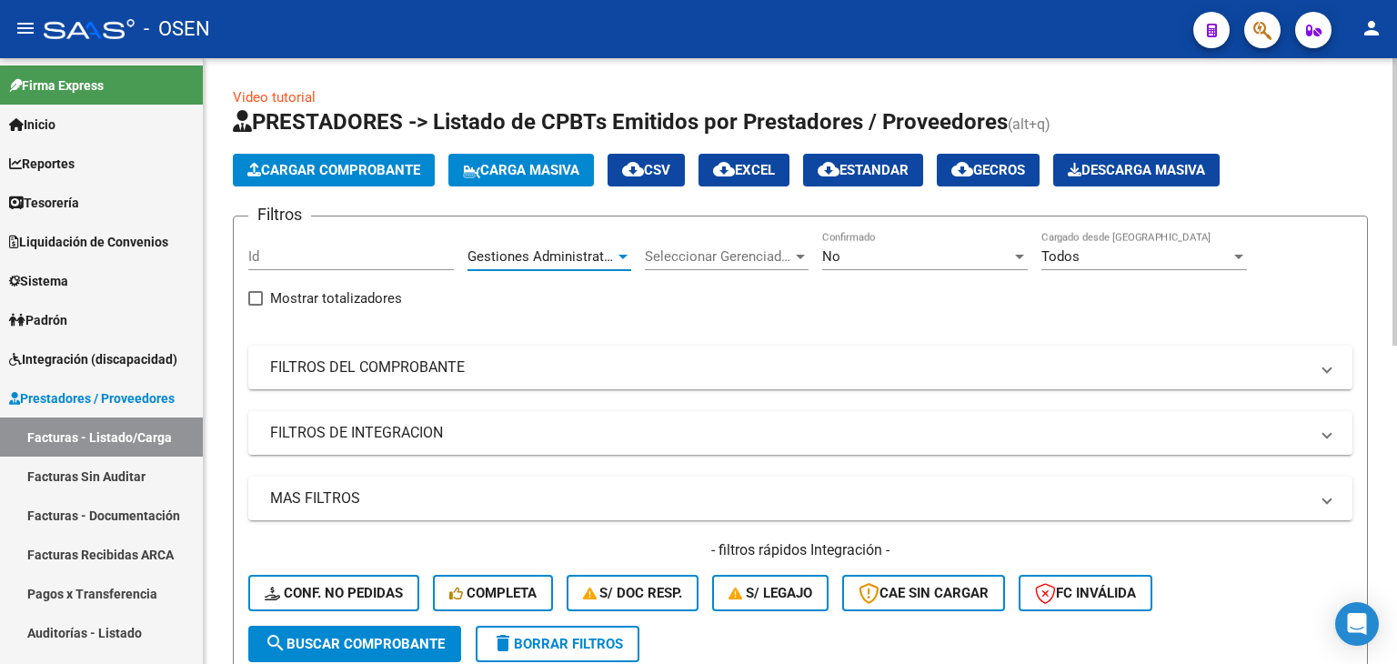
click at [600, 252] on span "Gestiones Administrativas y Otros" at bounding box center [572, 256] width 208 height 16
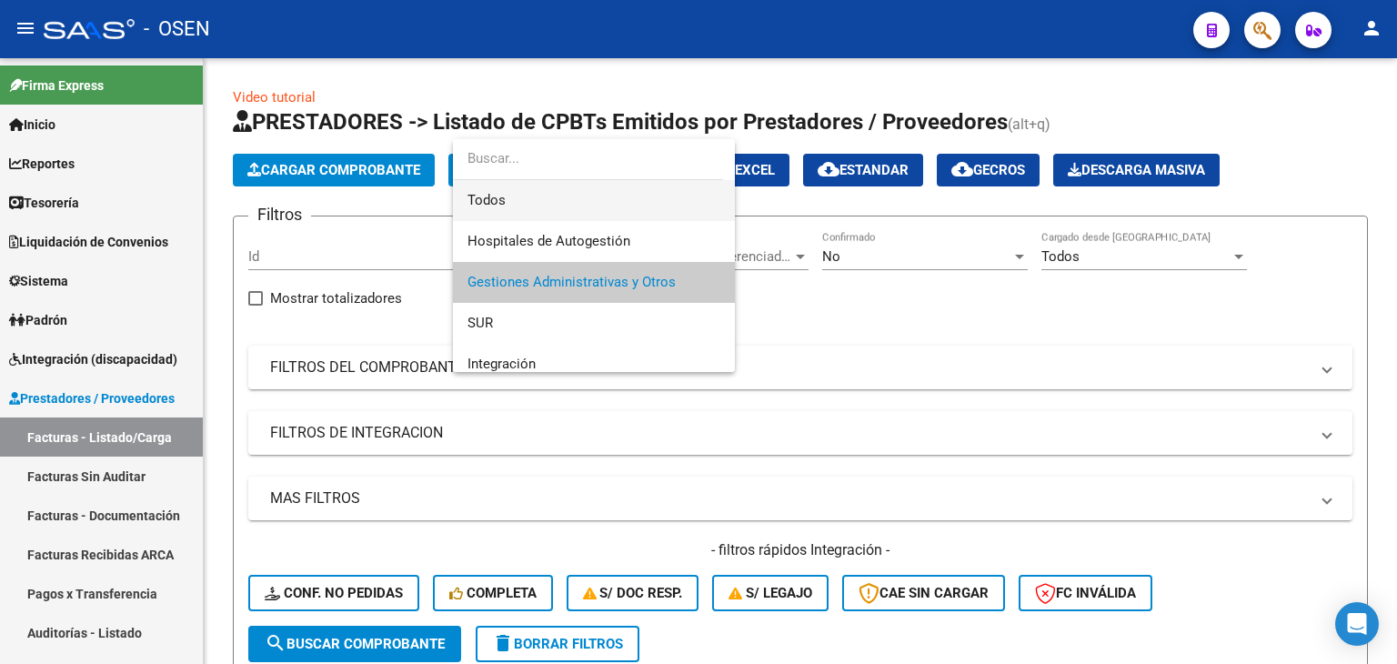
click at [615, 206] on span "Todos" at bounding box center [594, 200] width 253 height 41
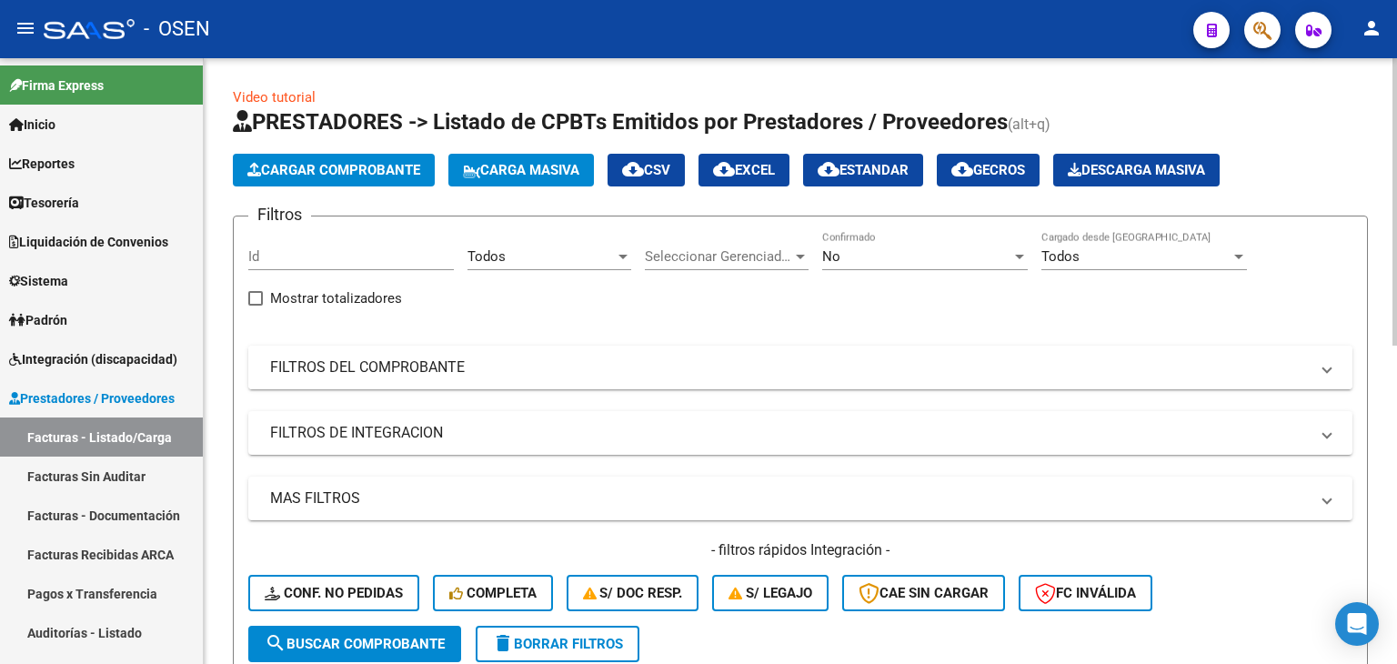
click at [455, 368] on mat-panel-title "FILTROS DEL COMPROBANTE" at bounding box center [789, 368] width 1039 height 20
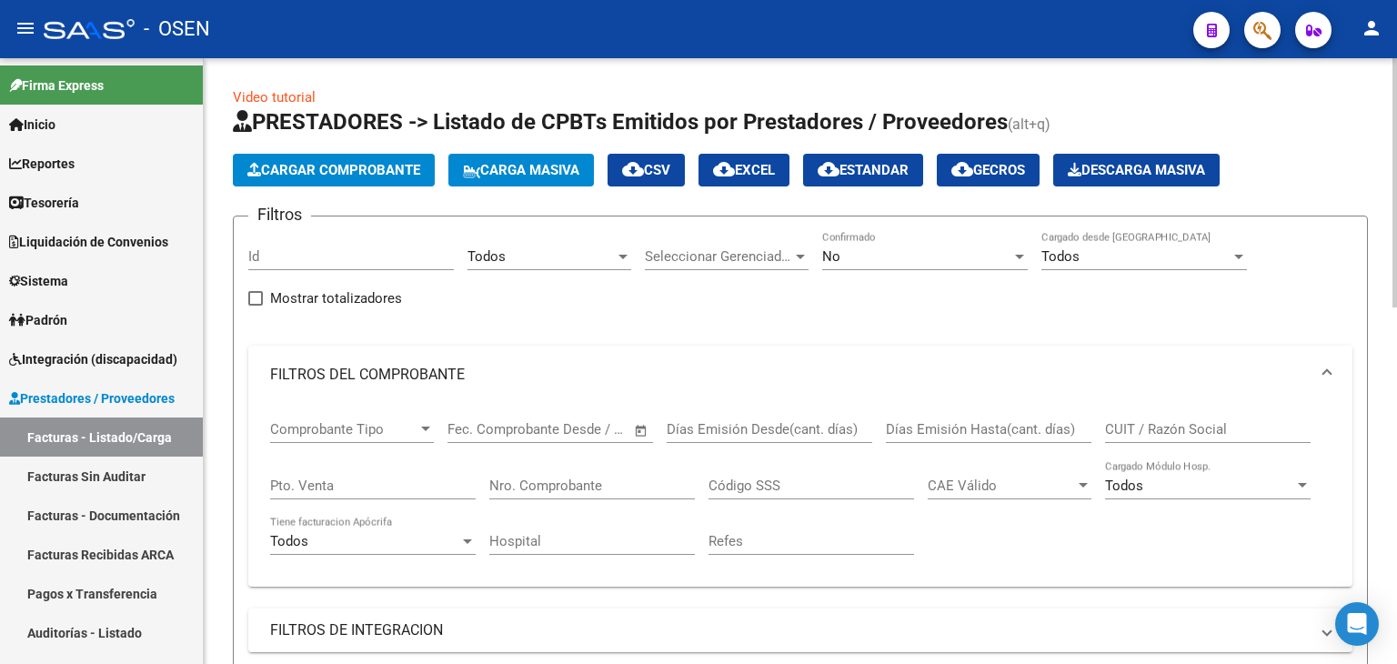
click at [398, 428] on span "Comprobante Tipo" at bounding box center [343, 429] width 147 height 16
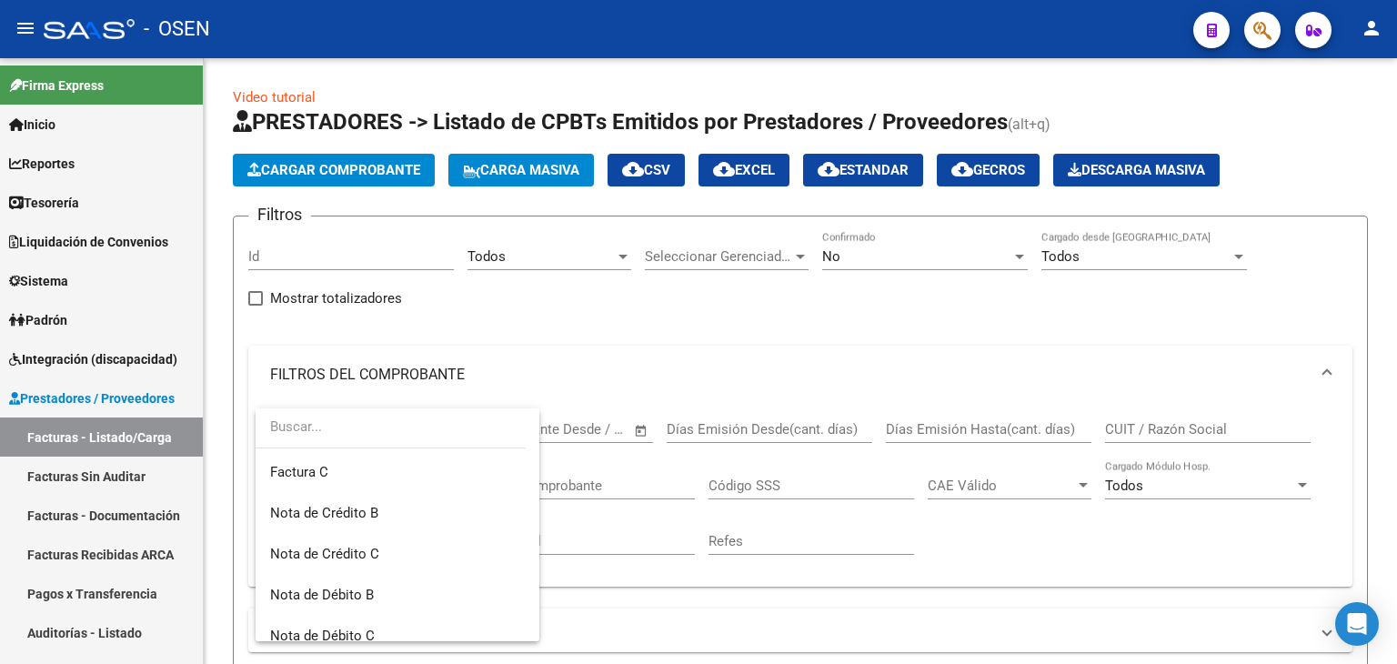
scroll to position [124, 0]
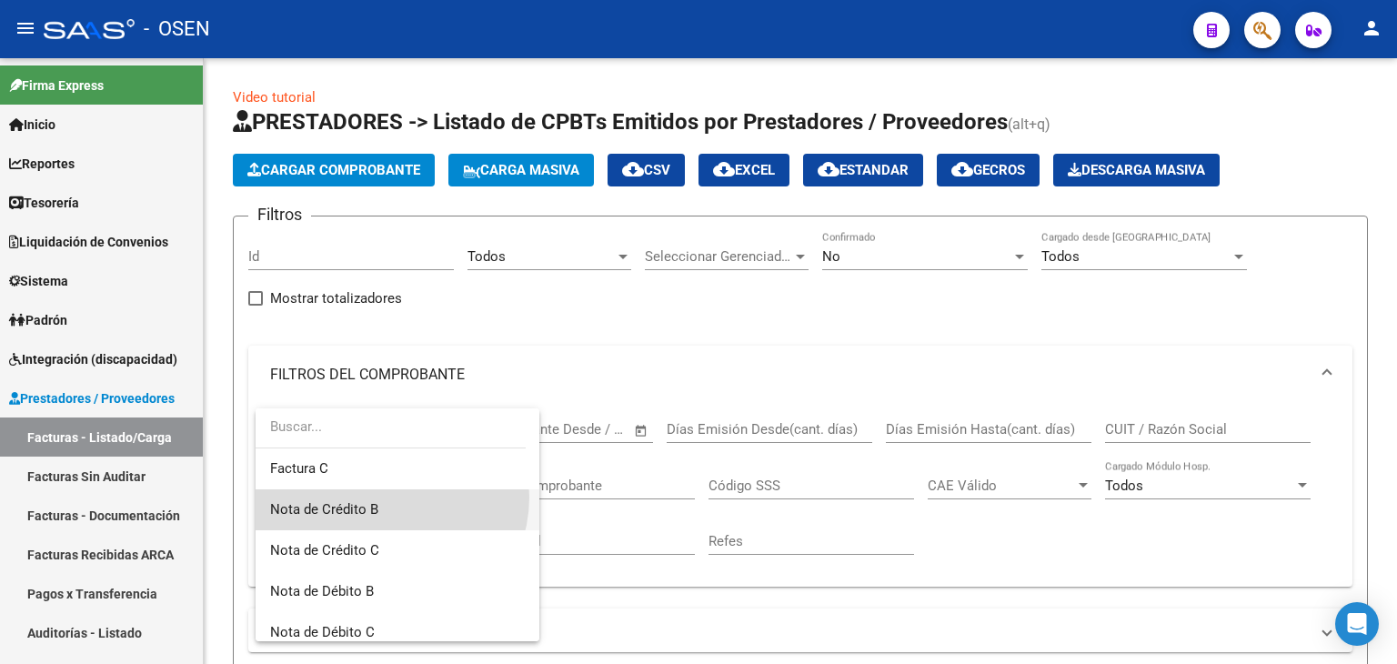
click at [385, 497] on span "Nota de Crédito B" at bounding box center [397, 509] width 255 height 41
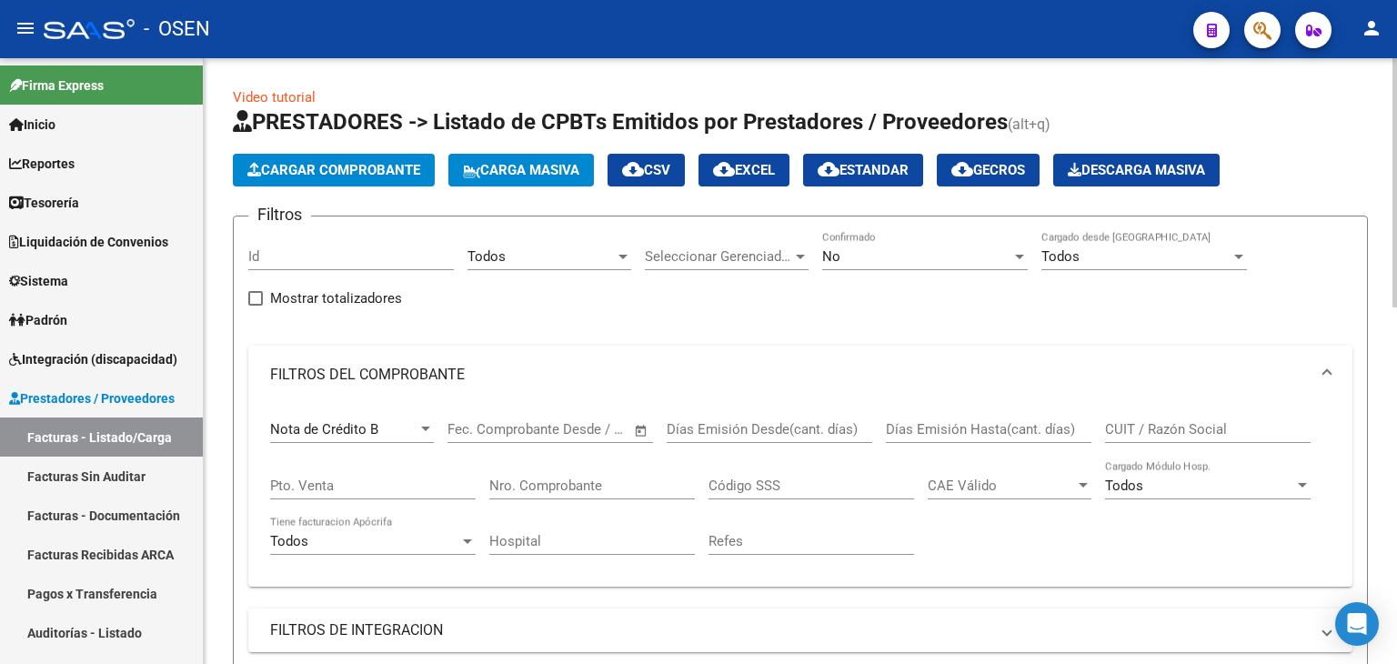
click at [776, 346] on mat-expansion-panel-header "FILTROS DEL COMPROBANTE" at bounding box center [800, 375] width 1104 height 58
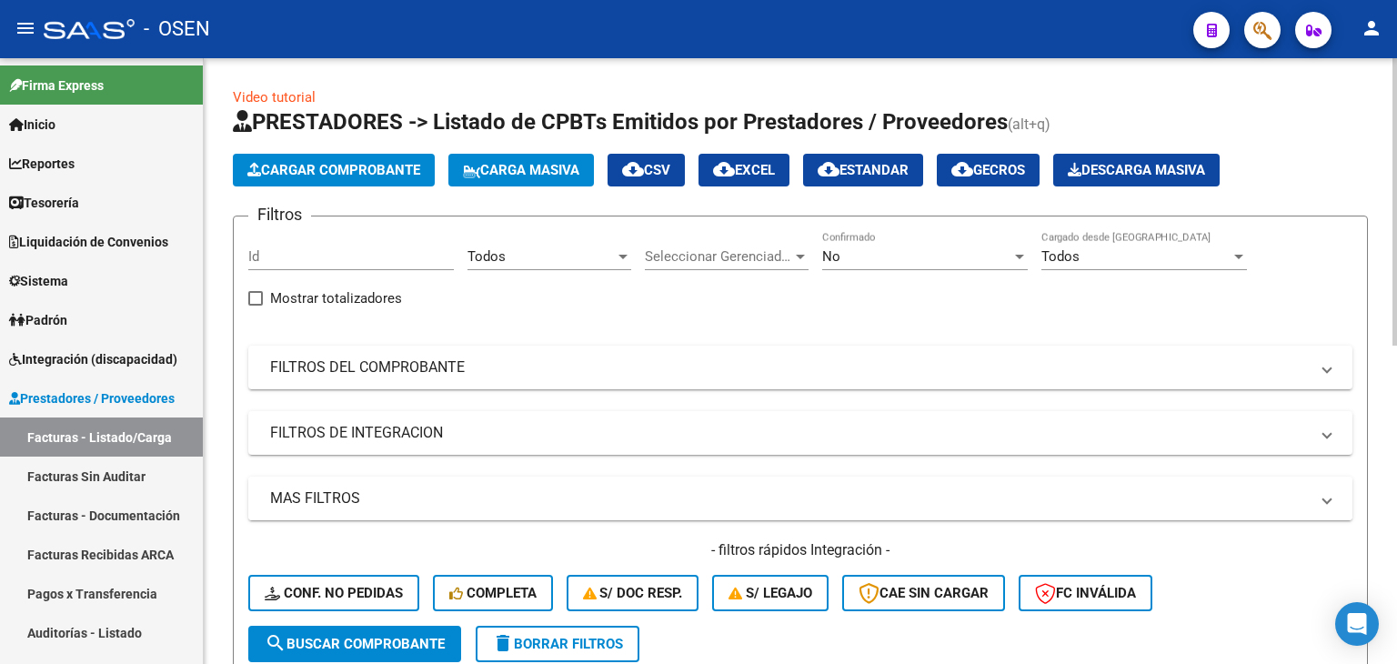
click at [458, 485] on mat-expansion-panel-header "MAS FILTROS" at bounding box center [800, 499] width 1104 height 44
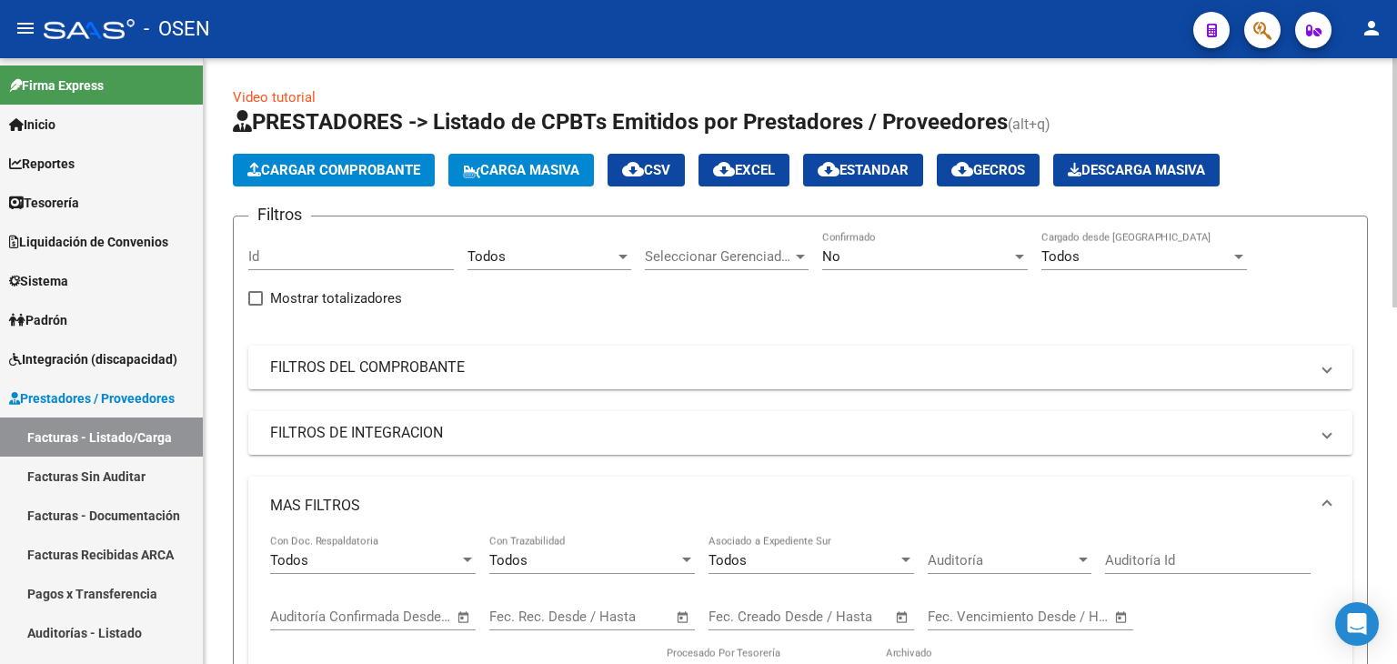
click at [892, 617] on span "Open calendar" at bounding box center [903, 618] width 44 height 44
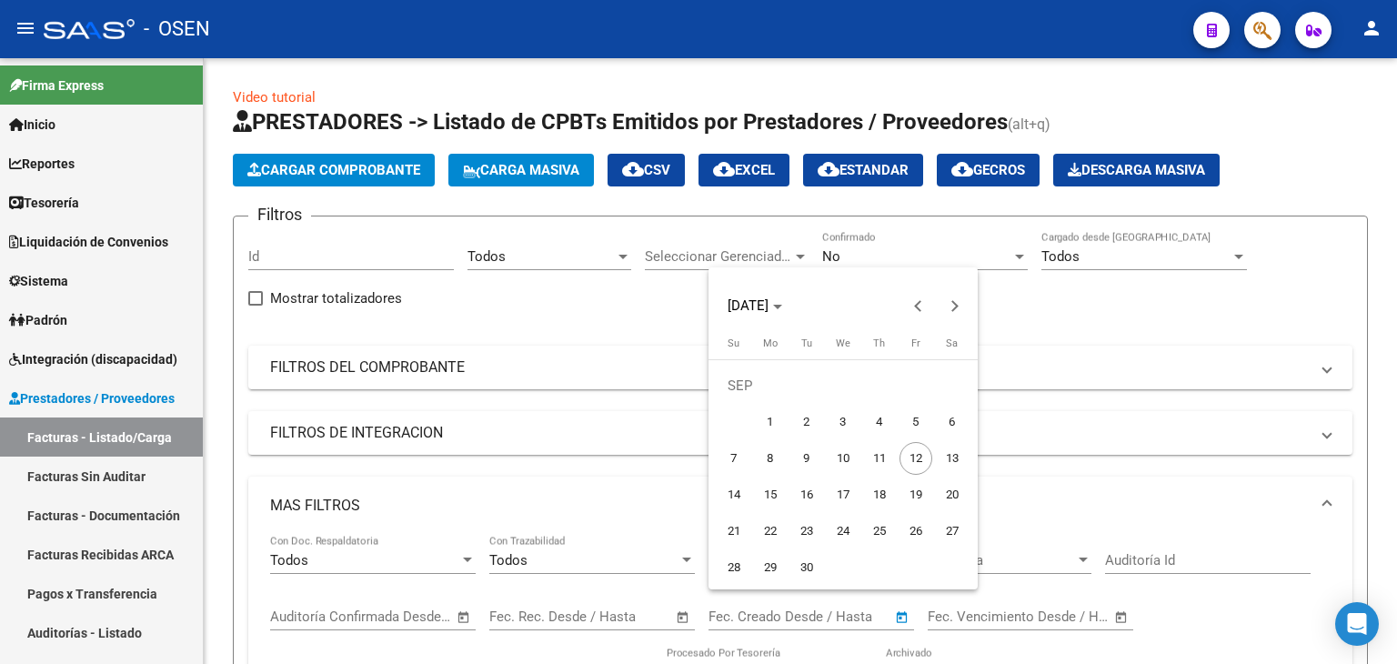
click at [877, 447] on span "11" at bounding box center [879, 458] width 33 height 33
type input "11/09/2025"
click at [908, 460] on span "12" at bounding box center [916, 458] width 33 height 33
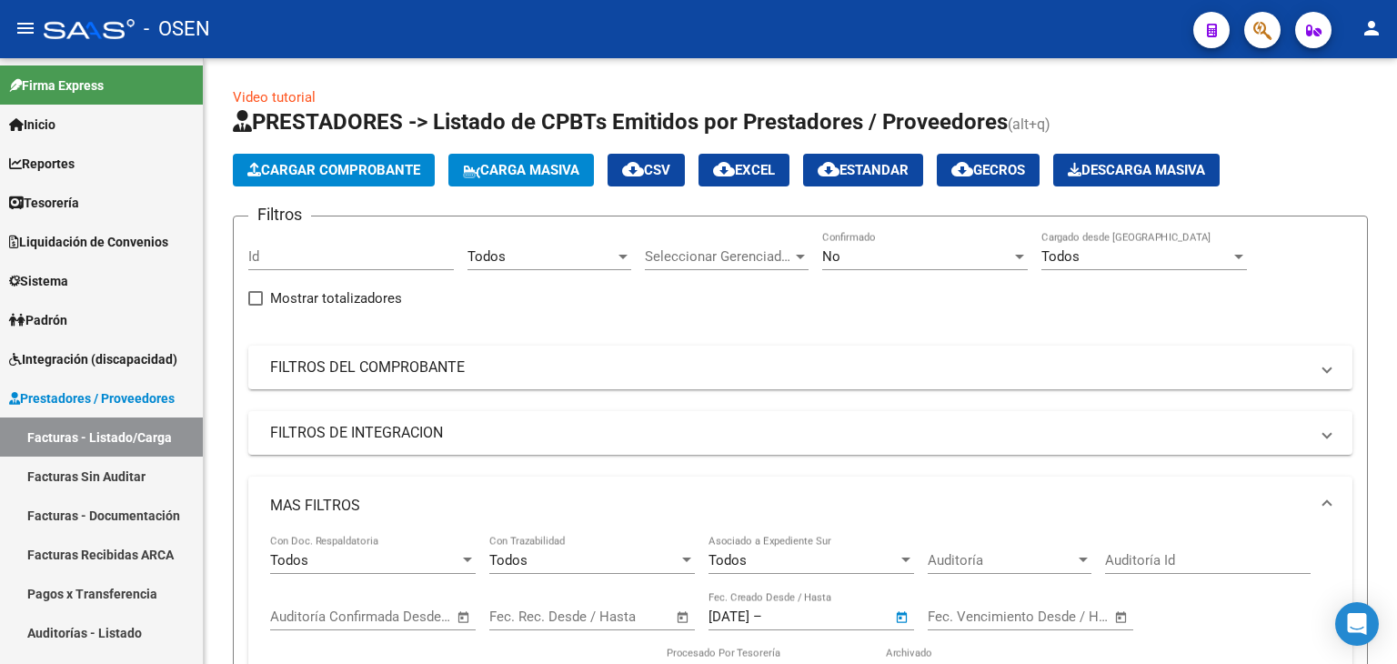
type input "12/09/2025"
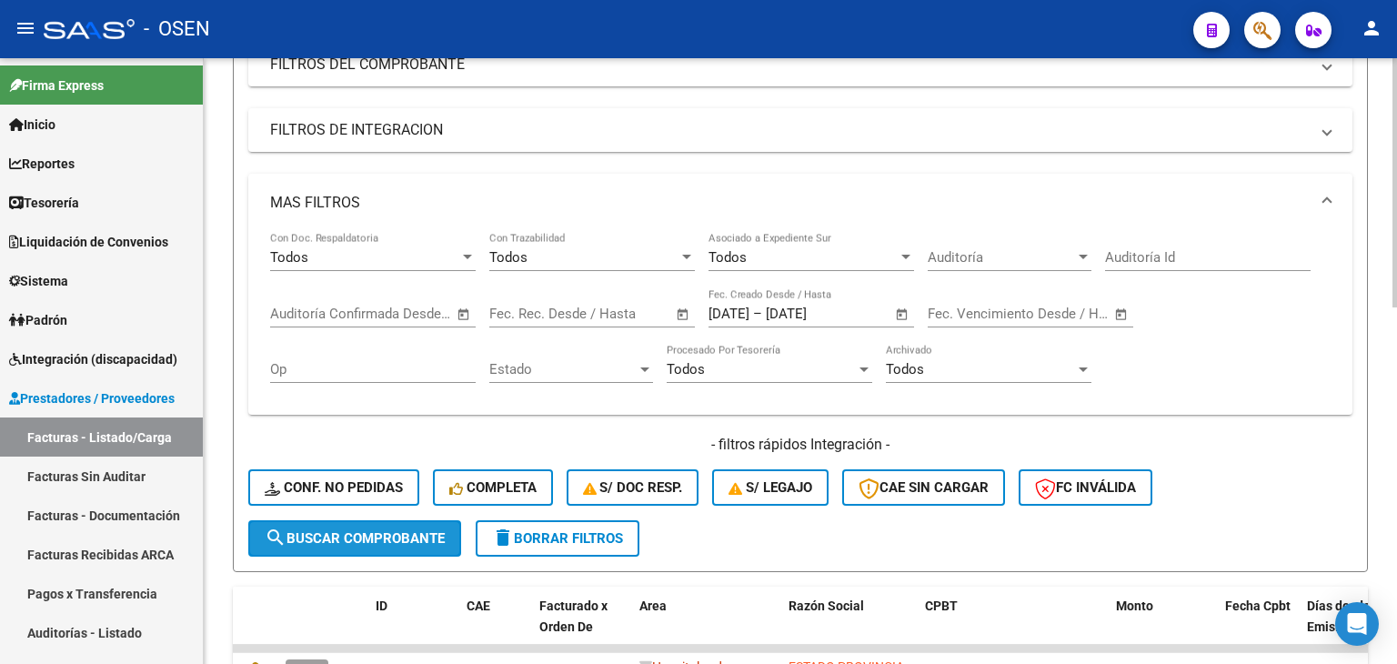
click at [414, 535] on span "search Buscar Comprobante" at bounding box center [355, 538] width 180 height 16
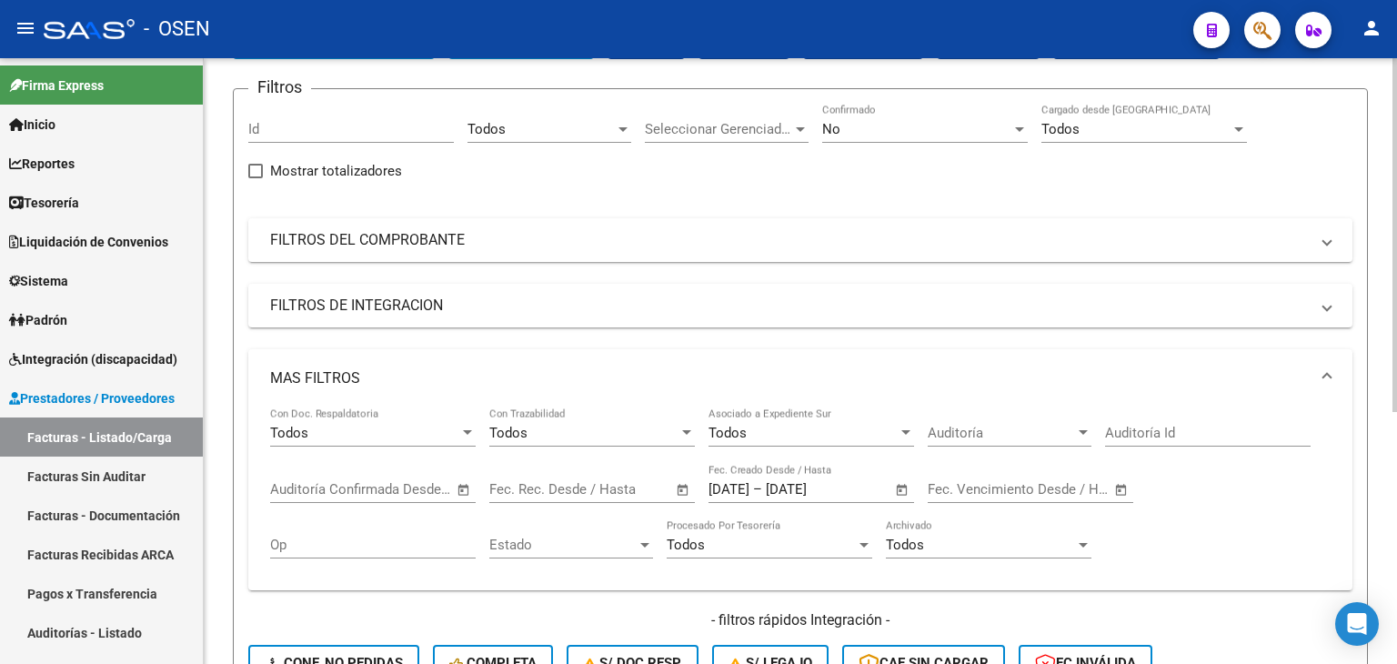
scroll to position [0, 0]
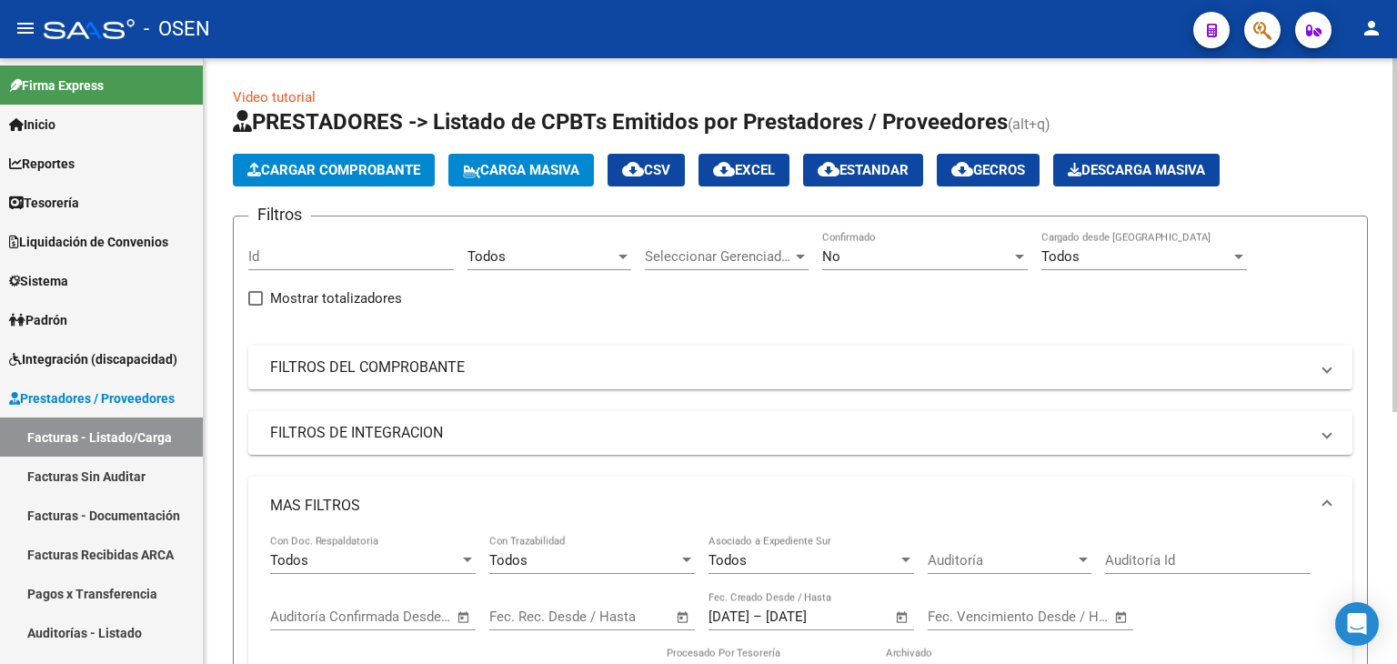
click at [1386, 392] on div "Video tutorial PRESTADORES -> Listado de CPBTs Emitidos por Prestadores / Prove…" at bounding box center [803, 578] width 1198 height 1040
click at [383, 368] on mat-panel-title "FILTROS DEL COMPROBANTE" at bounding box center [789, 368] width 1039 height 20
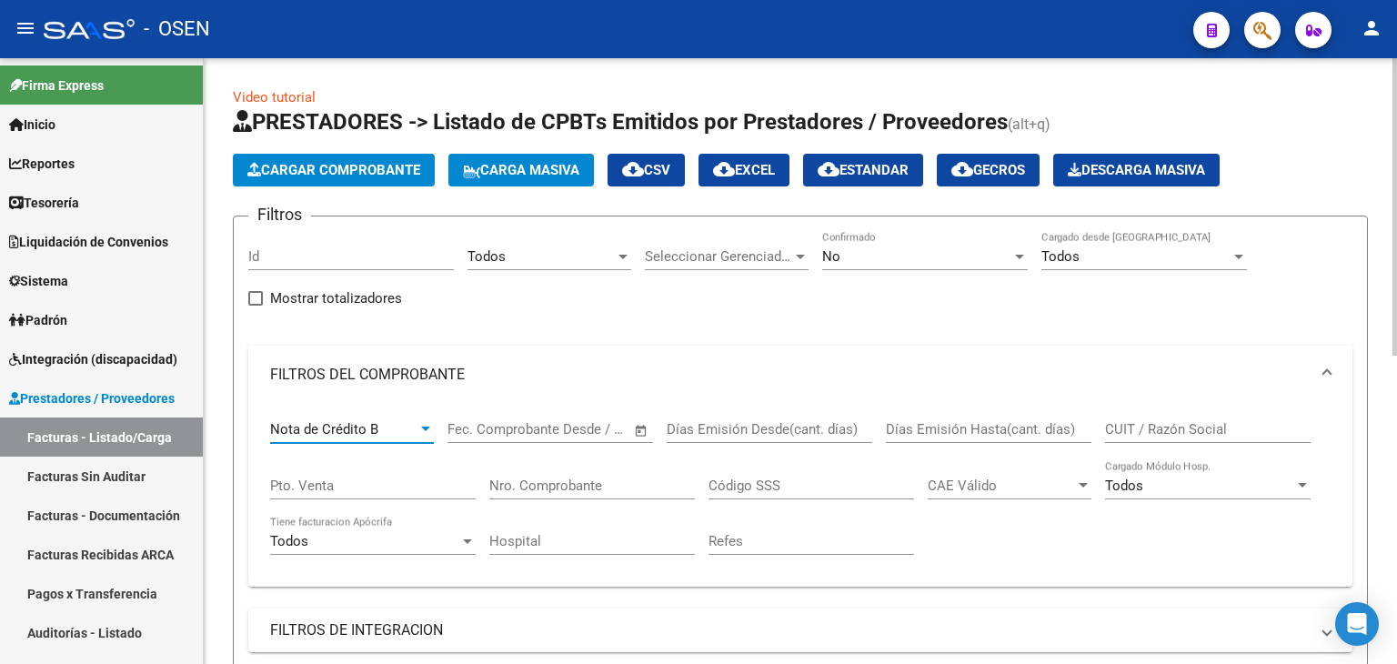
click at [409, 436] on div "Nota de Crédito B" at bounding box center [343, 429] width 147 height 16
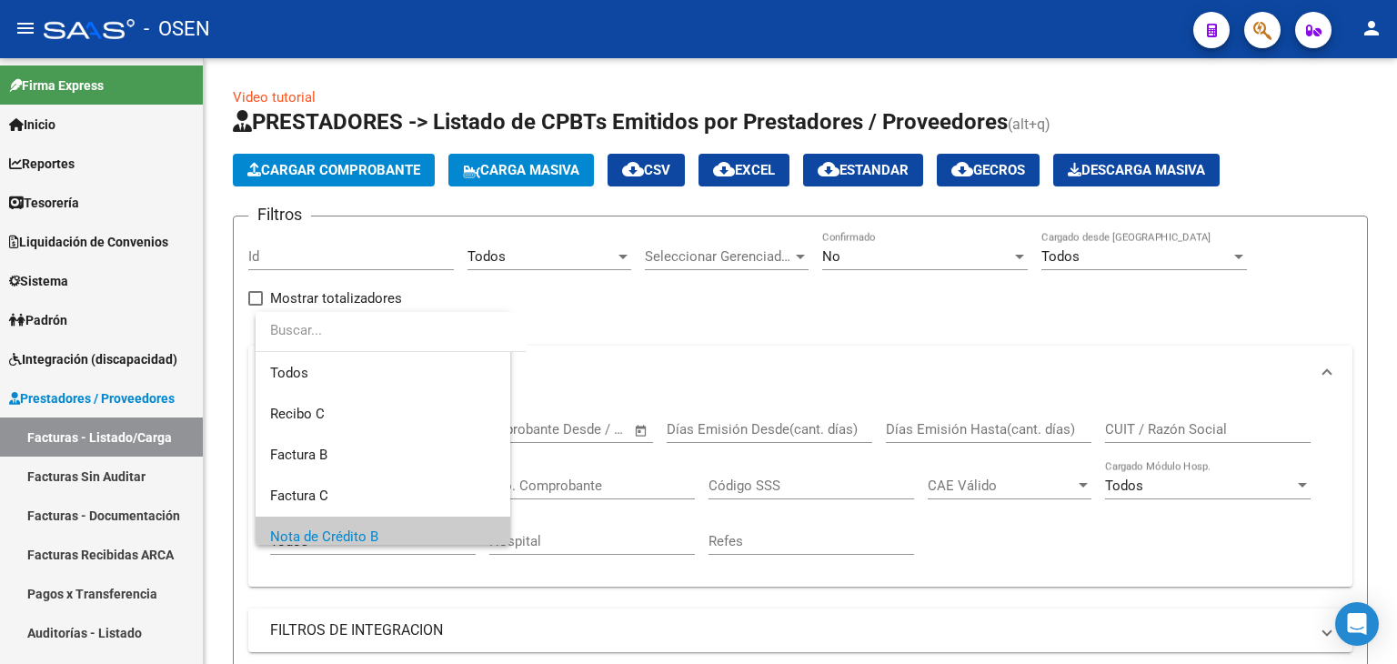
scroll to position [108, 0]
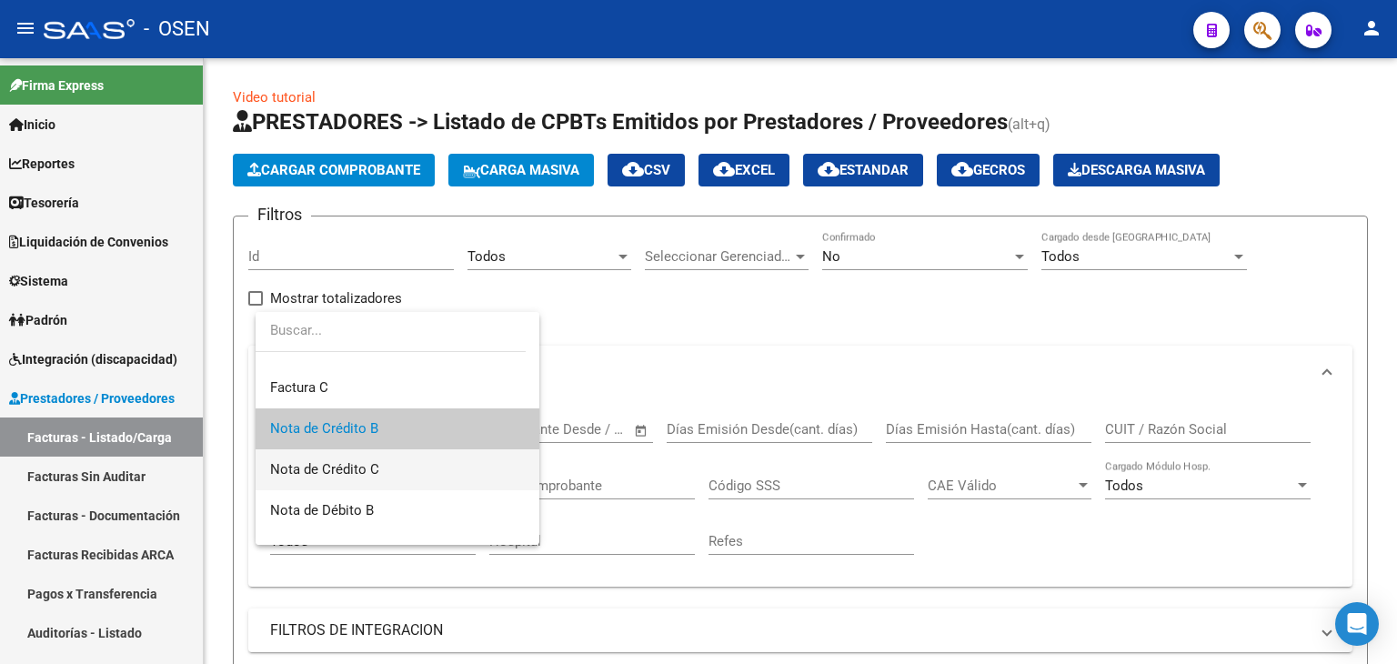
click at [406, 468] on span "Nota de Crédito C" at bounding box center [397, 469] width 255 height 41
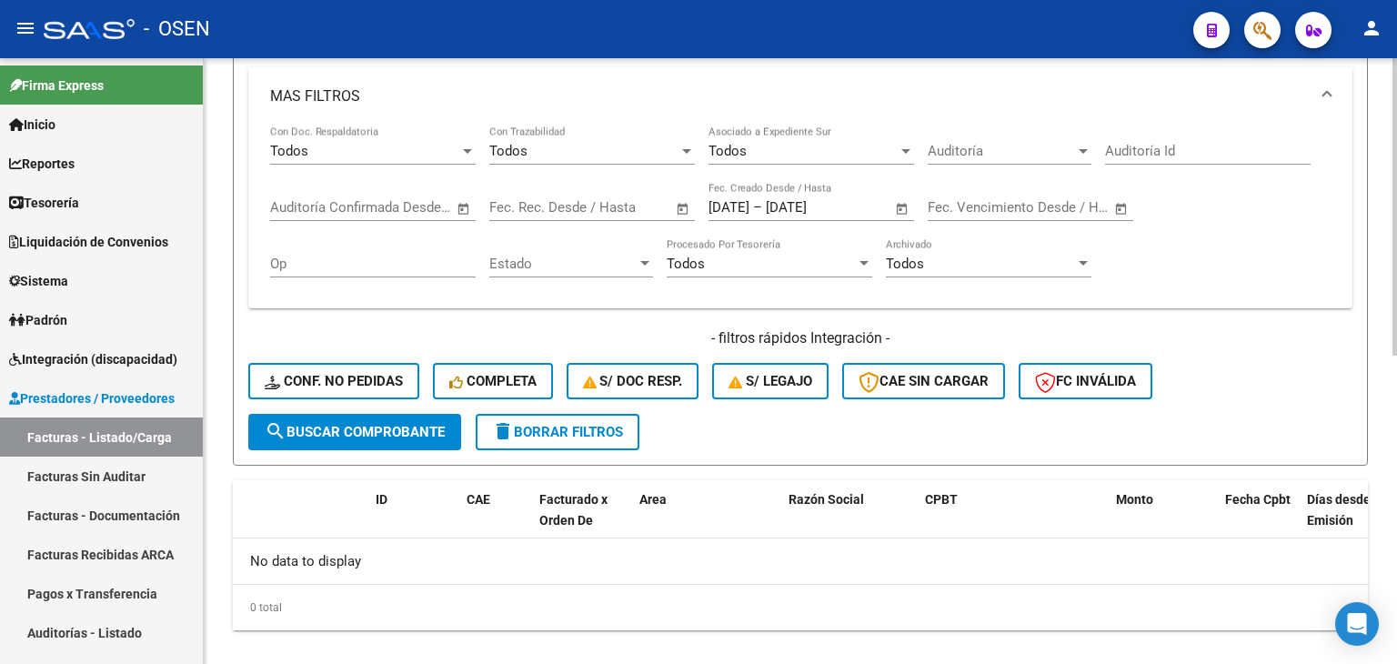
click at [403, 441] on button "search Buscar Comprobante" at bounding box center [354, 432] width 213 height 36
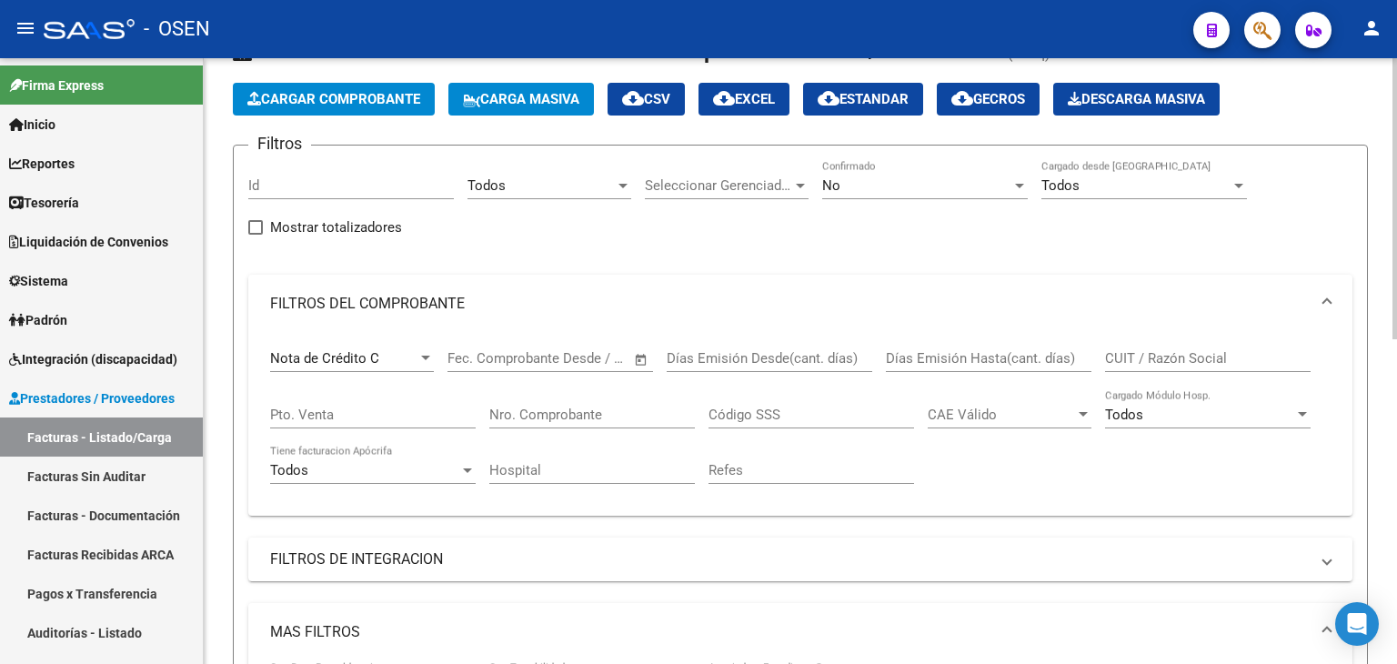
scroll to position [0, 0]
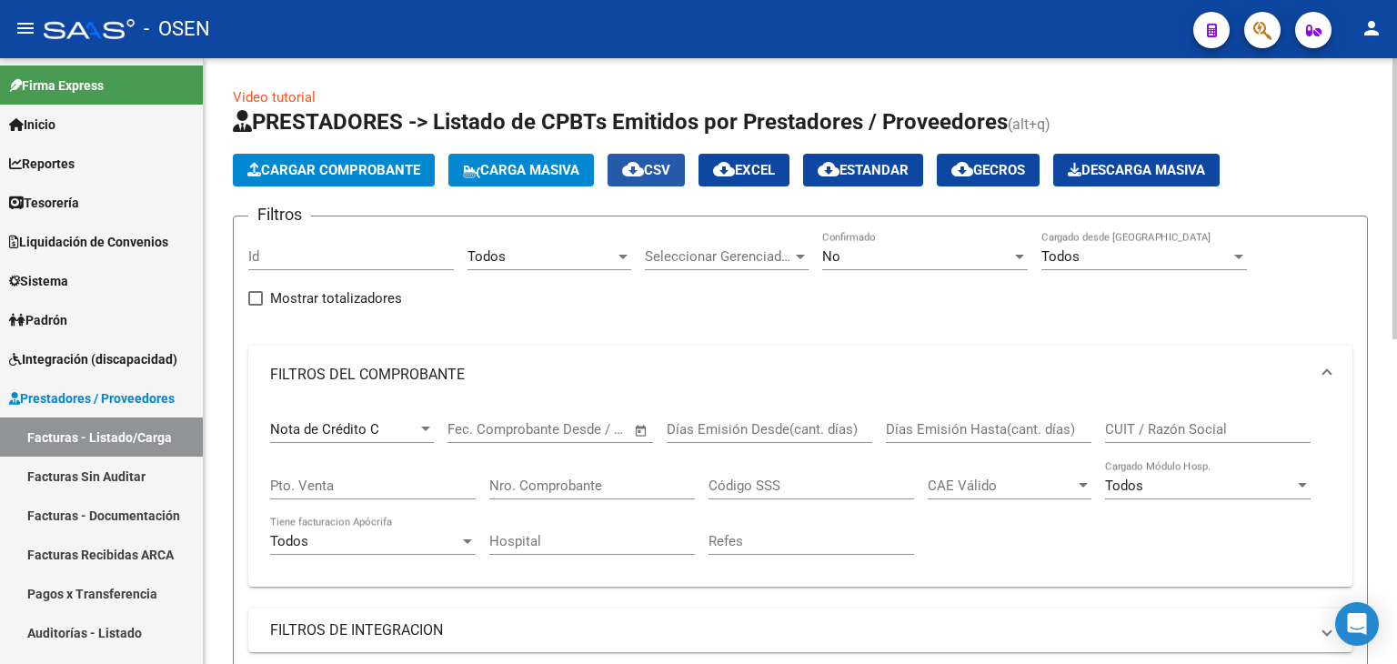
click at [662, 173] on span "cloud_download CSV" at bounding box center [646, 170] width 48 height 16
click at [853, 257] on div "No" at bounding box center [916, 256] width 189 height 16
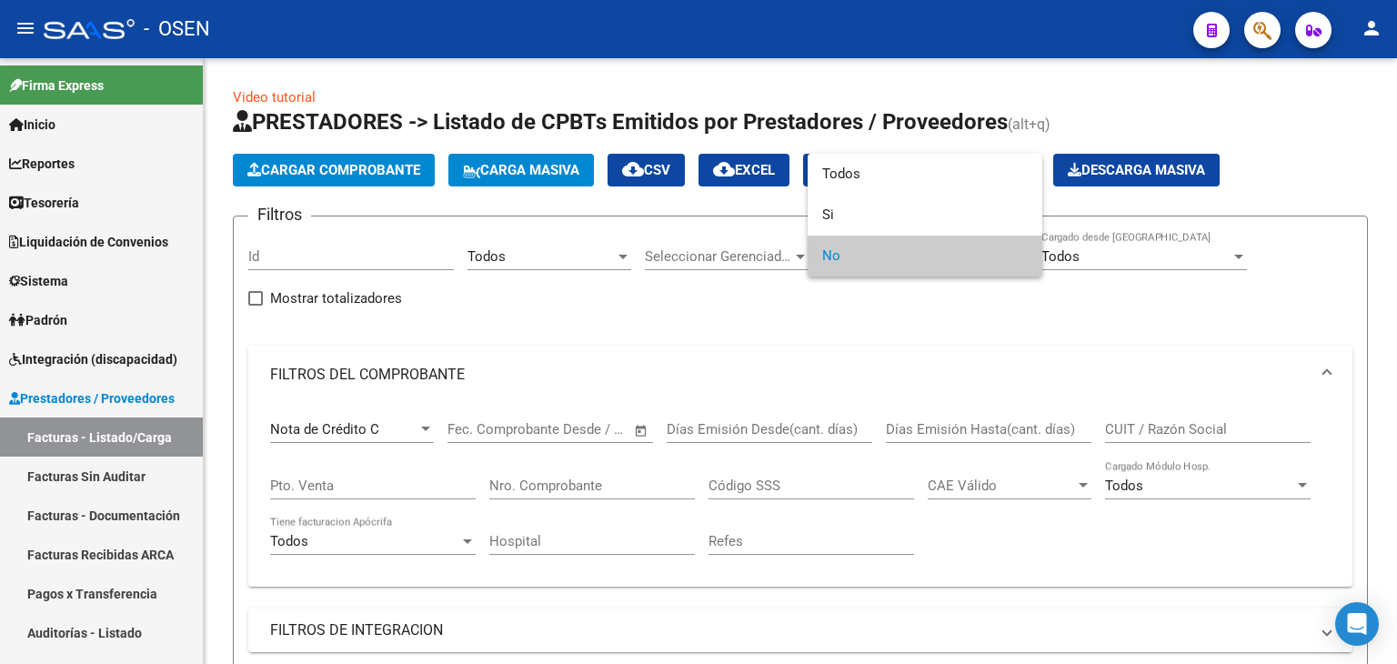
click at [620, 334] on div at bounding box center [698, 332] width 1397 height 664
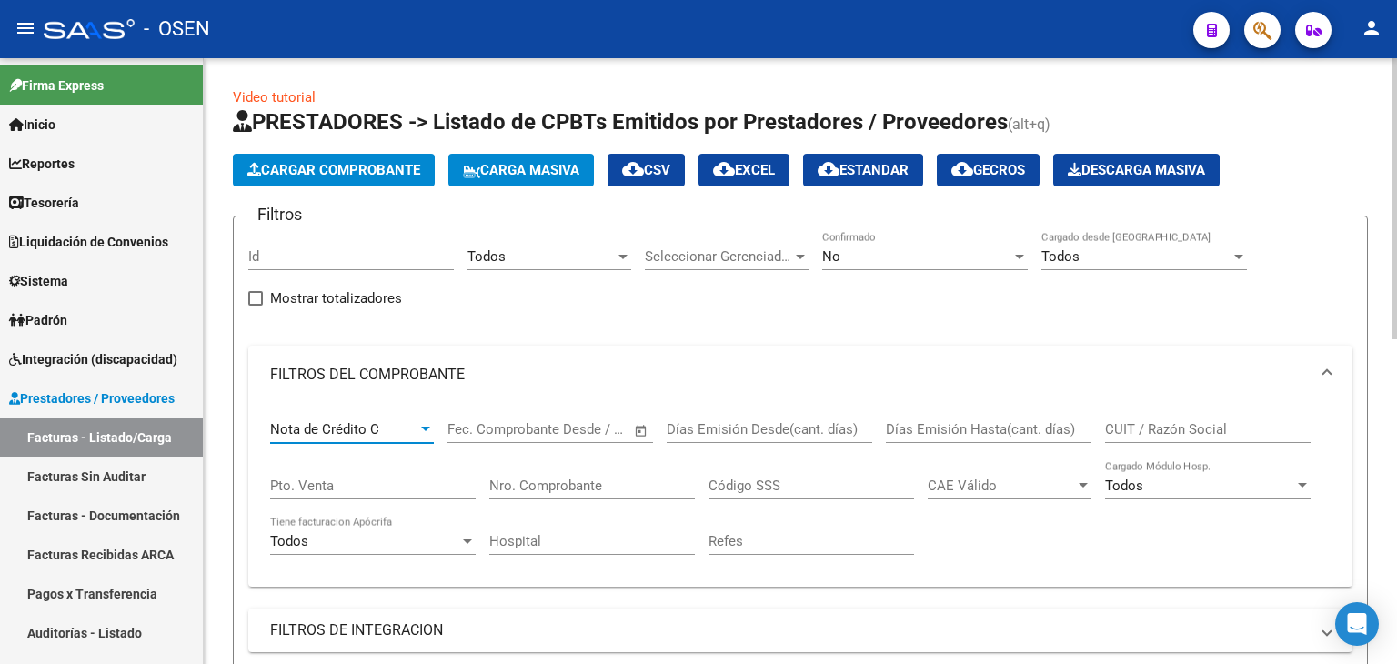
click at [408, 428] on div "Nota de Crédito C" at bounding box center [343, 429] width 147 height 16
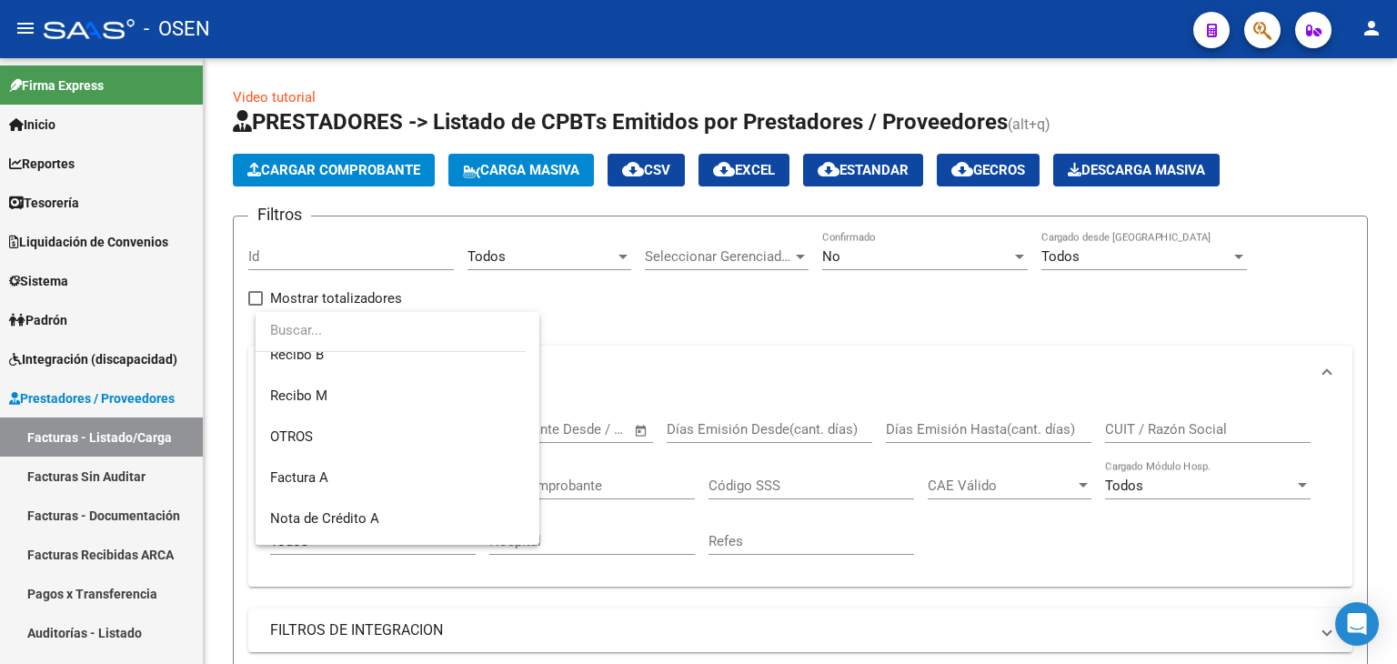
scroll to position [451, 0]
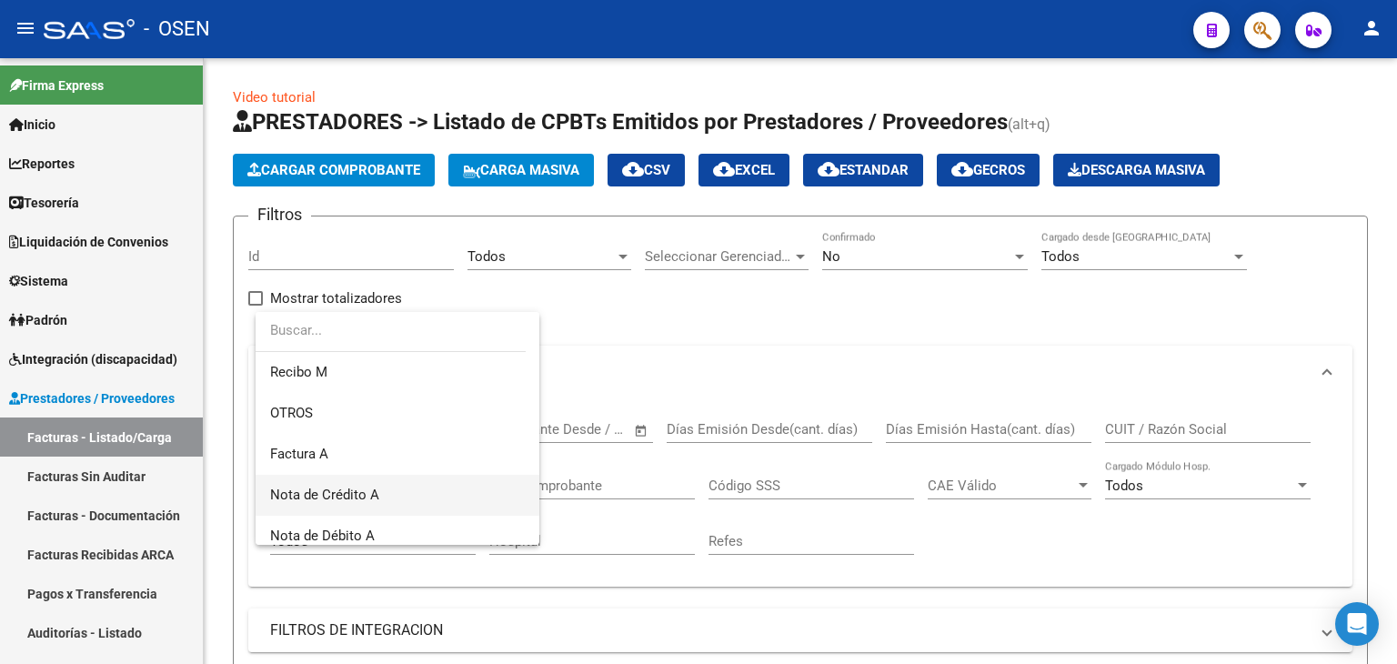
click at [401, 494] on span "Nota de Crédito A" at bounding box center [397, 495] width 255 height 41
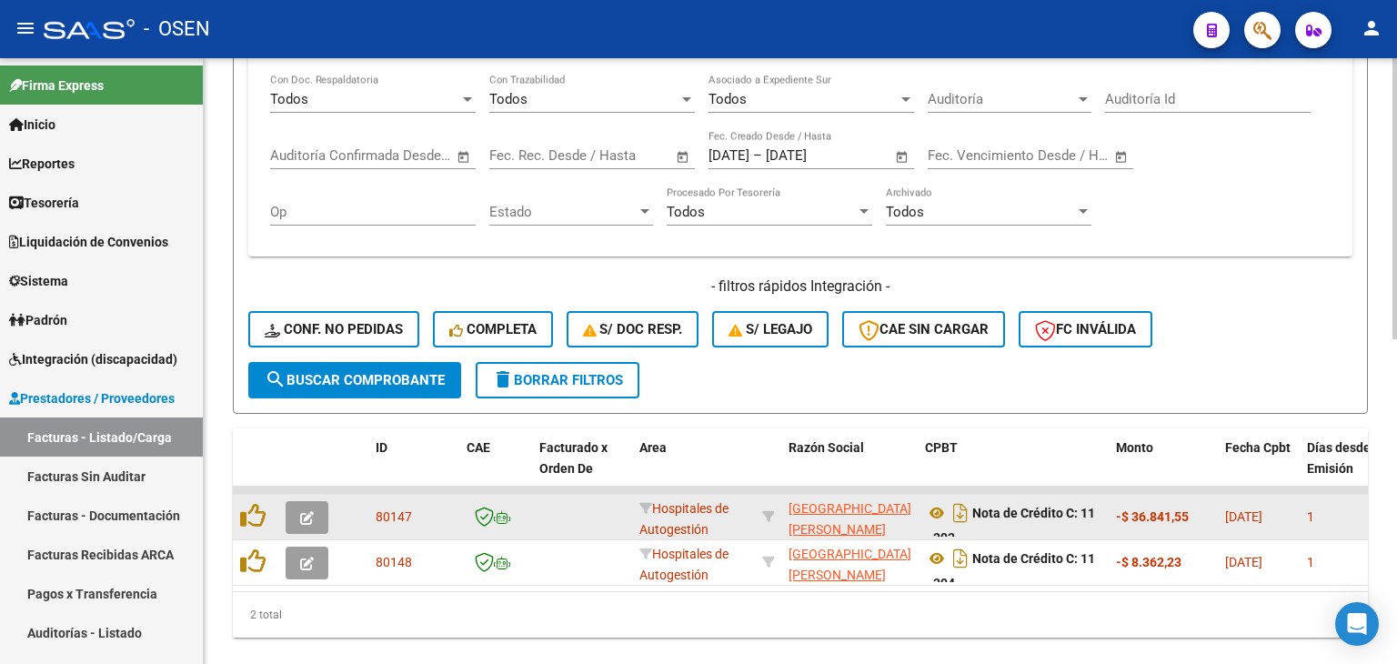
scroll to position [700, 0]
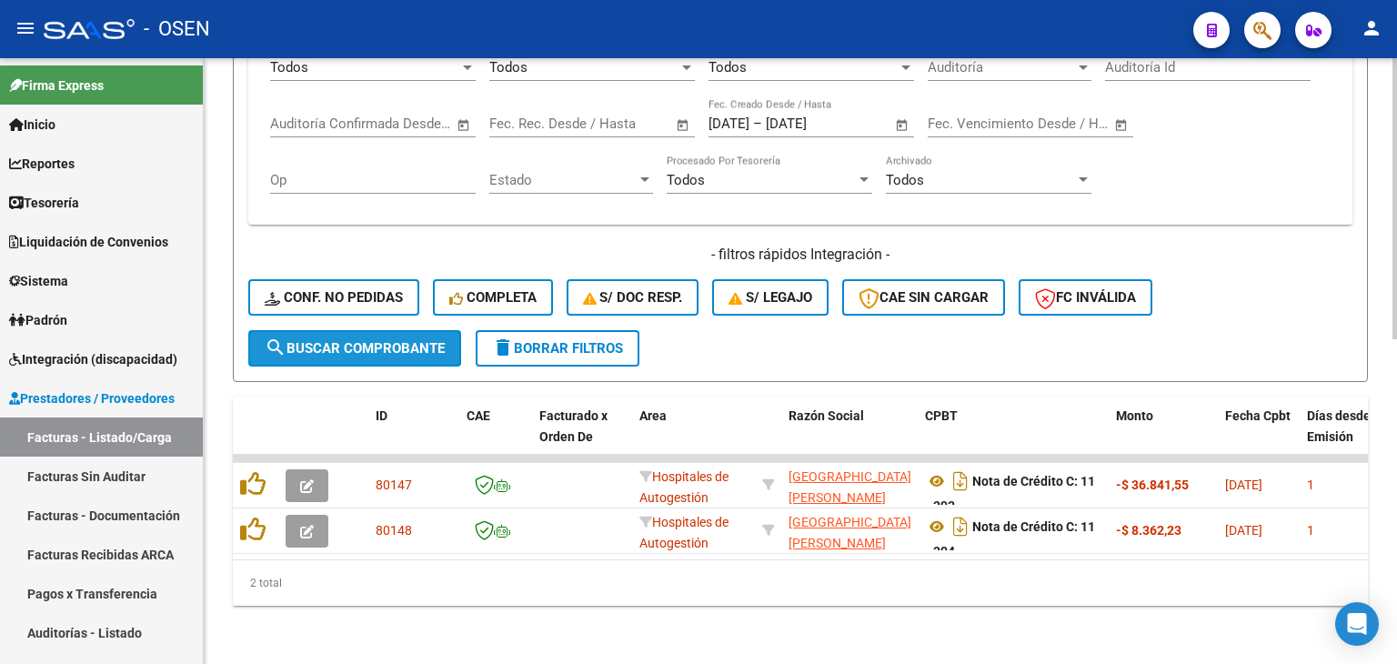
click at [419, 340] on span "search Buscar Comprobante" at bounding box center [355, 348] width 180 height 16
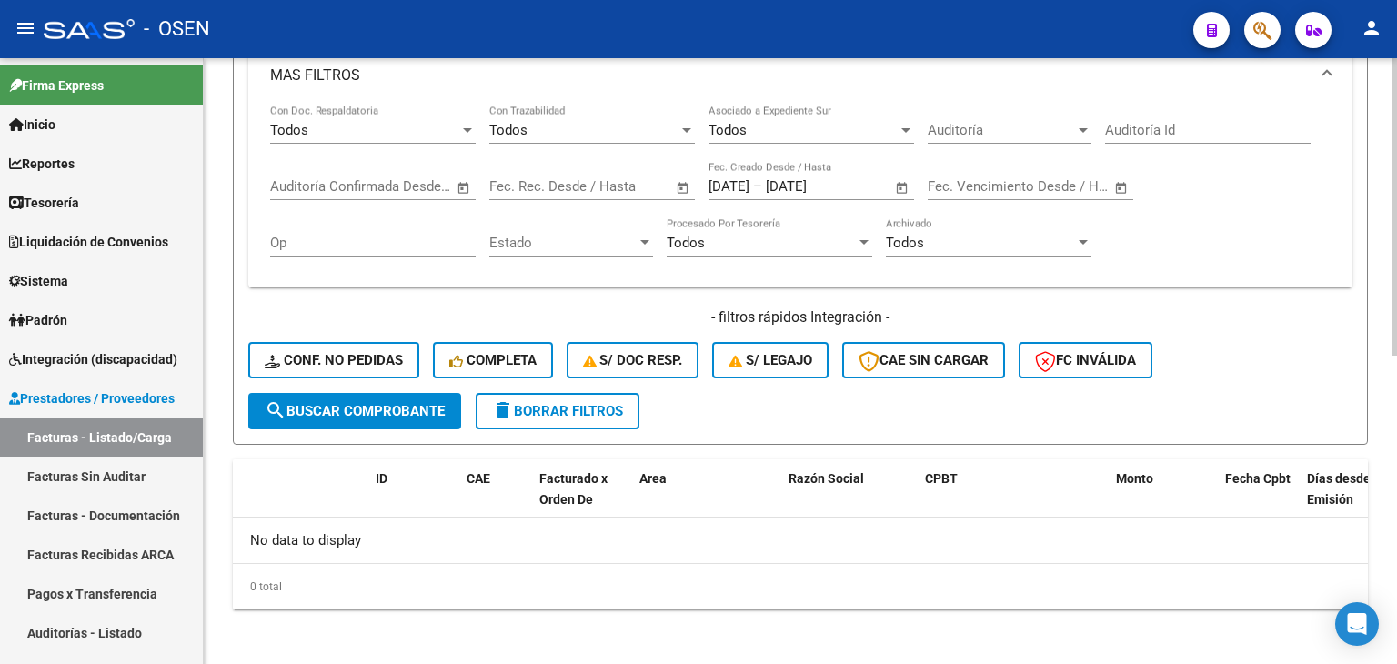
scroll to position [0, 0]
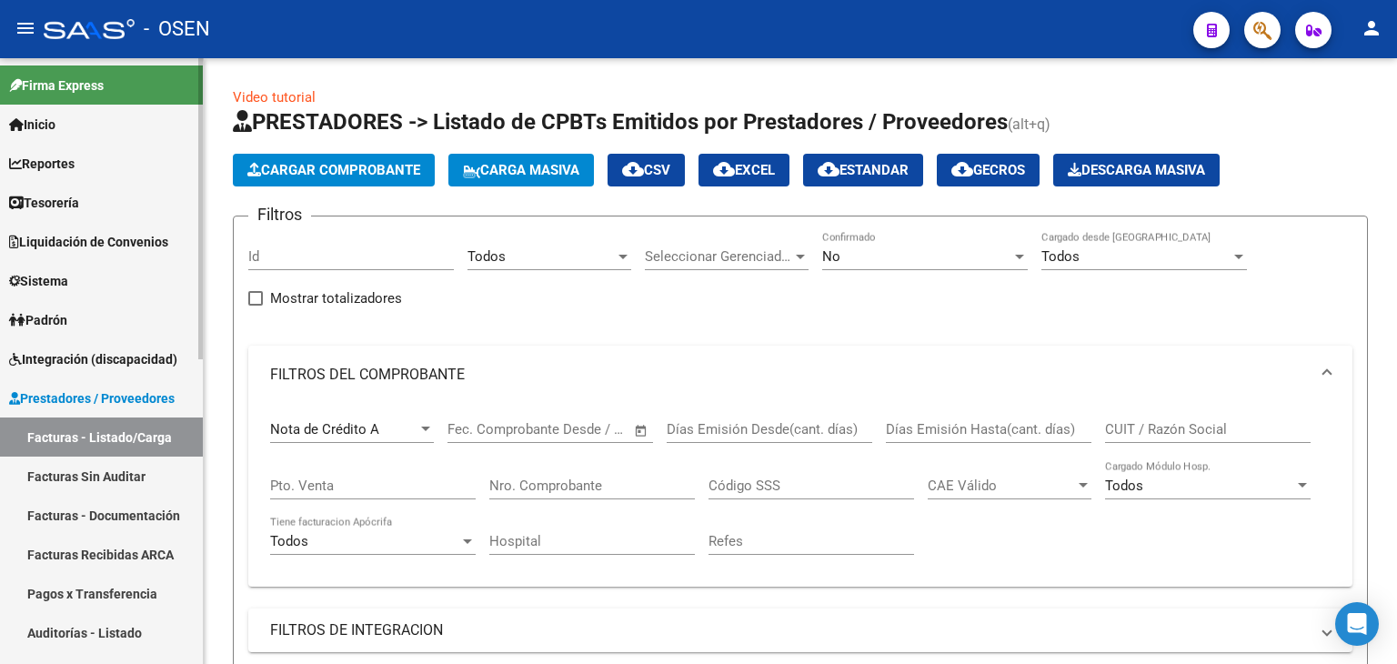
click at [146, 199] on link "Tesorería" at bounding box center [101, 202] width 203 height 39
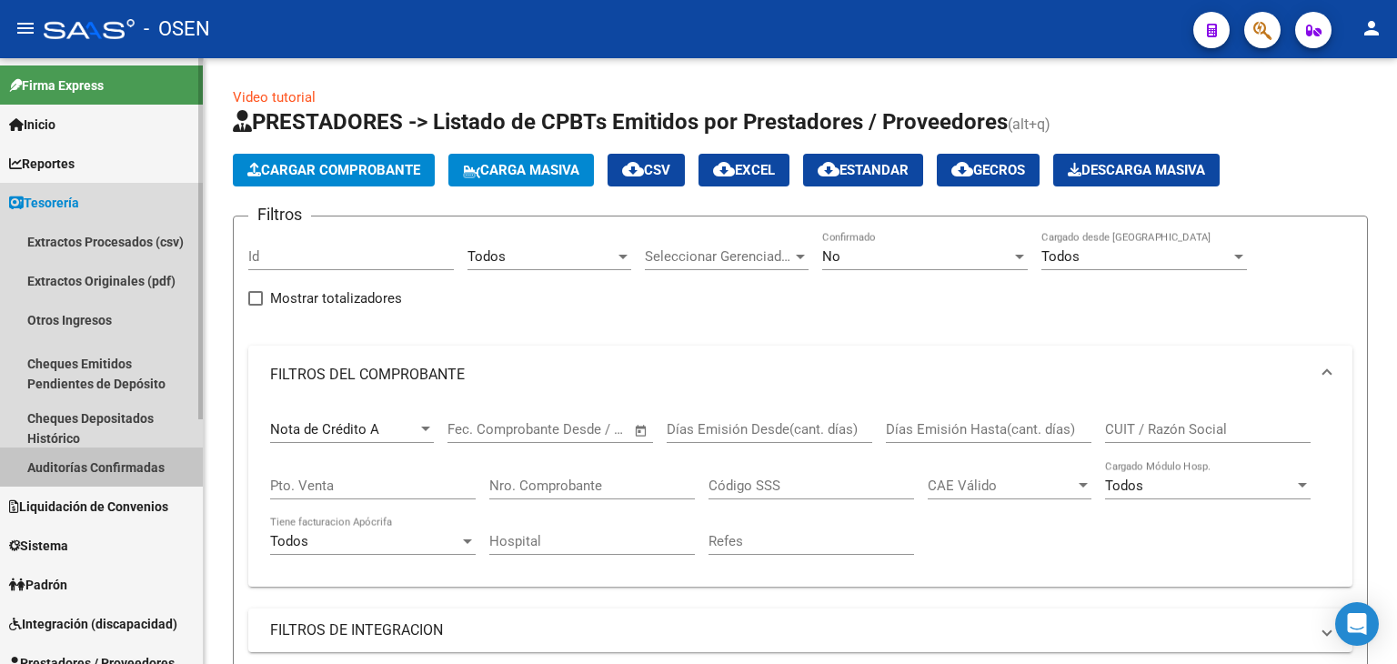
click at [153, 464] on link "Auditorías Confirmadas" at bounding box center [101, 467] width 203 height 39
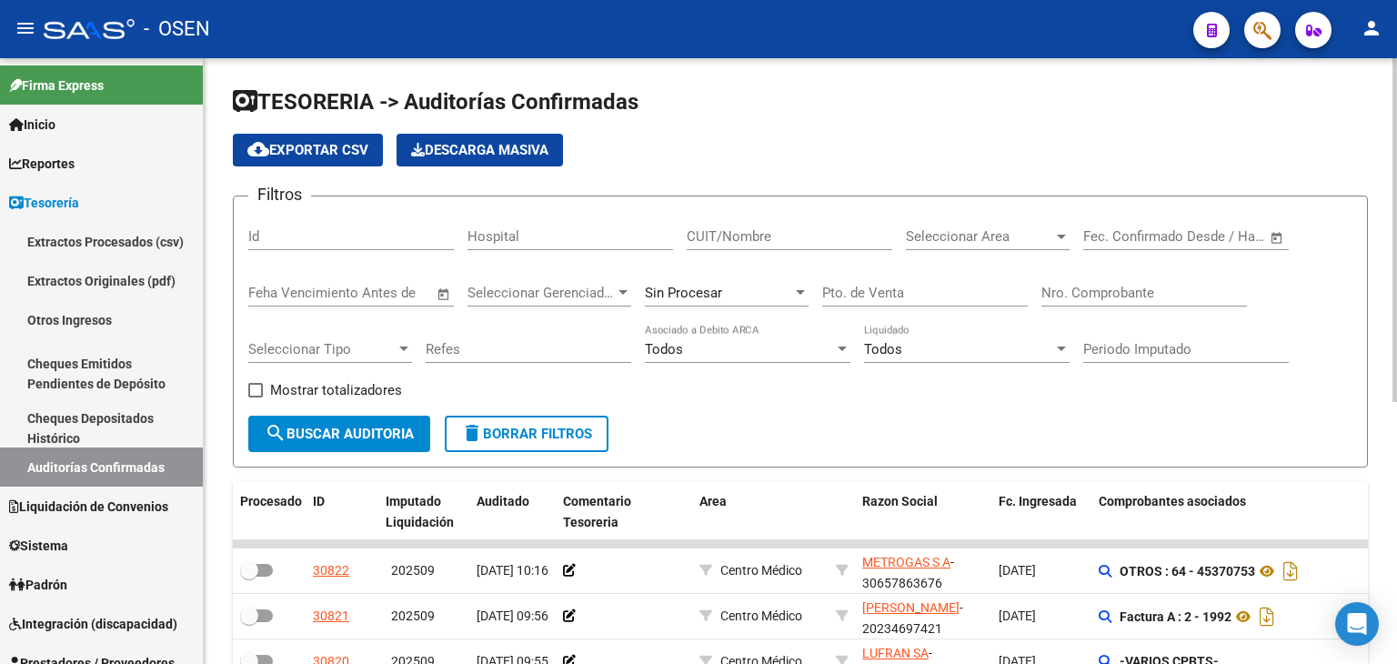
click at [699, 83] on div "TESORERIA -> Auditorías Confirmadas cloud_download Exportar CSV Descarga Masiva…" at bounding box center [801, 585] width 1194 height 1055
click at [1144, 297] on input "Nro. Comprobante" at bounding box center [1145, 293] width 206 height 16
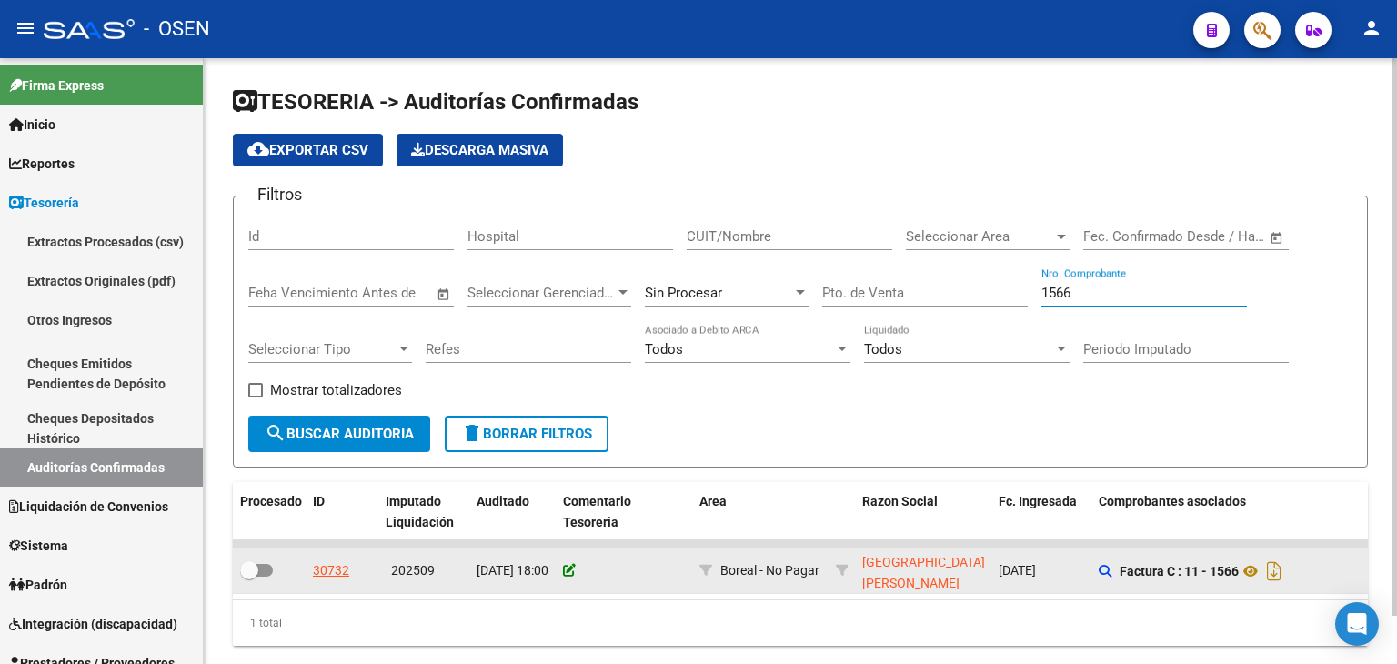
type input "1566"
click at [570, 573] on icon at bounding box center [569, 570] width 13 height 13
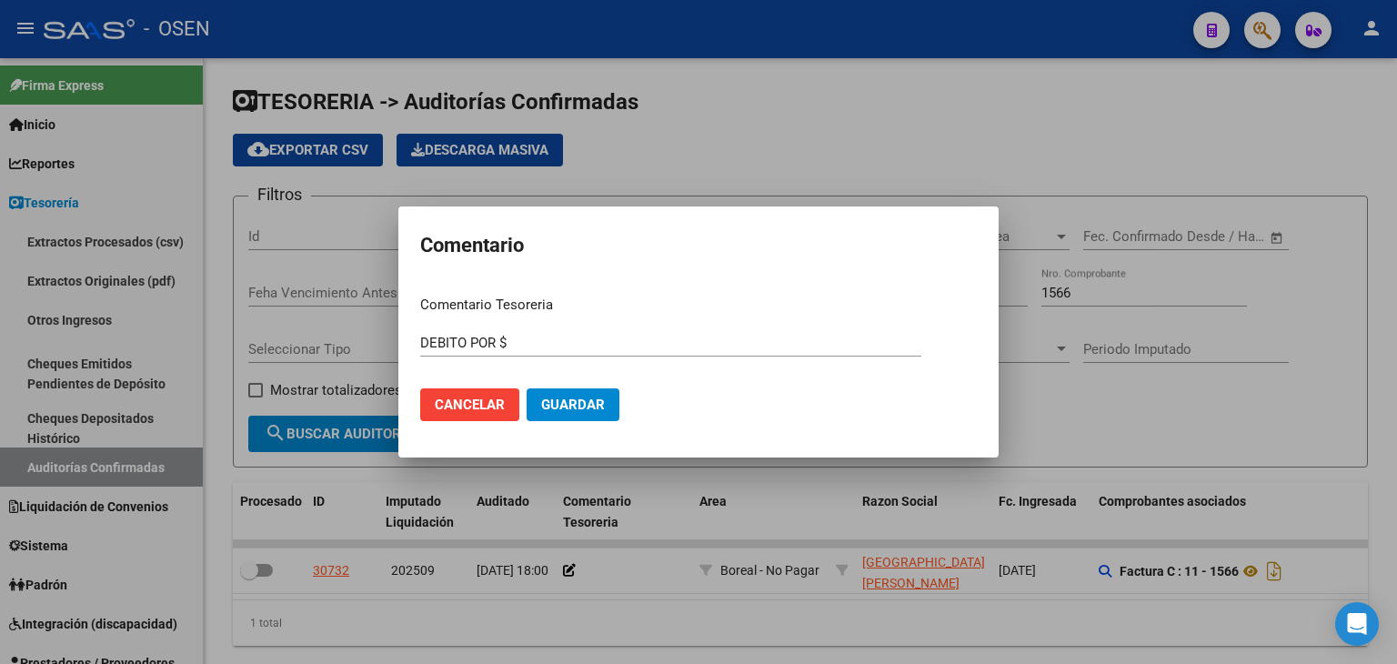
click at [524, 344] on input "DEBITO POR $" at bounding box center [670, 343] width 501 height 16
type input "DEBITO POR $ 8362.3 ACEPTADO NC394"
drag, startPoint x: 563, startPoint y: 394, endPoint x: 775, endPoint y: 376, distance: 212.7
click at [564, 394] on button "Guardar" at bounding box center [573, 404] width 93 height 33
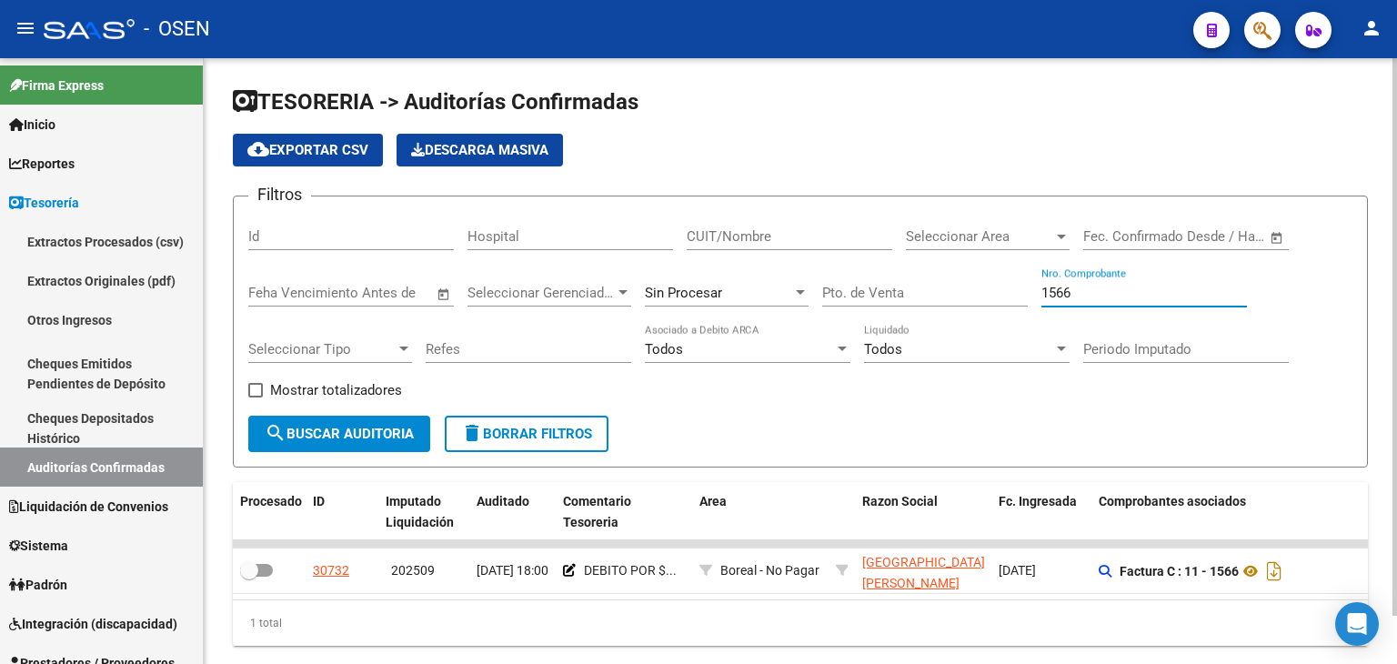
drag, startPoint x: 1112, startPoint y: 299, endPoint x: 1029, endPoint y: 299, distance: 82.8
click at [1029, 299] on div "Filtros Id Hospital CUIT/Nombre Seleccionar Area Seleccionar Area Fecha inicio …" at bounding box center [800, 313] width 1104 height 205
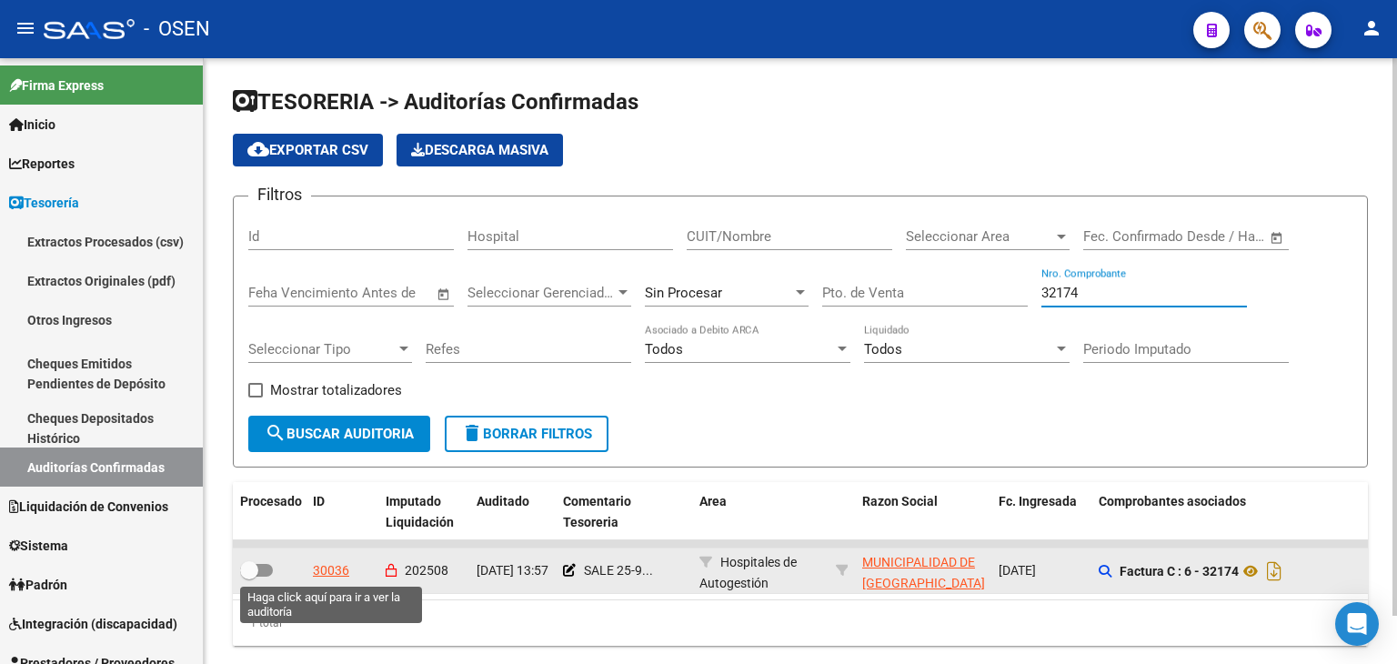
type input "32174"
click at [335, 574] on div "30036" at bounding box center [331, 570] width 36 height 21
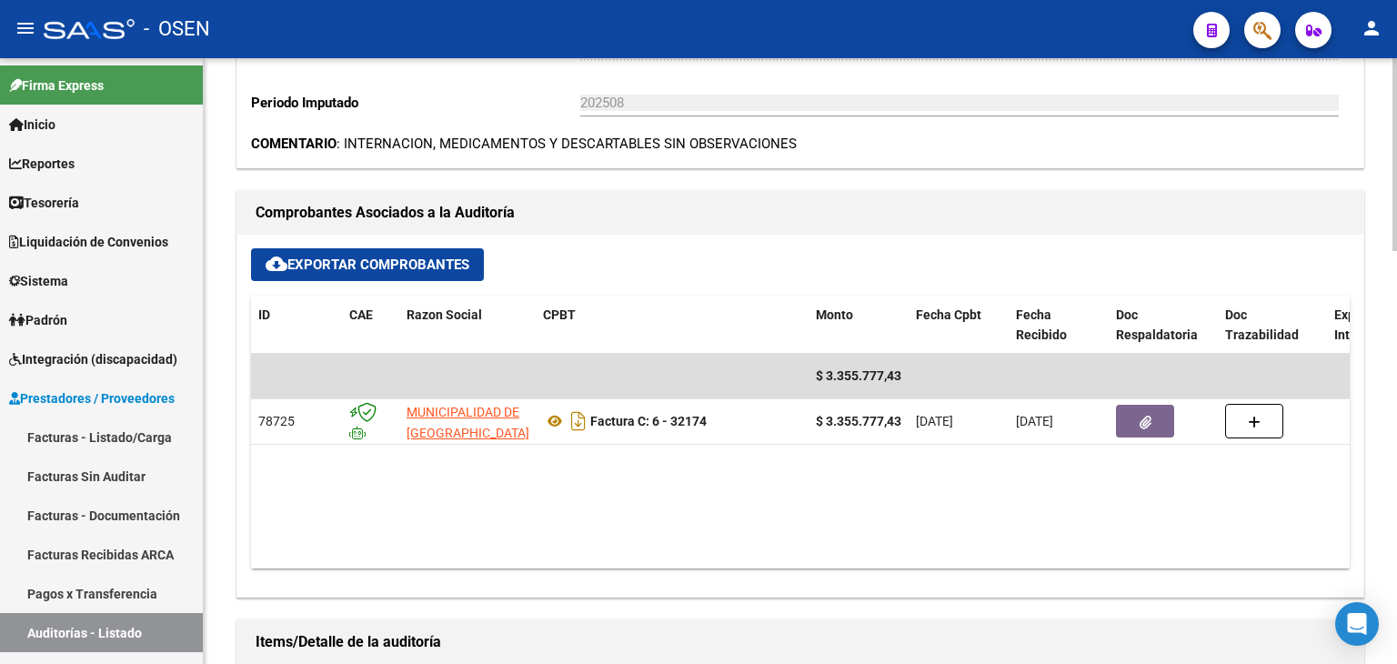
scroll to position [606, 0]
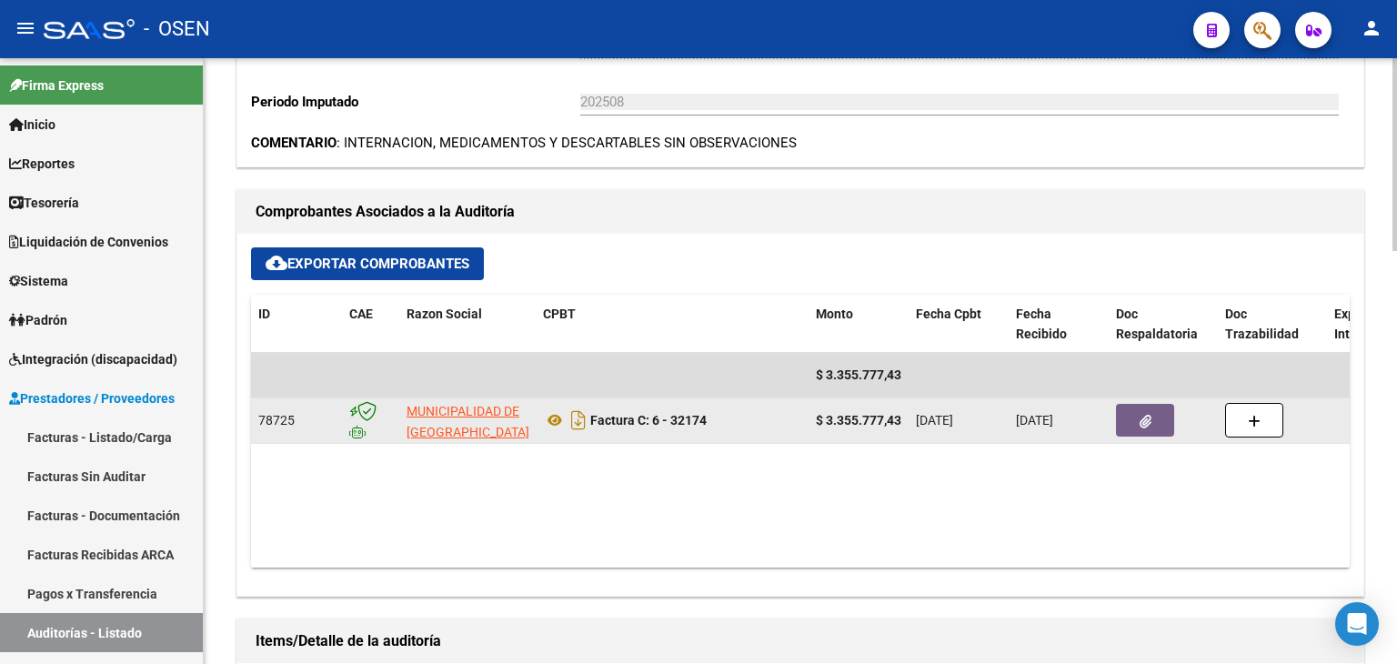
click at [1143, 410] on button "button" at bounding box center [1145, 420] width 58 height 33
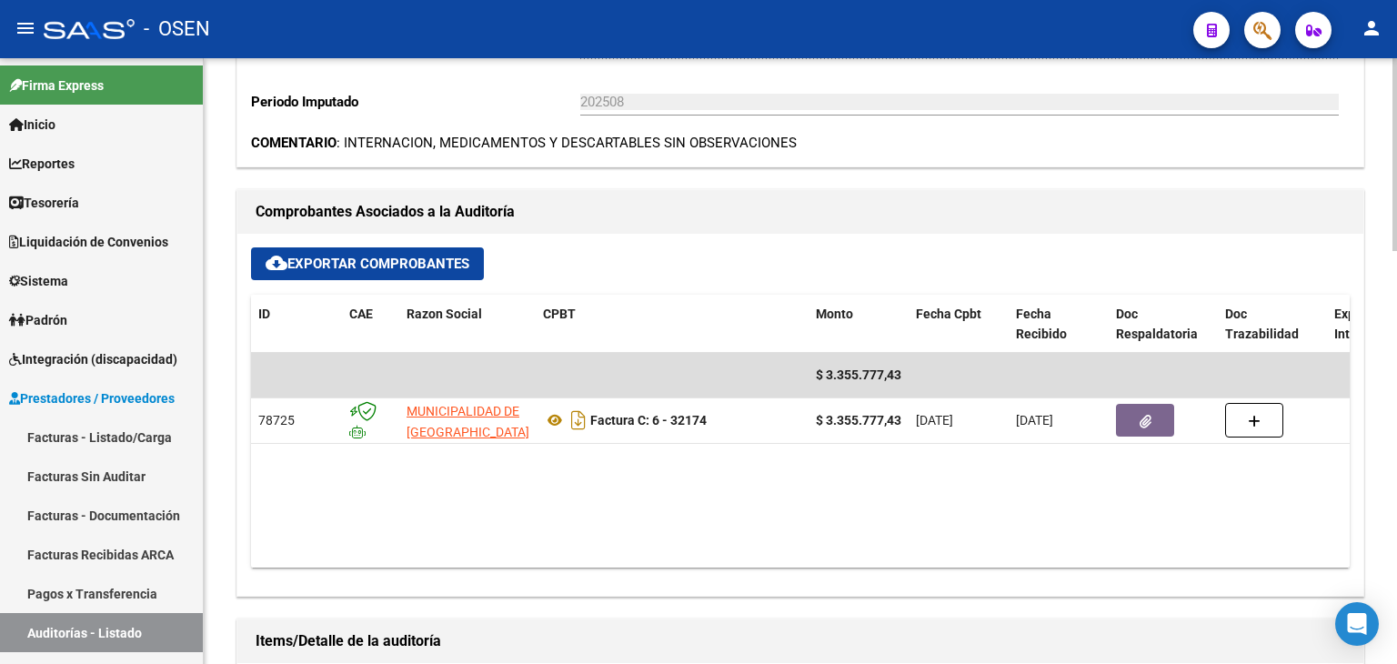
click at [1092, 234] on div "cloud_download Exportar Comprobantes ID CAE Razon Social CPBT Monto Fecha Cpbt …" at bounding box center [800, 415] width 1126 height 362
click at [808, 229] on div "Comprobantes Asociados a la Auditoría" at bounding box center [800, 212] width 1126 height 44
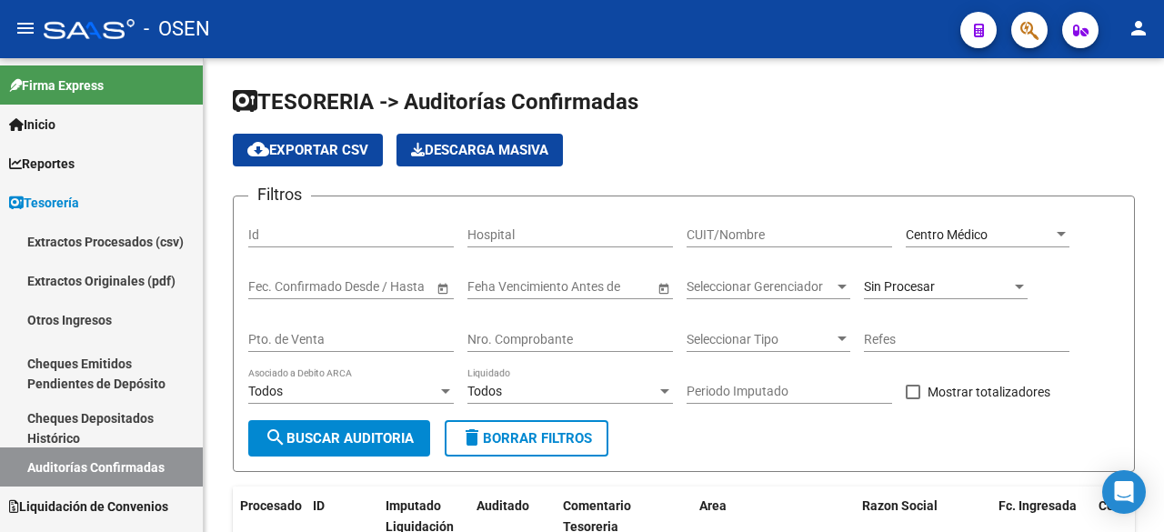
scroll to position [509, 0]
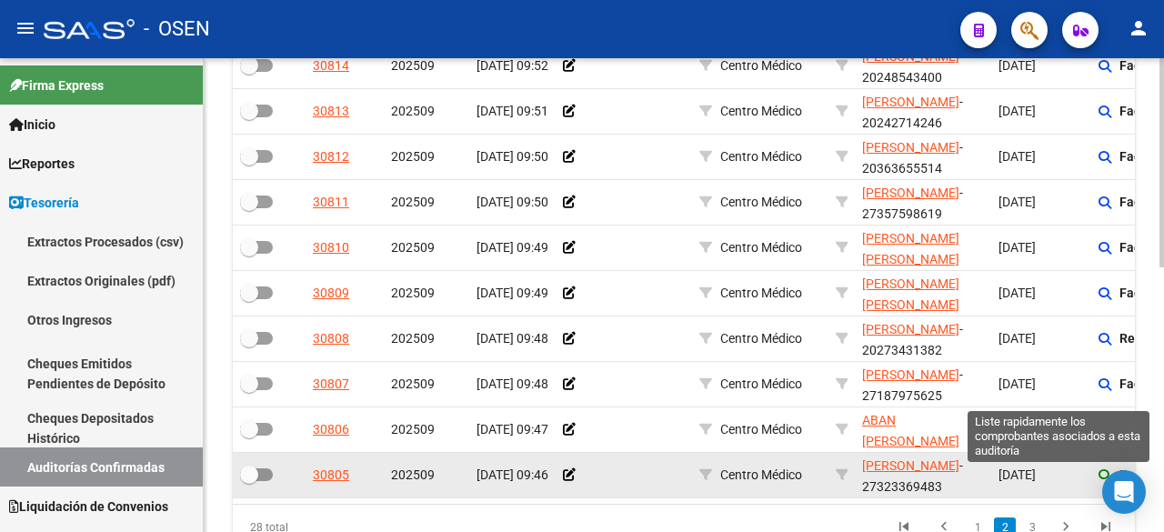
click at [1101, 472] on icon at bounding box center [1105, 475] width 13 height 13
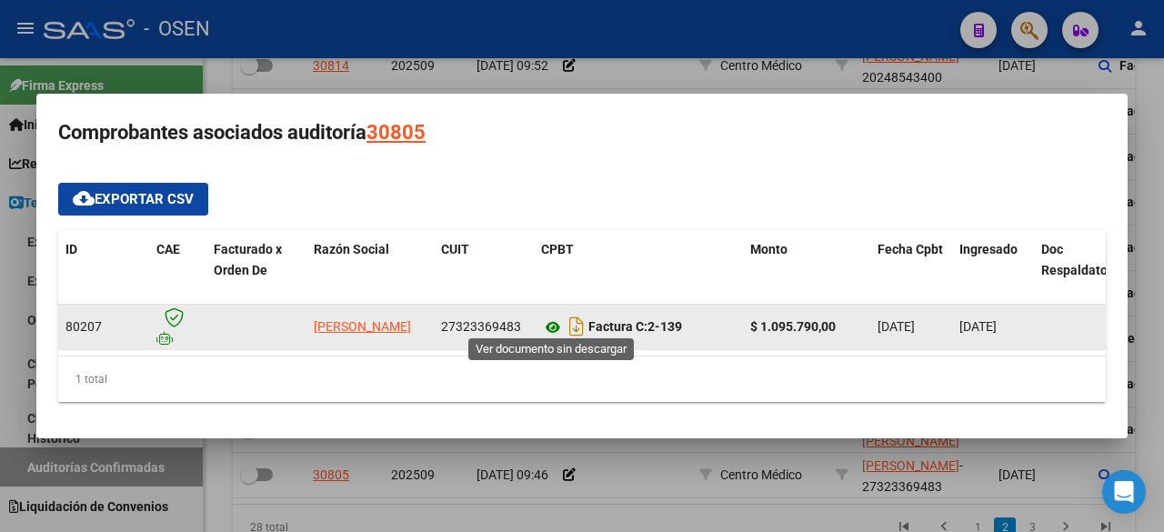
click at [549, 325] on icon at bounding box center [553, 328] width 24 height 22
click at [552, 317] on icon at bounding box center [553, 328] width 24 height 22
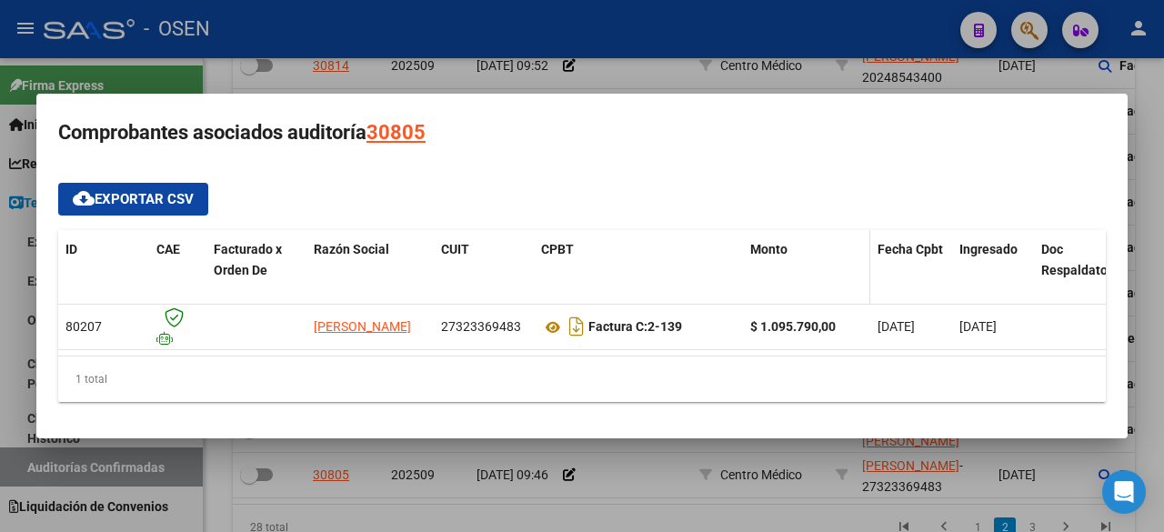
click at [846, 266] on datatable-header-cell "Monto" at bounding box center [806, 270] width 127 height 80
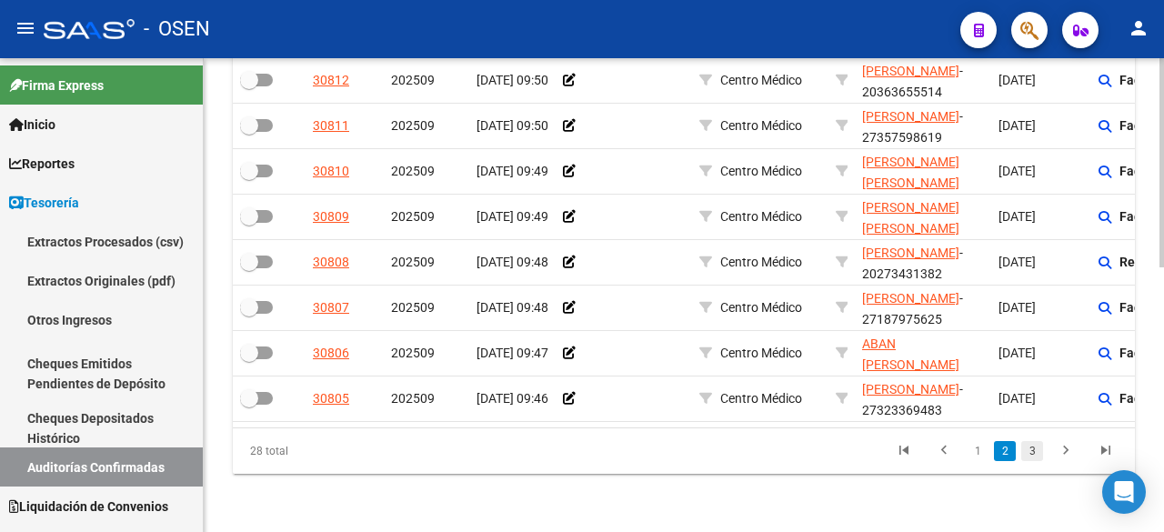
click at [1024, 448] on link "3" at bounding box center [1033, 451] width 22 height 20
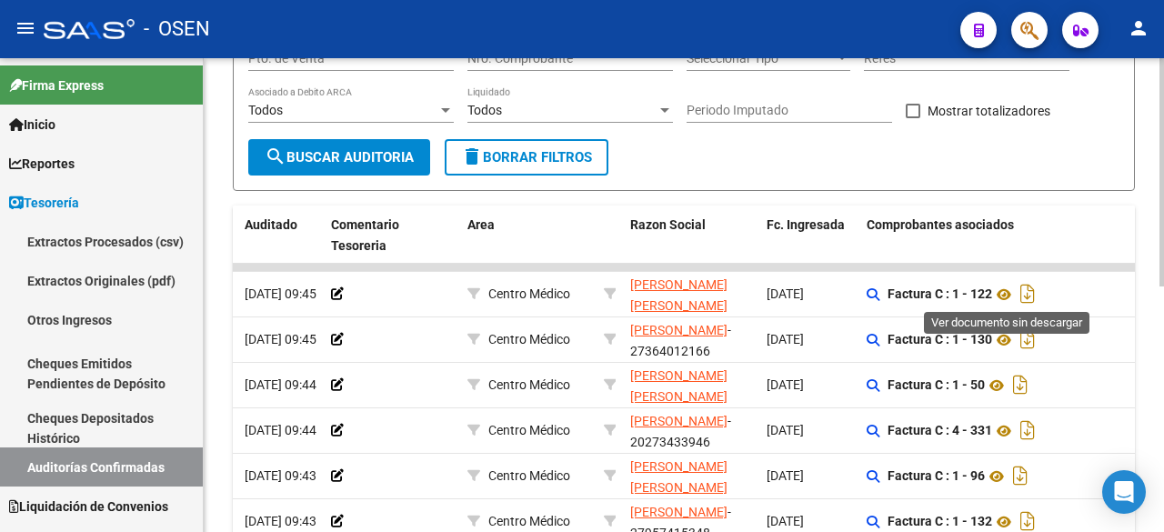
scroll to position [207, 0]
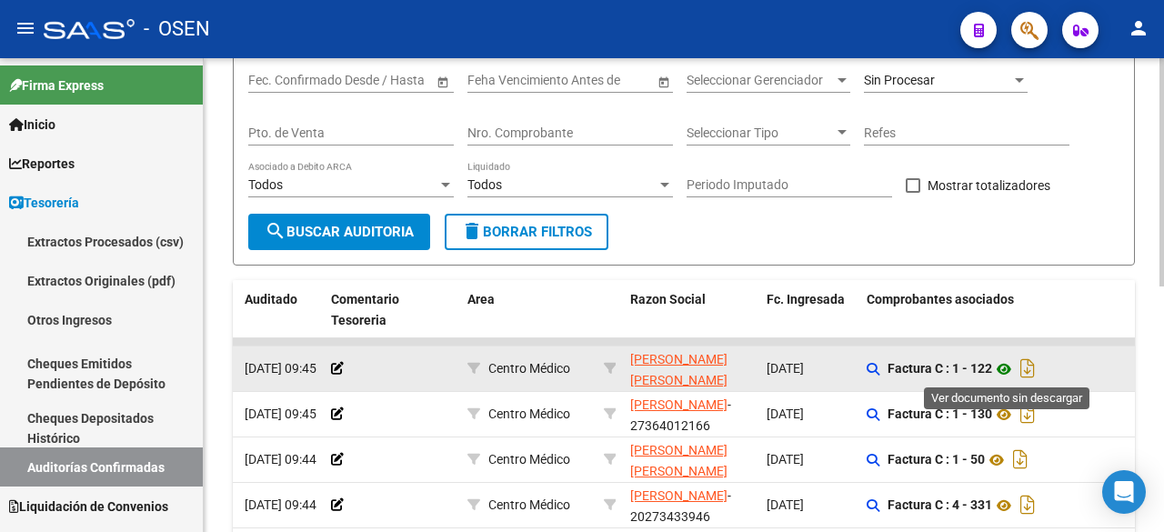
click at [1006, 368] on icon at bounding box center [1004, 369] width 24 height 22
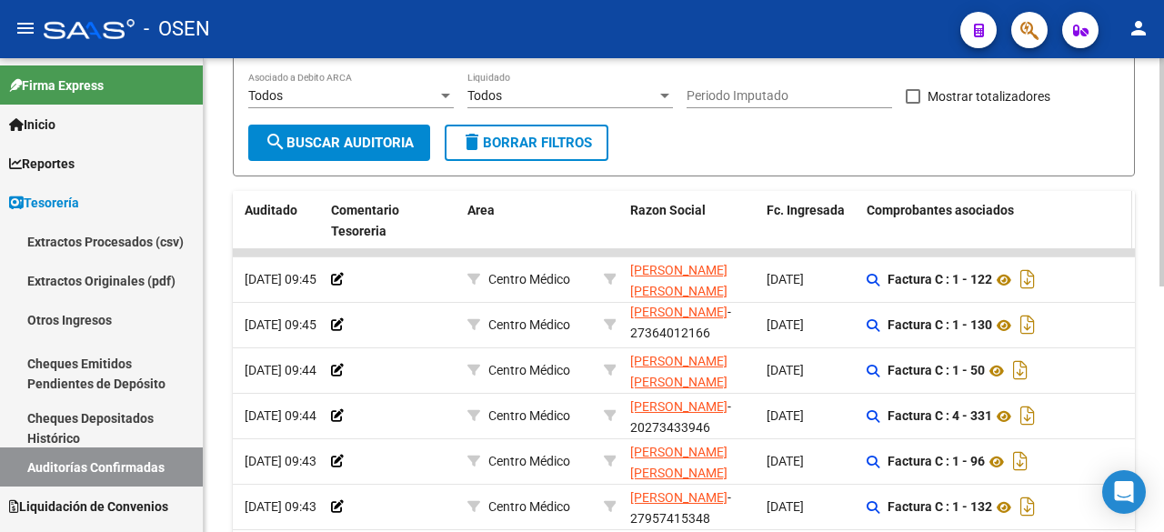
scroll to position [303, 0]
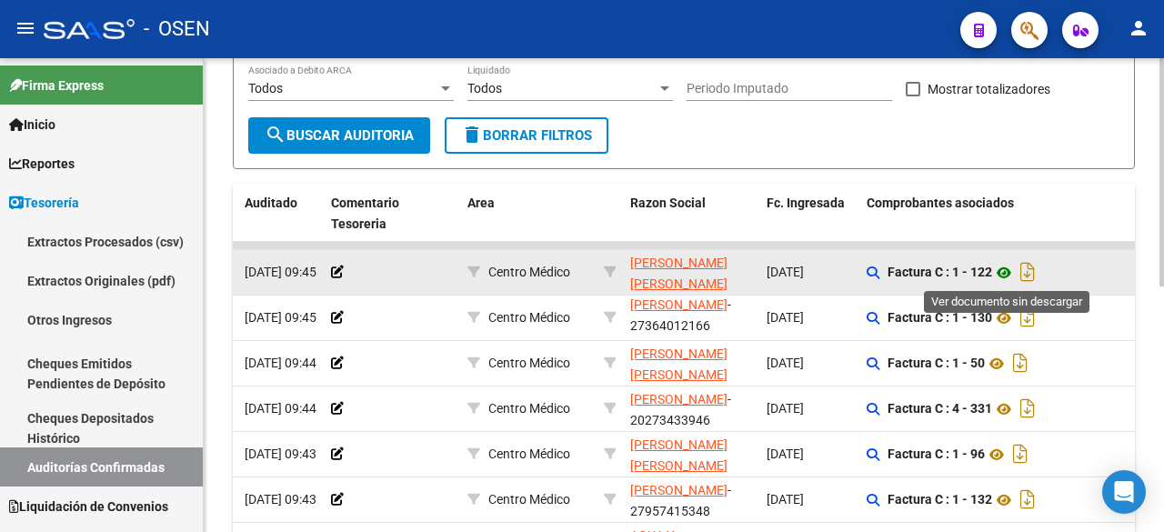
click at [1002, 271] on icon at bounding box center [1004, 273] width 24 height 22
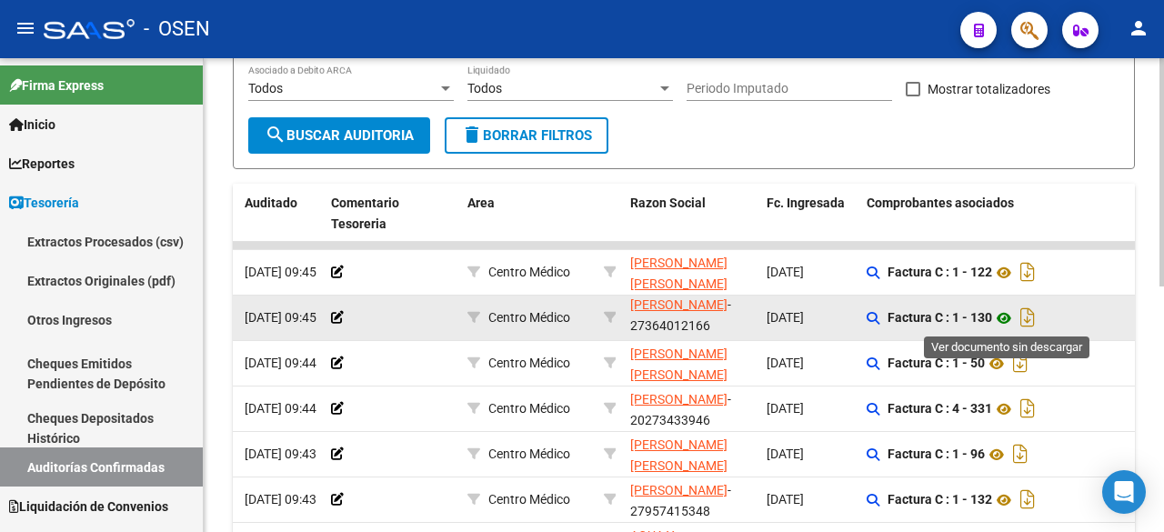
click at [1014, 312] on icon at bounding box center [1004, 318] width 24 height 22
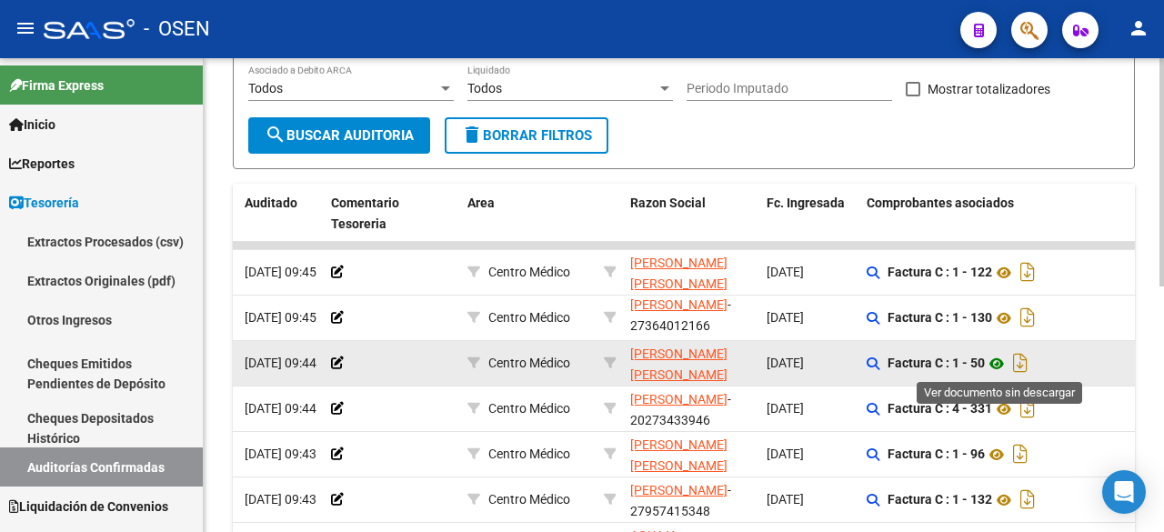
click at [1009, 362] on icon at bounding box center [997, 364] width 24 height 22
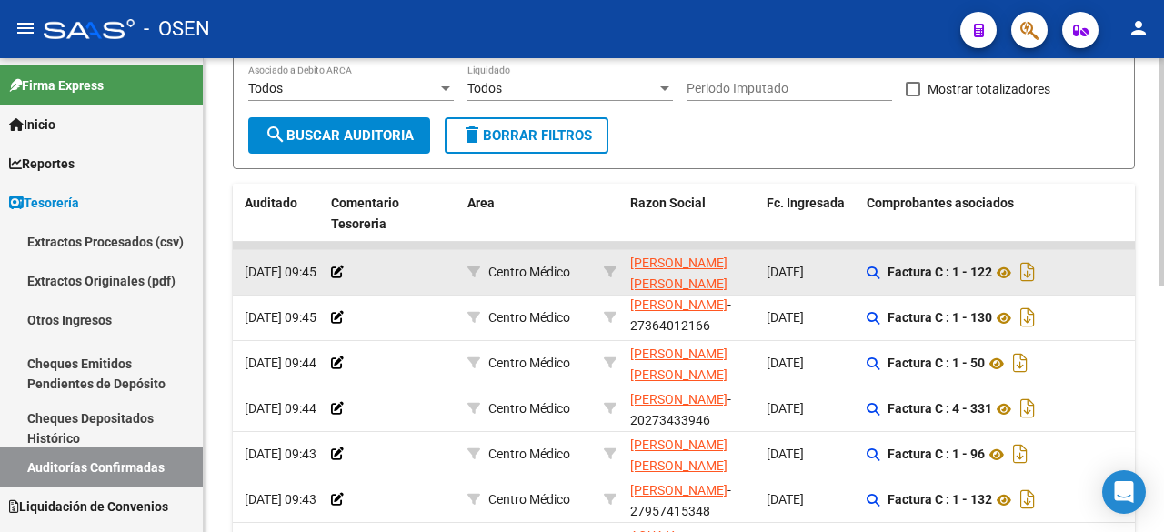
scroll to position [509, 0]
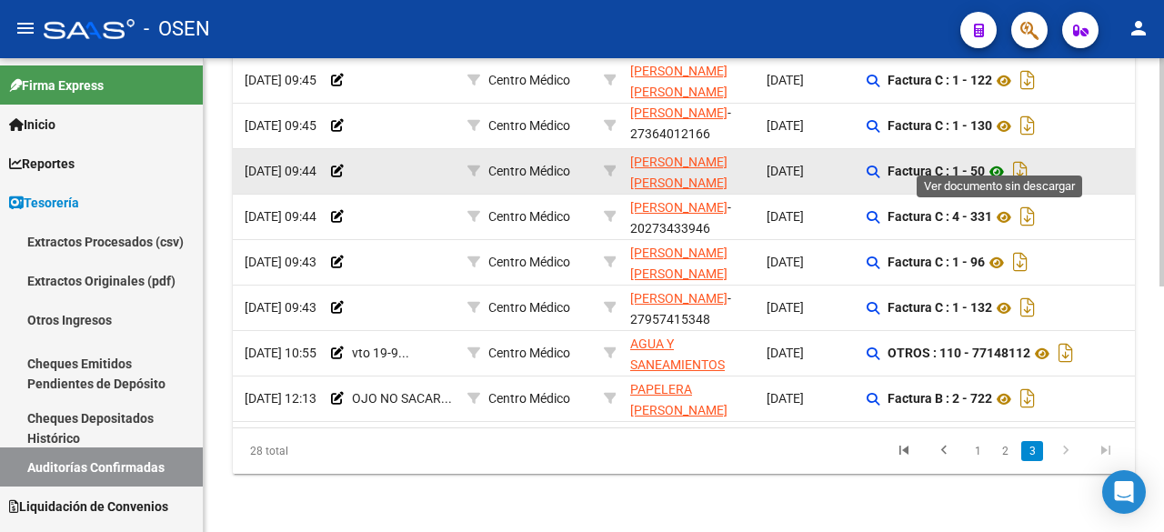
click at [996, 161] on icon at bounding box center [997, 172] width 24 height 22
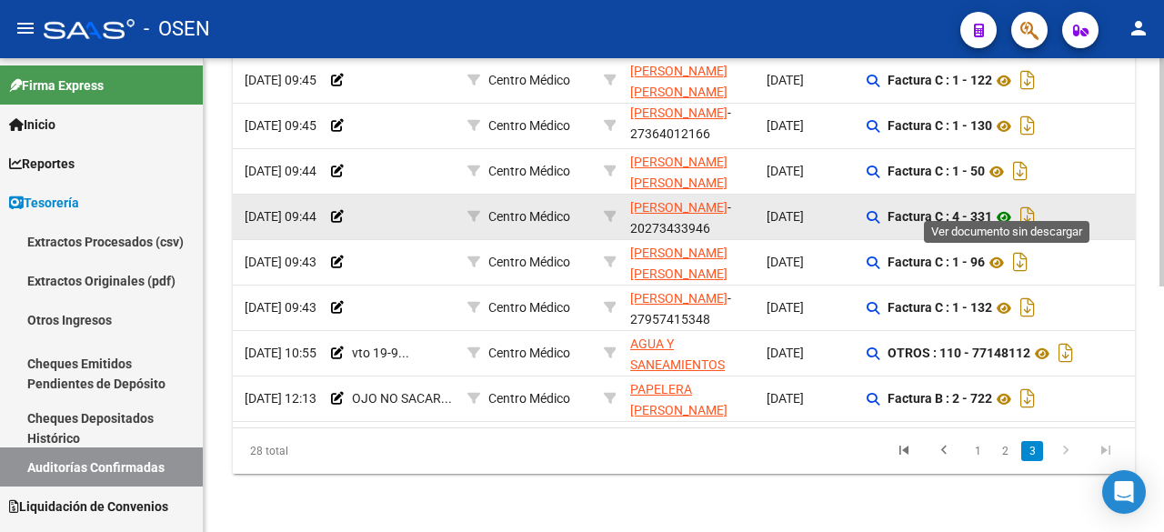
click at [1003, 207] on icon at bounding box center [1004, 218] width 24 height 22
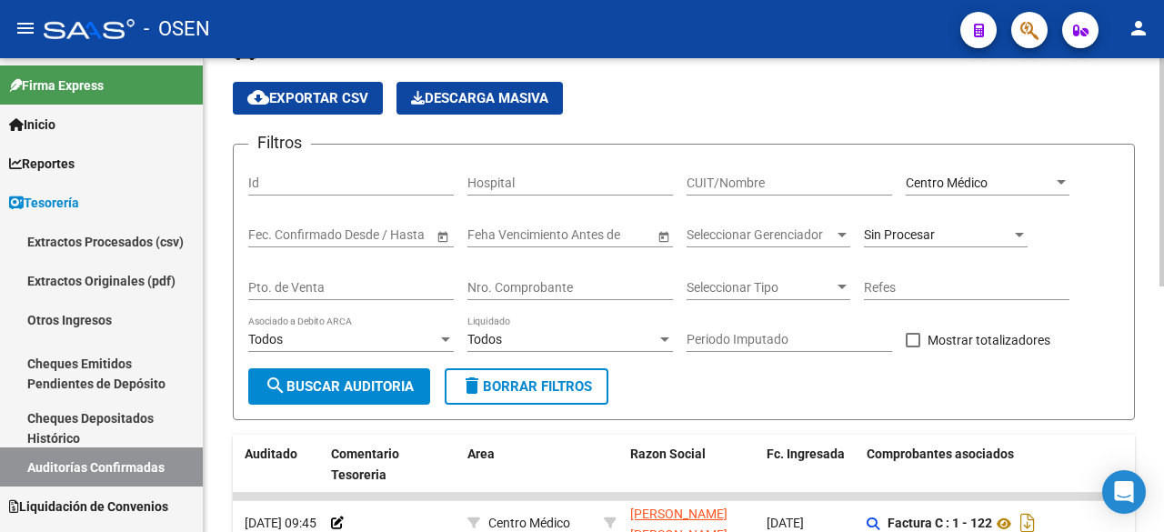
scroll to position [0, 0]
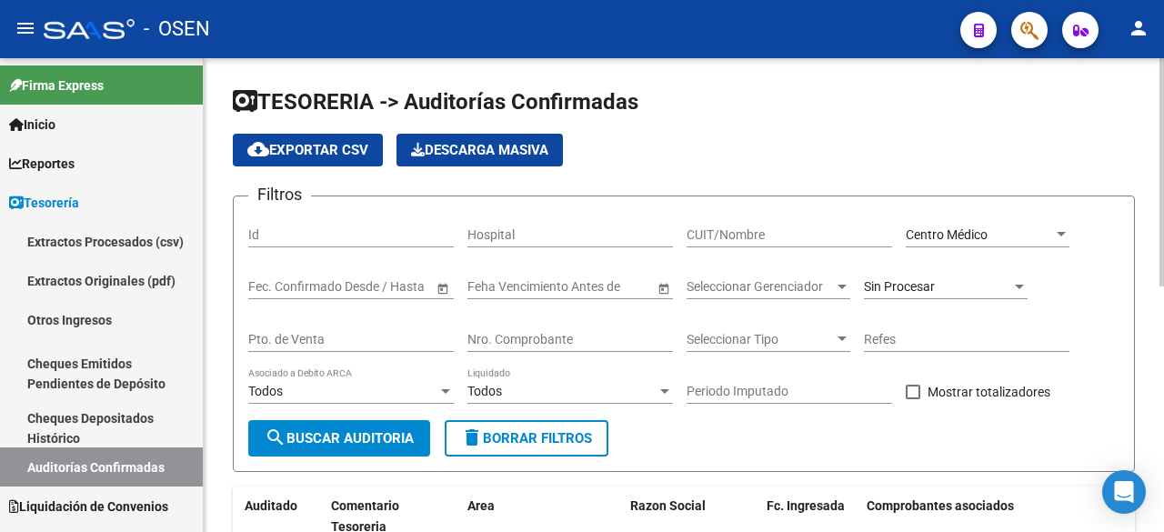
click at [828, 238] on input "CUIT/Nombre" at bounding box center [790, 234] width 206 height 15
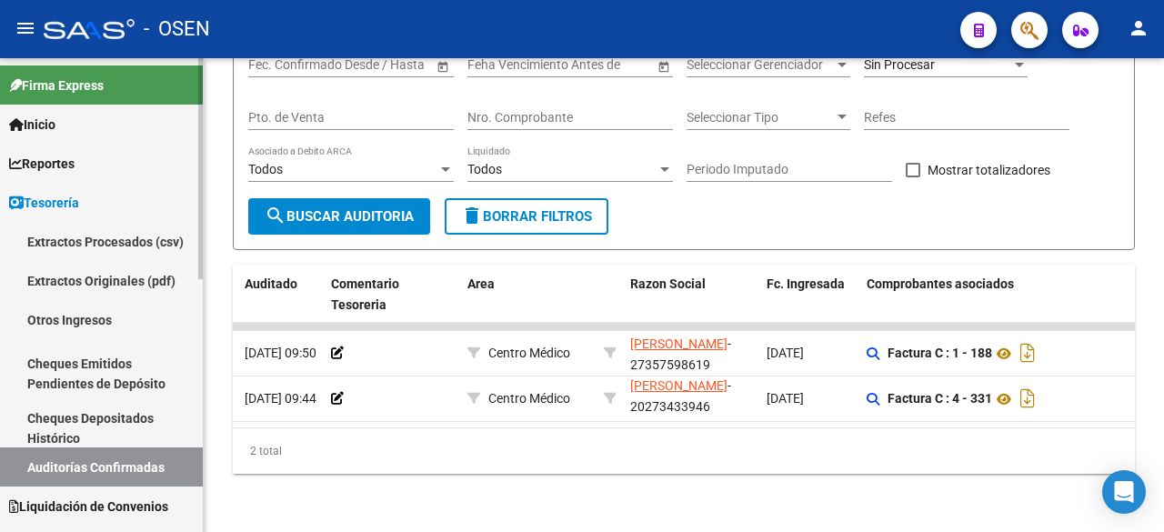
type input "RODRIGUEZ"
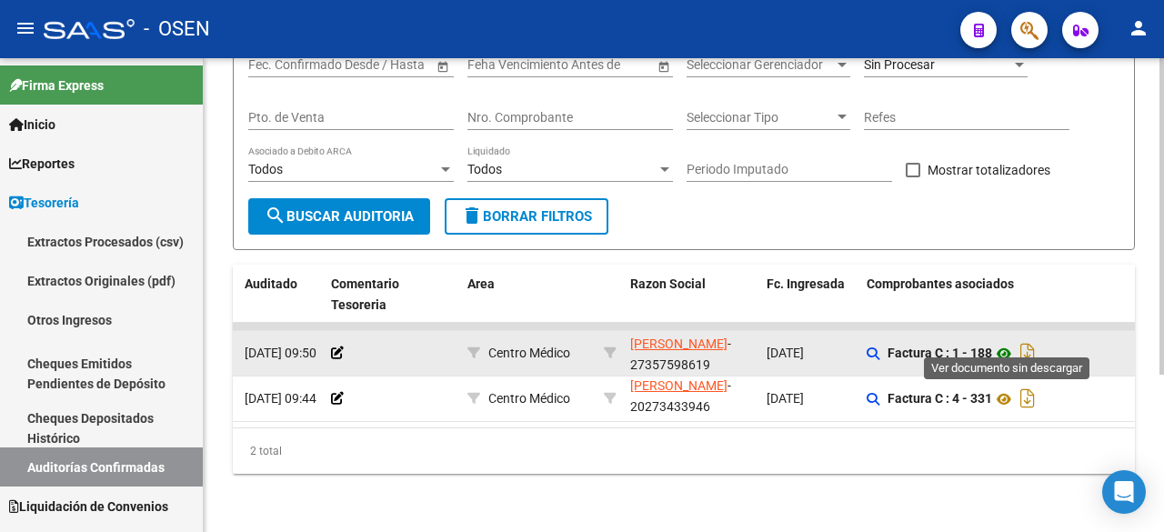
click at [1010, 343] on icon at bounding box center [1004, 354] width 24 height 22
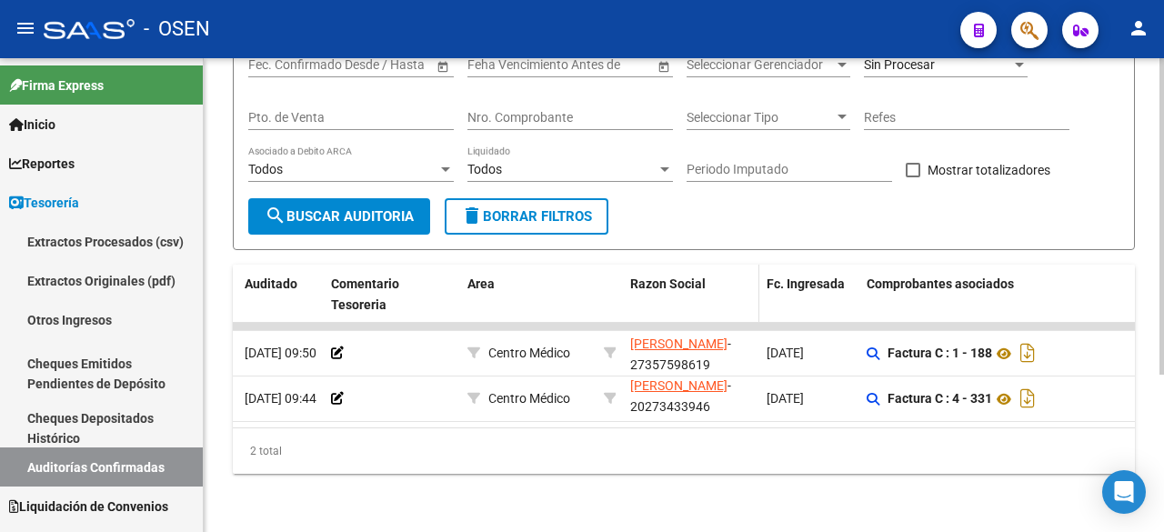
scroll to position [0, 0]
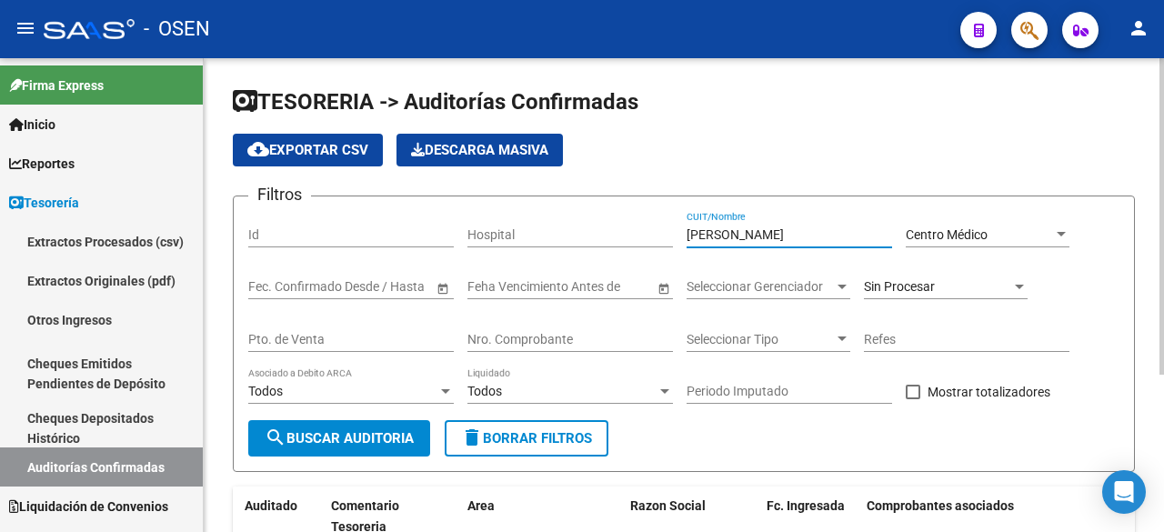
drag, startPoint x: 845, startPoint y: 237, endPoint x: 402, endPoint y: 265, distance: 443.9
click at [402, 265] on div "Filtros Id Hospital RODRIGUEZ CUIT/Nombre Centro Médico Seleccionar Area Fecha …" at bounding box center [683, 315] width 871 height 209
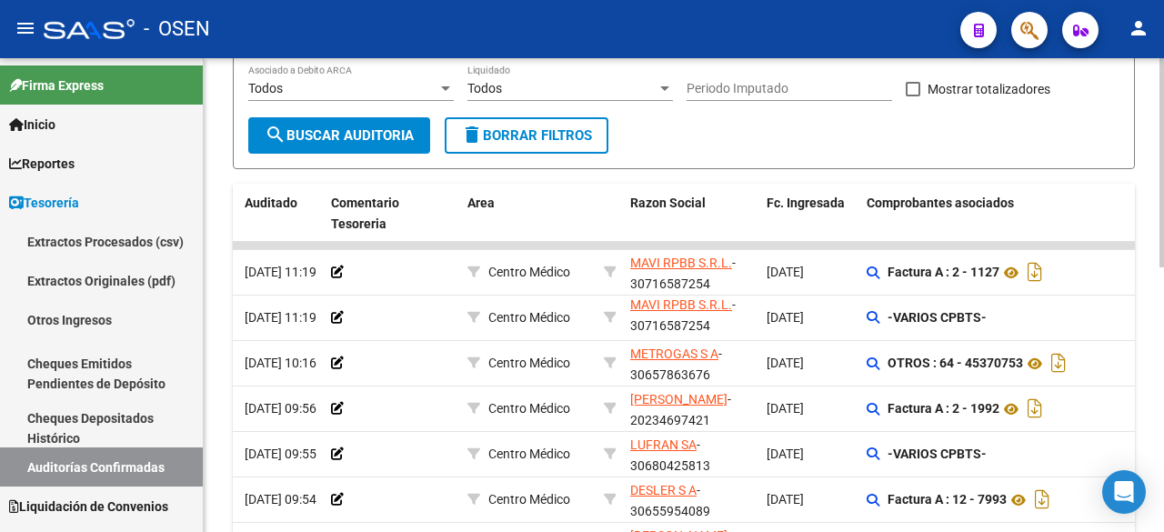
scroll to position [600, 0]
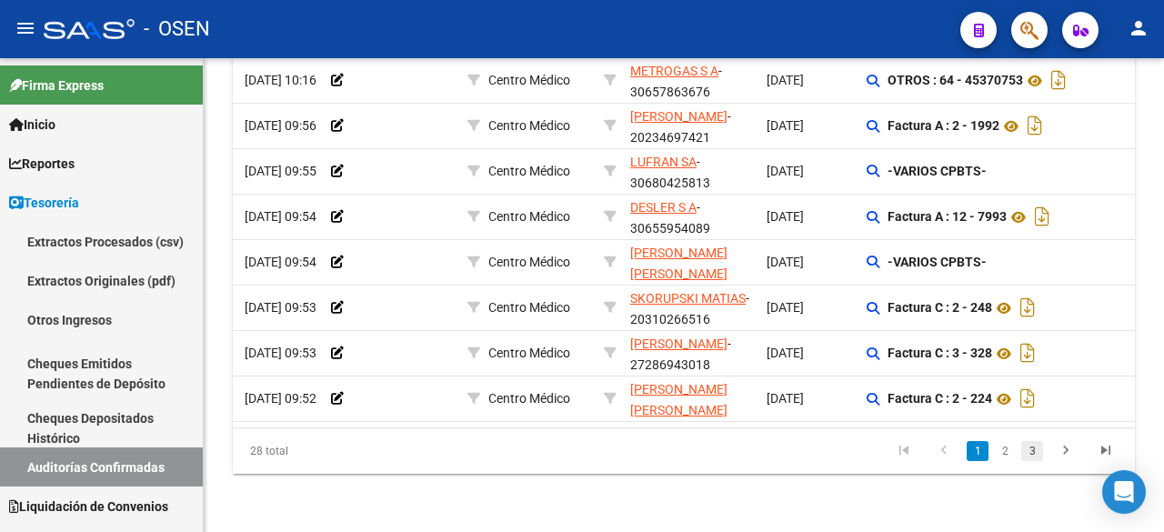
click at [1037, 445] on link "3" at bounding box center [1033, 451] width 22 height 20
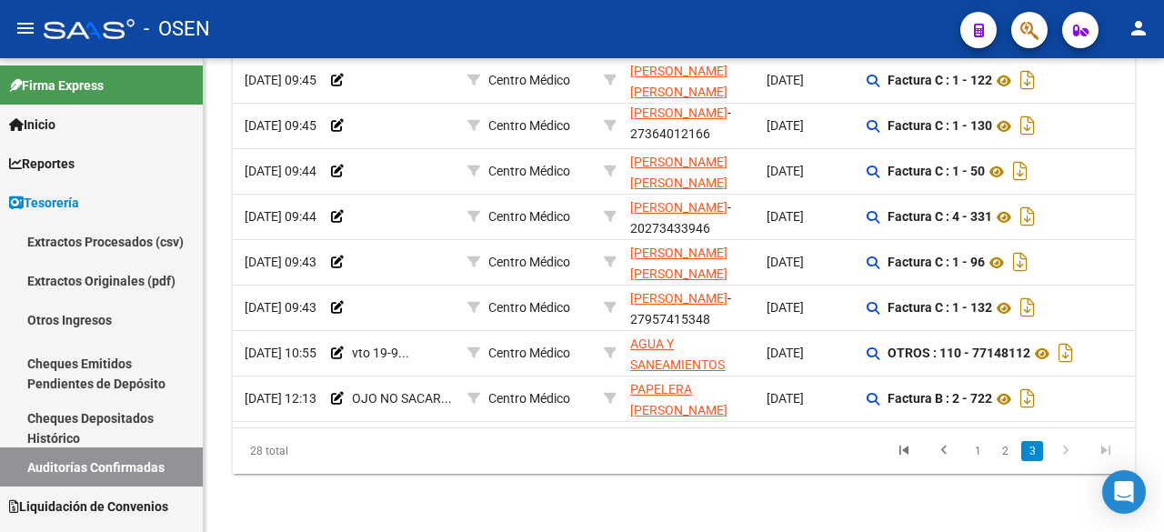
scroll to position [24, 0]
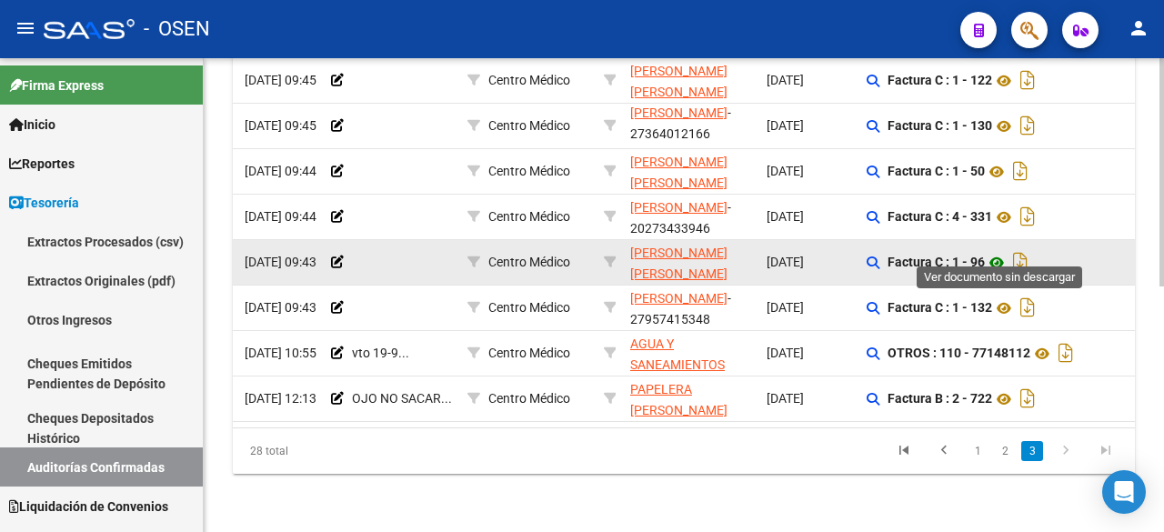
click at [997, 252] on icon at bounding box center [997, 263] width 24 height 22
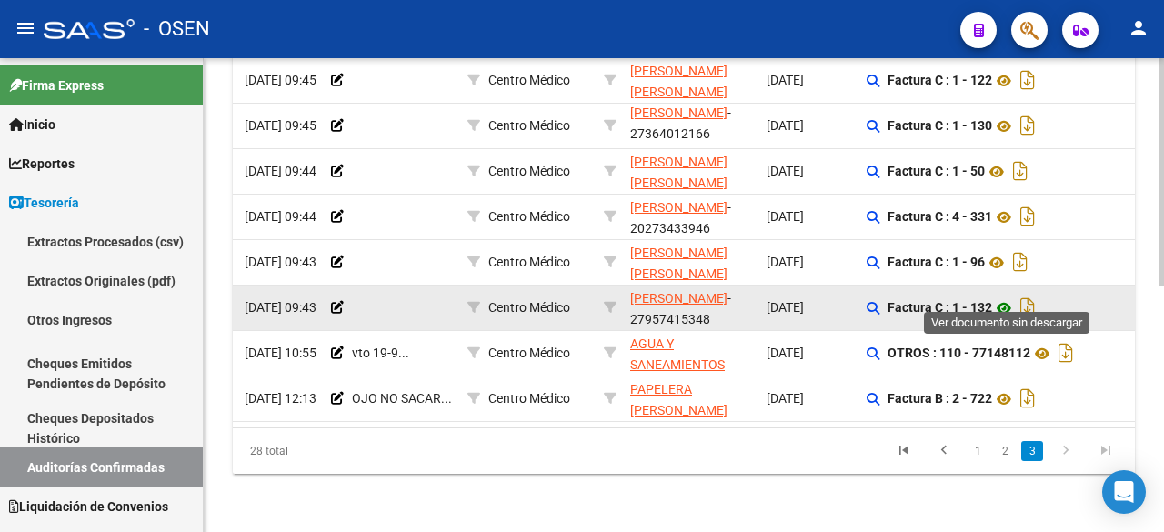
click at [1002, 297] on icon at bounding box center [1004, 308] width 24 height 22
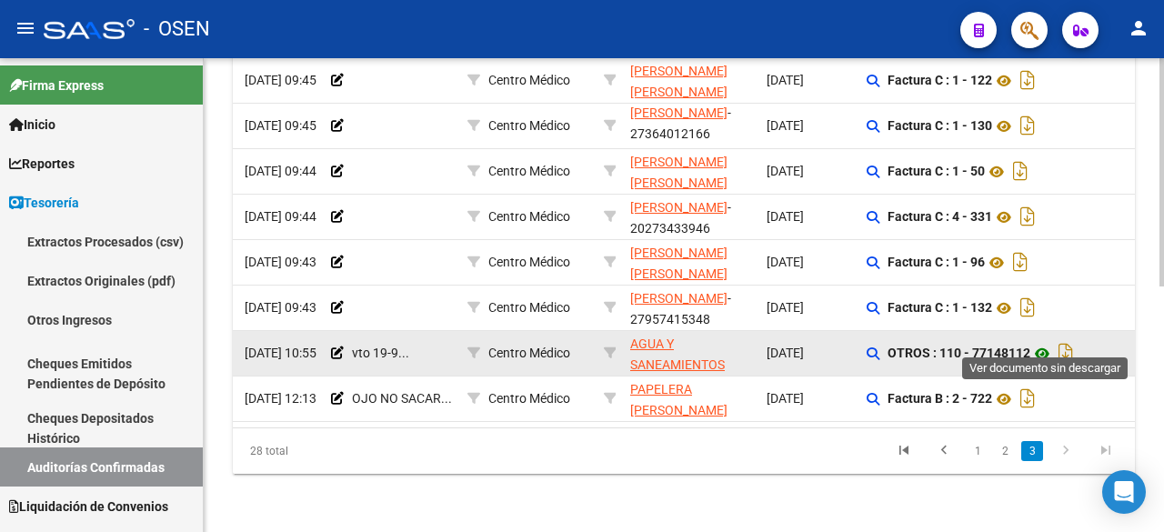
click at [1045, 343] on icon at bounding box center [1043, 354] width 24 height 22
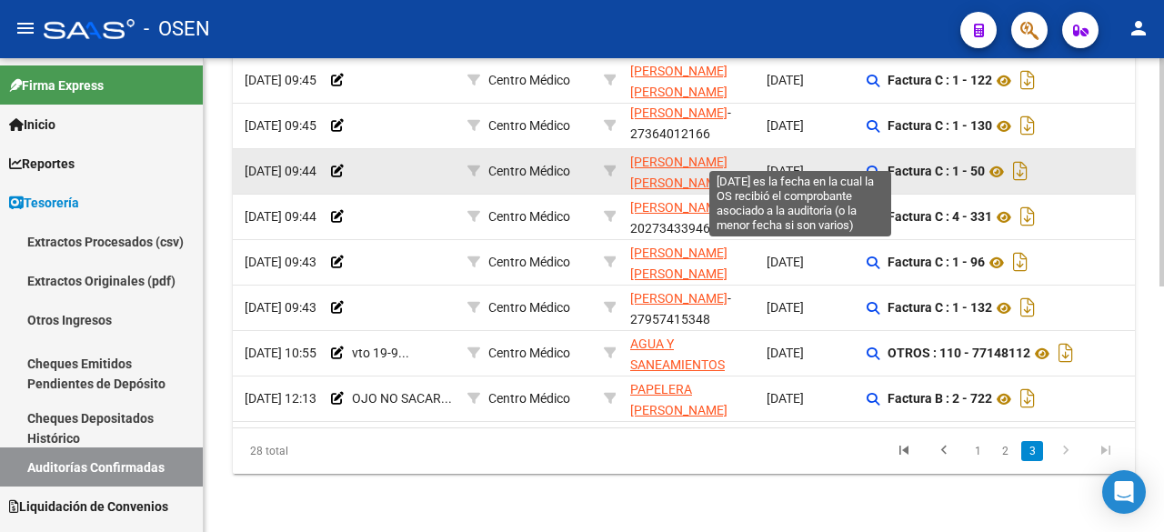
scroll to position [0, 0]
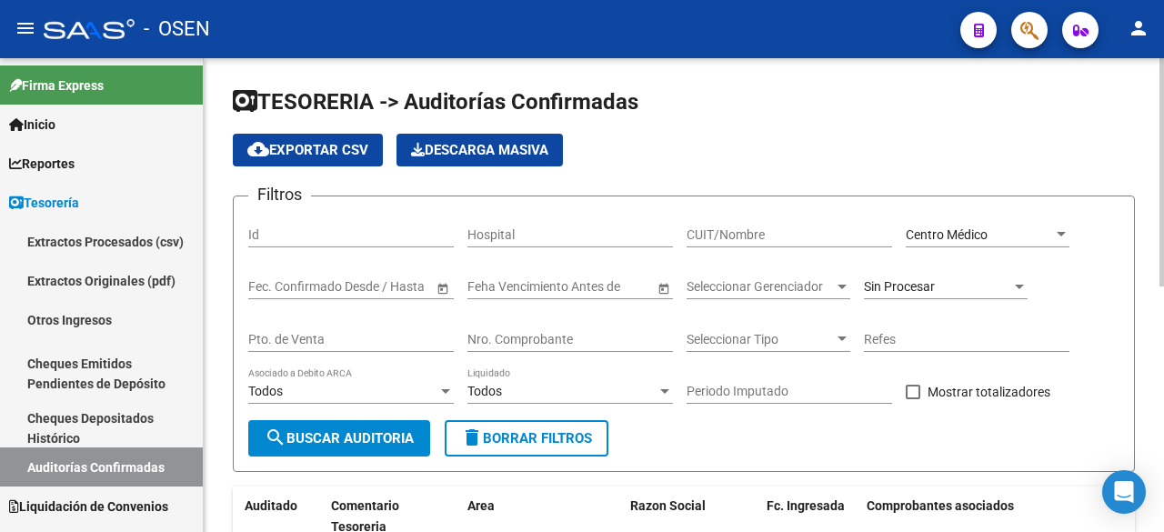
click at [1033, 221] on div "Centro Médico Seleccionar Area" at bounding box center [988, 229] width 164 height 36
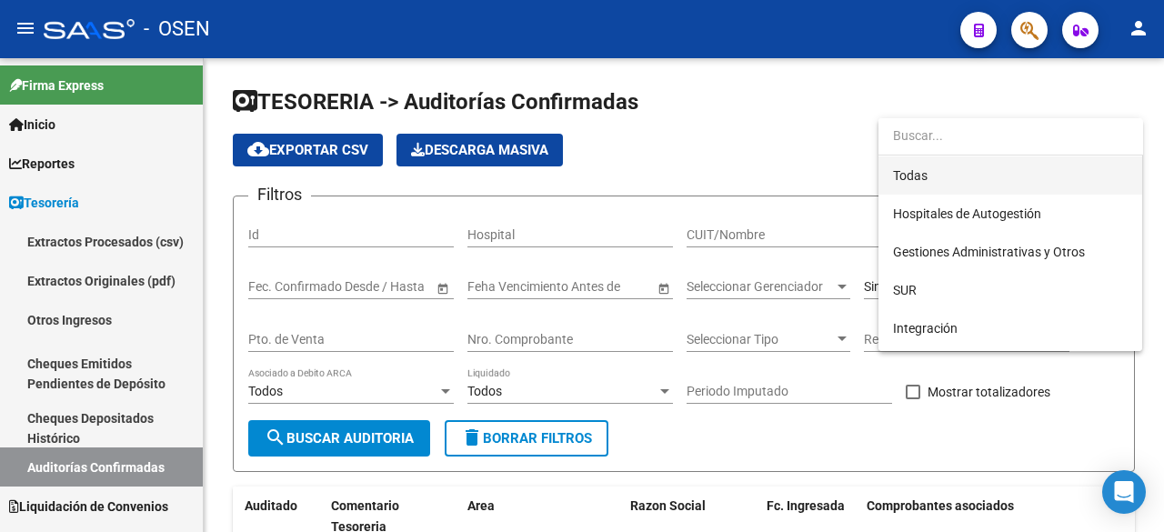
click at [1031, 183] on span "Todas" at bounding box center [1010, 175] width 235 height 38
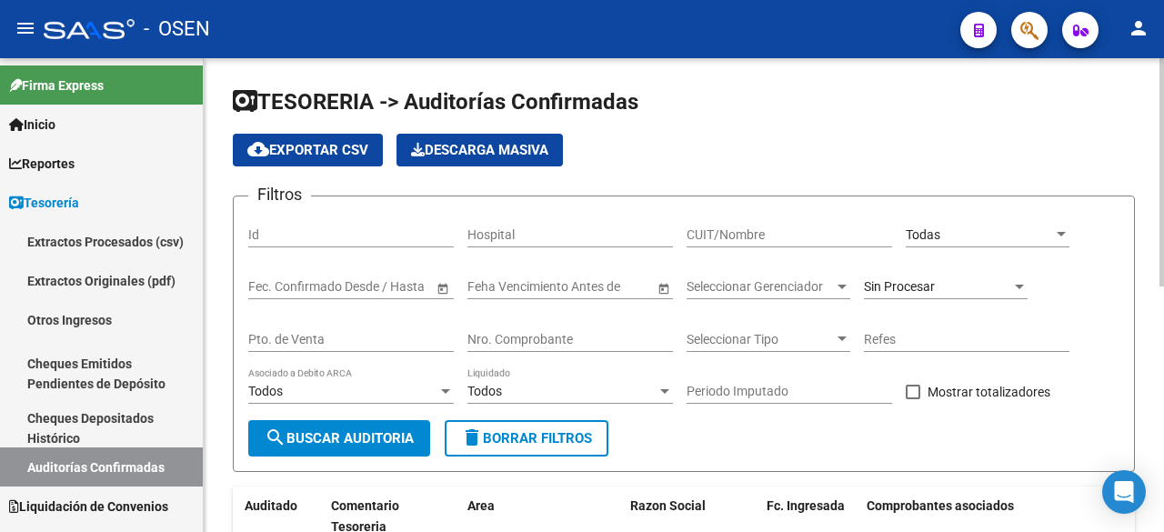
drag, startPoint x: 552, startPoint y: 348, endPoint x: 553, endPoint y: 330, distance: 17.3
click at [552, 343] on div "Nro. Comprobante" at bounding box center [571, 334] width 206 height 36
drag, startPoint x: 542, startPoint y: 339, endPoint x: 377, endPoint y: 336, distance: 165.6
click at [377, 336] on div "Filtros Id Hospital CUIT/Nombre Todas Seleccionar Area Fecha inicio – Fecha fin…" at bounding box center [683, 315] width 871 height 209
click at [595, 336] on input "Nro. Comprobante" at bounding box center [571, 339] width 206 height 15
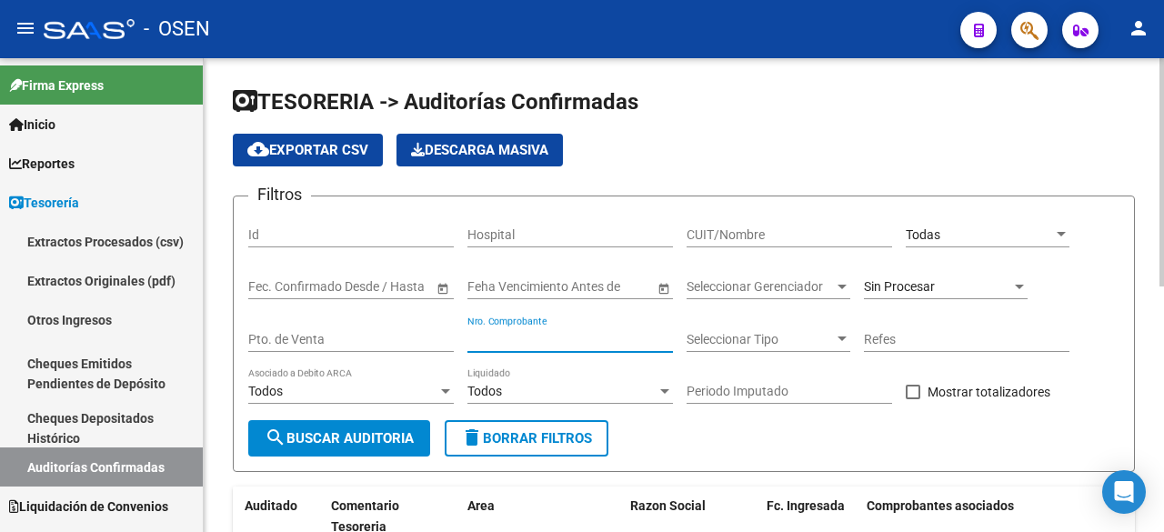
paste input "2514223814"
type input "2514223814"
click at [353, 442] on span "search Buscar Auditoria" at bounding box center [339, 438] width 149 height 16
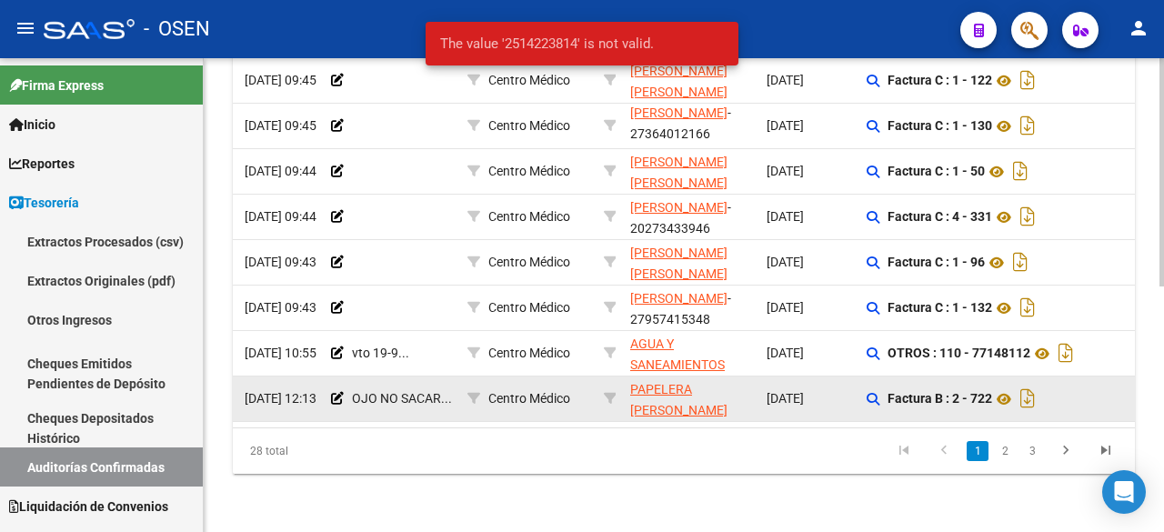
scroll to position [207, 0]
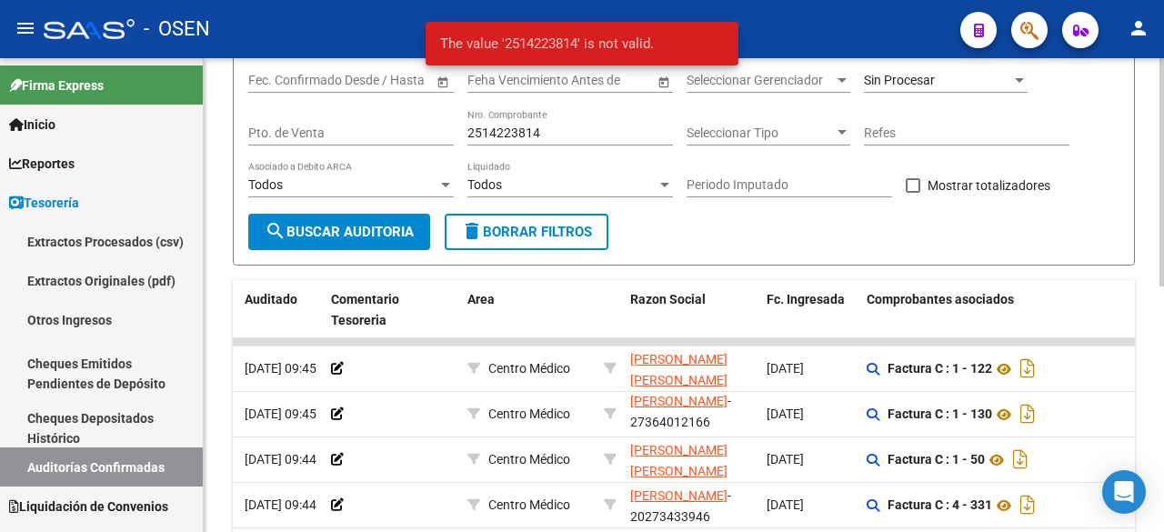
click at [334, 207] on div "Todos Asociado a Debito ARCA" at bounding box center [351, 187] width 206 height 52
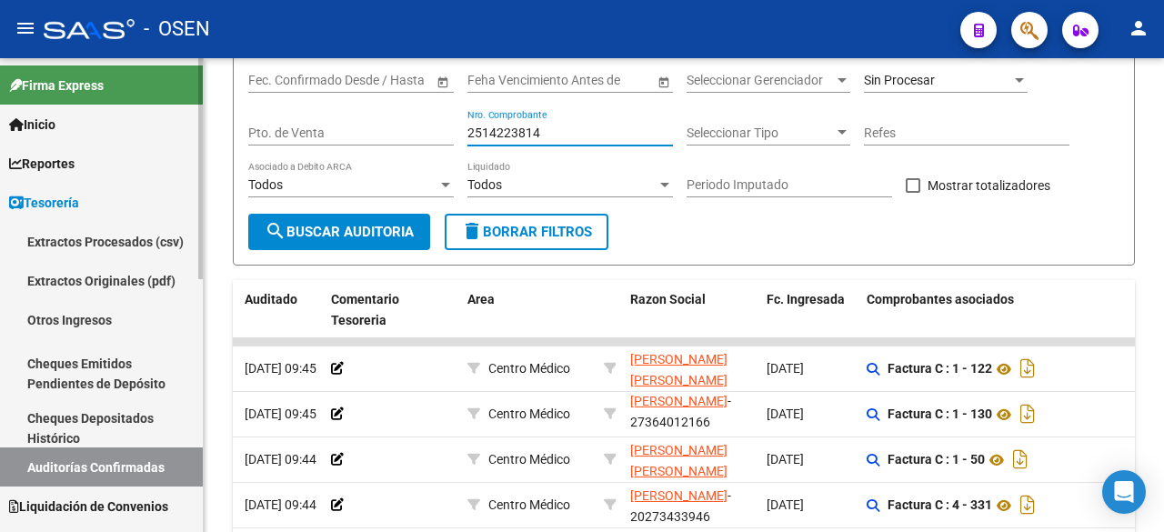
drag, startPoint x: 633, startPoint y: 128, endPoint x: 195, endPoint y: 128, distance: 438.5
click at [195, 128] on mat-sidenav-container "Firma Express Inicio Calendario SSS Instructivos Contacto OS Reportes Tablero d…" at bounding box center [582, 295] width 1164 height 474
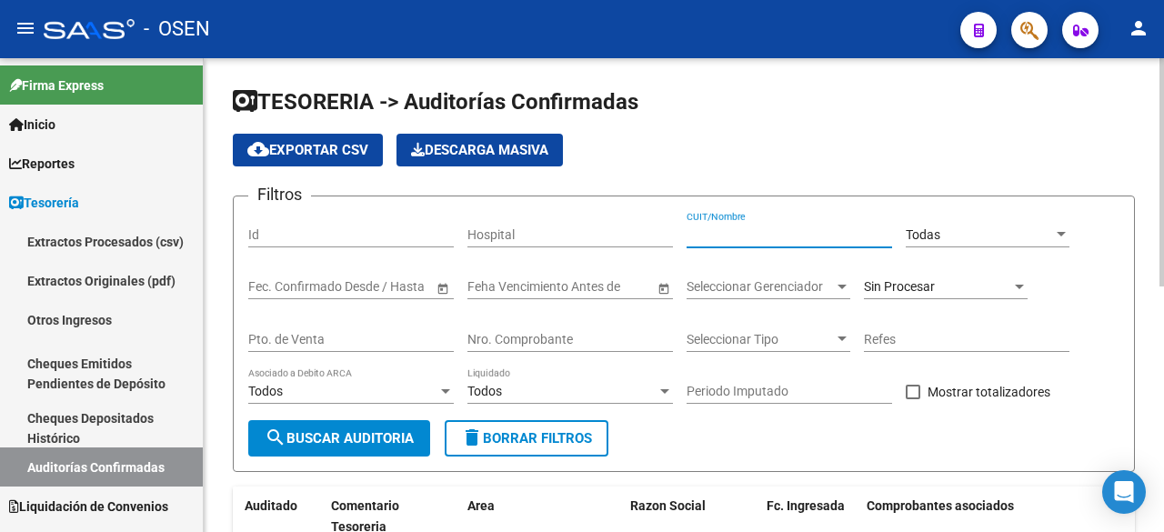
click at [814, 234] on input "CUIT/Nombre" at bounding box center [790, 234] width 206 height 15
type input "GODOY CRUZ"
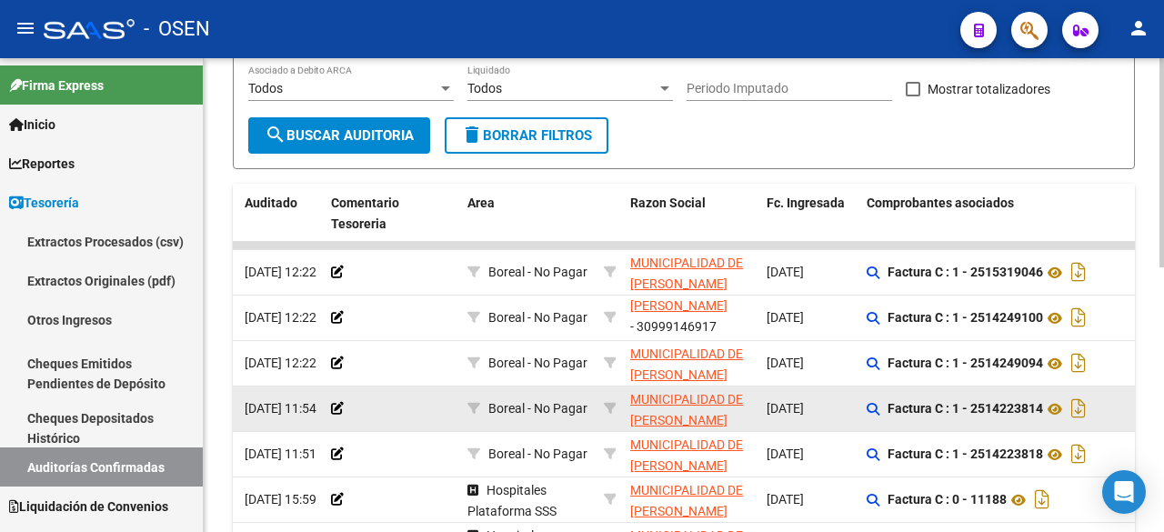
scroll to position [600, 0]
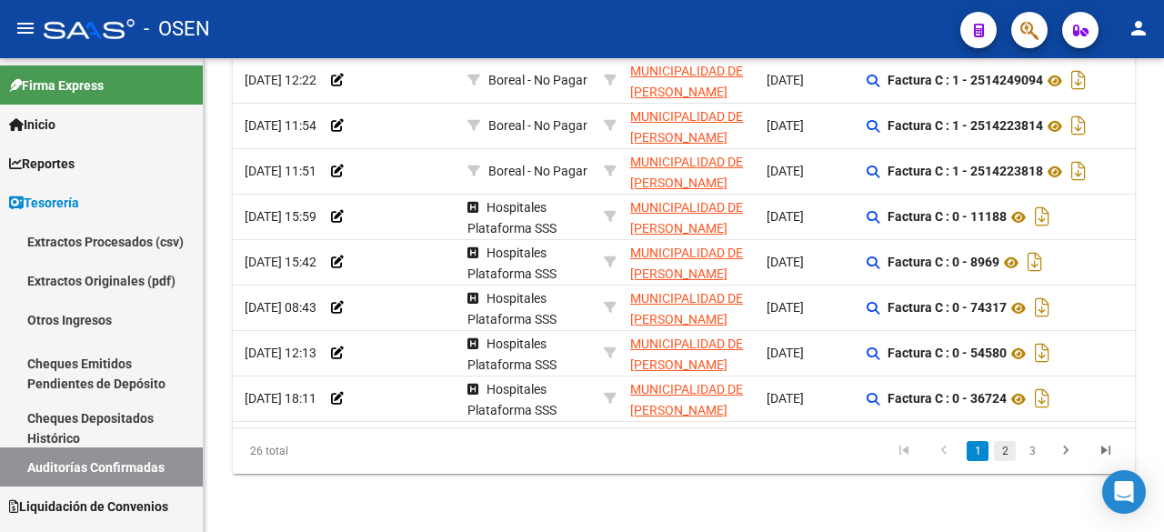
click at [1005, 455] on link "2" at bounding box center [1005, 451] width 22 height 20
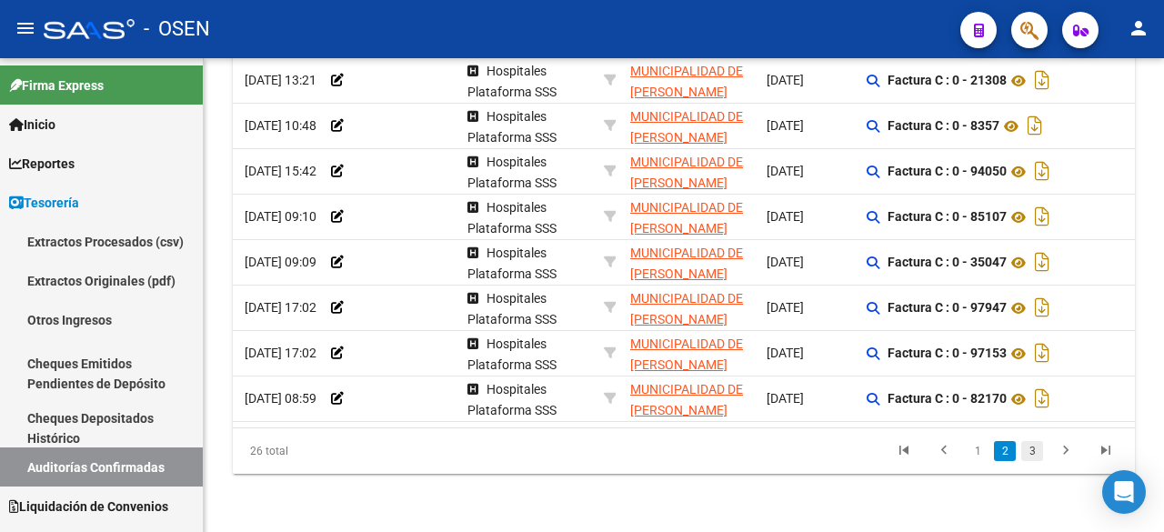
click at [1033, 445] on link "3" at bounding box center [1033, 451] width 22 height 20
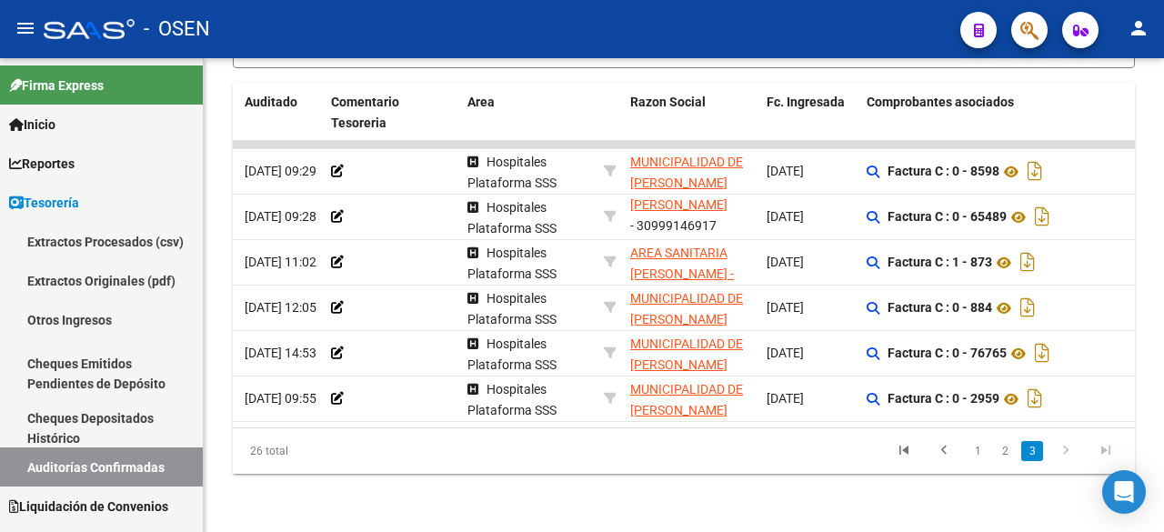
scroll to position [418, 0]
click at [975, 454] on link "1" at bounding box center [978, 451] width 22 height 20
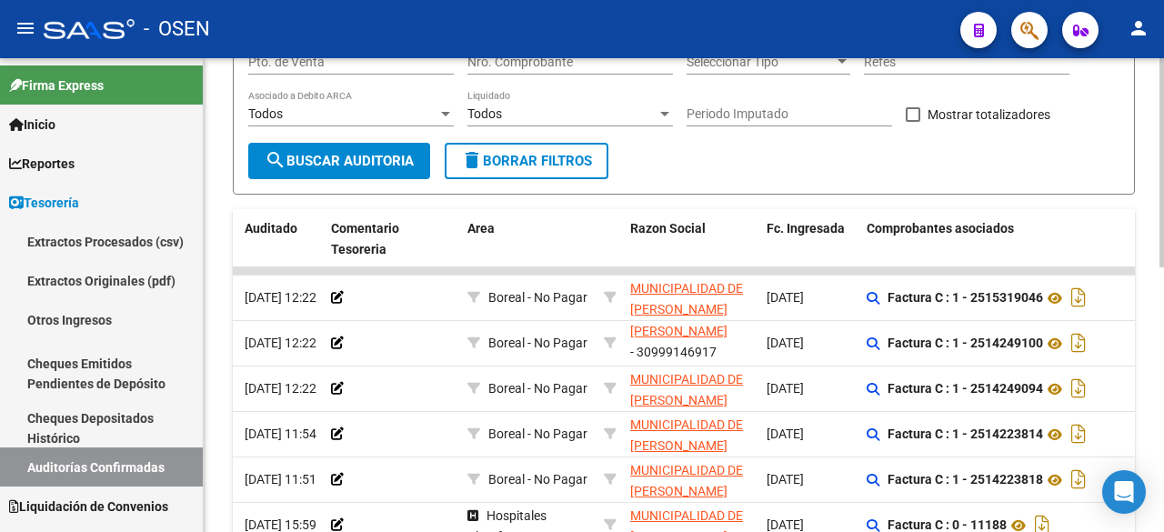
scroll to position [303, 0]
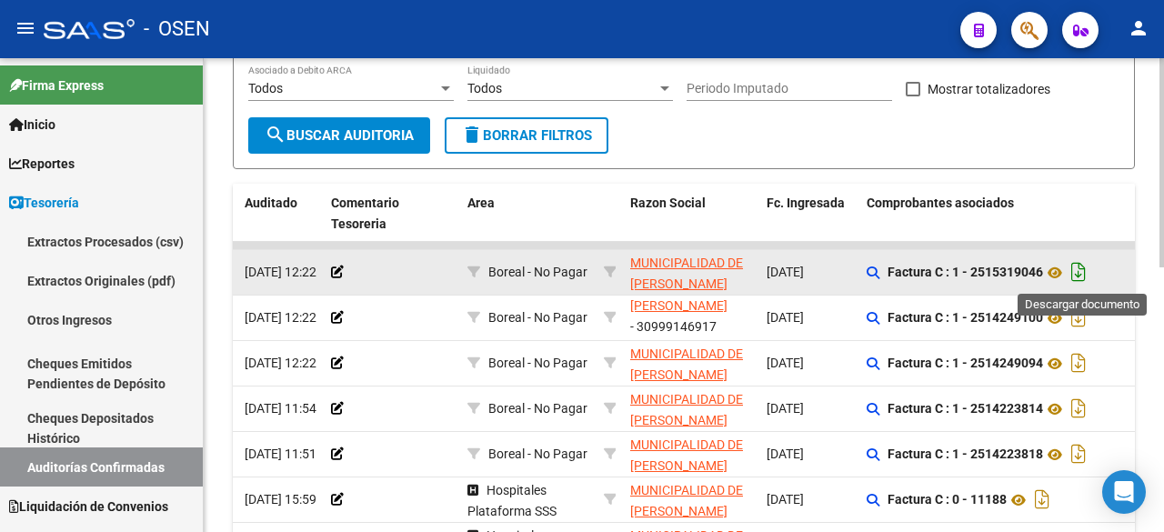
click at [1080, 278] on icon "Descargar documento" at bounding box center [1079, 271] width 24 height 29
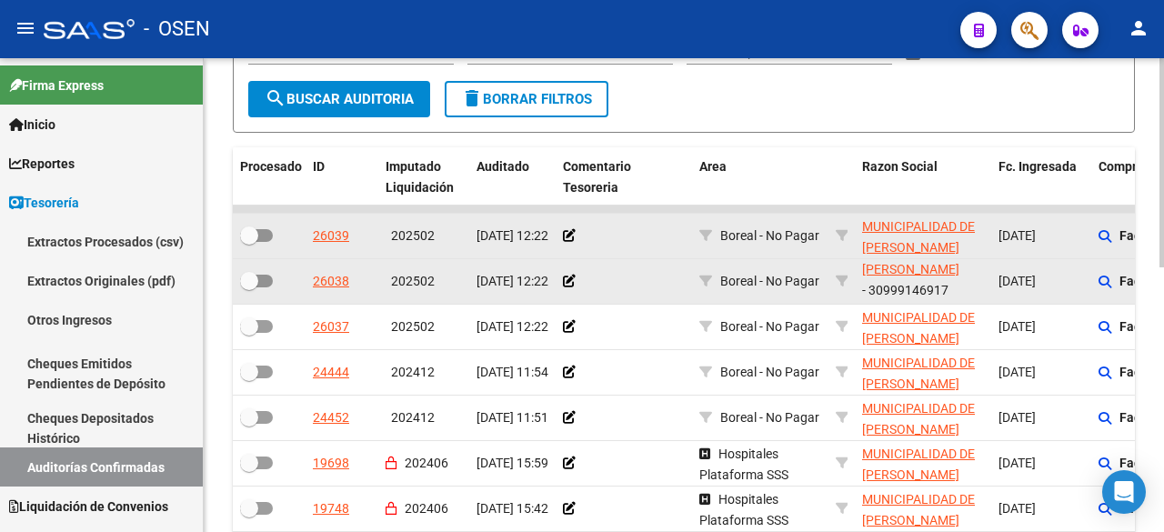
scroll to position [297, 0]
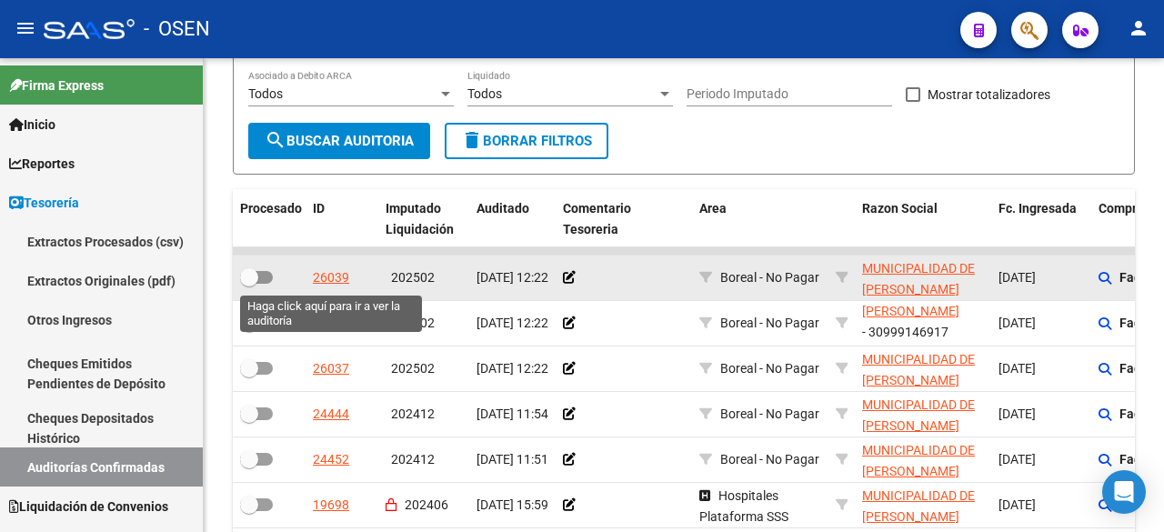
click at [338, 279] on div "26039" at bounding box center [331, 277] width 36 height 21
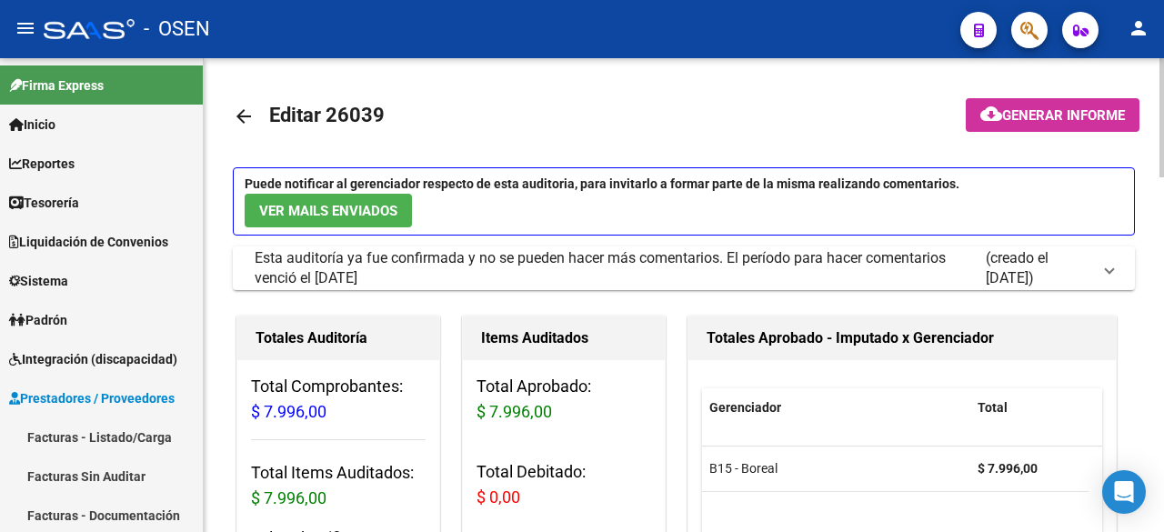
click at [242, 118] on mat-icon "arrow_back" at bounding box center [244, 117] width 22 height 22
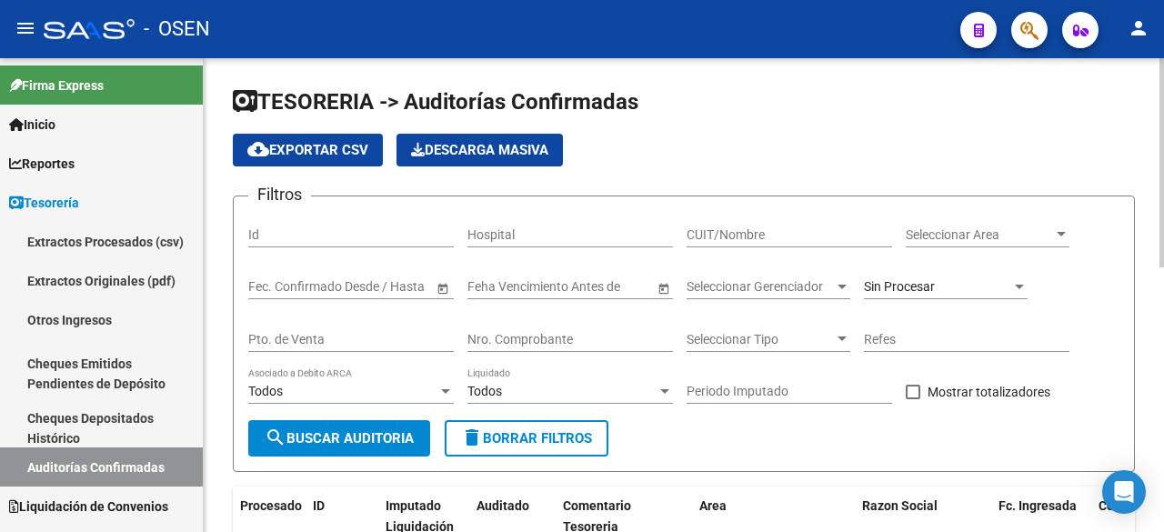
click at [821, 230] on input "CUIT/Nombre" at bounding box center [790, 234] width 206 height 15
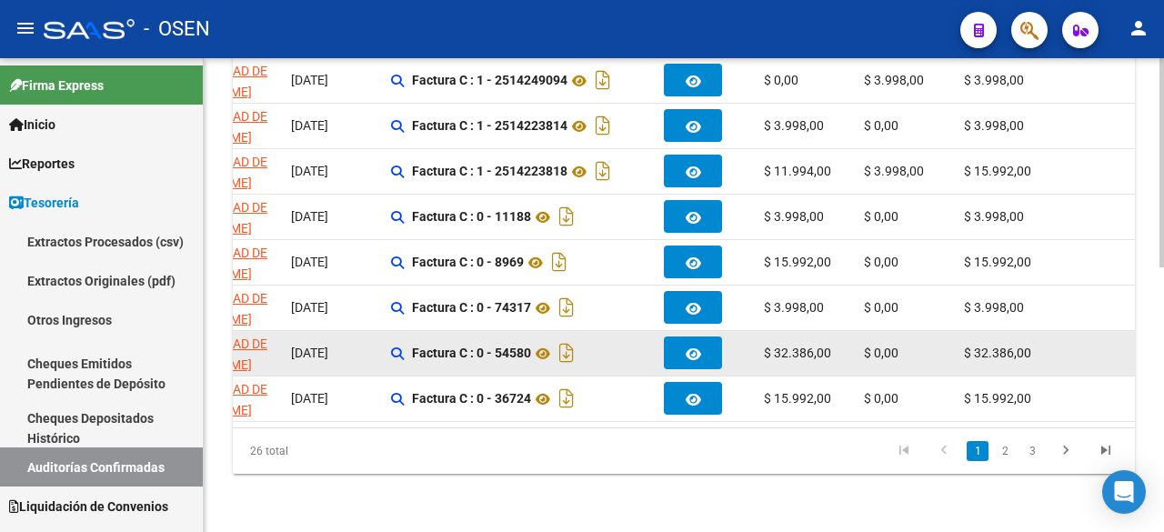
scroll to position [297, 0]
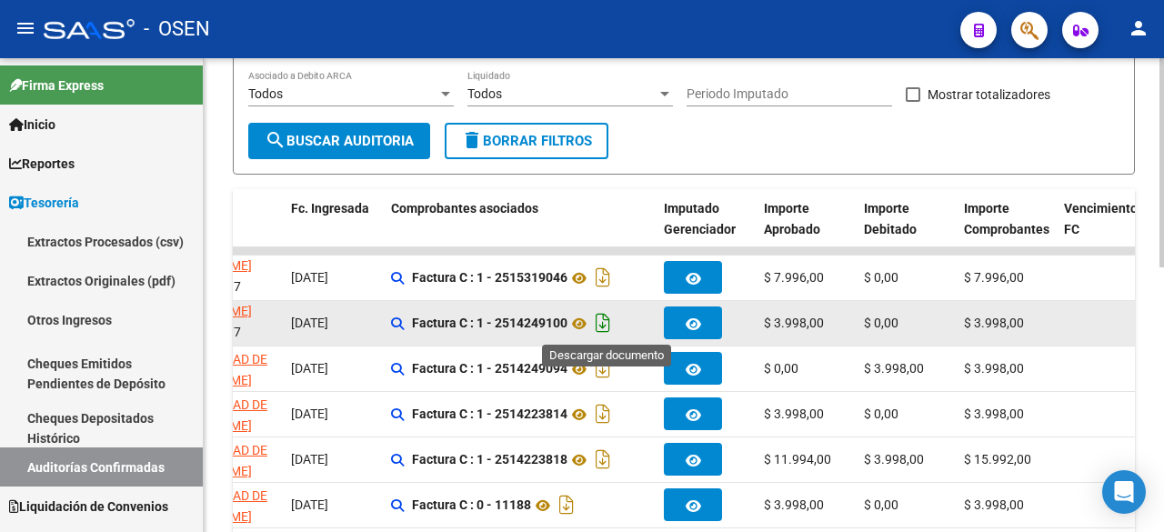
type input "GODOY CRUZ"
click at [608, 327] on icon "Descargar documento" at bounding box center [603, 322] width 24 height 29
click at [667, 136] on form "Filtros Id Hospital GODOY CRUZ CUIT/Nombre Seleccionar Area Seleccionar Area Fe…" at bounding box center [684, 36] width 902 height 277
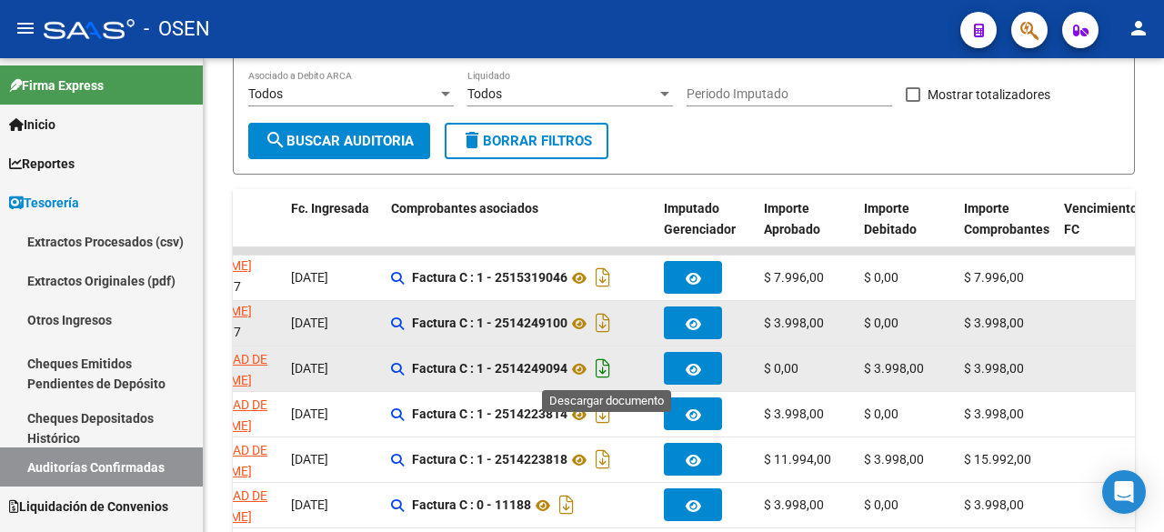
click at [601, 367] on icon "Descargar documento" at bounding box center [603, 368] width 24 height 29
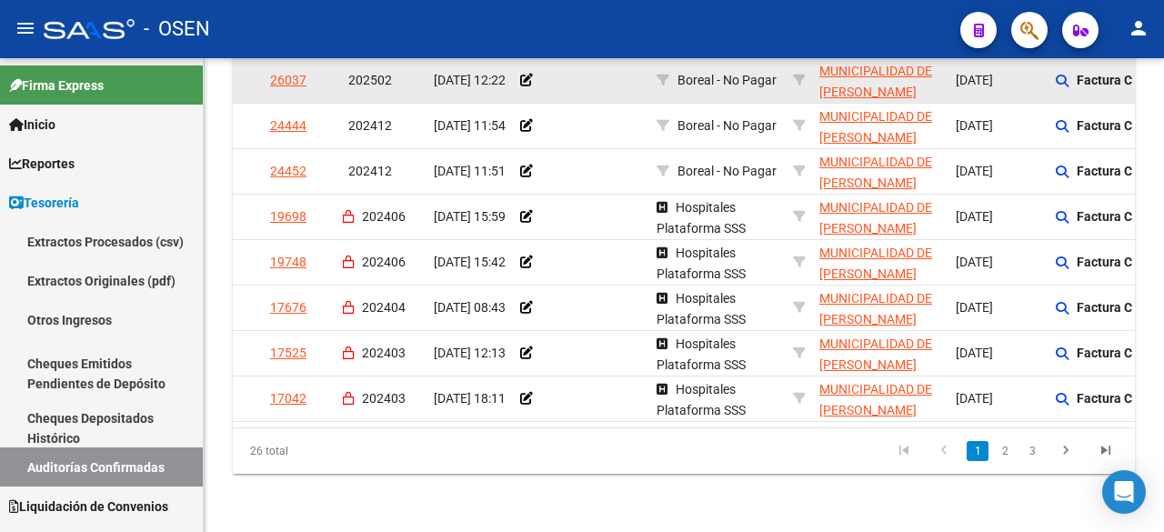
scroll to position [0, 0]
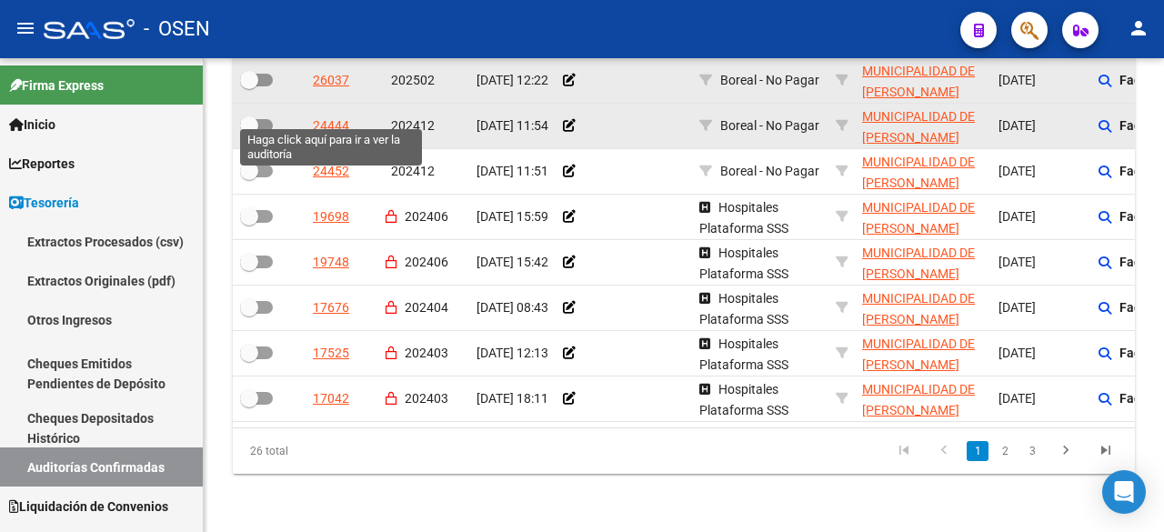
click at [342, 116] on div "24444" at bounding box center [331, 126] width 36 height 21
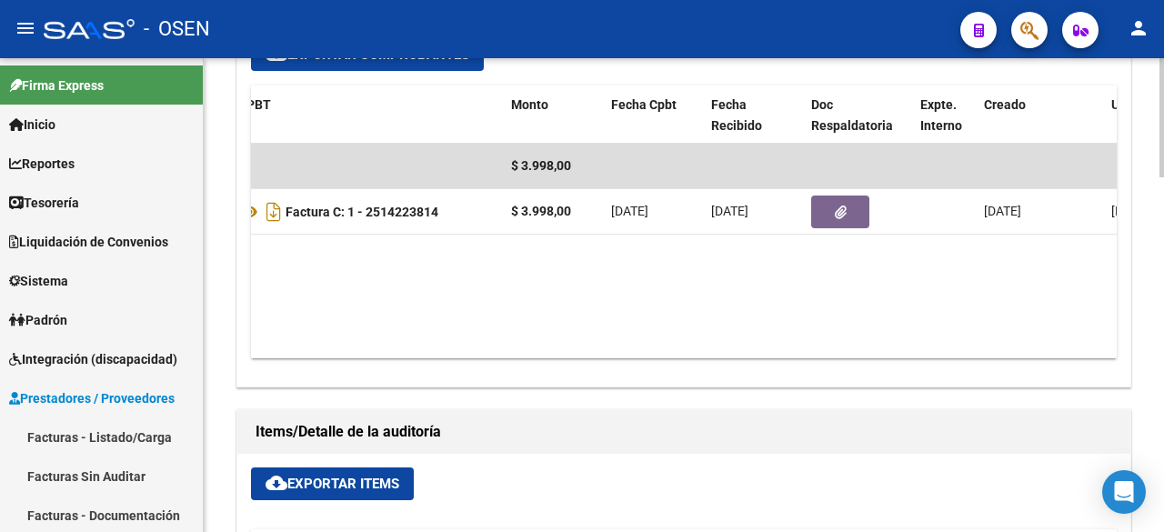
scroll to position [0, 434]
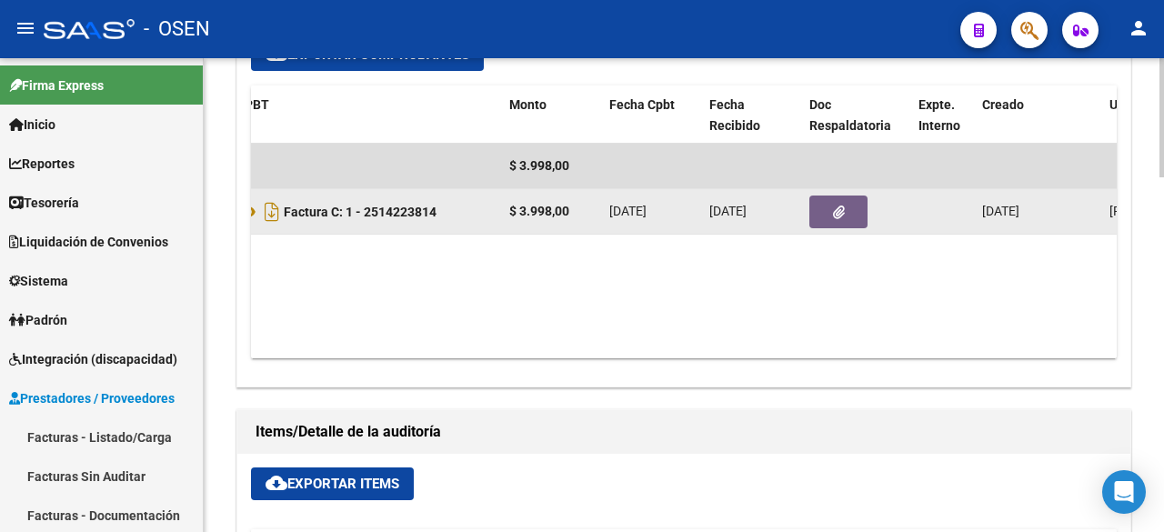
click at [841, 196] on button "button" at bounding box center [839, 212] width 58 height 33
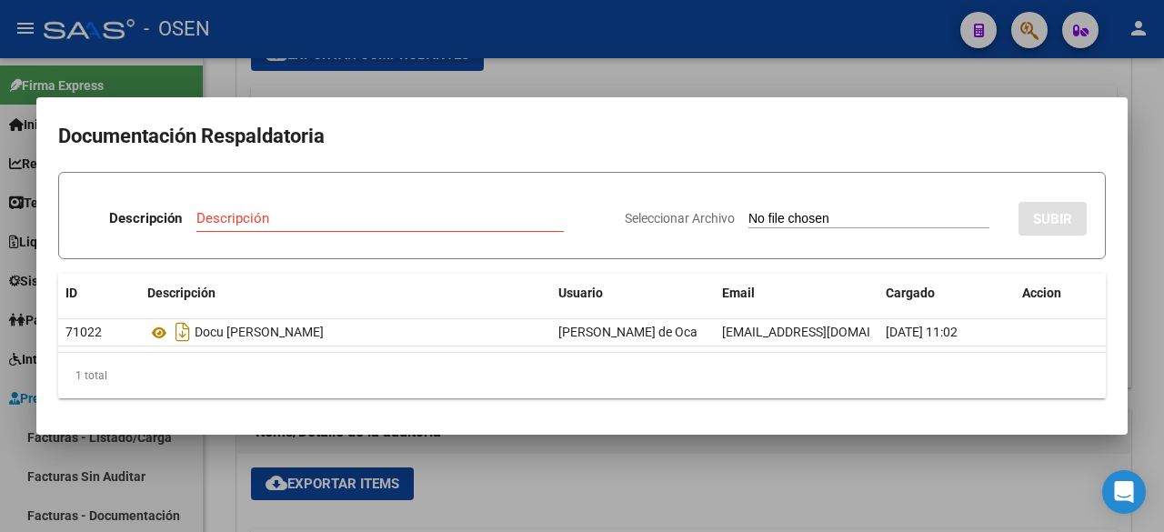
click at [575, 193] on form "Descripción Descripción Seleccionar Archivo SUBIR" at bounding box center [582, 215] width 1048 height 87
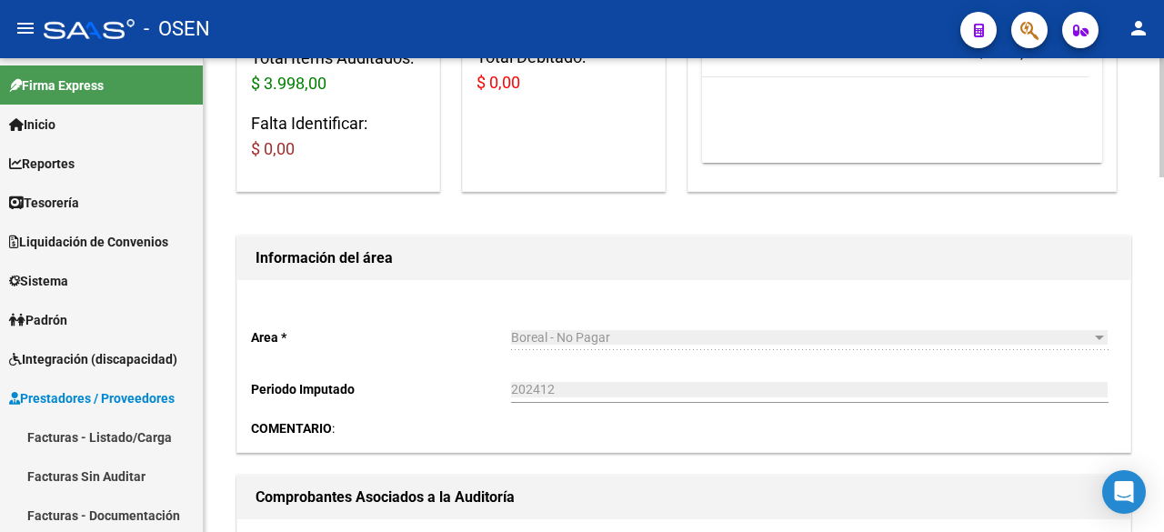
scroll to position [0, 0]
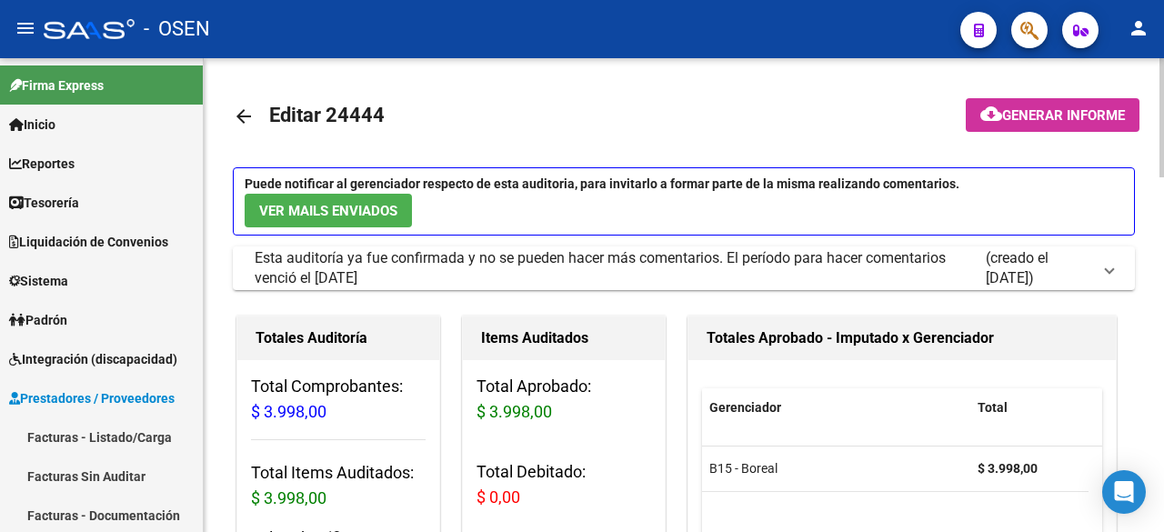
click at [243, 117] on mat-icon "arrow_back" at bounding box center [244, 117] width 22 height 22
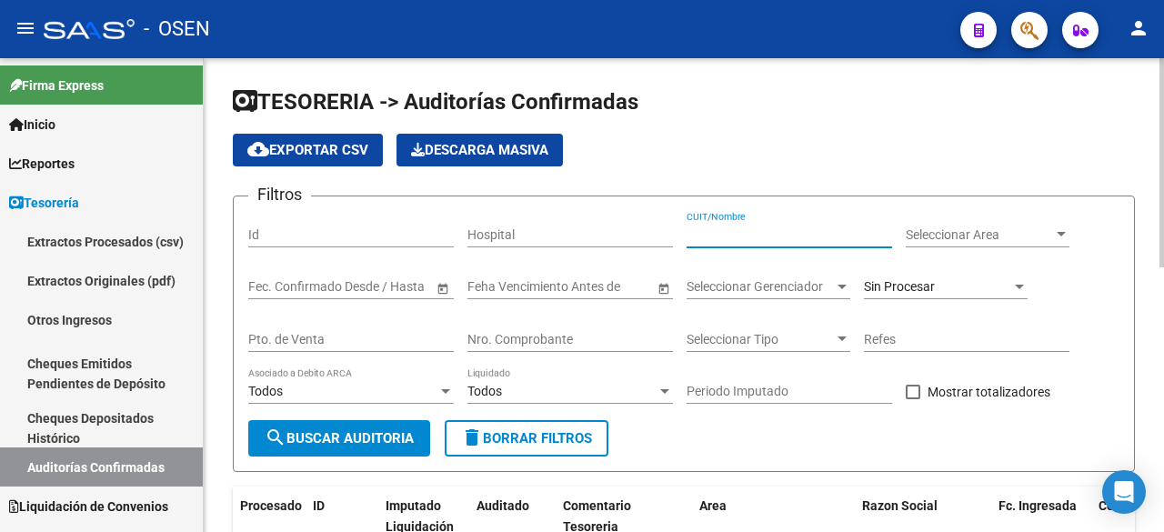
click at [815, 232] on input "CUIT/Nombre" at bounding box center [790, 234] width 206 height 15
click at [757, 228] on input "GODOY" at bounding box center [790, 234] width 206 height 15
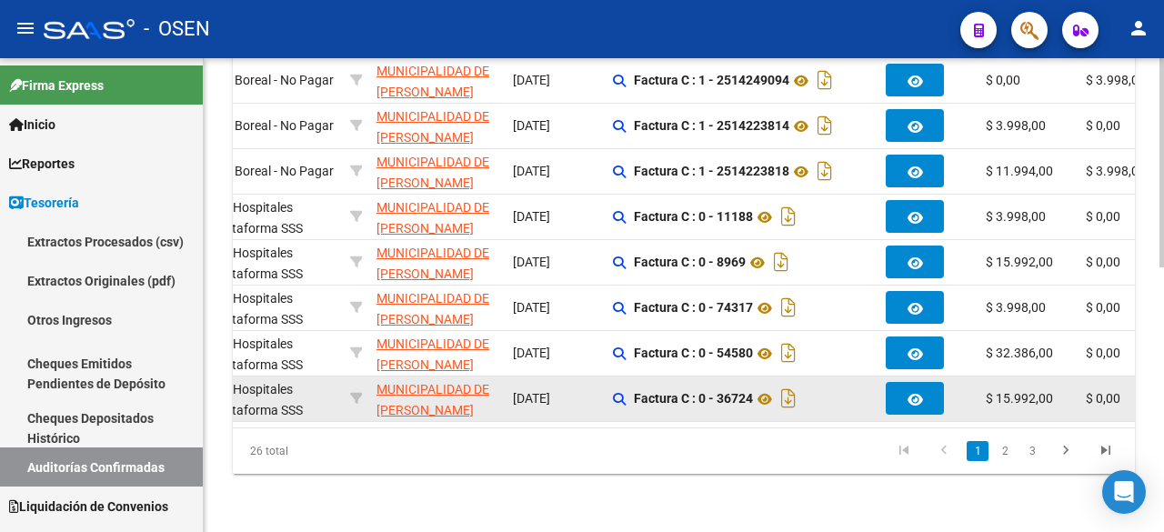
scroll to position [297, 0]
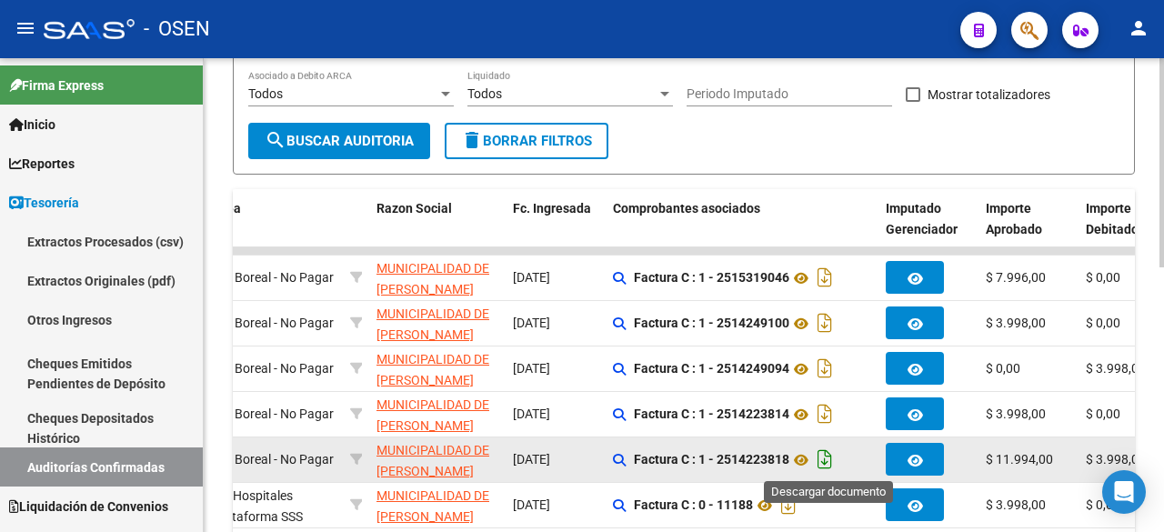
type input "GODOY CRUZ"
click at [827, 451] on icon "Descargar documento" at bounding box center [825, 459] width 24 height 29
click at [699, 139] on form "Filtros Id Hospital GODOY CRUZ CUIT/Nombre Seleccionar Area Seleccionar Area Fe…" at bounding box center [684, 36] width 902 height 277
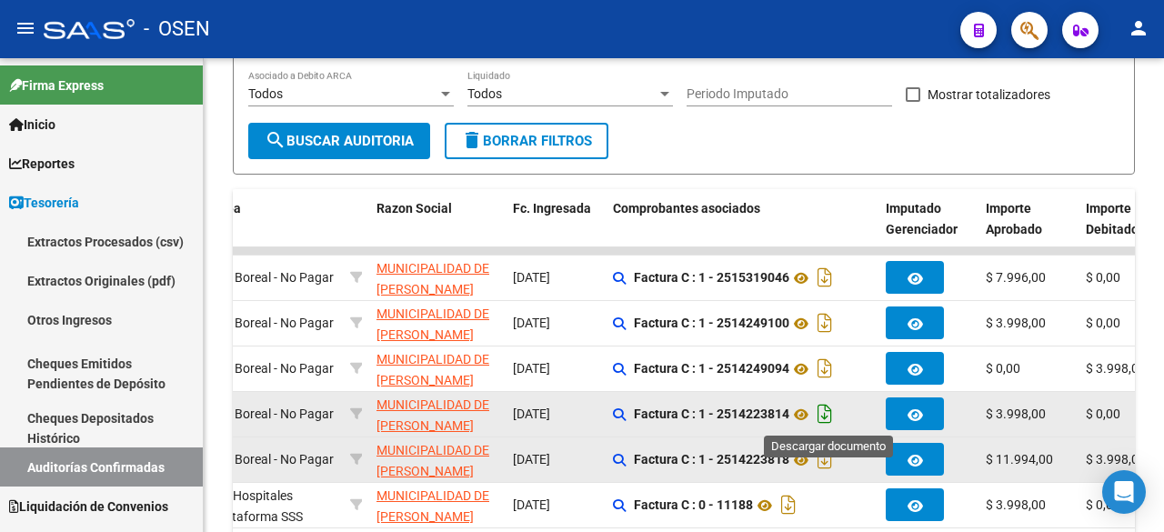
click at [829, 413] on icon "Descargar documento" at bounding box center [825, 413] width 24 height 29
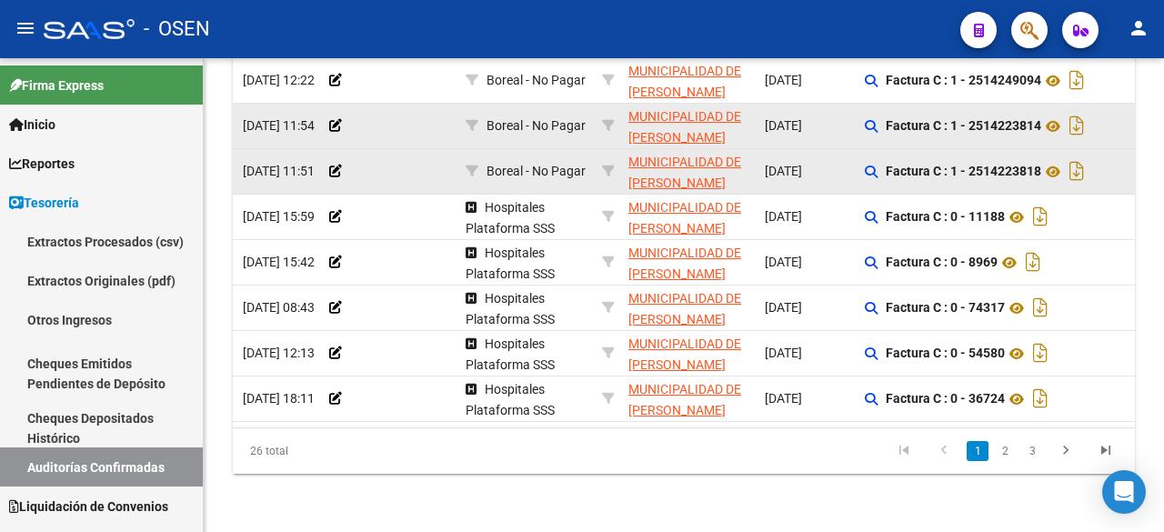
scroll to position [0, 0]
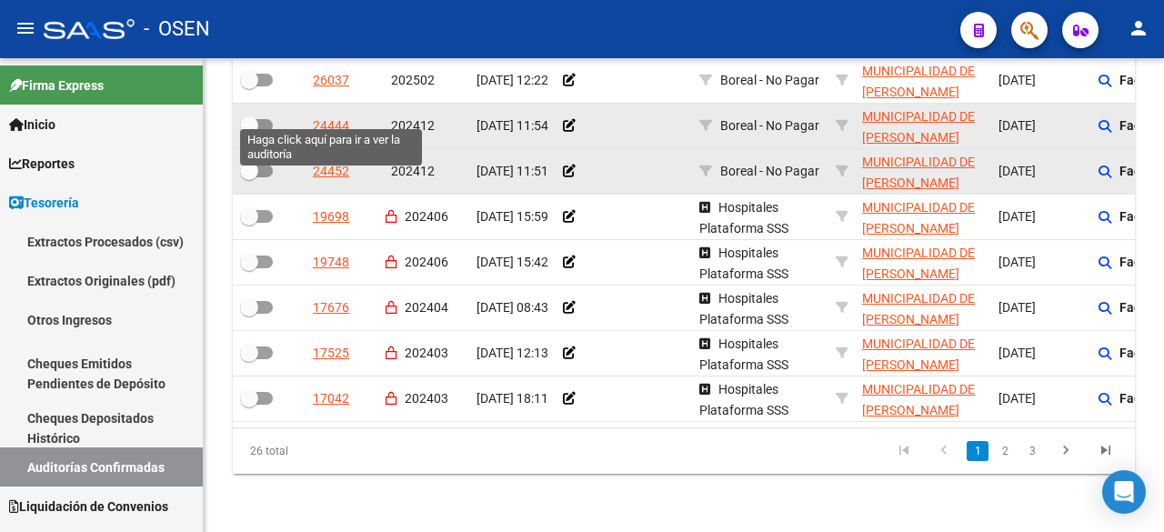
click at [332, 116] on div "24444" at bounding box center [331, 126] width 36 height 21
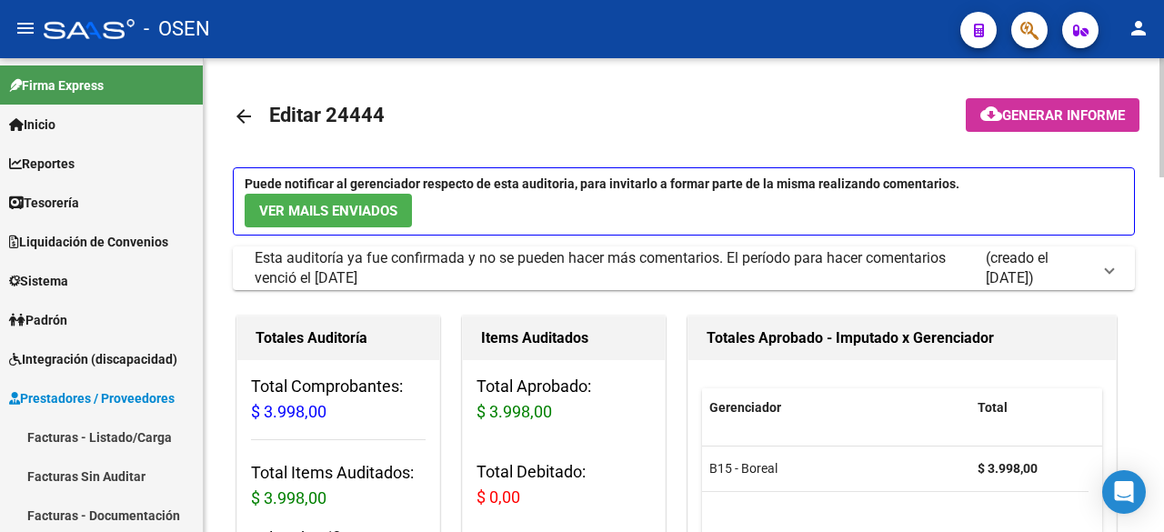
click at [242, 115] on mat-icon "arrow_back" at bounding box center [244, 117] width 22 height 22
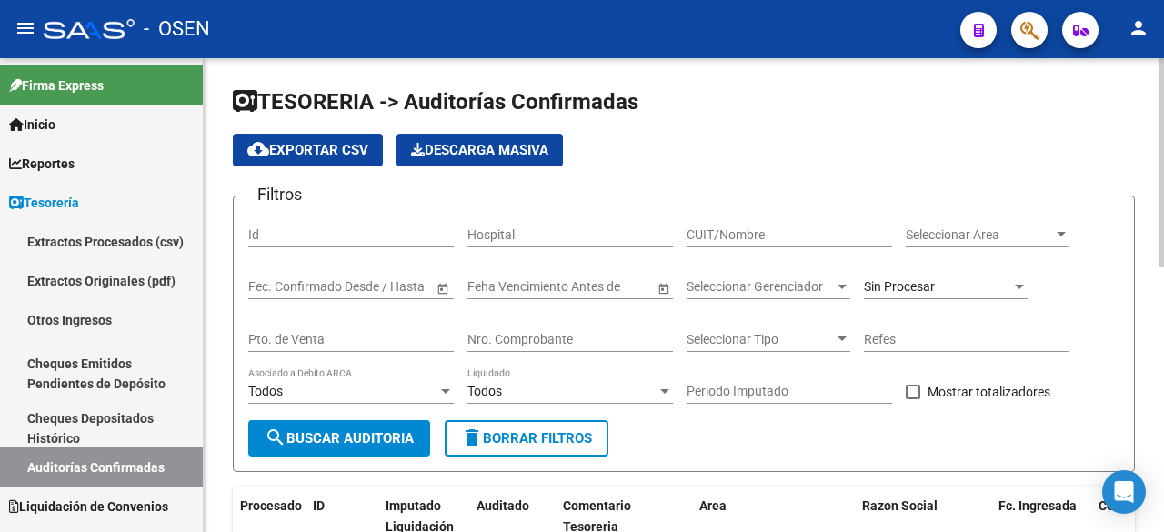
click at [809, 230] on input "CUIT/Nombre" at bounding box center [790, 234] width 206 height 15
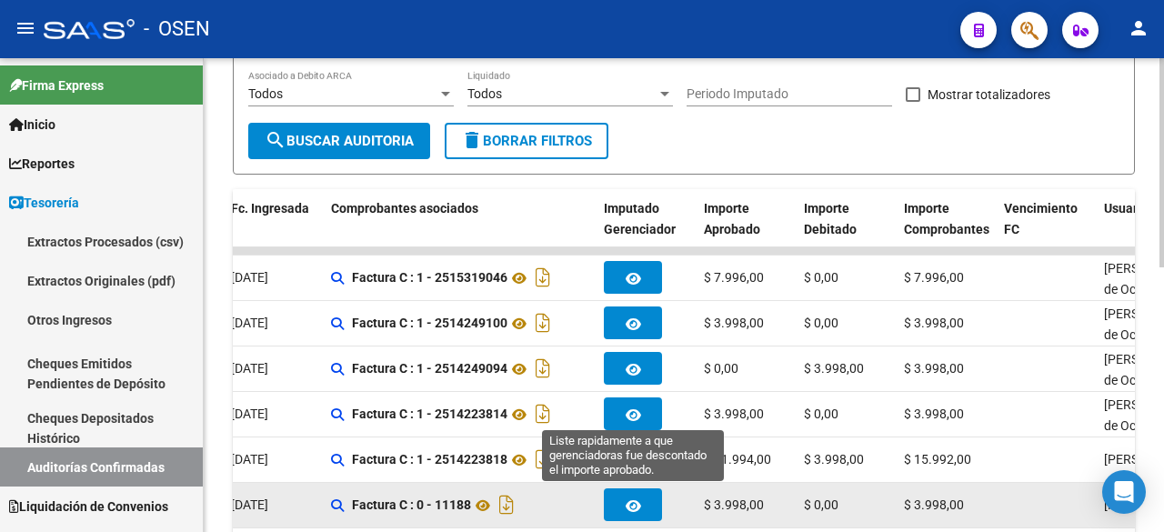
scroll to position [600, 0]
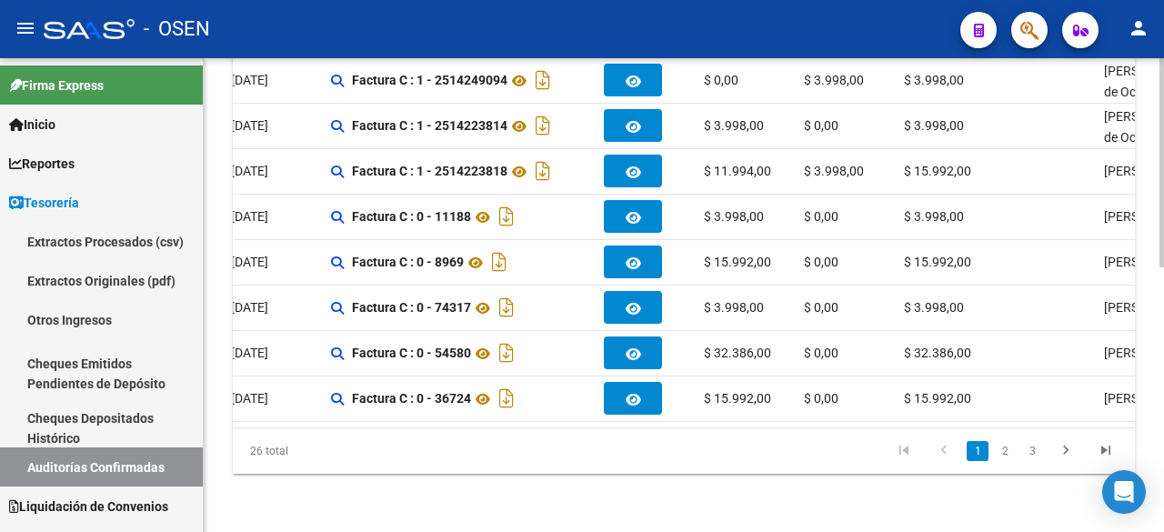
type input "GODOY C"
drag, startPoint x: 659, startPoint y: 434, endPoint x: 527, endPoint y: 436, distance: 131.9
click at [516, 436] on div "26 total 1 2 3" at bounding box center [684, 450] width 902 height 45
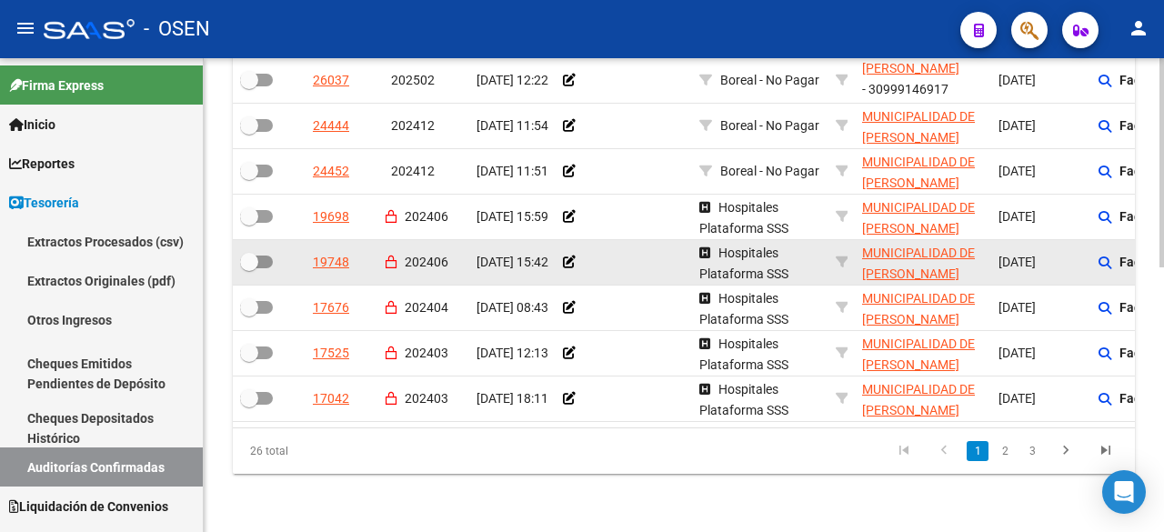
scroll to position [0, 17]
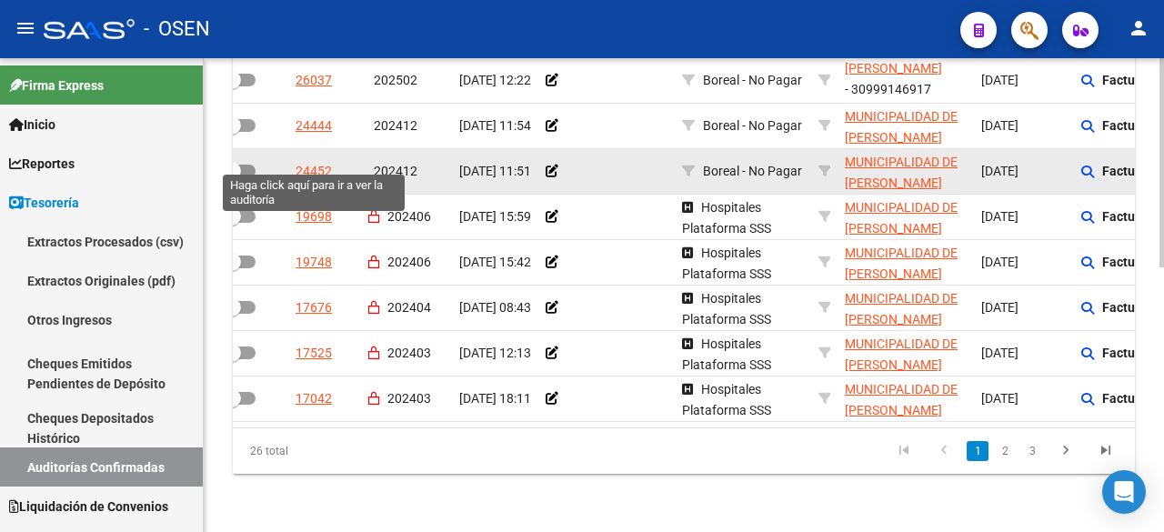
click at [315, 161] on div "24452" at bounding box center [314, 171] width 36 height 21
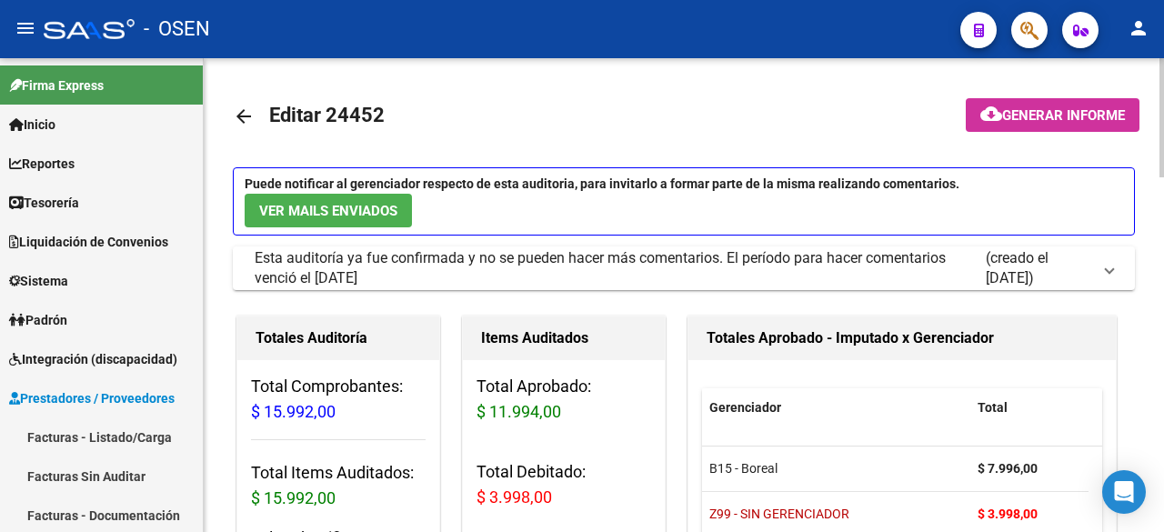
click at [248, 120] on mat-icon "arrow_back" at bounding box center [244, 117] width 22 height 22
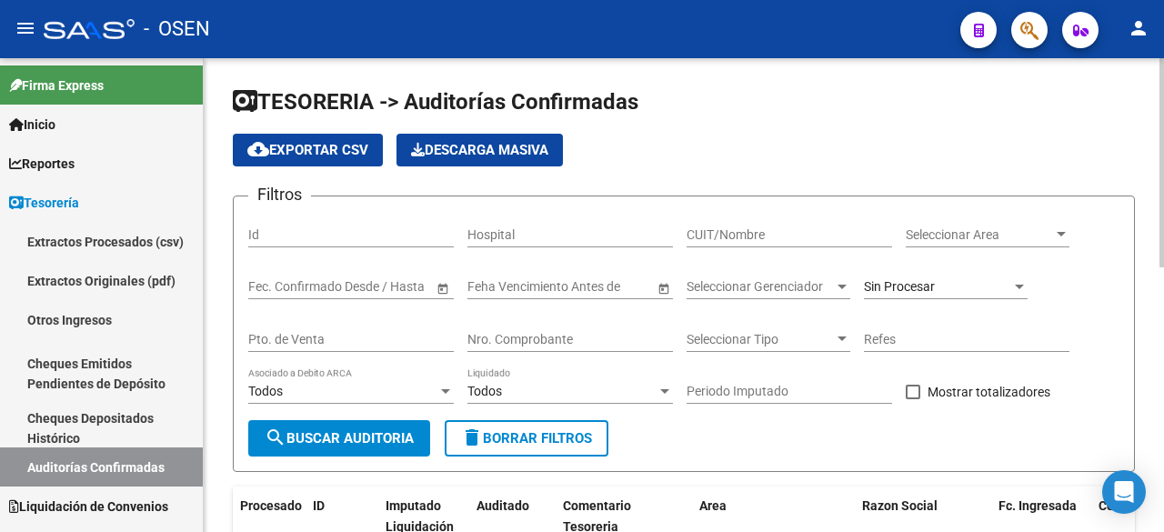
click at [597, 333] on input "Nro. Comprobante" at bounding box center [571, 339] width 206 height 15
type input "3808"
click at [953, 287] on div "Sin Procesar" at bounding box center [937, 286] width 147 height 15
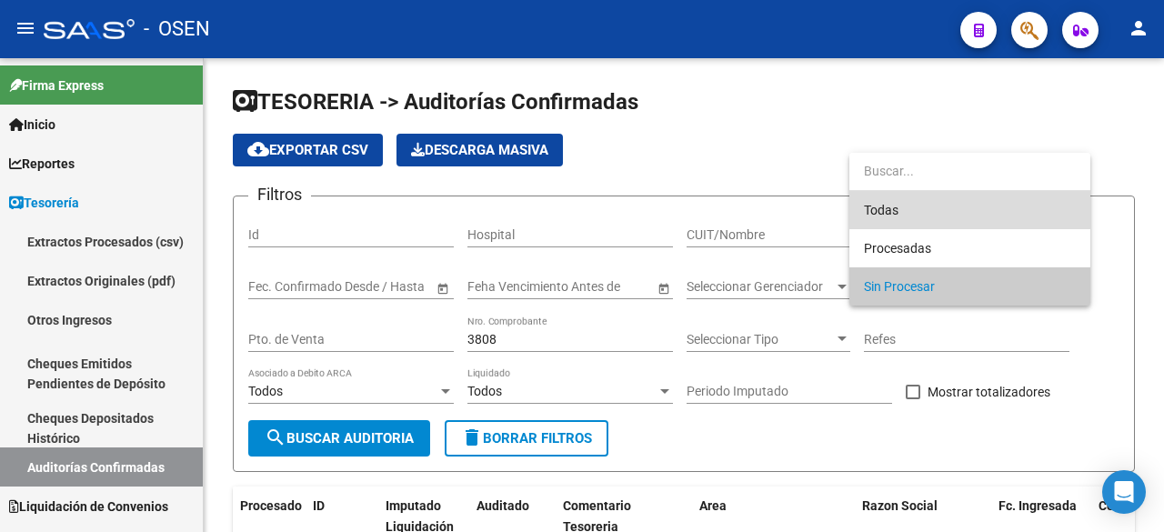
click at [942, 201] on span "Todas" at bounding box center [970, 210] width 212 height 38
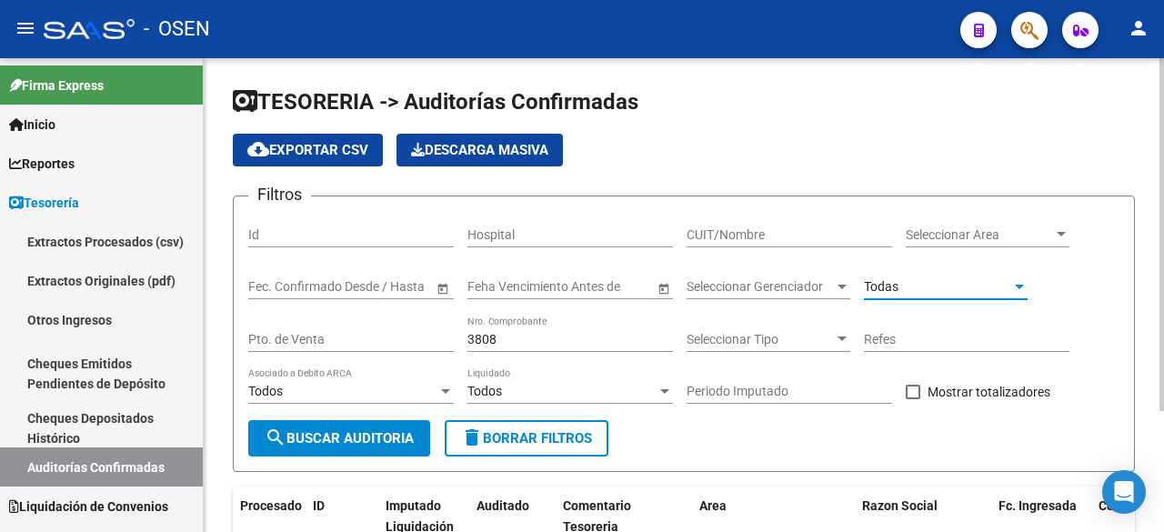
click at [300, 442] on span "search Buscar Auditoria" at bounding box center [339, 438] width 149 height 16
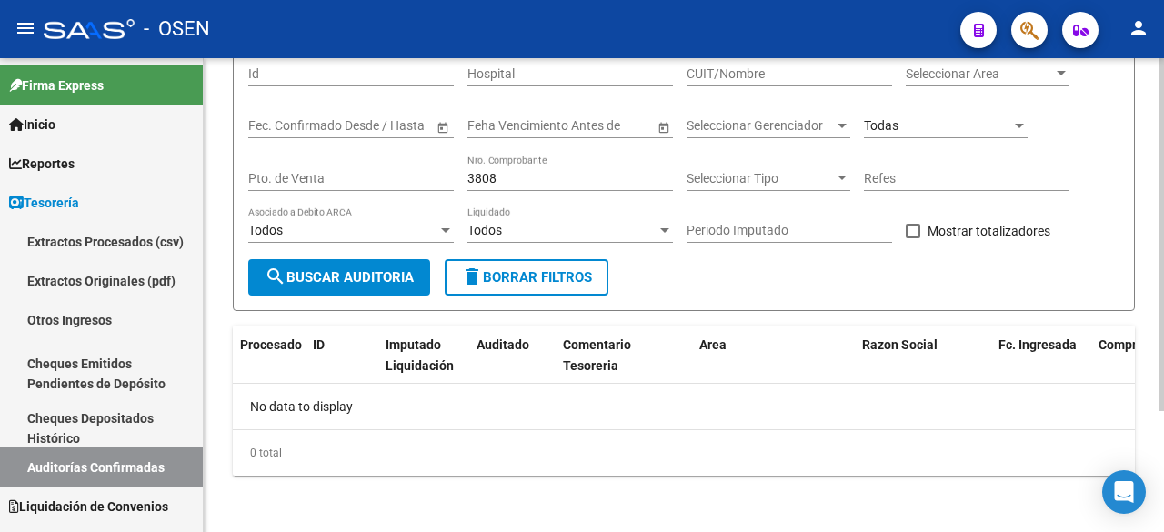
scroll to position [163, 0]
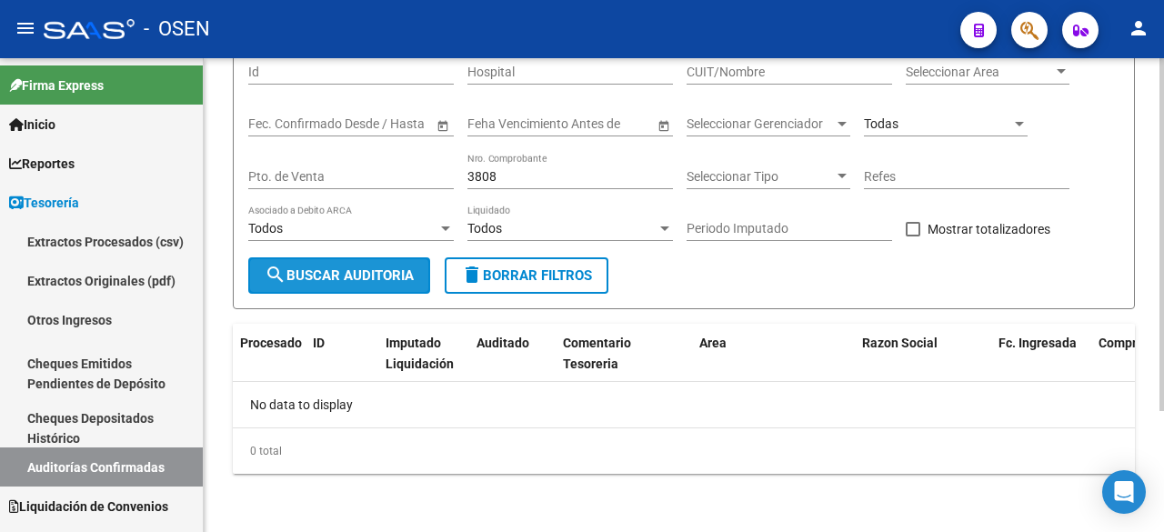
click at [342, 275] on span "search Buscar Auditoria" at bounding box center [339, 275] width 149 height 16
drag, startPoint x: 514, startPoint y: 176, endPoint x: 420, endPoint y: 176, distance: 93.7
click at [420, 176] on div "Filtros Id Hospital CUIT/Nombre Seleccionar Area Seleccionar Area Fecha inicio …" at bounding box center [683, 152] width 871 height 209
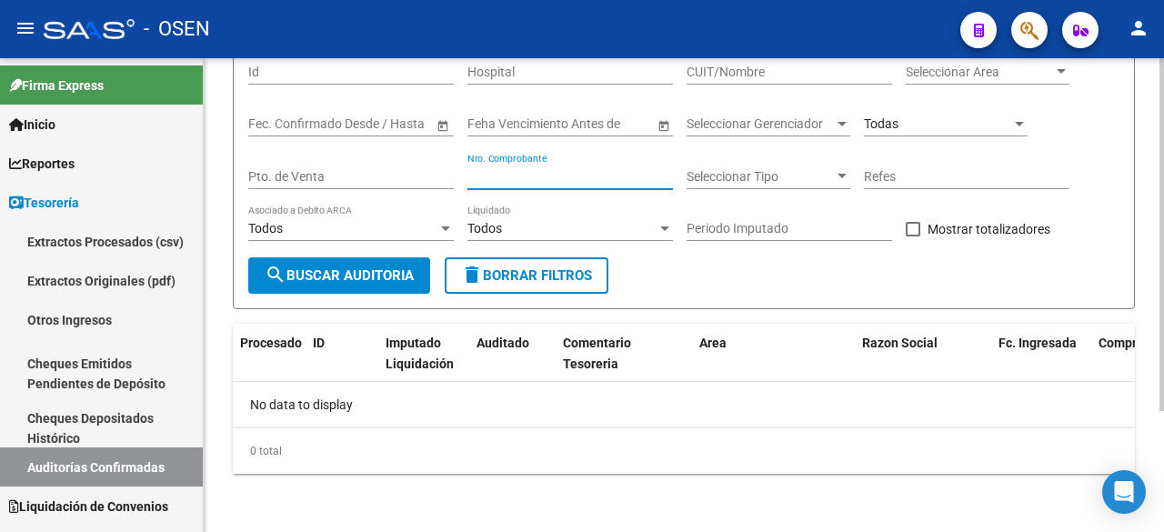
click at [386, 270] on span "search Buscar Auditoria" at bounding box center [339, 275] width 149 height 16
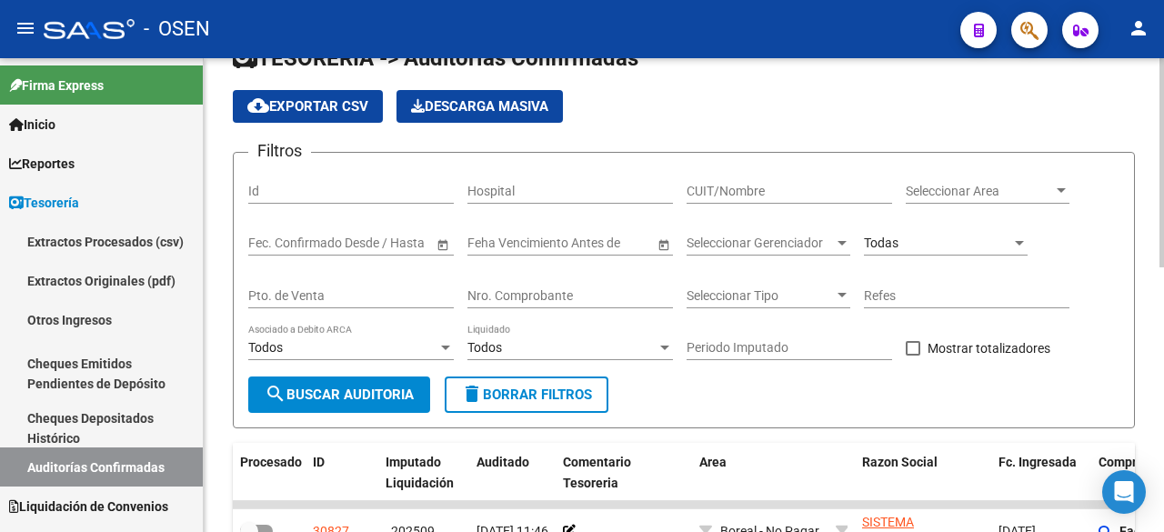
scroll to position [0, 0]
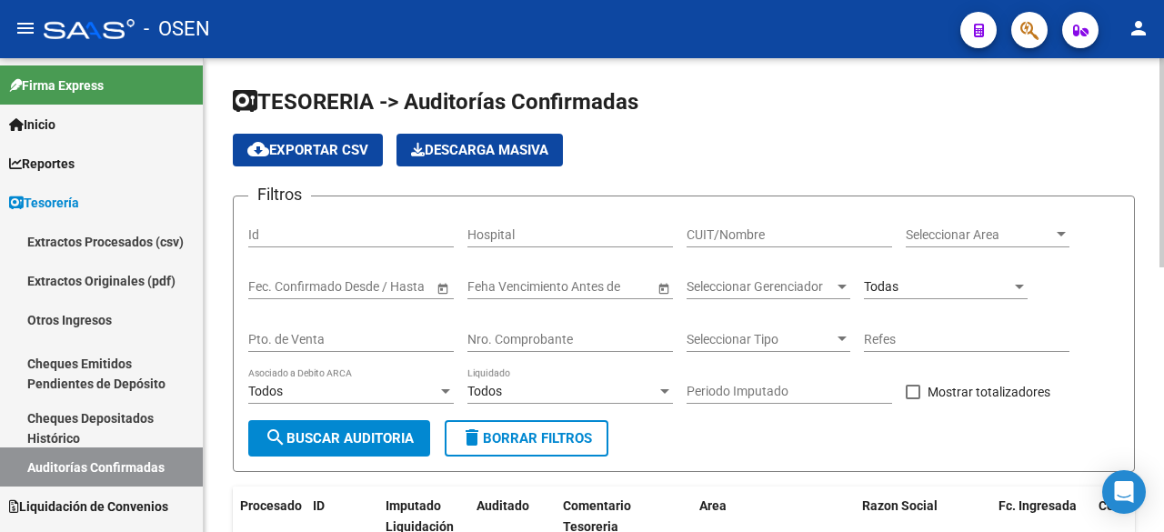
drag, startPoint x: 610, startPoint y: 223, endPoint x: 708, endPoint y: 228, distance: 97.5
click at [611, 226] on div "Hospital" at bounding box center [571, 229] width 206 height 36
click at [708, 228] on input "CUIT/Nombre" at bounding box center [790, 234] width 206 height 15
type input "GODOY"
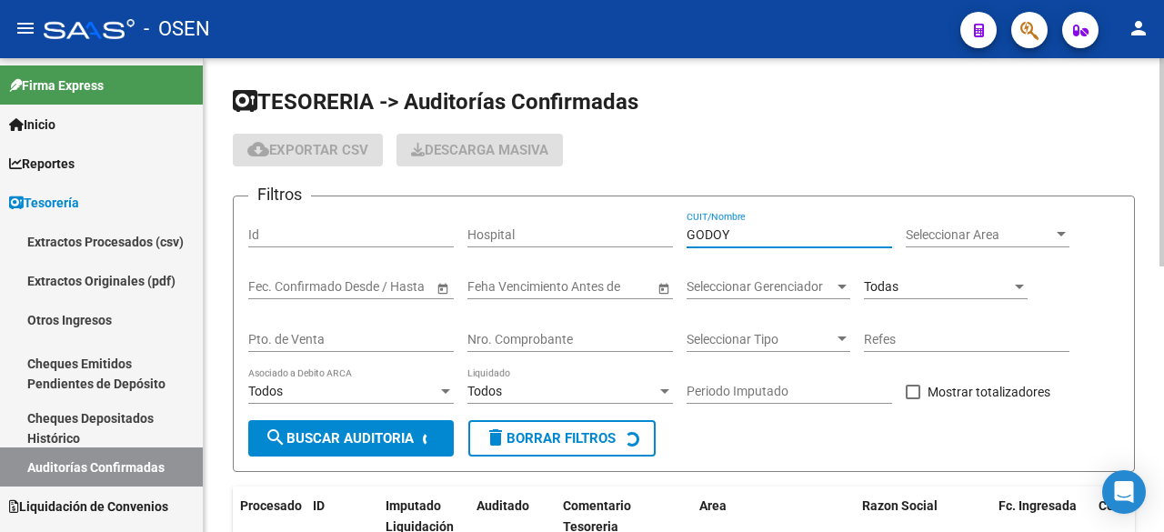
checkbox input "true"
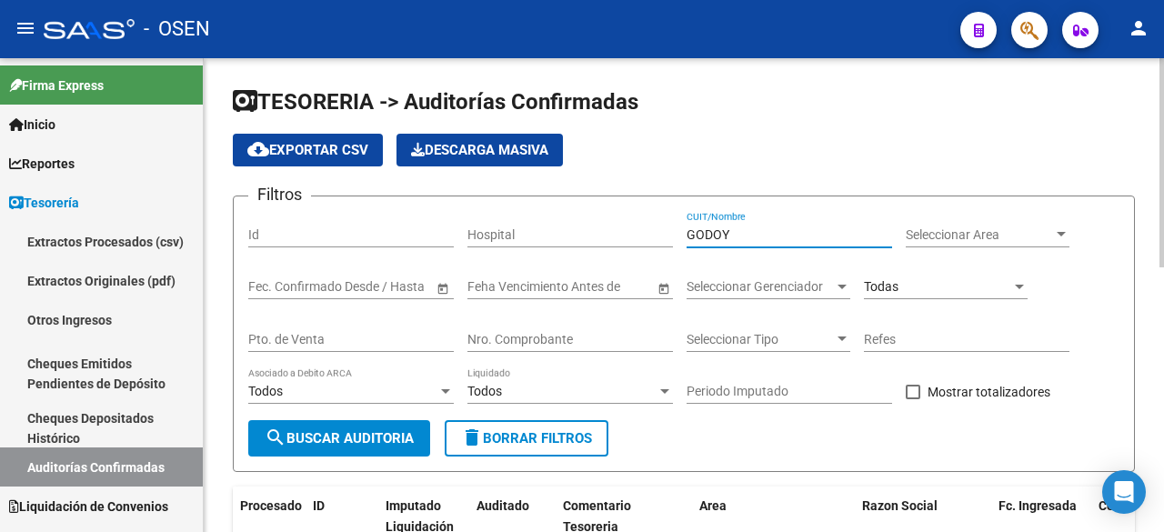
click at [767, 224] on div "GODOY CUIT/Nombre" at bounding box center [790, 229] width 206 height 36
type input "GODOY CRUZ"
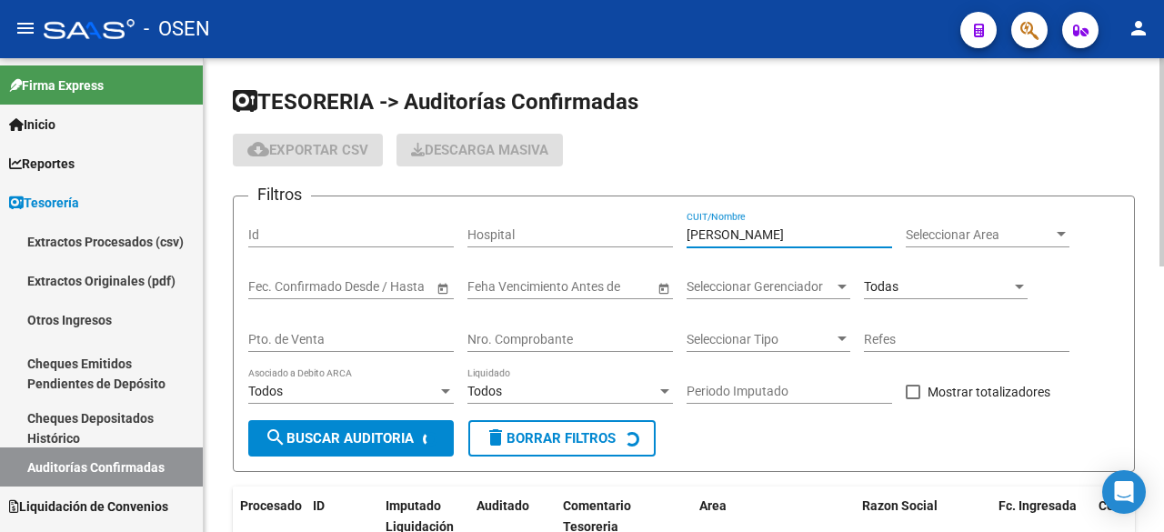
checkbox input "false"
checkbox input "true"
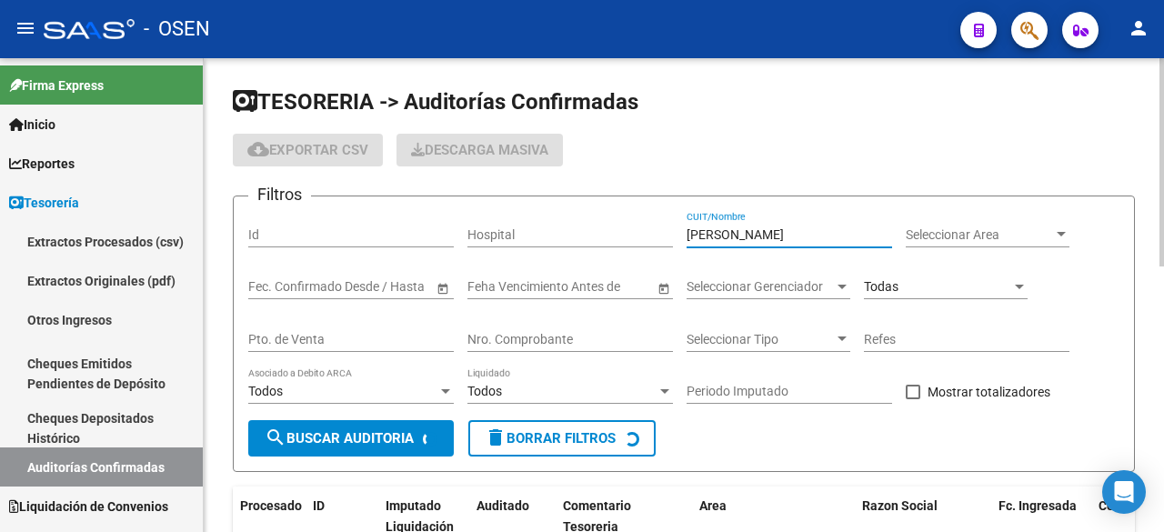
checkbox input "true"
checkbox input "false"
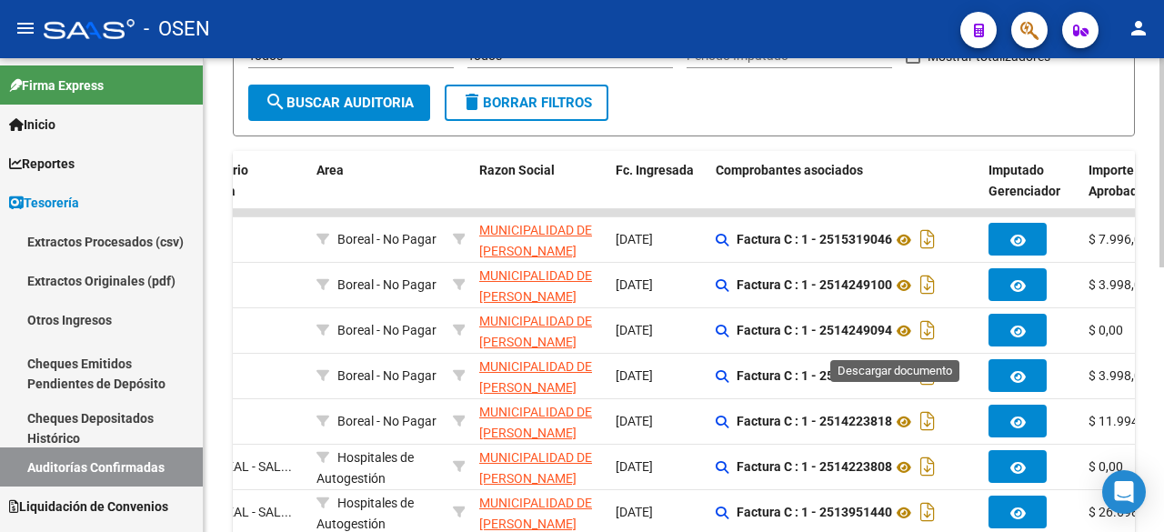
scroll to position [297, 0]
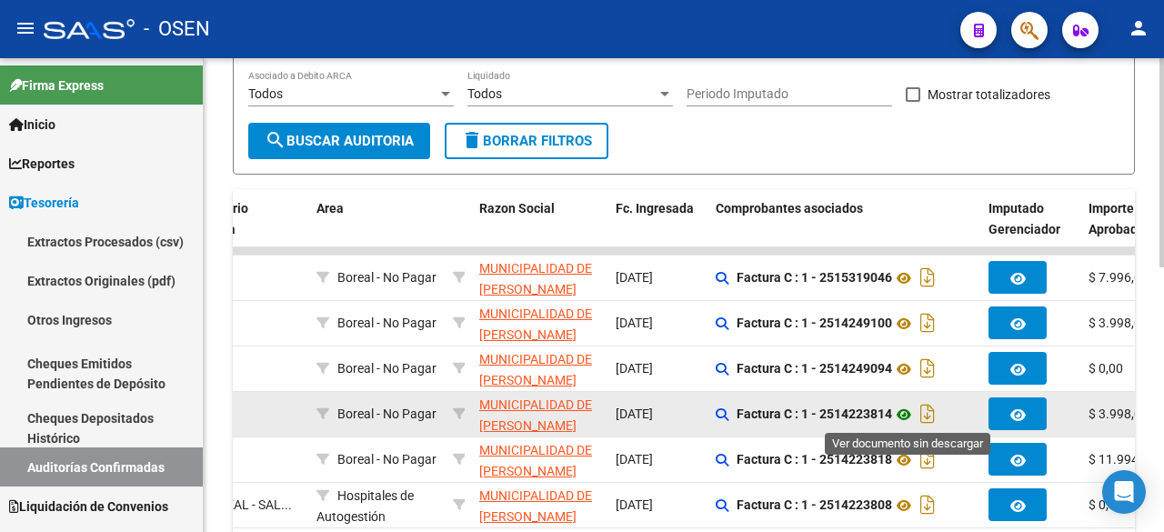
type input "GODOY CRUZ"
click at [912, 419] on icon at bounding box center [904, 415] width 24 height 22
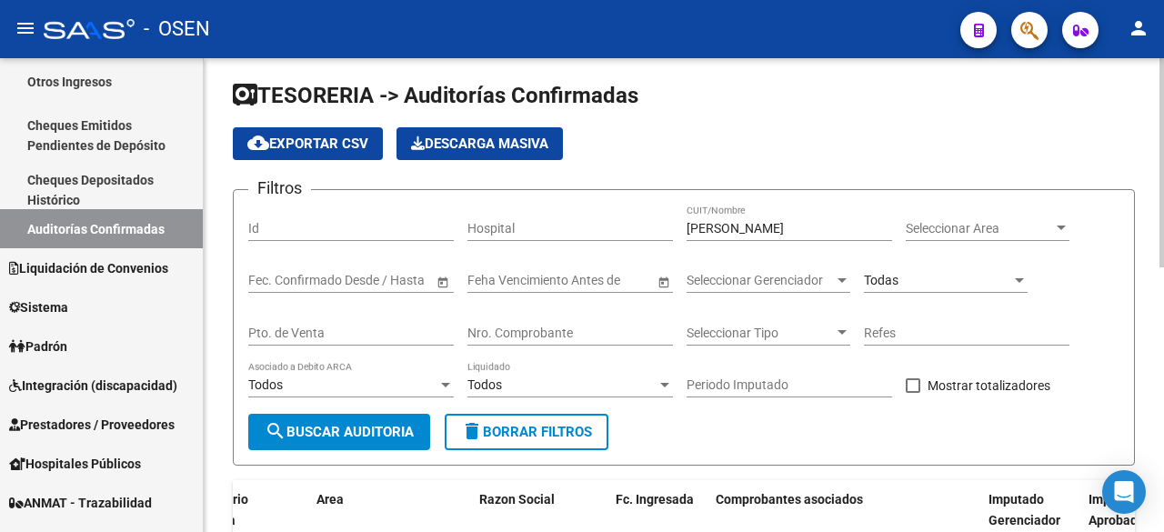
scroll to position [0, 0]
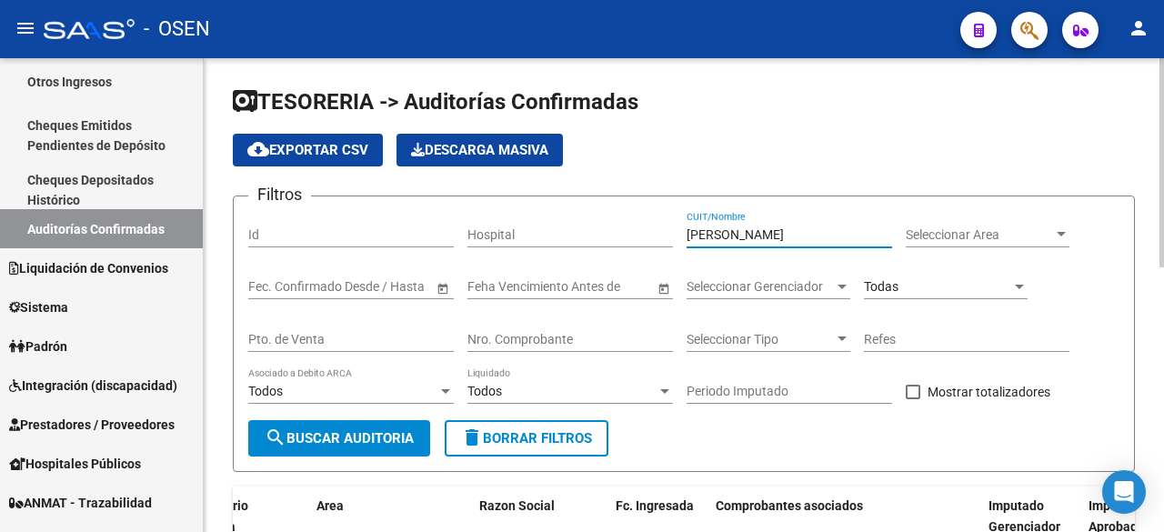
drag, startPoint x: 673, startPoint y: 227, endPoint x: 564, endPoint y: 227, distance: 109.2
click at [566, 227] on div "Filtros Id Hospital GODOY CRUZ CUIT/Nombre Seleccionar Area Seleccionar Area Fe…" at bounding box center [683, 315] width 871 height 209
click at [1010, 241] on span "Seleccionar Area" at bounding box center [979, 234] width 147 height 15
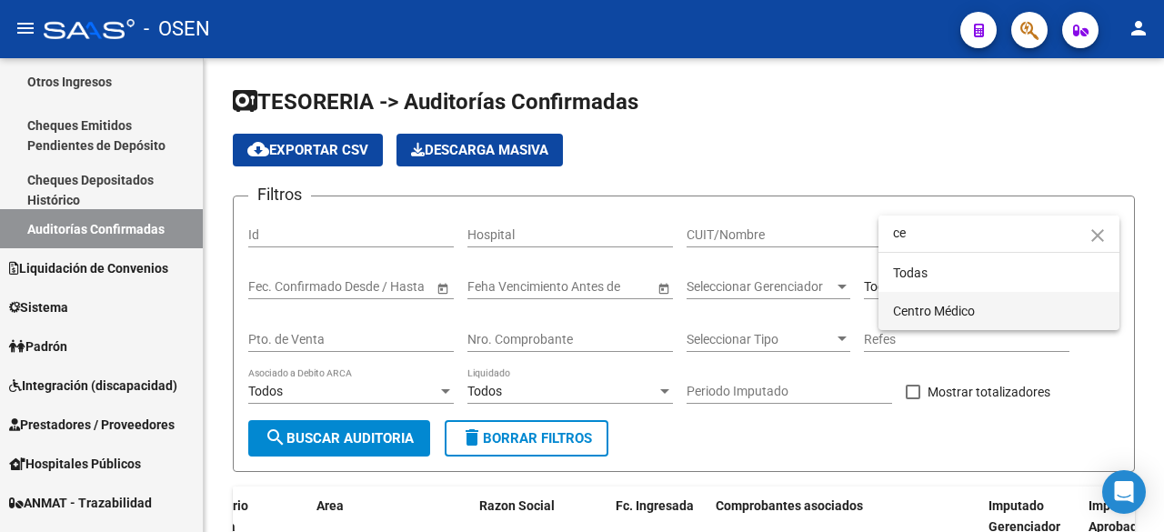
type input "ce"
drag, startPoint x: 1002, startPoint y: 303, endPoint x: 543, endPoint y: 388, distance: 467.3
click at [979, 307] on span "Centro Médico" at bounding box center [999, 311] width 212 height 38
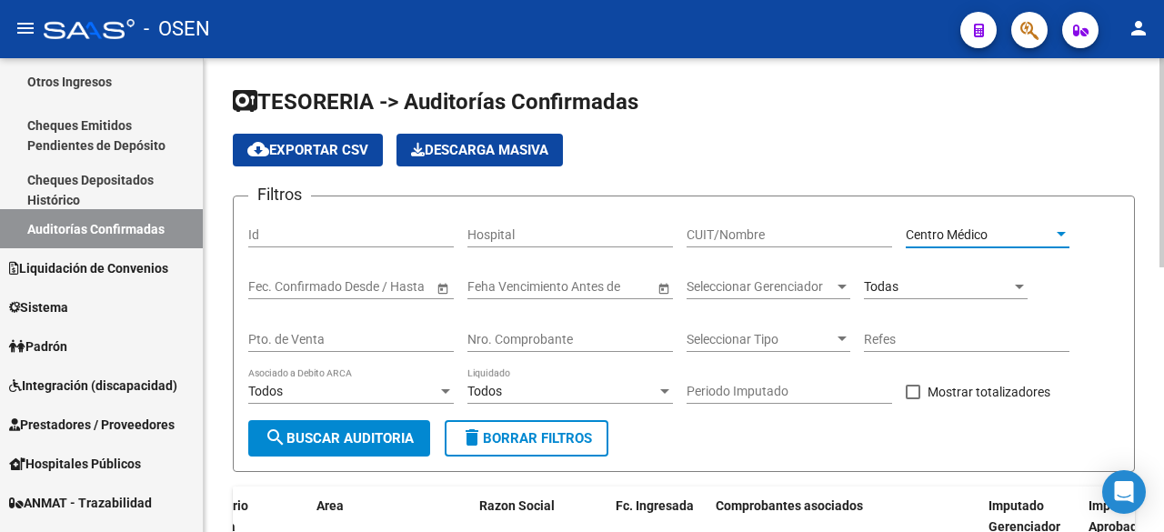
click at [367, 436] on span "search Buscar Auditoria" at bounding box center [339, 438] width 149 height 16
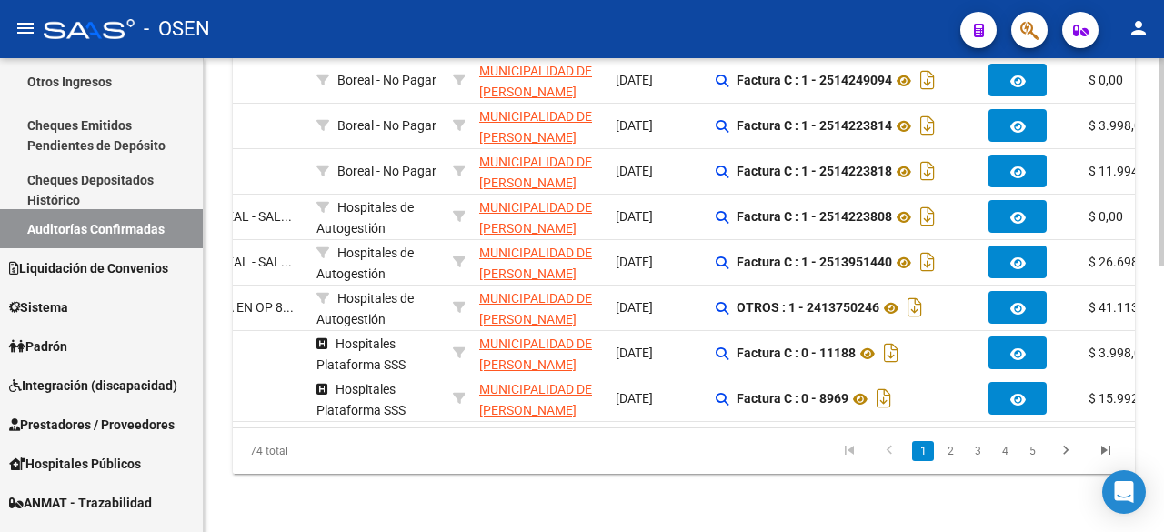
checkbox input "false"
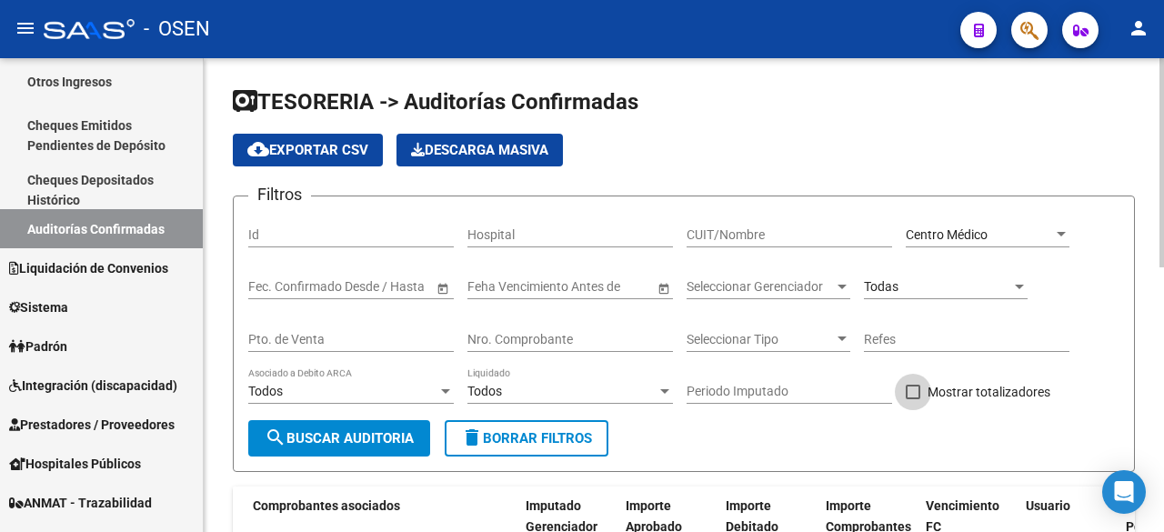
click at [1041, 393] on span "Mostrar totalizadores" at bounding box center [989, 392] width 123 height 22
click at [913, 399] on input "Mostrar totalizadores" at bounding box center [912, 399] width 1 height 1
checkbox input "true"
drag, startPoint x: 361, startPoint y: 423, endPoint x: 376, endPoint y: 423, distance: 14.6
click at [363, 423] on button "search Buscar Auditoria" at bounding box center [339, 438] width 182 height 36
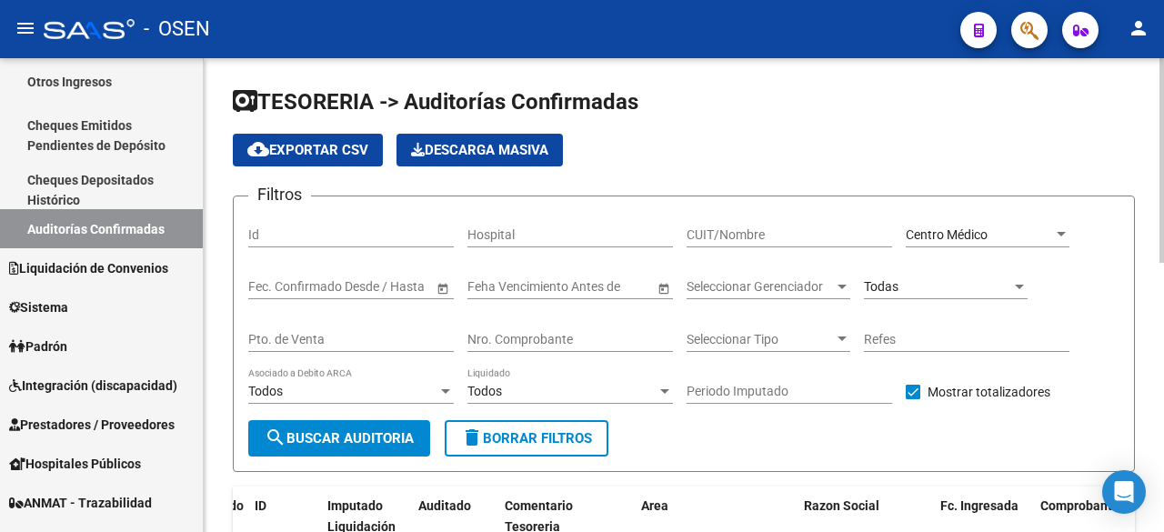
click at [880, 277] on div "Todas" at bounding box center [946, 281] width 164 height 36
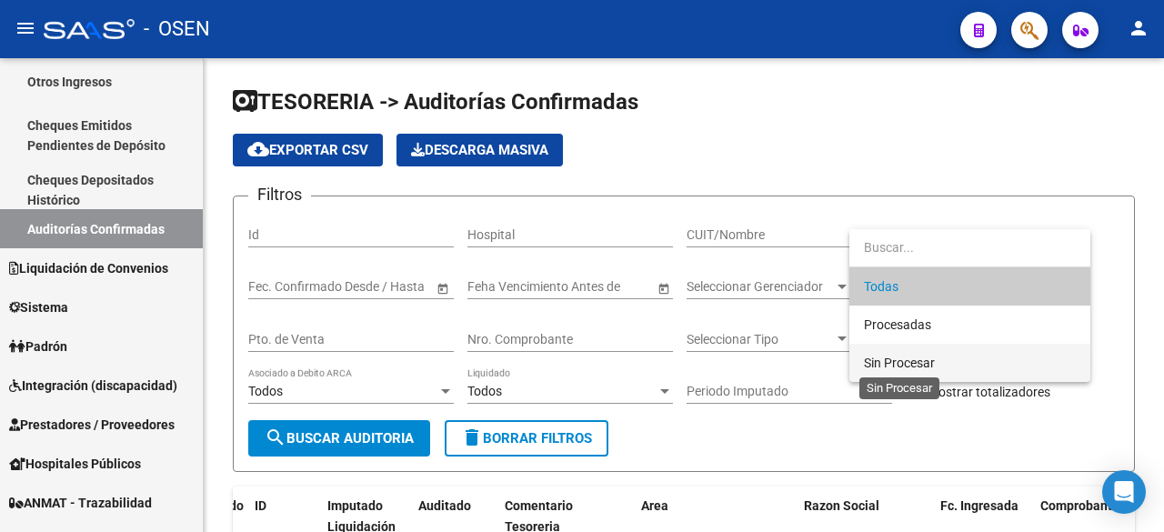
click at [932, 358] on span "Sin Procesar" at bounding box center [899, 363] width 71 height 15
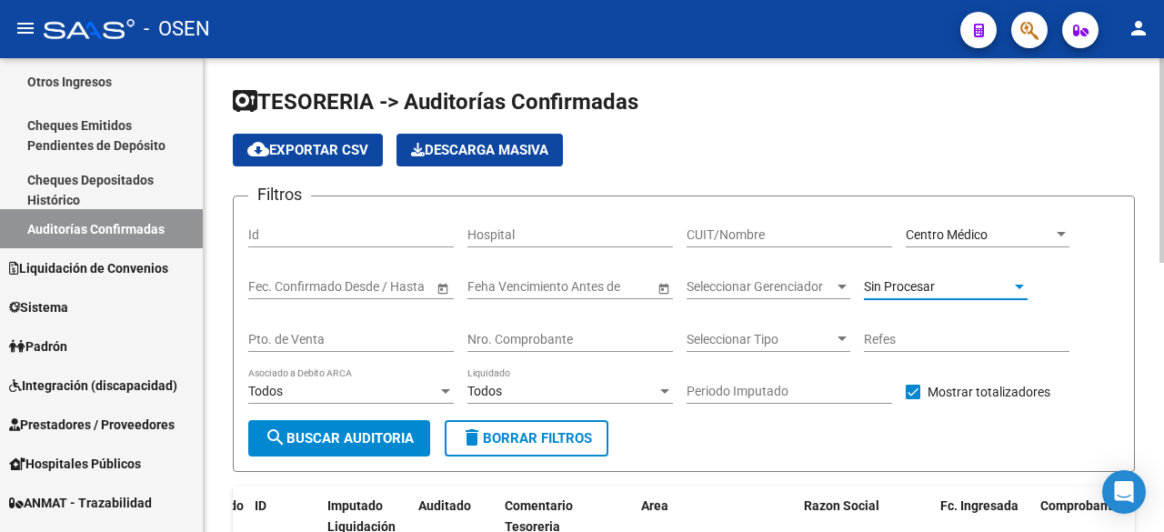
click at [323, 428] on button "search Buscar Auditoria" at bounding box center [339, 438] width 182 height 36
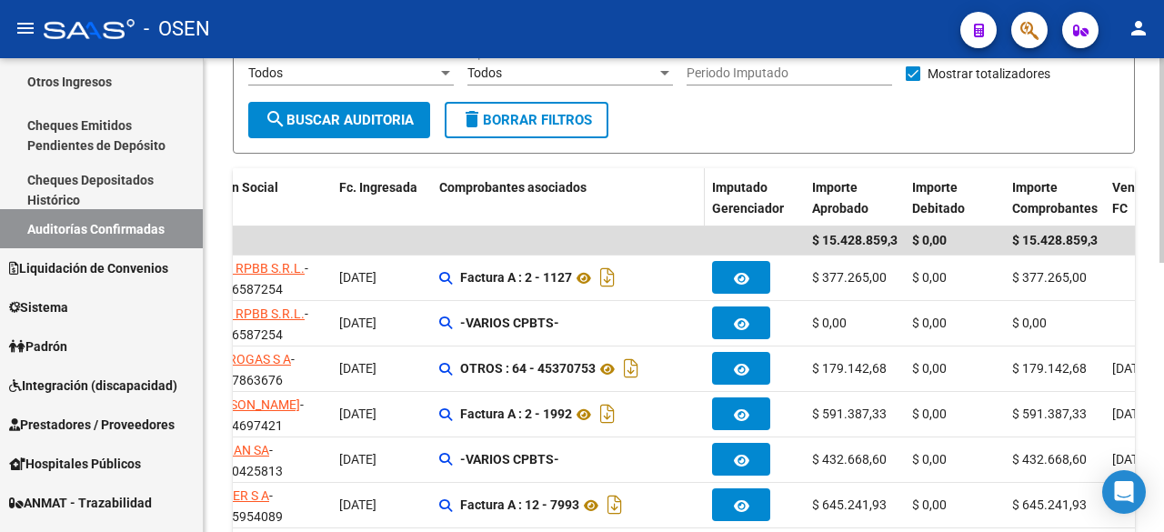
scroll to position [621, 0]
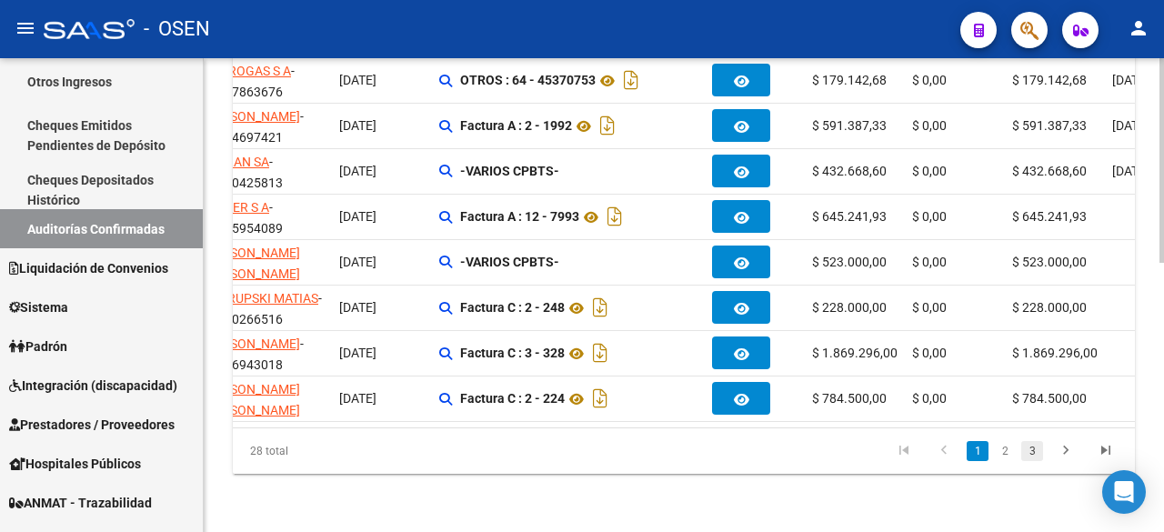
click at [1039, 456] on link "3" at bounding box center [1033, 451] width 22 height 20
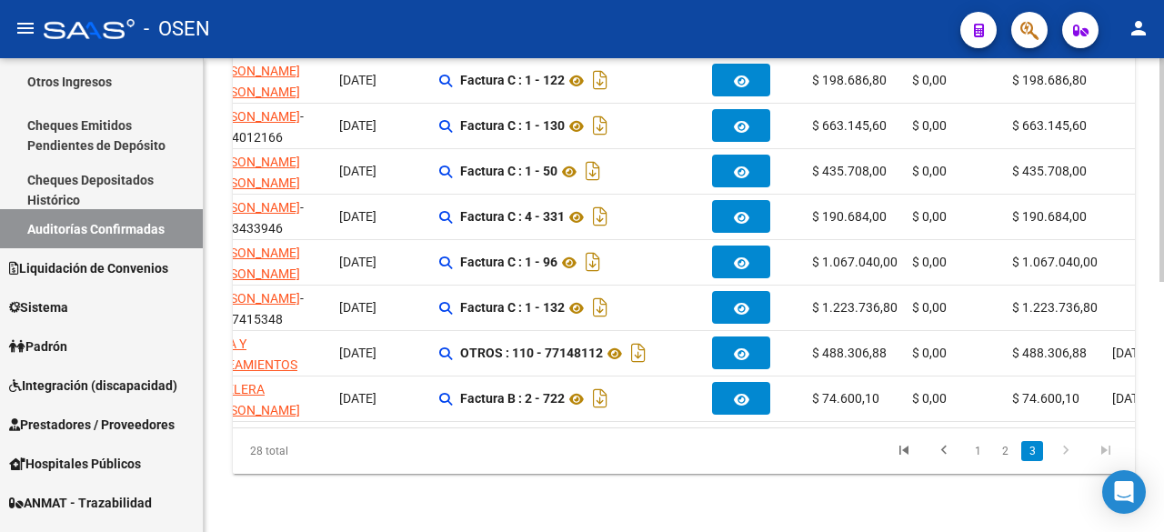
scroll to position [0, 470]
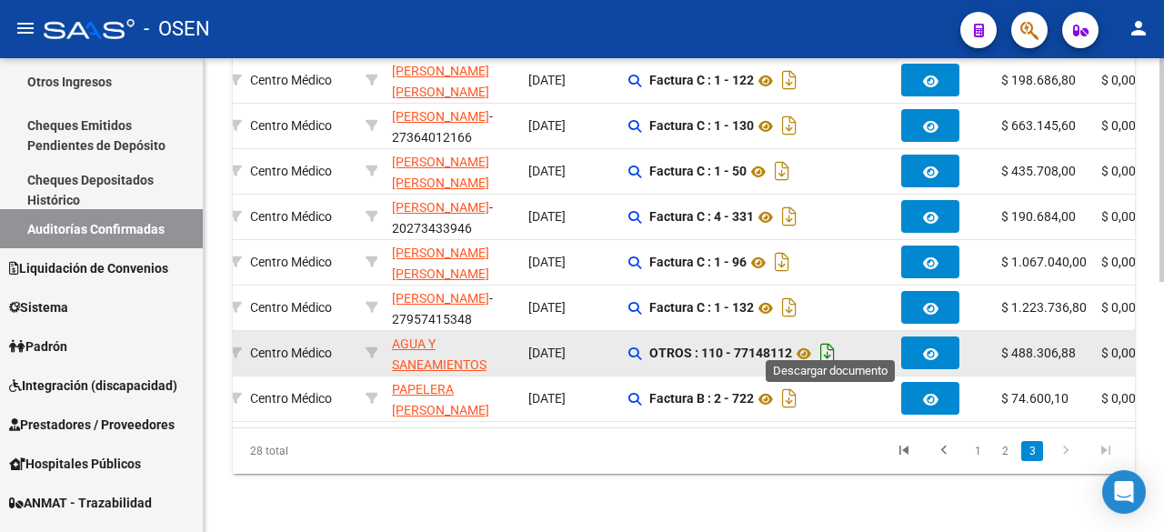
click at [826, 344] on icon "Descargar documento" at bounding box center [828, 352] width 24 height 29
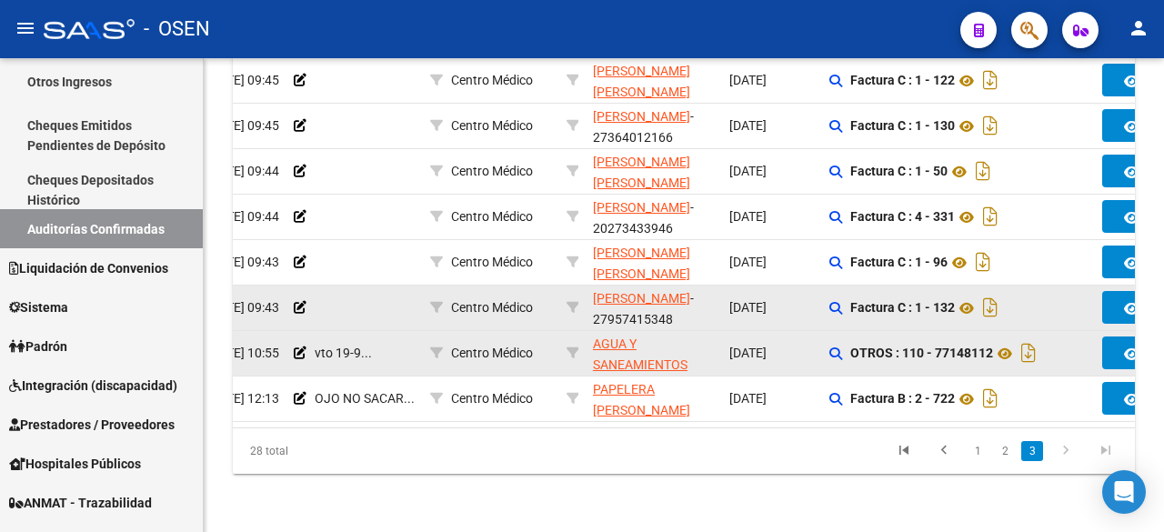
scroll to position [0, 285]
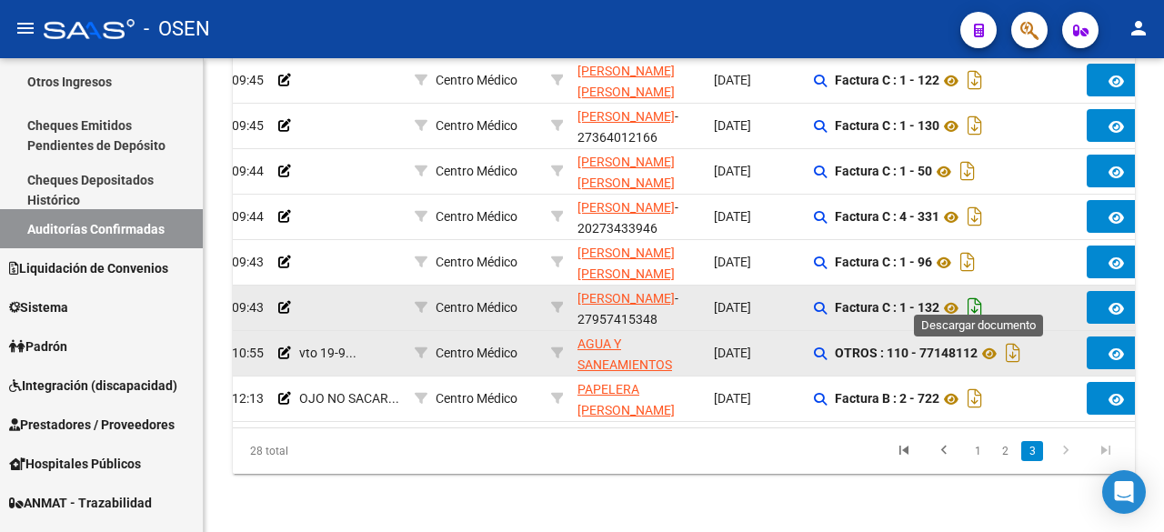
click at [985, 295] on icon "Descargar documento" at bounding box center [975, 307] width 24 height 29
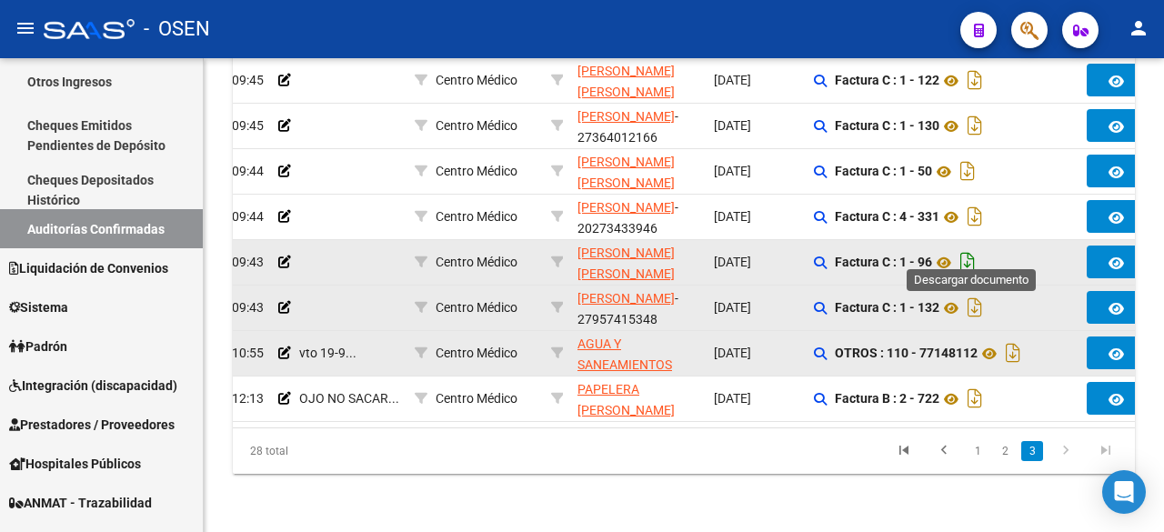
click at [972, 247] on icon "Descargar documento" at bounding box center [968, 261] width 24 height 29
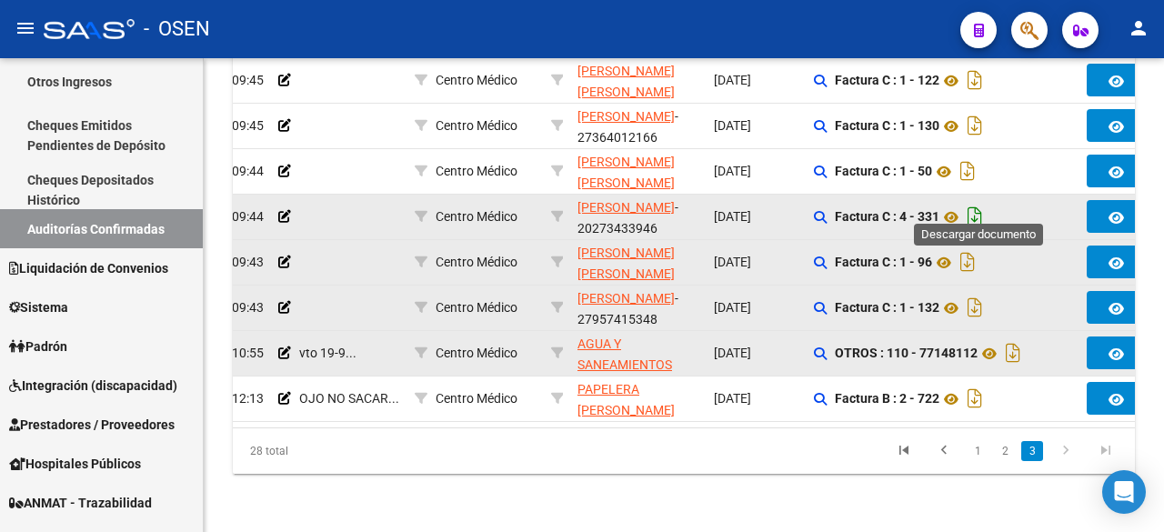
click at [983, 202] on icon "Descargar documento" at bounding box center [975, 216] width 24 height 29
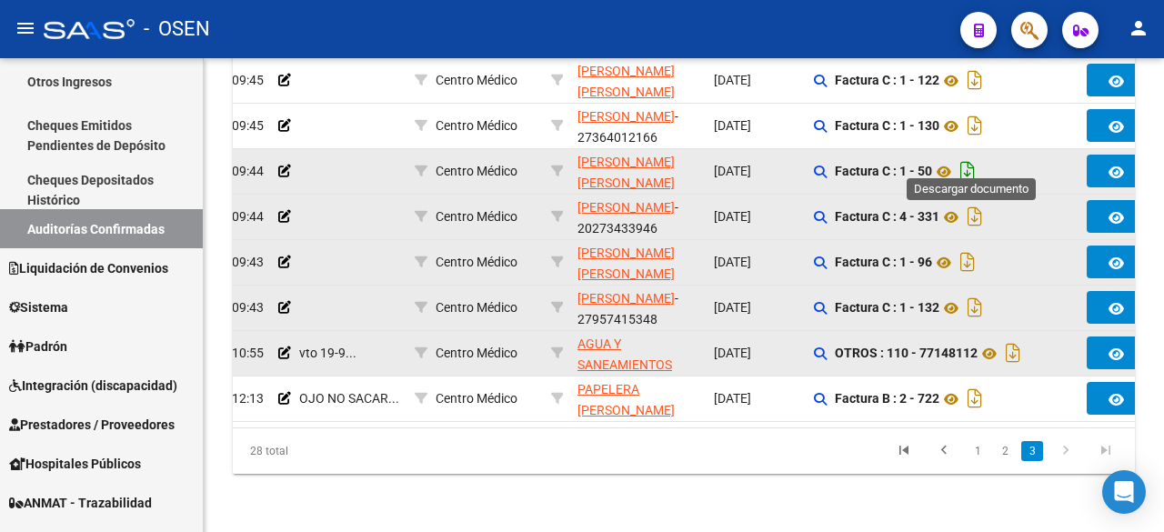
click at [972, 156] on icon "Descargar documento" at bounding box center [968, 170] width 24 height 29
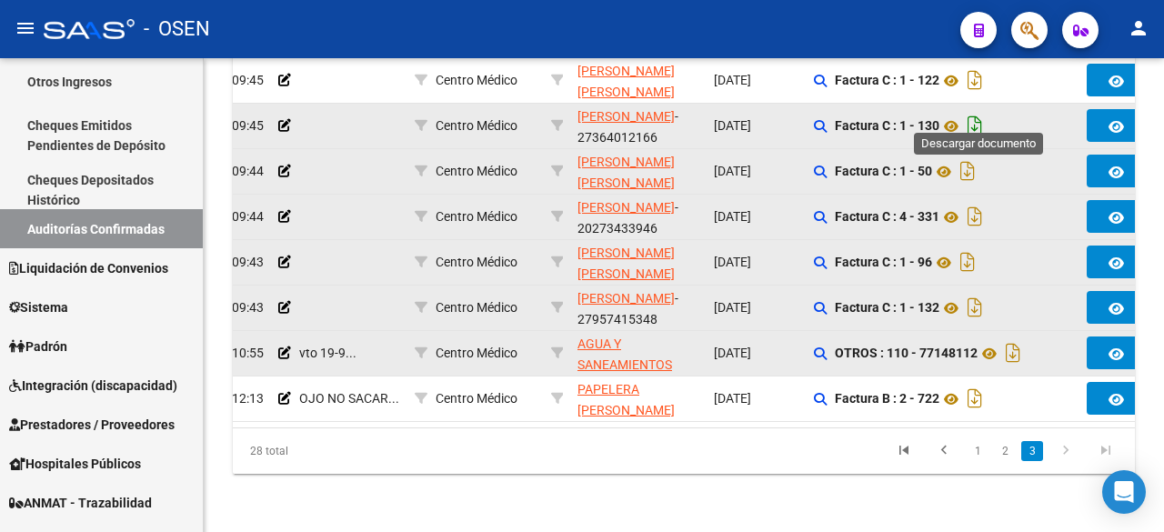
click at [985, 112] on icon "Descargar documento" at bounding box center [975, 125] width 24 height 29
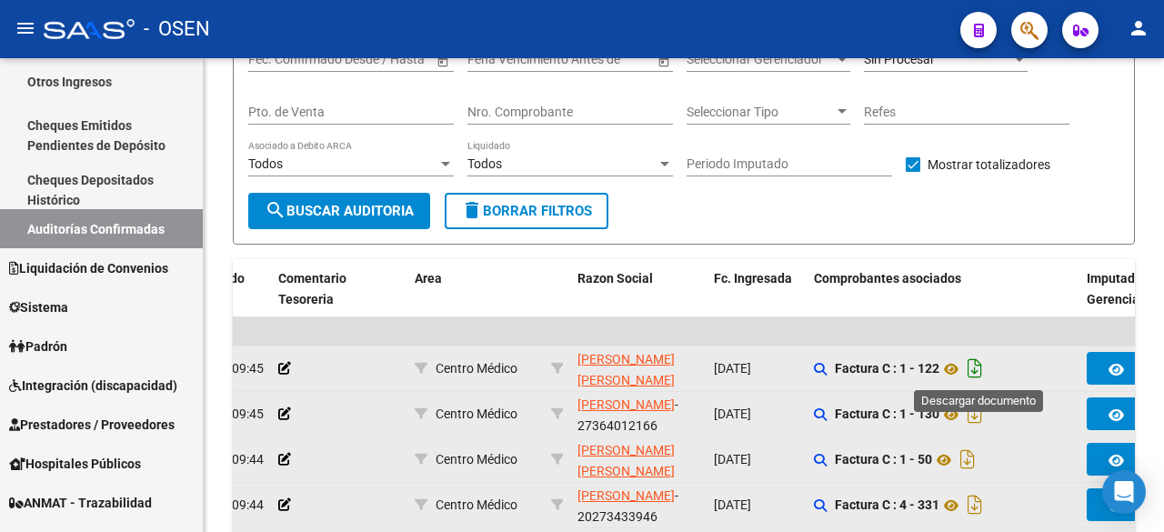
click at [973, 373] on icon "Descargar documento" at bounding box center [975, 368] width 24 height 29
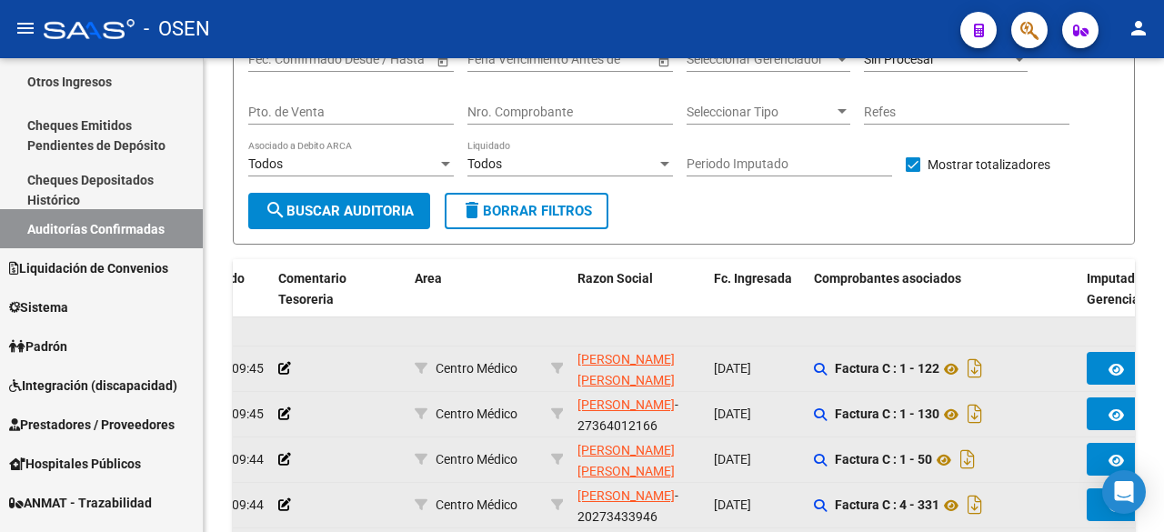
scroll to position [530, 0]
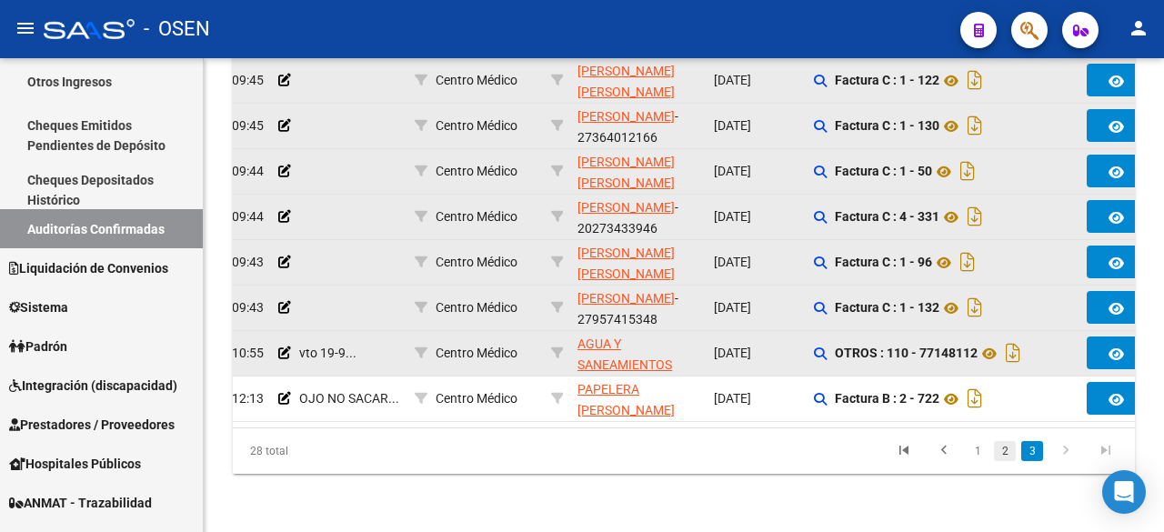
click at [1002, 455] on link "2" at bounding box center [1005, 451] width 22 height 20
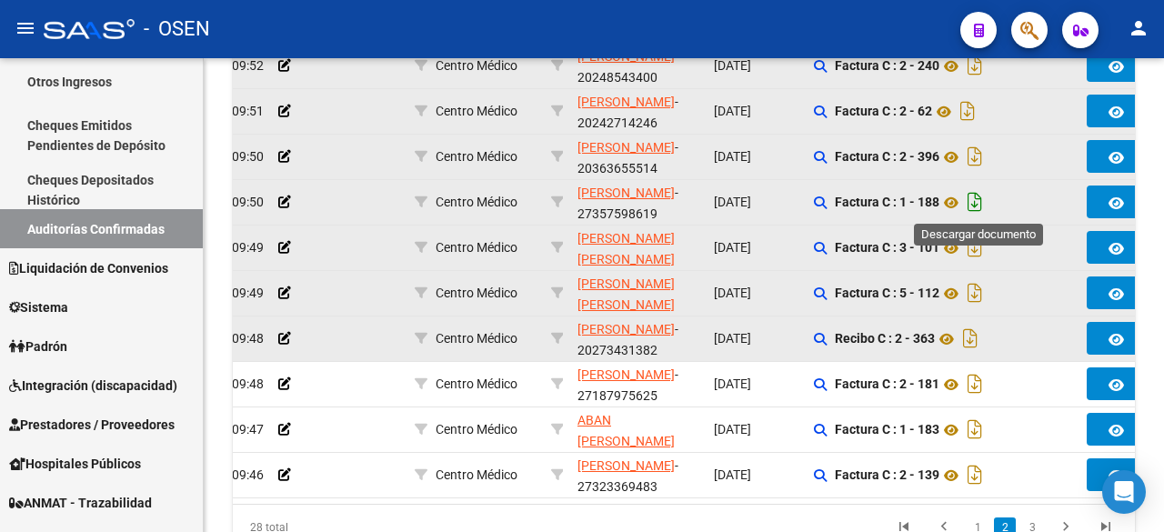
click at [978, 205] on icon "Descargar documento" at bounding box center [975, 201] width 24 height 29
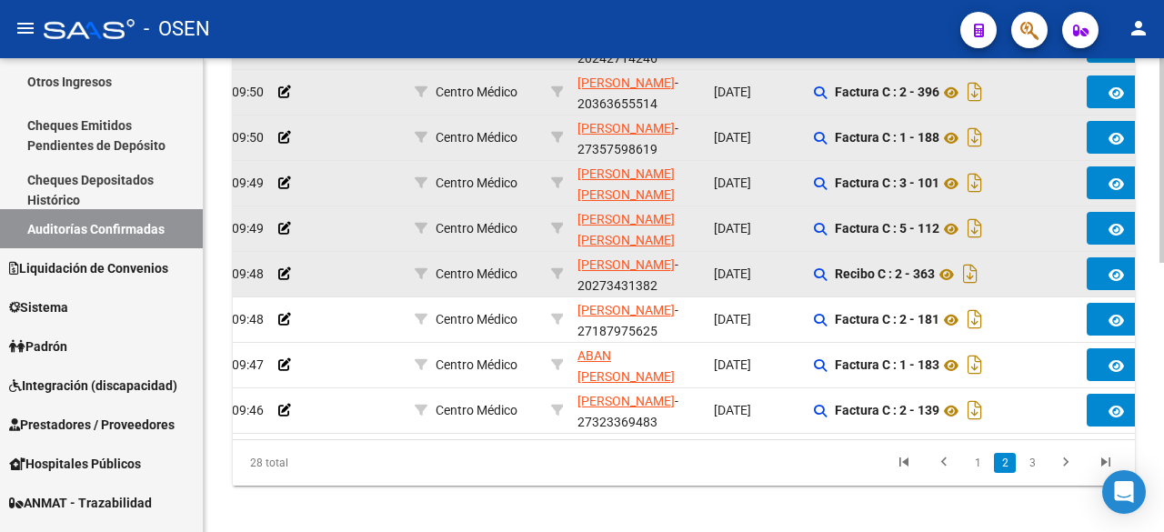
scroll to position [621, 0]
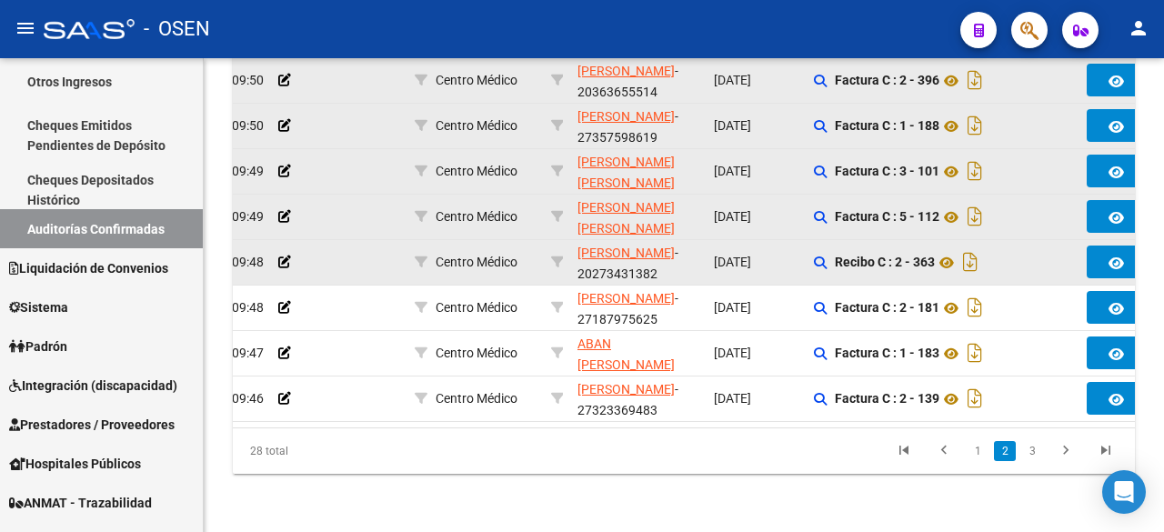
click at [1030, 450] on link "3" at bounding box center [1033, 451] width 22 height 20
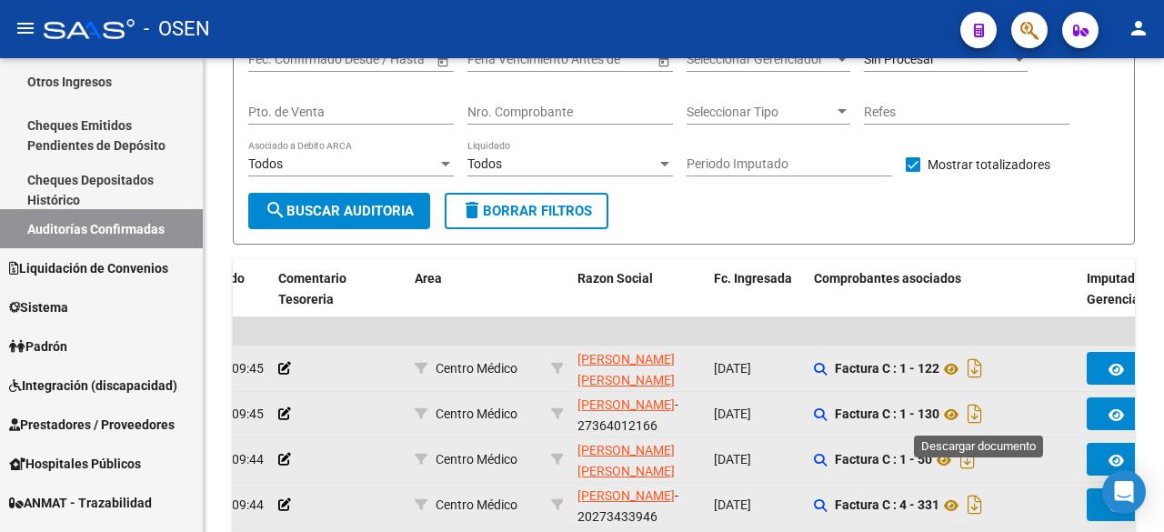
scroll to position [530, 0]
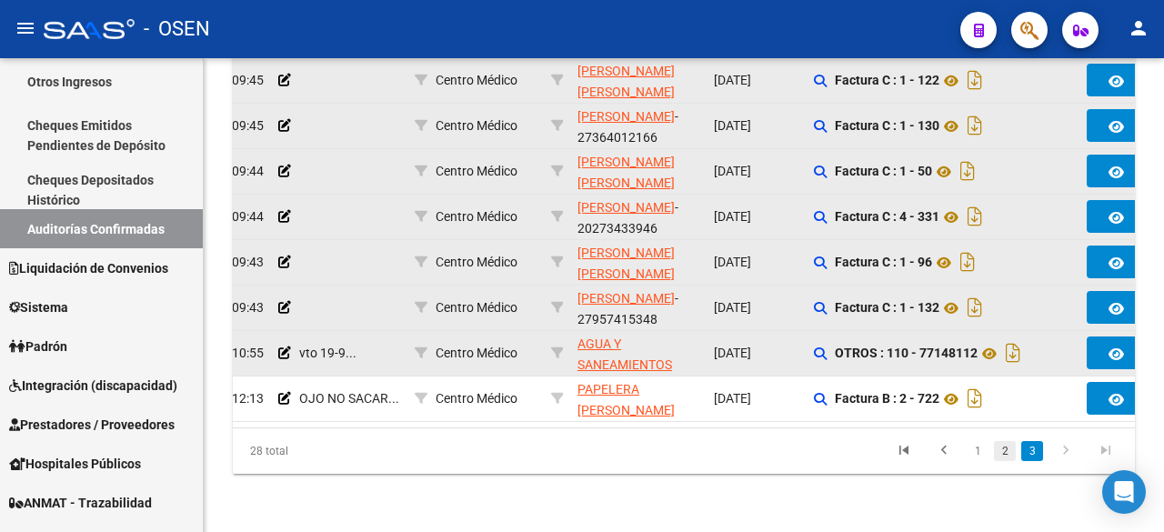
click at [1006, 454] on link "2" at bounding box center [1005, 451] width 22 height 20
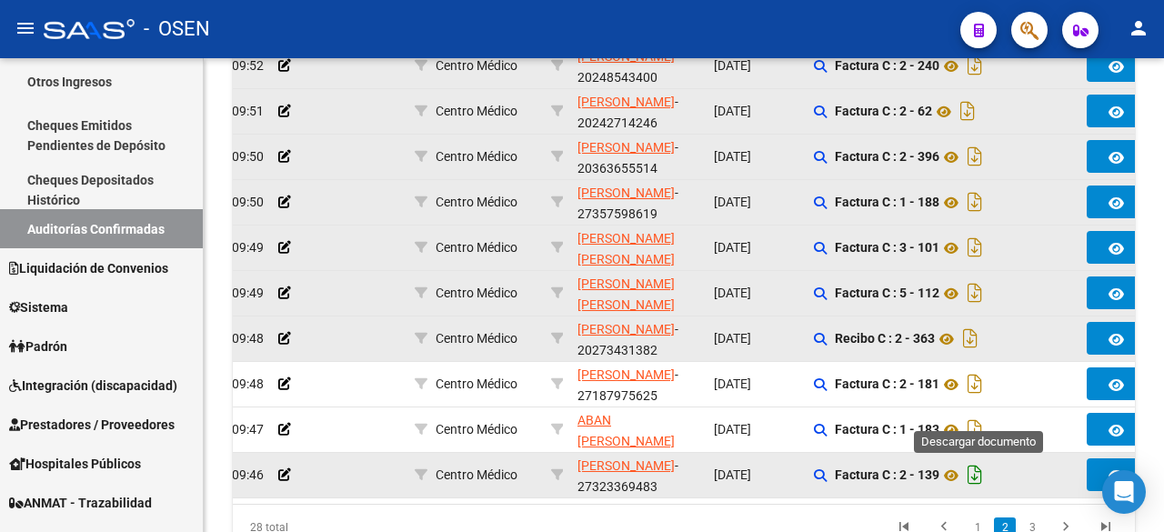
click at [985, 474] on icon "Descargar documento" at bounding box center [975, 474] width 24 height 29
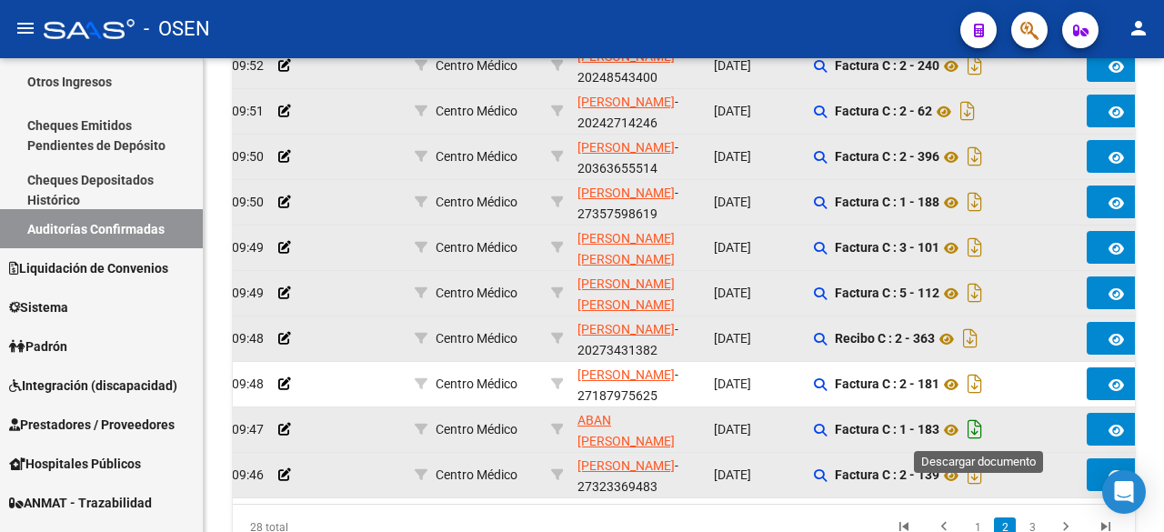
click at [982, 428] on icon "Descargar documento" at bounding box center [975, 429] width 24 height 29
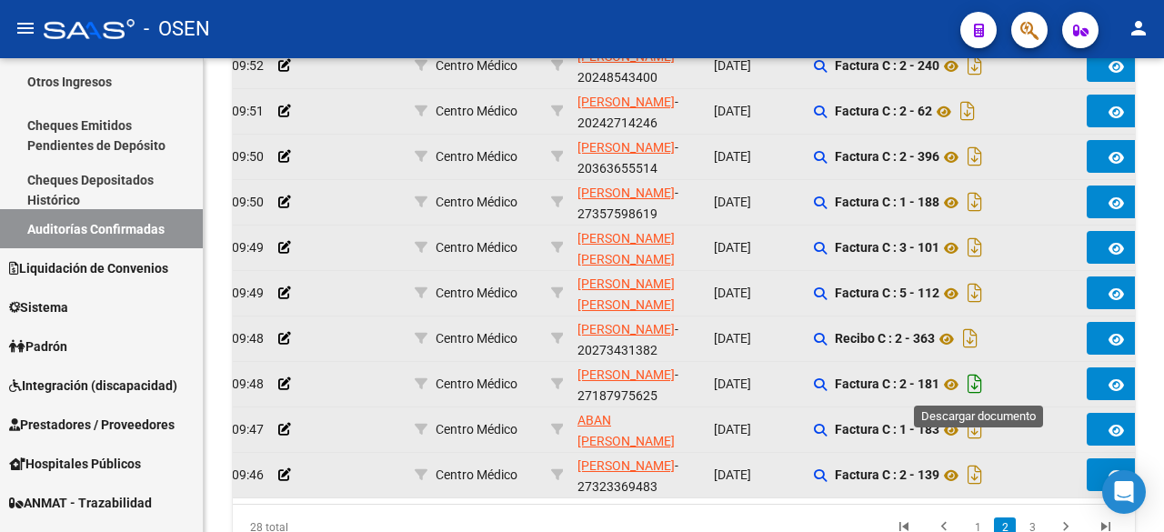
click at [981, 383] on icon "Descargar documento" at bounding box center [975, 383] width 24 height 29
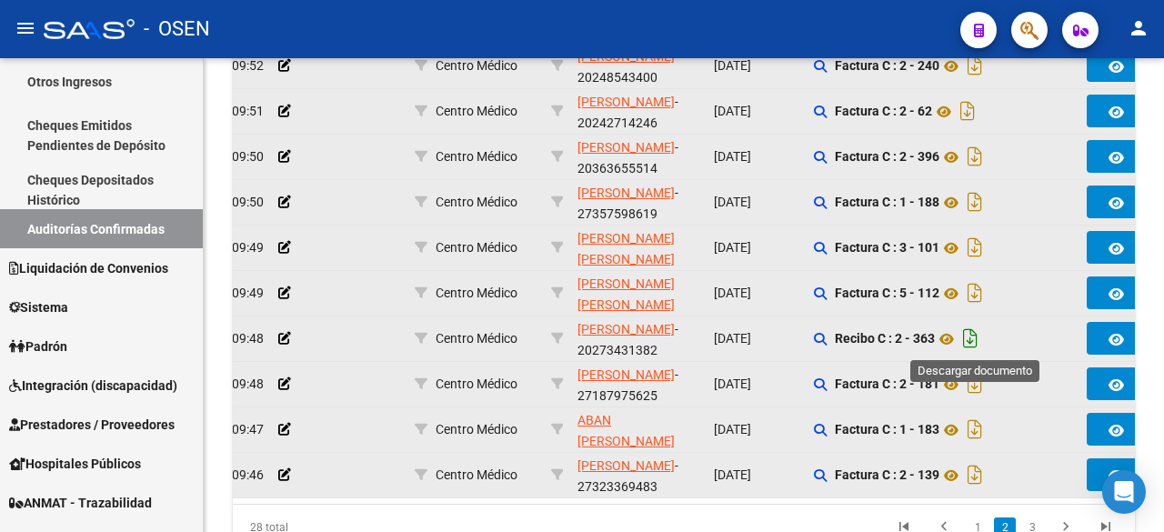
click at [976, 339] on icon "Descargar documento" at bounding box center [971, 338] width 24 height 29
click at [520, 519] on div "28 total 1 2 3" at bounding box center [684, 527] width 902 height 45
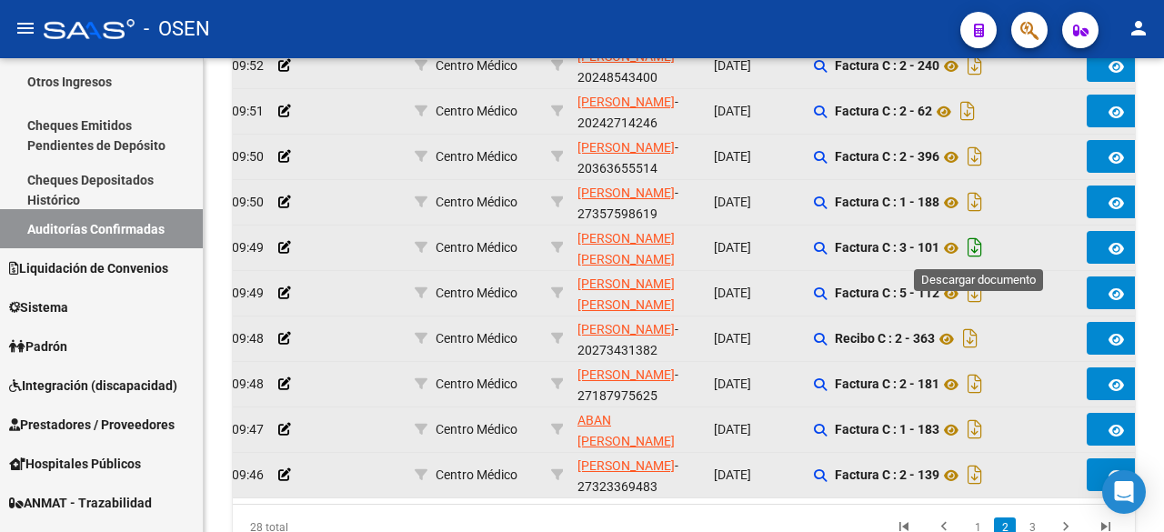
click at [979, 253] on icon "Descargar documento" at bounding box center [975, 247] width 24 height 29
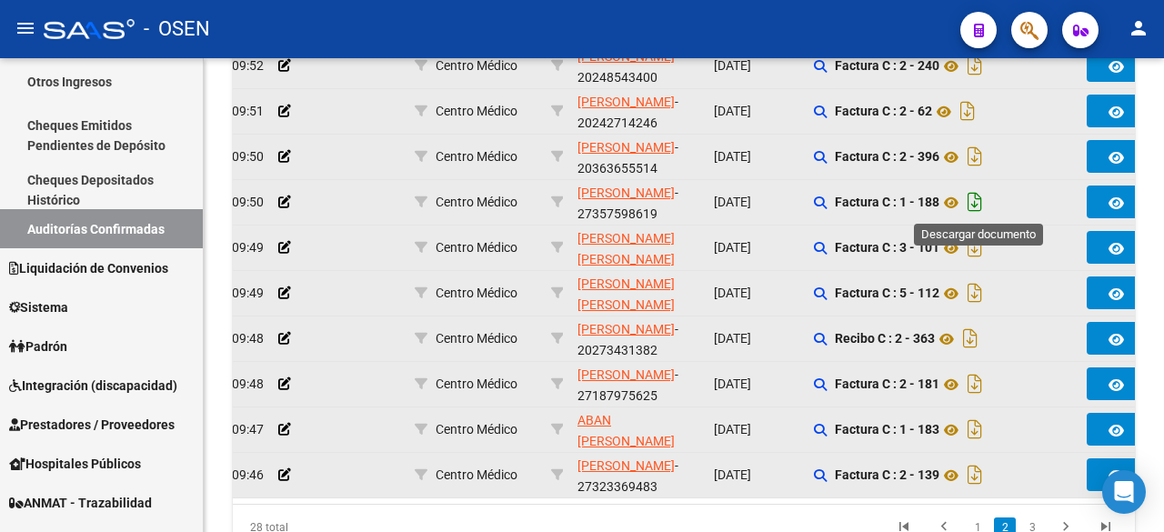
click at [976, 202] on icon "Descargar documento" at bounding box center [975, 201] width 24 height 29
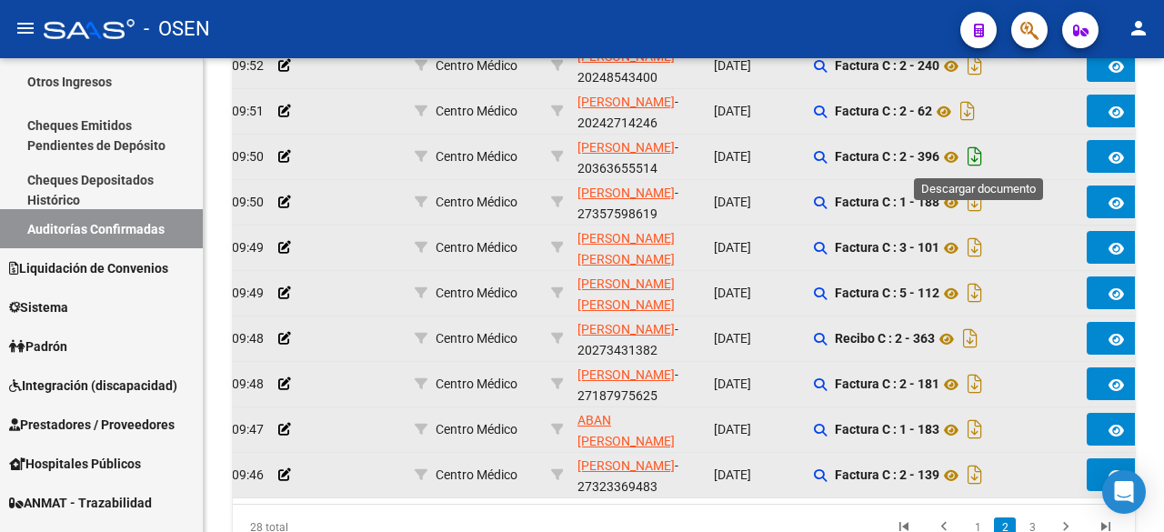
click at [976, 162] on icon "Descargar documento" at bounding box center [975, 156] width 24 height 29
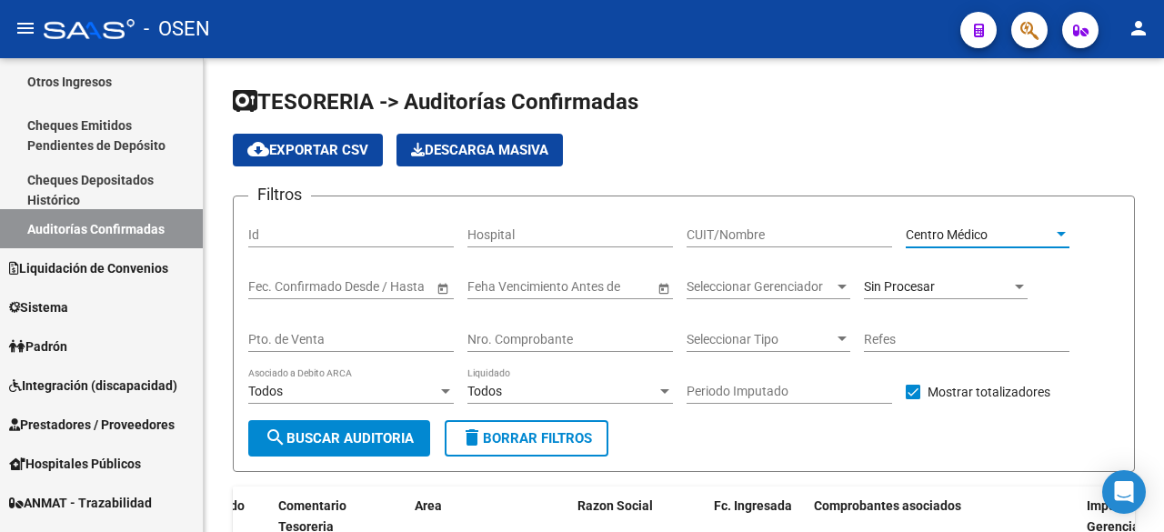
click at [1018, 234] on div "Centro Médico" at bounding box center [979, 234] width 147 height 15
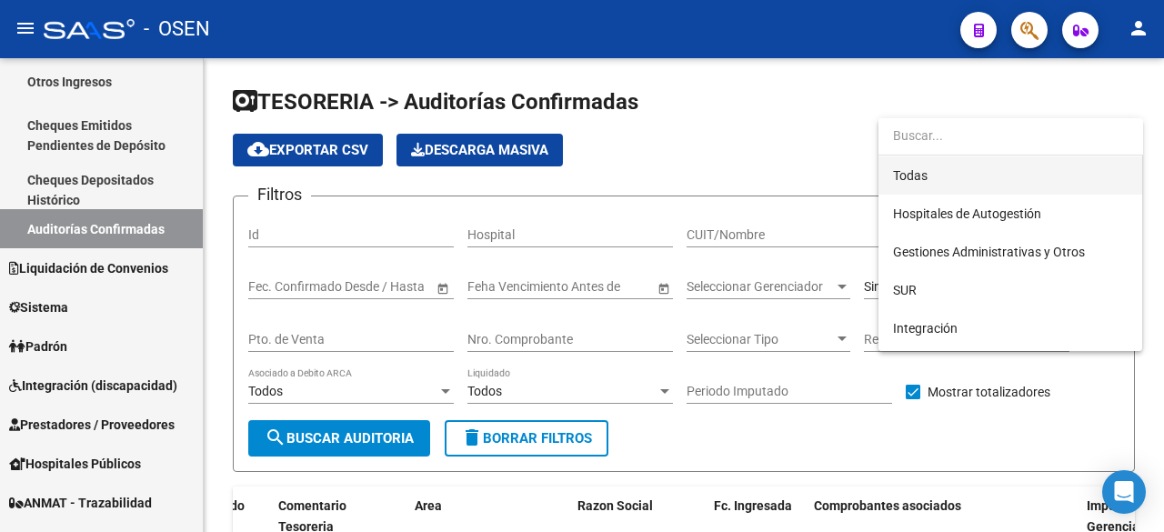
click at [1021, 186] on span "Todas" at bounding box center [1010, 175] width 235 height 38
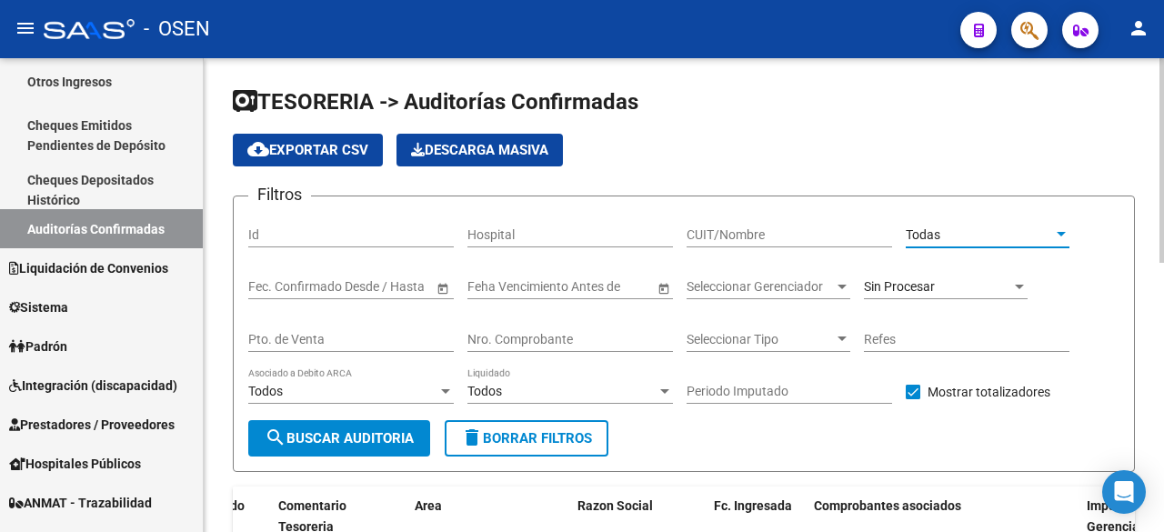
click at [791, 242] on input "CUIT/Nombre" at bounding box center [790, 234] width 206 height 15
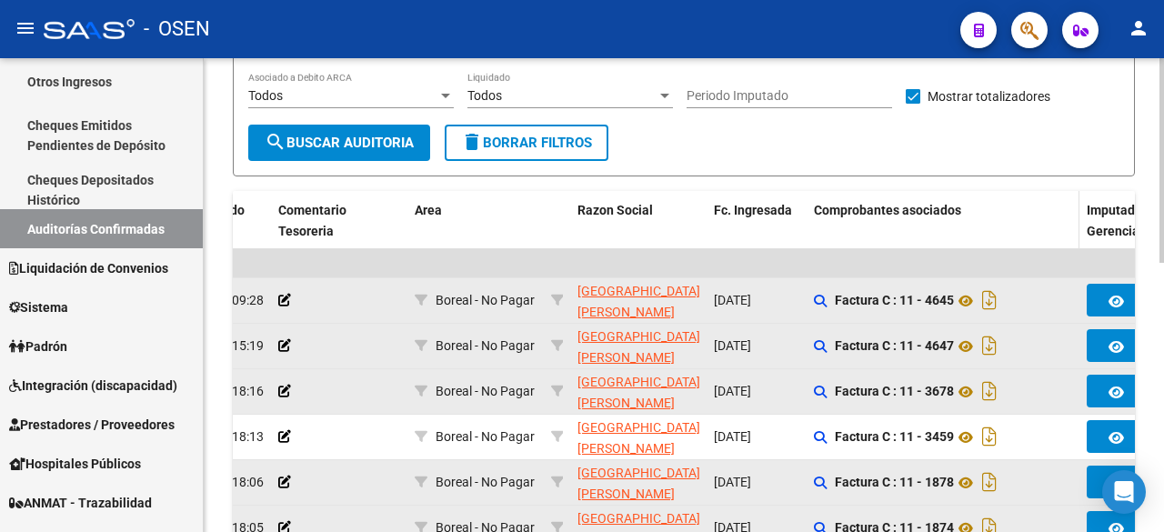
scroll to position [303, 0]
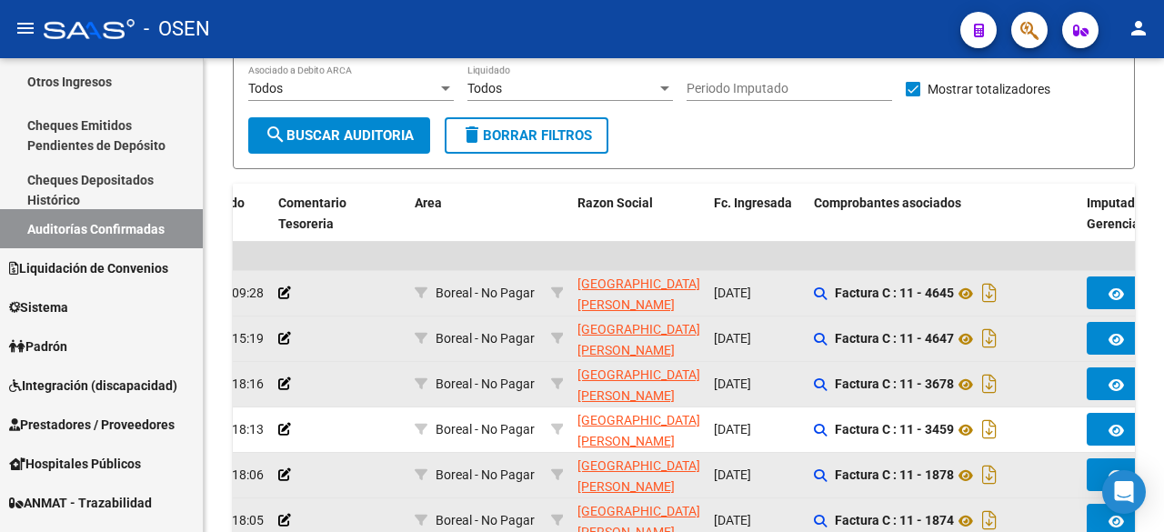
type input "san [PERSON_NAME]"
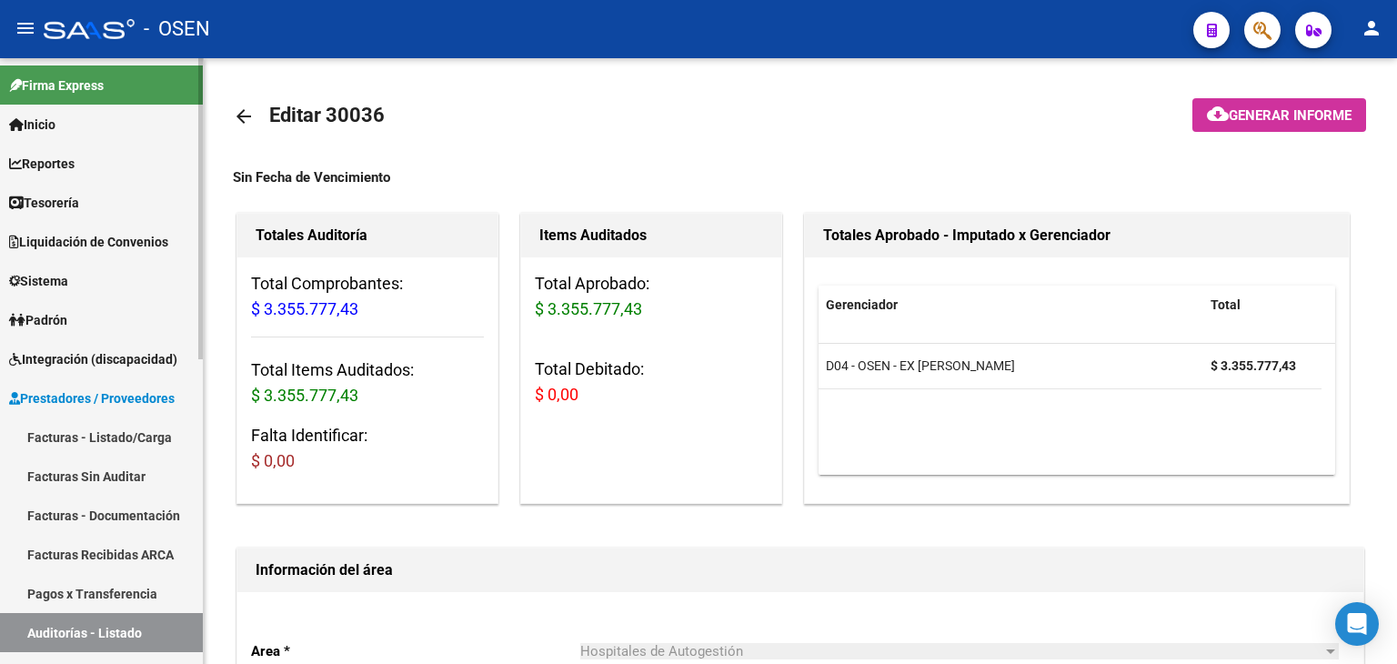
scroll to position [606, 0]
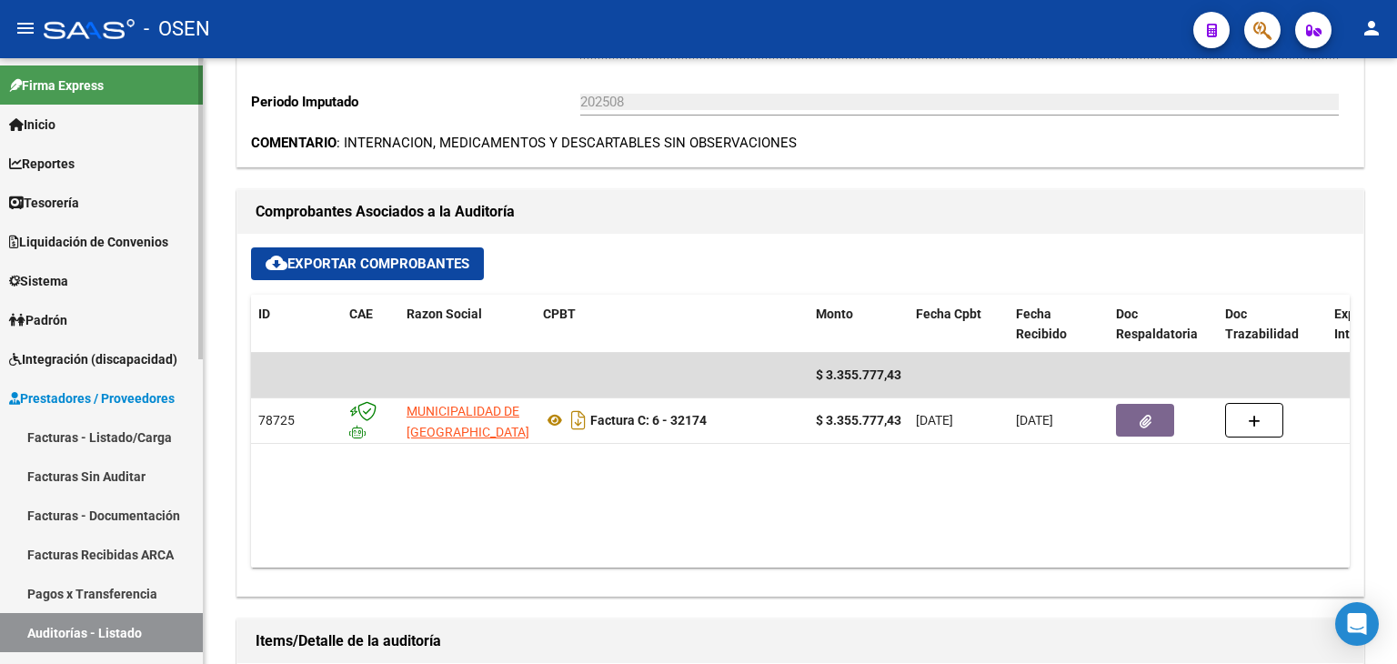
click at [62, 212] on link "Tesorería" at bounding box center [101, 202] width 203 height 39
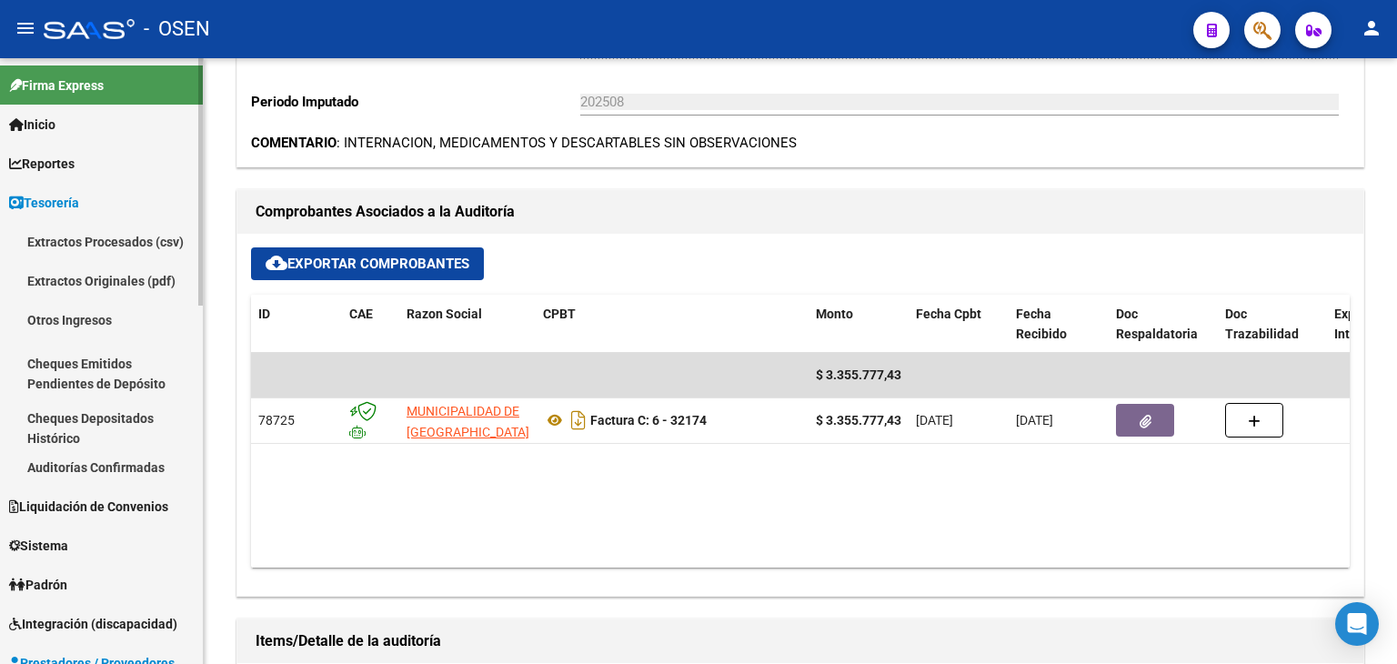
click at [87, 472] on link "Auditorías Confirmadas" at bounding box center [101, 467] width 203 height 39
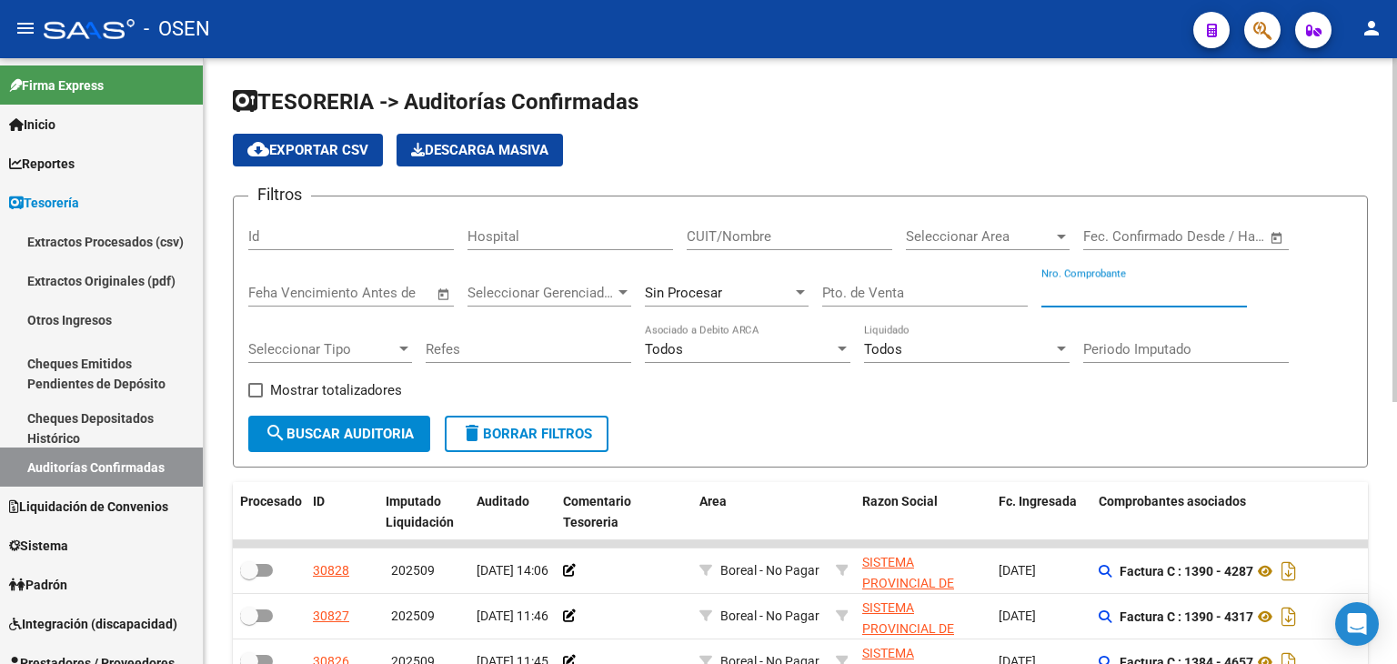
click at [1101, 292] on input "Nro. Comprobante" at bounding box center [1145, 293] width 206 height 16
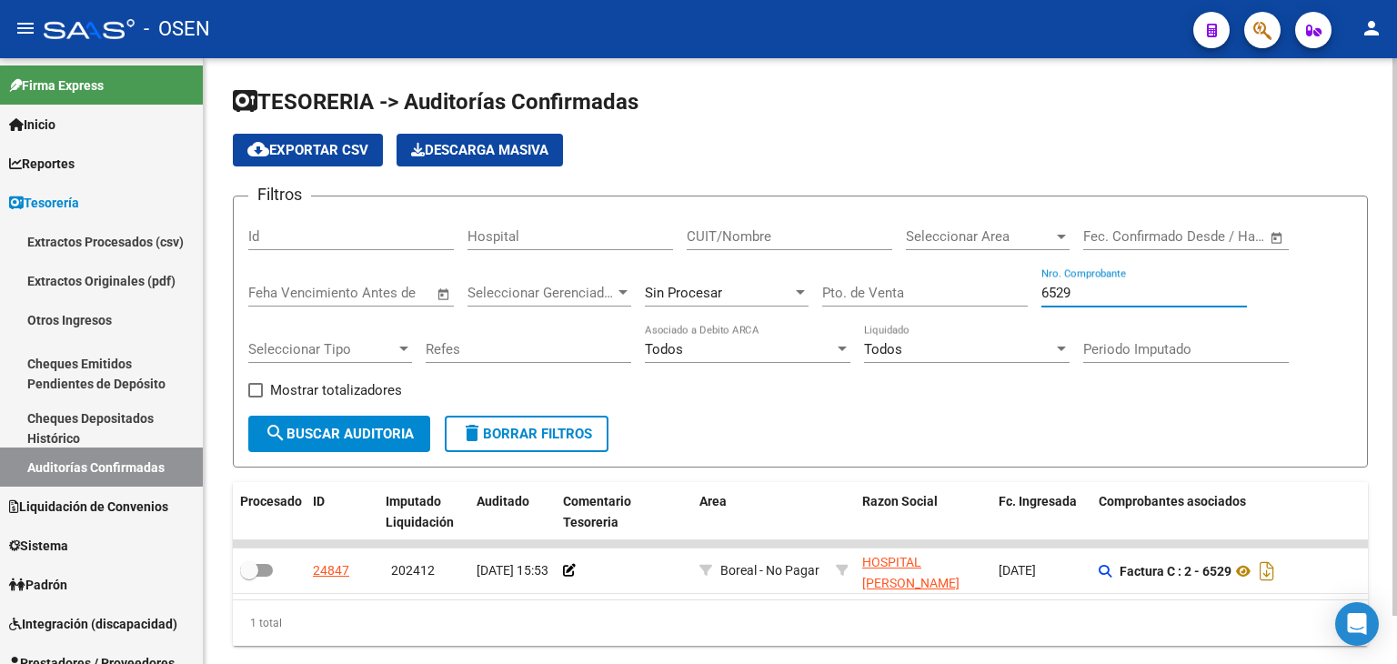
scroll to position [0, 283]
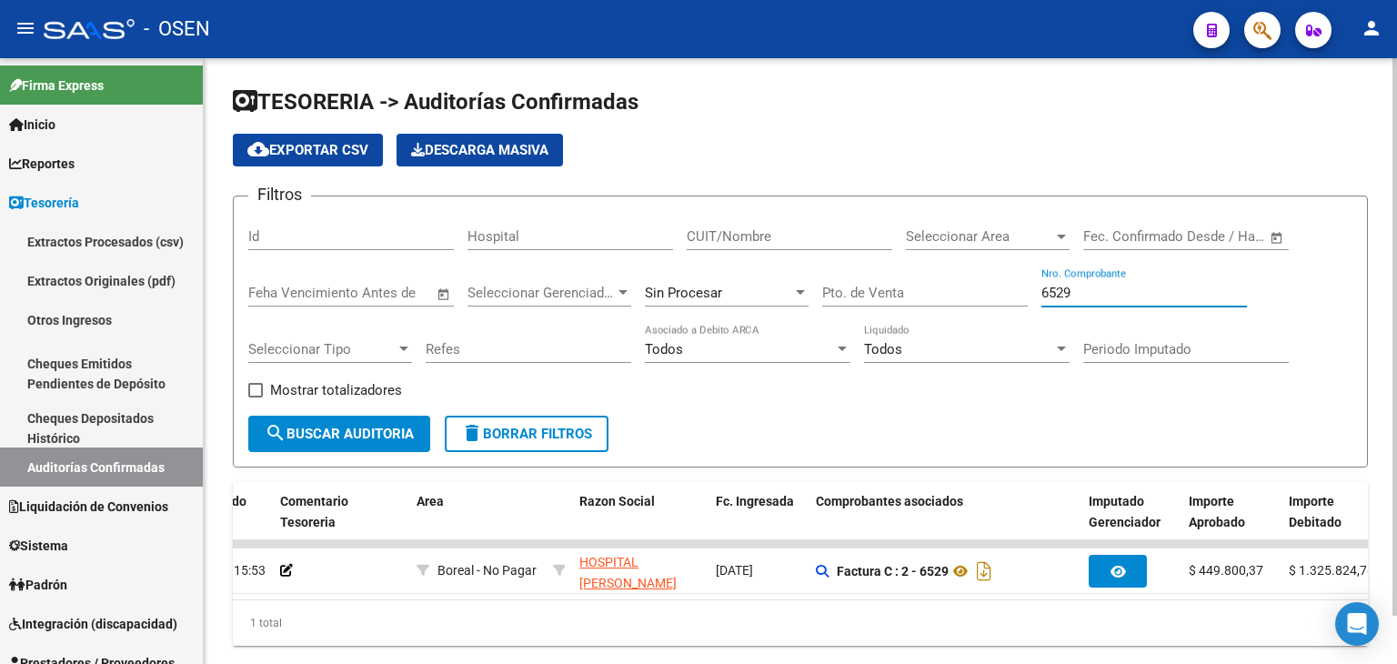
type input "6529"
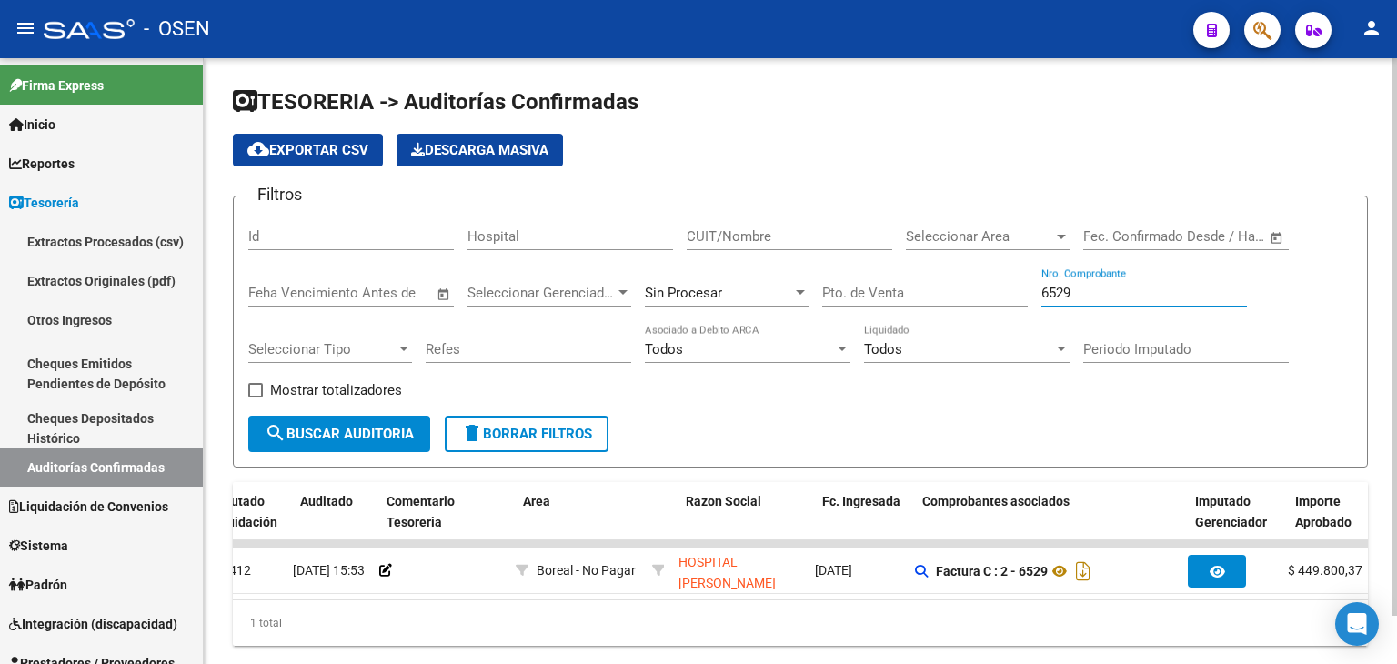
scroll to position [0, 0]
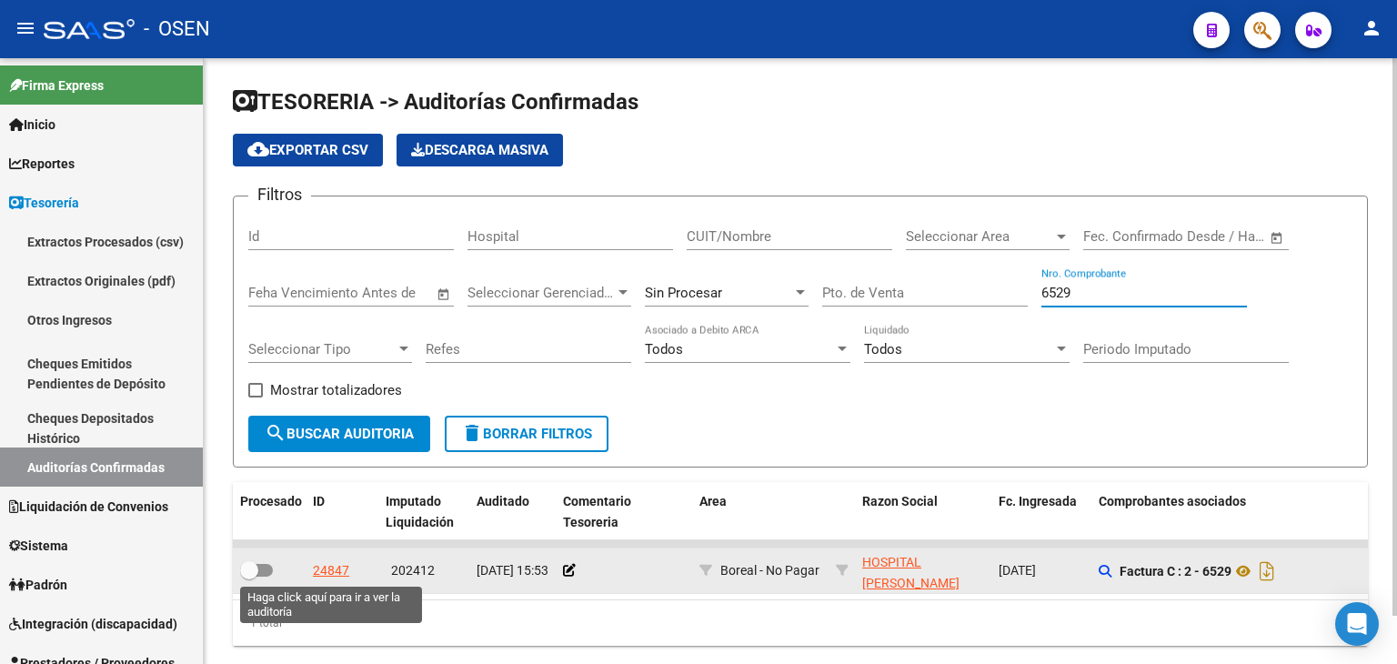
click at [317, 564] on div "24847" at bounding box center [331, 570] width 36 height 21
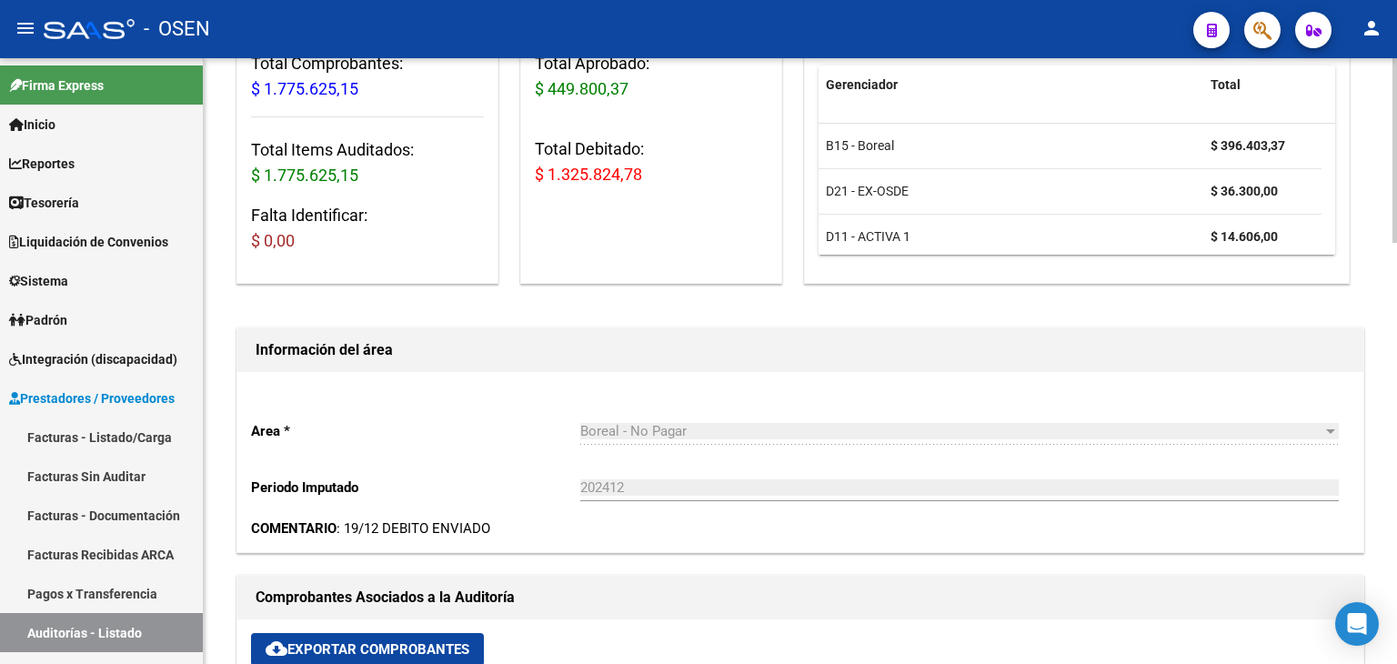
scroll to position [606, 0]
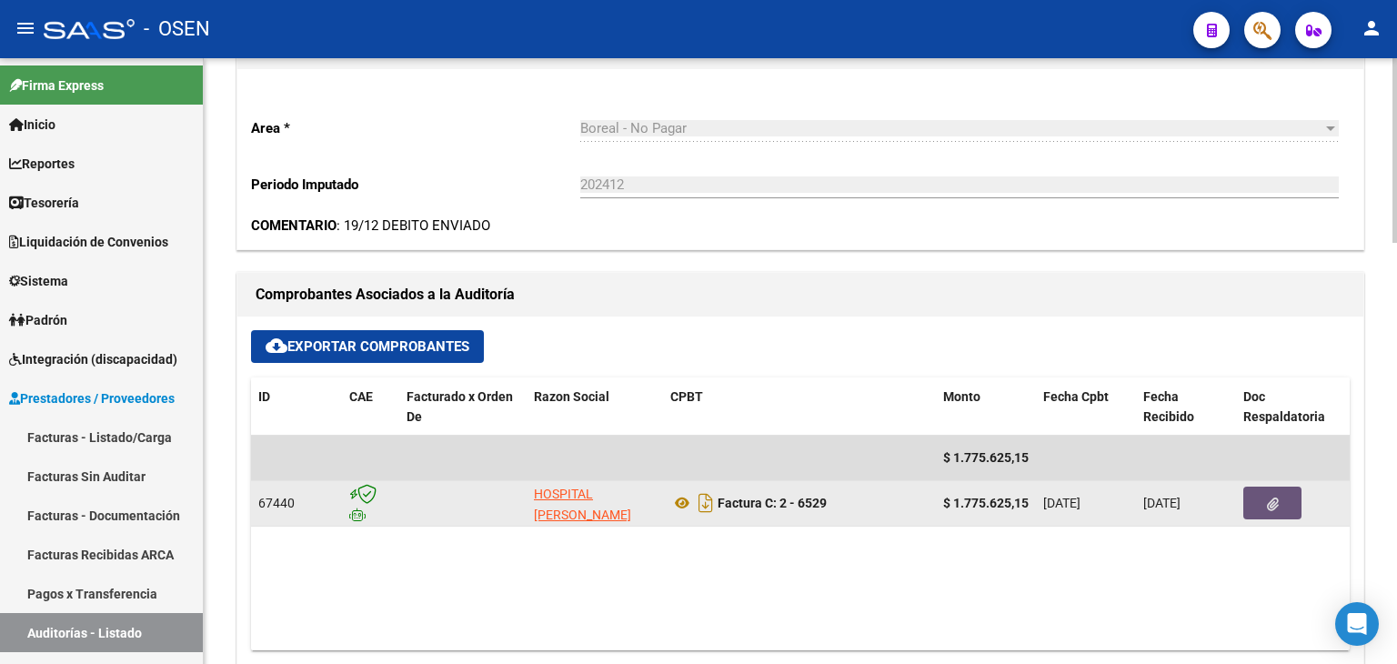
click at [1274, 505] on icon "button" at bounding box center [1273, 505] width 12 height 14
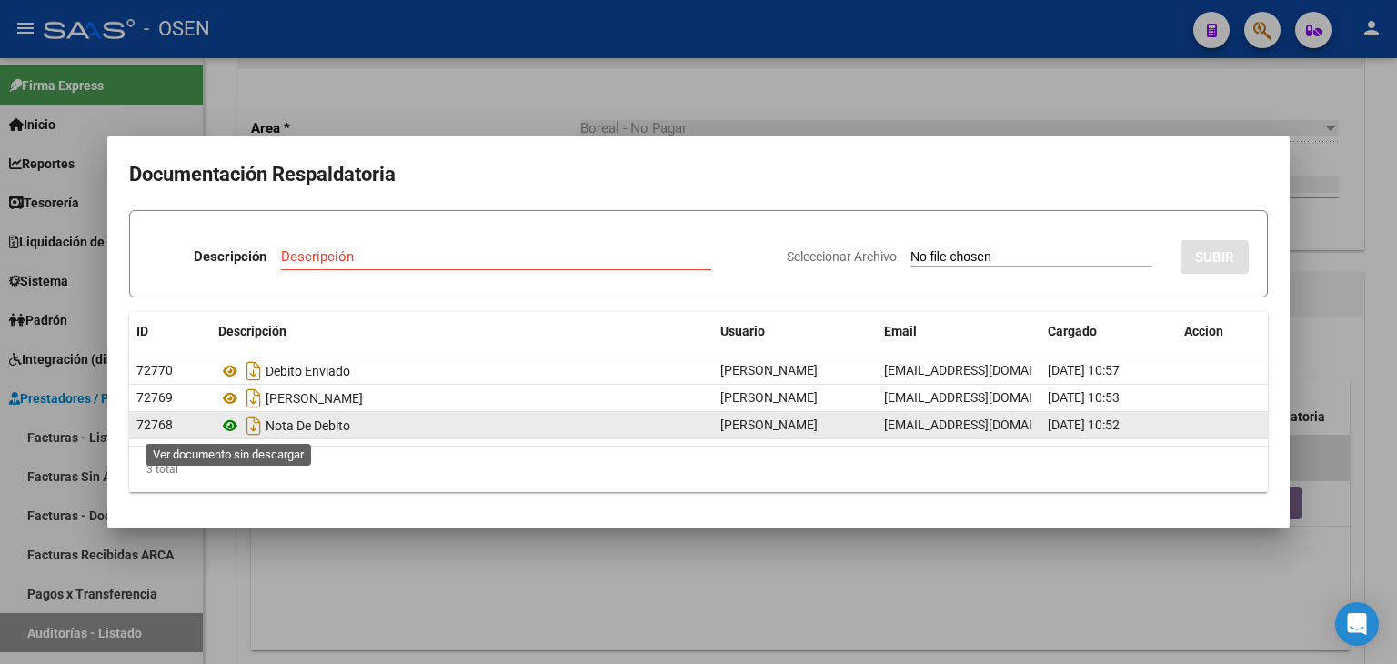
click at [219, 420] on icon at bounding box center [230, 426] width 24 height 22
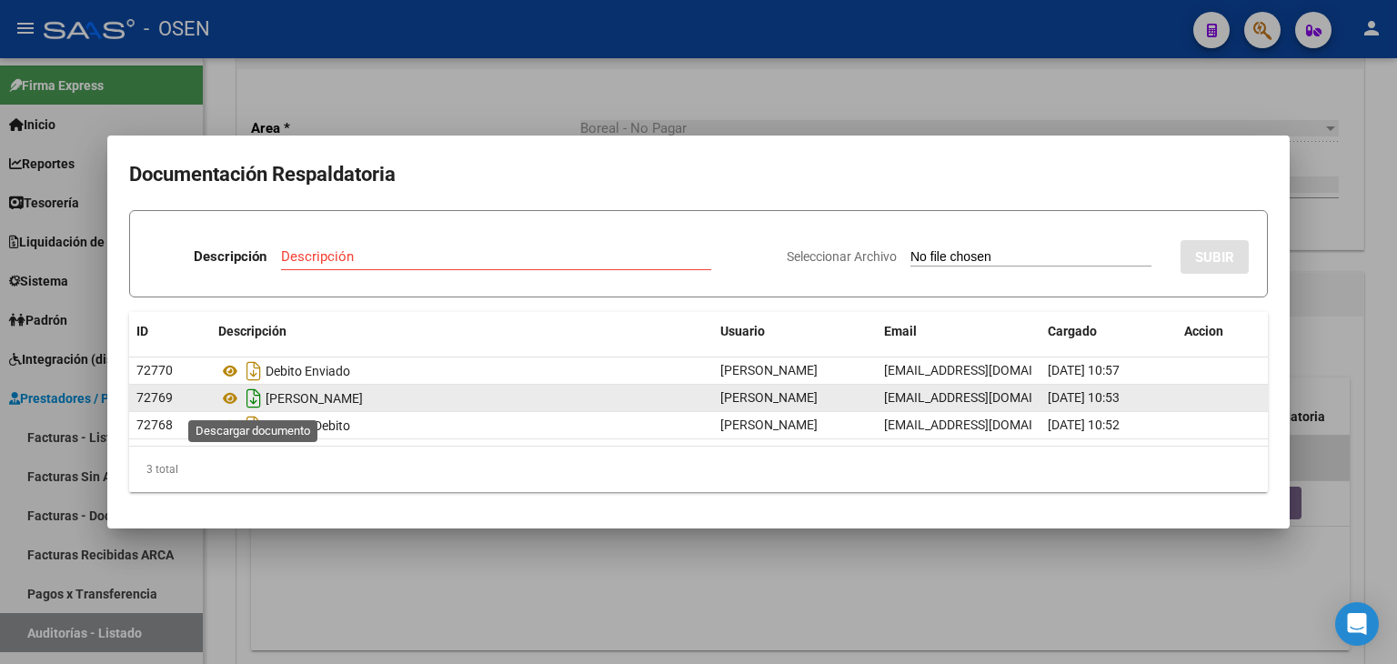
click at [254, 393] on icon "Descargar documento" at bounding box center [254, 398] width 24 height 29
click at [323, 545] on div at bounding box center [698, 332] width 1397 height 664
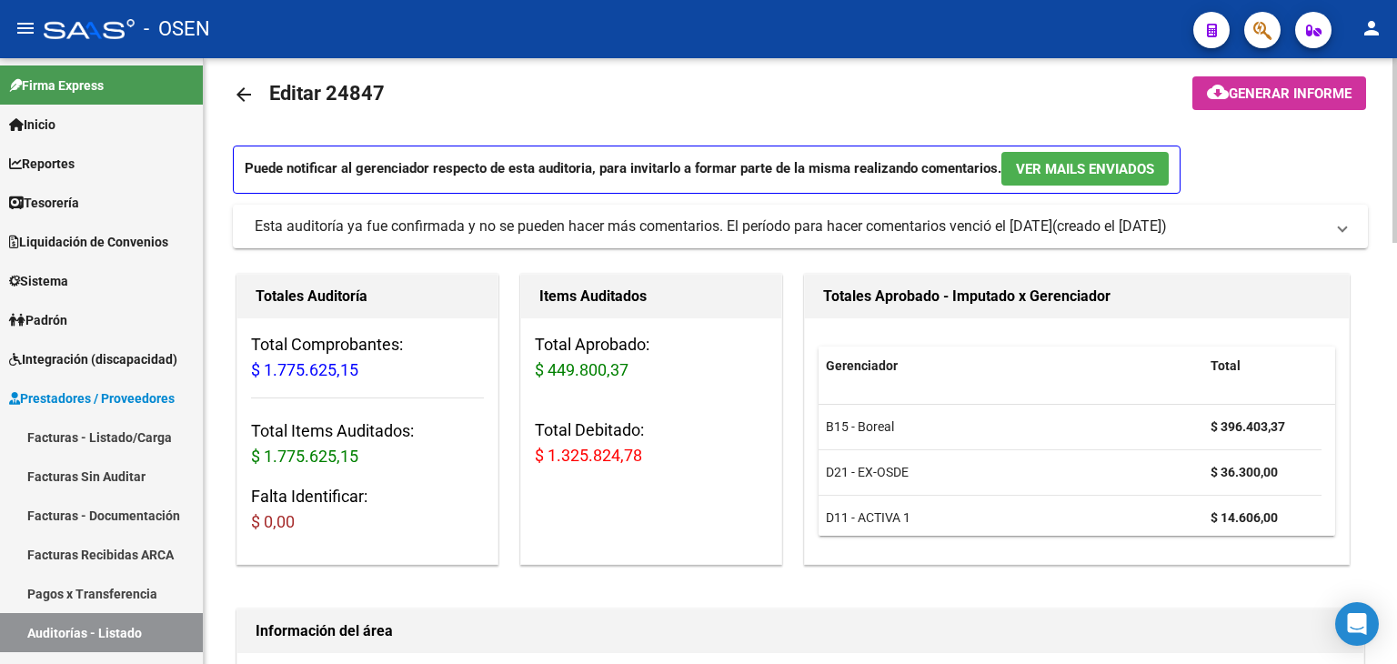
scroll to position [0, 0]
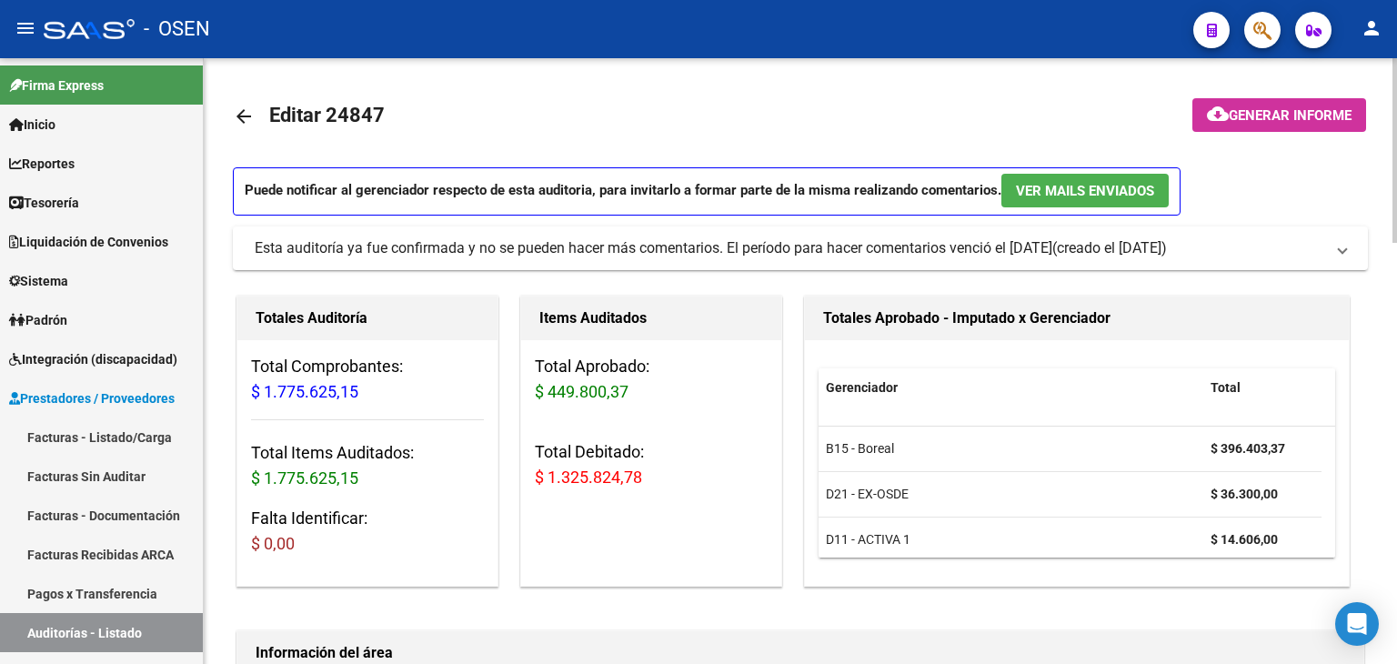
click at [247, 118] on mat-icon "arrow_back" at bounding box center [244, 117] width 22 height 22
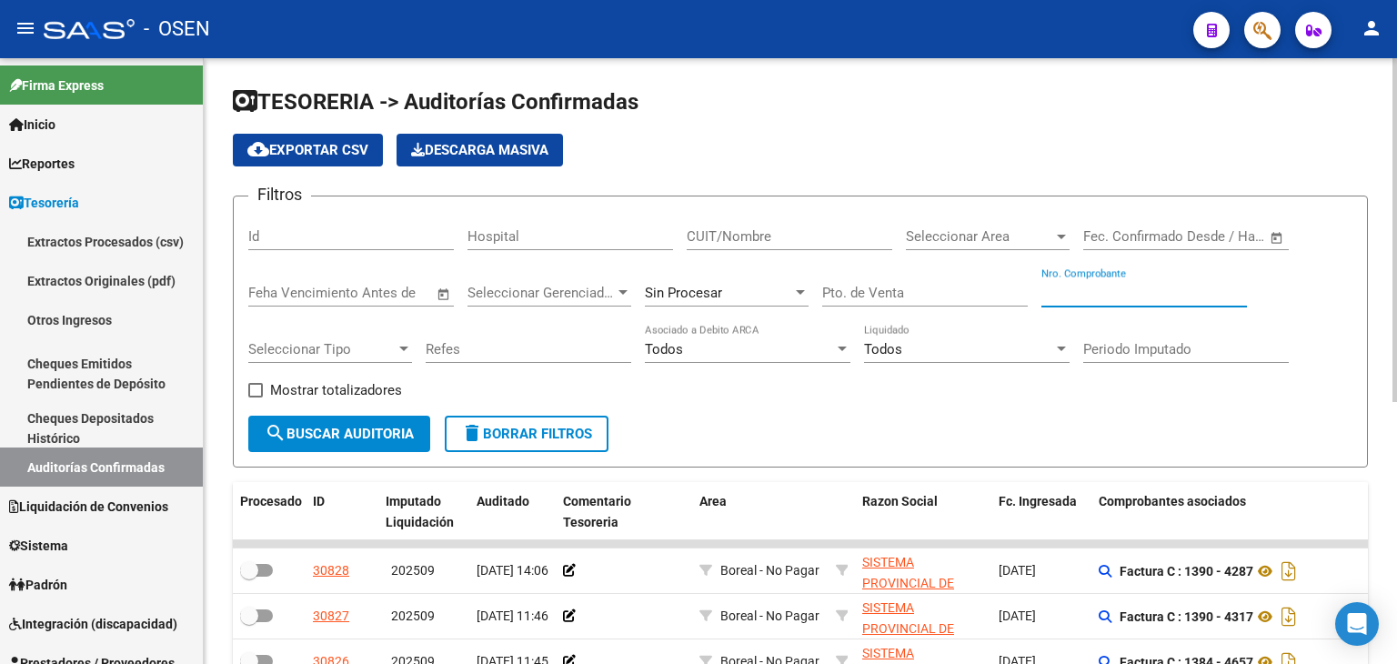
click at [1123, 295] on input "Nro. Comprobante" at bounding box center [1145, 293] width 206 height 16
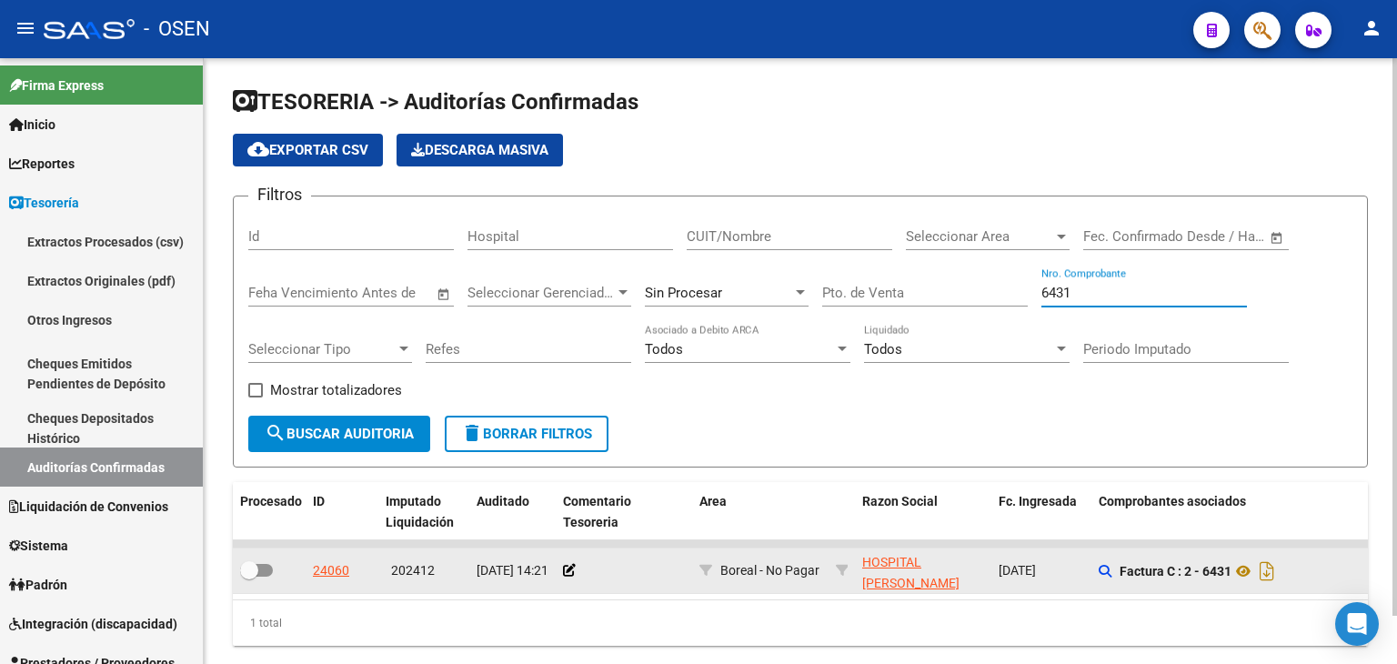
type input "6431"
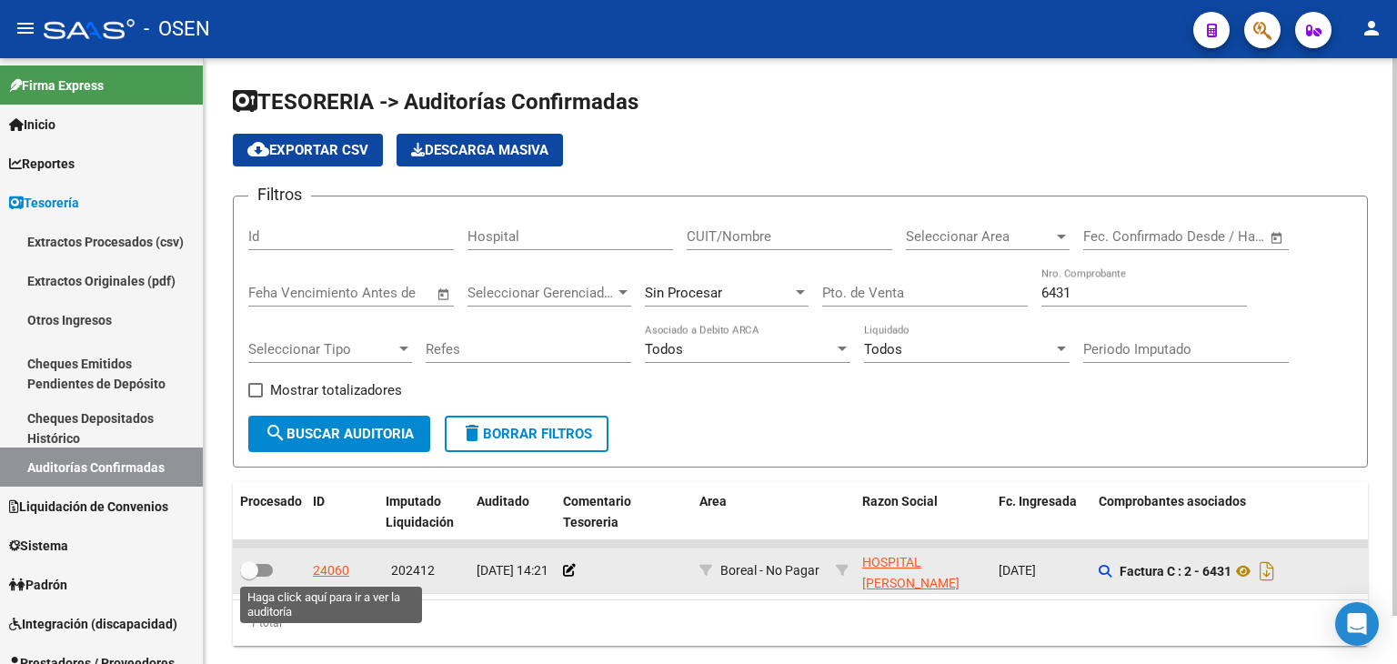
click at [315, 569] on div "24060" at bounding box center [331, 570] width 36 height 21
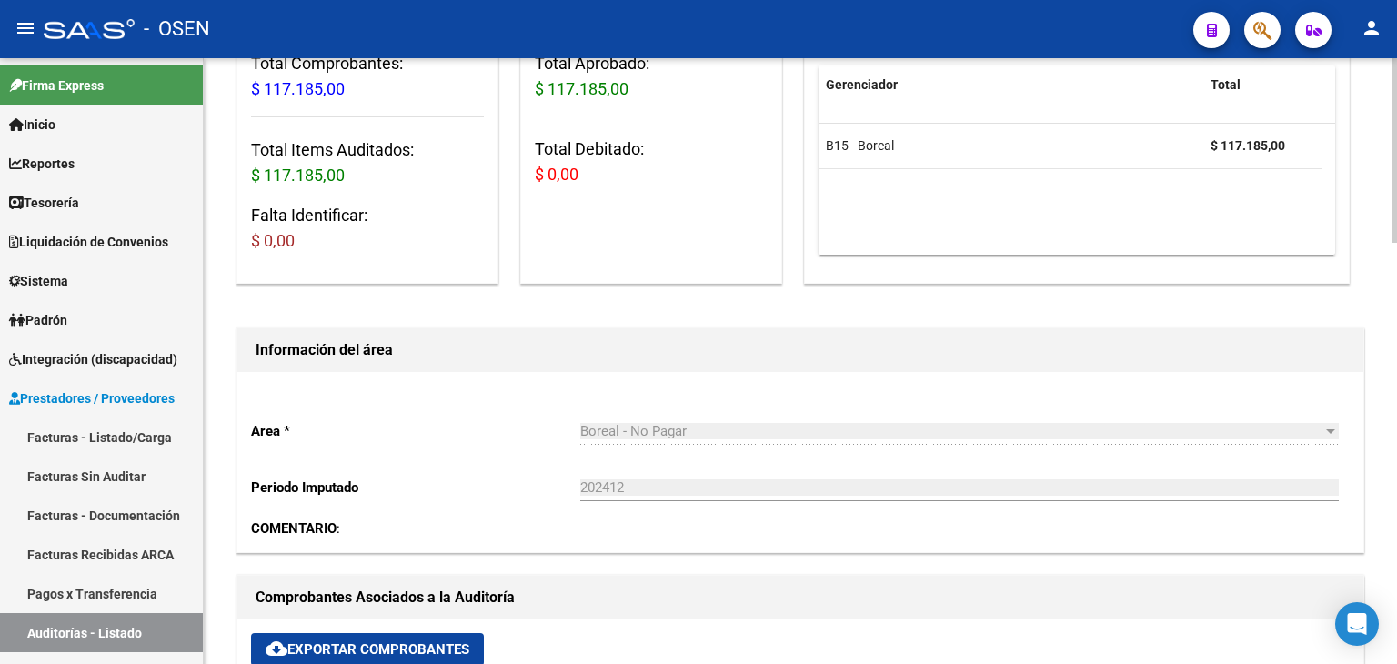
scroll to position [606, 0]
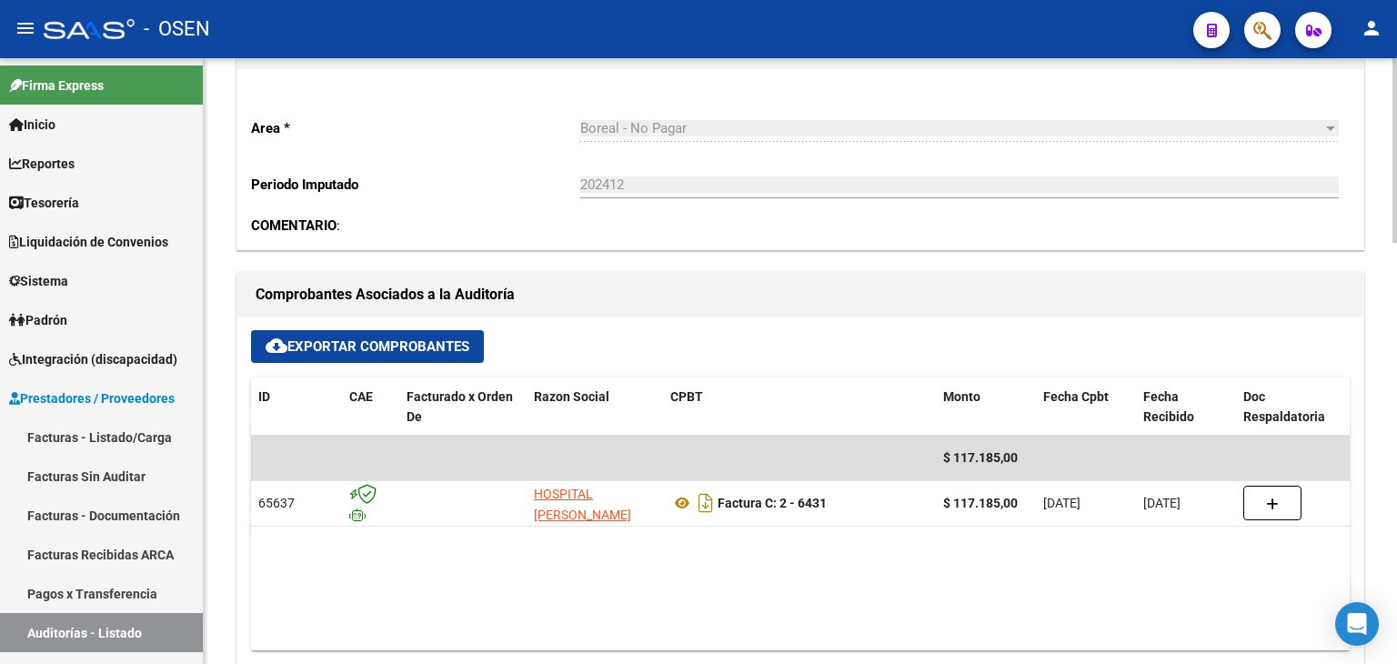
drag, startPoint x: 892, startPoint y: 656, endPoint x: 841, endPoint y: 651, distance: 51.1
click at [814, 653] on div "cloud_download Exportar Comprobantes ID CAE Facturado x Orden De Razon Social C…" at bounding box center [800, 498] width 1126 height 362
click at [892, 654] on div "cloud_download Exportar Comprobantes ID CAE Facturado x Orden De Razon Social C…" at bounding box center [800, 498] width 1126 height 362
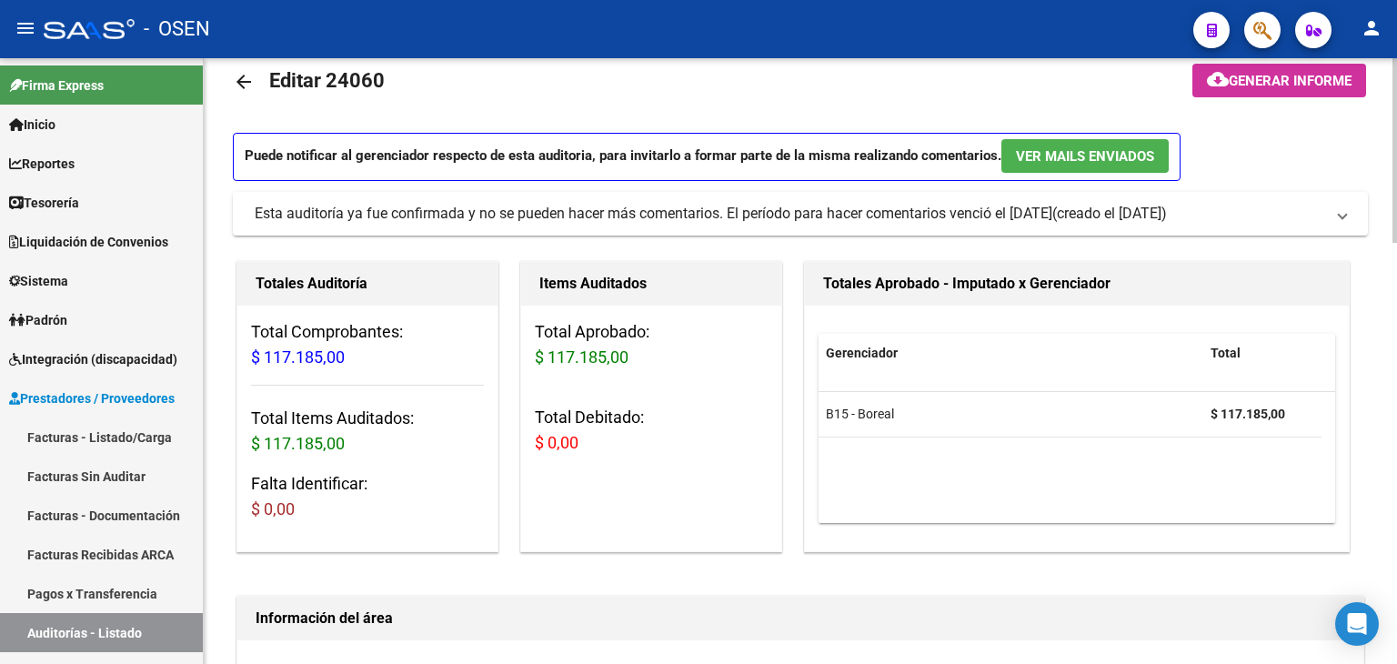
scroll to position [0, 0]
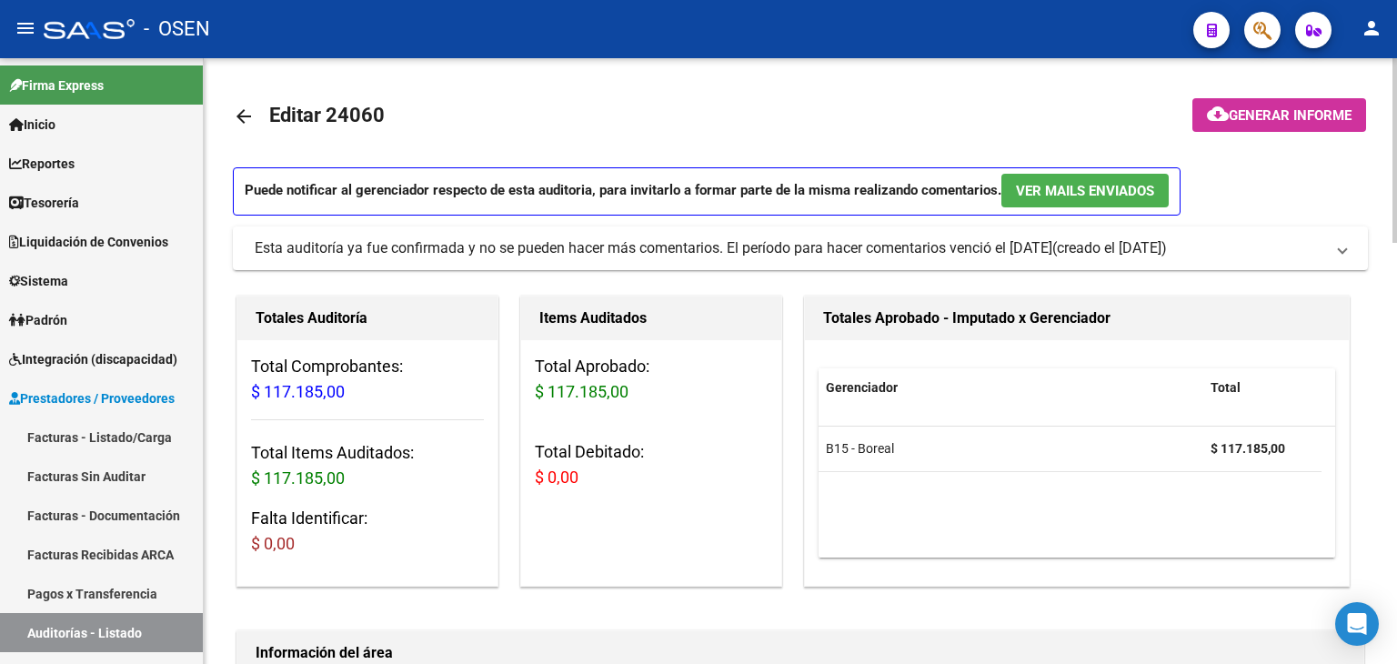
click at [249, 121] on mat-icon "arrow_back" at bounding box center [244, 117] width 22 height 22
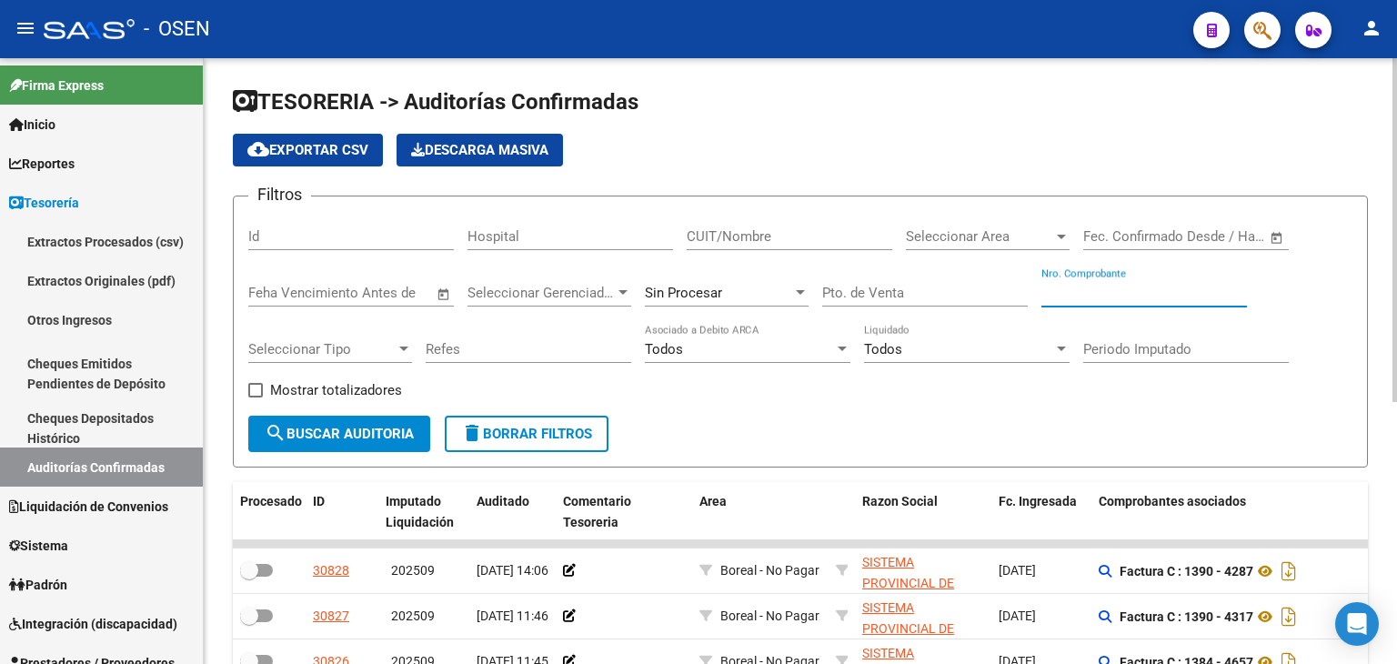
click at [1042, 298] on input "Nro. Comprobante" at bounding box center [1145, 293] width 206 height 16
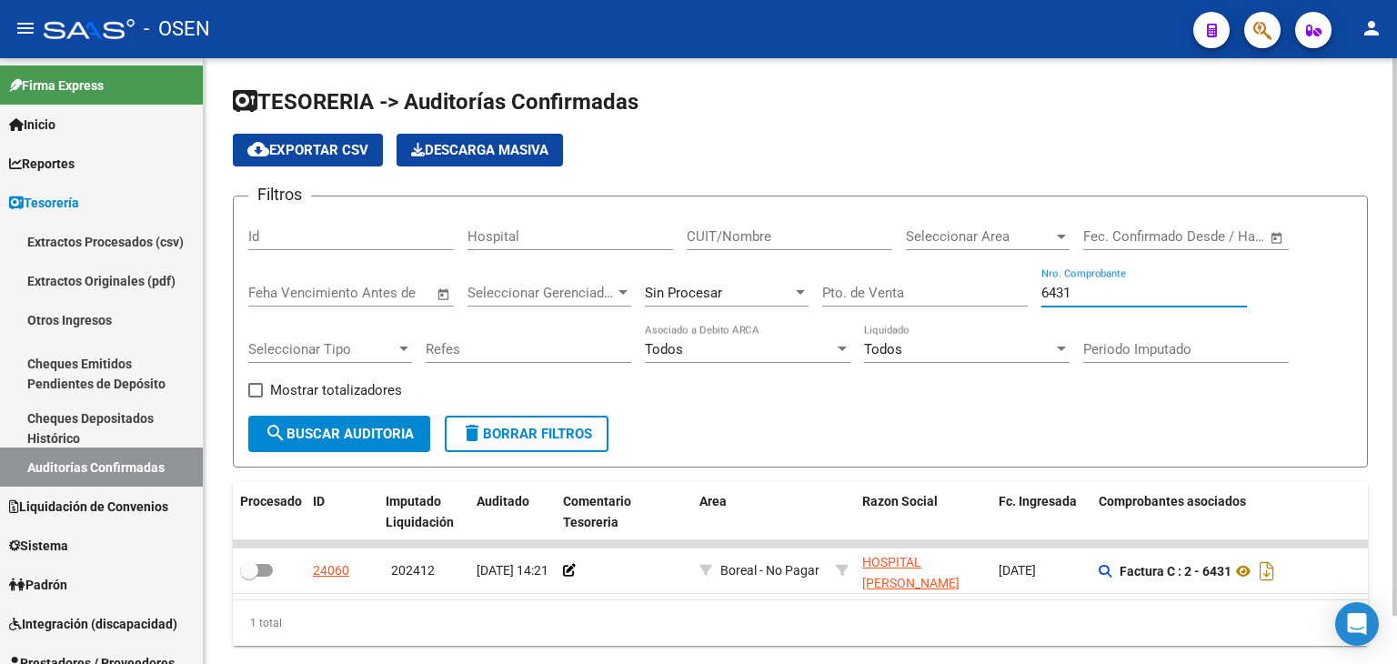
drag, startPoint x: 1084, startPoint y: 292, endPoint x: 861, endPoint y: 297, distance: 222.9
click at [861, 296] on div "Filtros Id Hospital CUIT/Nombre Seleccionar Area Seleccionar Area Fecha inicio …" at bounding box center [800, 313] width 1104 height 205
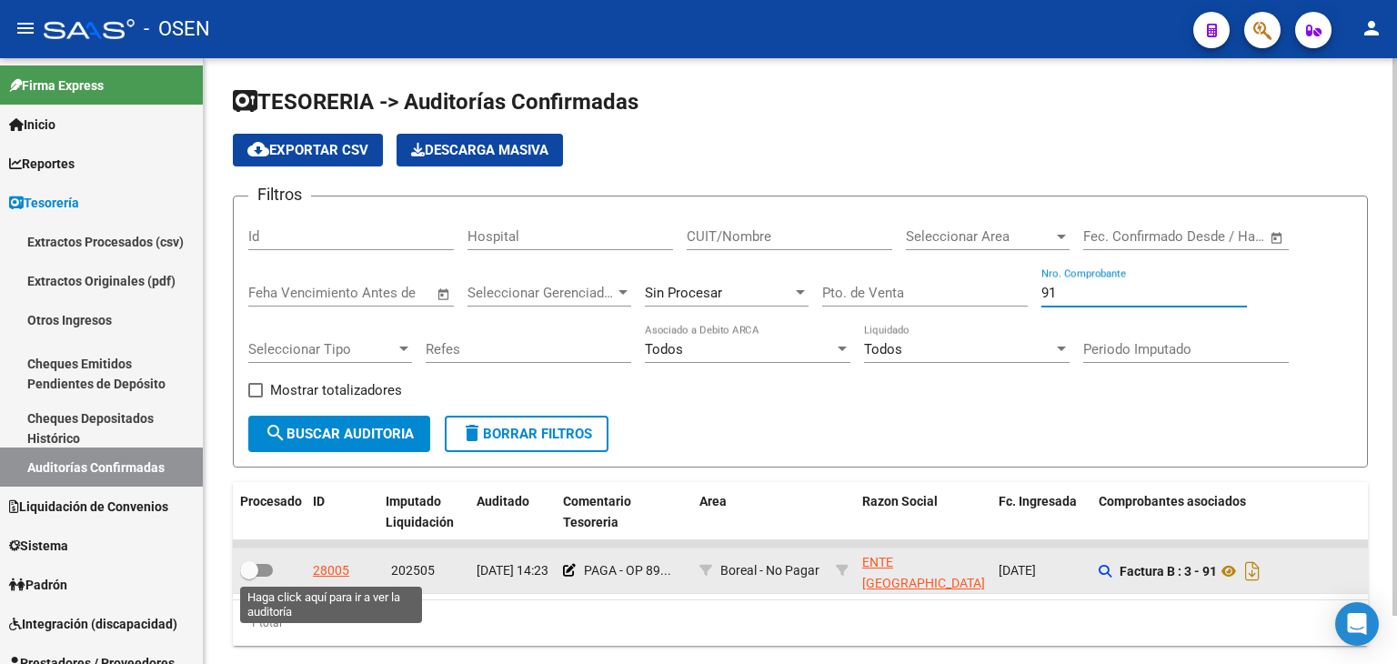
type input "91"
click at [334, 570] on div "28005" at bounding box center [331, 570] width 36 height 21
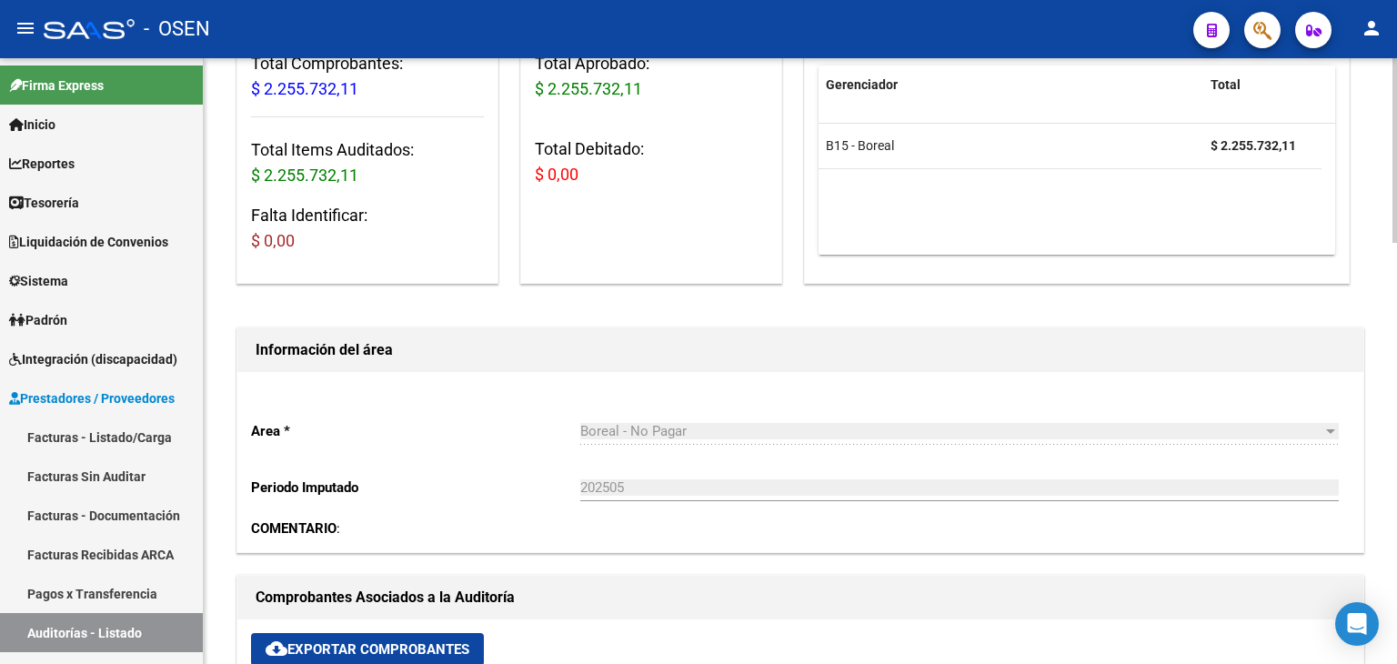
scroll to position [606, 0]
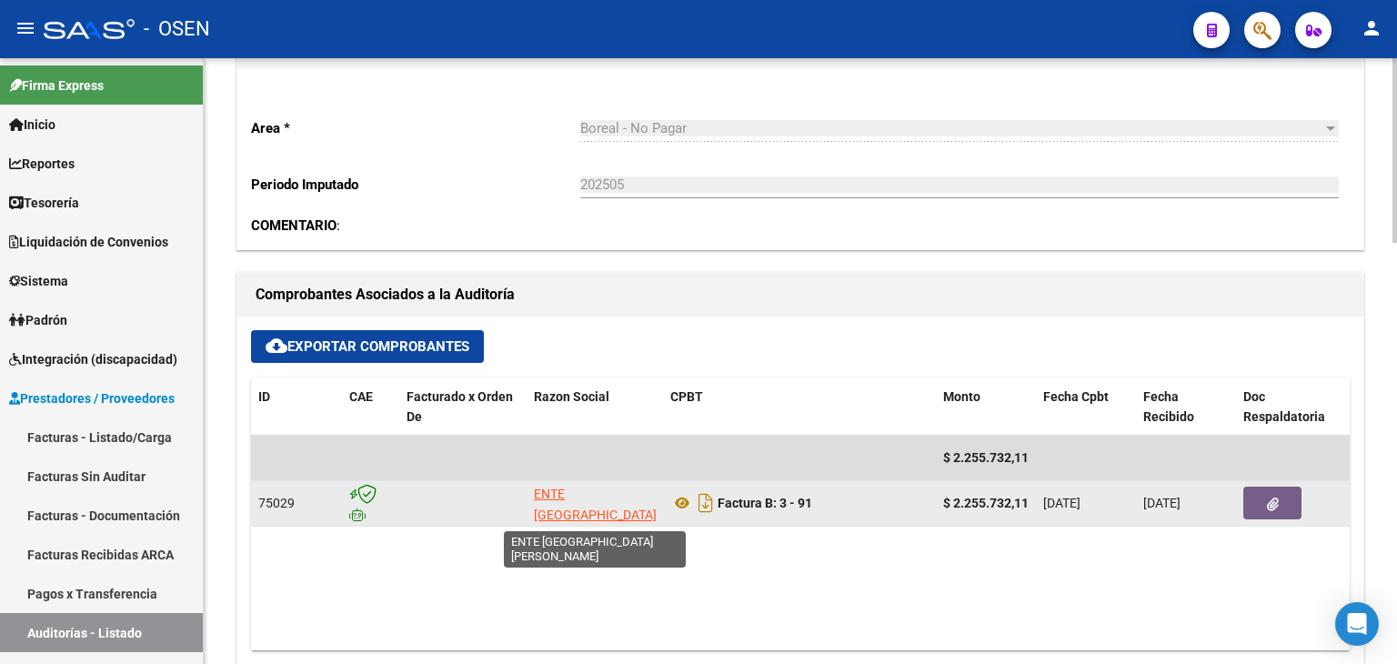
click at [597, 499] on app-link-go-to "ENTE [GEOGRAPHIC_DATA][PERSON_NAME]" at bounding box center [595, 515] width 123 height 62
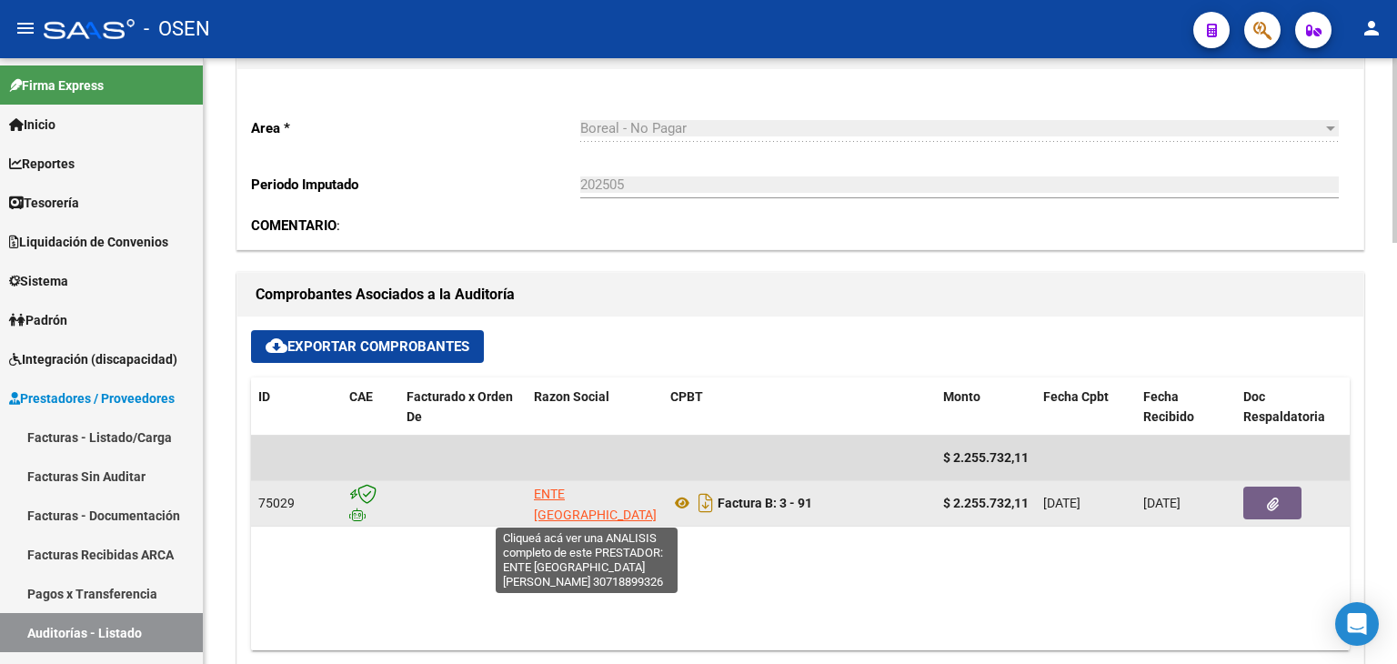
click at [591, 492] on span "ENTE [GEOGRAPHIC_DATA][PERSON_NAME]" at bounding box center [595, 515] width 123 height 56
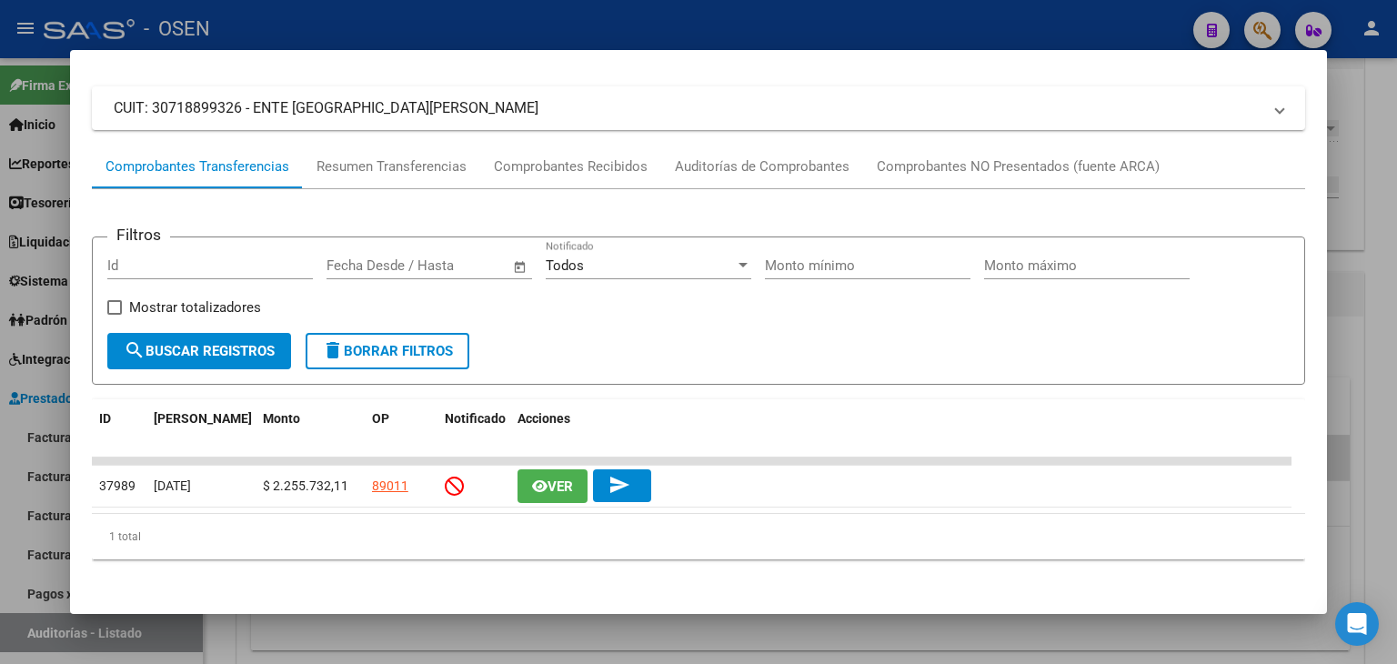
scroll to position [0, 0]
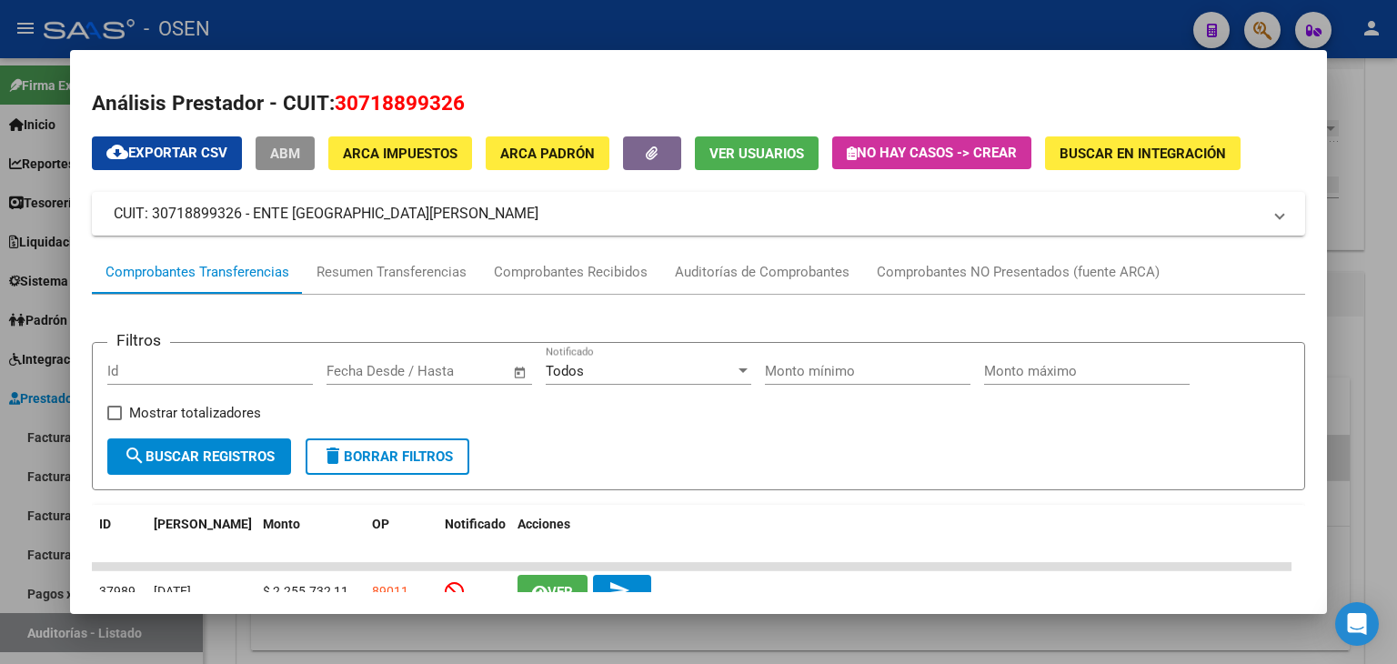
click at [284, 159] on span "ABM" at bounding box center [285, 154] width 30 height 16
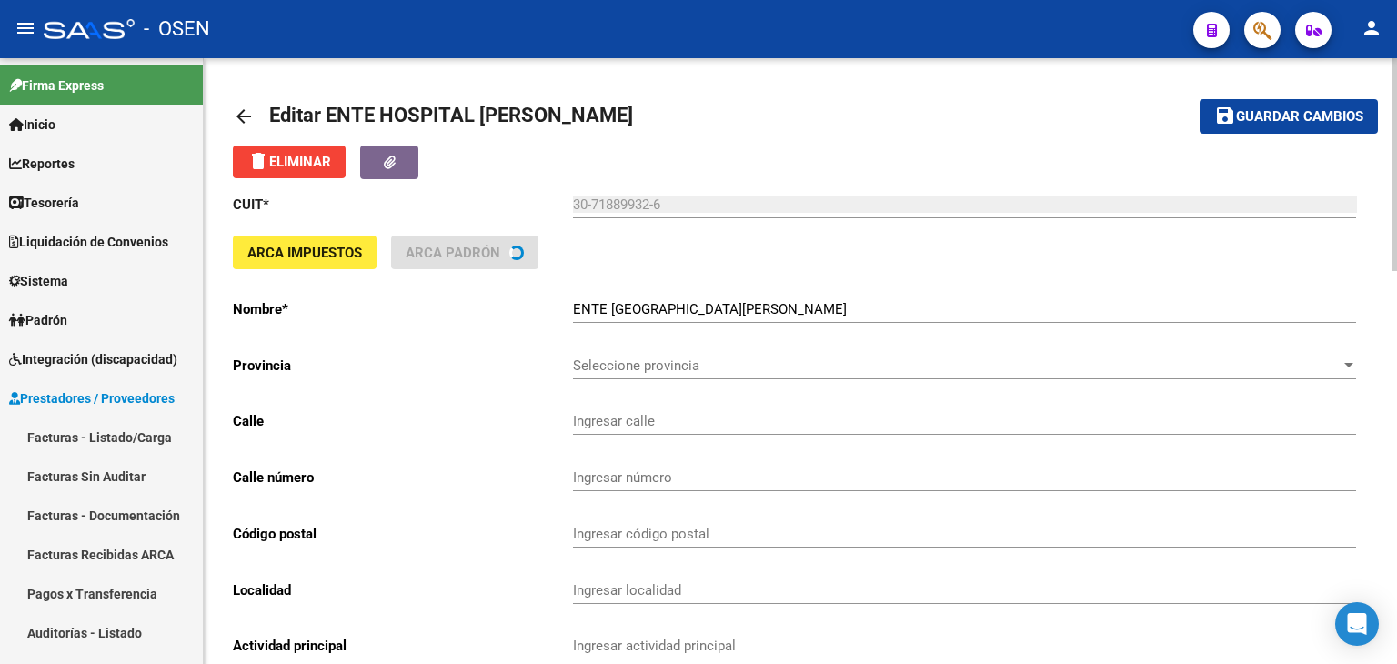
type input "AV SERRANIAS PUNTANAS"
type input "782"
type input "5701"
type input "[PERSON_NAME]"
type input "869090"
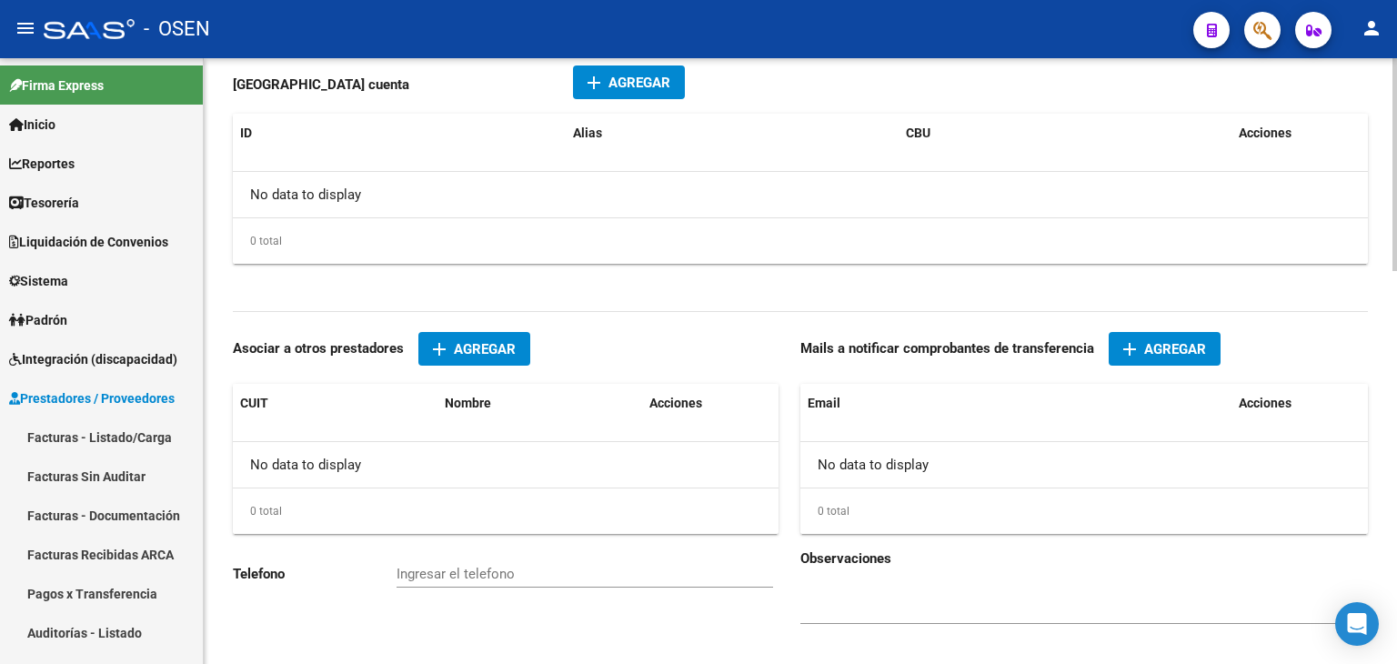
scroll to position [1121, 0]
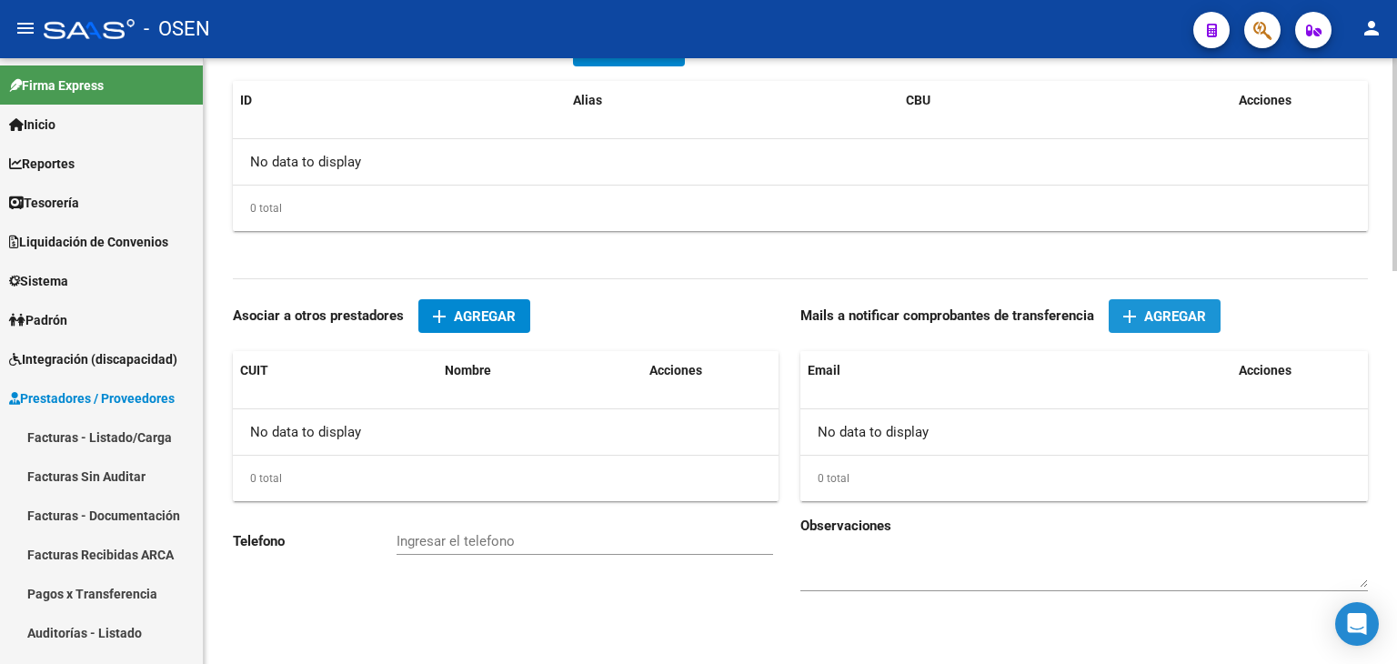
click at [1159, 312] on span "Agregar" at bounding box center [1175, 316] width 62 height 16
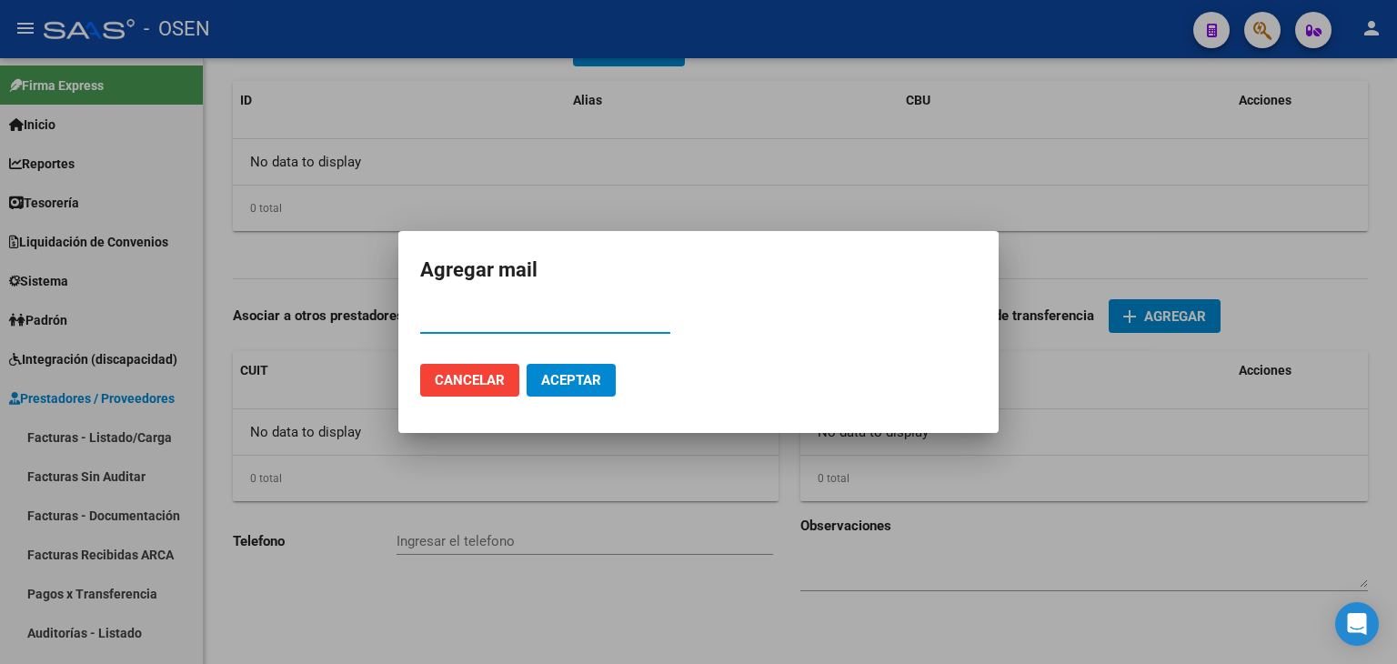
type input "30718899326"
drag, startPoint x: 522, startPoint y: 321, endPoint x: 294, endPoint y: 317, distance: 228.4
click at [294, 317] on div "Agregar mail 30718899326 Email Cancelar Aceptar" at bounding box center [698, 332] width 1397 height 664
drag, startPoint x: 647, startPoint y: 339, endPoint x: 644, endPoint y: 327, distance: 12.1
click at [646, 332] on div "Email" at bounding box center [545, 328] width 250 height 45
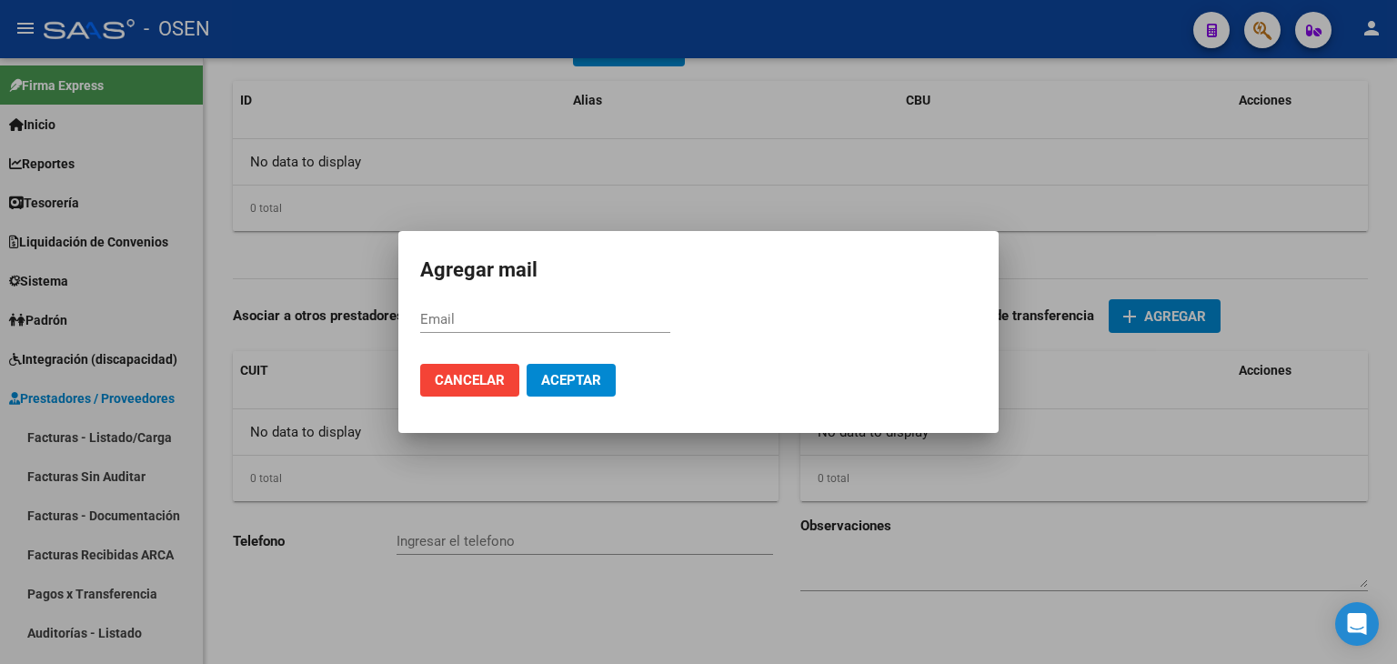
click at [640, 317] on input "Email" at bounding box center [545, 319] width 250 height 16
paste input "[EMAIL_ADDRESS][DOMAIN_NAME]"
type input "[EMAIL_ADDRESS][DOMAIN_NAME]"
click at [589, 372] on span "Aceptar" at bounding box center [571, 380] width 60 height 16
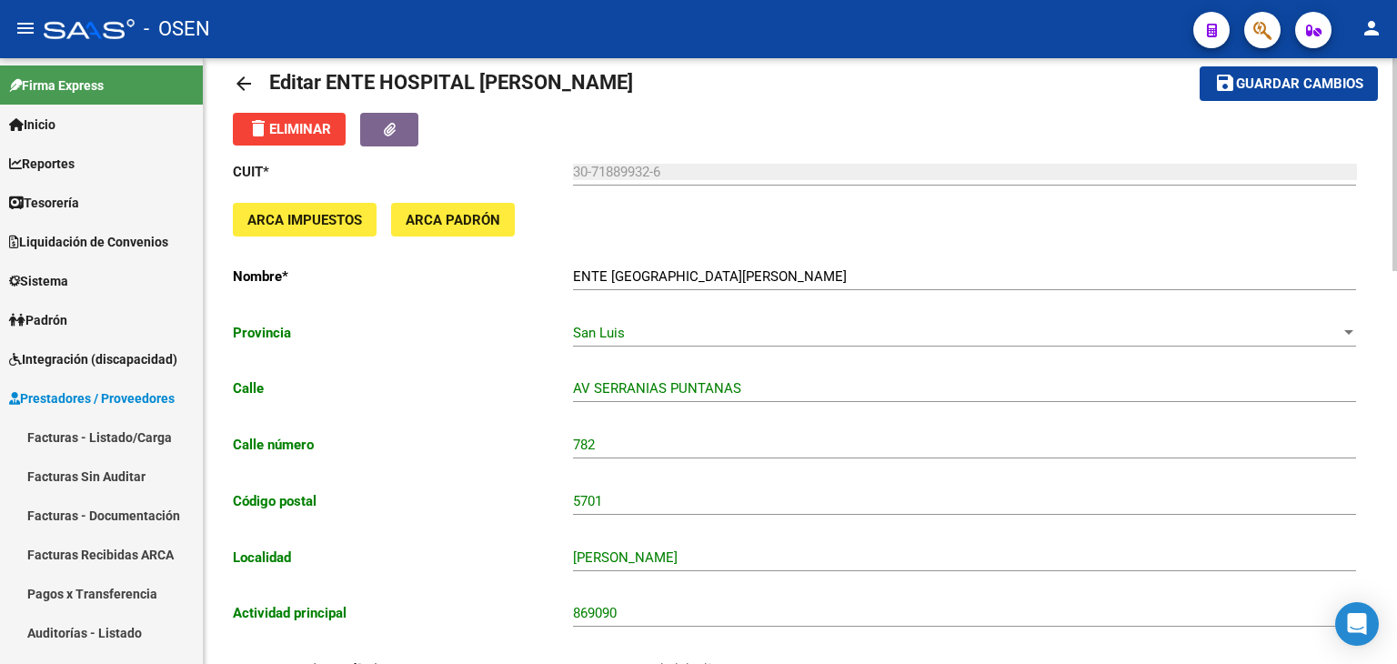
scroll to position [0, 0]
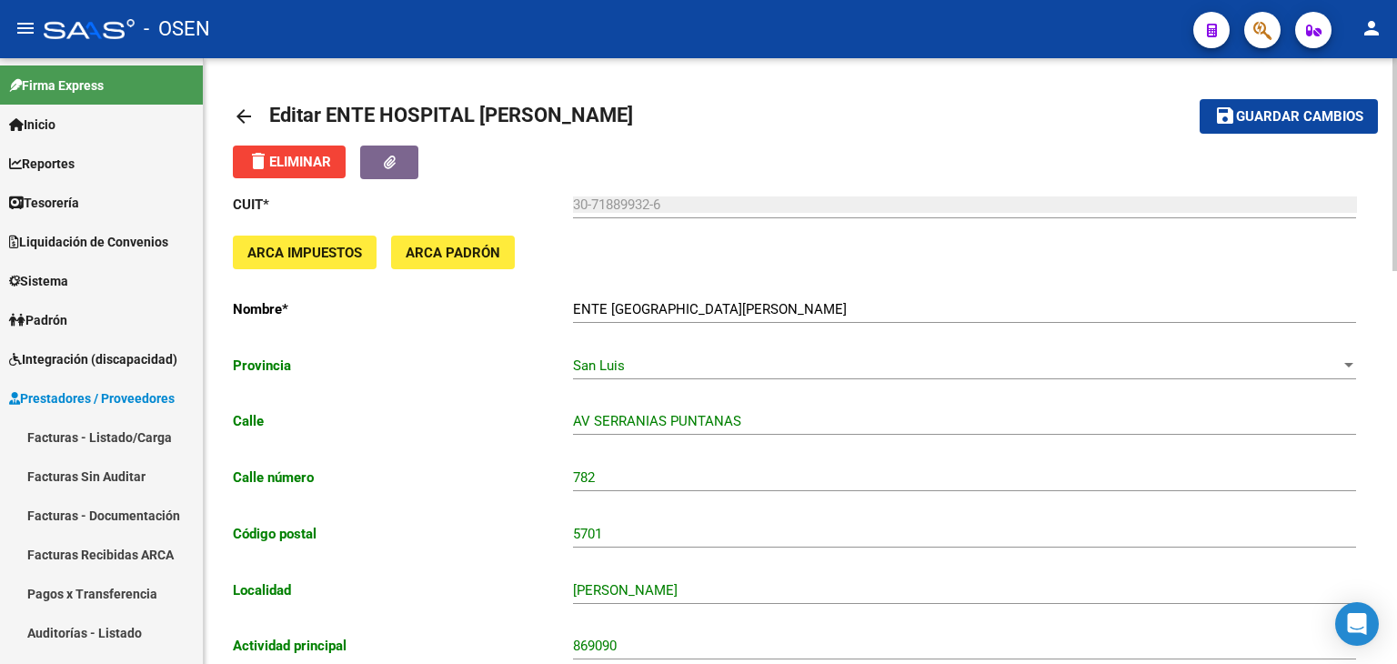
click at [1308, 124] on span "Guardar cambios" at bounding box center [1299, 117] width 127 height 16
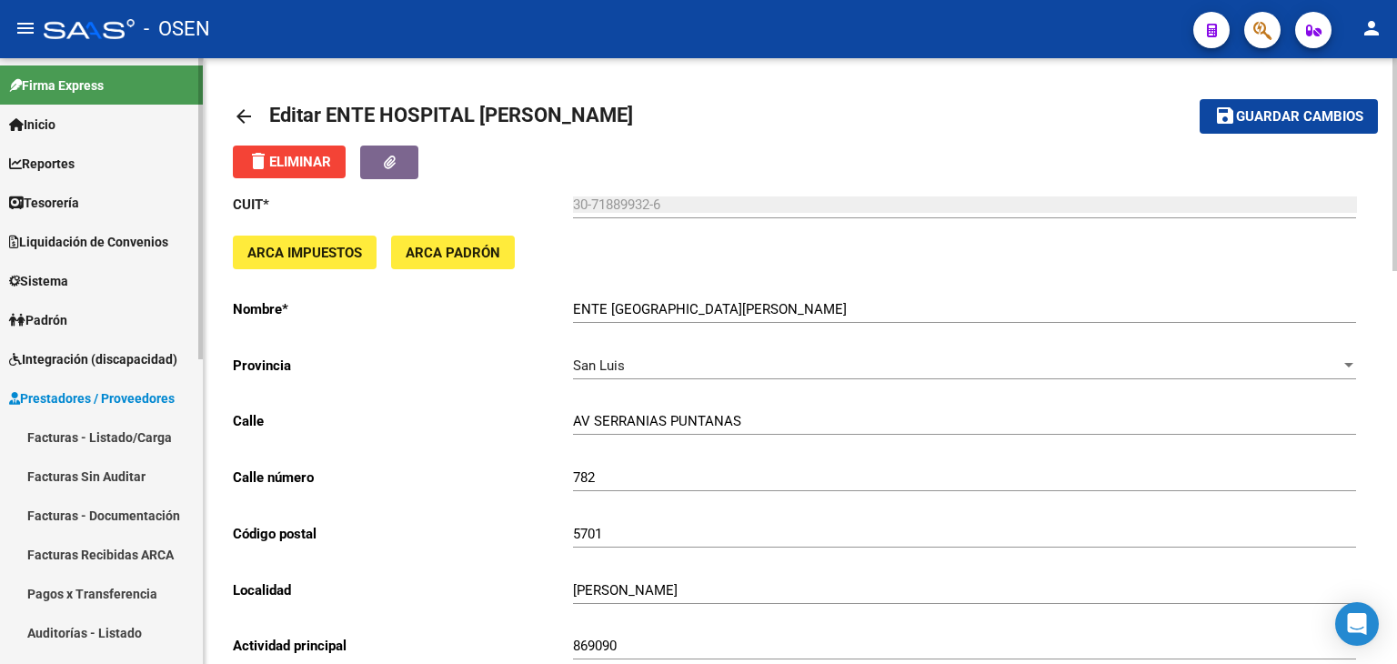
click at [79, 197] on span "Tesorería" at bounding box center [44, 203] width 70 height 20
click at [116, 200] on link "Tesorería" at bounding box center [101, 202] width 203 height 39
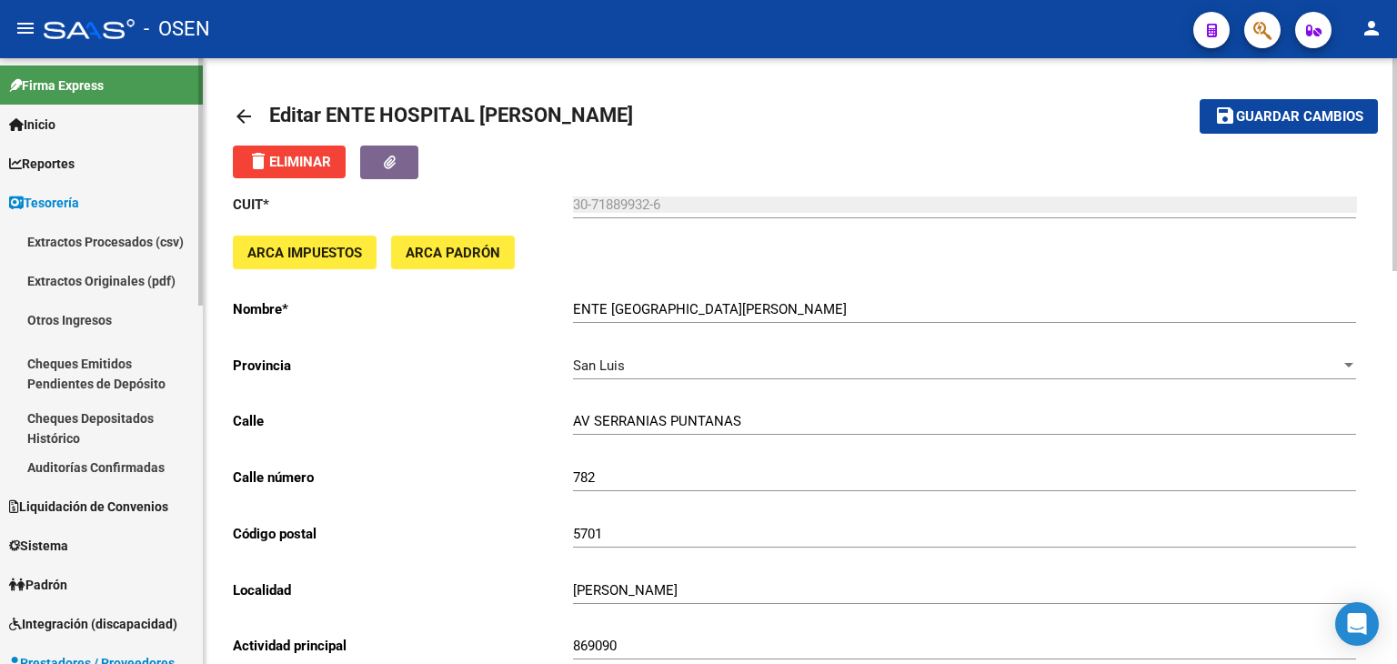
click at [139, 477] on link "Auditorías Confirmadas" at bounding box center [101, 467] width 203 height 39
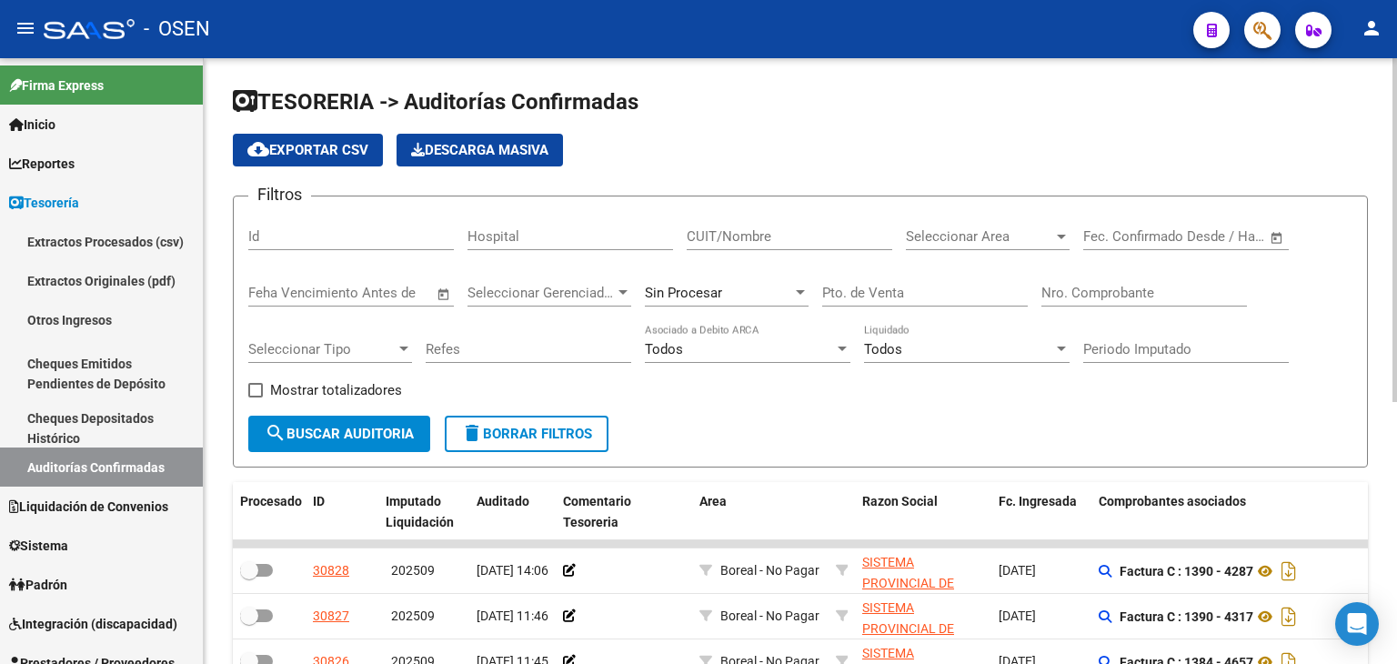
click at [1166, 299] on div "Nro. Comprobante" at bounding box center [1145, 286] width 206 height 39
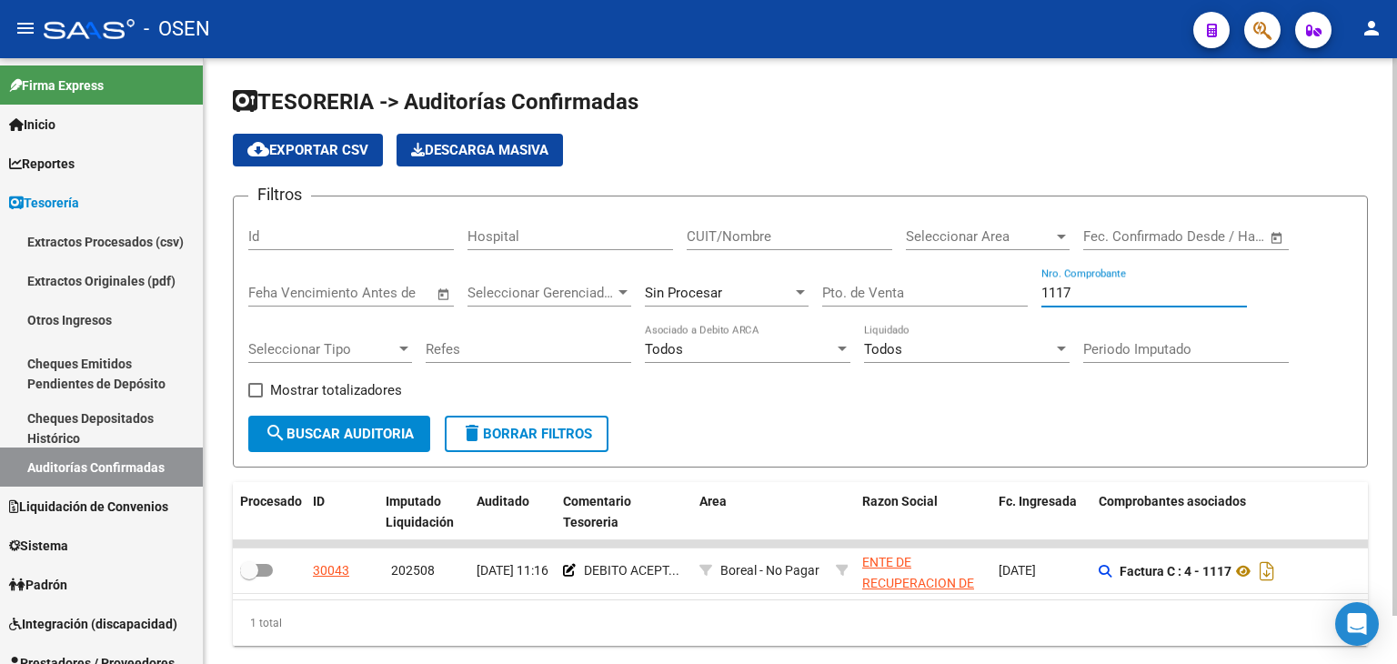
drag, startPoint x: 1089, startPoint y: 286, endPoint x: 862, endPoint y: 295, distance: 226.7
click at [862, 295] on div "Filtros Id Hospital CUIT/Nombre Seleccionar Area Seleccionar Area Fecha inicio …" at bounding box center [800, 313] width 1104 height 205
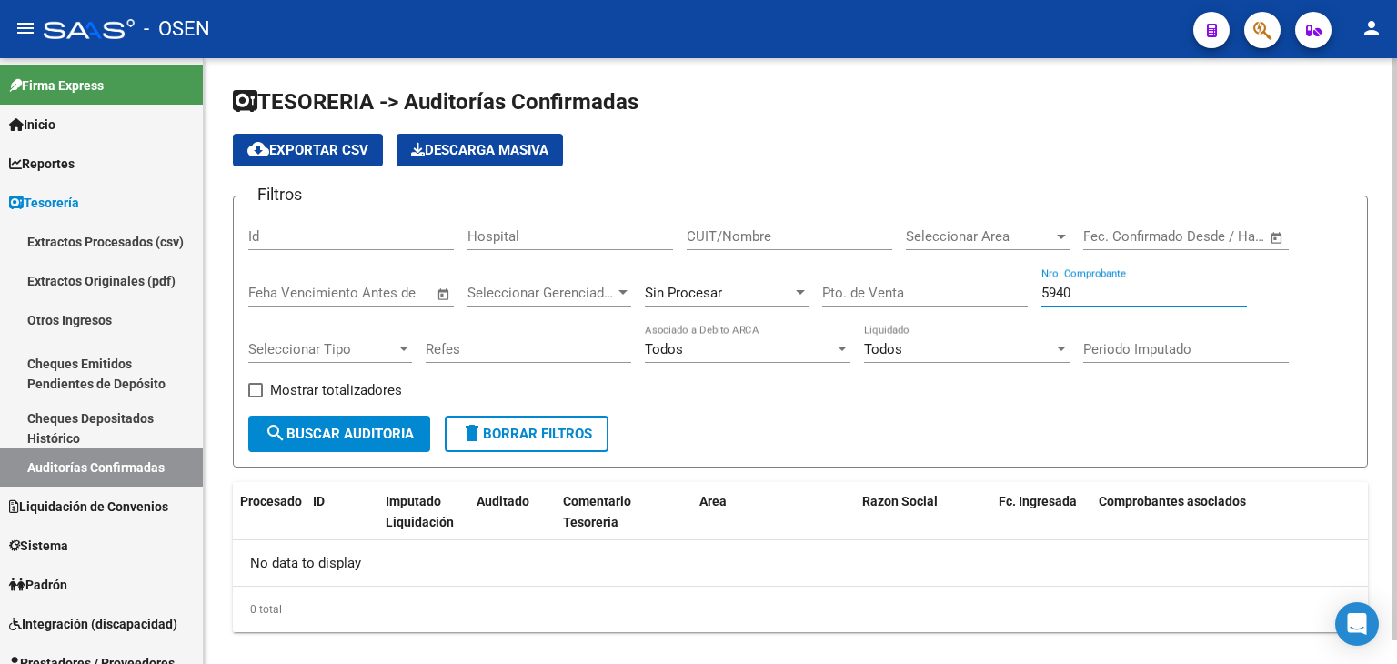
type input "5940"
click at [786, 288] on div "Sin Procesar" at bounding box center [718, 293] width 147 height 16
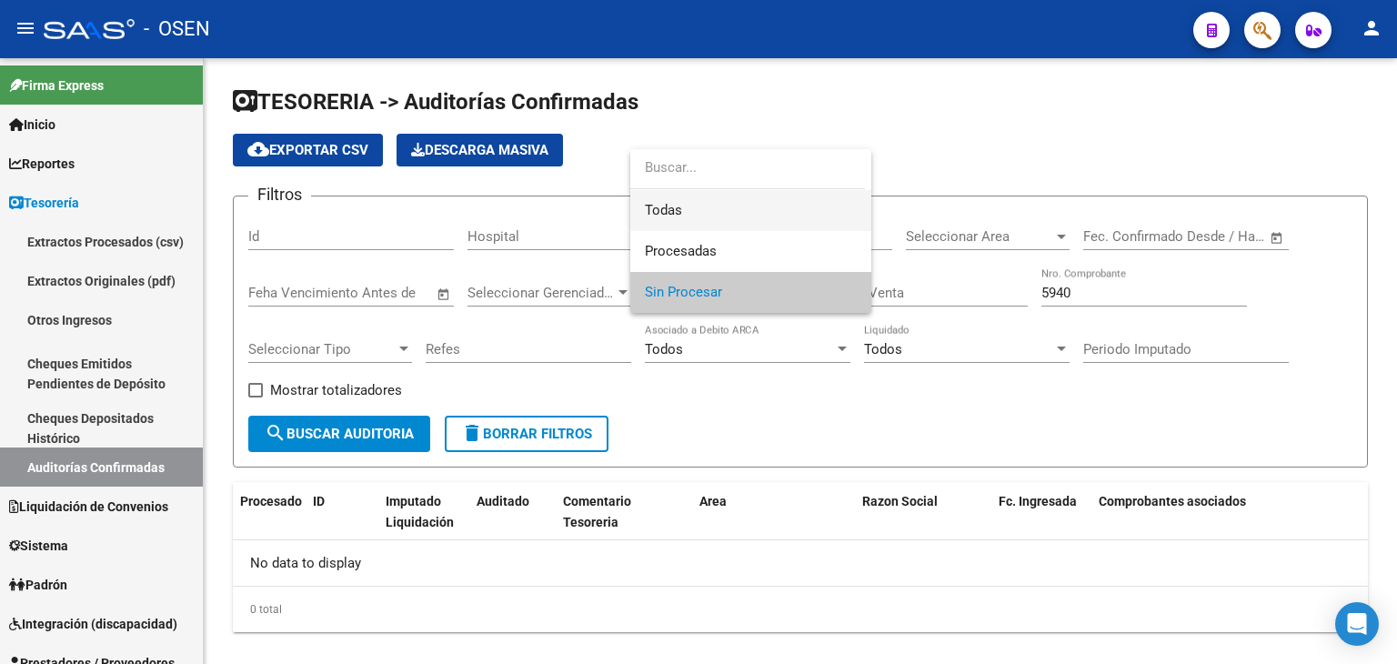
click at [771, 216] on span "Todas" at bounding box center [751, 210] width 212 height 41
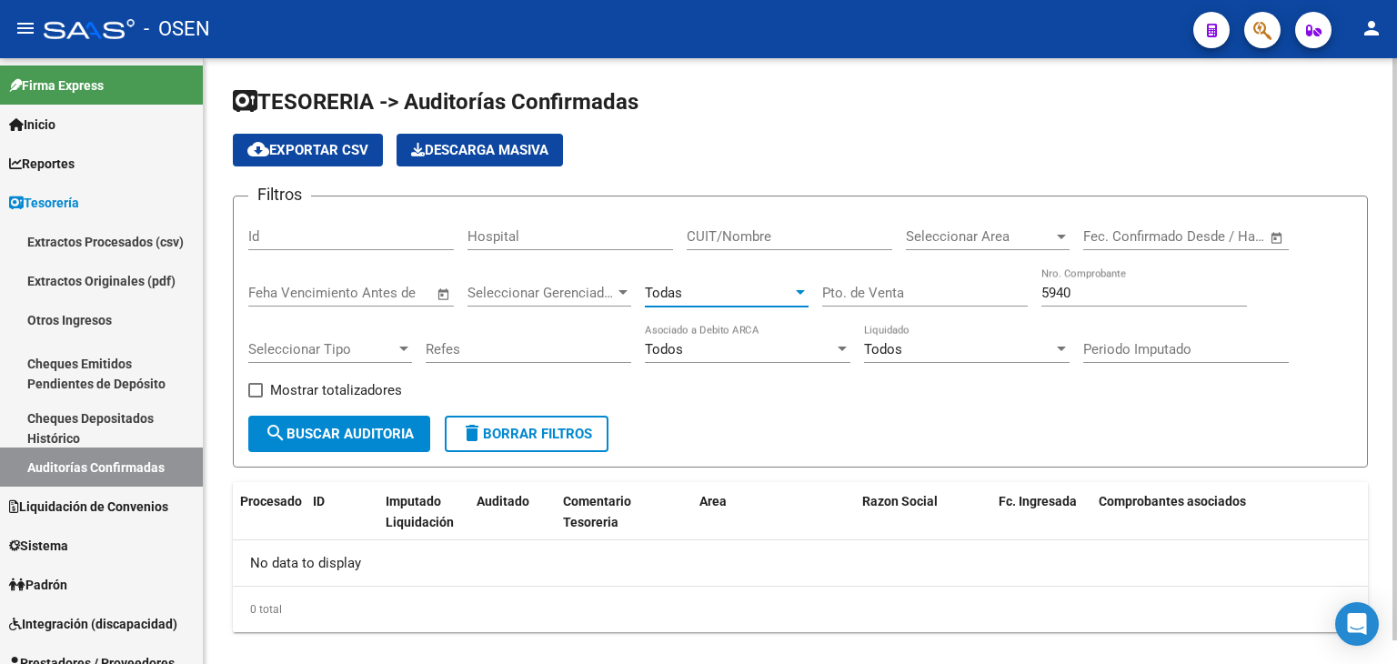
click at [418, 426] on button "search Buscar Auditoria" at bounding box center [339, 434] width 182 height 36
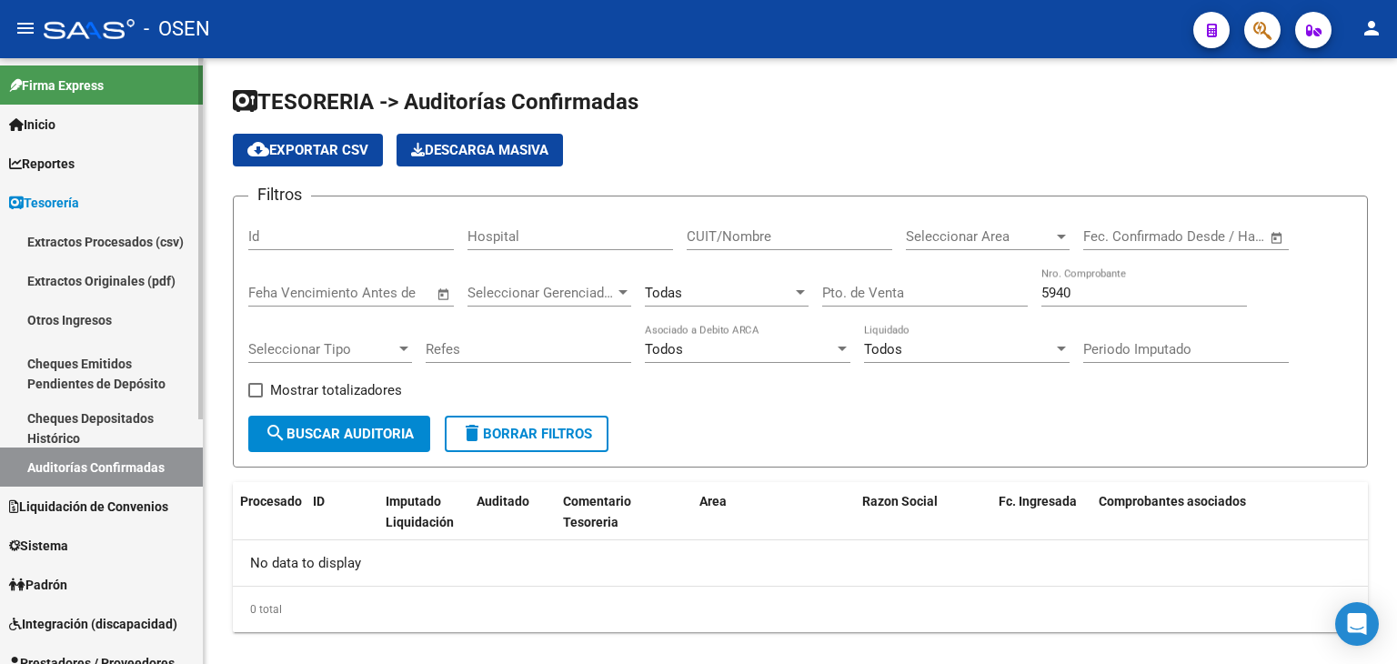
scroll to position [303, 0]
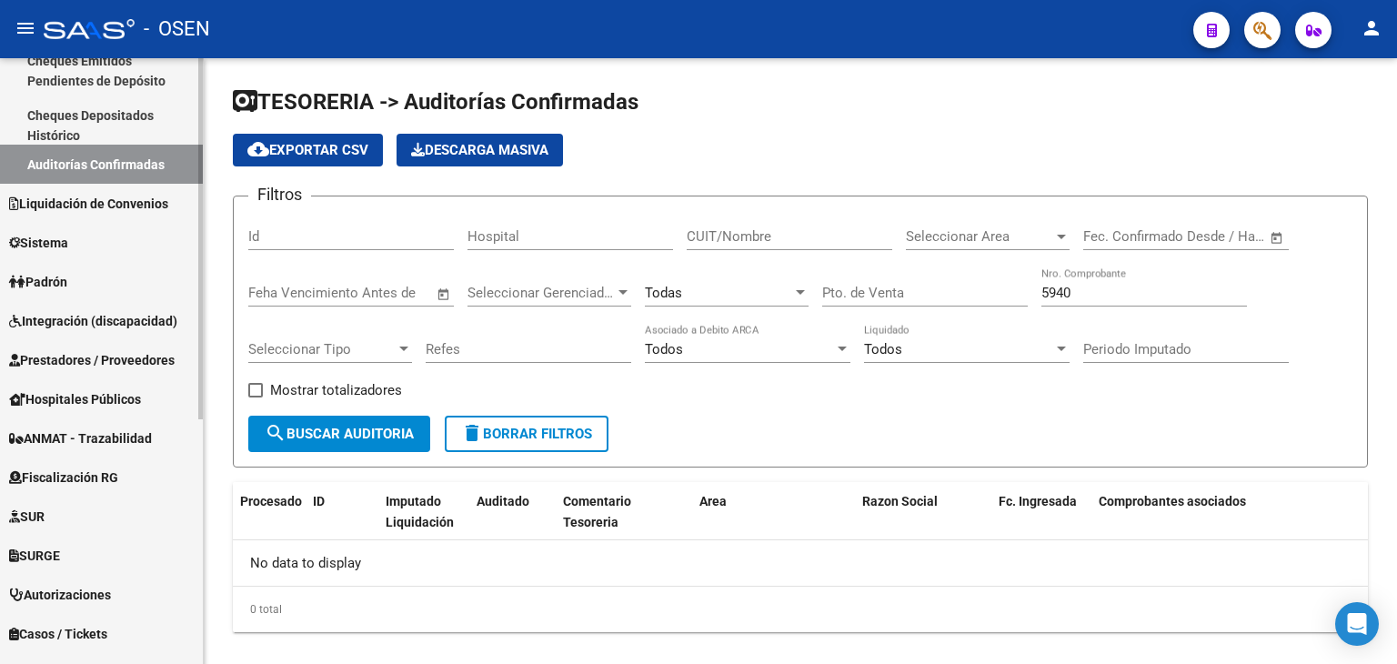
click at [90, 362] on span "Prestadores / Proveedores" at bounding box center [92, 360] width 166 height 20
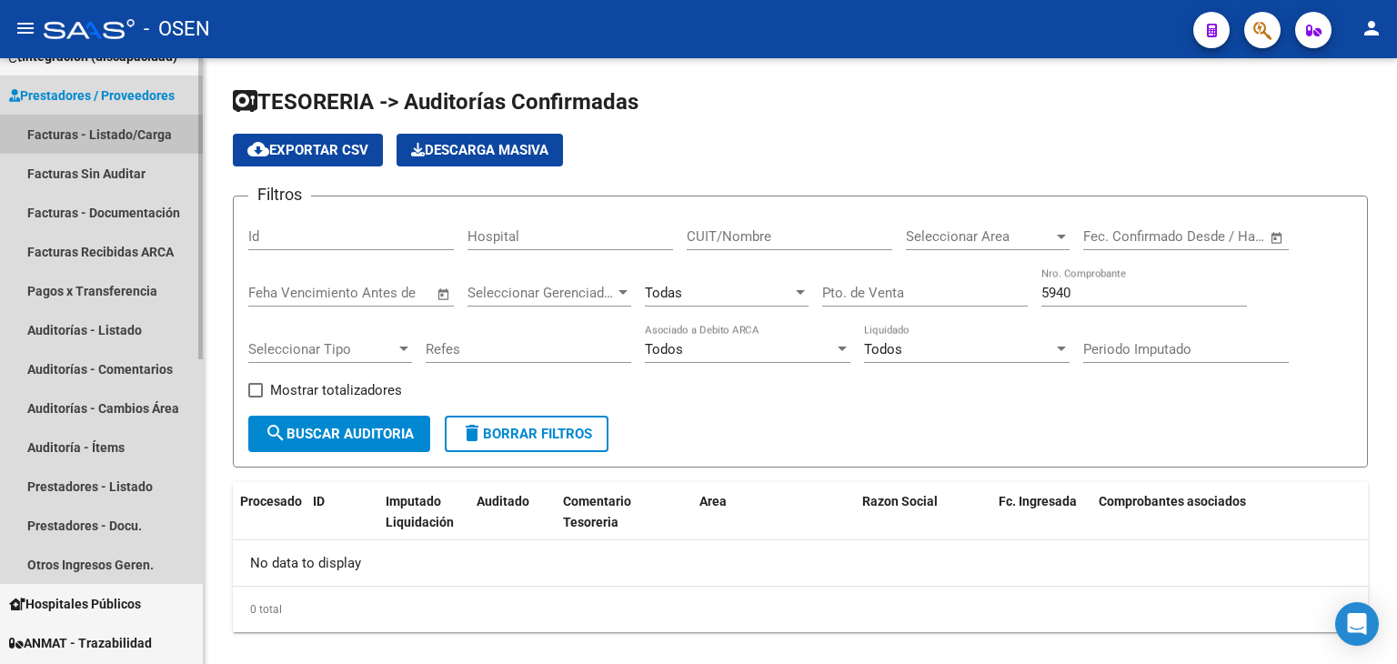
click at [144, 148] on link "Facturas - Listado/Carga" at bounding box center [101, 134] width 203 height 39
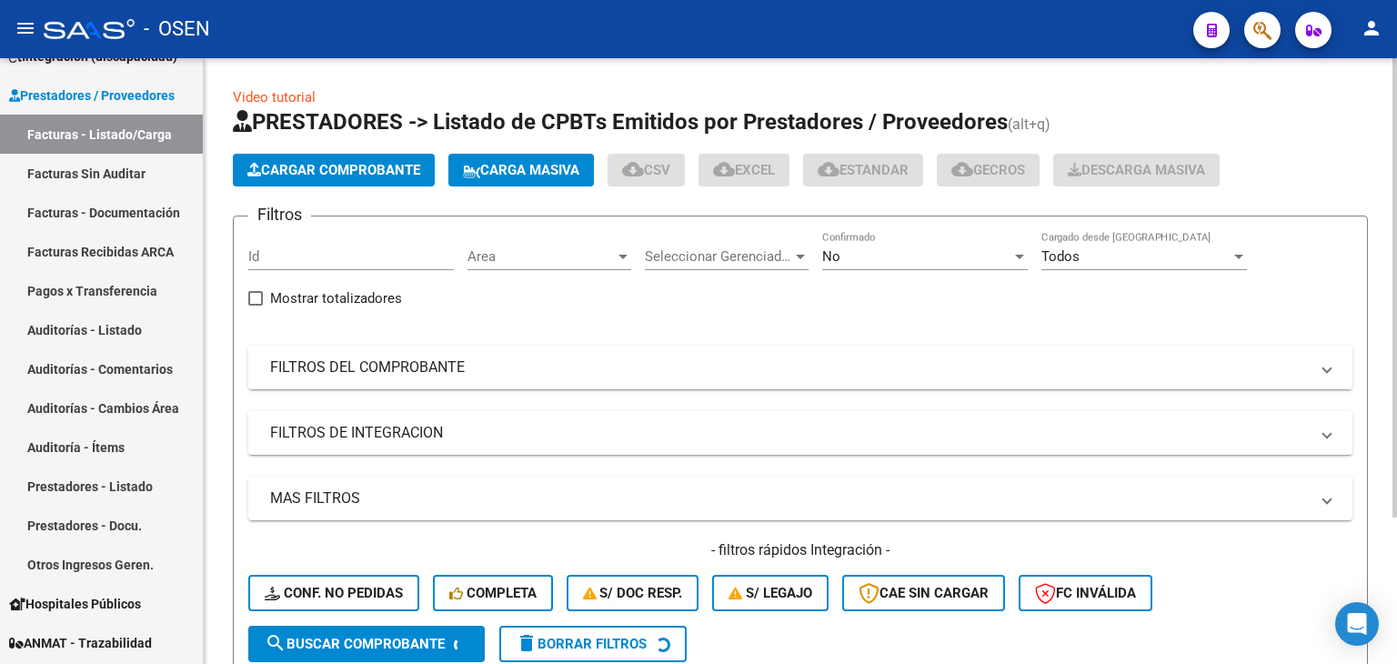
click at [440, 366] on mat-panel-title "FILTROS DEL COMPROBANTE" at bounding box center [789, 368] width 1039 height 20
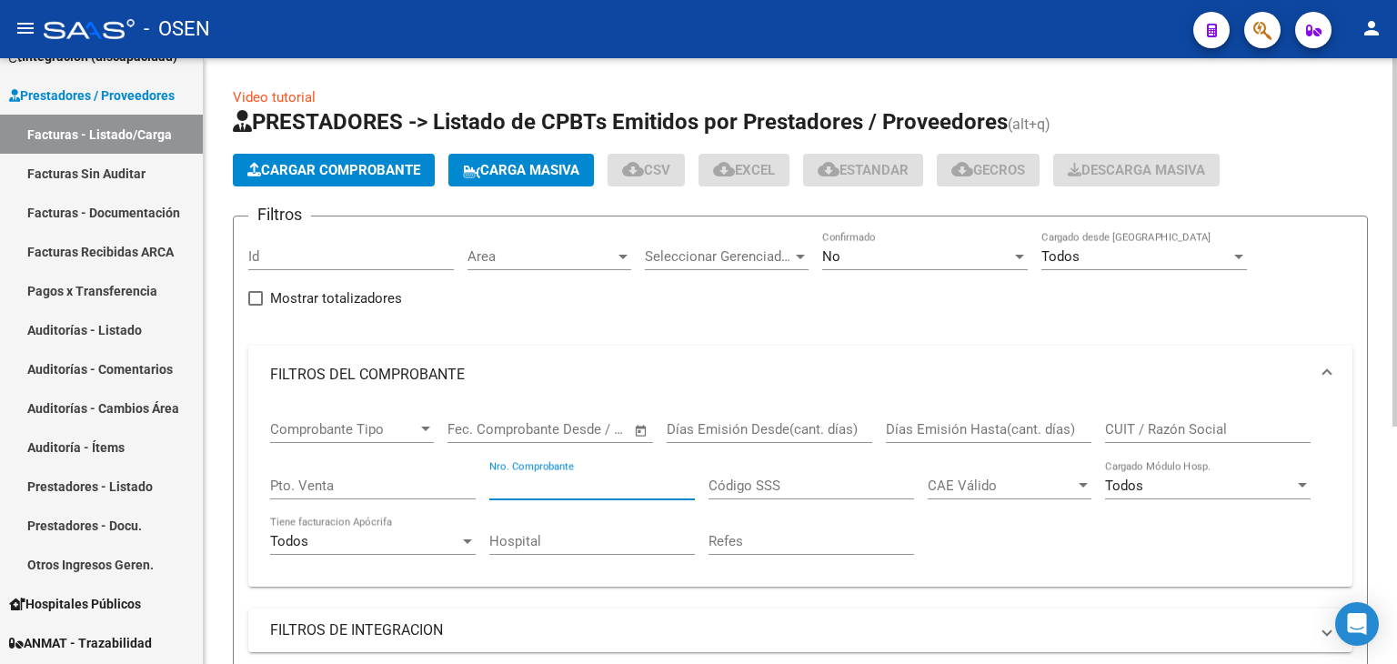
click at [575, 484] on input "Nro. Comprobante" at bounding box center [592, 486] width 206 height 16
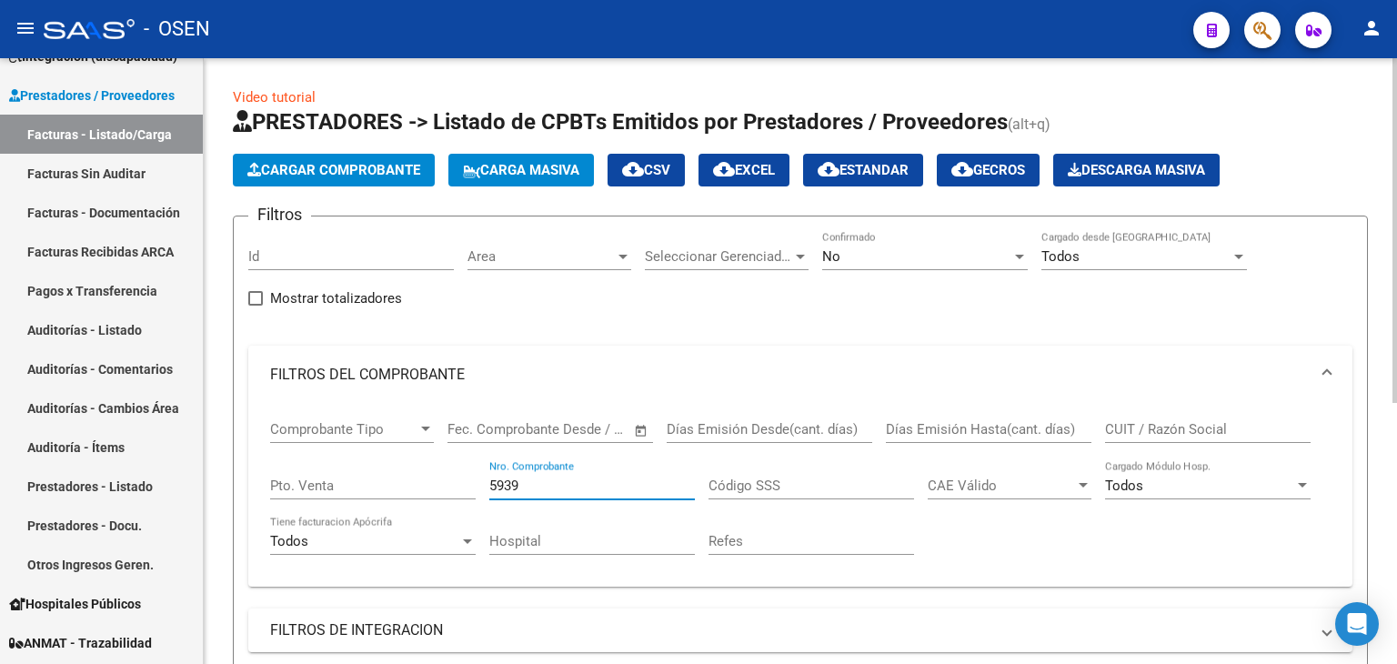
click at [976, 266] on div "No Confirmado" at bounding box center [925, 250] width 206 height 39
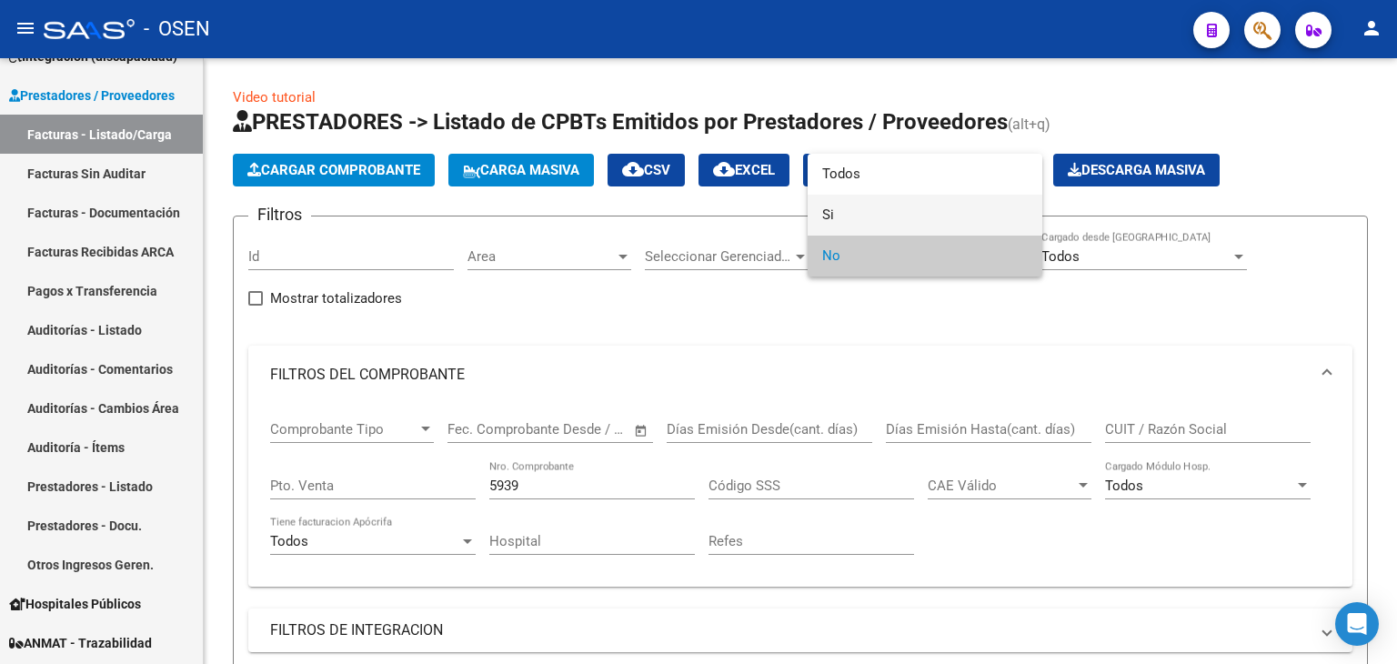
click at [940, 224] on span "Si" at bounding box center [925, 215] width 206 height 41
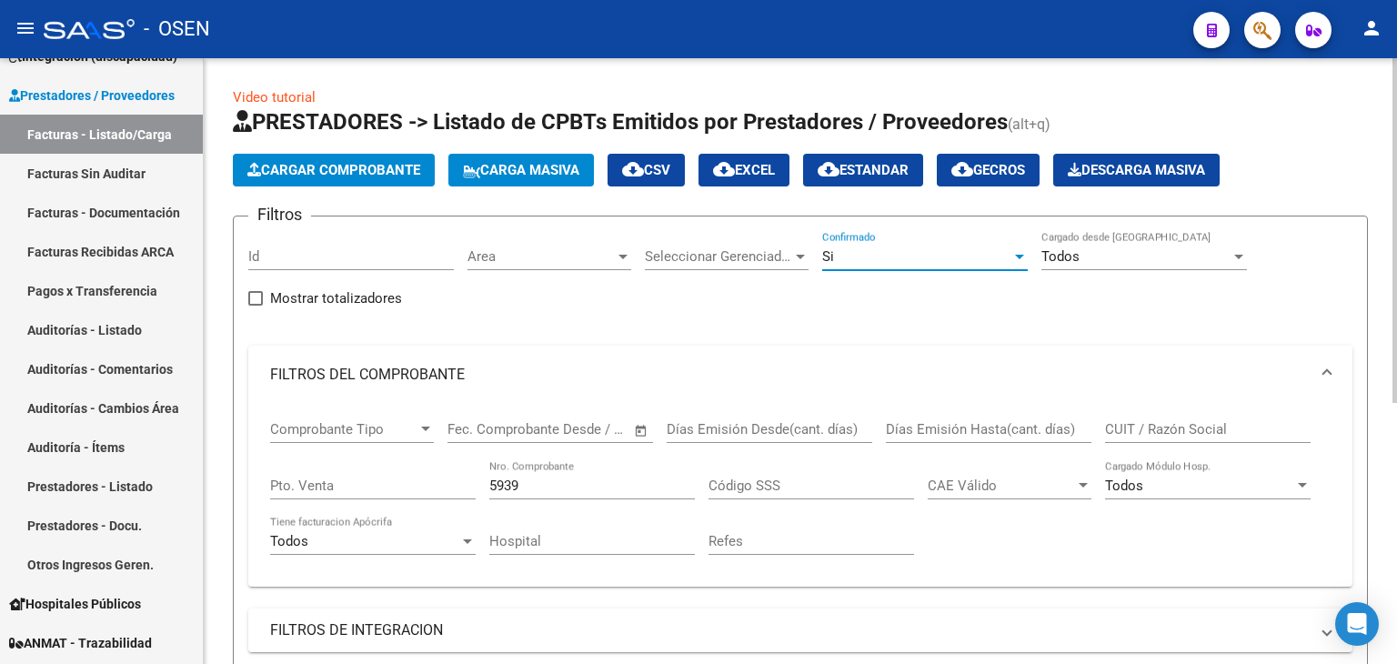
scroll to position [303, 0]
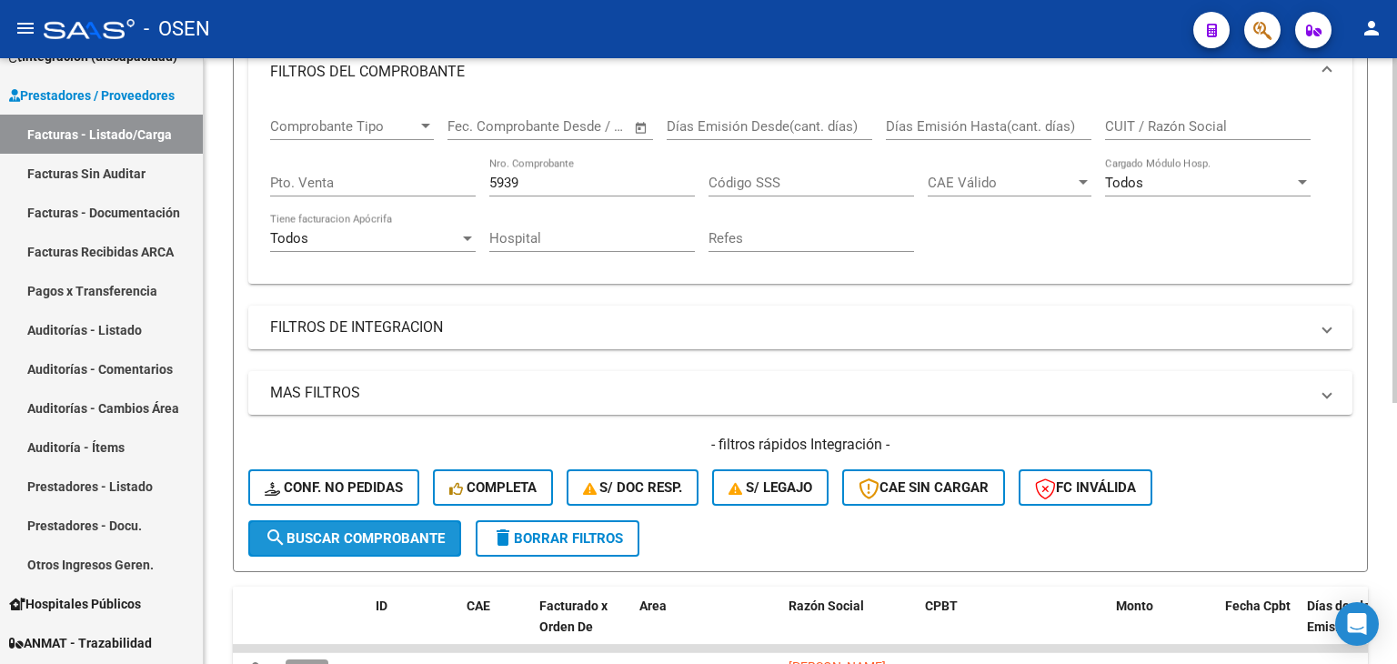
click at [400, 547] on button "search Buscar Comprobante" at bounding box center [354, 538] width 213 height 36
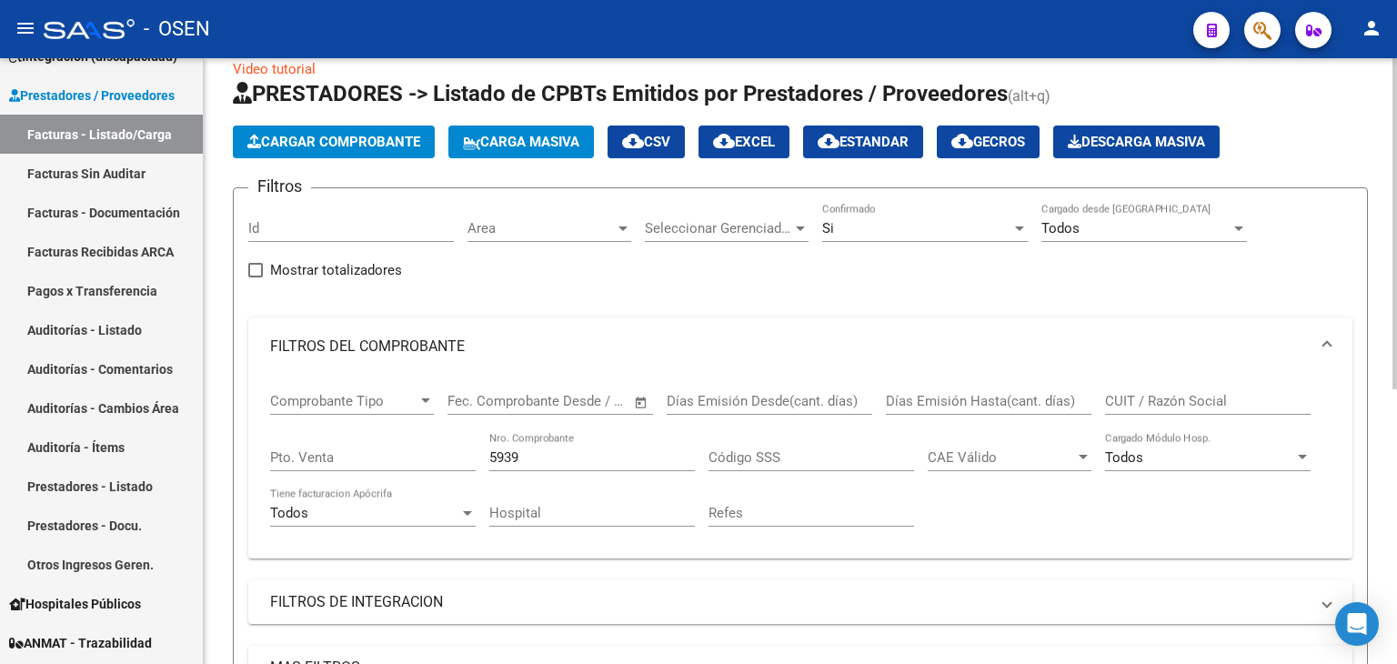
scroll to position [0, 0]
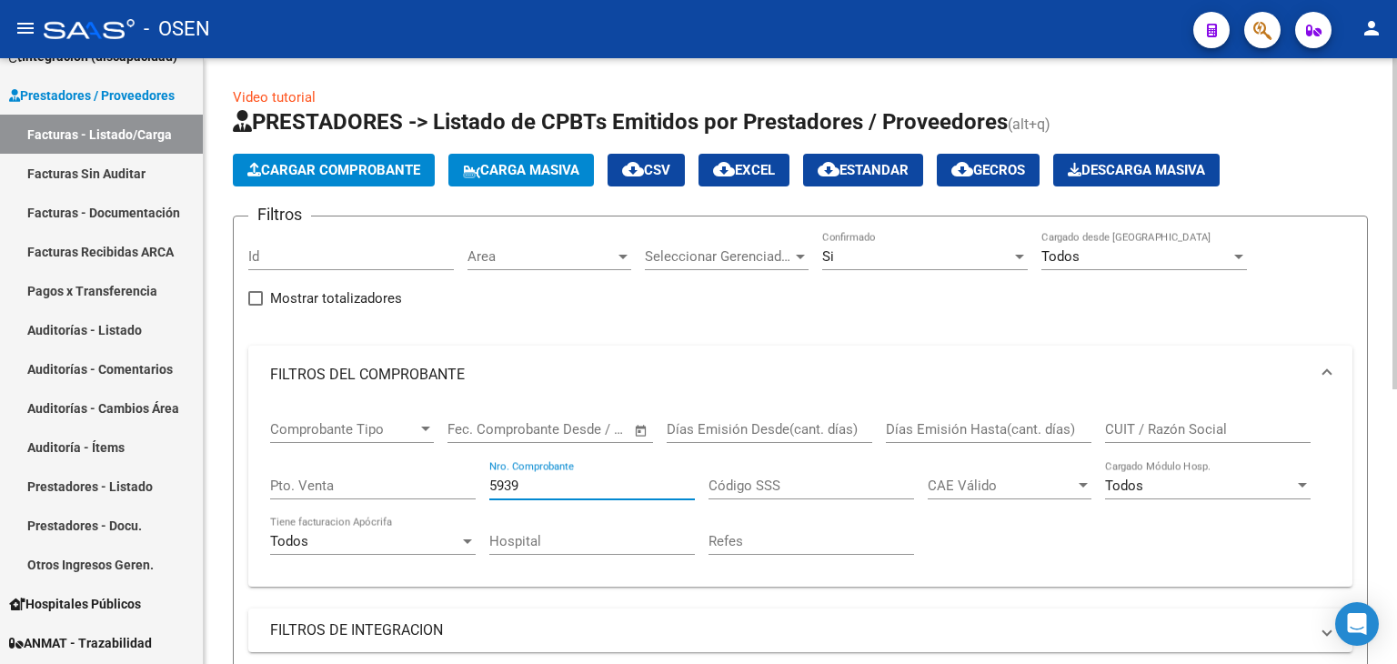
drag, startPoint x: 554, startPoint y: 489, endPoint x: 502, endPoint y: 478, distance: 53.0
click at [503, 478] on input "5939" at bounding box center [592, 486] width 206 height 16
type input "5940"
click at [578, 267] on div "Integración Area" at bounding box center [550, 250] width 164 height 39
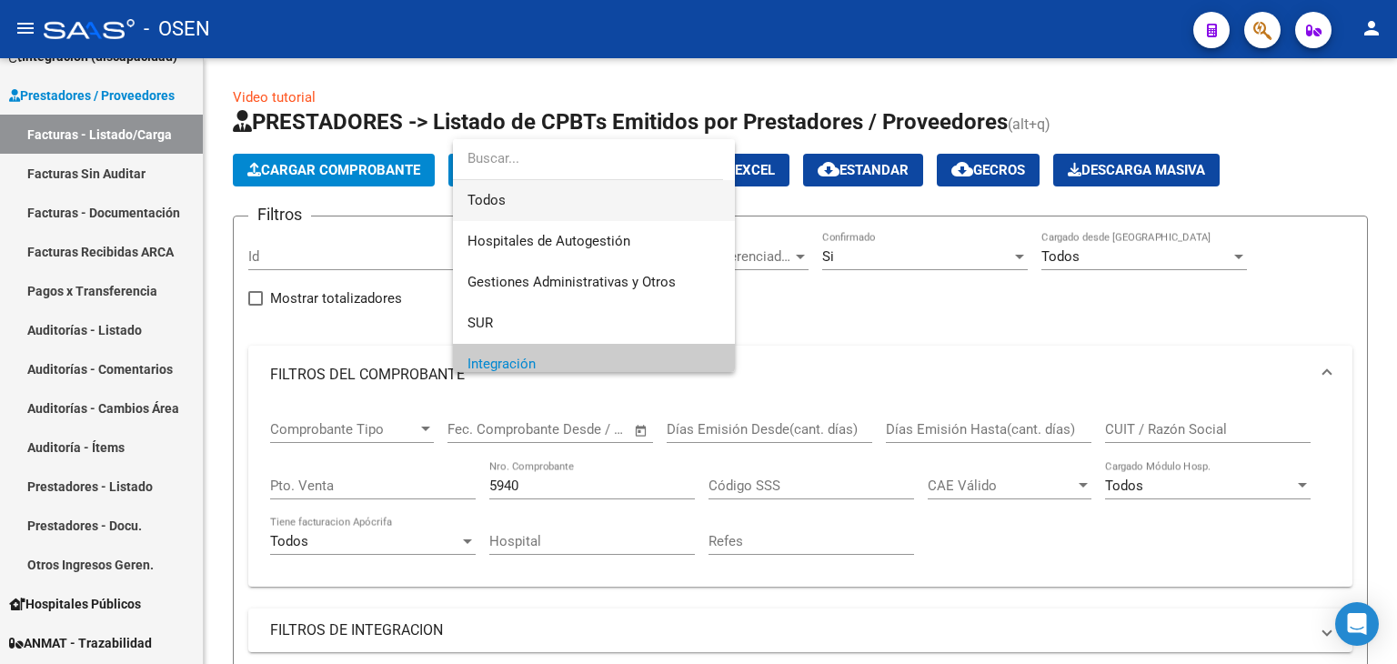
click at [589, 204] on span "Todos" at bounding box center [594, 200] width 253 height 41
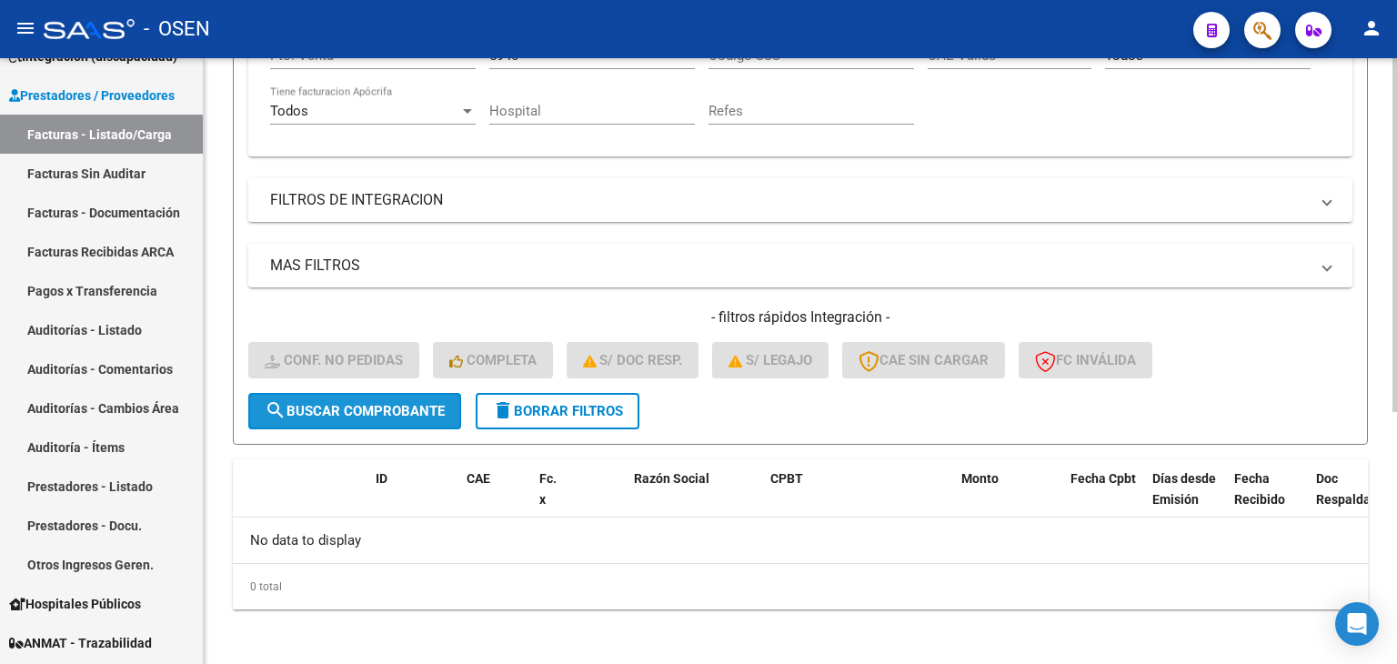
click at [406, 405] on span "search Buscar Comprobante" at bounding box center [355, 411] width 180 height 16
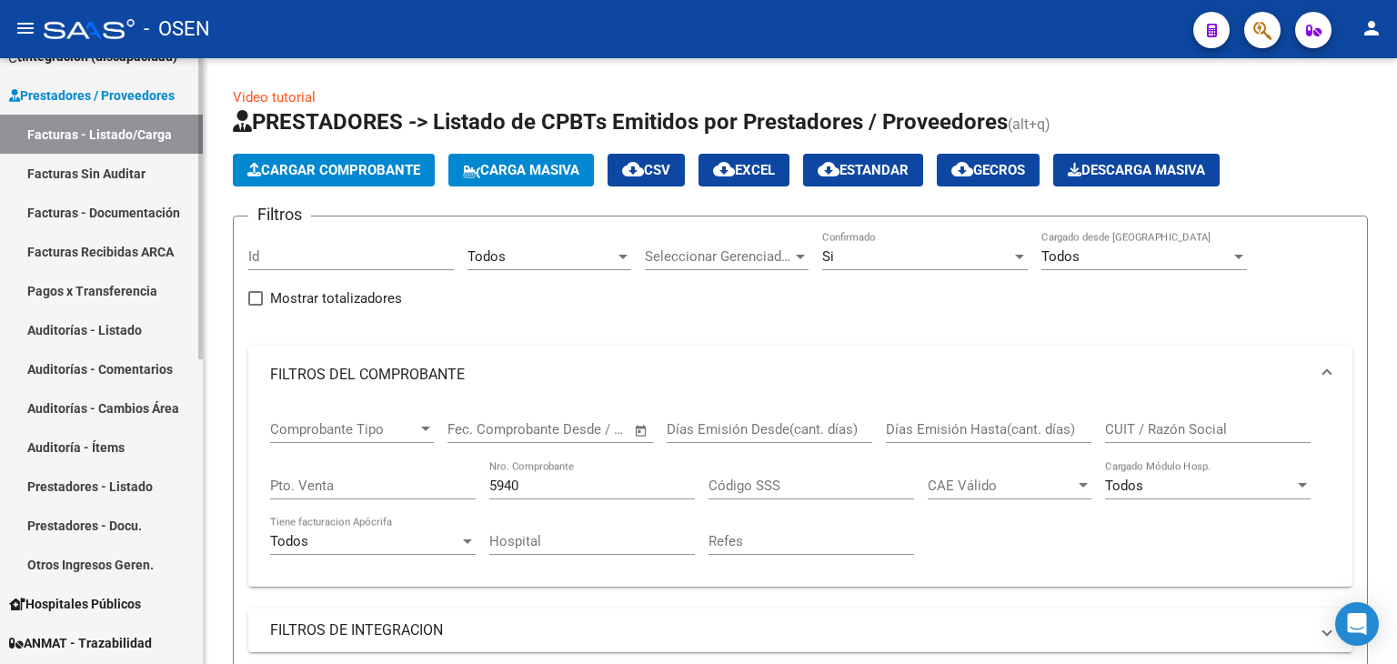
drag, startPoint x: 120, startPoint y: 168, endPoint x: 123, endPoint y: 148, distance: 20.2
click at [120, 167] on link "Facturas Sin Auditar" at bounding box center [101, 173] width 203 height 39
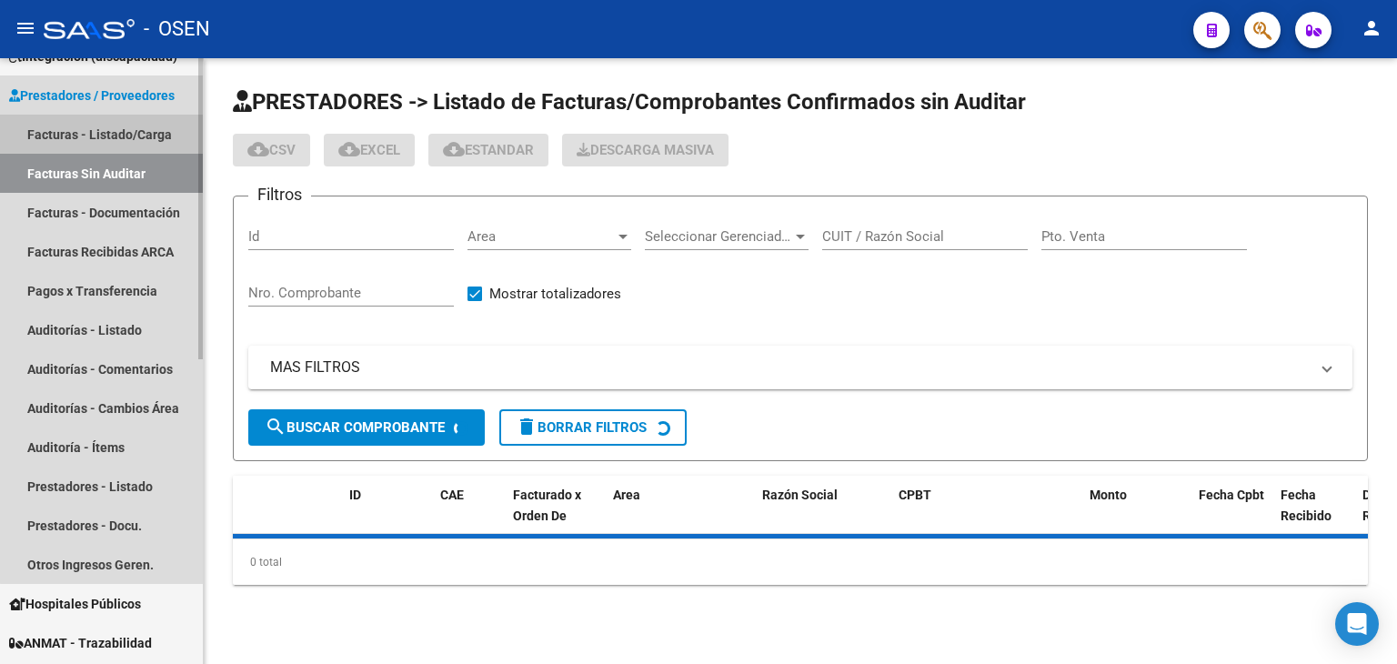
click at [123, 133] on link "Facturas - Listado/Carga" at bounding box center [101, 134] width 203 height 39
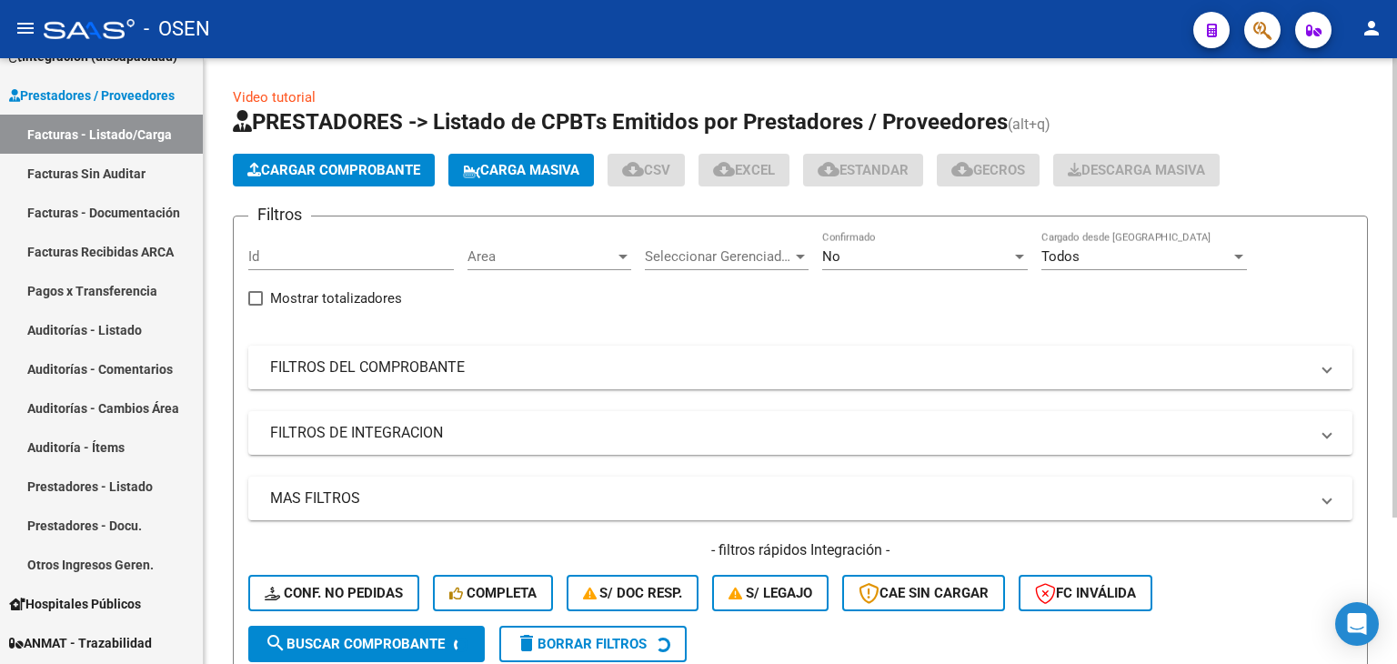
click at [484, 358] on mat-panel-title "FILTROS DEL COMPROBANTE" at bounding box center [789, 368] width 1039 height 20
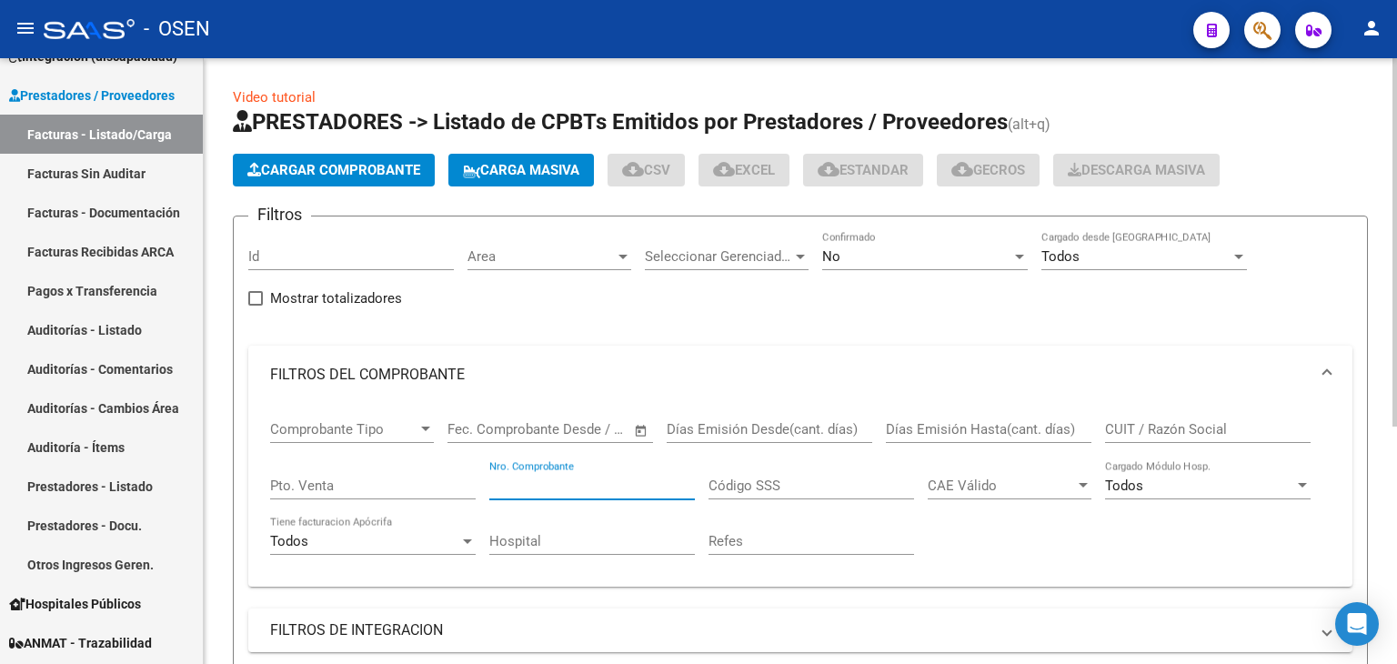
click at [608, 481] on input "Nro. Comprobante" at bounding box center [592, 486] width 206 height 16
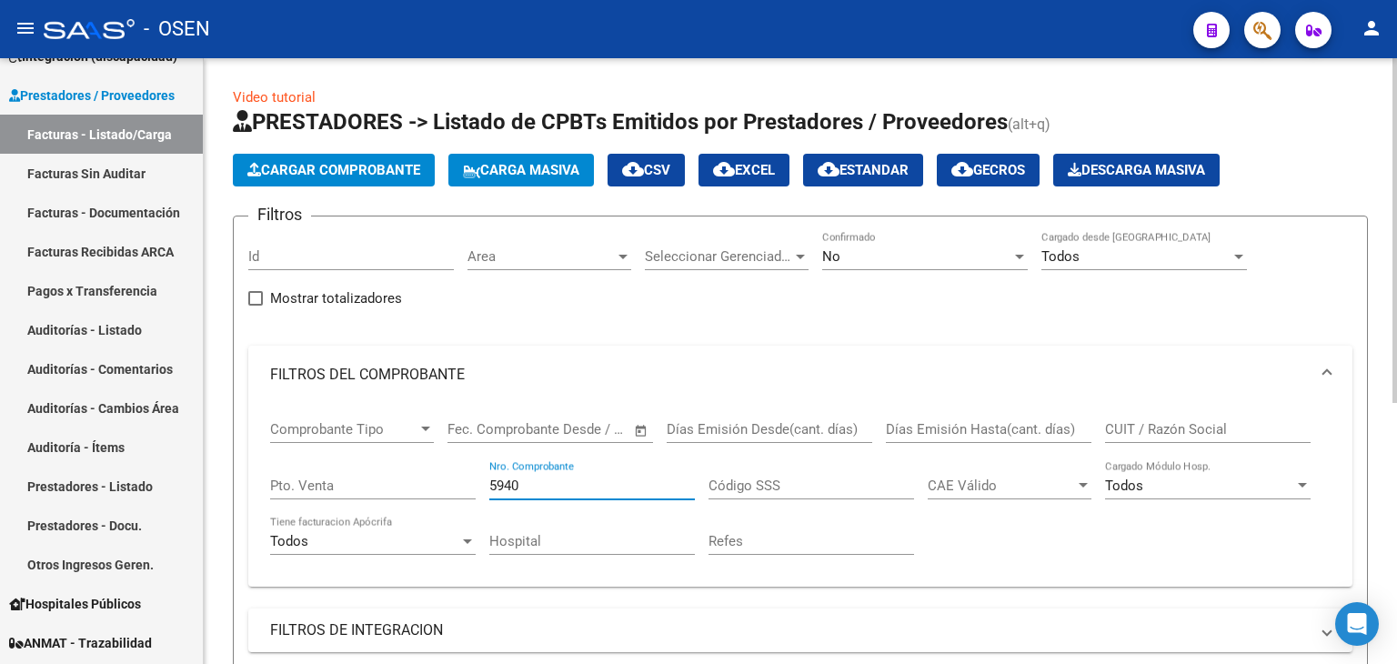
type input "5940"
click at [867, 267] on div "No Confirmado" at bounding box center [925, 250] width 206 height 39
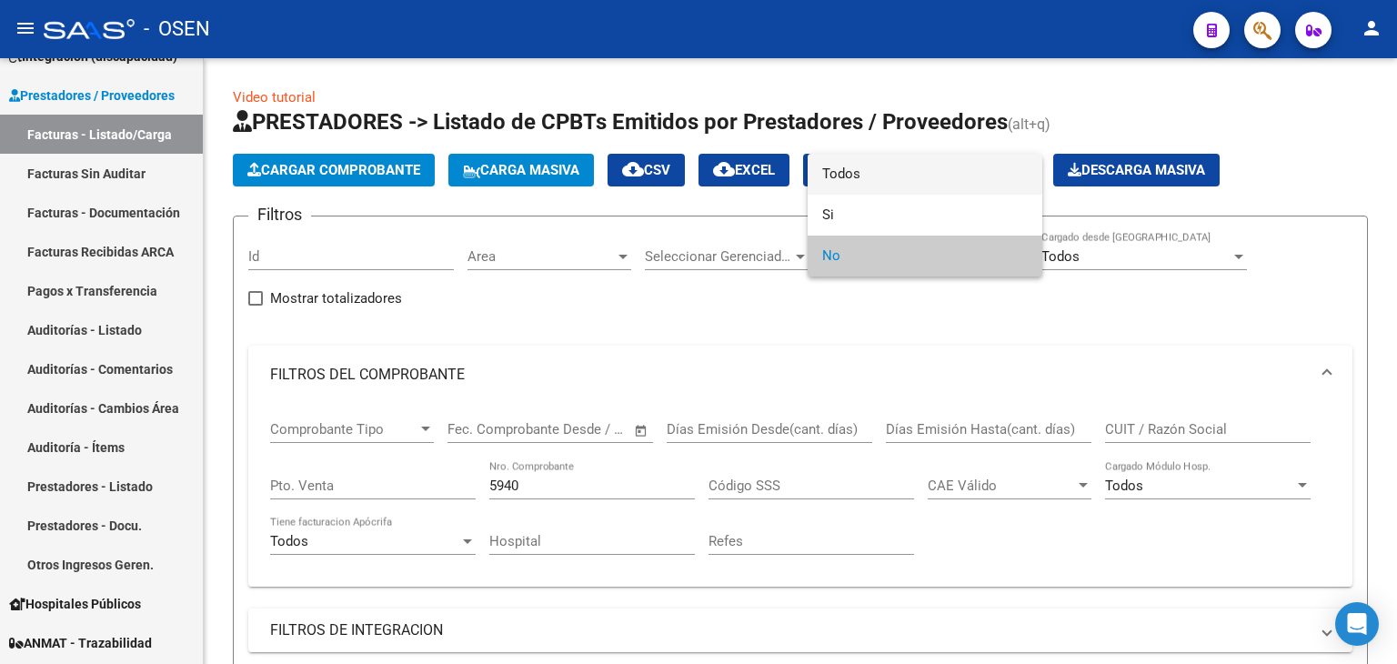
click at [877, 172] on span "Todos" at bounding box center [925, 174] width 206 height 41
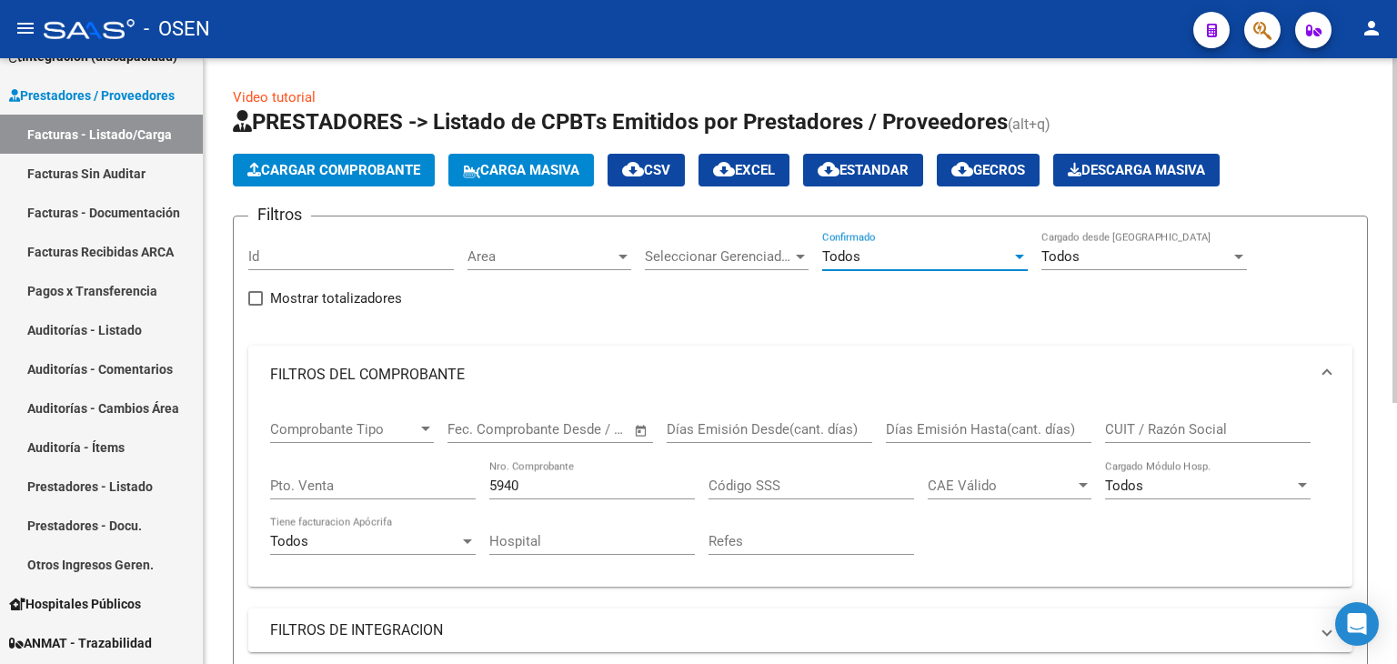
scroll to position [303, 0]
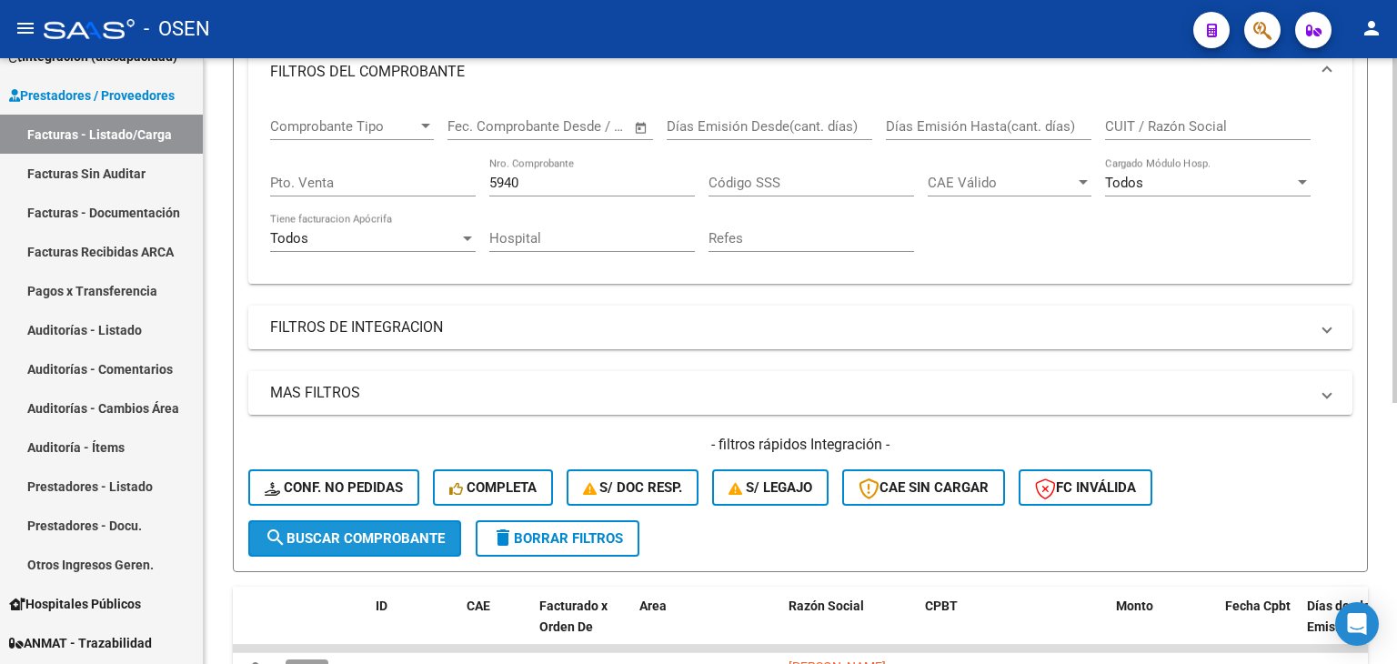
click at [388, 531] on span "search Buscar Comprobante" at bounding box center [355, 538] width 180 height 16
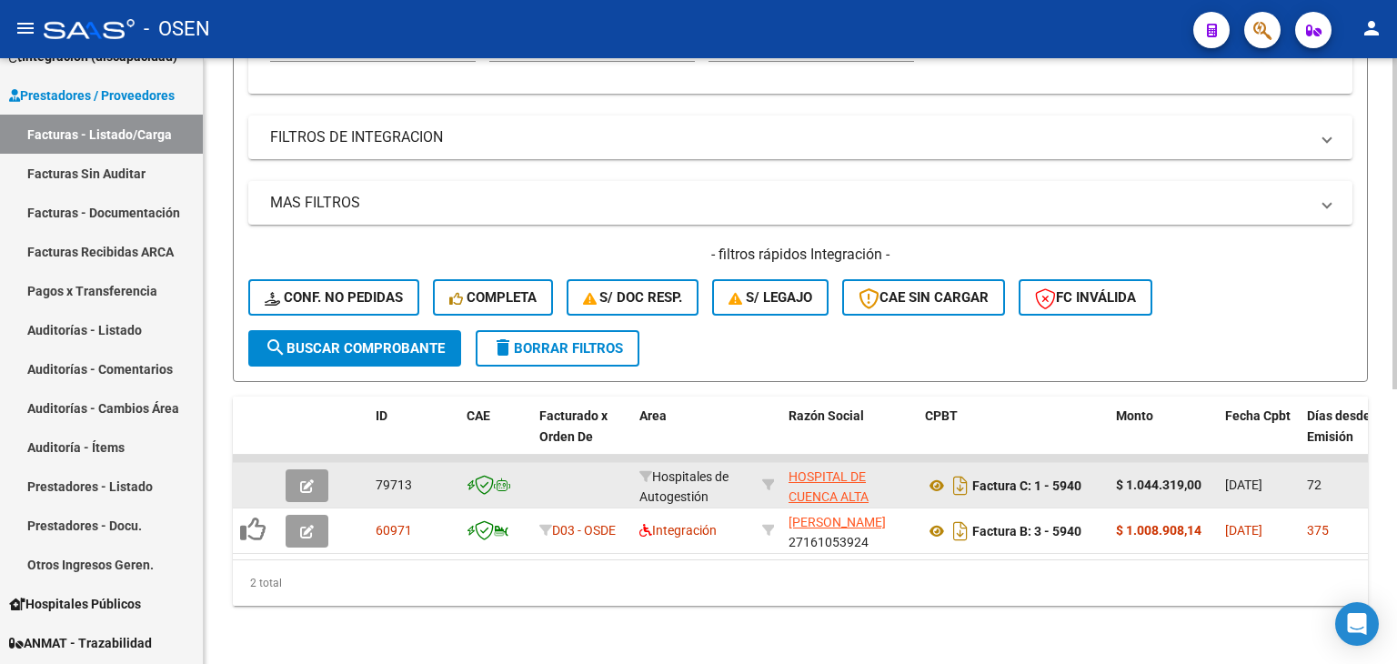
scroll to position [503, 0]
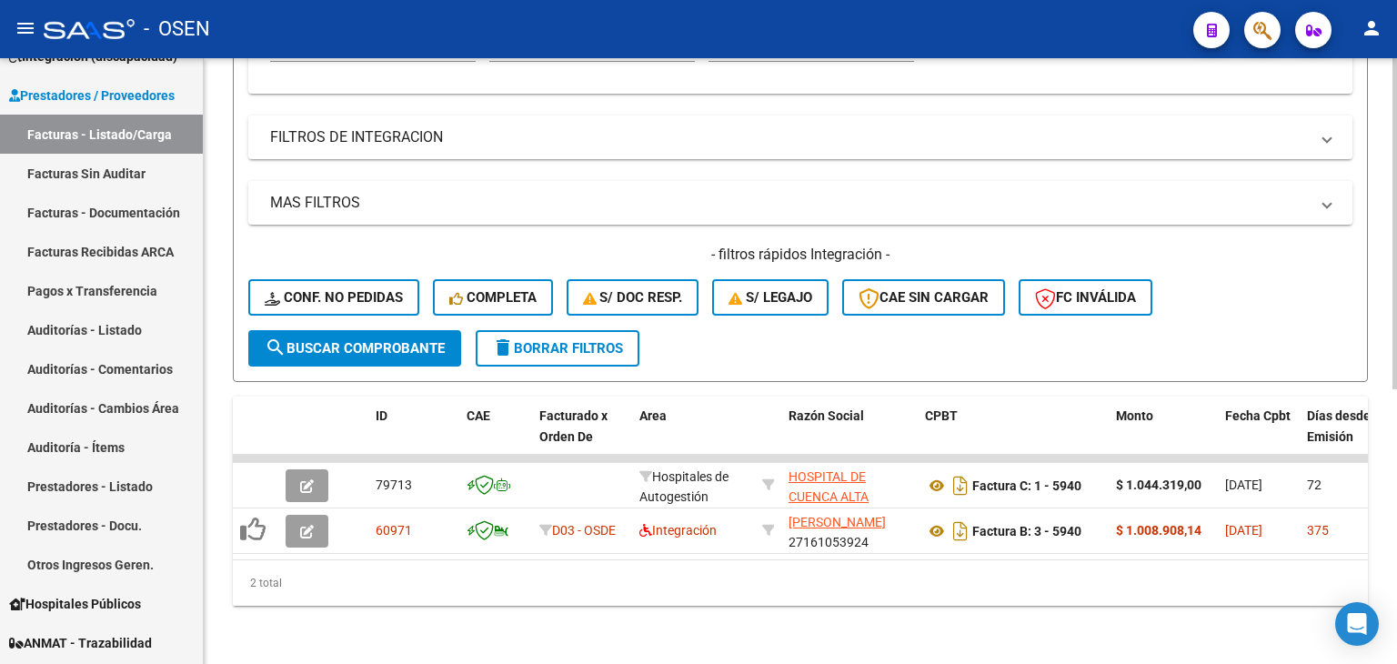
click at [410, 340] on span "search Buscar Comprobante" at bounding box center [355, 348] width 180 height 16
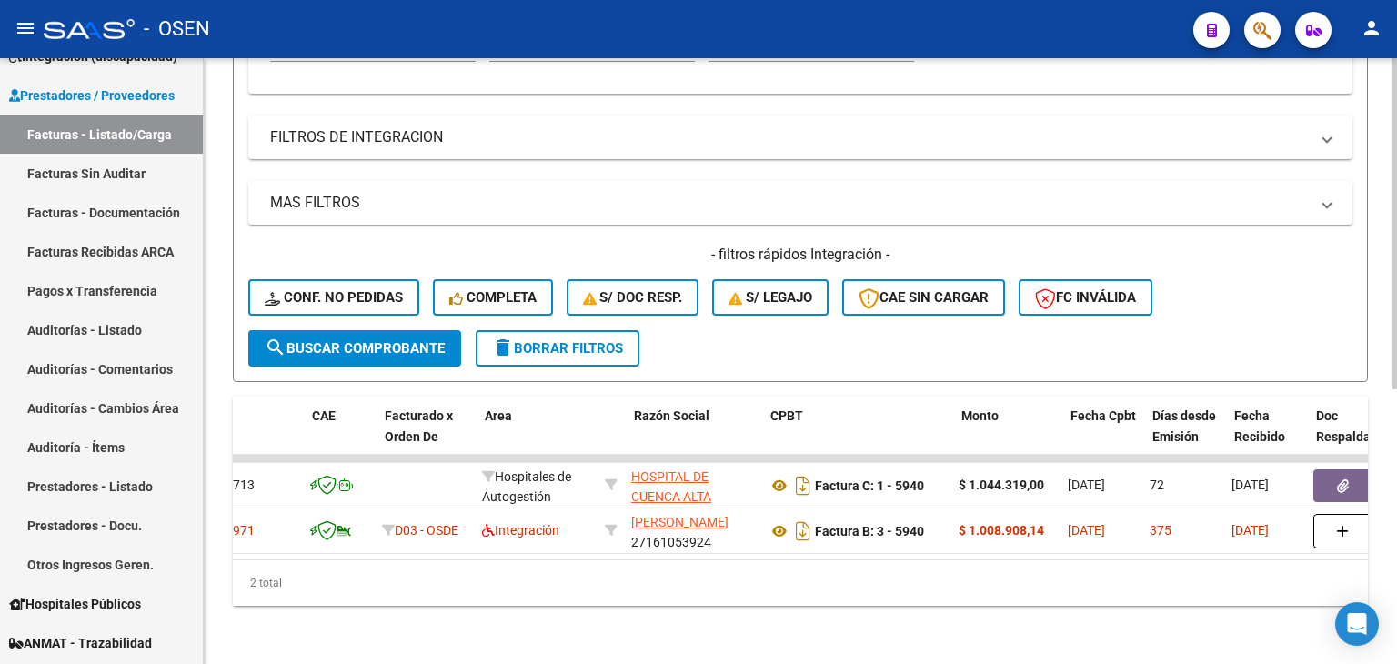
scroll to position [0, 12]
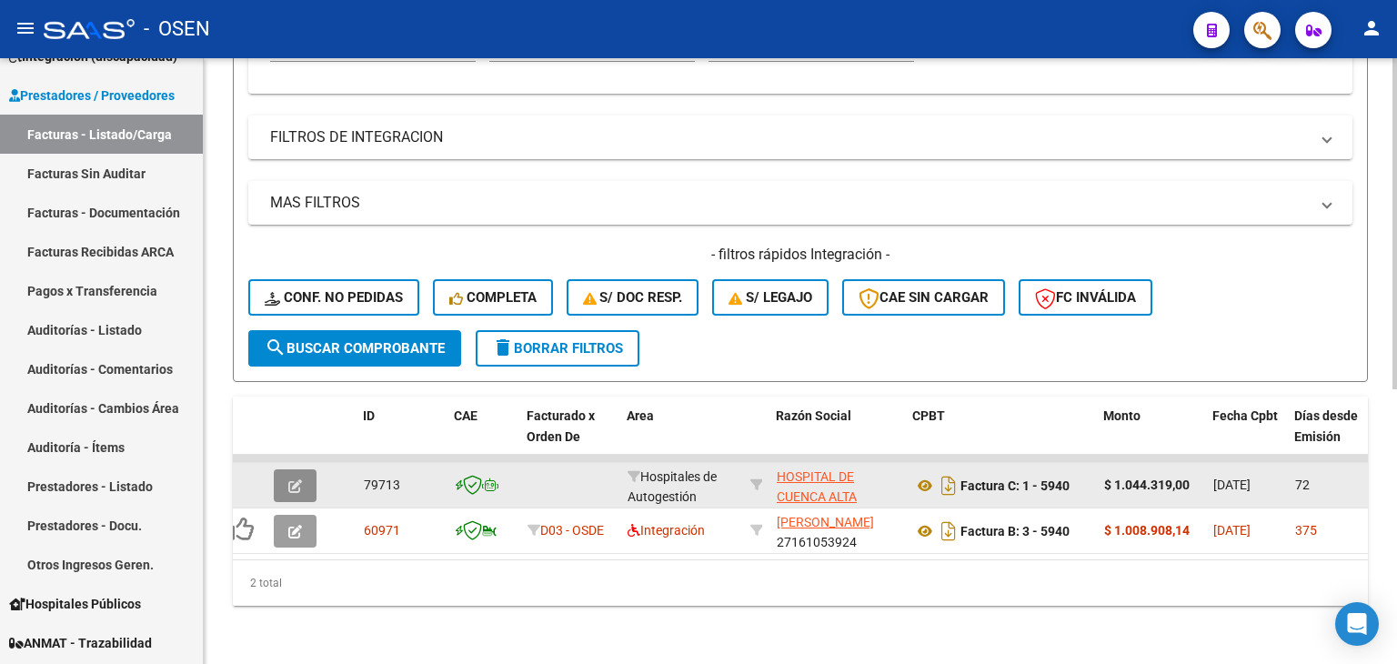
click at [302, 474] on button "button" at bounding box center [295, 485] width 43 height 33
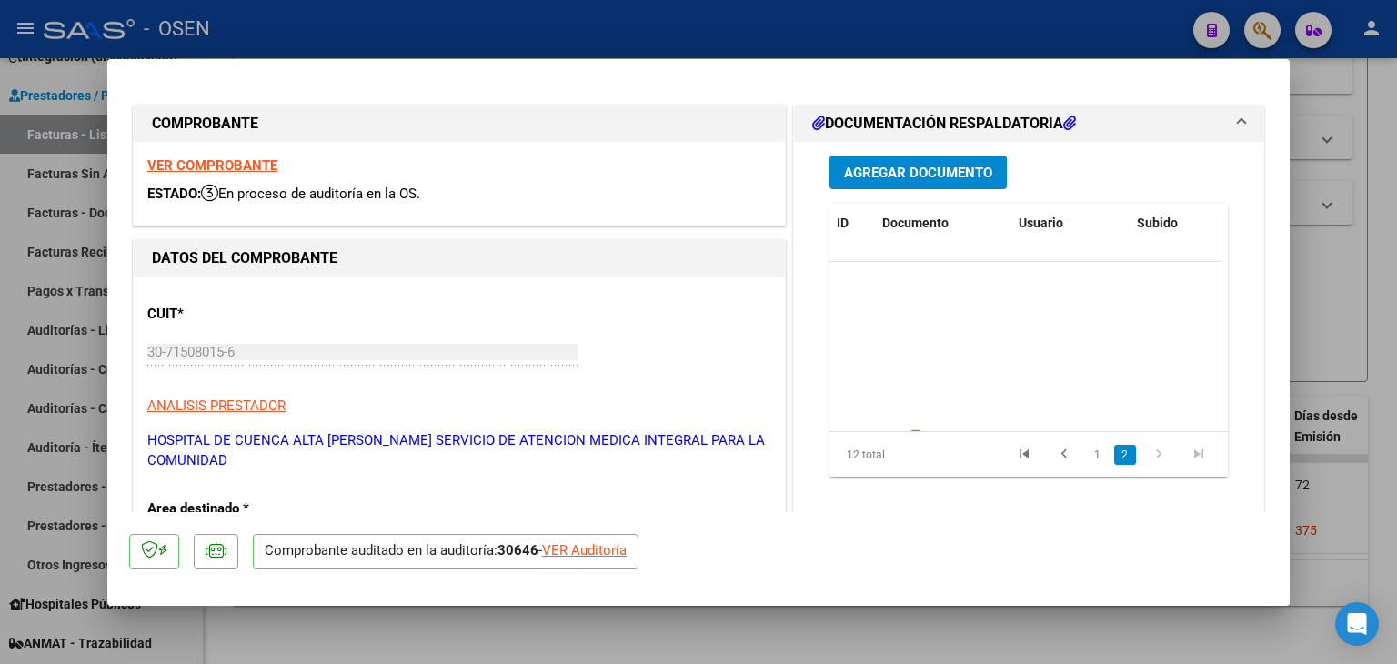
scroll to position [177, 0]
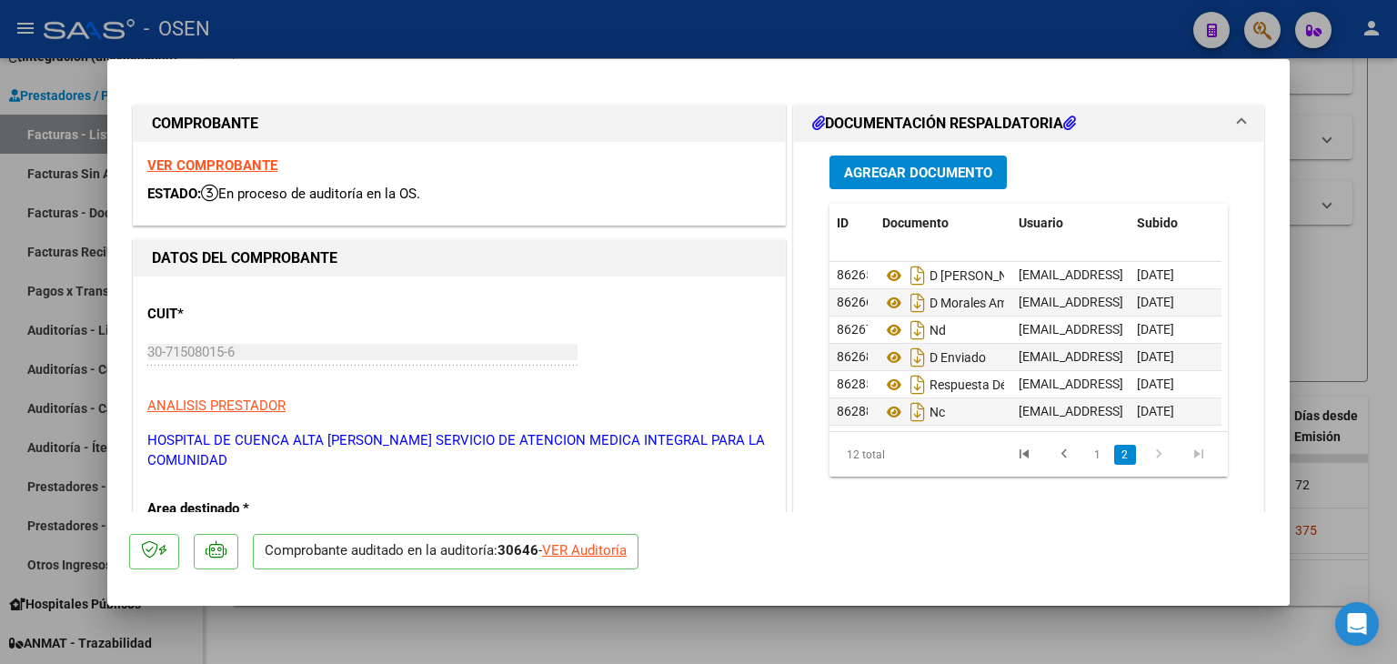
click at [607, 546] on div "VER Auditoría" at bounding box center [584, 550] width 85 height 21
type input "$ 0,00"
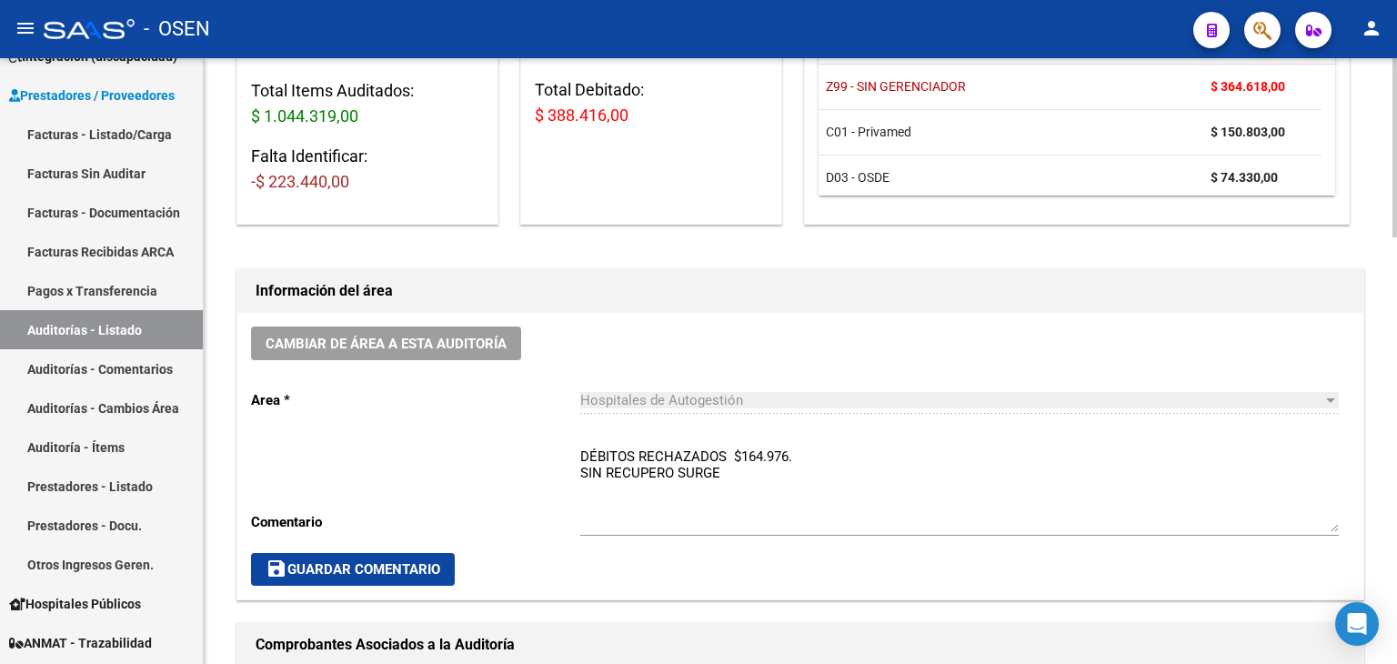
scroll to position [606, 0]
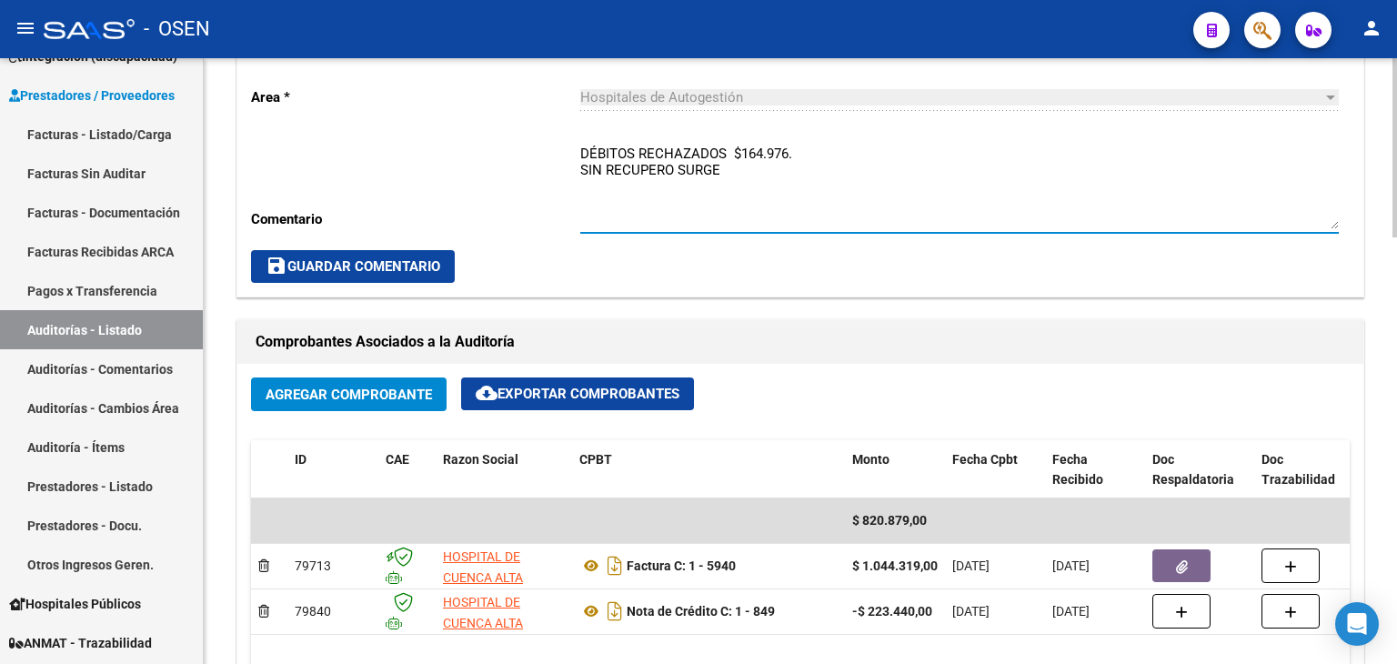
drag, startPoint x: 637, startPoint y: 154, endPoint x: 765, endPoint y: 193, distance: 134.1
click at [767, 193] on textarea "DÉBITOS RECHAZADOS $164.976. SIN RECUPERO SURGE" at bounding box center [959, 187] width 759 height 86
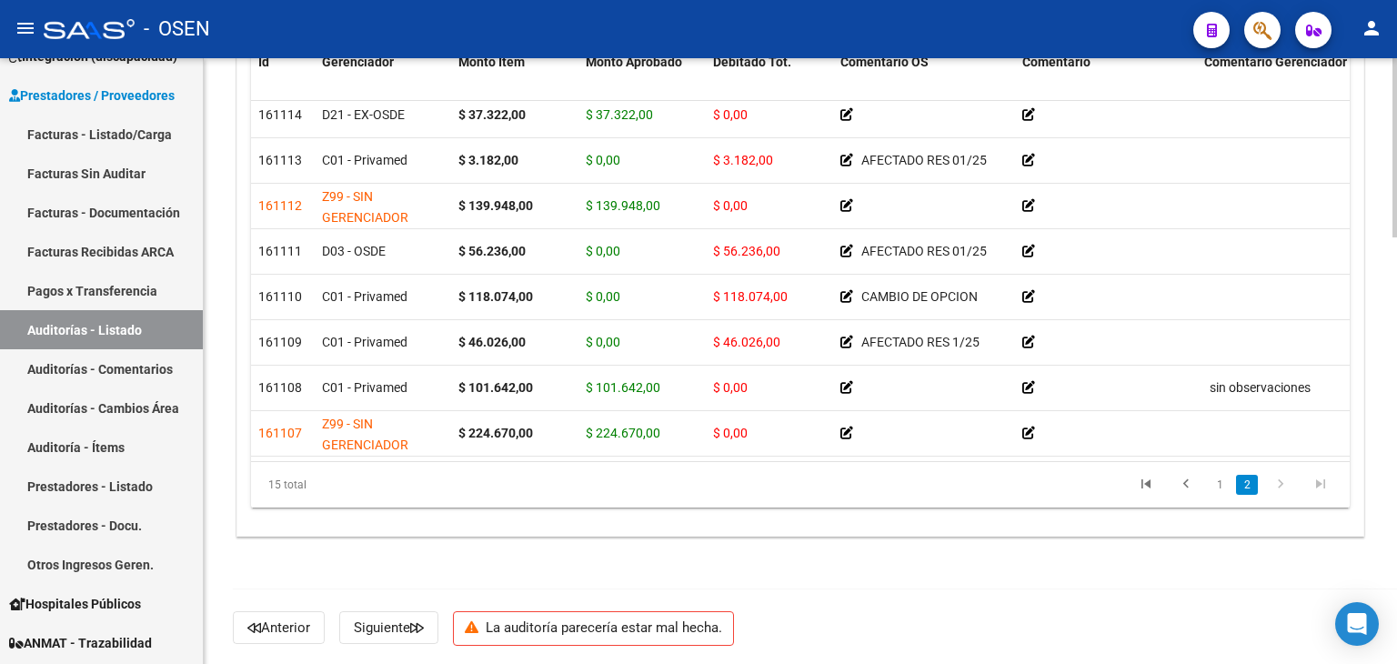
scroll to position [340, 0]
drag, startPoint x: 617, startPoint y: 580, endPoint x: 942, endPoint y: 610, distance: 326.1
click at [942, 610] on div "Anterior Siguiente La auditoría parecería estar mal hecha." at bounding box center [808, 627] width 1151 height 76
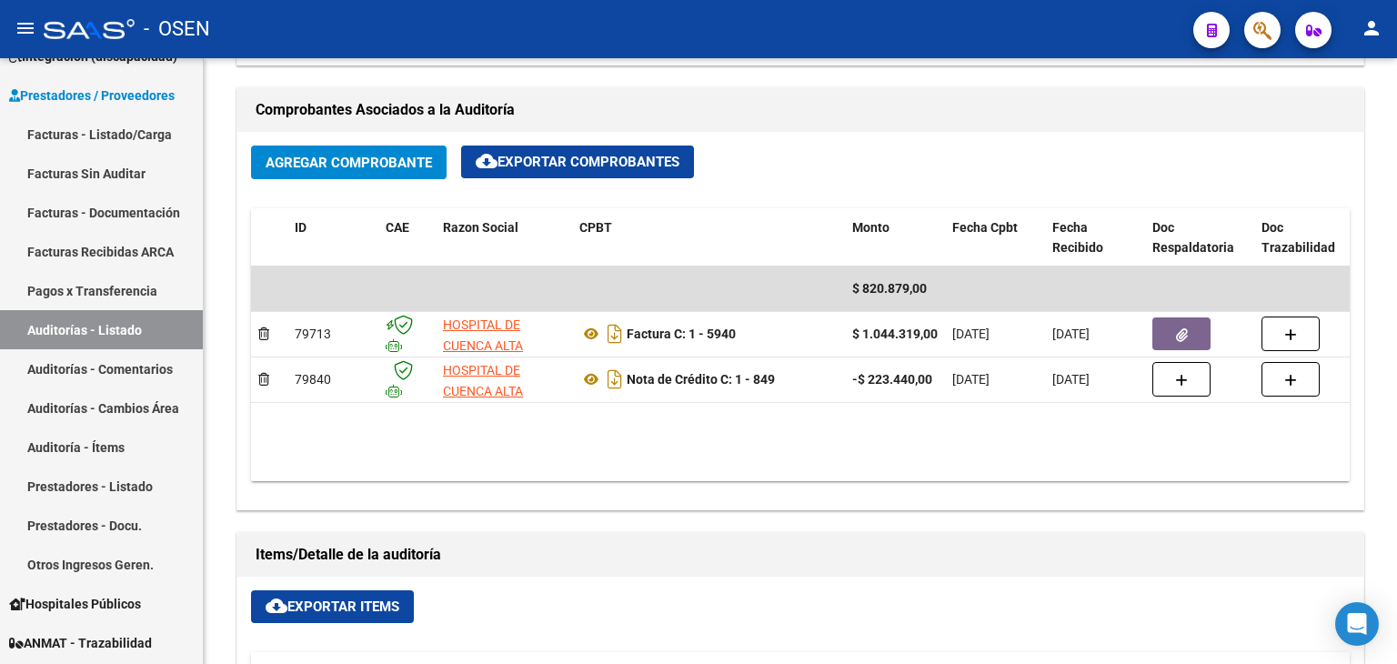
scroll to position [841, 0]
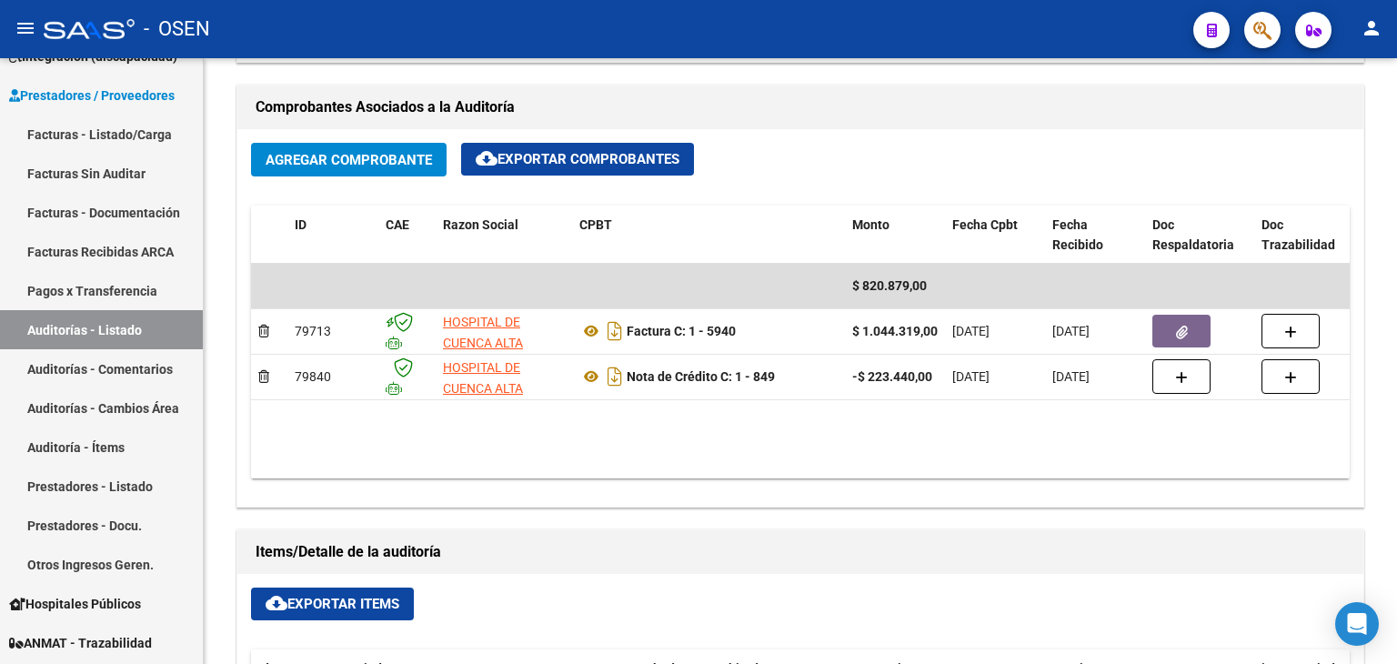
click at [830, 479] on div "Agregar Comprobante cloud_download Exportar Comprobantes ID CAE Razon Social CP…" at bounding box center [800, 318] width 1126 height 378
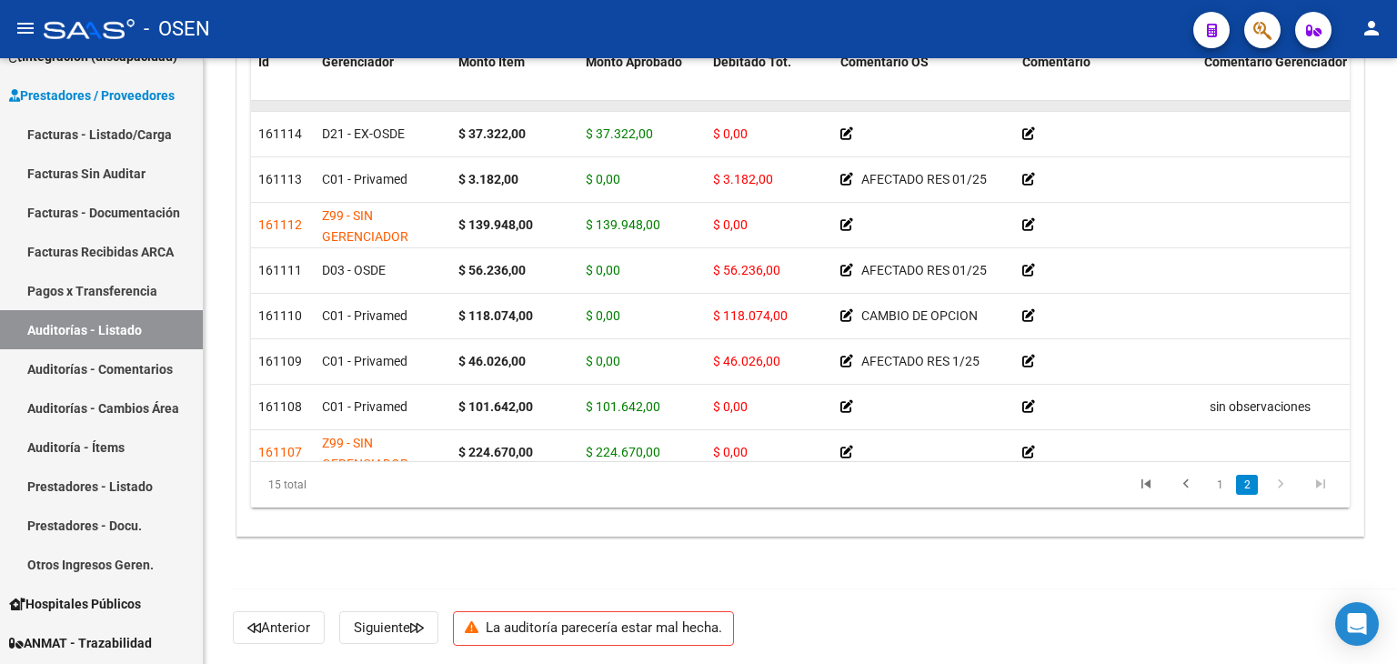
scroll to position [340, 0]
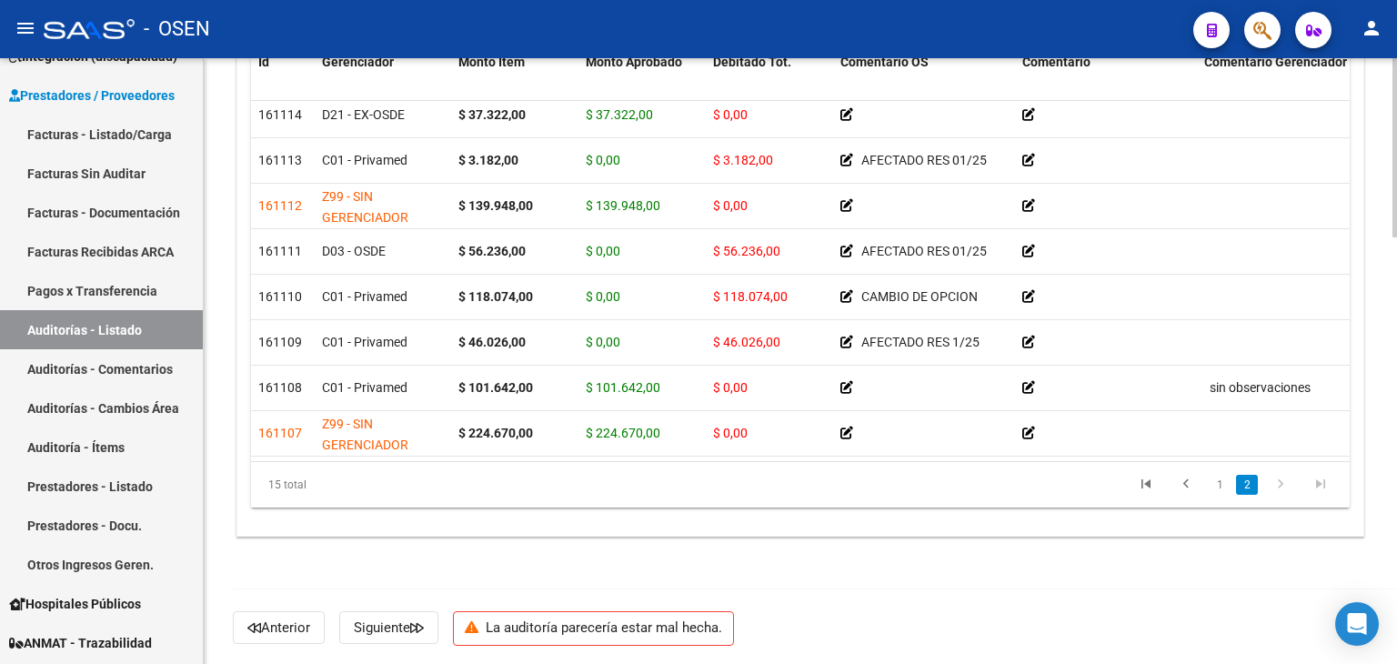
drag, startPoint x: 477, startPoint y: 625, endPoint x: 1089, endPoint y: 584, distance: 613.6
click at [939, 616] on div "Anterior Siguiente La auditoría parecería estar mal hecha." at bounding box center [808, 627] width 1151 height 76
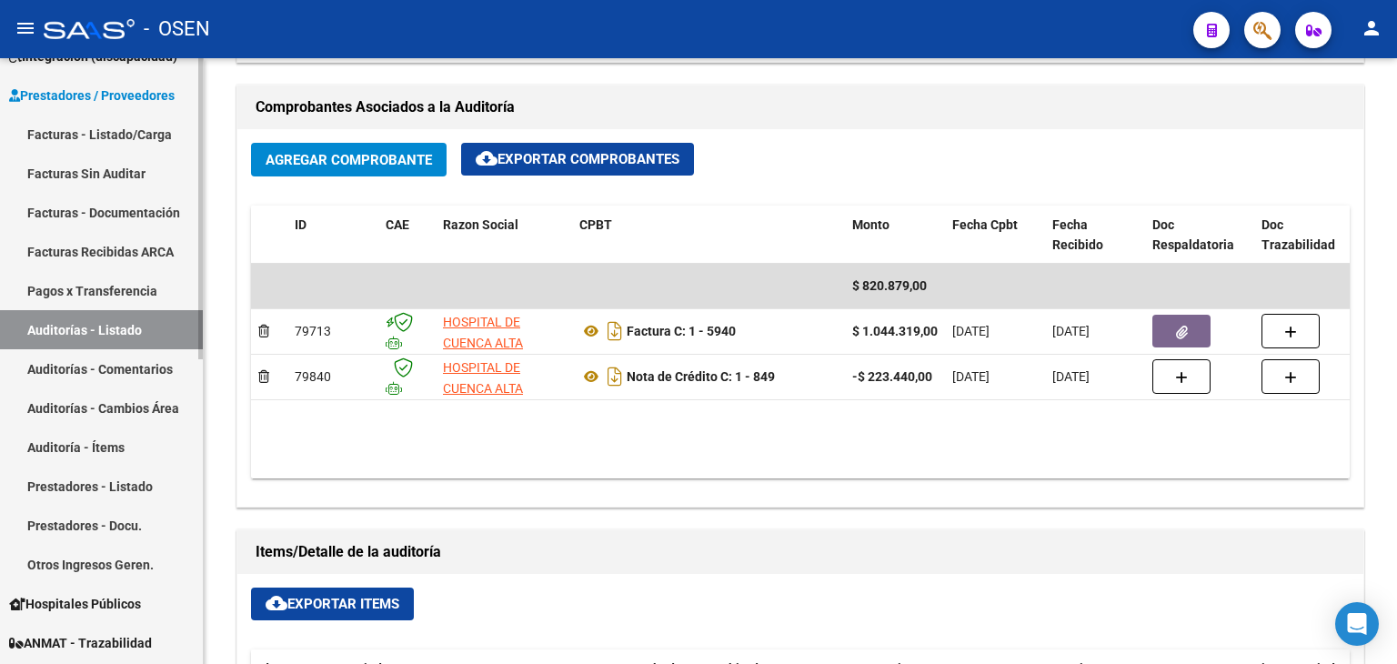
scroll to position [0, 0]
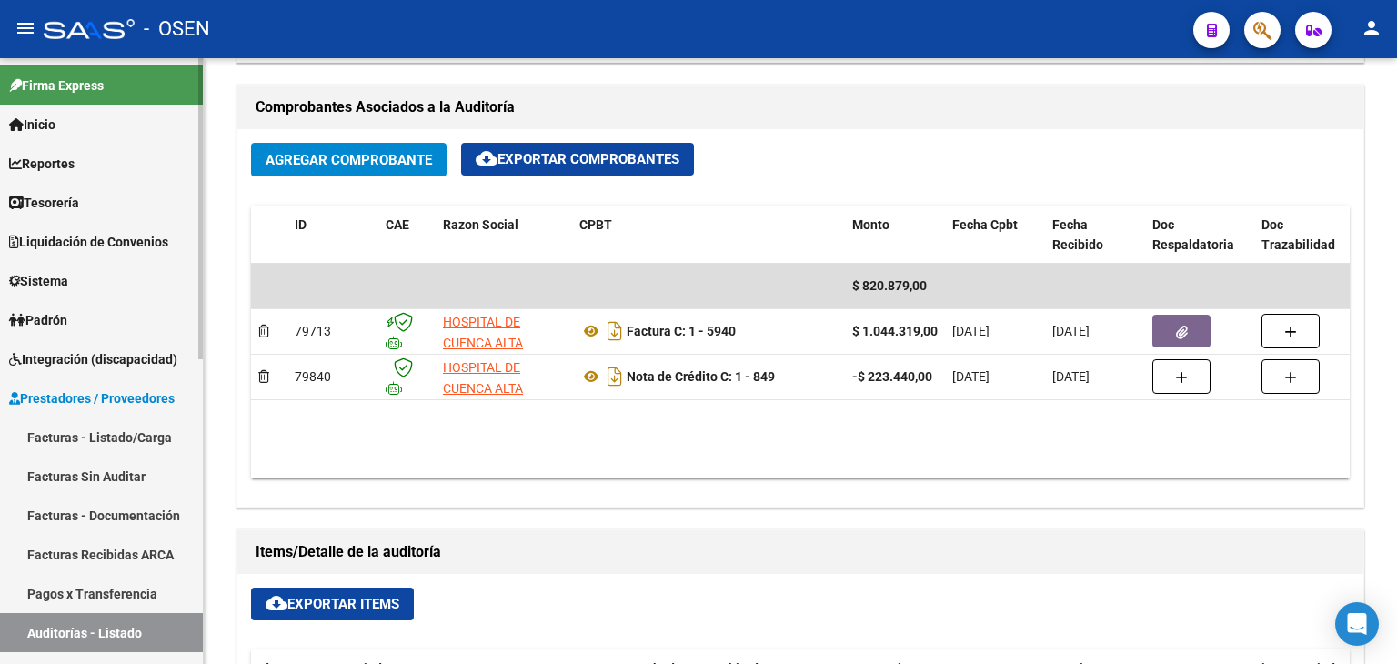
click at [115, 207] on link "Tesorería" at bounding box center [101, 202] width 203 height 39
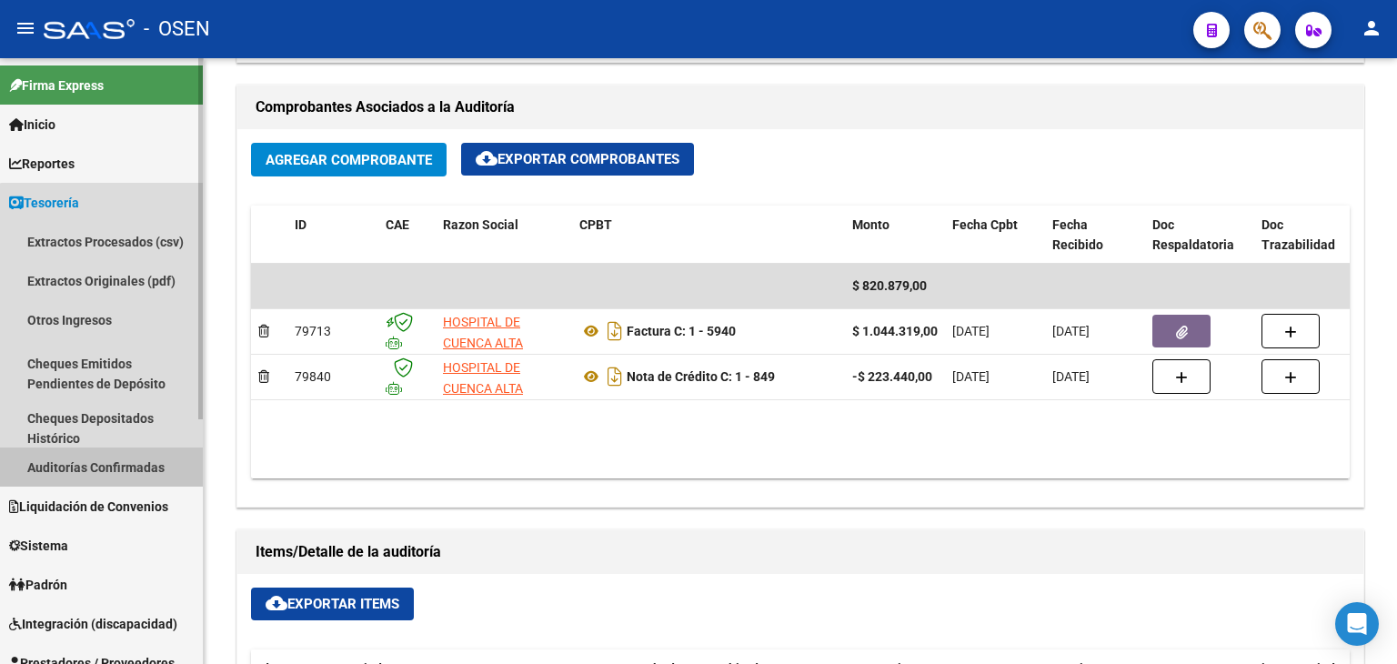
drag, startPoint x: 131, startPoint y: 449, endPoint x: 130, endPoint y: 466, distance: 16.4
click at [131, 451] on link "Auditorías Confirmadas" at bounding box center [101, 467] width 203 height 39
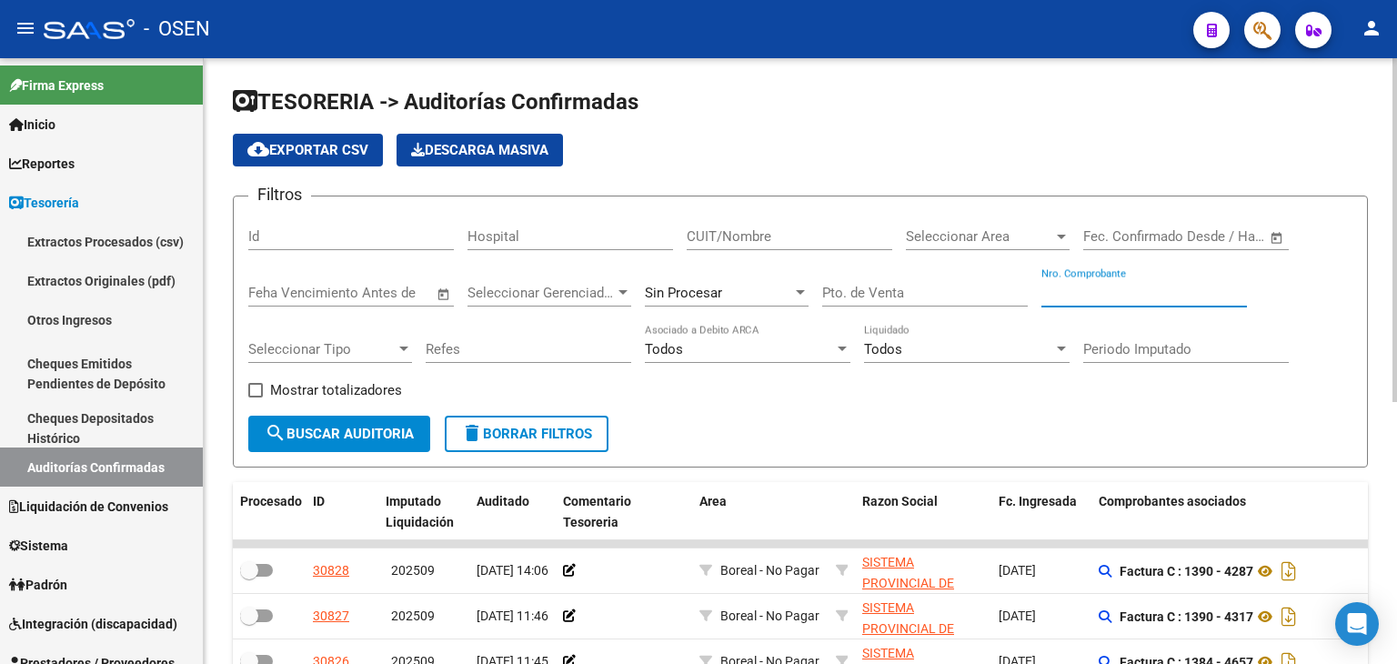
click at [1113, 291] on input "Nro. Comprobante" at bounding box center [1145, 293] width 206 height 16
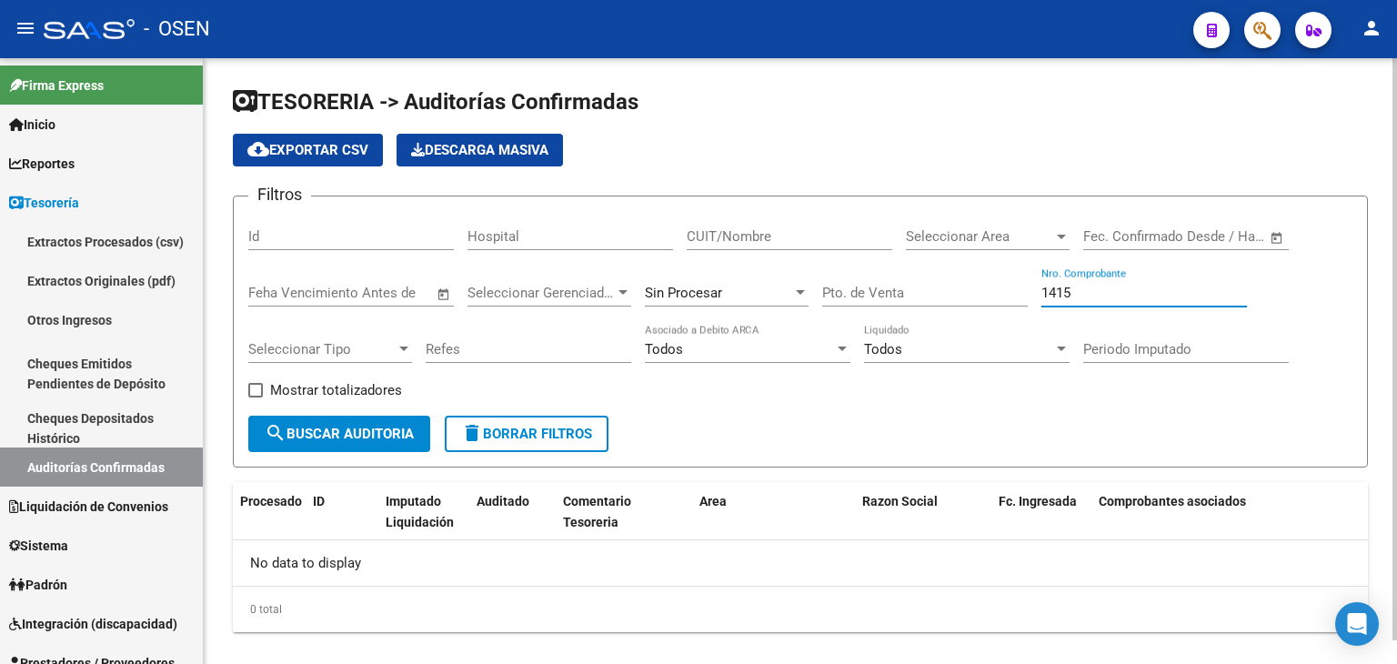
type input "1415"
click at [746, 278] on div "Sin Procesar" at bounding box center [727, 286] width 164 height 39
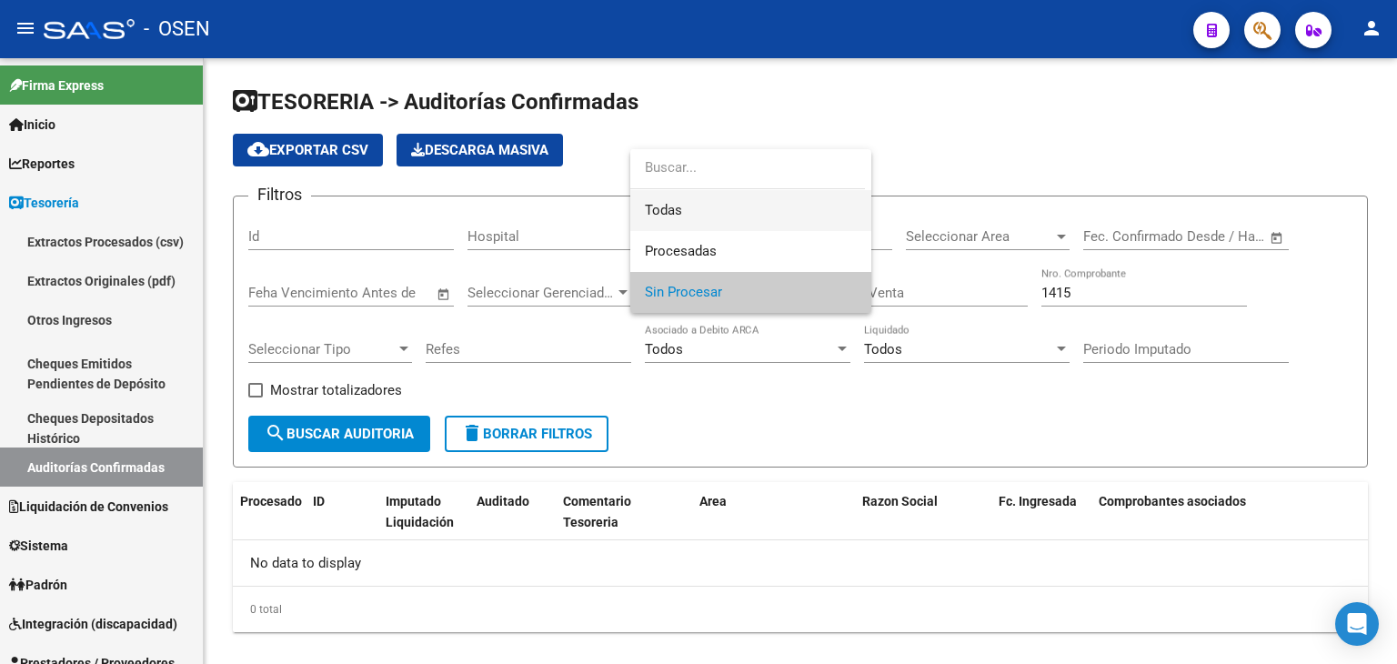
drag, startPoint x: 773, startPoint y: 208, endPoint x: 620, endPoint y: 326, distance: 193.4
click at [773, 210] on span "Todas" at bounding box center [751, 210] width 212 height 41
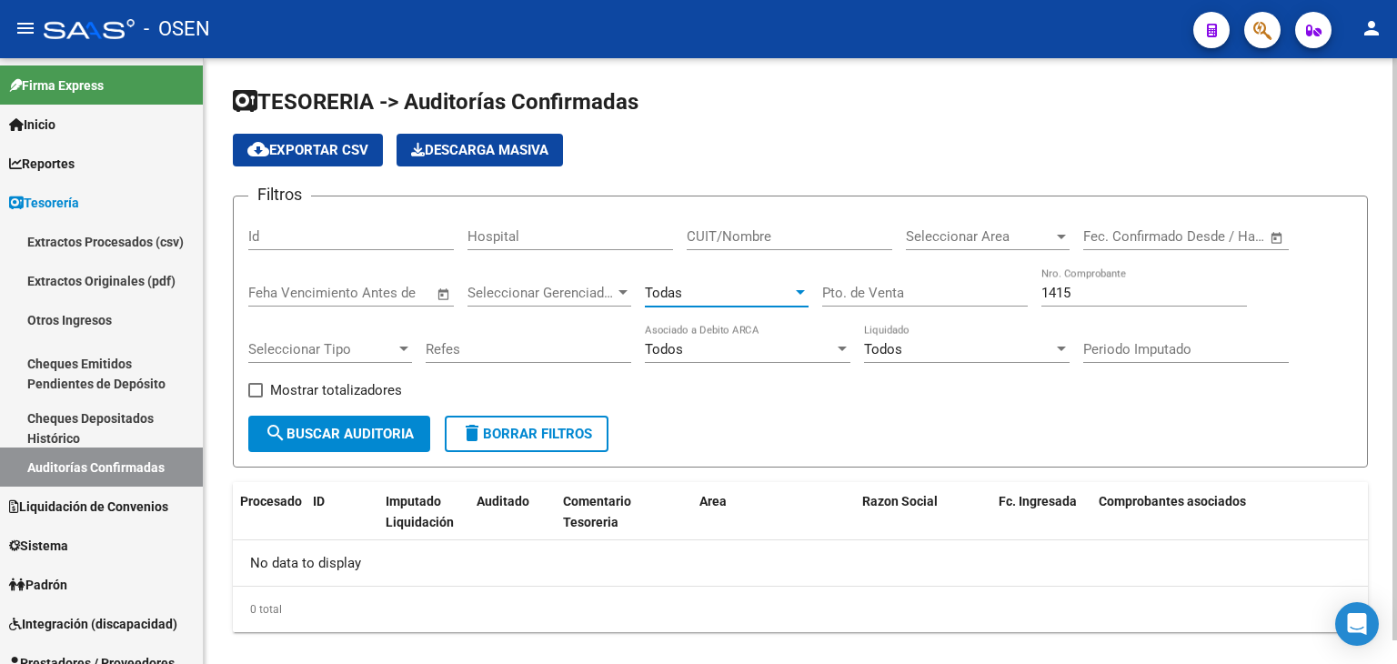
click at [368, 438] on span "search Buscar Auditoria" at bounding box center [339, 434] width 149 height 16
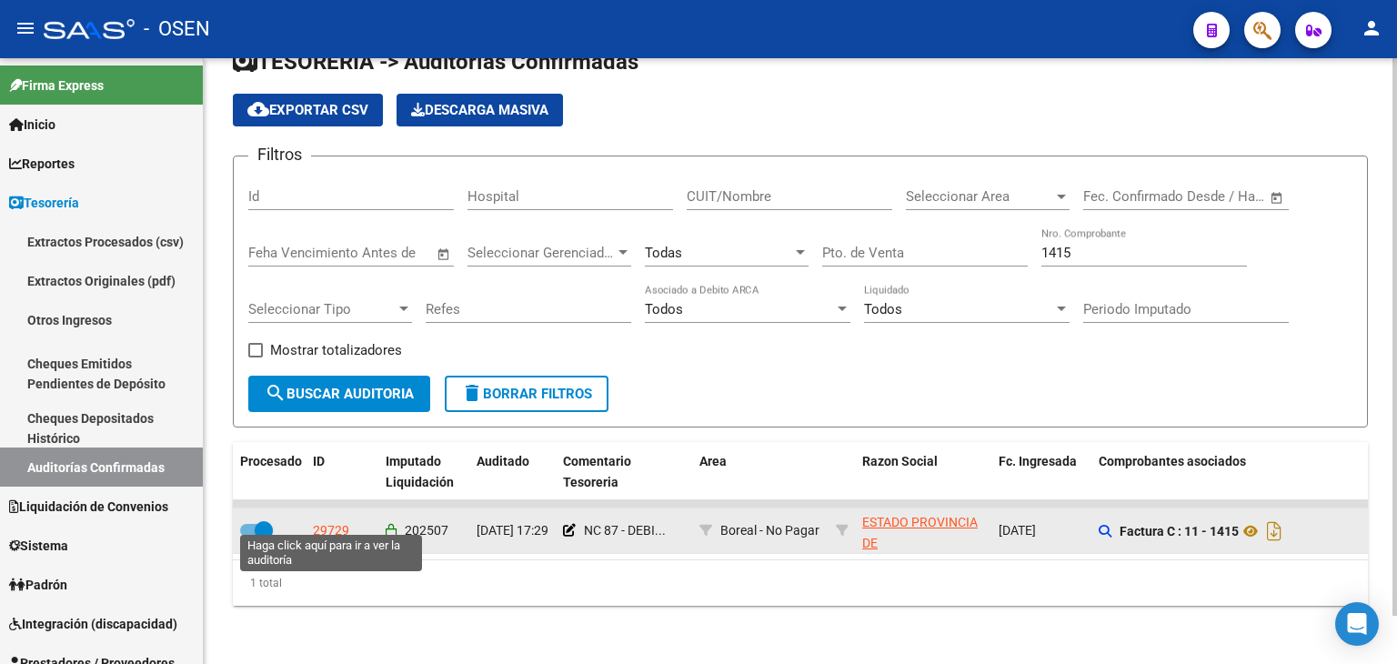
click at [327, 520] on div "29729" at bounding box center [331, 530] width 36 height 21
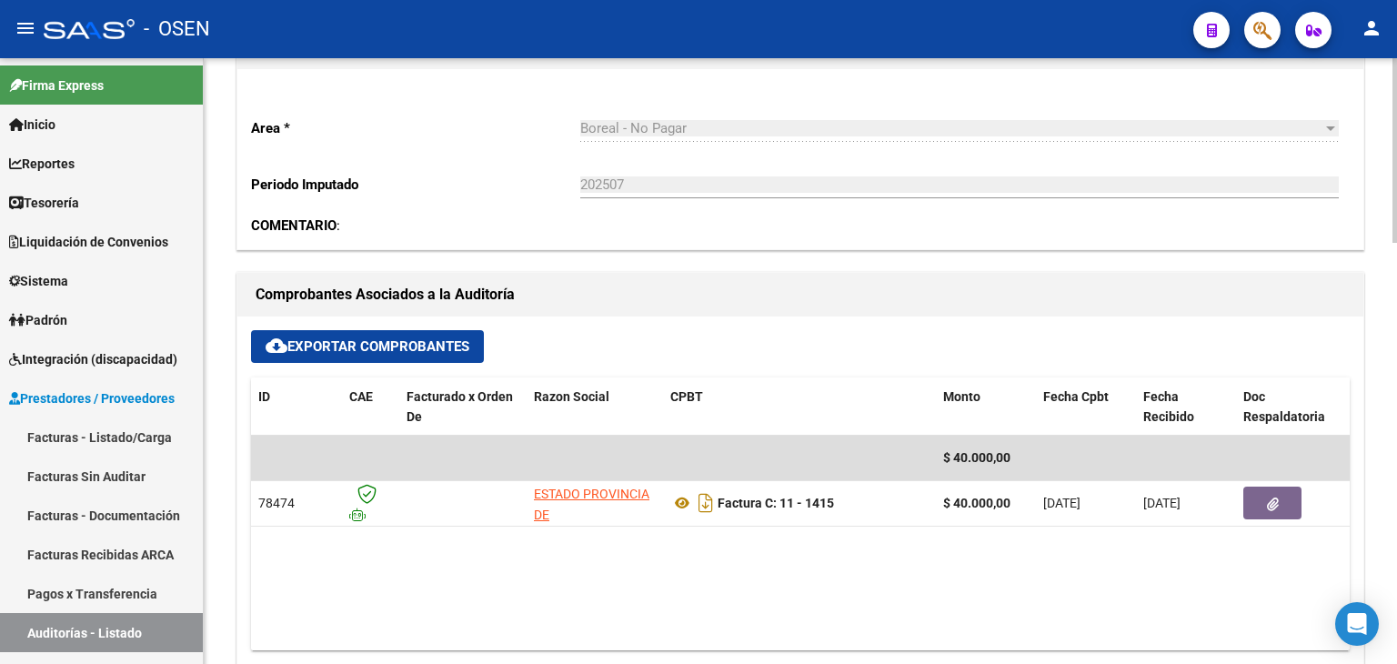
scroll to position [910, 0]
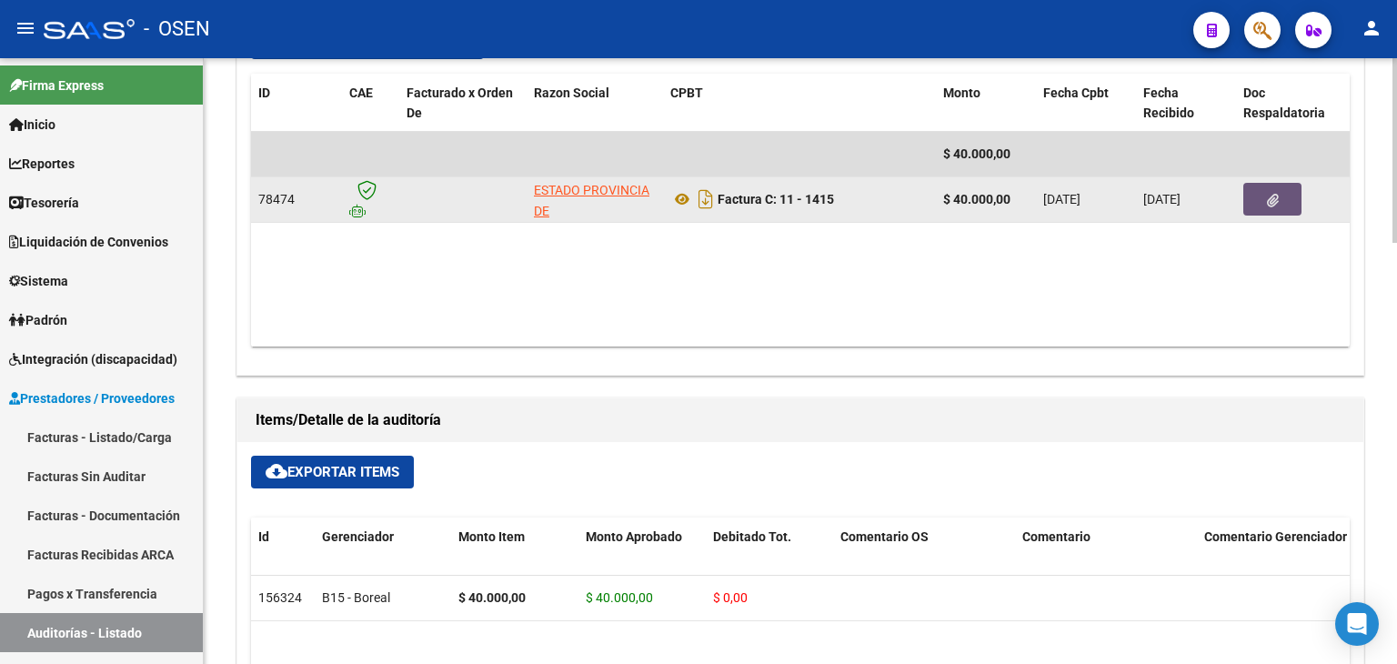
click at [1259, 201] on button "button" at bounding box center [1273, 199] width 58 height 33
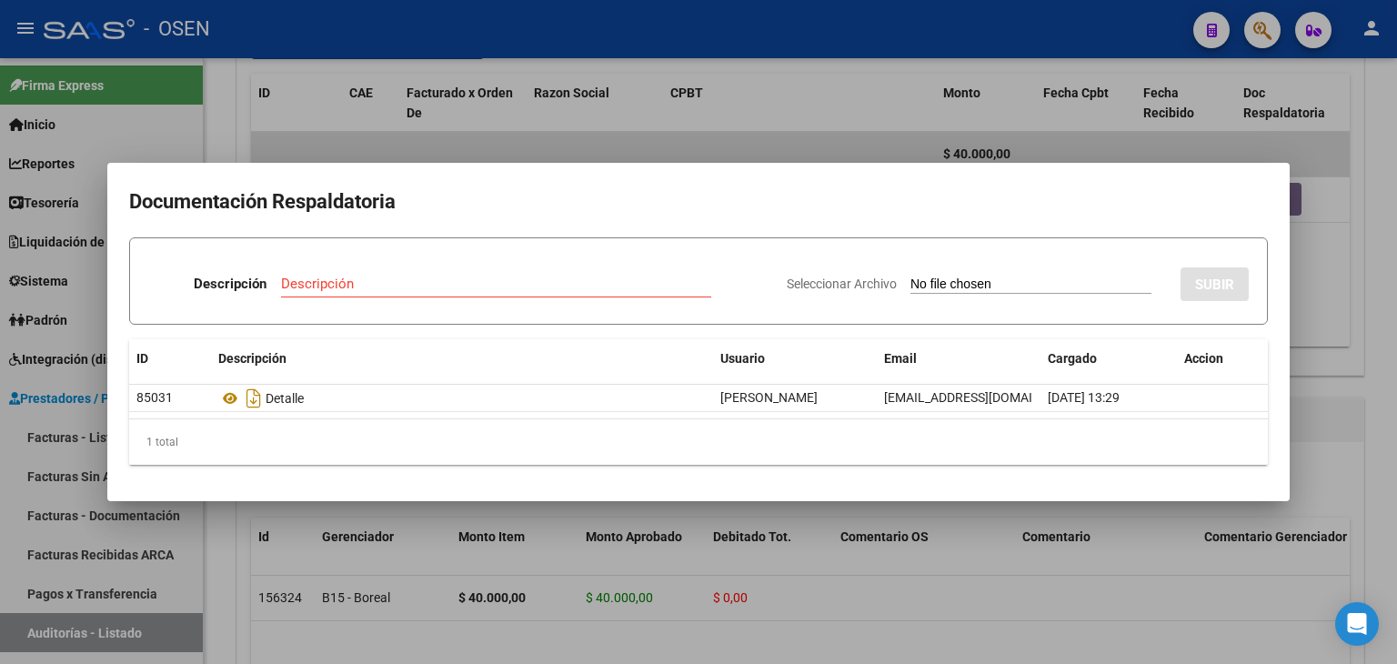
click at [50, 201] on div at bounding box center [698, 332] width 1397 height 664
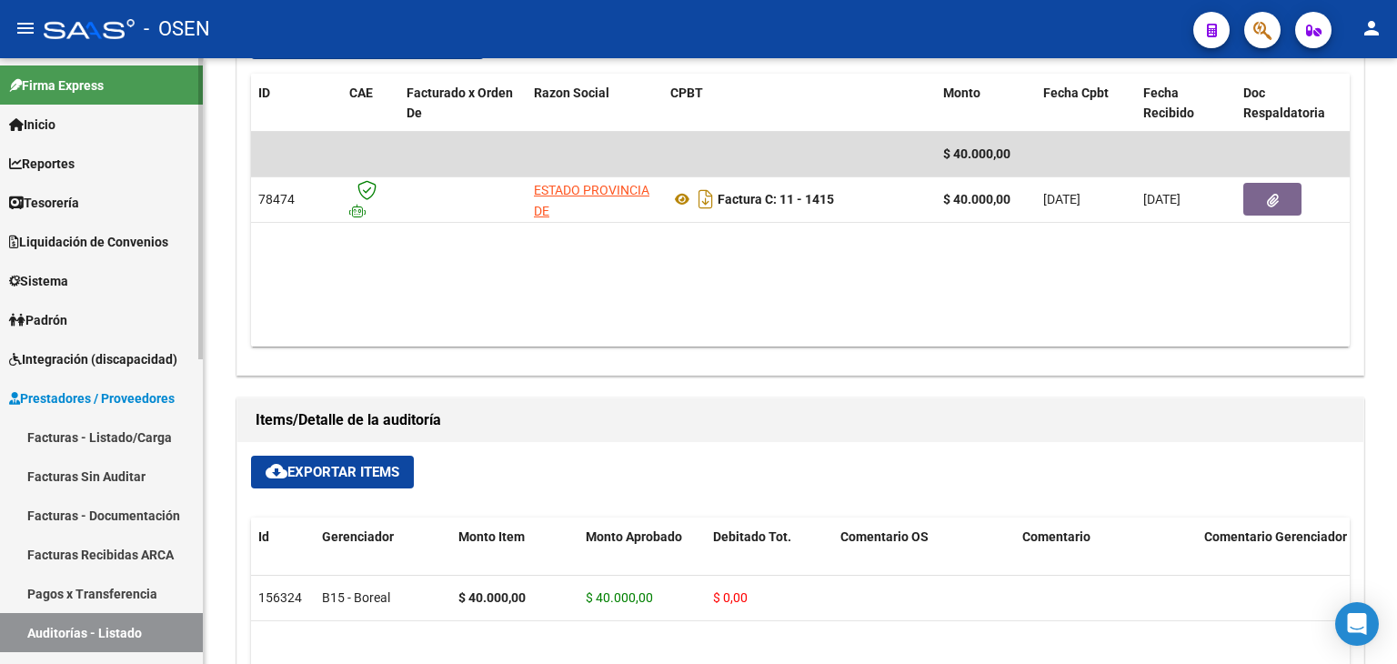
click at [52, 201] on span "Tesorería" at bounding box center [44, 203] width 70 height 20
click at [72, 205] on span "Tesorería" at bounding box center [44, 203] width 70 height 20
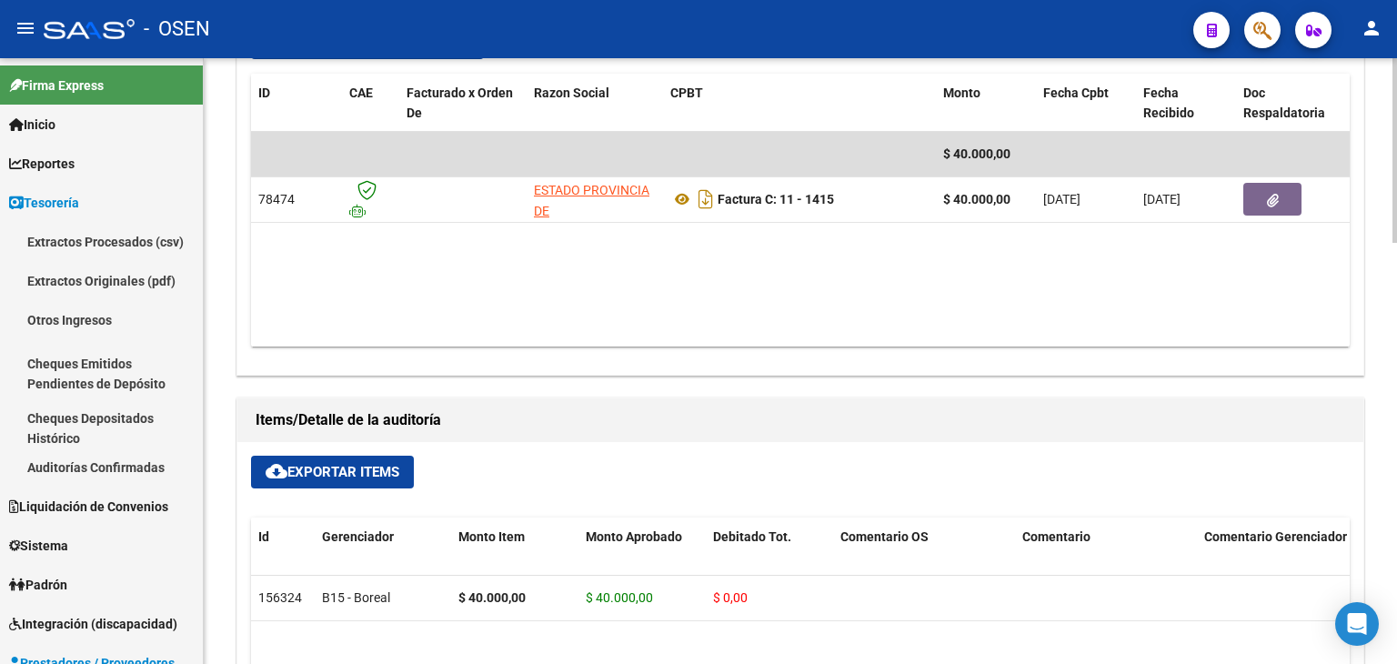
scroll to position [606, 0]
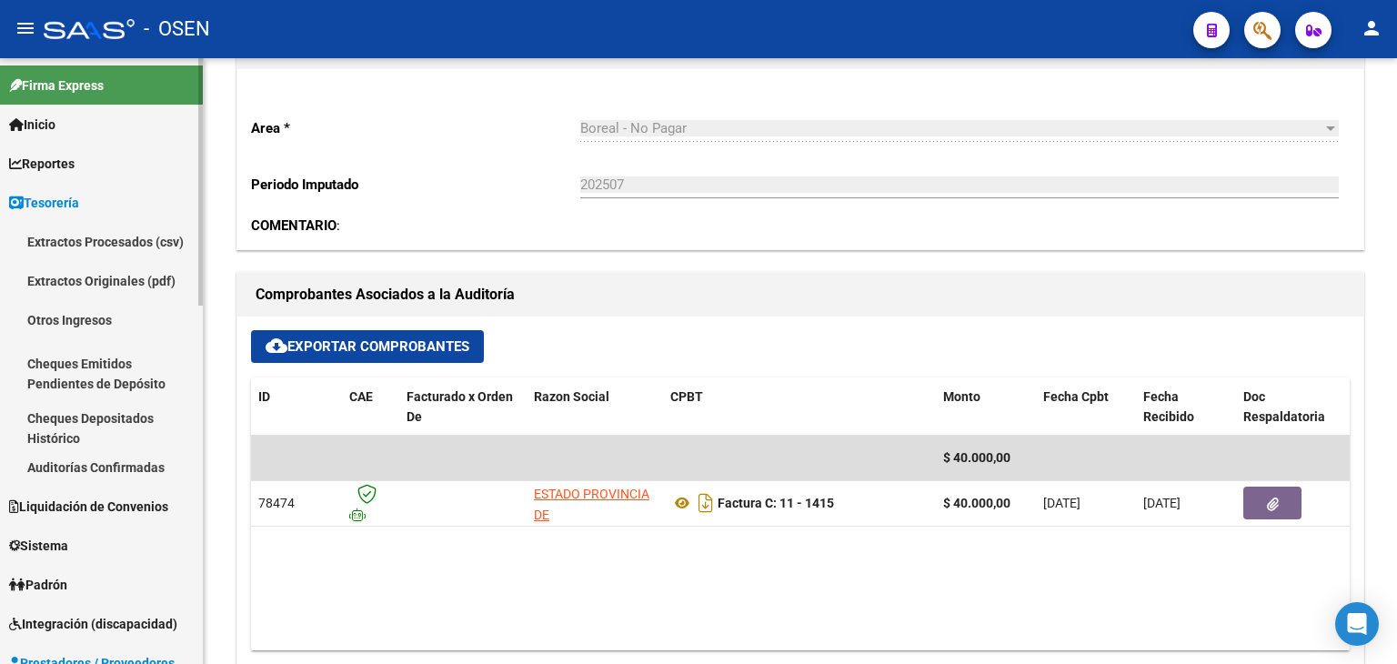
drag, startPoint x: 103, startPoint y: 462, endPoint x: 124, endPoint y: 464, distance: 21.0
click at [103, 464] on link "Auditorías Confirmadas" at bounding box center [101, 467] width 203 height 39
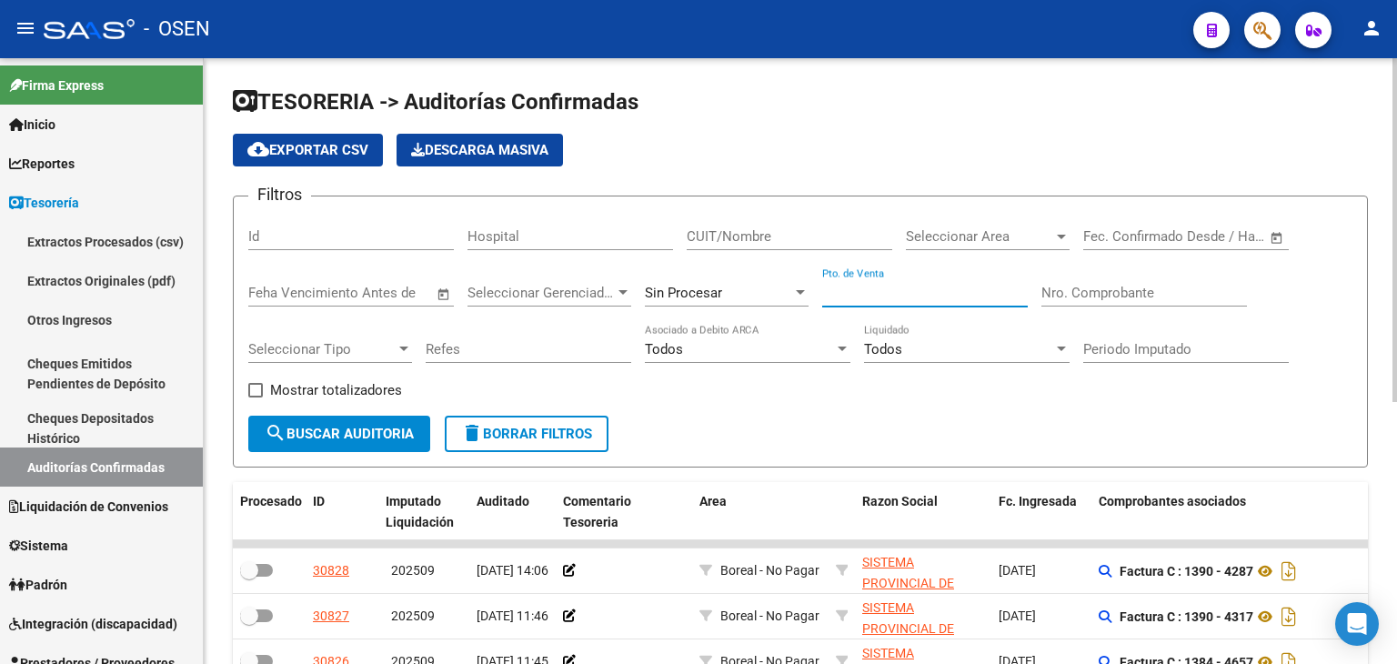
click at [866, 289] on input "Pto. de Venta" at bounding box center [925, 293] width 206 height 16
type input "23"
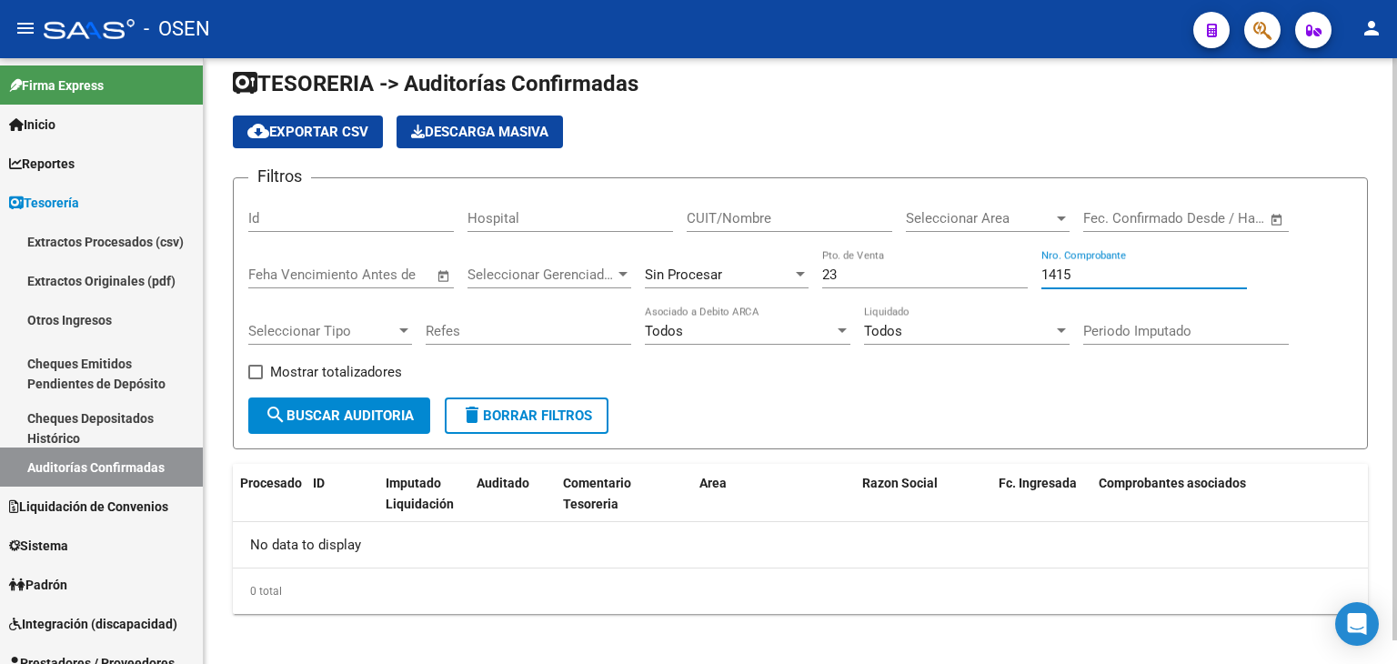
scroll to position [25, 0]
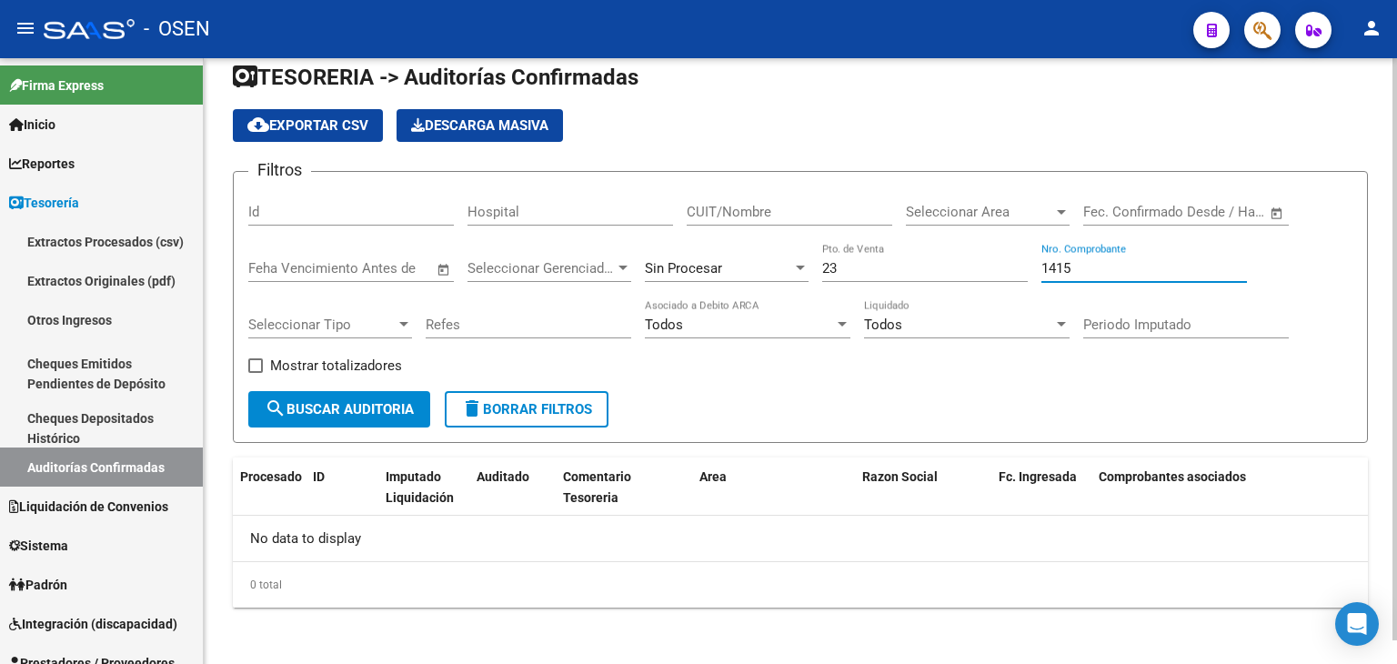
type input "1415"
click at [708, 257] on div "Sin Procesar" at bounding box center [727, 262] width 164 height 39
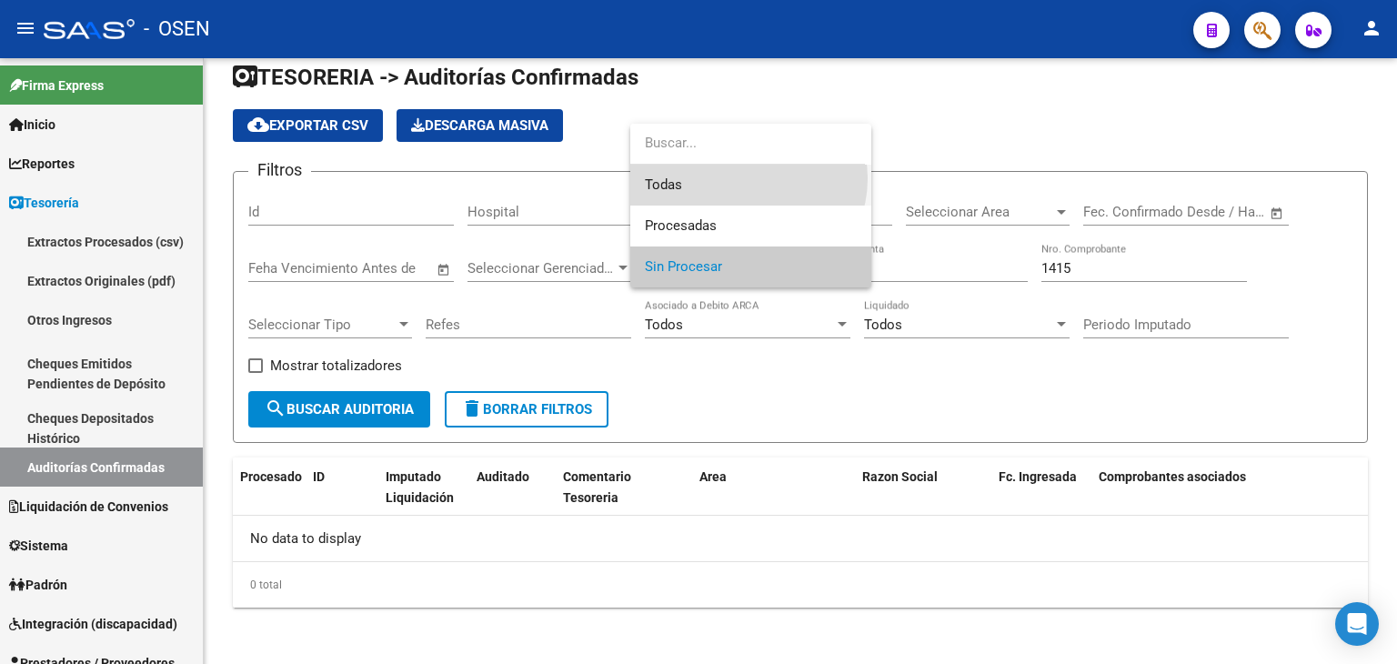
drag, startPoint x: 744, startPoint y: 178, endPoint x: 589, endPoint y: 317, distance: 208.7
click at [744, 179] on span "Todas" at bounding box center [751, 185] width 212 height 41
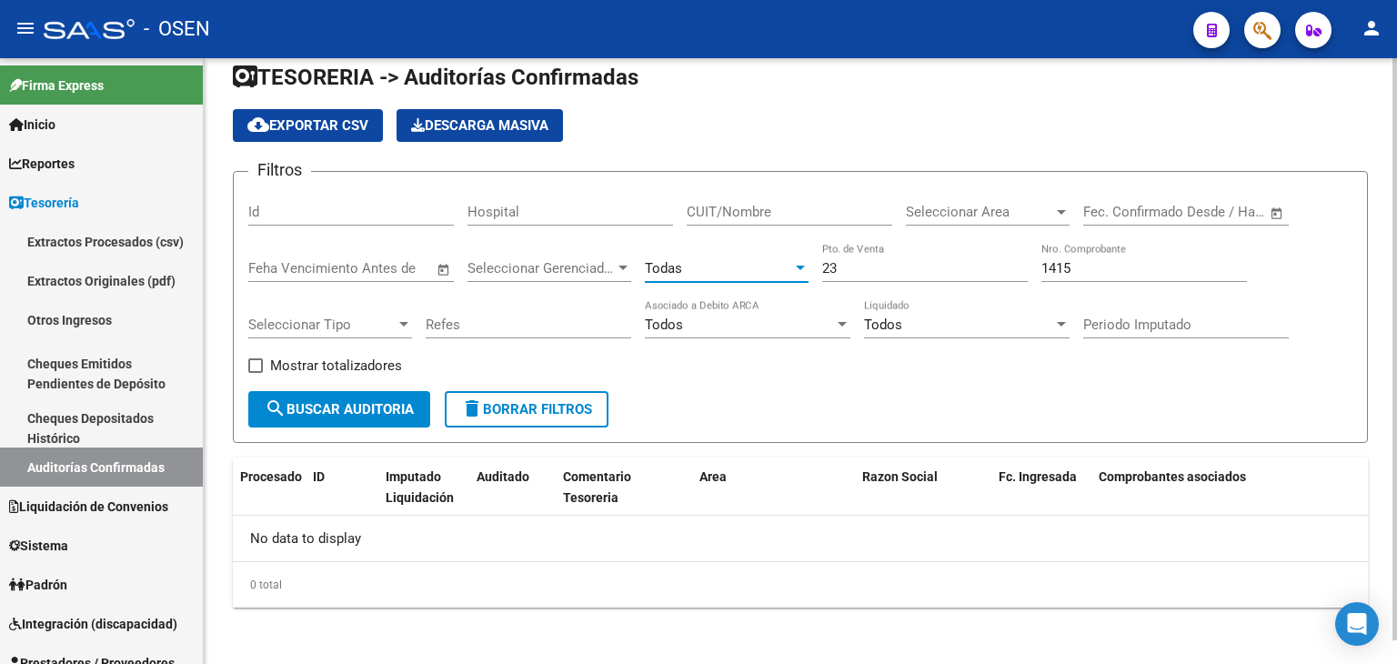
click at [401, 409] on span "search Buscar Auditoria" at bounding box center [339, 409] width 149 height 16
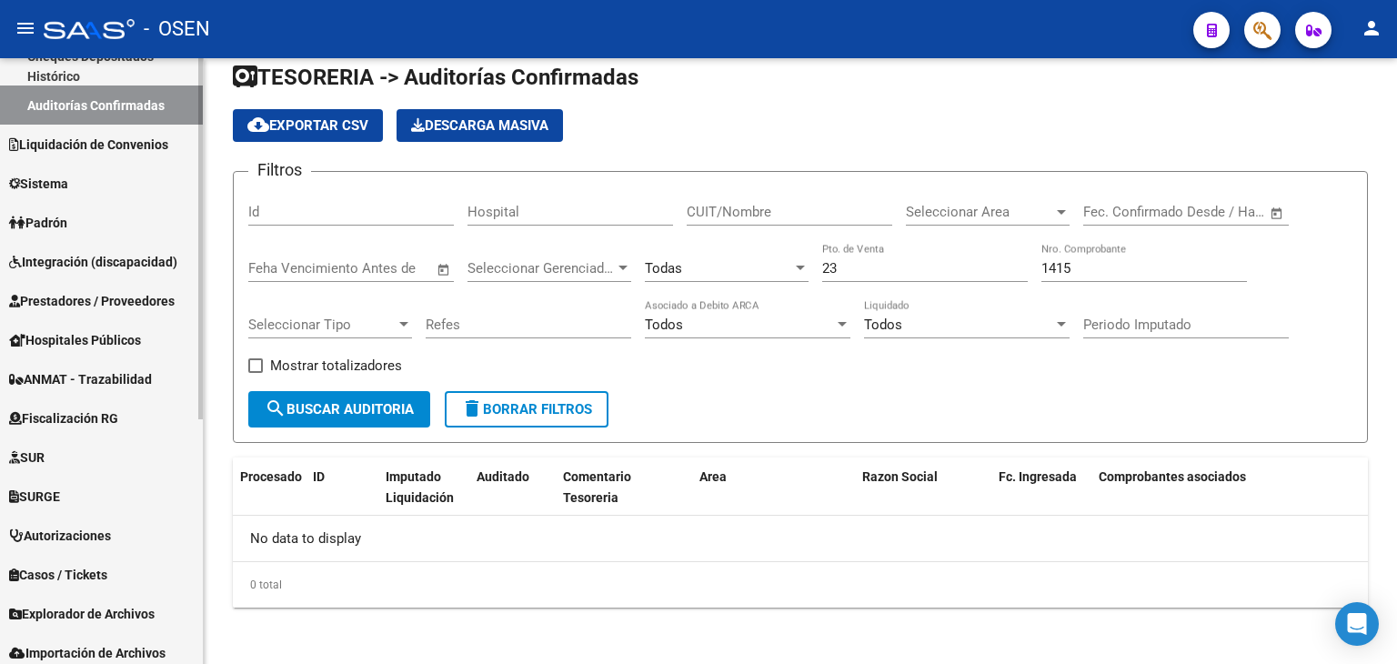
scroll to position [409, 0]
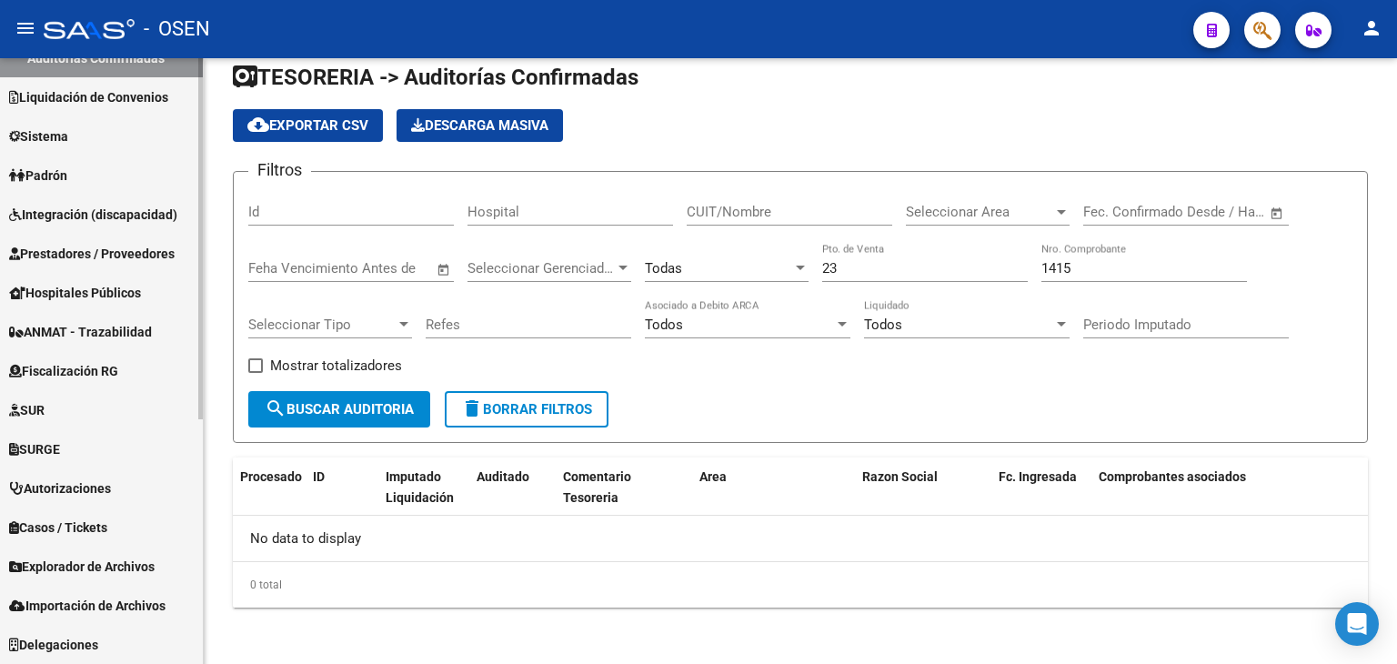
click at [135, 256] on span "Prestadores / Proveedores" at bounding box center [92, 254] width 166 height 20
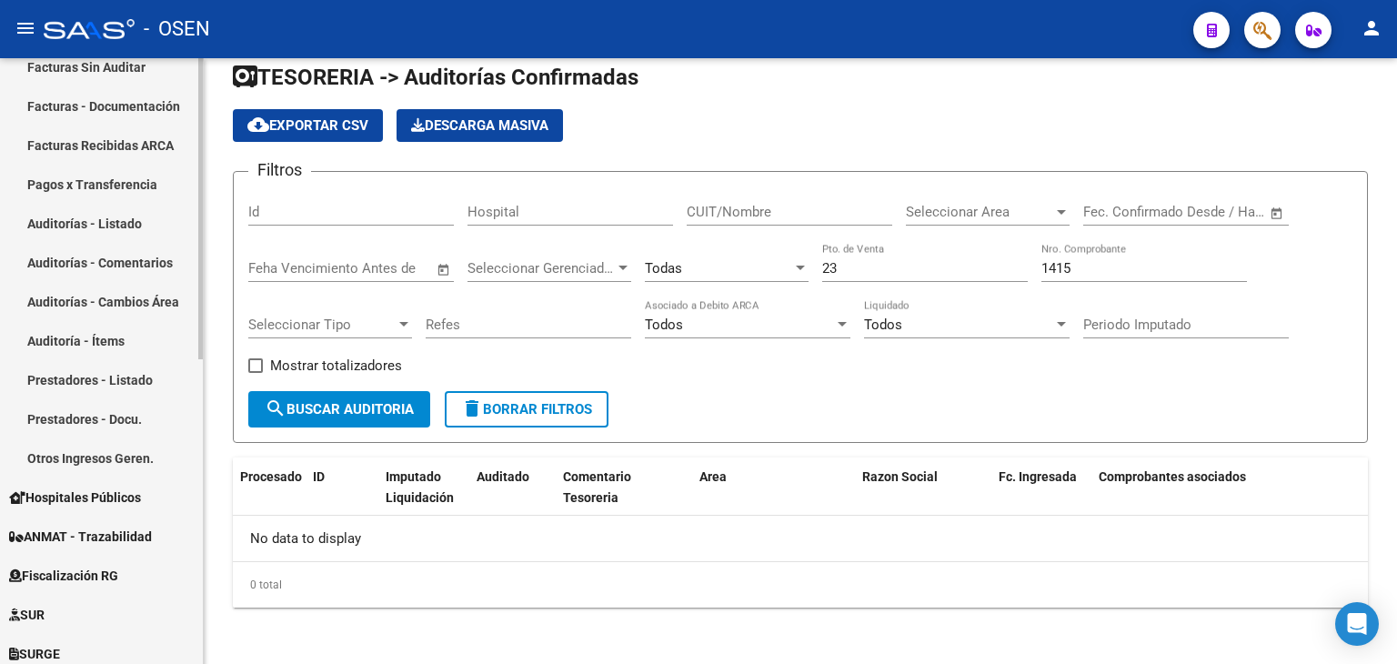
scroll to position [106, 0]
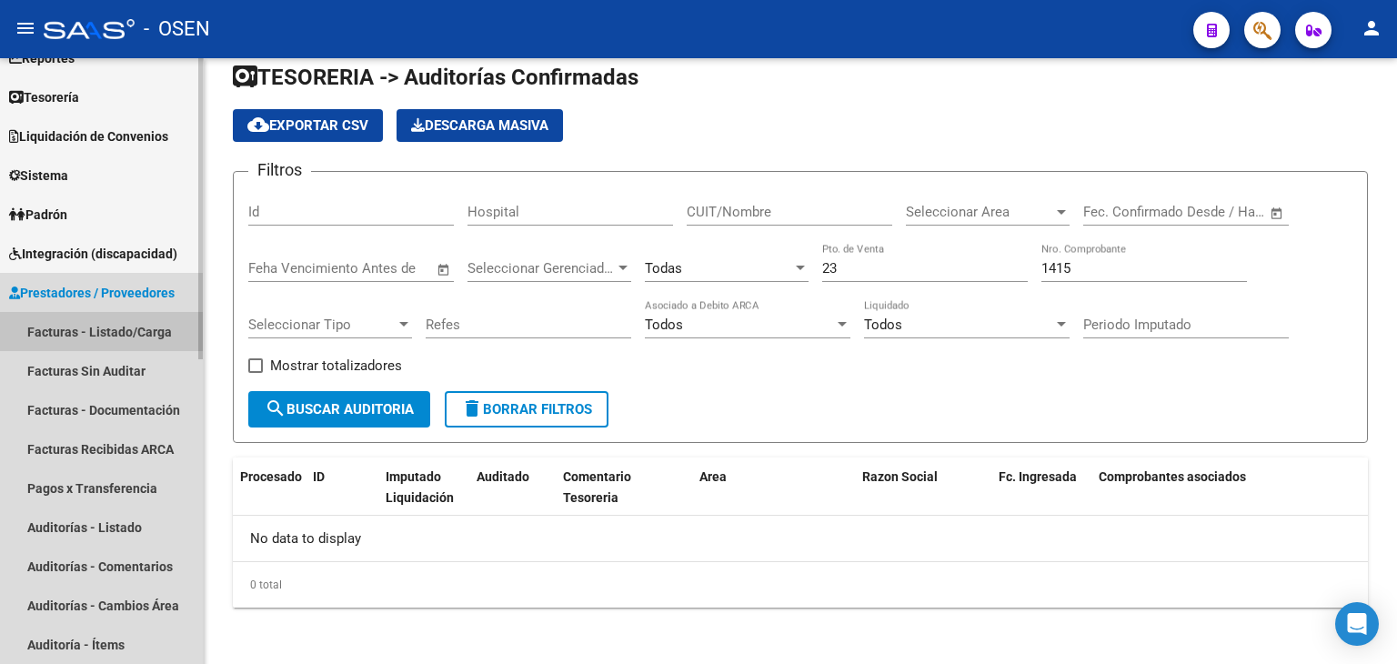
click at [126, 332] on link "Facturas - Listado/Carga" at bounding box center [101, 331] width 203 height 39
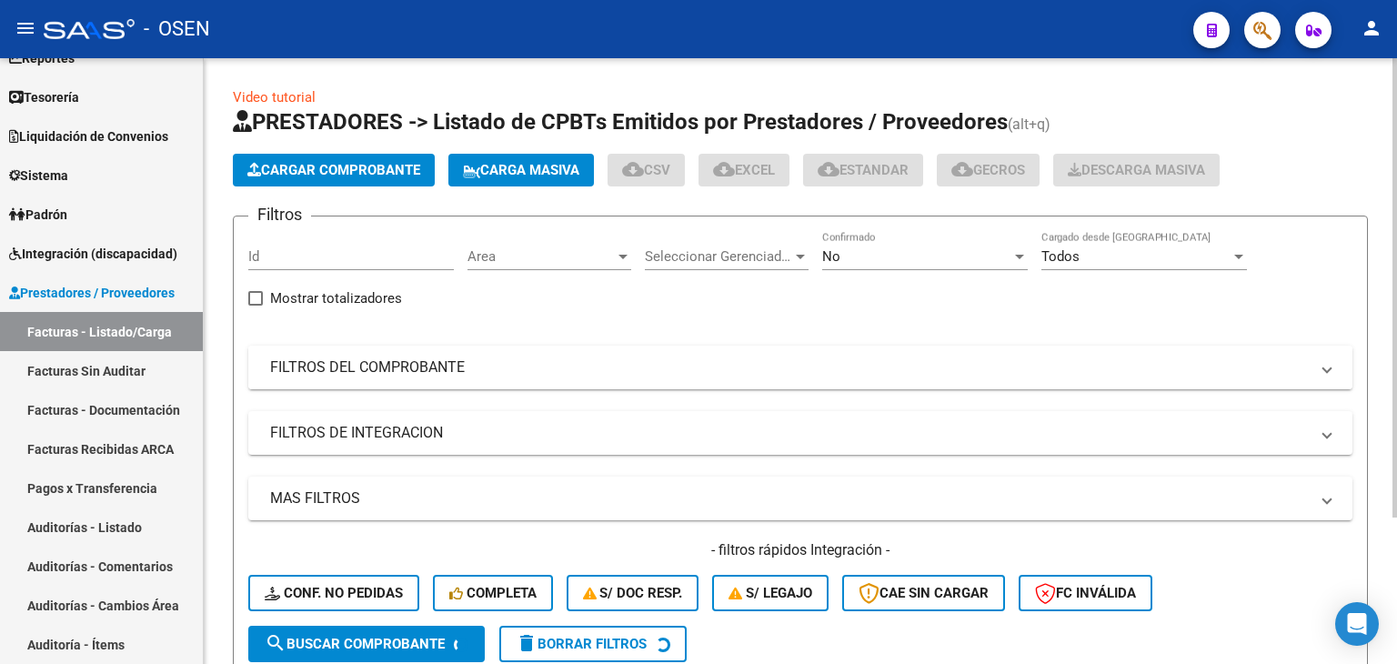
click at [522, 347] on mat-expansion-panel-header "FILTROS DEL COMPROBANTE" at bounding box center [800, 368] width 1104 height 44
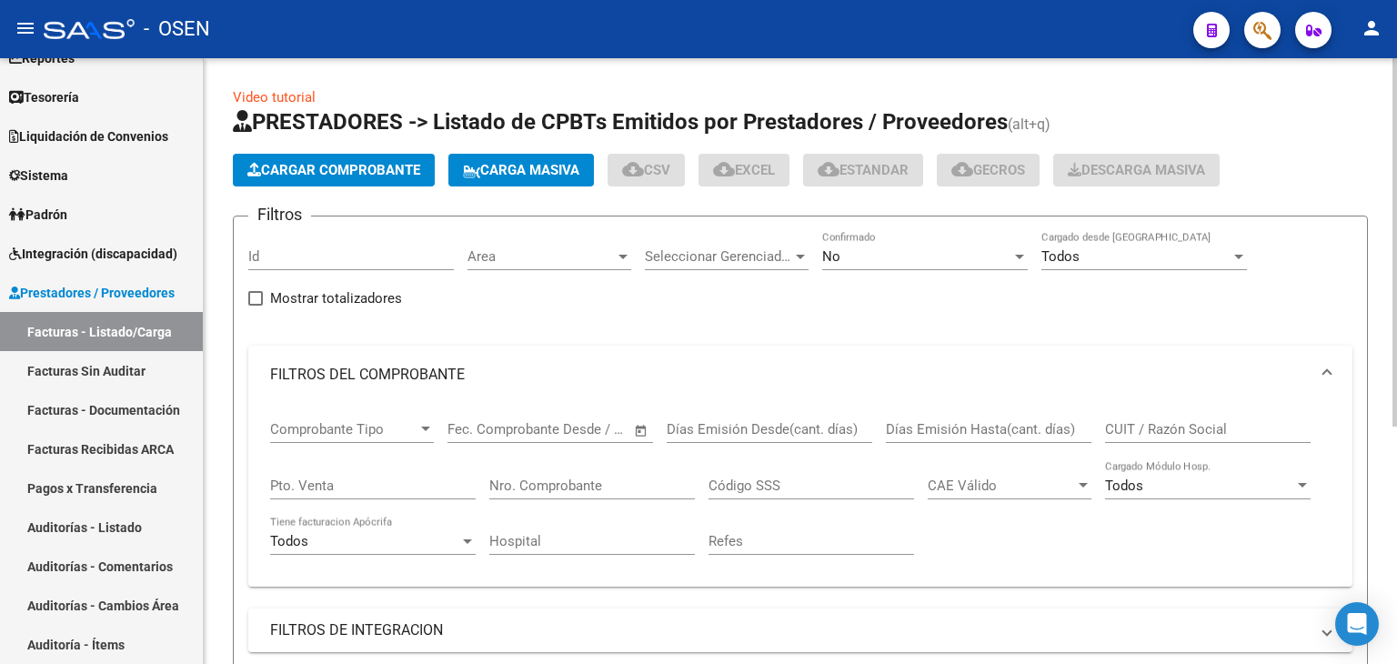
click at [600, 485] on input "Nro. Comprobante" at bounding box center [592, 486] width 206 height 16
type input "23"
type input "1"
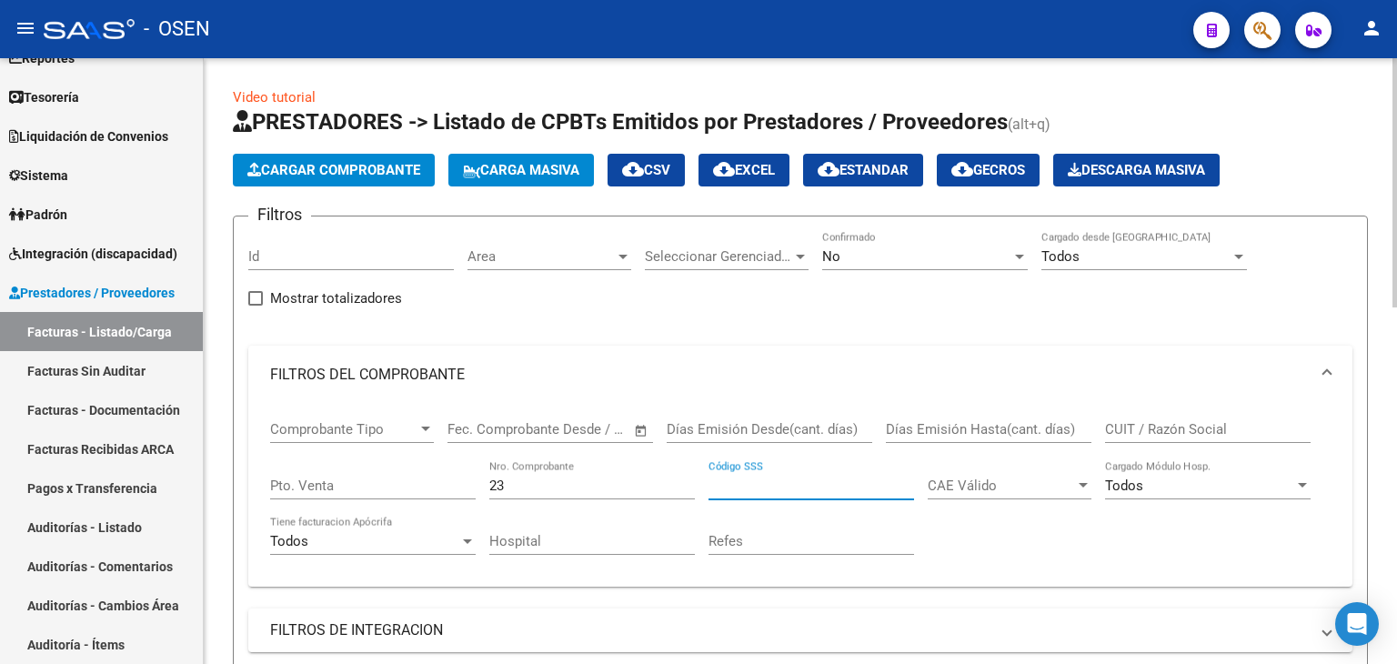
click at [428, 489] on input "Pto. Venta" at bounding box center [373, 486] width 206 height 16
type input "23"
type input "1415"
click at [915, 238] on div "No Confirmado" at bounding box center [925, 250] width 206 height 39
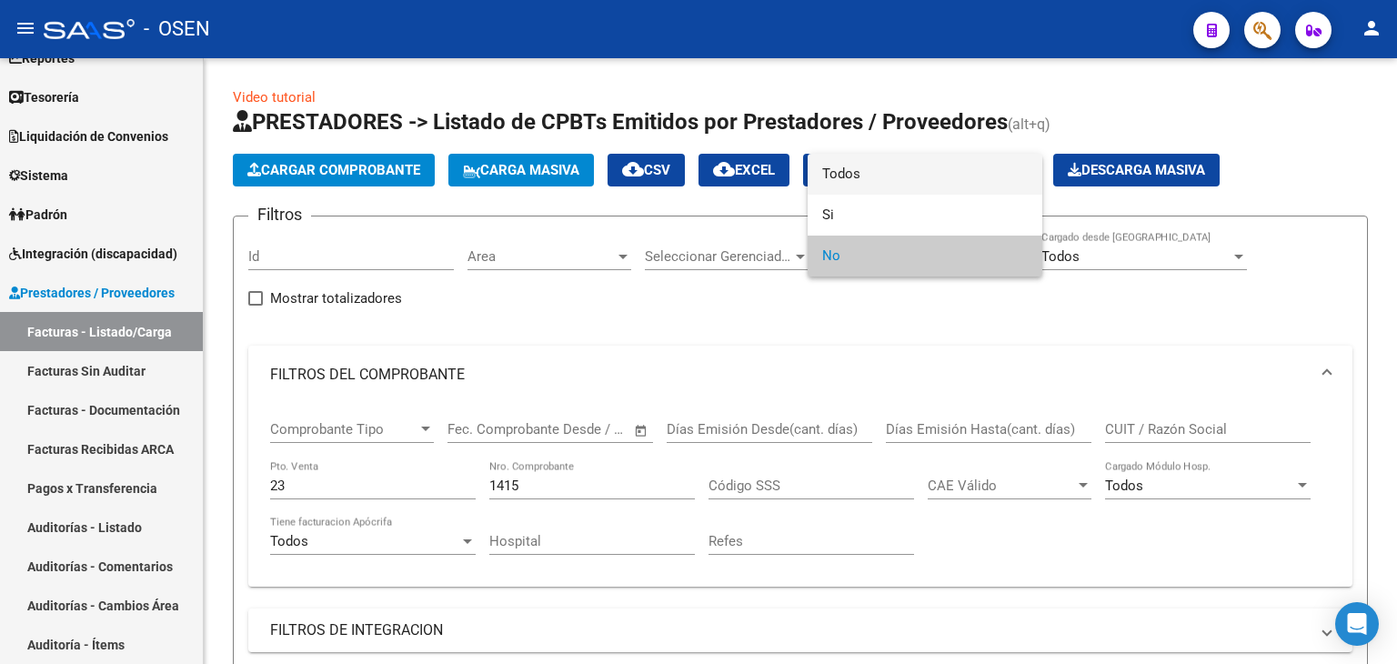
click at [916, 179] on span "Todos" at bounding box center [925, 174] width 206 height 41
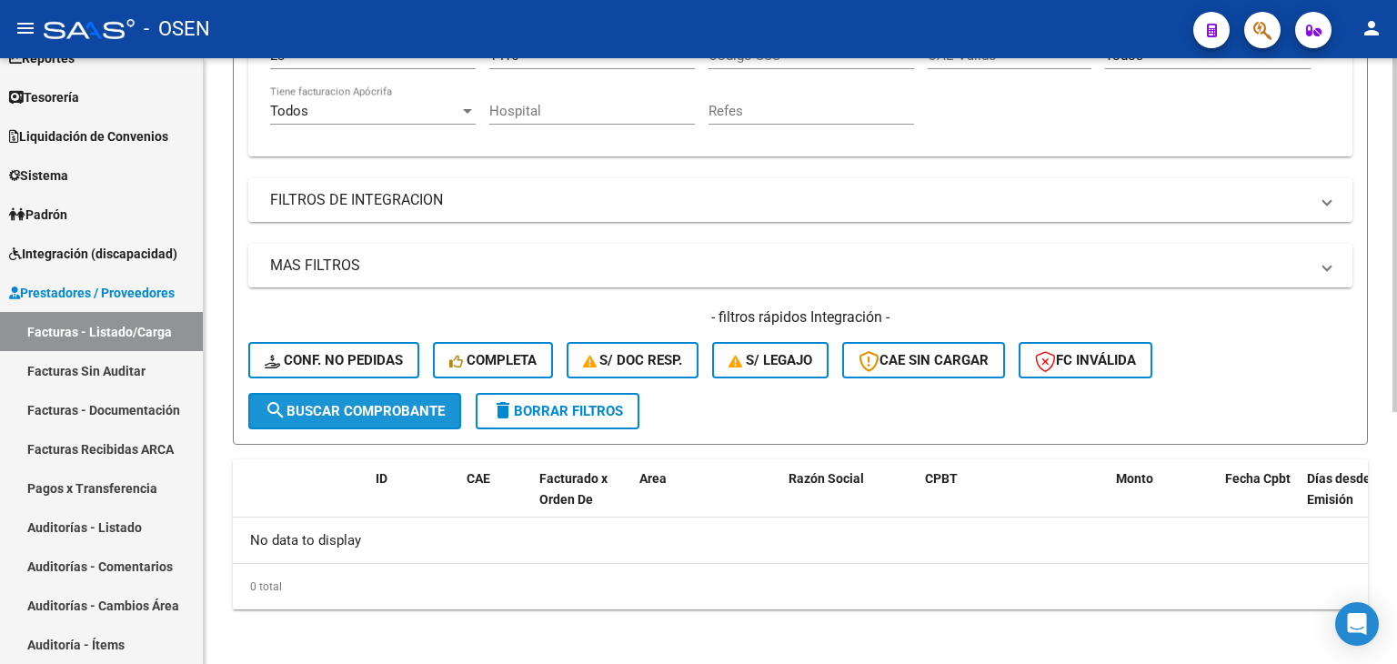
click at [415, 403] on span "search Buscar Comprobante" at bounding box center [355, 411] width 180 height 16
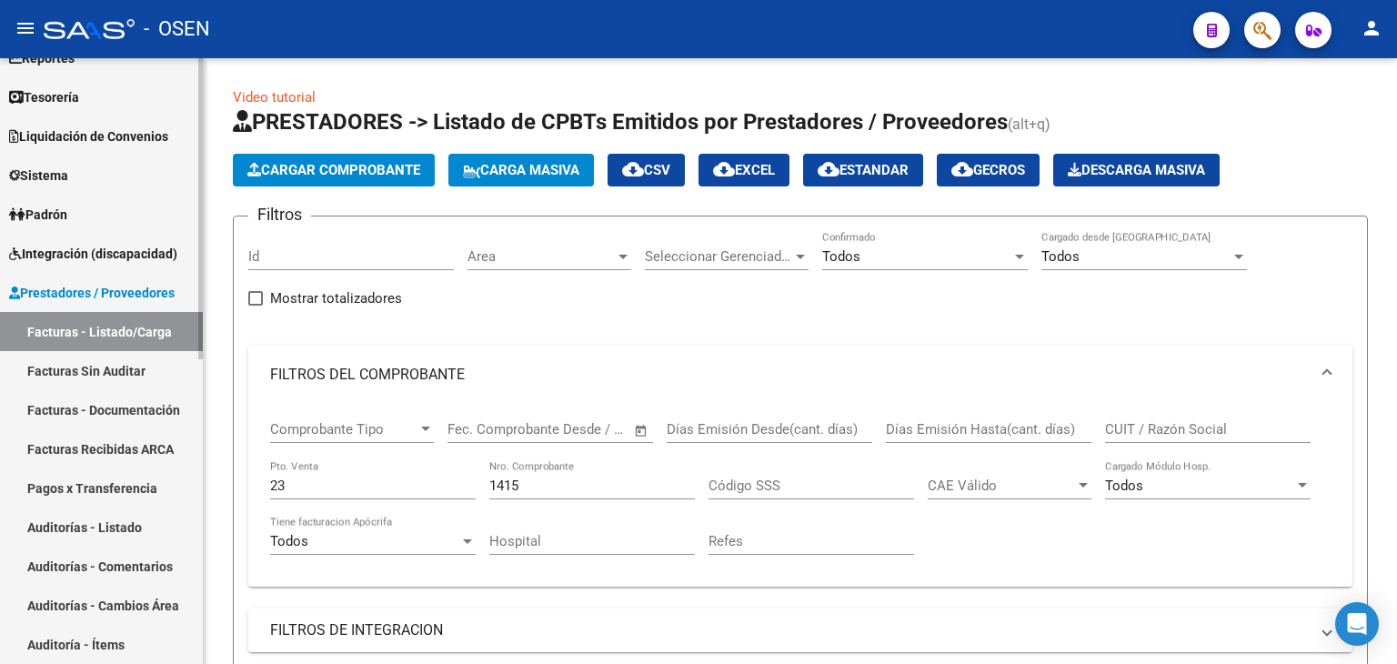
click at [131, 102] on link "Tesorería" at bounding box center [101, 96] width 203 height 39
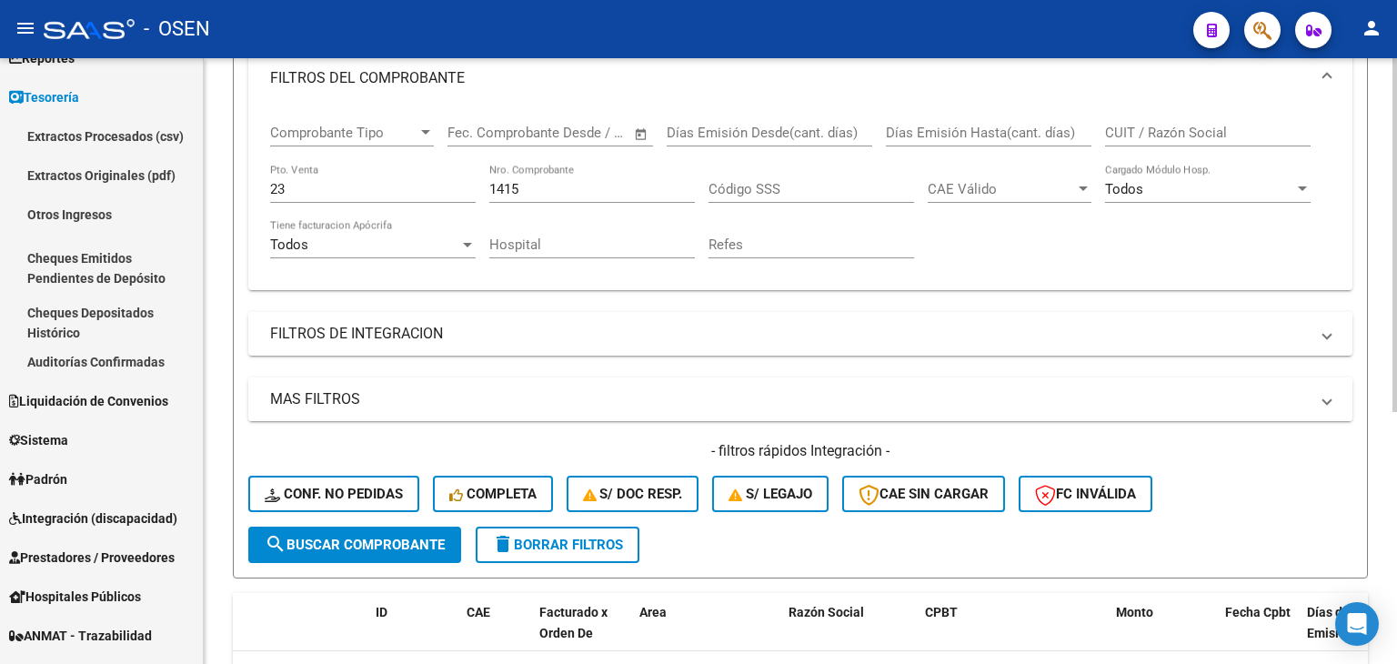
scroll to position [303, 0]
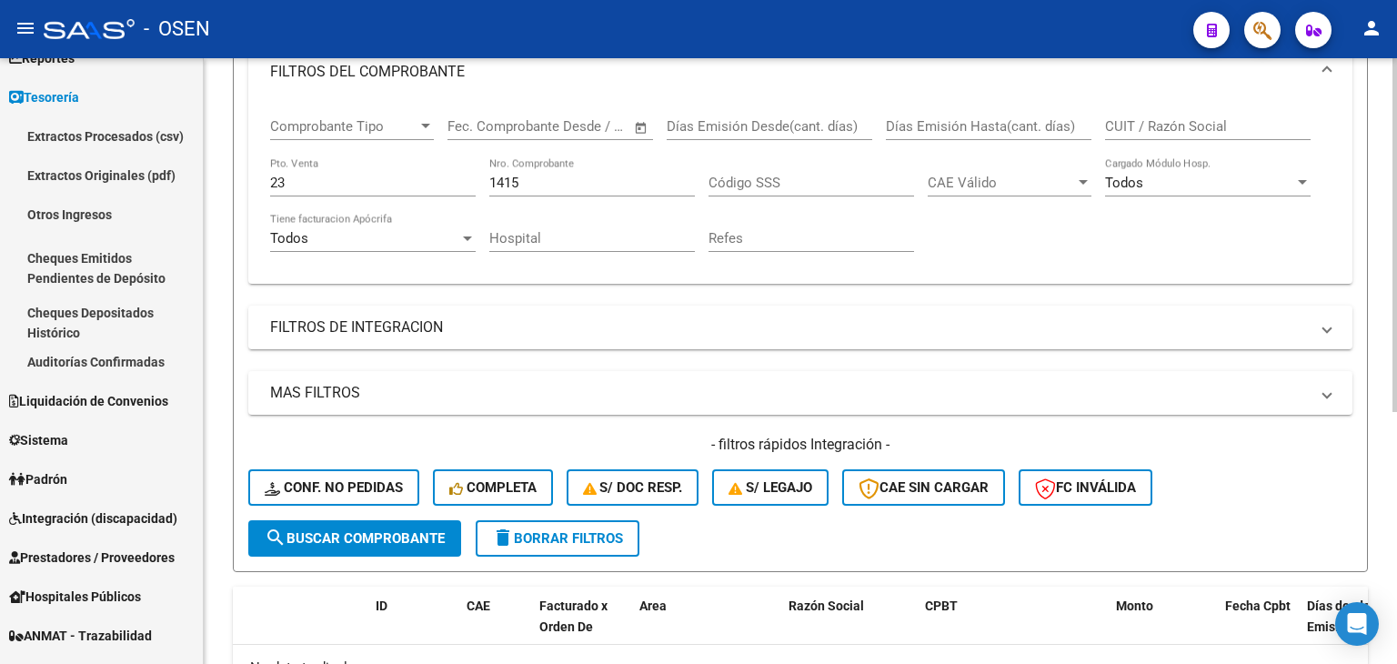
click at [427, 530] on span "search Buscar Comprobante" at bounding box center [355, 538] width 180 height 16
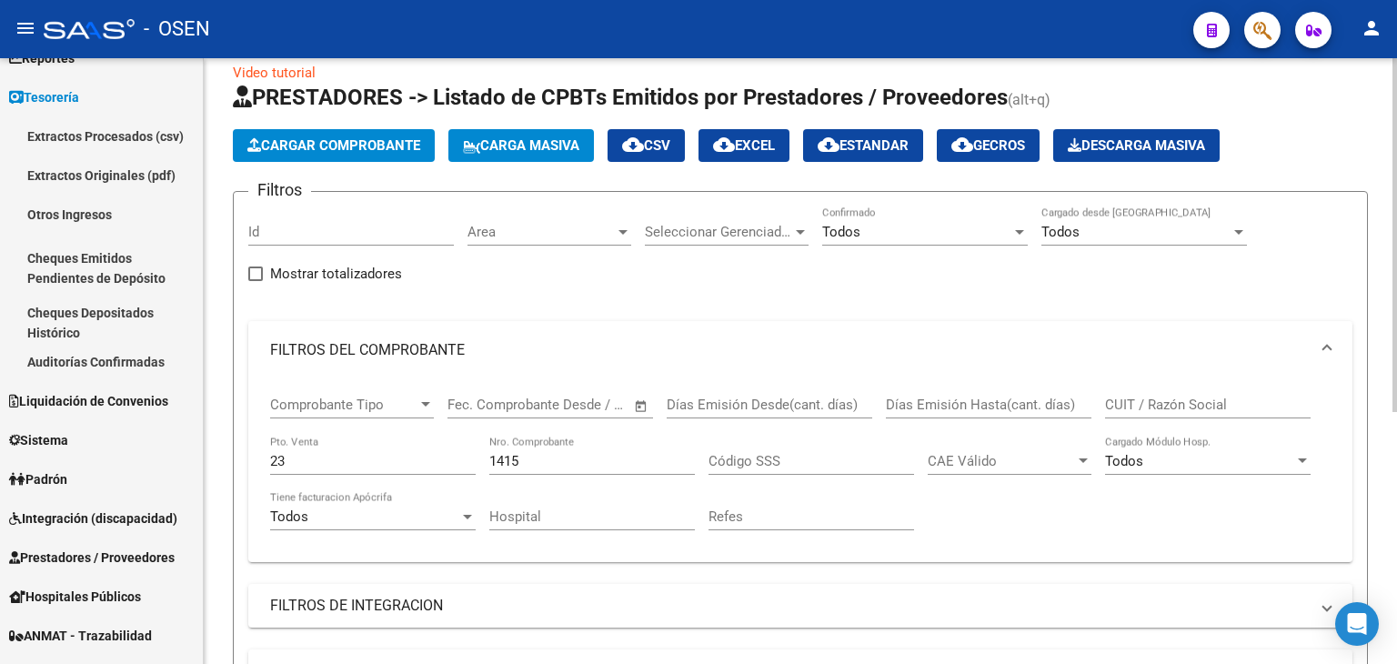
scroll to position [0, 0]
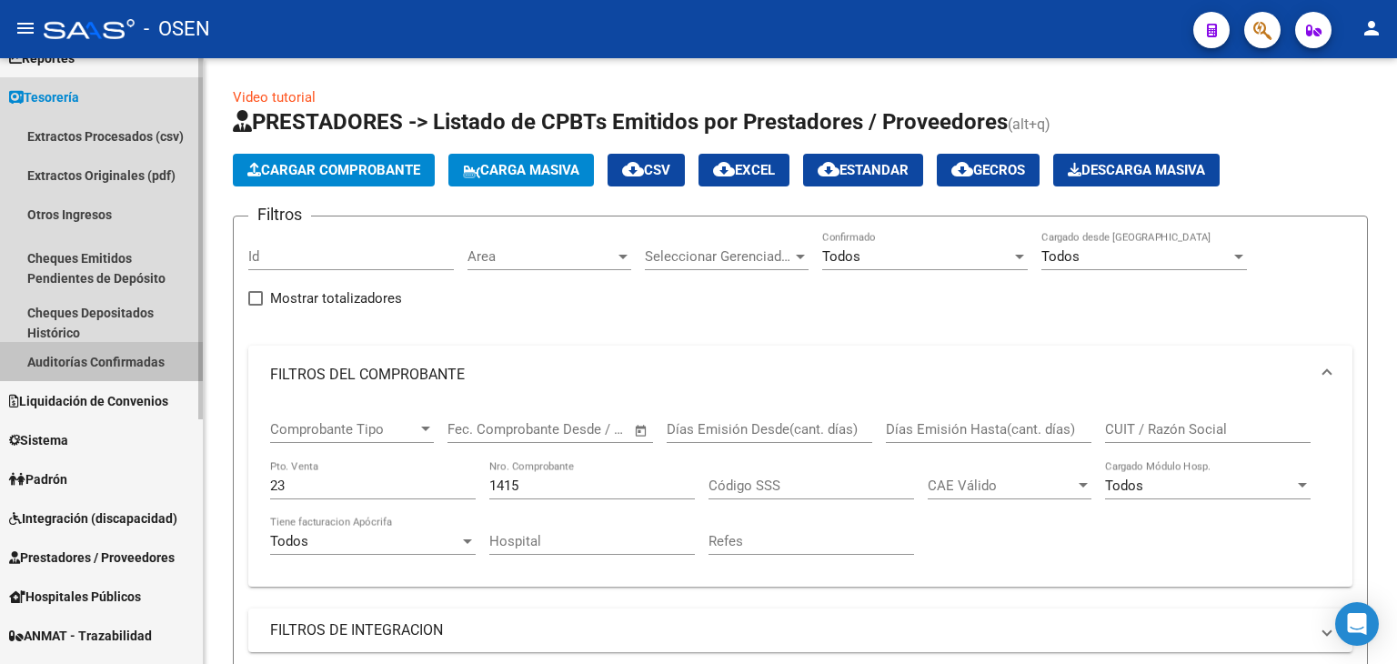
click at [98, 358] on link "Auditorías Confirmadas" at bounding box center [101, 361] width 203 height 39
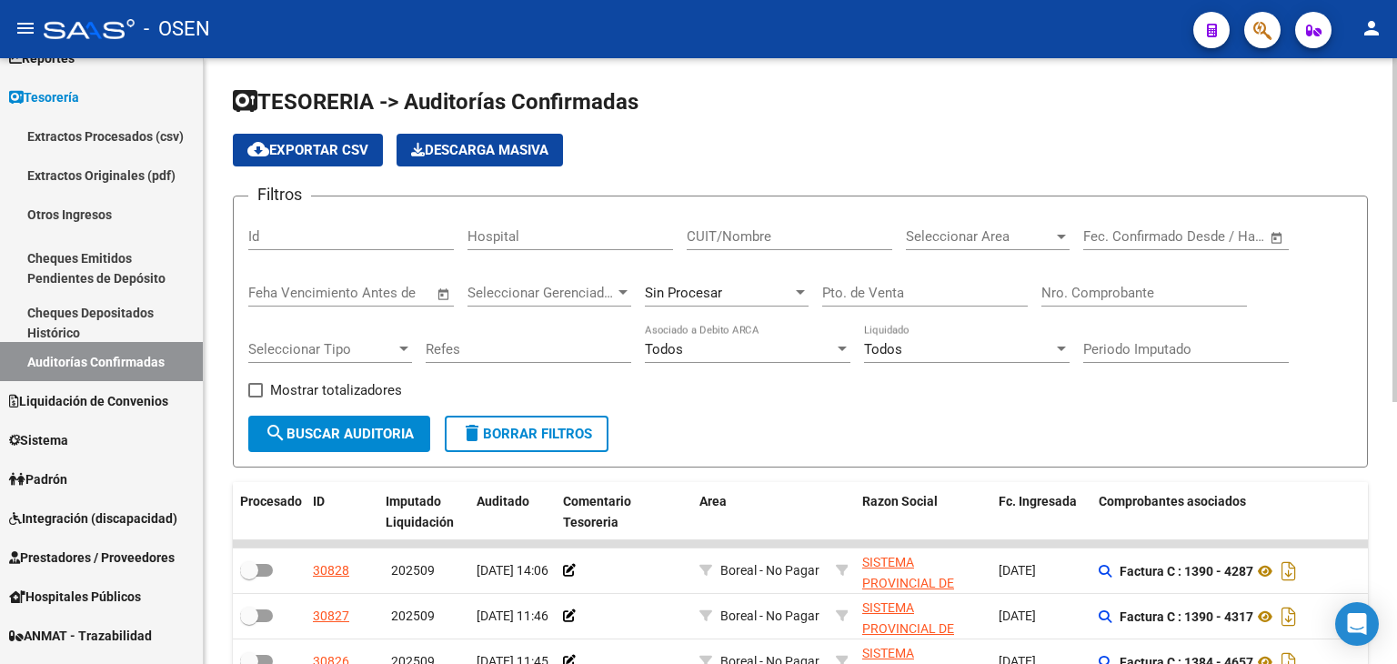
click at [1130, 302] on div "Nro. Comprobante" at bounding box center [1145, 286] width 206 height 39
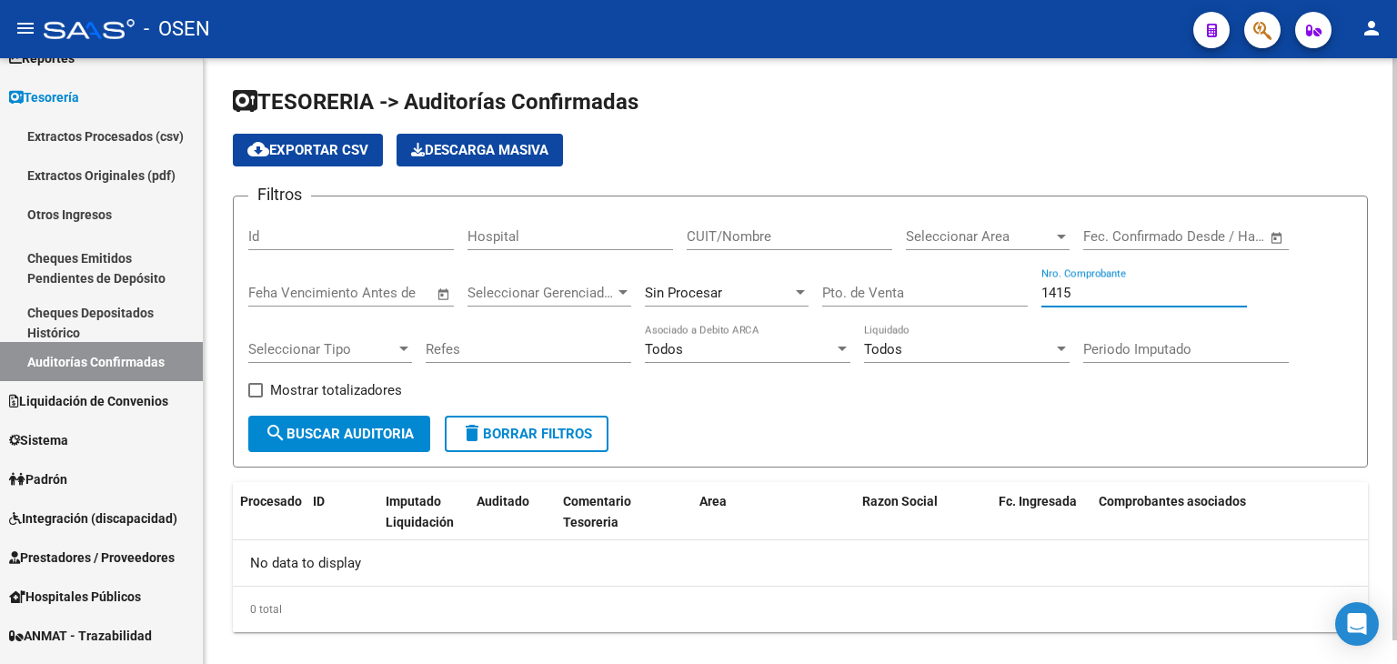
drag, startPoint x: 1081, startPoint y: 289, endPoint x: 880, endPoint y: 321, distance: 203.5
click at [888, 321] on div "Filtros Id Hospital CUIT/Nombre Seleccionar Area Seleccionar Area Fecha inicio …" at bounding box center [800, 313] width 1104 height 205
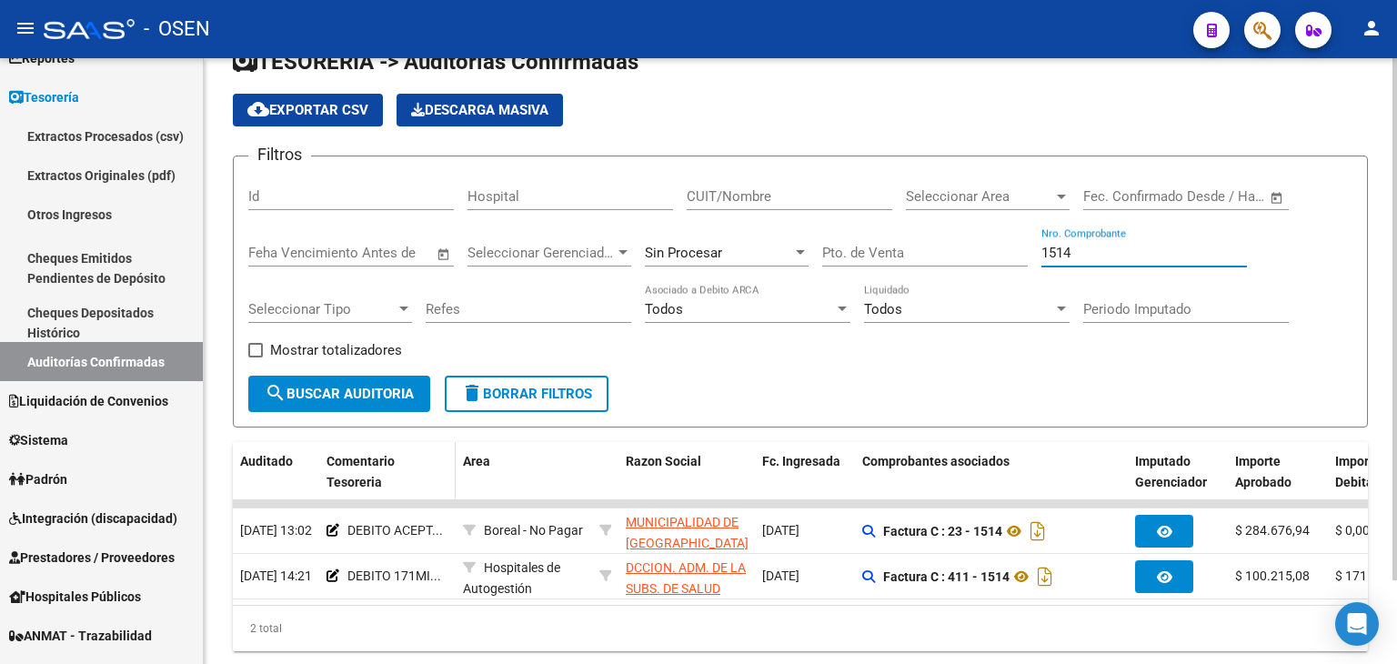
scroll to position [97, 0]
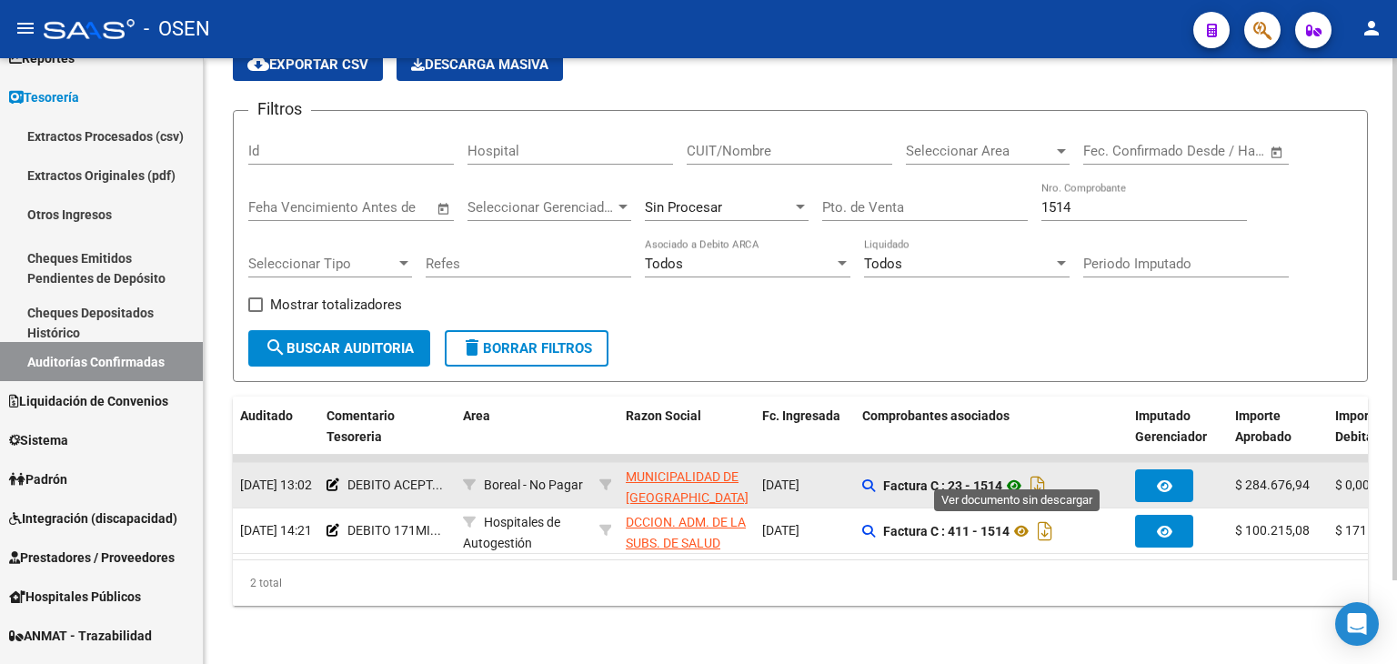
click at [1018, 475] on icon at bounding box center [1014, 486] width 24 height 22
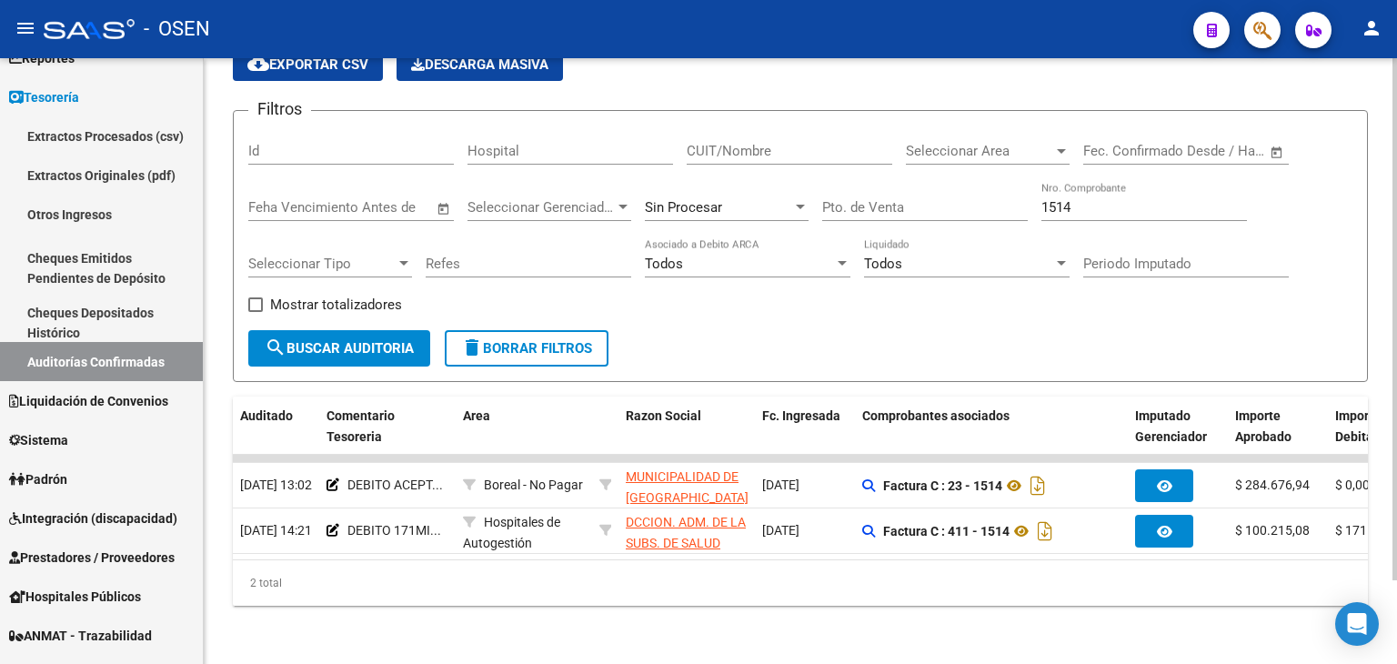
click at [744, 199] on div "Sin Procesar" at bounding box center [718, 207] width 147 height 16
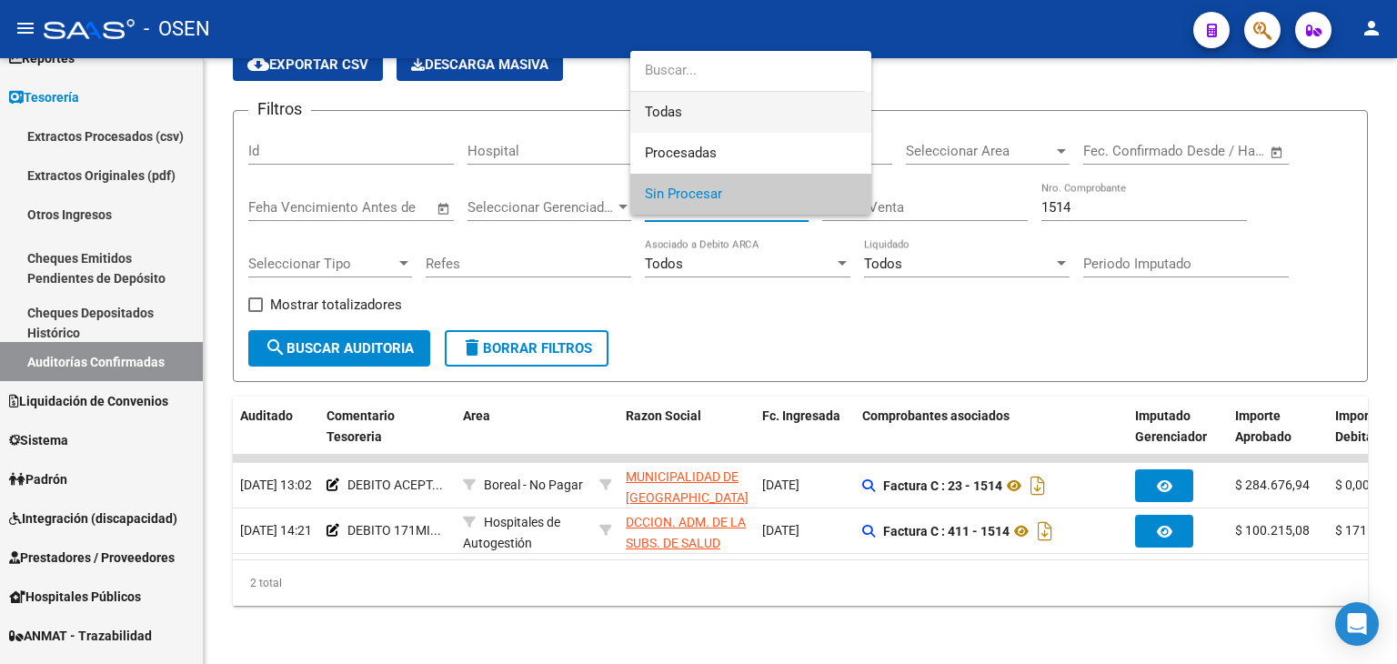
click at [745, 122] on span "Todas" at bounding box center [751, 112] width 212 height 41
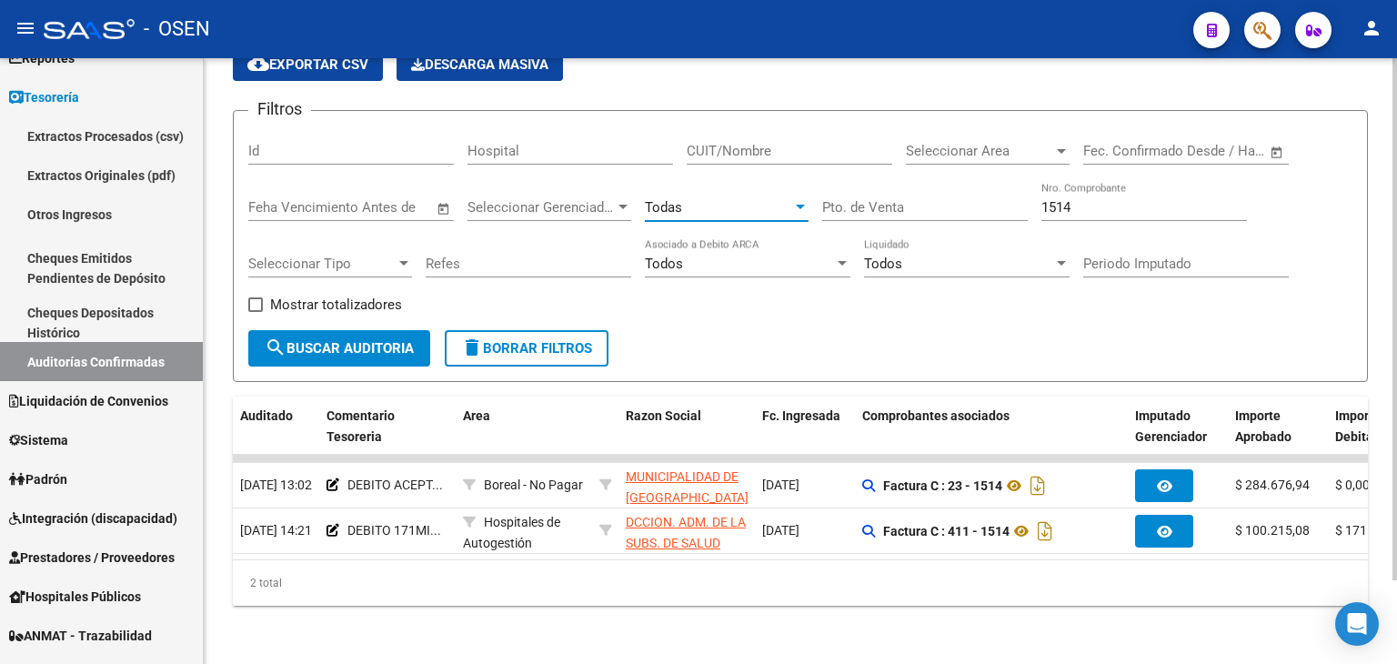
click at [354, 330] on button "search Buscar Auditoria" at bounding box center [339, 348] width 182 height 36
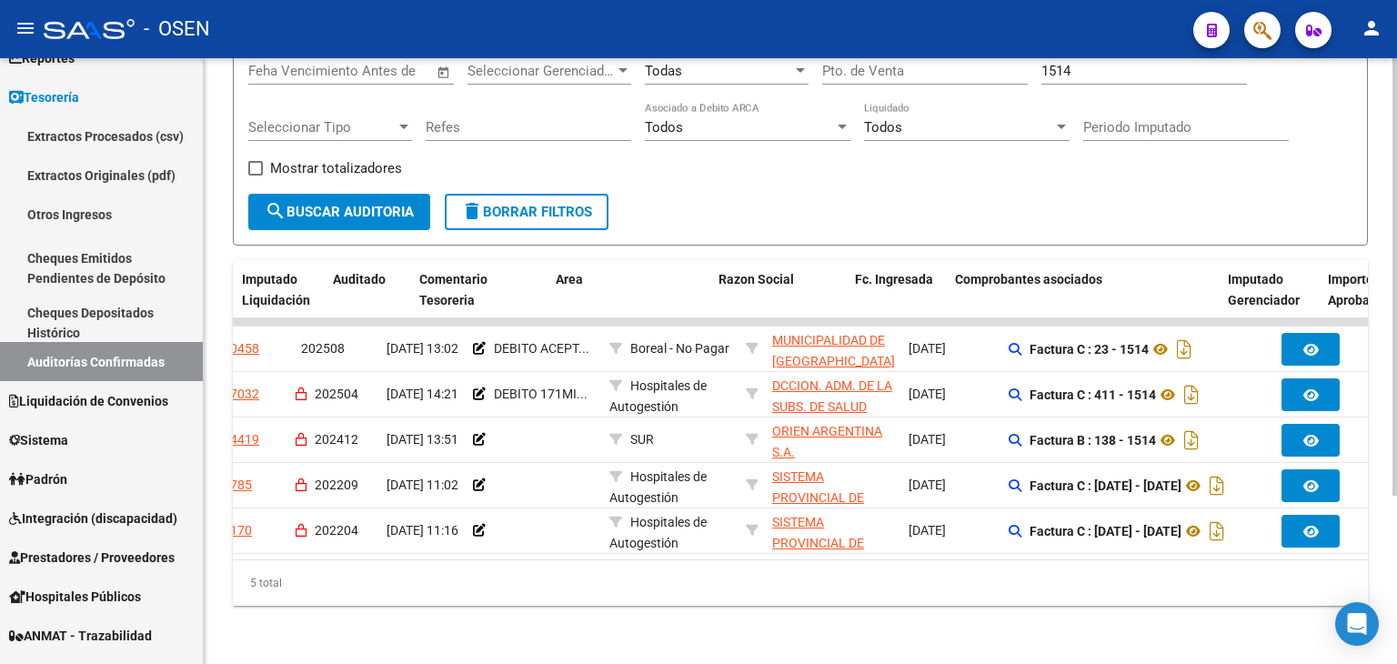
scroll to position [0, 0]
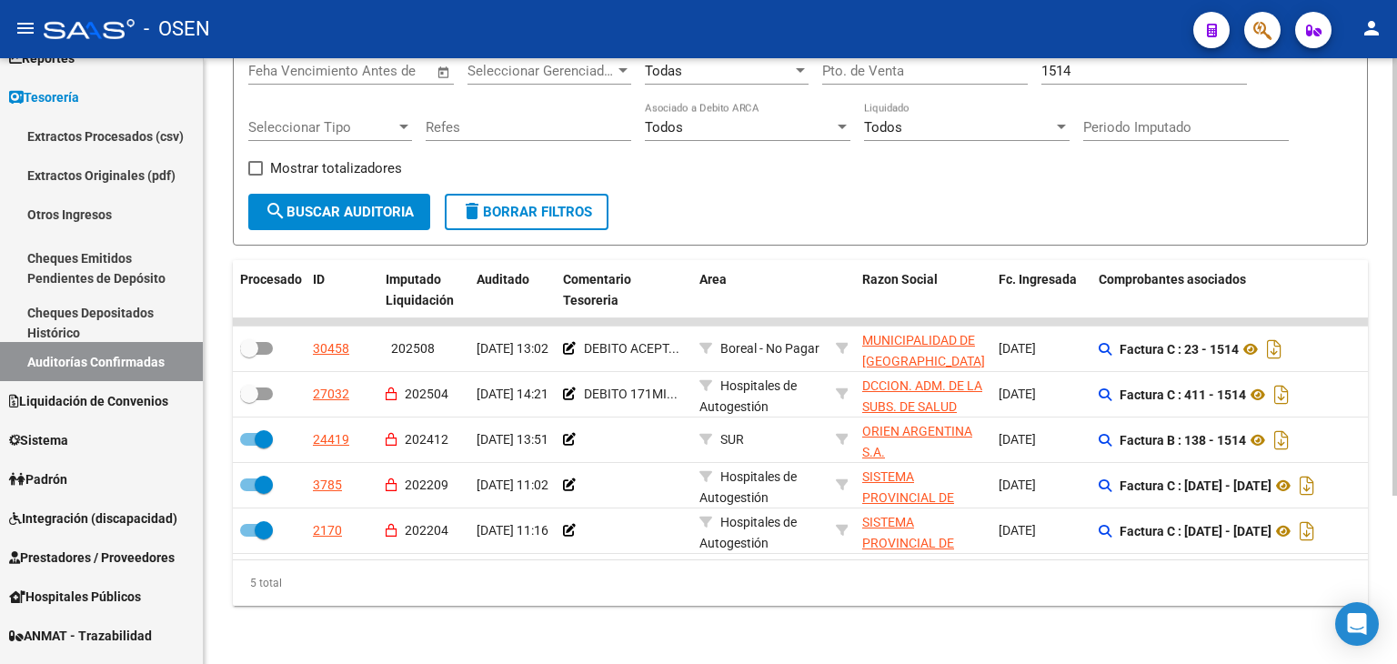
click at [1330, 197] on form "Filtros Id Hospital CUIT/Nombre Seleccionar Area Seleccionar Area Fecha inicio …" at bounding box center [800, 110] width 1135 height 272
click at [1269, 180] on form "Filtros Id Hospital CUIT/Nombre Seleccionar Area Seleccionar Area Fecha inicio …" at bounding box center [800, 110] width 1135 height 272
click at [1267, 167] on div "Filtros Id Hospital CUIT/Nombre Seleccionar Area Seleccionar Area Fecha inicio …" at bounding box center [800, 91] width 1104 height 205
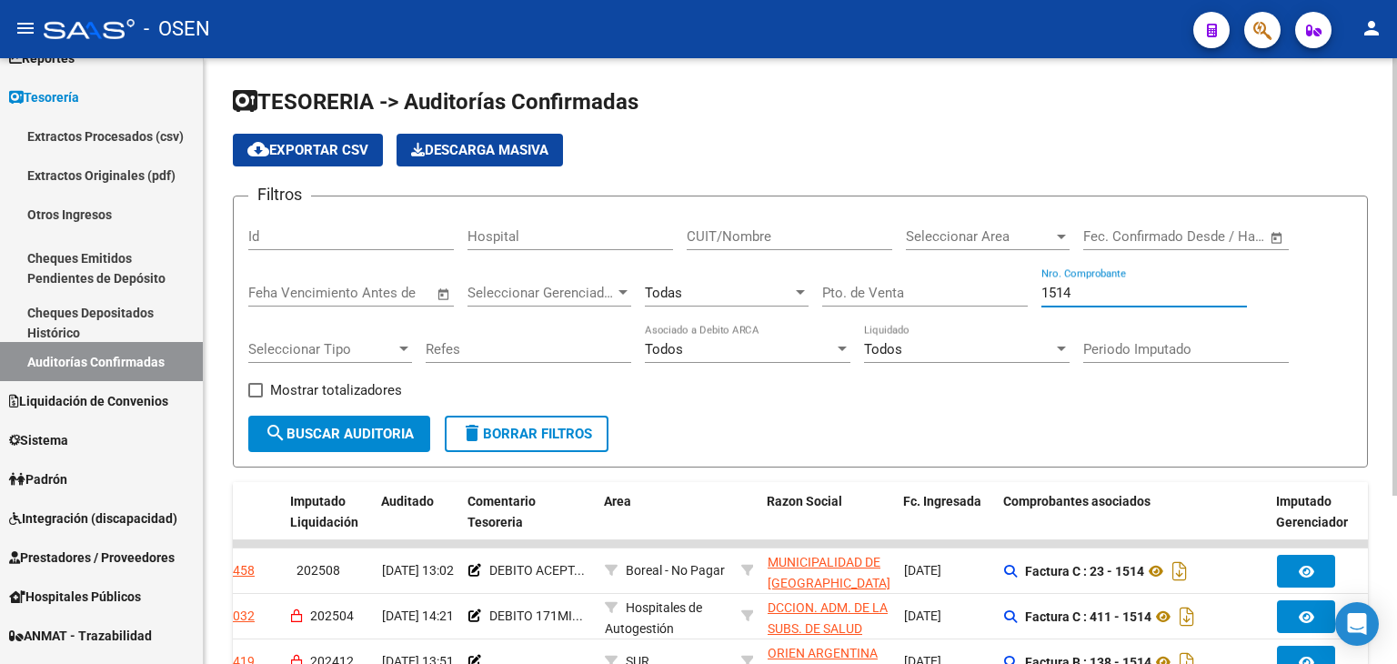
drag, startPoint x: 1085, startPoint y: 298, endPoint x: 845, endPoint y: 287, distance: 240.5
click at [845, 287] on div "Filtros Id Hospital CUIT/Nombre Seleccionar Area Seleccionar Area Fecha inicio …" at bounding box center [800, 313] width 1104 height 205
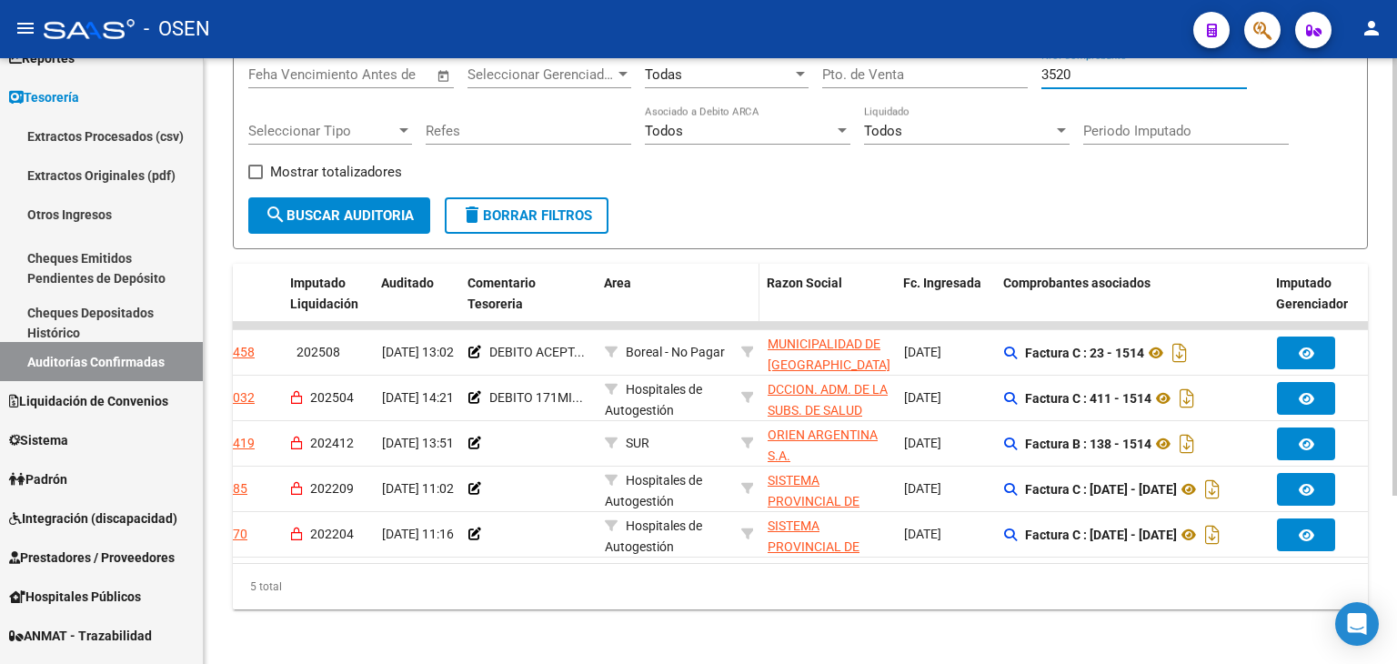
scroll to position [233, 0]
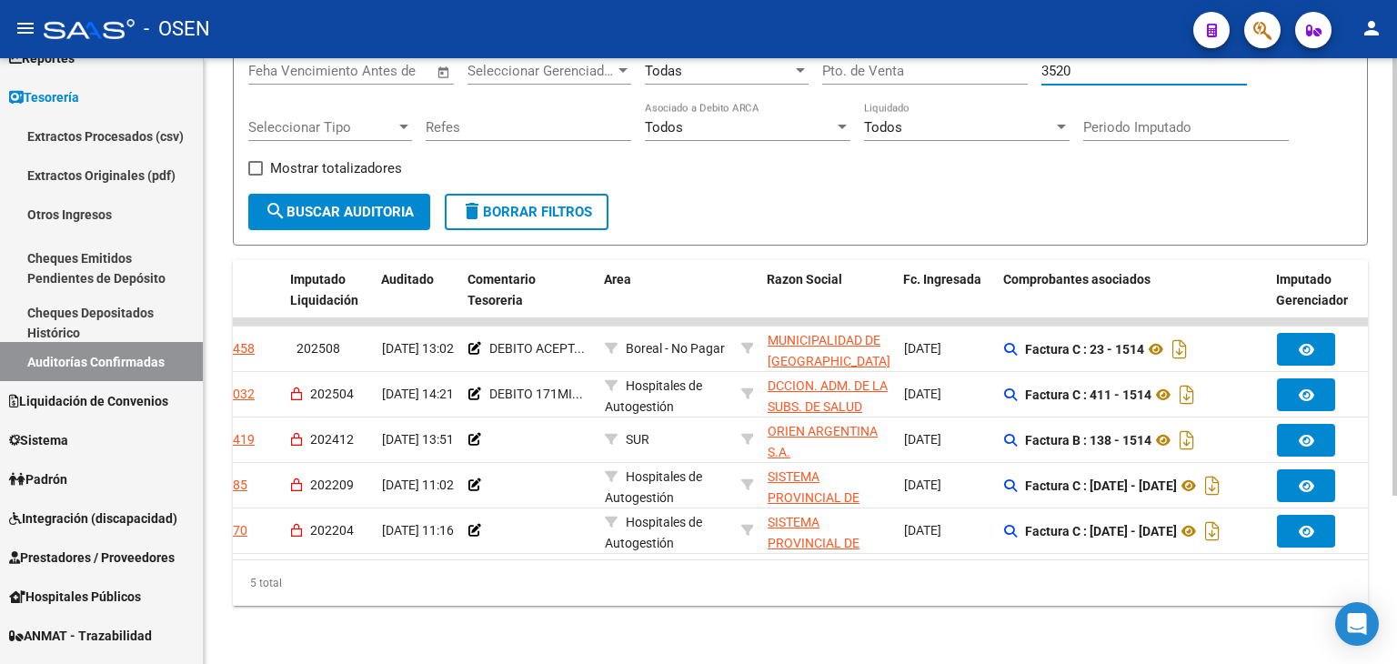
type input "3520"
click at [382, 205] on span "search Buscar Auditoria" at bounding box center [339, 212] width 149 height 16
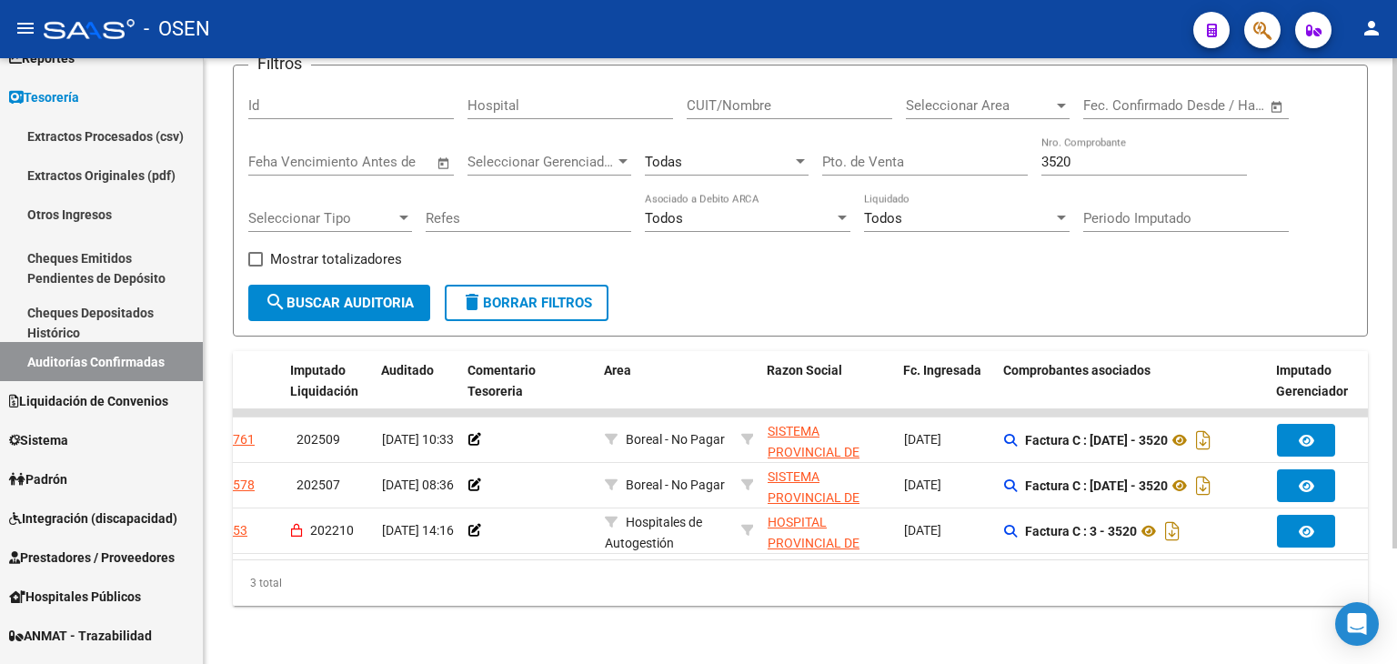
scroll to position [142, 0]
click at [603, 80] on div "Hospital" at bounding box center [571, 99] width 206 height 39
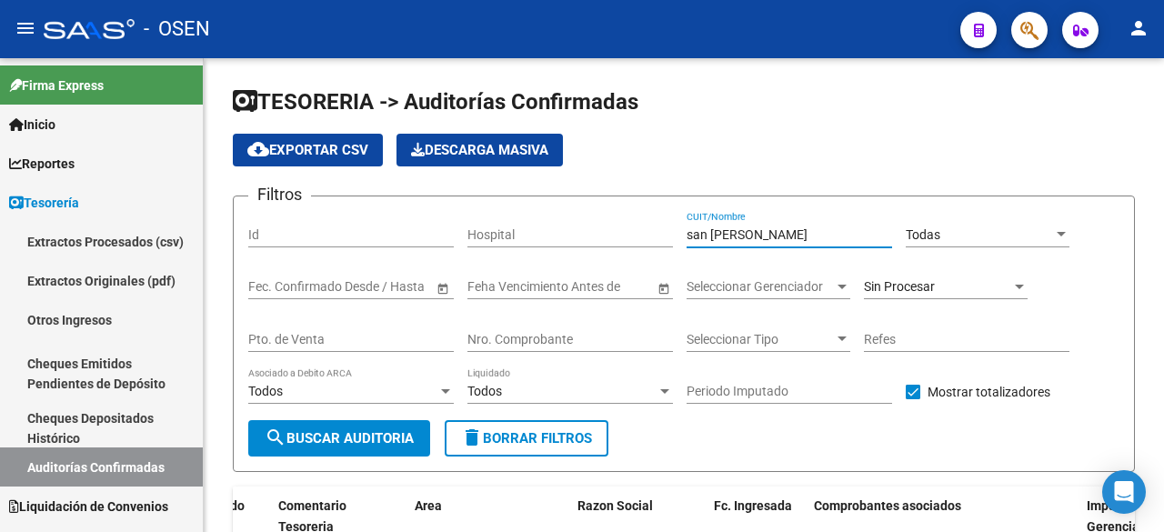
scroll to position [0, 285]
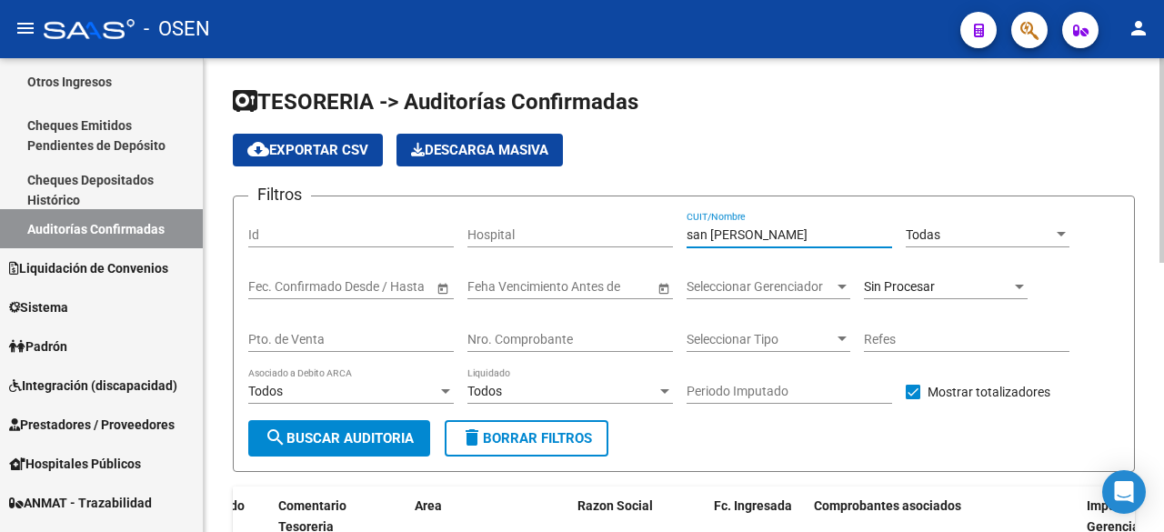
drag, startPoint x: 774, startPoint y: 235, endPoint x: 673, endPoint y: 235, distance: 101.0
click at [674, 235] on div "Filtros Id Hospital [GEOGRAPHIC_DATA][PERSON_NAME] CUIT/Nombre Todas Selecciona…" at bounding box center [683, 315] width 871 height 209
type input "e"
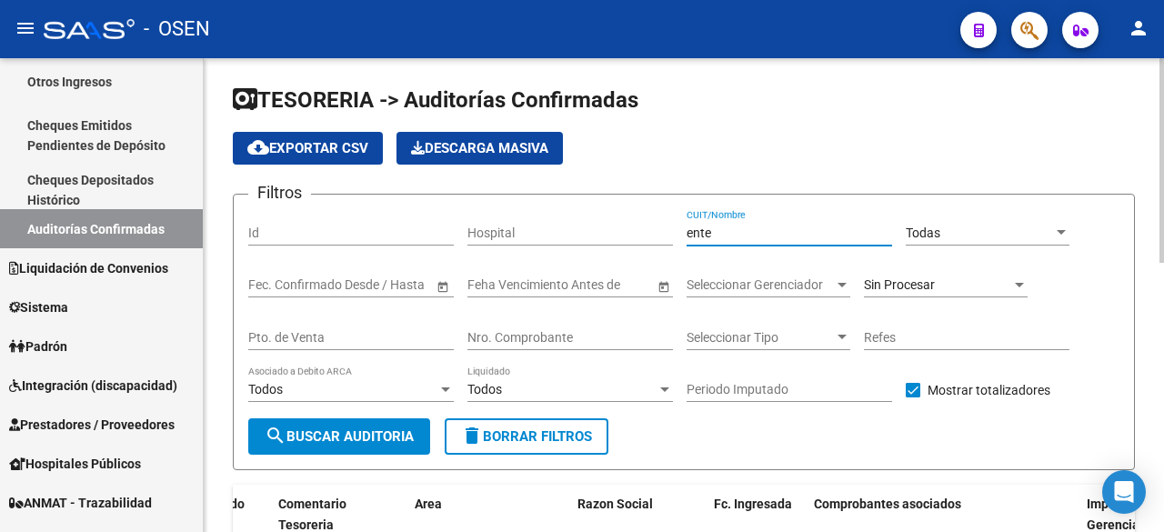
scroll to position [0, 0]
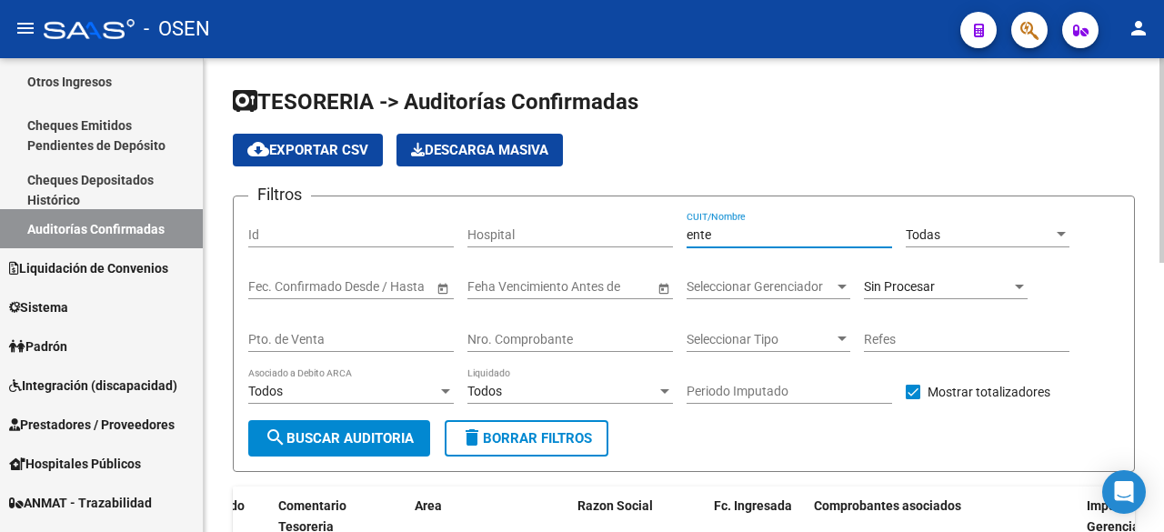
click at [737, 233] on input "ente" at bounding box center [790, 234] width 206 height 15
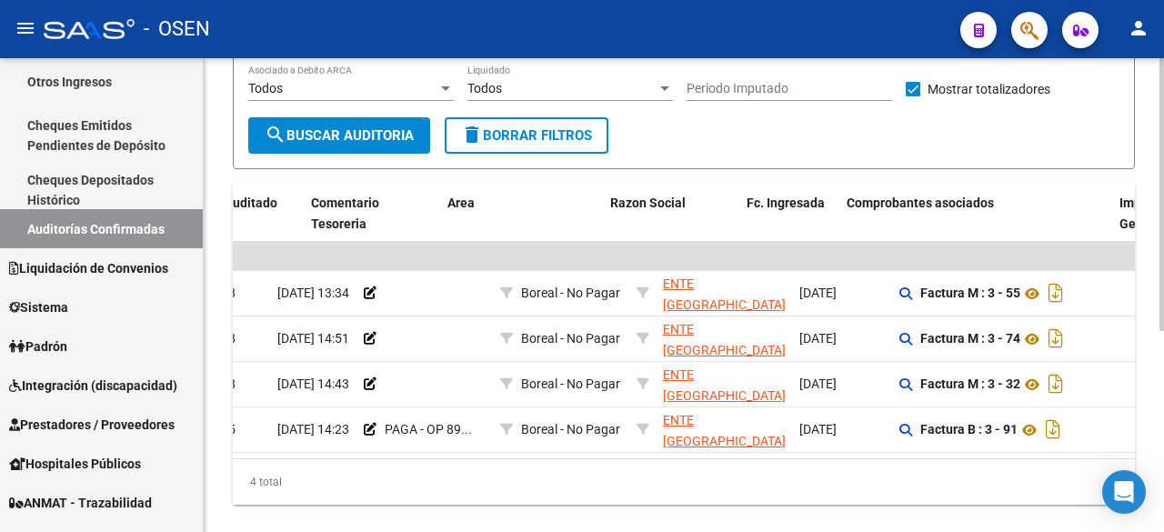
scroll to position [0, 83]
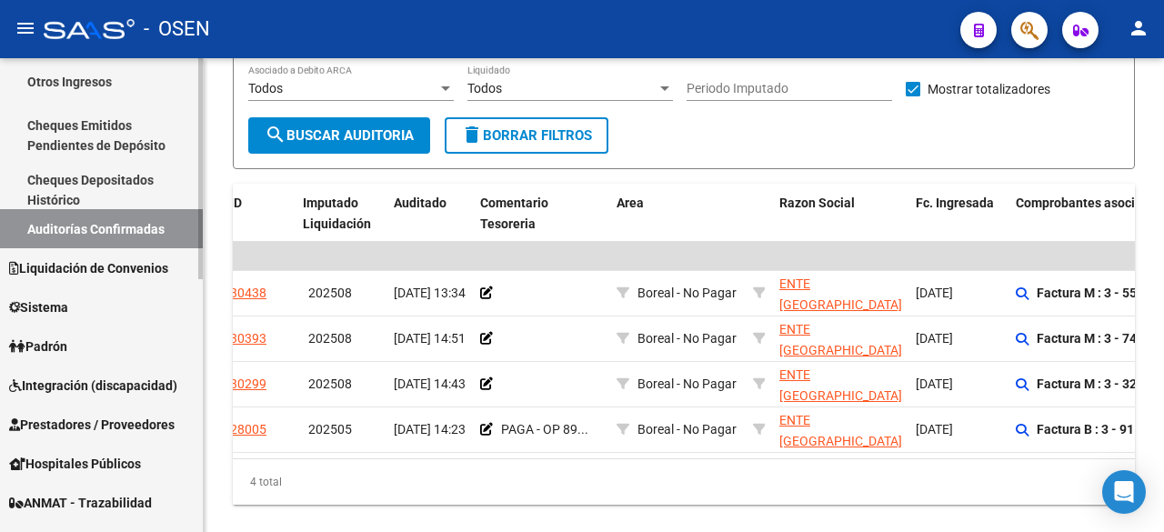
type input "ente [GEOGRAPHIC_DATA][PERSON_NAME]"
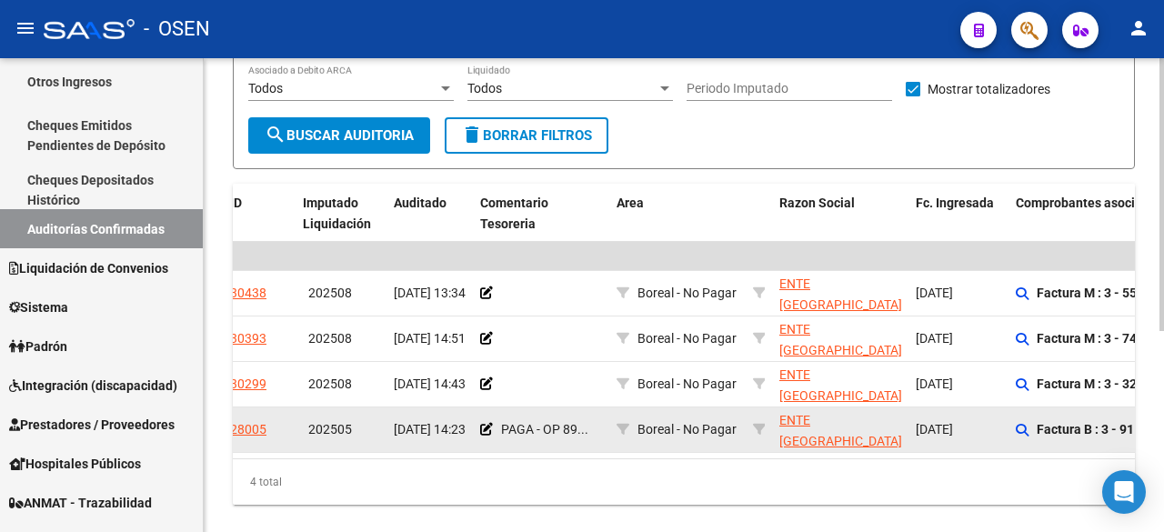
scroll to position [0, 0]
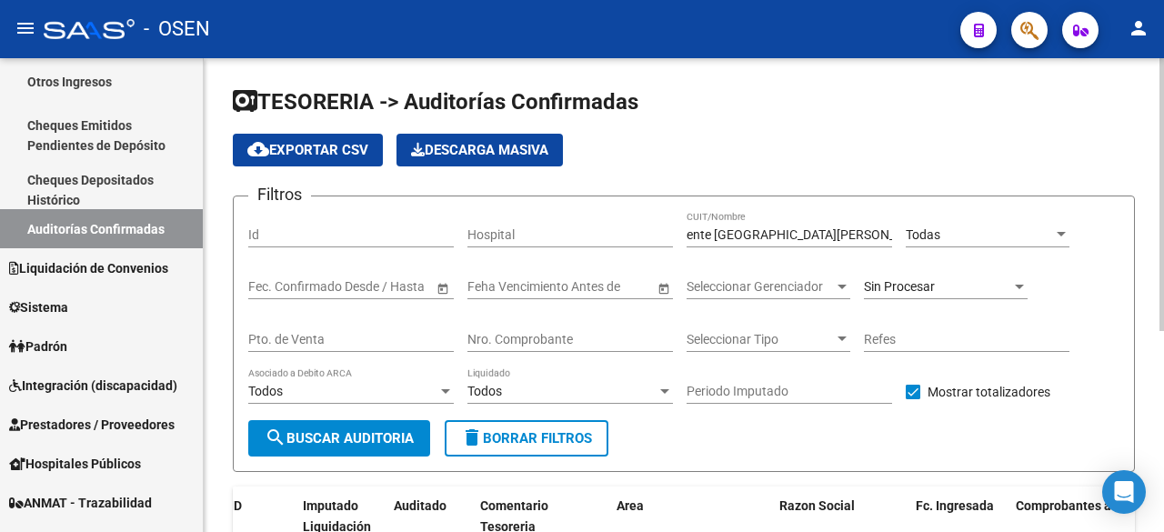
click at [604, 345] on input "Nro. Comprobante" at bounding box center [571, 339] width 206 height 15
type input "5528"
click at [791, 222] on div "ente hospital [PERSON_NAME]/Nombre" at bounding box center [790, 229] width 206 height 36
drag, startPoint x: 813, startPoint y: 238, endPoint x: 489, endPoint y: 238, distance: 323.9
click at [489, 238] on div "Filtros Id Hospital ente hospital [PERSON_NAME]/Nombre Todas Seleccionar Area F…" at bounding box center [683, 315] width 871 height 209
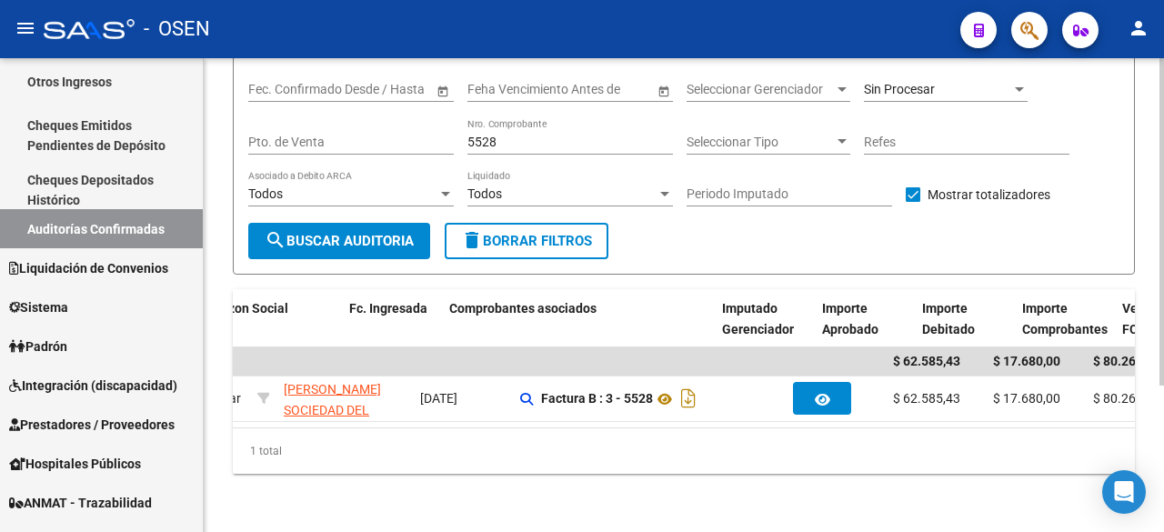
scroll to position [0, 654]
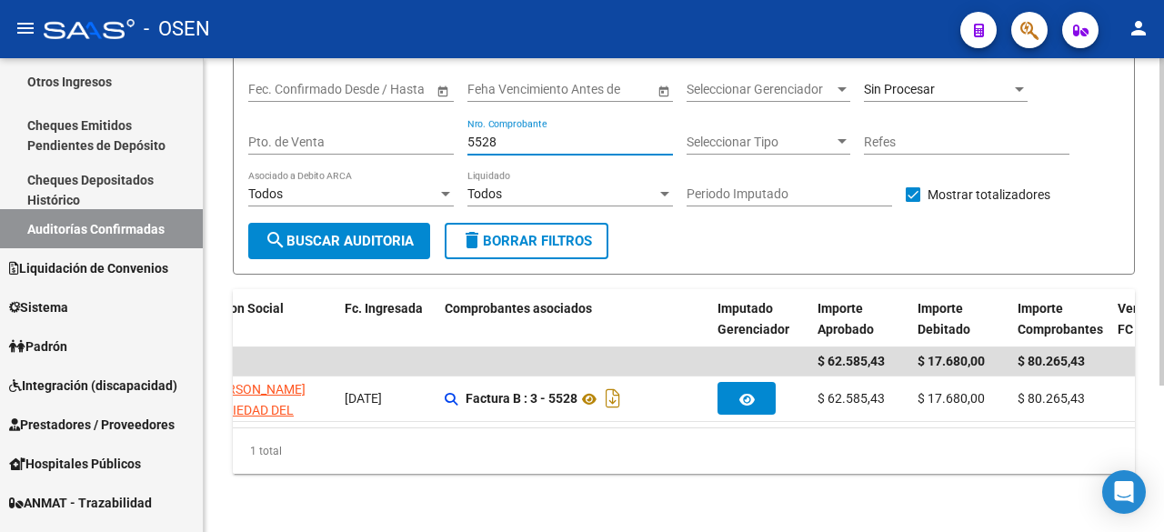
drag, startPoint x: 511, startPoint y: 122, endPoint x: 345, endPoint y: 106, distance: 167.2
click at [364, 119] on div "Filtros Id Hospital CUIT/Nombre Todas Seleccionar Area Fecha inicio – Fecha fin…" at bounding box center [683, 118] width 871 height 209
drag, startPoint x: 546, startPoint y: 129, endPoint x: 228, endPoint y: 116, distance: 317.8
click at [246, 119] on form "Filtros Id Hospital CUIT/Nombre Todas Seleccionar Area Fecha inicio – Fecha fin…" at bounding box center [684, 136] width 902 height 277
drag, startPoint x: 591, startPoint y: 132, endPoint x: 314, endPoint y: 123, distance: 277.6
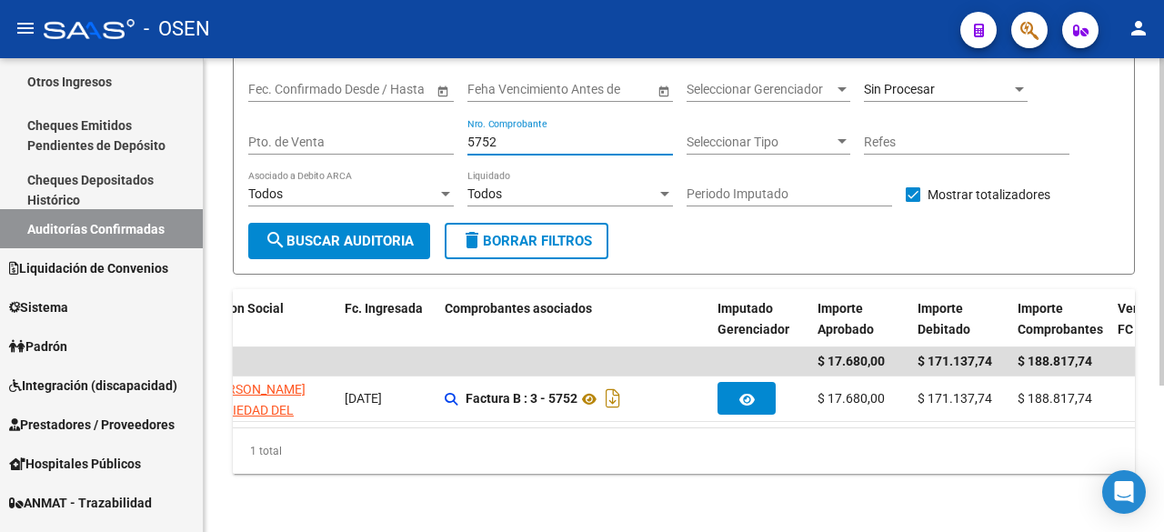
click at [314, 123] on div "Filtros Id Hospital CUIT/Nombre Todas Seleccionar Area Fecha inicio – Fecha fin…" at bounding box center [683, 118] width 871 height 209
drag, startPoint x: 534, startPoint y: 126, endPoint x: 257, endPoint y: 129, distance: 276.6
click at [257, 129] on div "Filtros Id Hospital CUIT/Nombre Todas Seleccionar Area Fecha inicio – Fecha fin…" at bounding box center [683, 118] width 871 height 209
drag, startPoint x: 570, startPoint y: 128, endPoint x: 307, endPoint y: 128, distance: 263.8
click at [307, 128] on div "Filtros Id Hospital CUIT/Nombre Todas Seleccionar Area Fecha inicio – Fecha fin…" at bounding box center [683, 118] width 871 height 209
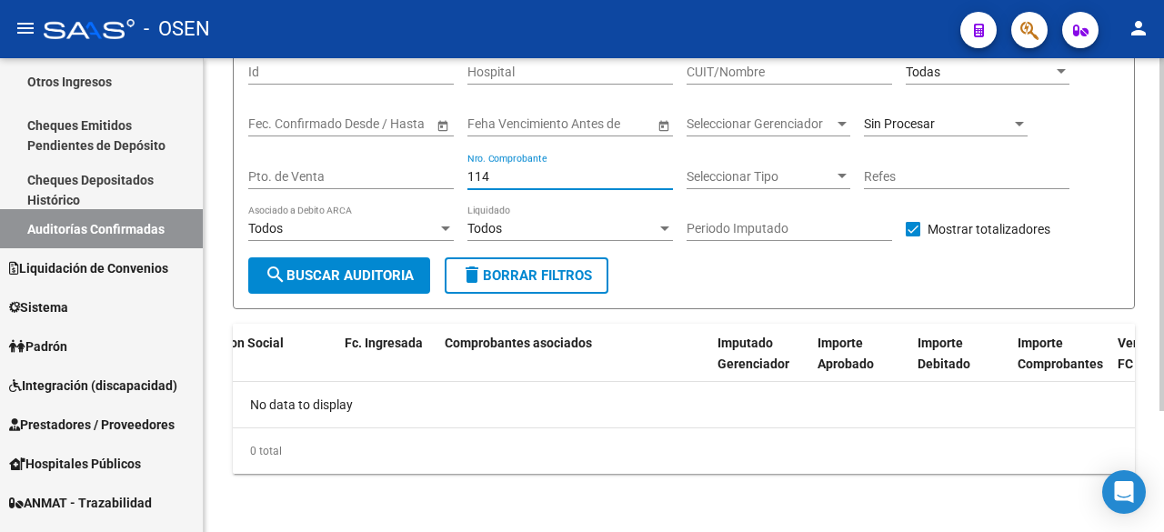
scroll to position [0, 0]
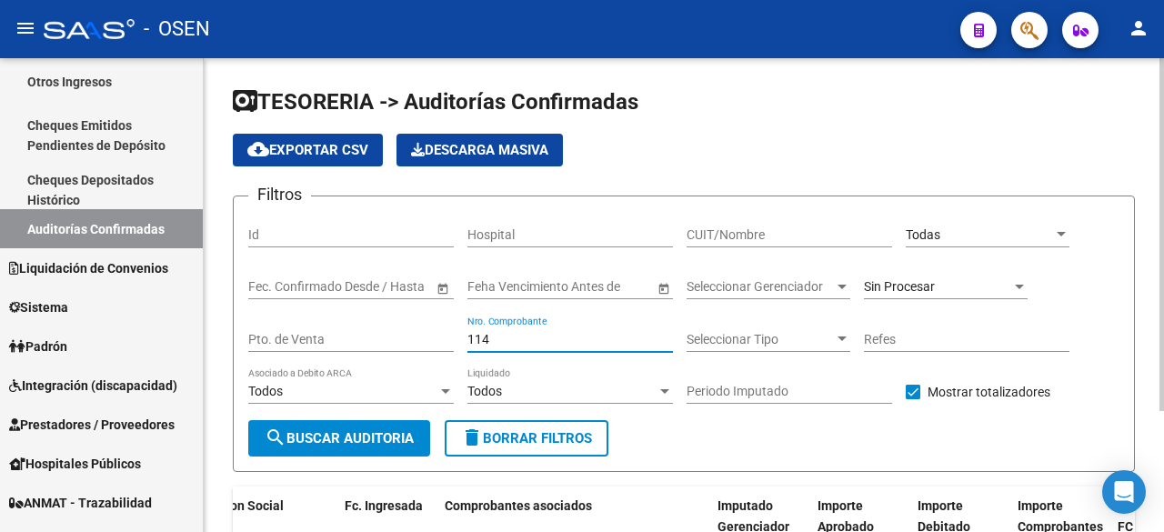
type input "114"
click at [947, 279] on div "Sin Procesar" at bounding box center [937, 286] width 147 height 15
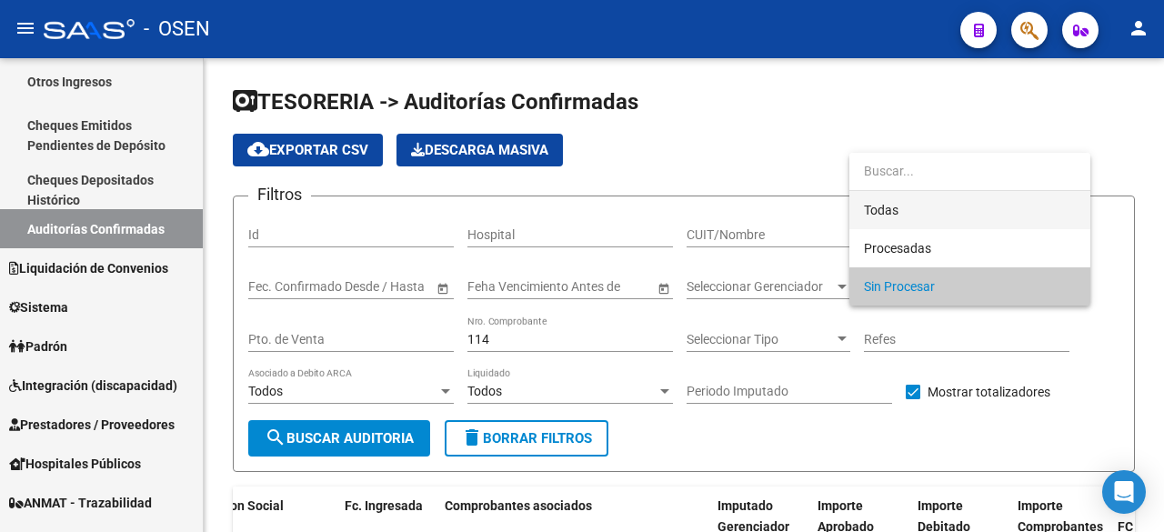
click at [931, 203] on span "Todas" at bounding box center [970, 210] width 212 height 38
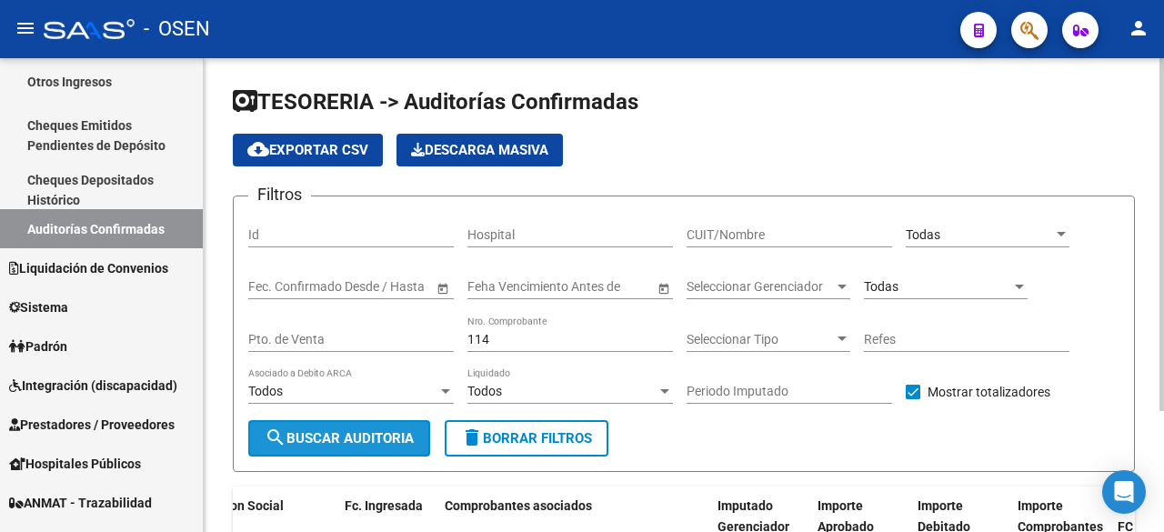
click at [402, 443] on span "search Buscar Auditoria" at bounding box center [339, 438] width 149 height 16
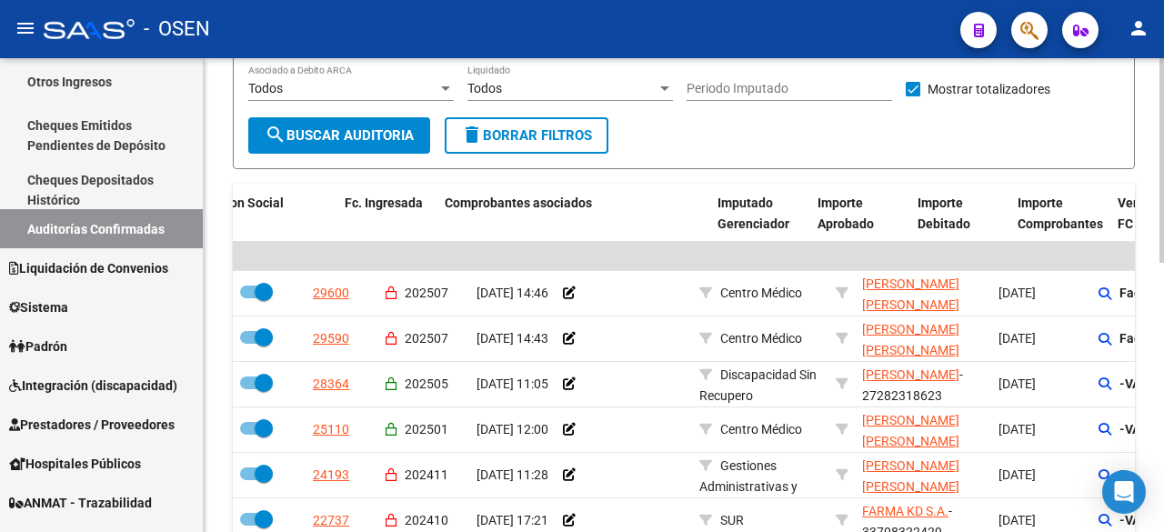
scroll to position [607, 0]
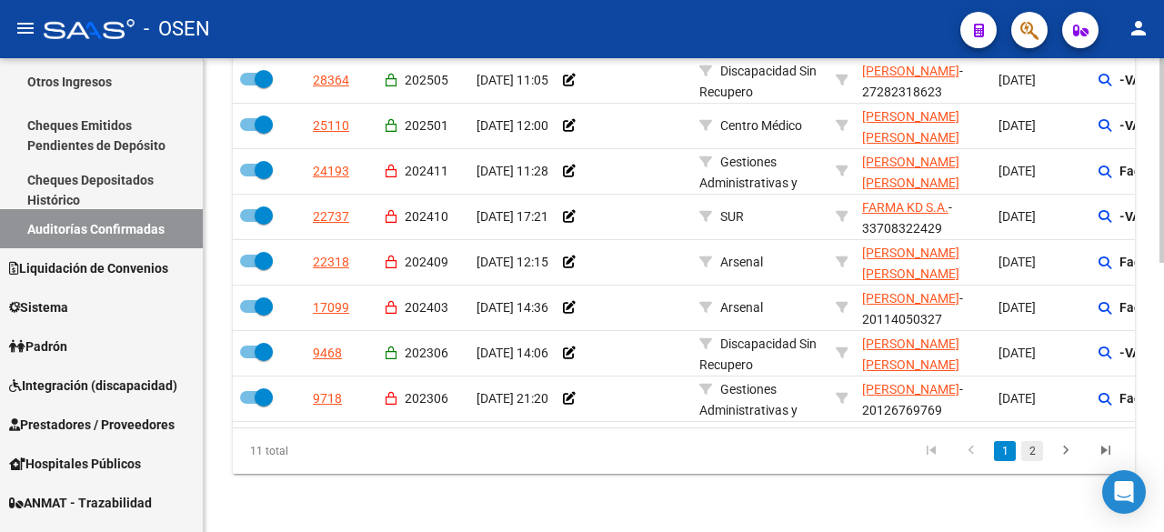
click at [1036, 461] on link "2" at bounding box center [1033, 451] width 22 height 20
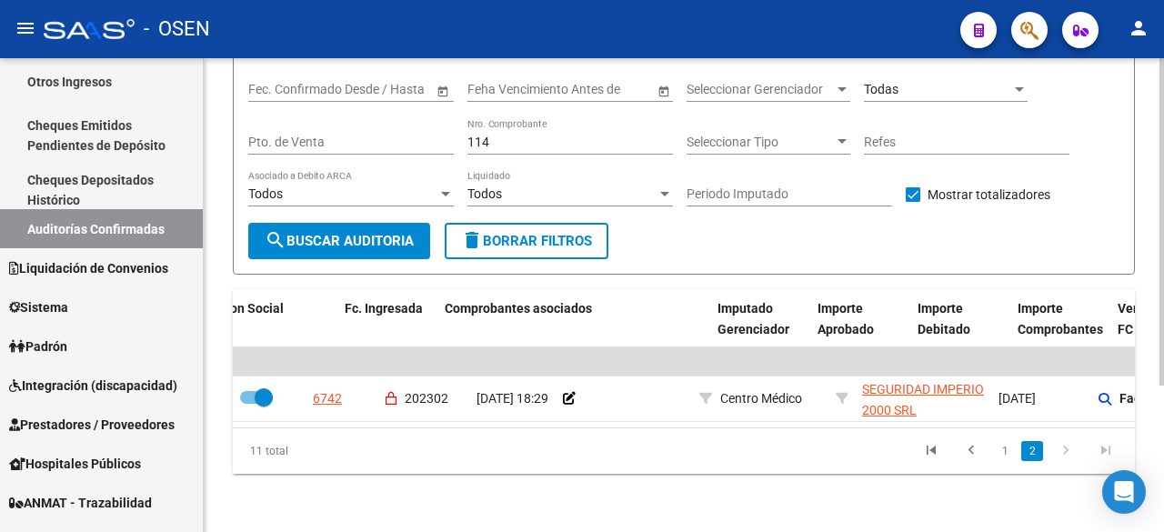
scroll to position [212, 0]
click at [993, 448] on li "1" at bounding box center [1005, 451] width 27 height 31
click at [1002, 452] on link "1" at bounding box center [1005, 451] width 22 height 20
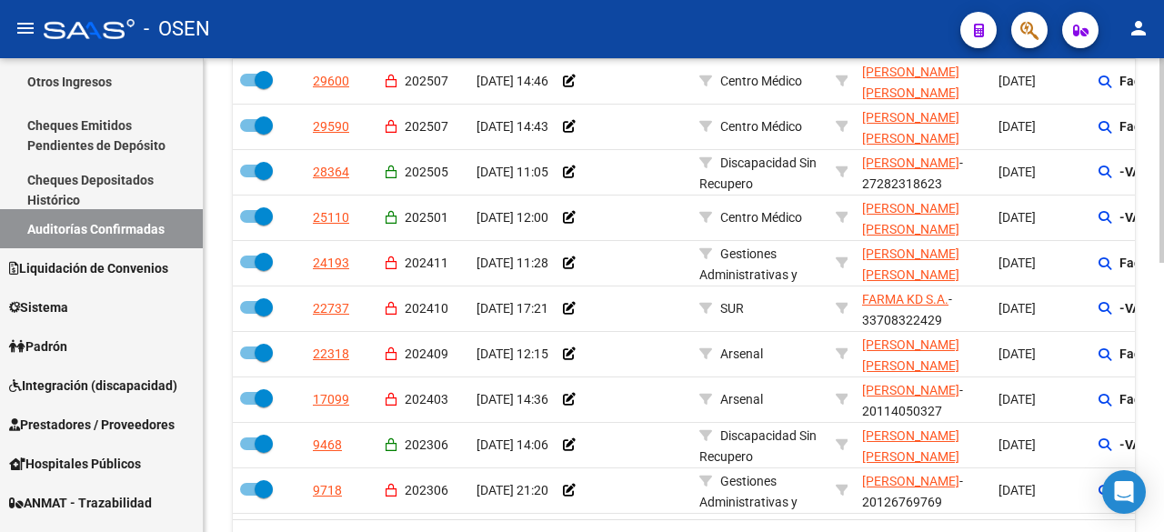
scroll to position [523, 0]
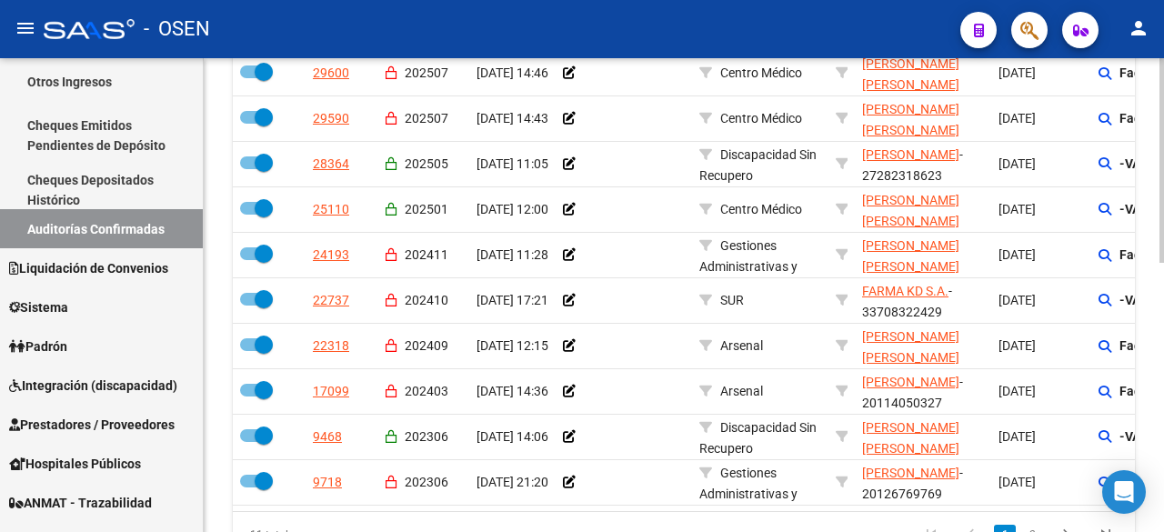
click at [1164, 461] on div at bounding box center [1162, 392] width 5 height 205
click at [108, 416] on span "Prestadores / Proveedores" at bounding box center [92, 425] width 166 height 20
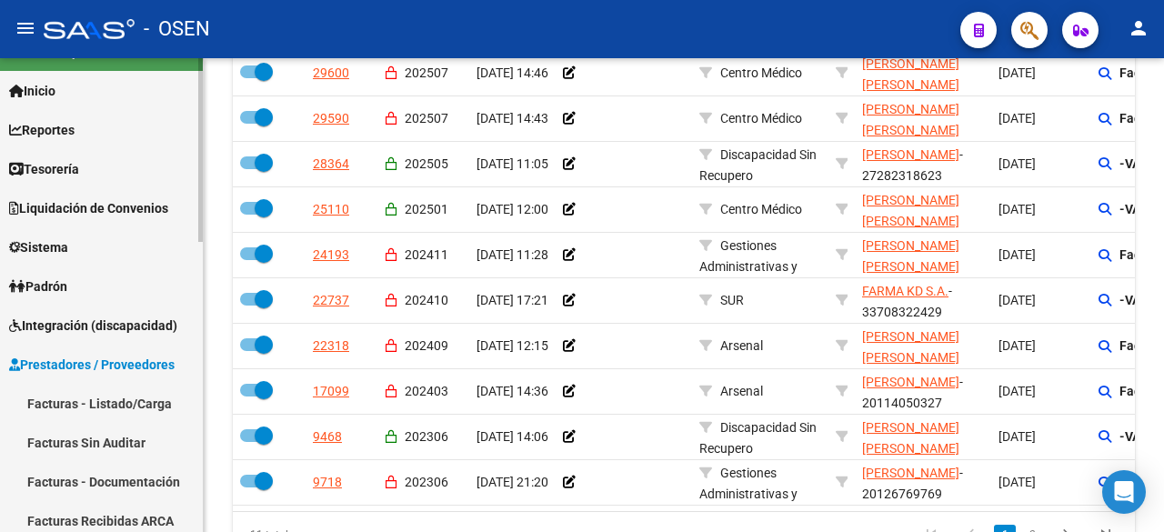
scroll to position [0, 0]
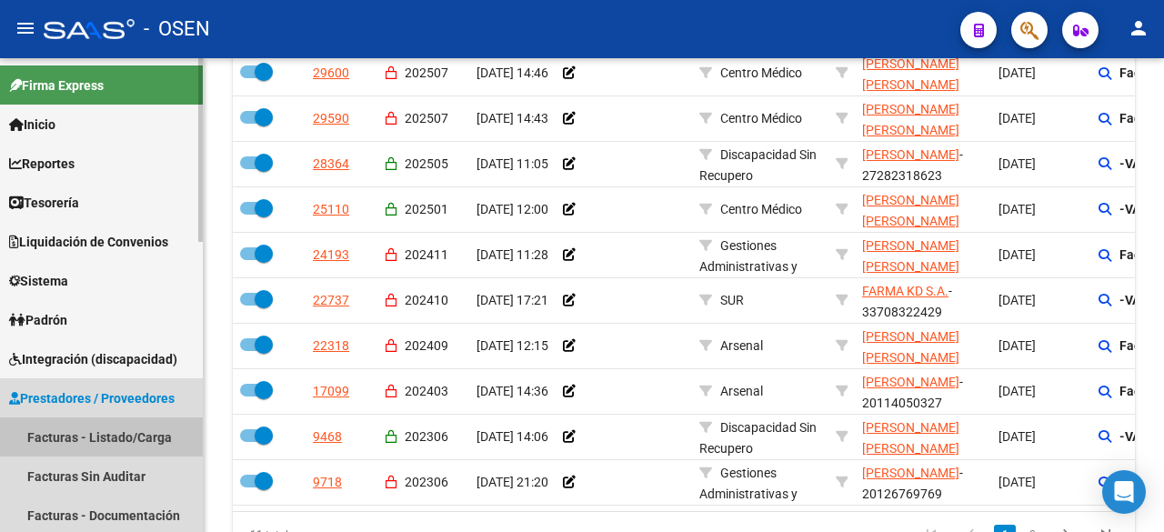
click at [103, 435] on link "Facturas - Listado/Carga" at bounding box center [101, 437] width 203 height 39
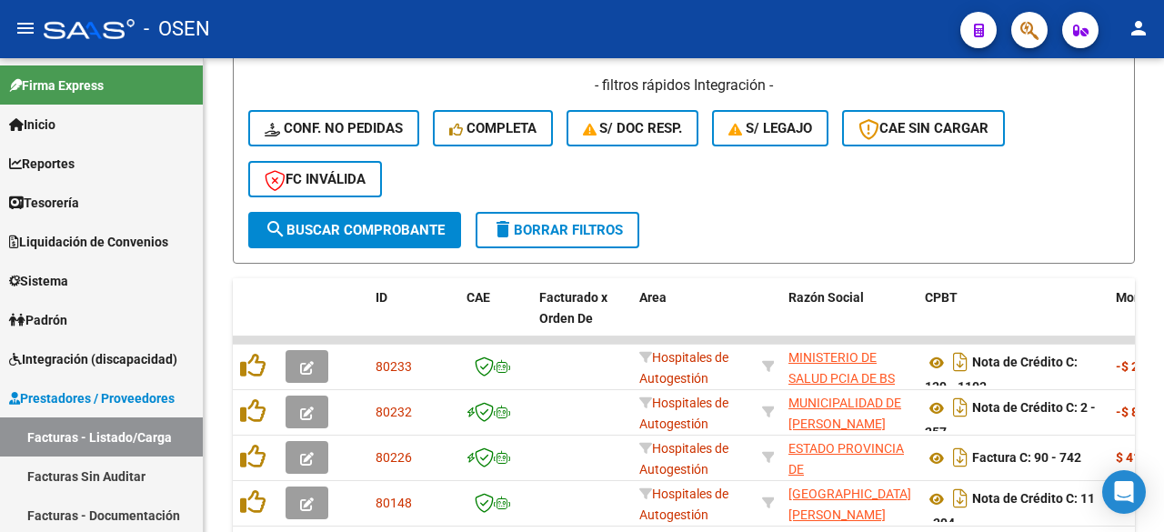
scroll to position [219, 0]
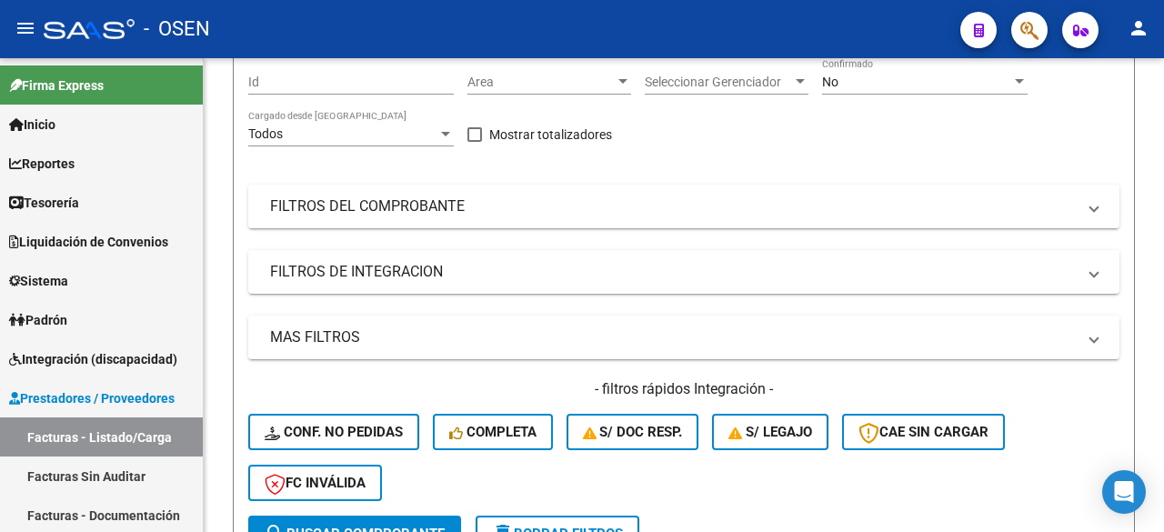
click at [597, 213] on mat-panel-title "FILTROS DEL COMPROBANTE" at bounding box center [673, 206] width 806 height 20
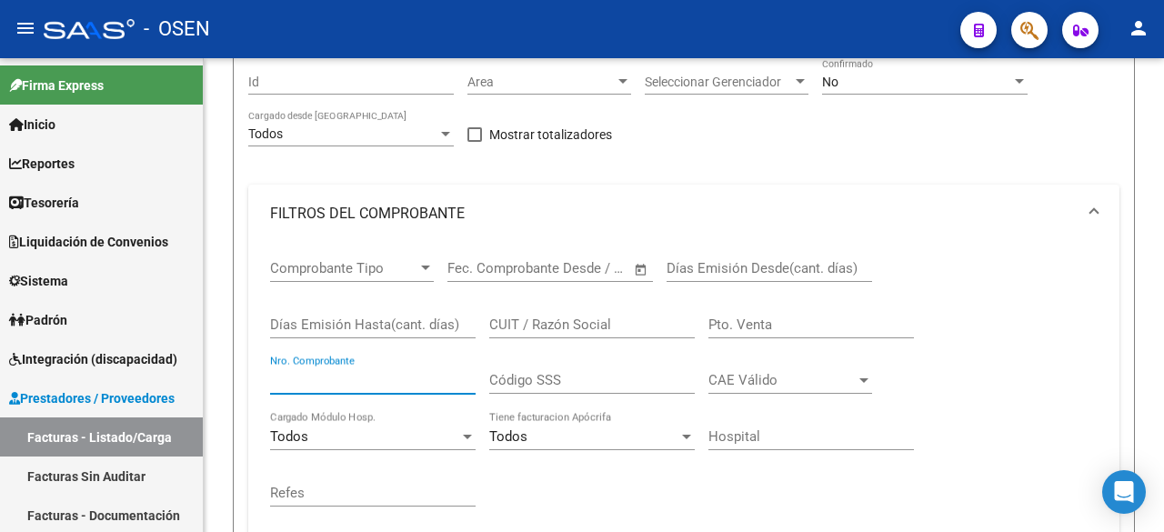
click at [454, 384] on input "Nro. Comprobante" at bounding box center [373, 380] width 206 height 16
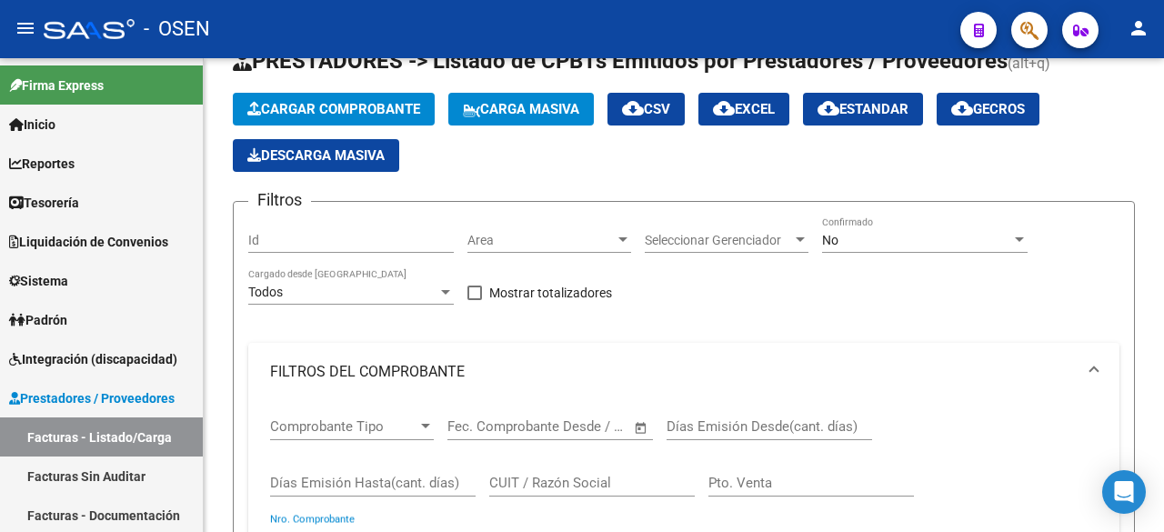
scroll to position [0, 0]
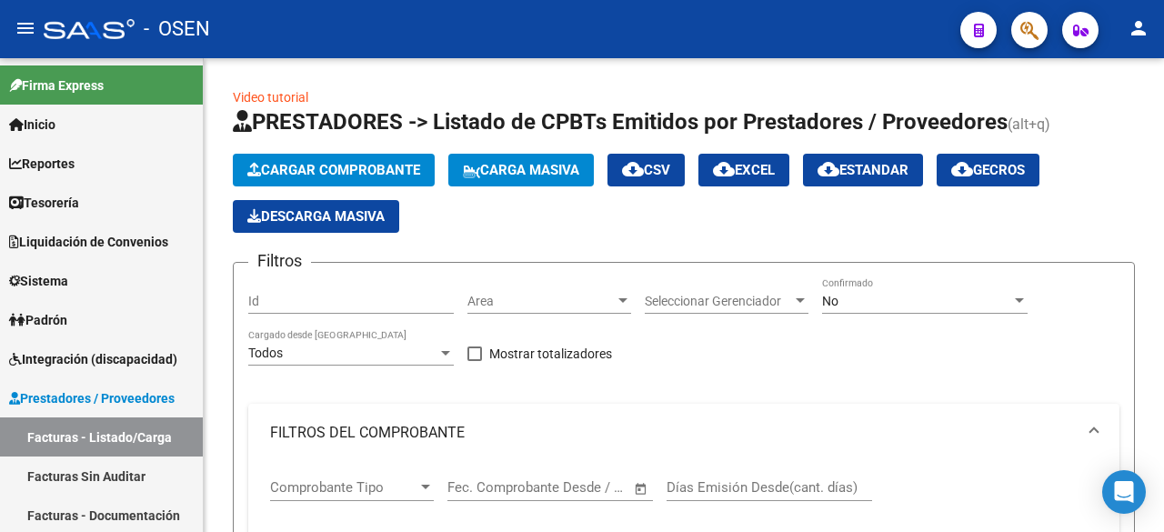
type input "114"
click at [908, 307] on div "No Confirmado" at bounding box center [925, 295] width 206 height 36
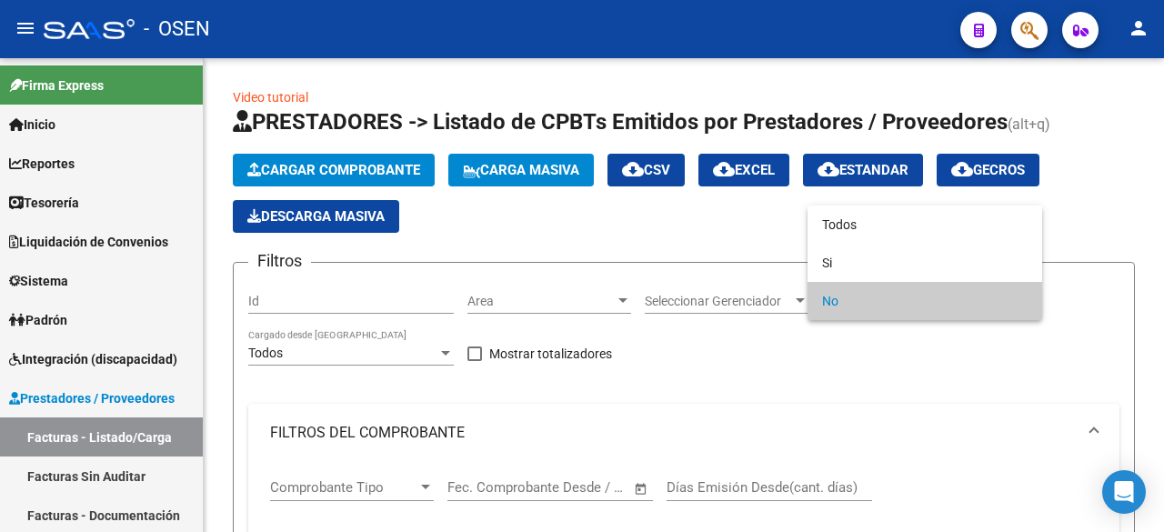
click at [897, 202] on div at bounding box center [582, 266] width 1164 height 532
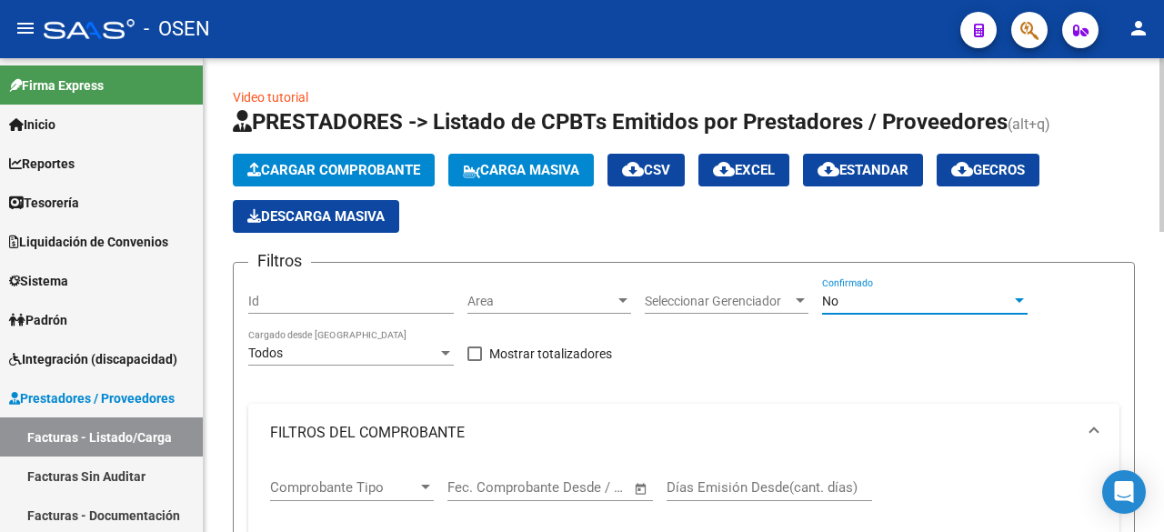
click at [876, 295] on div "No" at bounding box center [916, 301] width 189 height 15
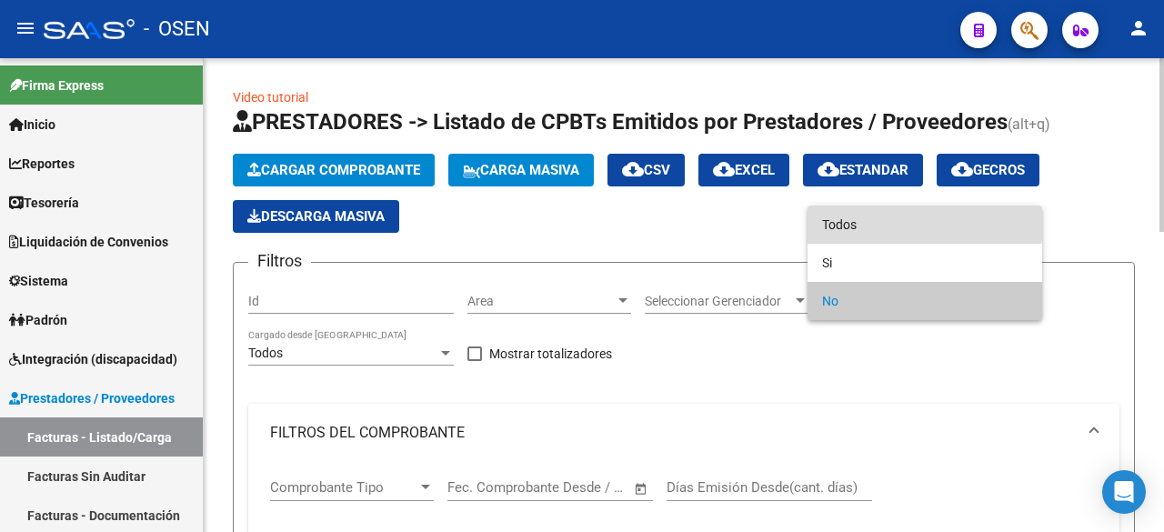
click at [887, 217] on span "Todos" at bounding box center [925, 225] width 206 height 38
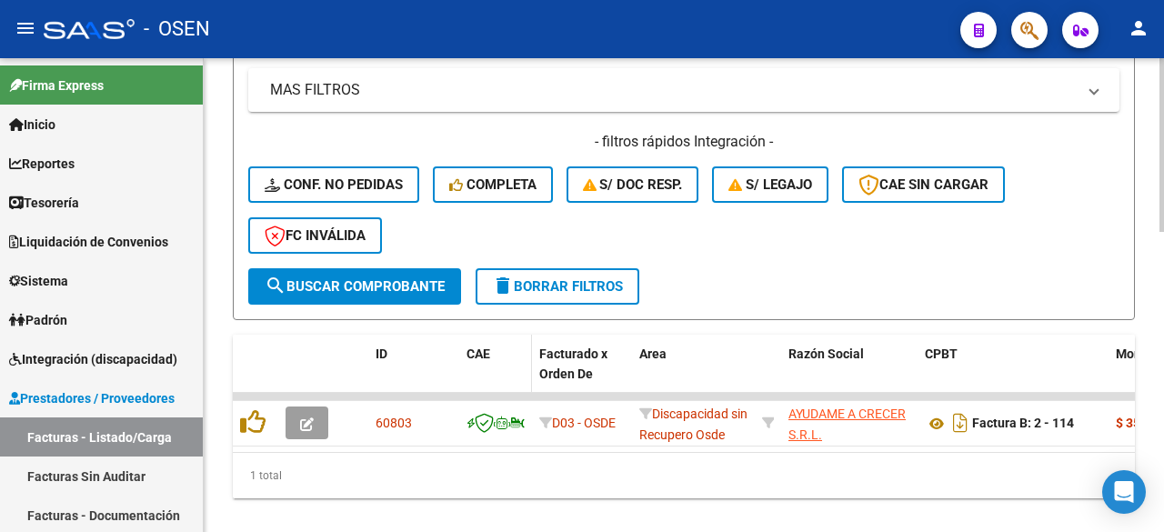
scroll to position [816, 0]
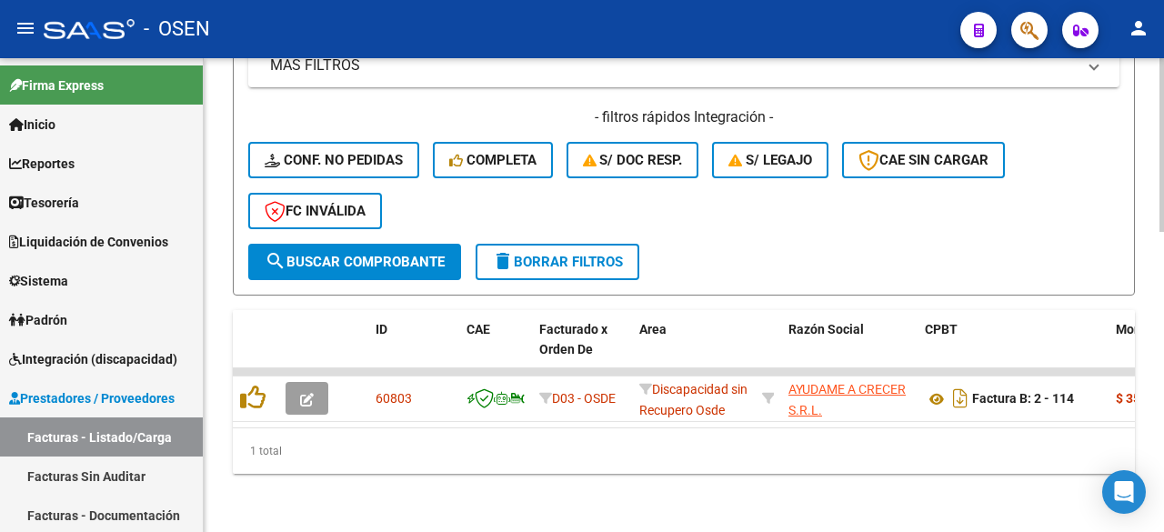
click at [393, 254] on span "search Buscar Comprobante" at bounding box center [355, 262] width 180 height 16
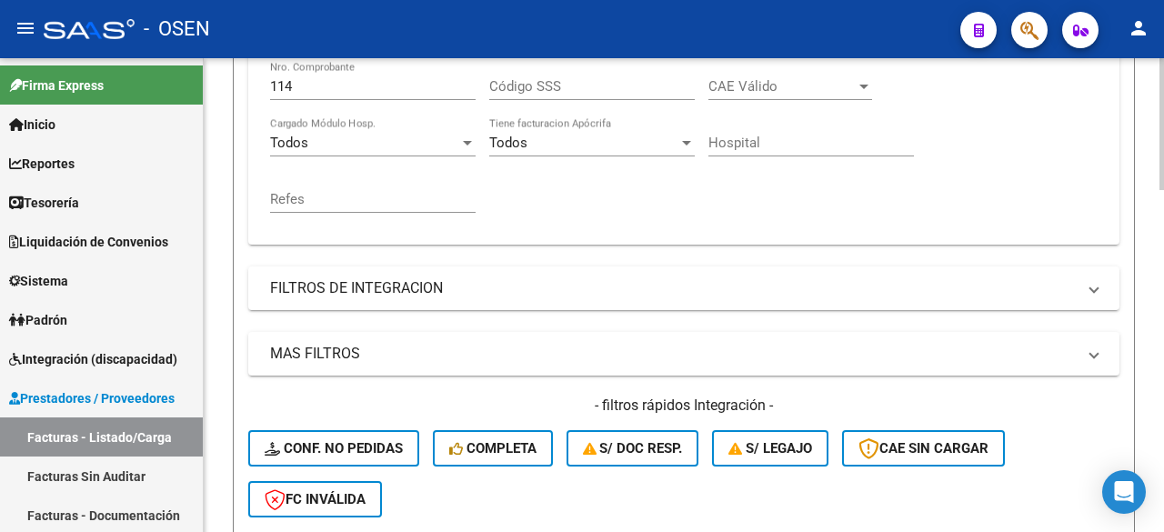
scroll to position [209, 0]
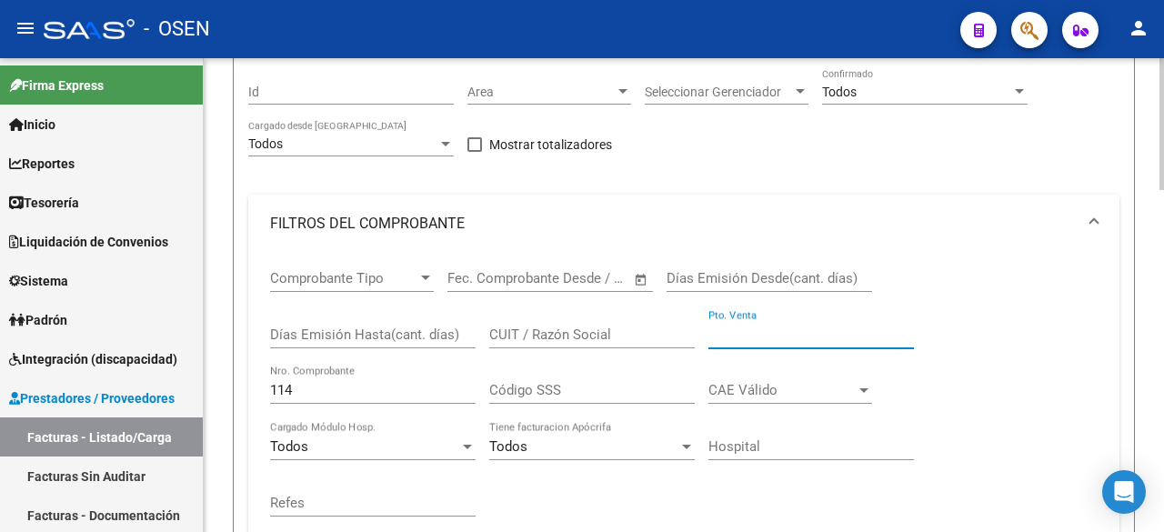
click at [790, 337] on input "Pto. Venta" at bounding box center [812, 335] width 206 height 16
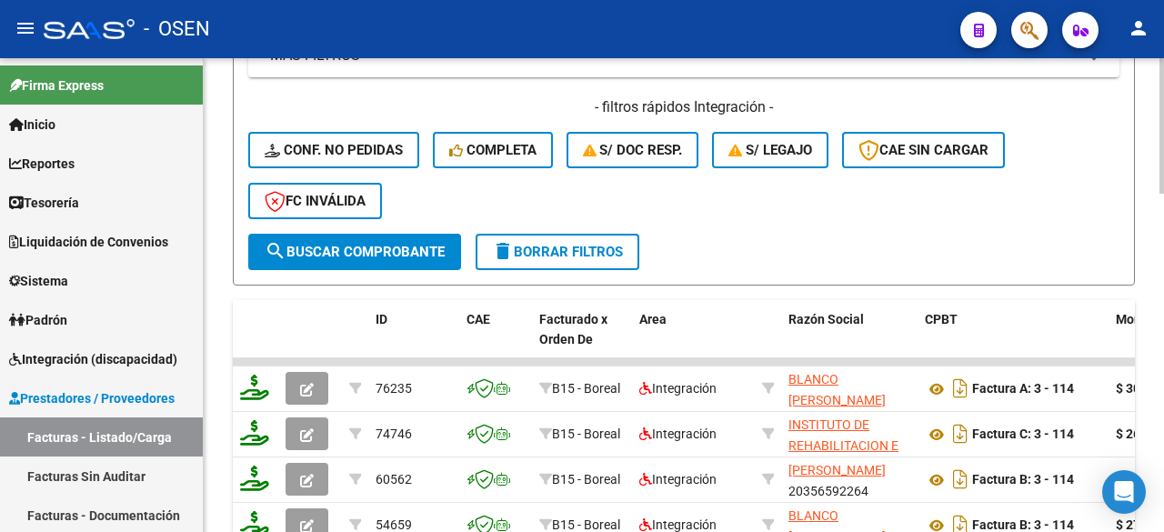
scroll to position [816, 0]
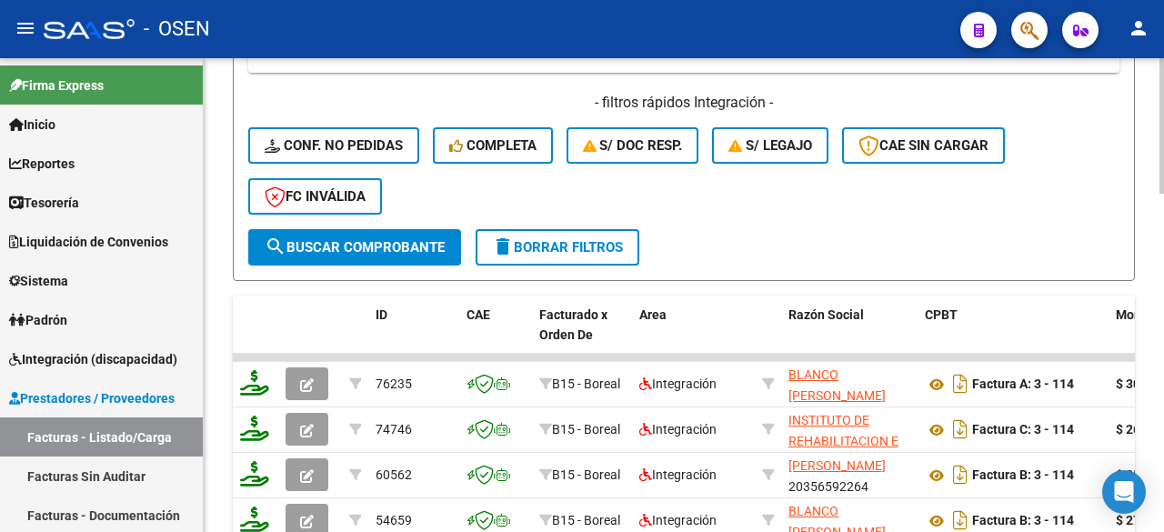
type input "3"
click at [448, 244] on button "search Buscar Comprobante" at bounding box center [354, 247] width 213 height 36
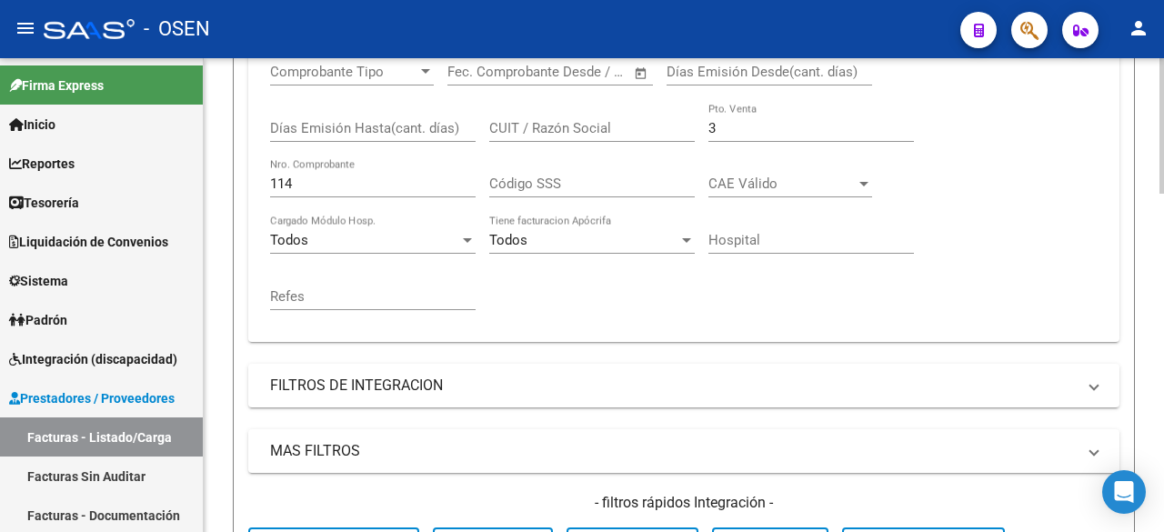
scroll to position [209, 0]
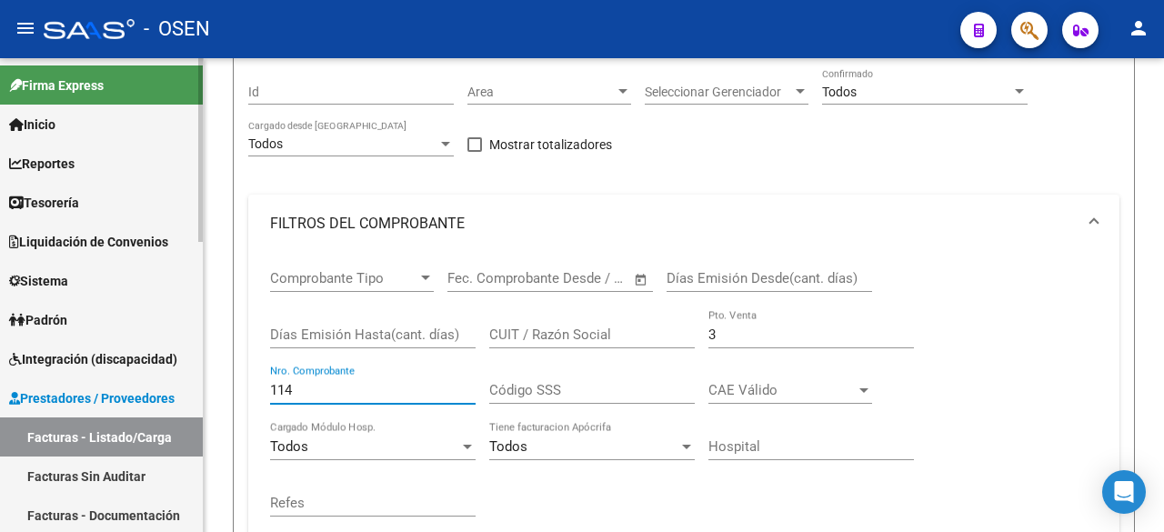
drag, startPoint x: 368, startPoint y: 393, endPoint x: 76, endPoint y: 393, distance: 292.0
click at [79, 393] on mat-sidenav-container "Firma Express Inicio Calendario SSS Instructivos Contacto OS Reportes Tablero d…" at bounding box center [582, 295] width 1164 height 474
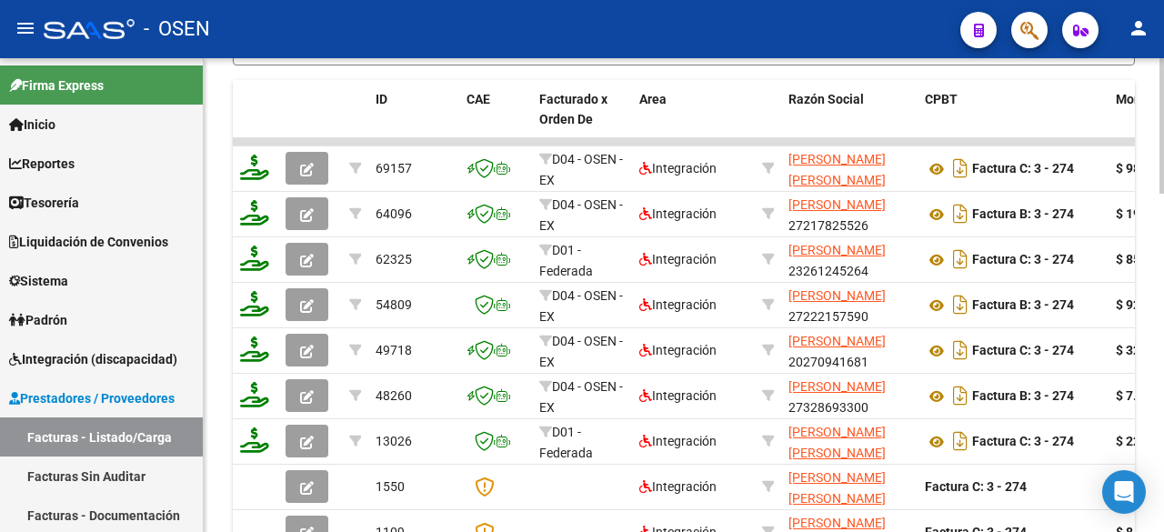
scroll to position [1117, 0]
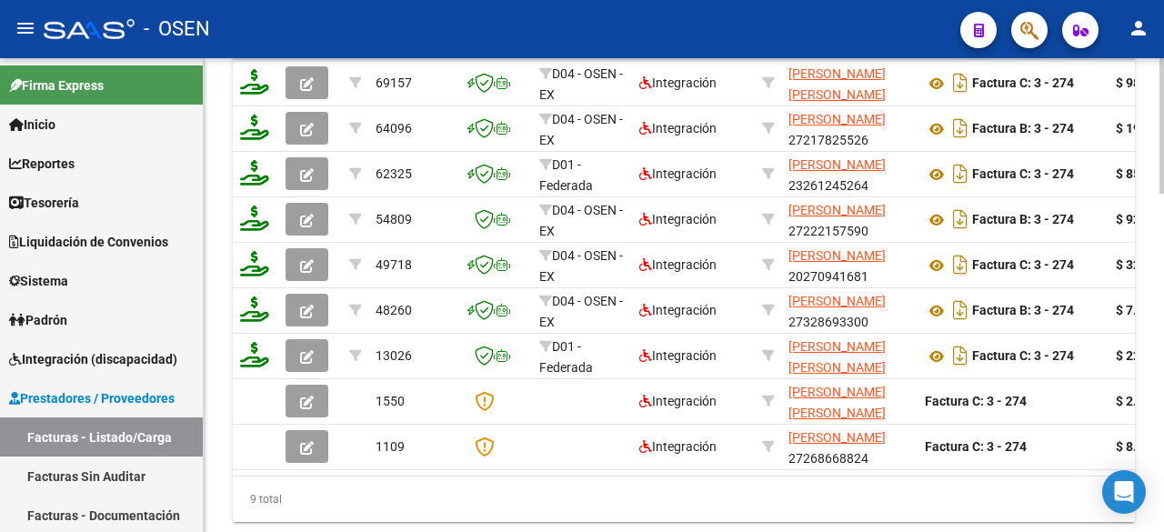
click at [1164, 412] on div at bounding box center [1162, 450] width 5 height 136
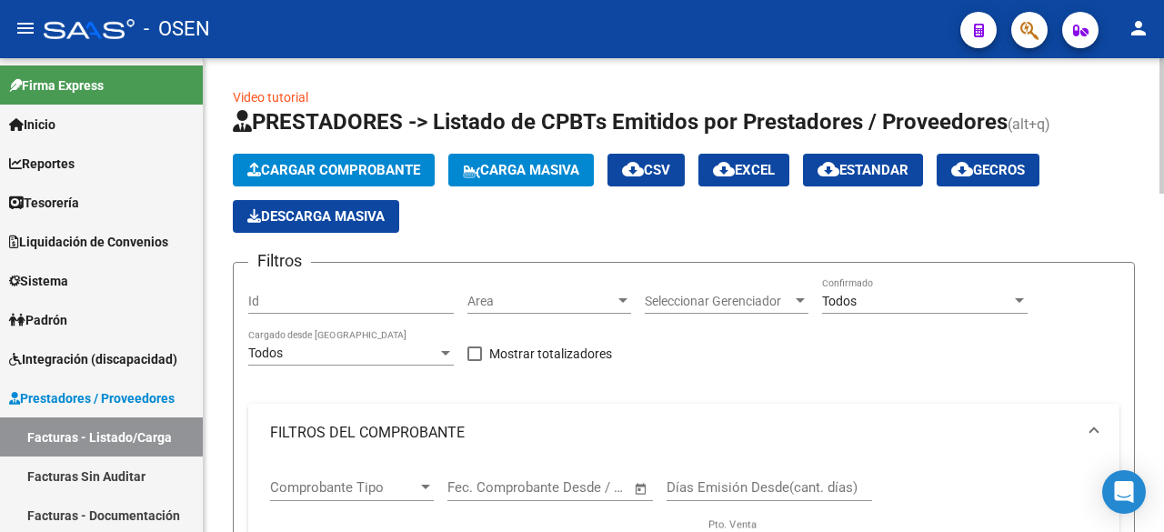
scroll to position [303, 0]
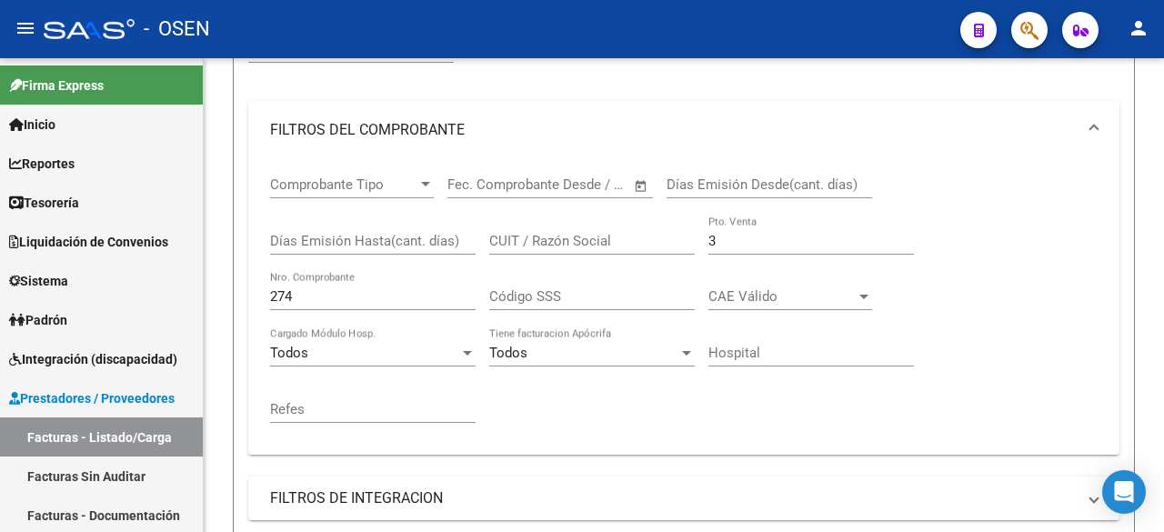
drag, startPoint x: 331, startPoint y: 291, endPoint x: -54, endPoint y: 291, distance: 384.8
click at [0, 291] on html "menu - OSEN person Firma Express Inicio Calendario SSS Instructivos Contacto OS…" at bounding box center [582, 266] width 1164 height 532
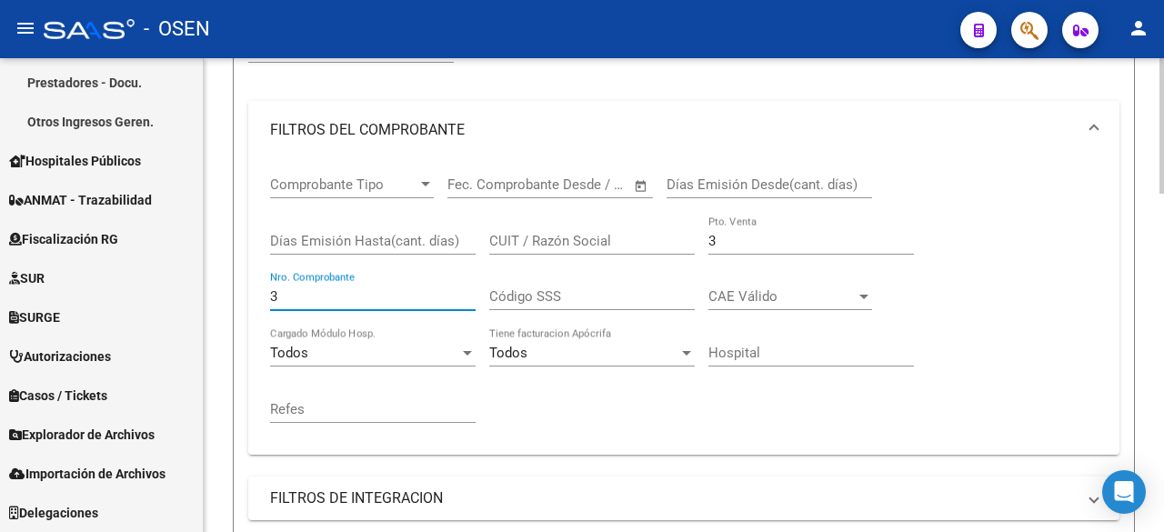
scroll to position [607, 0]
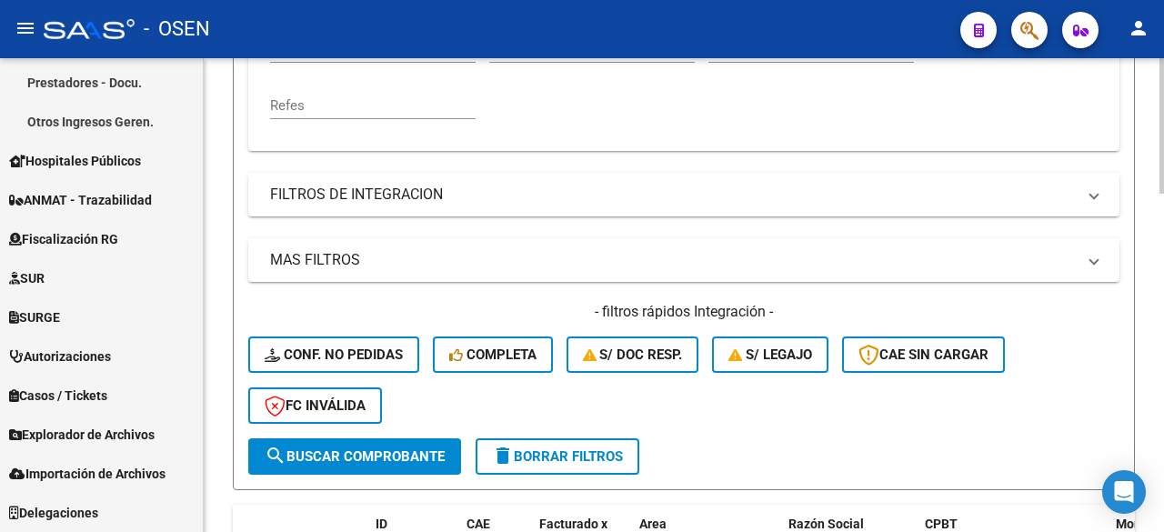
click at [412, 443] on button "search Buscar Comprobante" at bounding box center [354, 456] width 213 height 36
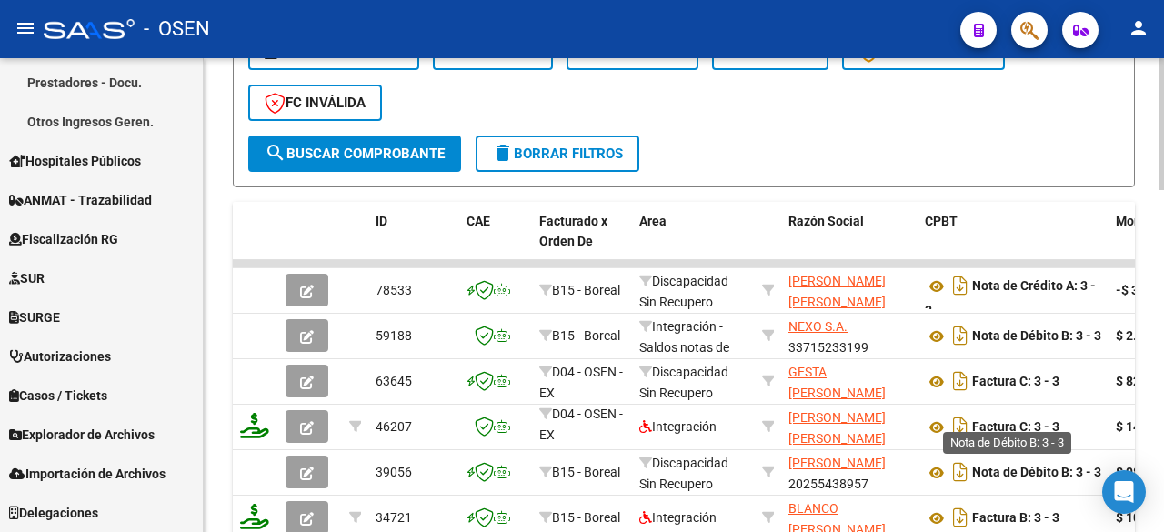
scroll to position [12, 0]
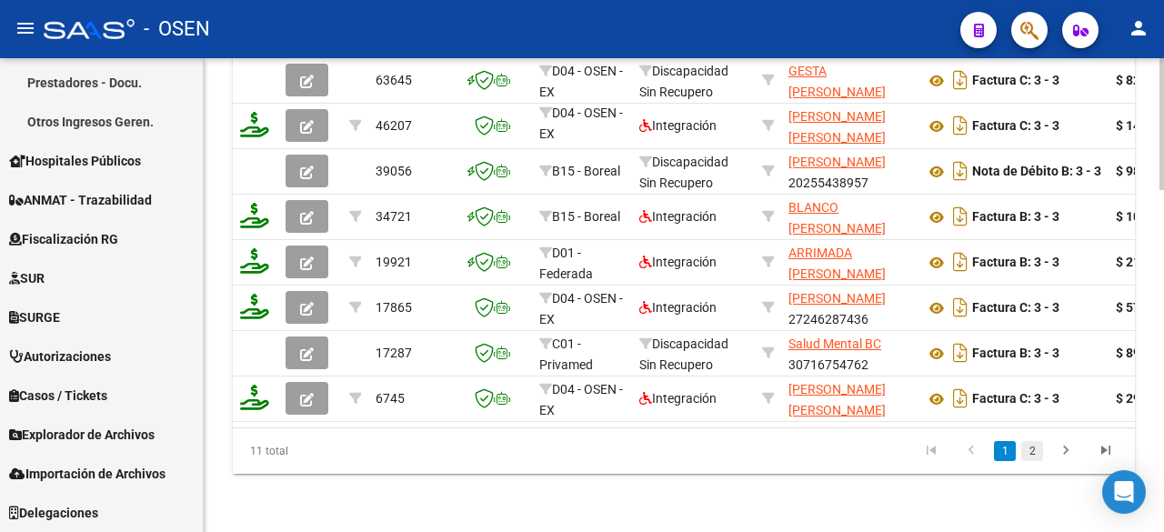
click at [1036, 459] on link "2" at bounding box center [1033, 451] width 22 height 20
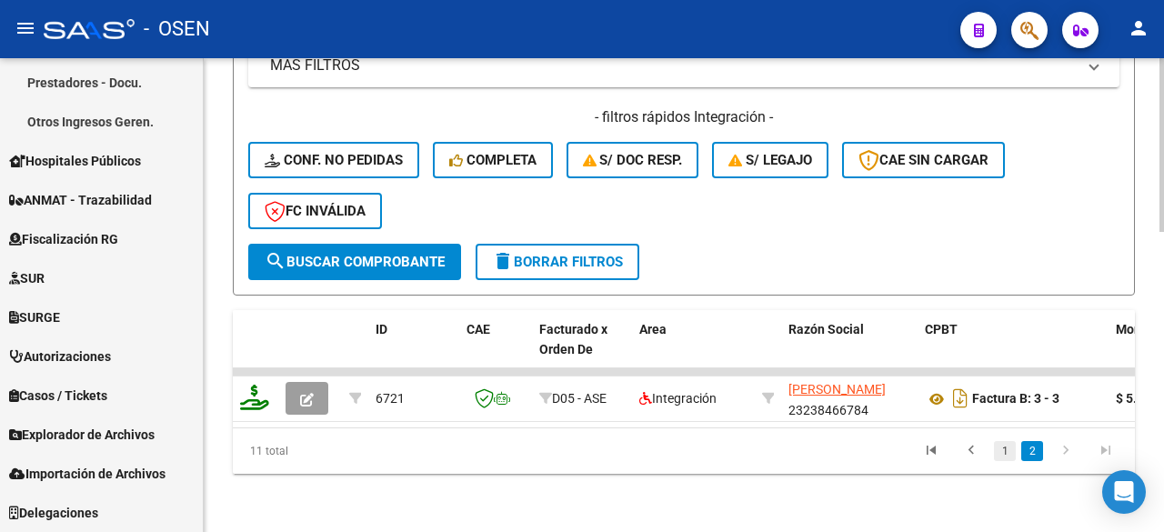
click at [996, 453] on link "1" at bounding box center [1005, 451] width 22 height 20
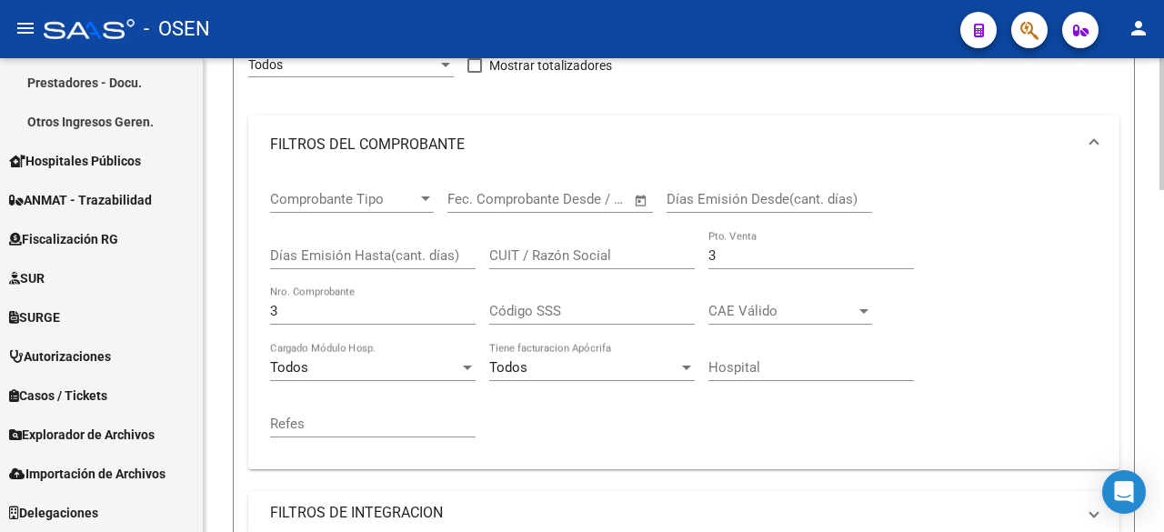
scroll to position [303, 0]
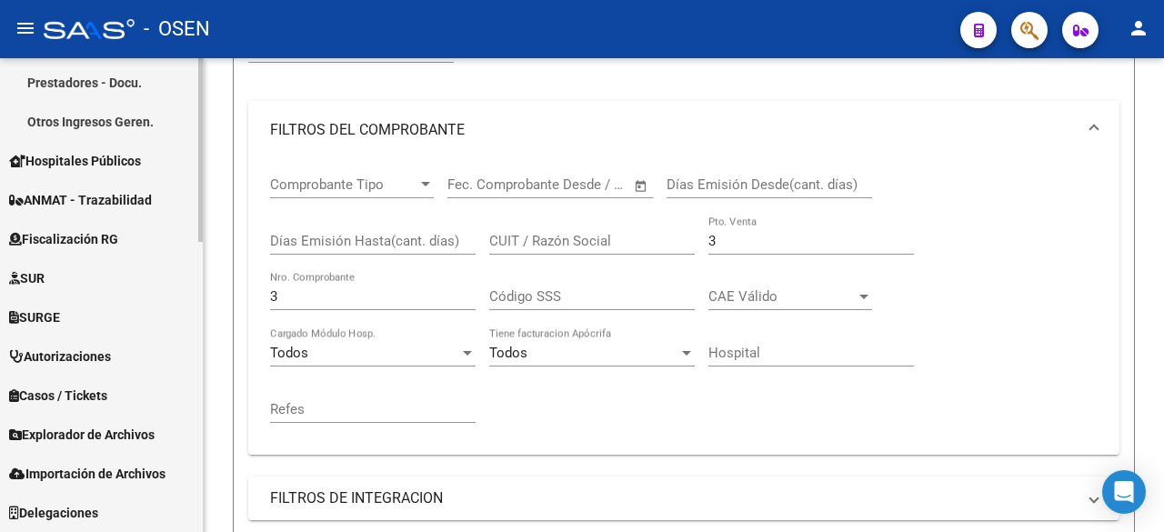
drag, startPoint x: 327, startPoint y: 297, endPoint x: 133, endPoint y: 305, distance: 194.8
click at [133, 305] on mat-sidenav-container "Firma Express Inicio Calendario SSS Instructivos Contacto OS Reportes Tablero d…" at bounding box center [582, 295] width 1164 height 474
type input "4"
click at [504, 243] on input "CUIT / Razón Social" at bounding box center [592, 241] width 206 height 16
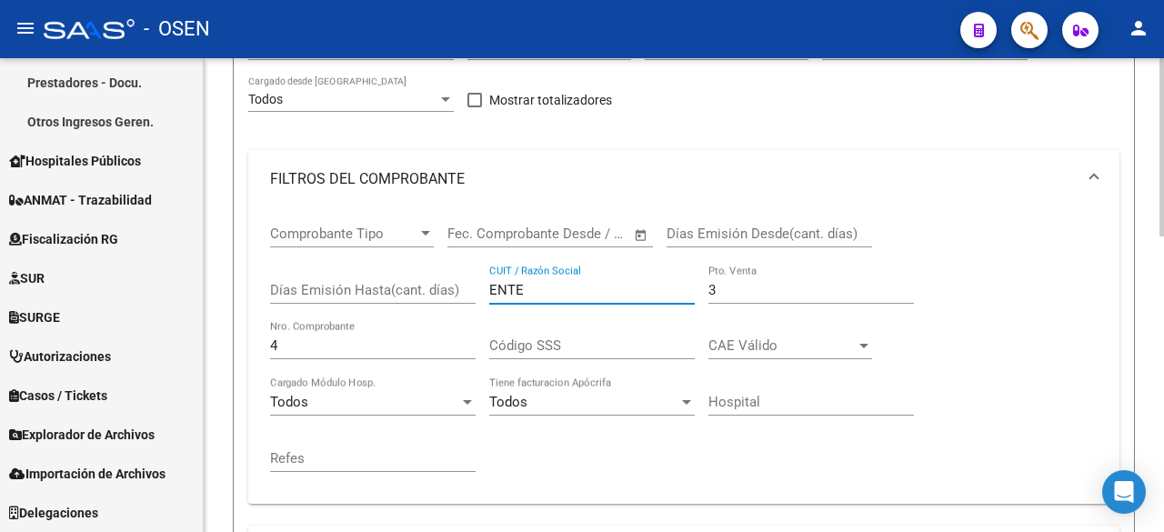
scroll to position [181, 0]
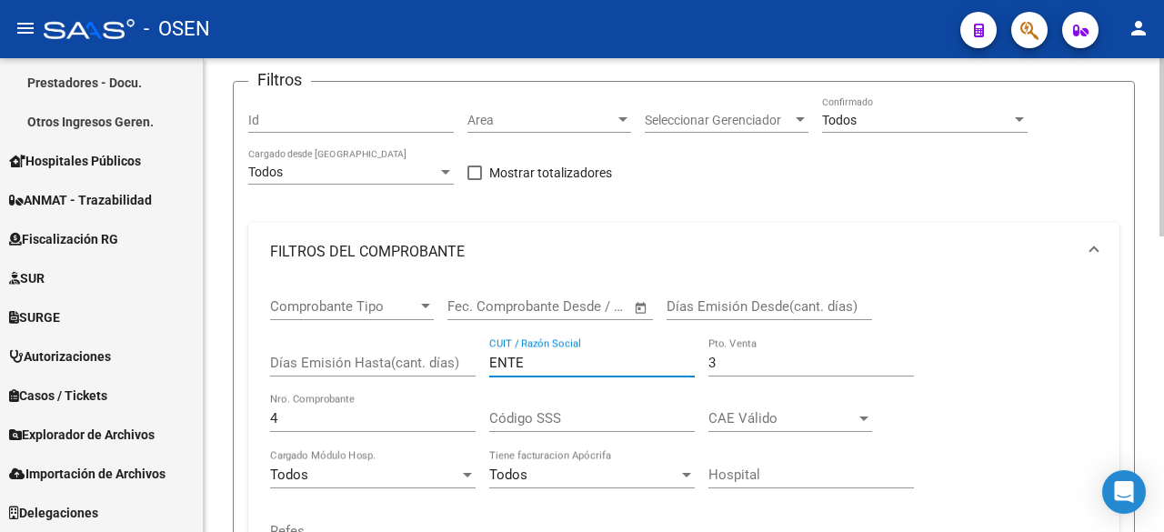
type input "ENTE"
click at [735, 366] on input "3" at bounding box center [812, 363] width 206 height 16
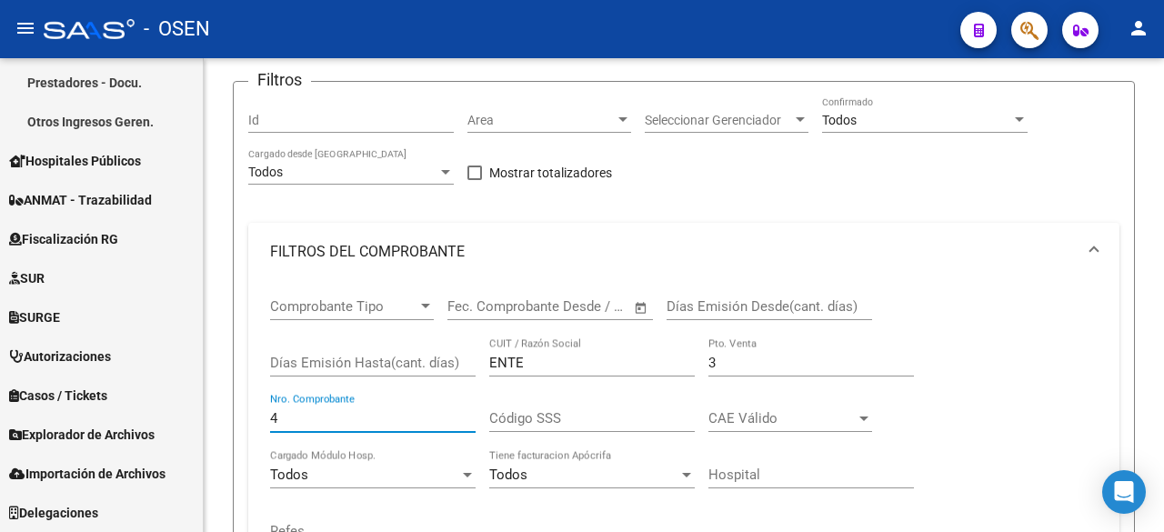
drag, startPoint x: 286, startPoint y: 414, endPoint x: -15, endPoint y: 414, distance: 301.1
click at [0, 414] on html "menu - OSEN person Firma Express Inicio Calendario SSS Instructivos Contacto OS…" at bounding box center [582, 266] width 1164 height 532
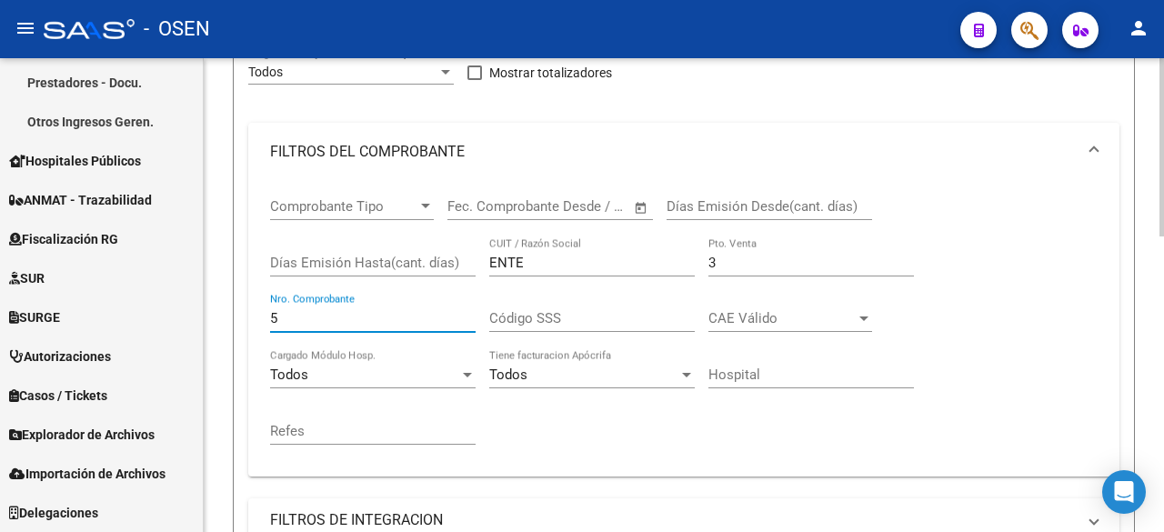
scroll to position [303, 0]
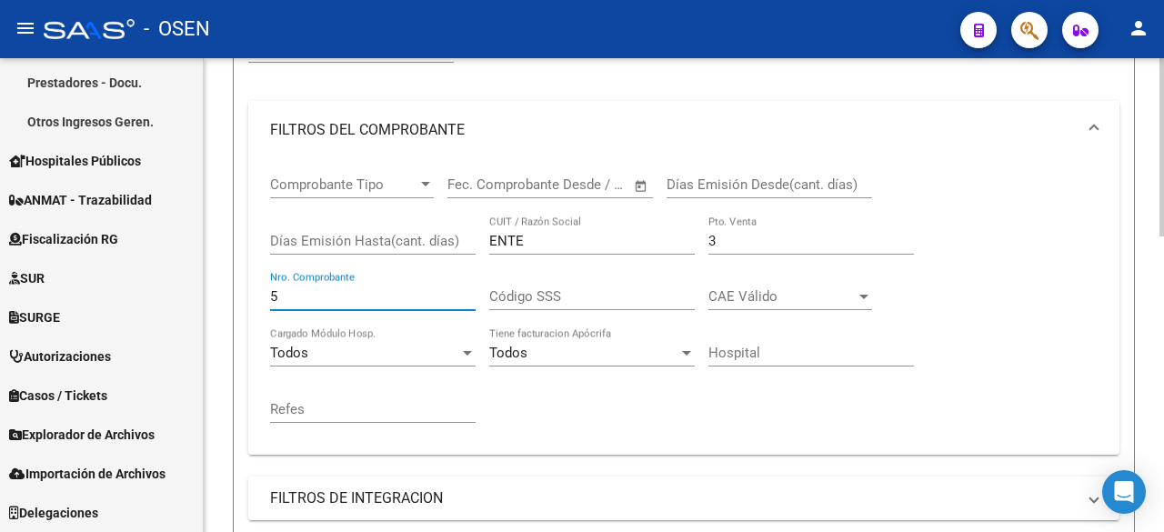
type input "5"
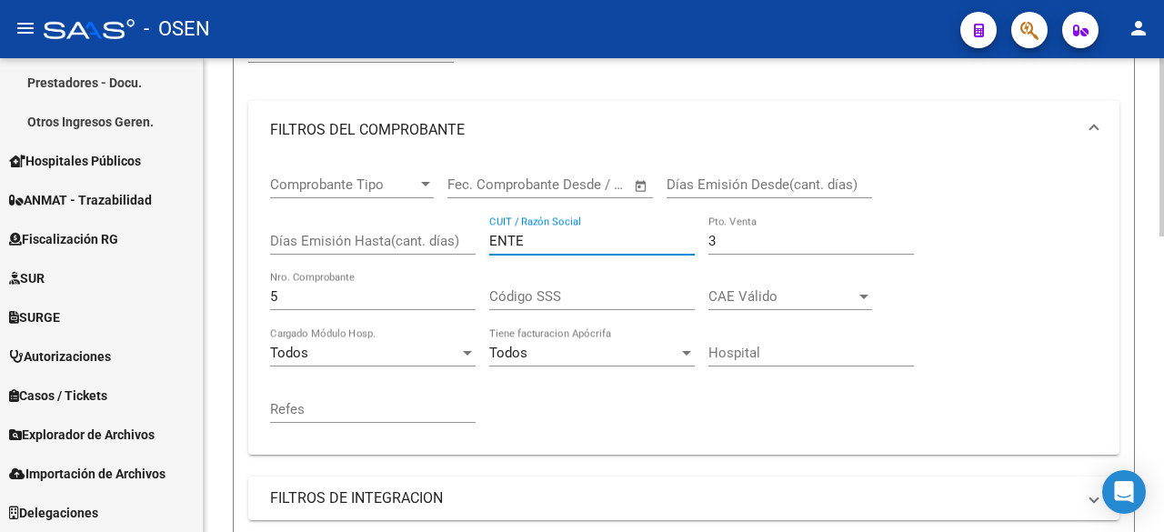
drag, startPoint x: 559, startPoint y: 245, endPoint x: 398, endPoint y: 240, distance: 162.0
click at [399, 244] on div "Comprobante Tipo Comprobante Tipo Fecha inicio – Fecha fin Fec. Comprobante Des…" at bounding box center [684, 299] width 828 height 281
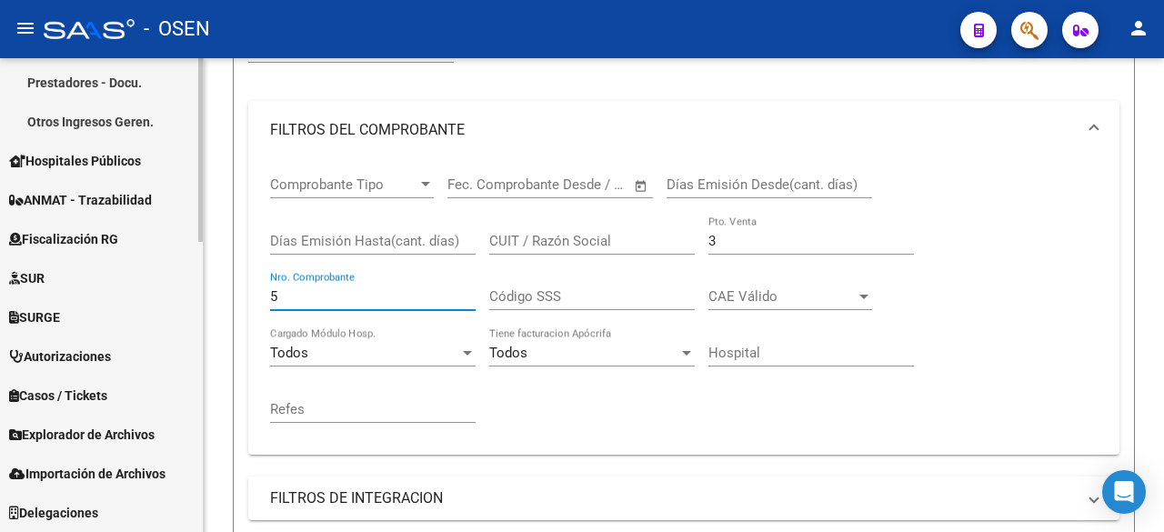
drag, startPoint x: 322, startPoint y: 297, endPoint x: 202, endPoint y: 301, distance: 120.2
click at [206, 301] on div "Video tutorial PRESTADORES -> Listado de CPBTs Emitidos por Prestadores / Prove…" at bounding box center [684, 386] width 961 height 1262
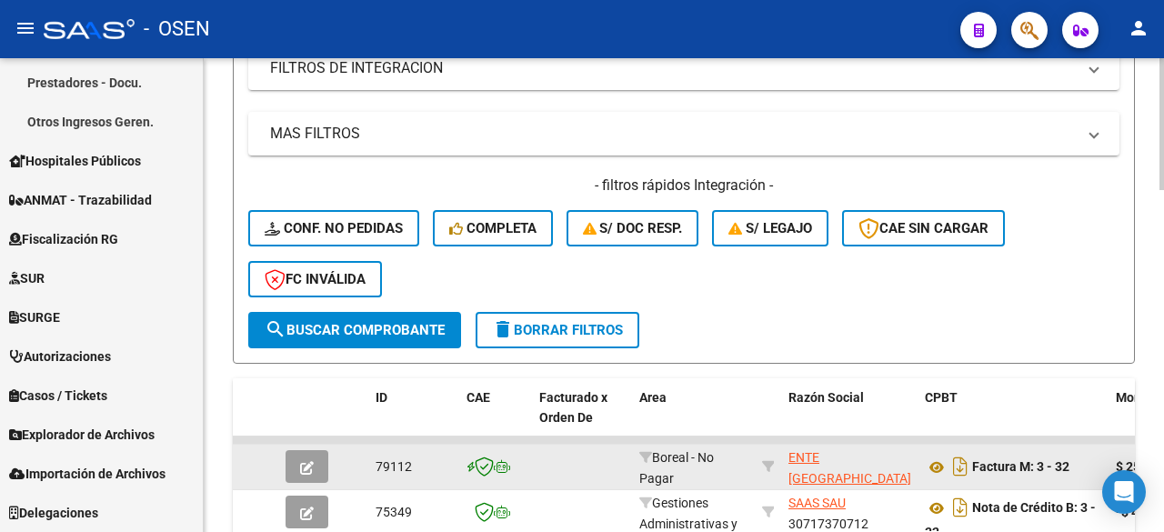
scroll to position [910, 0]
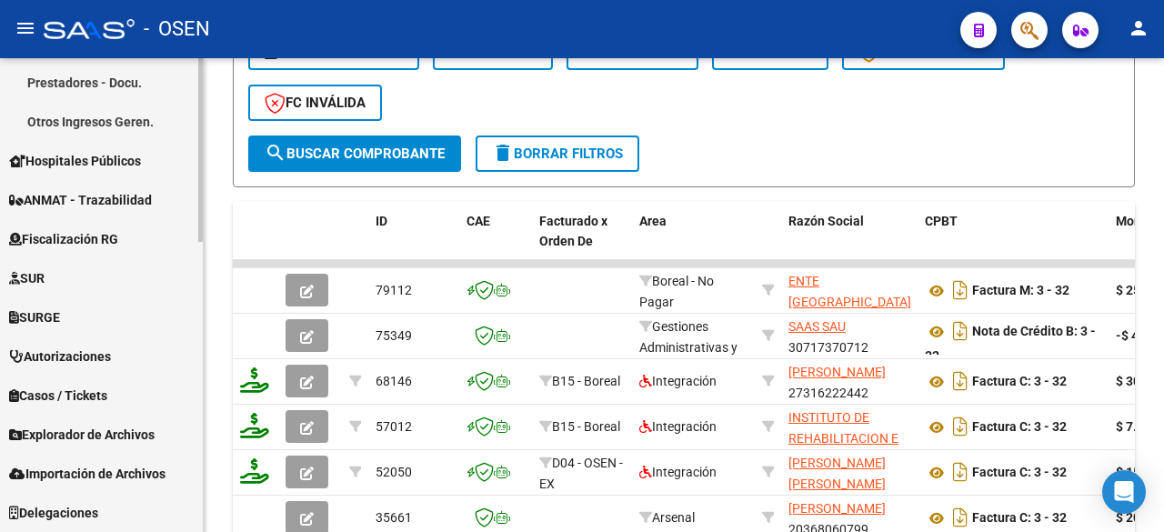
type input "32"
drag, startPoint x: 414, startPoint y: 133, endPoint x: 473, endPoint y: 168, distance: 69.0
click at [414, 133] on div "- filtros rápidos Integración - Conf. no pedidas Completa S/ Doc Resp. S/ legaj…" at bounding box center [683, 67] width 871 height 136
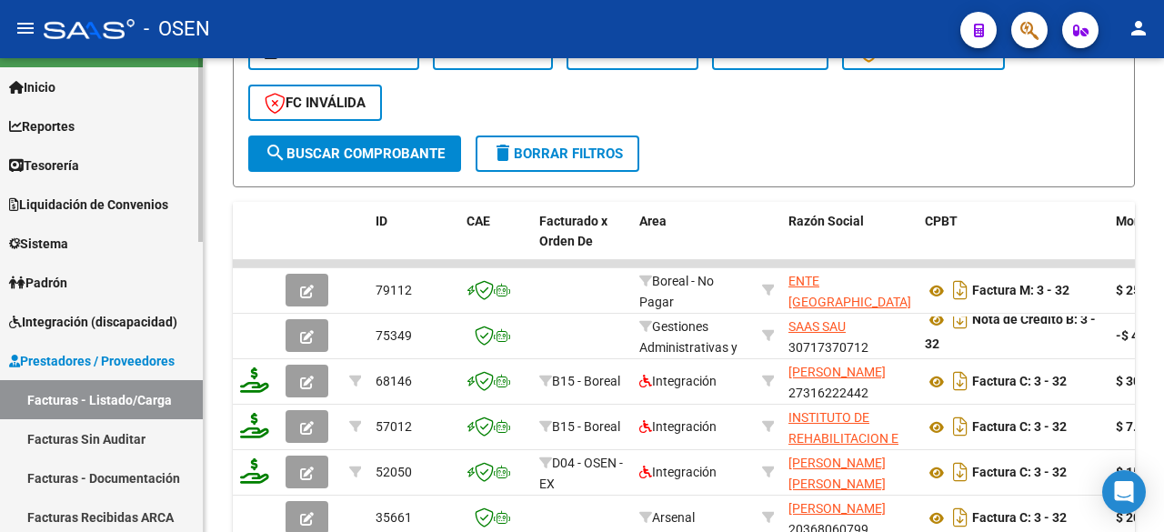
scroll to position [0, 0]
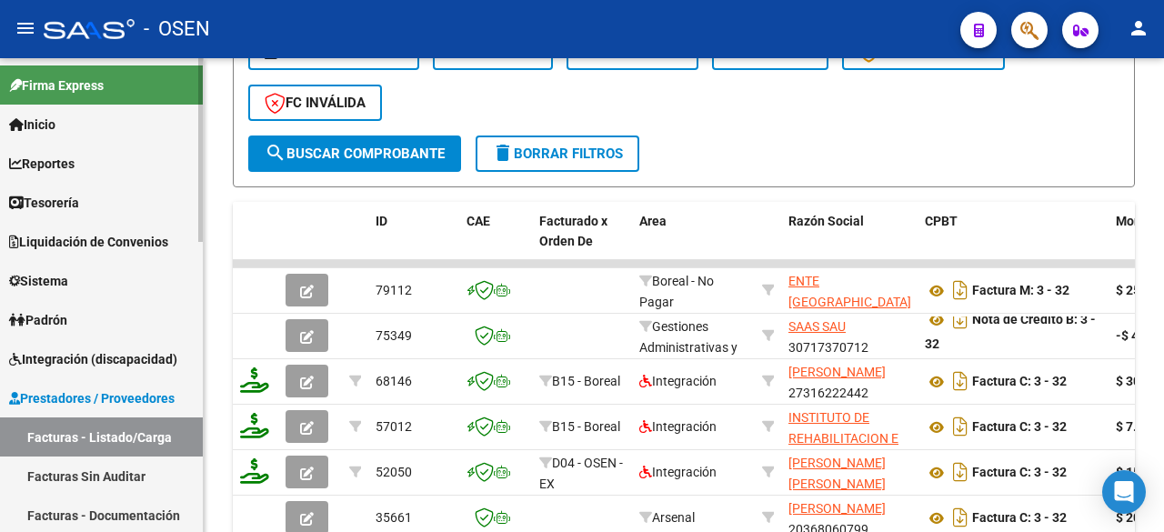
click at [109, 202] on link "Tesorería" at bounding box center [101, 202] width 203 height 39
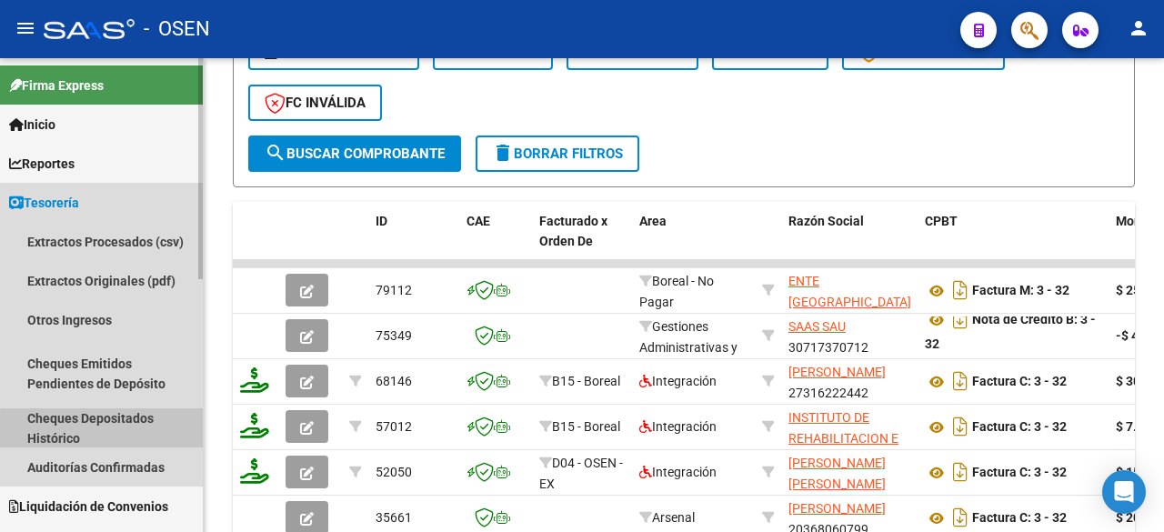
click at [135, 445] on link "Cheques Depositados Histórico" at bounding box center [101, 427] width 203 height 39
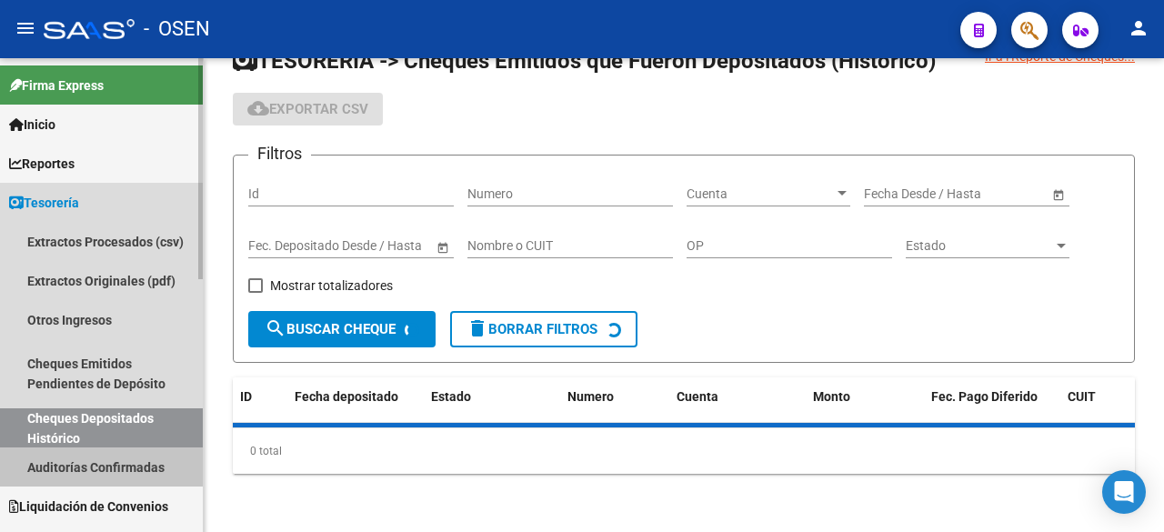
click at [139, 457] on link "Auditorías Confirmadas" at bounding box center [101, 467] width 203 height 39
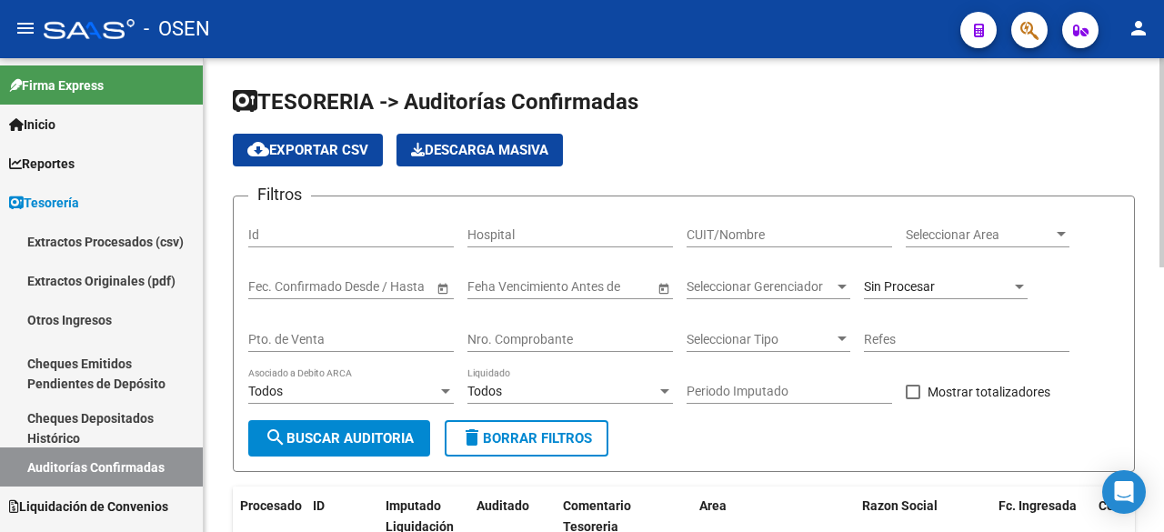
click at [614, 345] on input "Nro. Comprobante" at bounding box center [571, 339] width 206 height 15
type input "3"
drag, startPoint x: 278, startPoint y: 325, endPoint x: 287, endPoint y: 330, distance: 10.6
click at [282, 327] on div "Pto. de Venta" at bounding box center [351, 334] width 206 height 36
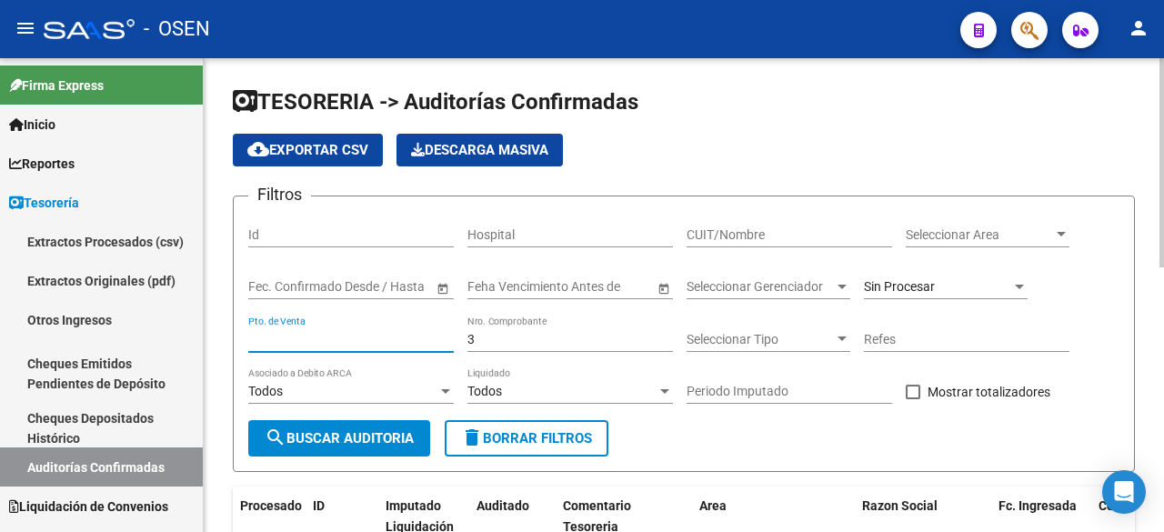
click at [287, 330] on div "Pto. de Venta" at bounding box center [351, 334] width 206 height 36
type input "3"
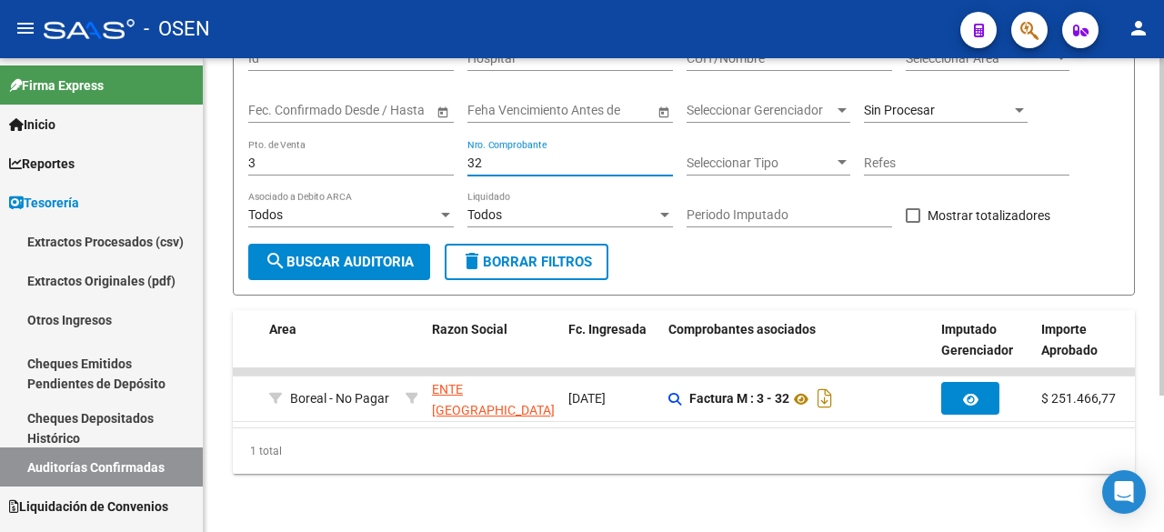
scroll to position [0, 589]
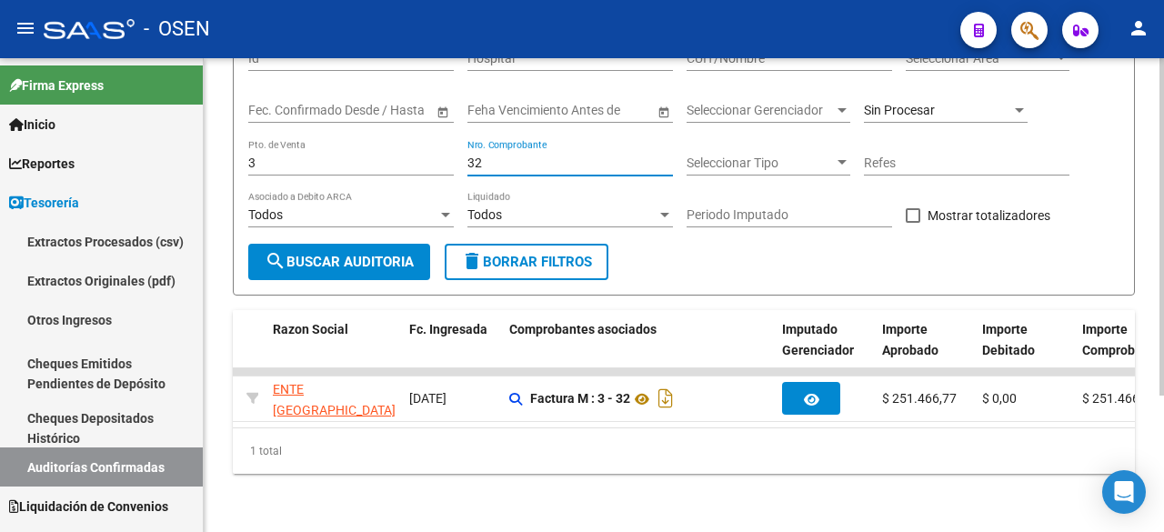
drag, startPoint x: 552, startPoint y: 154, endPoint x: 337, endPoint y: 153, distance: 214.7
click at [341, 151] on div "Filtros Id Hospital CUIT/Nombre Seleccionar Area Seleccionar Area Fecha inicio …" at bounding box center [683, 139] width 871 height 209
drag, startPoint x: 593, startPoint y: 143, endPoint x: 166, endPoint y: 153, distance: 427.7
click at [166, 153] on mat-sidenav-container "Firma Express Inicio Calendario SSS Instructivos Contacto OS Reportes Tablero d…" at bounding box center [582, 295] width 1164 height 474
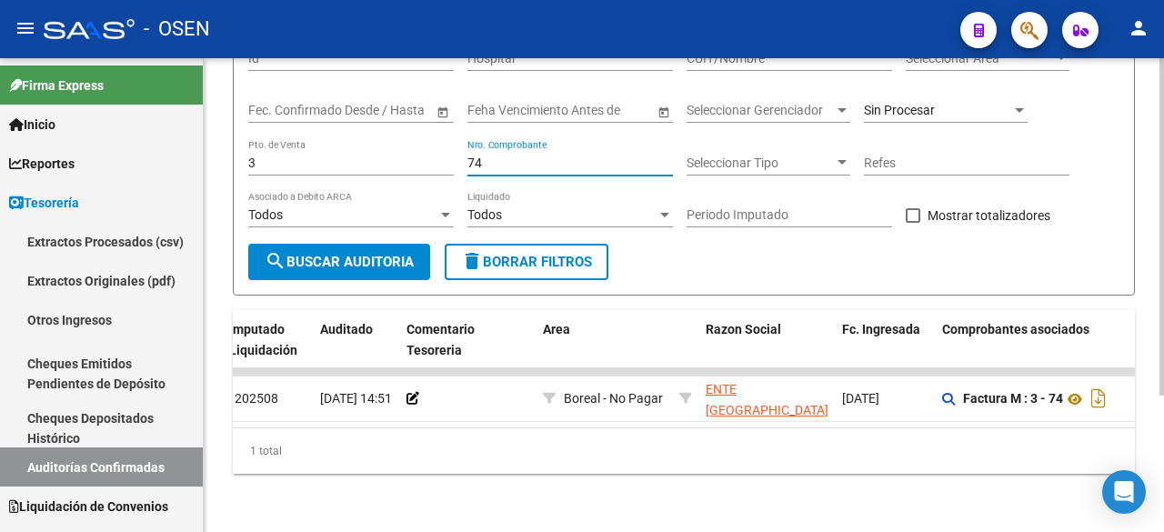
scroll to position [0, 5]
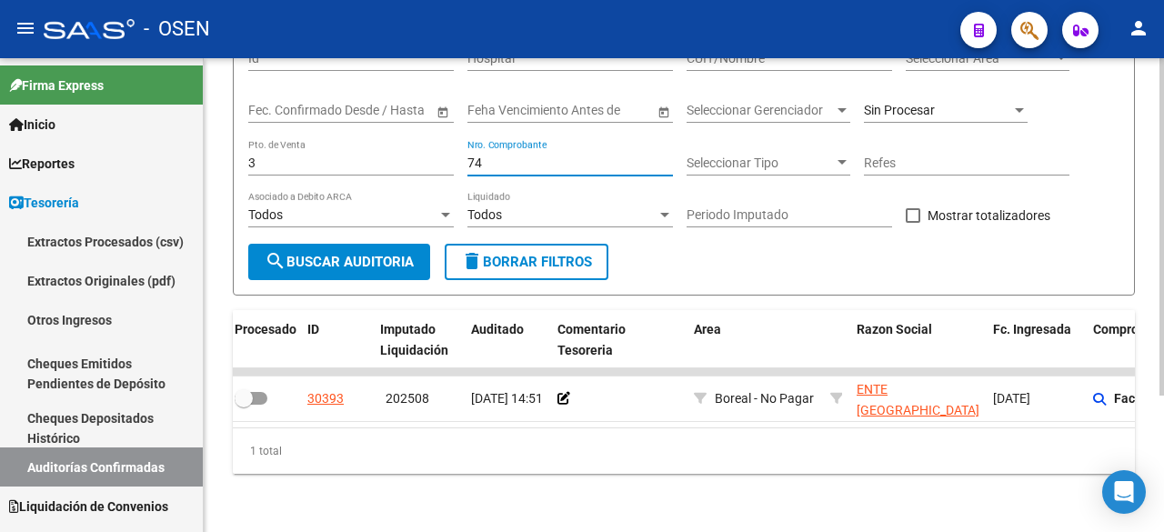
drag, startPoint x: 528, startPoint y: 149, endPoint x: 387, endPoint y: 155, distance: 141.1
click at [388, 153] on div "Filtros Id Hospital CUIT/Nombre Seleccionar Area Seleccionar Area Fecha inicio …" at bounding box center [683, 139] width 871 height 209
type input "7"
type input "5"
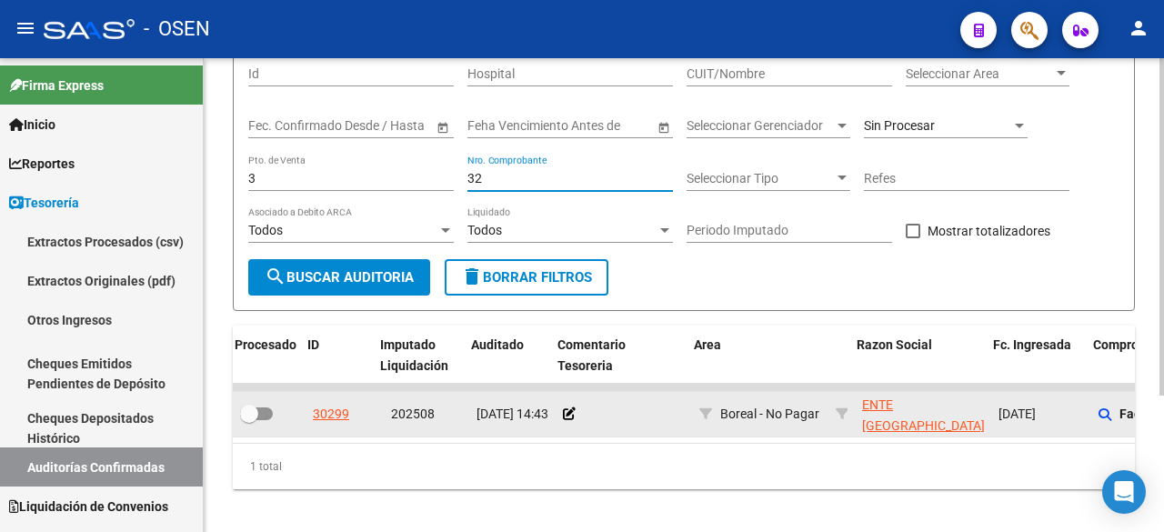
scroll to position [191, 0]
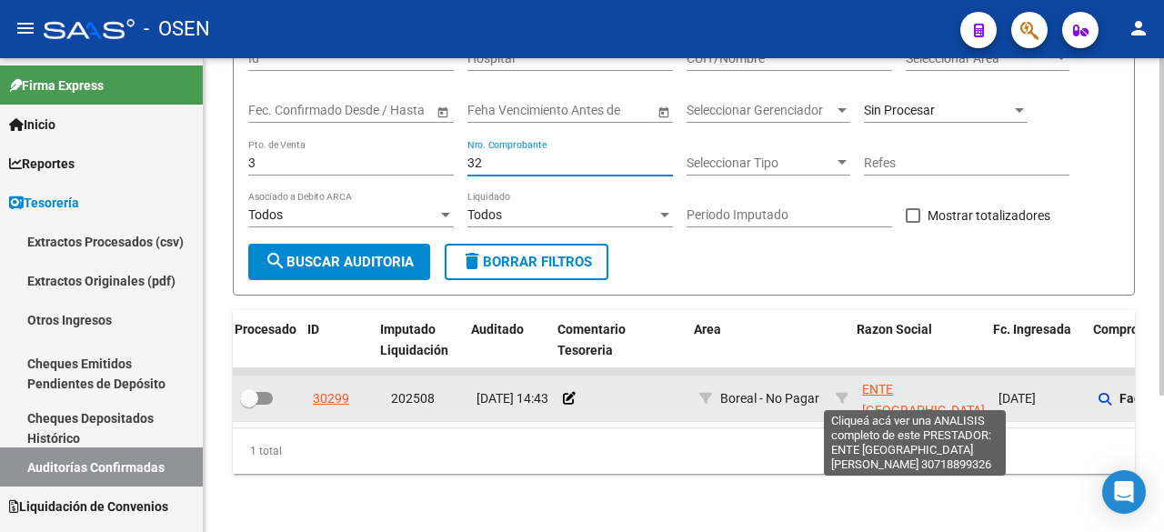
type input "32"
click at [930, 382] on span "ENTE [GEOGRAPHIC_DATA][PERSON_NAME]" at bounding box center [923, 410] width 123 height 56
type textarea "30718899326"
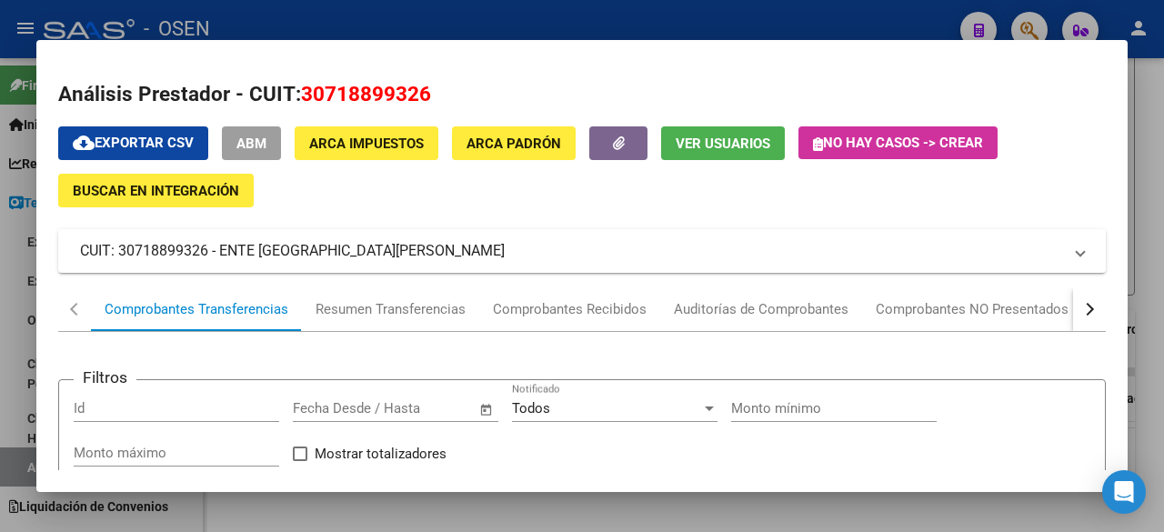
copy span "30718899326"
drag, startPoint x: 301, startPoint y: 90, endPoint x: 397, endPoint y: 70, distance: 97.6
click at [432, 86] on h2 "Análisis Prestador - CUIT: 30718899326" at bounding box center [582, 94] width 1048 height 31
click at [542, 206] on div "cloud_download Exportar CSV ABM ARCA Impuestos ARCA Padrón Ver Usuarios No hay …" at bounding box center [582, 166] width 1048 height 81
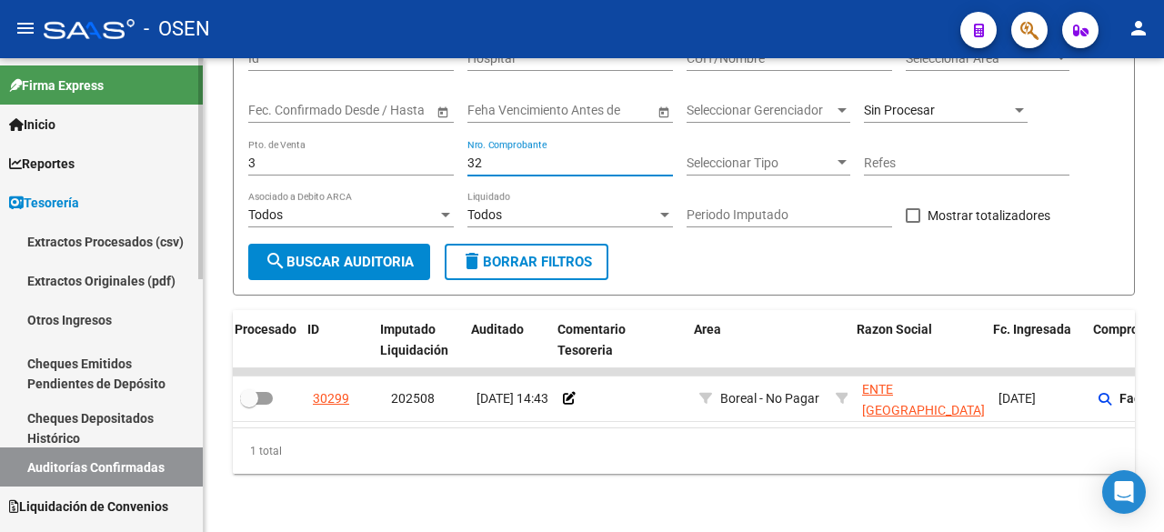
drag, startPoint x: 559, startPoint y: 147, endPoint x: 108, endPoint y: 128, distance: 451.6
click at [110, 130] on mat-sidenav-container "Firma Express Inicio Calendario SSS Instructivos Contacto OS Reportes Tablero d…" at bounding box center [582, 295] width 1164 height 474
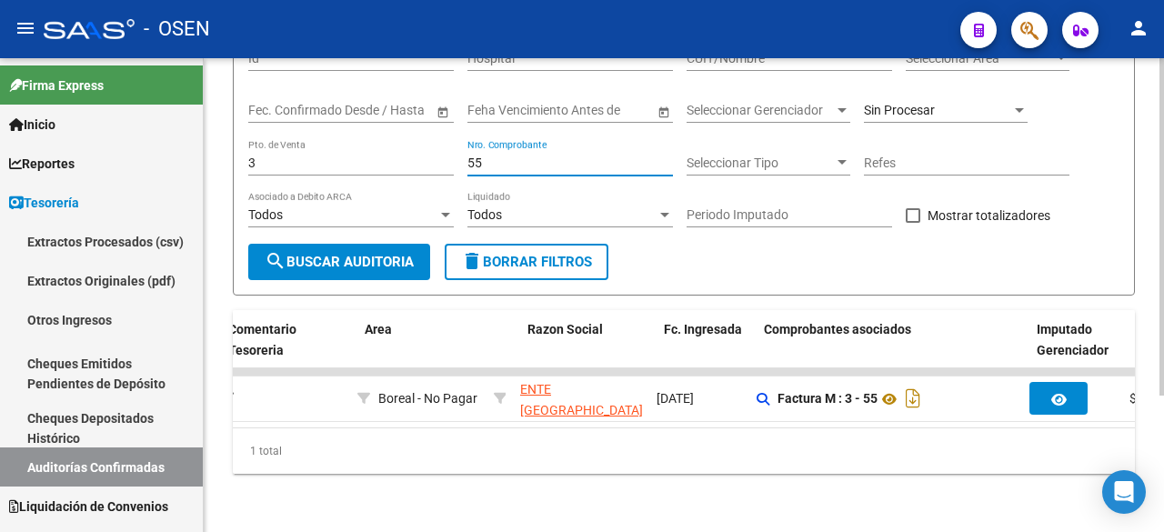
scroll to position [0, 335]
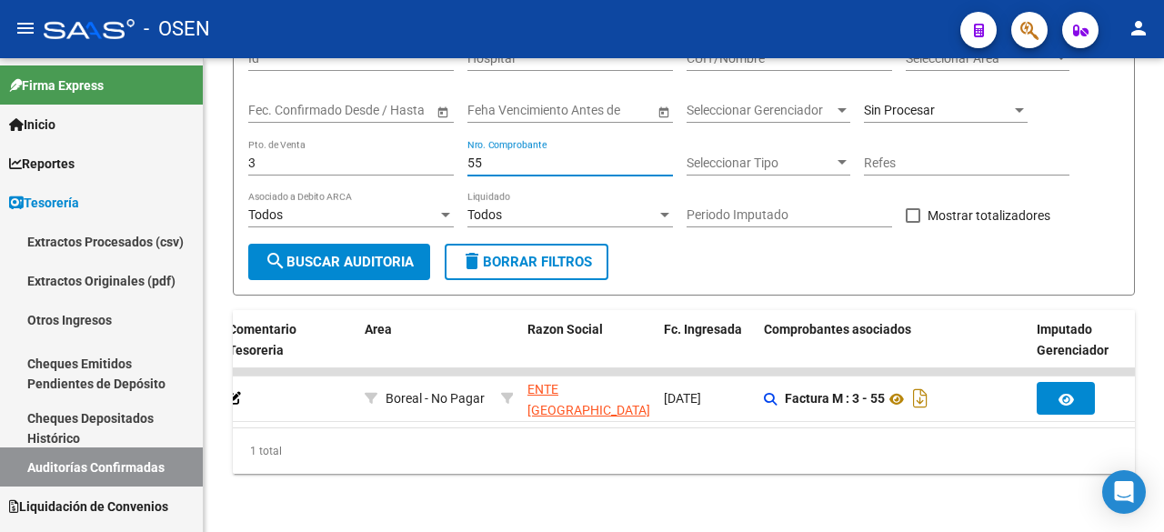
type input "55"
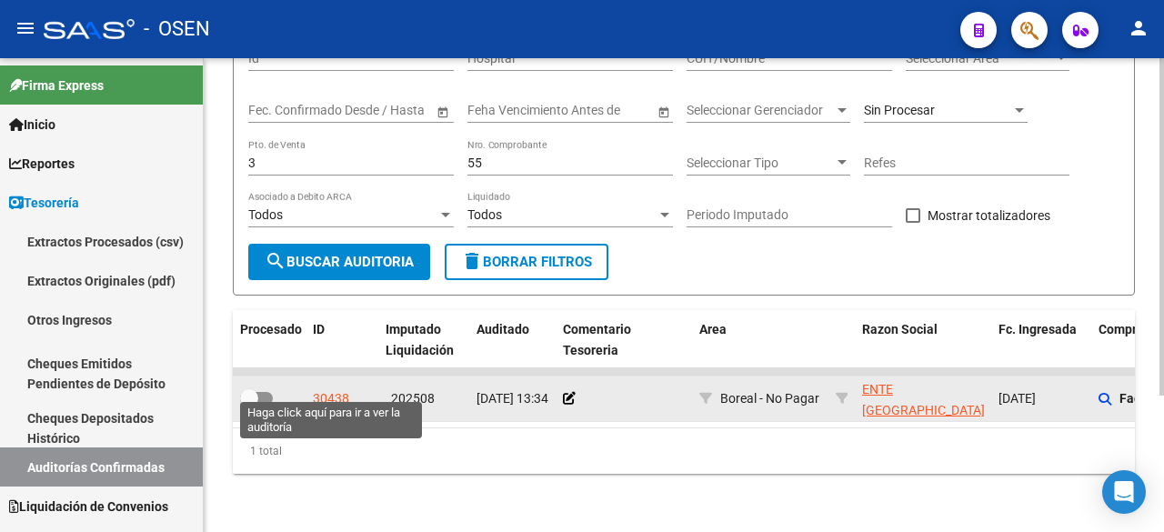
click at [334, 388] on div "30438" at bounding box center [331, 398] width 36 height 21
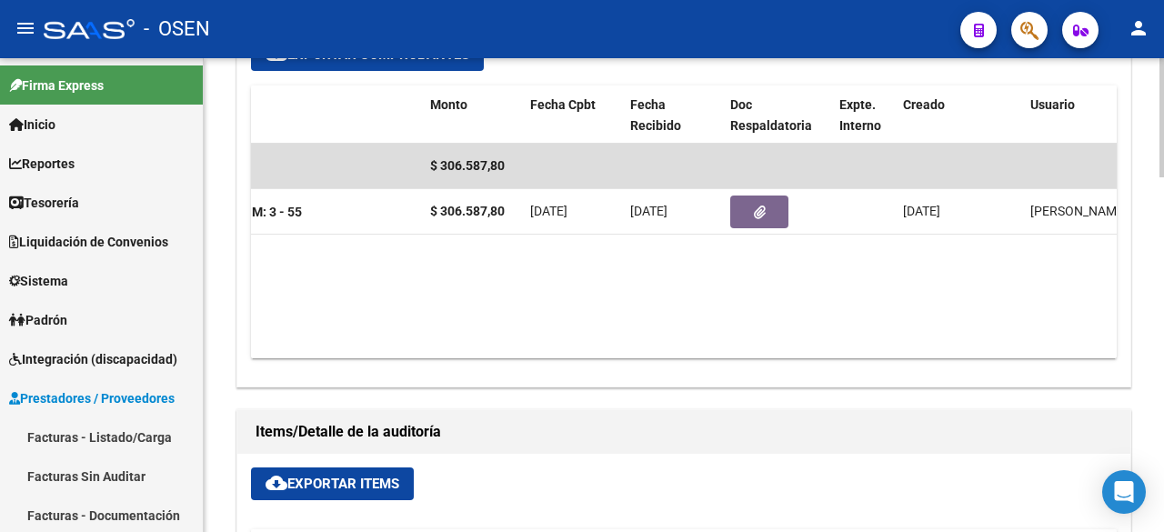
scroll to position [0, 500]
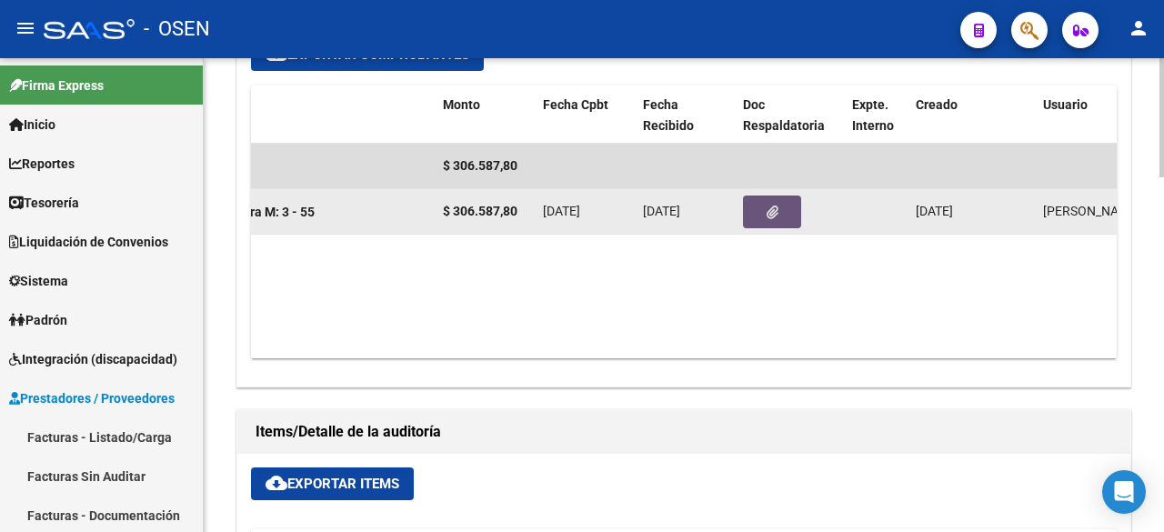
click at [761, 196] on button "button" at bounding box center [772, 212] width 58 height 33
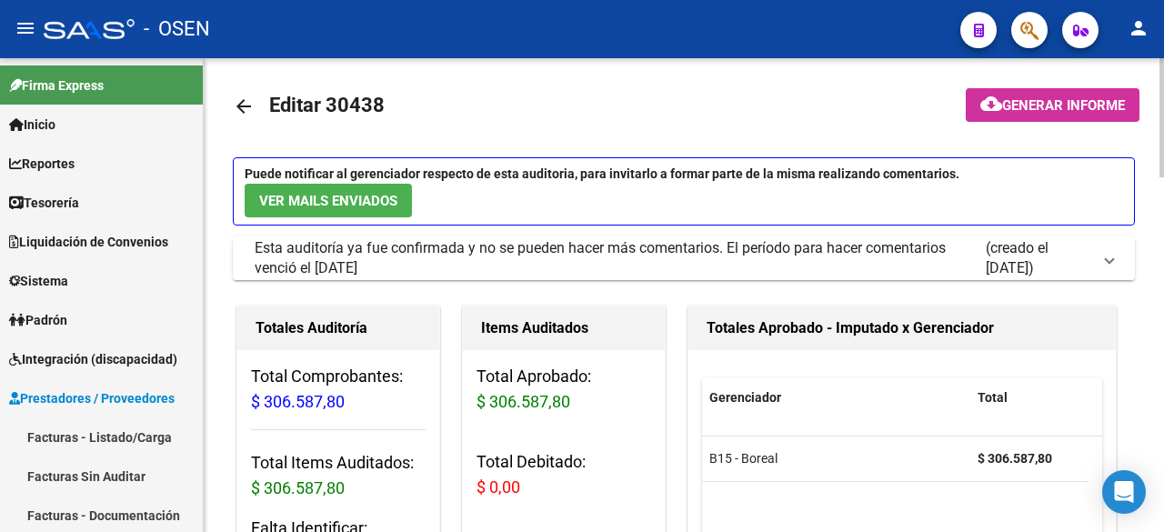
scroll to position [0, 0]
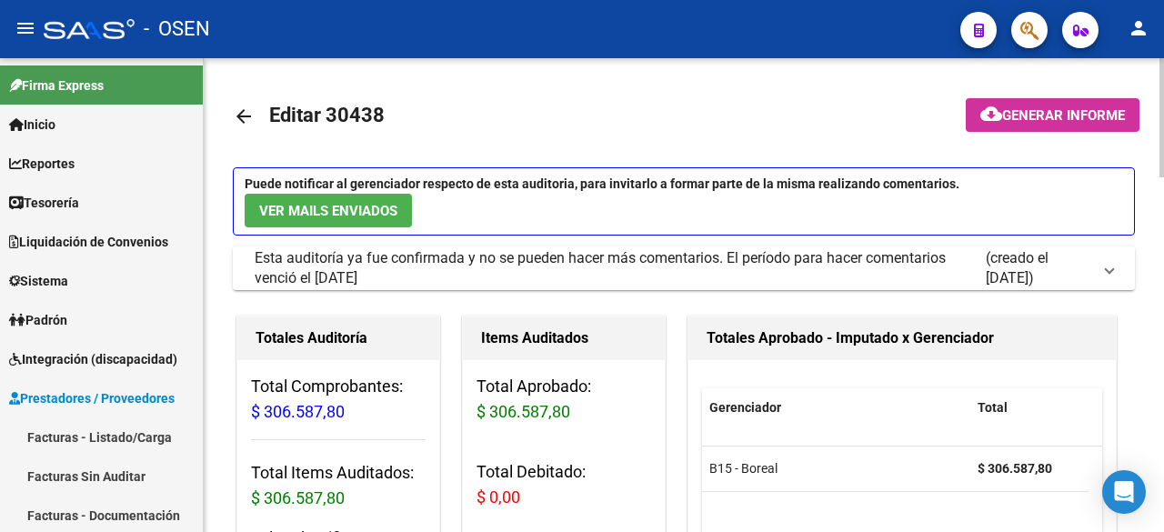
click at [252, 107] on mat-icon "arrow_back" at bounding box center [244, 117] width 22 height 22
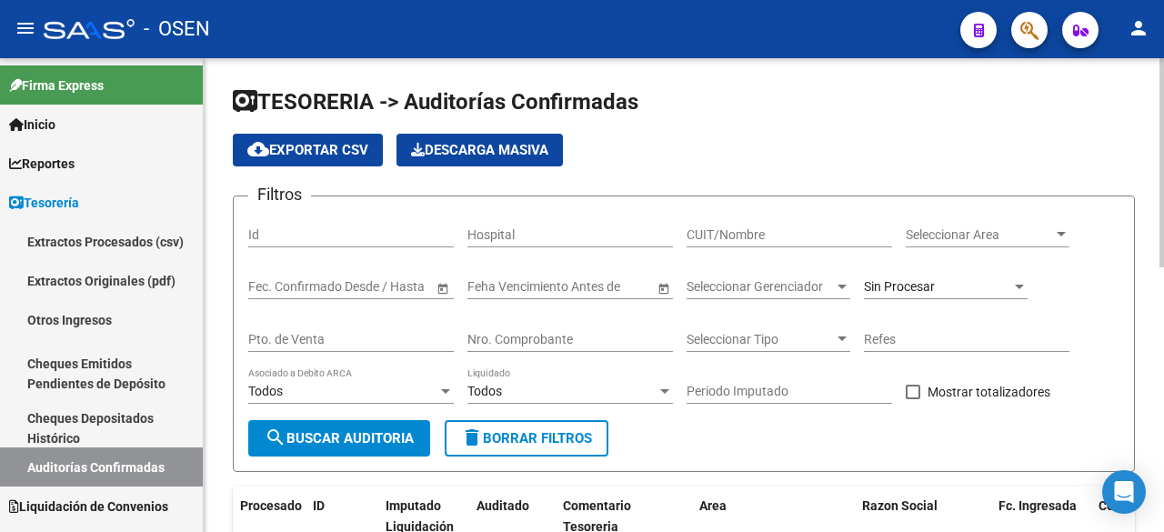
click at [602, 337] on input "Nro. Comprobante" at bounding box center [571, 339] width 206 height 15
type input "3"
click at [424, 337] on input "Pto. de Venta" at bounding box center [351, 339] width 206 height 15
type input "3"
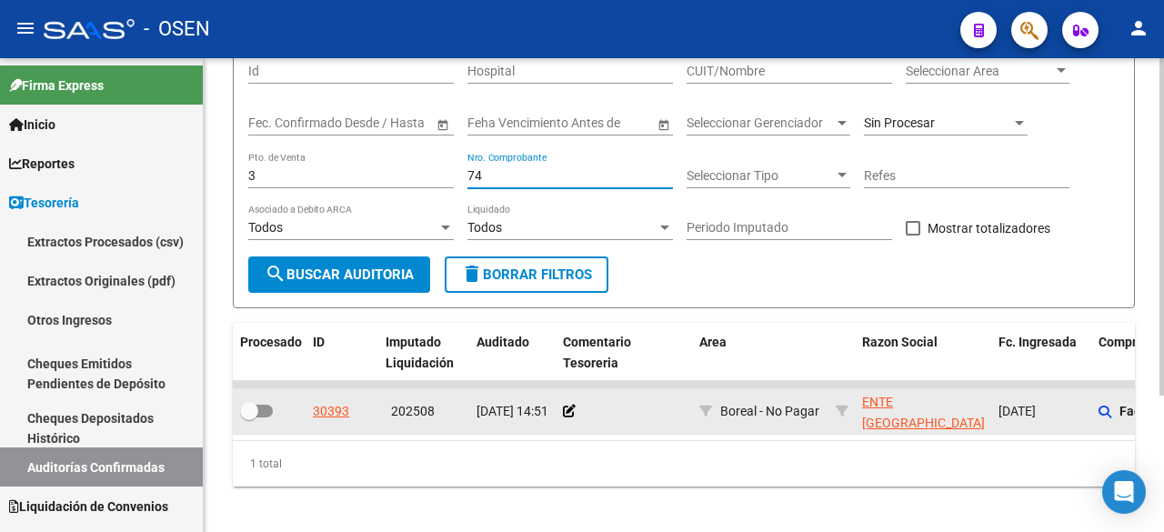
scroll to position [191, 0]
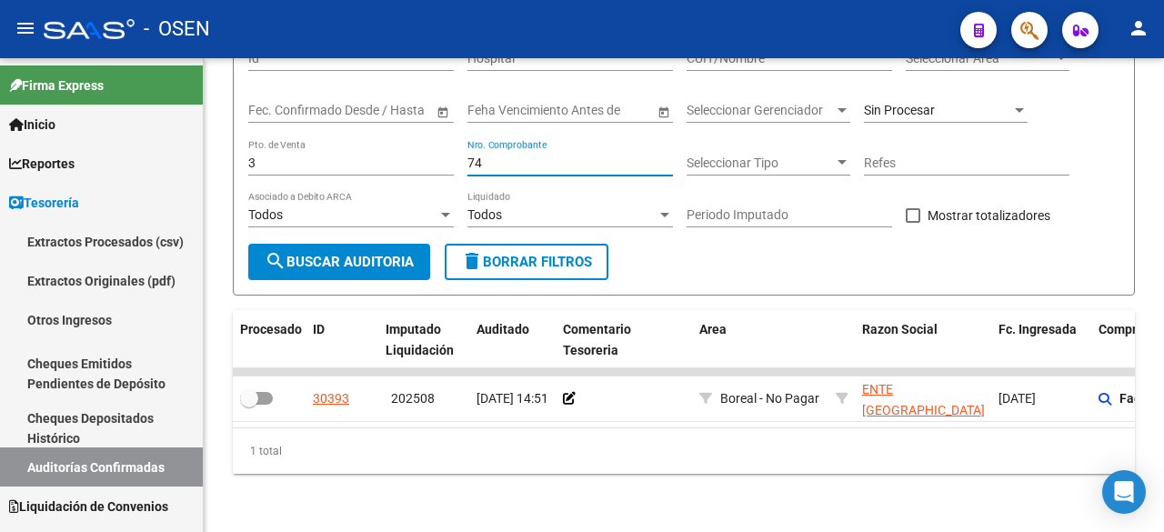
type input "74"
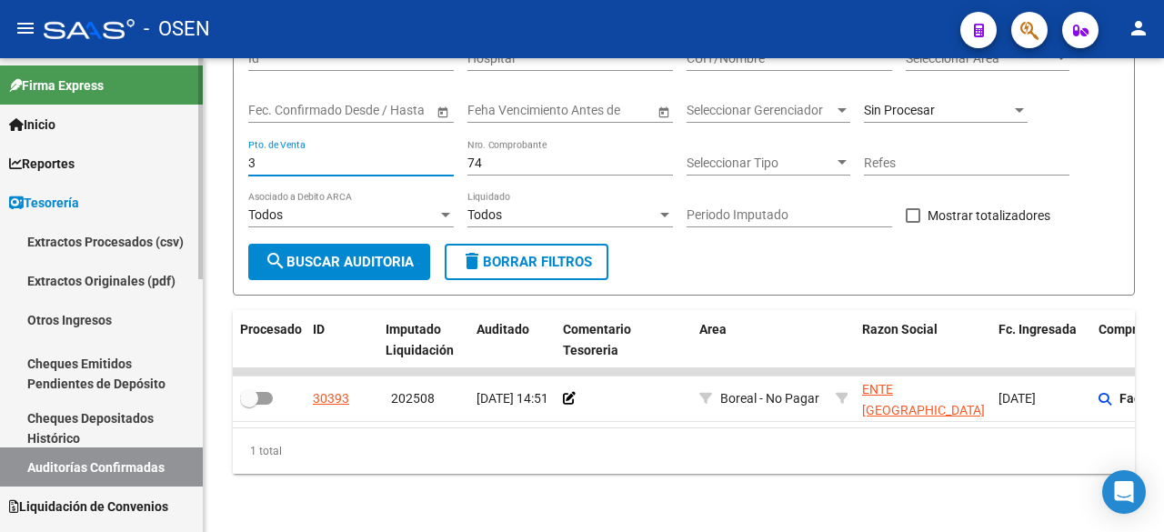
drag, startPoint x: 291, startPoint y: 147, endPoint x: 41, endPoint y: 147, distance: 250.2
click at [43, 147] on mat-sidenav-container "Firma Express Inicio Calendario SSS Instructivos Contacto OS Reportes Tablero d…" at bounding box center [582, 295] width 1164 height 474
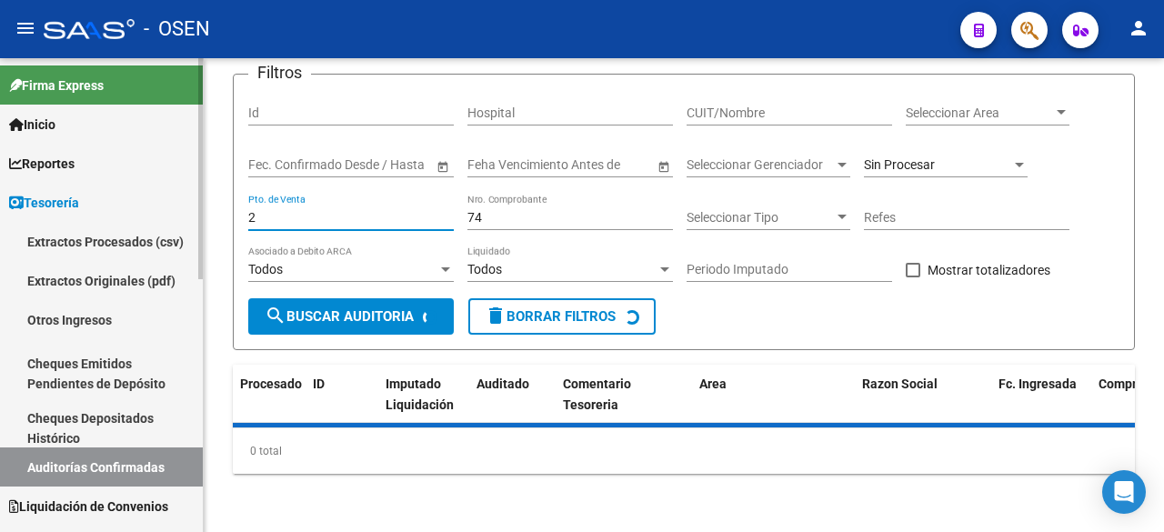
scroll to position [163, 0]
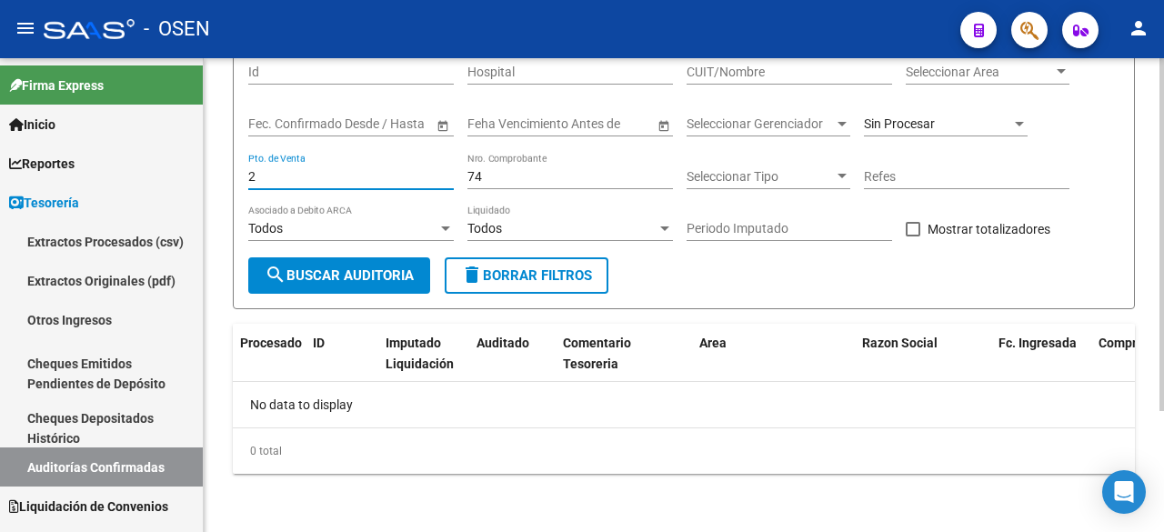
type input "2"
drag, startPoint x: 498, startPoint y: 173, endPoint x: 438, endPoint y: 177, distance: 60.2
click at [438, 177] on div "Filtros Id Hospital CUIT/Nombre Seleccionar Area Seleccionar Area Fecha inicio …" at bounding box center [683, 152] width 871 height 209
type input "1734"
drag, startPoint x: 320, startPoint y: 182, endPoint x: 200, endPoint y: 176, distance: 120.2
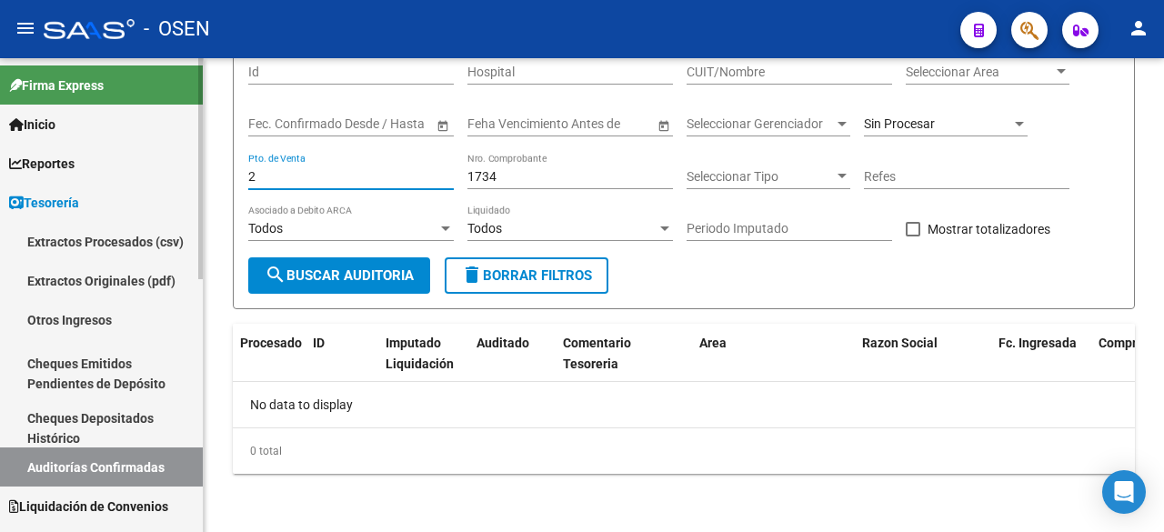
click at [202, 176] on mat-sidenav-container "Firma Express Inicio Calendario SSS Instructivos Contacto OS Reportes Tablero d…" at bounding box center [582, 295] width 1164 height 474
type input "9"
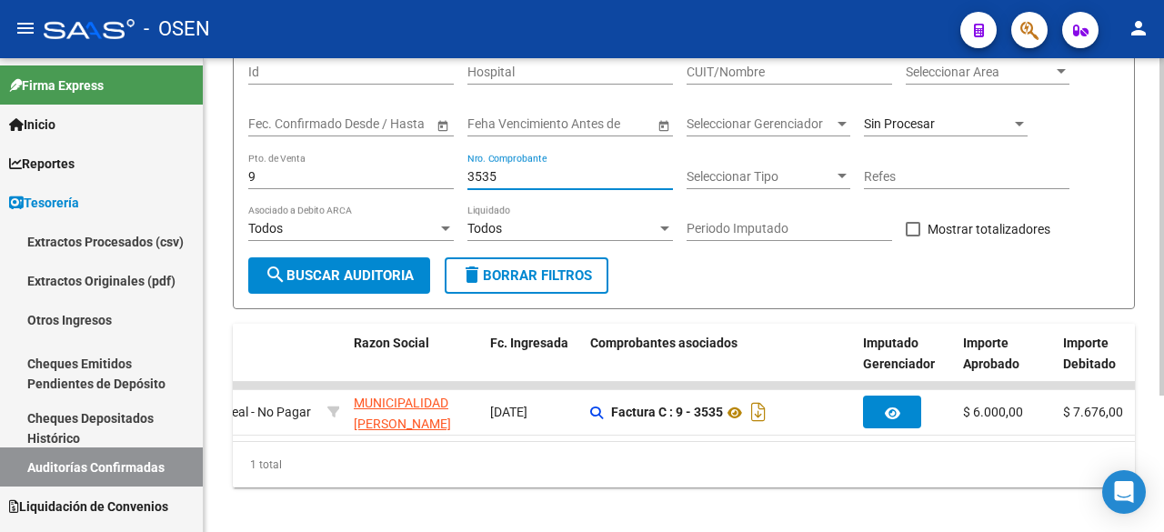
scroll to position [0, 632]
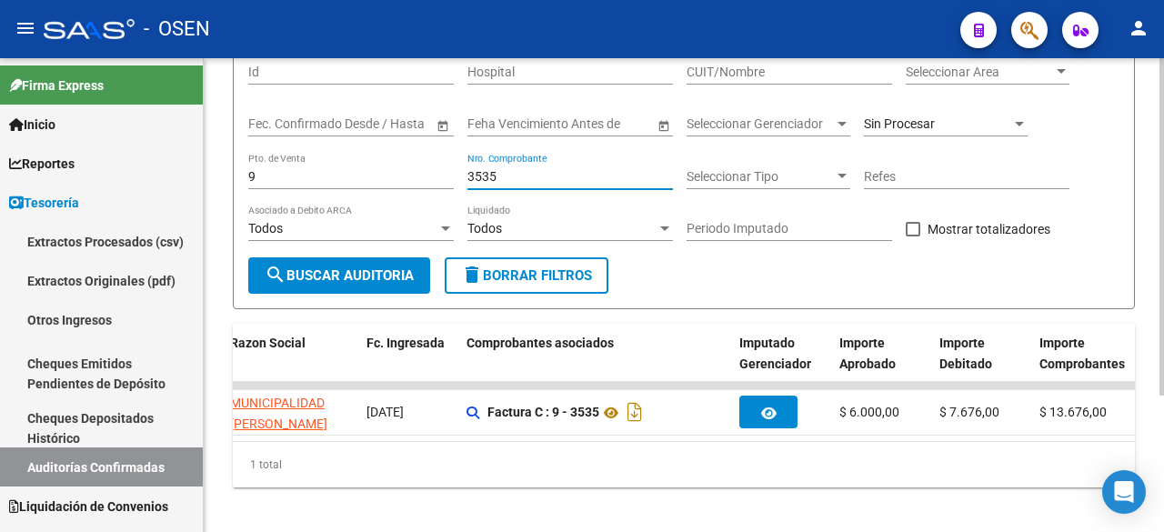
drag, startPoint x: 551, startPoint y: 176, endPoint x: 395, endPoint y: 176, distance: 156.5
click at [395, 176] on div "Filtros Id Hospital CUIT/Nombre Seleccionar Area Seleccionar Area Fecha inicio …" at bounding box center [683, 152] width 871 height 209
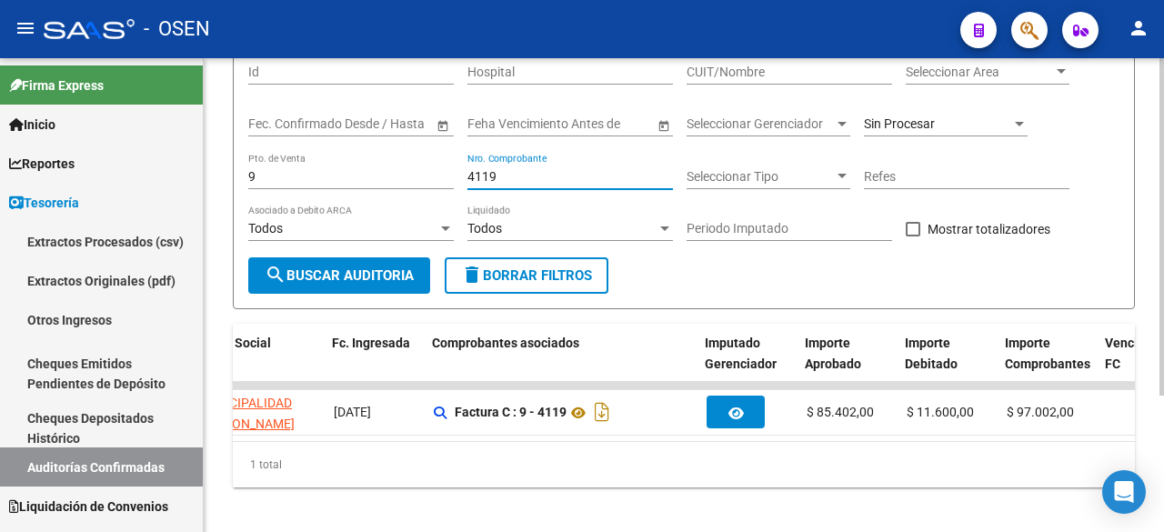
scroll to position [0, 0]
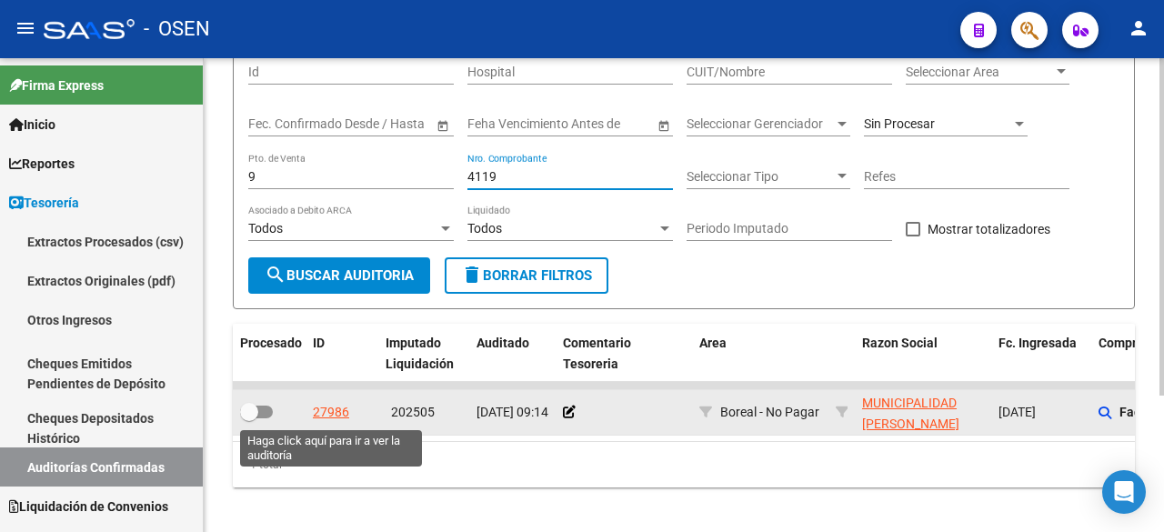
type input "4119"
click at [331, 403] on div "27986" at bounding box center [331, 412] width 36 height 21
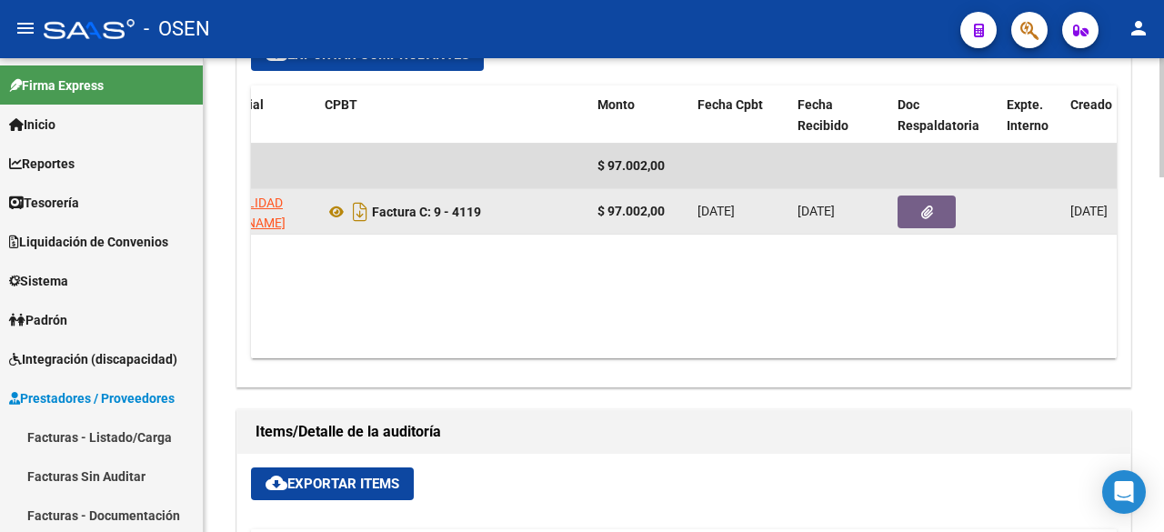
scroll to position [0, 380]
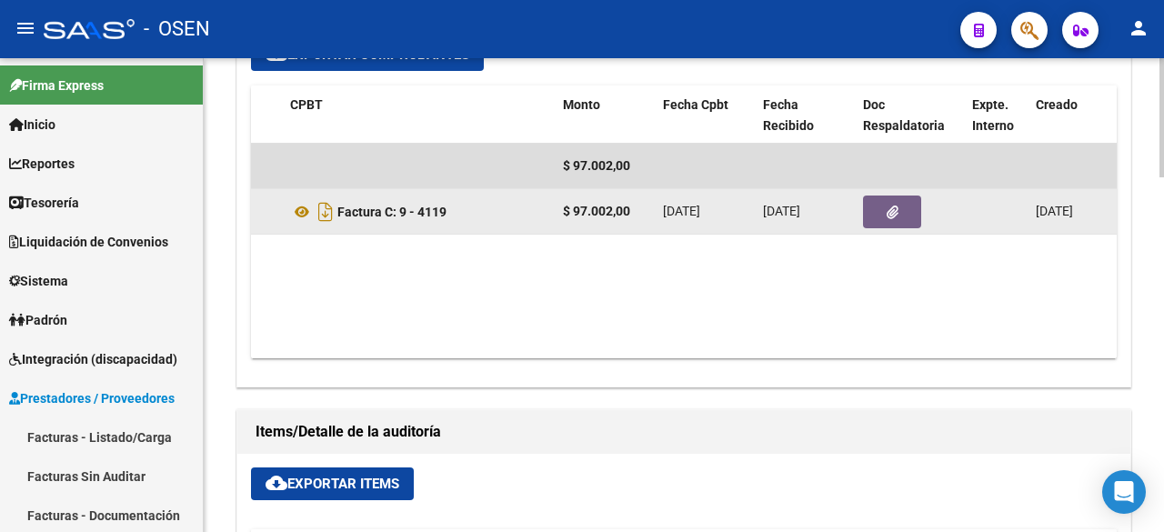
click at [907, 196] on button "button" at bounding box center [892, 212] width 58 height 33
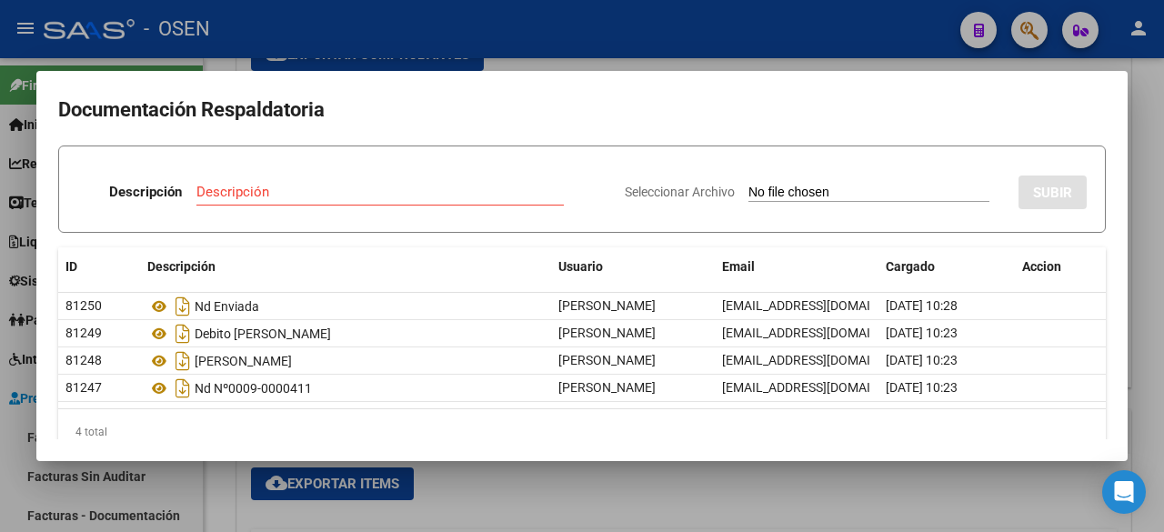
click at [227, 425] on div "4 total" at bounding box center [582, 431] width 1048 height 45
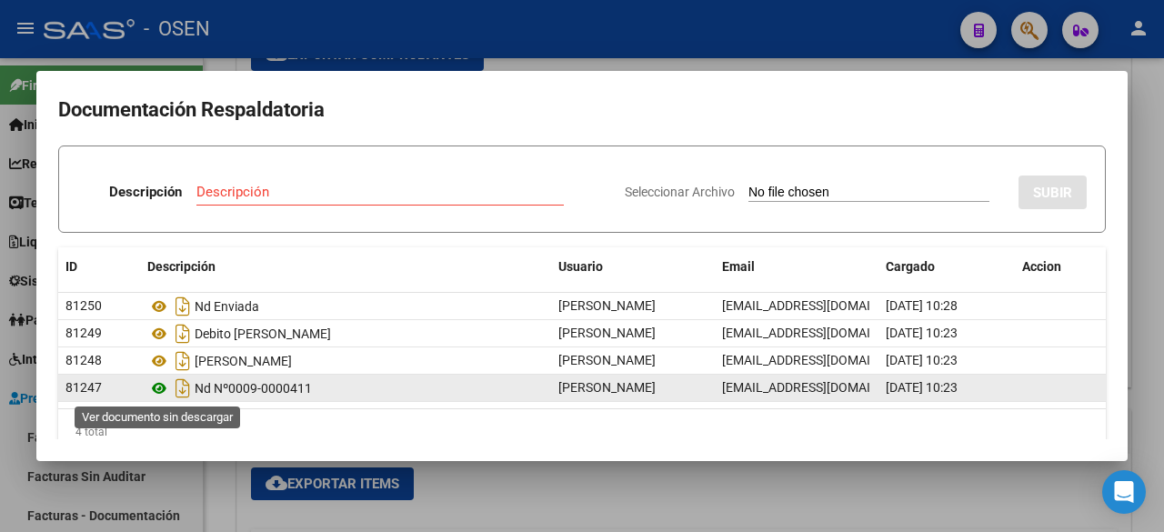
click at [156, 389] on icon at bounding box center [159, 389] width 24 height 22
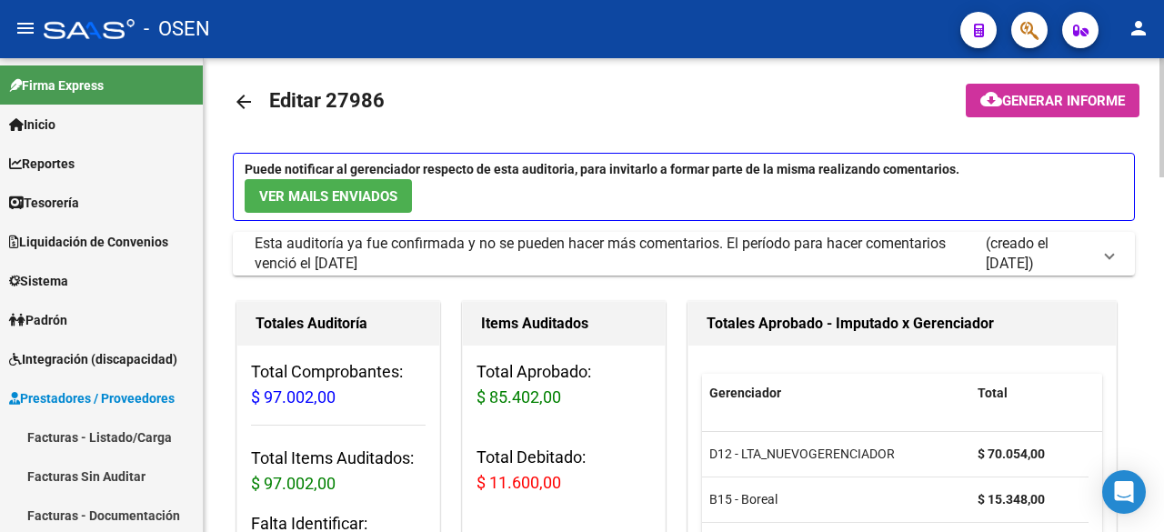
scroll to position [0, 0]
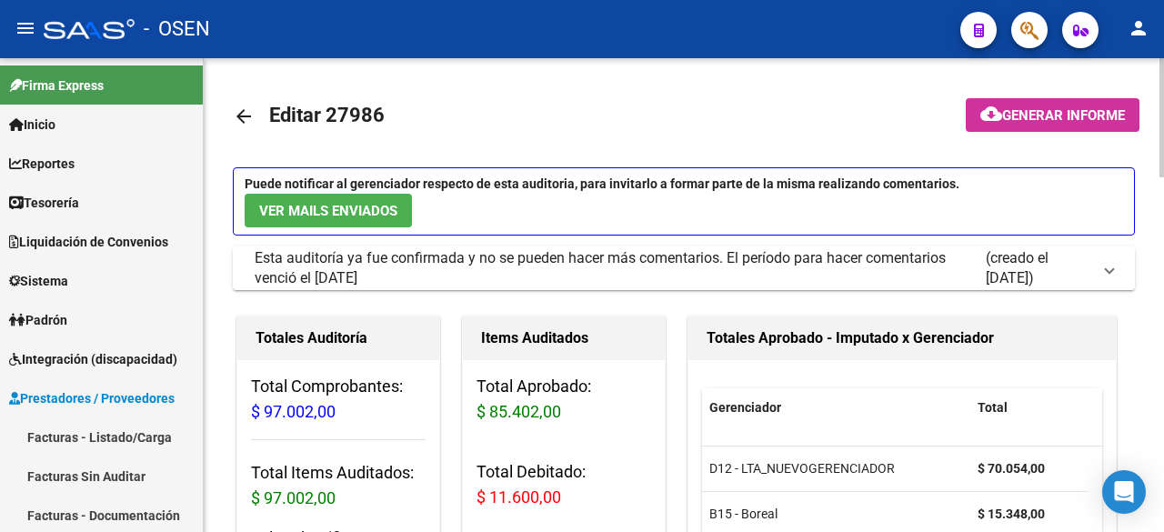
click at [247, 124] on mat-icon "arrow_back" at bounding box center [244, 117] width 22 height 22
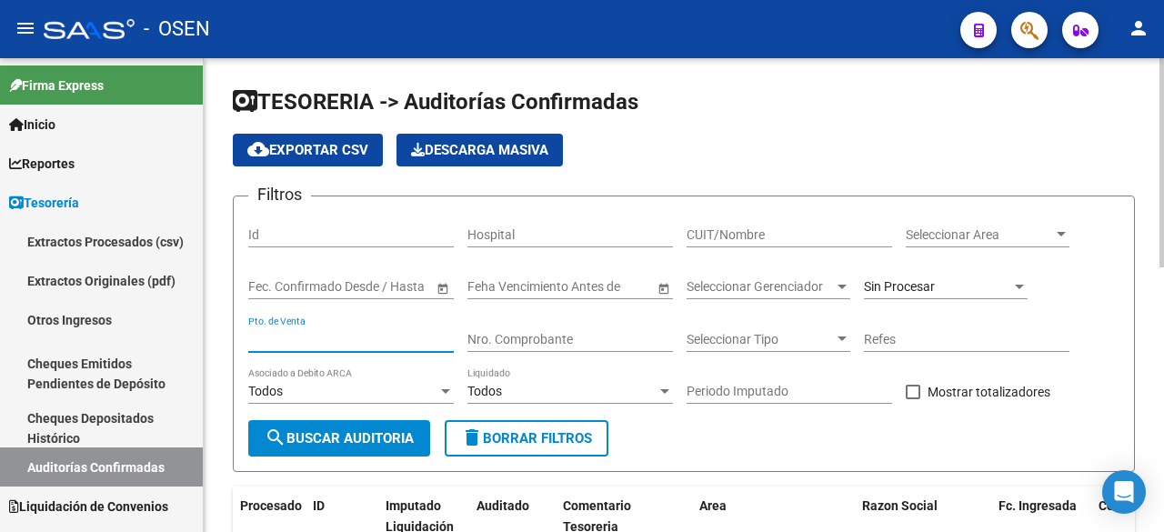
click at [418, 343] on input "Pto. de Venta" at bounding box center [351, 339] width 206 height 15
type input "9"
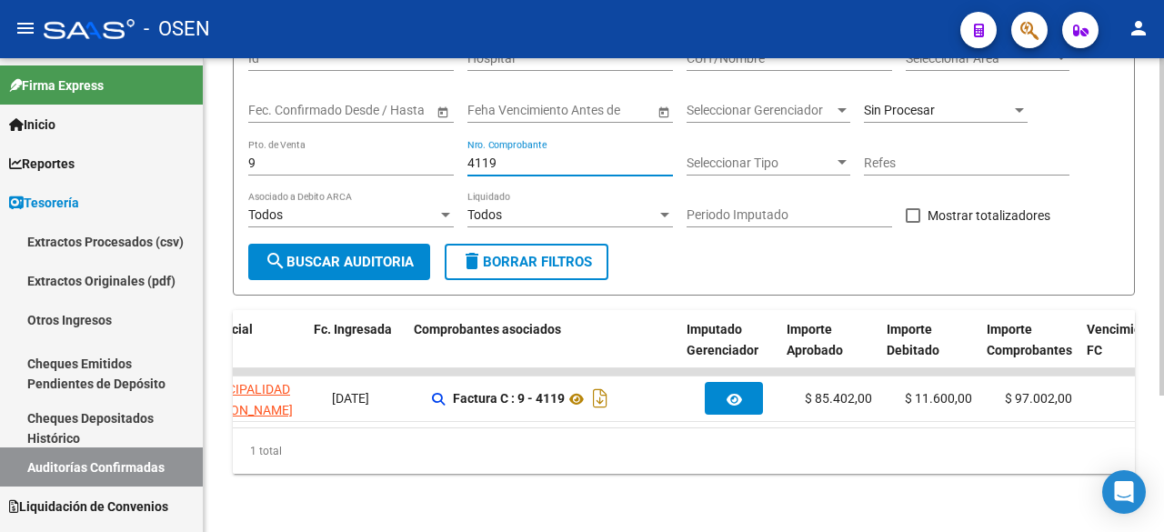
scroll to position [0, 708]
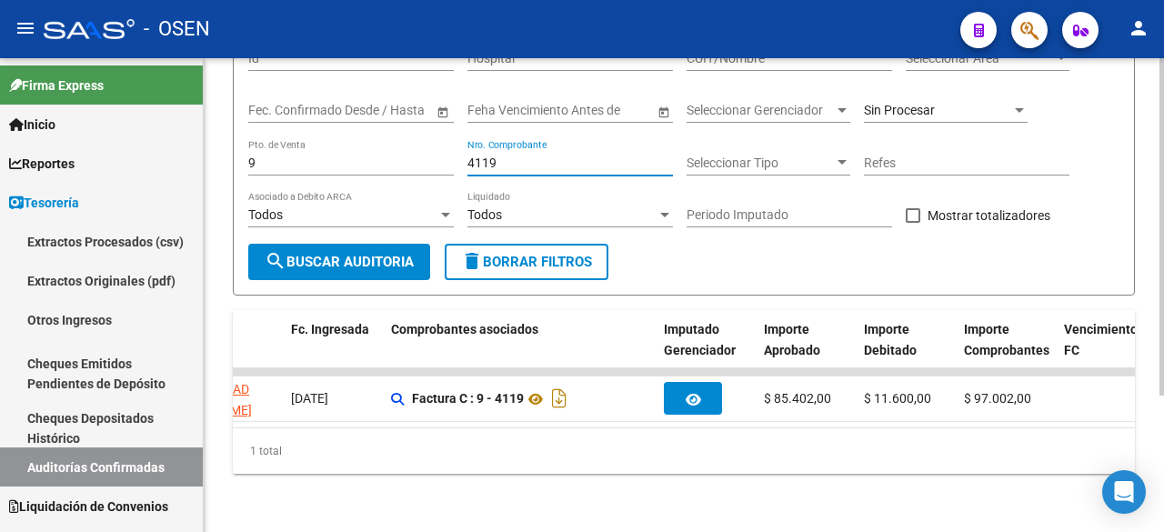
drag, startPoint x: 503, startPoint y: 141, endPoint x: 438, endPoint y: 155, distance: 66.0
click at [383, 141] on div "Filtros Id Hospital CUIT/Nombre Seleccionar Area Seleccionar Area Fecha inicio …" at bounding box center [683, 139] width 871 height 209
drag, startPoint x: 512, startPoint y: 149, endPoint x: 279, endPoint y: 130, distance: 233.7
click at [279, 130] on div "Filtros Id Hospital CUIT/Nombre Seleccionar Area Seleccionar Area Fecha inicio …" at bounding box center [683, 139] width 871 height 209
drag, startPoint x: 571, startPoint y: 150, endPoint x: 429, endPoint y: 185, distance: 146.1
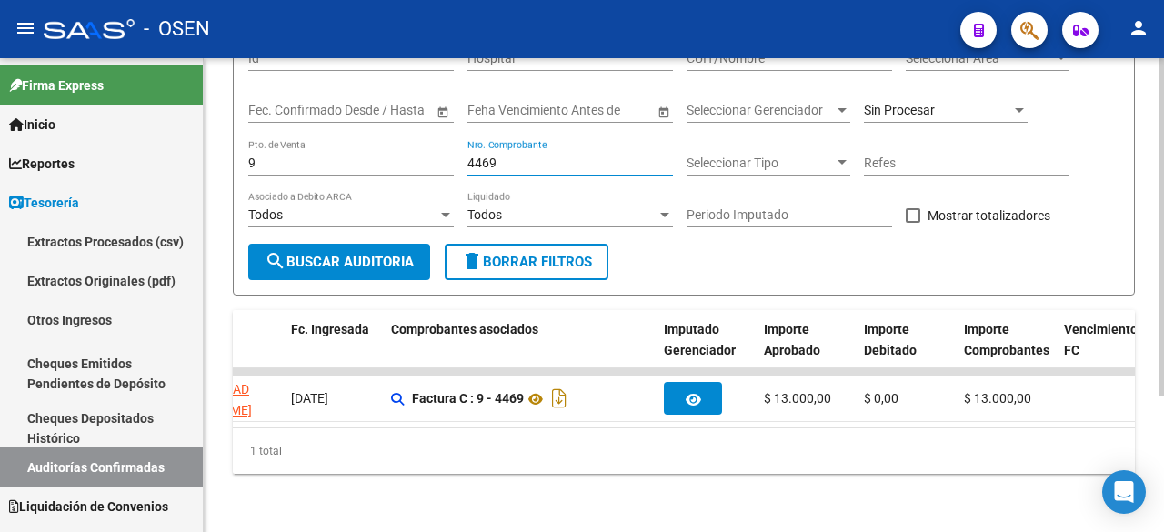
click at [262, 155] on div "Filtros Id Hospital CUIT/Nombre Seleccionar Area Seleccionar Area Fecha inicio …" at bounding box center [683, 139] width 871 height 209
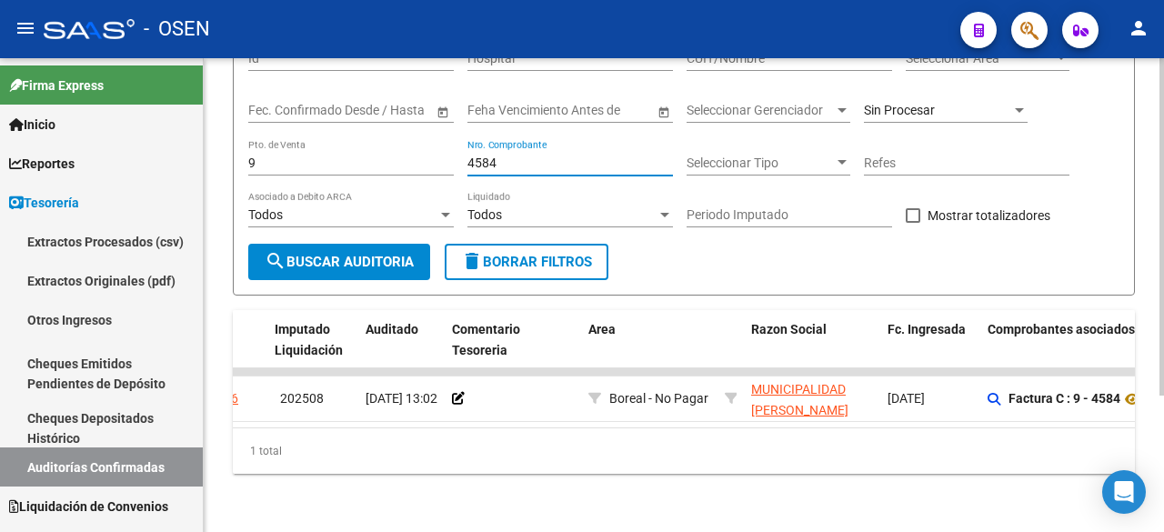
scroll to position [0, 151]
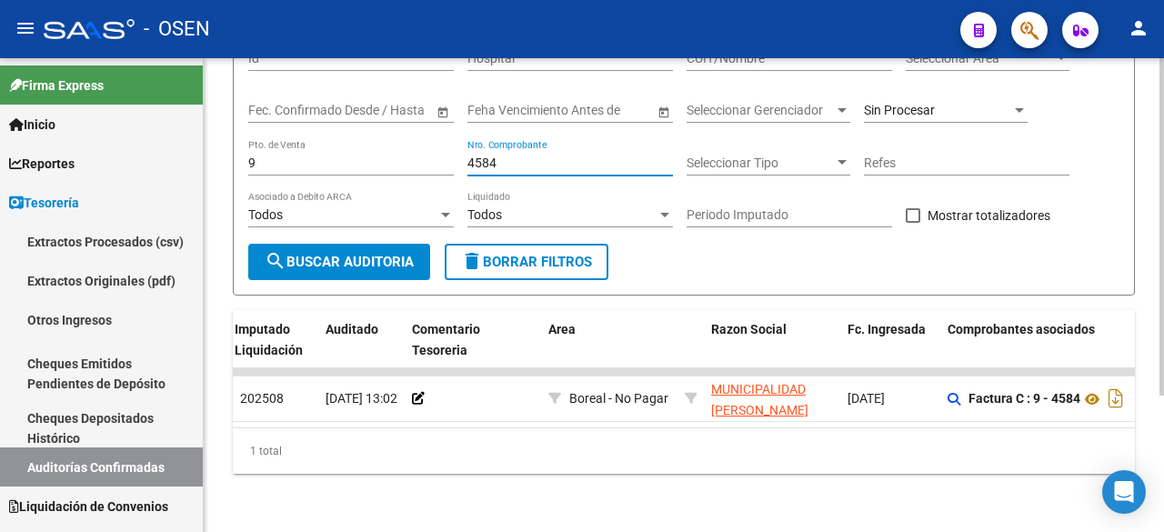
drag, startPoint x: 524, startPoint y: 149, endPoint x: 231, endPoint y: 148, distance: 292.9
click at [234, 148] on form "Filtros Id Hospital CUIT/Nombre Seleccionar Area Seleccionar Area Fecha inicio …" at bounding box center [684, 157] width 902 height 277
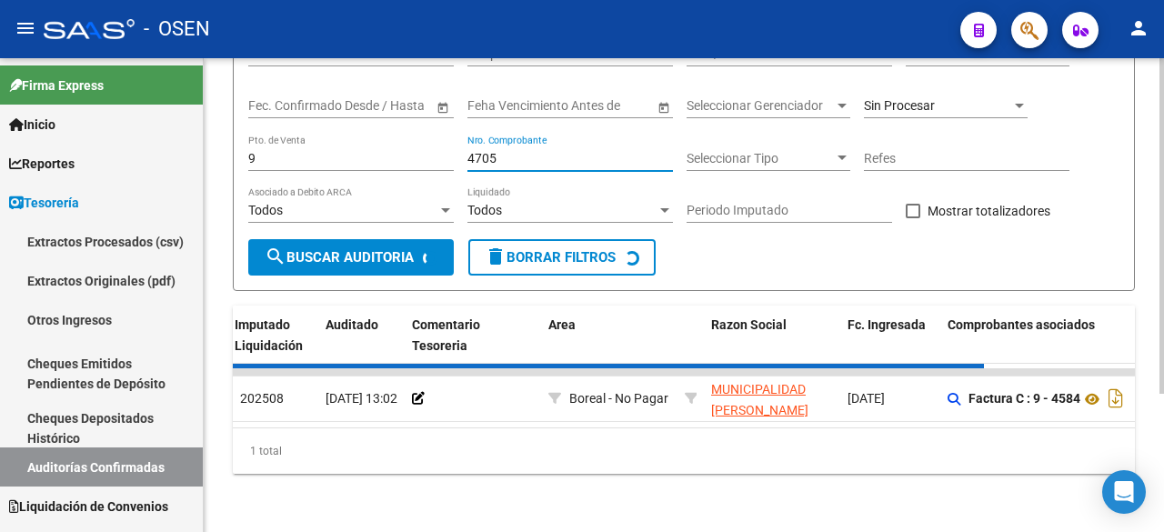
scroll to position [163, 0]
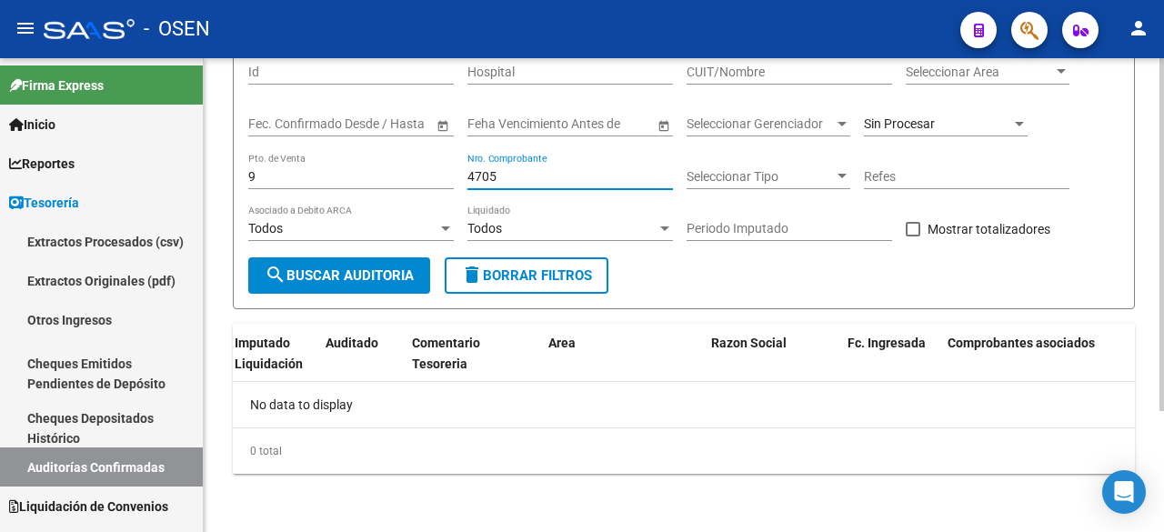
type input "4705"
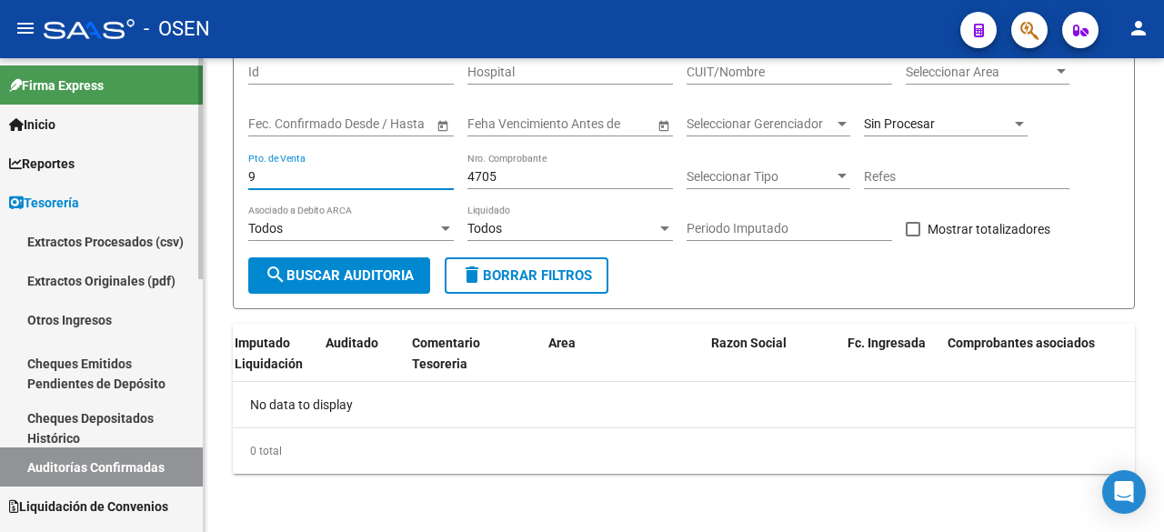
drag, startPoint x: 293, startPoint y: 176, endPoint x: 256, endPoint y: 188, distance: 39.1
click at [184, 186] on mat-sidenav-container "Firma Express Inicio Calendario SSS Instructivos Contacto OS Reportes Tablero d…" at bounding box center [582, 295] width 1164 height 474
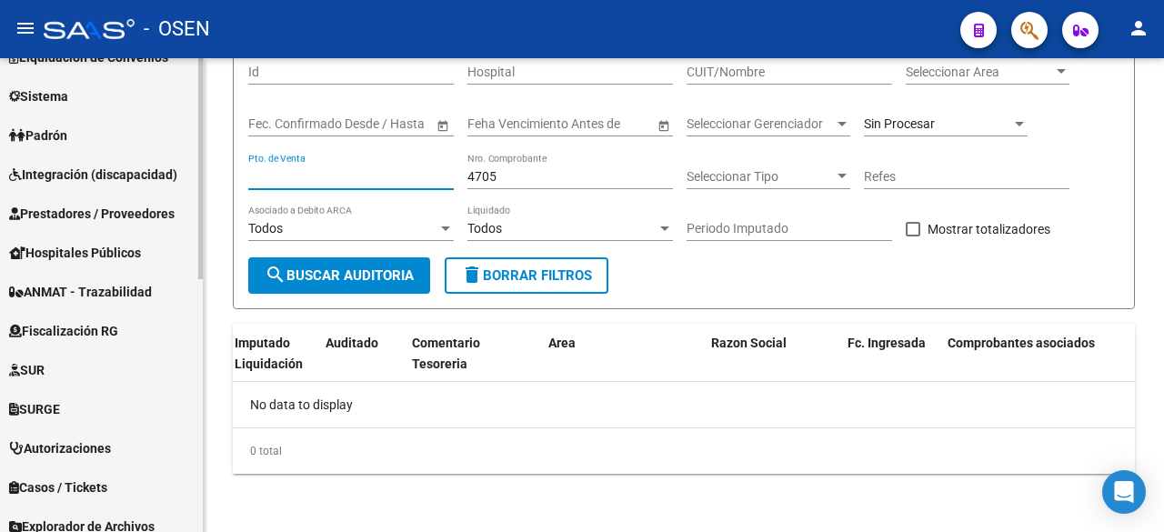
scroll to position [541, 0]
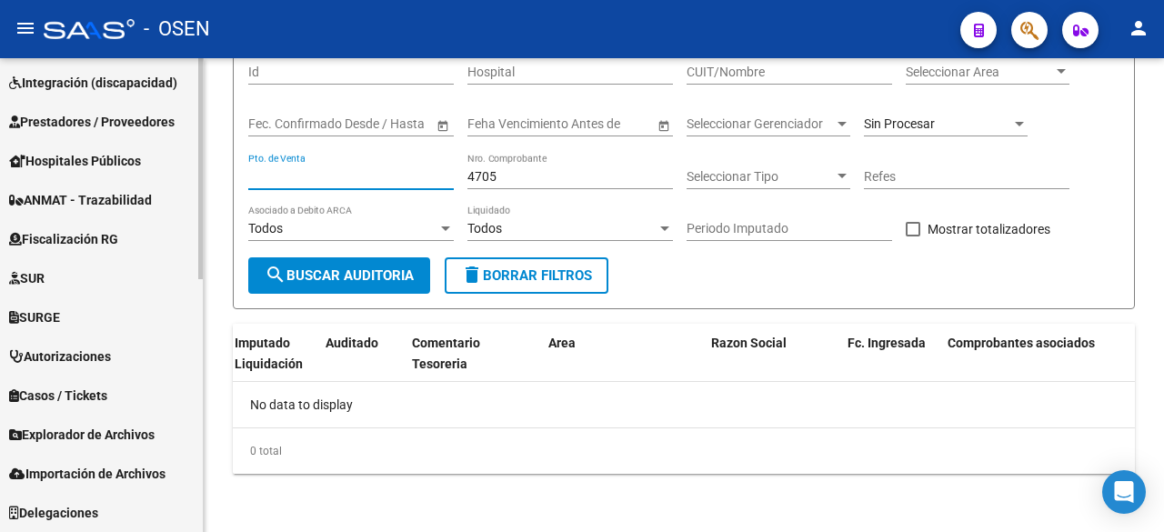
click at [165, 118] on span "Prestadores / Proveedores" at bounding box center [92, 122] width 166 height 20
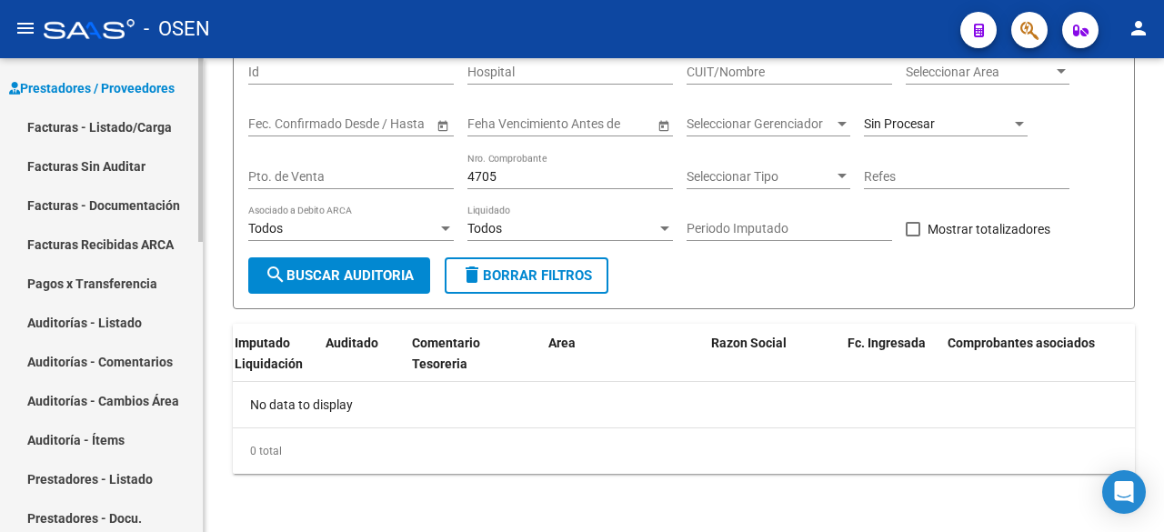
scroll to position [277, 0]
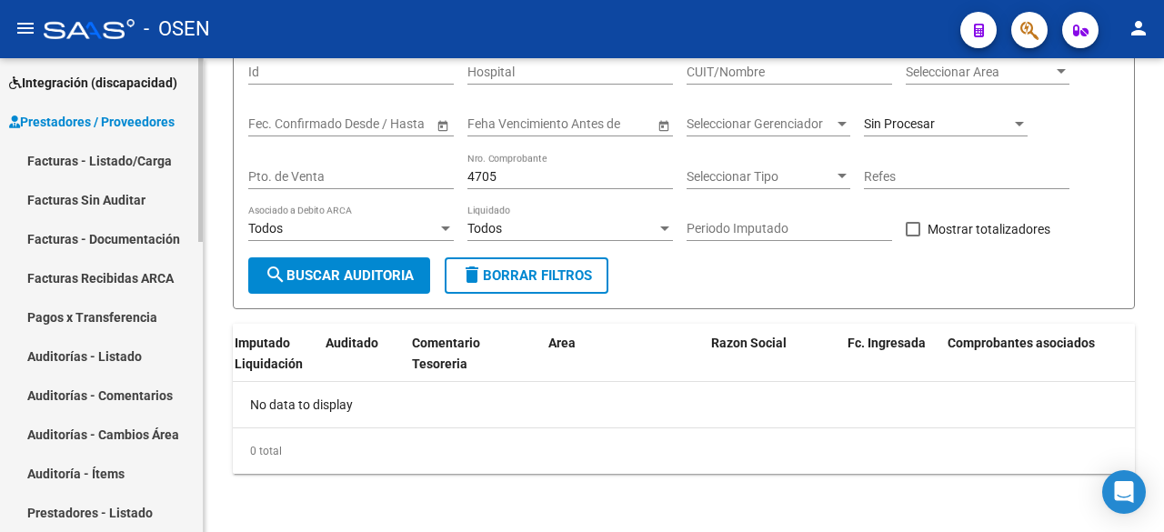
click at [146, 142] on link "Facturas - Listado/Carga" at bounding box center [101, 160] width 203 height 39
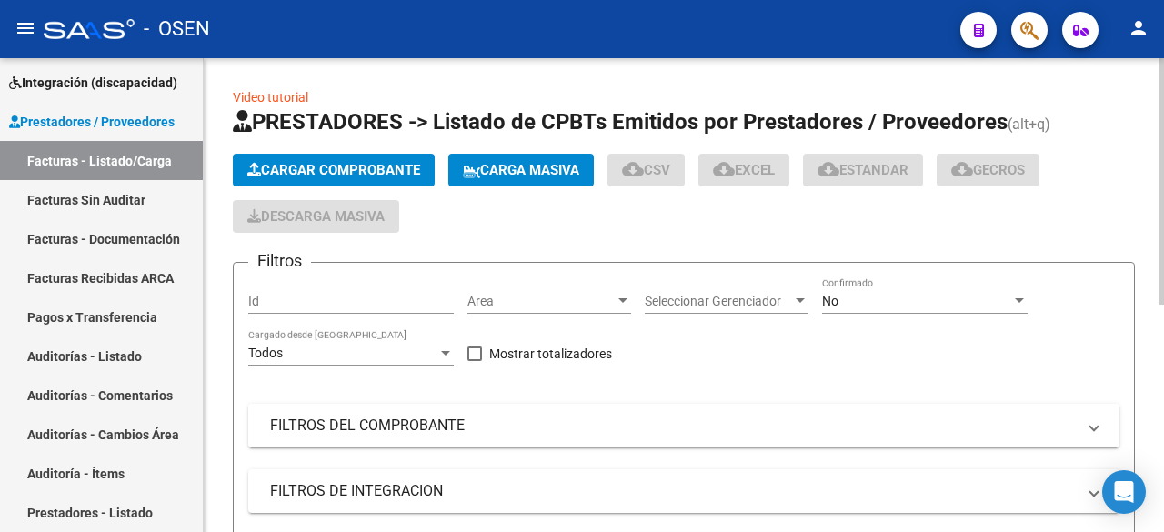
click at [439, 426] on mat-panel-title "FILTROS DEL COMPROBANTE" at bounding box center [673, 426] width 806 height 20
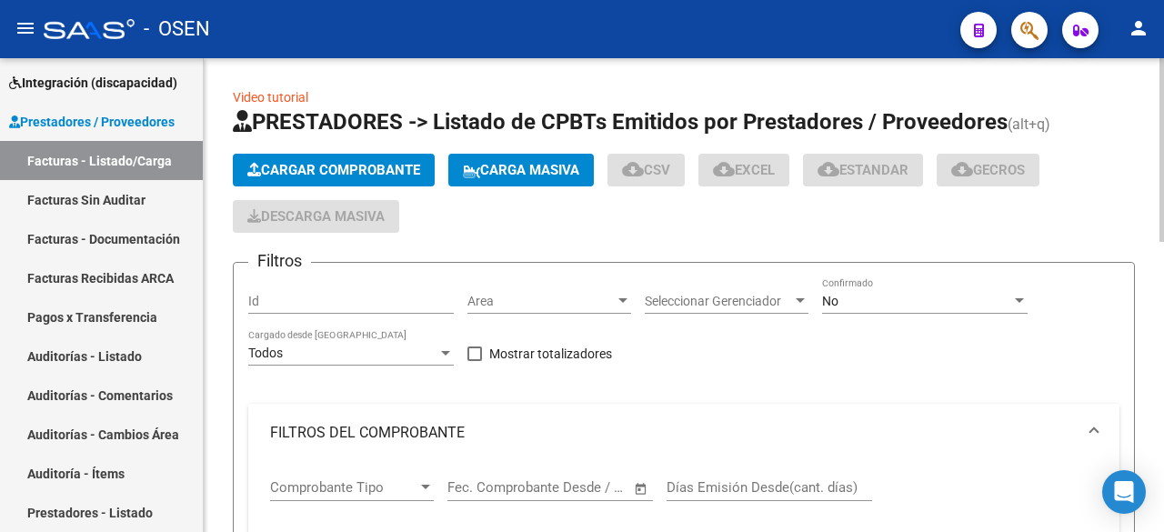
scroll to position [303, 0]
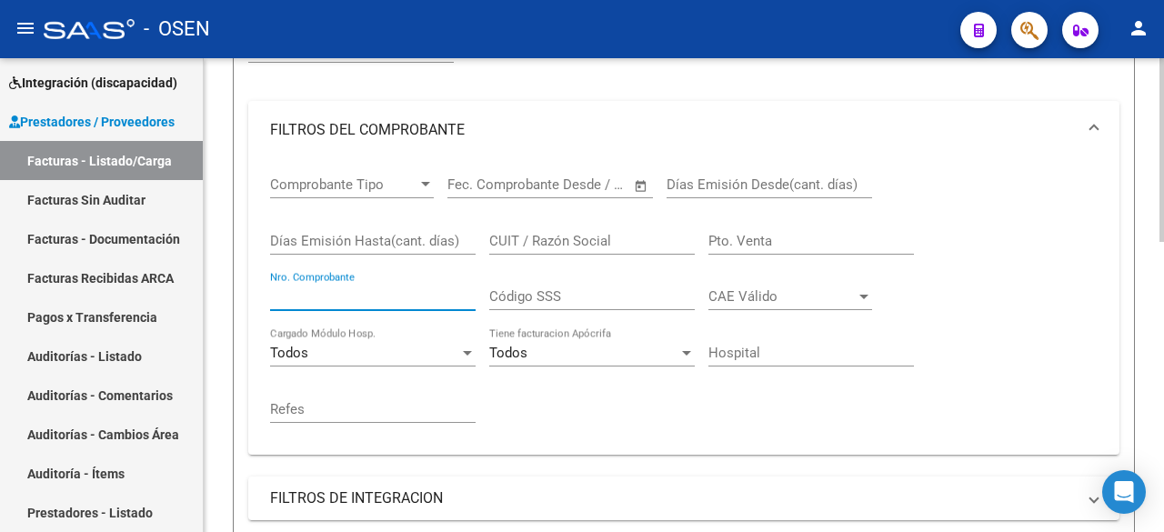
click at [386, 296] on input "Nro. Comprobante" at bounding box center [373, 296] width 206 height 16
type input "4705"
click at [752, 243] on input "Pto. Venta" at bounding box center [812, 241] width 206 height 16
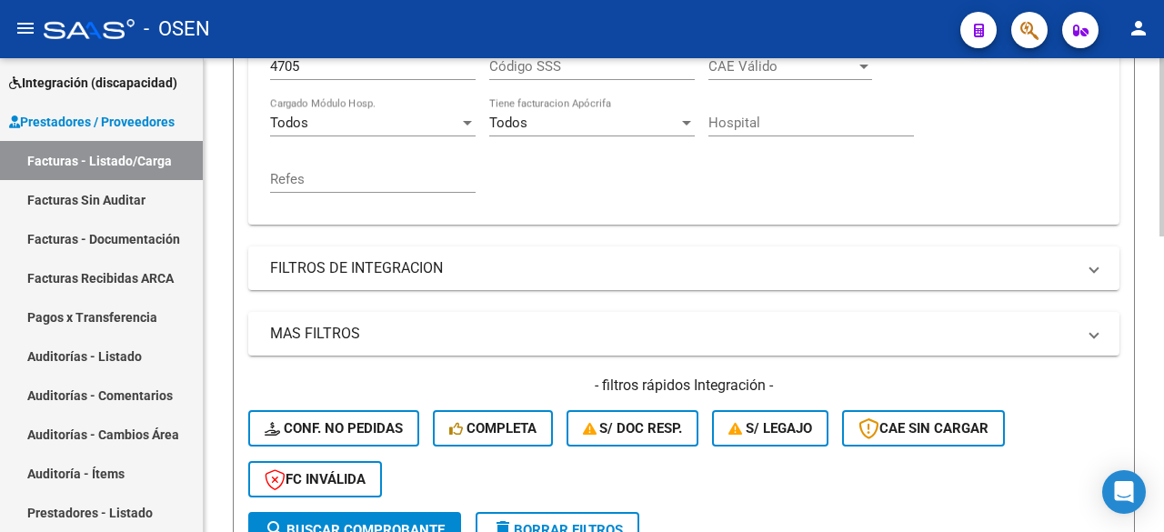
scroll to position [485, 0]
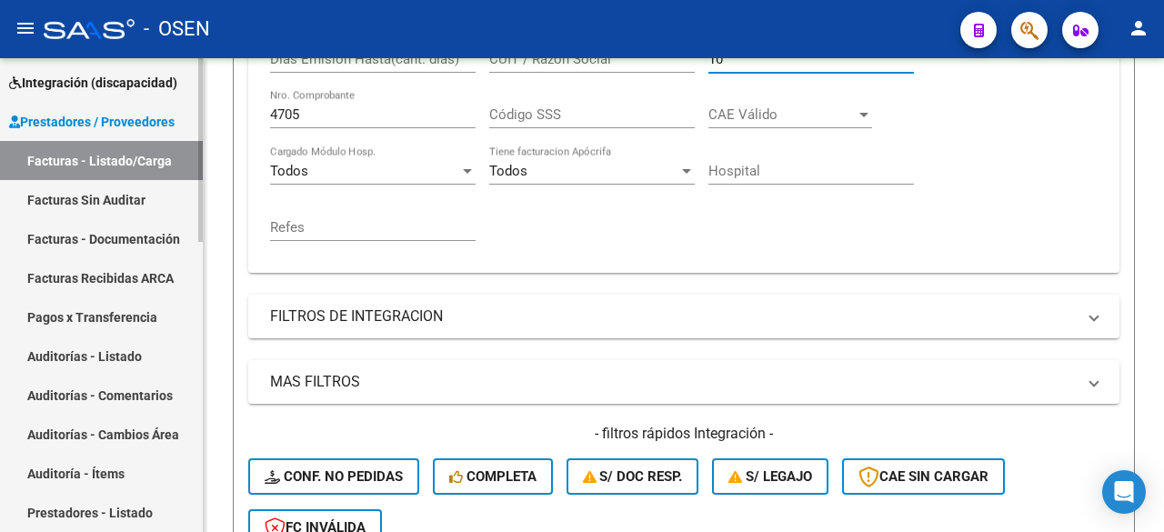
type input "10"
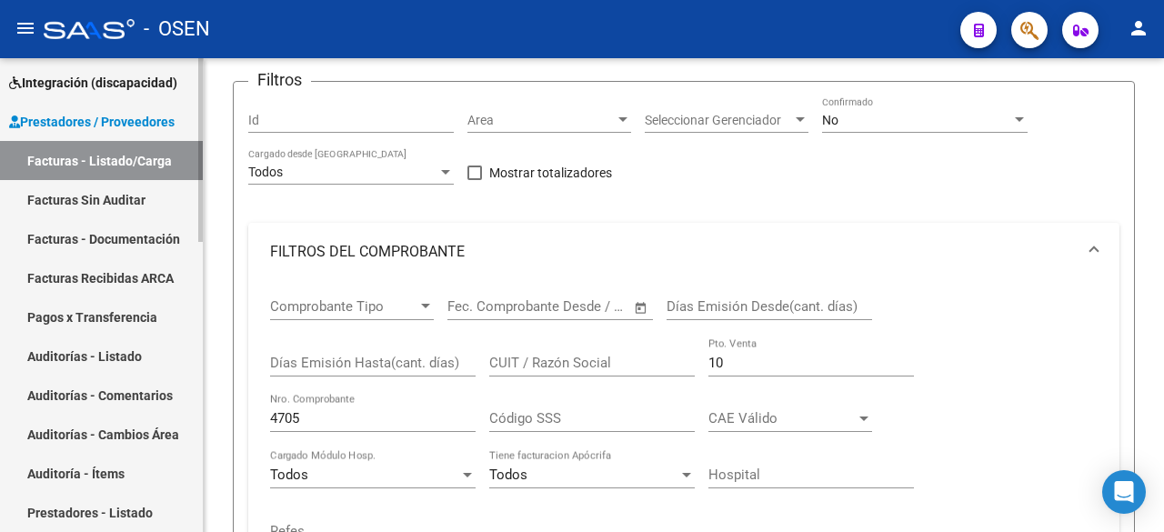
scroll to position [0, 0]
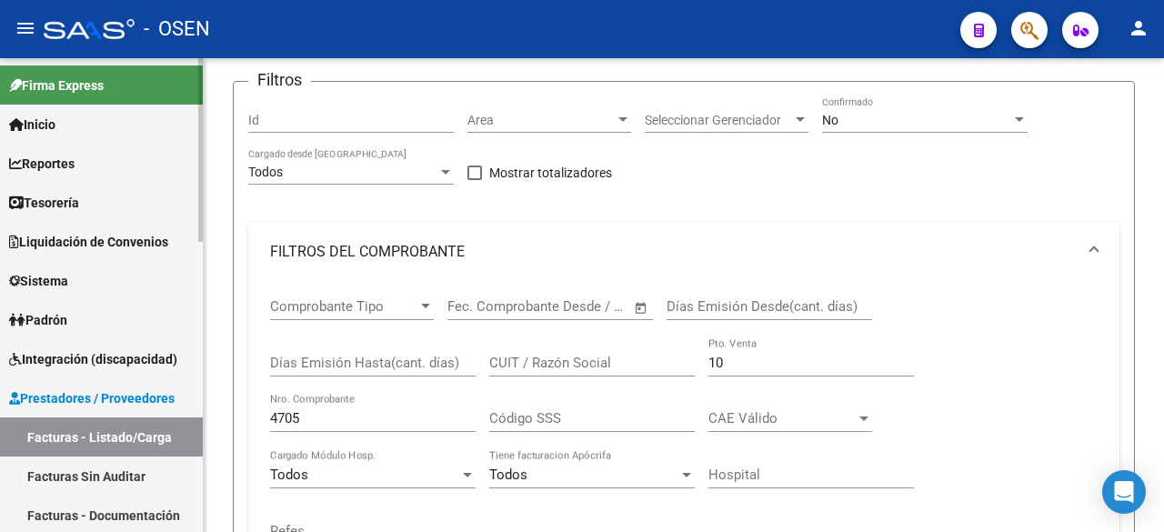
click at [131, 198] on link "Tesorería" at bounding box center [101, 202] width 203 height 39
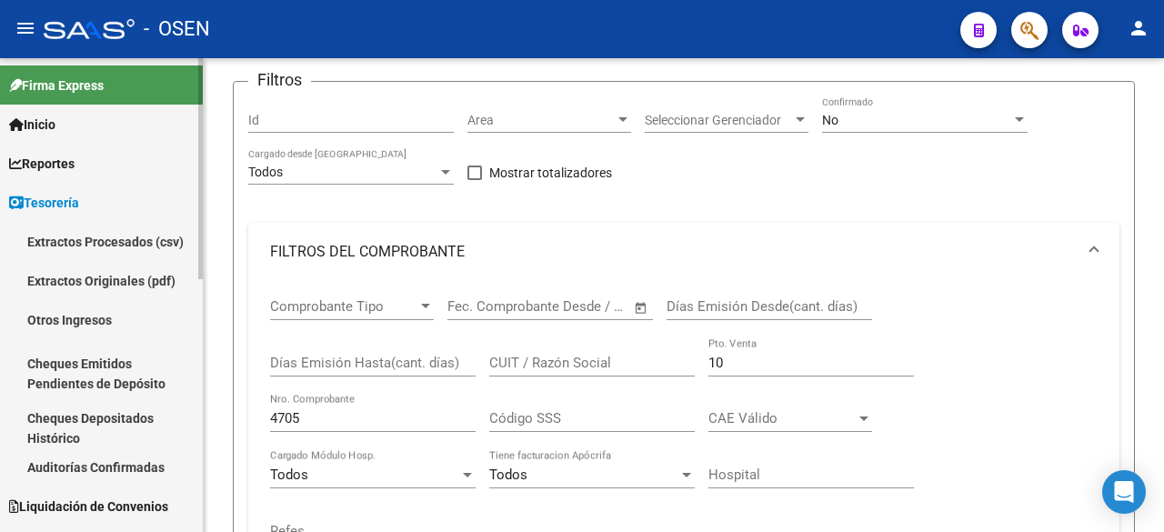
click at [132, 475] on link "Auditorías Confirmadas" at bounding box center [101, 467] width 203 height 39
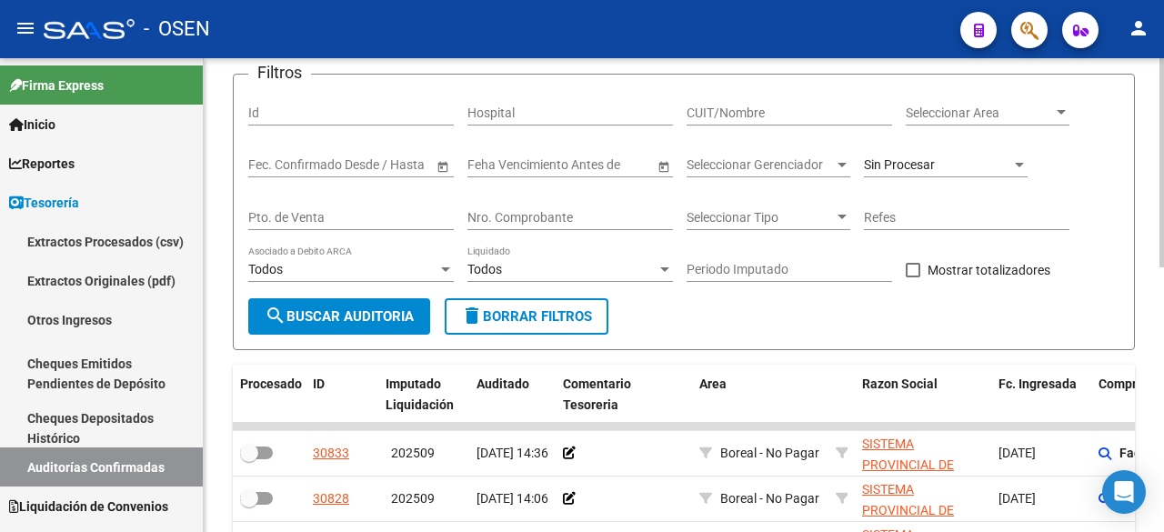
scroll to position [181, 0]
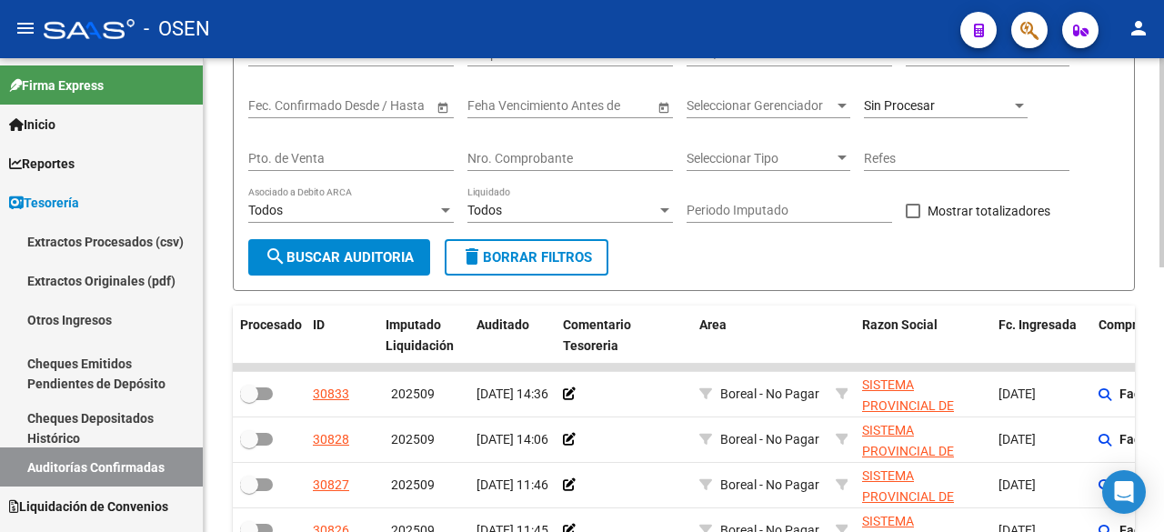
click at [564, 207] on div "Todos" at bounding box center [562, 210] width 189 height 15
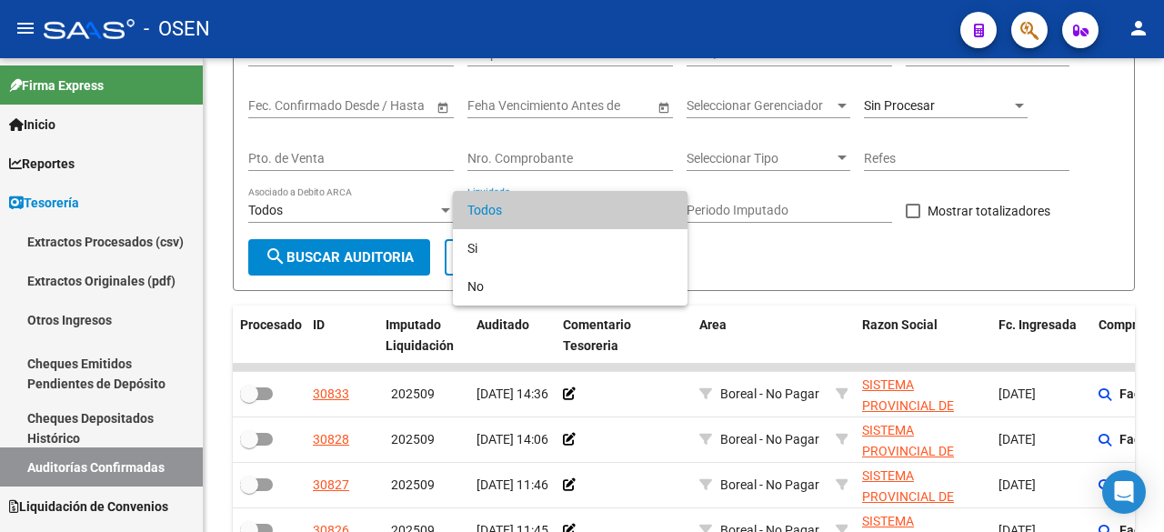
click at [565, 150] on div at bounding box center [582, 266] width 1164 height 532
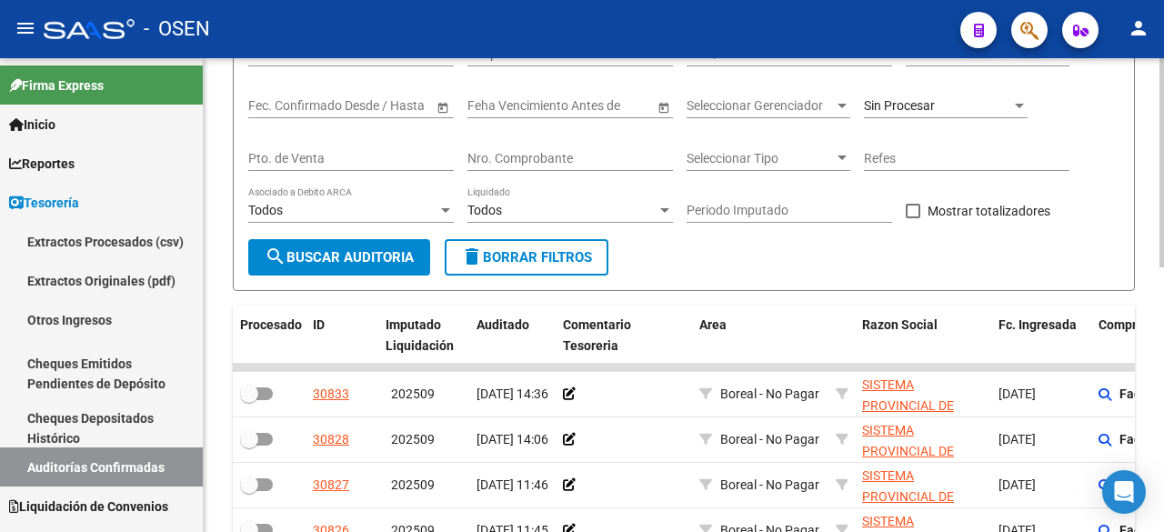
click at [565, 151] on input "Nro. Comprobante" at bounding box center [571, 158] width 206 height 15
type input "99"
drag, startPoint x: 565, startPoint y: 151, endPoint x: 465, endPoint y: 151, distance: 100.1
click at [465, 151] on div "Filtros Id Hospital CUIT/Nombre Seleccionar Area Seleccionar Area Fecha inicio …" at bounding box center [683, 134] width 871 height 209
click at [438, 156] on input "Pto. de Venta" at bounding box center [351, 158] width 206 height 15
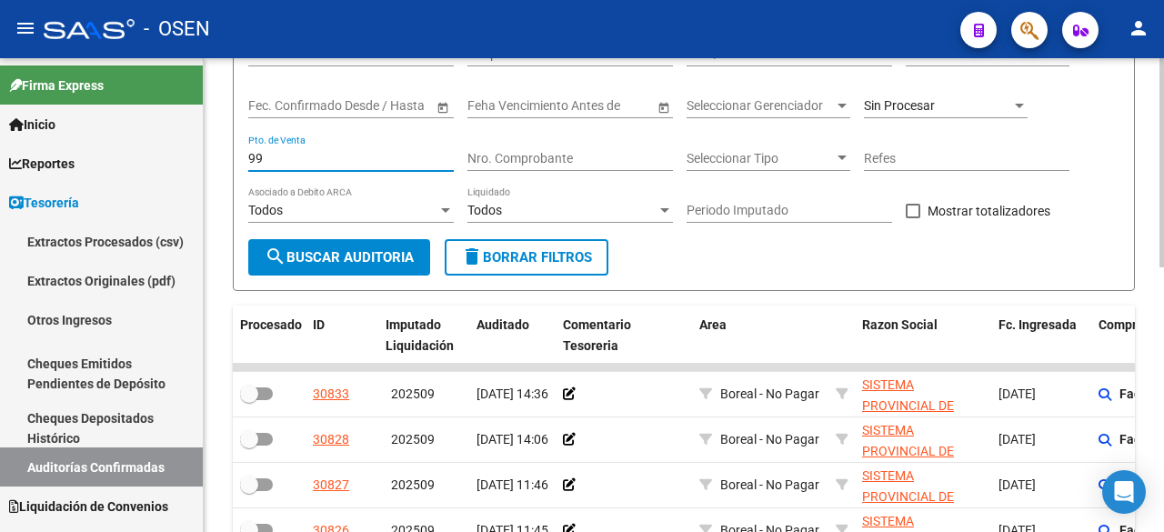
type input "99"
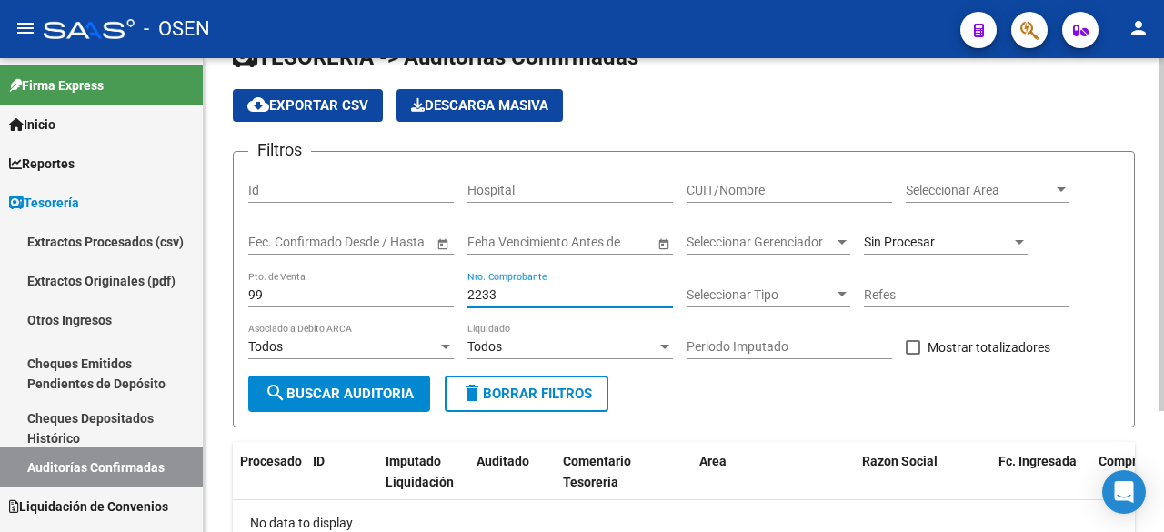
scroll to position [0, 0]
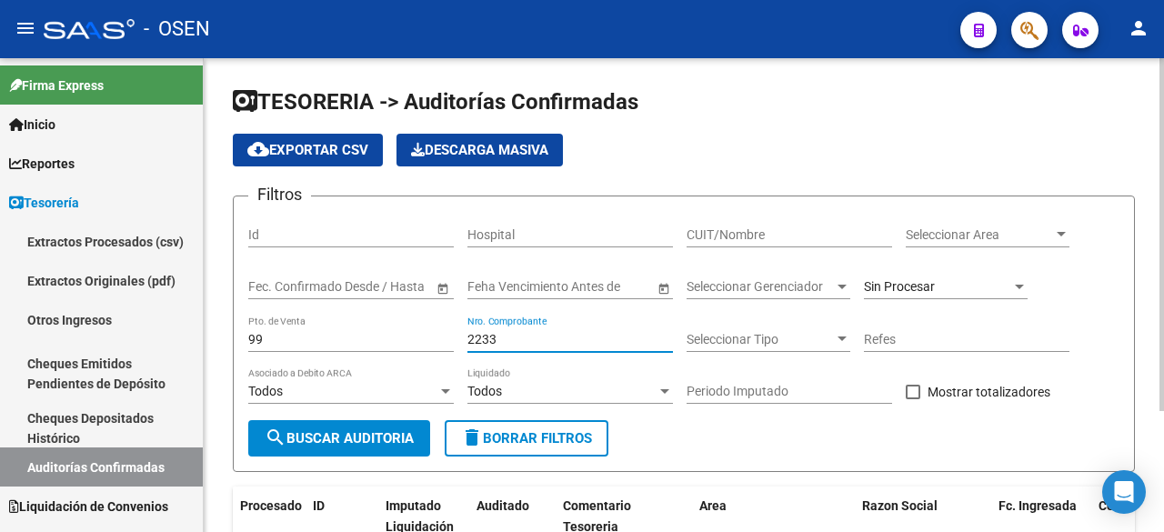
type input "2233"
click at [924, 292] on span "Sin Procesar" at bounding box center [899, 286] width 71 height 15
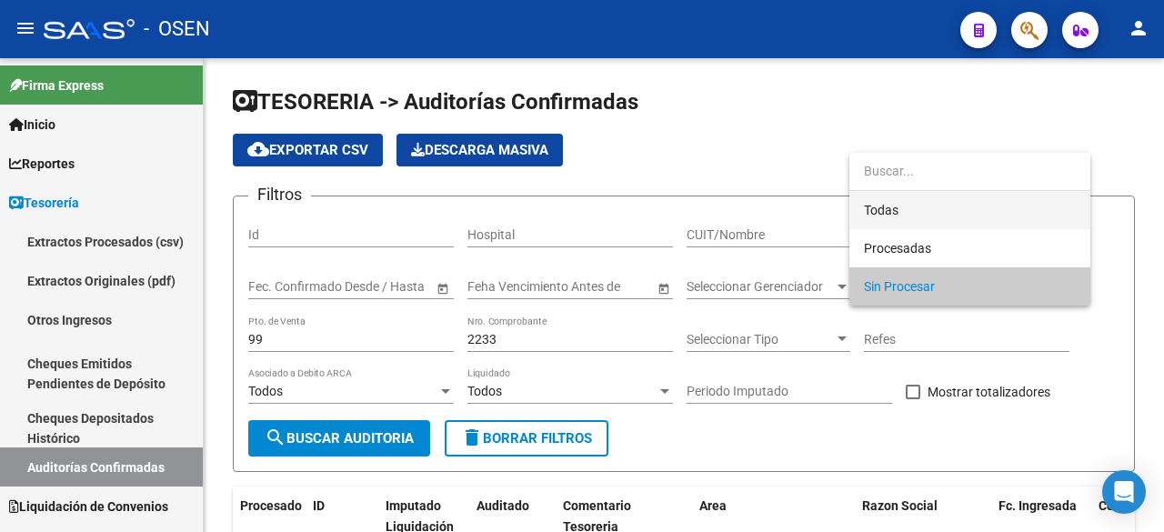
click at [928, 201] on span "Todas" at bounding box center [970, 210] width 212 height 38
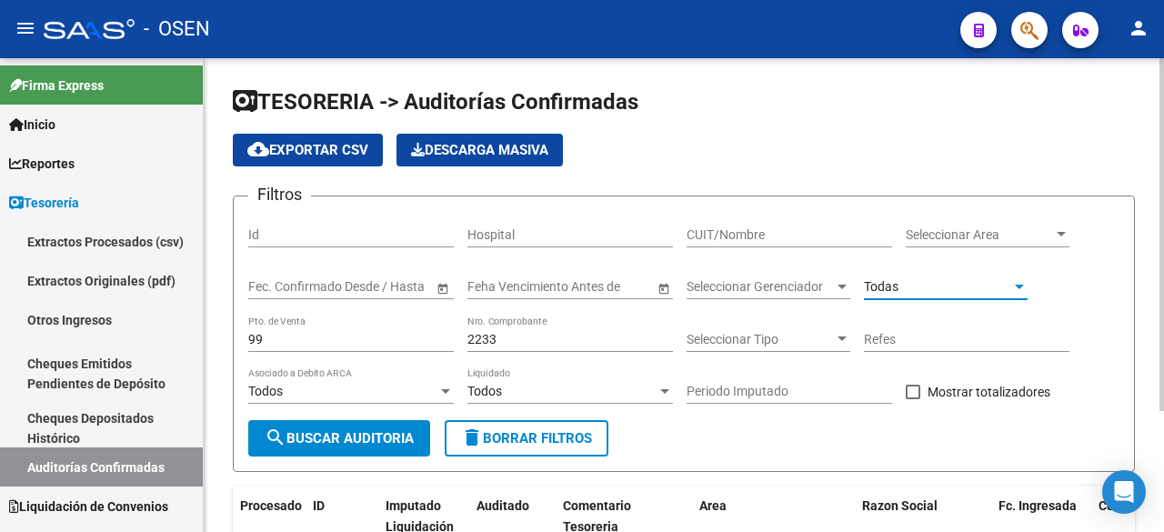
click at [359, 437] on span "search Buscar Auditoria" at bounding box center [339, 438] width 149 height 16
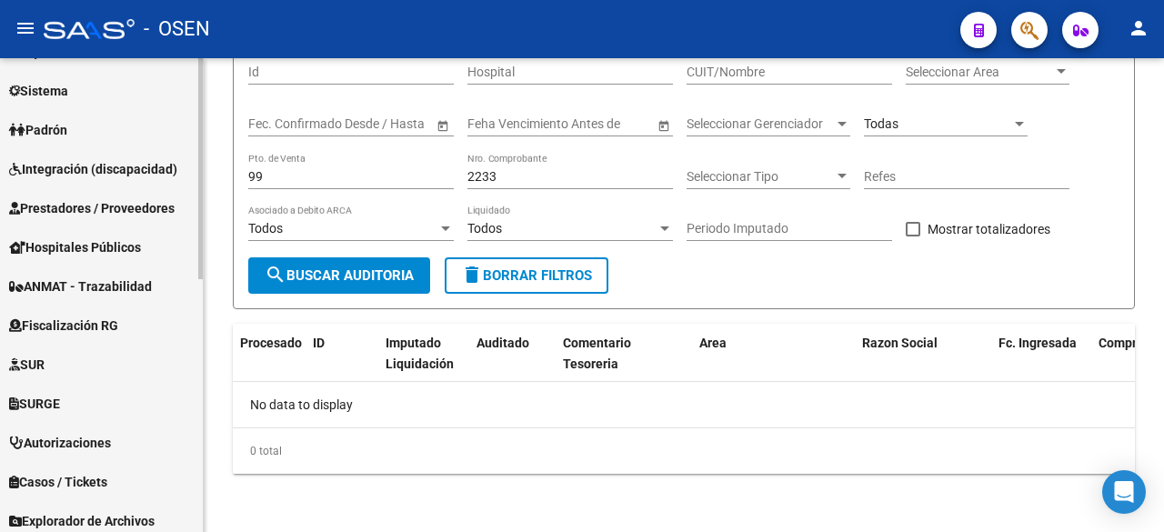
scroll to position [541, 0]
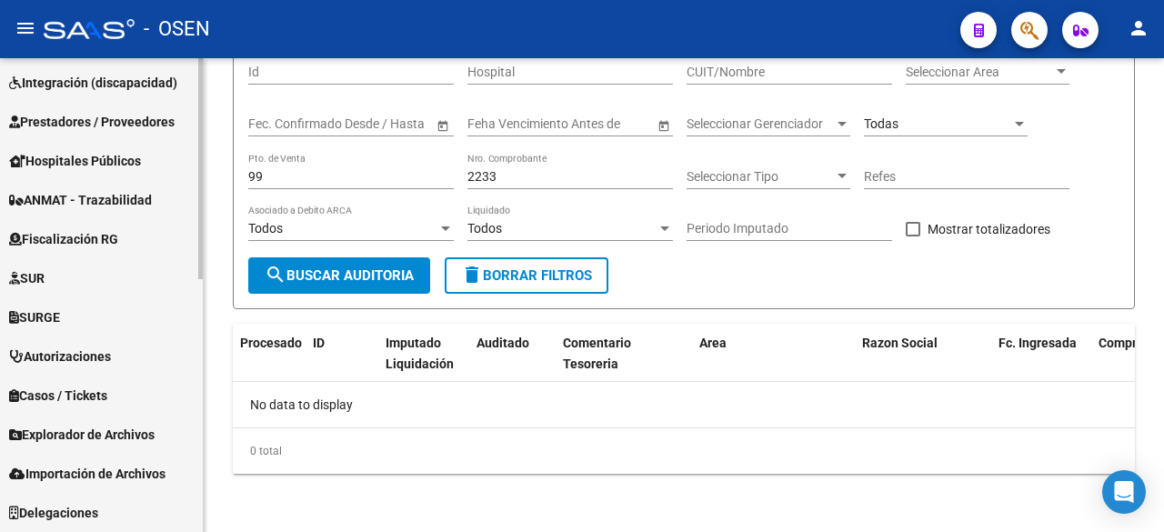
click at [122, 126] on span "Prestadores / Proveedores" at bounding box center [92, 122] width 166 height 20
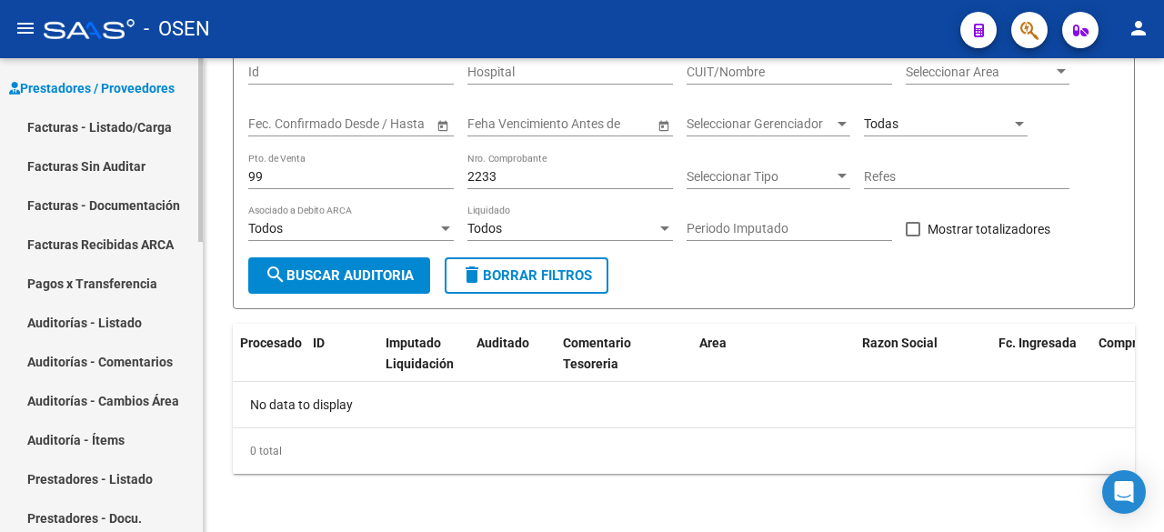
scroll to position [277, 0]
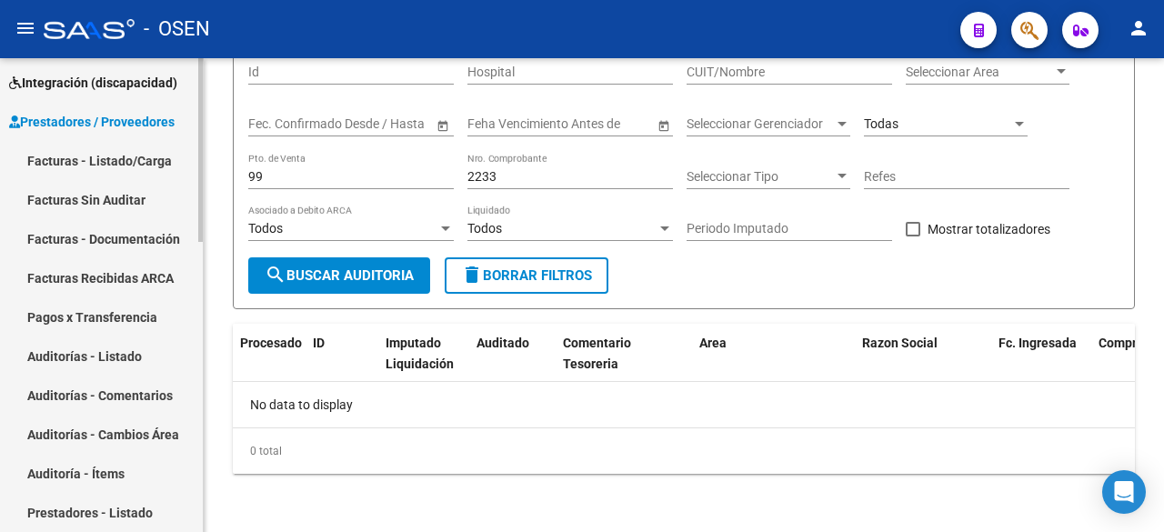
click at [122, 152] on link "Facturas - Listado/Carga" at bounding box center [101, 160] width 203 height 39
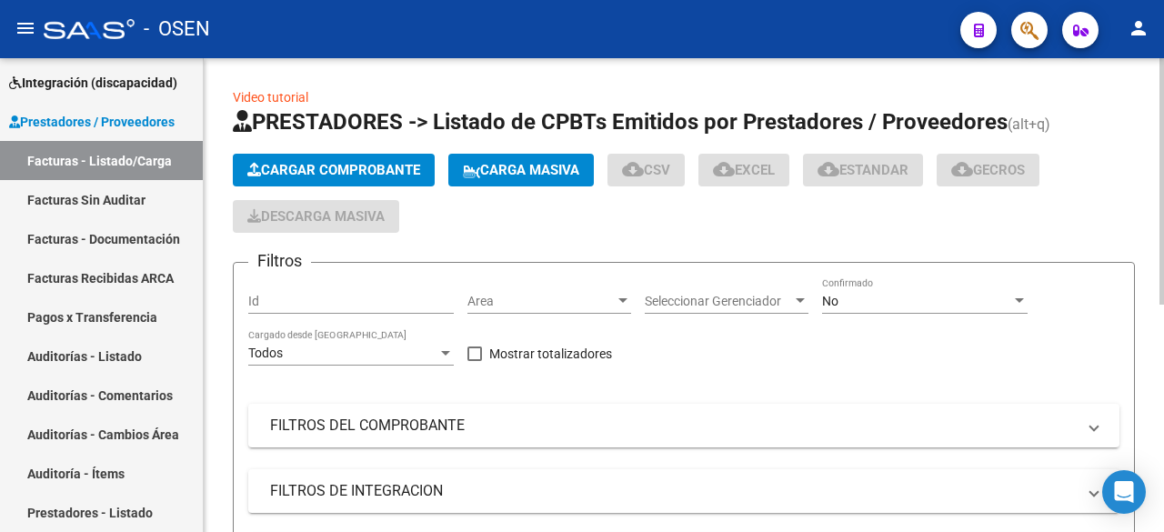
scroll to position [303, 0]
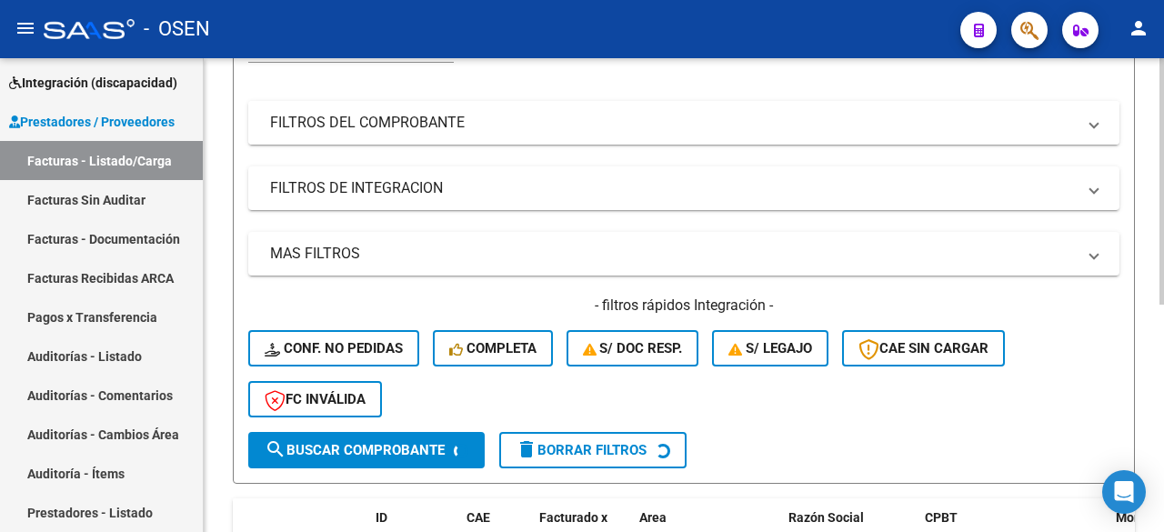
click at [456, 126] on mat-panel-title "FILTROS DEL COMPROBANTE" at bounding box center [673, 123] width 806 height 20
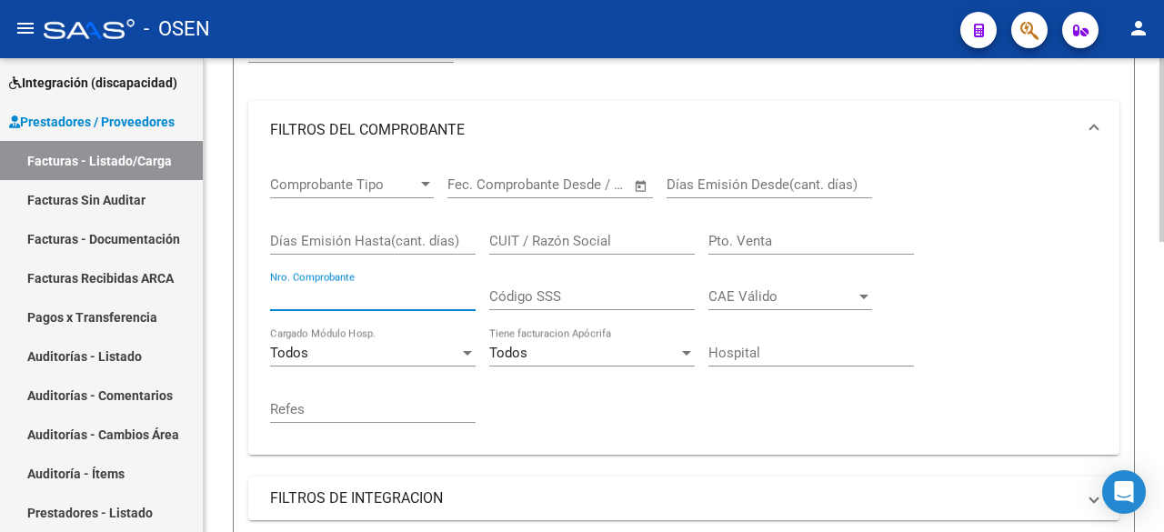
drag, startPoint x: 388, startPoint y: 295, endPoint x: 386, endPoint y: 281, distance: 13.9
click at [388, 291] on input "Nro. Comprobante" at bounding box center [373, 296] width 206 height 16
type input "99"
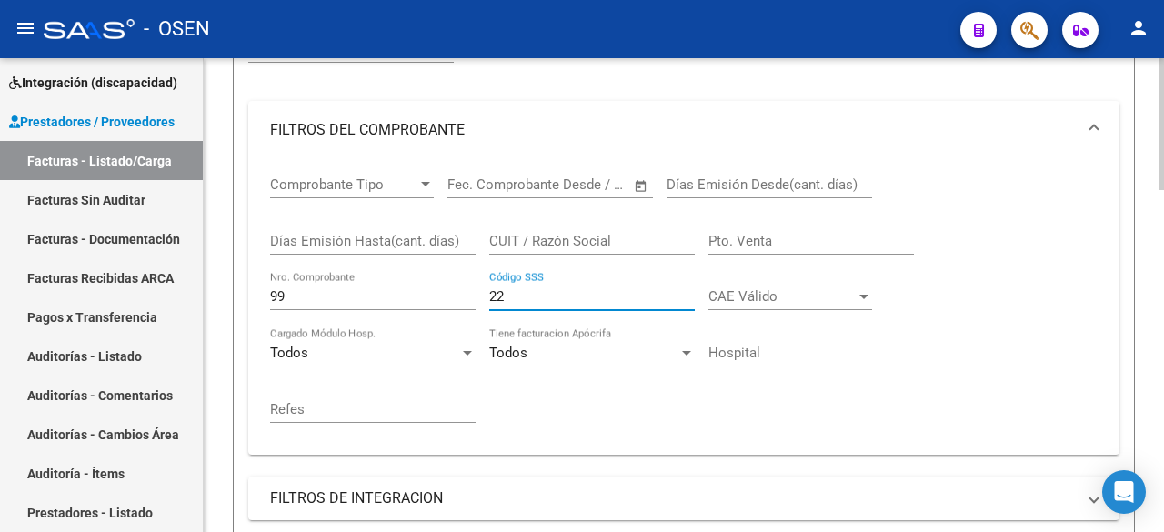
type input "2"
click at [755, 235] on input "Pto. Venta" at bounding box center [812, 241] width 206 height 16
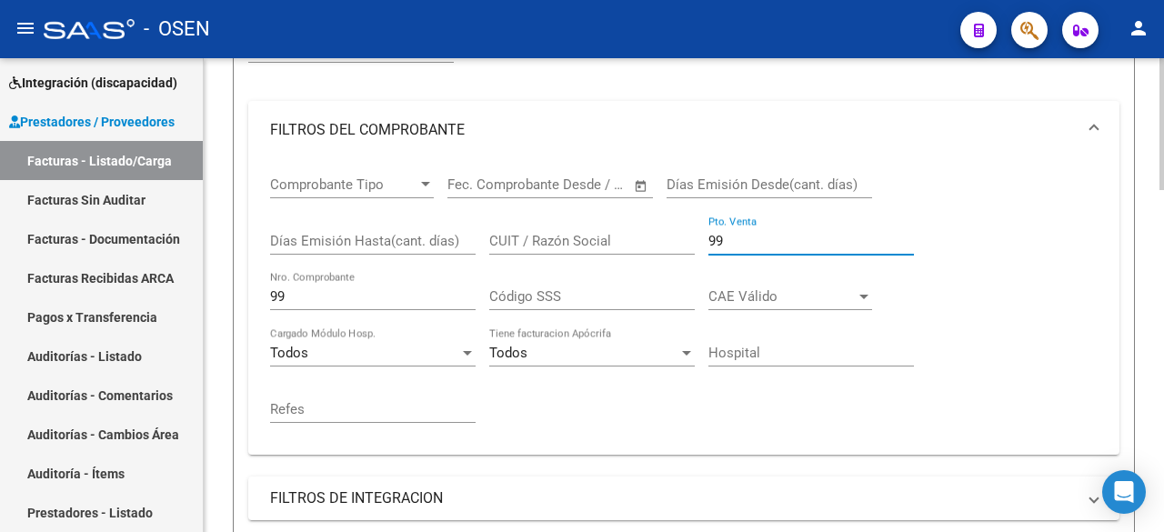
type input "99"
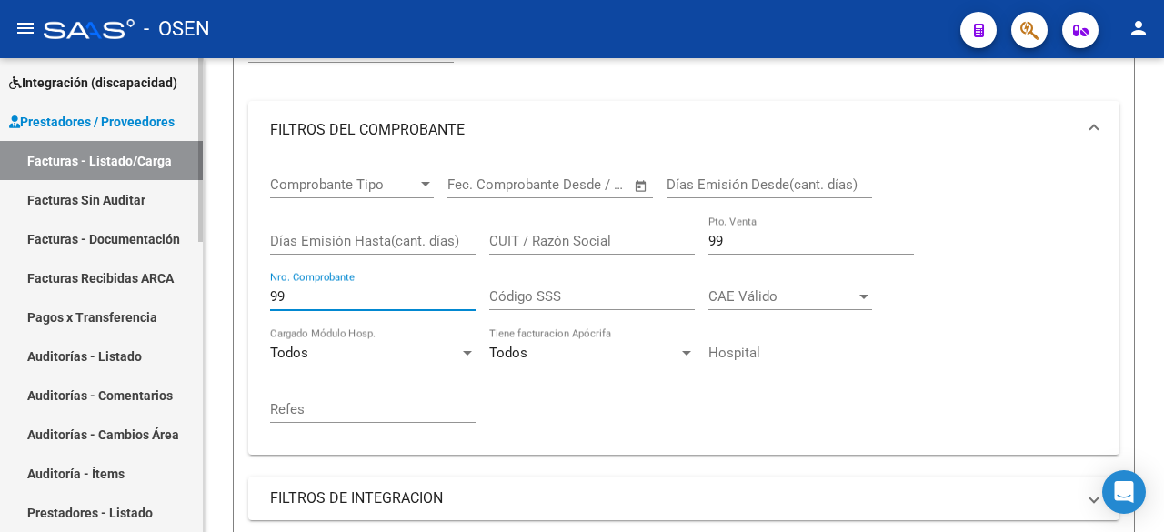
drag, startPoint x: 398, startPoint y: 296, endPoint x: 156, endPoint y: 300, distance: 242.0
click at [157, 300] on mat-sidenav-container "Firma Express Inicio Calendario SSS Instructivos Contacto OS Reportes Tablero d…" at bounding box center [582, 295] width 1164 height 474
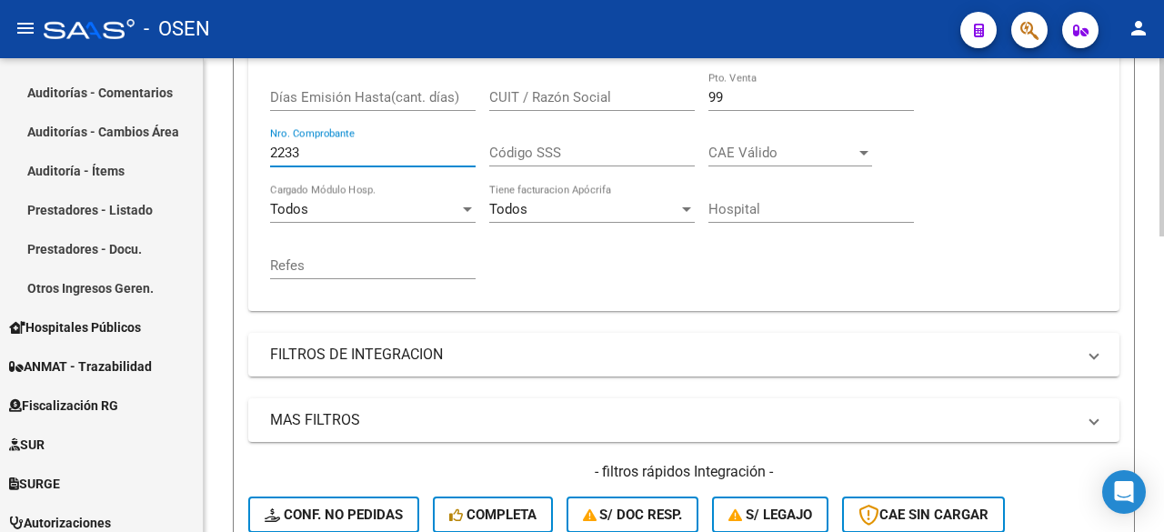
scroll to position [181, 0]
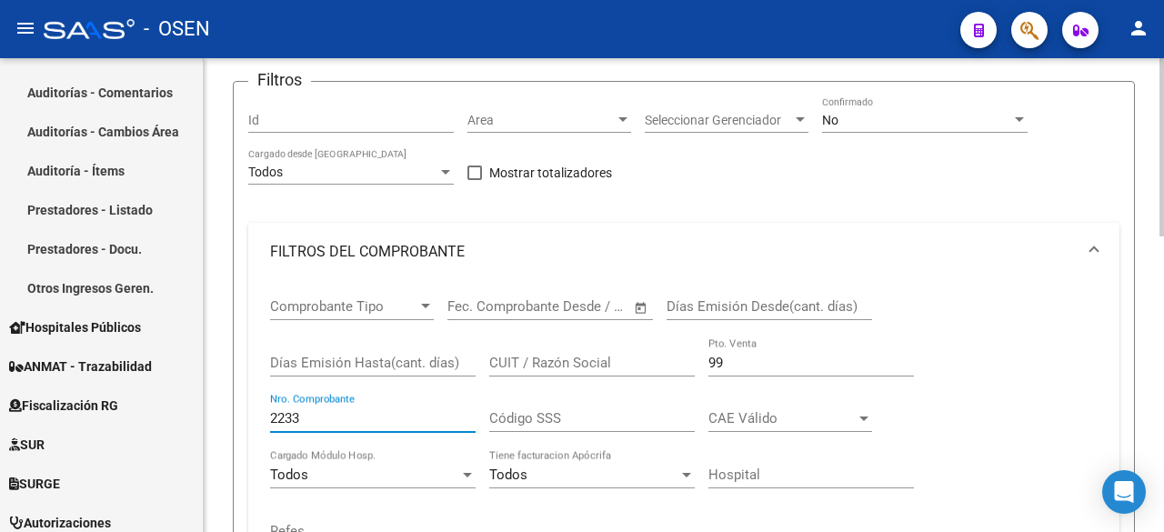
type input "2233"
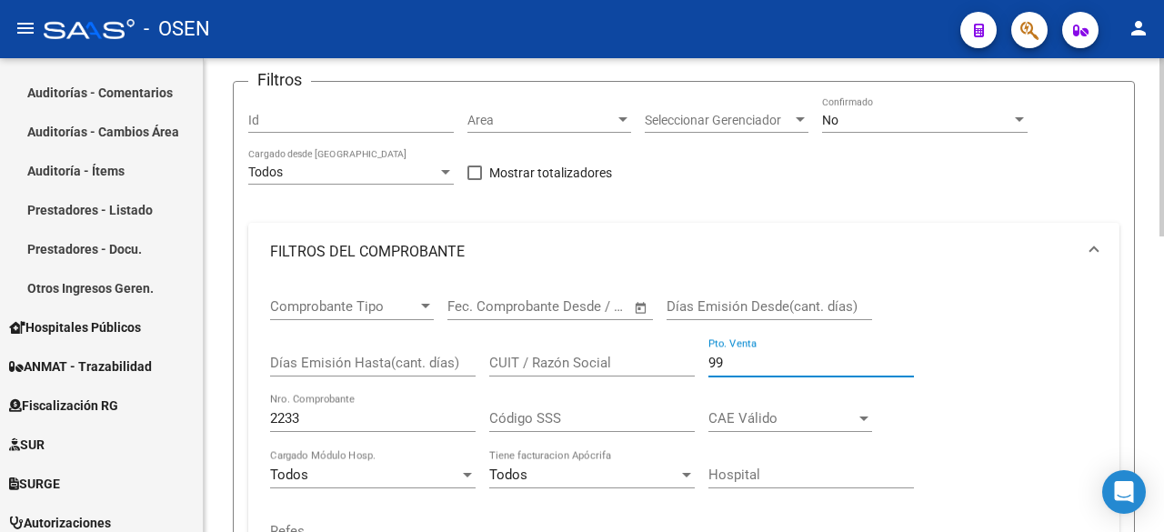
drag, startPoint x: 764, startPoint y: 368, endPoint x: 258, endPoint y: 368, distance: 505.8
click at [258, 368] on div "Comprobante Tipo Comprobante Tipo Fecha inicio – Fecha fin Fec. Comprobante Des…" at bounding box center [683, 429] width 871 height 296
click at [824, 110] on div "No Confirmado" at bounding box center [925, 114] width 206 height 36
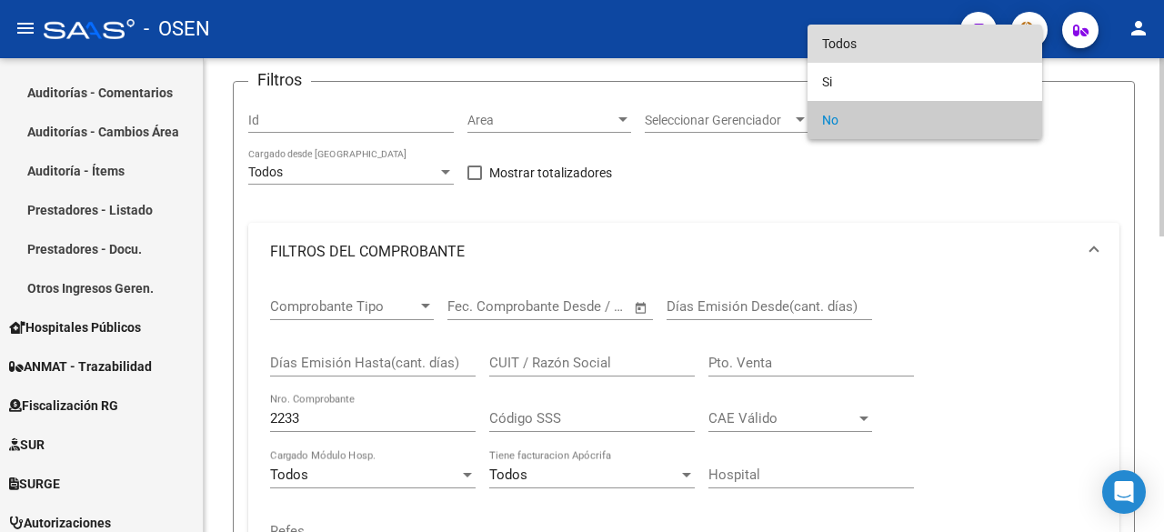
drag, startPoint x: 886, startPoint y: 53, endPoint x: 811, endPoint y: 130, distance: 107.4
click at [880, 59] on span "Todos" at bounding box center [925, 44] width 206 height 38
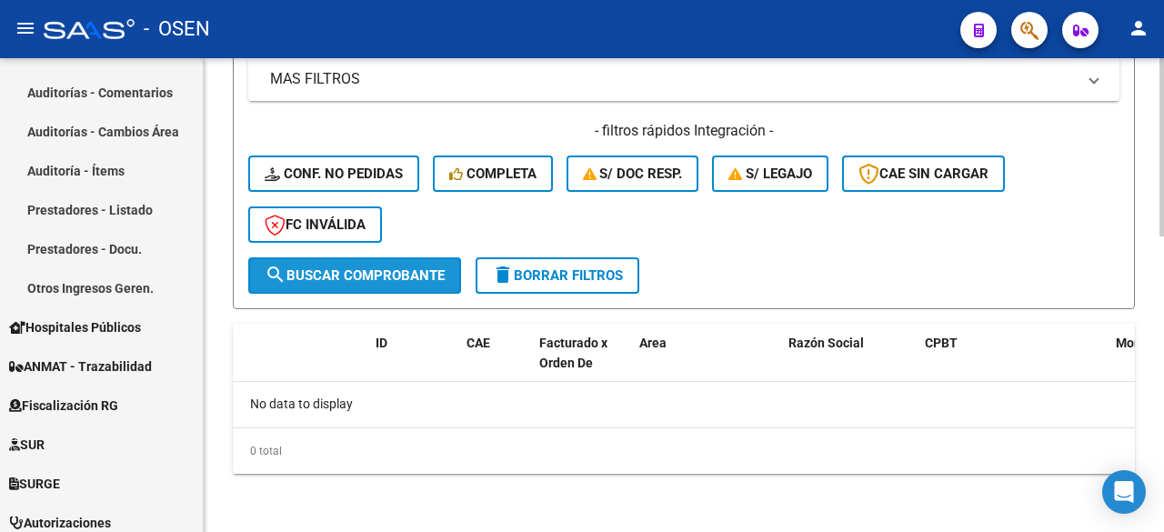
click at [381, 263] on button "search Buscar Comprobante" at bounding box center [354, 275] width 213 height 36
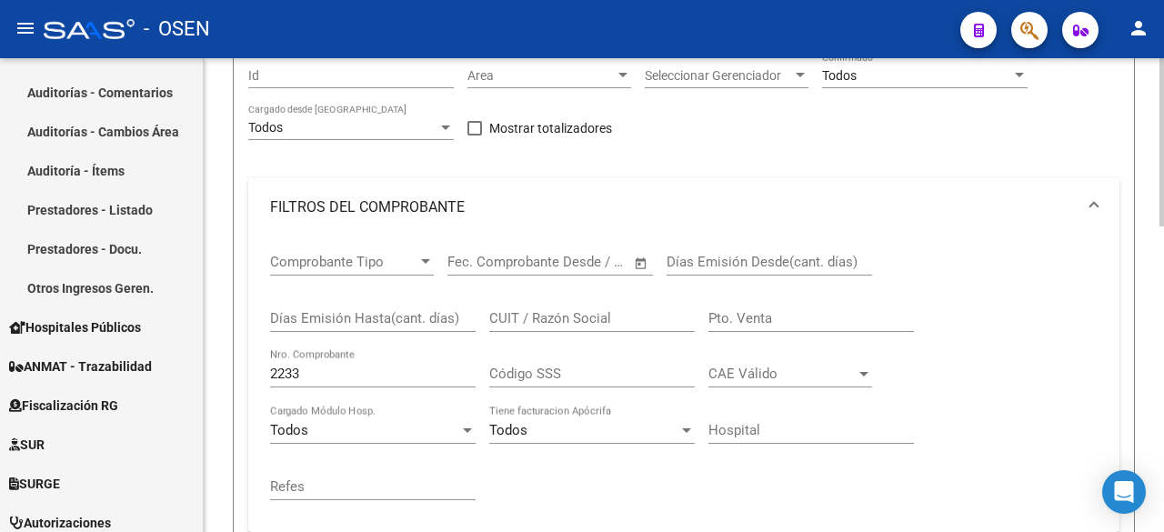
scroll to position [236, 0]
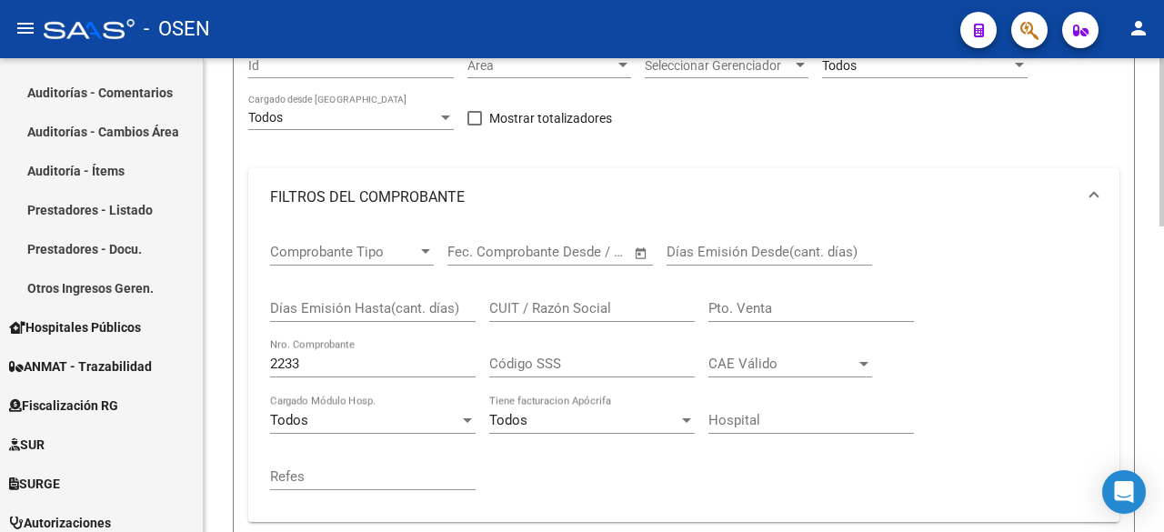
click at [1156, 303] on div "Video tutorial PRESTADORES -> Listado de CPBTs Emitidos por Prestadores / Prove…" at bounding box center [686, 483] width 965 height 1321
drag, startPoint x: 360, startPoint y: 369, endPoint x: 89, endPoint y: 376, distance: 271.2
click at [89, 376] on mat-sidenav-container "Firma Express Inicio Calendario SSS Instructivos Contacto OS Reportes Tablero d…" at bounding box center [582, 295] width 1164 height 474
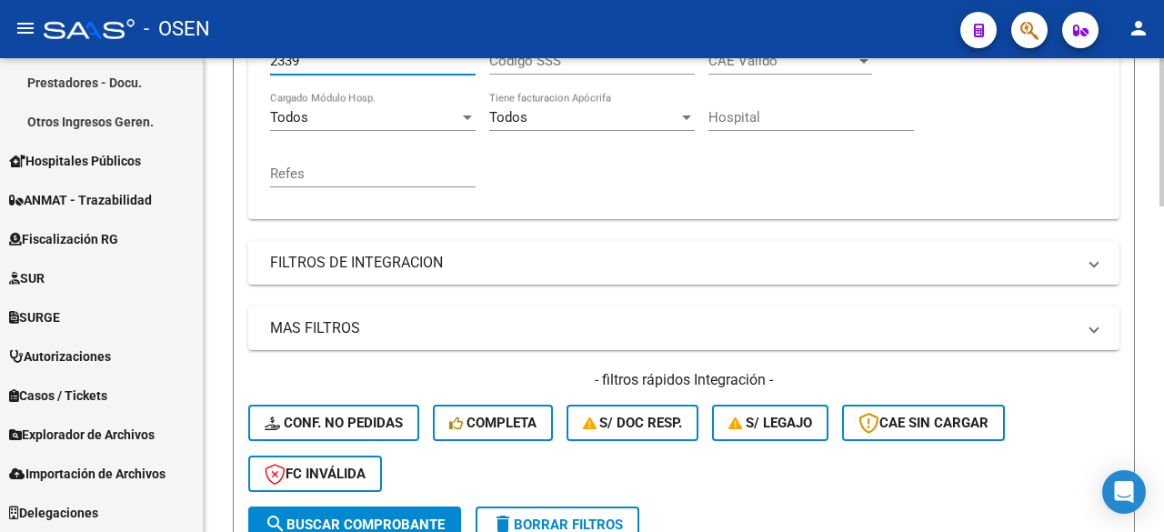
scroll to position [842, 0]
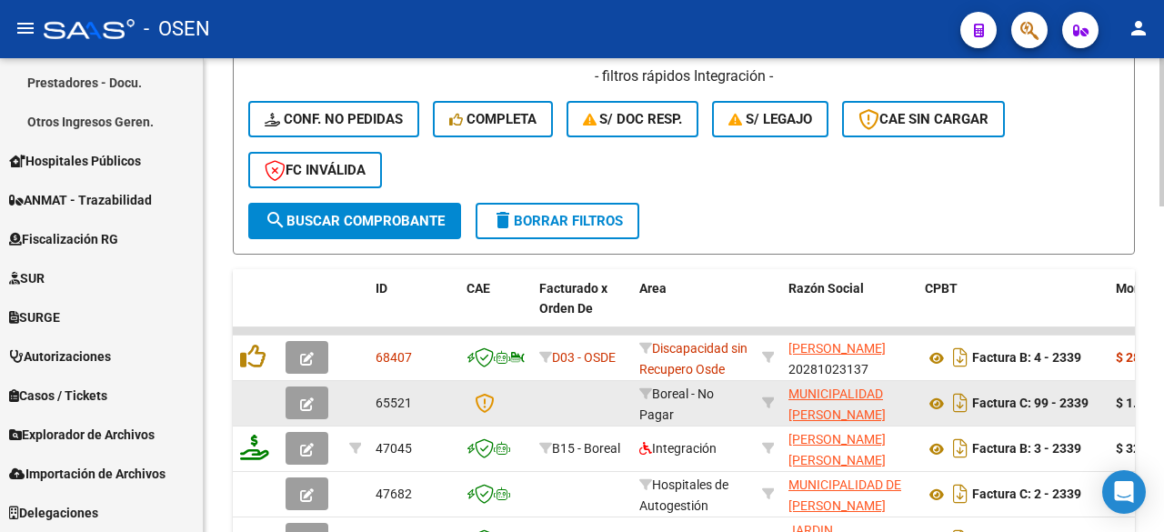
type input "2339"
click at [305, 398] on icon "button" at bounding box center [307, 405] width 14 height 14
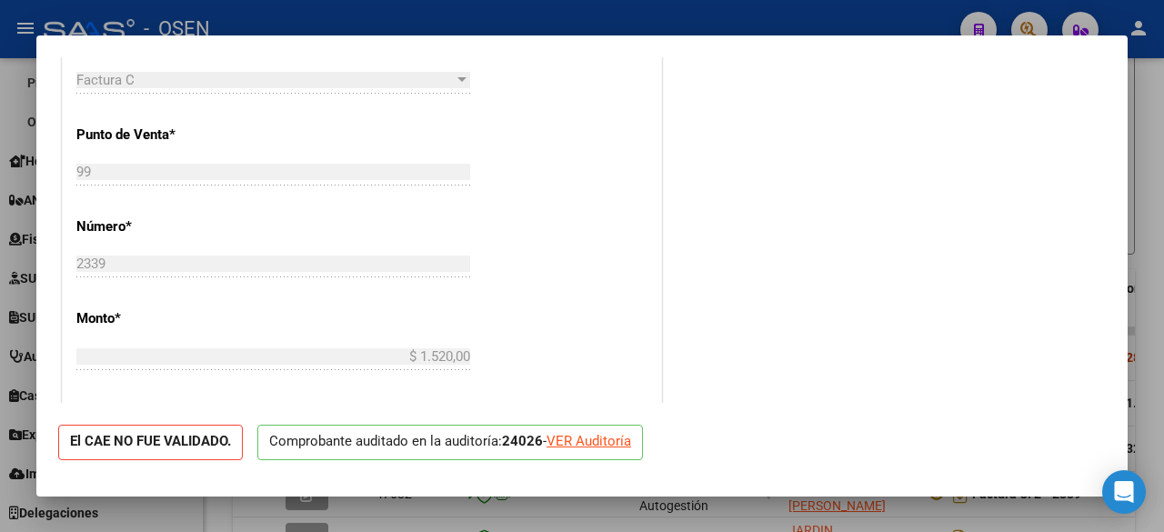
scroll to position [910, 0]
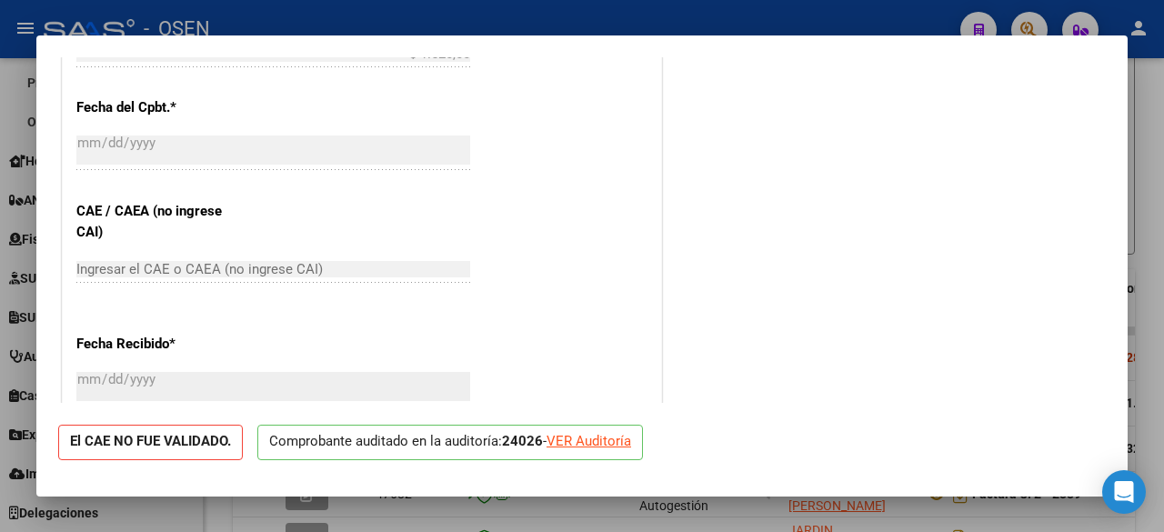
click at [630, 440] on div "VER Auditoría" at bounding box center [589, 441] width 85 height 21
type input "$ 0,00"
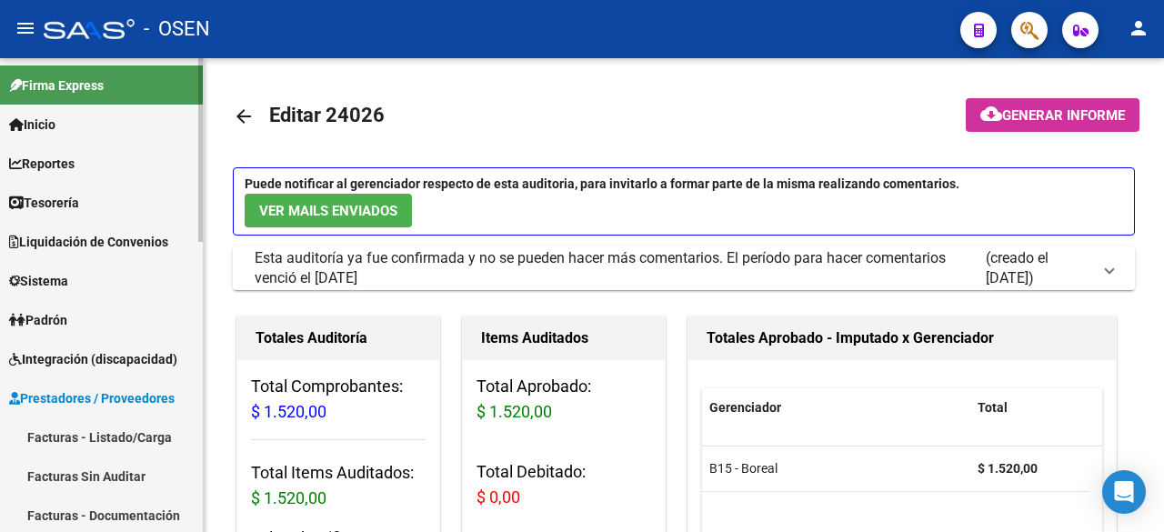
click at [85, 161] on link "Reportes" at bounding box center [101, 163] width 203 height 39
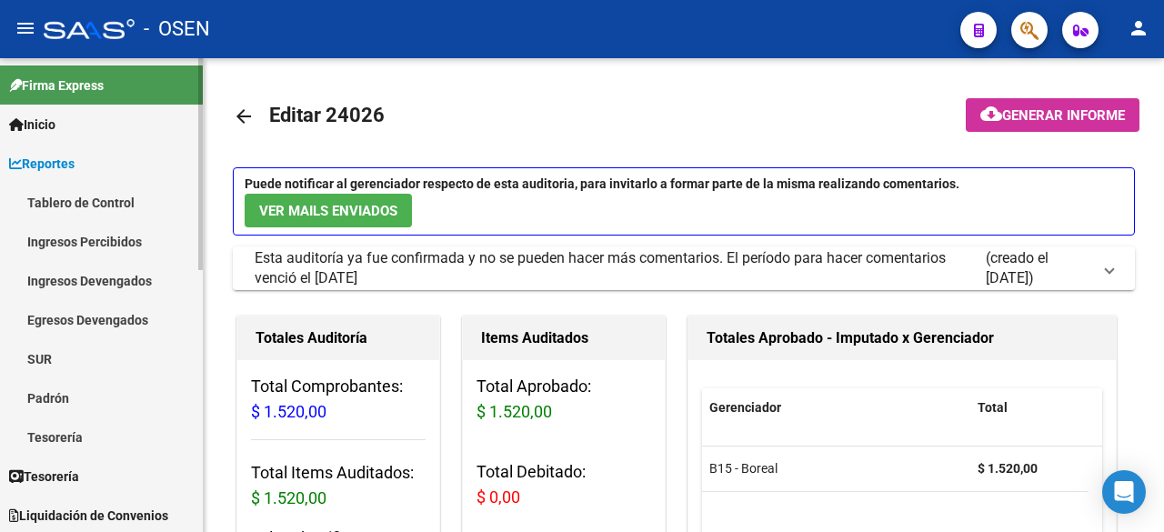
click at [75, 147] on link "Reportes" at bounding box center [101, 163] width 203 height 39
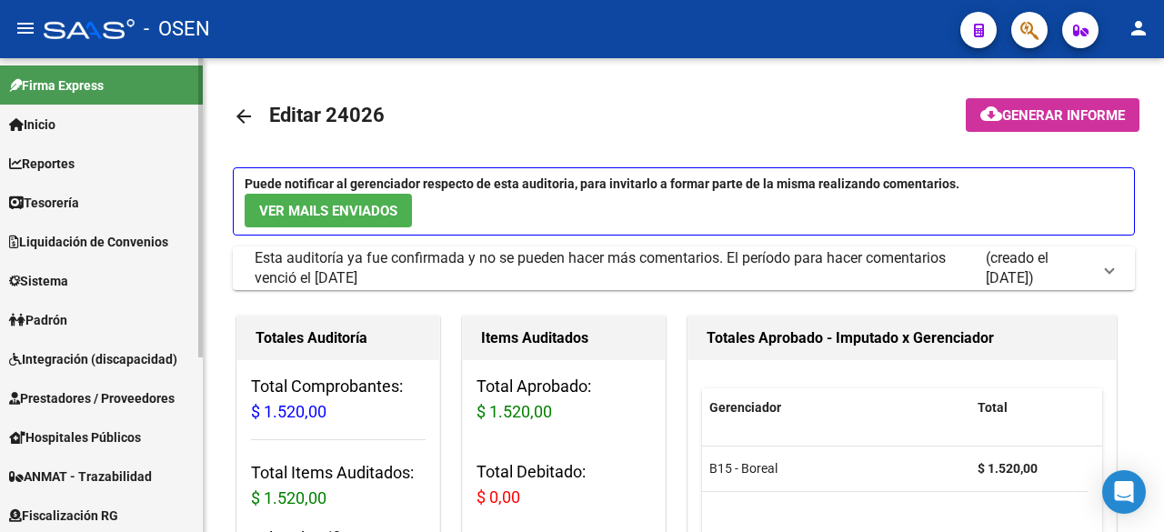
click at [87, 190] on link "Tesorería" at bounding box center [101, 202] width 203 height 39
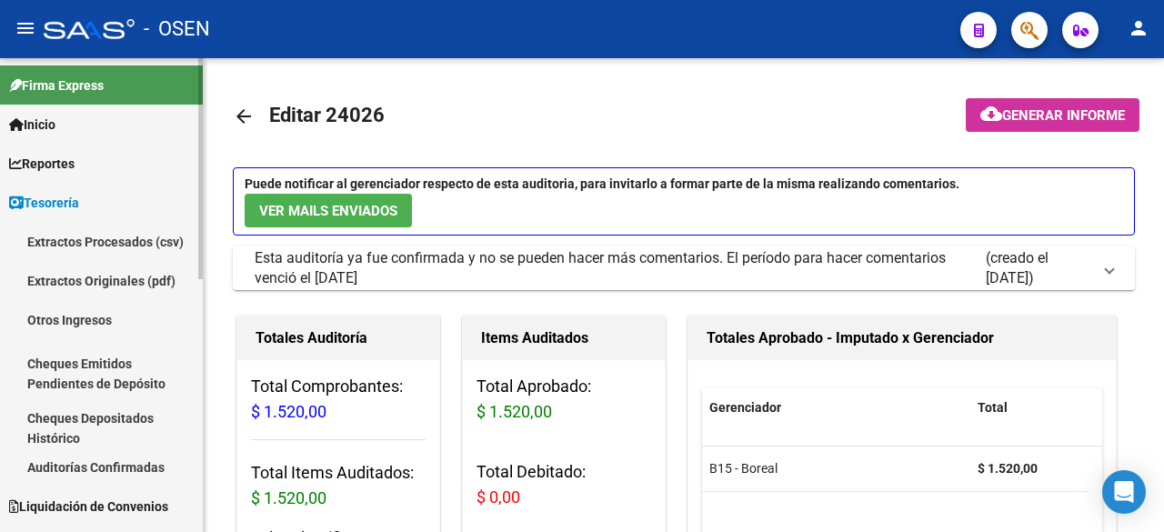
click at [147, 468] on link "Auditorías Confirmadas" at bounding box center [101, 467] width 203 height 39
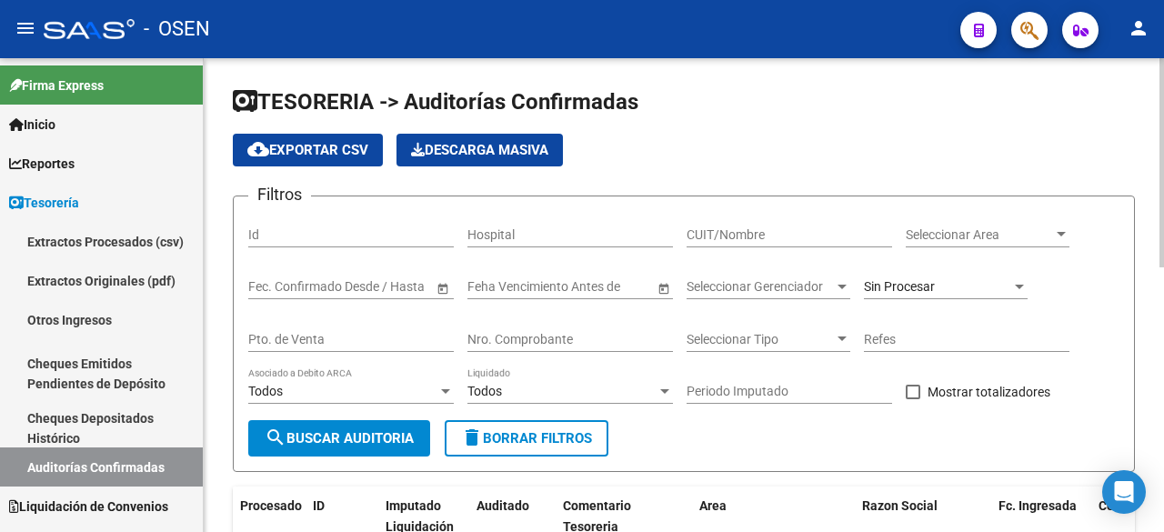
click at [615, 343] on input "Nro. Comprobante" at bounding box center [571, 339] width 206 height 15
drag, startPoint x: 508, startPoint y: 341, endPoint x: 333, endPoint y: 337, distance: 174.7
click at [335, 337] on div "Filtros Id Hospital CUIT/Nombre Seleccionar Area Seleccionar Area Fecha inicio …" at bounding box center [683, 315] width 871 height 209
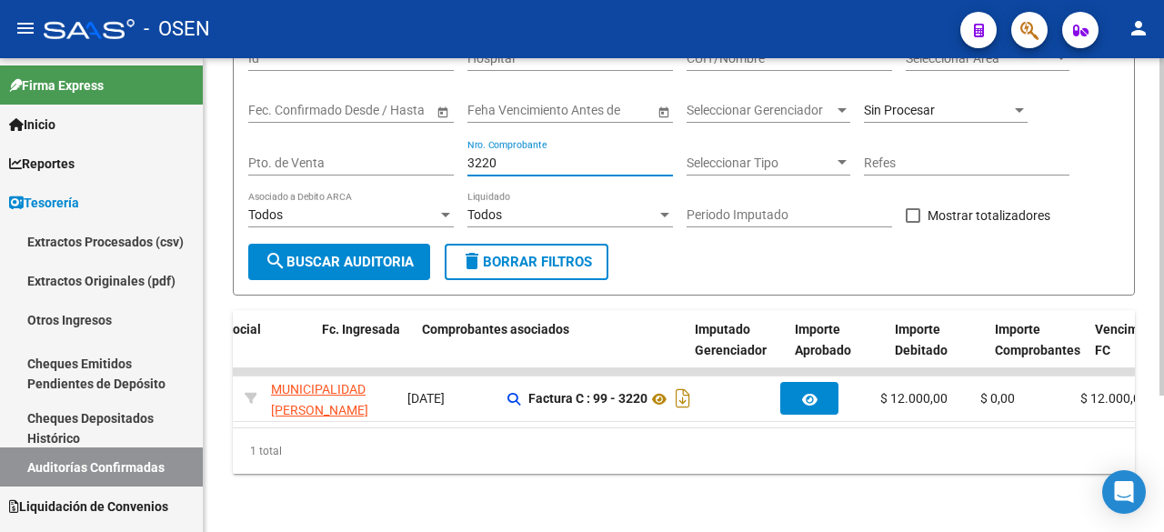
scroll to position [0, 680]
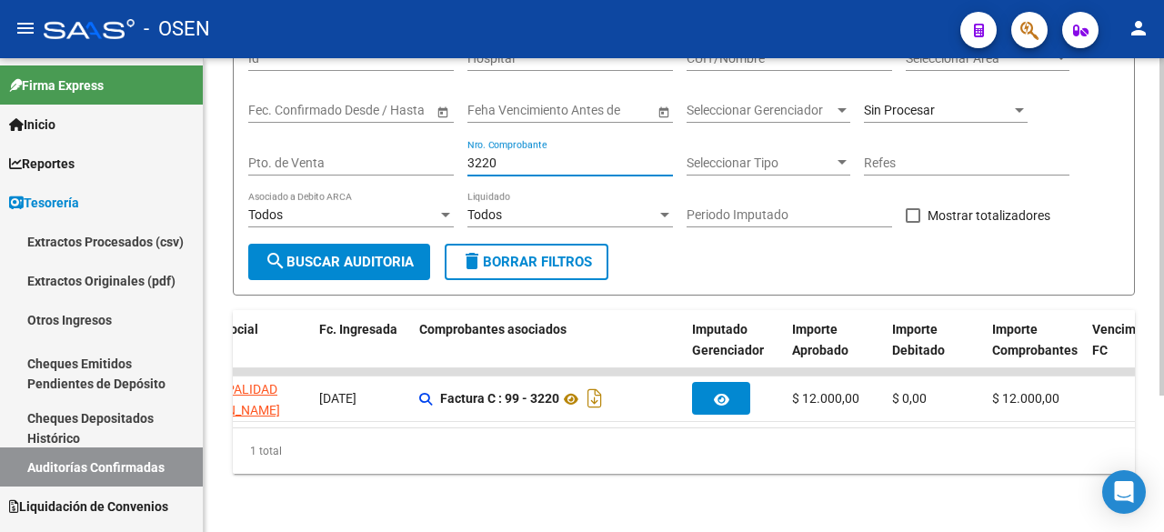
drag, startPoint x: 529, startPoint y: 151, endPoint x: 329, endPoint y: 152, distance: 199.2
click at [329, 152] on div "Filtros Id Hospital CUIT/Nombre Seleccionar Area Seleccionar Area Fecha inicio …" at bounding box center [683, 139] width 871 height 209
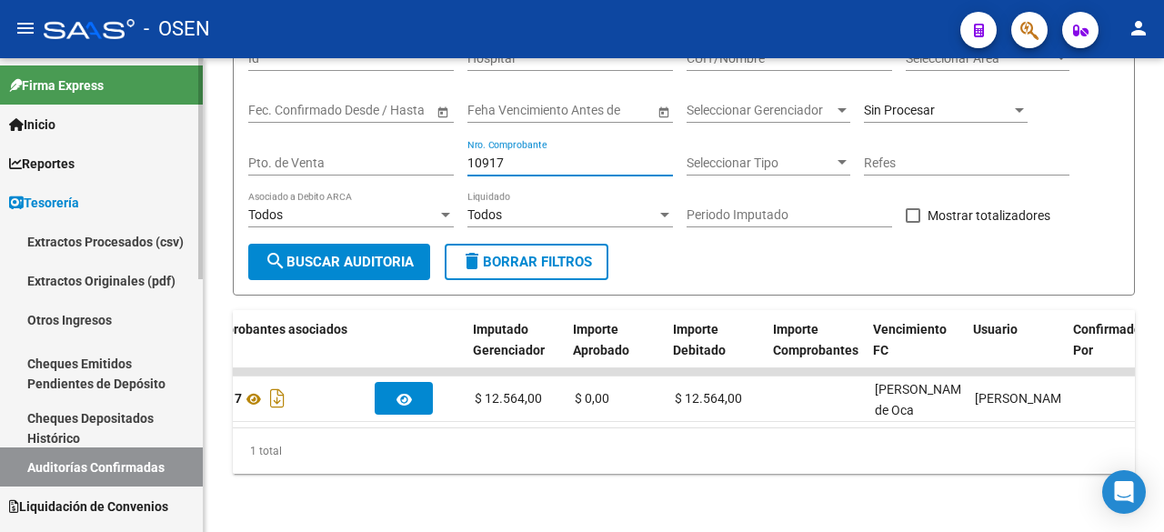
scroll to position [0, 899]
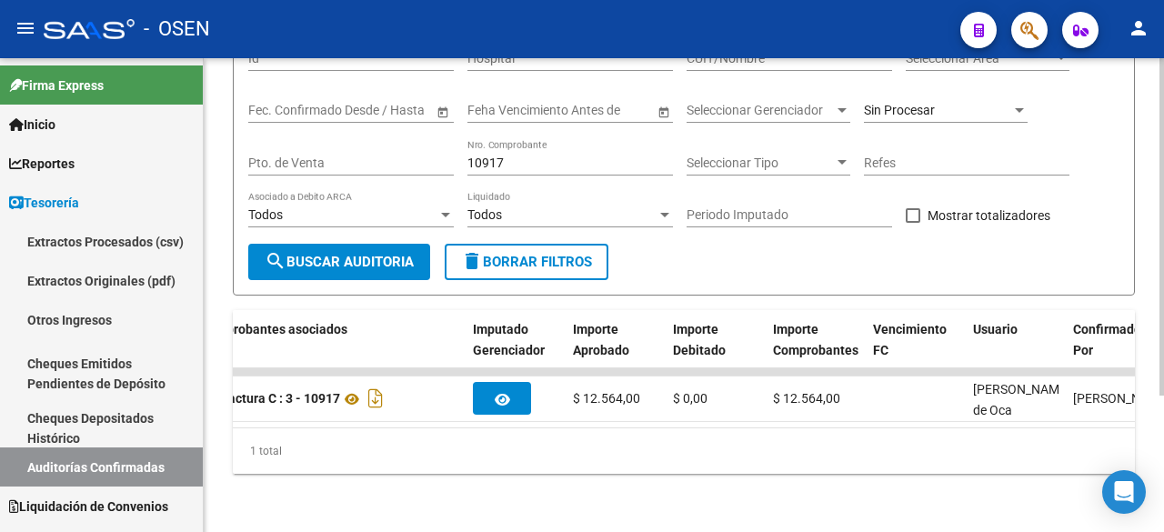
click at [399, 156] on input "Pto. de Venta" at bounding box center [351, 163] width 206 height 15
drag, startPoint x: 516, startPoint y: 153, endPoint x: 222, endPoint y: 155, distance: 293.8
click at [222, 155] on div "TESORERIA -> Auditorías Confirmadas cloud_download Exportar CSV Descarga Masiva…" at bounding box center [684, 207] width 961 height 650
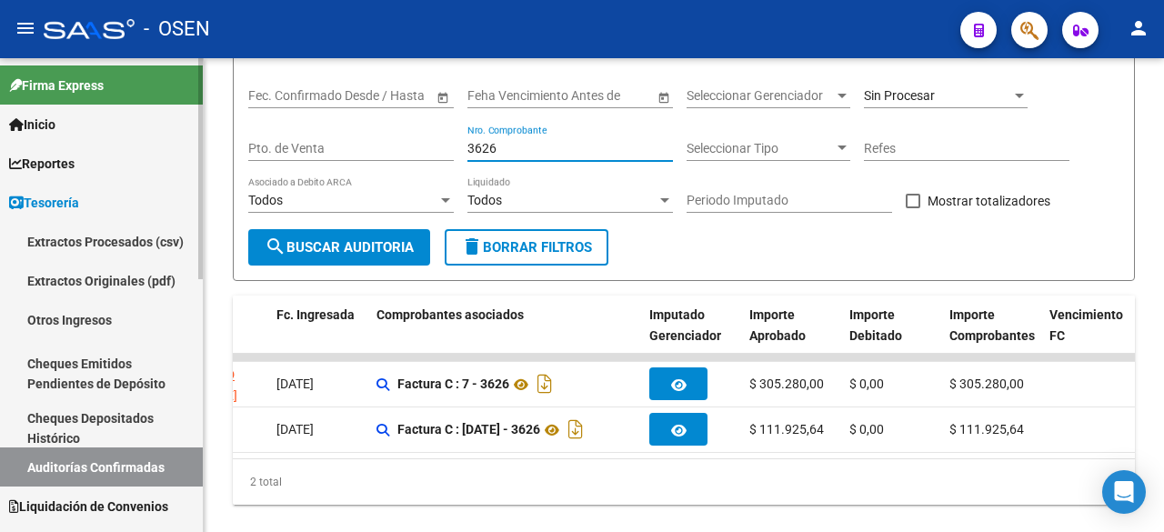
scroll to position [0, 718]
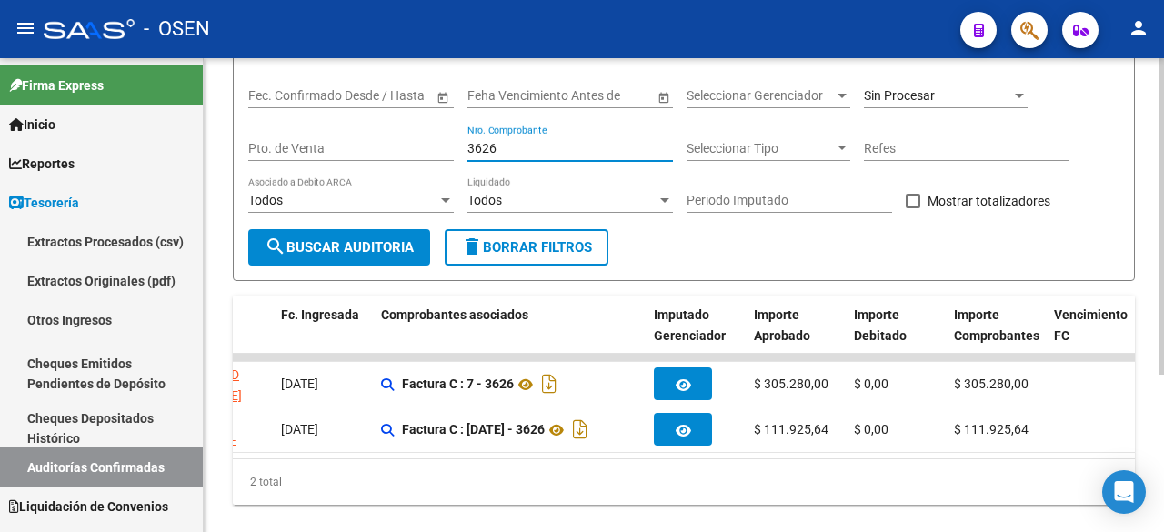
drag, startPoint x: 496, startPoint y: 153, endPoint x: 394, endPoint y: 149, distance: 102.0
click at [396, 149] on div "Filtros Id Hospital CUIT/Nombre Seleccionar Area Seleccionar Area Fecha inicio …" at bounding box center [683, 124] width 871 height 209
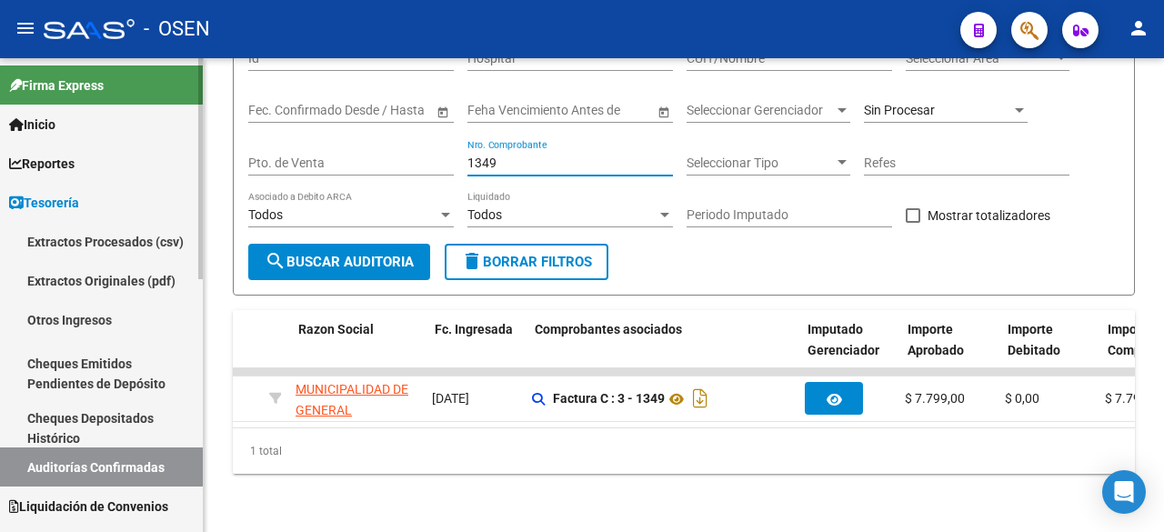
scroll to position [0, 564]
type input "1349"
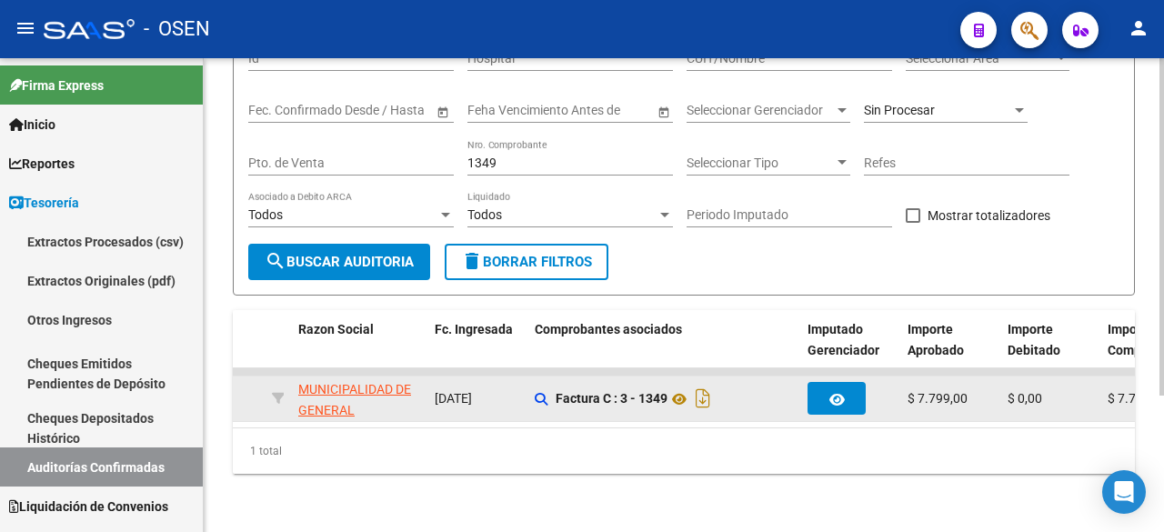
scroll to position [0, 0]
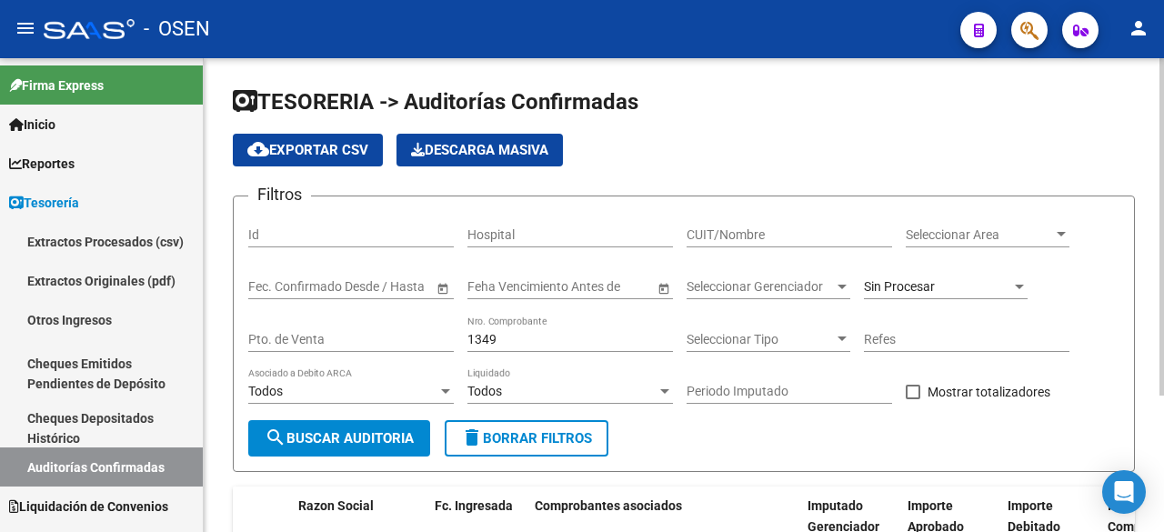
click at [974, 287] on div "Sin Procesar" at bounding box center [937, 286] width 147 height 15
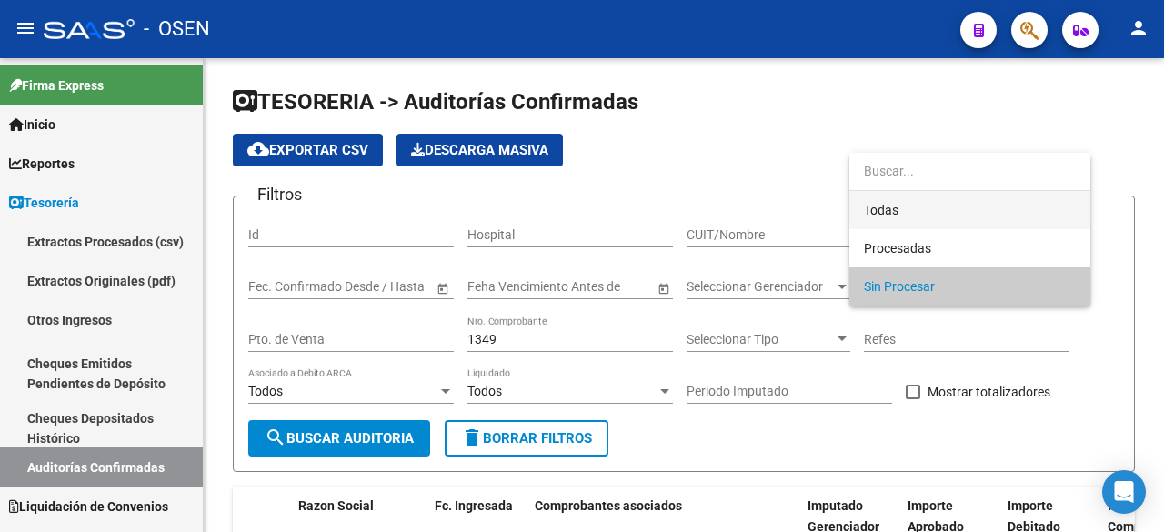
click at [995, 210] on span "Todas" at bounding box center [970, 210] width 212 height 38
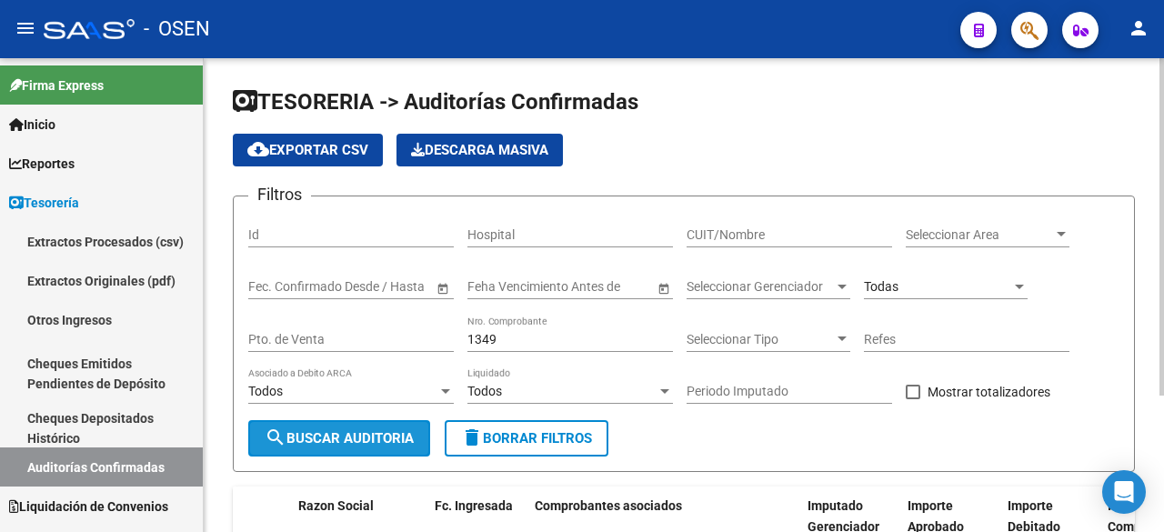
click at [382, 427] on button "search Buscar Auditoria" at bounding box center [339, 438] width 182 height 36
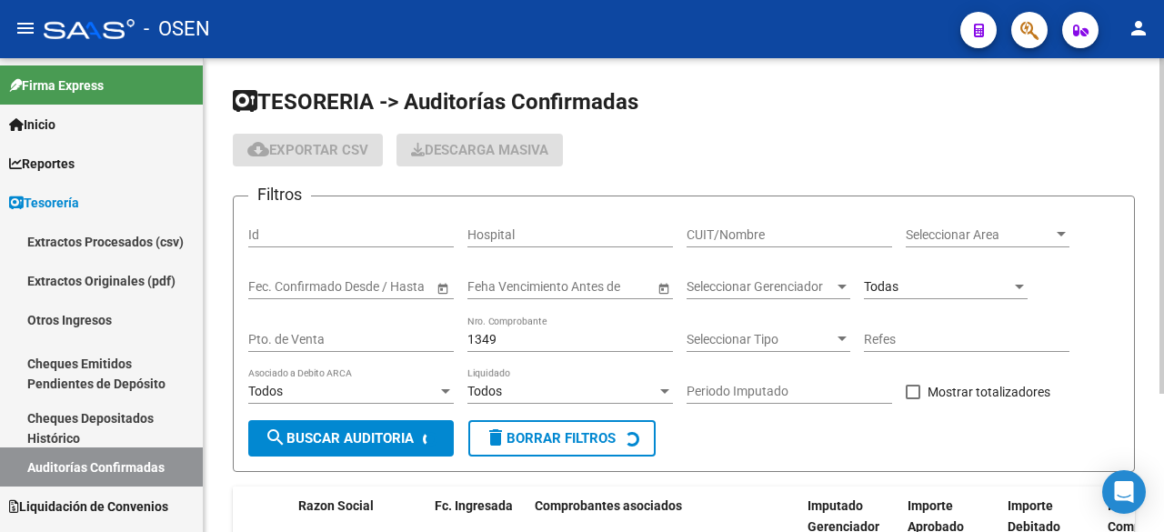
checkbox input "true"
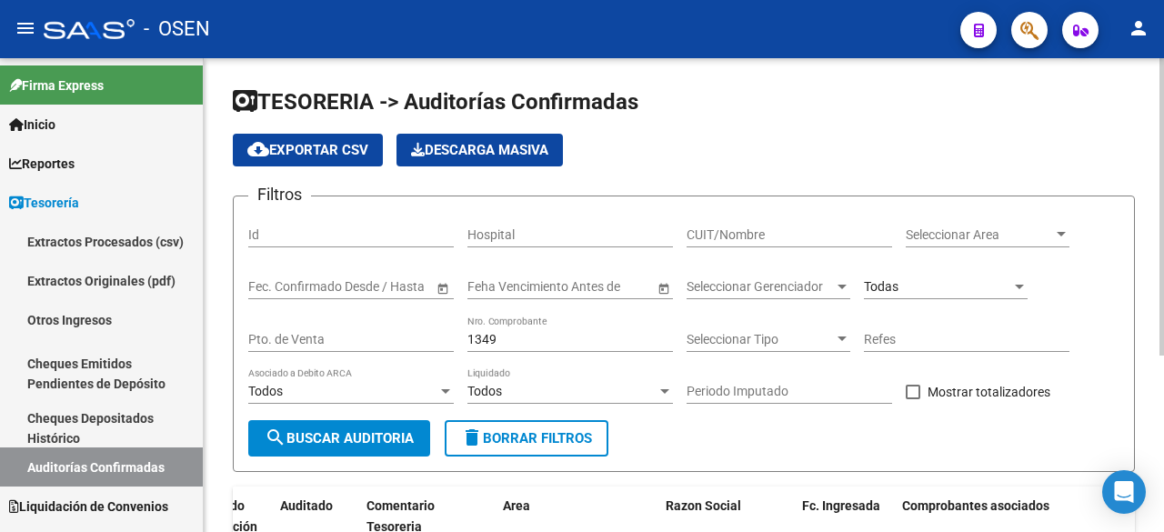
click at [372, 341] on input "Pto. de Venta" at bounding box center [351, 339] width 206 height 15
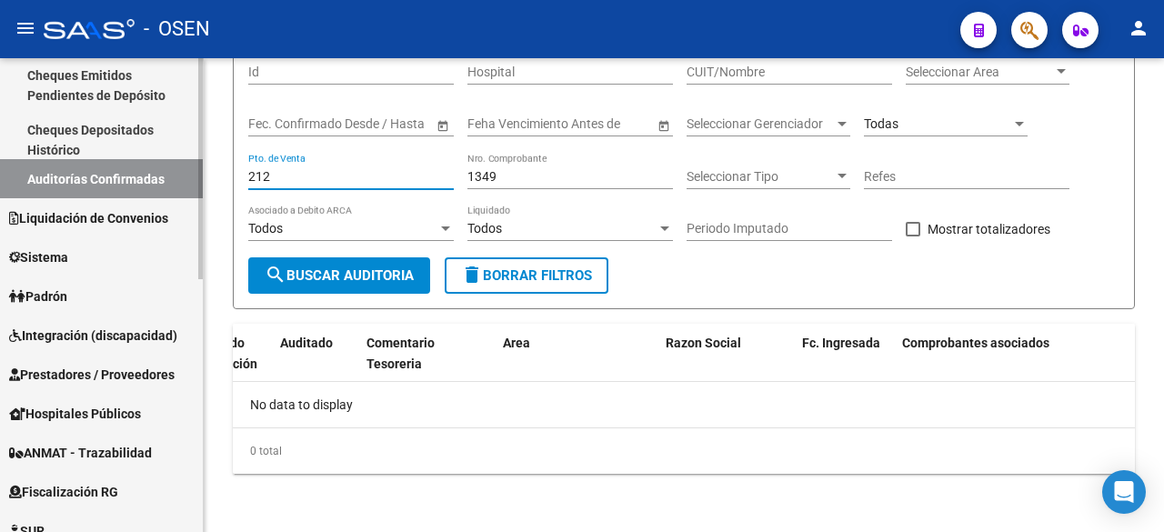
scroll to position [303, 0]
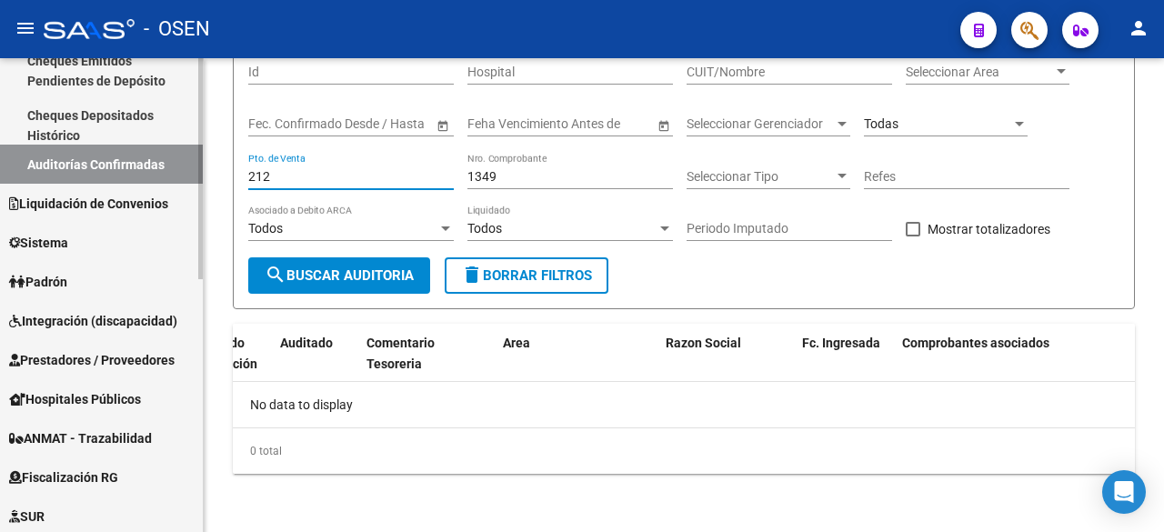
type input "212"
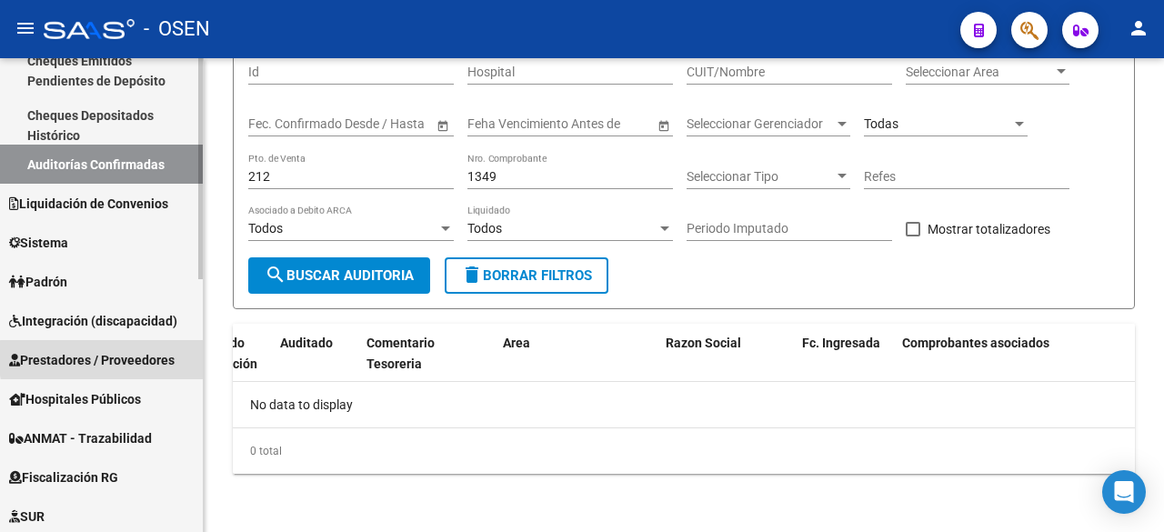
click at [166, 358] on span "Prestadores / Proveedores" at bounding box center [92, 360] width 166 height 20
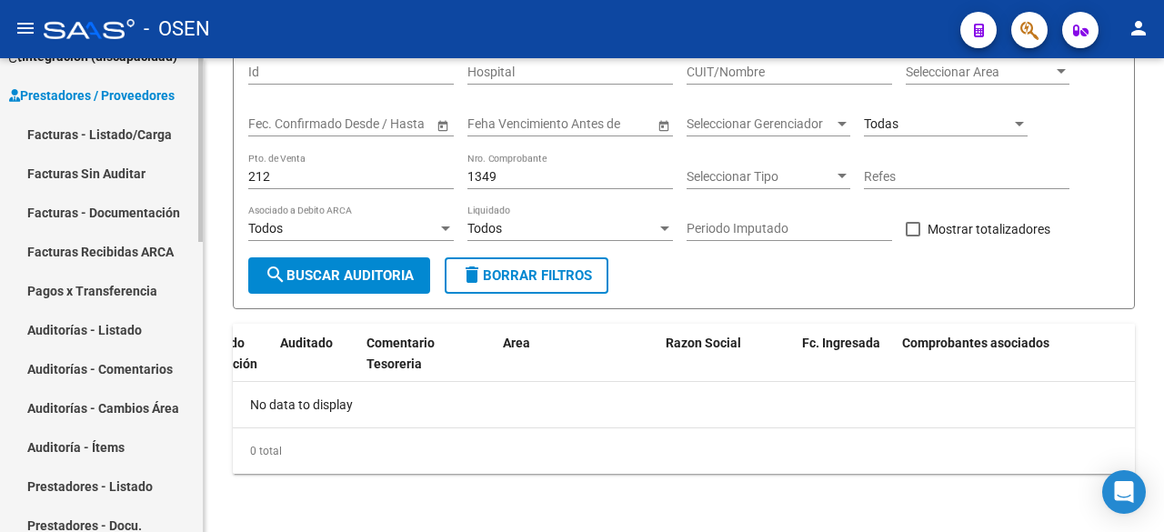
click at [149, 128] on link "Facturas - Listado/Carga" at bounding box center [101, 134] width 203 height 39
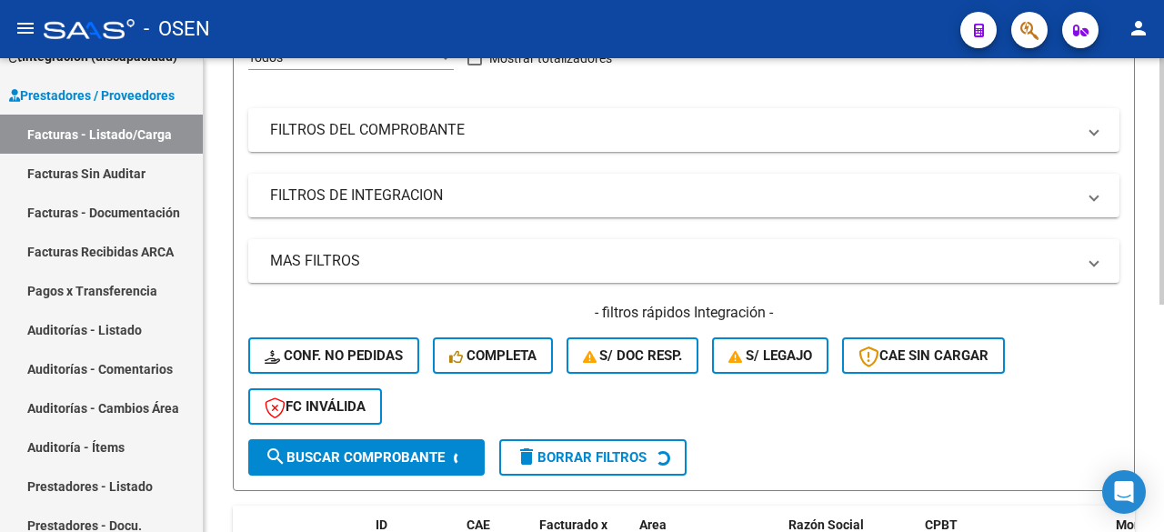
scroll to position [303, 0]
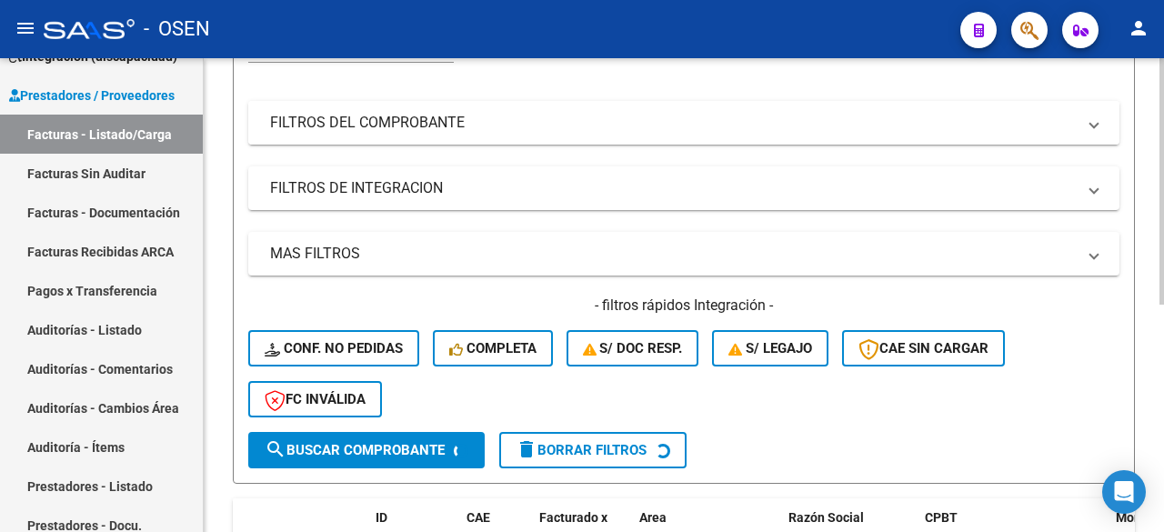
click at [581, 137] on mat-expansion-panel-header "FILTROS DEL COMPROBANTE" at bounding box center [683, 123] width 871 height 44
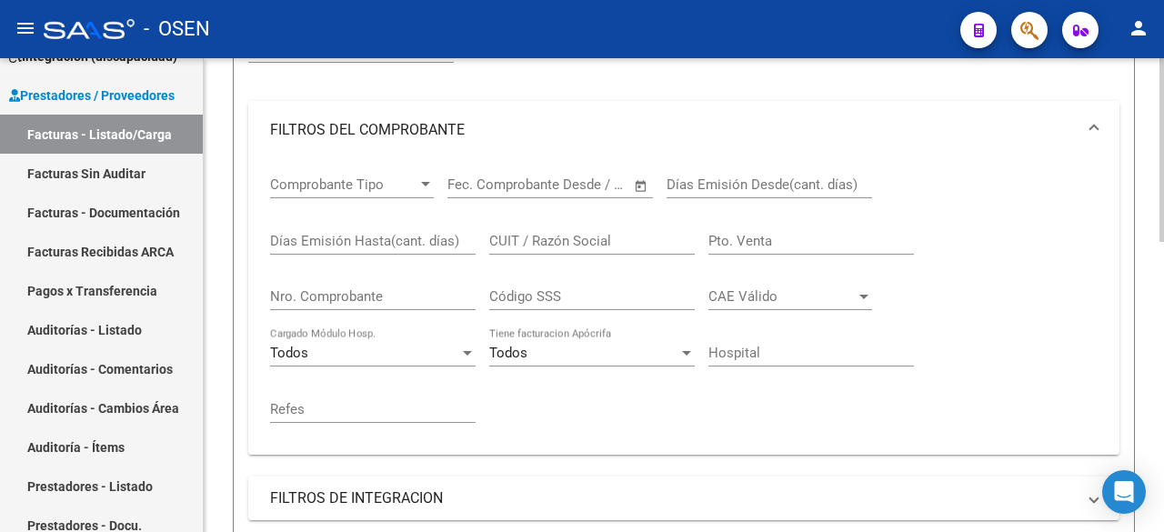
drag, startPoint x: 447, startPoint y: 303, endPoint x: 412, endPoint y: 299, distance: 34.8
click at [443, 303] on input "Nro. Comprobante" at bounding box center [373, 296] width 206 height 16
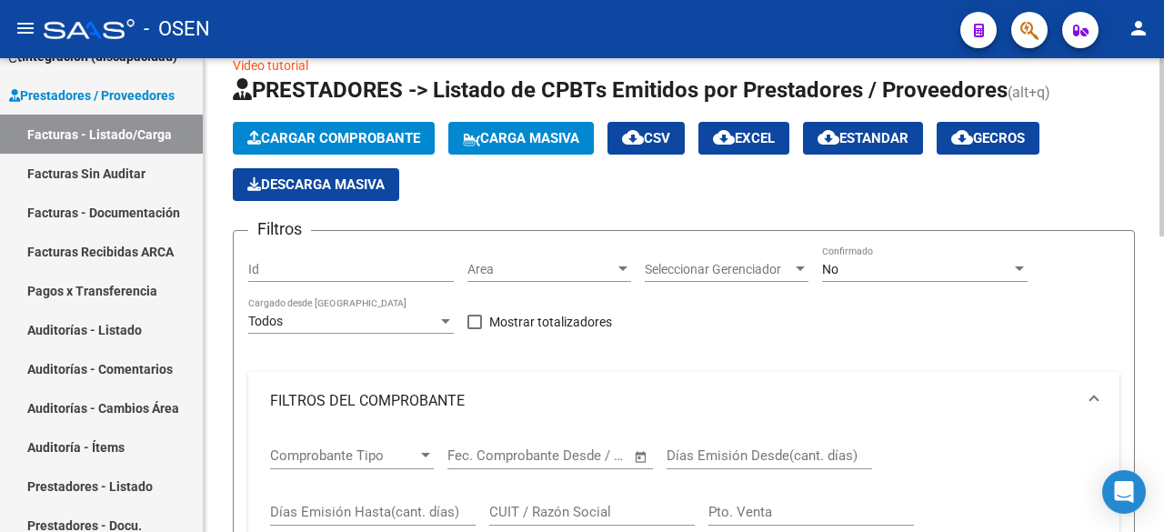
scroll to position [0, 0]
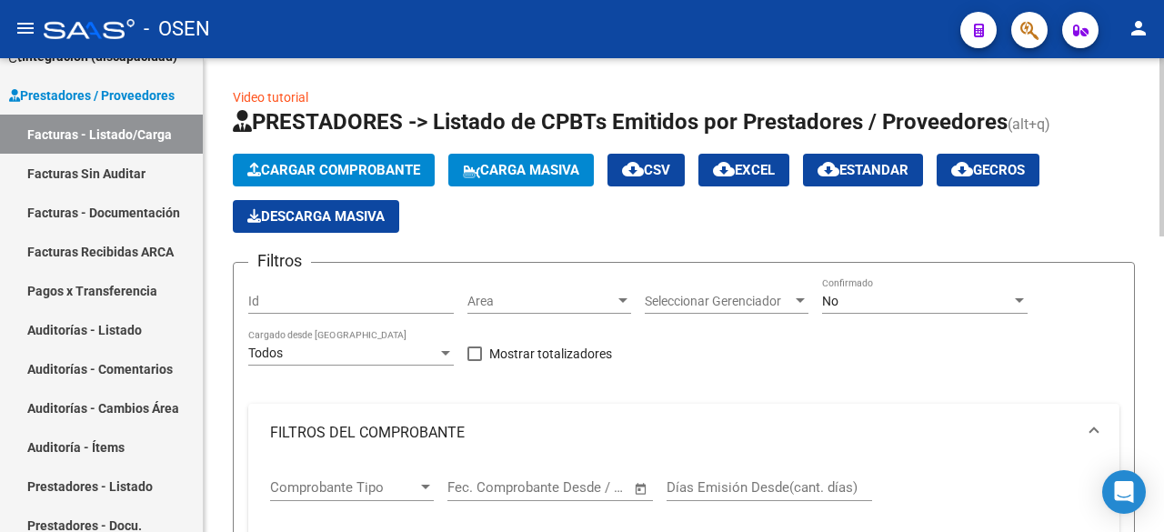
type input "1349"
click at [905, 309] on div "No Confirmado" at bounding box center [925, 295] width 206 height 36
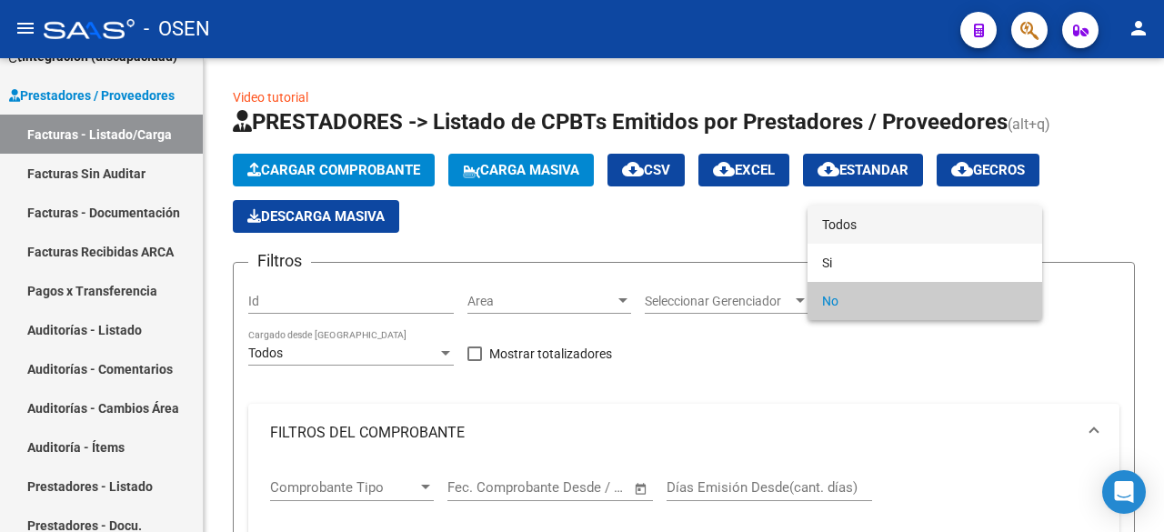
click at [922, 212] on span "Todos" at bounding box center [925, 225] width 206 height 38
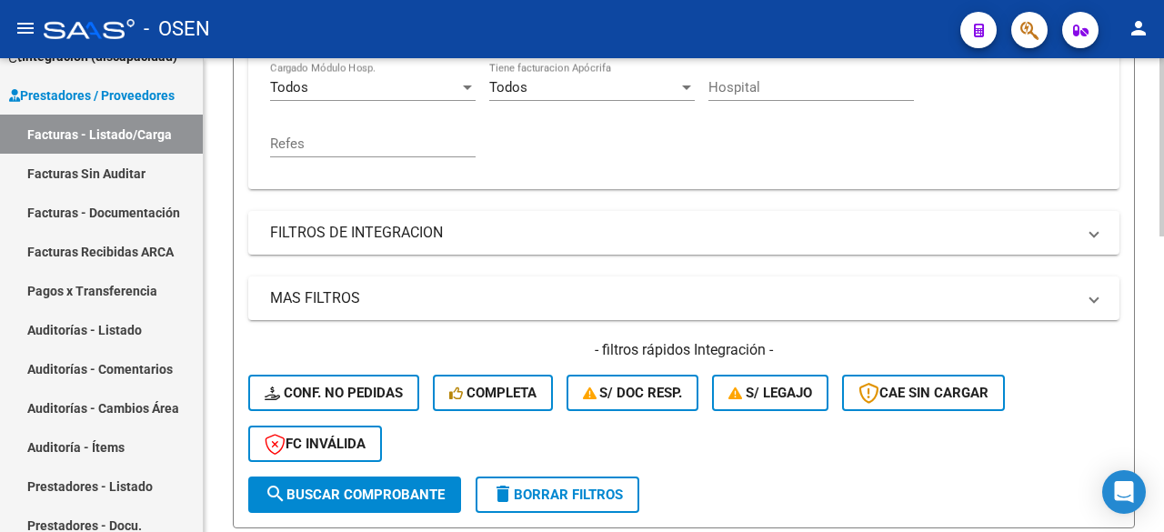
scroll to position [607, 0]
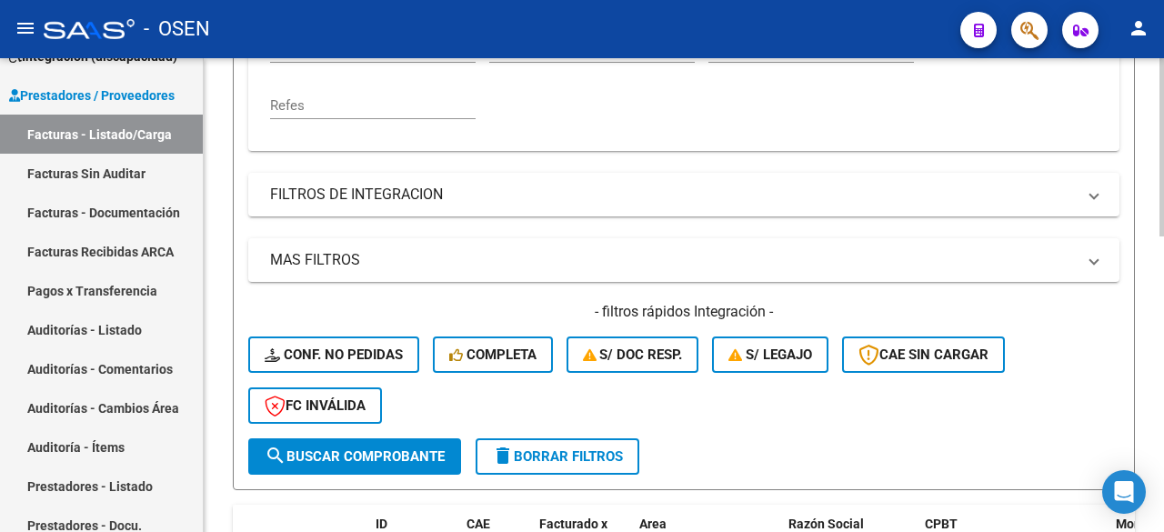
click at [423, 459] on span "search Buscar Comprobante" at bounding box center [355, 456] width 180 height 16
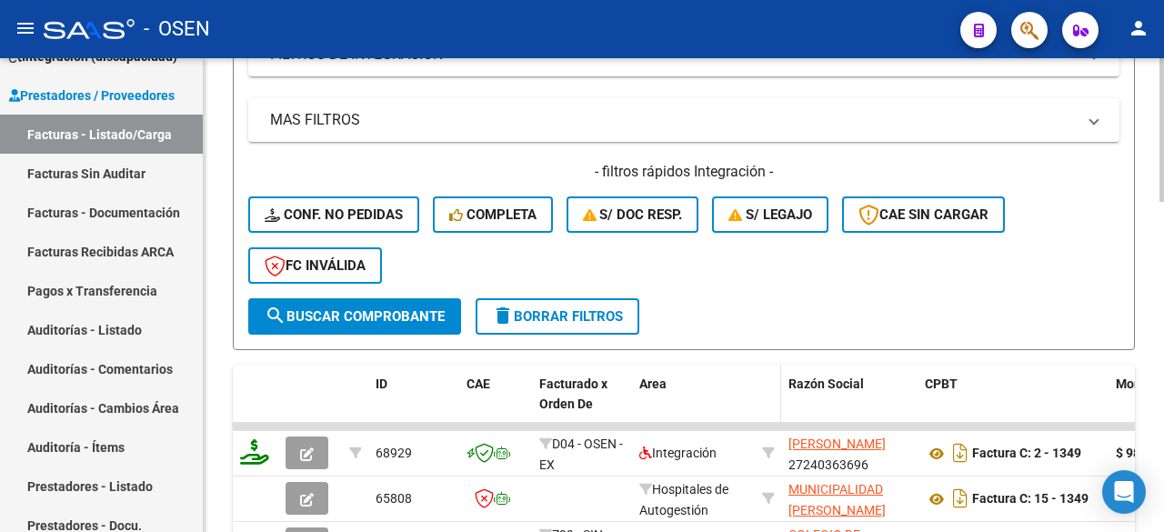
scroll to position [1050, 0]
